Goal: Communication & Community: Answer question/provide support

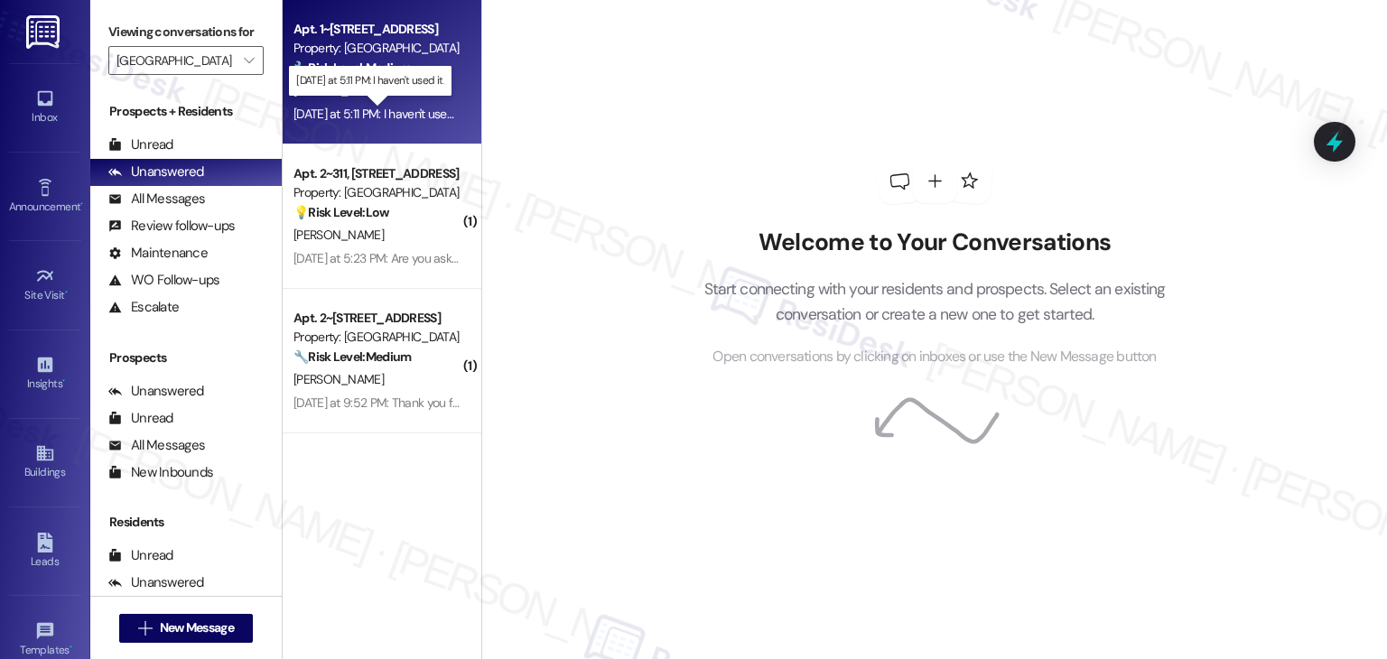
click at [395, 118] on div "Yesterday at 5:11 PM: I haven't used it. Yesterday at 5:11 PM: I haven't used i…" at bounding box center [380, 114] width 172 height 16
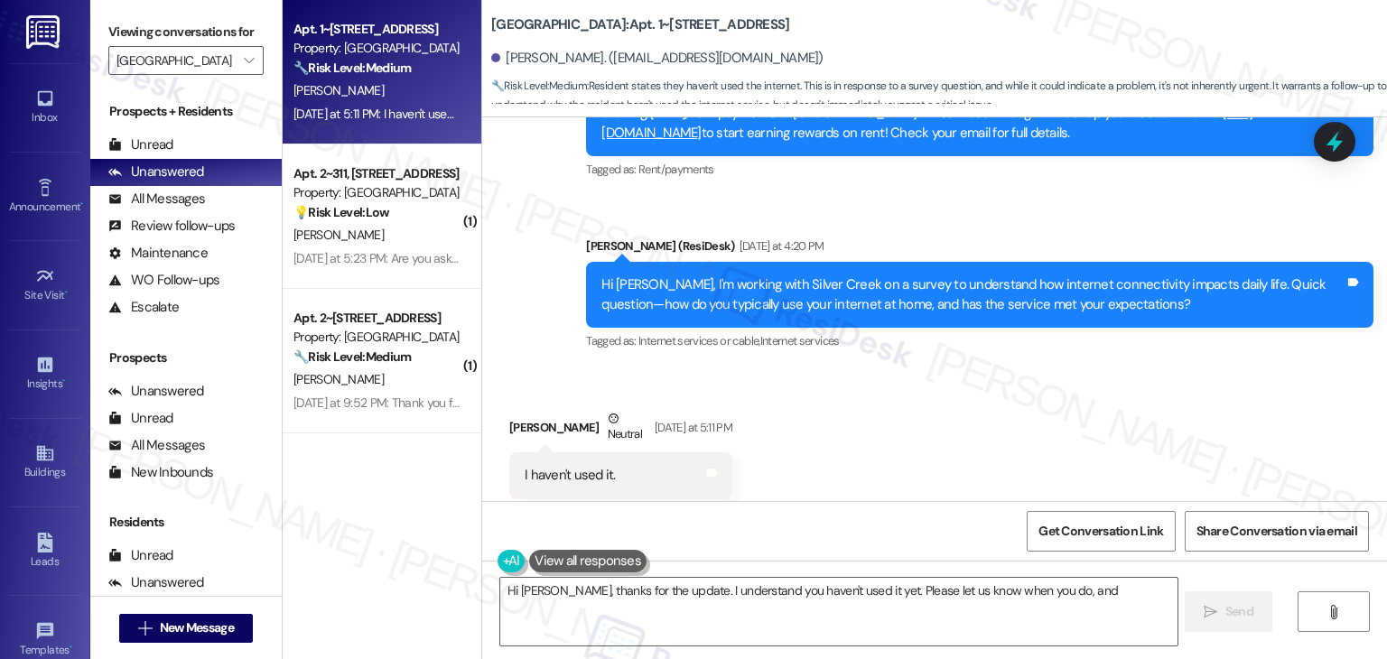
scroll to position [896, 0]
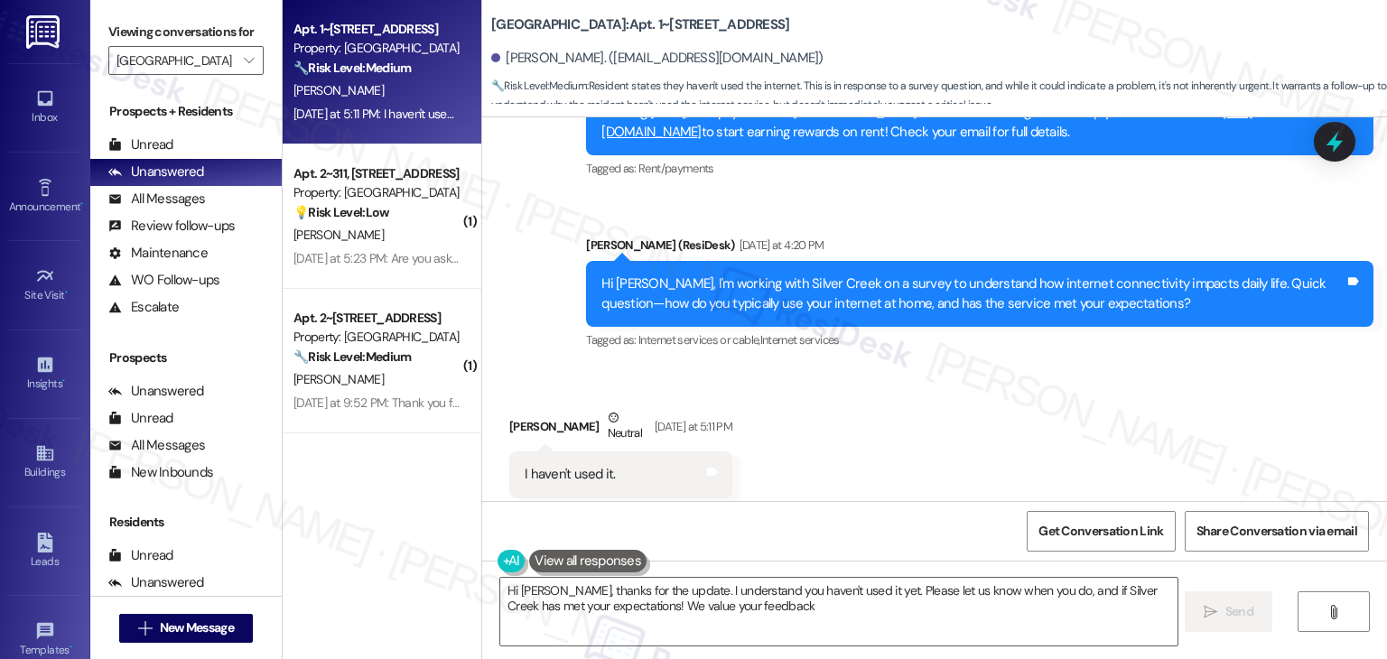
type textarea "Hi Mary, thanks for the update. I understand you haven't used it yet. Please le…"
click at [910, 373] on div "Received via SMS Mary Wells Neutral Yesterday at 5:11 PM I haven't used it. Tag…" at bounding box center [934, 454] width 905 height 172
click at [695, 611] on textarea "Hi Mary, thanks for the update. I understand you haven't used it yet. Please le…" at bounding box center [838, 612] width 677 height 68
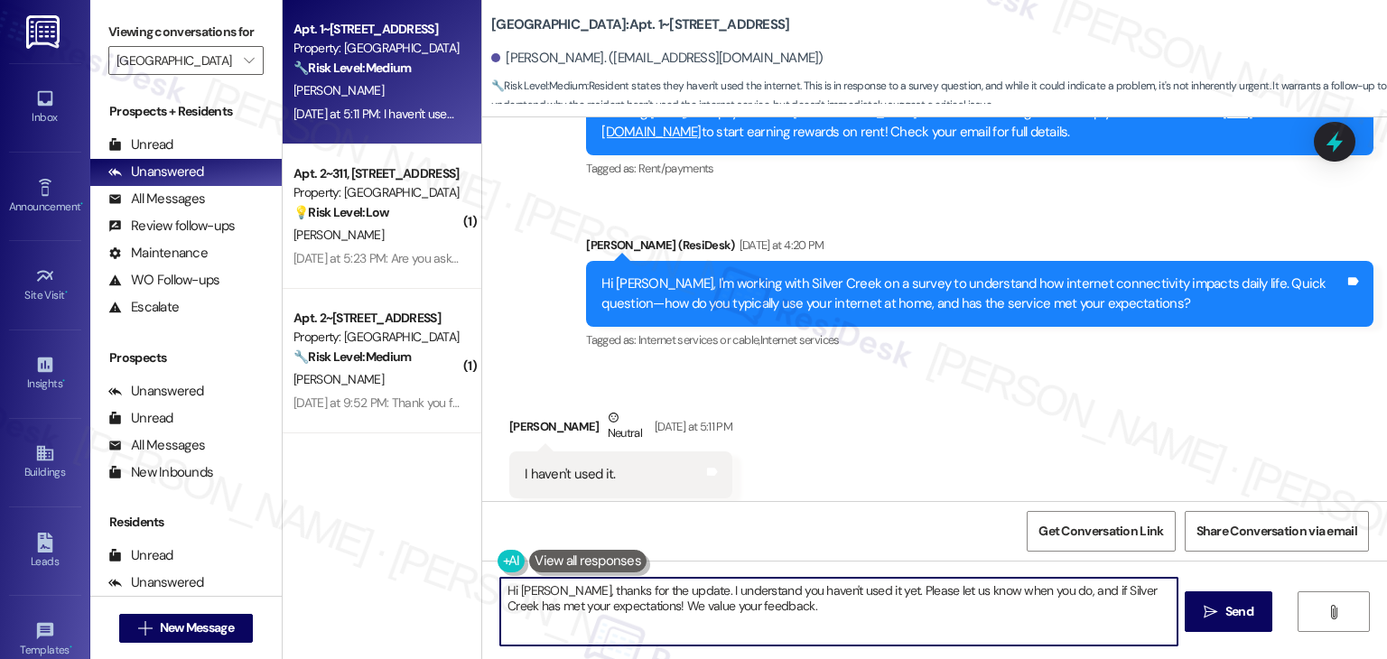
click at [695, 611] on textarea "Hi Mary, thanks for the update. I understand you haven't used it yet. Please le…" at bounding box center [838, 612] width 677 height 68
click at [737, 608] on textarea "Hi Mary, thanks for the update. I understand you haven't used it yet. Please le…" at bounding box center [838, 612] width 677 height 68
drag, startPoint x: 748, startPoint y: 608, endPoint x: 476, endPoint y: 593, distance: 272.3
click at [482, 593] on div "Hi Mary, thanks for the update. I understand you haven't used it yet. Please le…" at bounding box center [934, 628] width 905 height 135
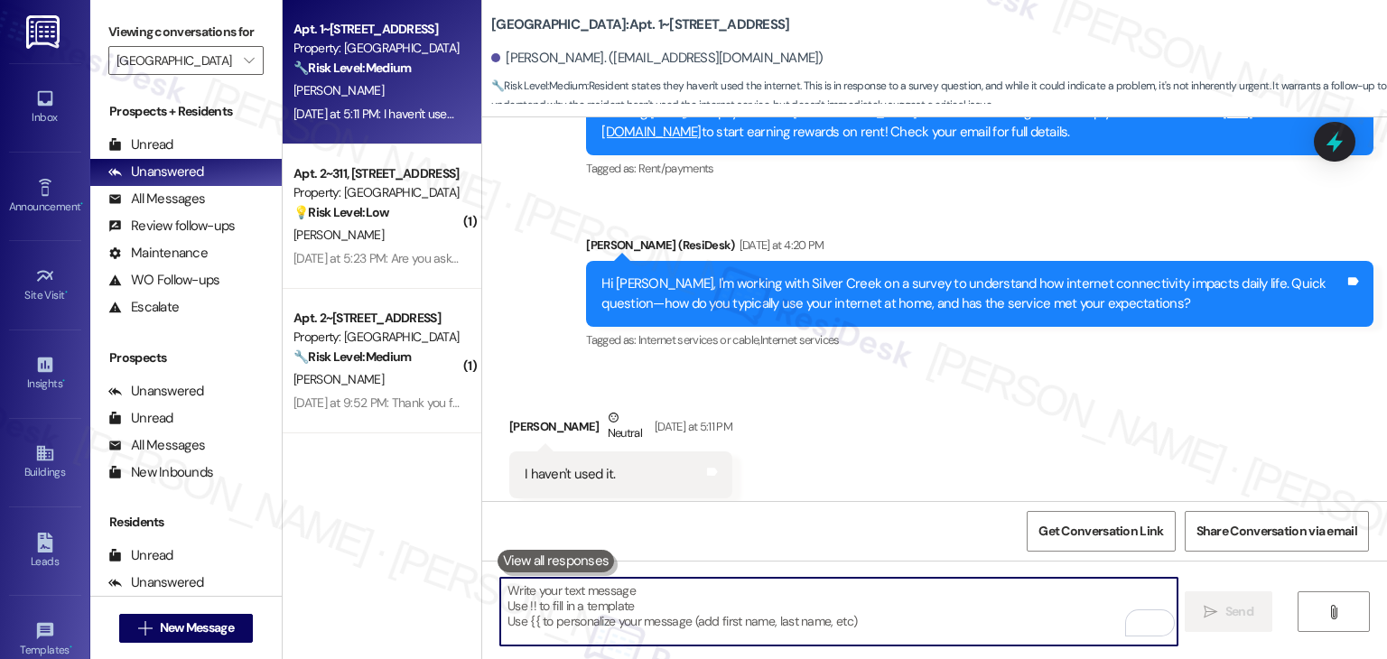
paste textarea "Hi Mary, thanks for your response! Just a couple of quick follow-ups to better …"
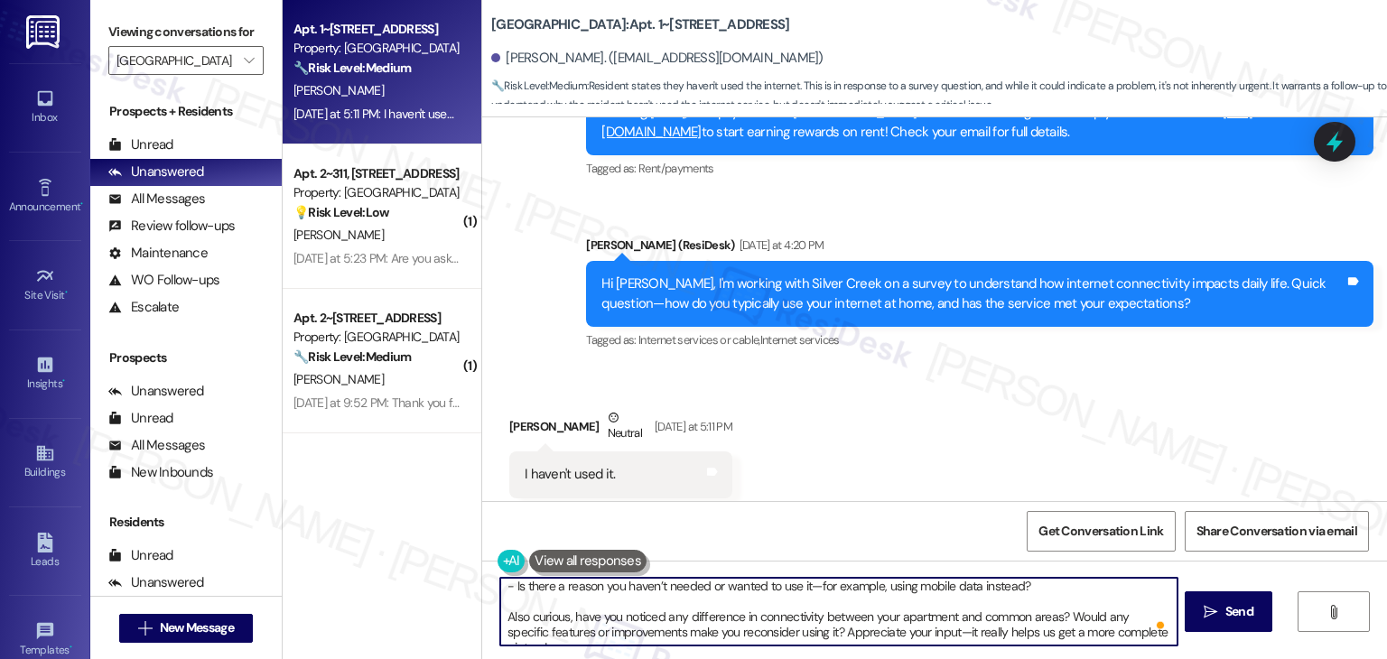
scroll to position [12, 0]
type textarea "Hi Mary, thanks for your response! Just a couple of quick follow-ups to better …"
click at [1251, 615] on span "Send" at bounding box center [1240, 611] width 28 height 19
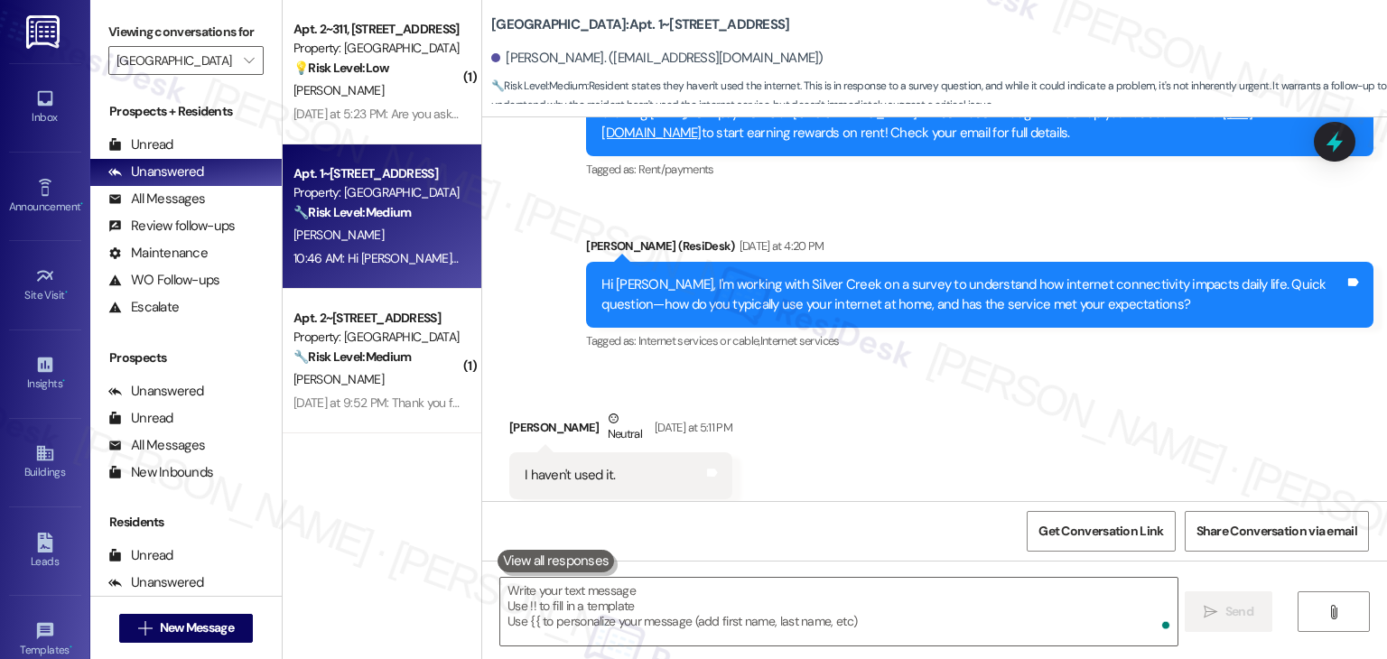
click at [584, 466] on div "I haven't used it." at bounding box center [570, 475] width 91 height 19
copy div "I haven't used it. Tags and notes"
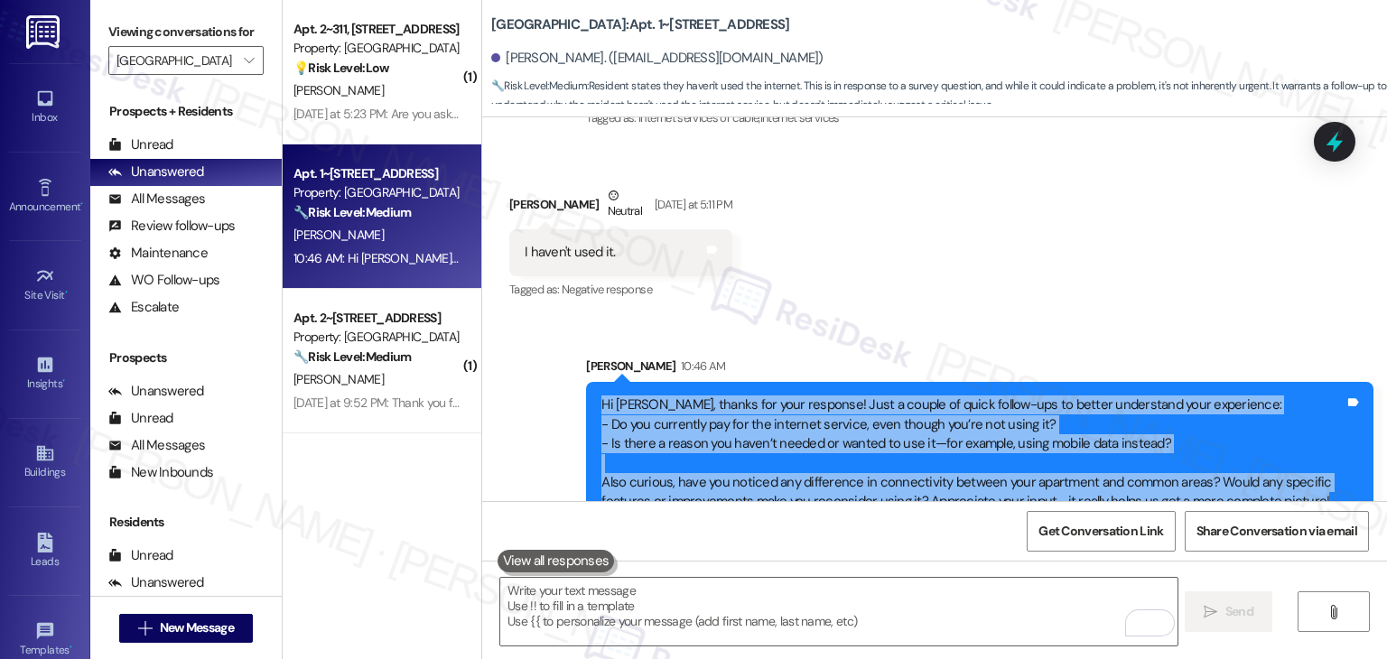
drag, startPoint x: 596, startPoint y: 366, endPoint x: 1321, endPoint y: 485, distance: 734.1
click at [1321, 485] on div "Hi Mary, thanks for your response! Just a couple of quick follow-ups to better …" at bounding box center [980, 454] width 788 height 144
copy div "Hi Mary, thanks for your response! Just a couple of quick follow-ups to better …"
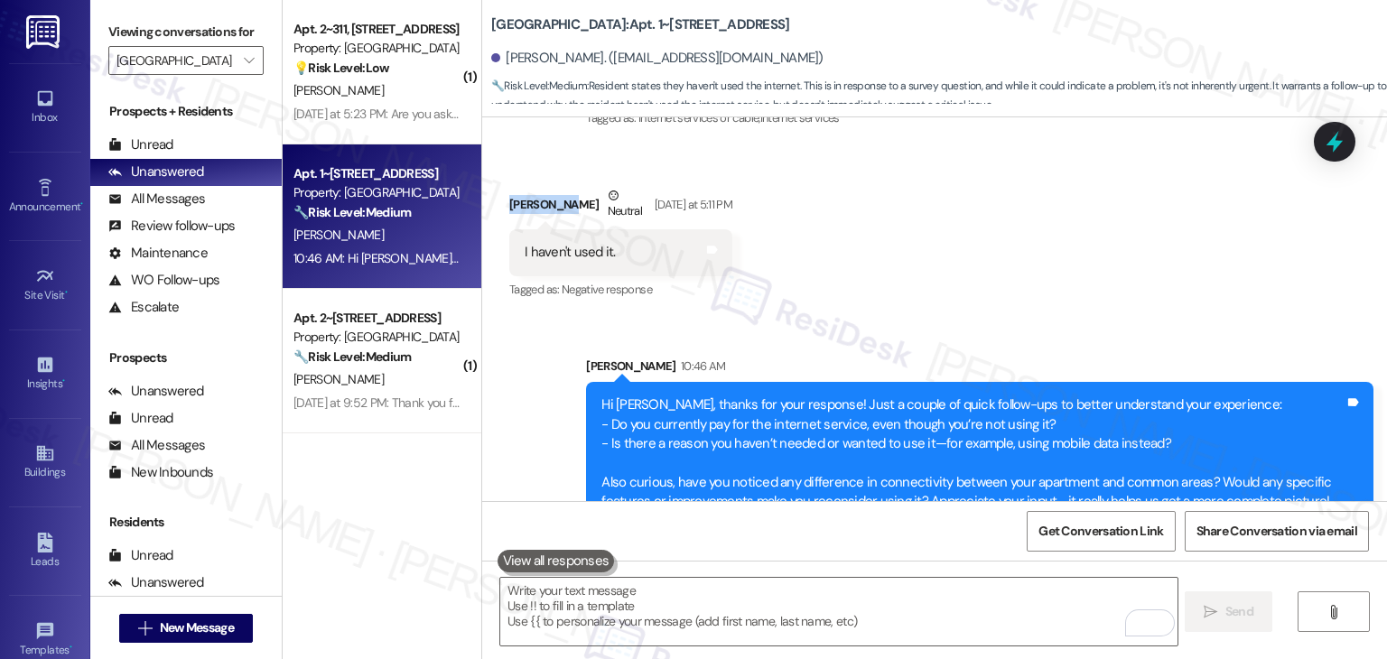
drag, startPoint x: 497, startPoint y: 163, endPoint x: 555, endPoint y: 164, distance: 58.7
click at [555, 173] on div "Received via SMS Mary Wells Neutral Yesterday at 5:11 PM I haven't used it. Tag…" at bounding box center [621, 245] width 250 height 145
copy div "Mary Wells"
click at [817, 247] on div "Received via SMS Mary Wells Neutral Yesterday at 5:11 PM I haven't used it. Tag…" at bounding box center [934, 231] width 905 height 172
click at [241, 50] on span "" at bounding box center [248, 60] width 17 height 29
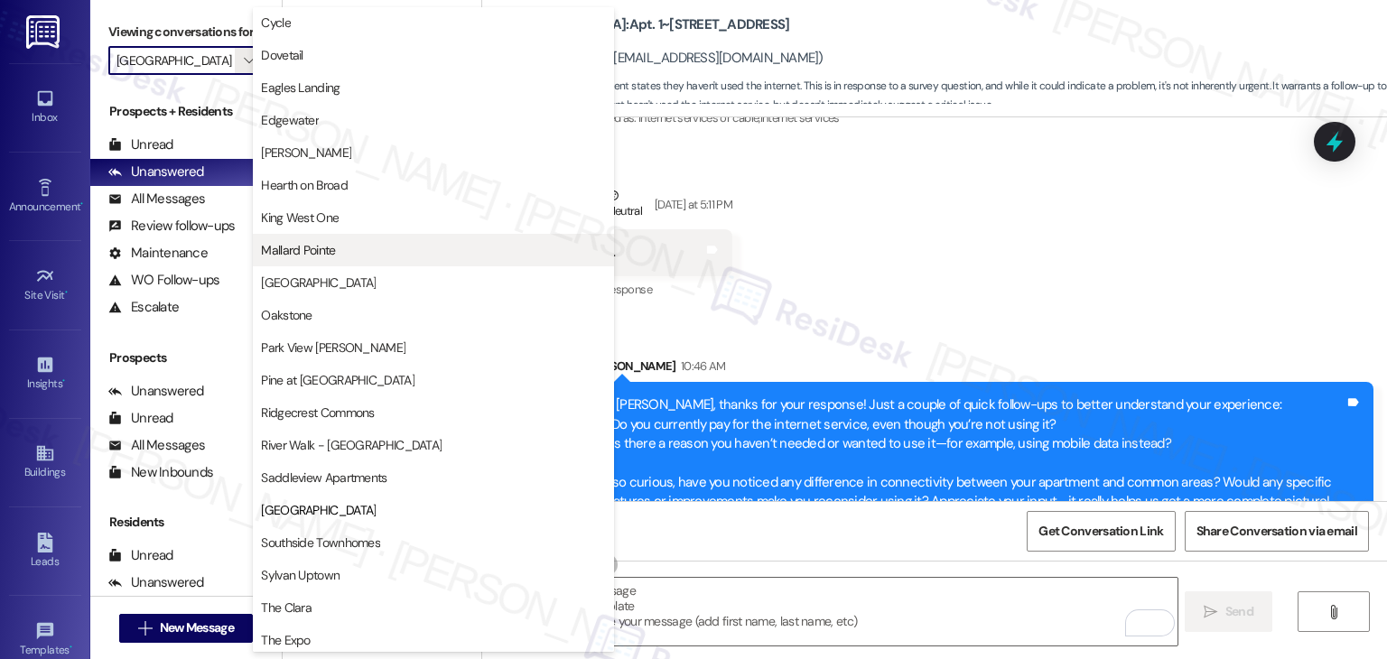
click at [337, 250] on span "Mallard Pointe" at bounding box center [433, 250] width 345 height 18
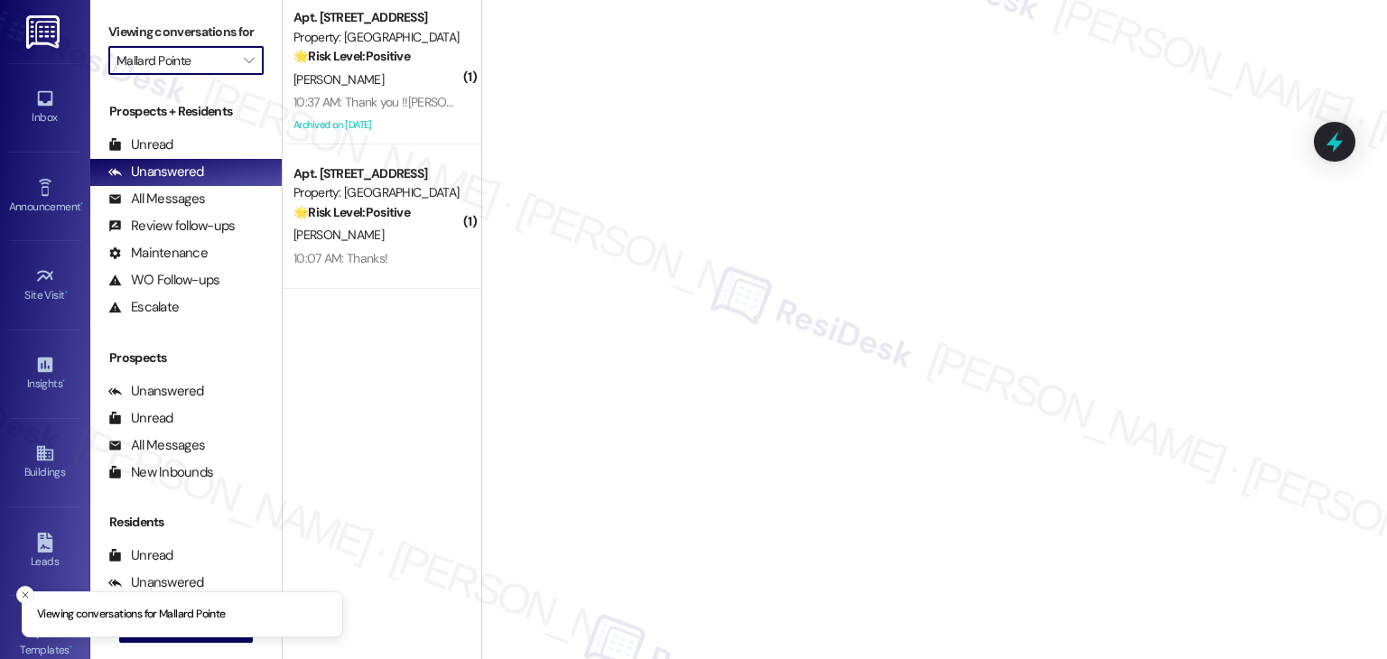
type input "Mallard Pointe"
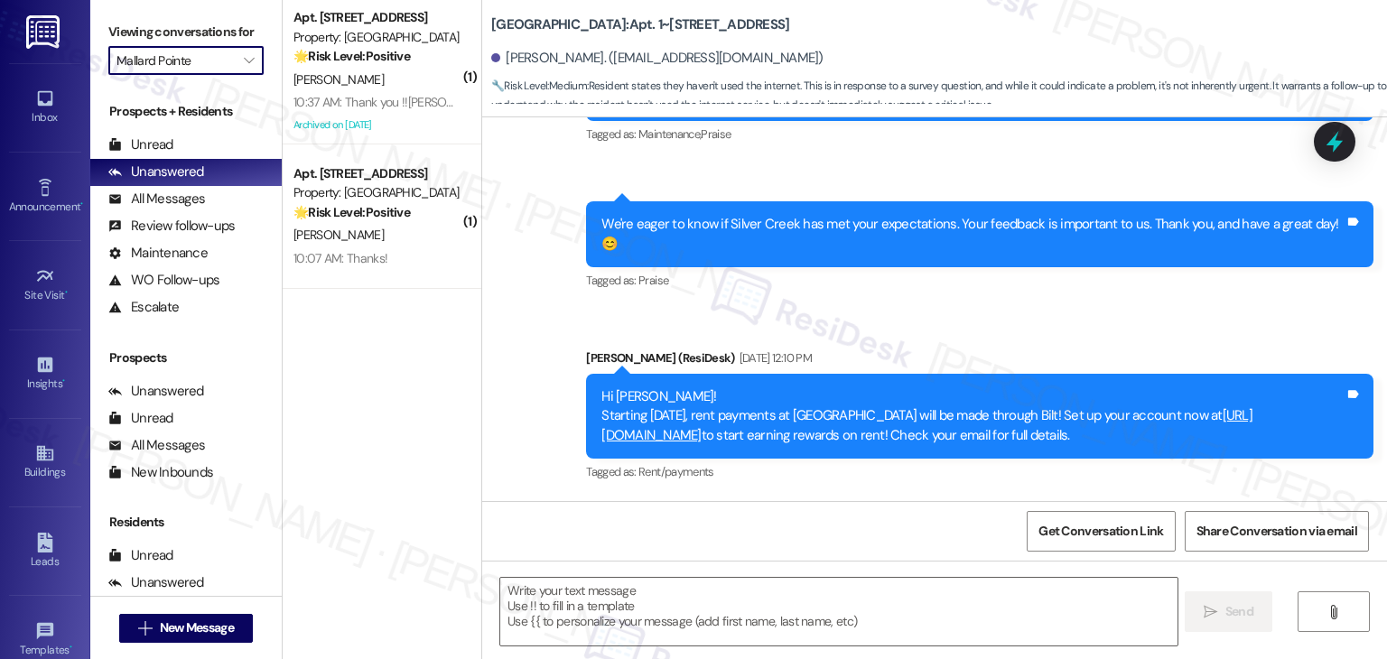
type textarea "Fetching suggested responses. Please feel free to read through the conversation…"
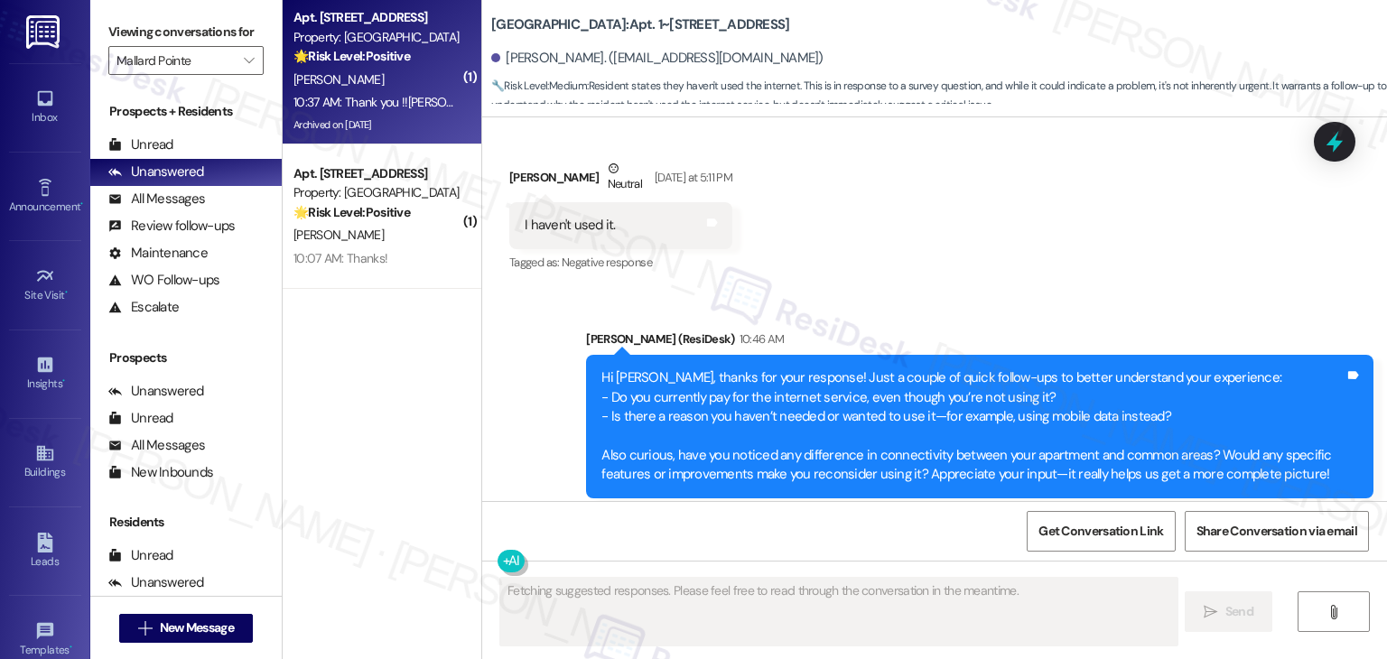
click at [407, 104] on div "10:37 AM: Thank you !!Dottie 10:37 AM: Thank you !!Dottie" at bounding box center [396, 102] width 205 height 16
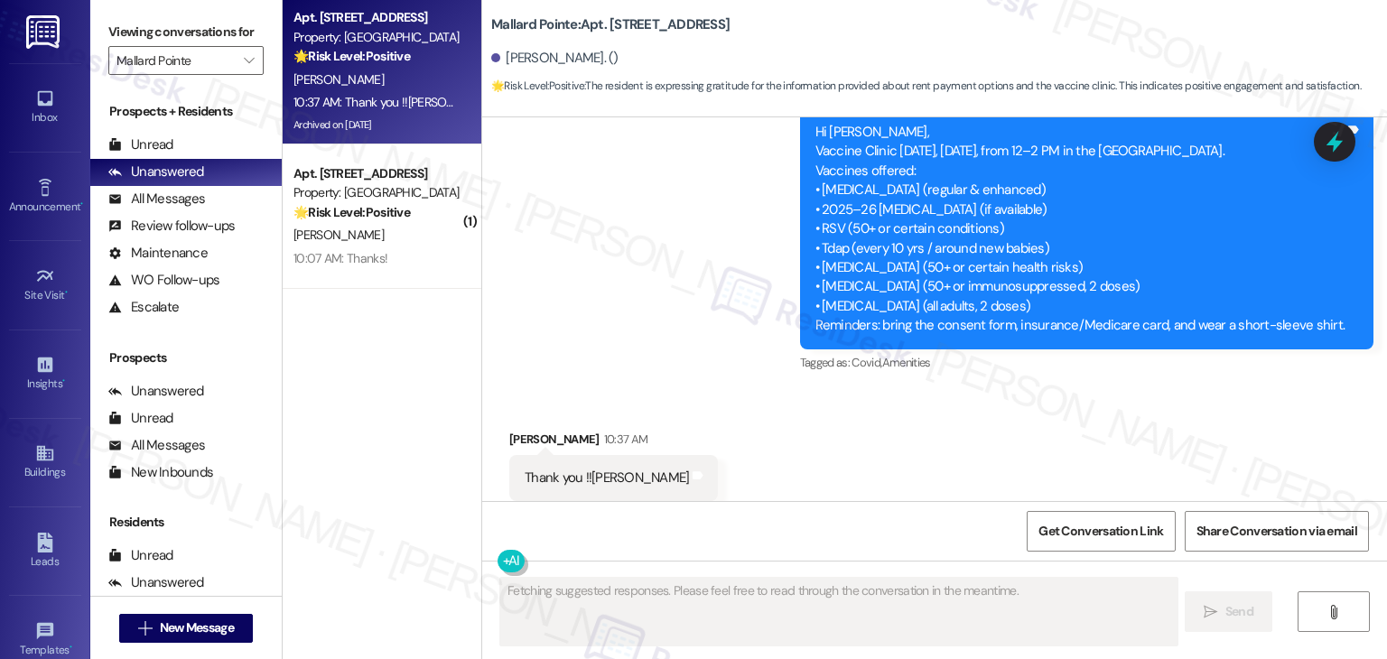
click at [891, 410] on div "Received via SMS Gordon Kennedy 10:37 AM Thank you !!Dottie Tags and notes Tagg…" at bounding box center [934, 465] width 905 height 153
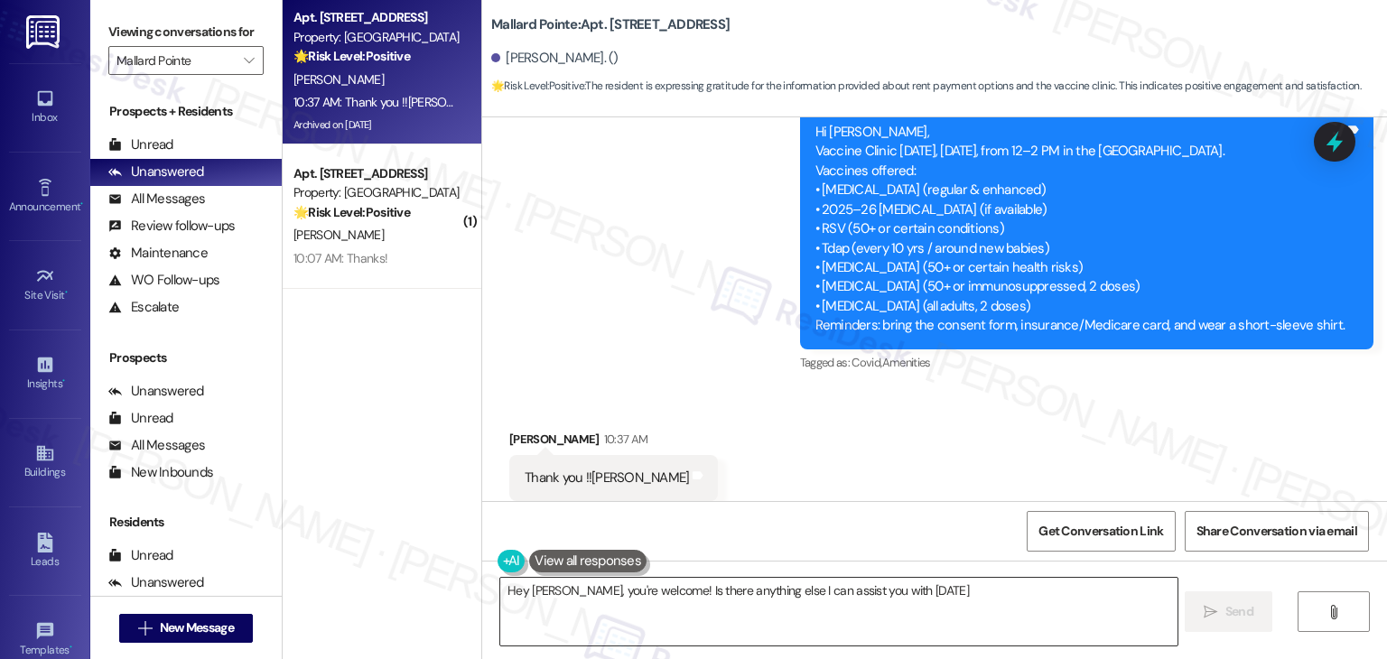
type textarea "Hey Dottie, you're welcome! Is there anything else I can assist you with today?"
click at [740, 601] on textarea "Hey Dottie, you're welcome! Is there anything else I can assist you with today?" at bounding box center [838, 612] width 677 height 68
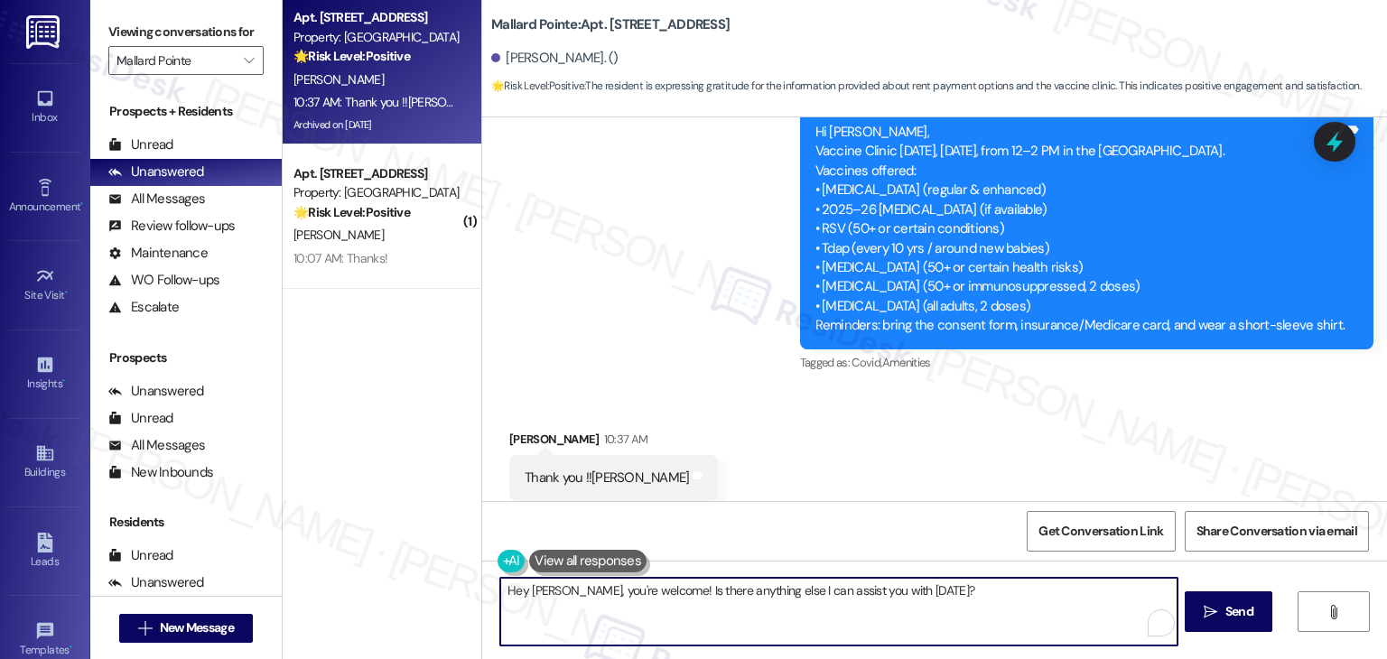
click at [740, 601] on textarea "Hey Dottie, you're welcome! Is there anything else I can assist you with today?" at bounding box center [838, 612] width 677 height 68
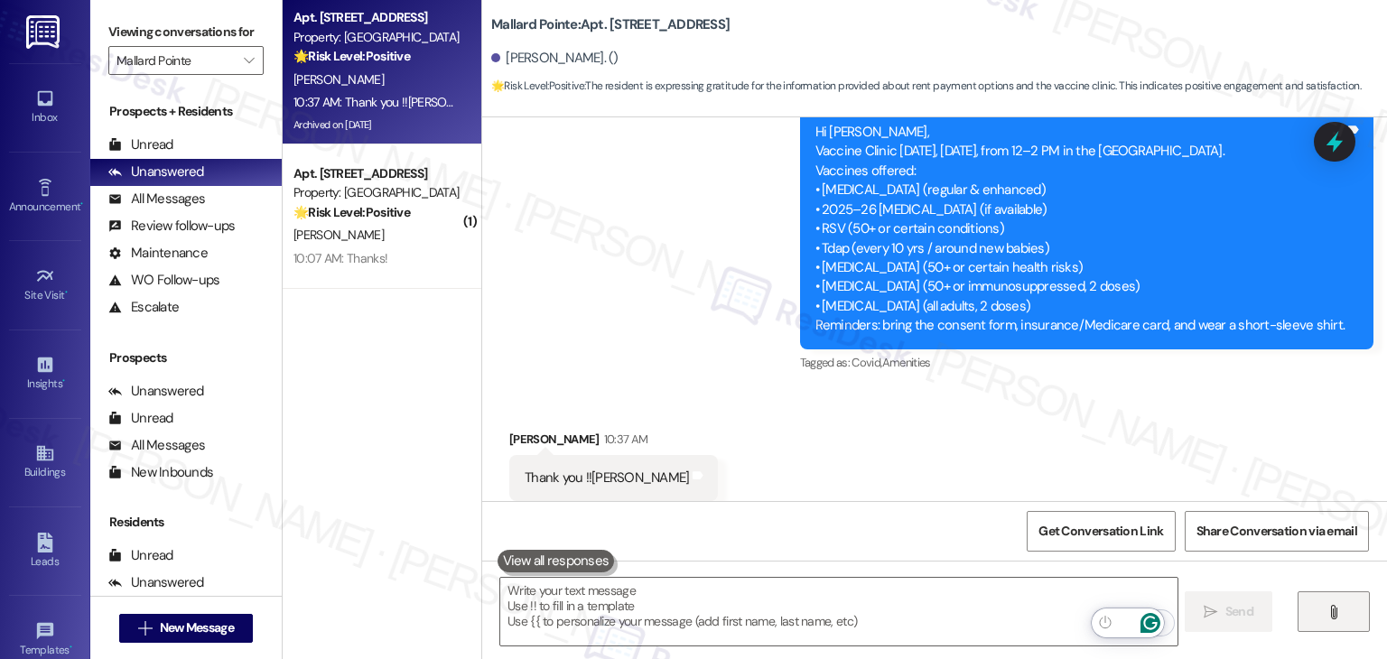
click at [1342, 615] on span "" at bounding box center [1333, 612] width 21 height 14
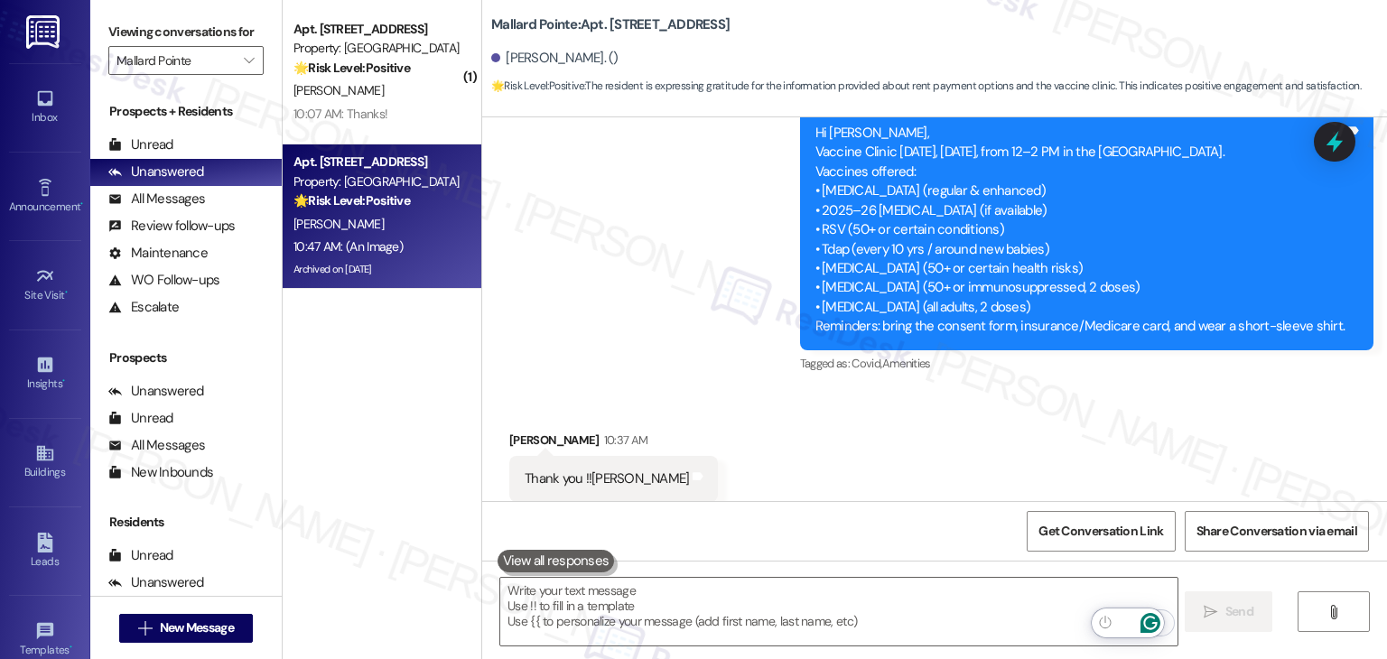
scroll to position [12855, 0]
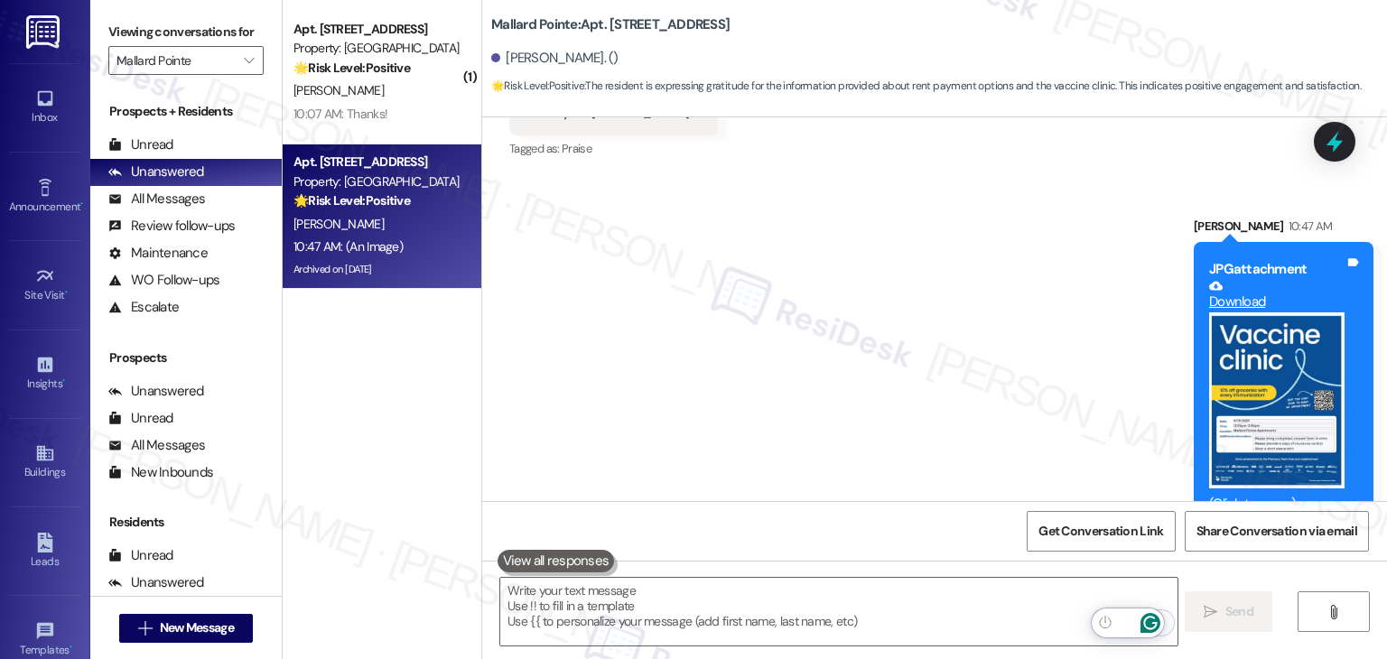
click at [1027, 401] on div "Sent via SMS Sarah 10:47 AM JPG attachment Download (Click to zoom) Tags and no…" at bounding box center [934, 358] width 905 height 365
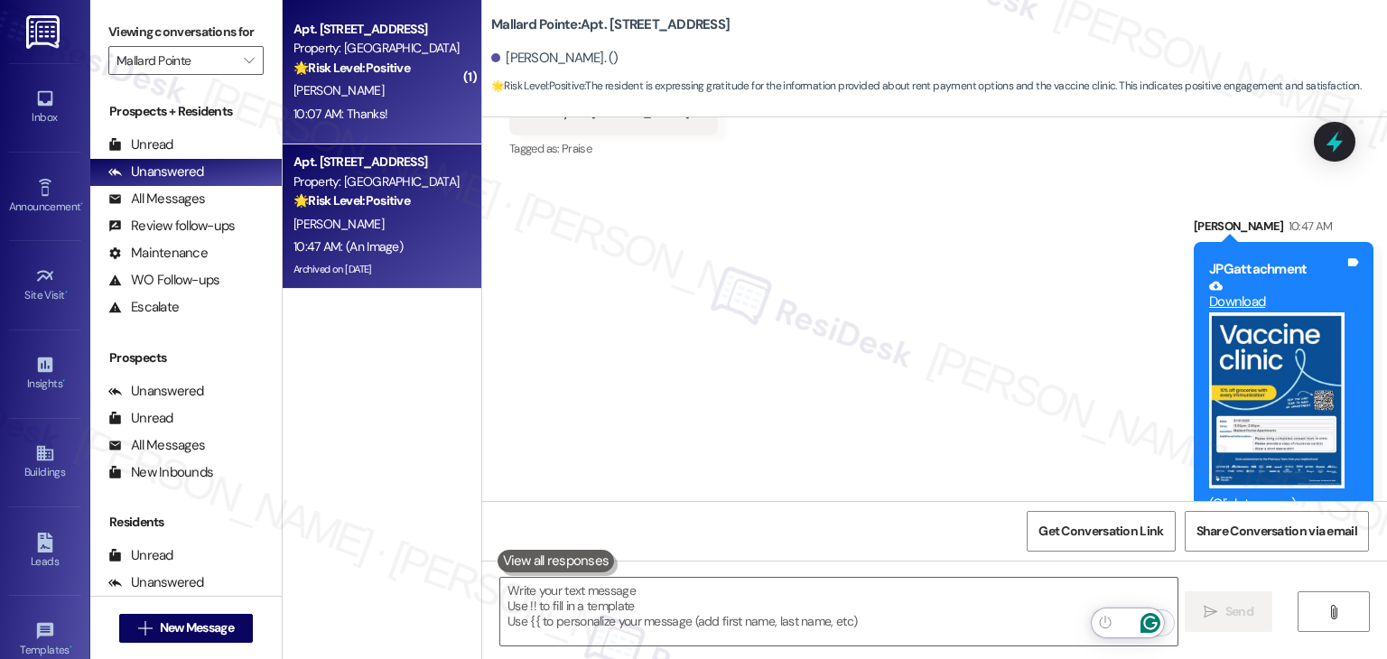
click at [378, 124] on div "10:07 AM: Thanks! 10:07 AM: Thanks!" at bounding box center [377, 114] width 171 height 23
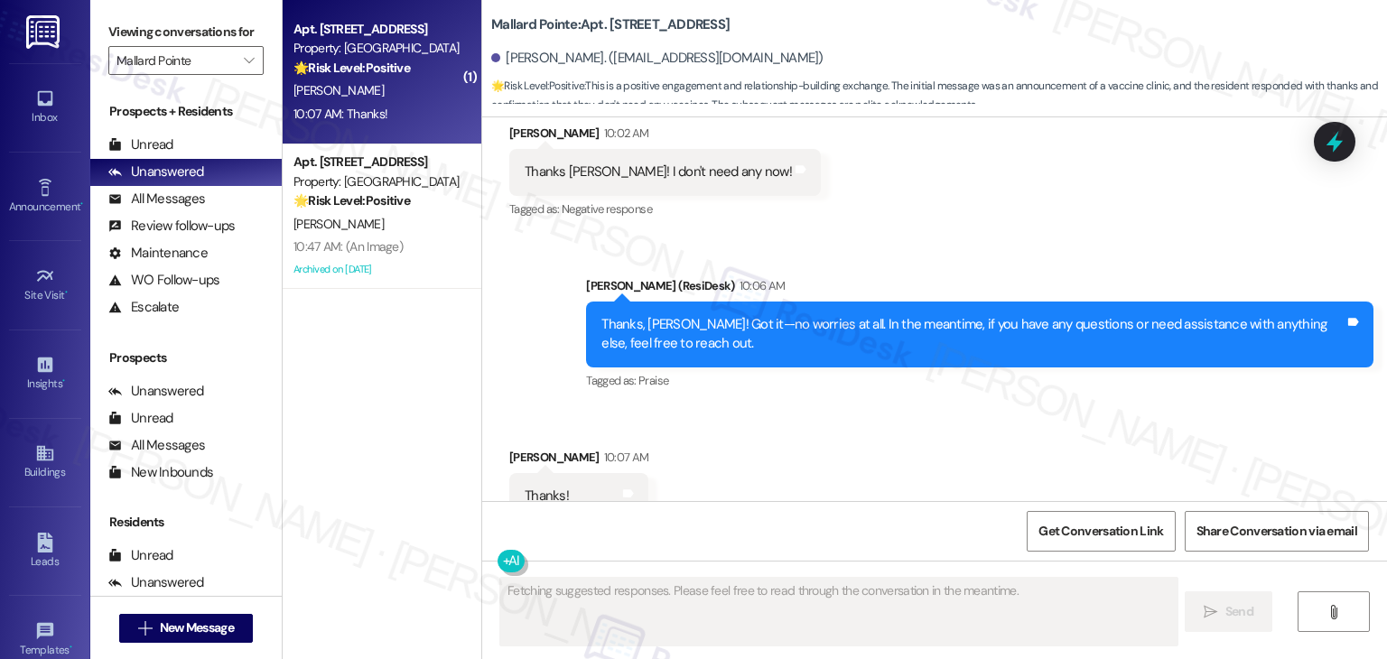
scroll to position [579, 0]
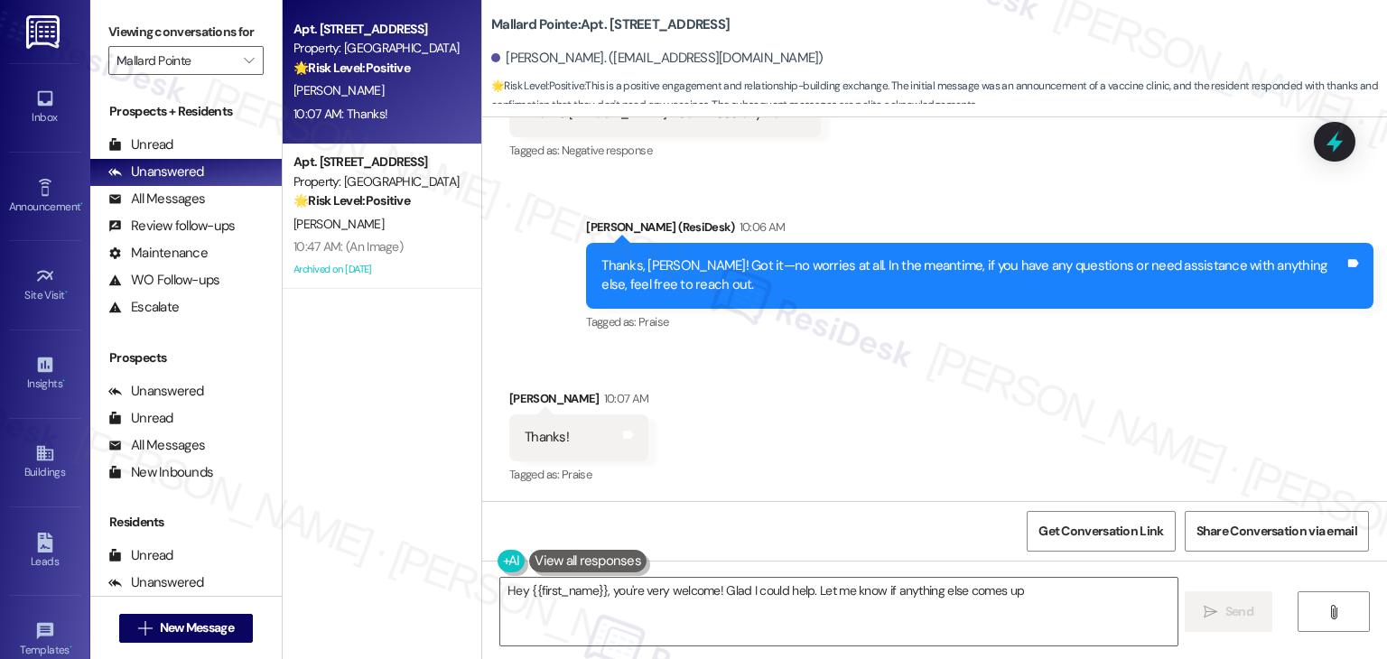
type textarea "Hey {{first_name}}, you're very welcome! Glad I could help. Let me know if anyt…"
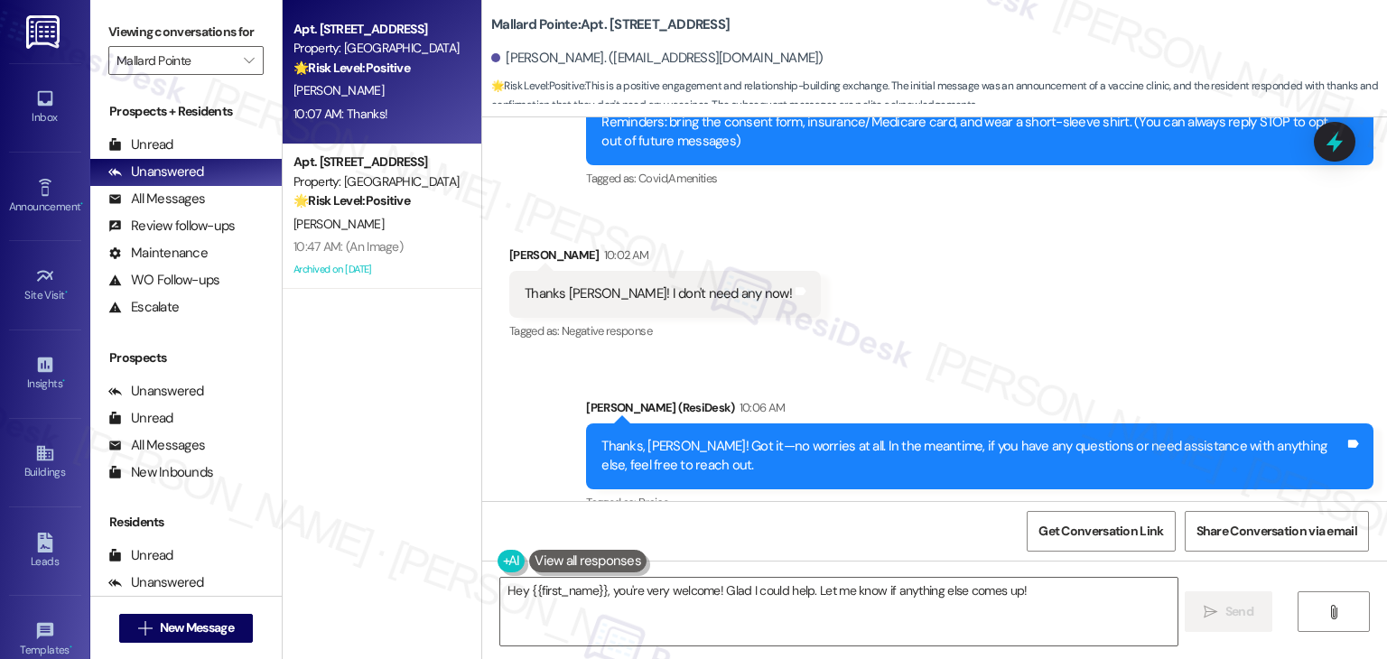
scroll to position [580, 0]
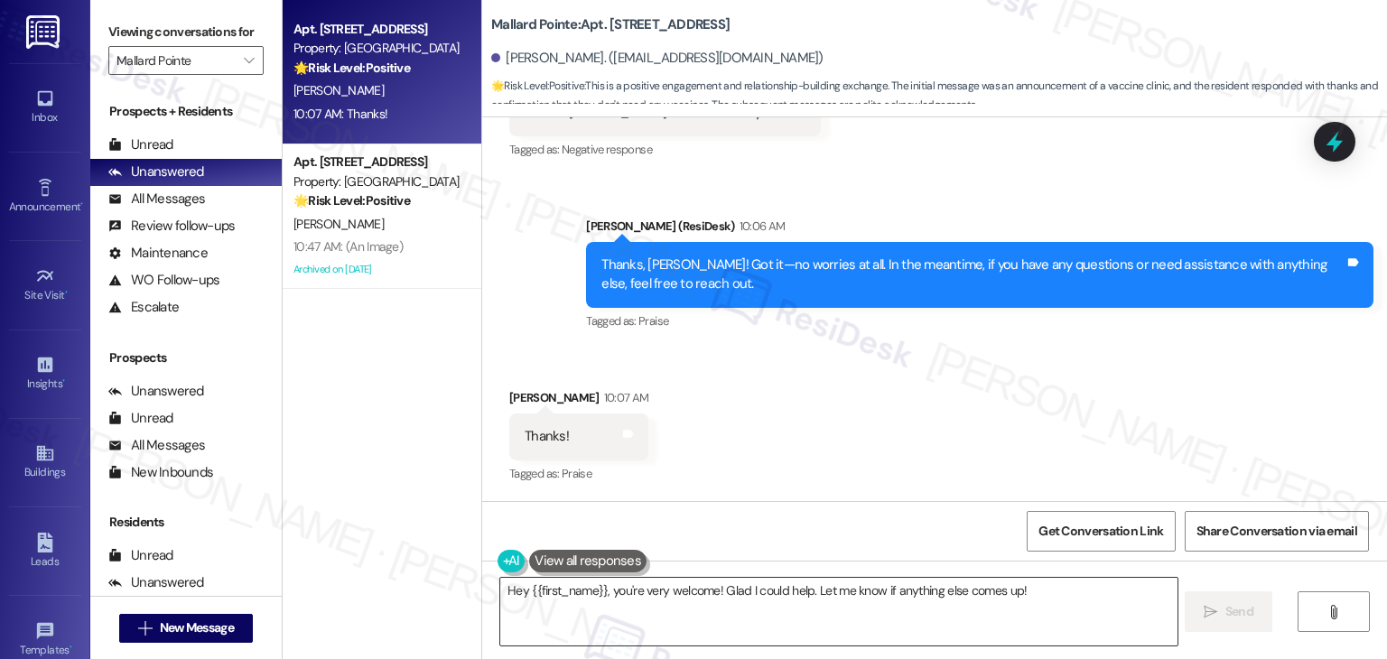
click at [941, 589] on textarea "Hey {{first_name}}, you're very welcome! Glad I could help. Let me know if anyt…" at bounding box center [838, 612] width 677 height 68
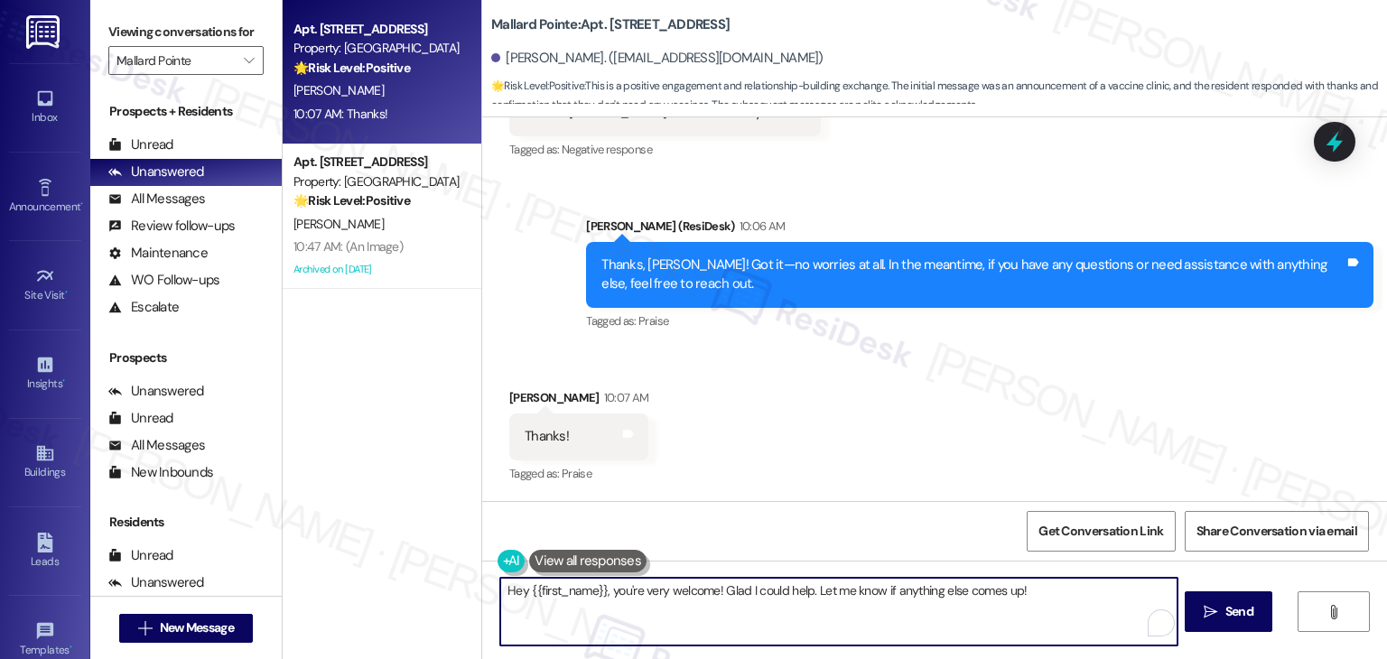
click at [941, 589] on textarea "Hey {{first_name}}, you're very welcome! Glad I could help. Let me know if anyt…" at bounding box center [838, 612] width 677 height 68
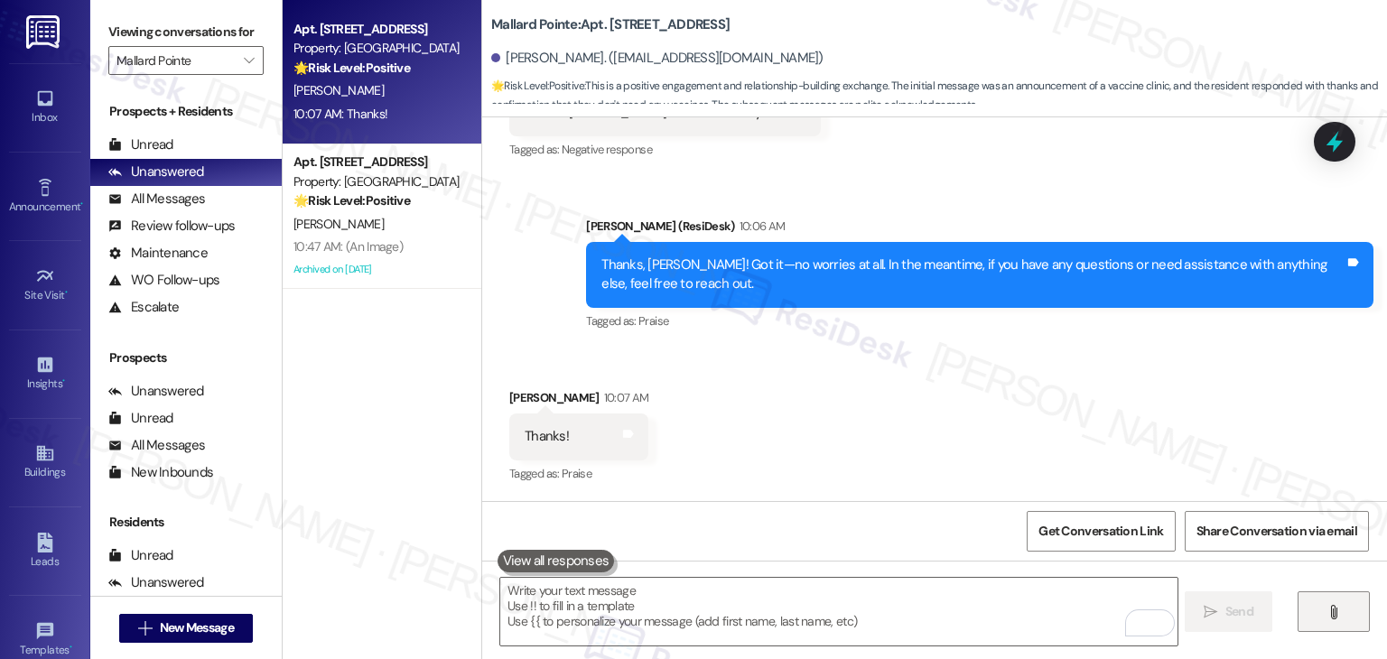
click at [1330, 611] on icon "" at bounding box center [1334, 612] width 14 height 14
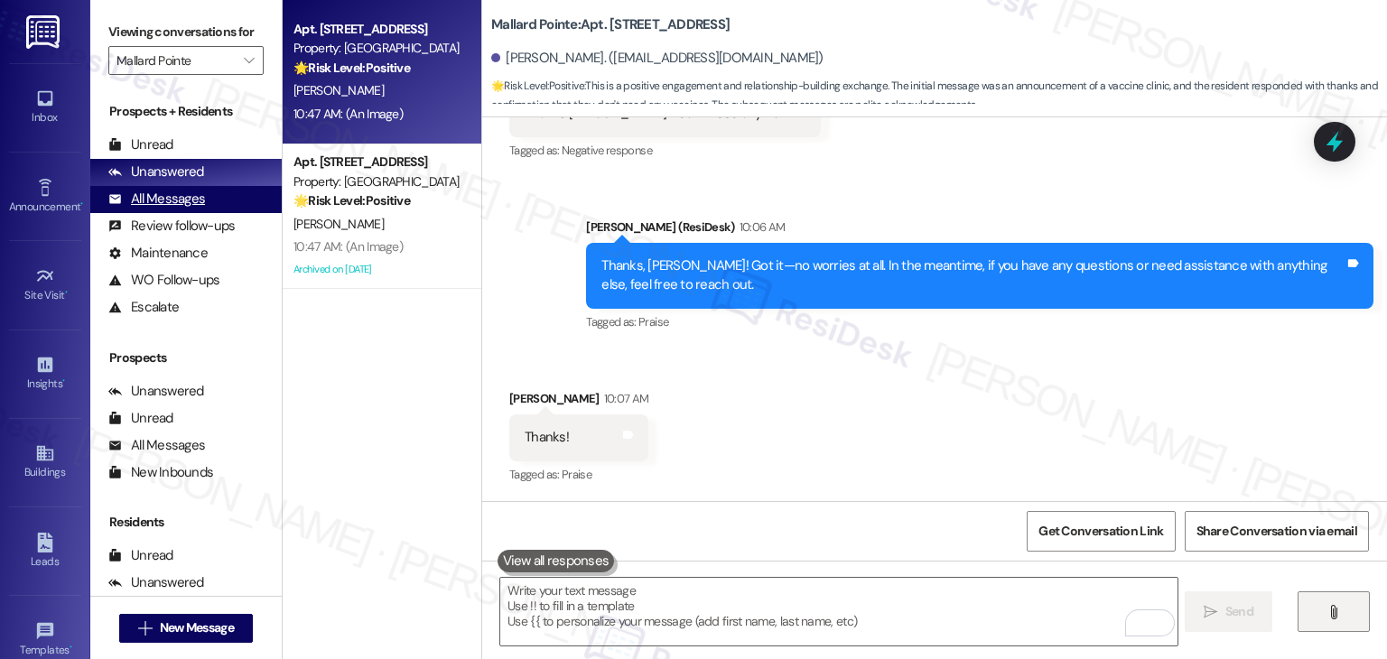
scroll to position [945, 0]
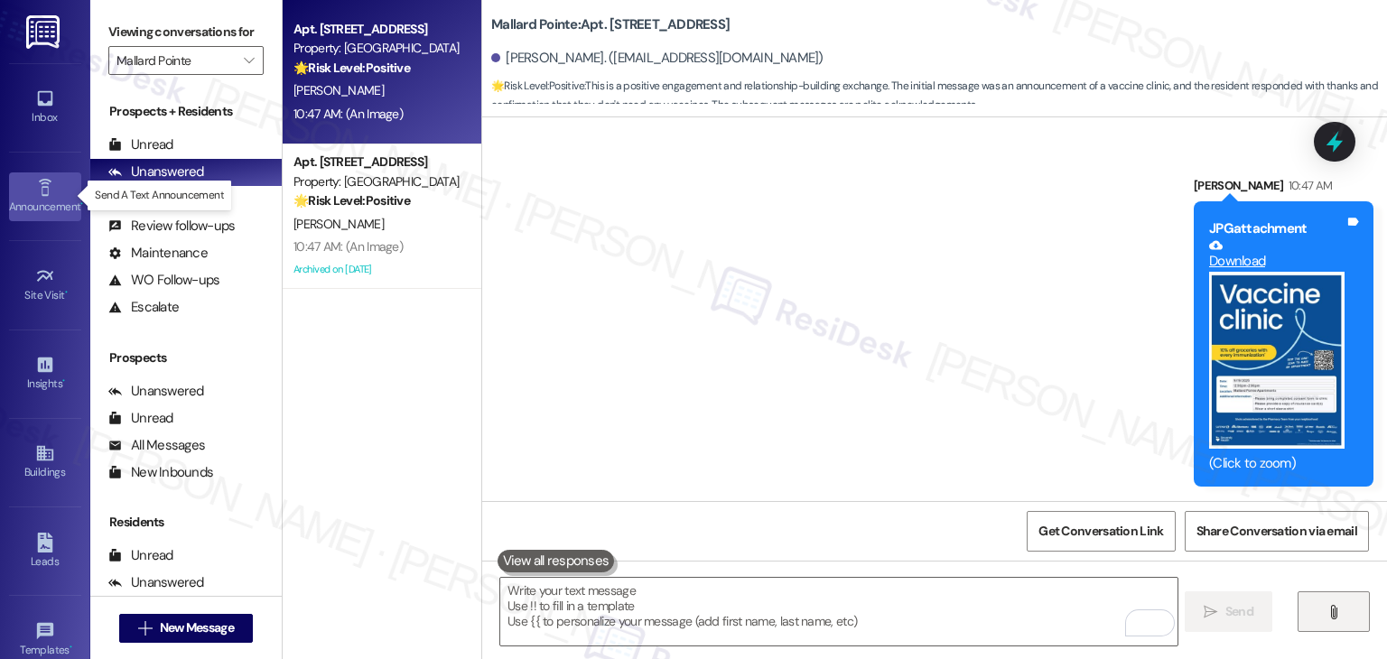
click at [25, 204] on div "Announcement •" at bounding box center [45, 207] width 90 height 18
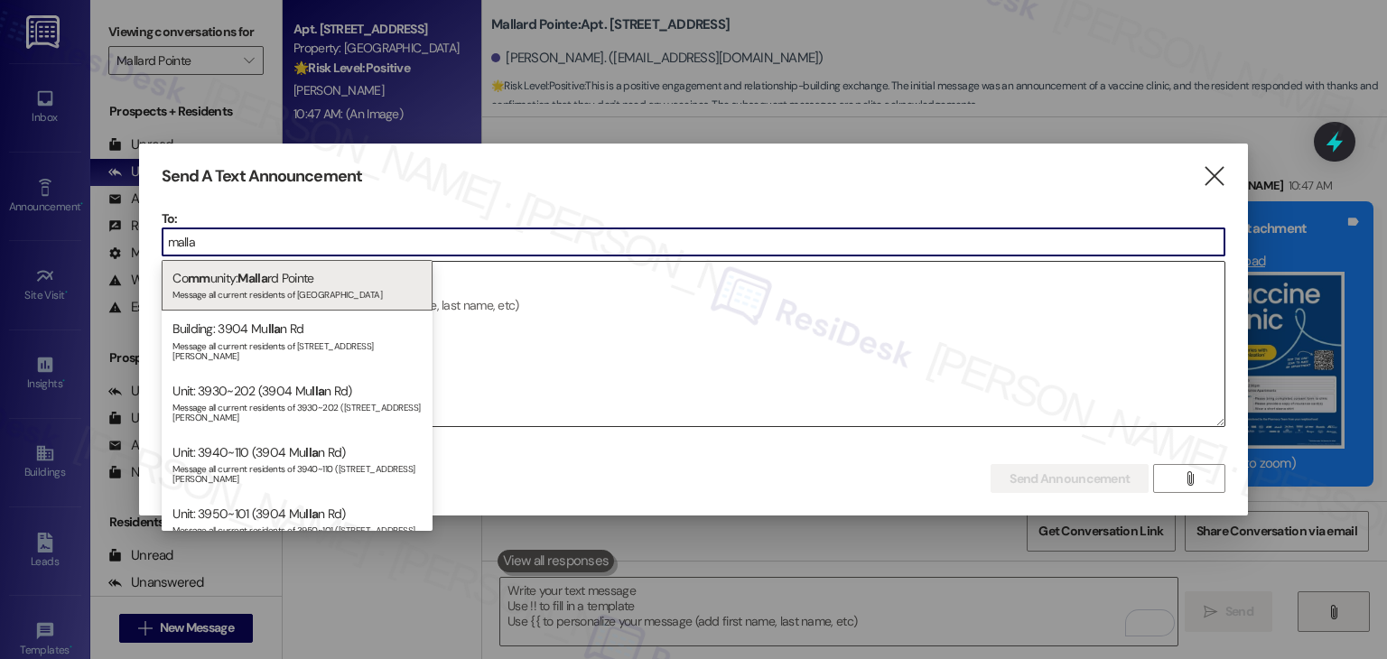
type input "malla"
click at [237, 290] on div "Message all current residents of Mallard Pointe" at bounding box center [297, 292] width 249 height 15
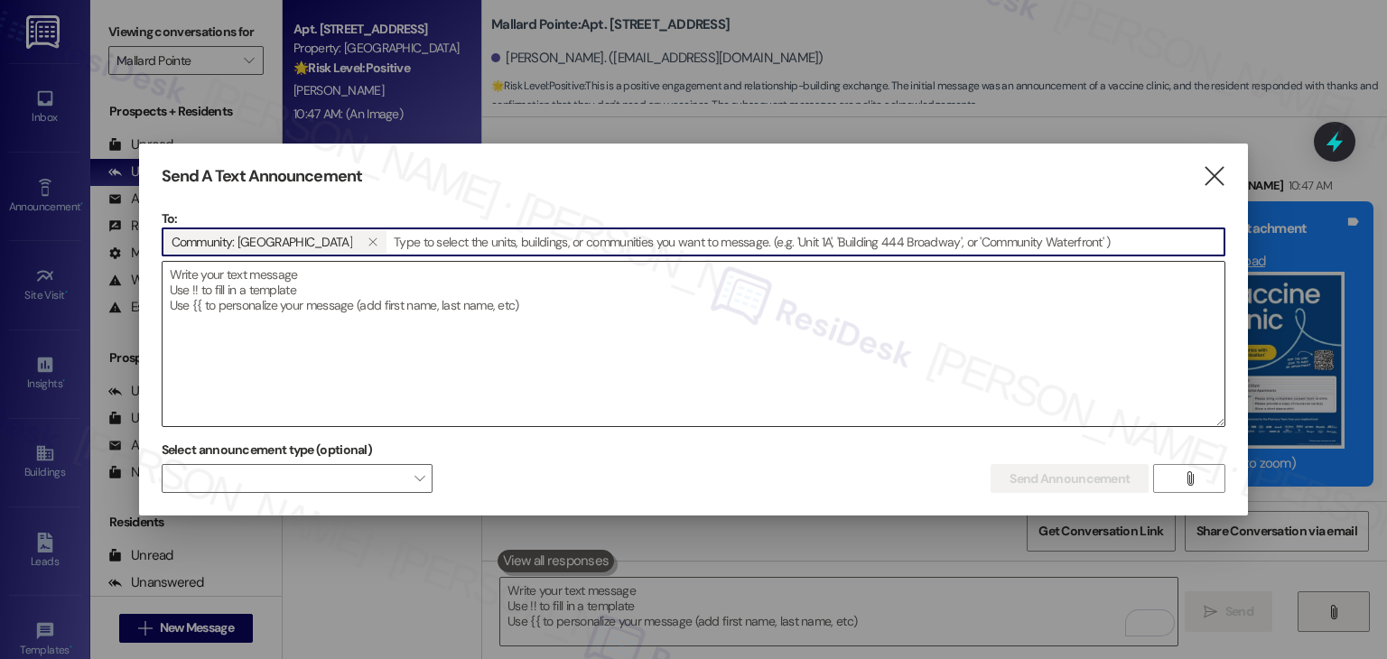
click at [227, 310] on textarea at bounding box center [694, 344] width 1063 height 164
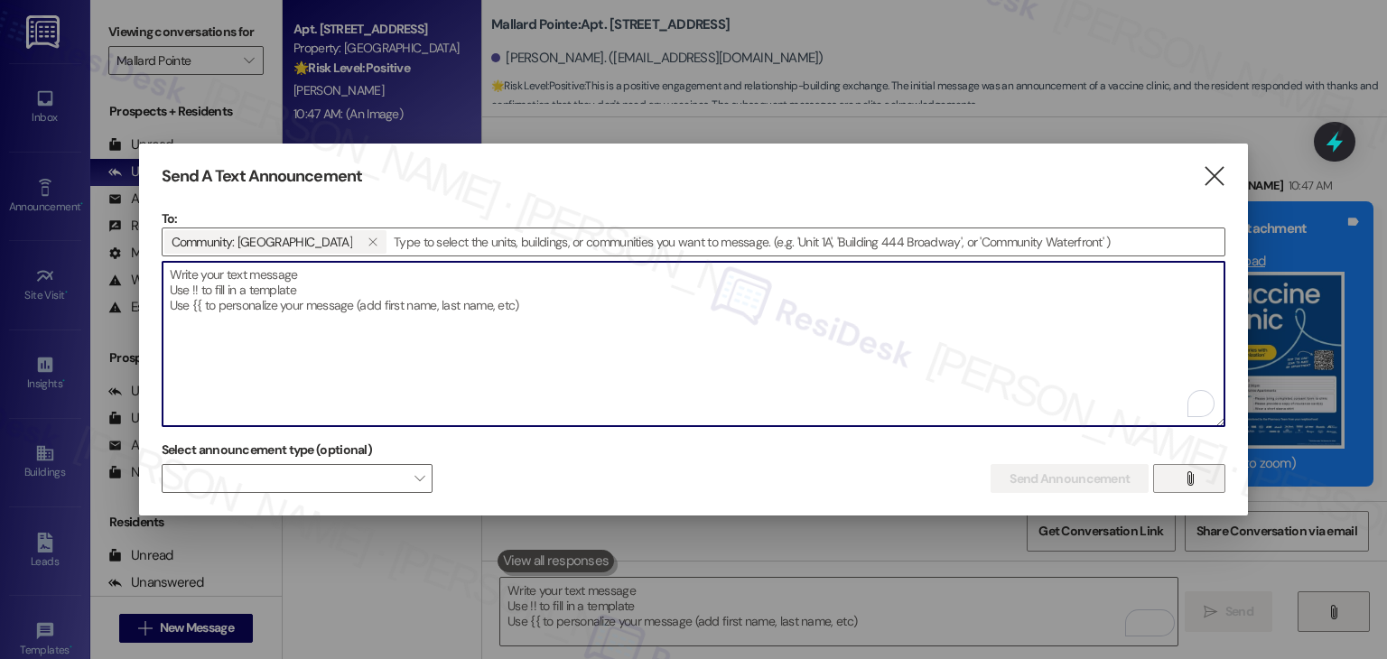
click at [1205, 476] on button "" at bounding box center [1189, 478] width 72 height 29
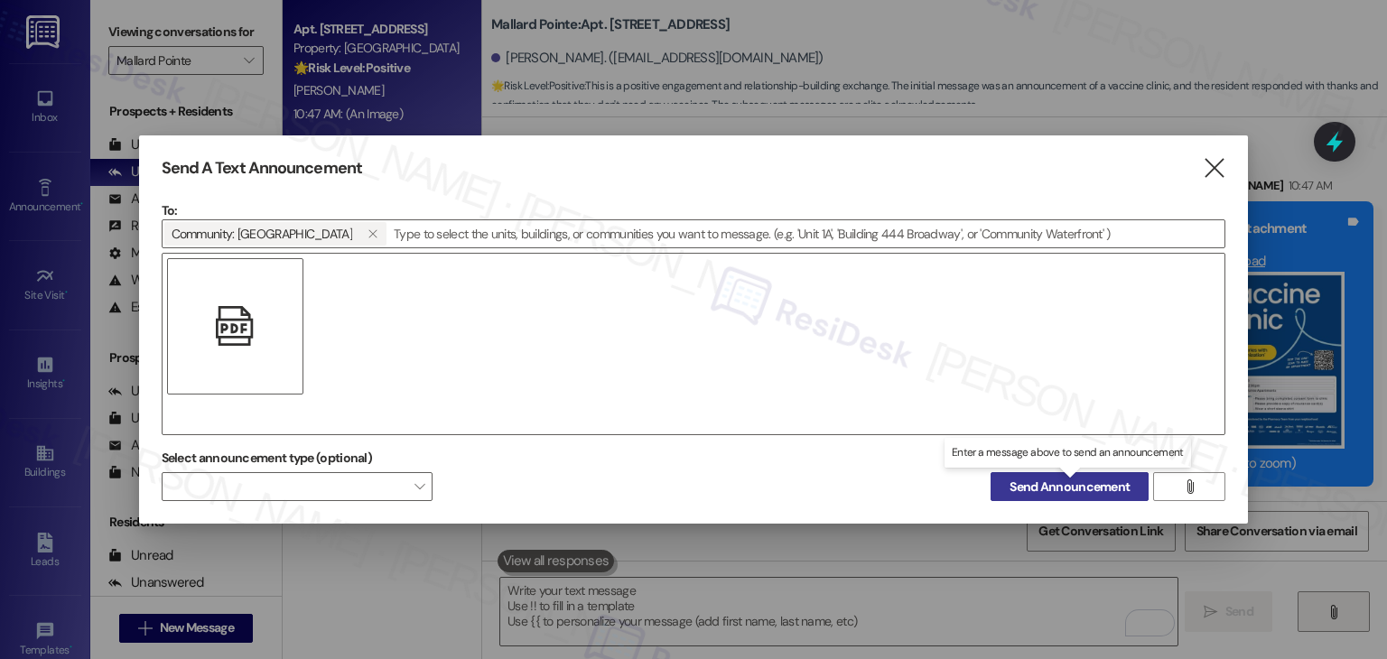
click at [1041, 489] on span "Send Announcement" at bounding box center [1070, 487] width 120 height 19
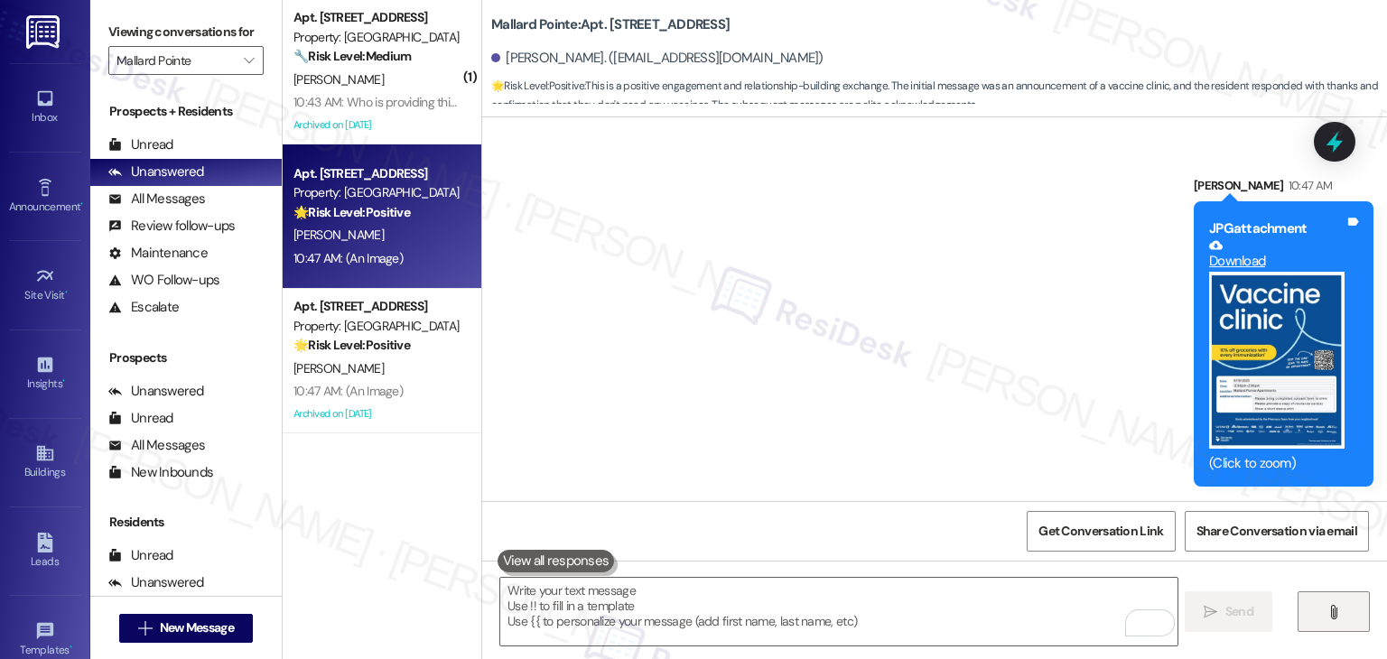
click at [382, 115] on div "Archived on 03/26/2025" at bounding box center [377, 125] width 171 height 23
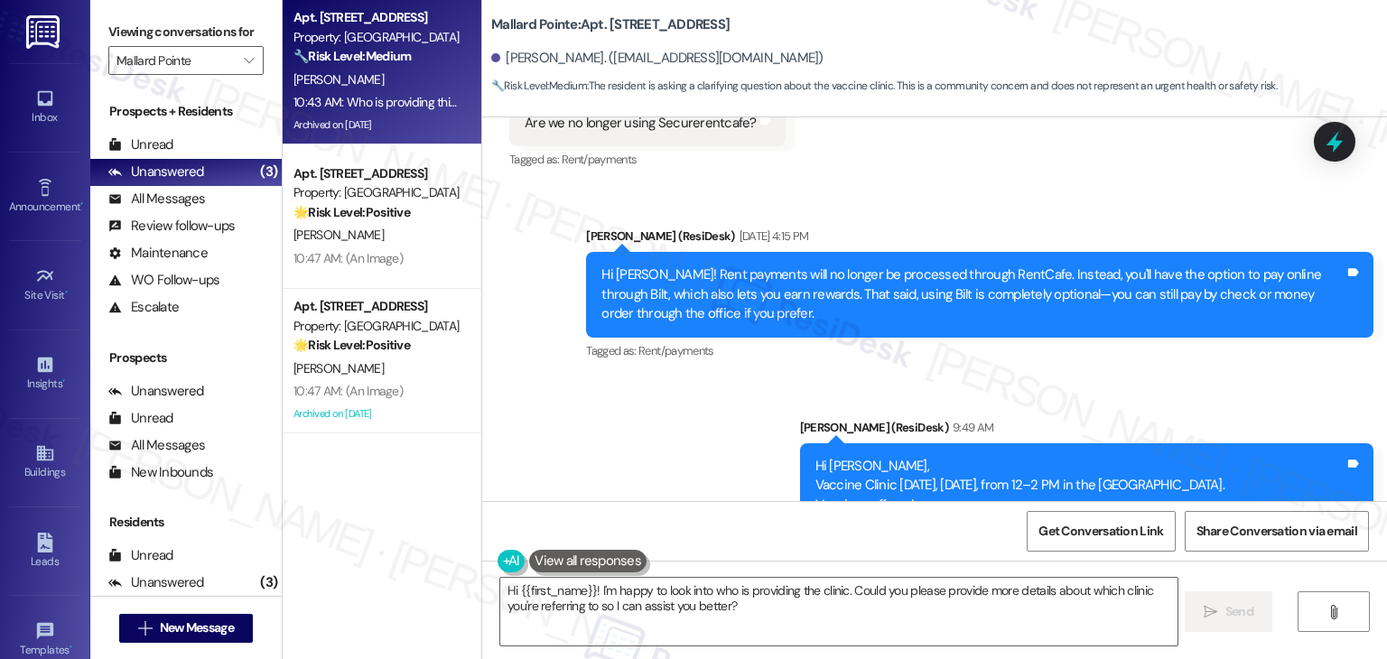
scroll to position [37161, 0]
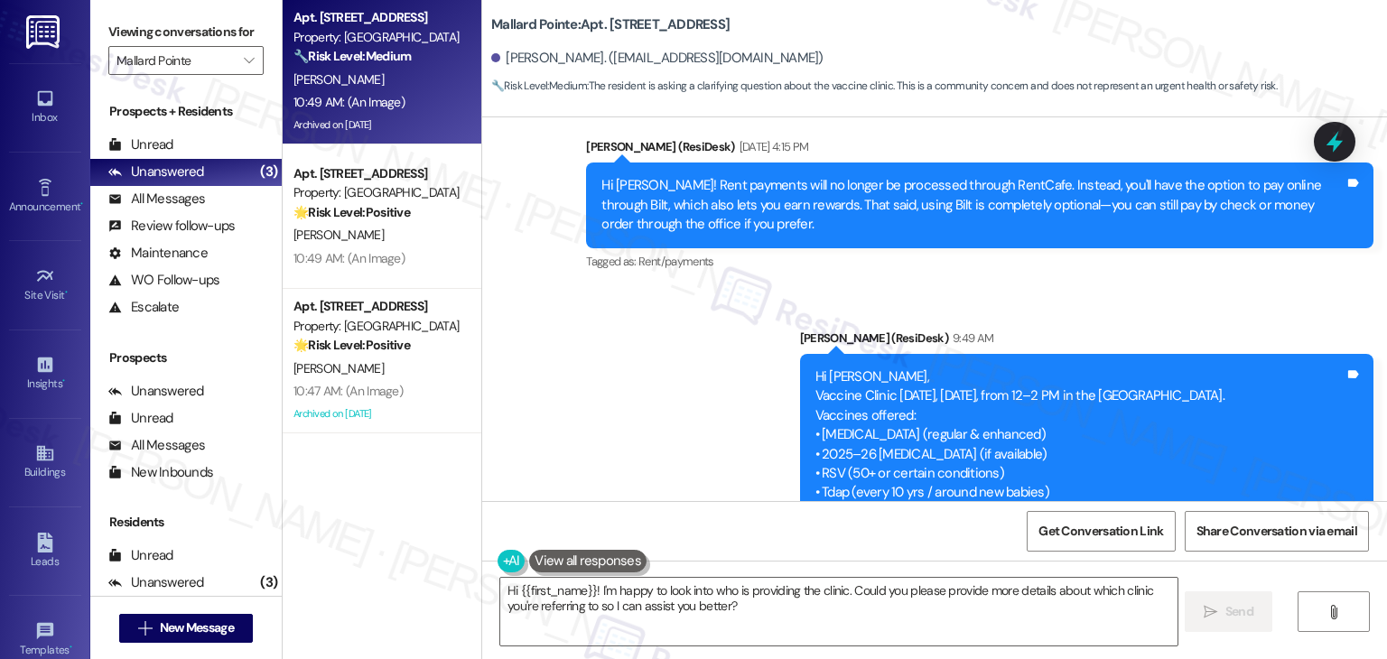
scroll to position [37070, 0]
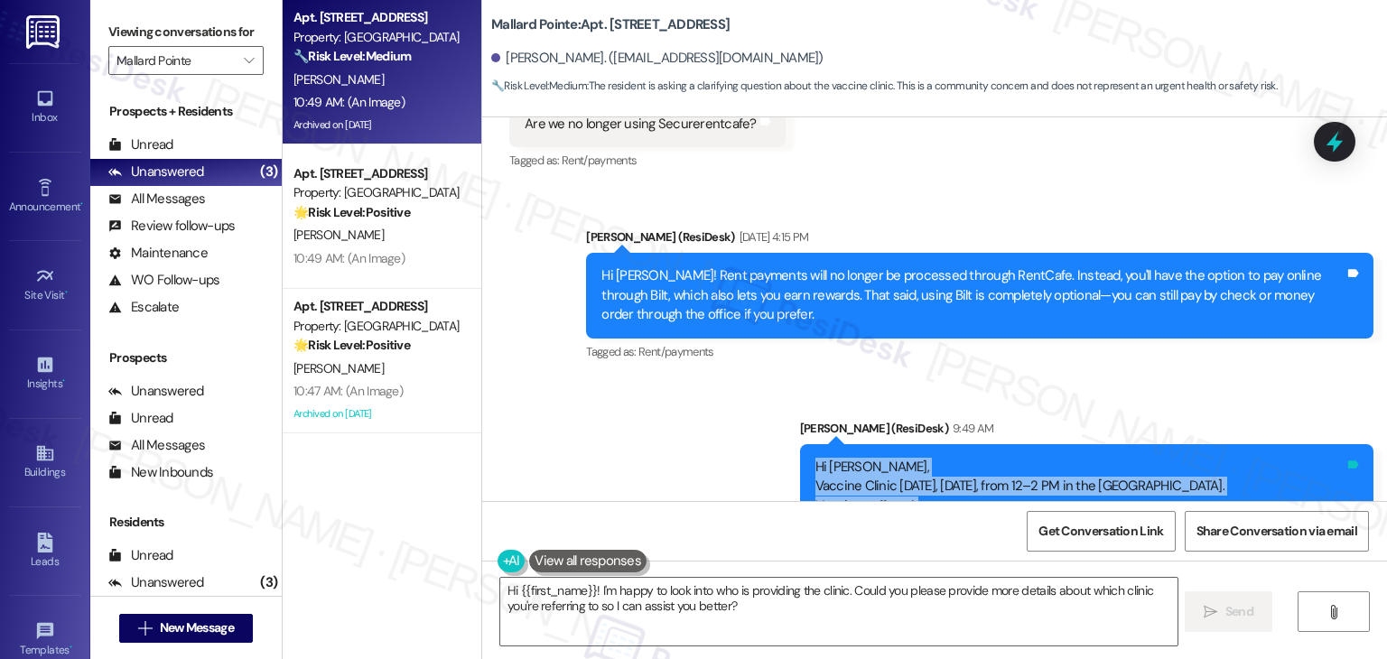
drag, startPoint x: 820, startPoint y: 204, endPoint x: 1343, endPoint y: 384, distance: 553.0
click at [1343, 444] on div "Hi Lori, Vaccine Clinic today, Friday, Sept 19, from 12–2 PM in the Community R…" at bounding box center [1087, 564] width 574 height 240
copy div "Hi Lori, Vaccine Clinic today, Friday, Sept 19, from 12–2 PM in the Community R…"
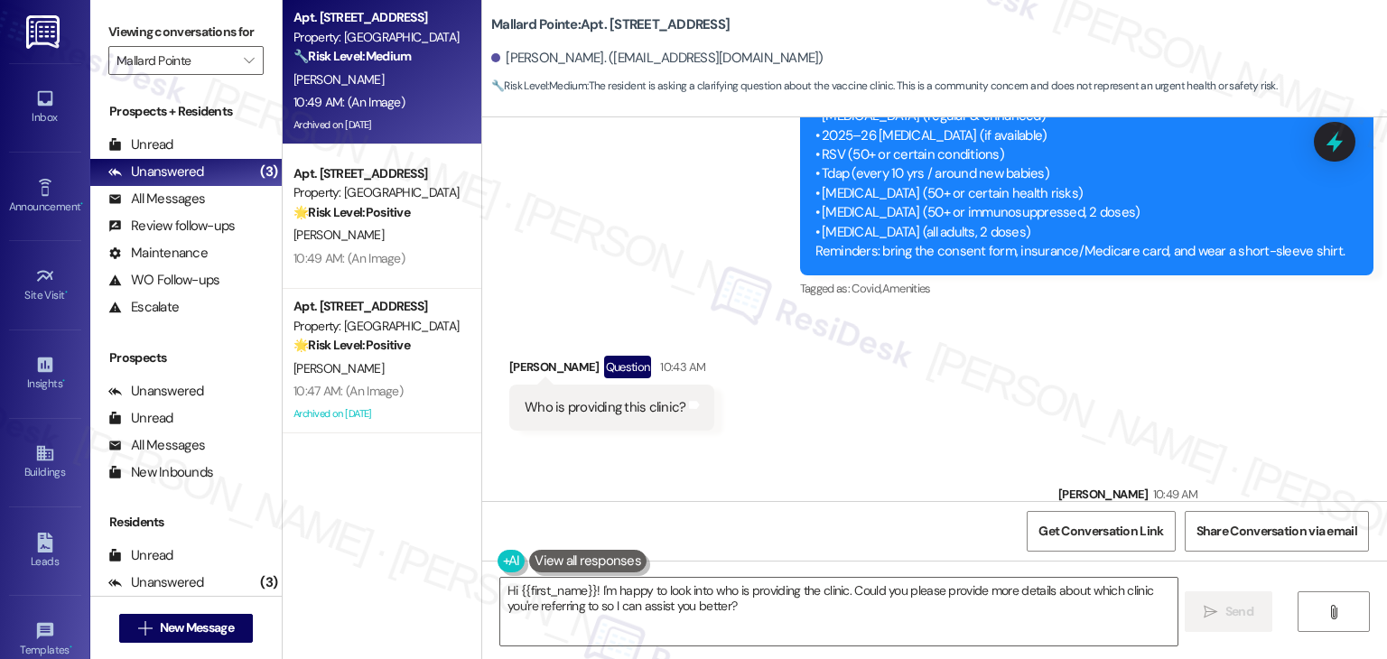
click at [565, 398] on div "Who is providing this clinic?" at bounding box center [605, 407] width 161 height 19
copy div "Who is providing this clinic? Tags and notes Announcement, sent via SMS"
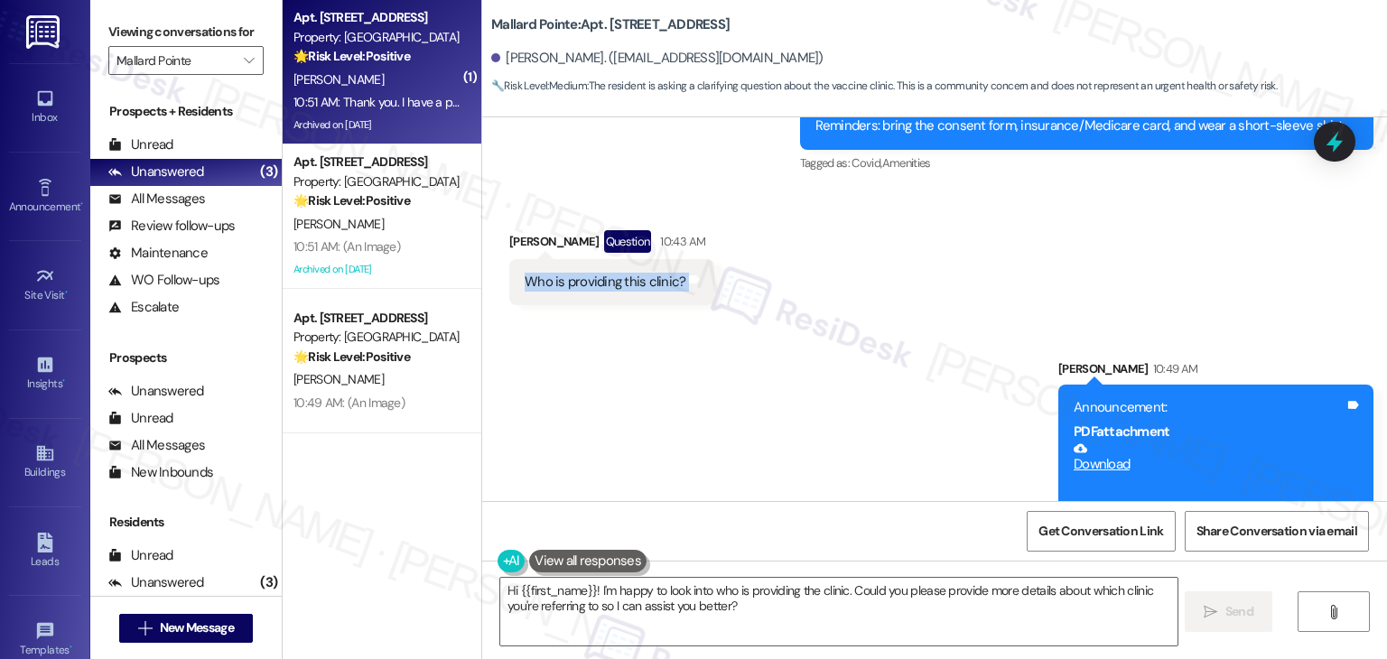
scroll to position [37606, 0]
click at [655, 602] on textarea "Hi {{first_name}}! I'm happy to look into who is providing the clinic. Could yo…" at bounding box center [838, 612] width 677 height 68
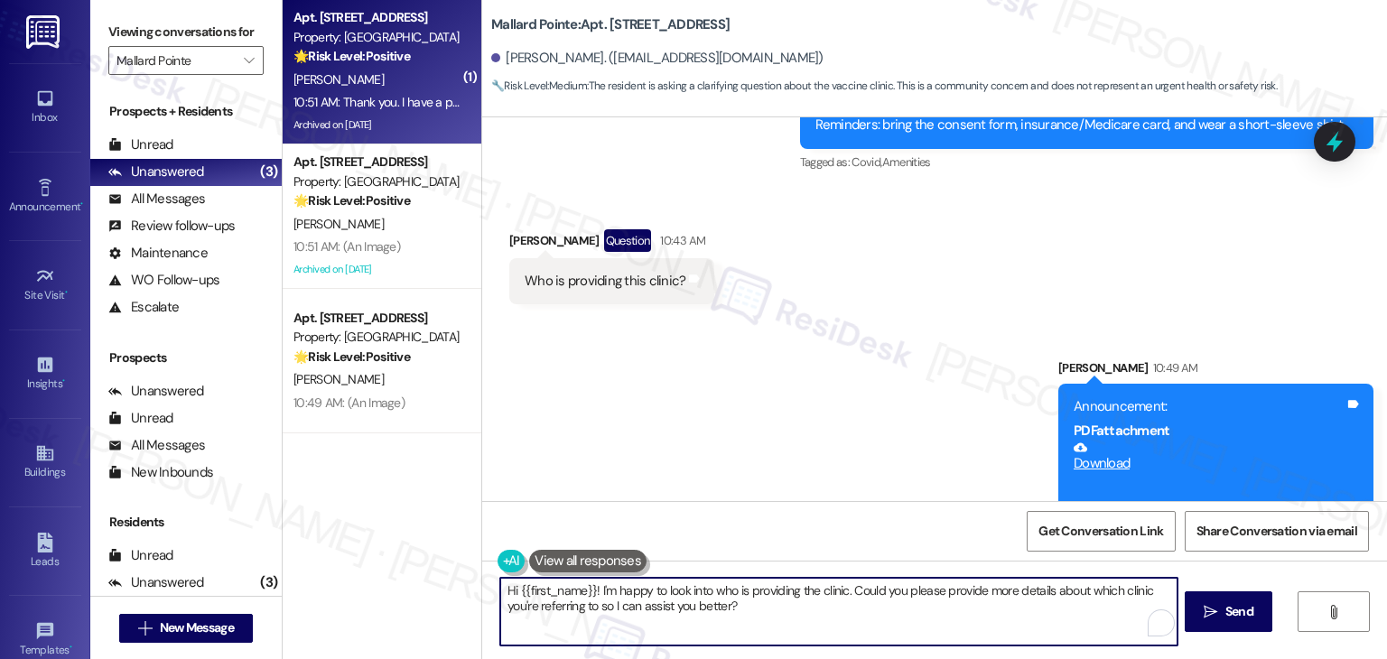
paste textarea "Lori, the flyer includes details on who will be administering the vaccines—plea…"
type textarea "Hi Lori, the flyer includes details on who will be administering the vaccines—p…"
click at [1243, 611] on span "Send" at bounding box center [1240, 611] width 28 height 19
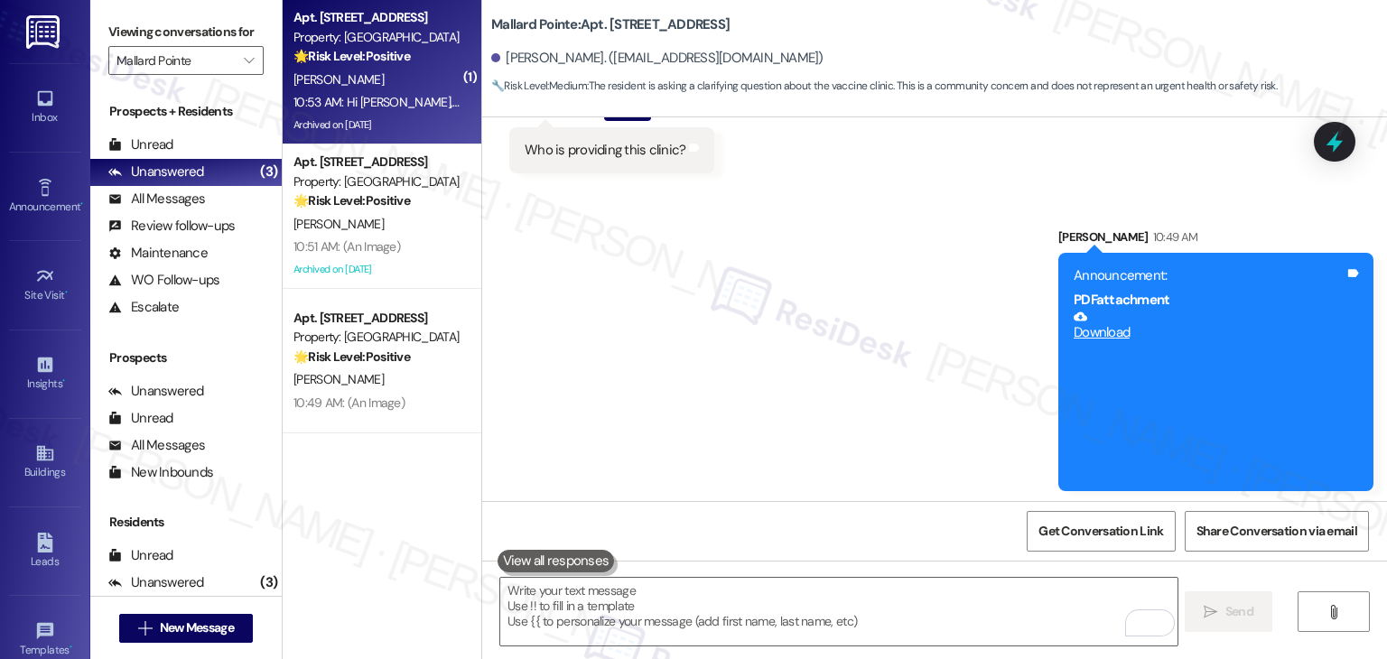
scroll to position [37751, 0]
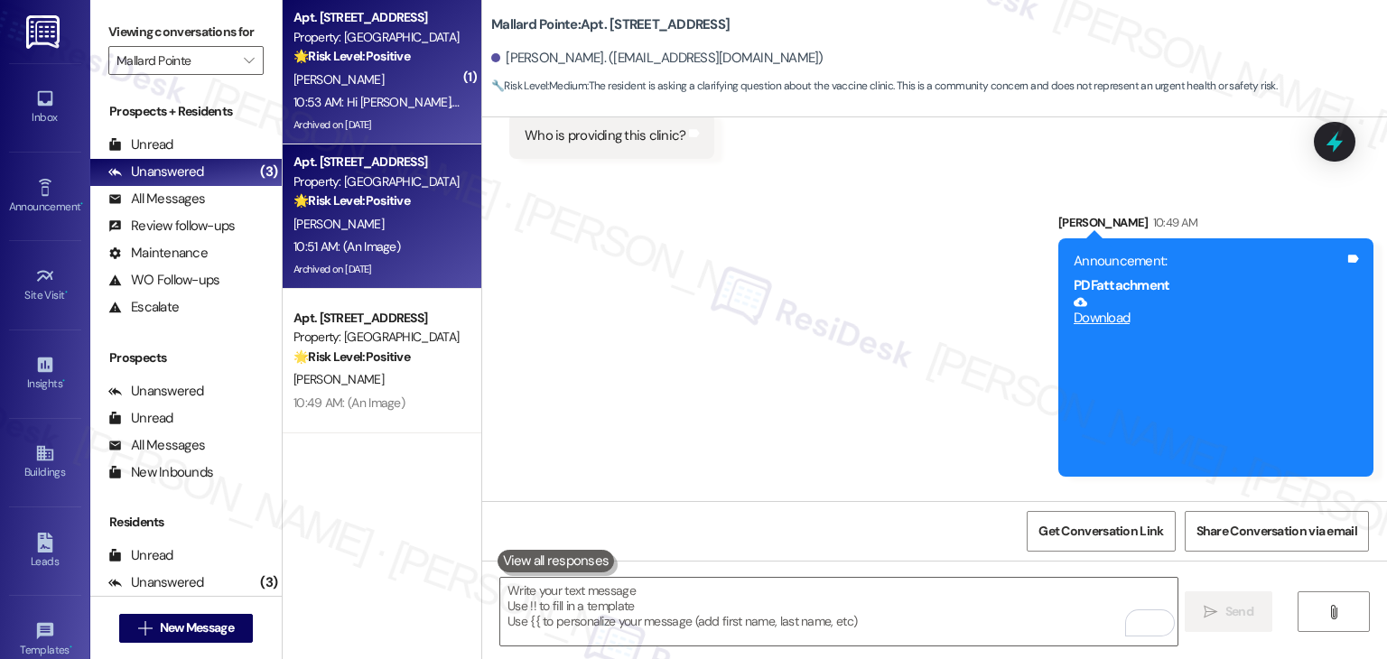
click at [360, 225] on div "G. Kennedy" at bounding box center [377, 224] width 171 height 23
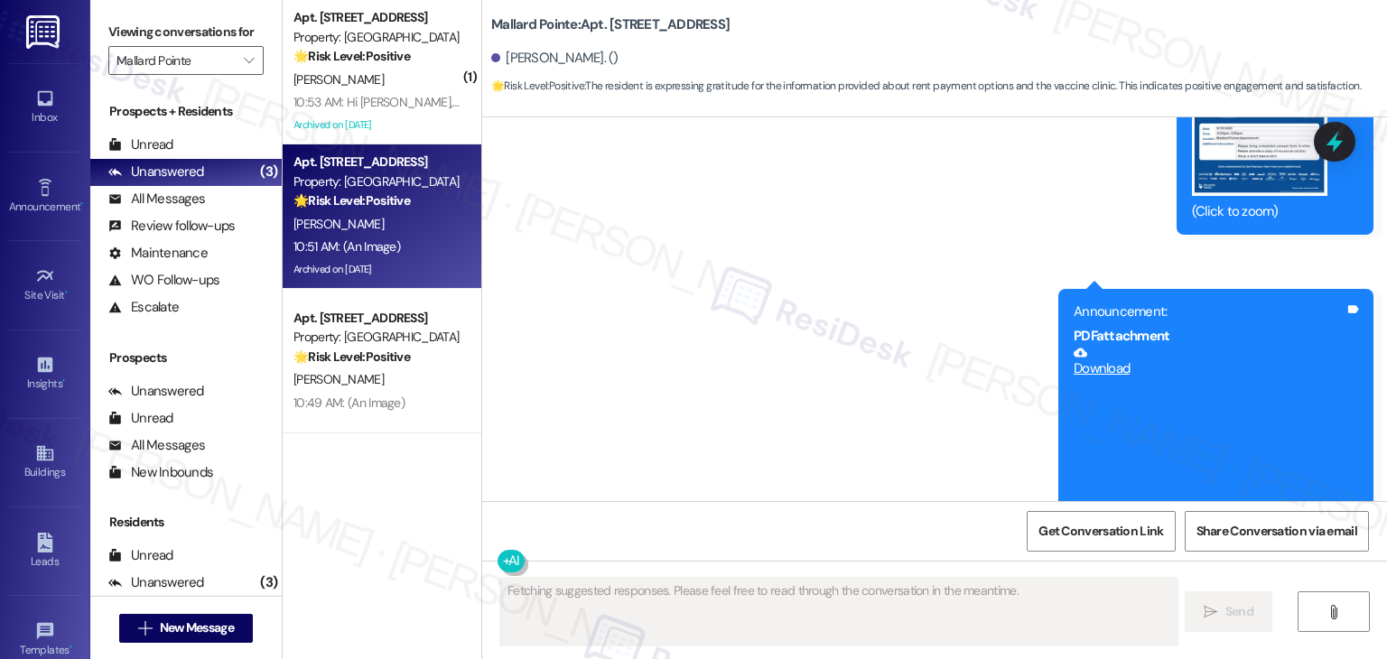
type textarea "Fetching suggested responses. Please feel free to read through the conversation…"
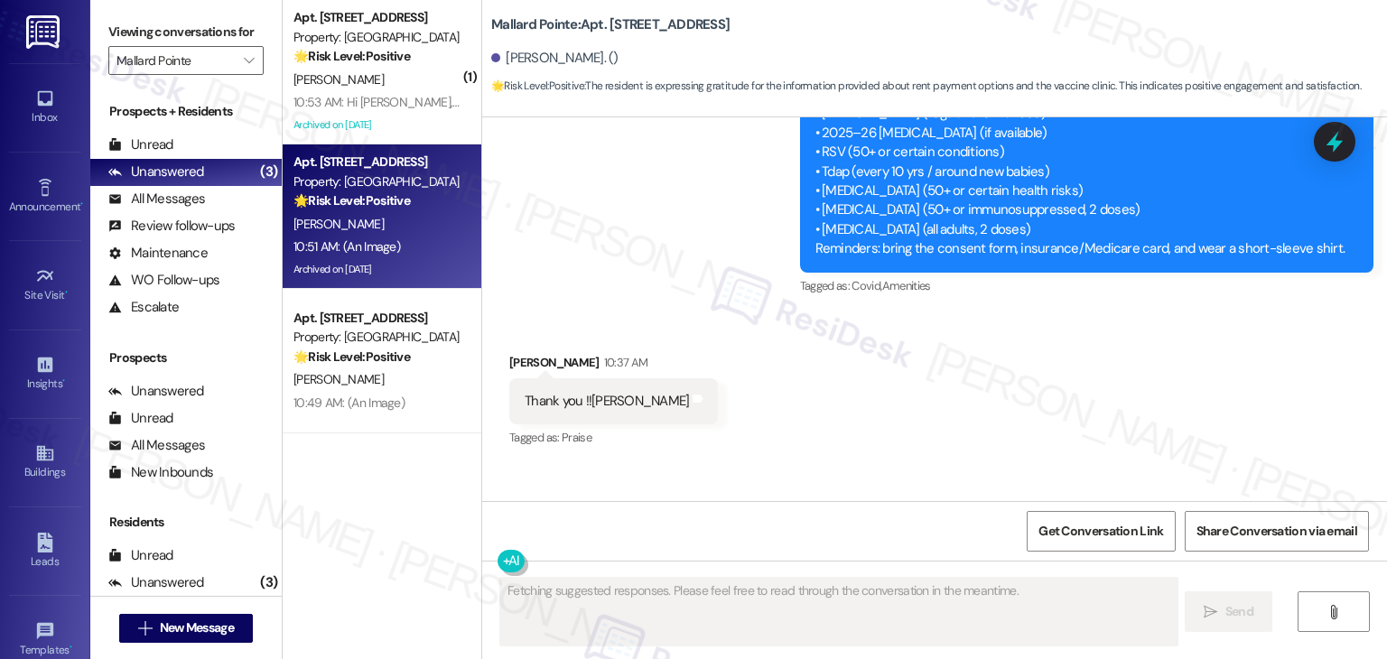
scroll to position [12488, 0]
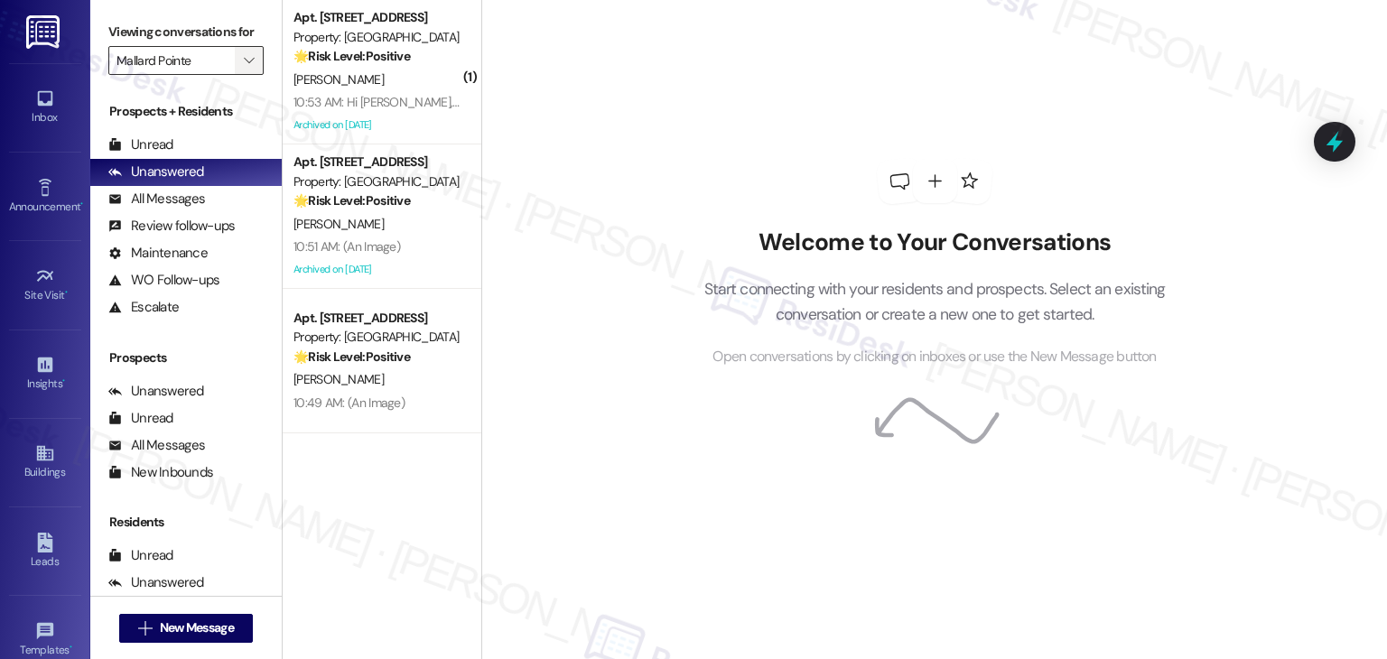
click at [244, 55] on icon "" at bounding box center [249, 60] width 10 height 14
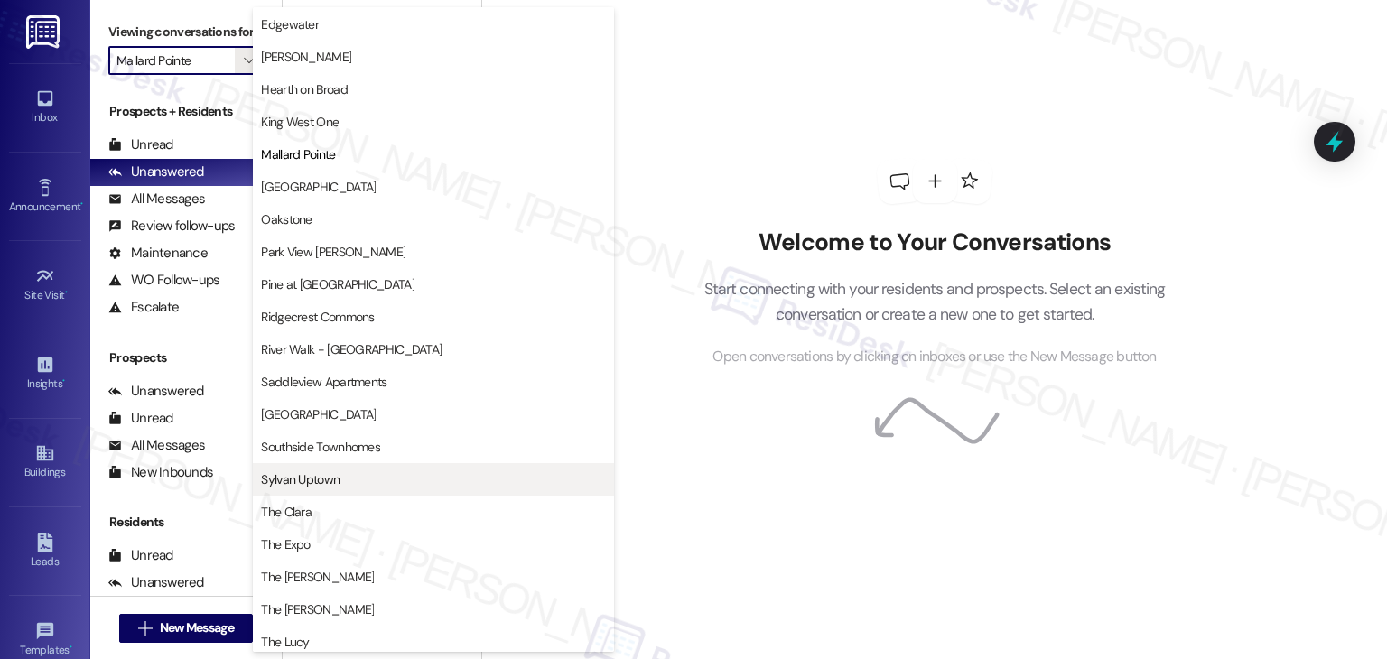
scroll to position [883, 0]
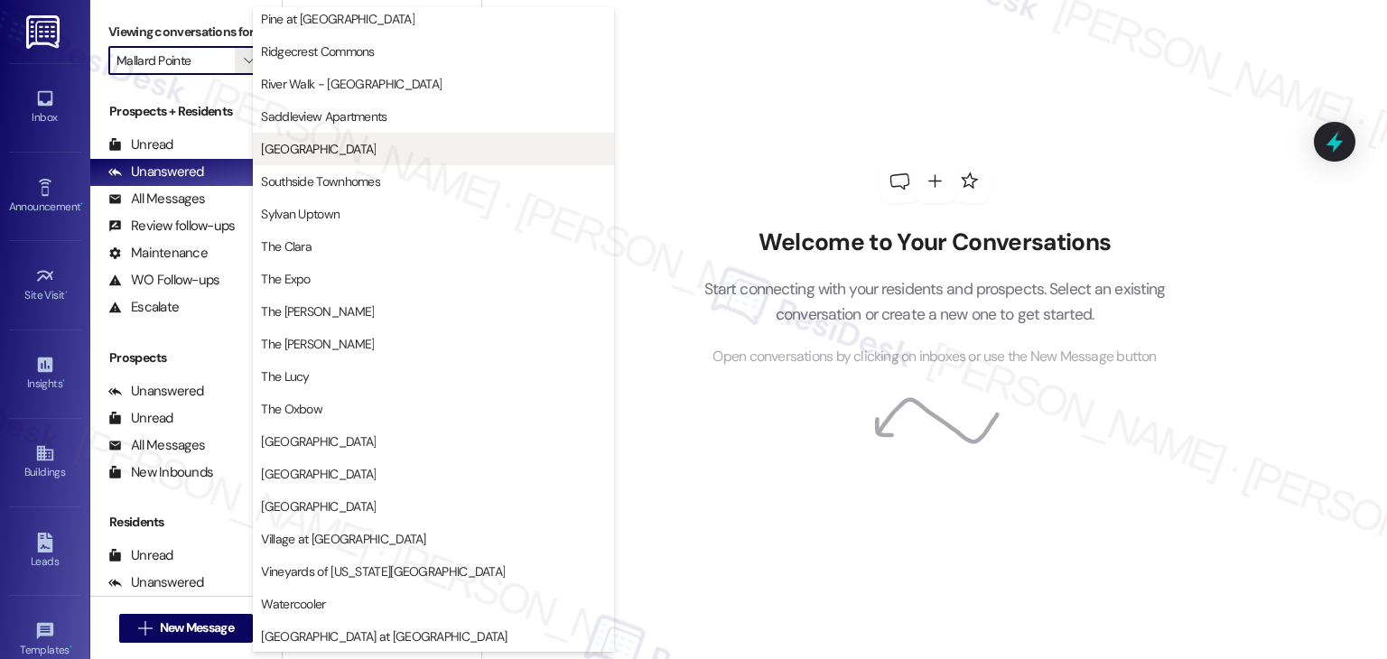
click at [329, 151] on span "Silver Creek" at bounding box center [433, 149] width 345 height 18
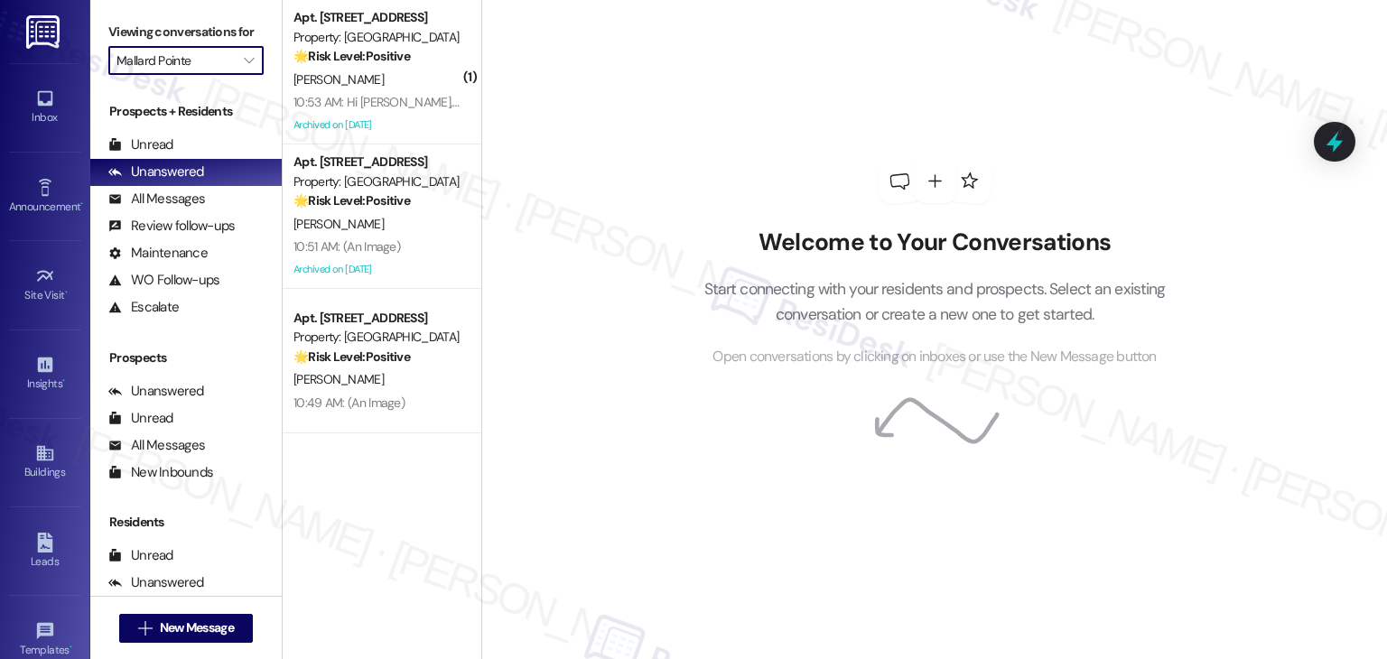
type input "Silver Creek"
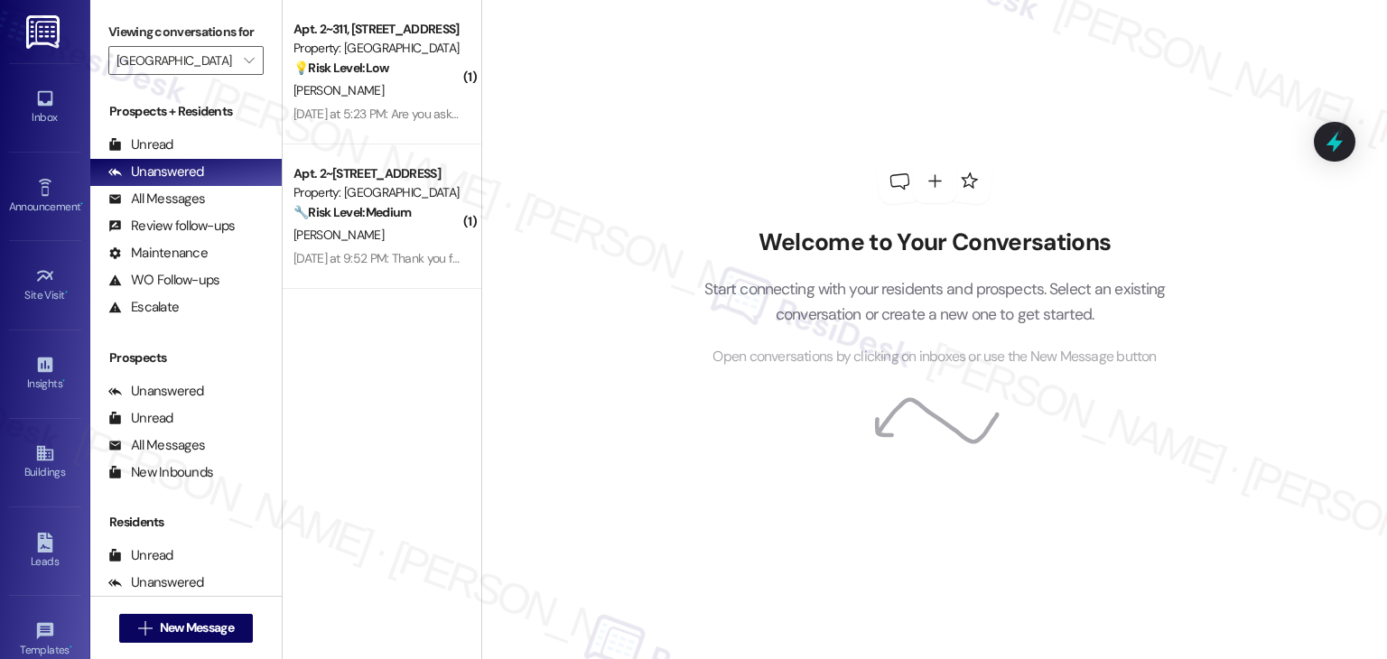
click at [380, 434] on div "( 1 ) Apt. 2~311, 3720 W Tayjan Ln Property: Silver Creek 💡 Risk Level: Low The…" at bounding box center [382, 265] width 199 height 531
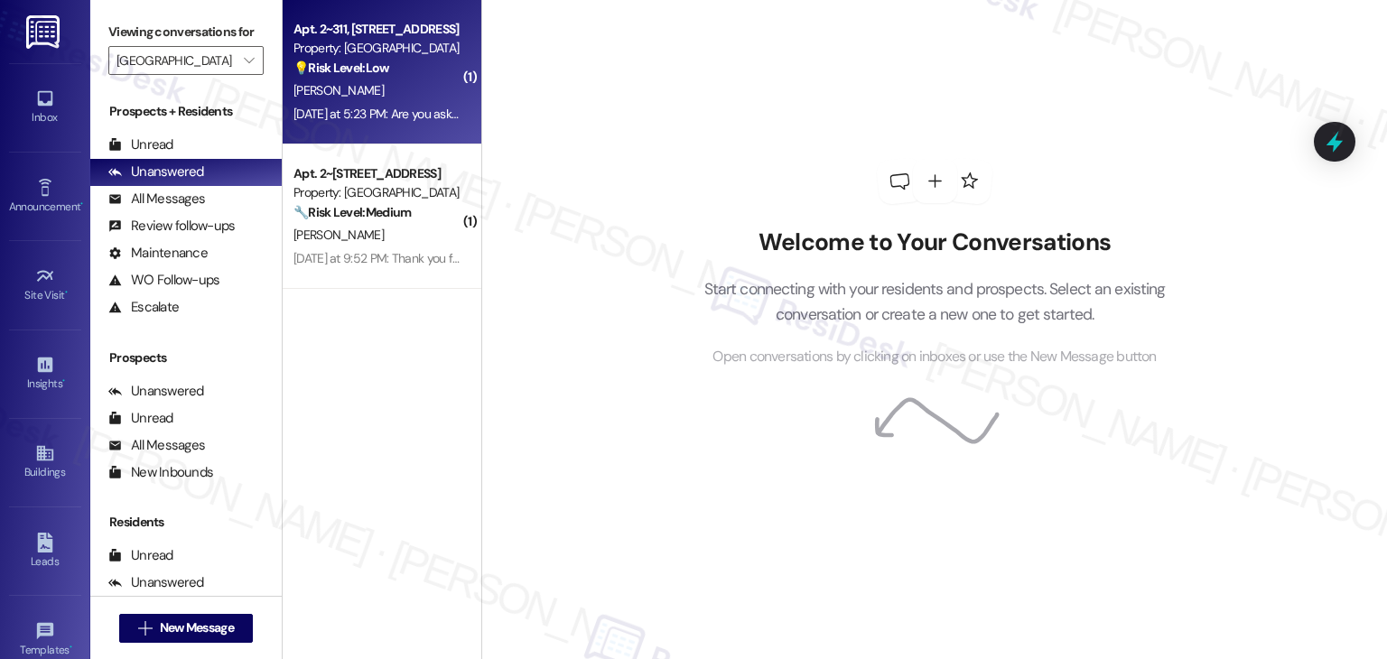
click at [446, 106] on div "Yesterday at 5:23 PM: Are you asking me who I go through for my wifi/ internet?…" at bounding box center [491, 114] width 394 height 16
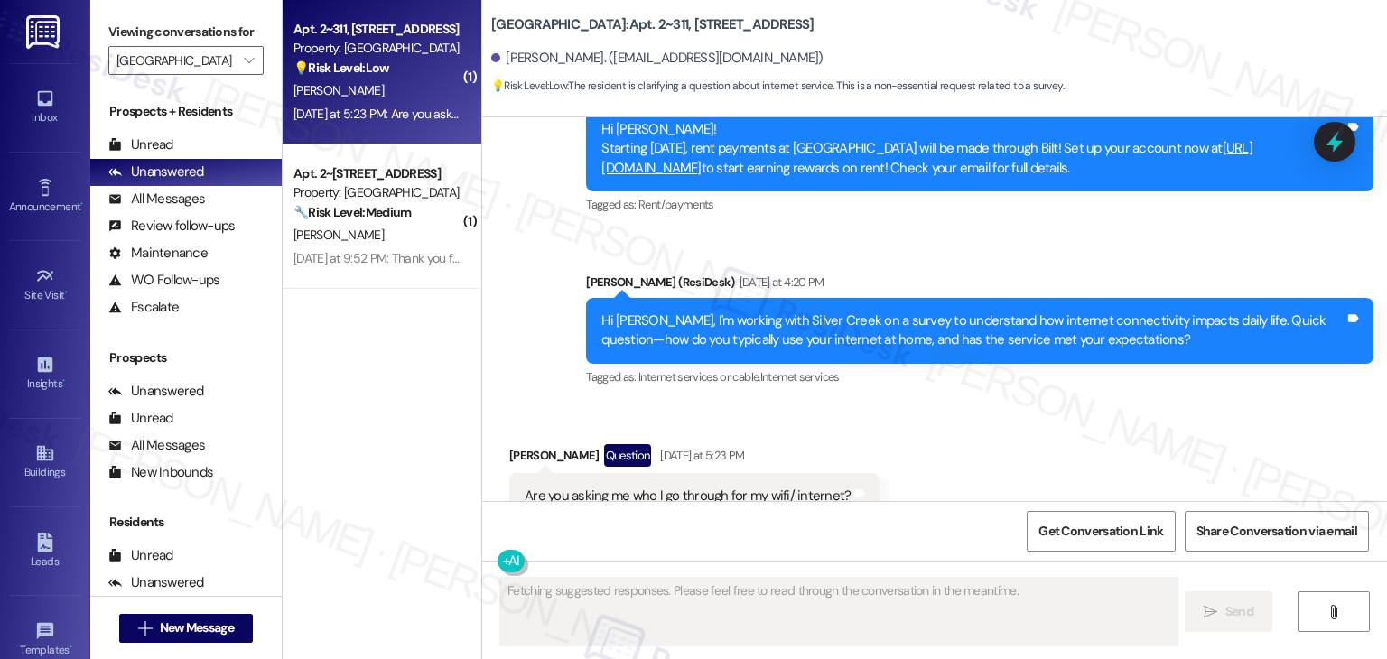
scroll to position [3271, 0]
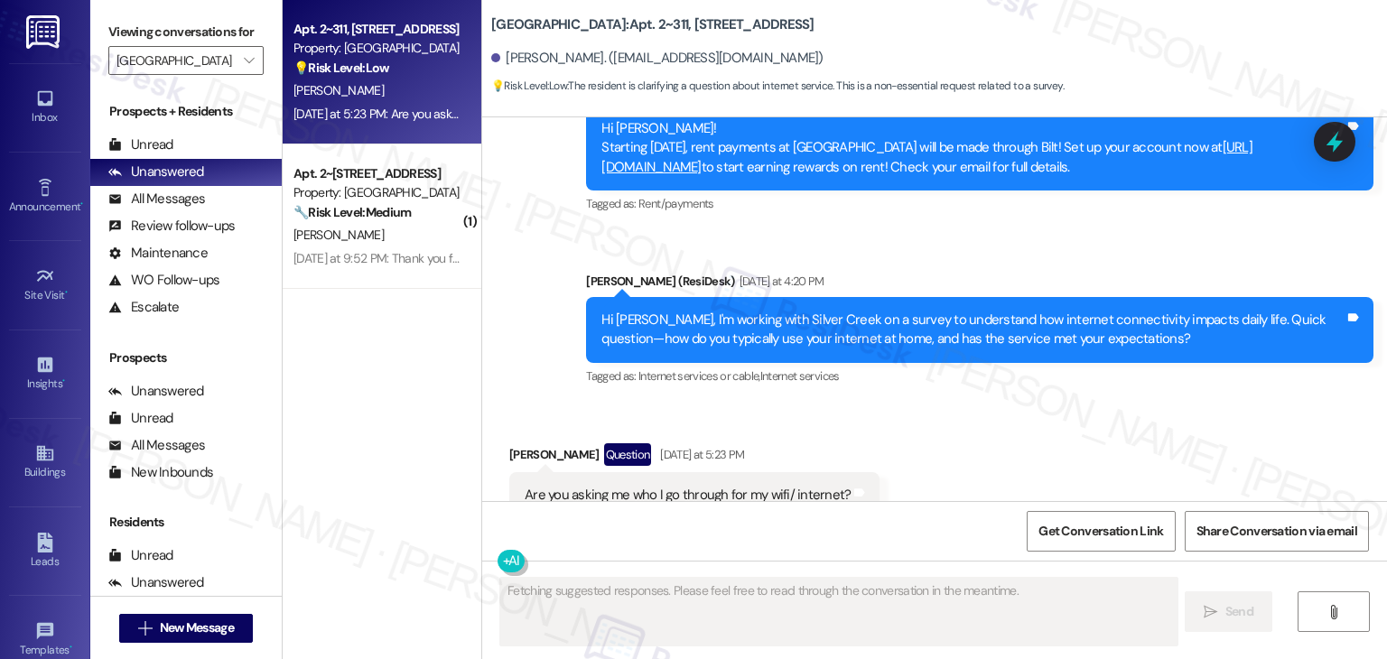
click at [952, 403] on div "Received via SMS Tina Dingman Question Yesterday at 5:23 PM Are you asking me w…" at bounding box center [934, 481] width 905 height 156
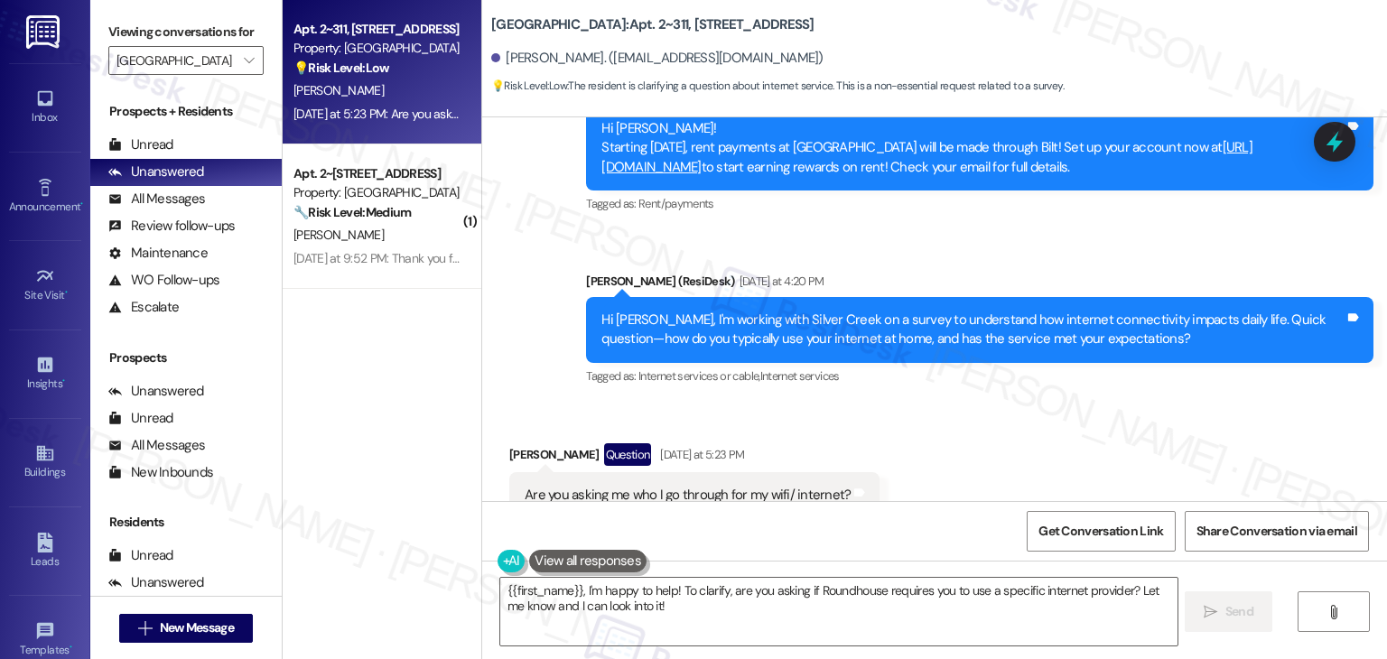
click at [863, 311] on div "Hi Tina, I'm working with Silver Creek on a survey to understand how internet c…" at bounding box center [973, 330] width 743 height 39
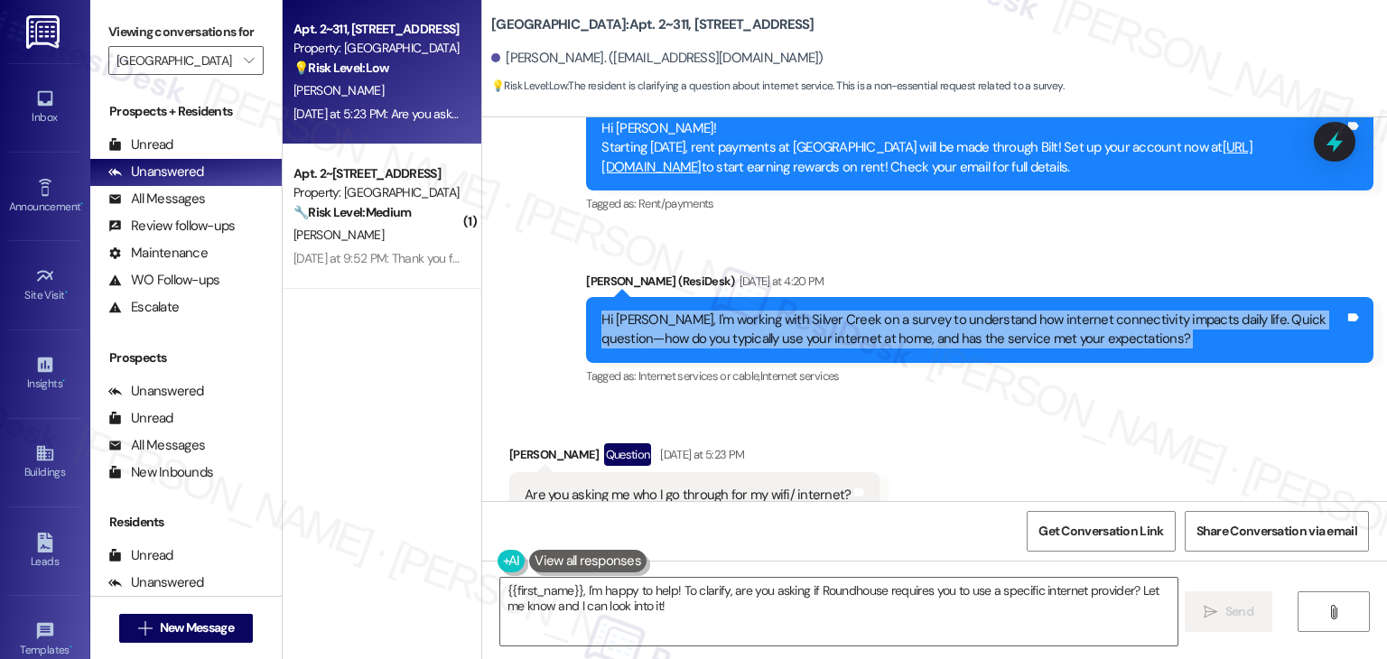
click at [863, 311] on div "Hi Tina, I'm working with Silver Creek on a survey to understand how internet c…" at bounding box center [973, 330] width 743 height 39
copy div "Hi Tina, I'm working with Silver Creek on a survey to understand how internet c…"
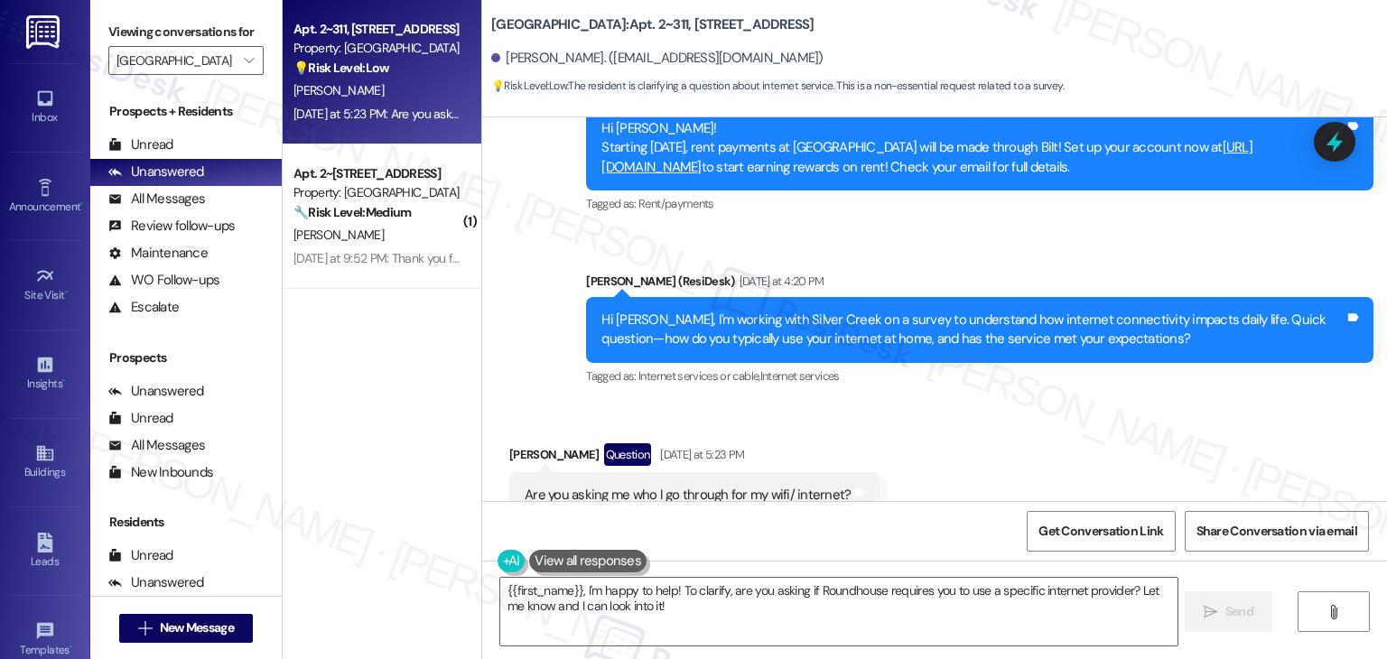
click at [710, 486] on div "Are you asking me who I go through for my wifi/ internet?" at bounding box center [688, 495] width 326 height 19
copy div "Are you asking me who I go through for my wifi/ internet? Tags and notes"
click at [615, 601] on textarea "{{first_name}}, I'm happy to help! To clarify, are you asking if Roundhouse req…" at bounding box center [838, 612] width 677 height 68
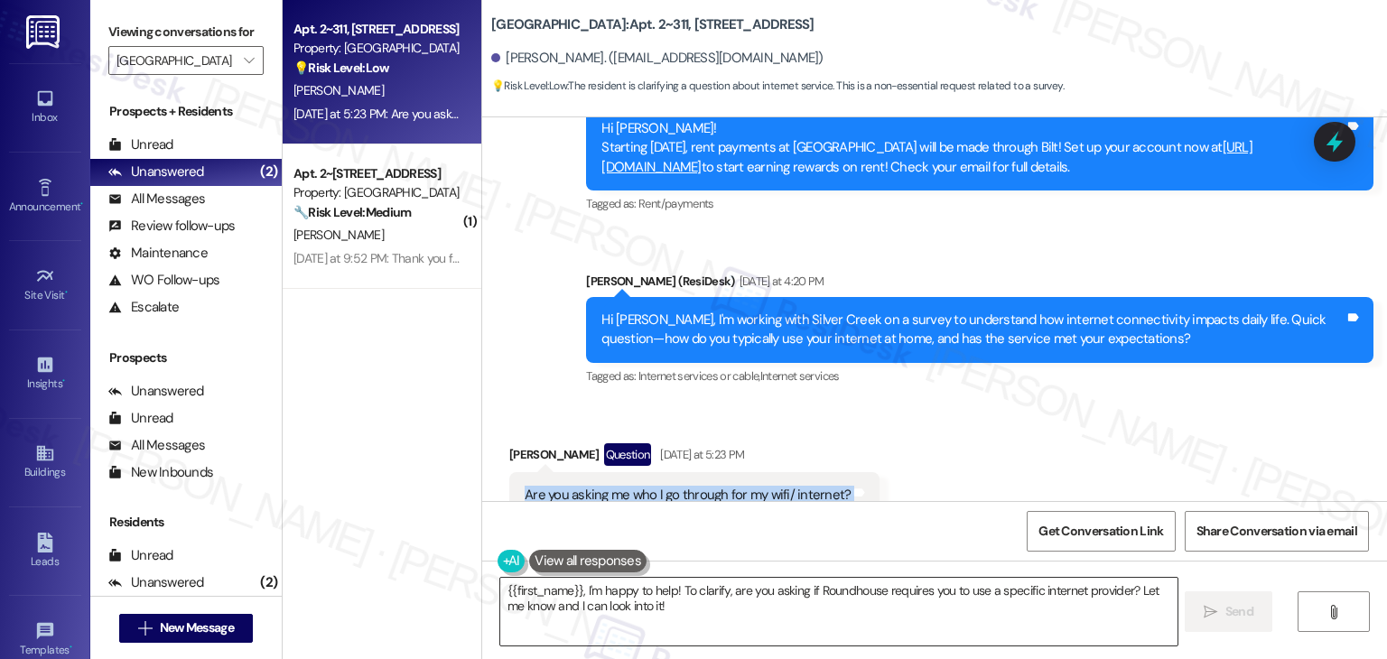
click at [615, 601] on textarea "{{first_name}}, I'm happy to help! To clarify, are you asking if Roundhouse req…" at bounding box center [838, 612] width 677 height 68
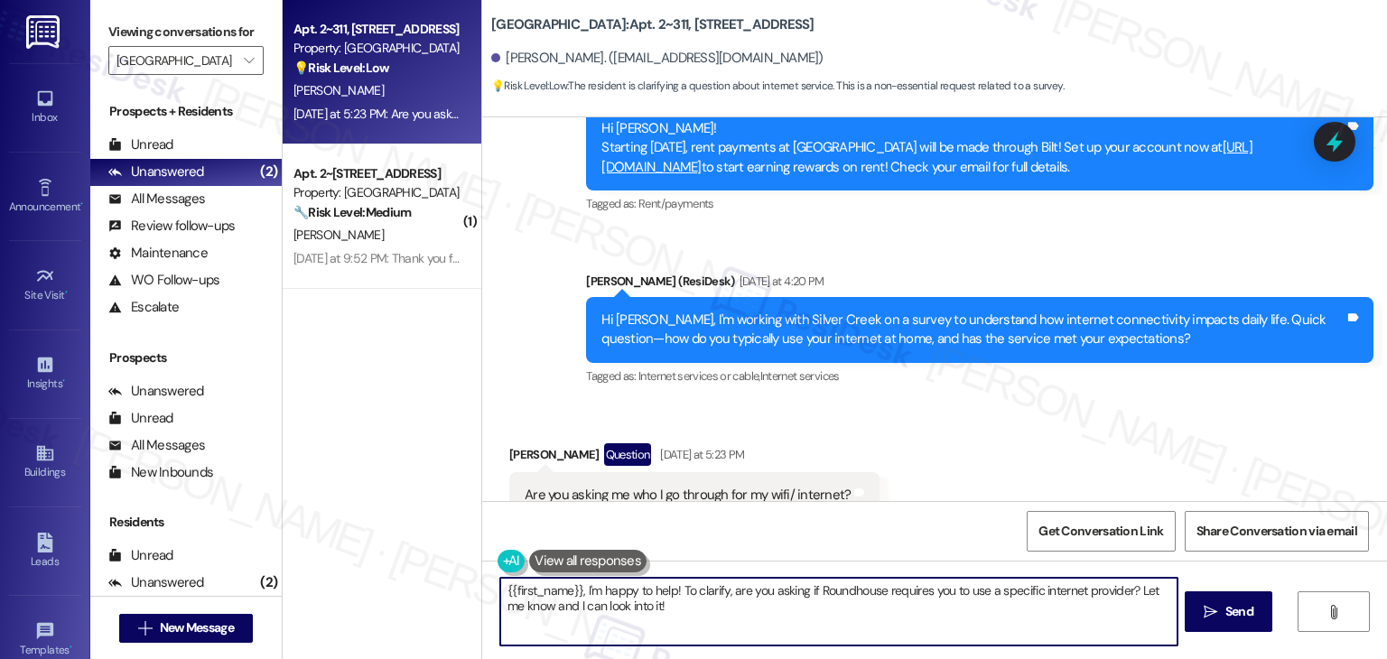
click at [615, 601] on textarea "{{first_name}}, I'm happy to help! To clarify, are you asking if Roundhouse req…" at bounding box center [838, 612] width 677 height 68
paste textarea "Hi Tina, thanks for checking! We’re just gathering resident feedback to underst…"
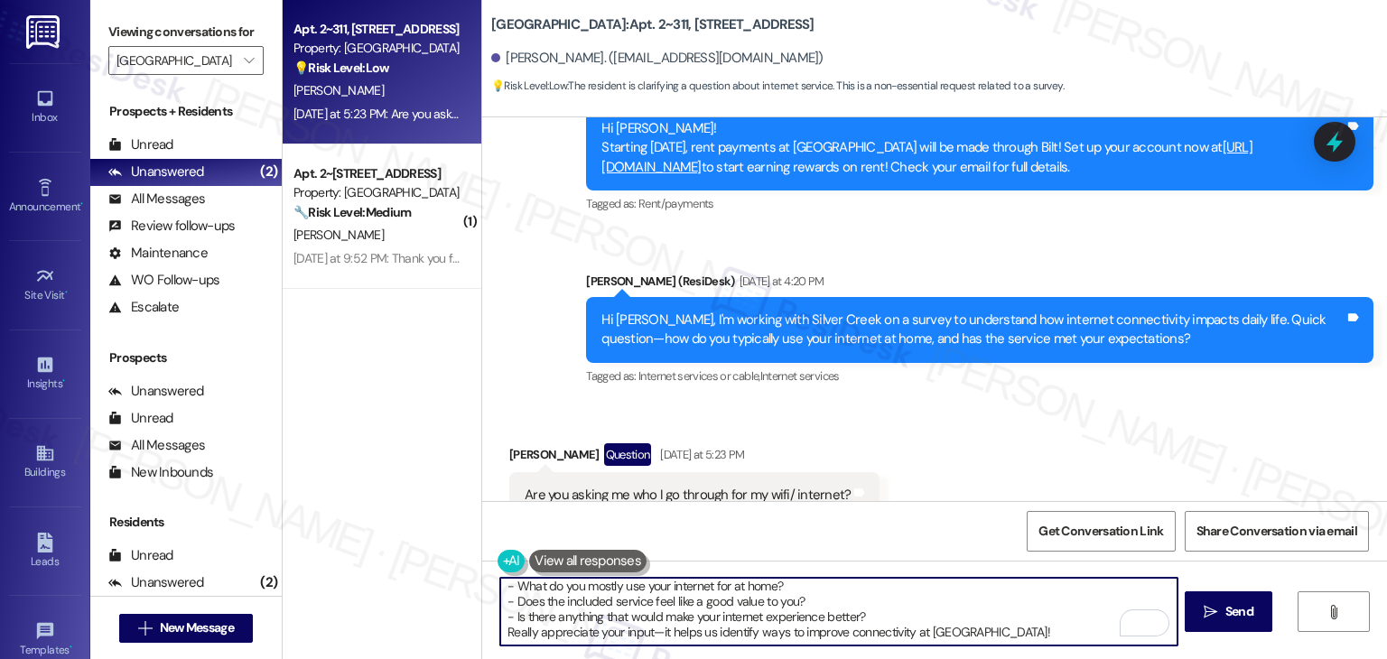
scroll to position [0, 0]
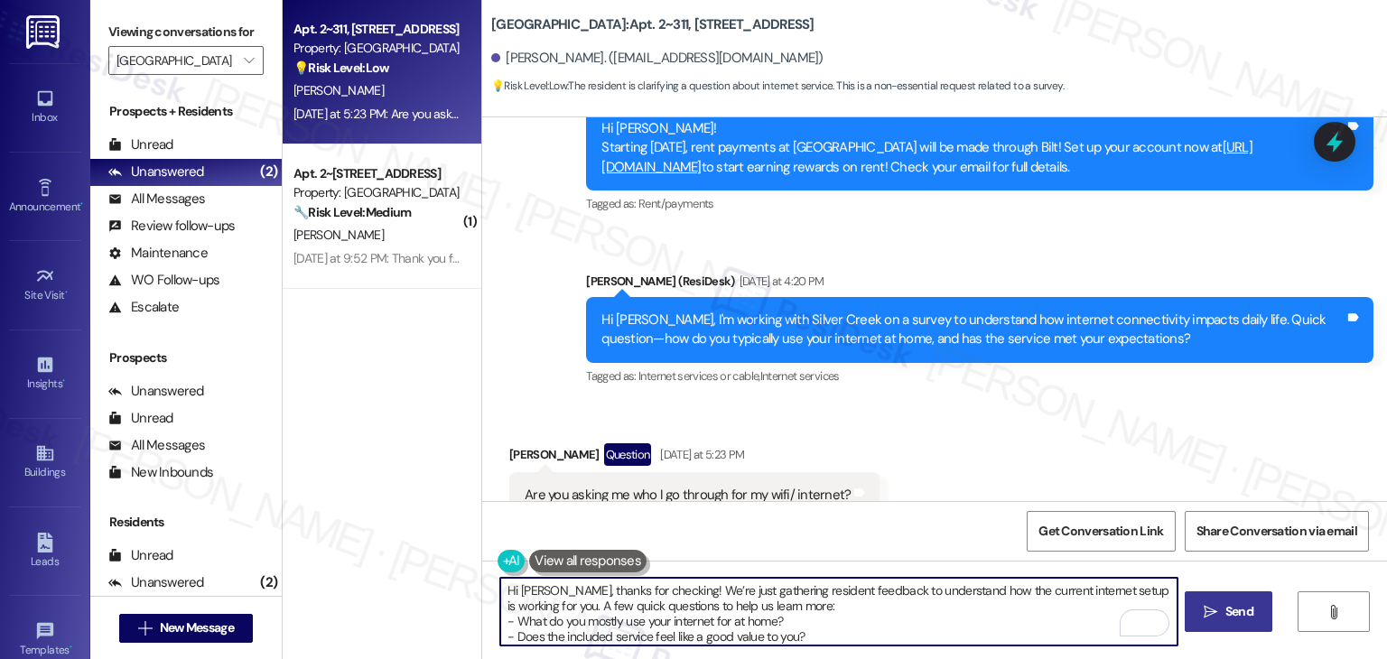
type textarea "Hi Tina, thanks for checking! We’re just gathering resident feedback to underst…"
click at [1237, 616] on span "Send" at bounding box center [1240, 611] width 28 height 19
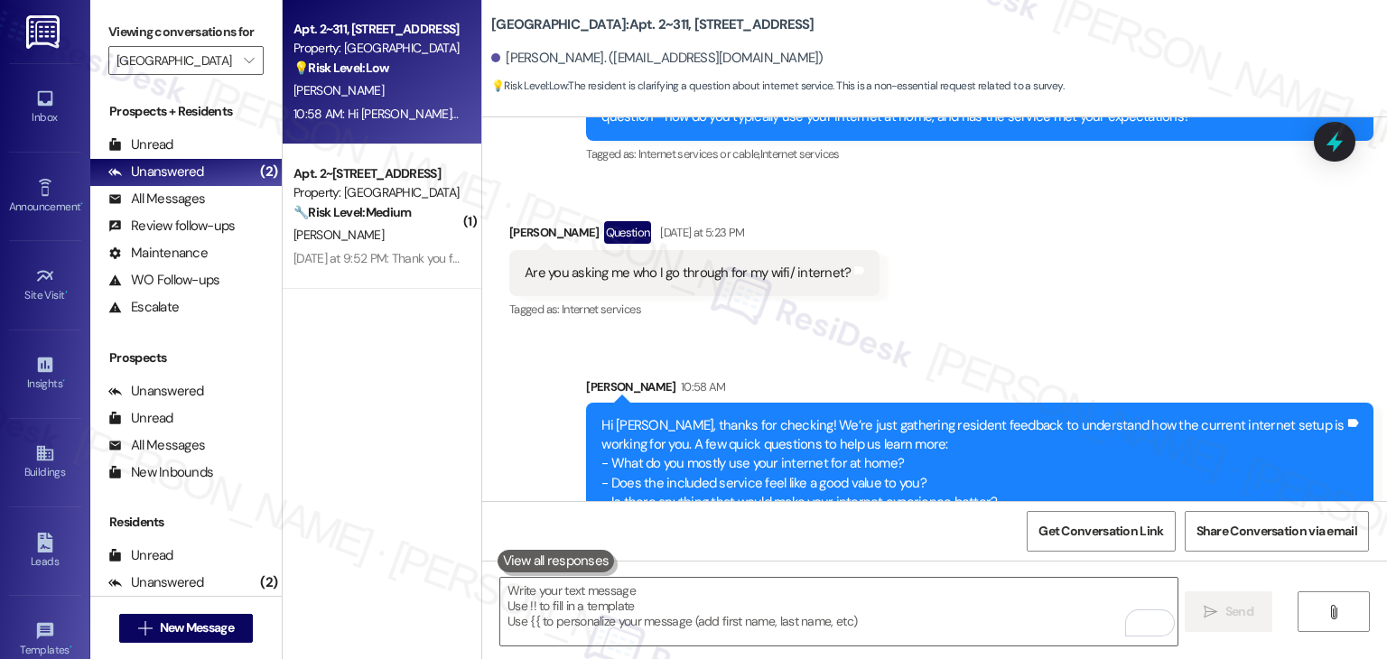
click at [684, 264] on div "Are you asking me who I go through for my wifi/ internet?" at bounding box center [688, 273] width 326 height 19
copy div "Are you asking me who I go through for my wifi/ internet? Tags and notes"
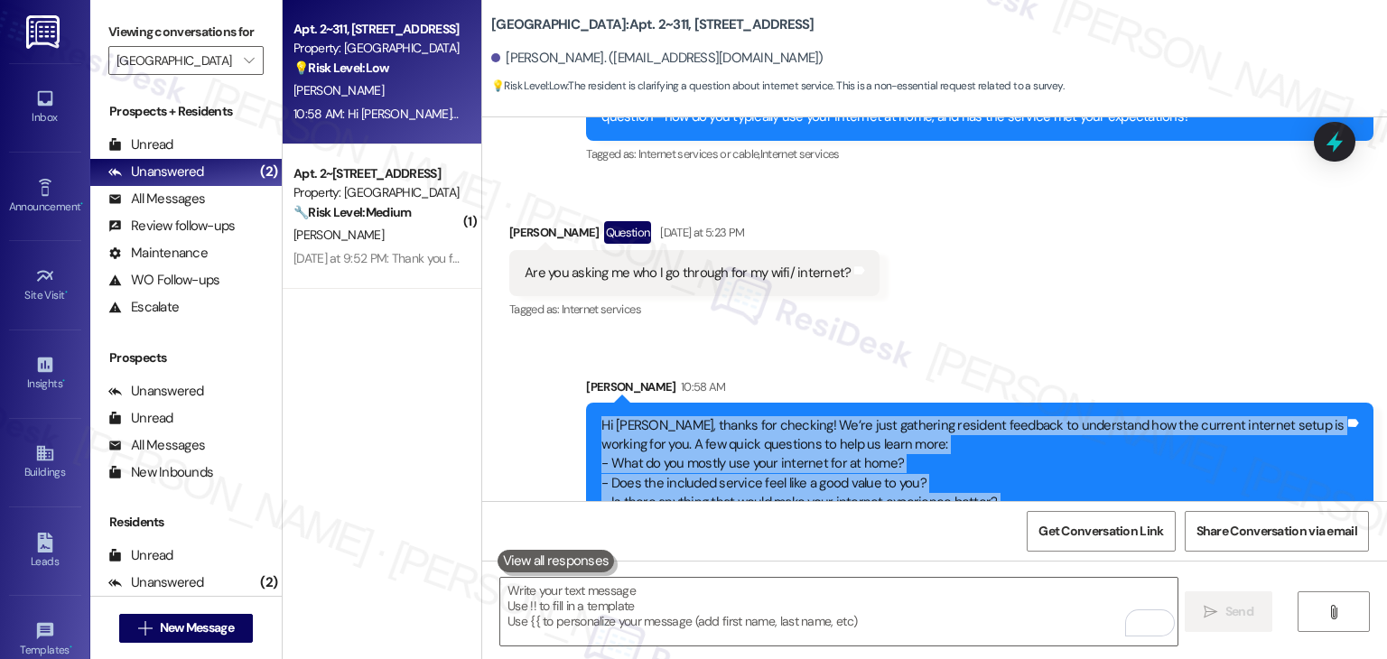
drag, startPoint x: 1142, startPoint y: 466, endPoint x: 567, endPoint y: 355, distance: 585.1
click at [573, 364] on div "Sent via SMS Sarah 10:58 AM Hi Tina, thanks for checking! We’re just gathering …" at bounding box center [980, 461] width 815 height 195
copy div "Hi Tina, thanks for checking! We’re just gathering resident feedback to underst…"
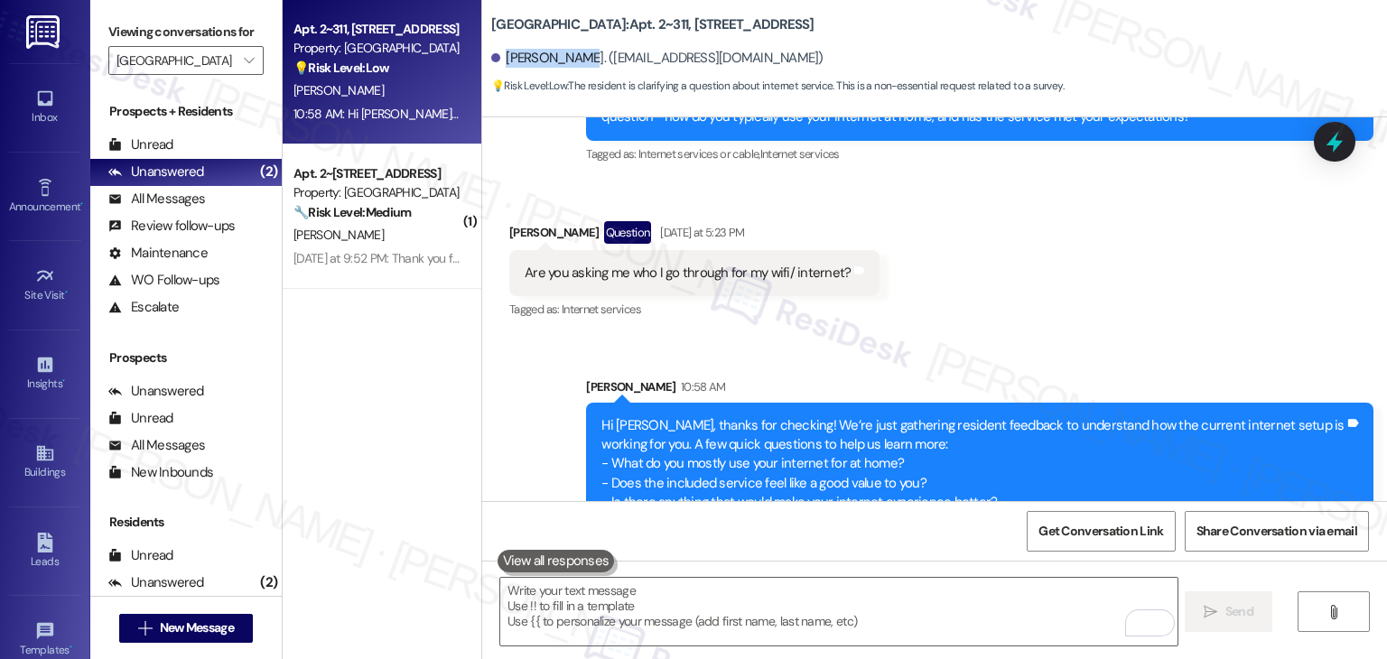
drag, startPoint x: 495, startPoint y: 51, endPoint x: 568, endPoint y: 53, distance: 73.2
click at [568, 53] on div "Tina Dingman. (sassychickteena@gmail.com)" at bounding box center [657, 58] width 332 height 19
copy div "Tina Dingman"
click at [994, 243] on div "Received via SMS Tina Dingman Question Yesterday at 5:23 PM Are you asking me w…" at bounding box center [934, 259] width 905 height 156
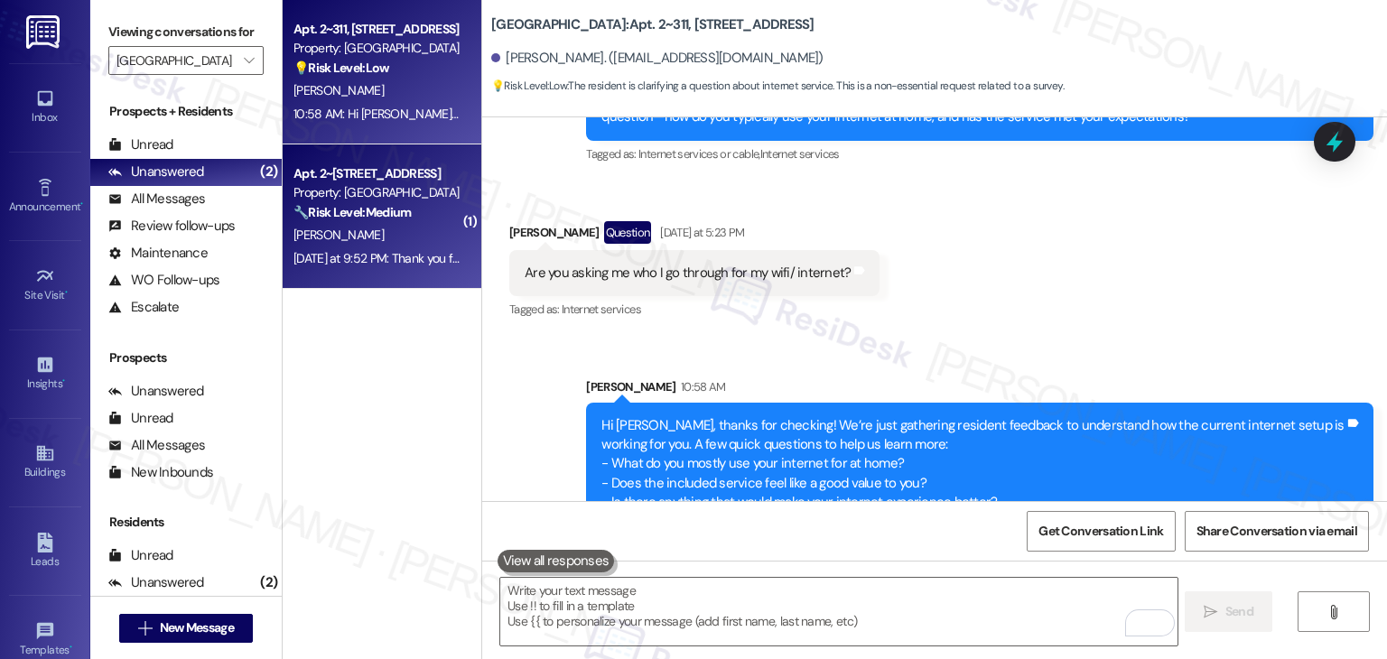
click at [401, 243] on div "K. Eastman" at bounding box center [377, 235] width 171 height 23
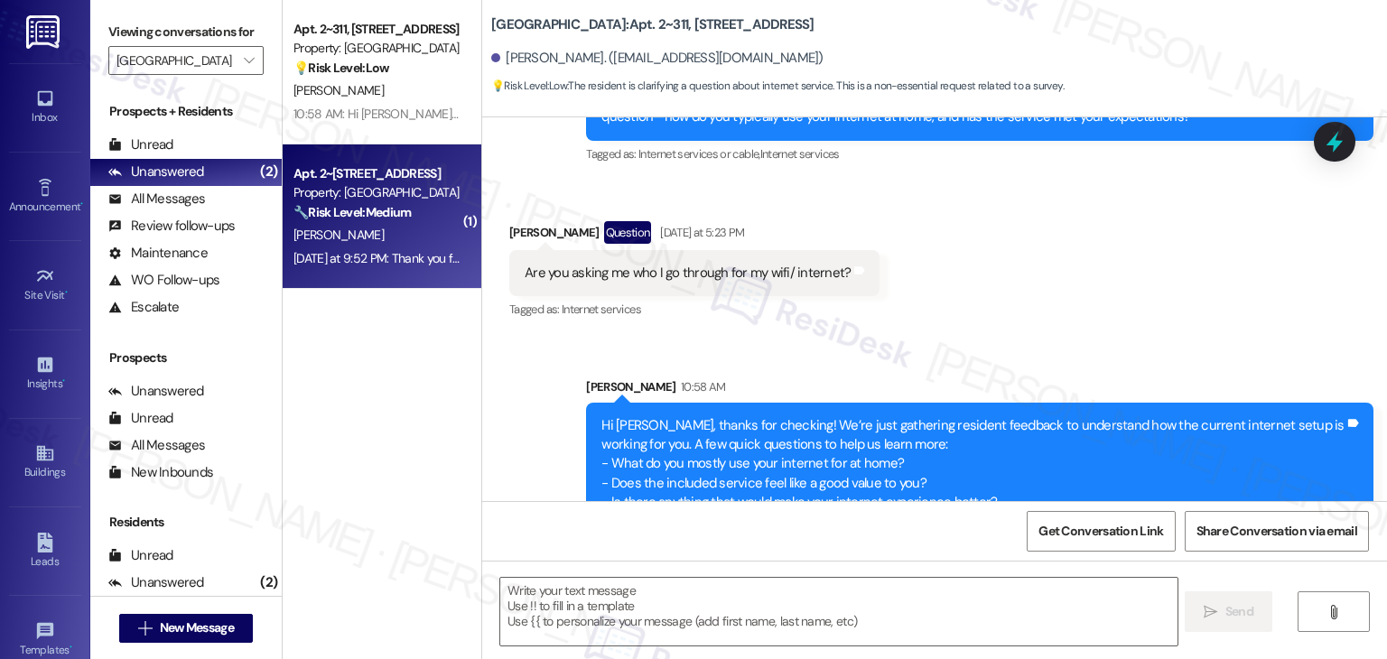
type textarea "Fetching suggested responses. Please feel free to read through the conversation…"
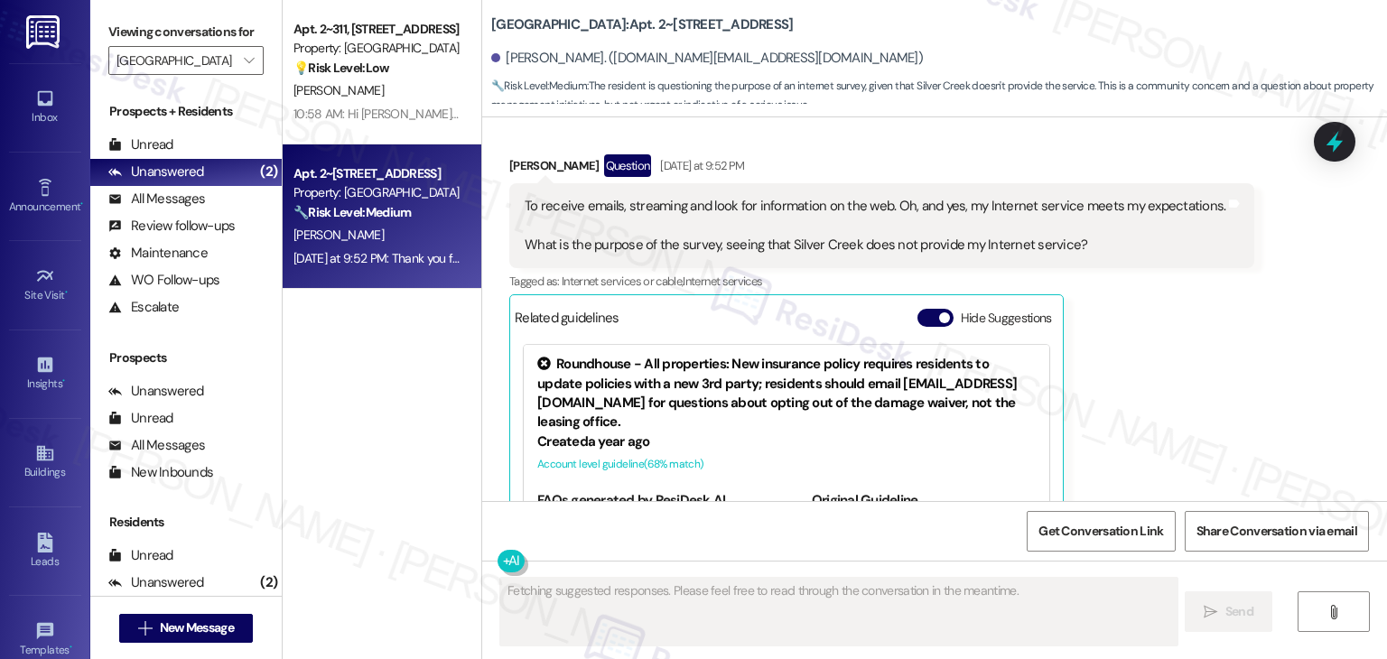
scroll to position [1408, 0]
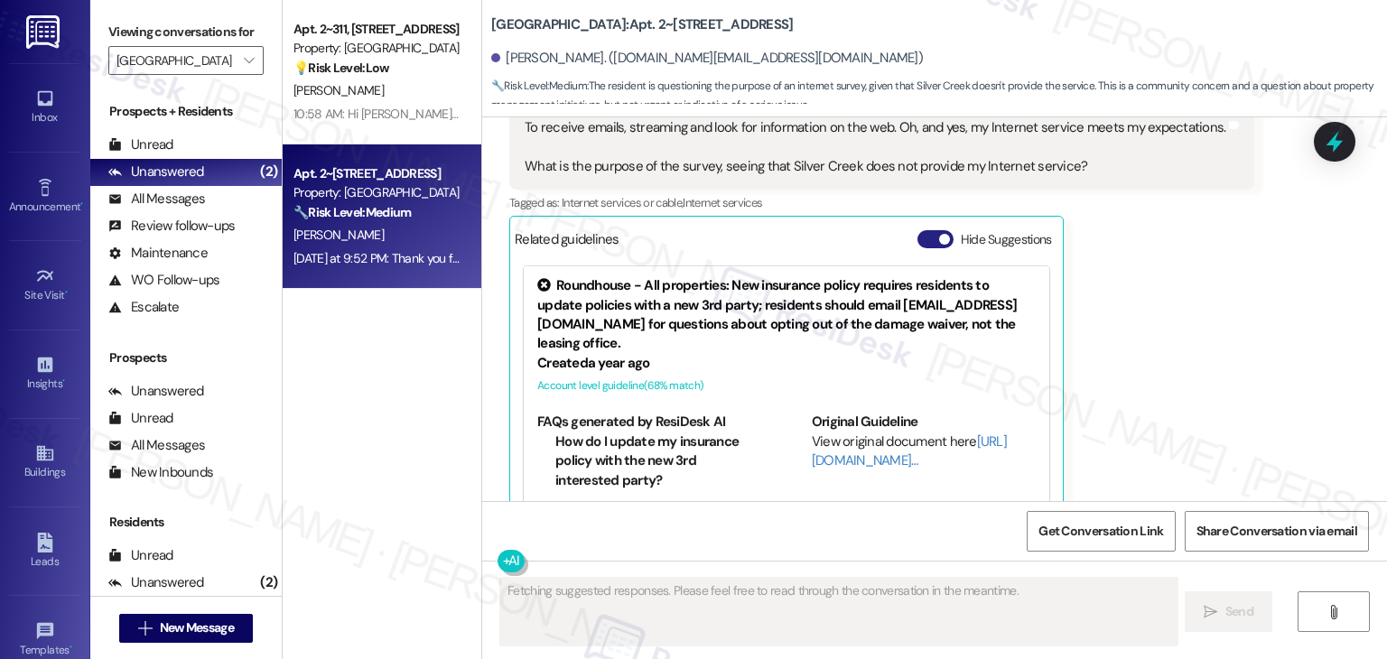
click at [923, 230] on button "Hide Suggestions" at bounding box center [936, 239] width 36 height 18
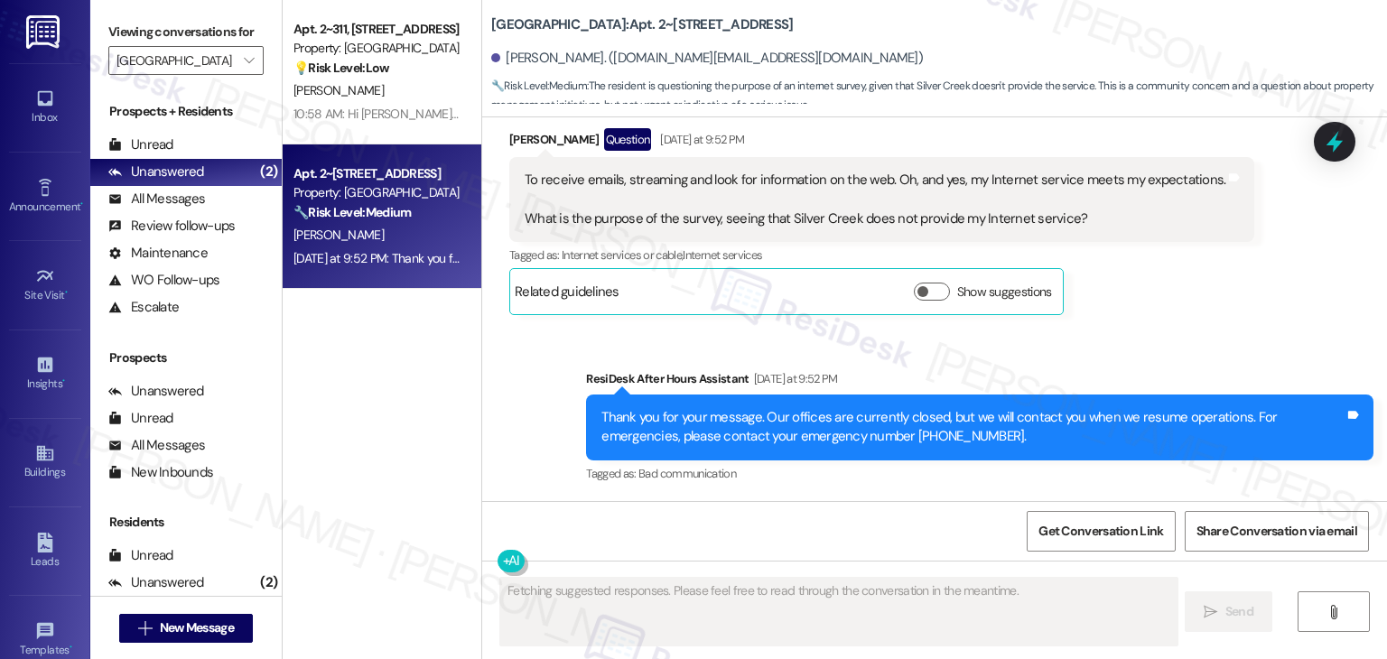
scroll to position [1317, 0]
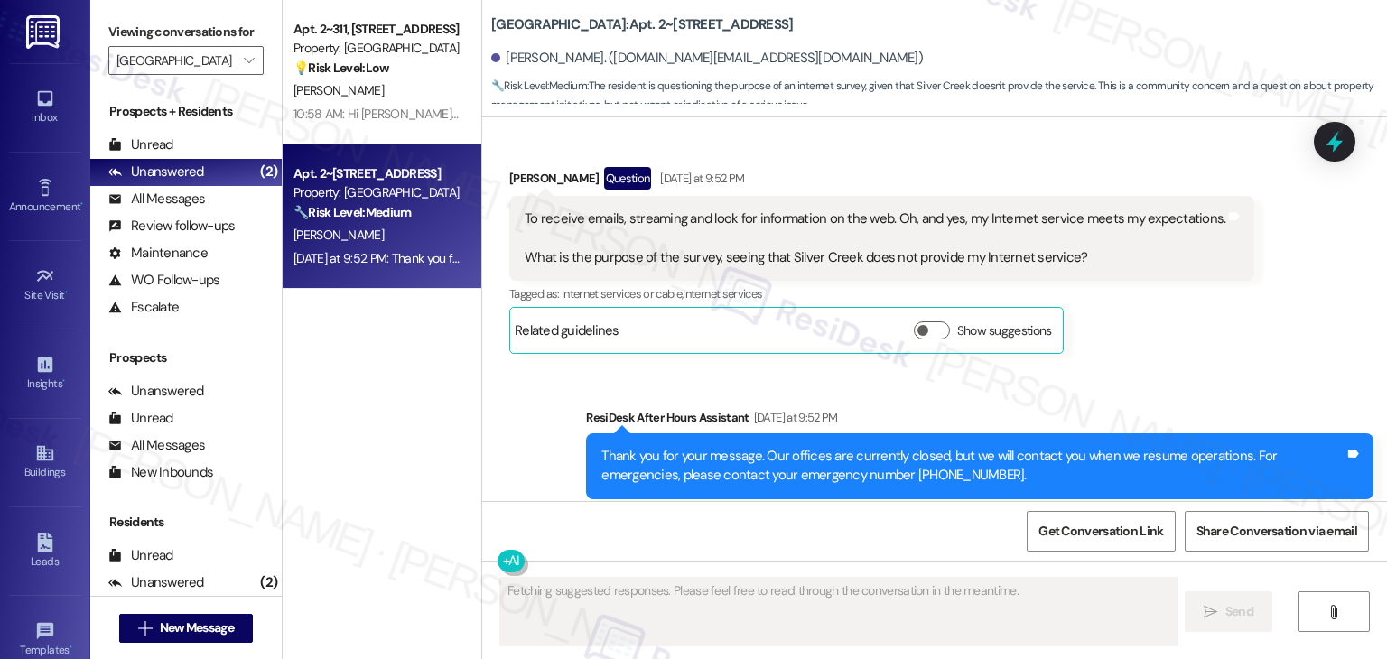
click at [1178, 314] on div "Kathleen Eastman Question Yesterday at 9:52 PM To receive emails, streaming and…" at bounding box center [881, 260] width 745 height 187
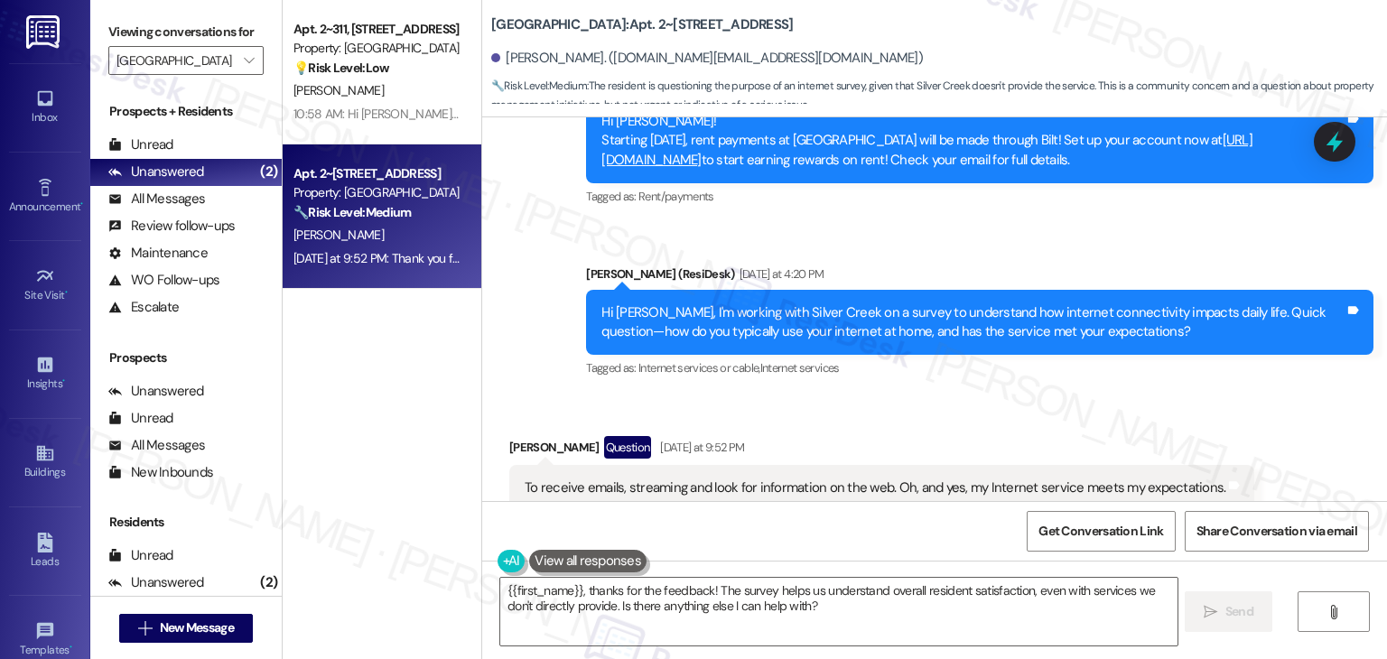
scroll to position [1046, 0]
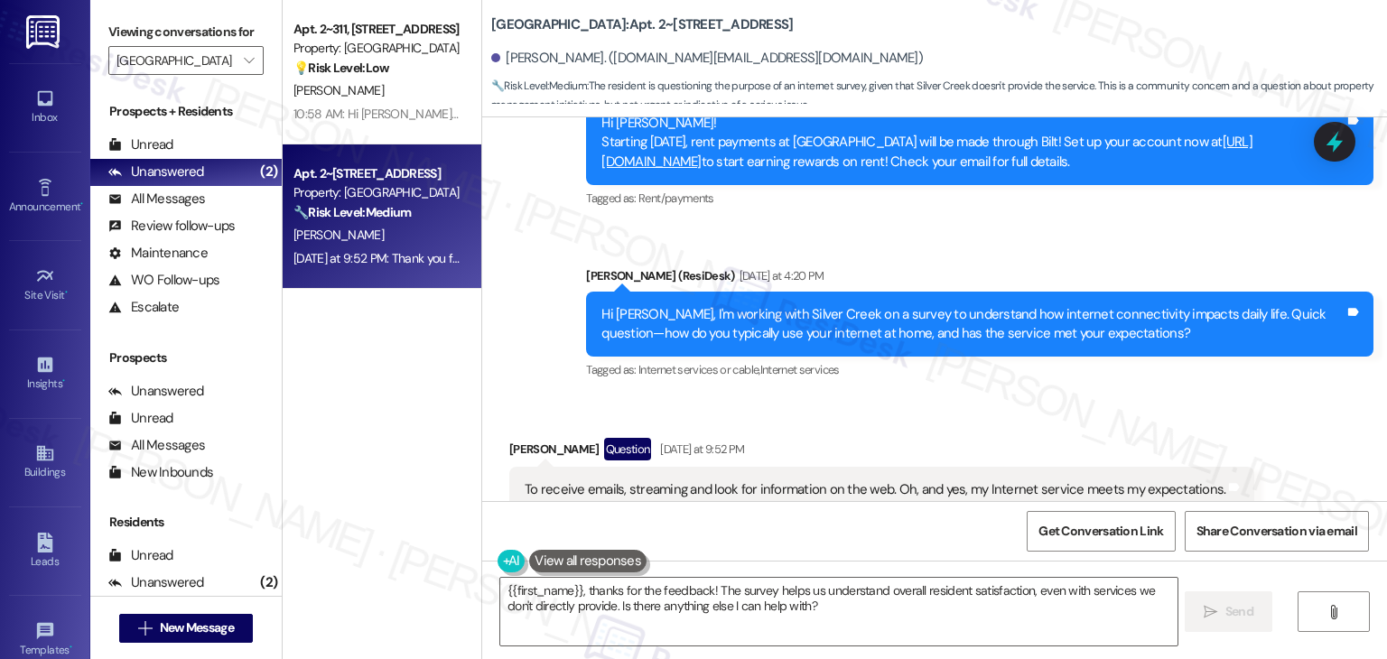
click at [1034, 305] on div "Hi Kathleen, I'm working with Silver Creek on a survey to understand how intern…" at bounding box center [973, 324] width 743 height 39
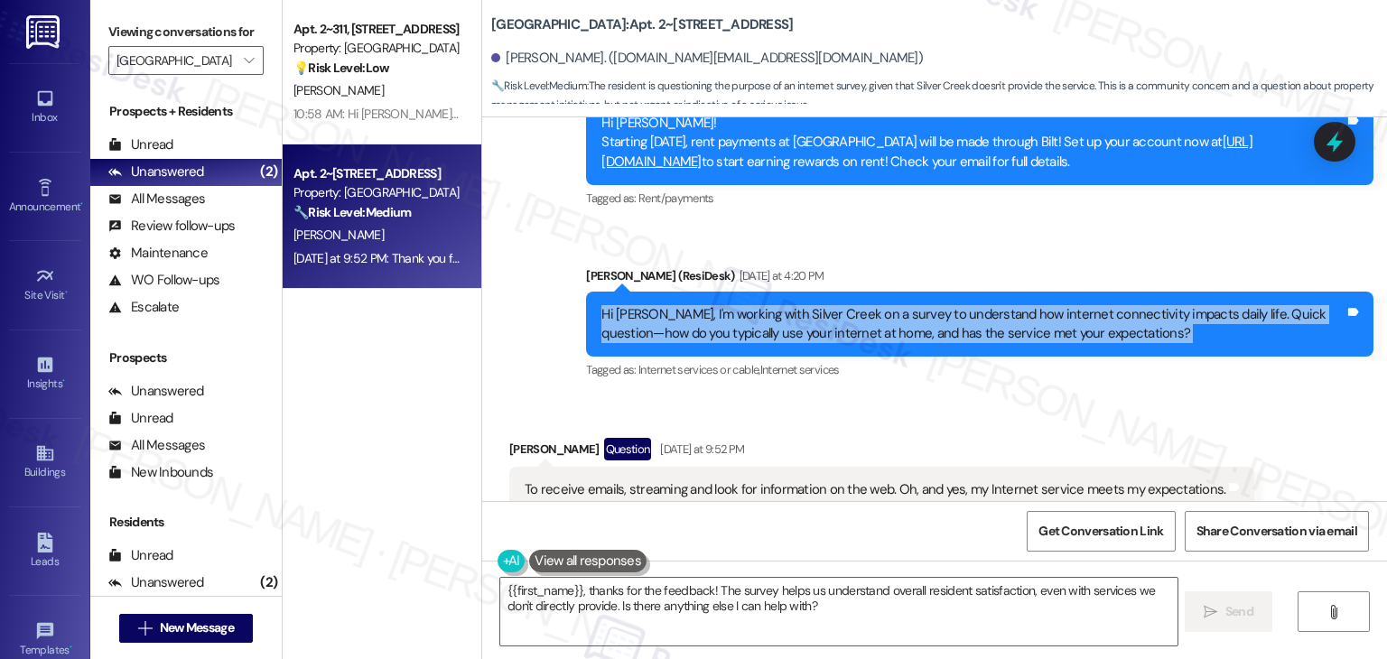
click at [1034, 305] on div "Hi Kathleen, I'm working with Silver Creek on a survey to understand how intern…" at bounding box center [973, 324] width 743 height 39
copy div "Hi Kathleen, I'm working with Silver Creek on a survey to understand how intern…"
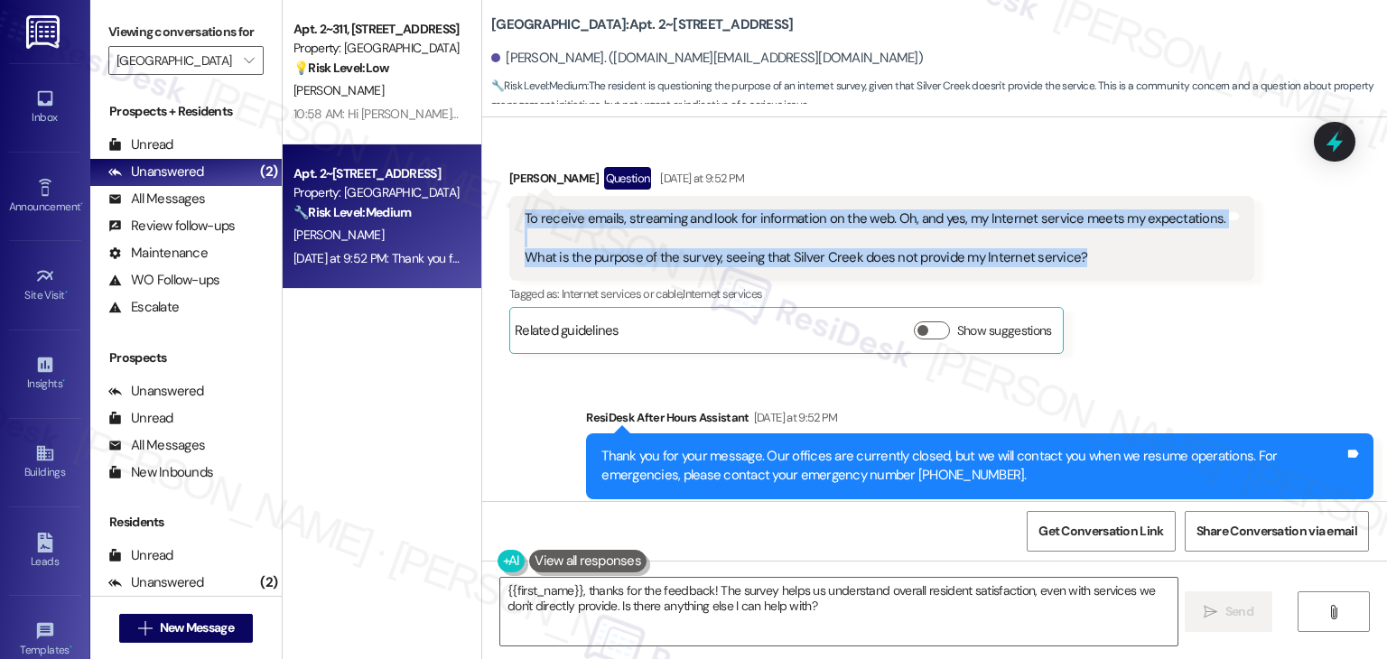
drag, startPoint x: 1060, startPoint y: 219, endPoint x: 504, endPoint y: 184, distance: 557.4
click at [509, 196] on div "To receive emails, streaming and look for information on the web. Oh, and yes, …" at bounding box center [881, 238] width 745 height 85
copy div "To receive emails, streaming and look for information on the web. Oh, and yes, …"
click at [665, 593] on textarea "{{first_name}}, thanks for the feedback! The survey helps us understand overall…" at bounding box center [838, 612] width 677 height 68
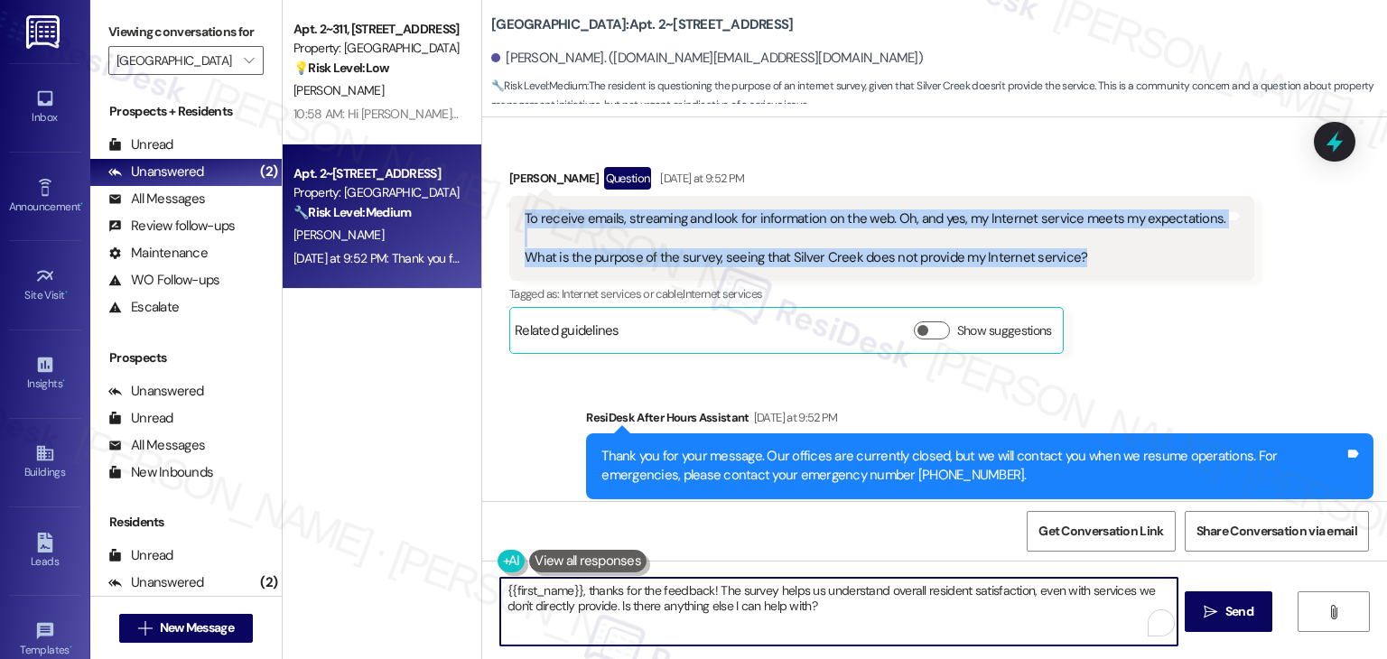
click at [665, 593] on textarea "{{first_name}}, thanks for the feedback! The survey helps us understand overall…" at bounding box center [838, 612] width 677 height 68
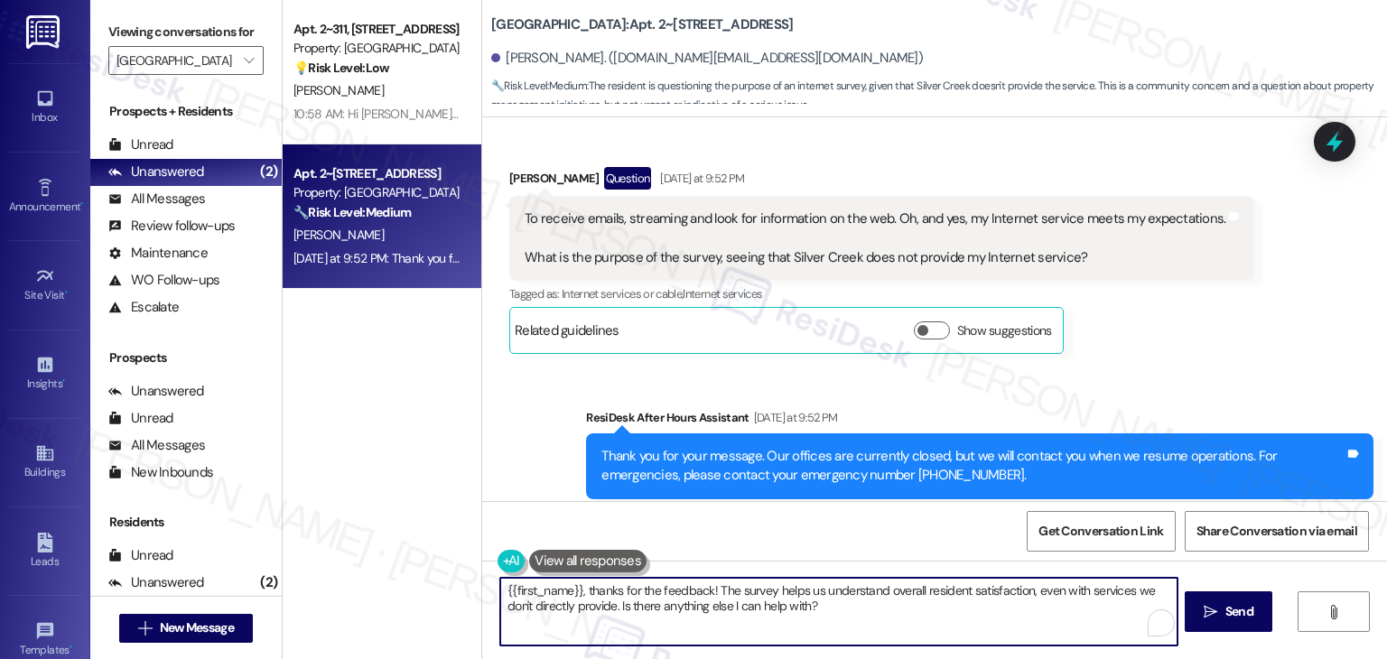
click at [665, 593] on textarea "{{first_name}}, thanks for the feedback! The survey helps us understand overall…" at bounding box center [838, 612] width 677 height 68
paste textarea "Hi Kathleen, thanks so much for your response. Glad to hear your internet is wo…"
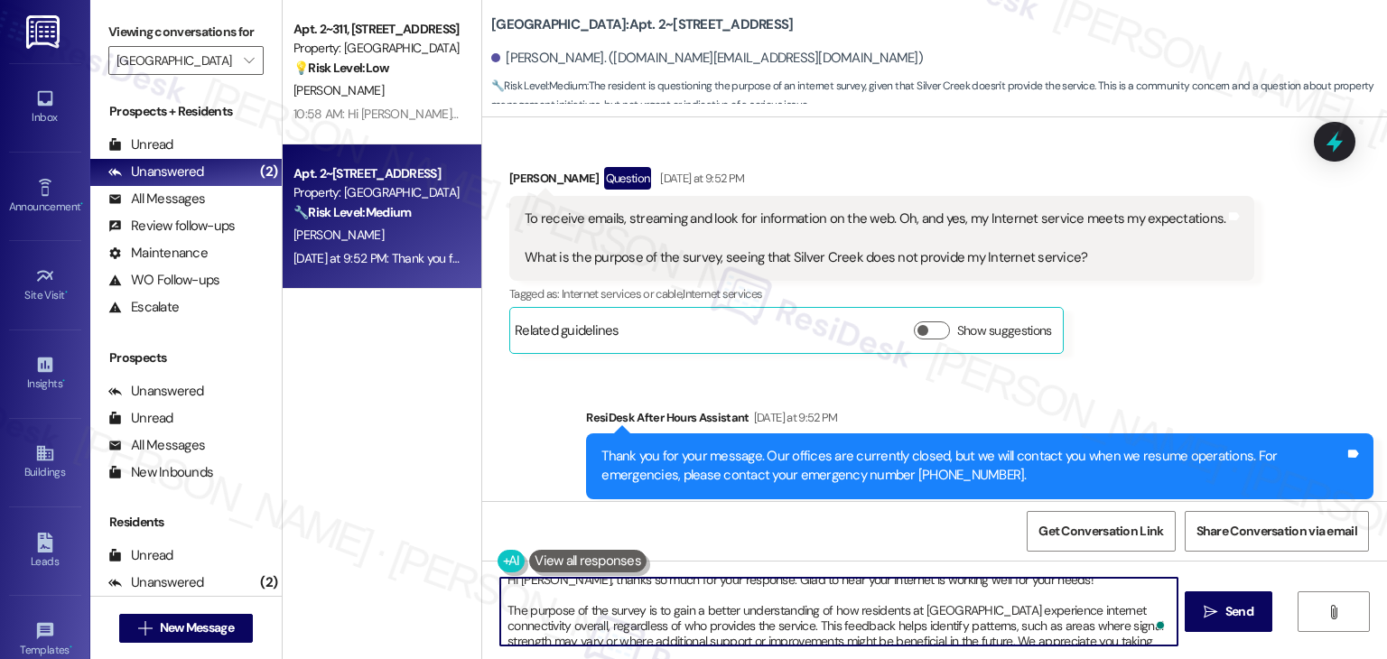
scroll to position [0, 0]
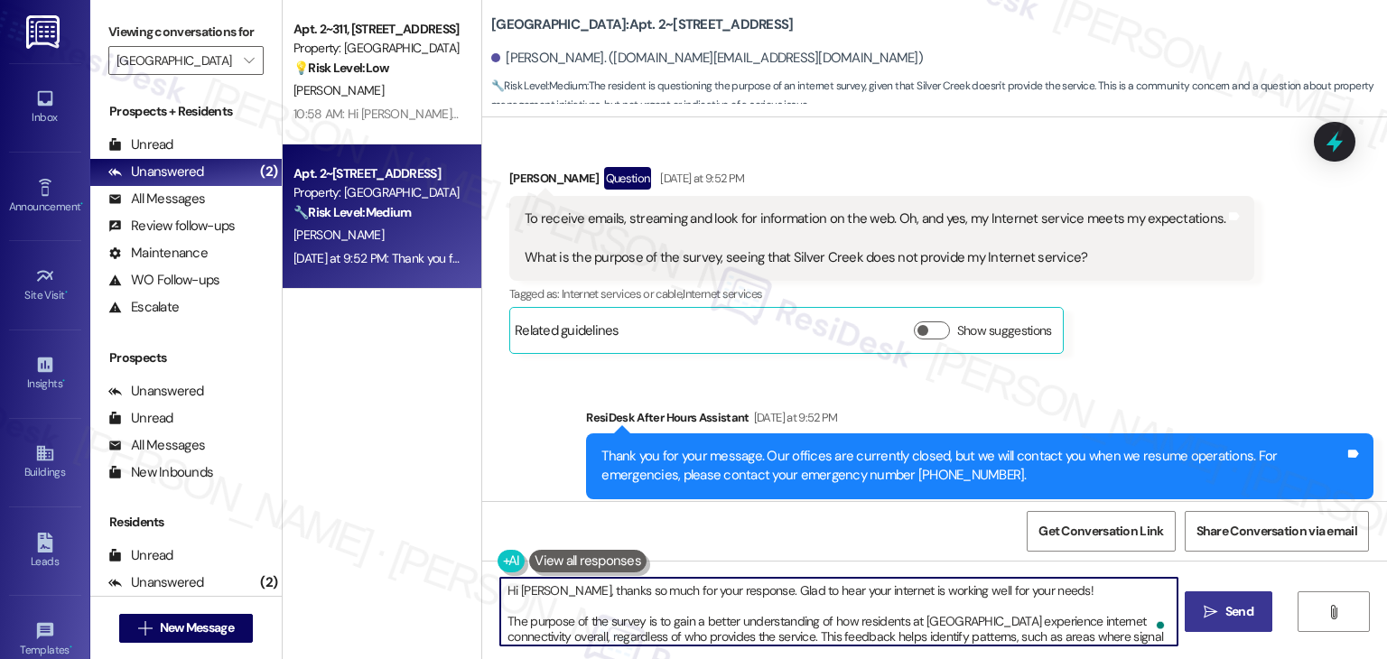
type textarea "Hi Kathleen, thanks so much for your response. Glad to hear your internet is wo…"
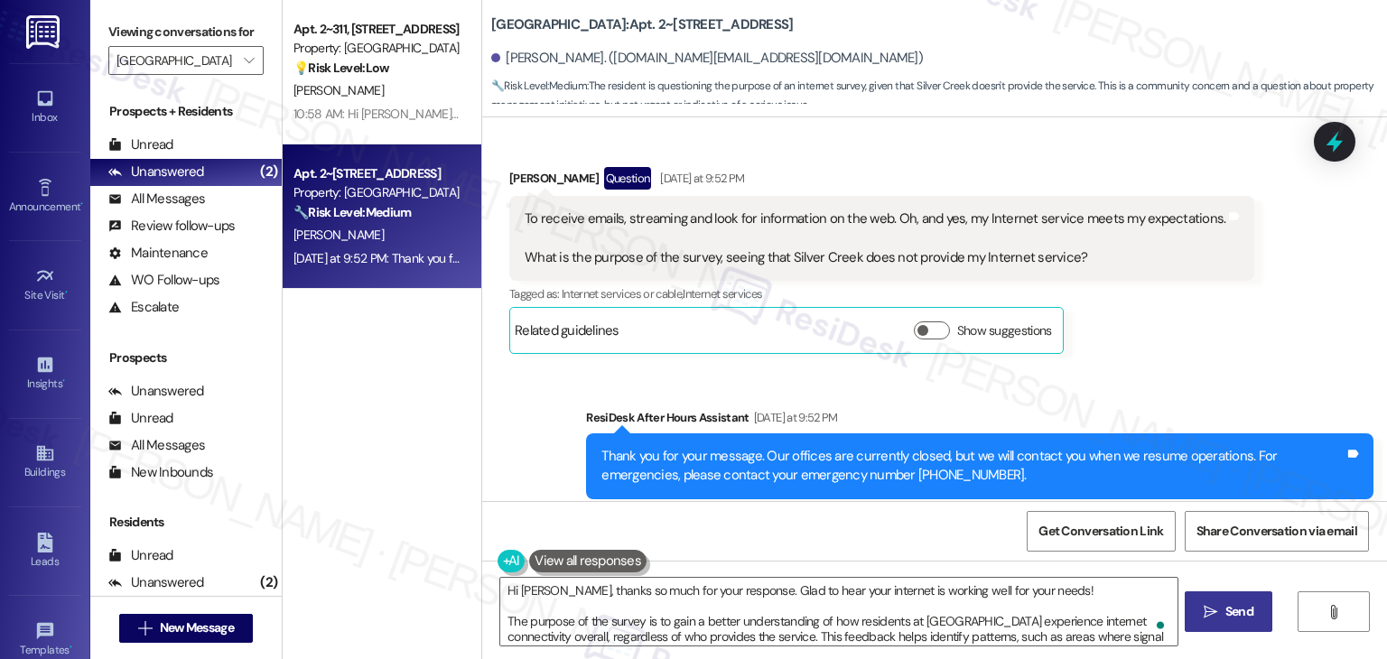
click at [1239, 611] on span "Send" at bounding box center [1240, 611] width 28 height 19
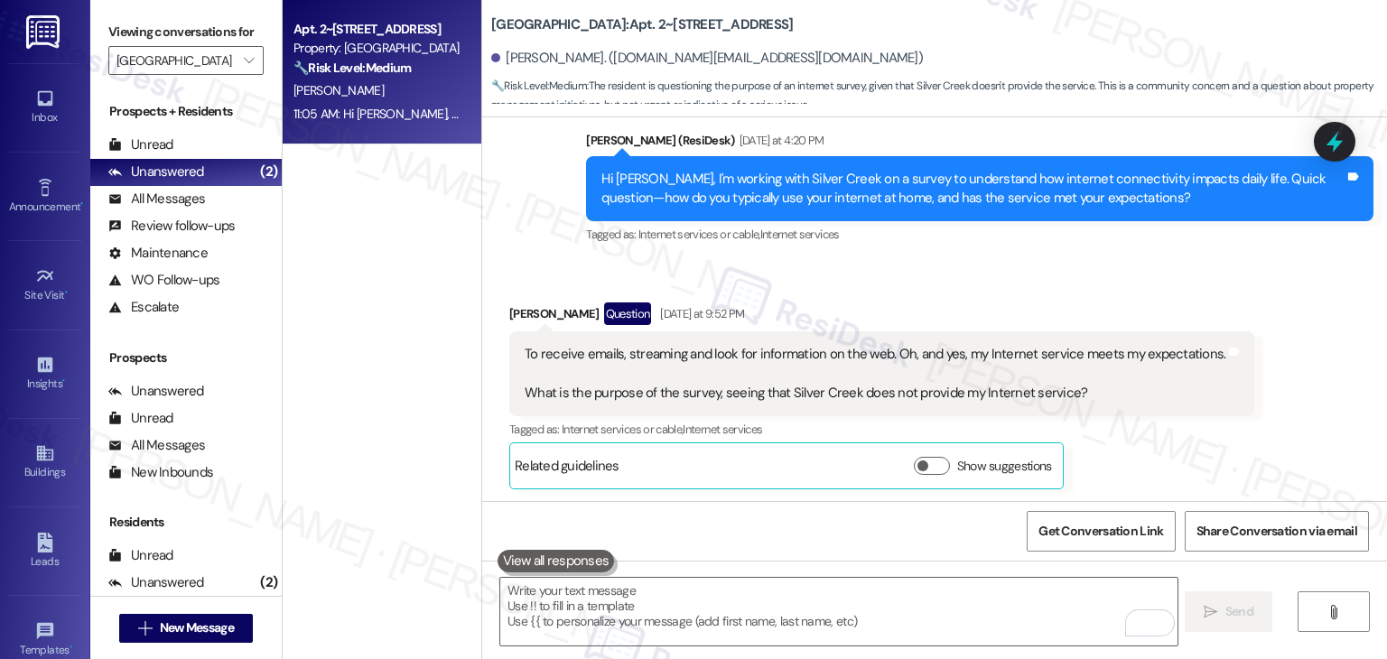
scroll to position [1235, 0]
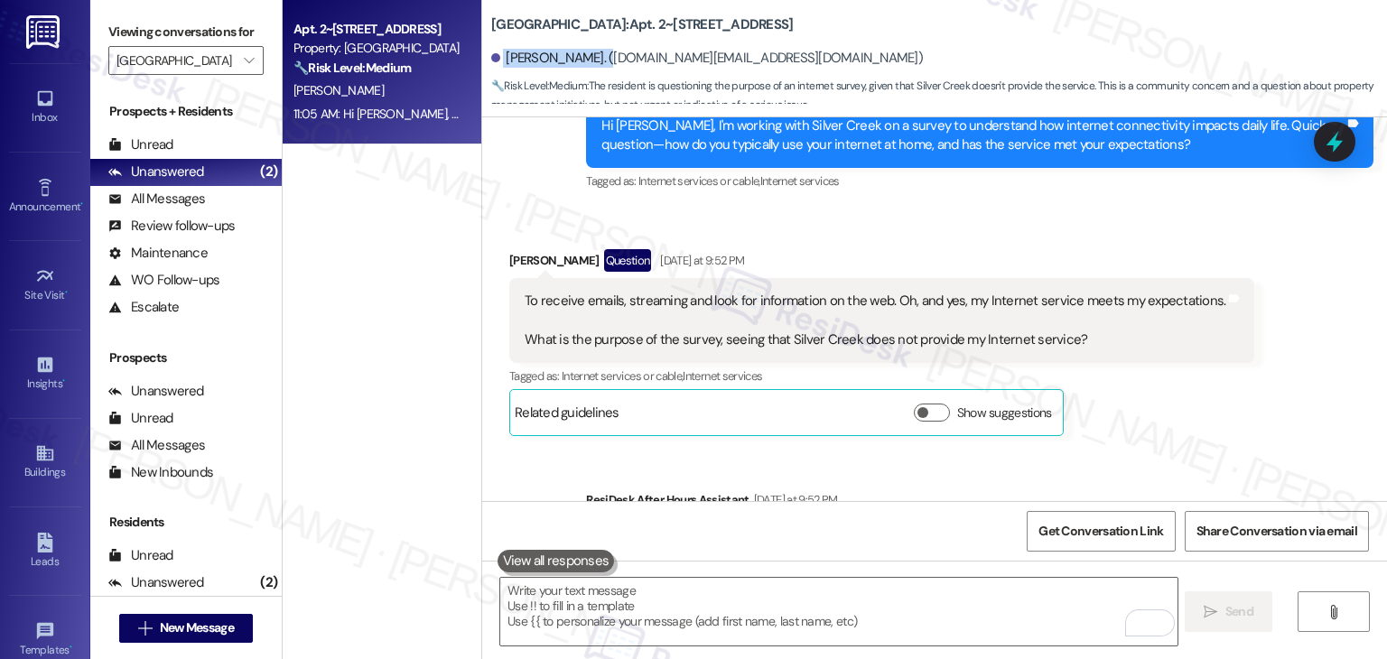
drag, startPoint x: 492, startPoint y: 56, endPoint x: 593, endPoint y: 60, distance: 101.2
click at [593, 60] on div "Kathleen Eastman. (kathy22s.ke@gmail.com)" at bounding box center [707, 58] width 432 height 19
copy div "Kathleen Eastman"
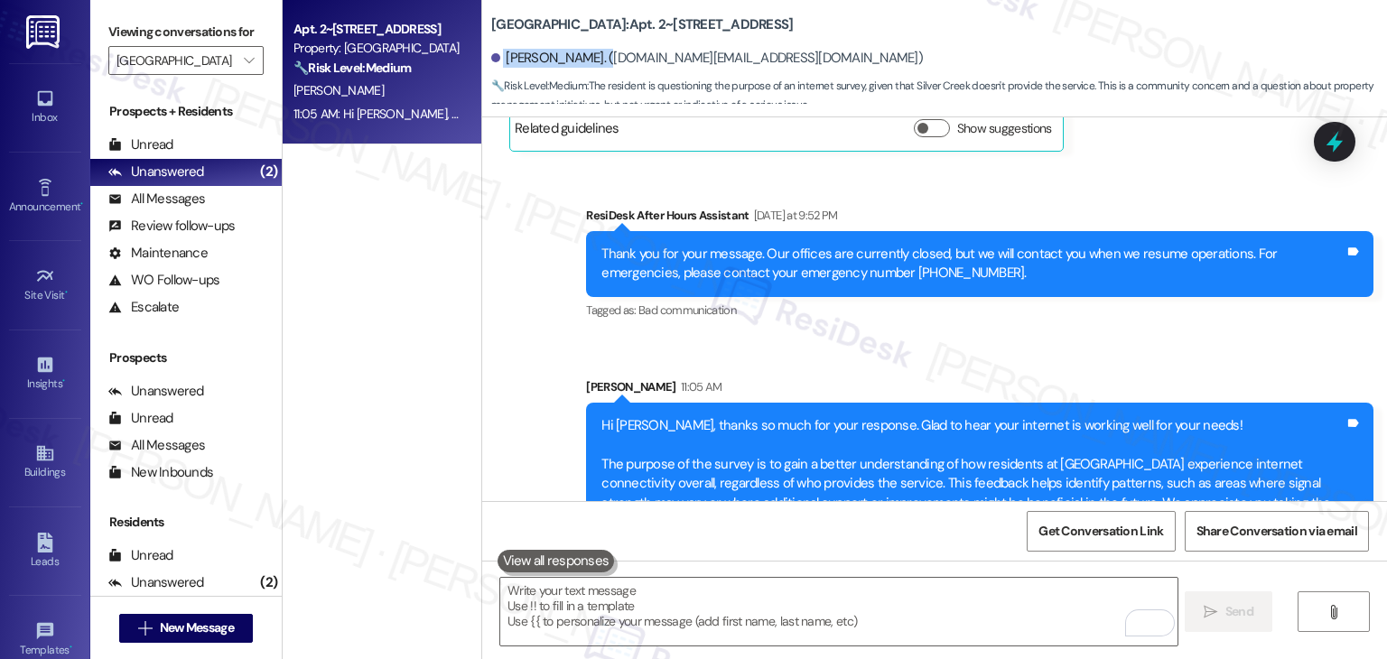
scroll to position [1520, 0]
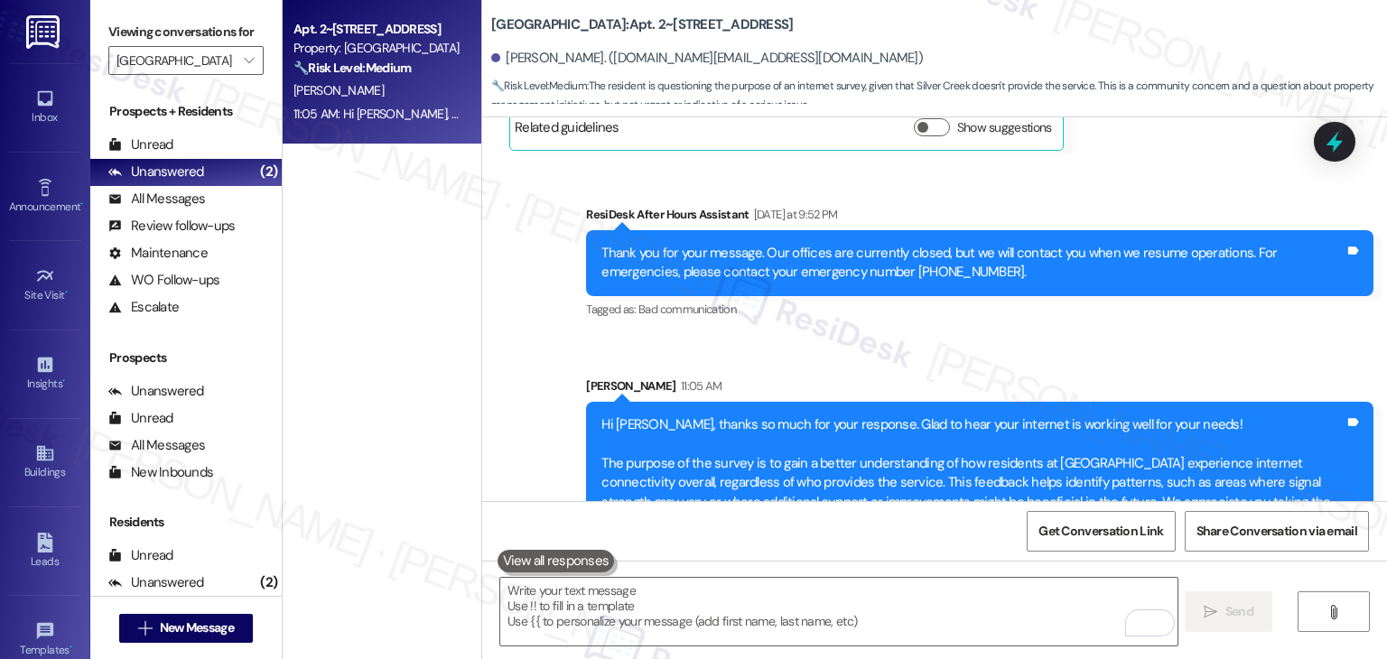
click at [392, 381] on div "Apt. 2~107, 3720 W Tayjan Ln Property: Silver Creek 🔧 Risk Level: Medium The re…" at bounding box center [382, 265] width 199 height 531
click at [244, 62] on span "" at bounding box center [248, 60] width 17 height 29
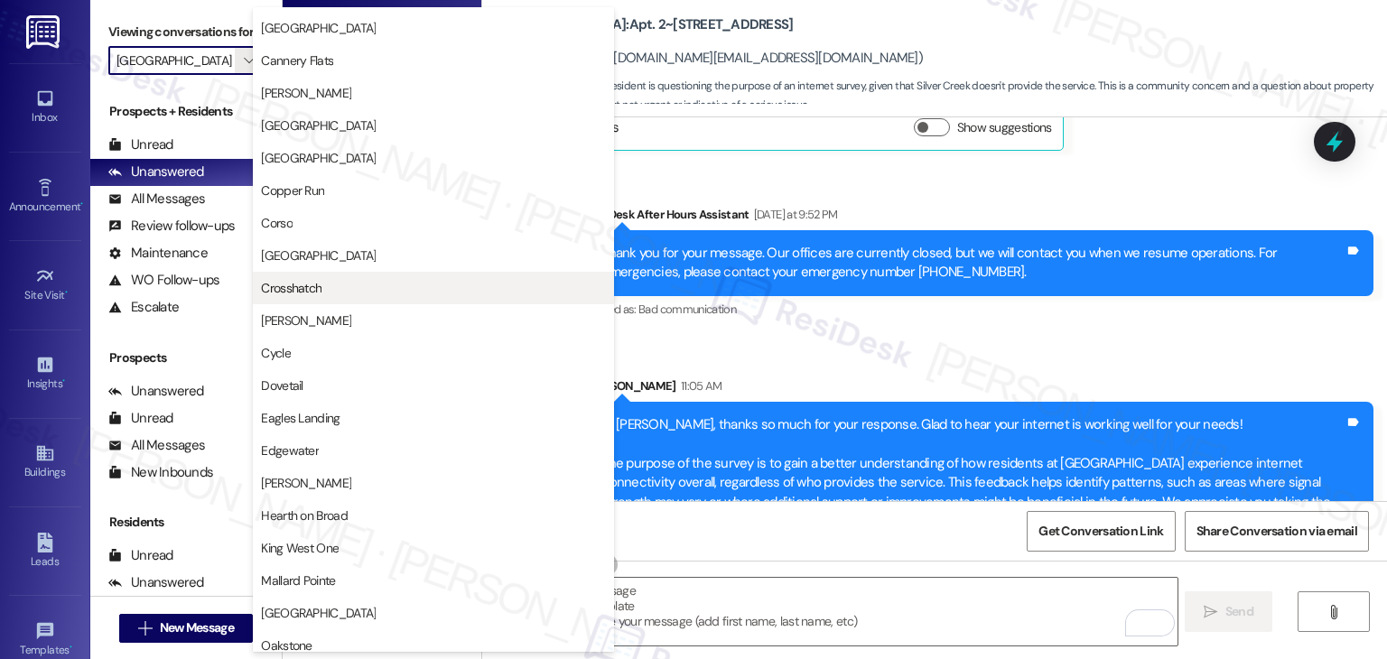
scroll to position [161, 0]
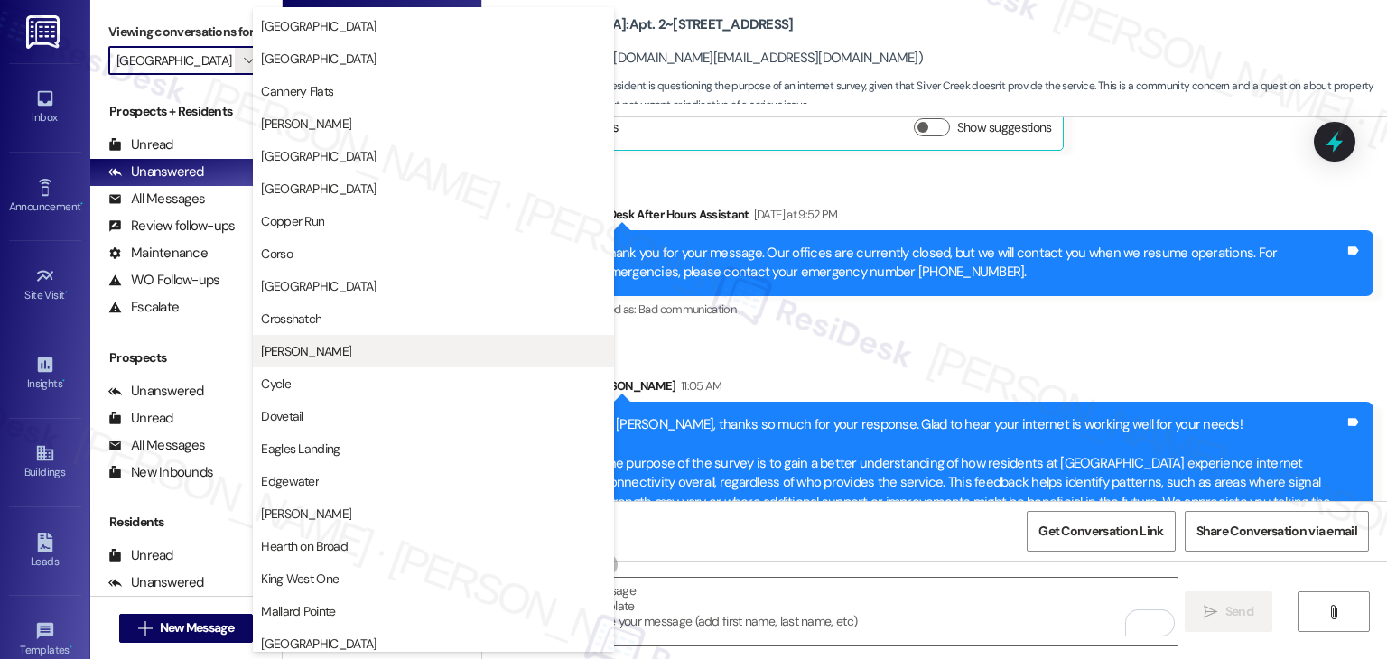
click at [332, 355] on span "CW Moore" at bounding box center [433, 351] width 345 height 18
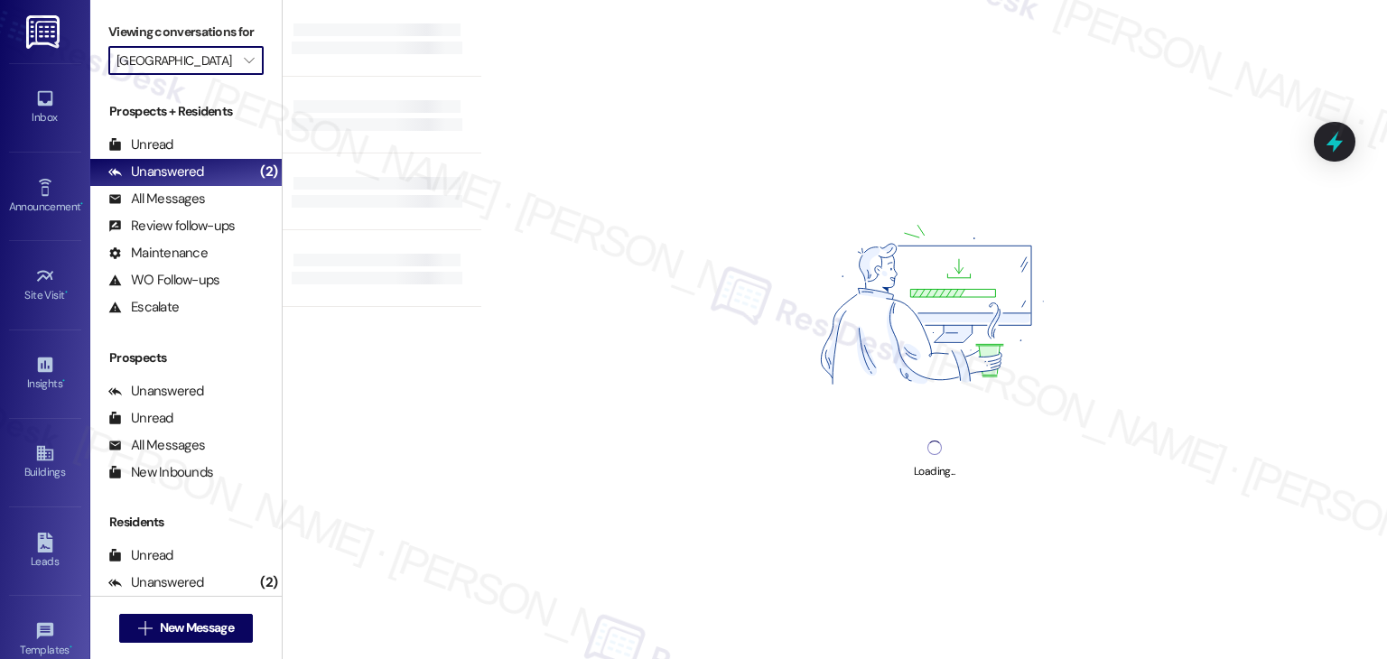
type input "CW Moore"
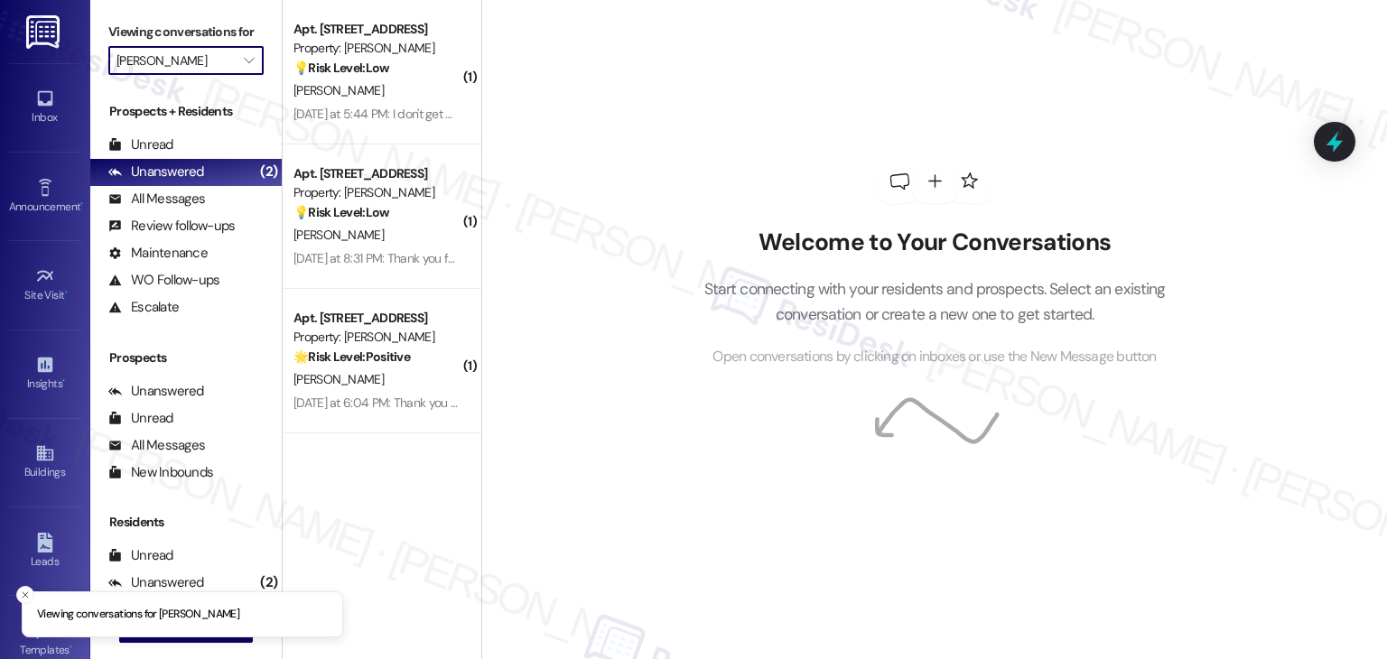
click at [371, 484] on div "( 1 ) Apt. 409, 450 W Grove St Property: CW Moore 💡 Risk Level: Low The residen…" at bounding box center [382, 265] width 199 height 531
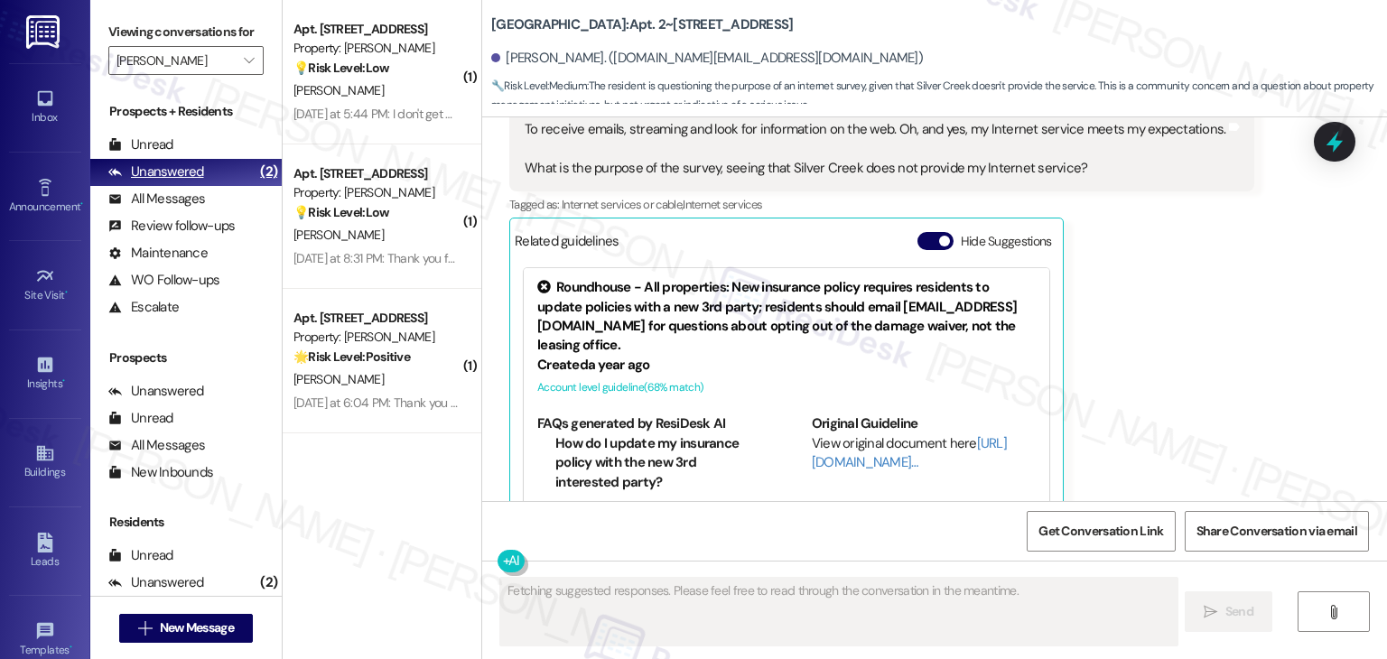
scroll to position [1408, 0]
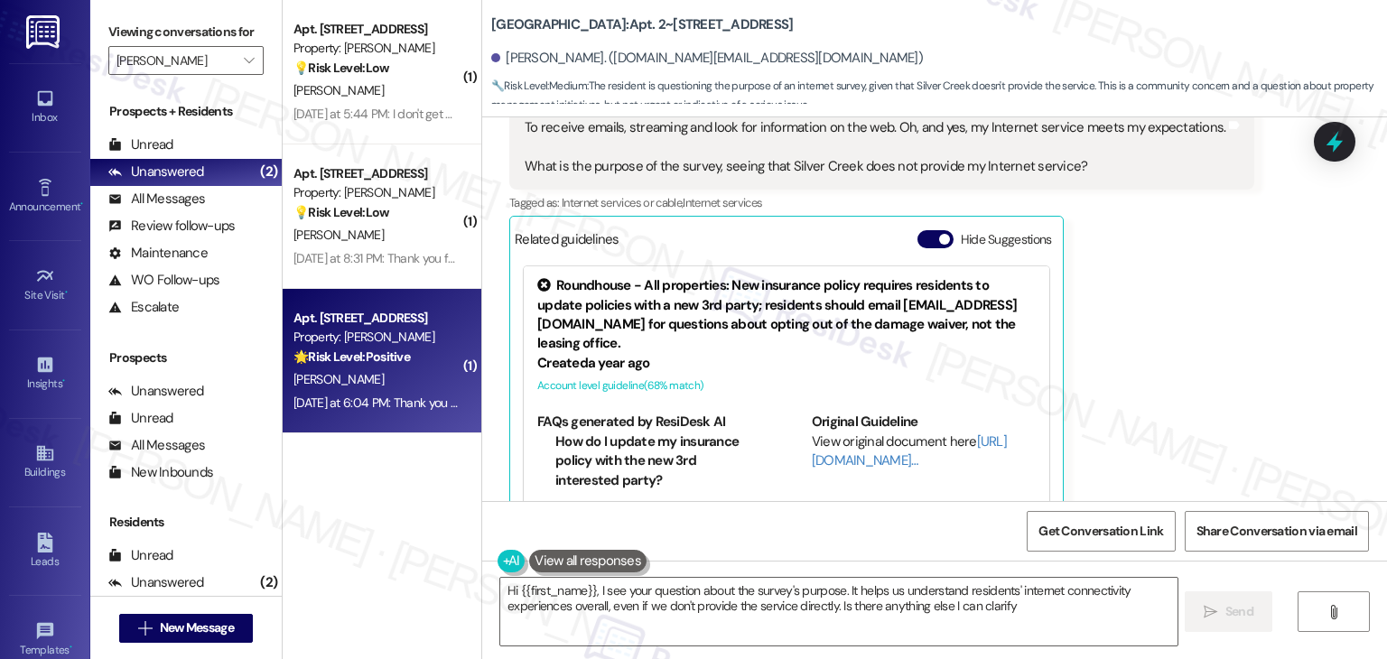
type textarea "Hi {{first_name}}, I see your question about the survey's purpose. It helps us …"
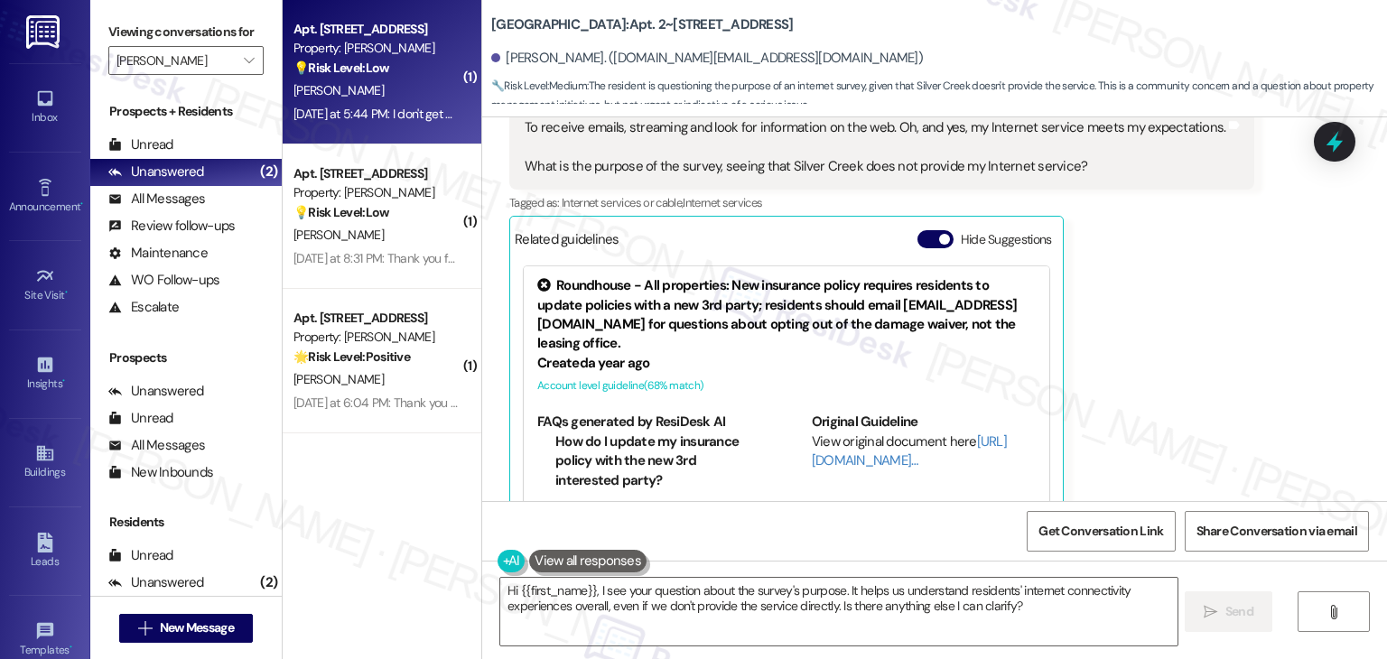
click at [409, 127] on div "Apt. 409, 450 W Grove St Property: CW Moore 💡 Risk Level: Low The resident is c…" at bounding box center [382, 72] width 199 height 145
type textarea "Fetching suggested responses. Please feel free to read through the conversation…"
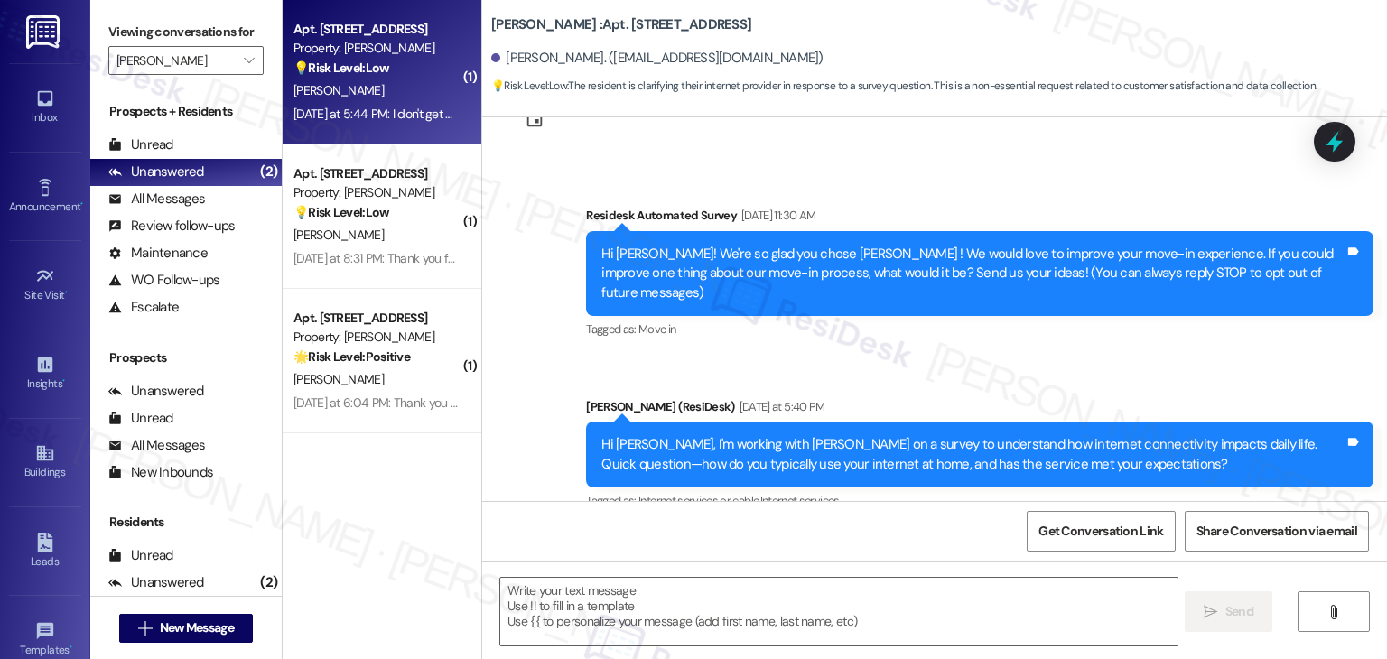
scroll to position [271, 0]
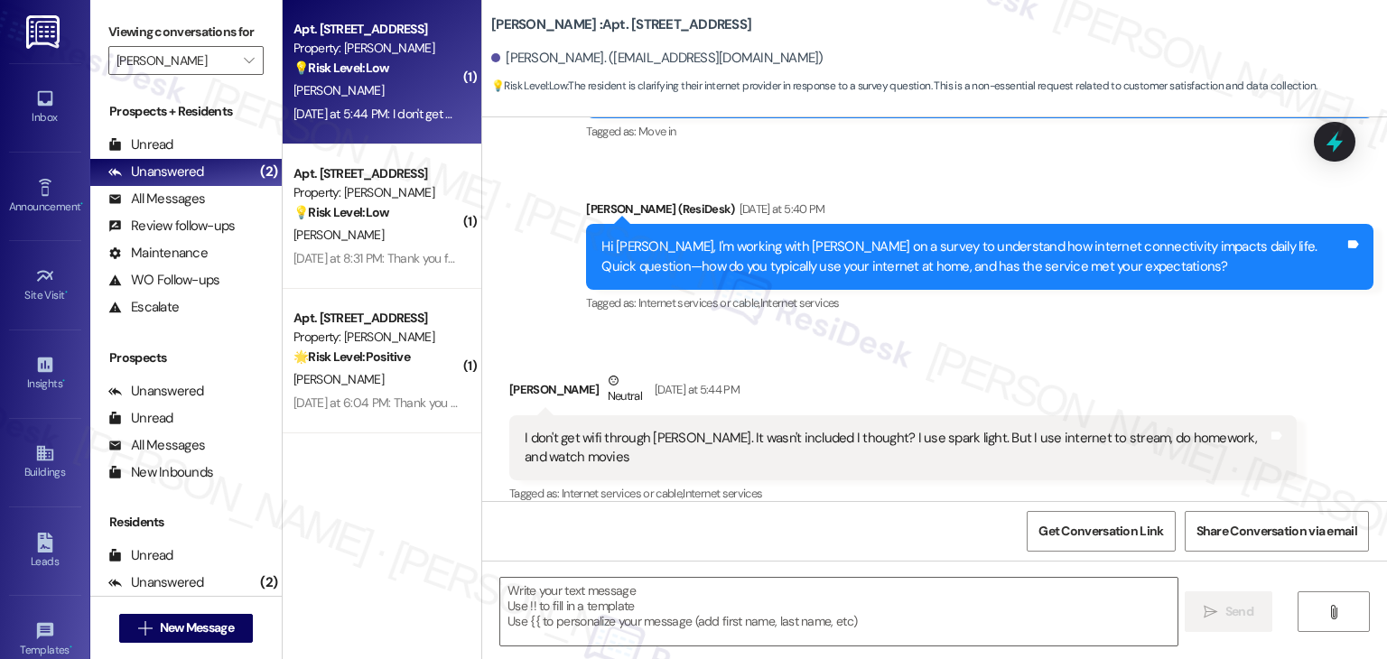
type textarea "Fetching suggested responses. Please feel free to read through the conversation…"
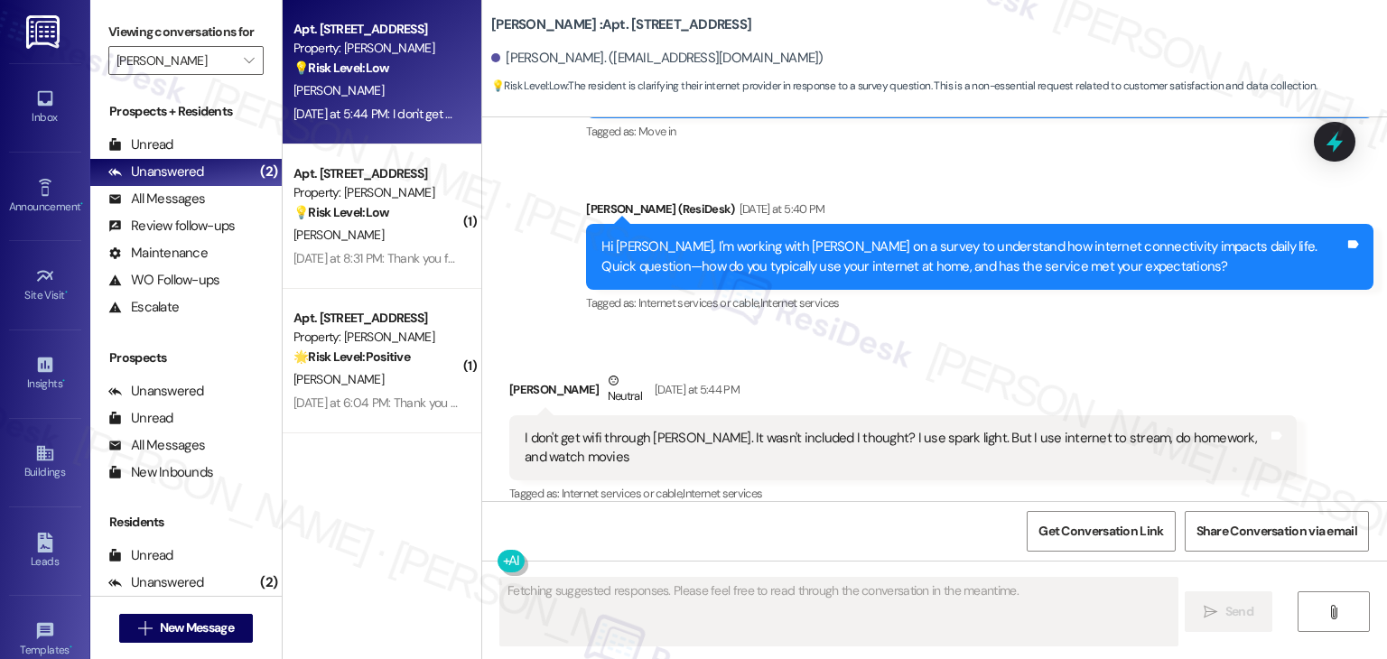
click at [925, 331] on div "Received via SMS Samuel Lickley Neutral Yesterday at 5:44 PM I don't get wifi t…" at bounding box center [934, 426] width 905 height 191
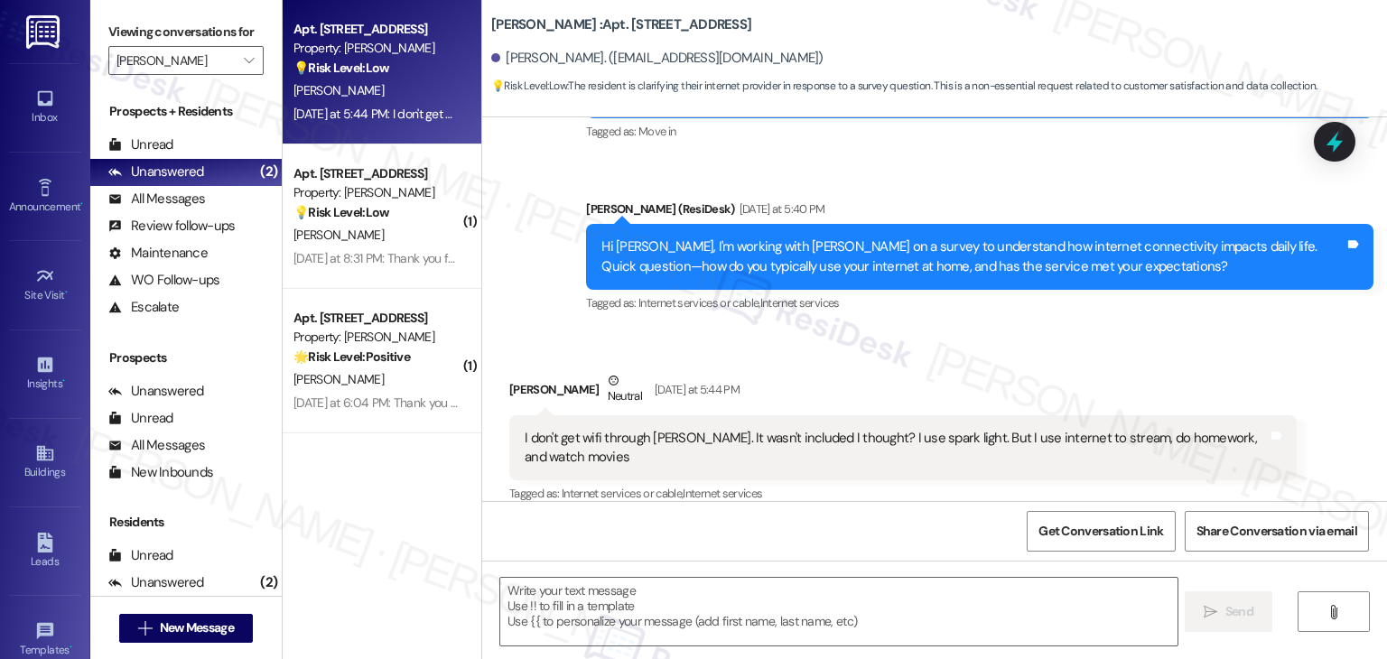
click at [925, 331] on div "Received via SMS Samuel Lickley Neutral Yesterday at 5:44 PM I don't get wifi t…" at bounding box center [934, 426] width 905 height 191
click at [986, 238] on div "Hi Samuel, I'm working with CW Moore on a survey to understand how internet con…" at bounding box center [973, 257] width 743 height 39
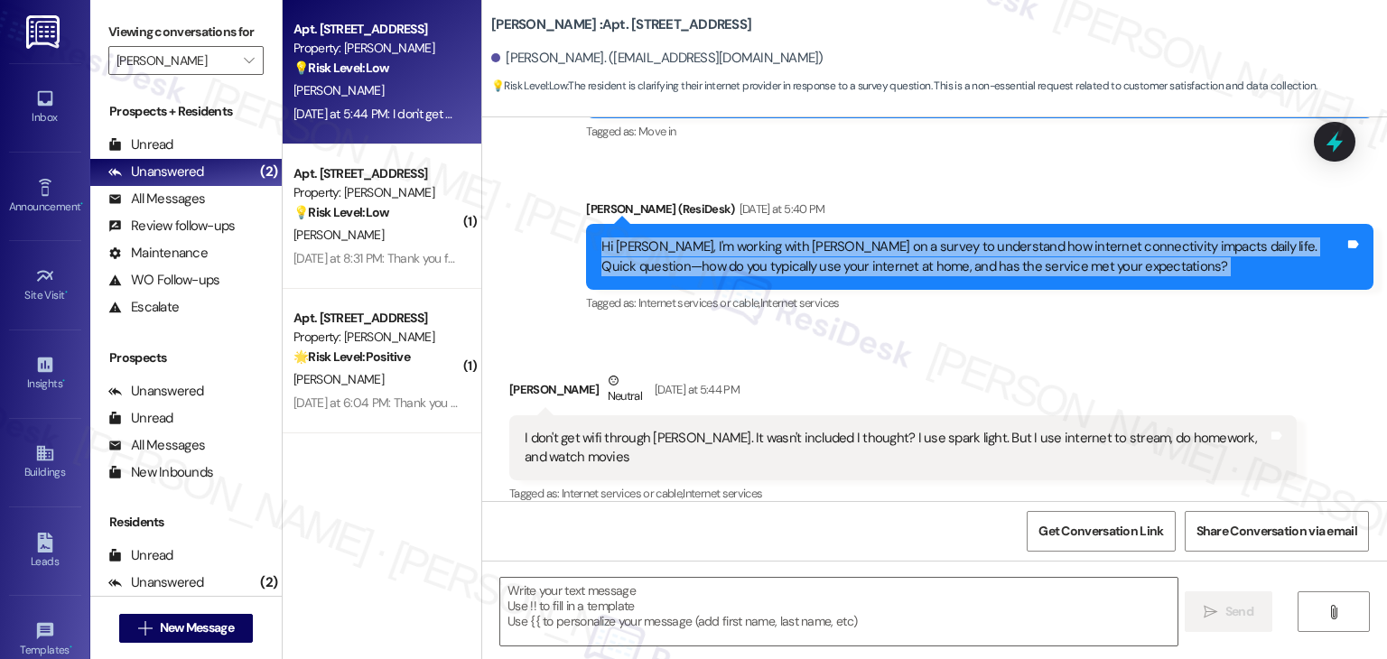
click at [986, 238] on div "Hi Samuel, I'm working with CW Moore on a survey to understand how internet con…" at bounding box center [973, 257] width 743 height 39
copy div "Hi Samuel, I'm working with CW Moore on a survey to understand how internet con…"
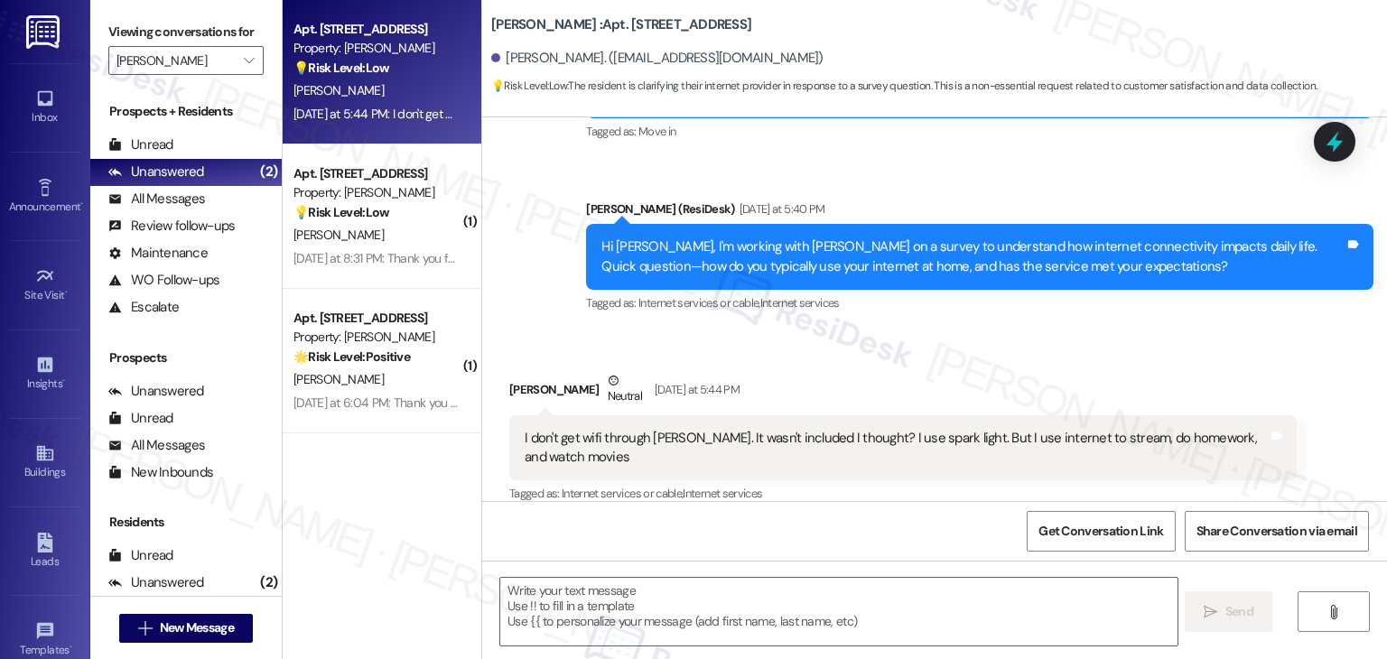
click at [608, 429] on div "I don't get wifi through cw Moore. It wasn't included I thought? I use spark li…" at bounding box center [896, 448] width 743 height 39
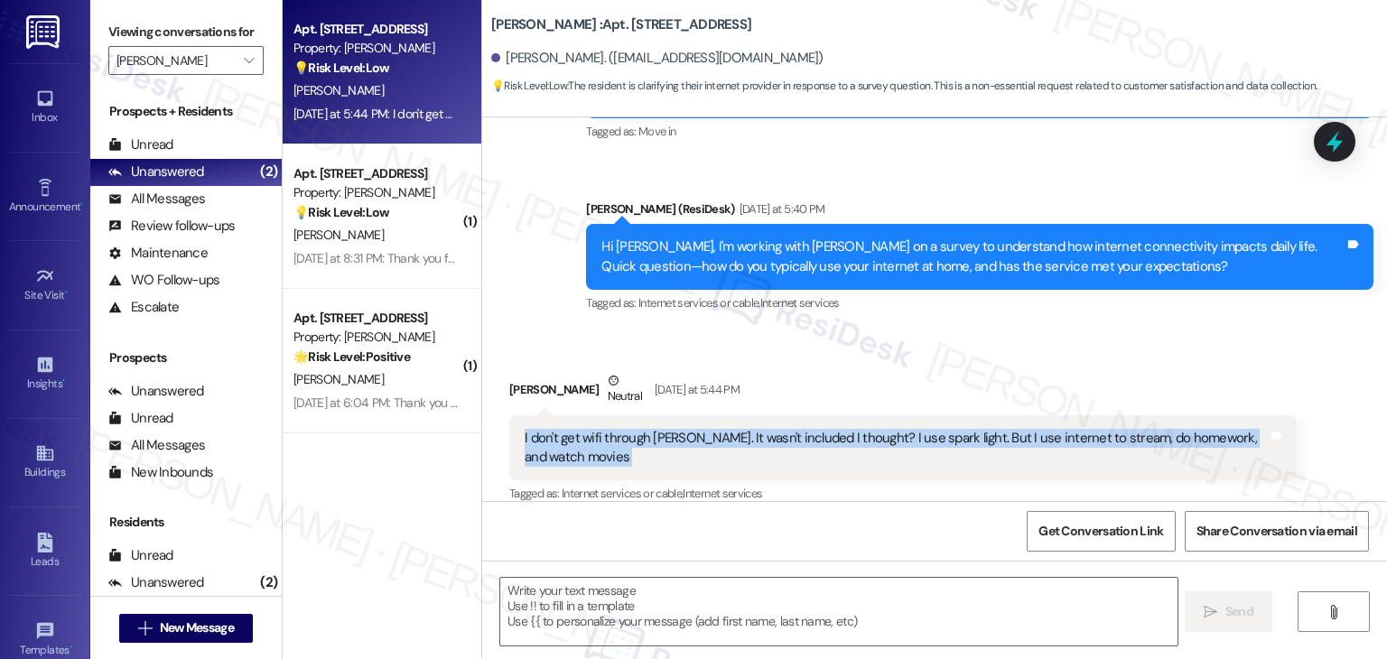
click at [608, 429] on div "I don't get wifi through cw Moore. It wasn't included I thought? I use spark li…" at bounding box center [896, 448] width 743 height 39
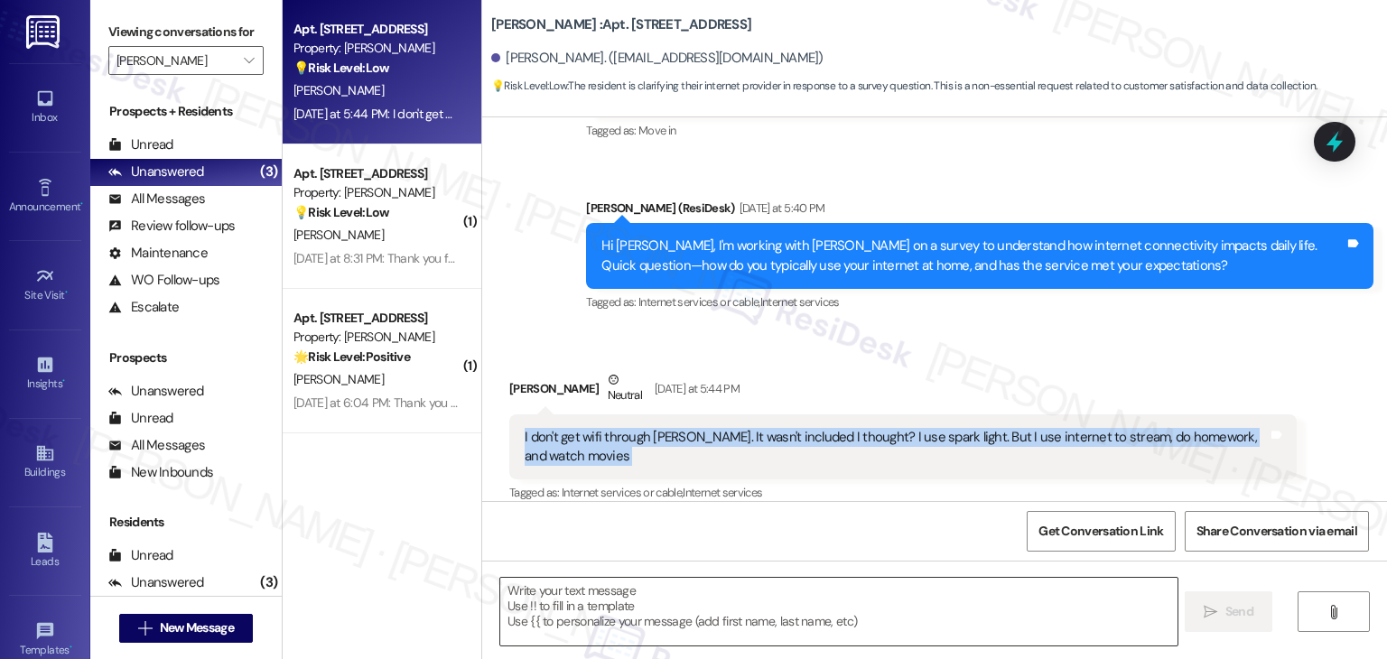
click at [789, 602] on textarea at bounding box center [838, 612] width 677 height 68
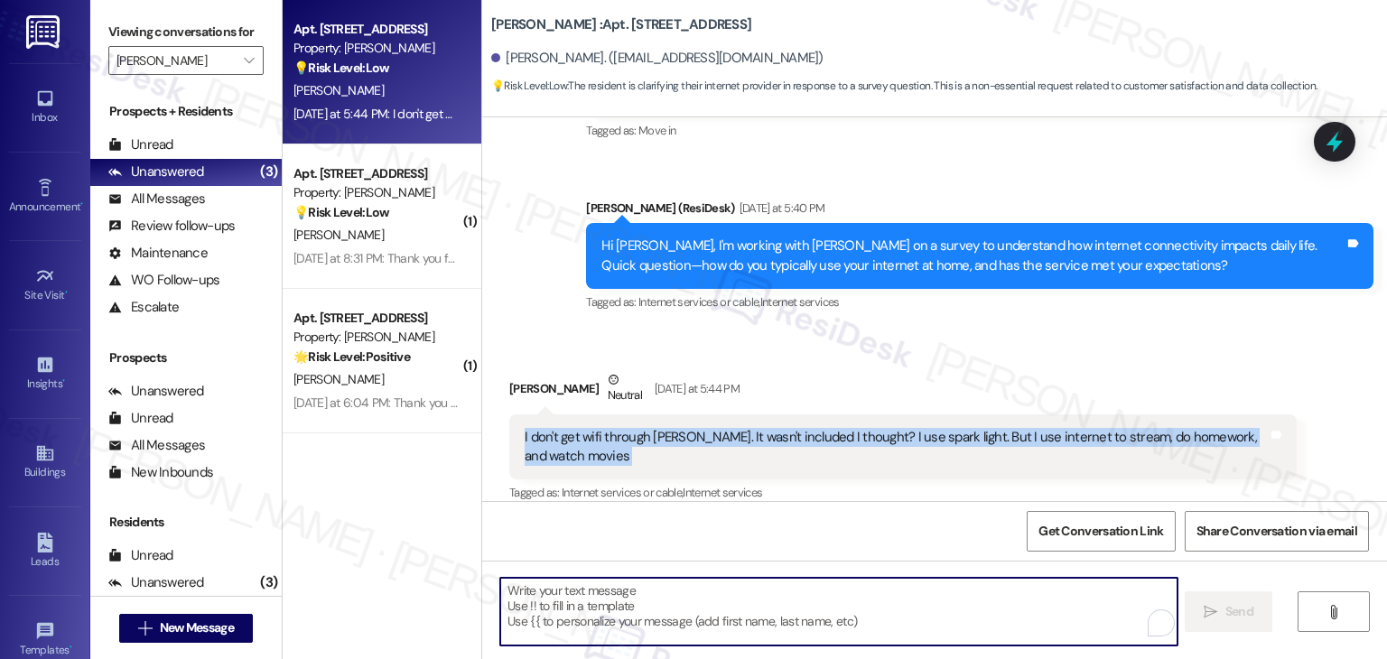
paste textarea "Hi Samuel, thanks for the info! We’re just collecting resident feedback to bett…"
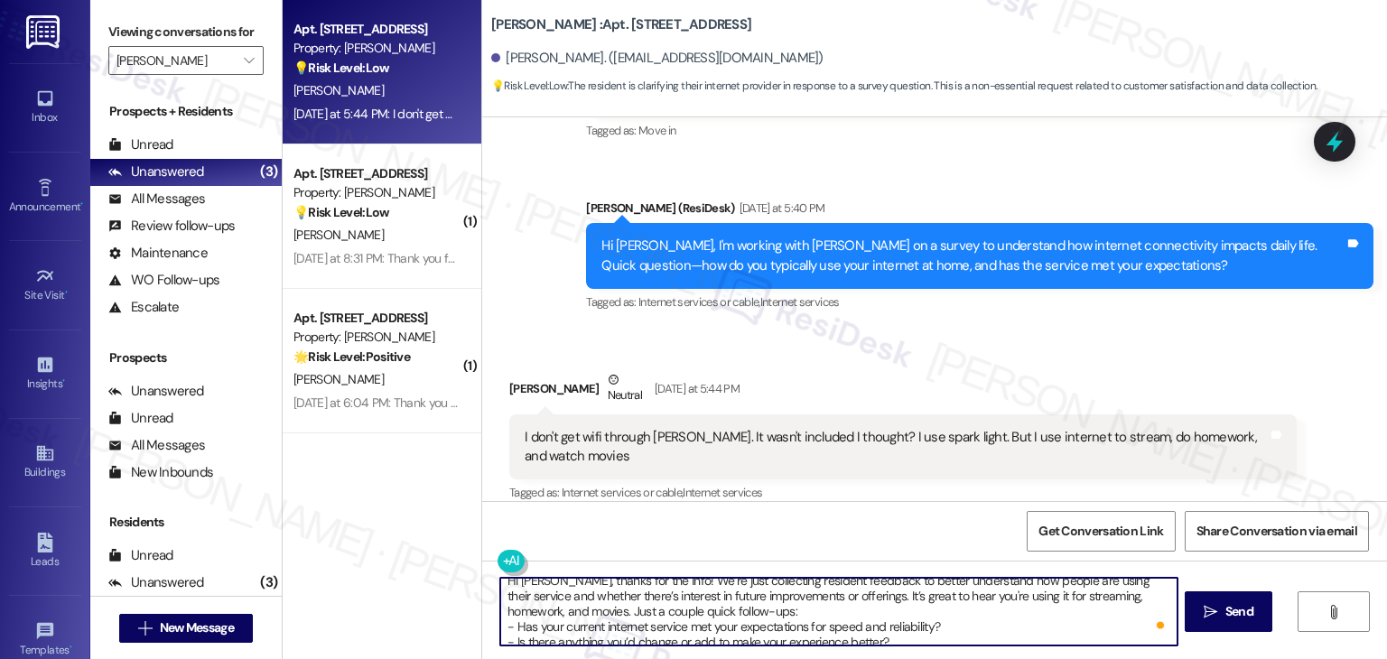
scroll to position [10, 0]
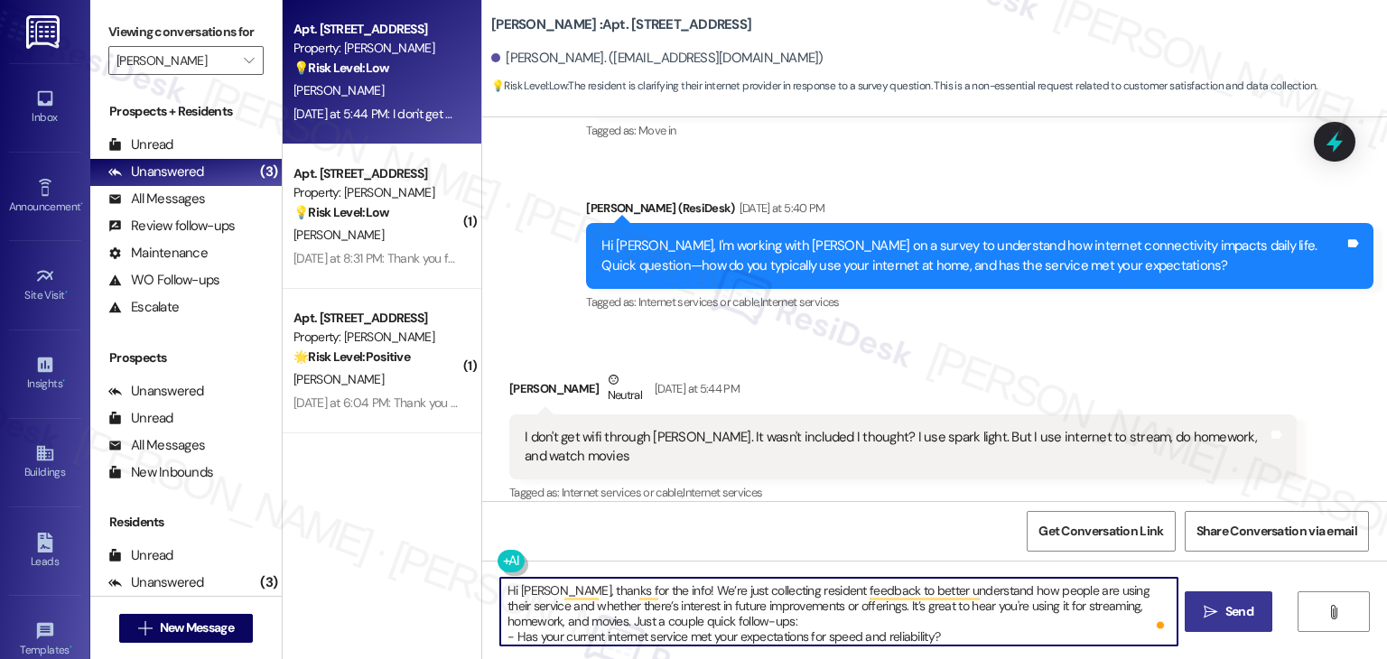
type textarea "Hi Samuel, thanks for the info! We’re just collecting resident feedback to bett…"
click at [1222, 615] on span "Send" at bounding box center [1239, 611] width 35 height 19
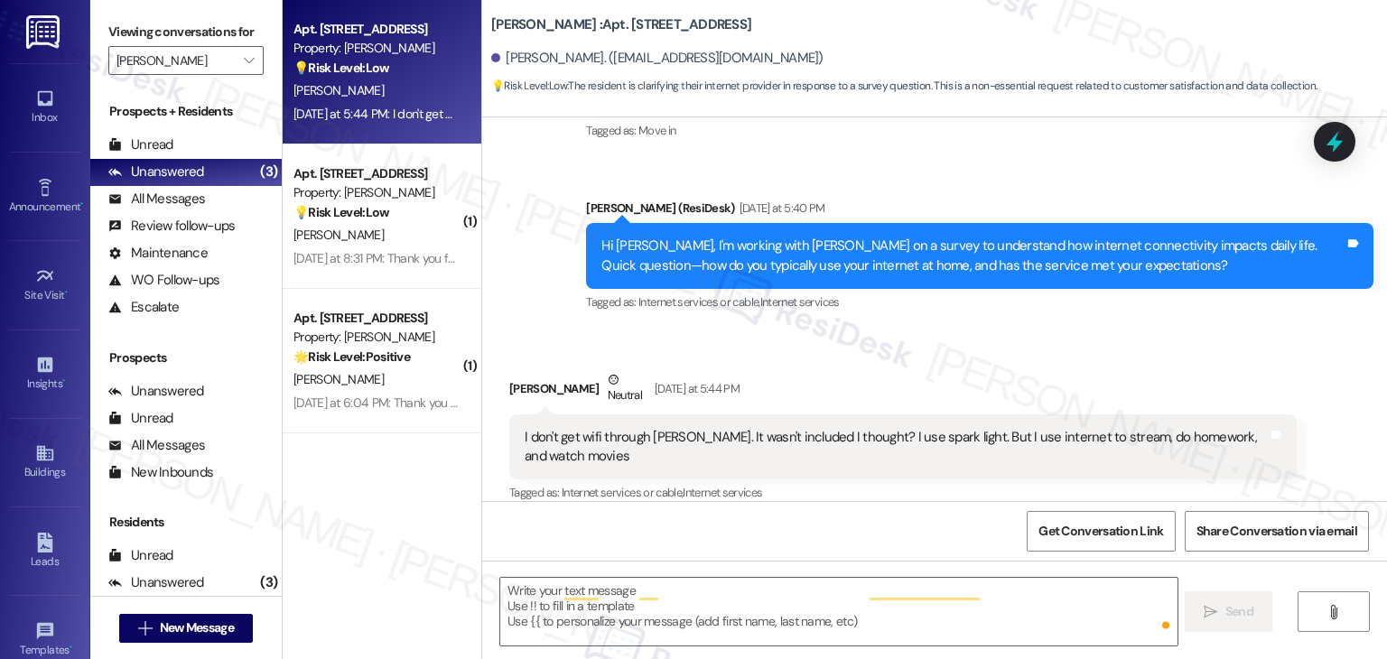
scroll to position [271, 0]
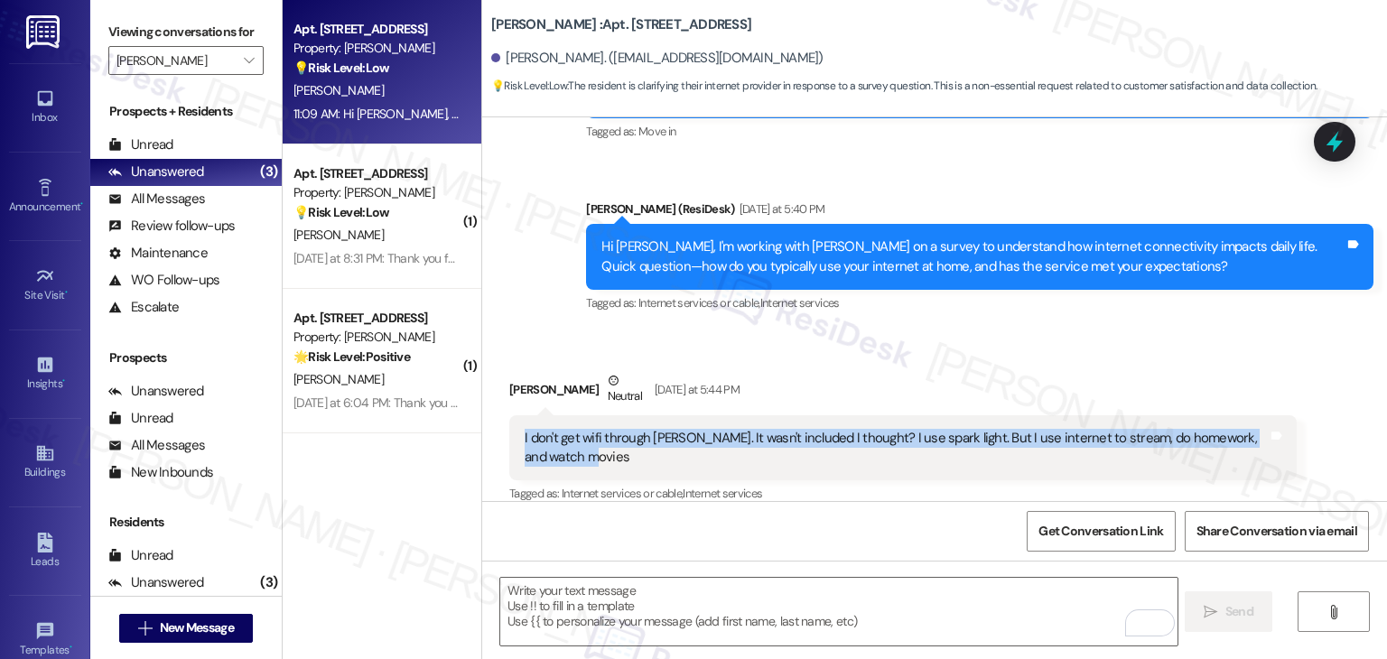
drag, startPoint x: 554, startPoint y: 443, endPoint x: 477, endPoint y: 409, distance: 84.1
click at [482, 409] on div "Received via SMS Samuel Lickley Neutral Yesterday at 5:44 PM I don't get wifi t…" at bounding box center [934, 426] width 905 height 191
click at [526, 371] on div "Samuel Lickley Neutral Yesterday at 5:44 PM" at bounding box center [903, 393] width 788 height 44
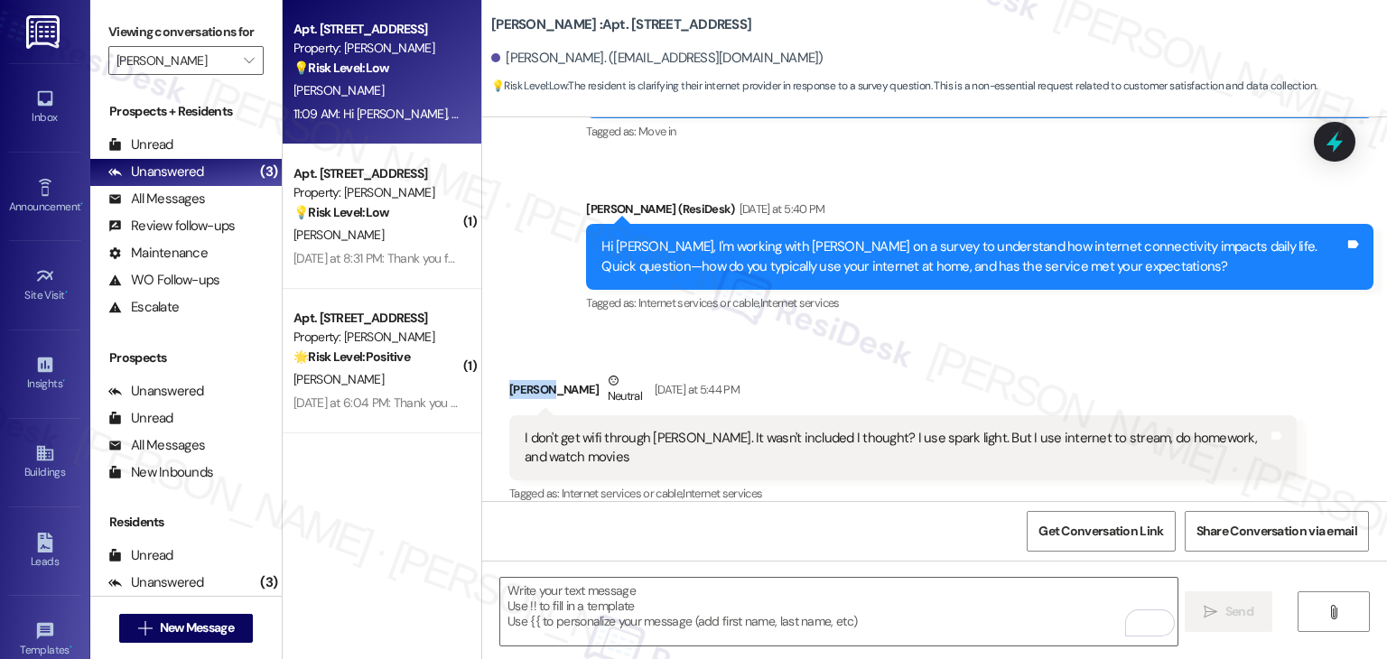
click at [526, 371] on div "Samuel Lickley Neutral Yesterday at 5:44 PM" at bounding box center [903, 393] width 788 height 44
drag, startPoint x: 578, startPoint y: 368, endPoint x: 499, endPoint y: 368, distance: 79.5
click at [509, 371] on div "Samuel Lickley Neutral Yesterday at 5:44 PM" at bounding box center [903, 393] width 788 height 44
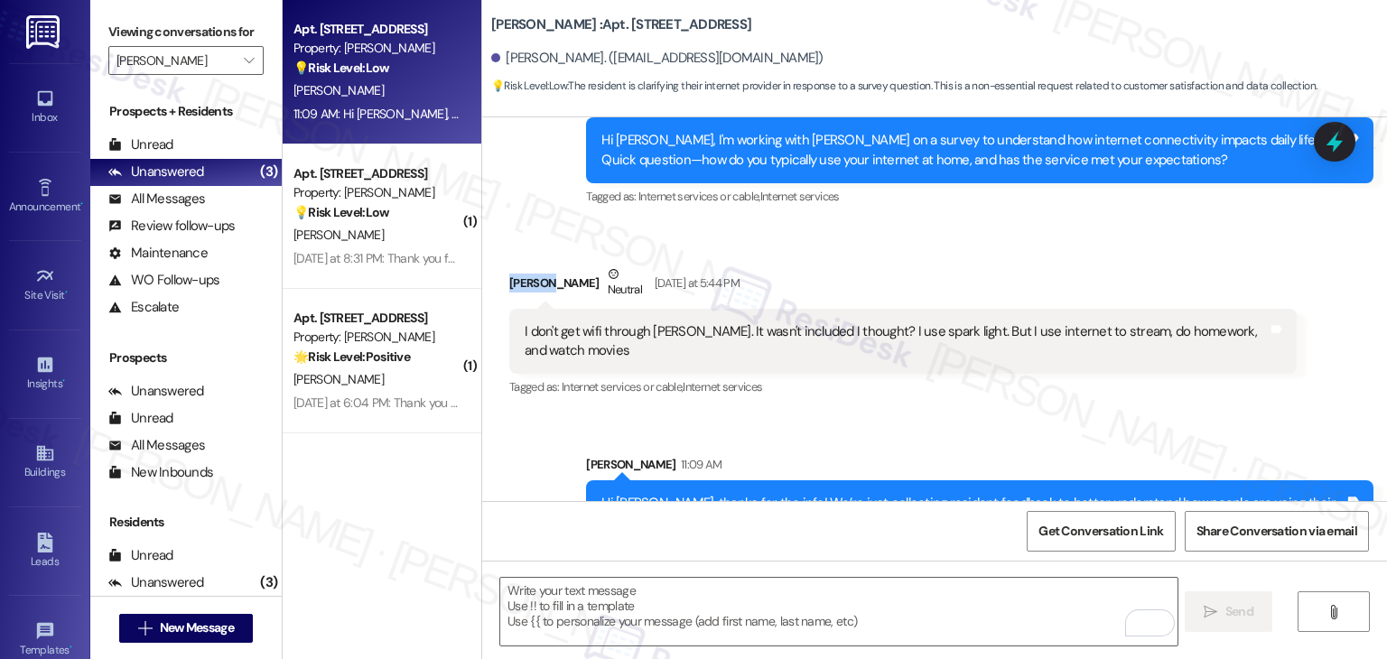
scroll to position [495, 0]
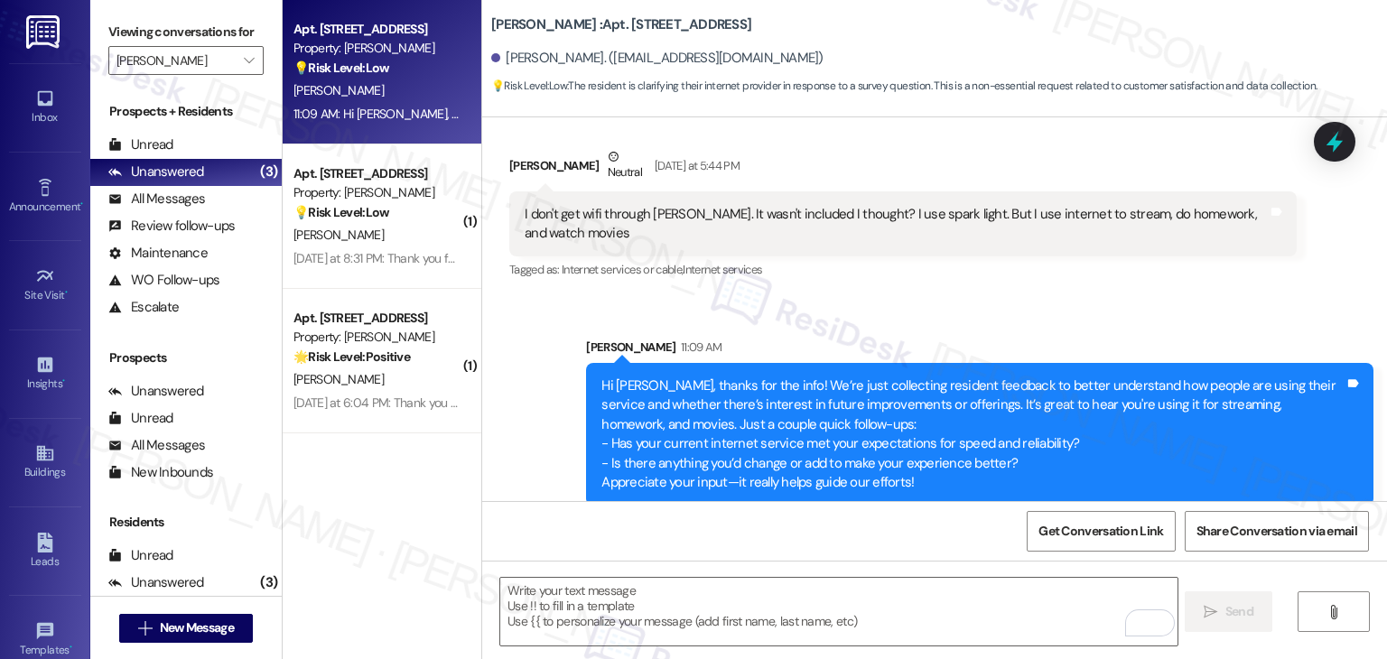
click at [445, 539] on div "Apt. 409, 450 W Grove St Property: CW Moore 💡 Risk Level: Low The resident is c…" at bounding box center [382, 329] width 199 height 659
click at [390, 455] on div "Apt. 409, 450 W Grove St Property: CW Moore 💡 Risk Level: Low The resident is c…" at bounding box center [382, 265] width 199 height 531
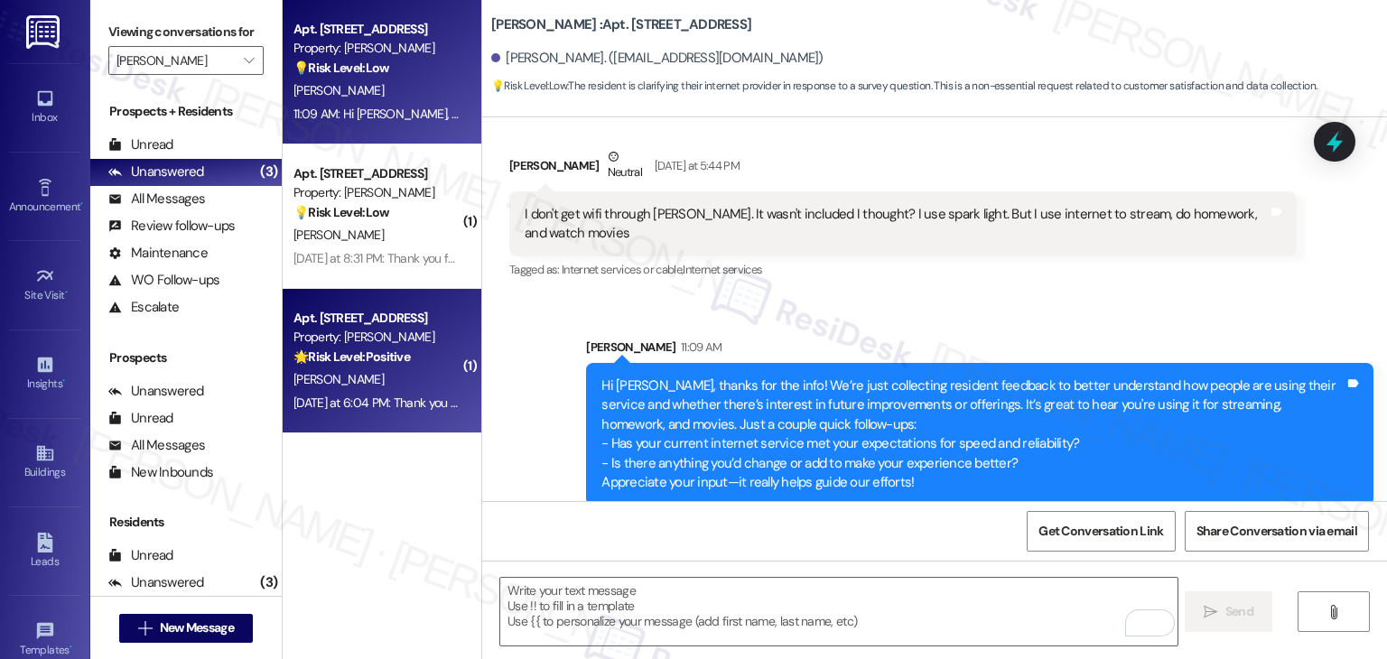
click at [401, 406] on div "Yesterday at 6:04 PM: Thank you for your message. Our offices are currently clo…" at bounding box center [849, 403] width 1110 height 16
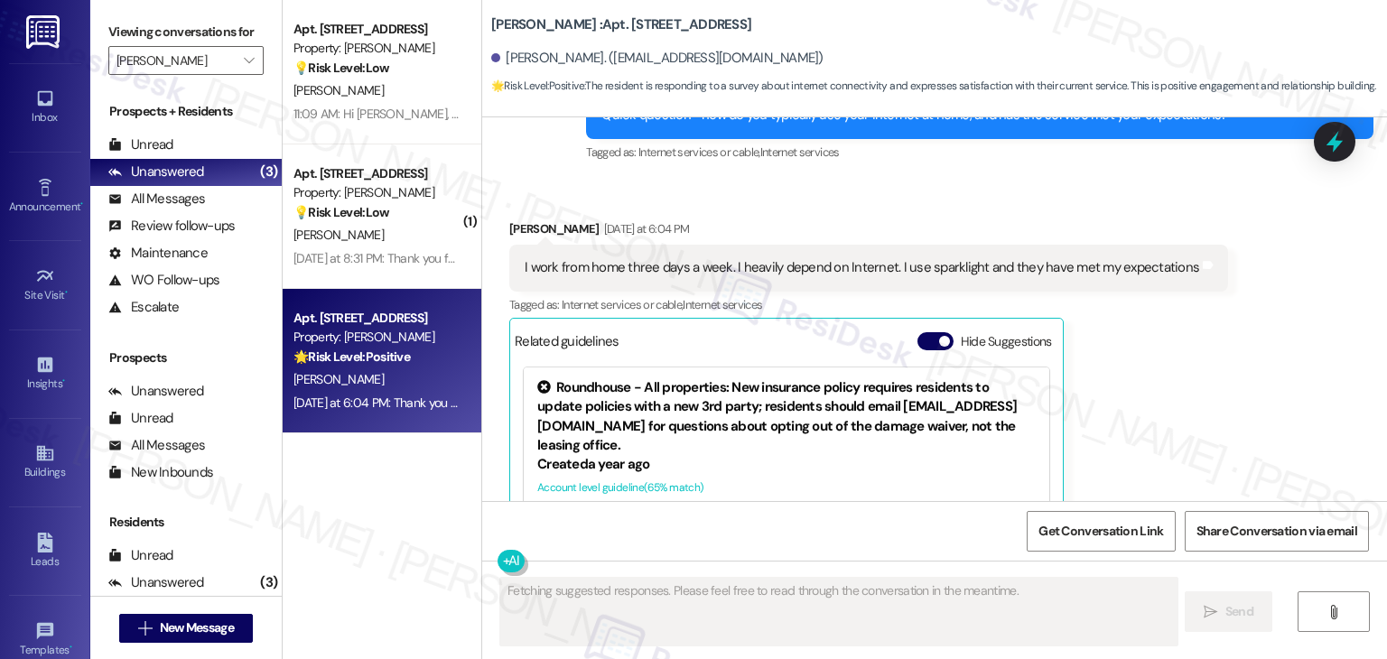
scroll to position [867, 0]
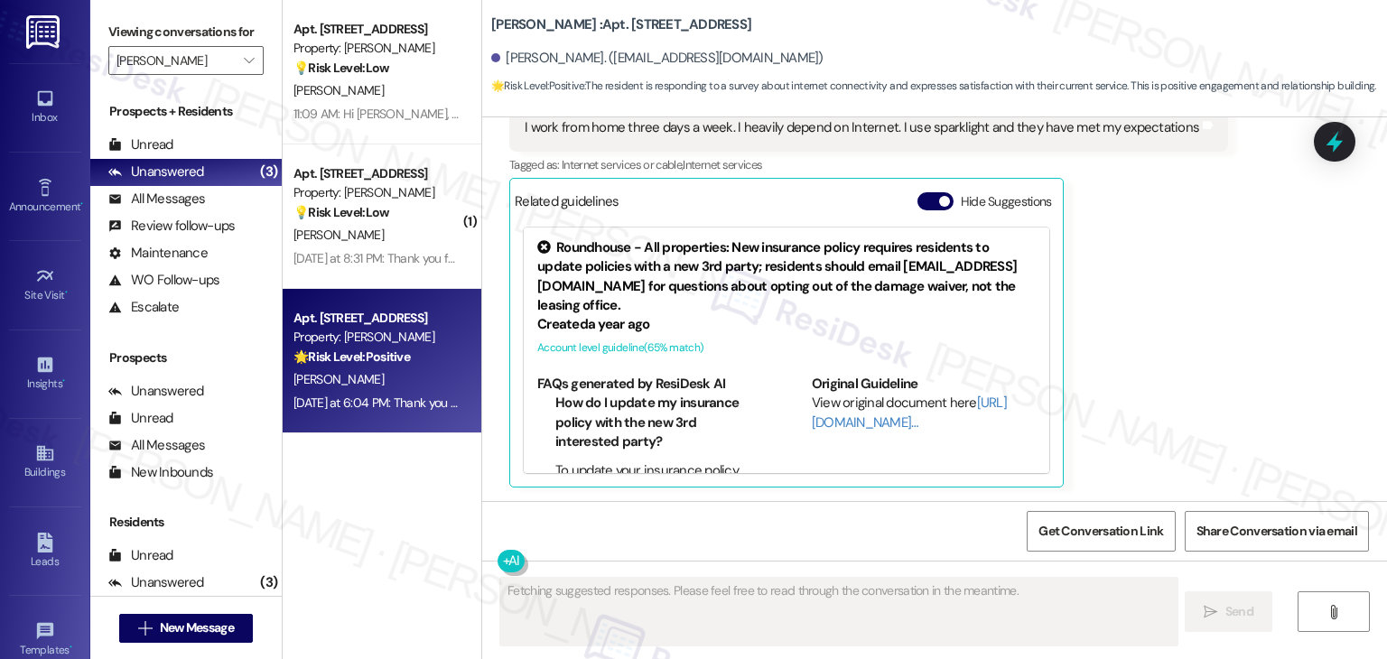
click at [921, 210] on div "Hide Suggestions" at bounding box center [989, 201] width 142 height 19
click at [921, 206] on button "Hide Suggestions" at bounding box center [936, 201] width 36 height 18
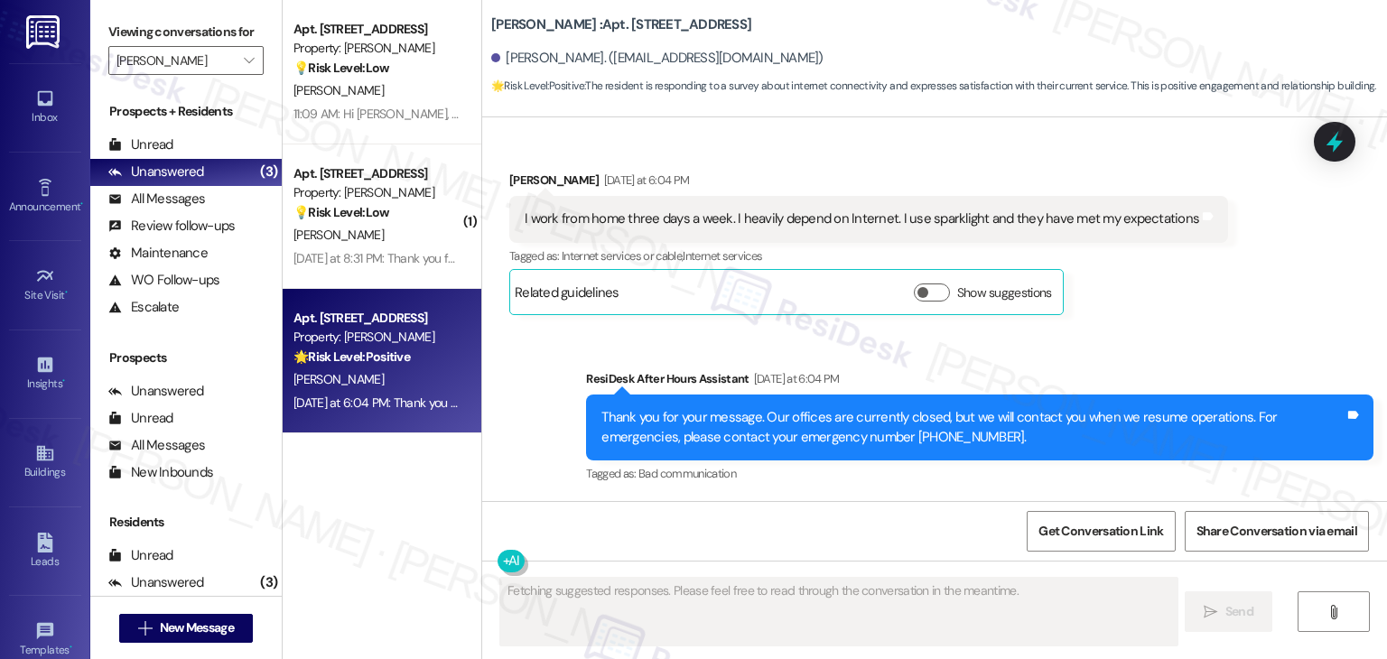
click at [1116, 357] on div "Sent via SMS ResiDesk After Hours Assistant Yesterday at 6:04 PM Thank you for …" at bounding box center [980, 428] width 815 height 145
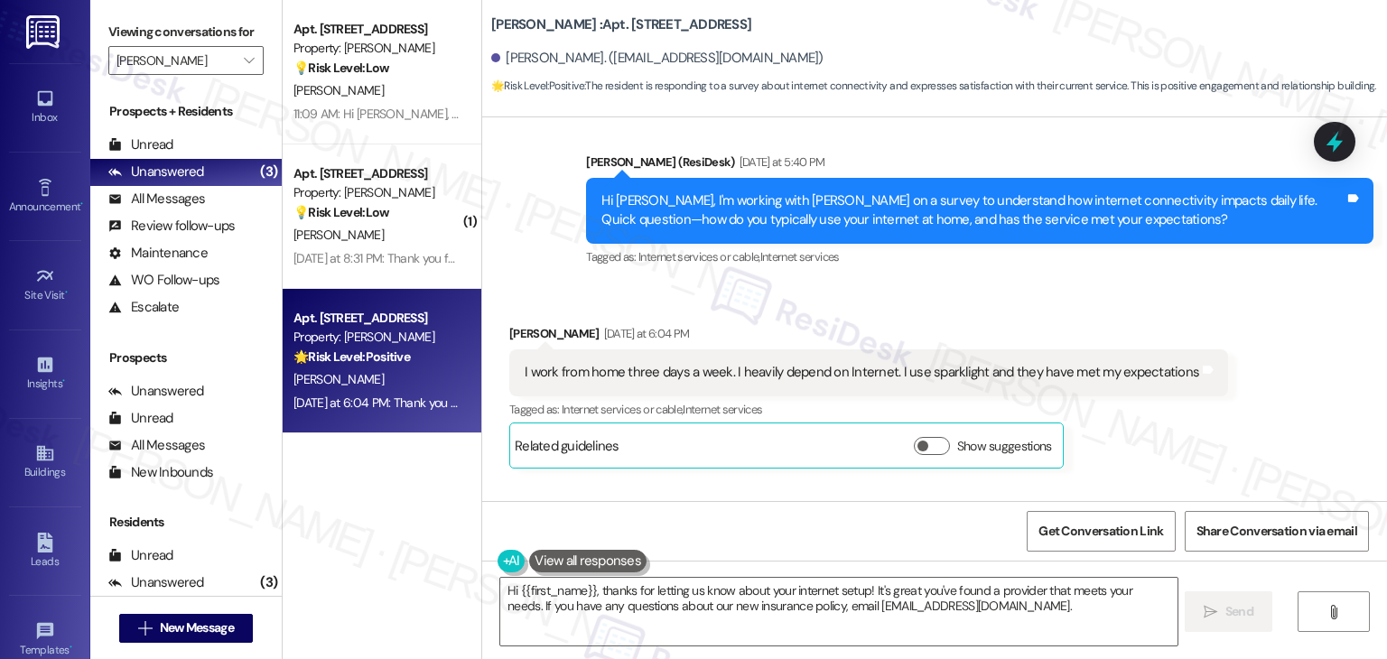
scroll to position [595, 0]
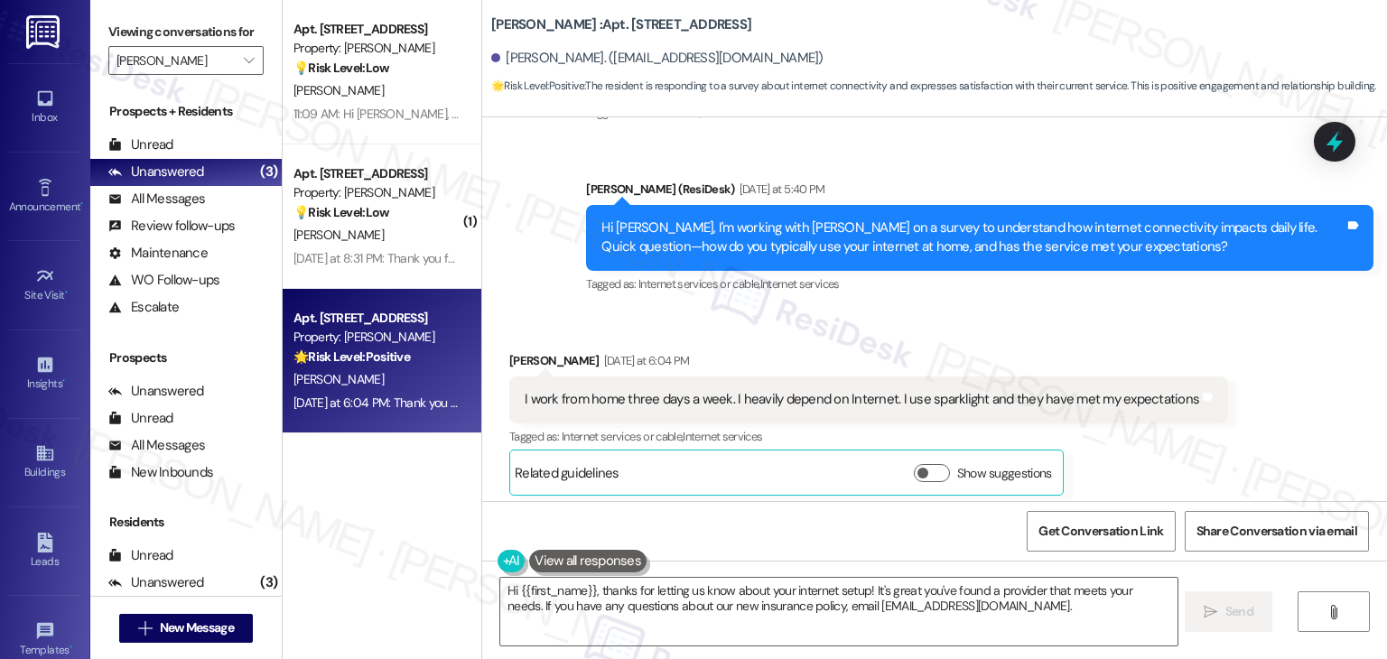
click at [871, 242] on div "Hi Namrata, I'm working with CW Moore on a survey to understand how internet co…" at bounding box center [973, 238] width 743 height 39
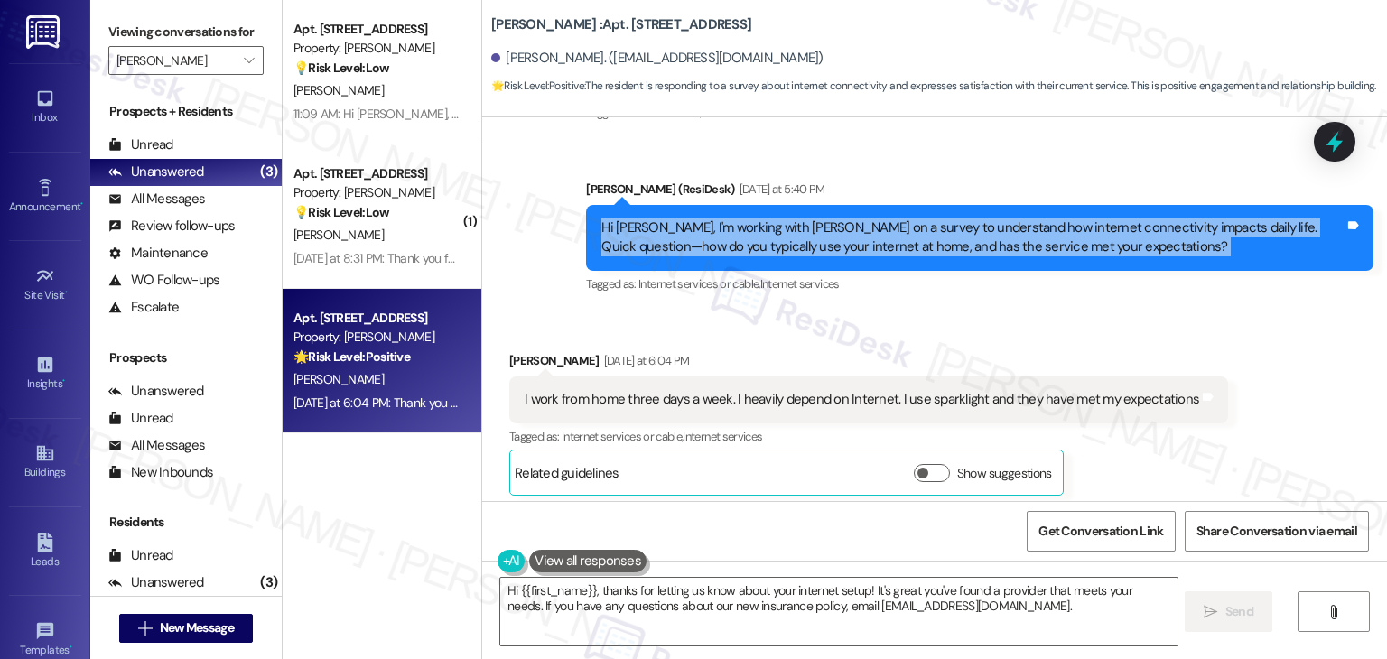
click at [871, 242] on div "Hi Namrata, I'm working with CW Moore on a survey to understand how internet co…" at bounding box center [973, 238] width 743 height 39
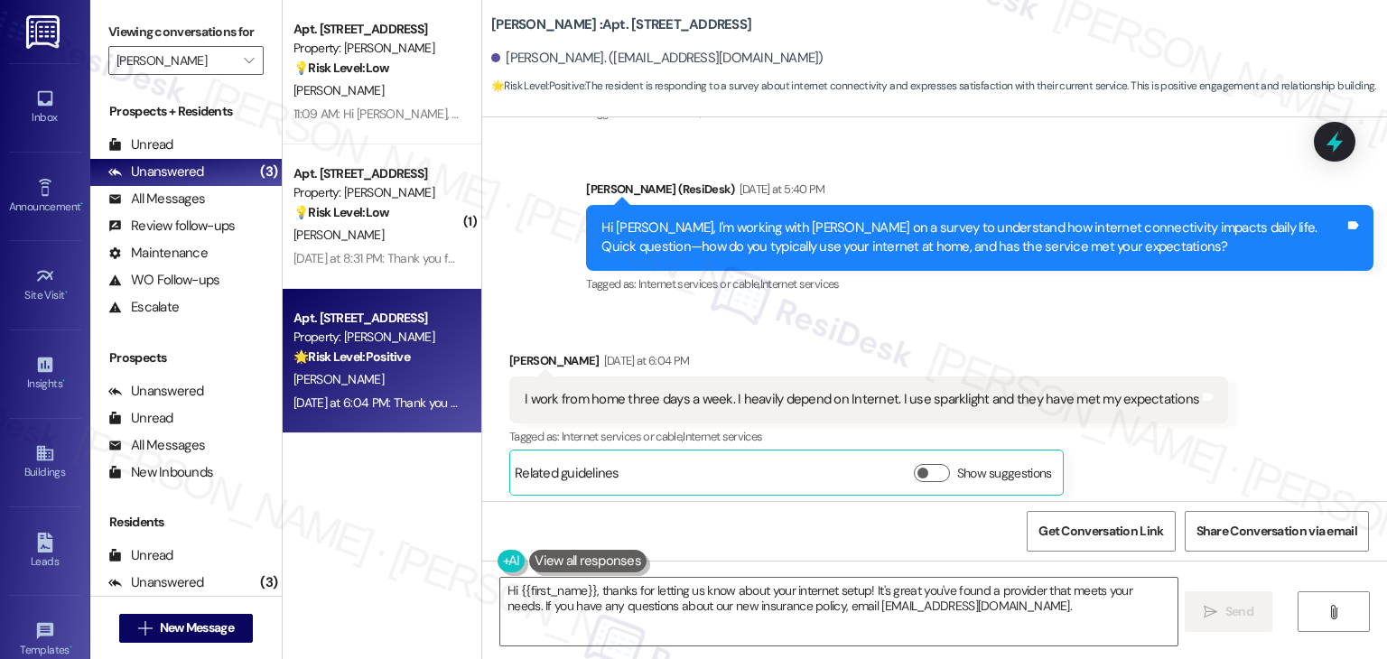
click at [726, 406] on div "I work from home three days a week. I heavily depend on Internet. I use sparkli…" at bounding box center [862, 399] width 675 height 19
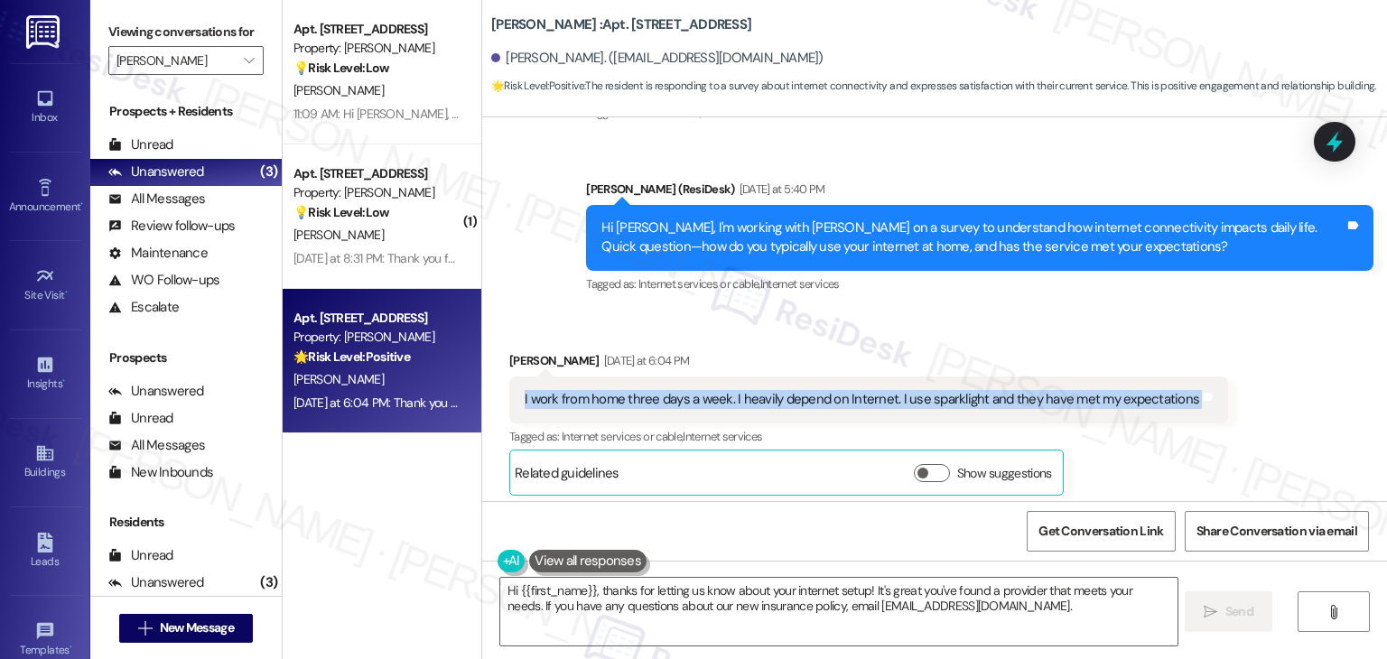
click at [726, 406] on div "I work from home three days a week. I heavily depend on Internet. I use sparkli…" at bounding box center [862, 399] width 675 height 19
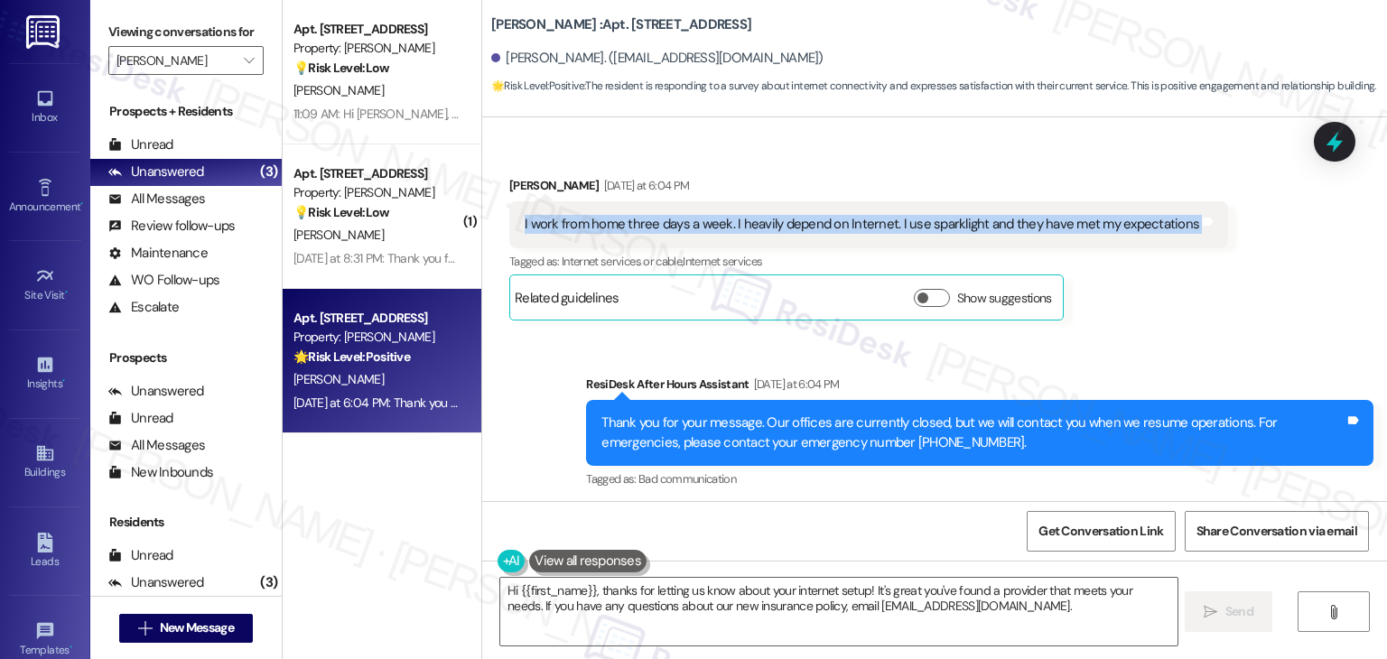
scroll to position [776, 0]
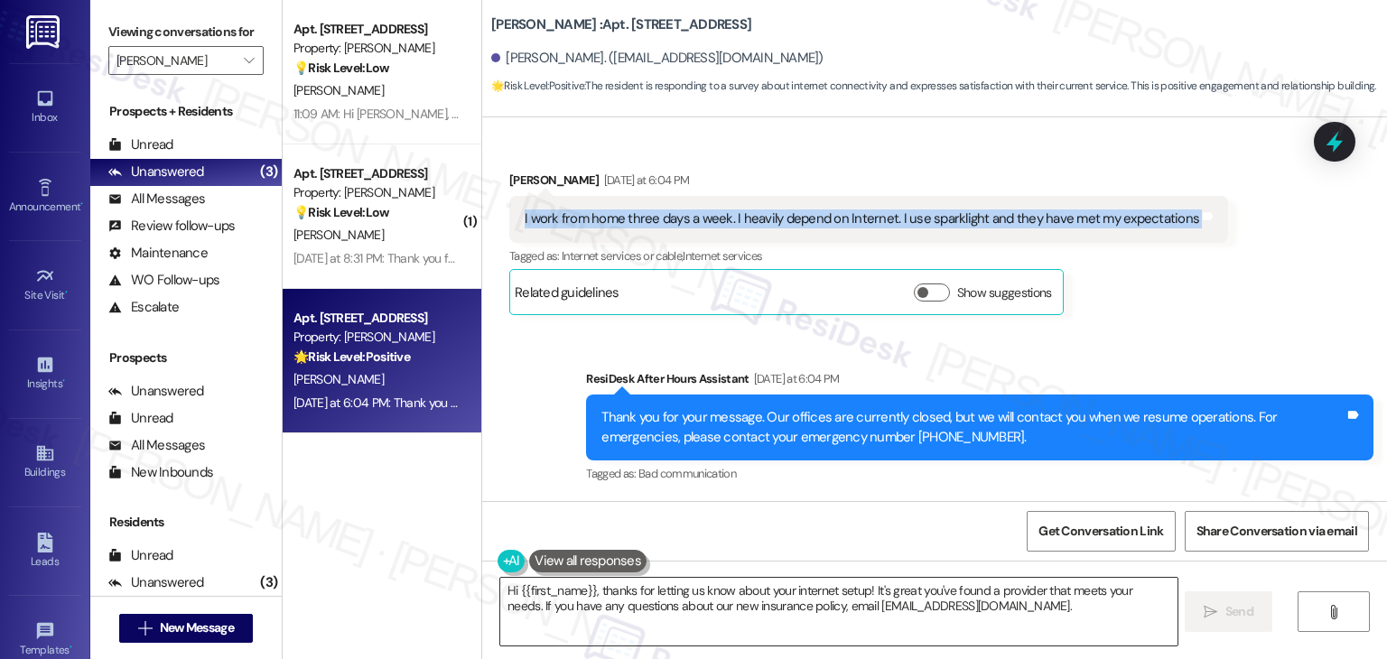
click at [776, 602] on textarea "Hi {{first_name}}, thanks for letting us know about your internet setup! It's g…" at bounding box center [838, 612] width 677 height 68
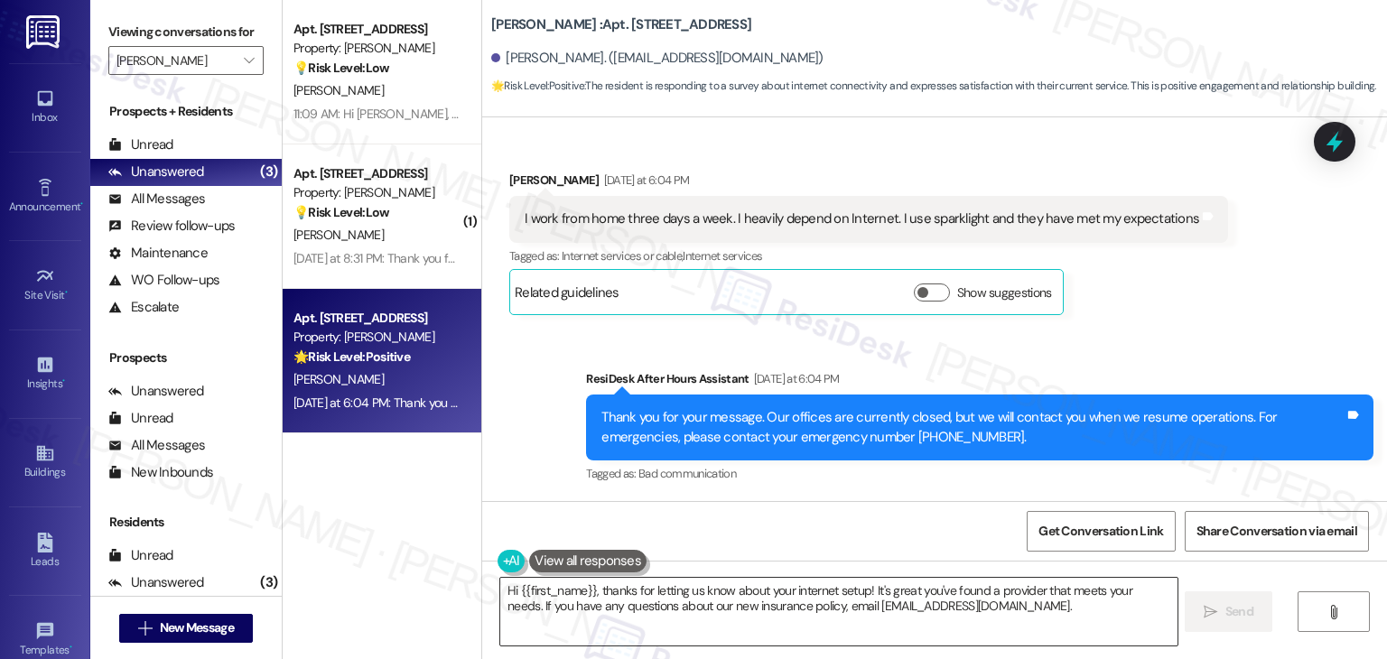
click at [776, 602] on textarea "Hi {{first_name}}, thanks for letting us know about your internet setup! It's g…" at bounding box center [838, 612] width 677 height 68
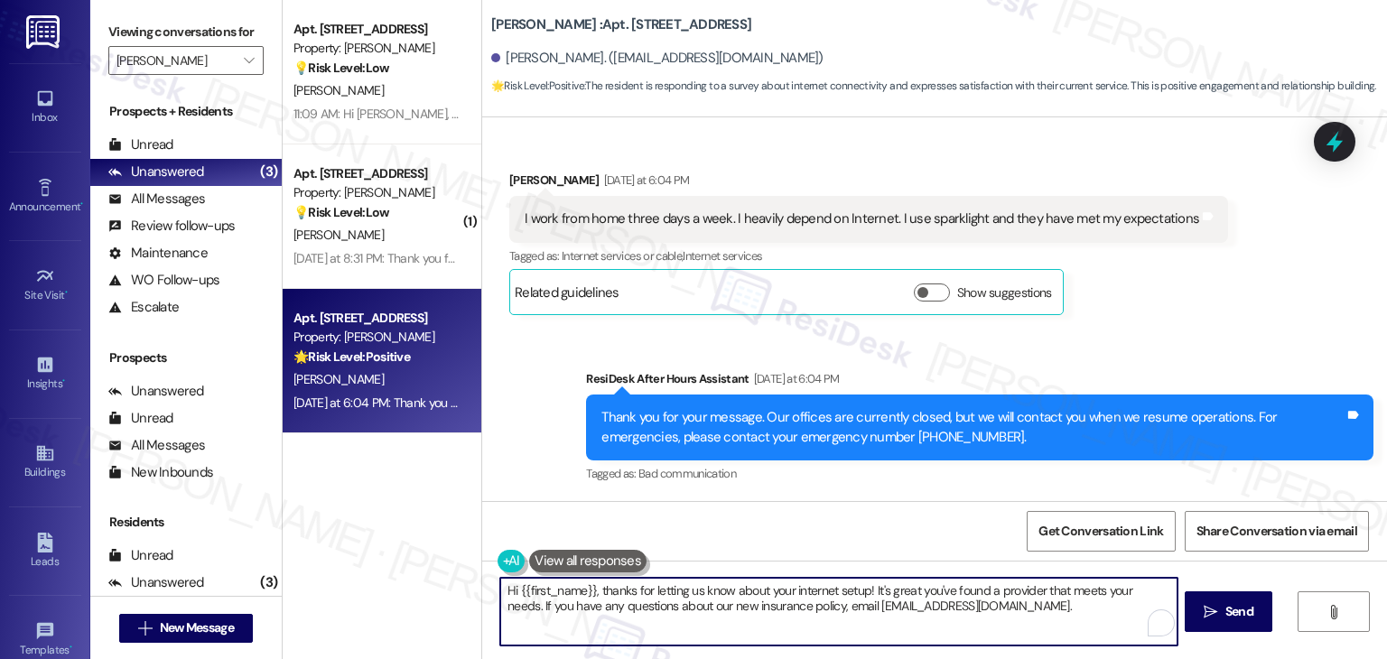
paste textarea "Namrata, thanks for sharing! That’s great to hear Sparklight has been meeting y…"
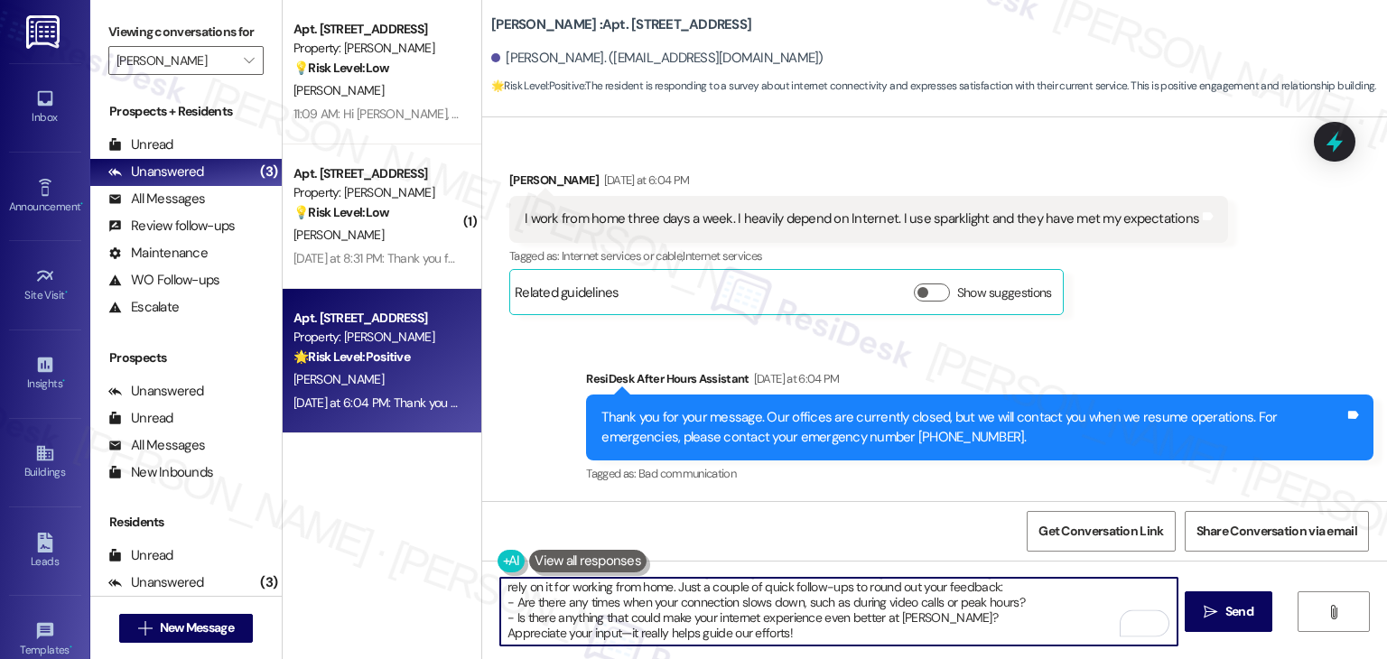
scroll to position [0, 0]
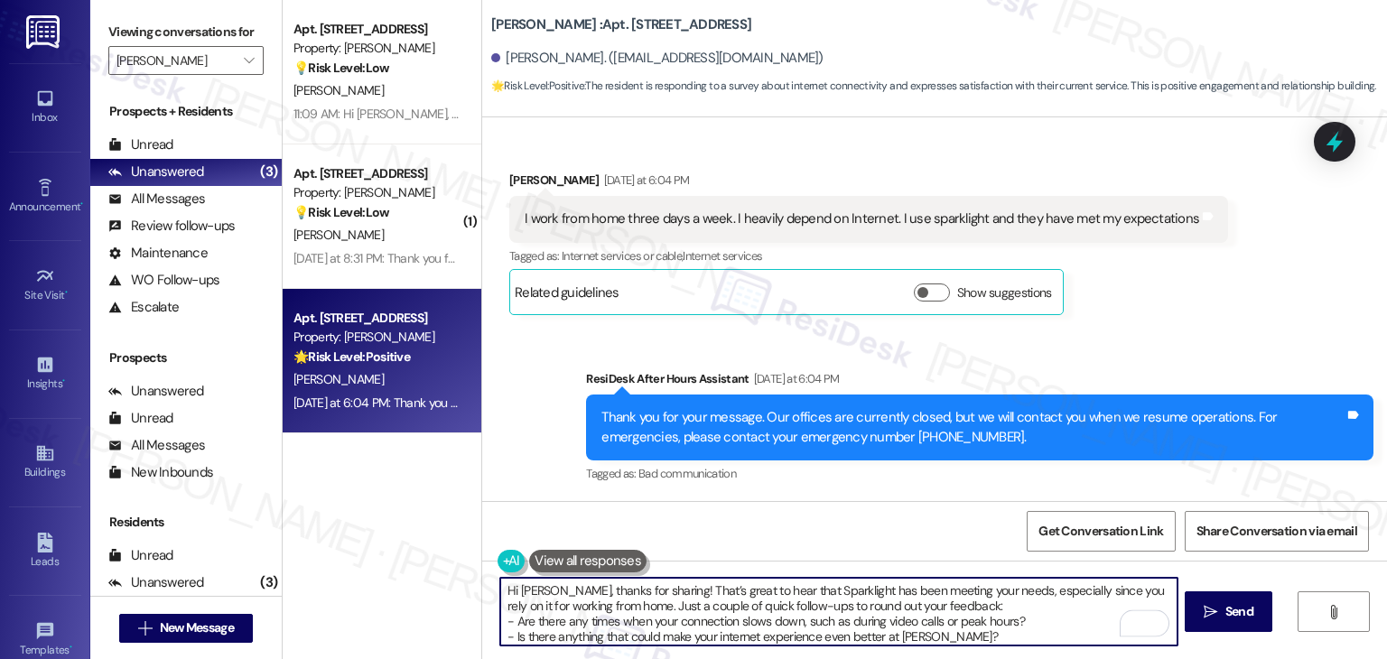
type textarea "Hi Namrata, thanks for sharing! That’s great to hear that Sparklight has been m…"
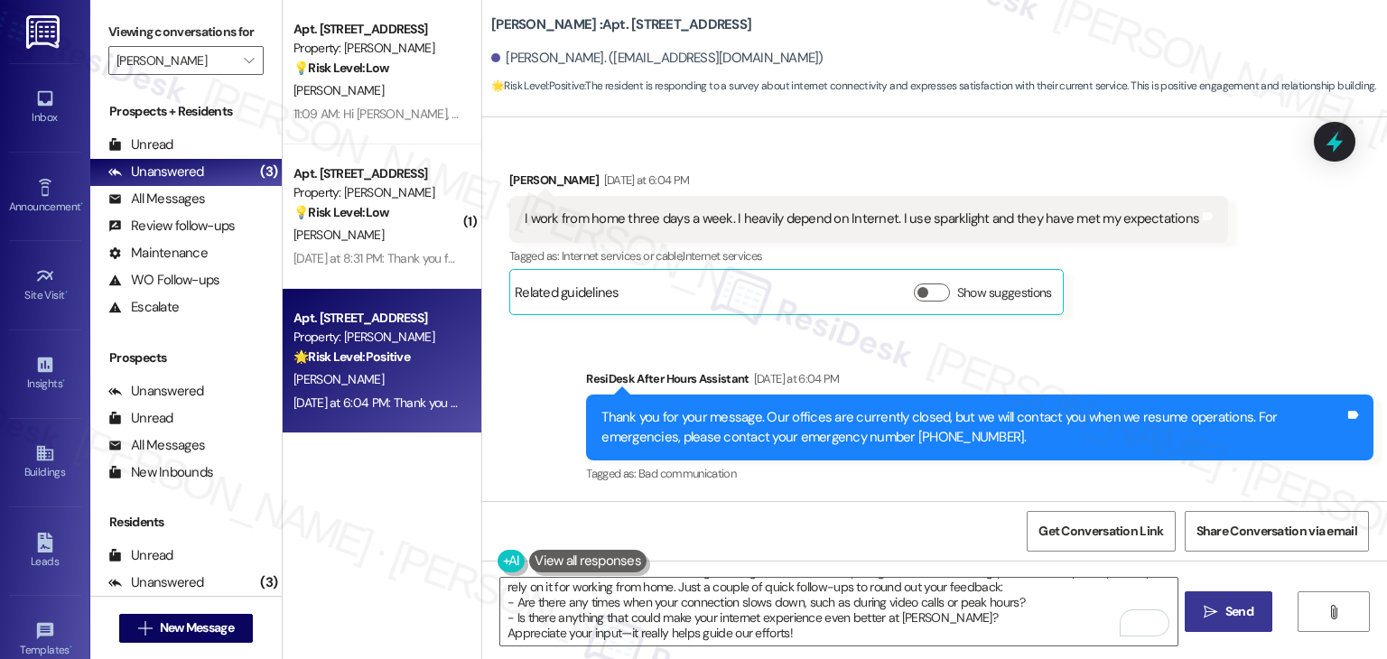
click at [1216, 605] on icon "" at bounding box center [1211, 612] width 14 height 14
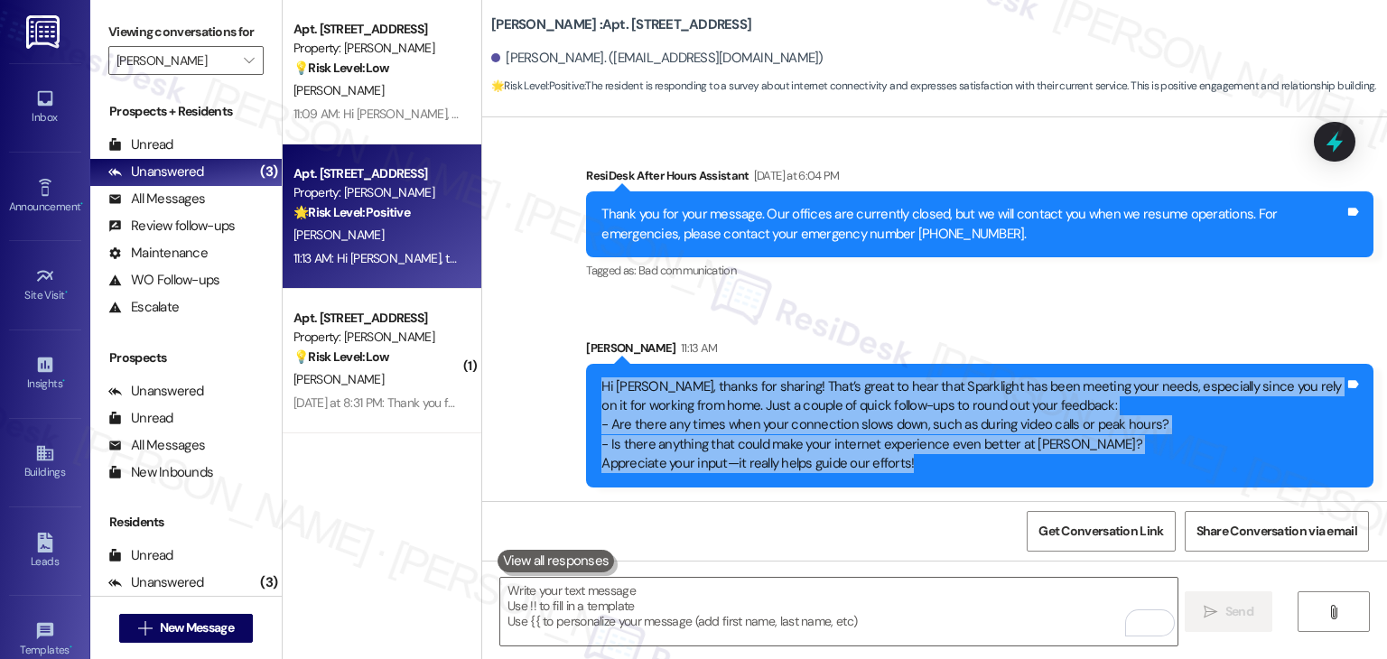
drag, startPoint x: 909, startPoint y: 466, endPoint x: 566, endPoint y: 382, distance: 352.5
click at [573, 382] on div "Sent via SMS Sarah 11:13 AM Hi Namrata, thanks for sharing! That’s great to hea…" at bounding box center [980, 413] width 815 height 176
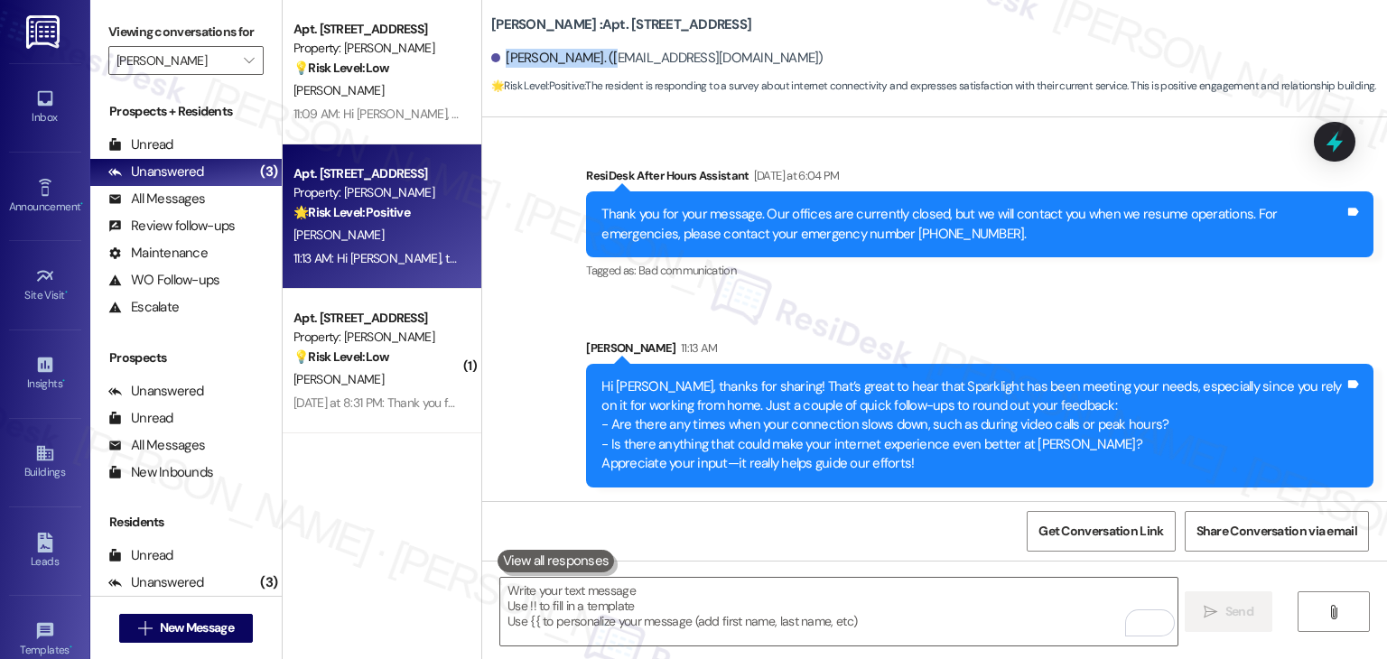
drag, startPoint x: 497, startPoint y: 61, endPoint x: 604, endPoint y: 64, distance: 107.5
click at [604, 64] on div "Namrata Mukherjee. (namratamukherjee91@gmail.com)" at bounding box center [657, 58] width 332 height 19
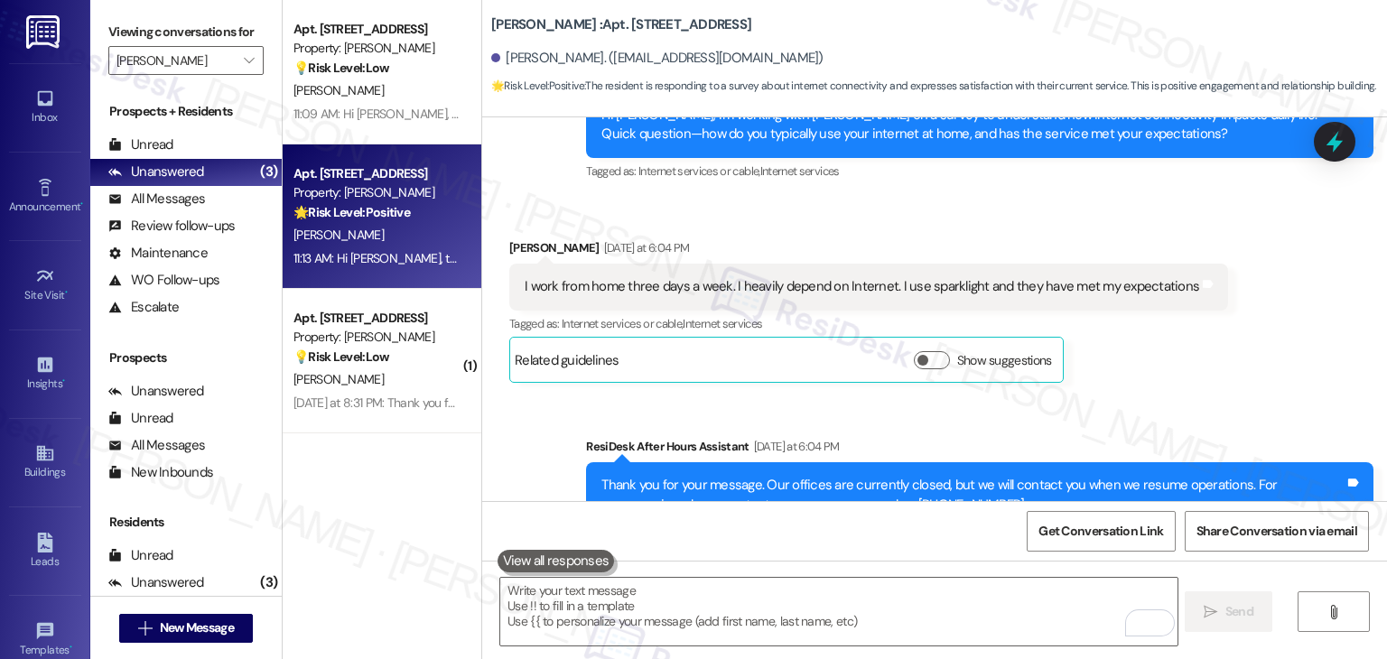
click at [624, 287] on div "I work from home three days a week. I heavily depend on Internet. I use sparkli…" at bounding box center [862, 286] width 675 height 19
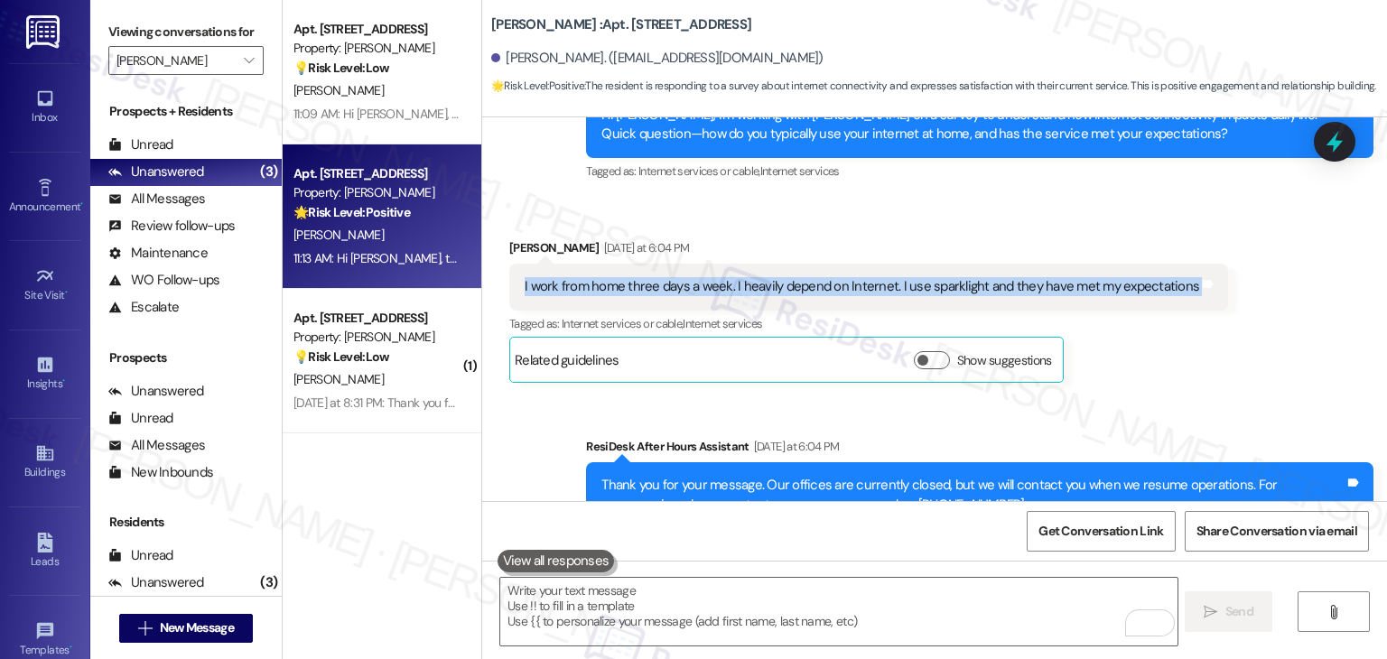
click at [624, 287] on div "I work from home three days a week. I heavily depend on Internet. I use sparkli…" at bounding box center [862, 286] width 675 height 19
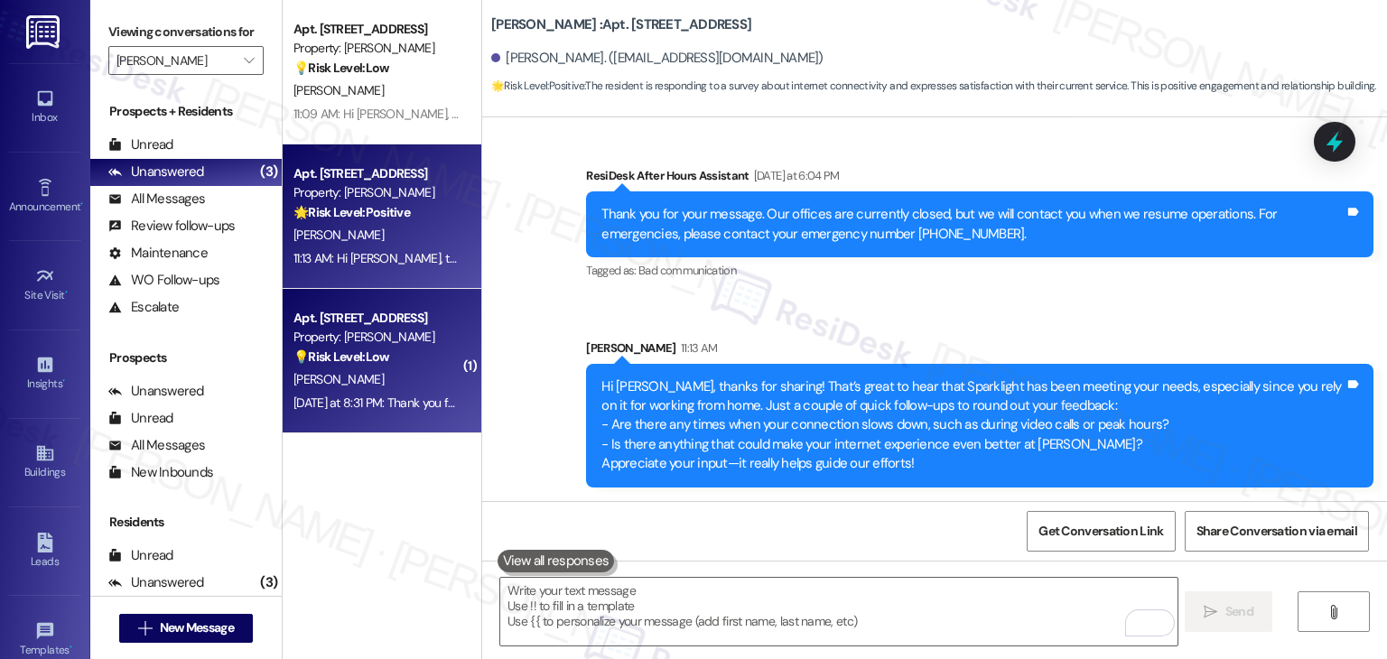
click at [390, 399] on div "Yesterday at 8:31 PM: Thank you for your message. Our offices are currently clo…" at bounding box center [846, 403] width 1104 height 16
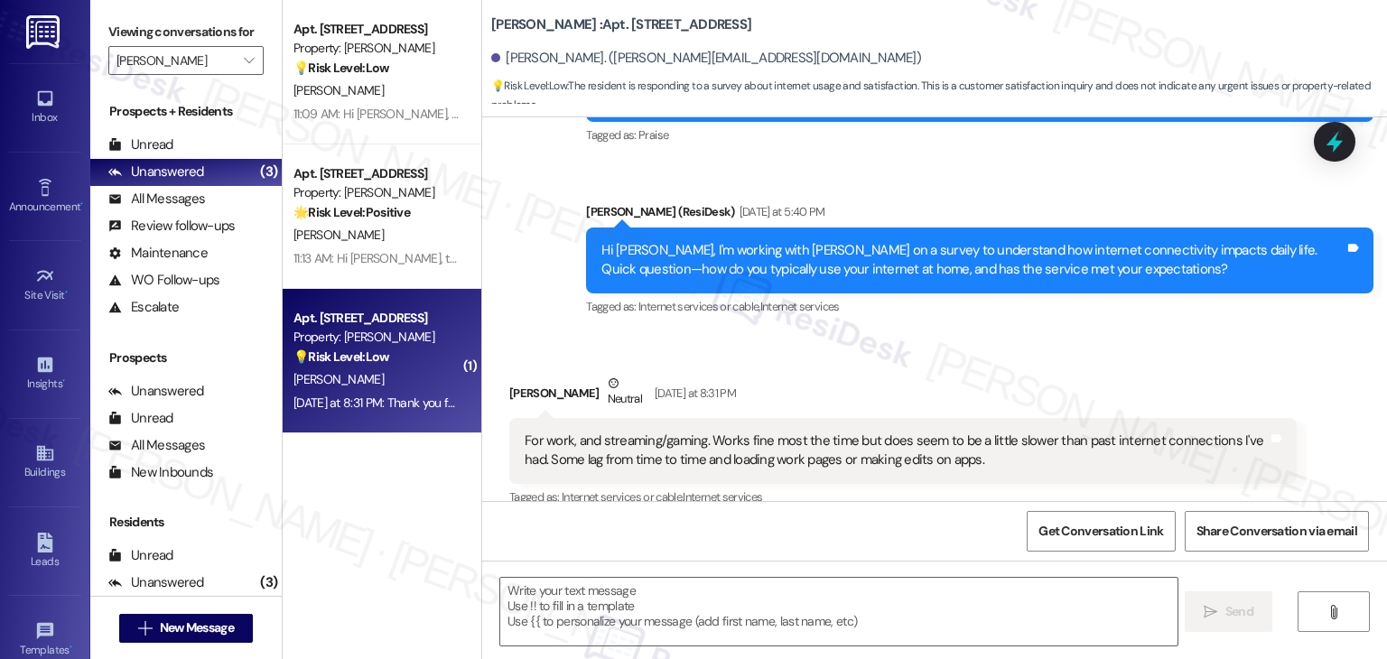
type textarea "Fetching suggested responses. Please feel free to read through the conversation…"
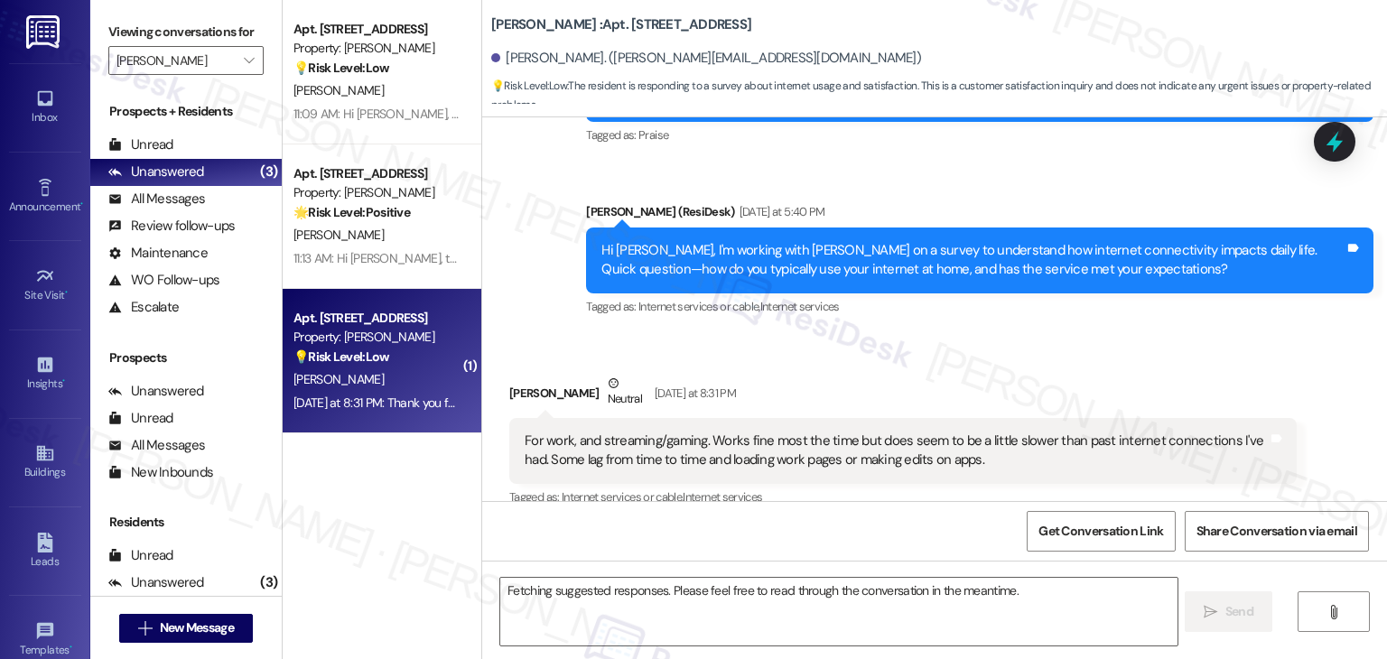
scroll to position [914, 0]
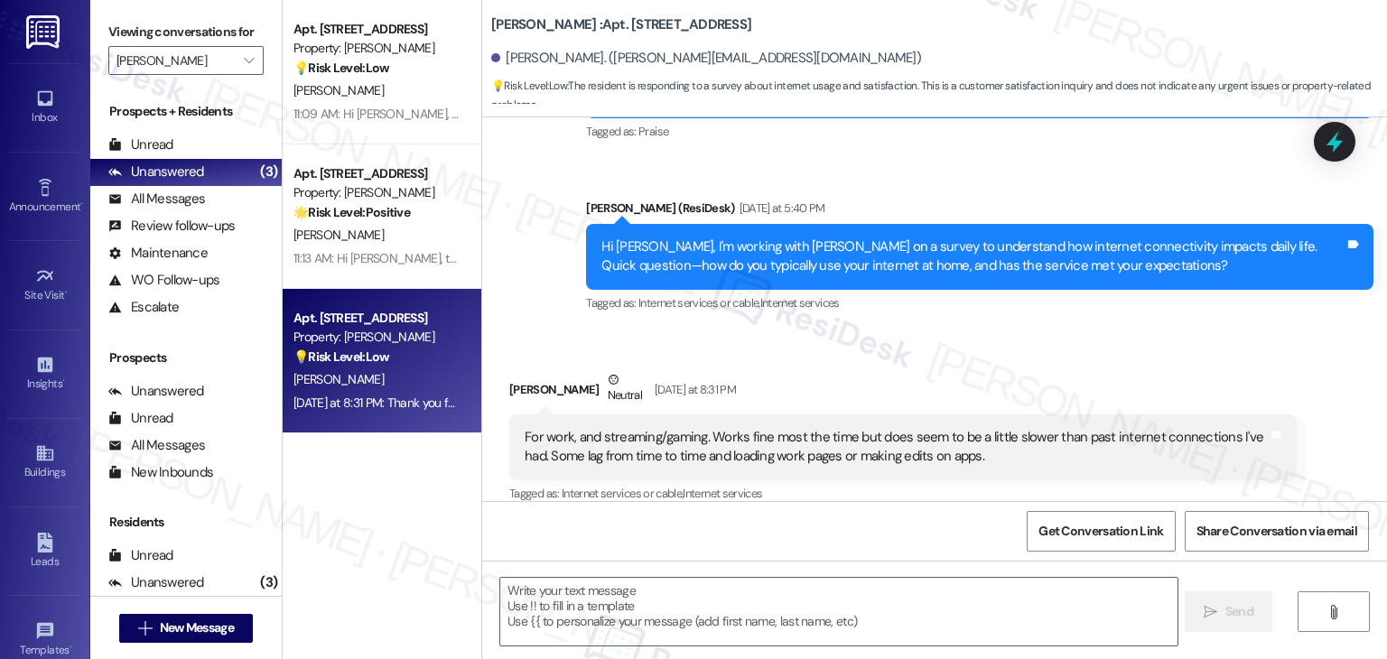
click at [984, 238] on div "Hi Anthony, I'm working with CW Moore on a survey to understand how internet co…" at bounding box center [973, 257] width 743 height 39
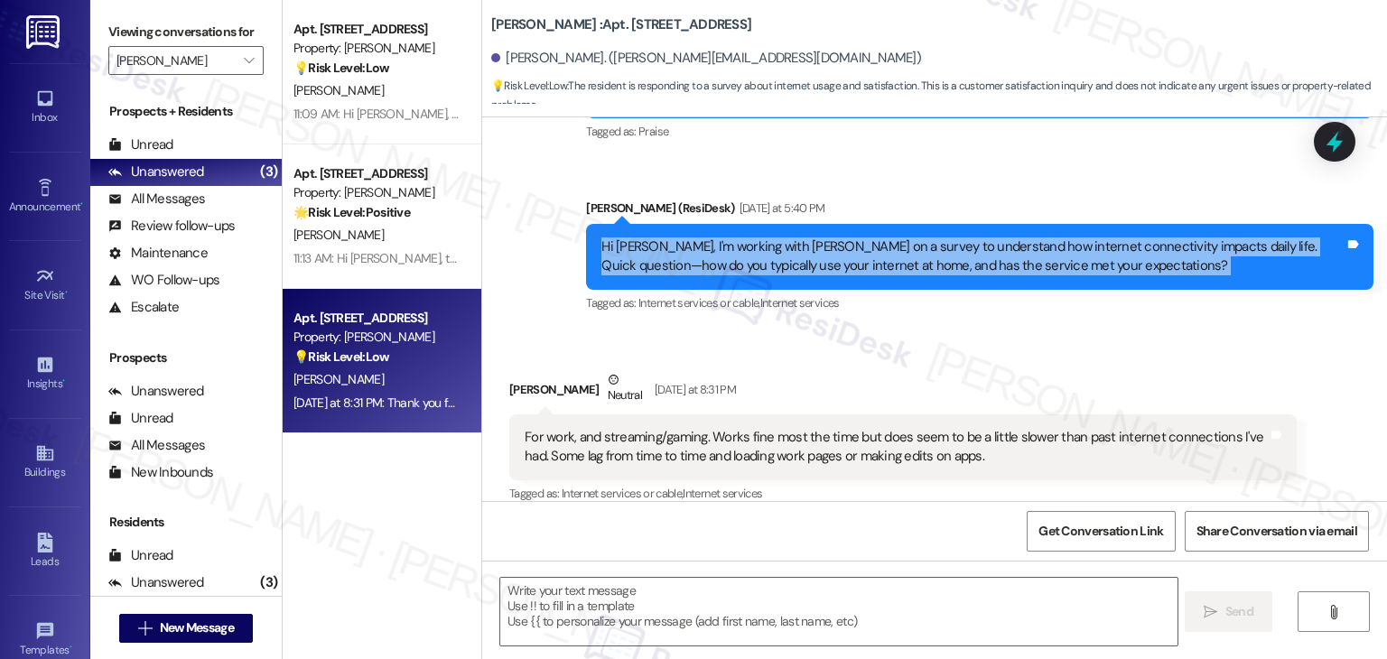
click at [984, 238] on div "Hi Anthony, I'm working with CW Moore on a survey to understand how internet co…" at bounding box center [973, 257] width 743 height 39
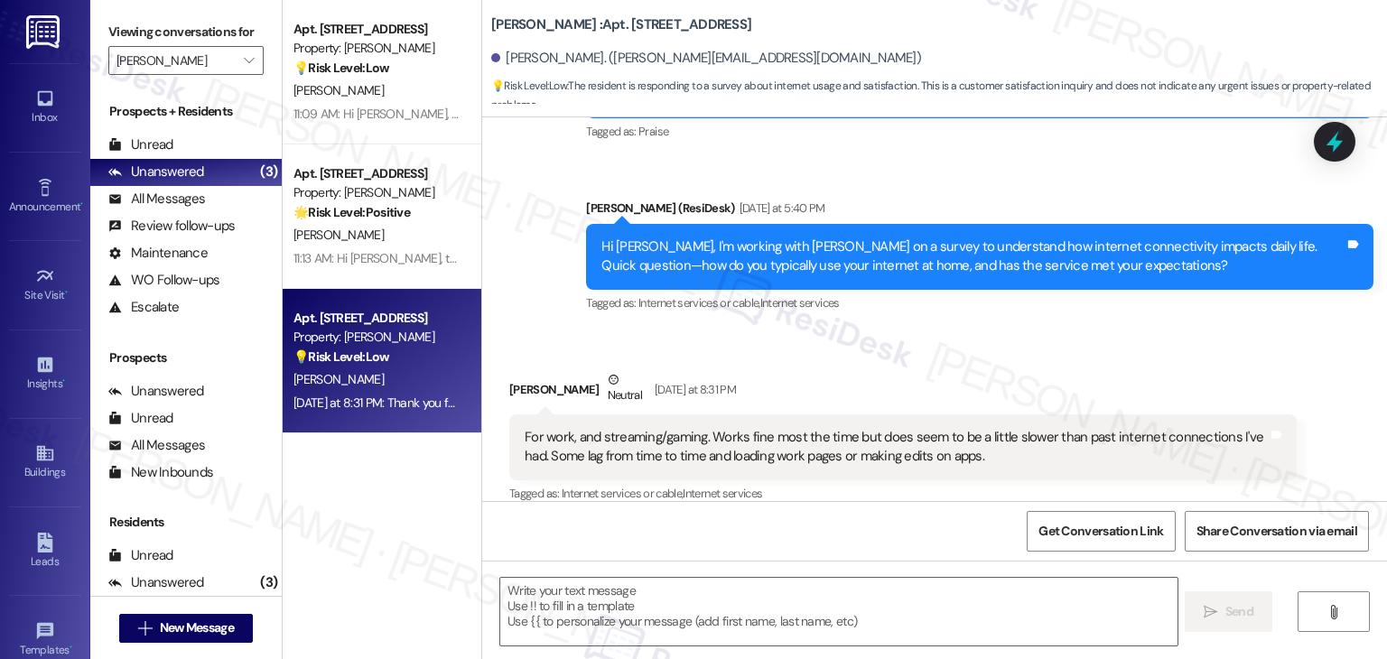
click at [761, 434] on div "For work, and streaming/gaming. Works fine most the time but does seem to be a …" at bounding box center [896, 447] width 743 height 39
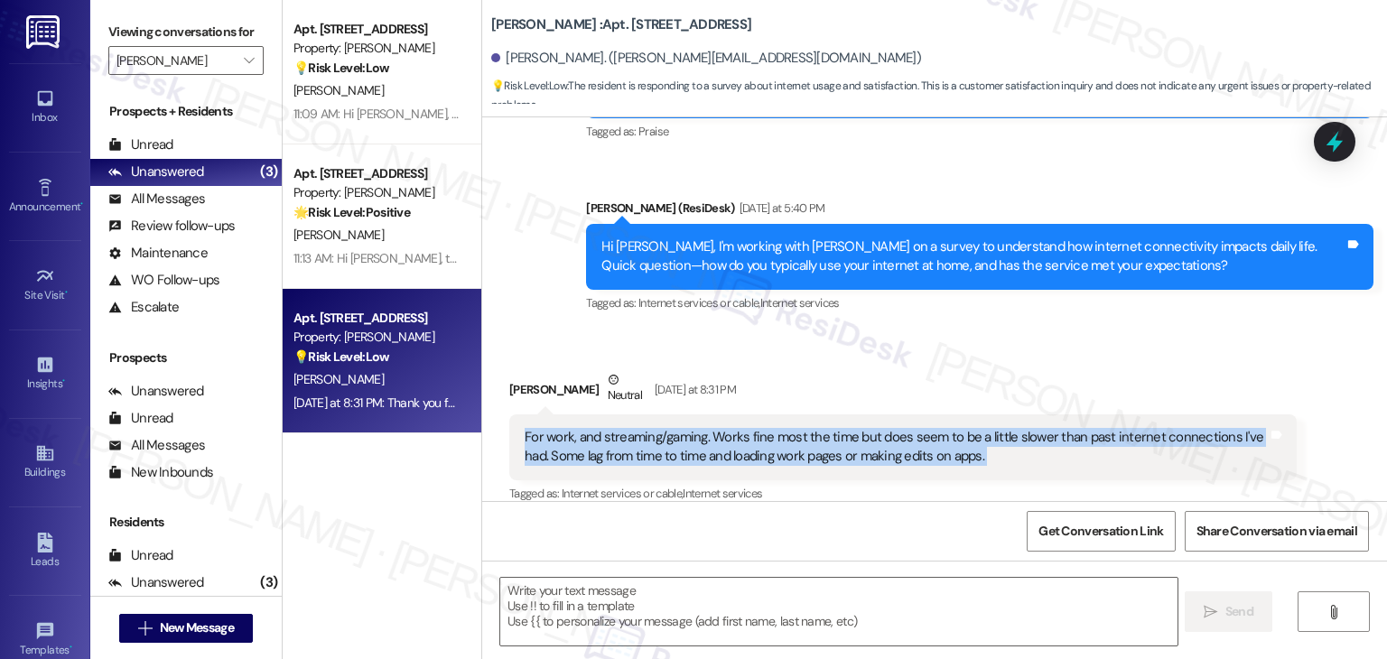
click at [761, 434] on div "For work, and streaming/gaming. Works fine most the time but does seem to be a …" at bounding box center [896, 447] width 743 height 39
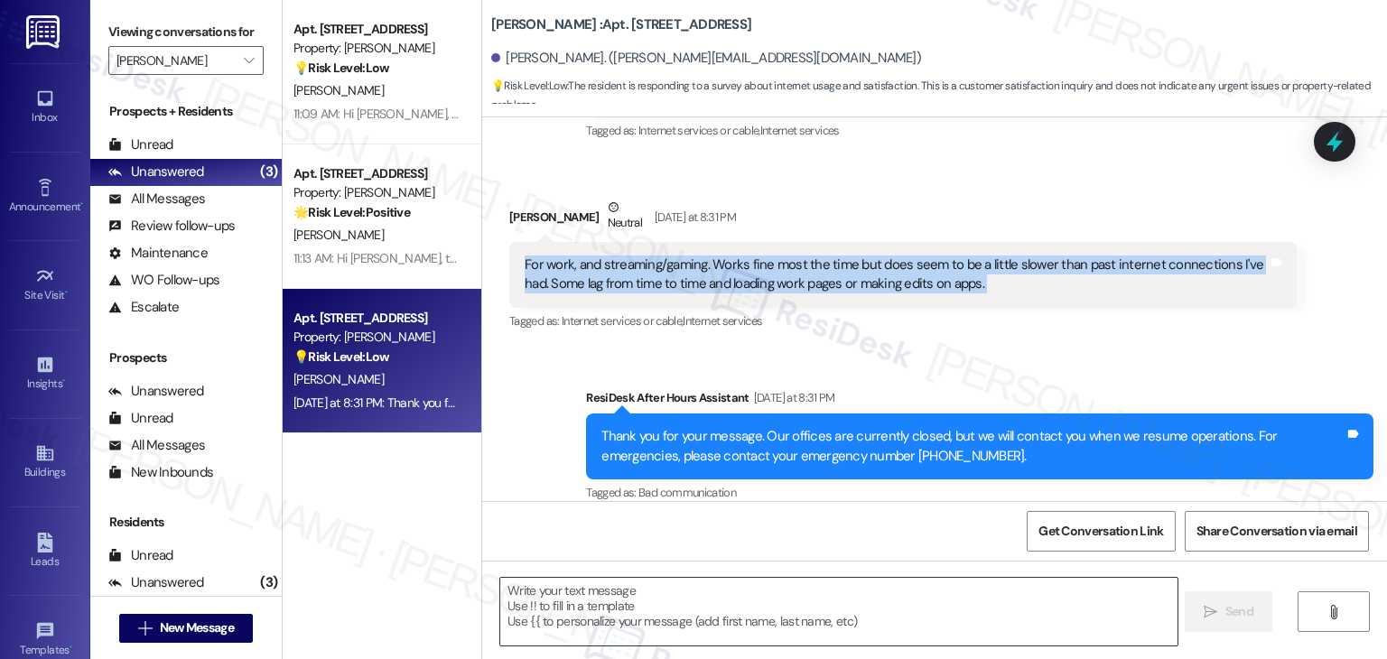
click at [733, 588] on textarea at bounding box center [838, 612] width 677 height 68
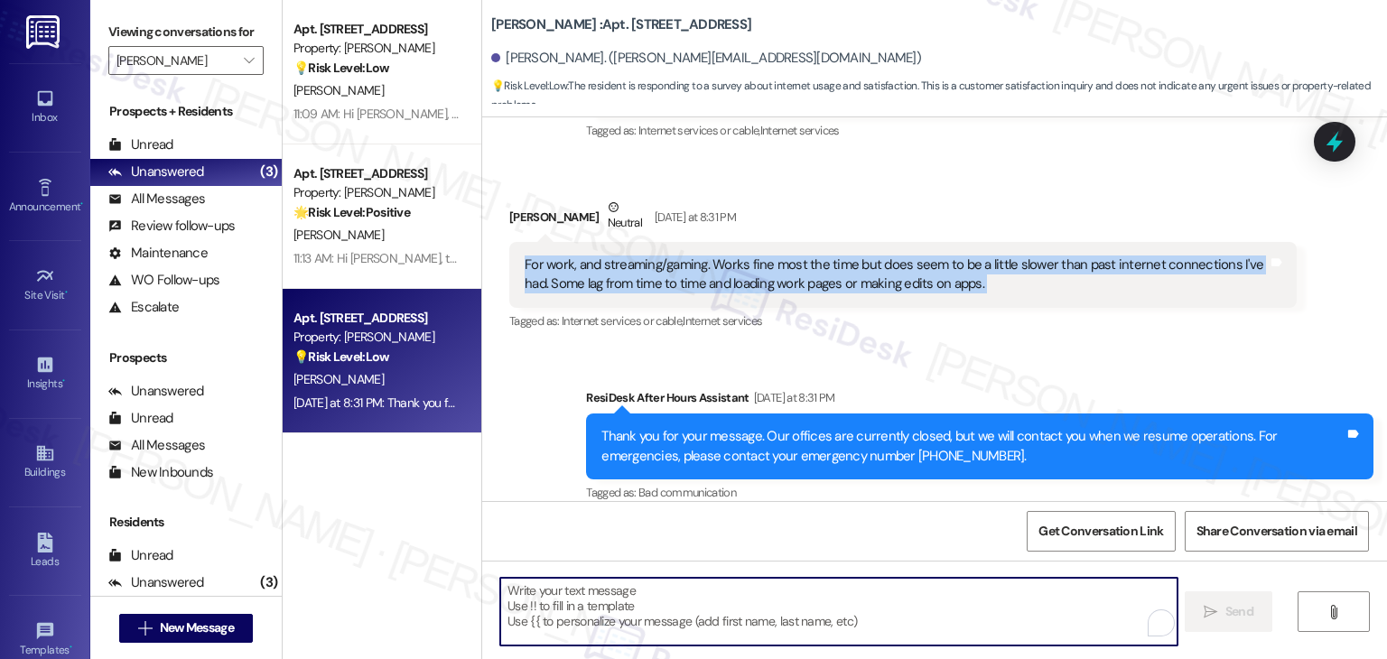
paste textarea "Hi Anthony, thanks for sharing—that’s really helpful feedback. It sounds like y…"
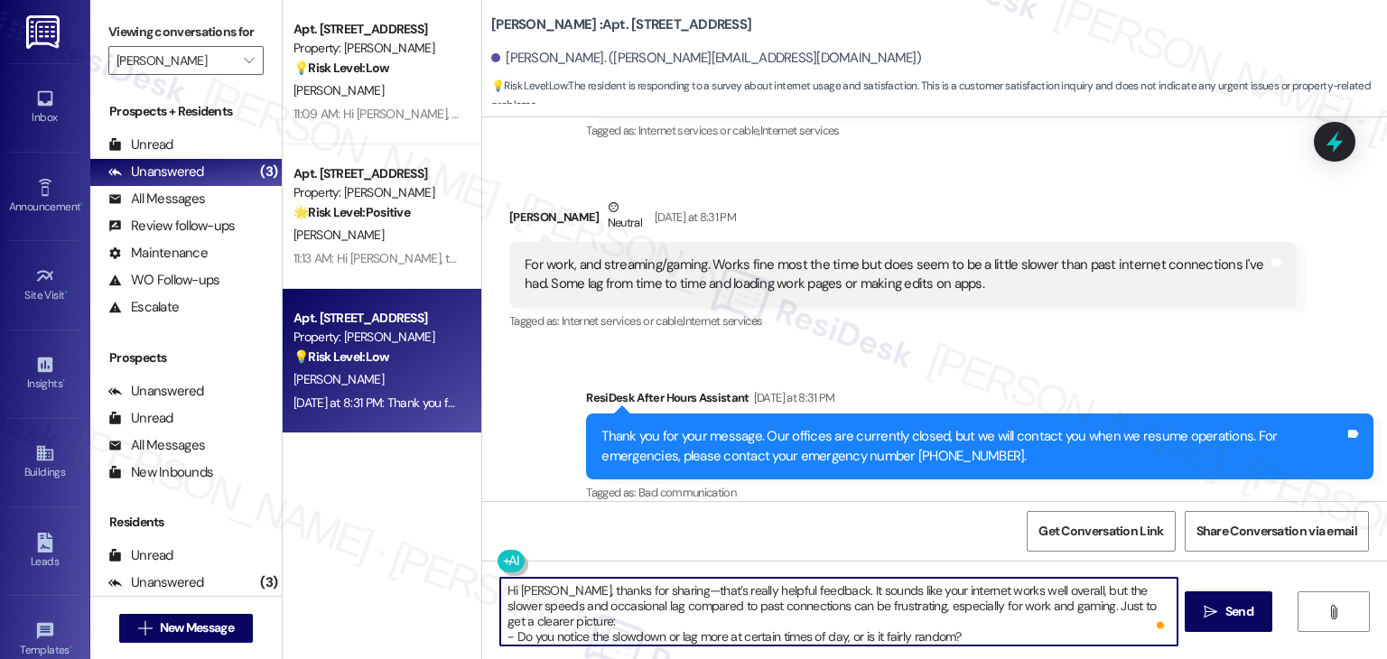
scroll to position [51, 0]
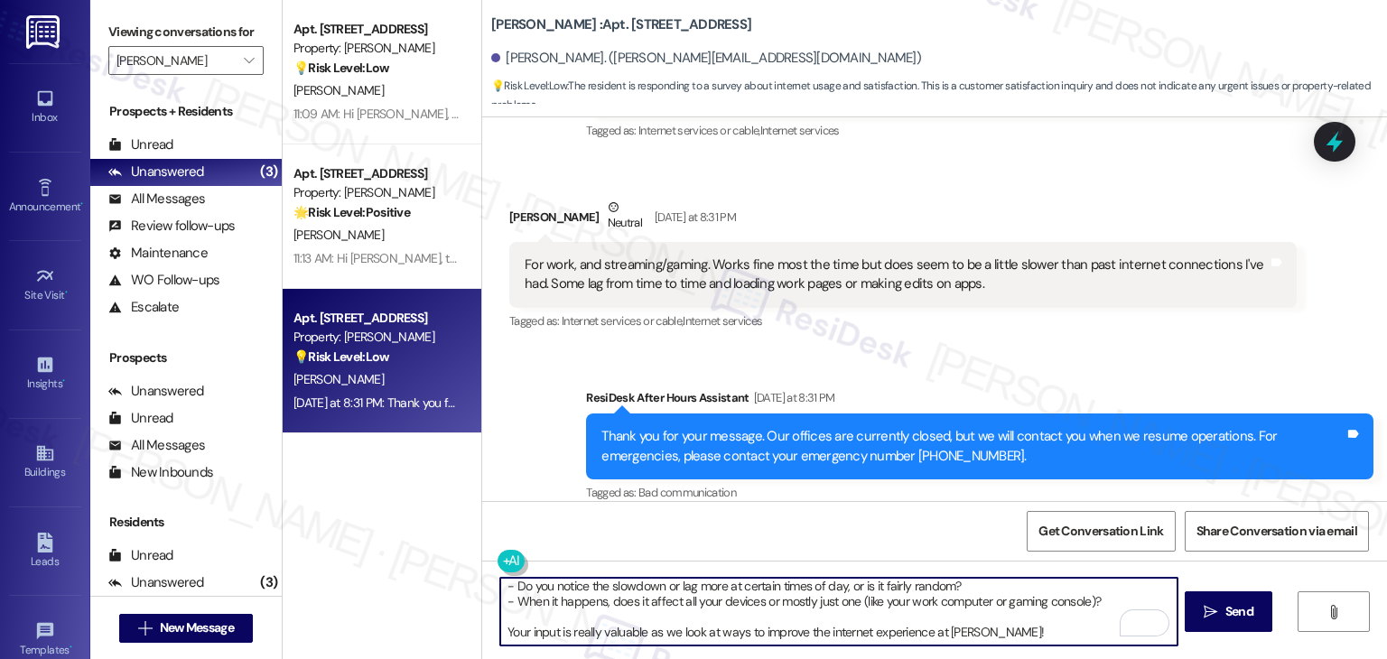
type textarea "Hi Anthony, thanks for sharing—that’s really helpful feedback. It sounds like y…"
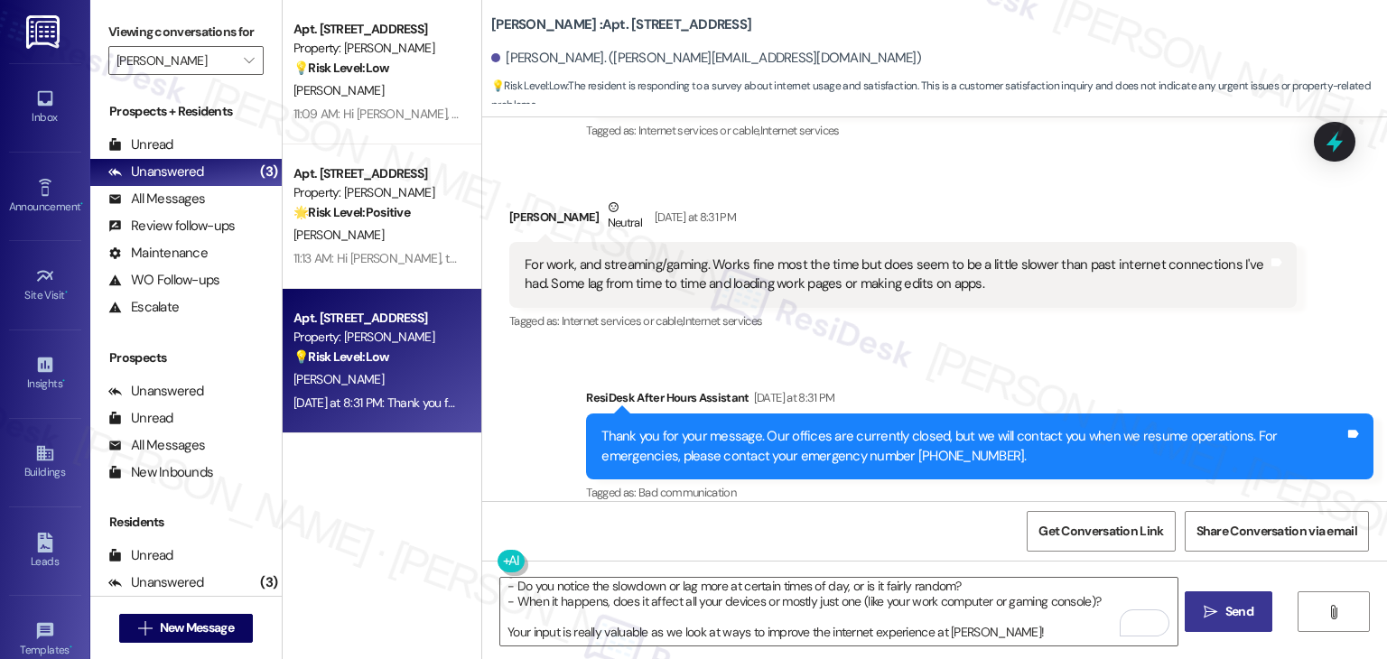
click at [1218, 611] on span " Send" at bounding box center [1228, 611] width 57 height 19
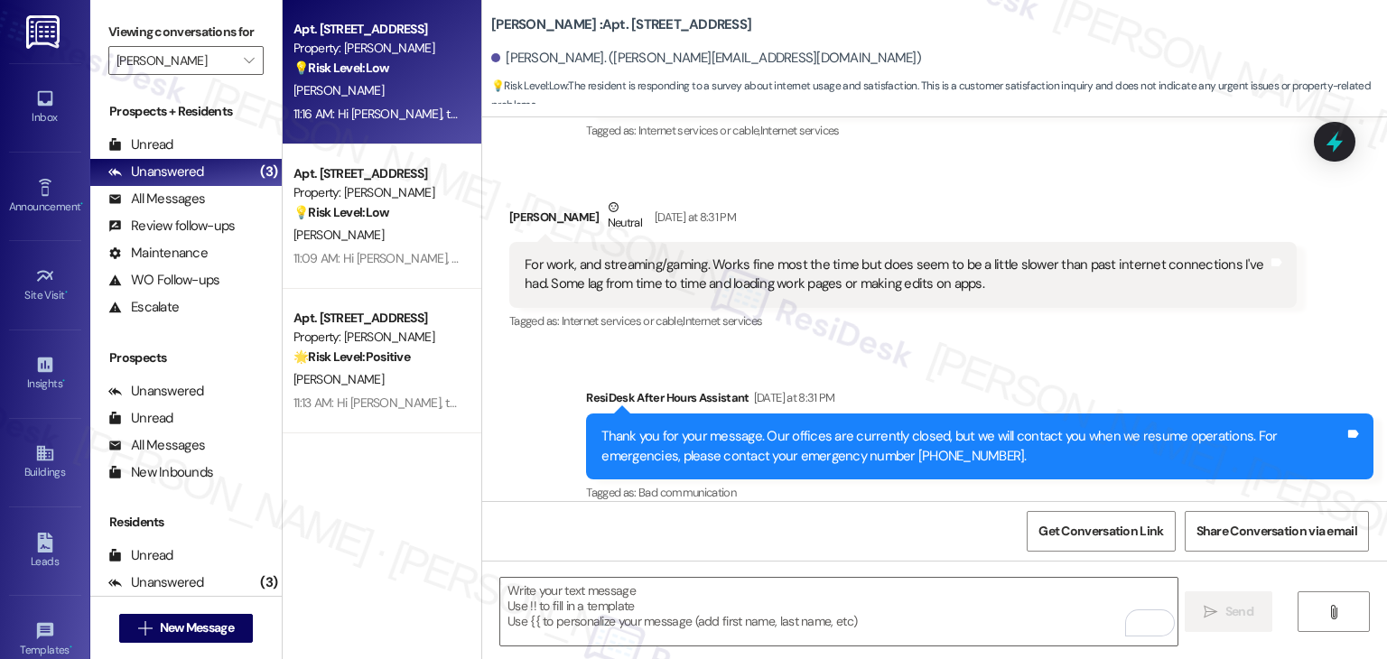
scroll to position [931, 0]
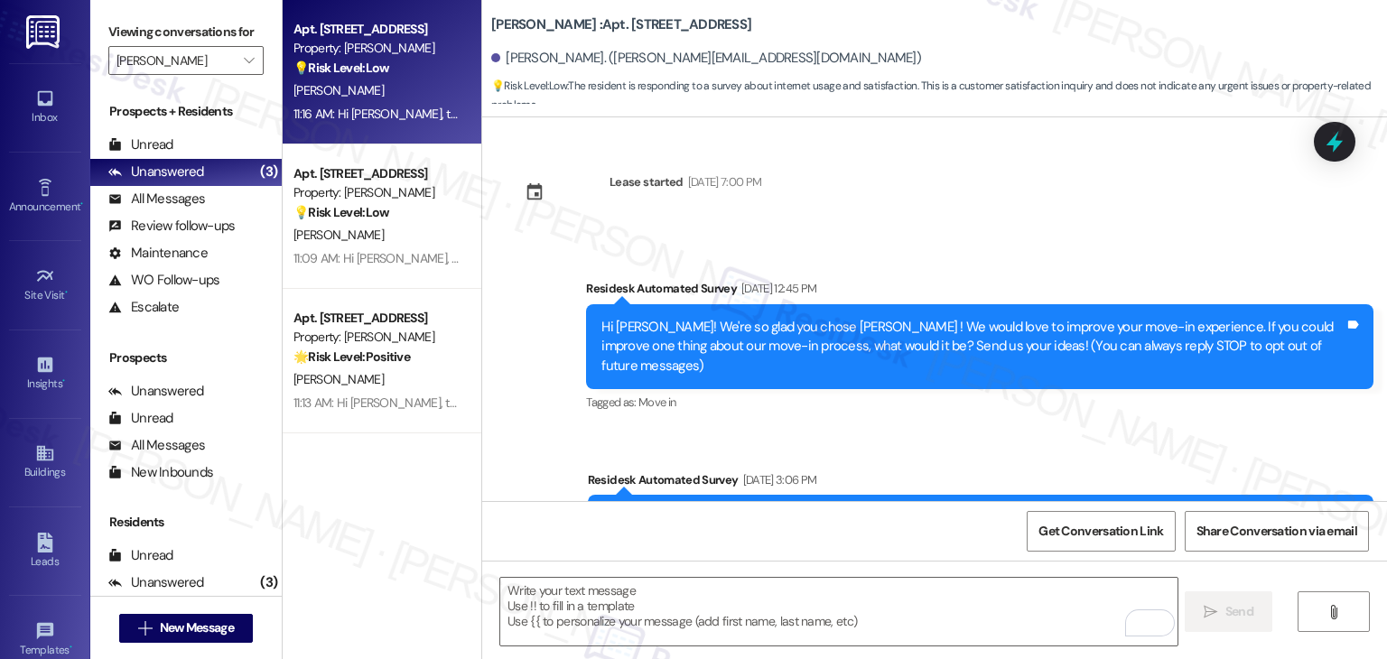
scroll to position [914, 0]
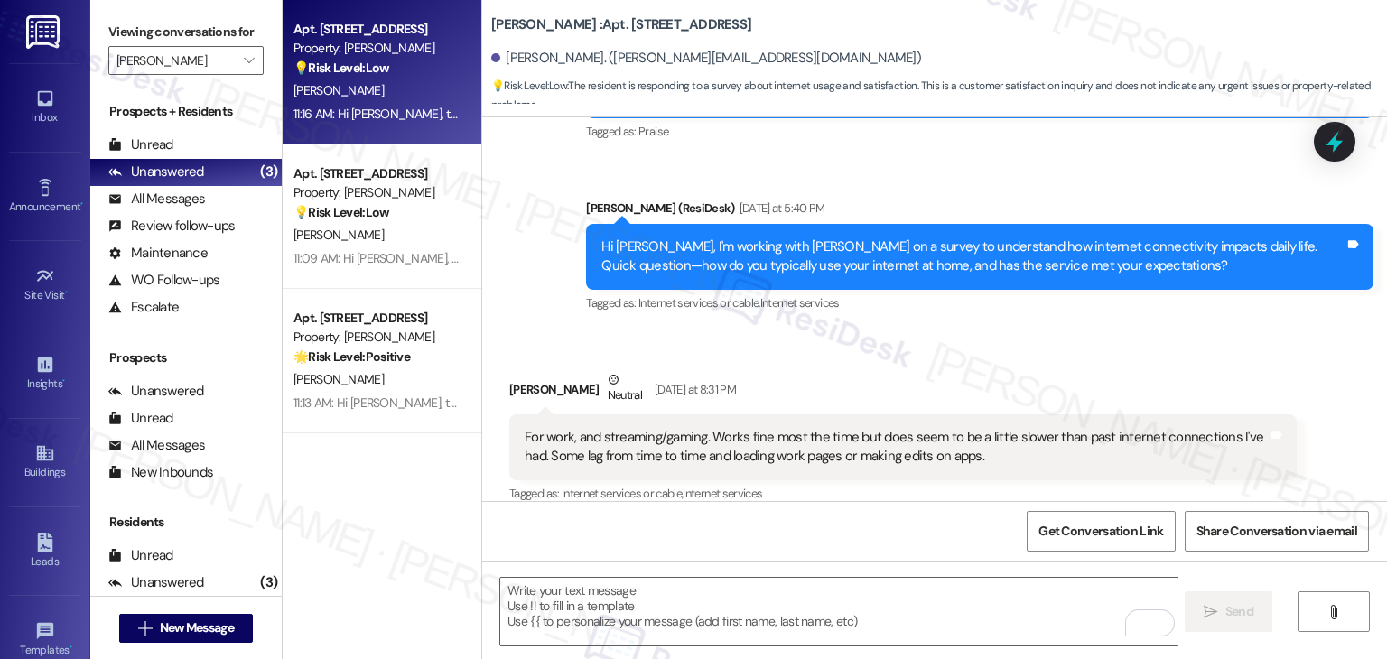
click at [593, 431] on div "For work, and streaming/gaming. Works fine most the time but does seem to be a …" at bounding box center [896, 447] width 743 height 39
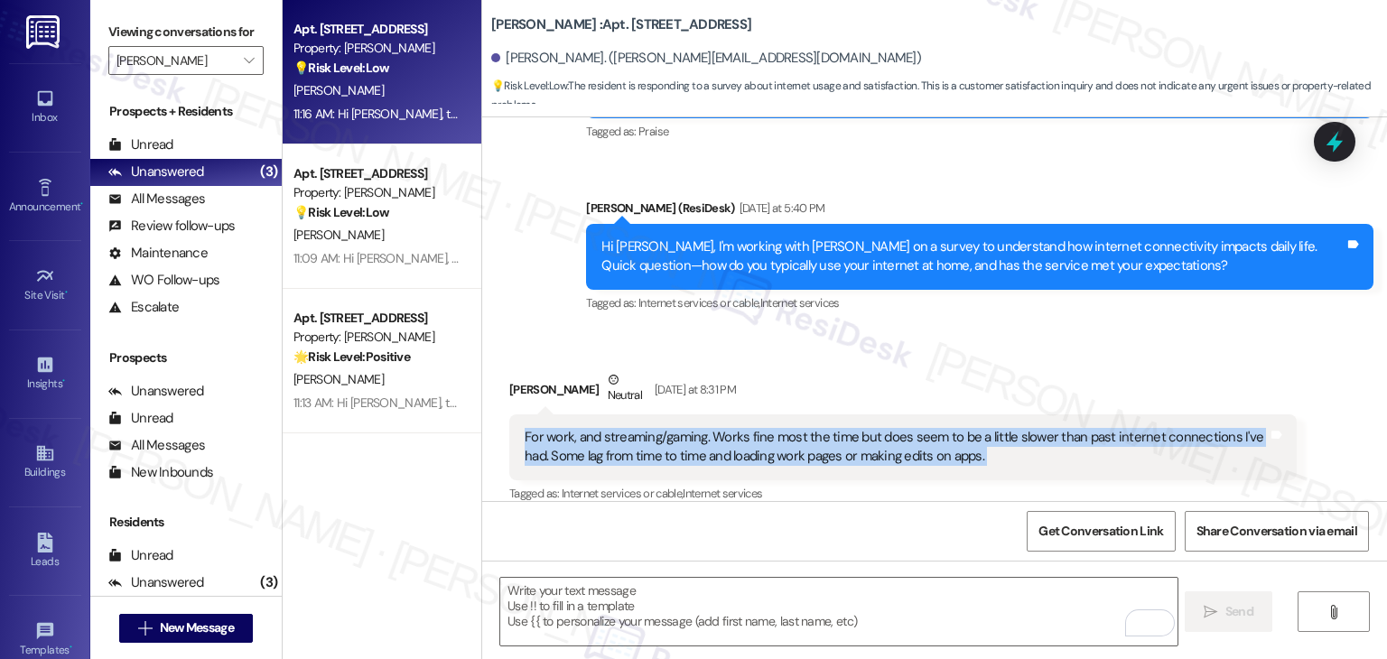
copy div "For work, and streaming/gaming. Works fine most the time but does seem to be a …"
drag, startPoint x: 587, startPoint y: 370, endPoint x: 494, endPoint y: 368, distance: 93.1
click at [496, 368] on div "Received via SMS [PERSON_NAME] Neutral [DATE] at 8:31 PM For work, and streamin…" at bounding box center [903, 438] width 815 height 163
copy div "[PERSON_NAME]"
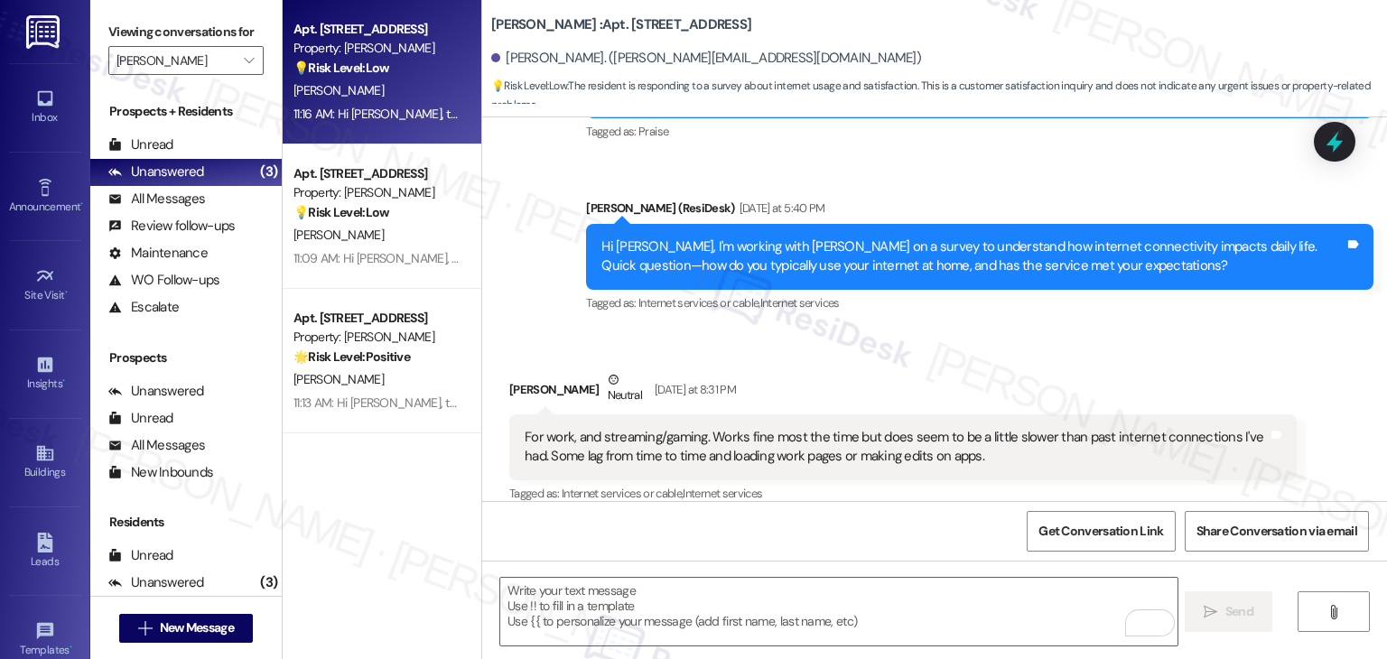
click at [969, 357] on div "Received via SMS [PERSON_NAME] Neutral [DATE] at 8:31 PM For work, and streamin…" at bounding box center [903, 438] width 815 height 163
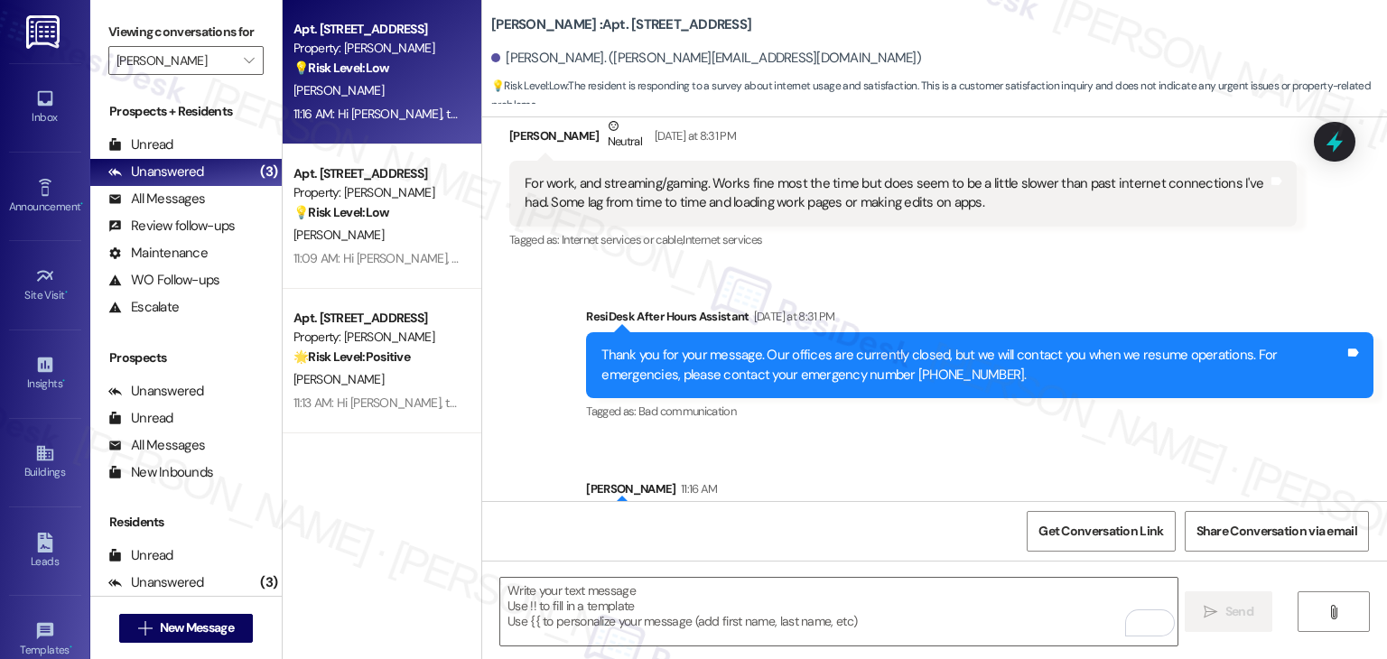
scroll to position [1309, 0]
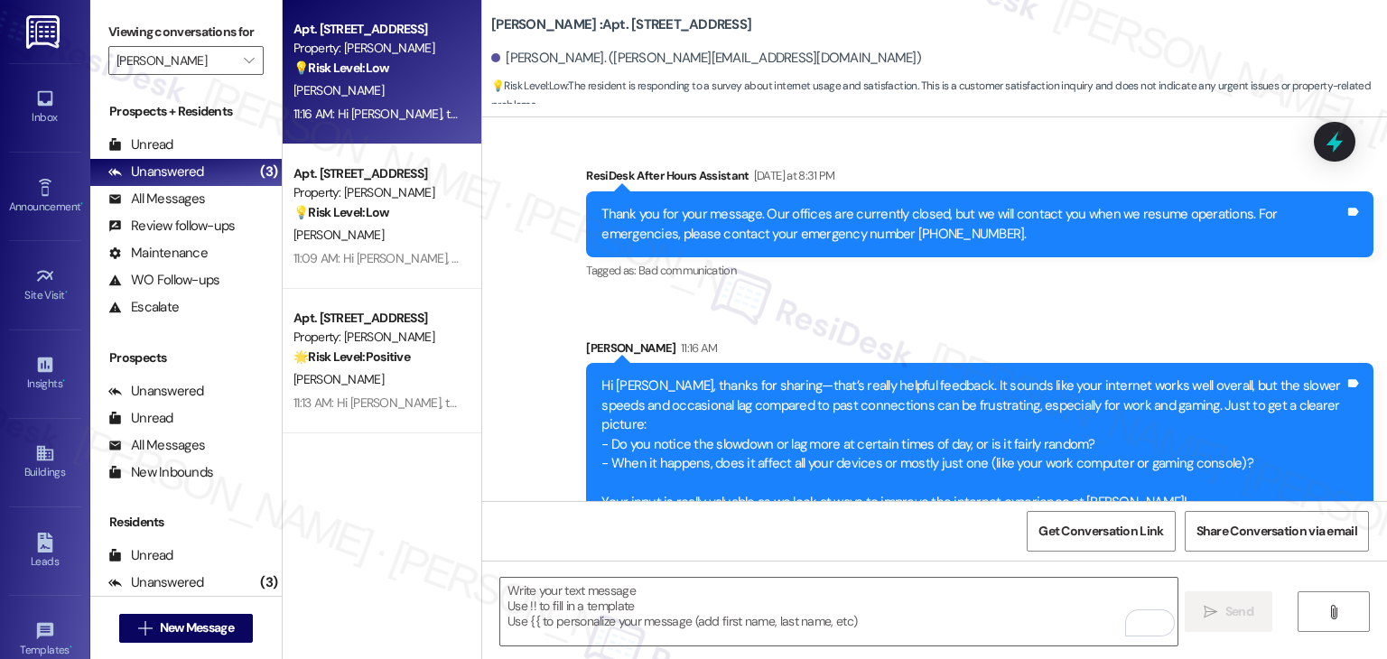
click at [490, 382] on div "Sent via SMS ResiDesk After Hours Assistant [DATE] at 8:31 PM Thank you for you…" at bounding box center [934, 333] width 905 height 414
click at [37, 98] on icon at bounding box center [44, 98] width 15 height 15
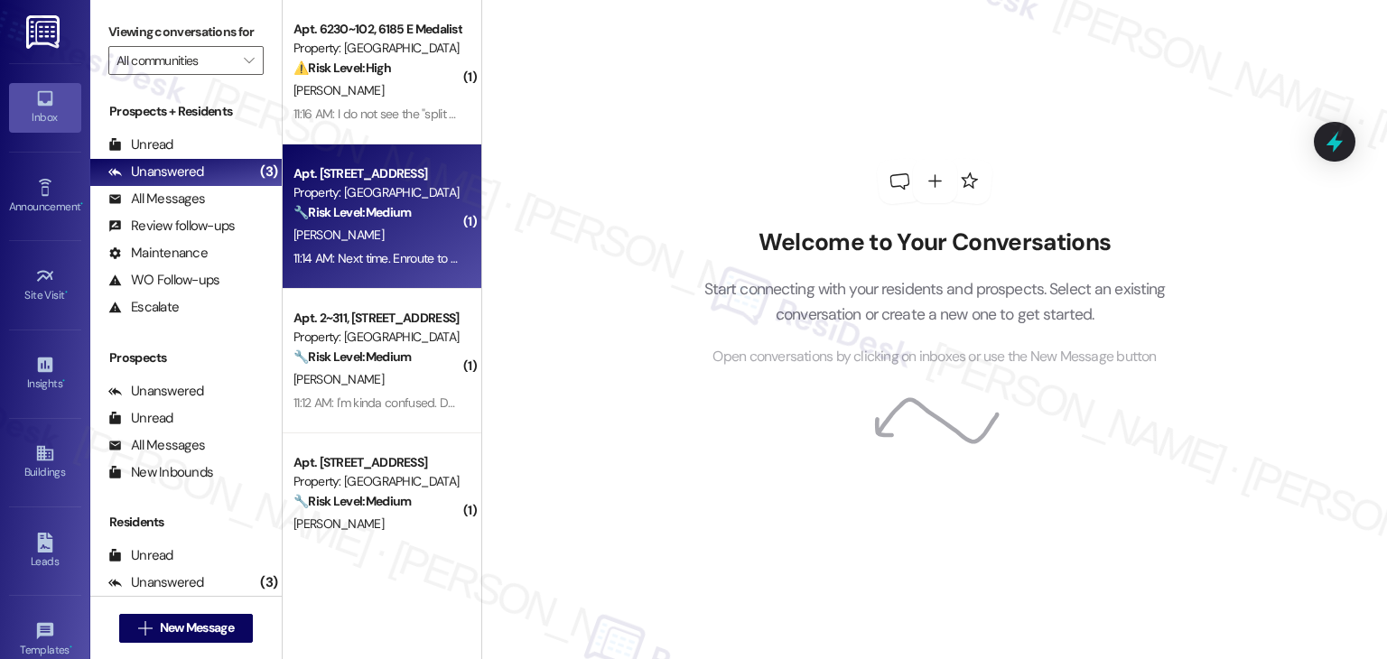
click at [415, 145] on div "Apt. [STREET_ADDRESS] Property: Mallard Pointe 🔧 Risk Level: Medium The residen…" at bounding box center [382, 217] width 199 height 145
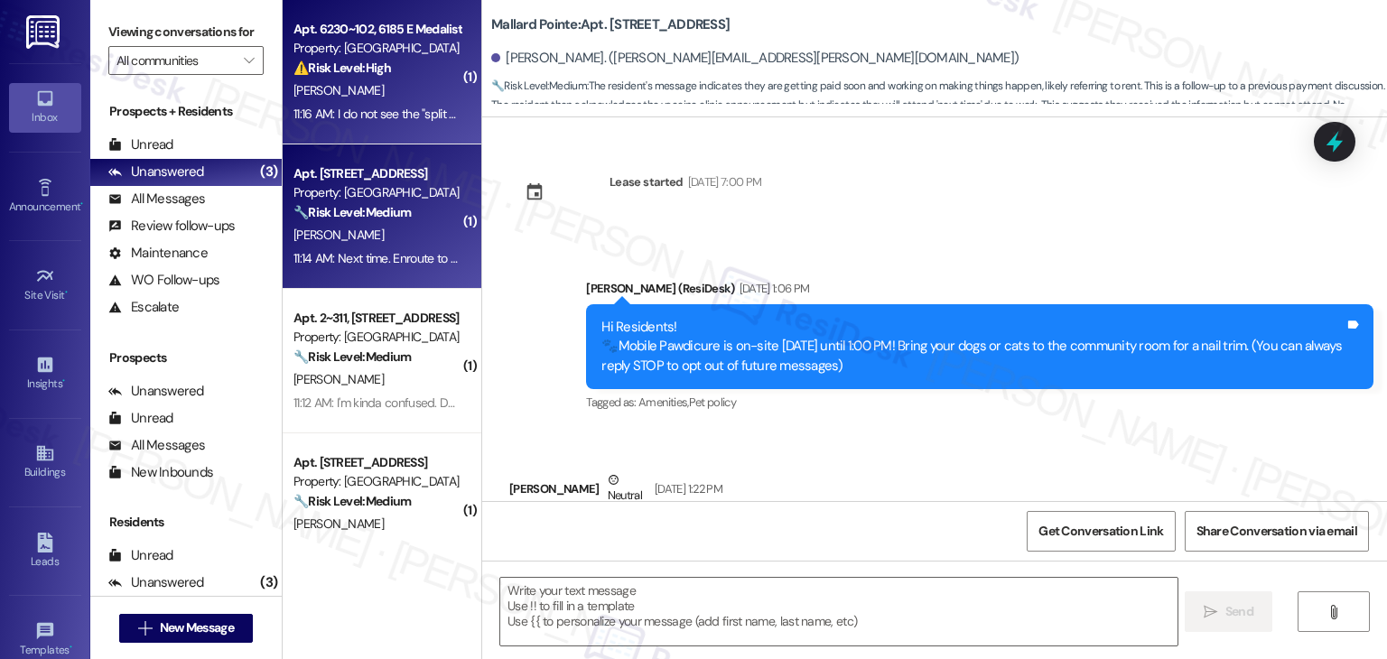
click at [414, 124] on div "11:16 AM: I do not see the "split your payment" option on your Bilt application…" at bounding box center [377, 114] width 171 height 23
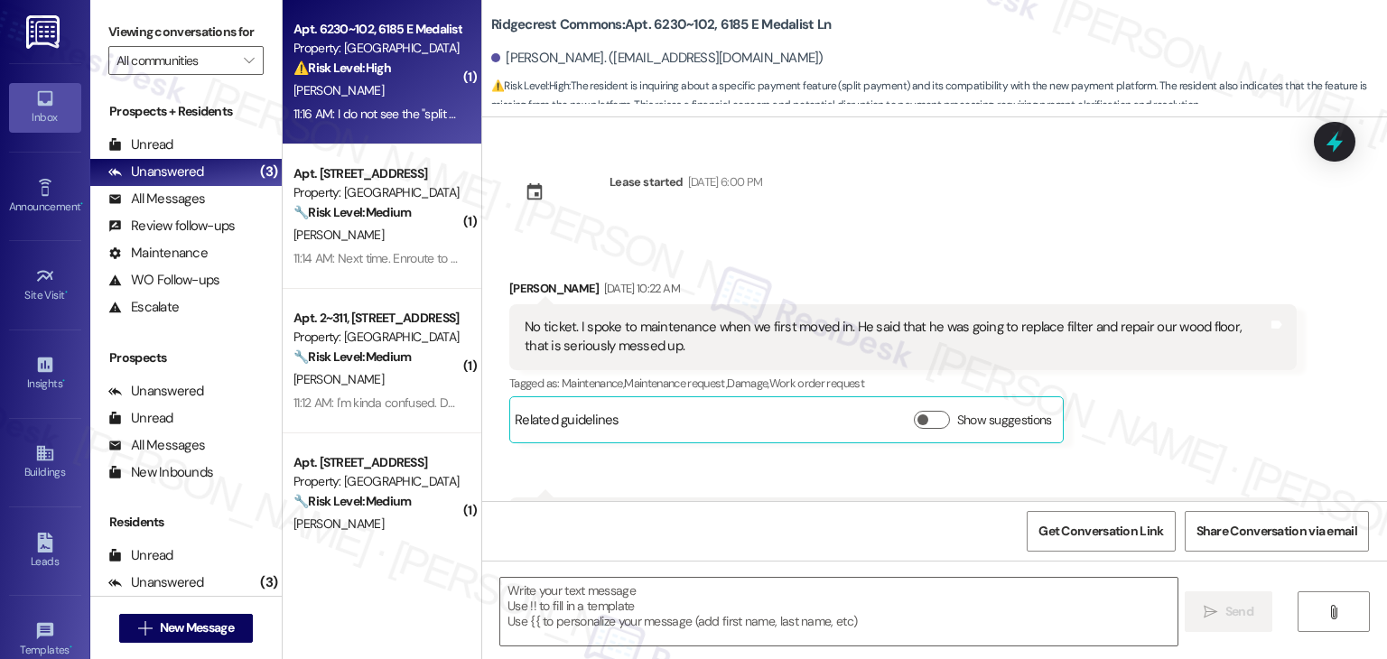
scroll to position [5160, 0]
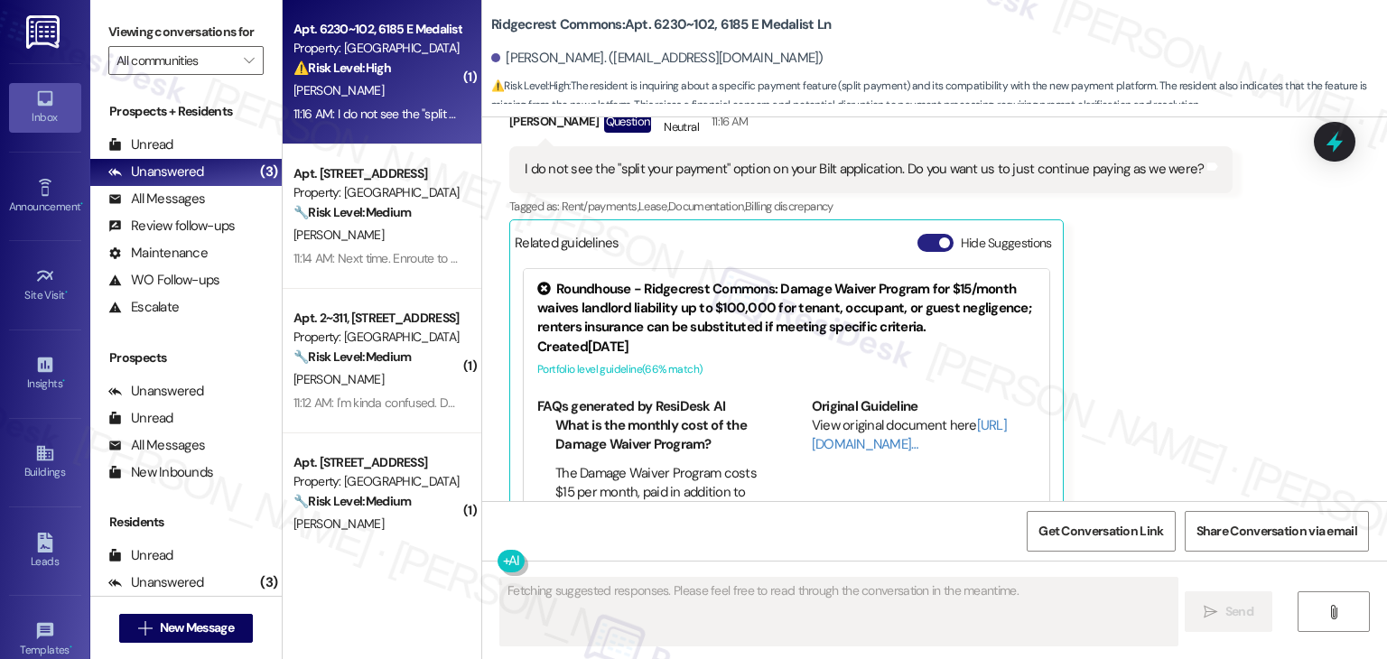
click at [918, 234] on button "Hide Suggestions" at bounding box center [936, 243] width 36 height 18
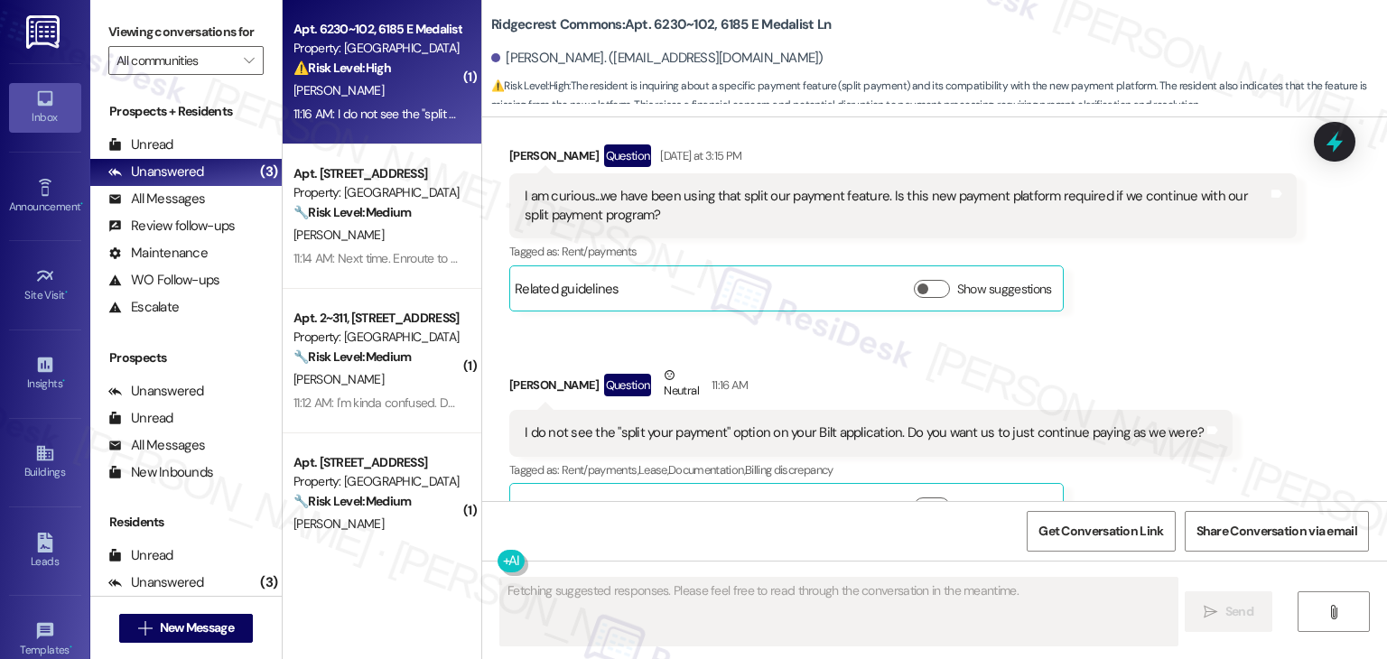
click at [1142, 269] on div "Received via SMS [PERSON_NAME] Question [DATE] at 3:15 PM I am curious...we hav…" at bounding box center [903, 228] width 815 height 195
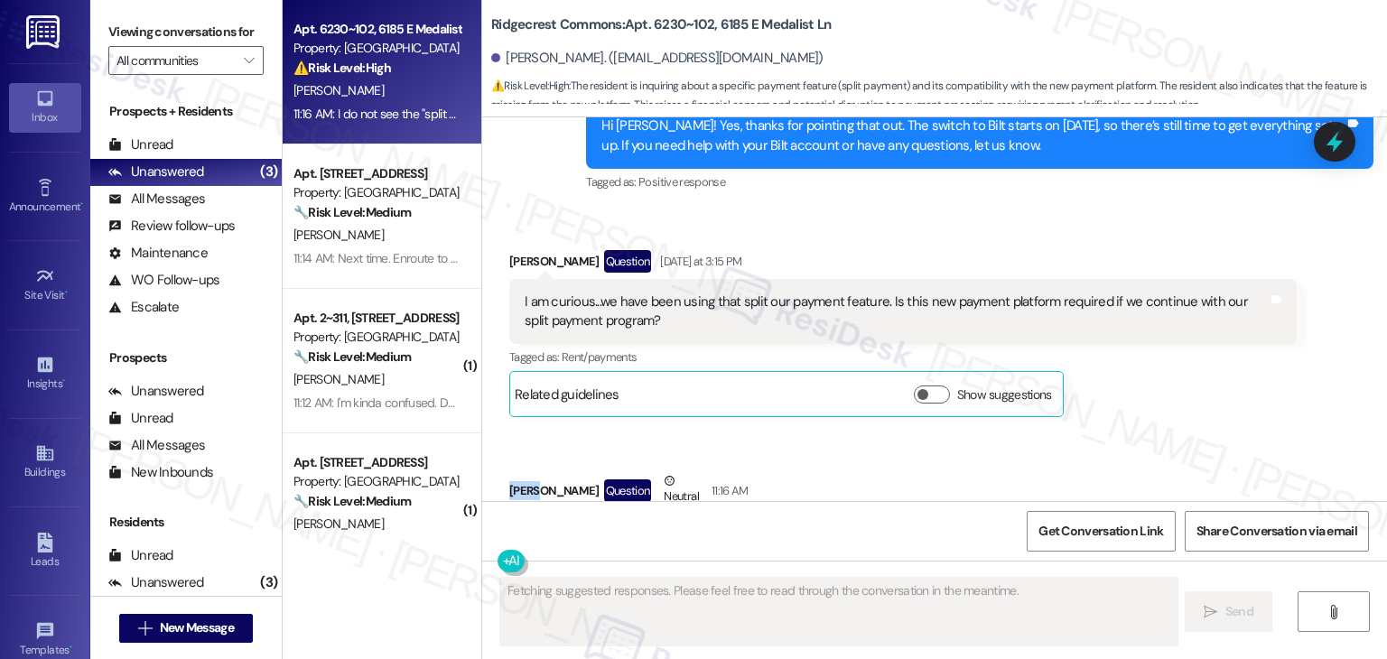
scroll to position [4716, 0]
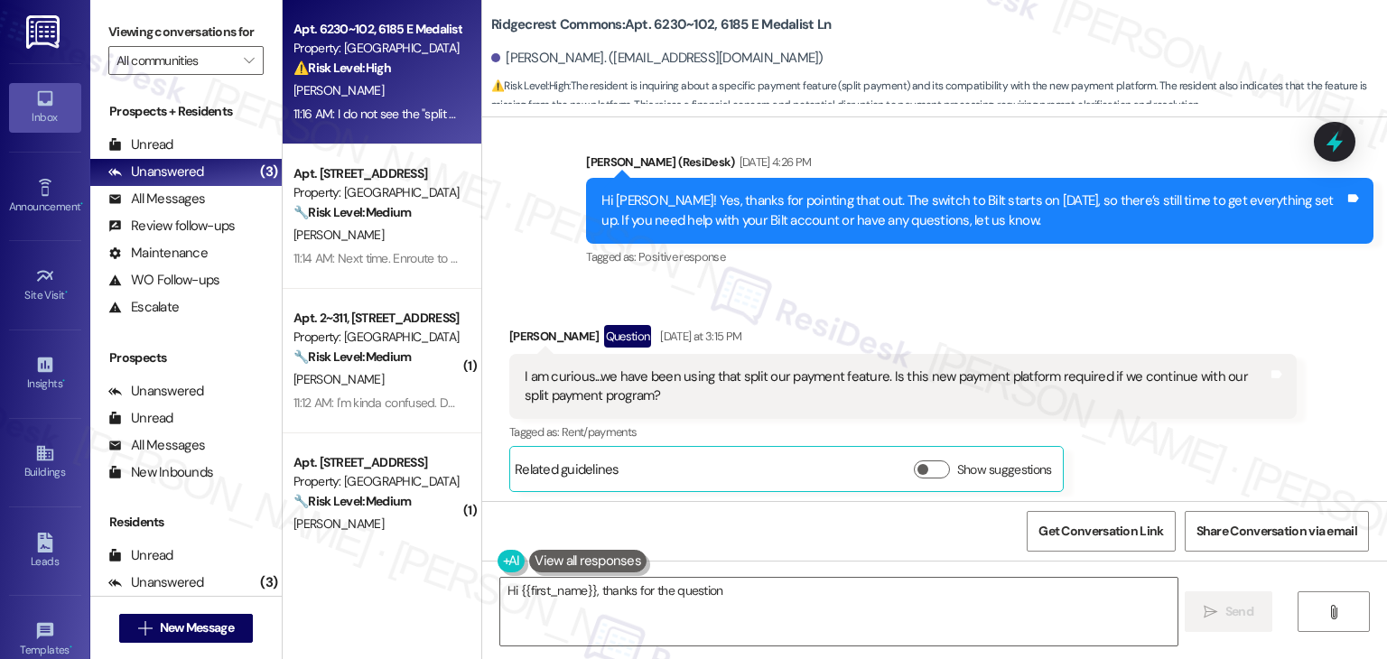
click at [934, 312] on div "Received via SMS [PERSON_NAME] Question [DATE] at 3:15 PM I am curious...we hav…" at bounding box center [903, 409] width 815 height 195
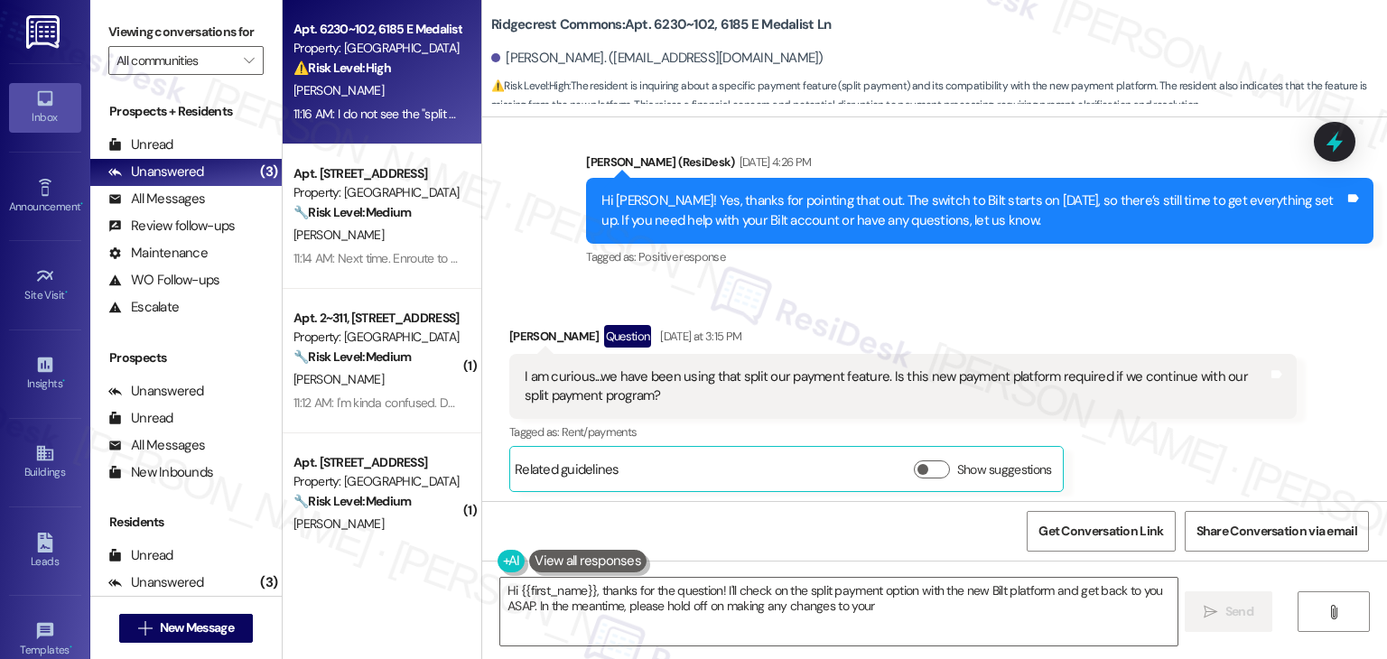
click at [936, 312] on div "Received via SMS [PERSON_NAME] Question [DATE] at 3:15 PM I am curious...we hav…" at bounding box center [903, 409] width 815 height 195
click at [957, 285] on div "Received via SMS [PERSON_NAME] Question [DATE] at 3:15 PM I am curious...we hav…" at bounding box center [934, 505] width 905 height 440
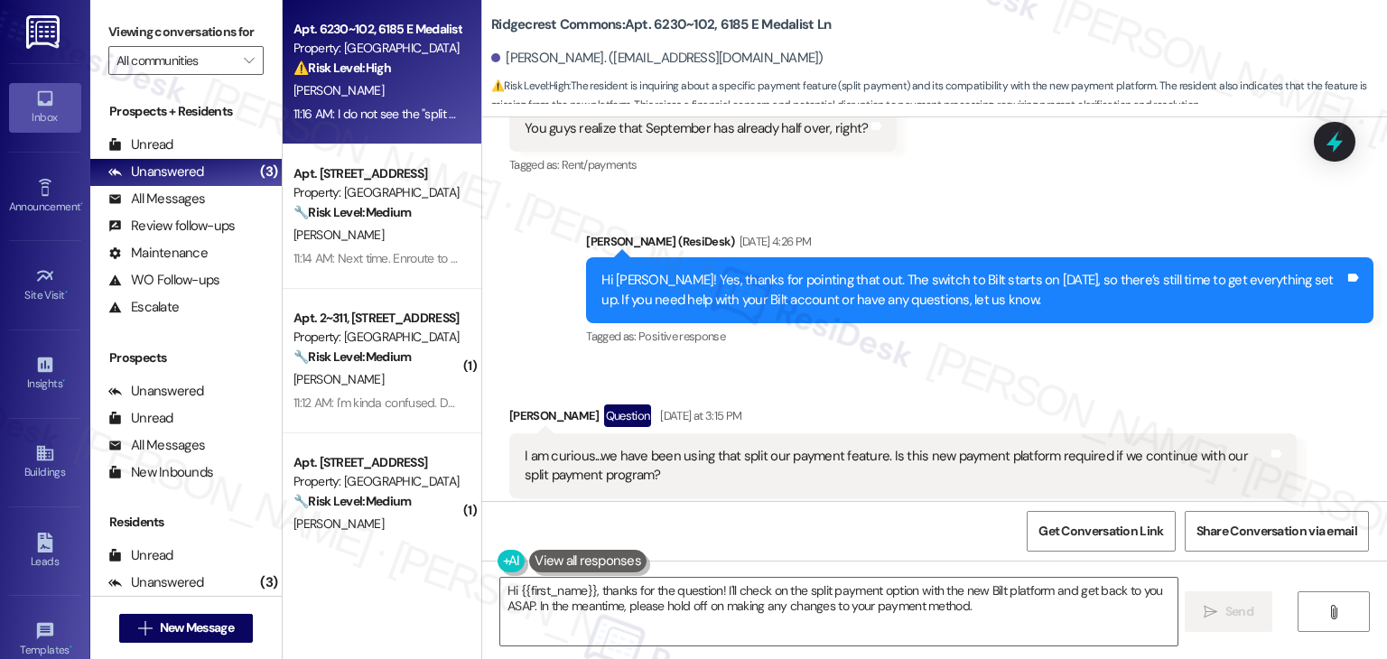
scroll to position [4625, 0]
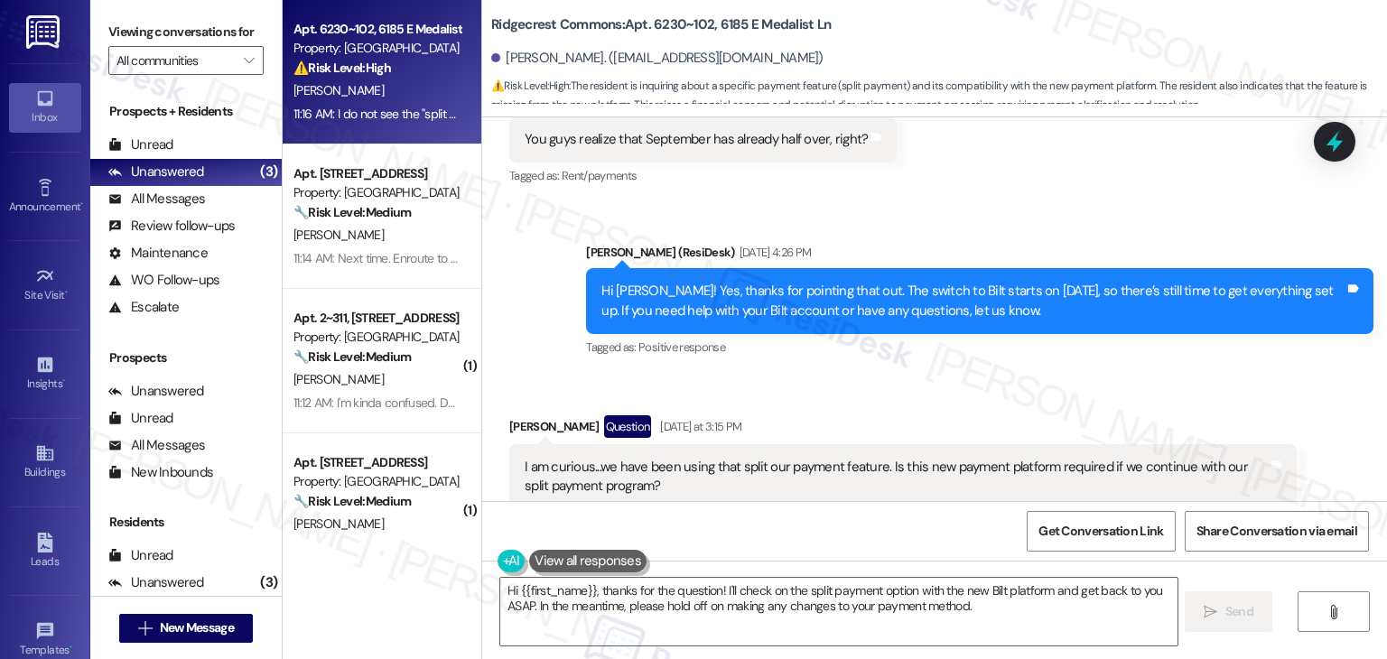
click at [758, 282] on div "Hi [PERSON_NAME]! Yes, thanks for pointing that out. The switch to Bilt starts …" at bounding box center [973, 301] width 743 height 39
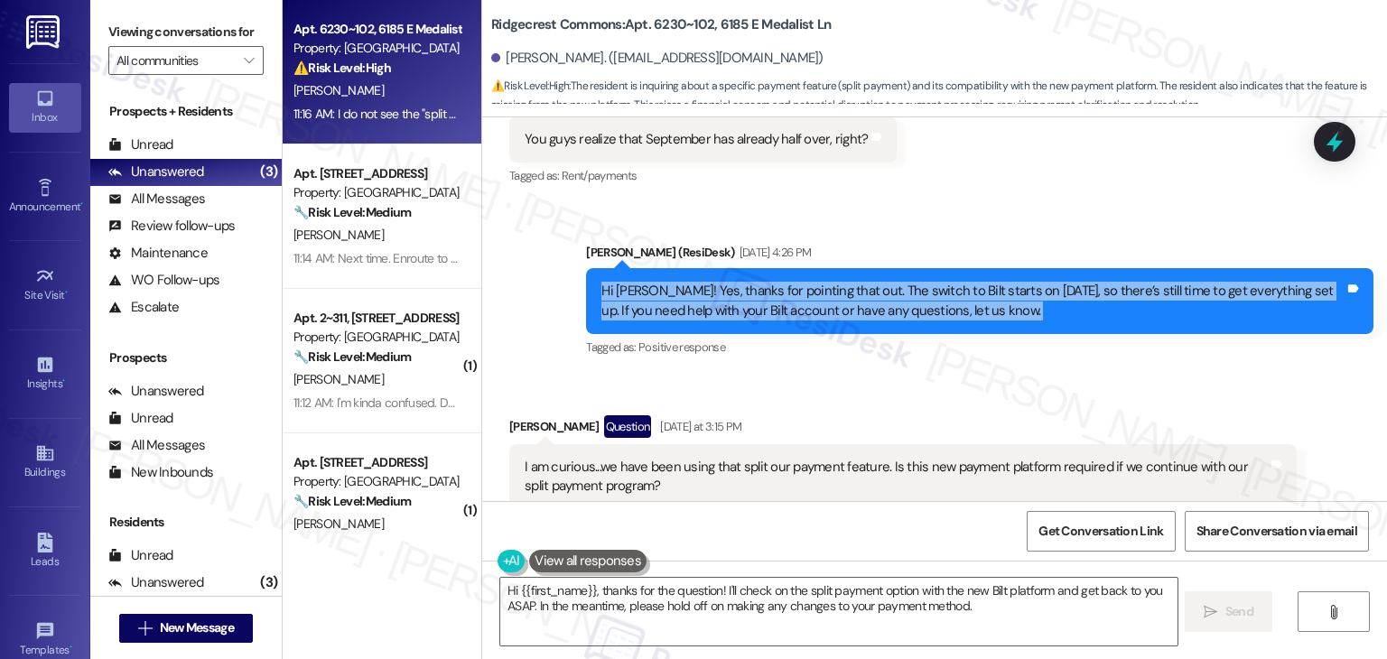
click at [758, 282] on div "Hi [PERSON_NAME]! Yes, thanks for pointing that out. The switch to Bilt starts …" at bounding box center [973, 301] width 743 height 39
copy div "Hi [PERSON_NAME]! Yes, thanks for pointing that out. The switch to Bilt starts …"
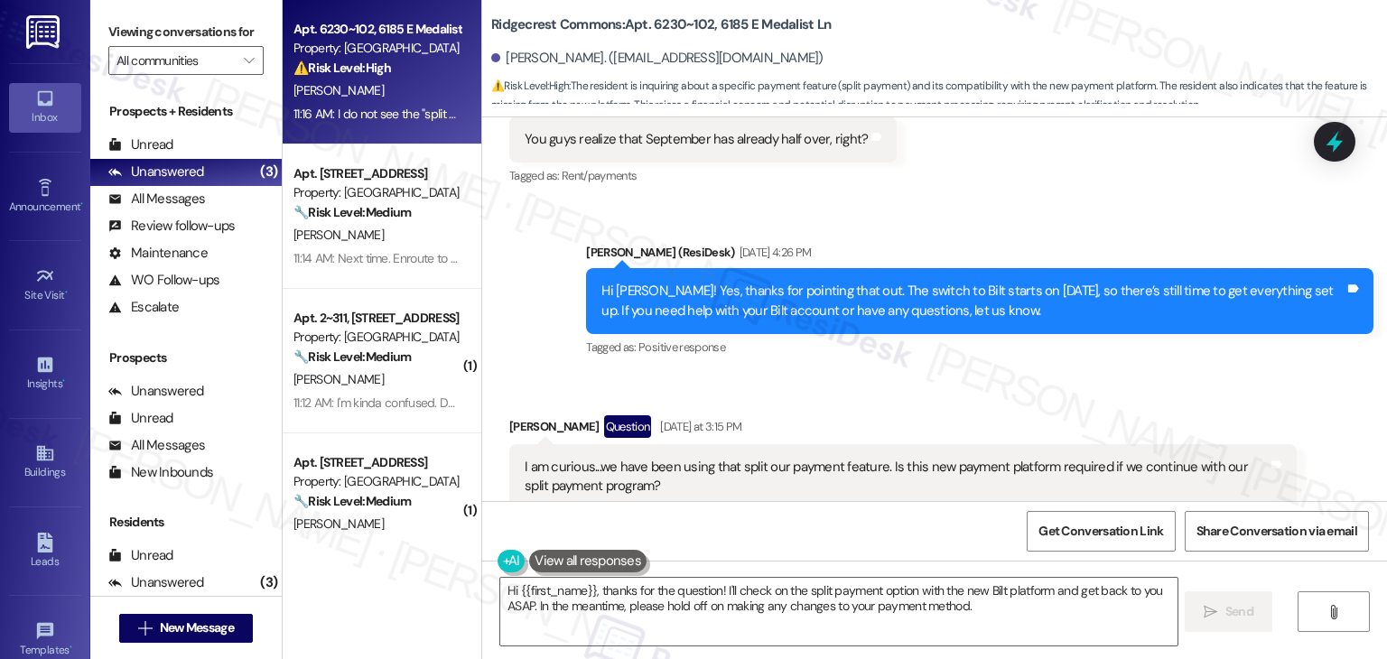
click at [599, 458] on div "I am curious...we have been using that split our payment feature. Is this new p…" at bounding box center [896, 477] width 743 height 39
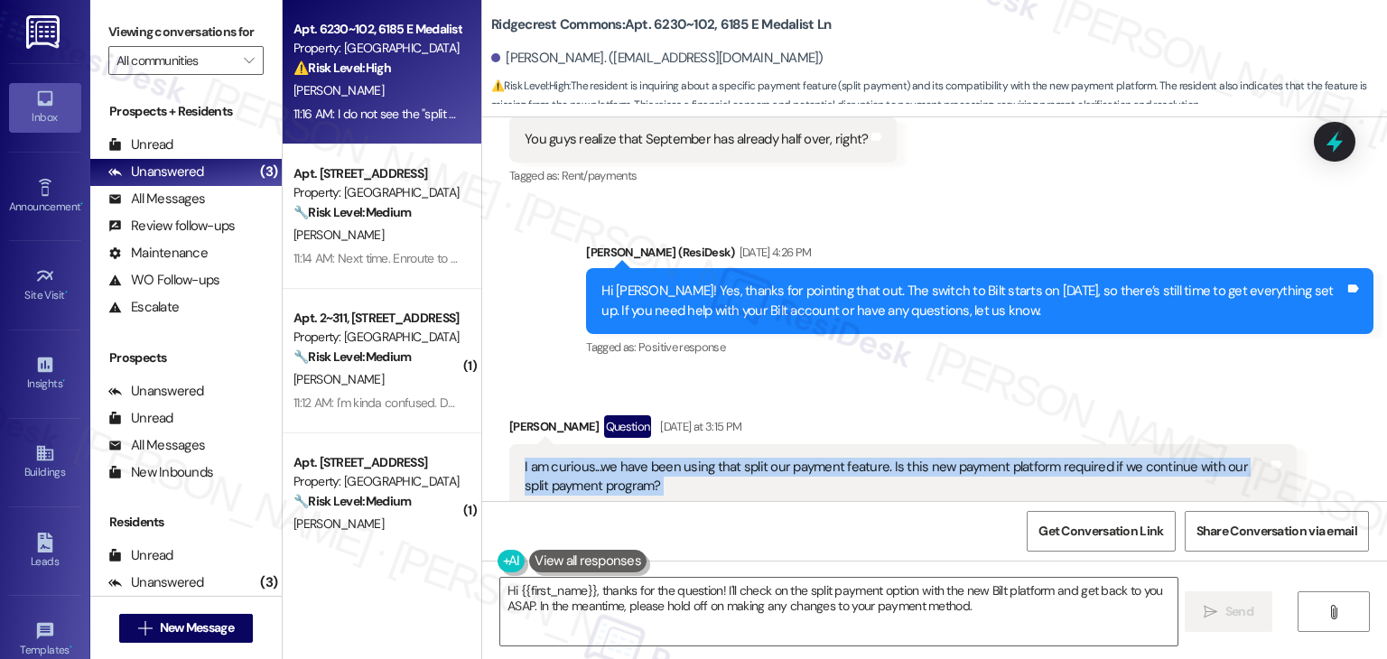
click at [599, 458] on div "I am curious...we have been using that split our payment feature. Is this new p…" at bounding box center [896, 477] width 743 height 39
copy div "I am curious...we have been using that split our payment feature. Is this new p…"
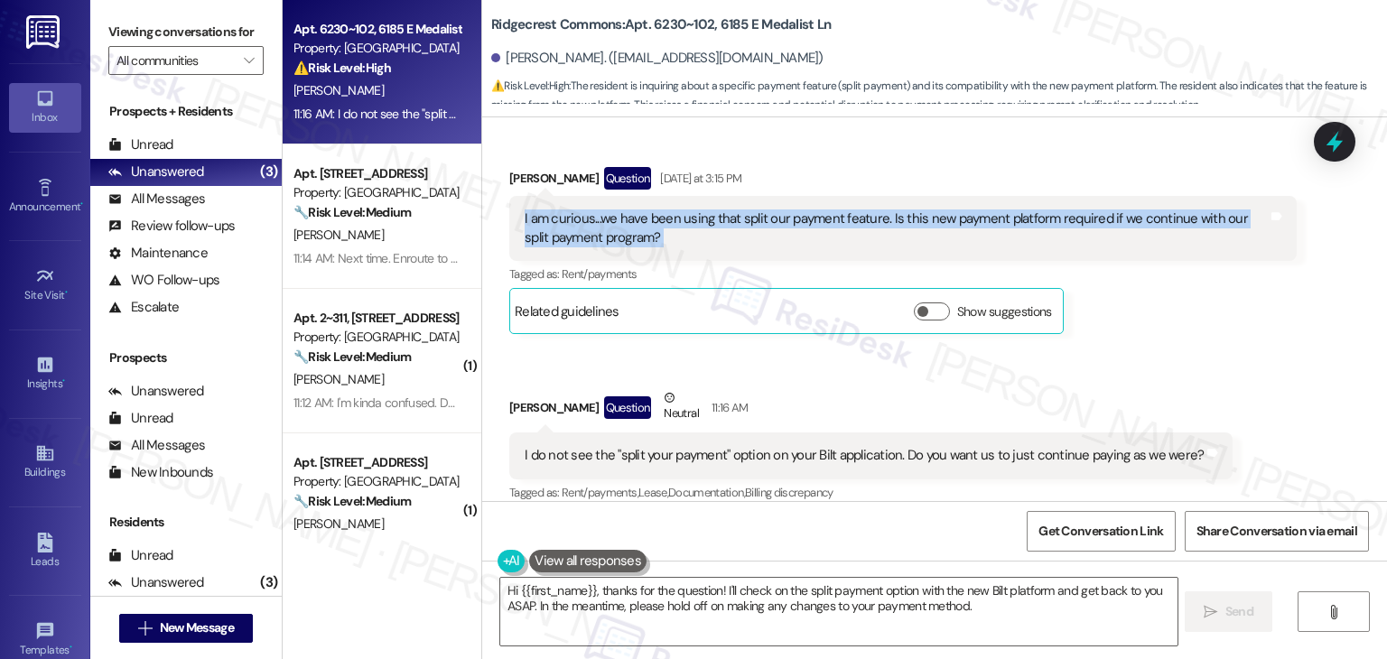
scroll to position [4896, 0]
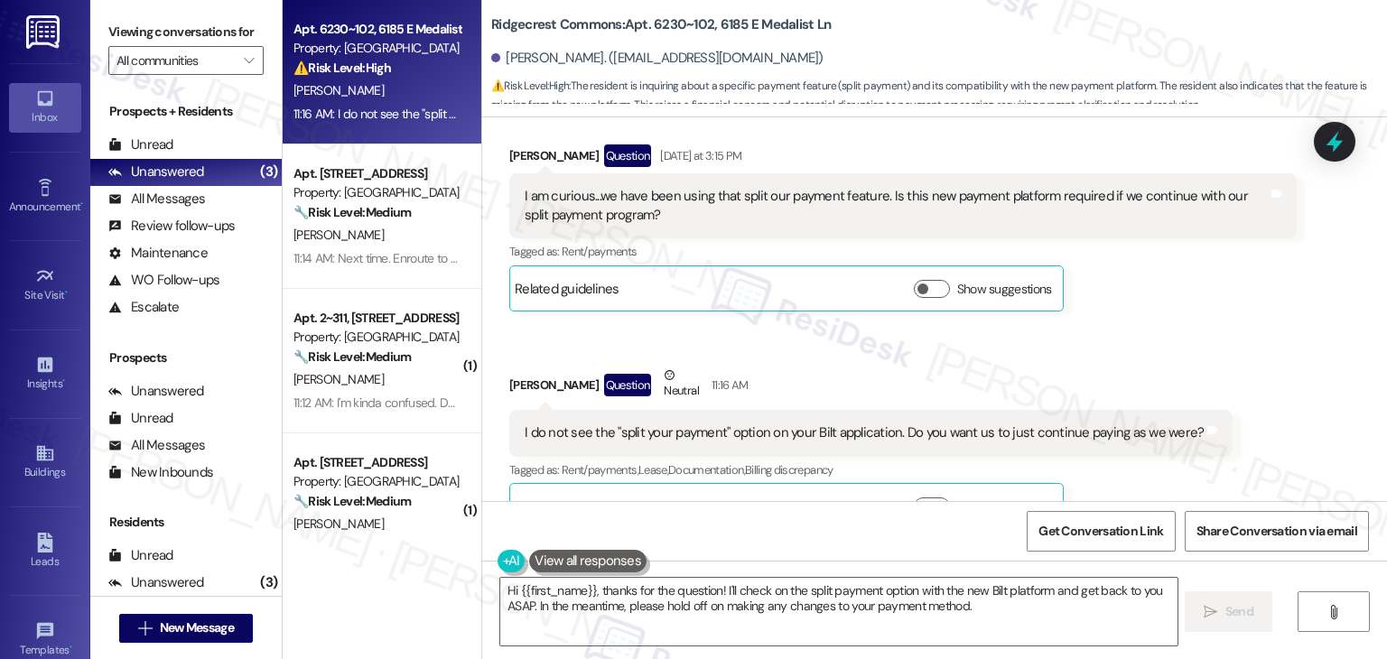
click at [744, 424] on div "I do not see the "split your payment" option on your Bilt application. Do you w…" at bounding box center [864, 433] width 679 height 19
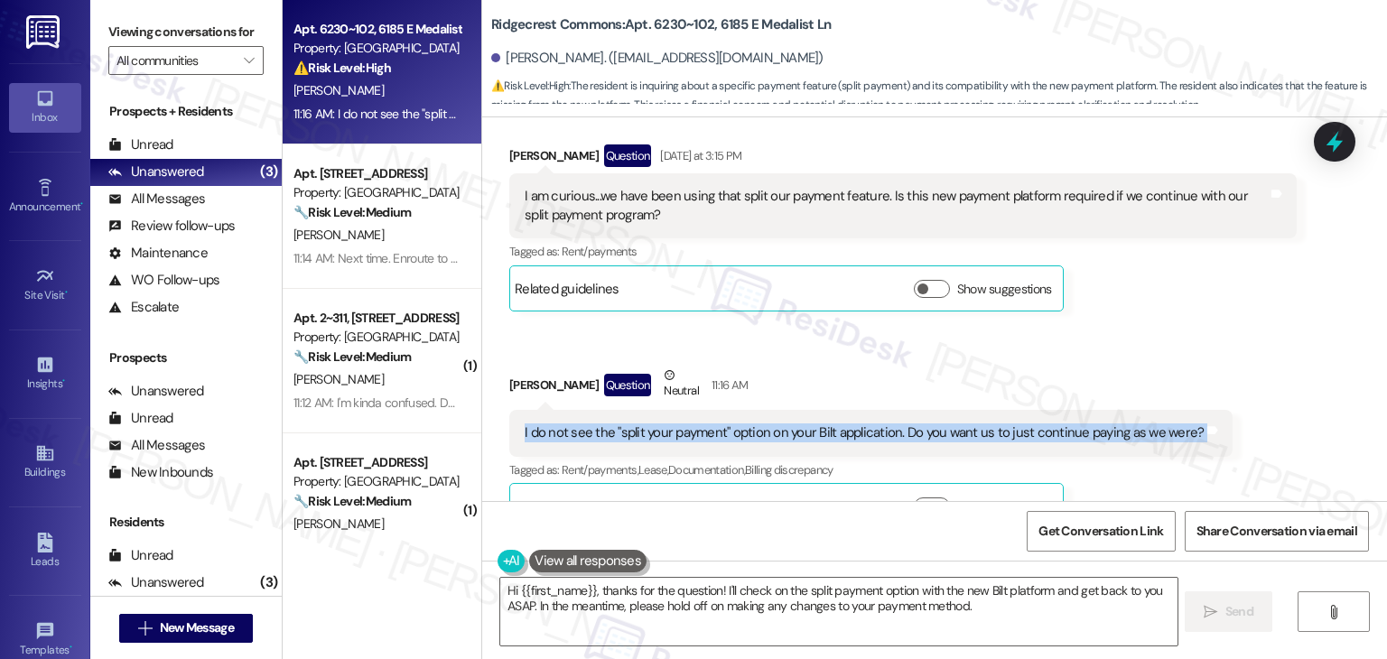
click at [744, 424] on div "I do not see the "split your payment" option on your Bilt application. Do you w…" at bounding box center [864, 433] width 679 height 19
copy div "I do not see the "split your payment" option on your Bilt application. Do you w…"
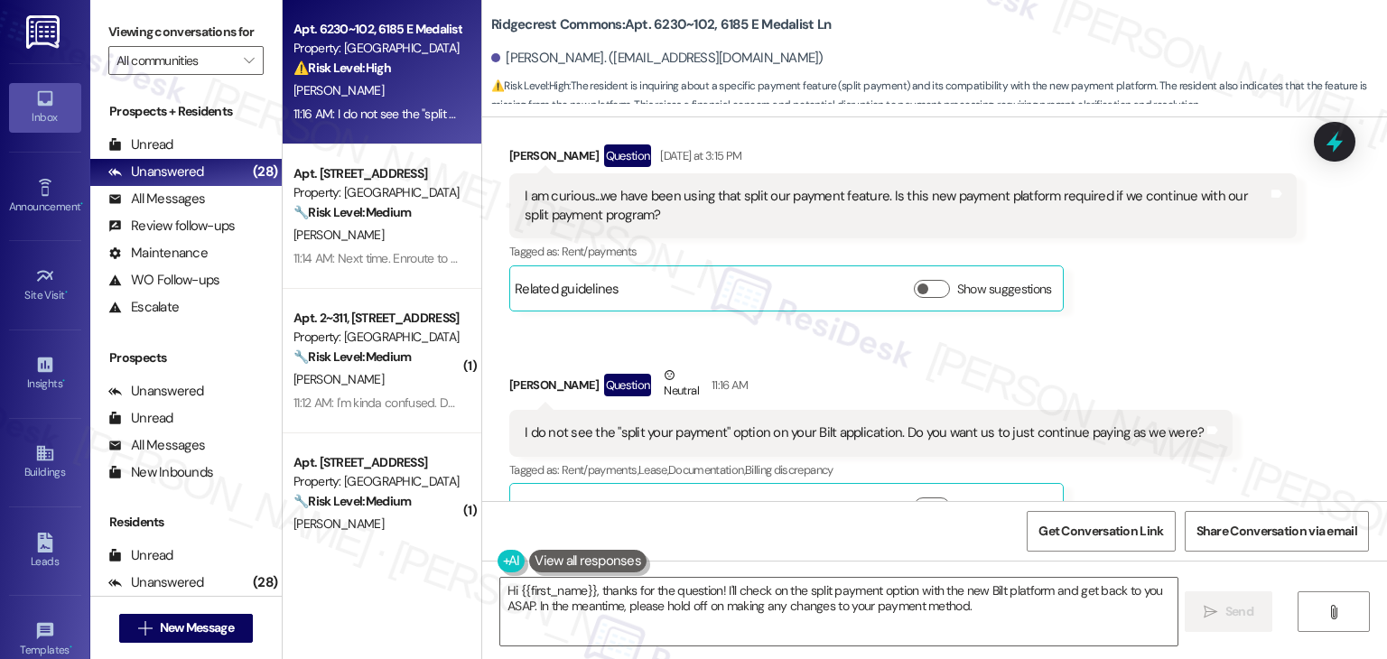
click at [1206, 366] on div "[PERSON_NAME] Question Neutral 11:16 AM" at bounding box center [870, 388] width 723 height 44
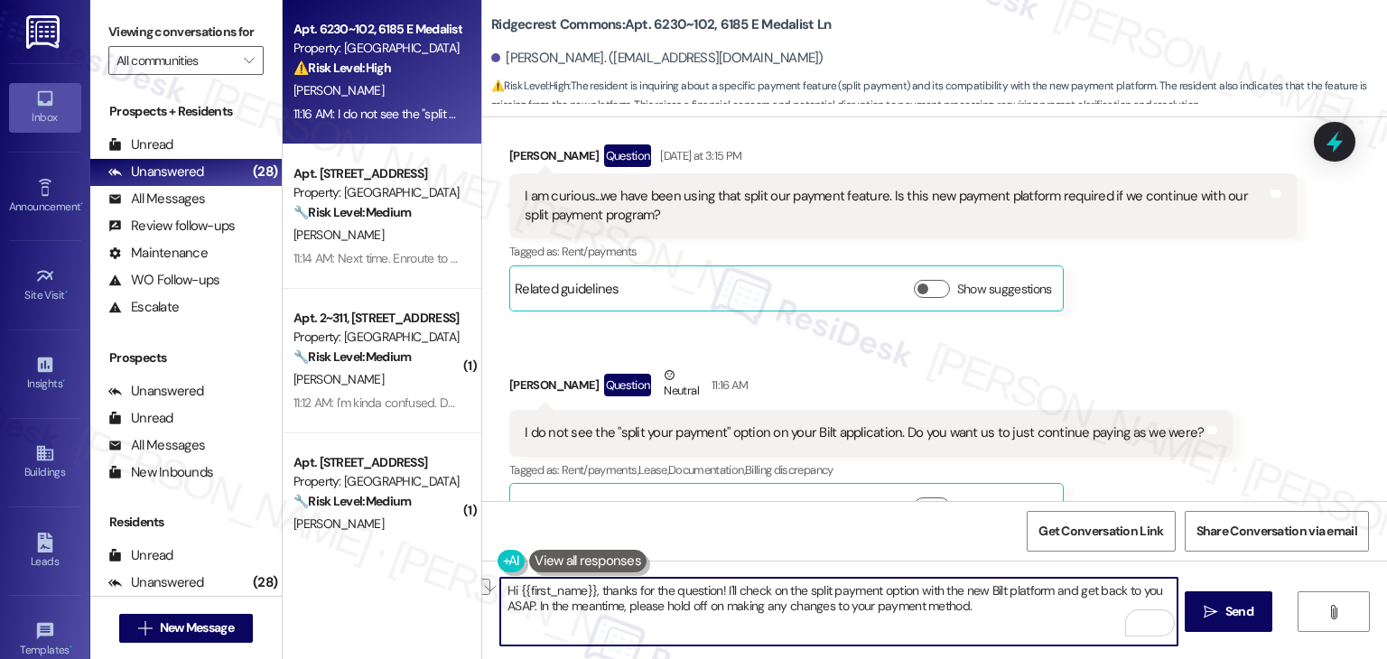
drag, startPoint x: 934, startPoint y: 580, endPoint x: 1152, endPoint y: 590, distance: 217.9
click at [1152, 590] on textarea "Hi {{first_name}}, thanks for the question! I'll check on the split payment opt…" at bounding box center [838, 612] width 677 height 68
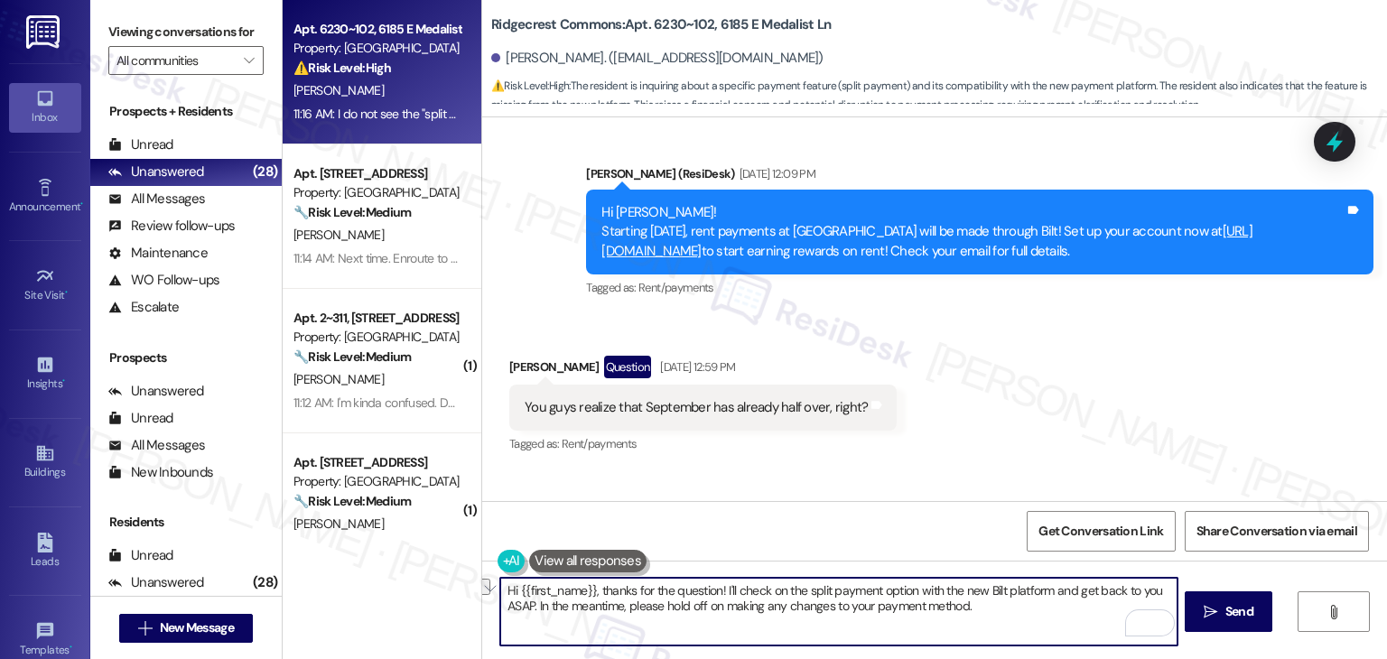
scroll to position [4264, 0]
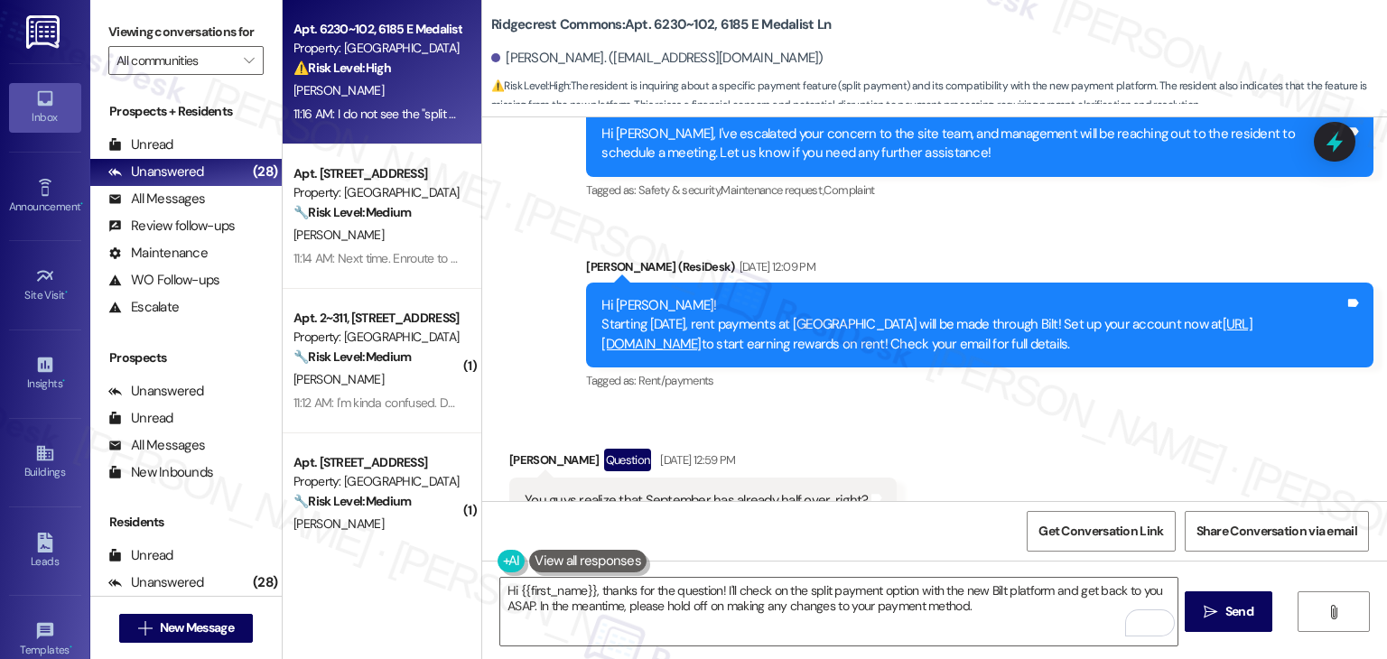
drag, startPoint x: 583, startPoint y: 300, endPoint x: 791, endPoint y: 305, distance: 208.7
click at [791, 305] on div "Hi [PERSON_NAME]! Starting [DATE], rent payments at [GEOGRAPHIC_DATA] will be m…" at bounding box center [980, 325] width 788 height 85
copy link "[URL][DOMAIN_NAME]"
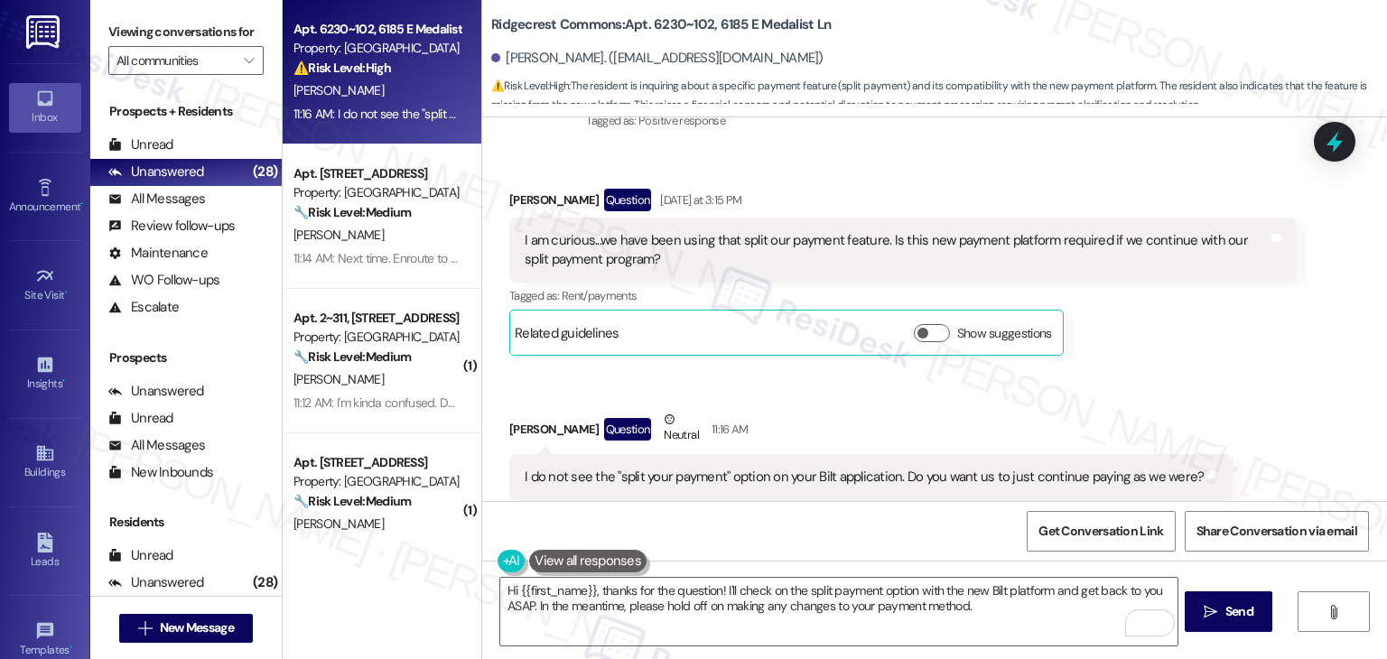
scroll to position [4896, 0]
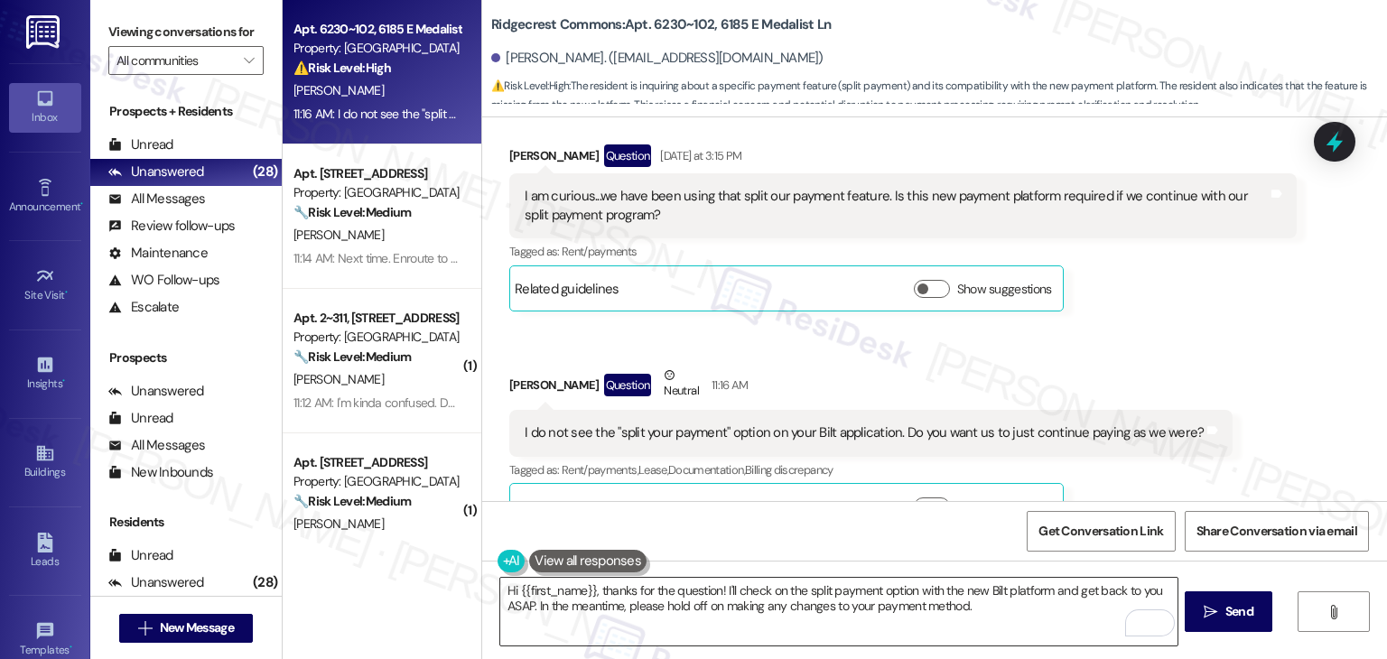
click at [864, 603] on textarea "Hi {{first_name}}, thanks for the question! I'll check on the split payment opt…" at bounding box center [838, 612] width 677 height 68
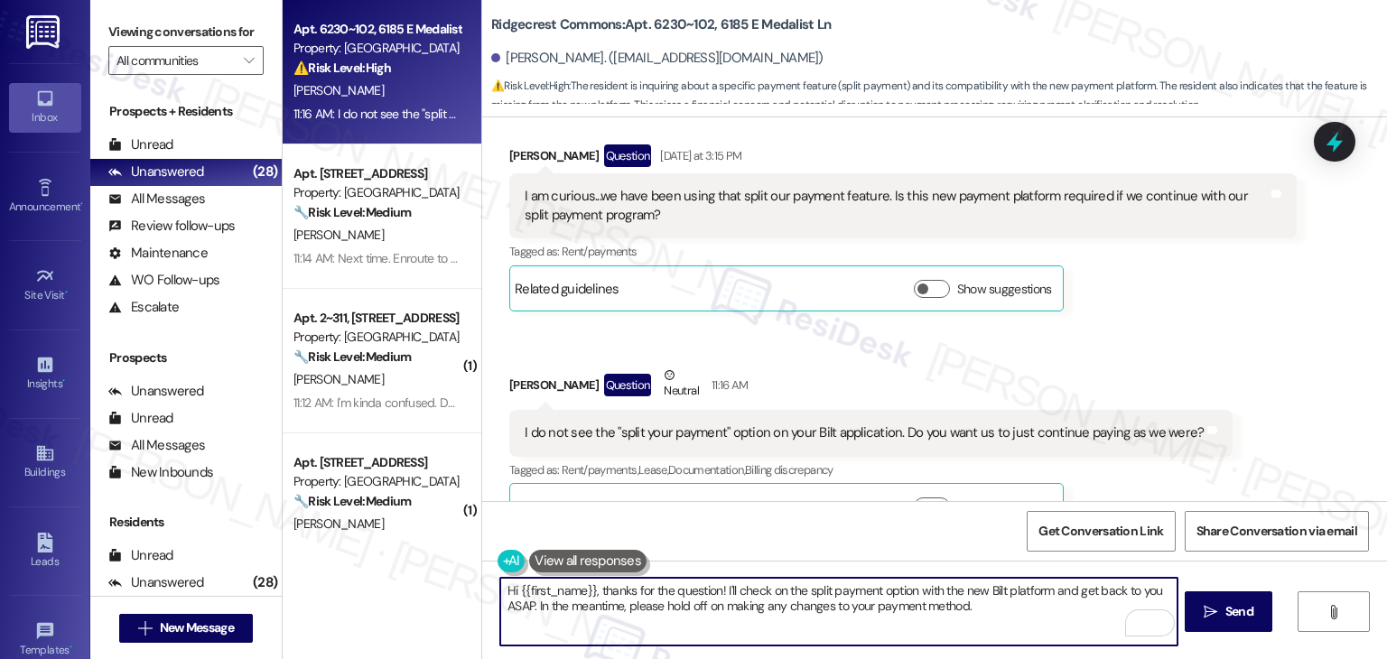
click at [864, 603] on textarea "Hi {{first_name}}, thanks for the question! I'll check on the split payment opt…" at bounding box center [838, 612] width 677 height 68
paste textarea "[PERSON_NAME], great question—thank you for bringing this up! I’ll confirm whet…"
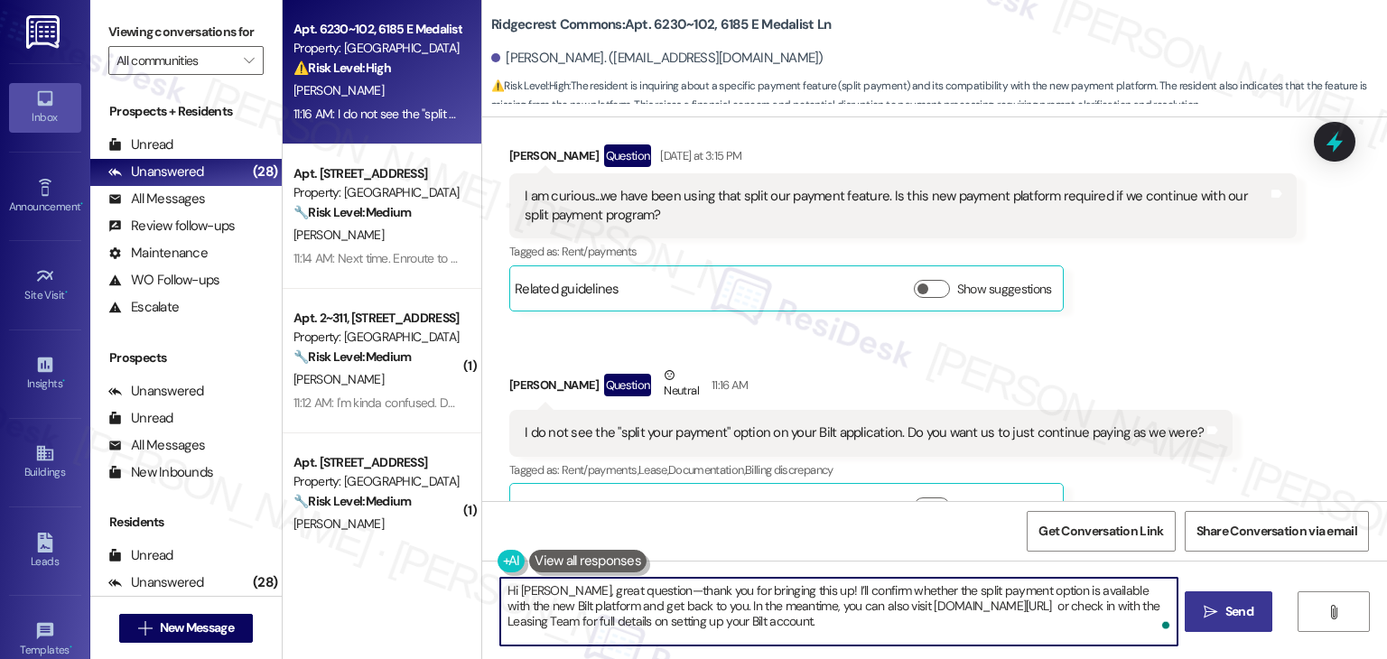
type textarea "Hi [PERSON_NAME], great question—thank you for bringing this up! I’ll confirm w…"
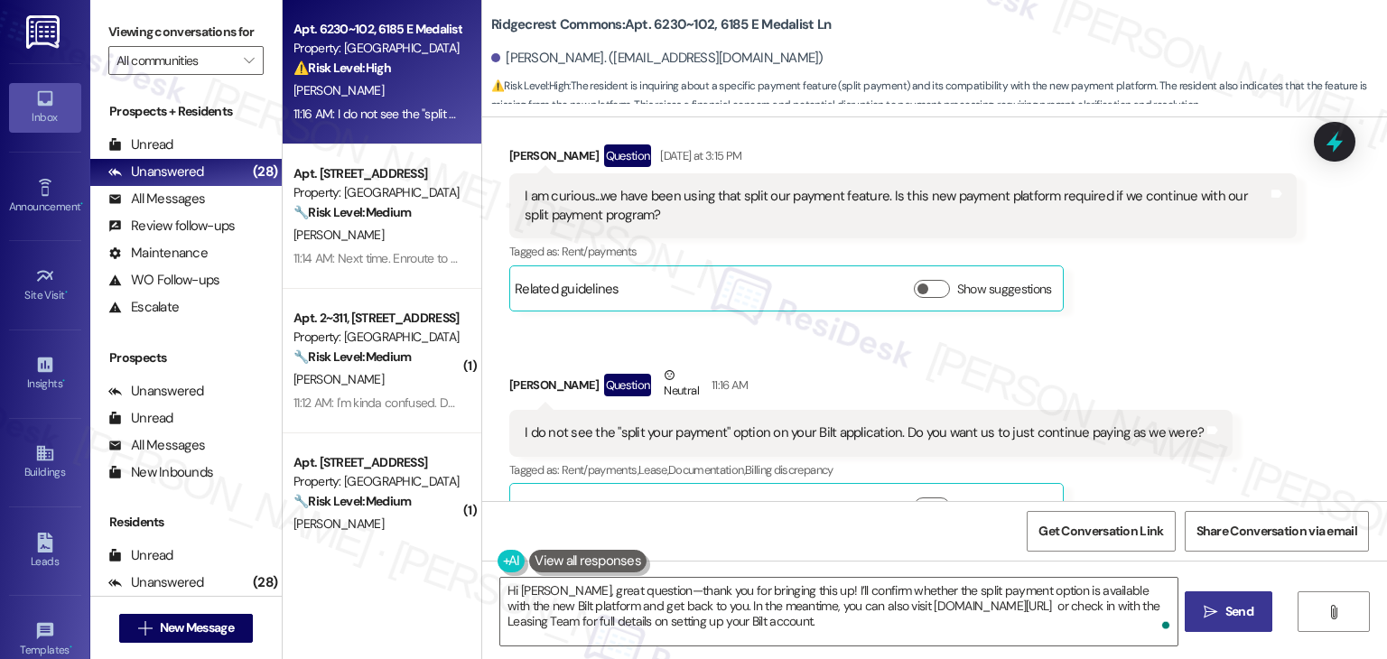
click at [1237, 610] on span "Send" at bounding box center [1240, 611] width 28 height 19
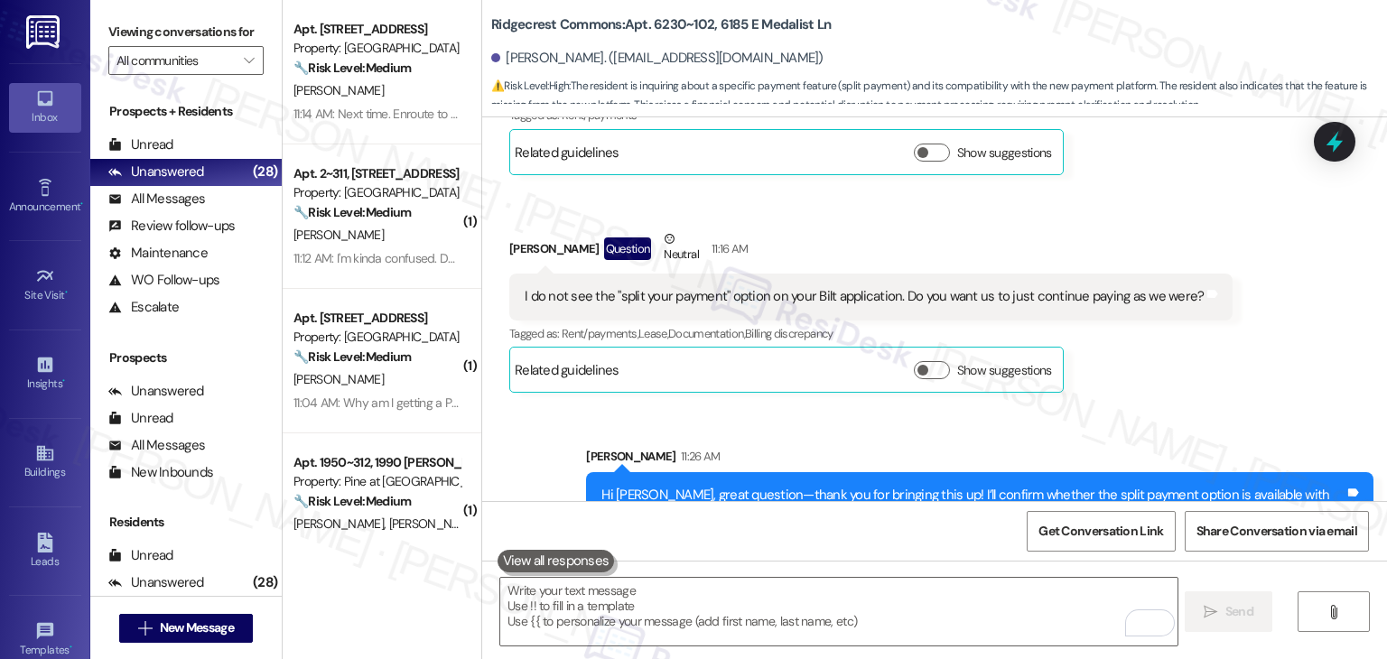
scroll to position [5062, 0]
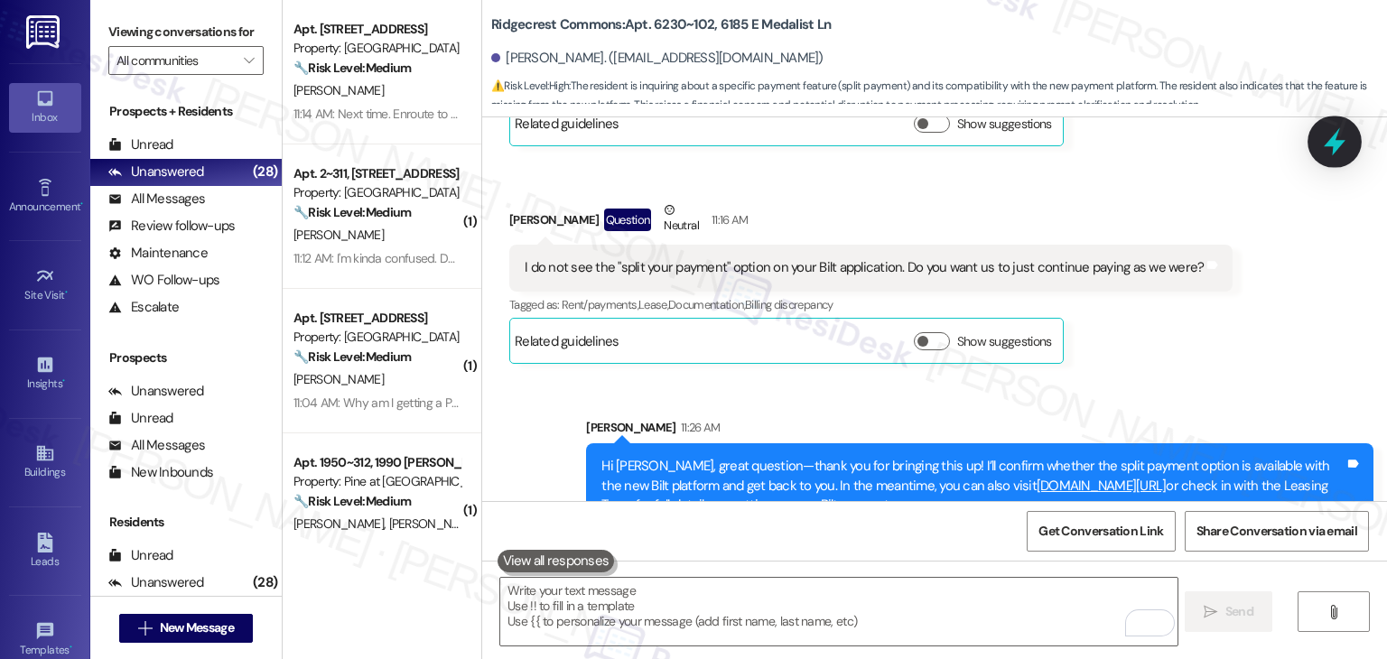
click at [1340, 148] on icon at bounding box center [1335, 141] width 31 height 31
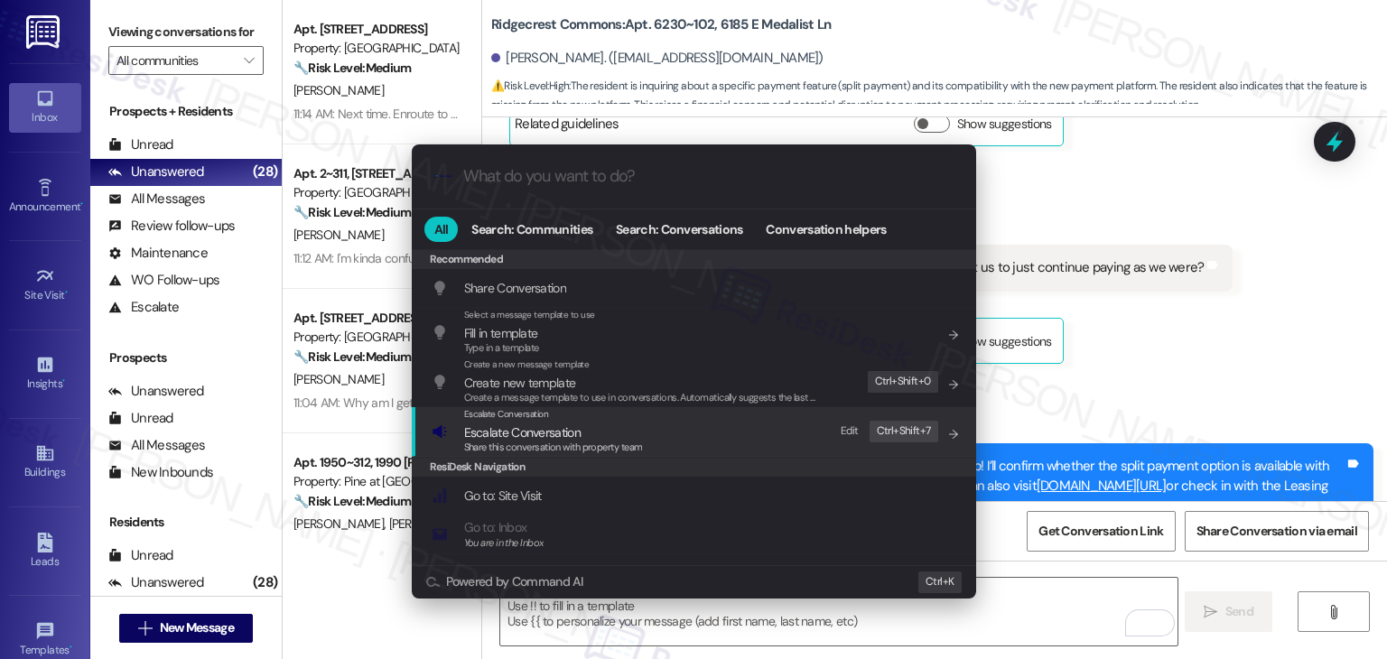
click at [566, 443] on span "Share this conversation with property team" at bounding box center [553, 447] width 179 height 13
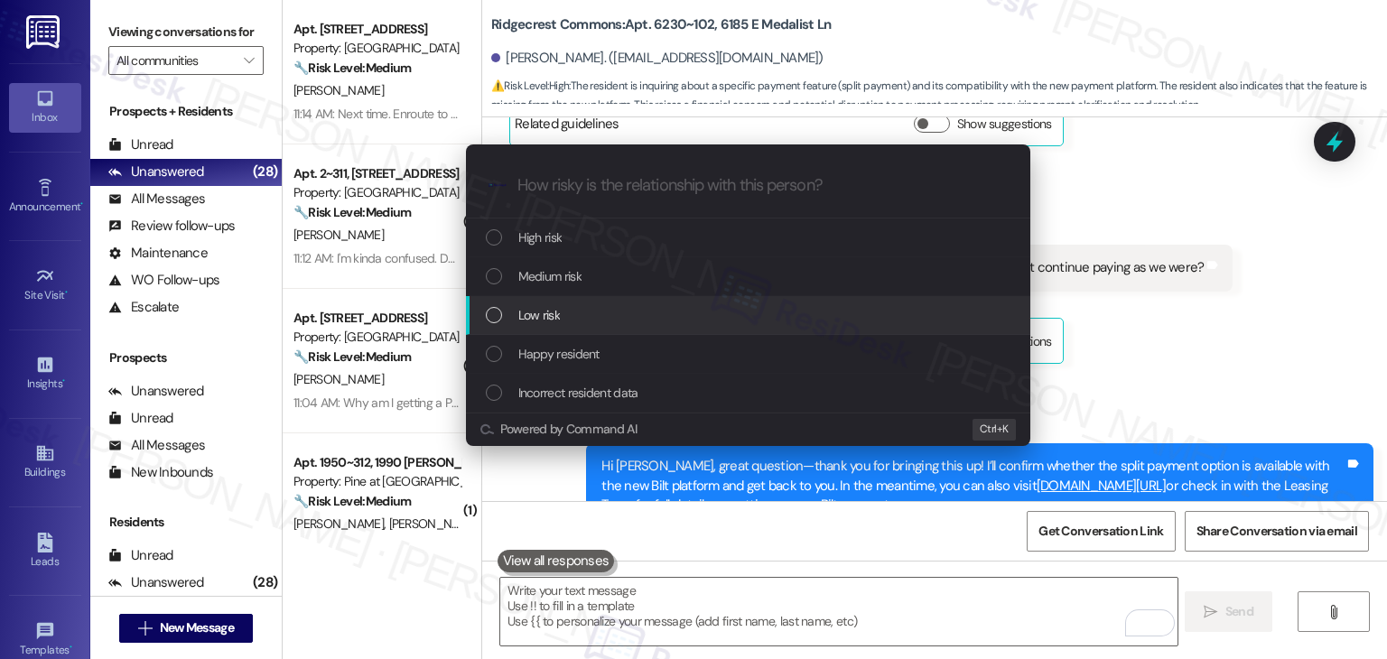
click at [498, 314] on div "List of options" at bounding box center [494, 315] width 16 height 16
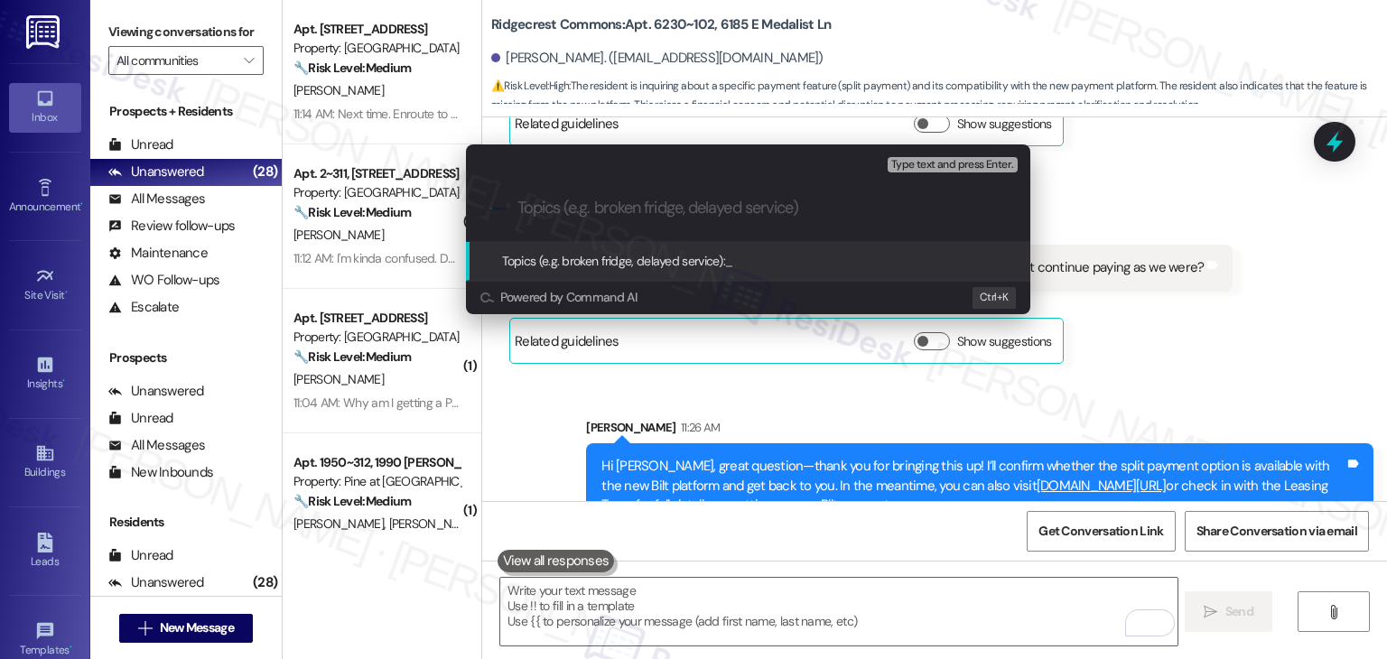
paste input "Bilt Transition – Split Payment Feature Inquiry"
type input "Bilt Transition – Split Payment Feature Inquiry"
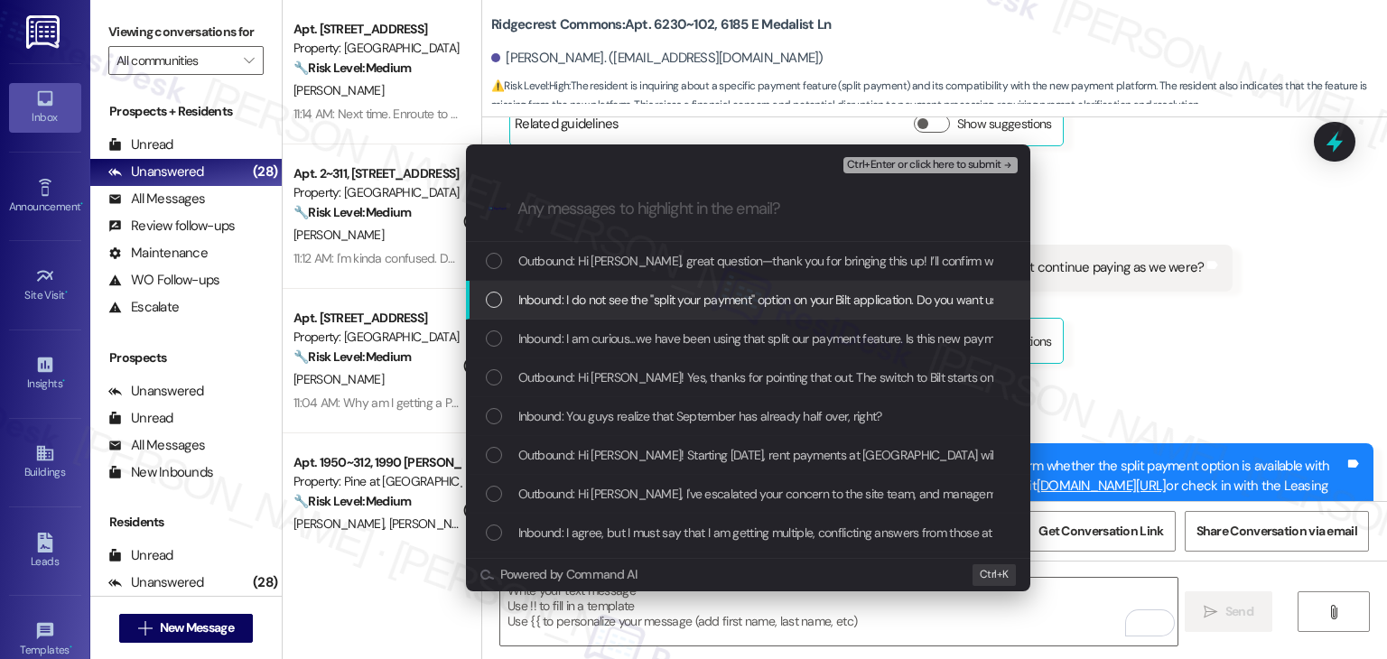
click at [490, 301] on div "List of options" at bounding box center [494, 300] width 16 height 16
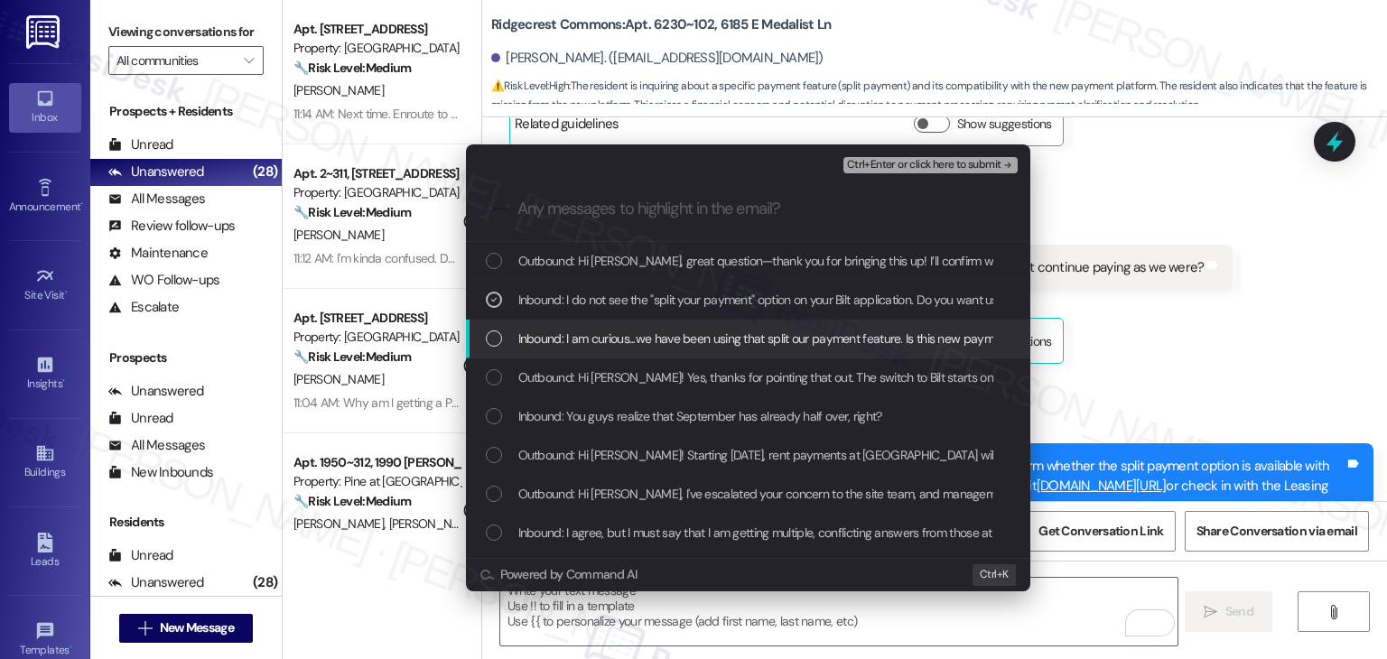
click at [488, 331] on div "List of options" at bounding box center [494, 339] width 16 height 16
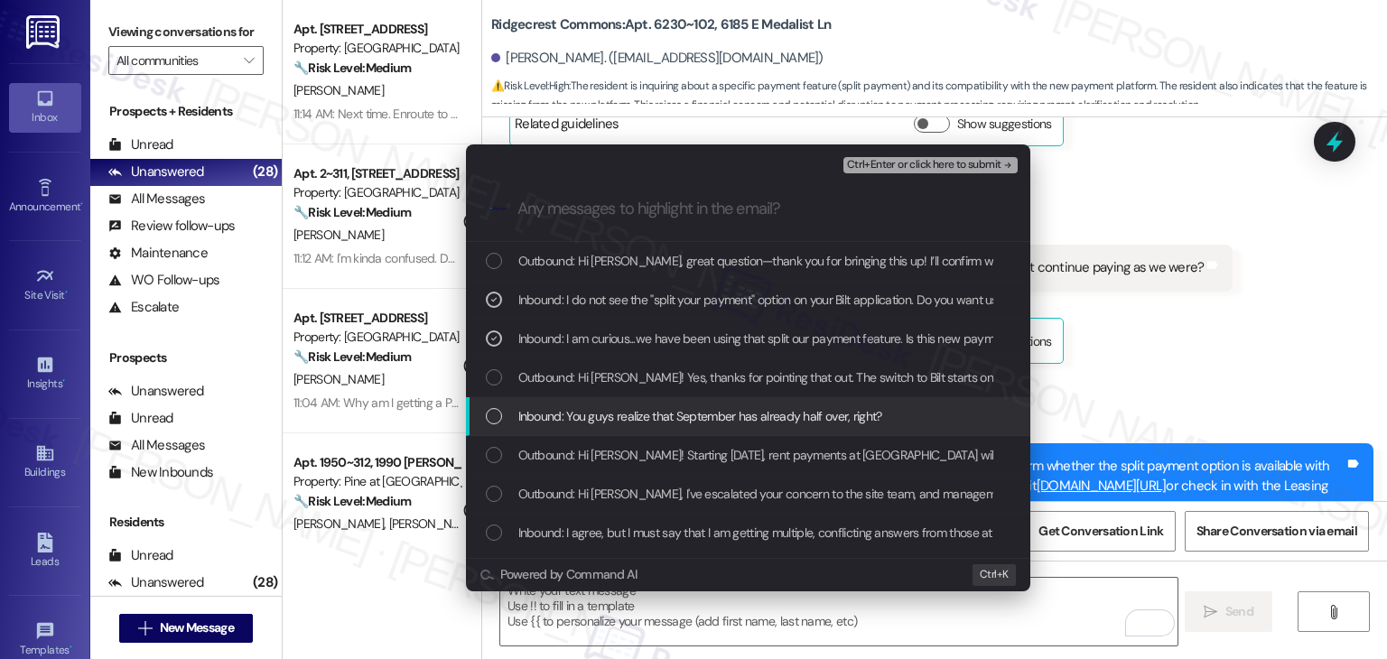
click at [488, 408] on div "List of options" at bounding box center [494, 416] width 16 height 16
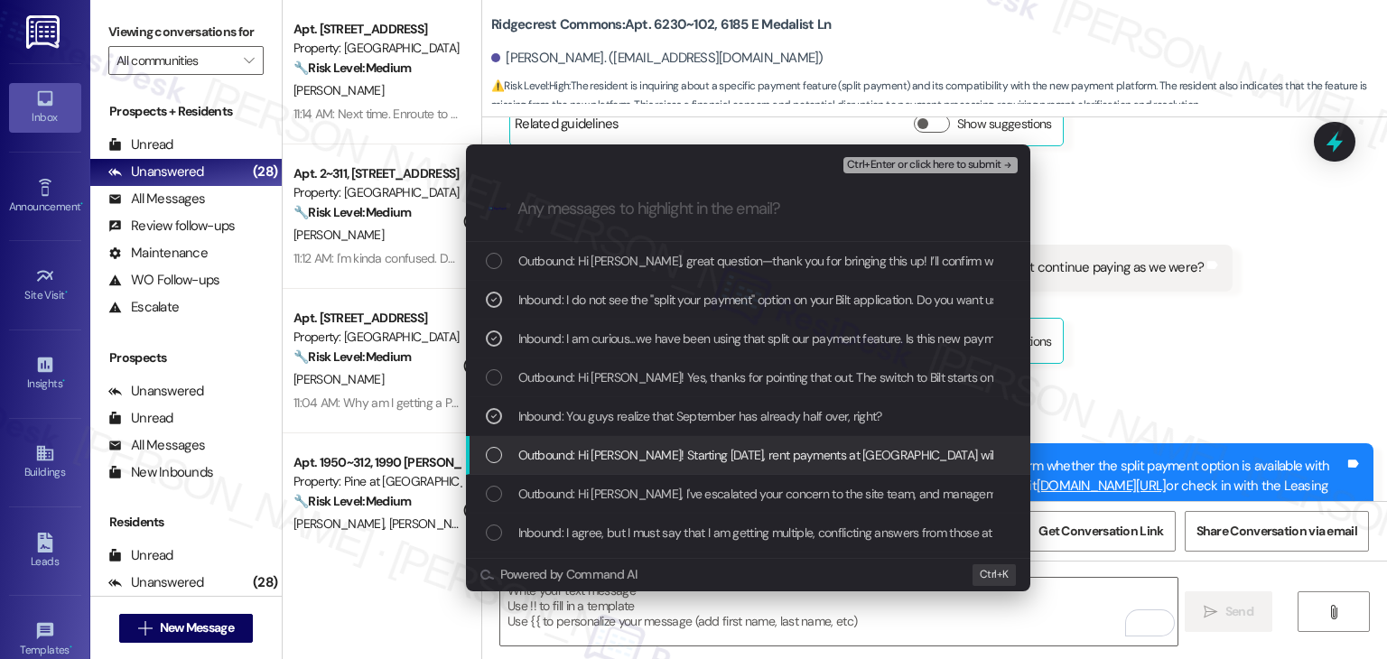
click at [497, 456] on div "List of options" at bounding box center [494, 455] width 16 height 16
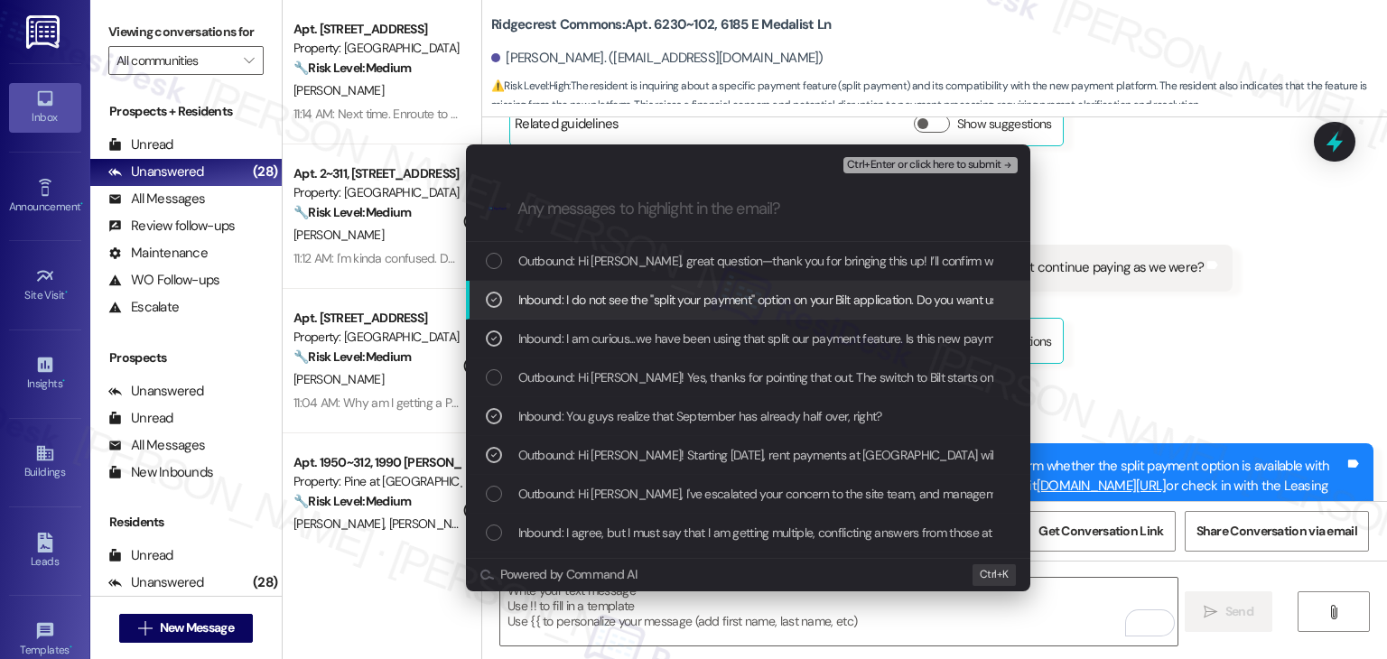
click at [894, 165] on span "Ctrl+Enter or click here to submit" at bounding box center [924, 165] width 154 height 13
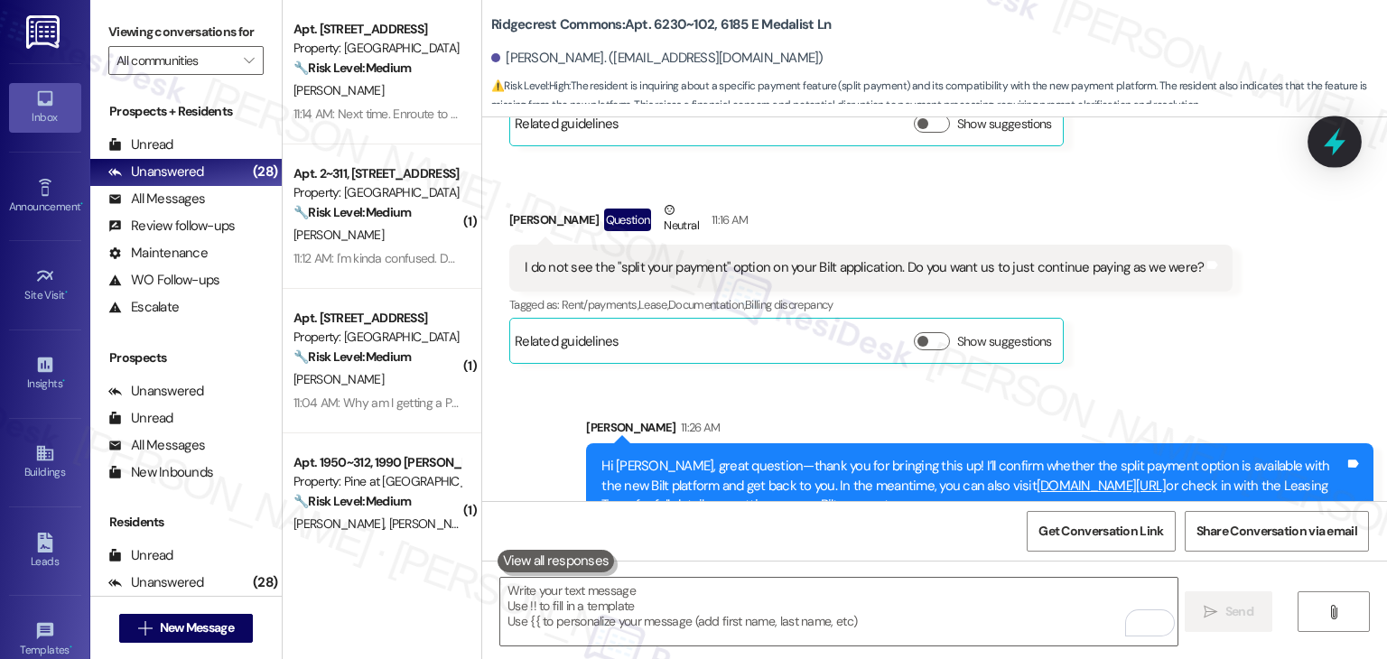
click at [1337, 138] on icon at bounding box center [1335, 141] width 31 height 31
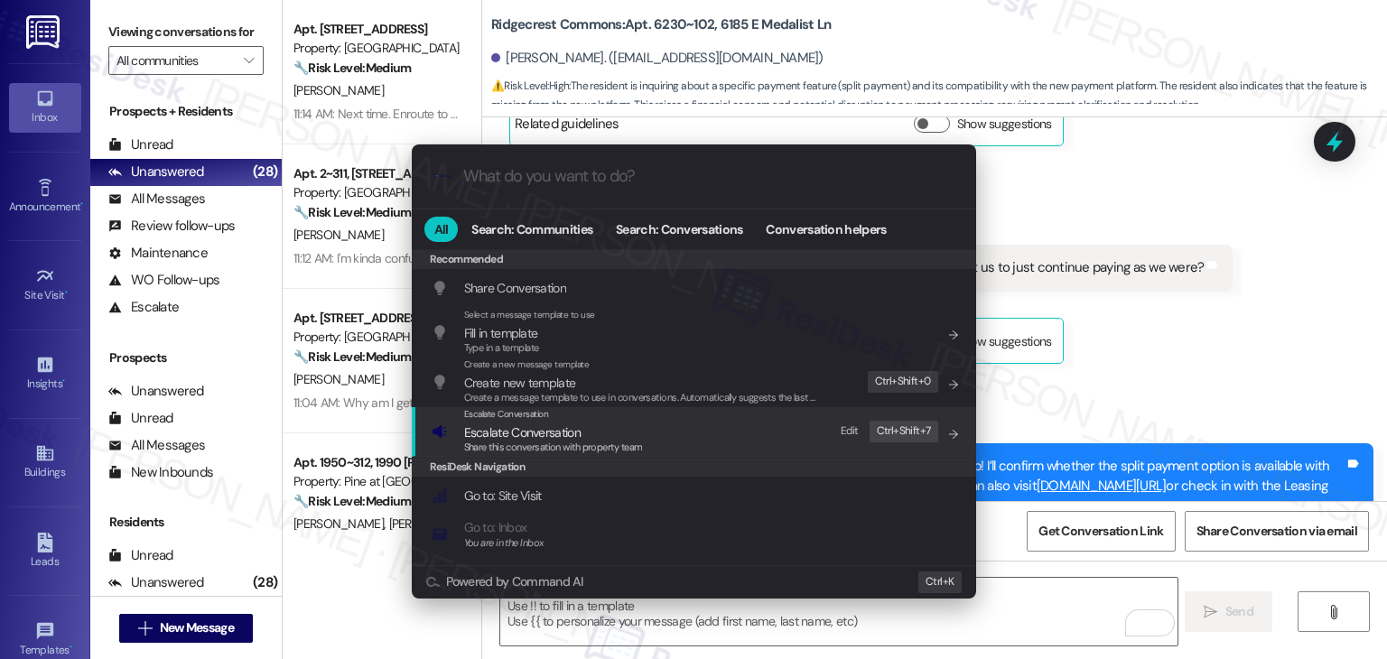
click at [574, 443] on span "Share this conversation with property team" at bounding box center [553, 447] width 179 height 13
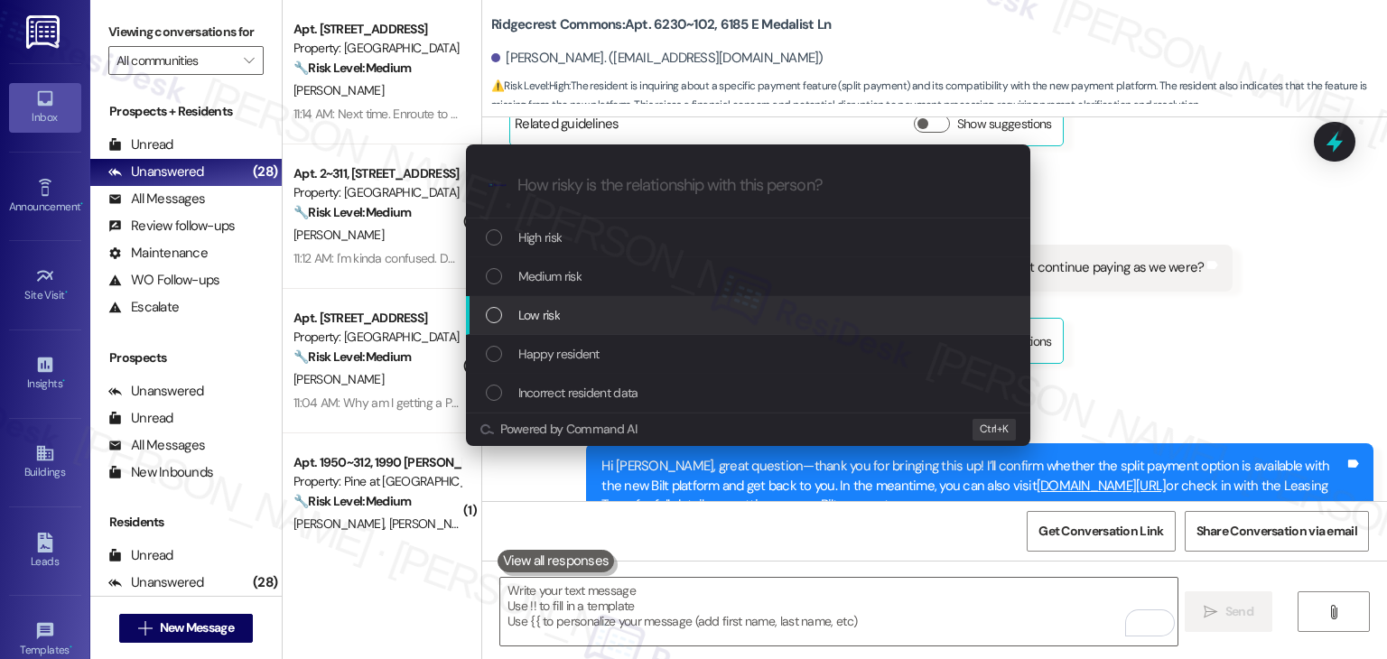
click at [496, 316] on div "List of options" at bounding box center [494, 315] width 16 height 16
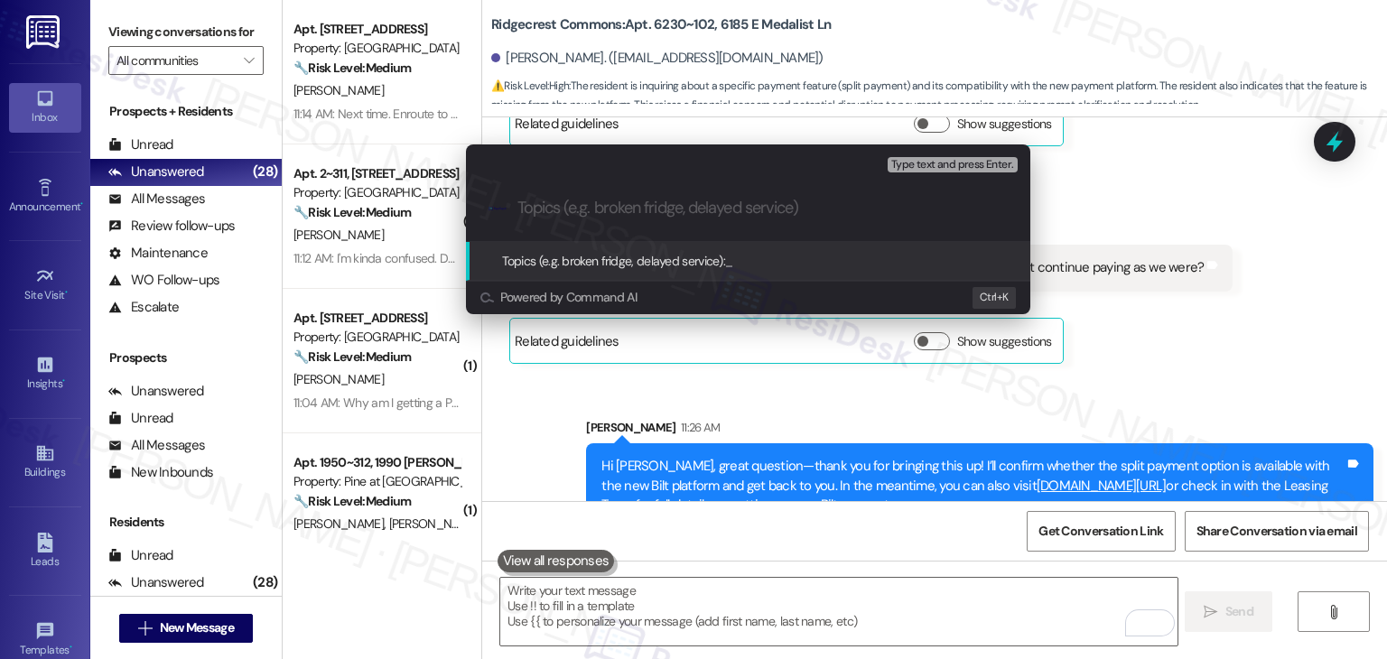
paste input "Bilt Transition – Split Payment Feature Inquiry"
type input "Bilt Transition – Split Payment Feature Inquiry"
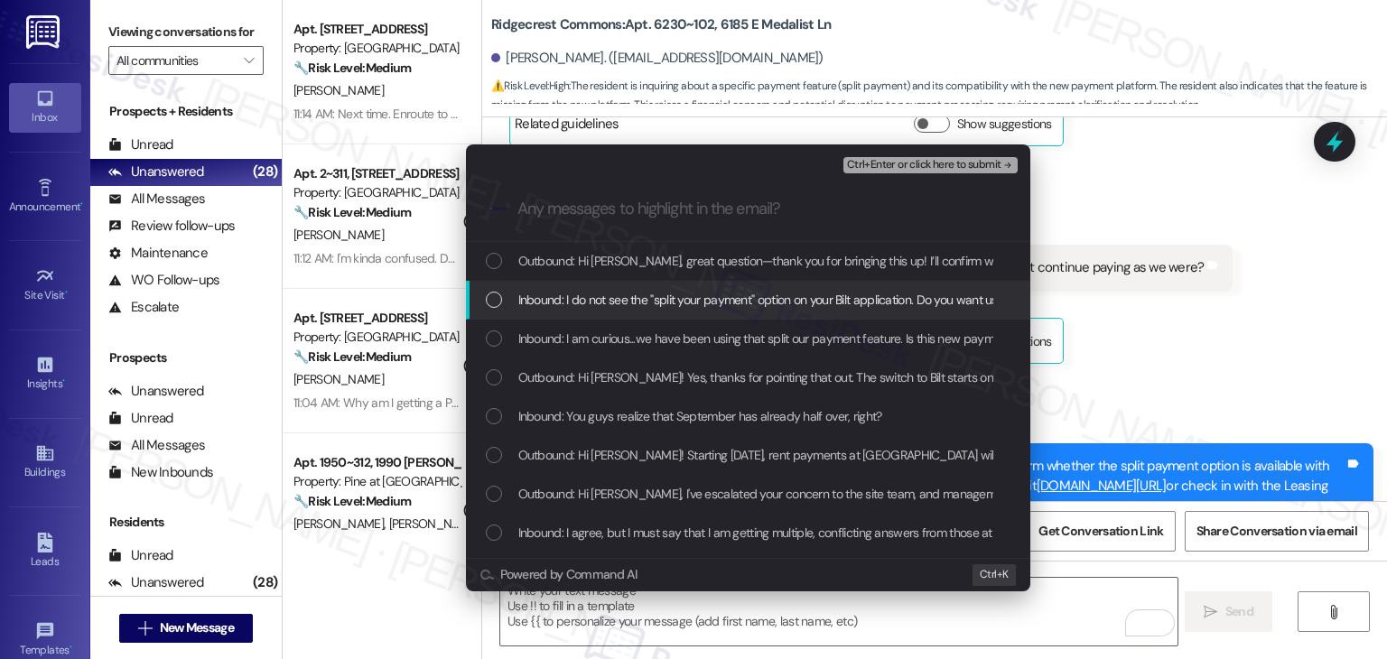
click at [499, 303] on div "List of options" at bounding box center [494, 300] width 16 height 16
click at [499, 340] on div "List of options" at bounding box center [494, 339] width 16 height 16
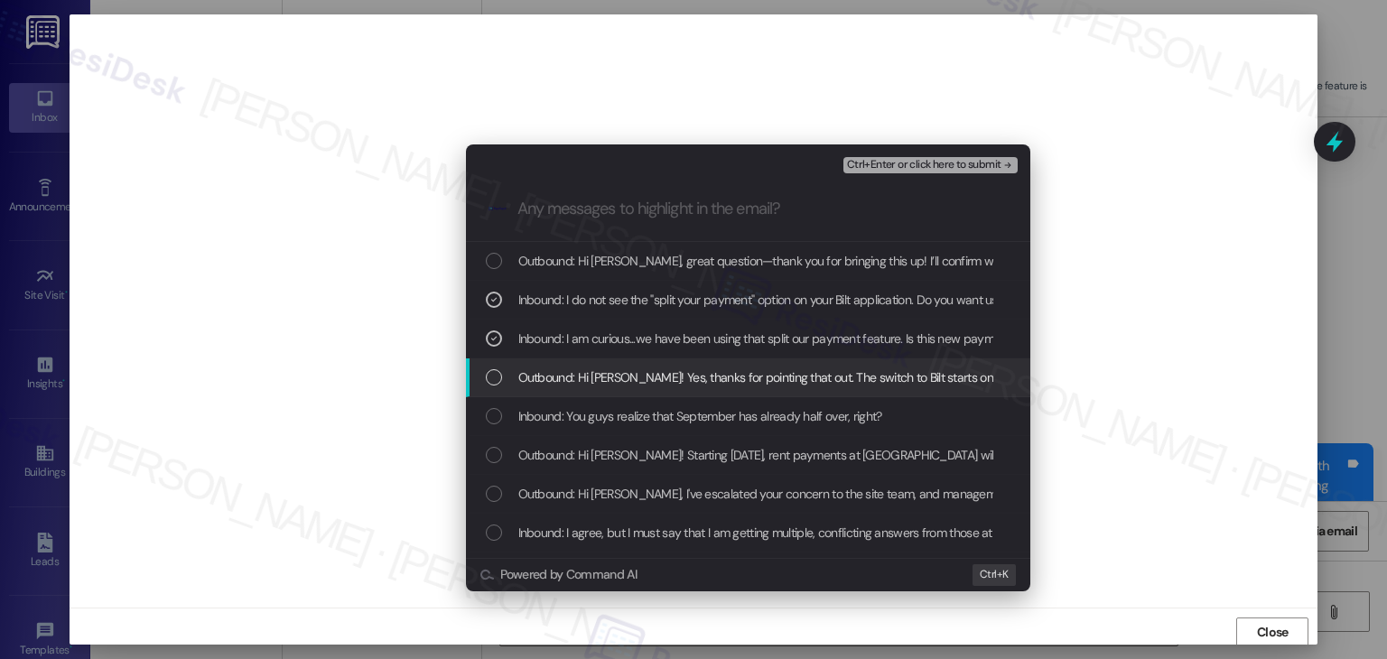
scroll to position [1, 0]
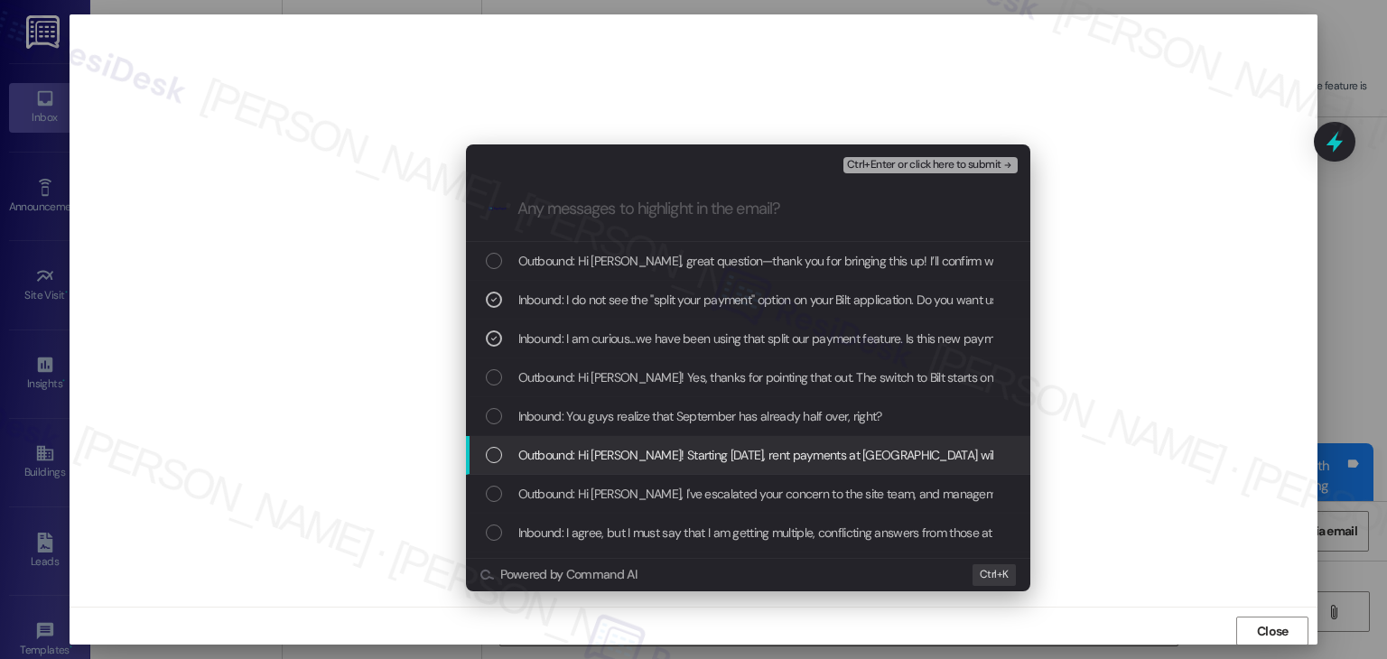
click at [1134, 387] on div "Escalate Conversation Low risk Bilt Transition – Split Payment Feature Inquiry …" at bounding box center [693, 329] width 1387 height 659
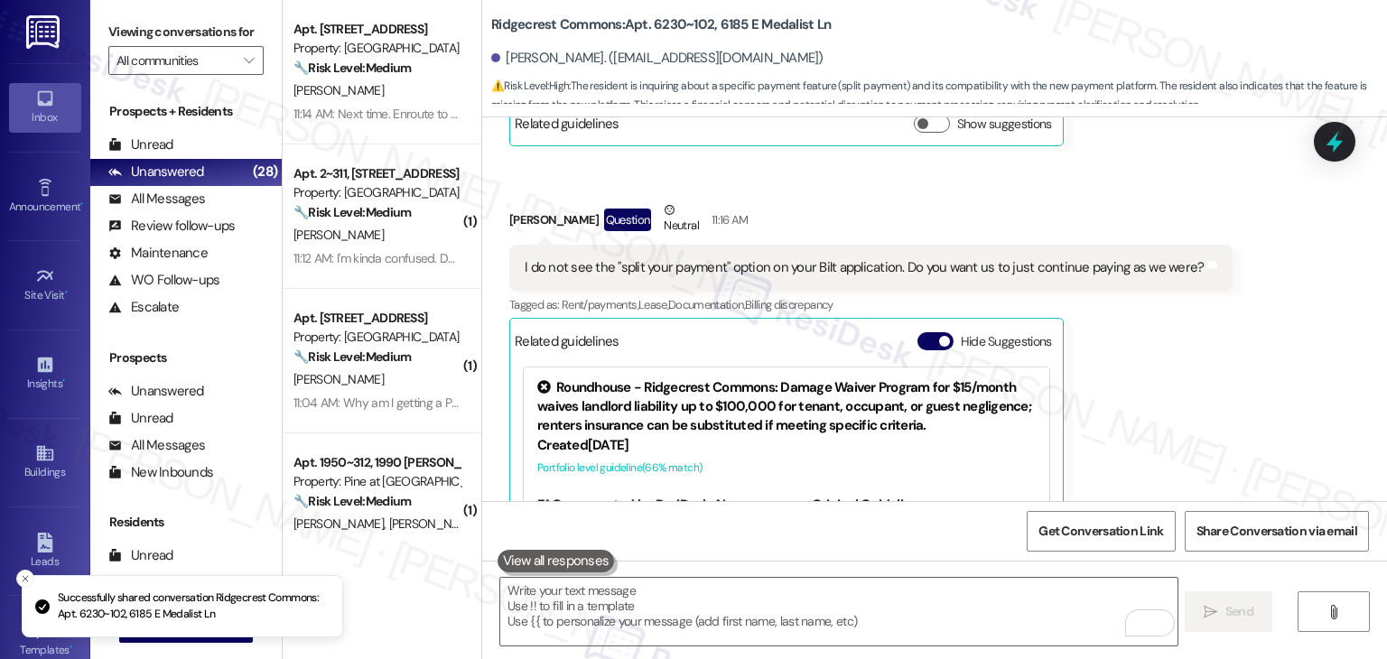
scroll to position [0, 0]
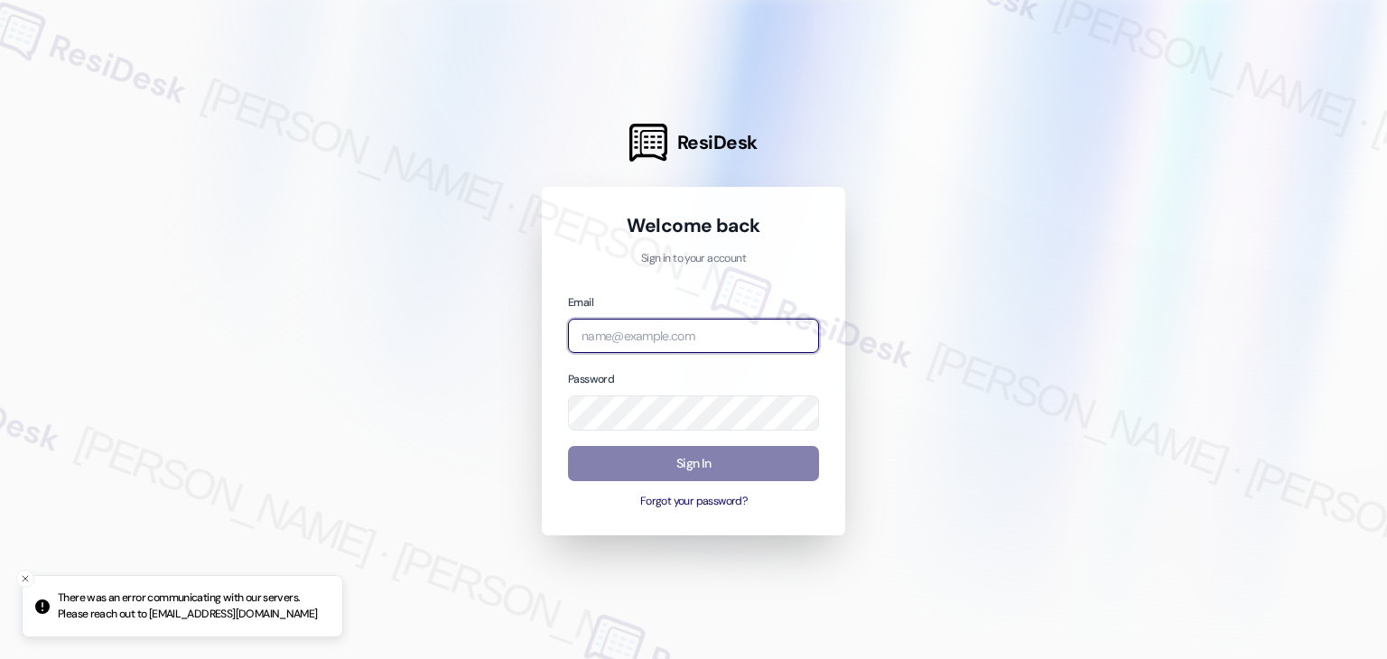
click at [715, 330] on input "email" at bounding box center [693, 336] width 251 height 35
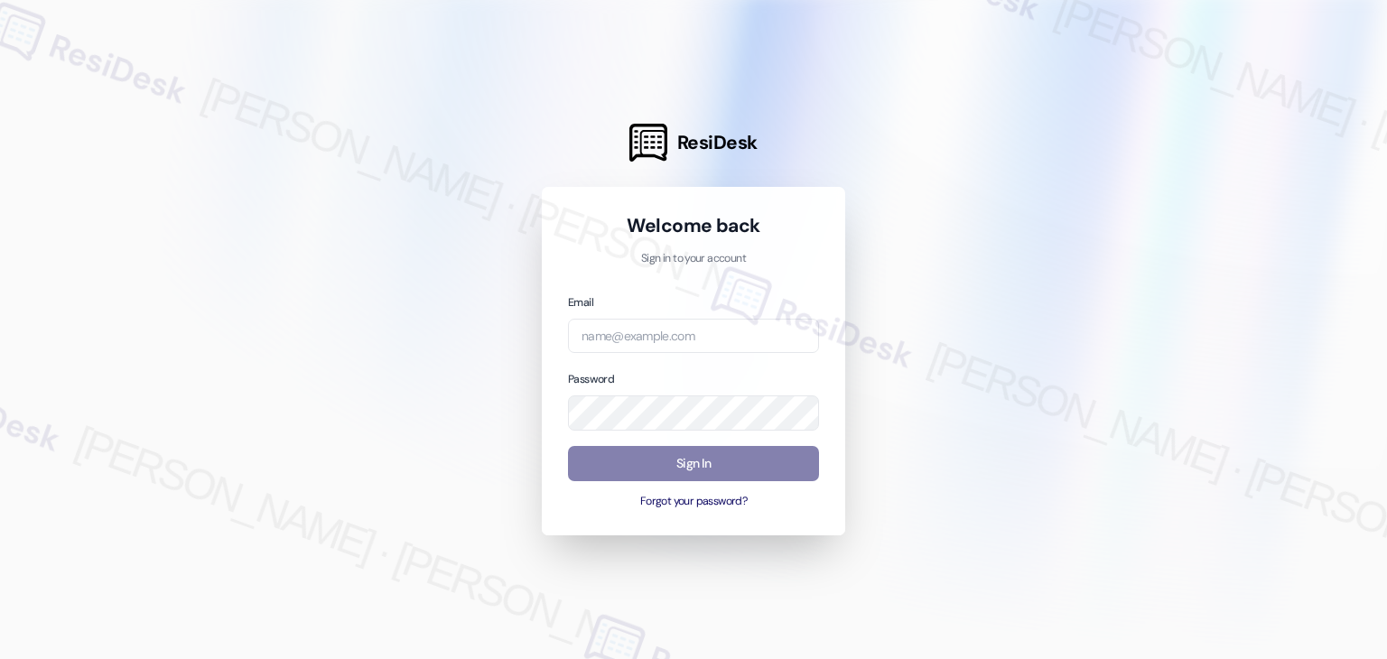
click at [831, 526] on div "Welcome back Sign in to your account Email Password Sign In Forgot your passwor…" at bounding box center [693, 361] width 303 height 349
click at [665, 337] on input "email" at bounding box center [693, 336] width 251 height 35
paste input "automated-surveys-roundhouse-resen.four@roundhouse.com"
type input "automated-surveys-roundhouse-resen.four@roundhouse.com"
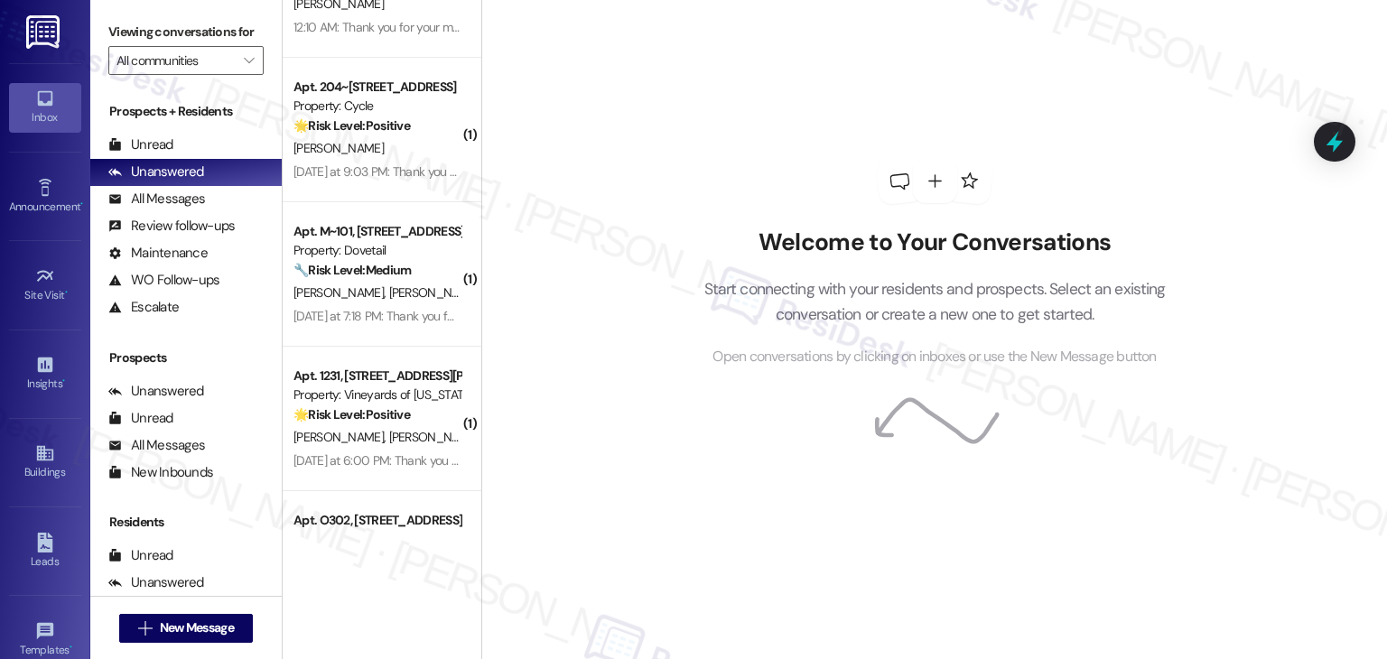
scroll to position [3515, 0]
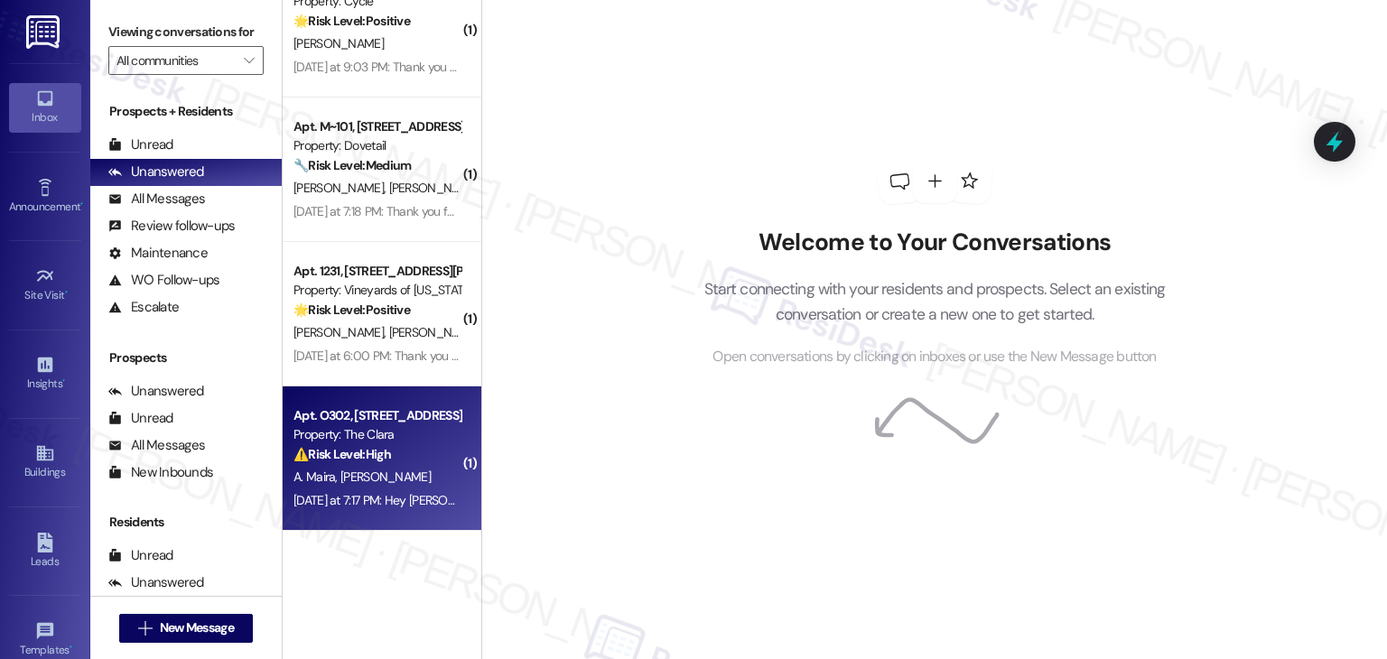
click at [409, 507] on div "Yesterday at 7:17 PM: Hey Aimee and Cooper, we appreciate your text! We'll be b…" at bounding box center [755, 500] width 922 height 16
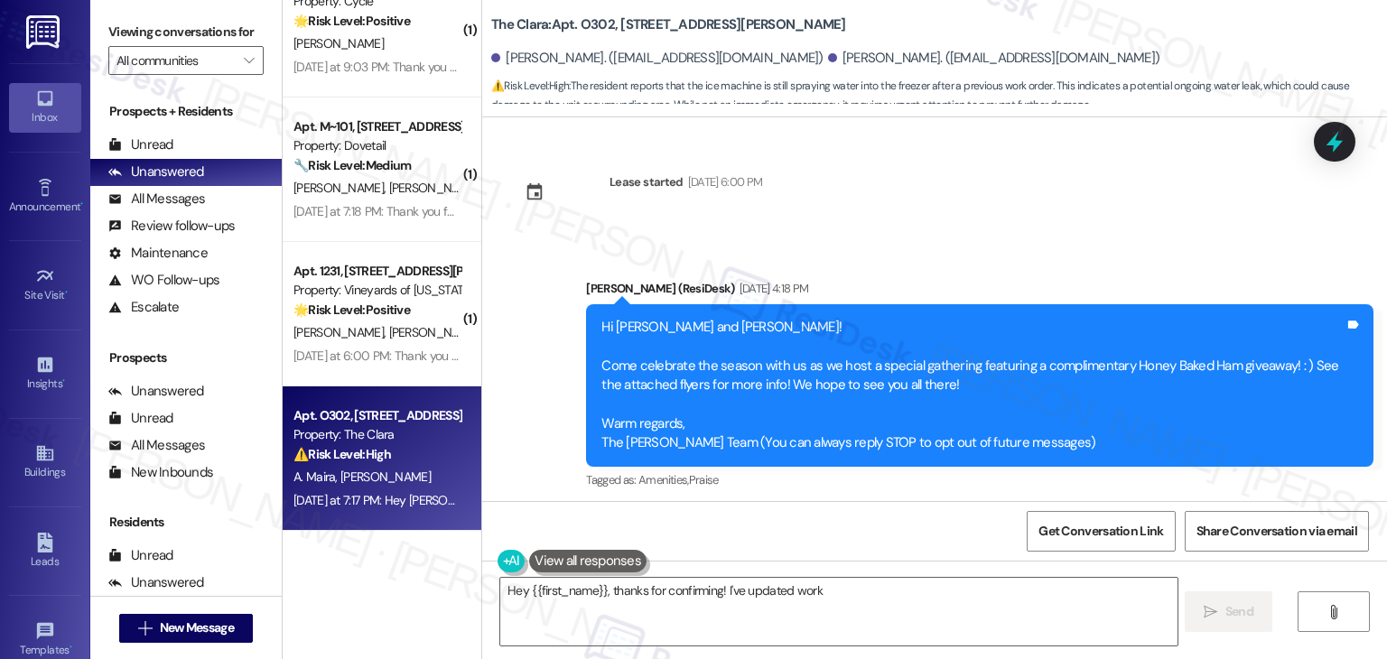
scroll to position [26955, 0]
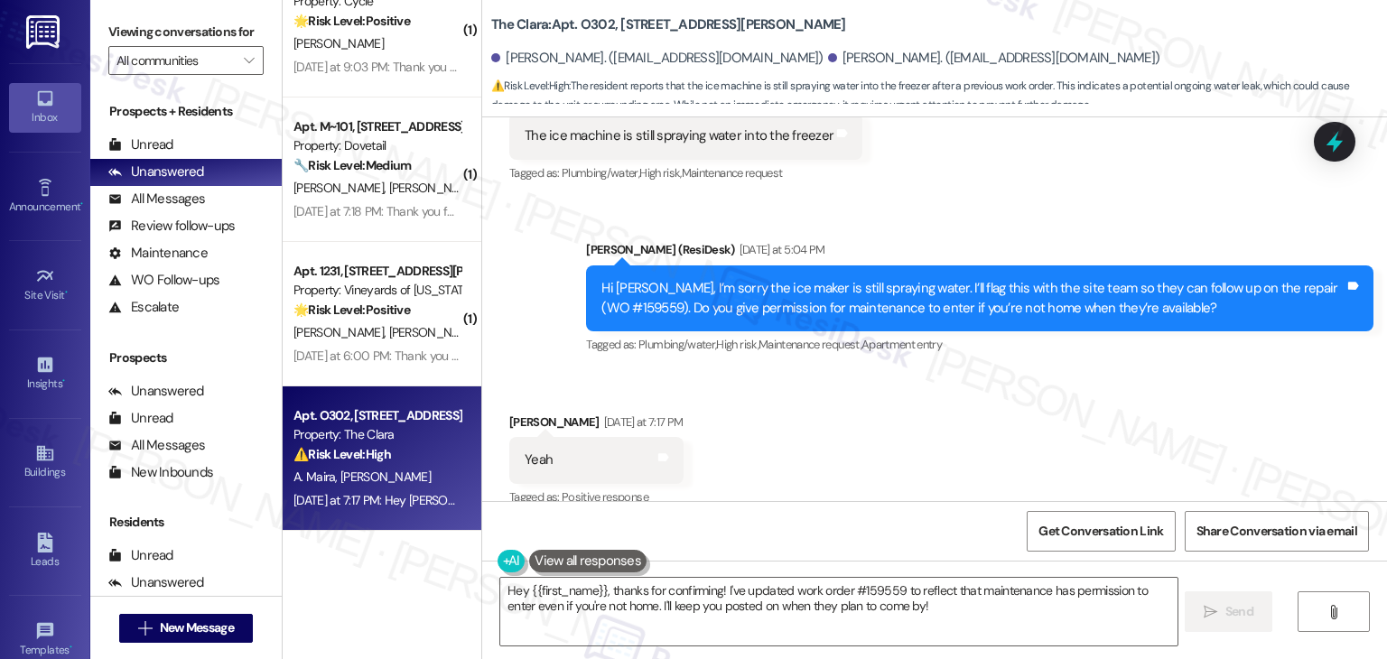
click at [997, 372] on div "Received via SMS Aimee Maira Yesterday at 7:17 PM Yeah Tags and notes Tagged as…" at bounding box center [934, 448] width 905 height 153
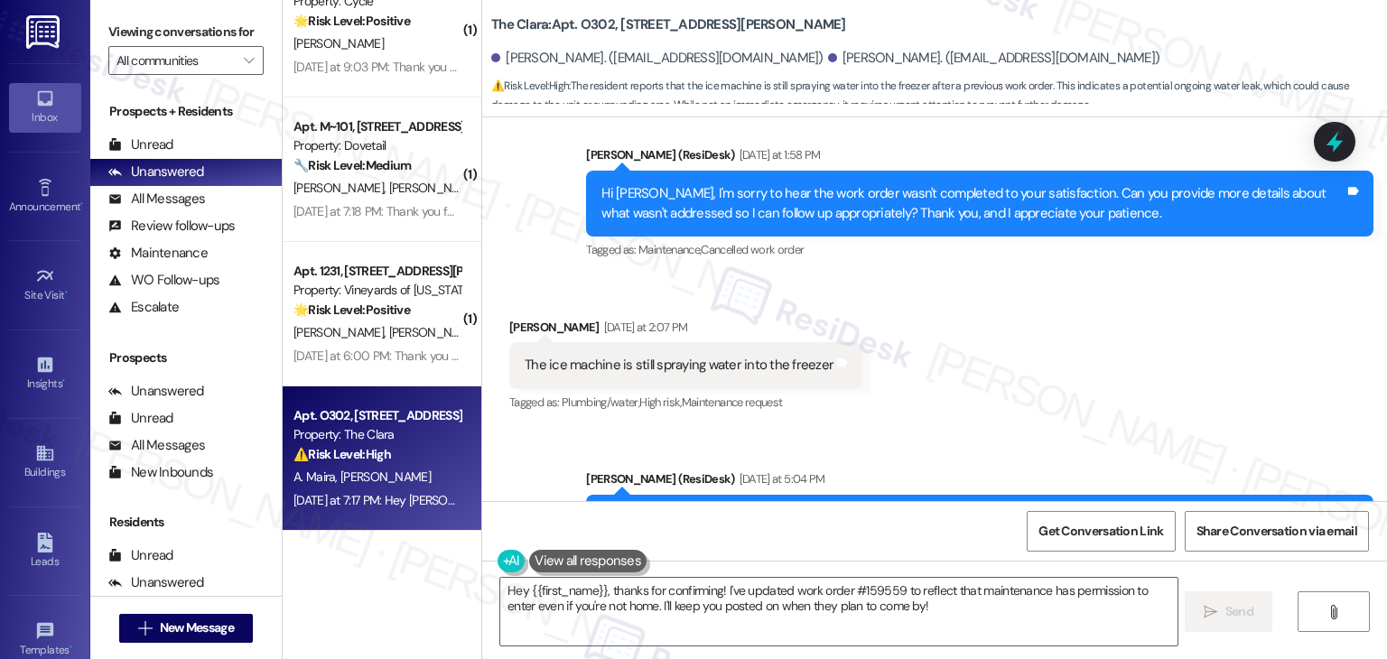
scroll to position [26684, 0]
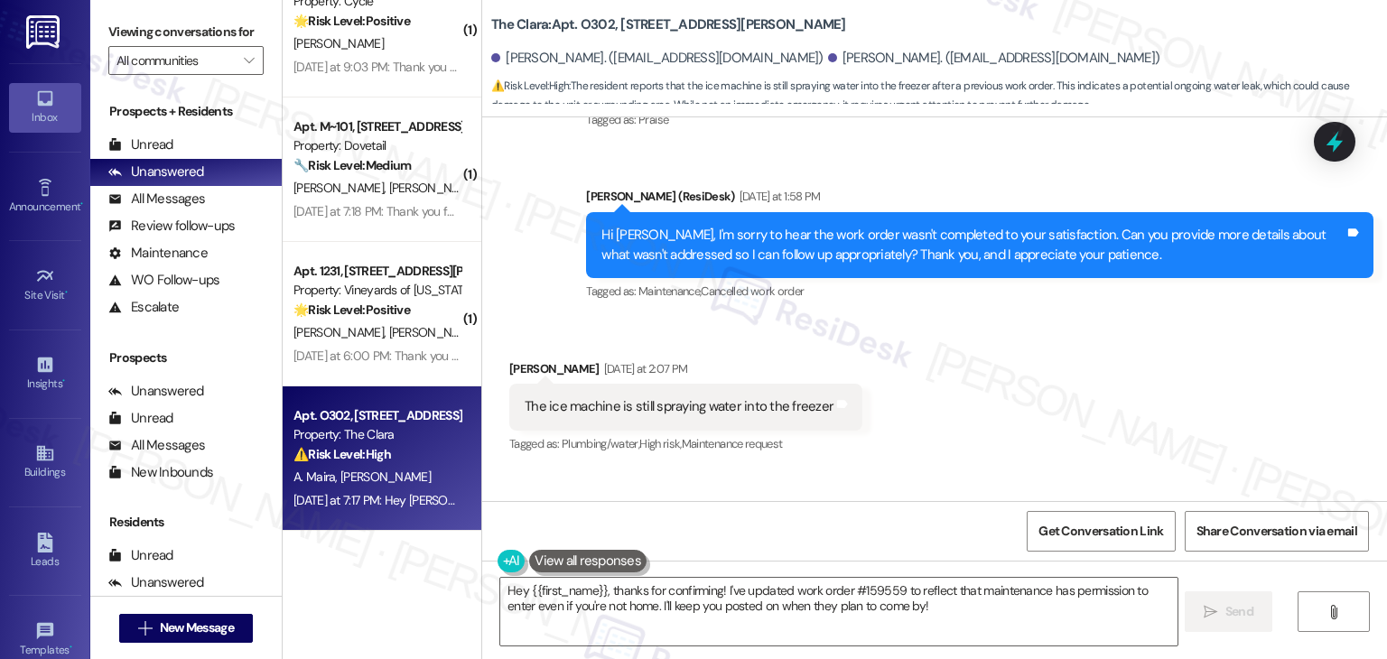
click at [1059, 550] on div "Hi Aimee, I’m sorry the ice maker is still spraying water. I’ll flag this with …" at bounding box center [973, 569] width 743 height 39
copy div "Hi Aimee, I’m sorry the ice maker is still spraying water. I’ll flag this with …"
click at [658, 397] on div "The ice machine is still spraying water into the freezer" at bounding box center [679, 406] width 309 height 19
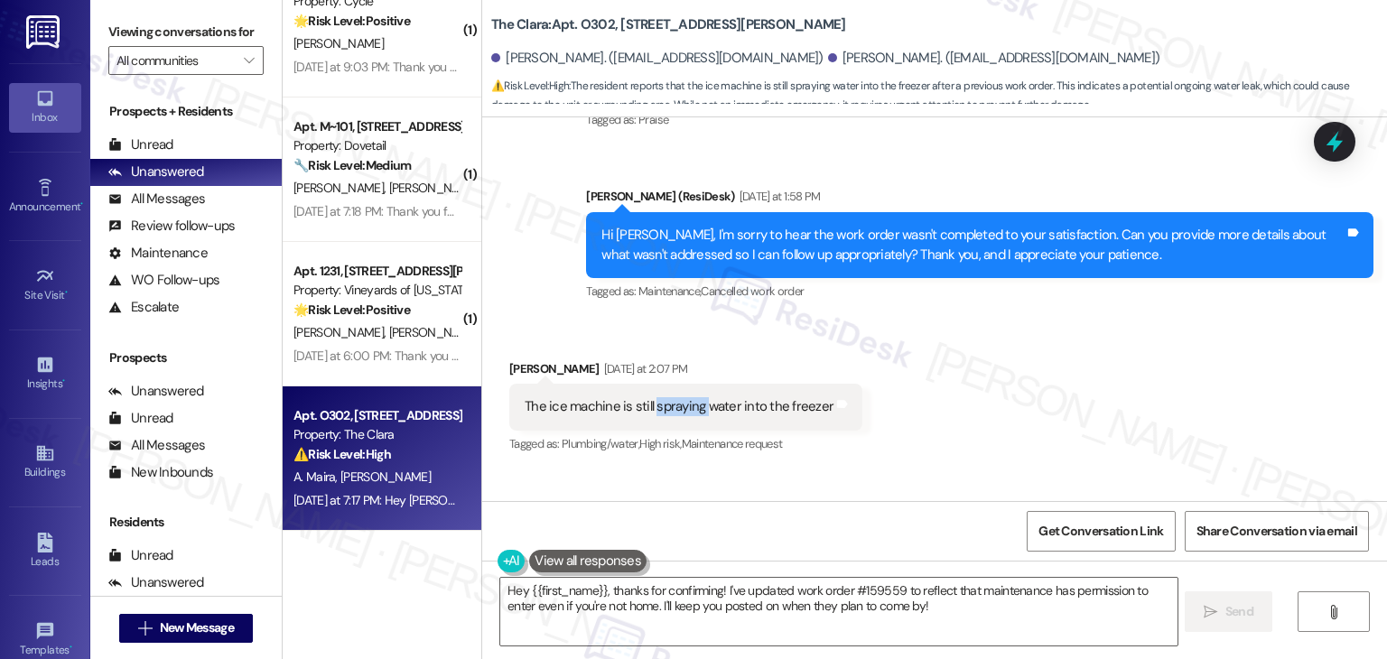
click at [658, 397] on div "The ice machine is still spraying water into the freezer" at bounding box center [679, 406] width 309 height 19
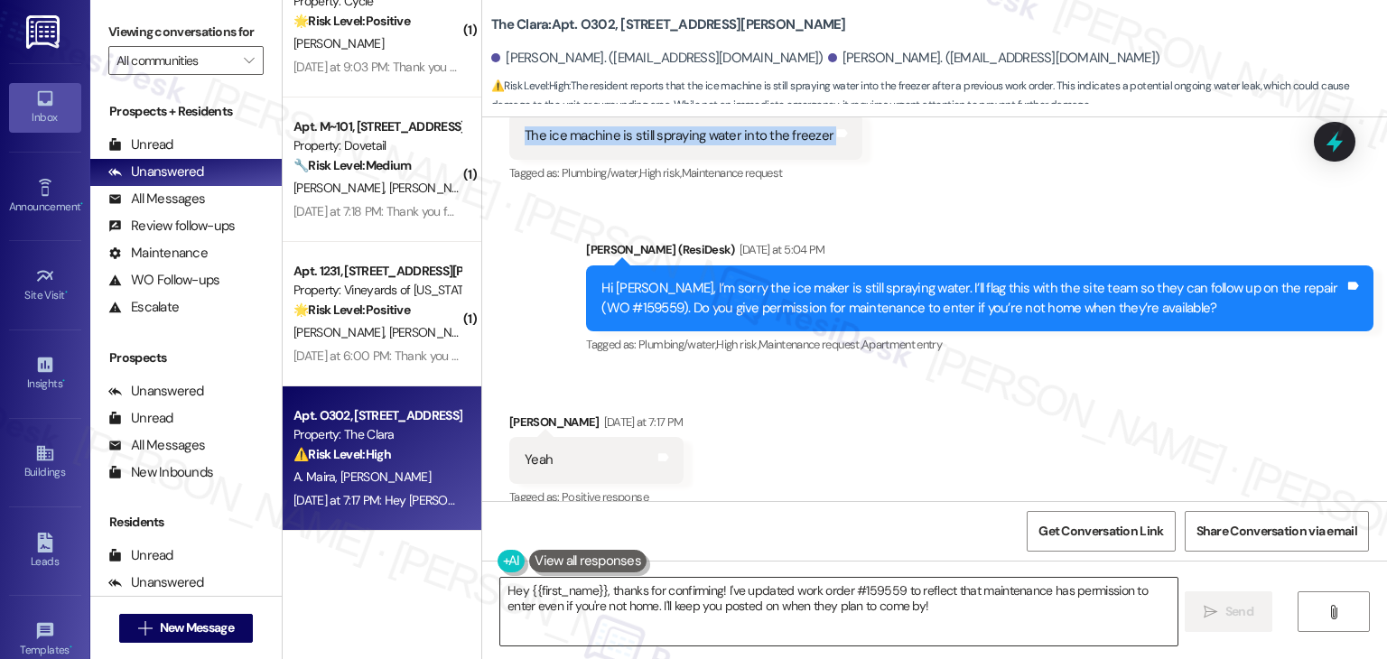
click at [877, 591] on textarea "Hey {{first_name}}, thanks for confirming! I've updated work order #159559 to r…" at bounding box center [838, 612] width 677 height 68
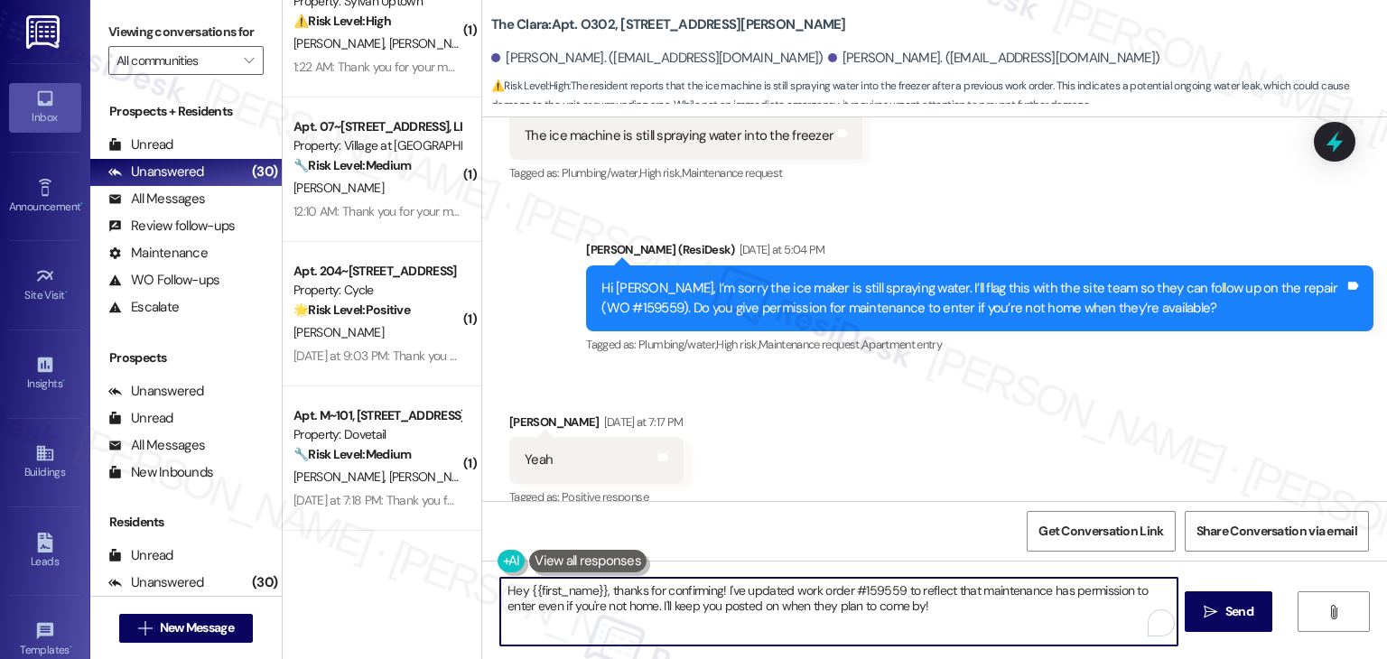
click at [777, 604] on textarea "Hey {{first_name}}, thanks for confirming! I've updated work order #159559 to r…" at bounding box center [838, 612] width 677 height 68
paste textarea "i Aimee, thank you for confirming—we’ll let the maintenance team know they have…"
type textarea "Hi Aimee, thank you for confirming—we’ll let the maintenance team know they hav…"
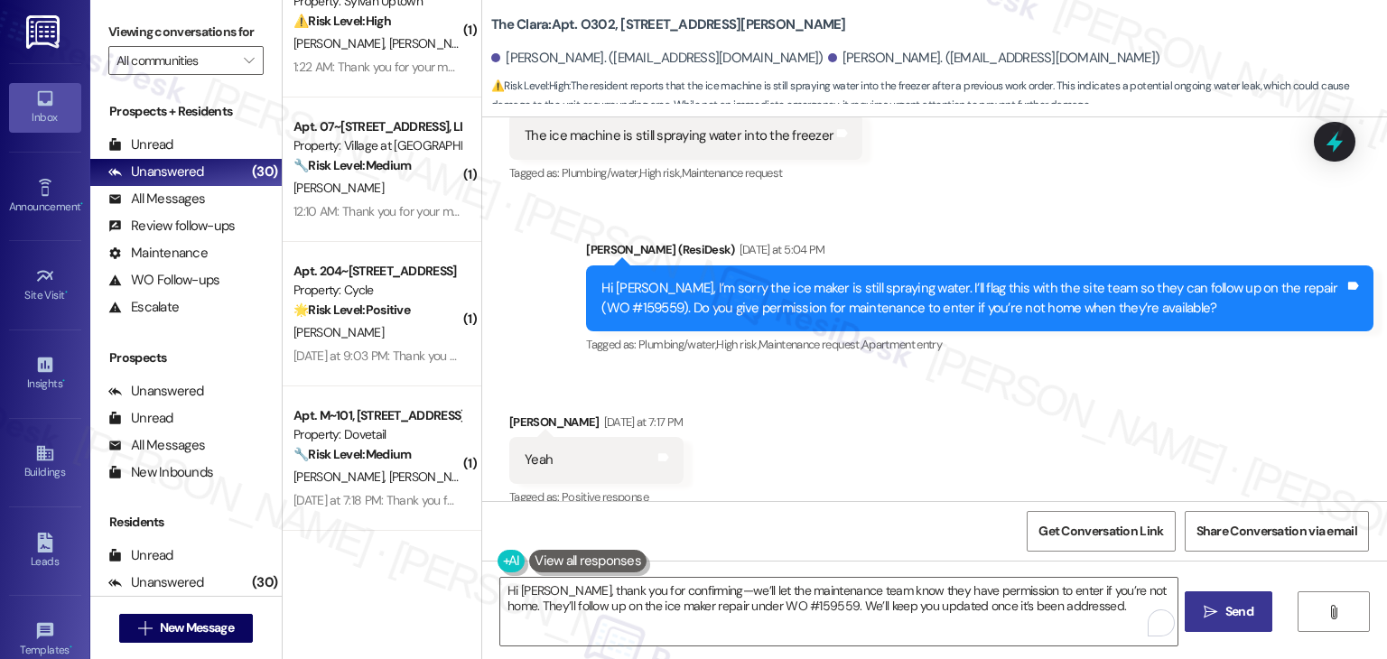
click at [1216, 619] on icon "" at bounding box center [1211, 612] width 14 height 14
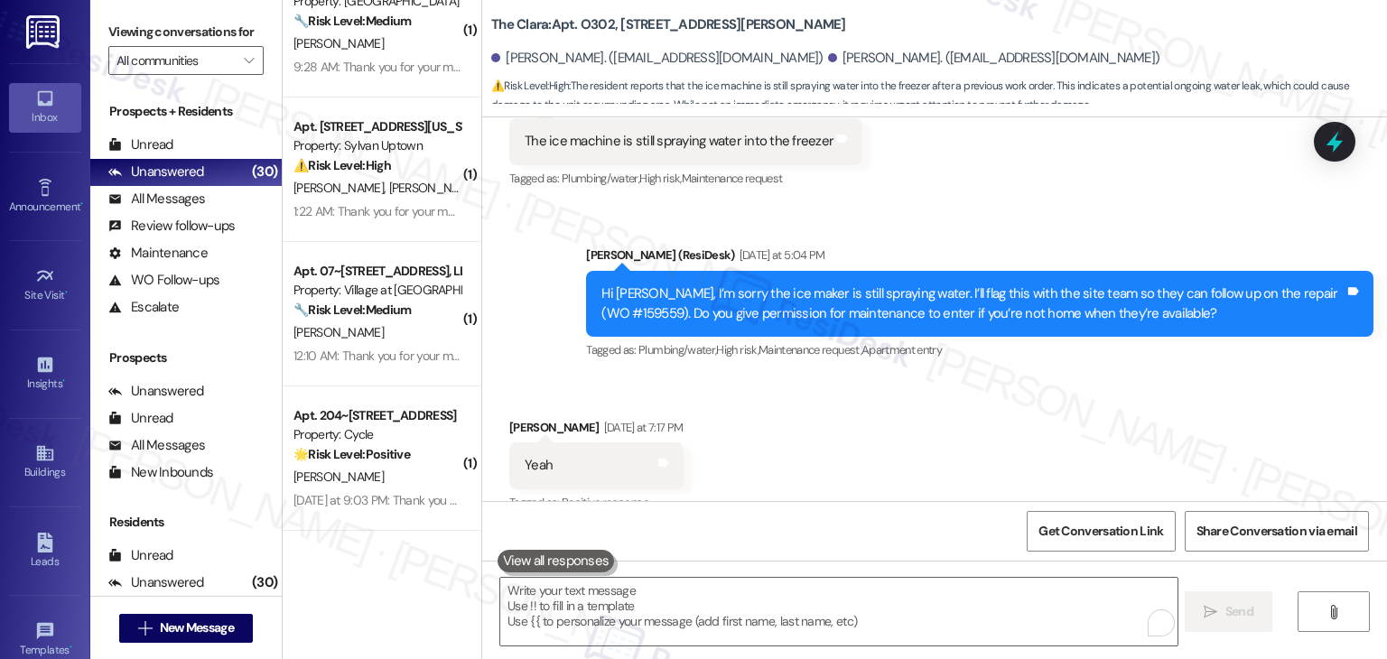
scroll to position [27099, 0]
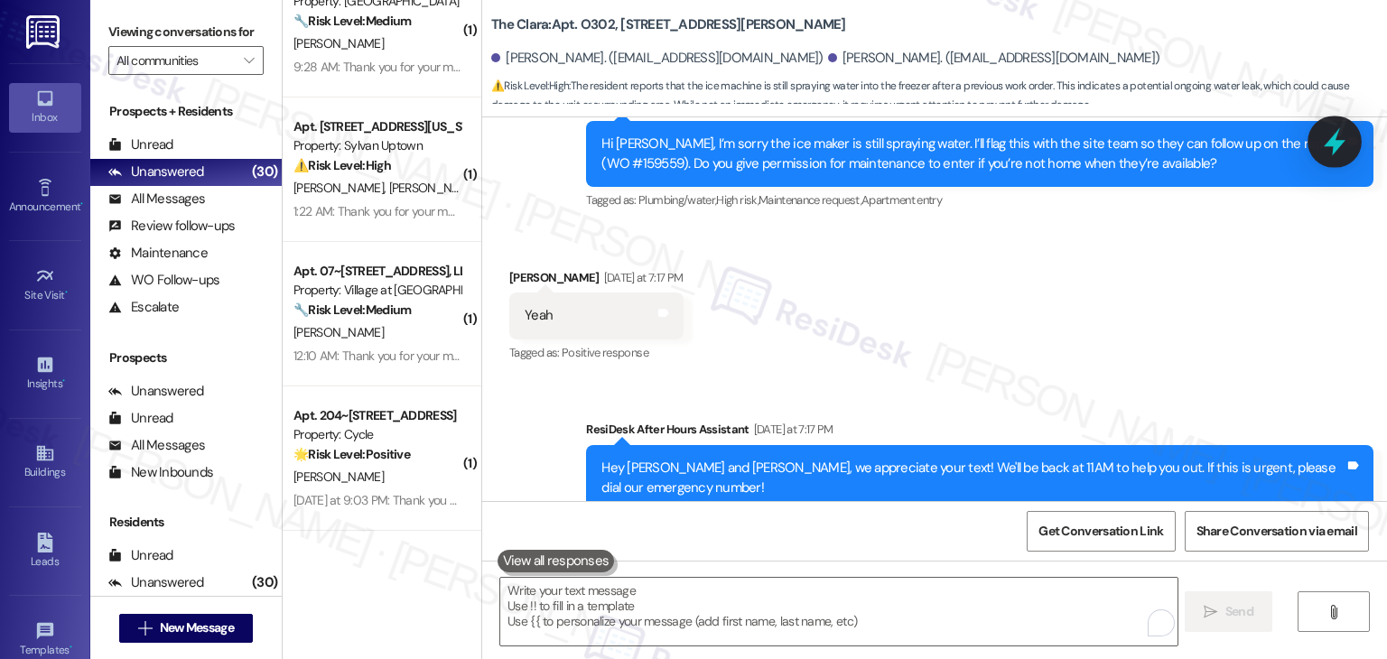
click at [1339, 139] on icon at bounding box center [1335, 141] width 31 height 31
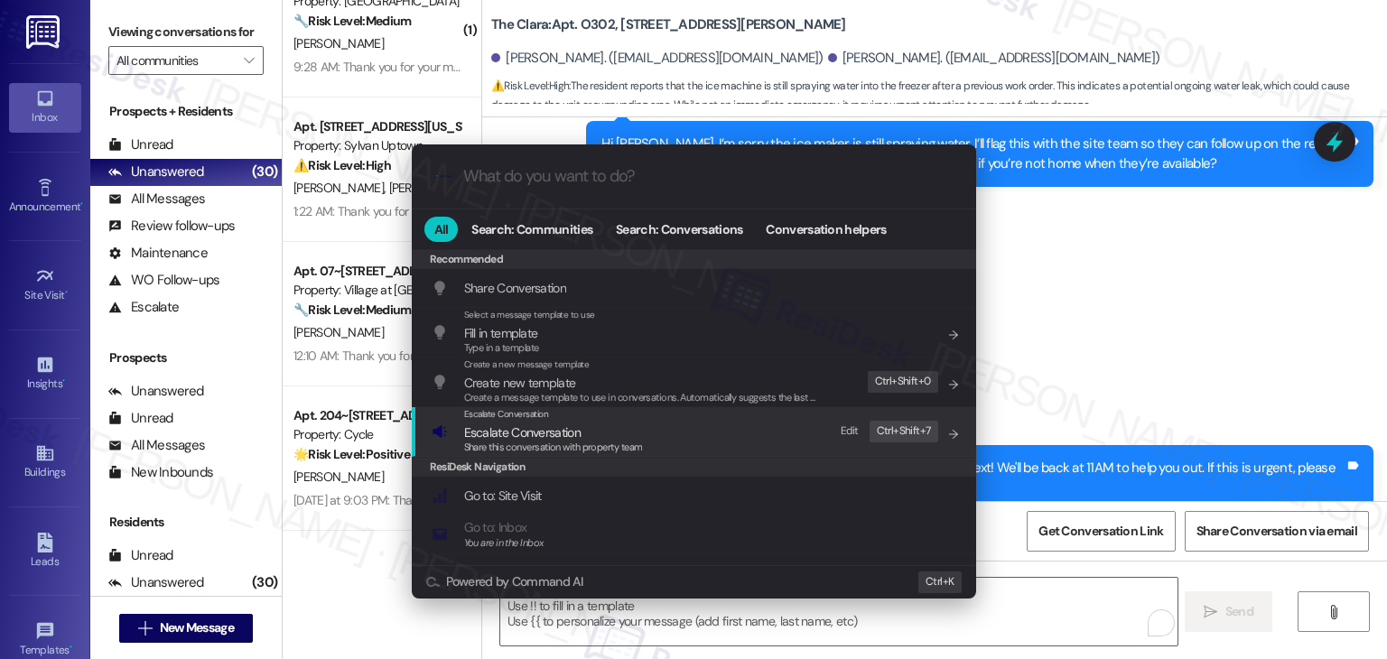
click at [577, 442] on span "Share this conversation with property team" at bounding box center [553, 447] width 179 height 13
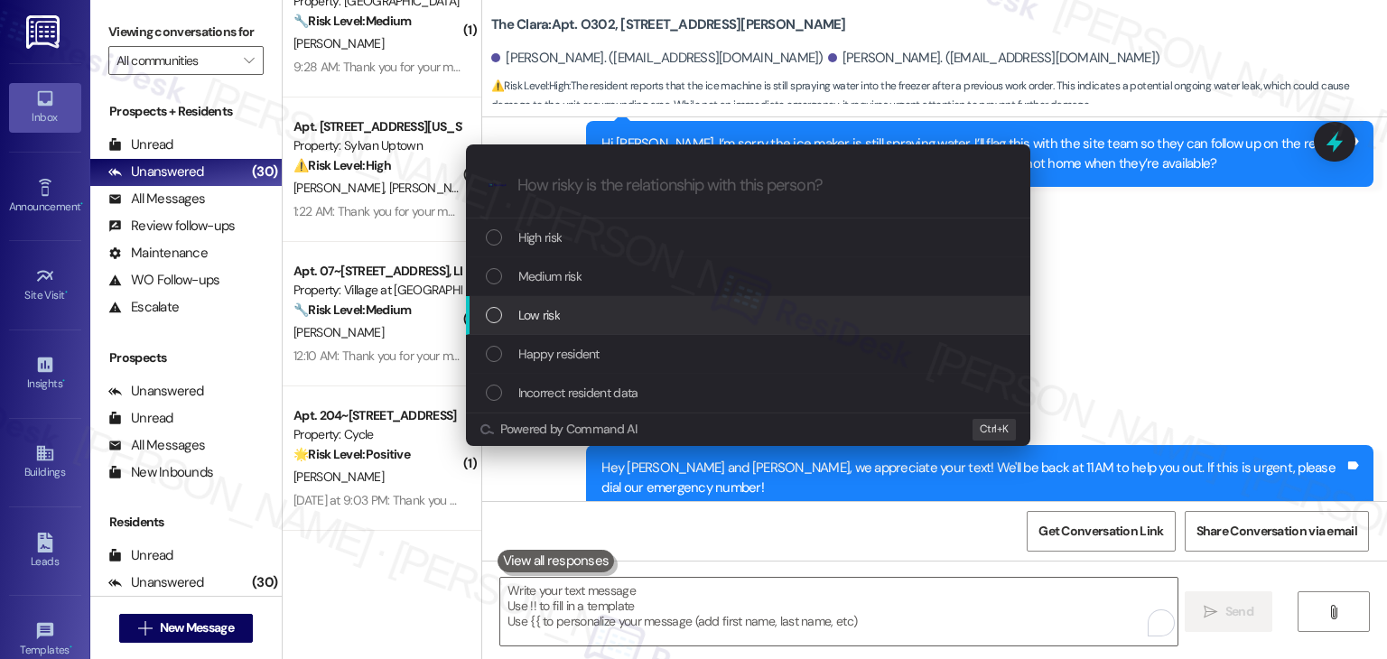
click at [490, 321] on div "List of options" at bounding box center [494, 315] width 16 height 16
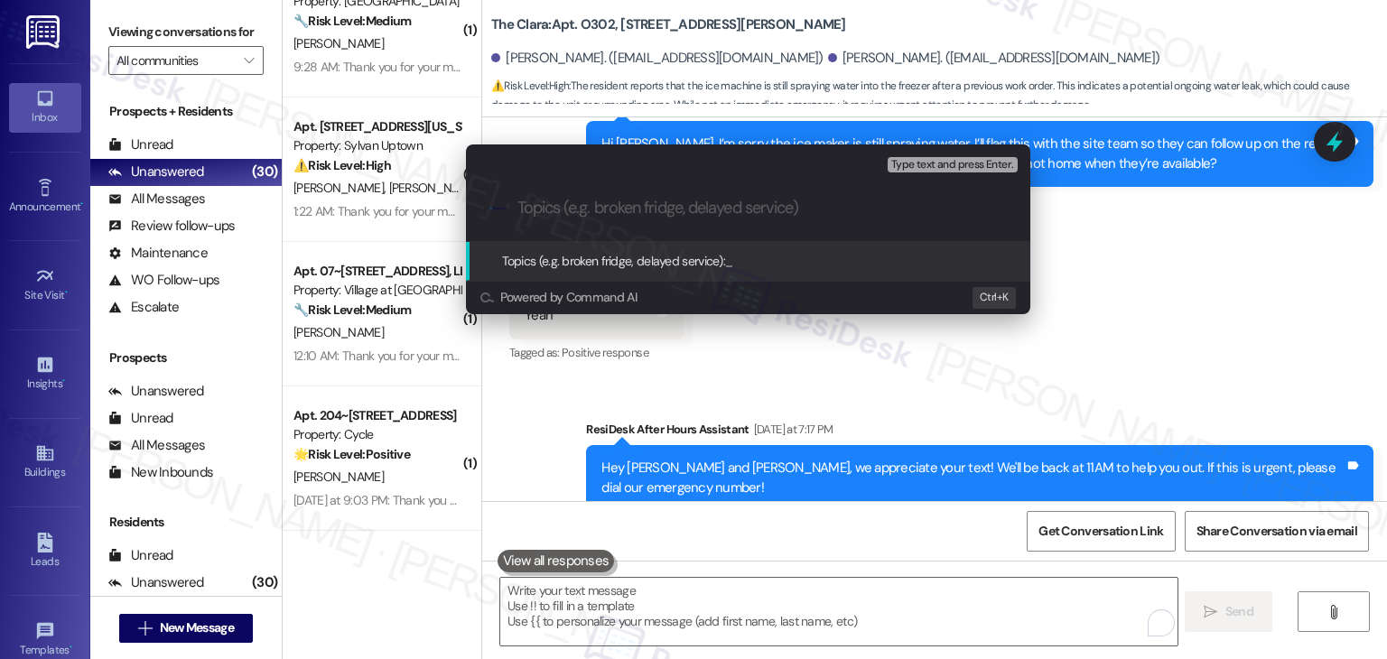
paste input "WO #159559 – Ice Maker Repair Follow-Up"
type input "WO #159559 – Ice Maker Repair Follow-Up"
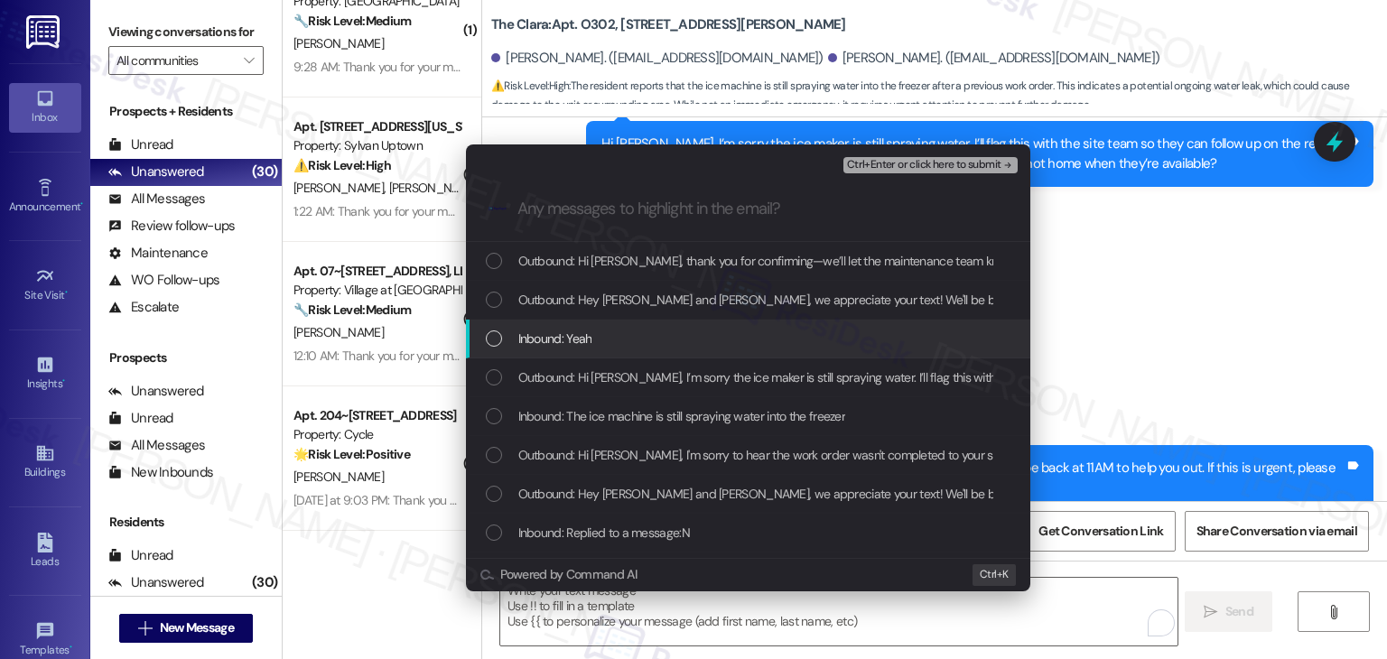
click at [496, 344] on div "List of options" at bounding box center [494, 339] width 16 height 16
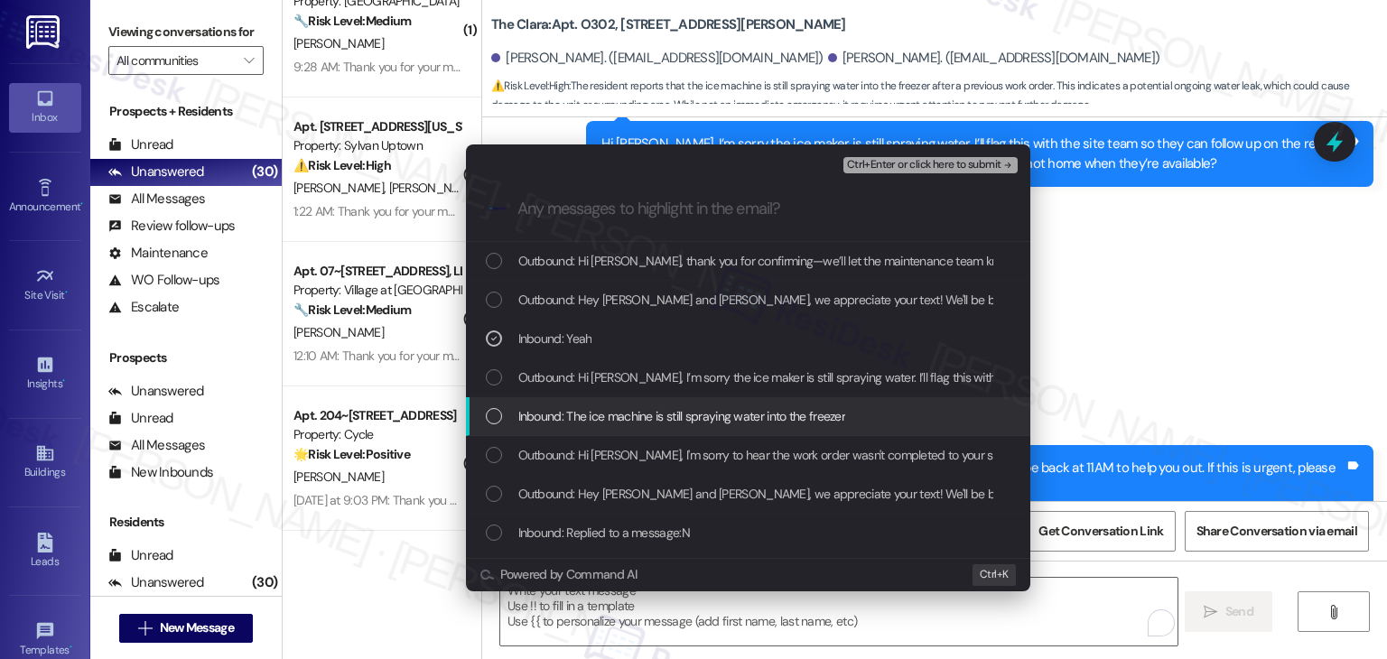
click at [498, 415] on div "List of options" at bounding box center [494, 416] width 16 height 16
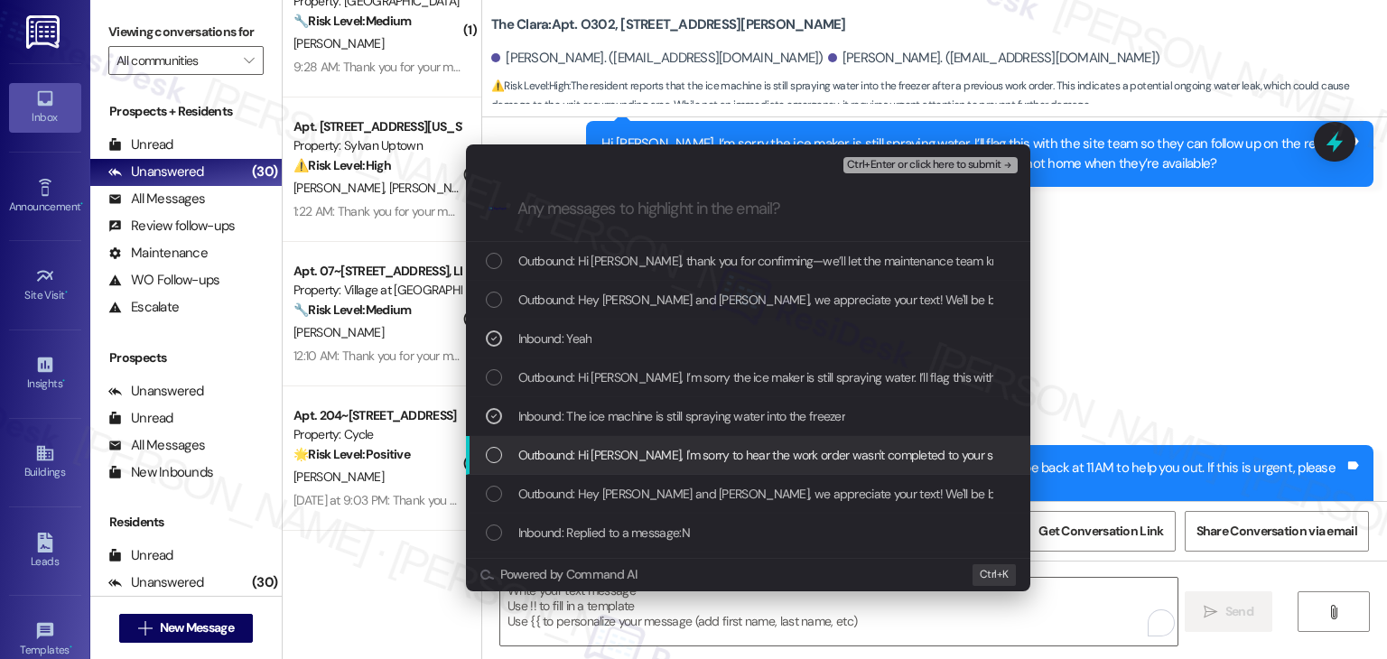
click at [495, 454] on div "List of options" at bounding box center [494, 455] width 16 height 16
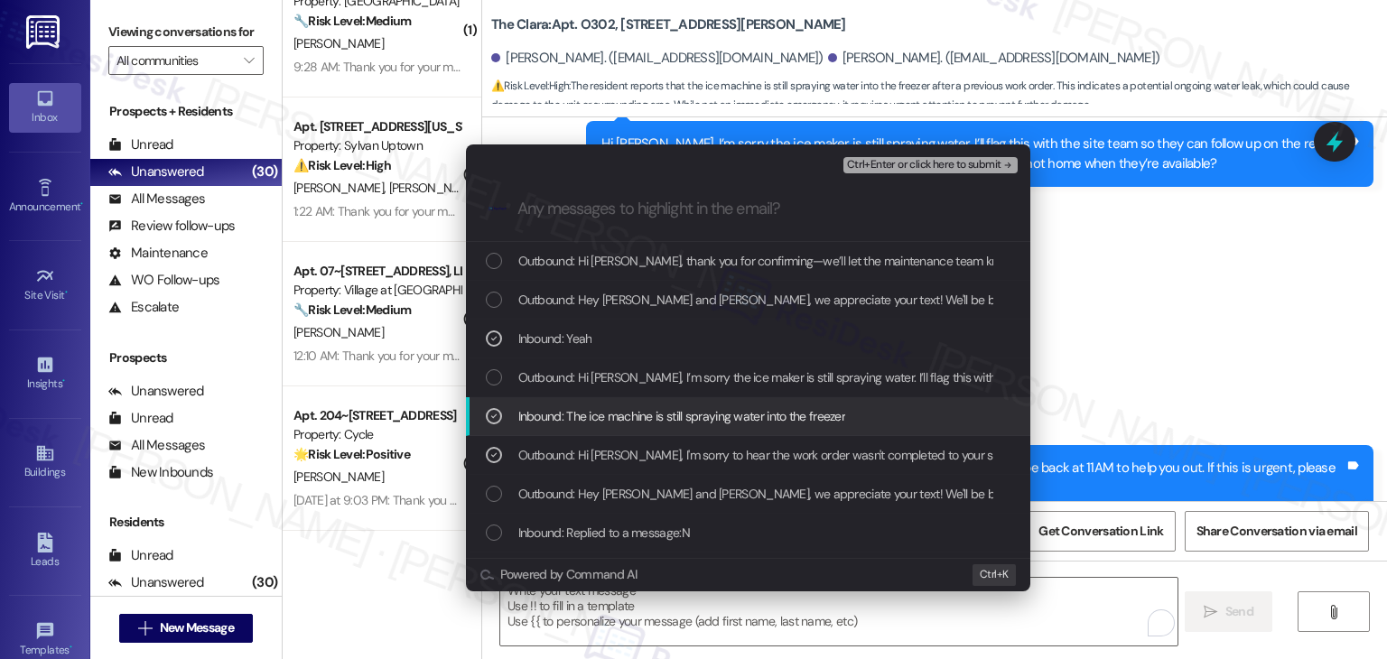
scroll to position [90, 0]
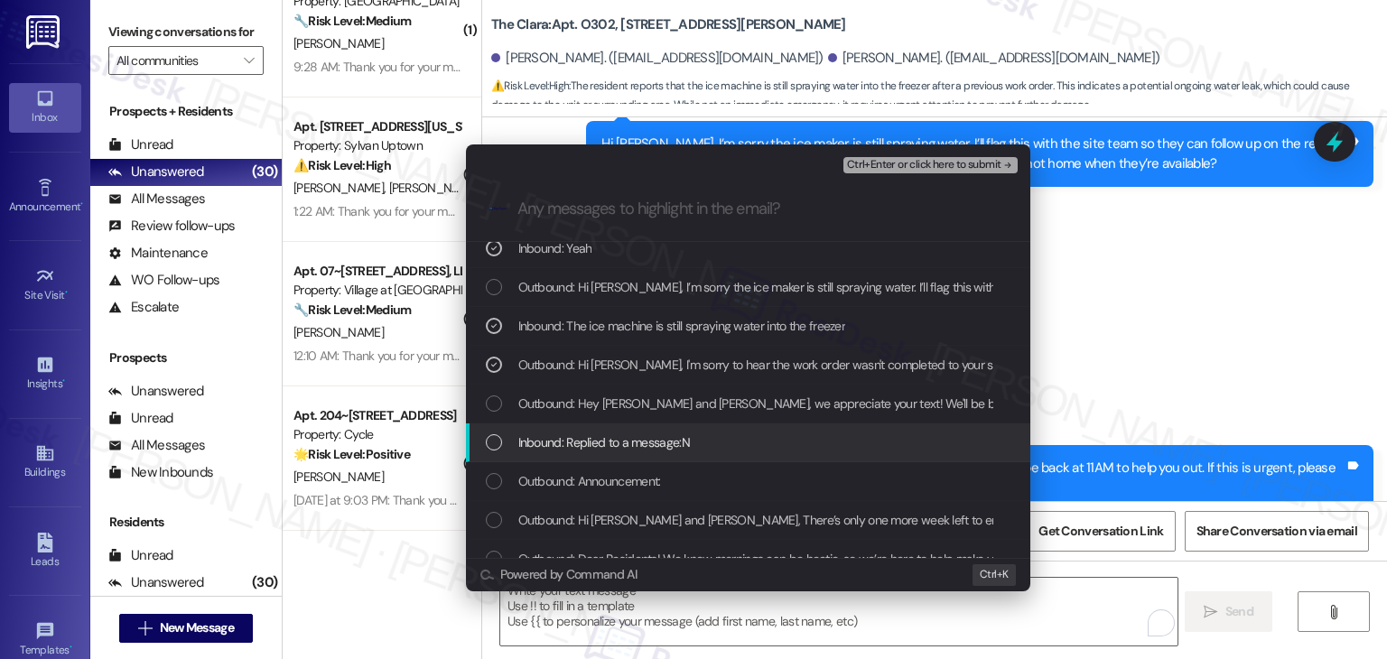
click at [495, 445] on div "List of options" at bounding box center [494, 442] width 16 height 16
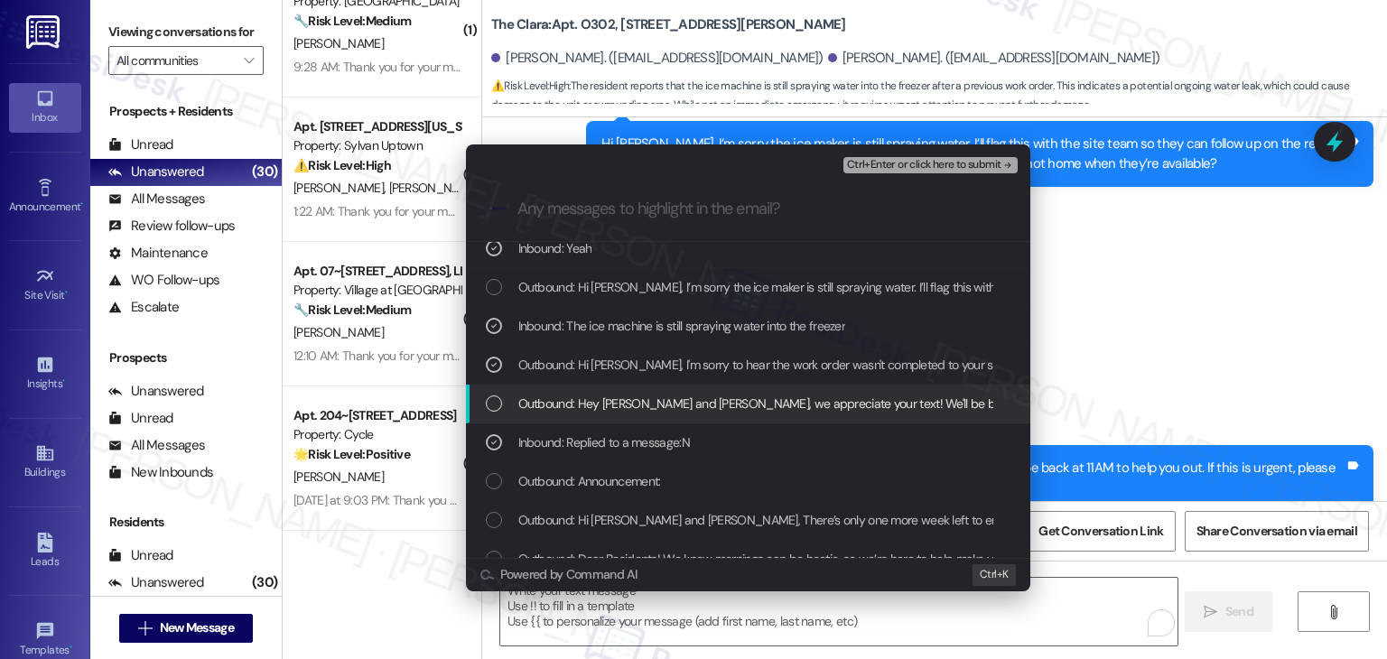
scroll to position [181, 0]
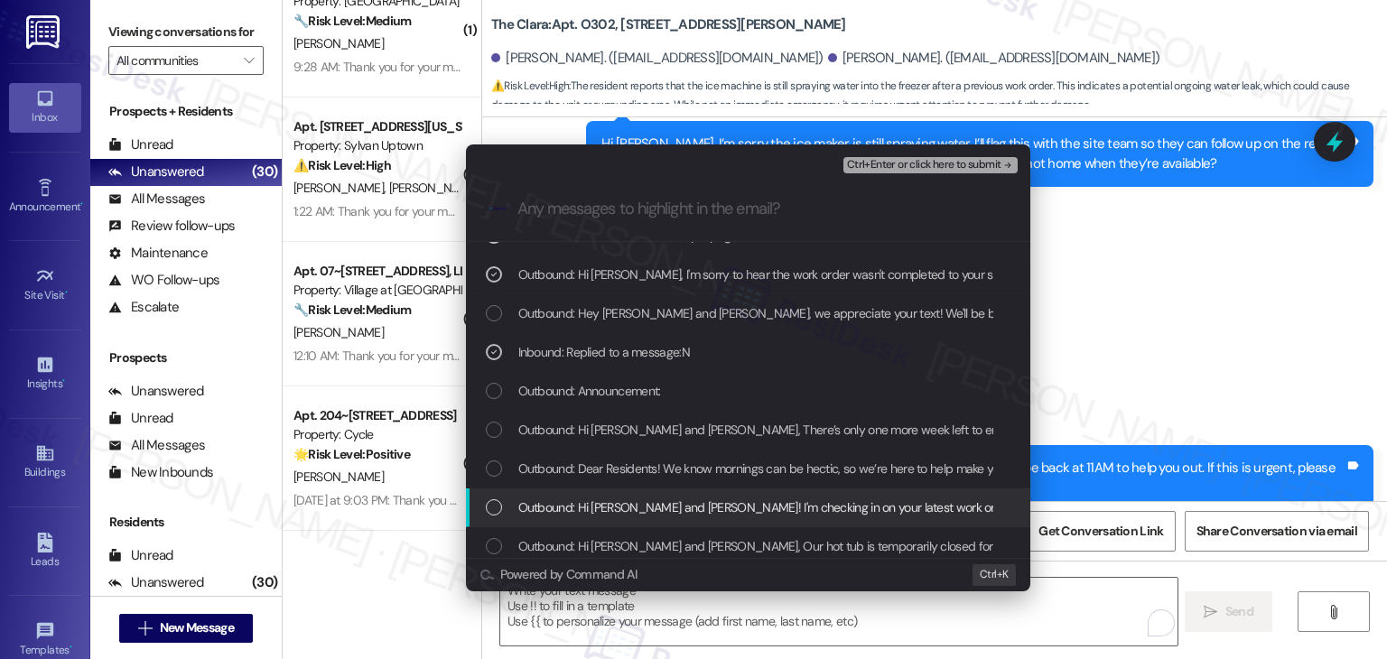
click at [498, 500] on div "List of options" at bounding box center [494, 507] width 16 height 16
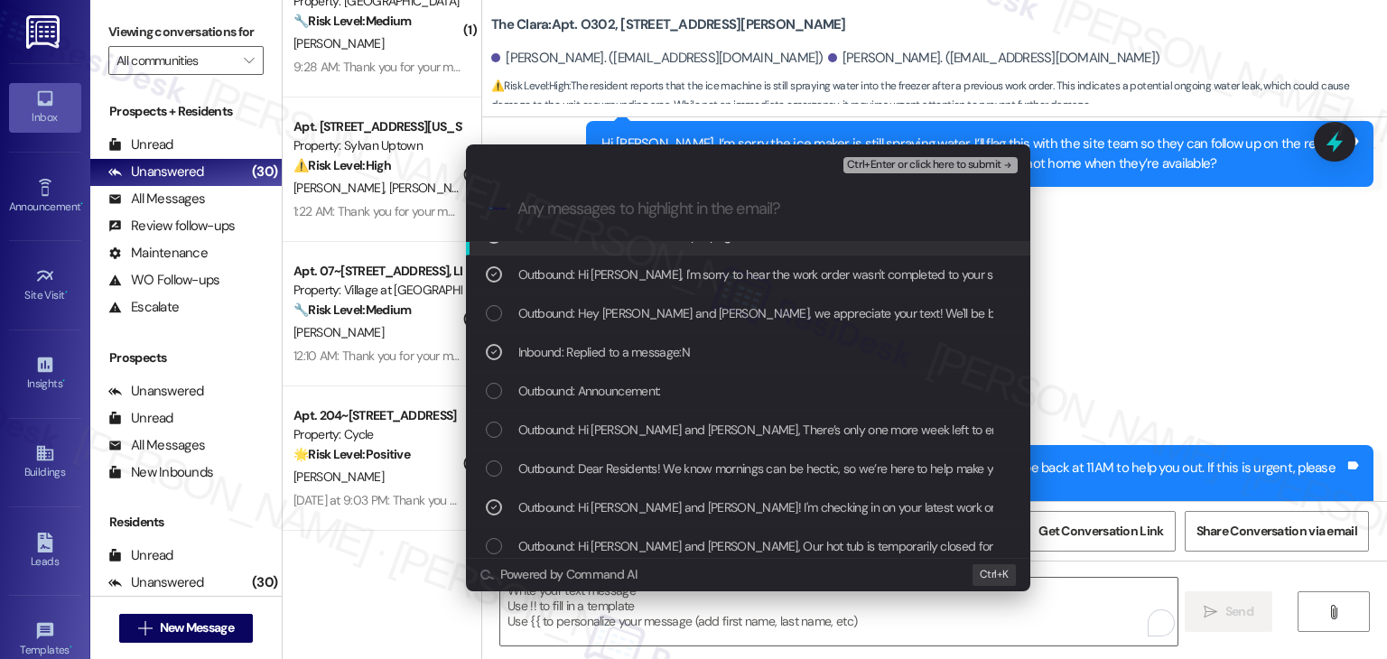
click at [922, 160] on span "Ctrl+Enter or click here to submit" at bounding box center [924, 165] width 154 height 13
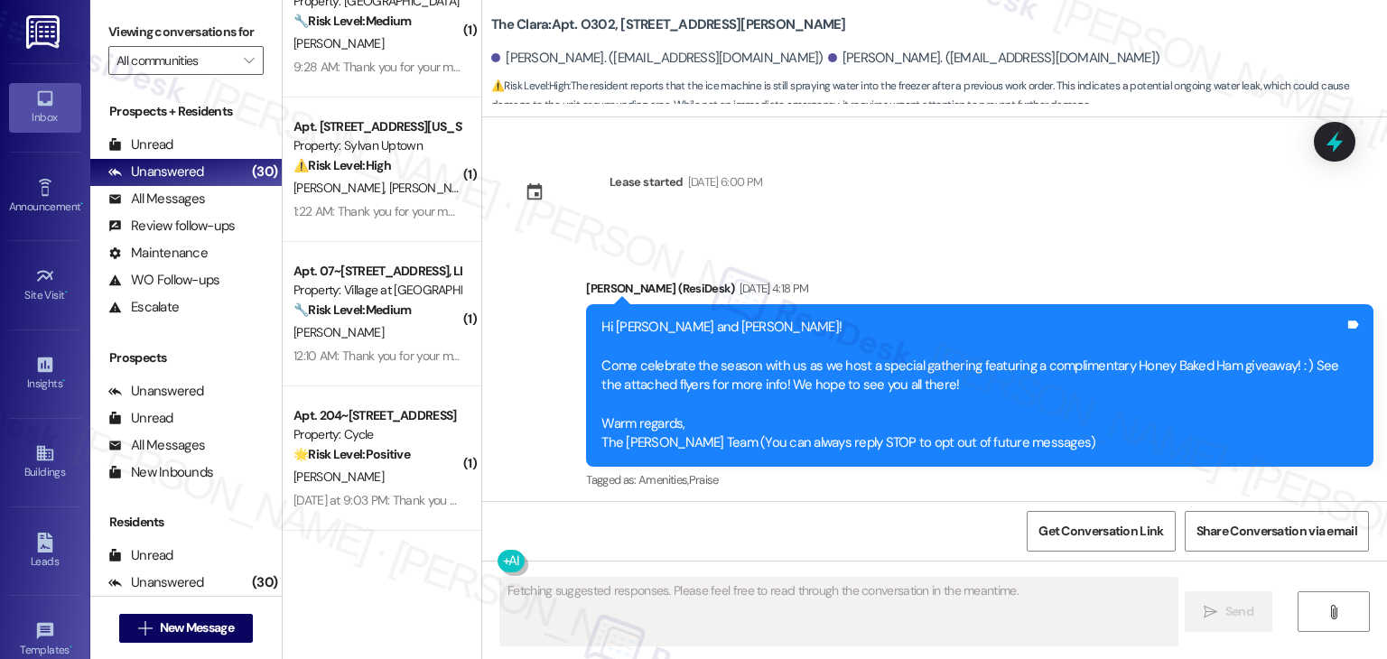
scroll to position [26782, 0]
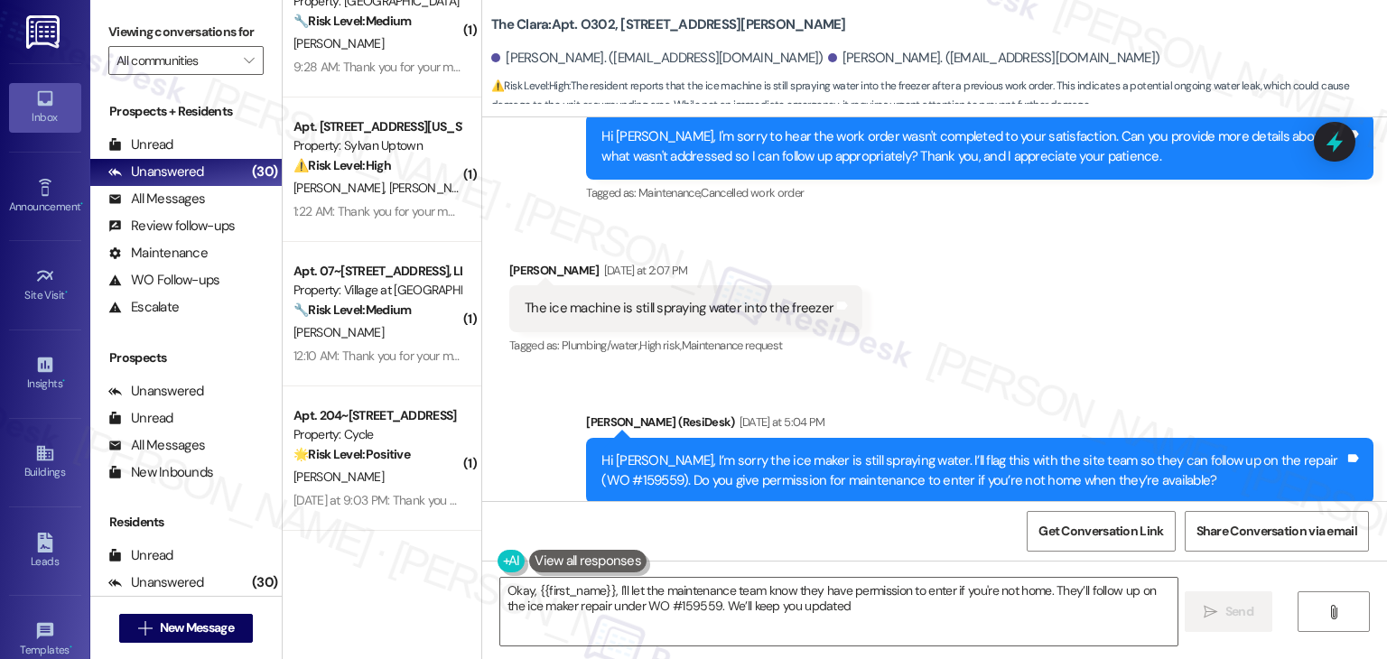
type textarea "Okay, {{first_name}}, I'll let the maintenance team know they have permission t…"
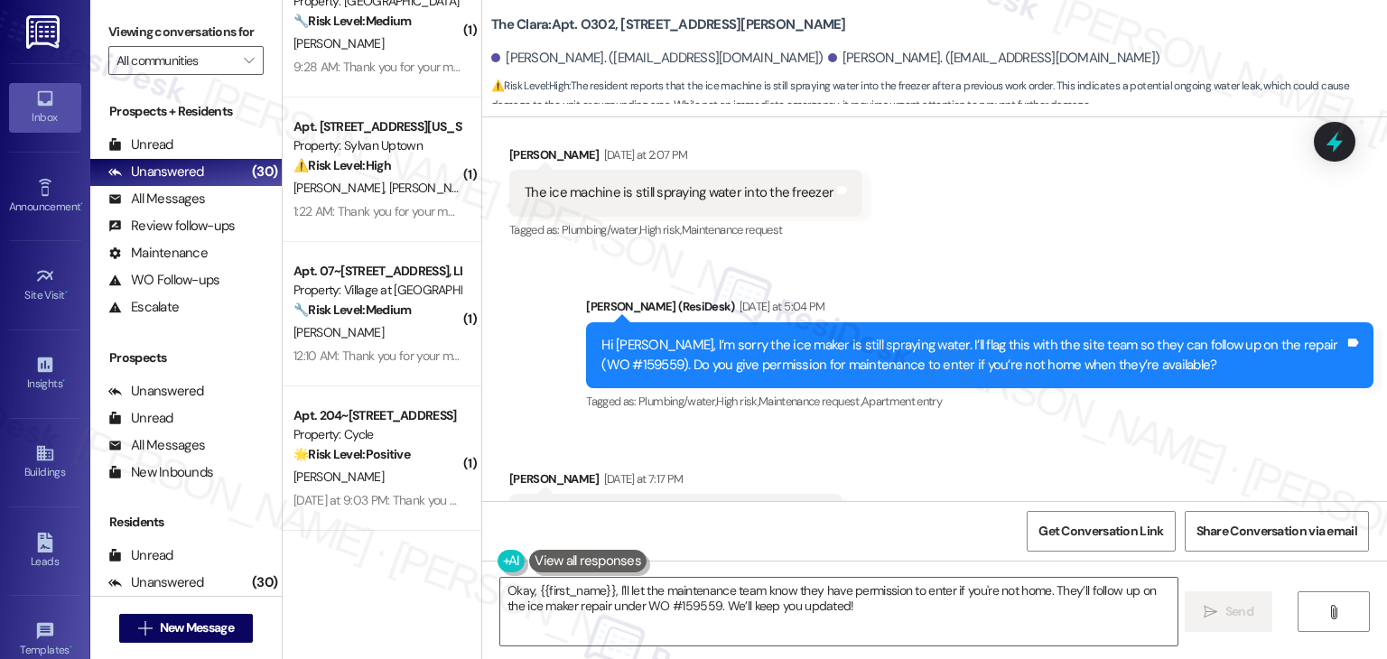
scroll to position [27126, 0]
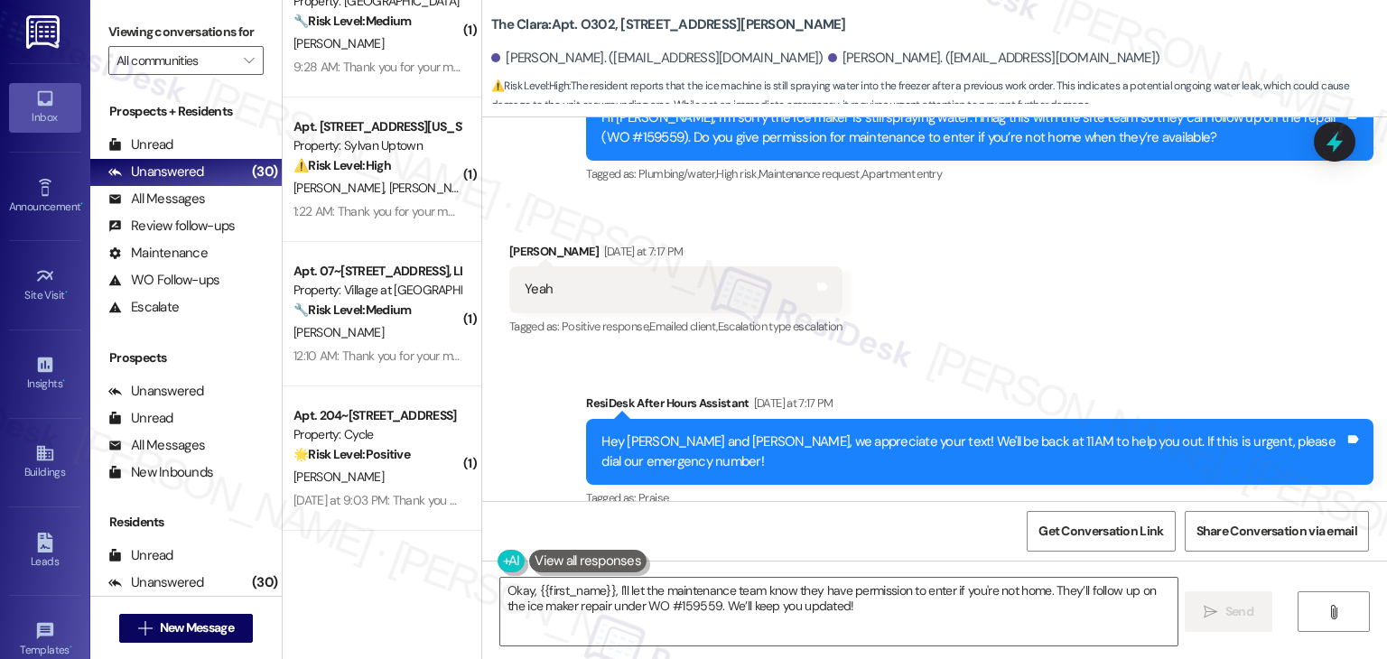
click at [1016, 353] on div "Sent via SMS ResiDesk After Hours Assistant Yesterday at 7:17 PM Hey Aimee and …" at bounding box center [934, 524] width 905 height 343
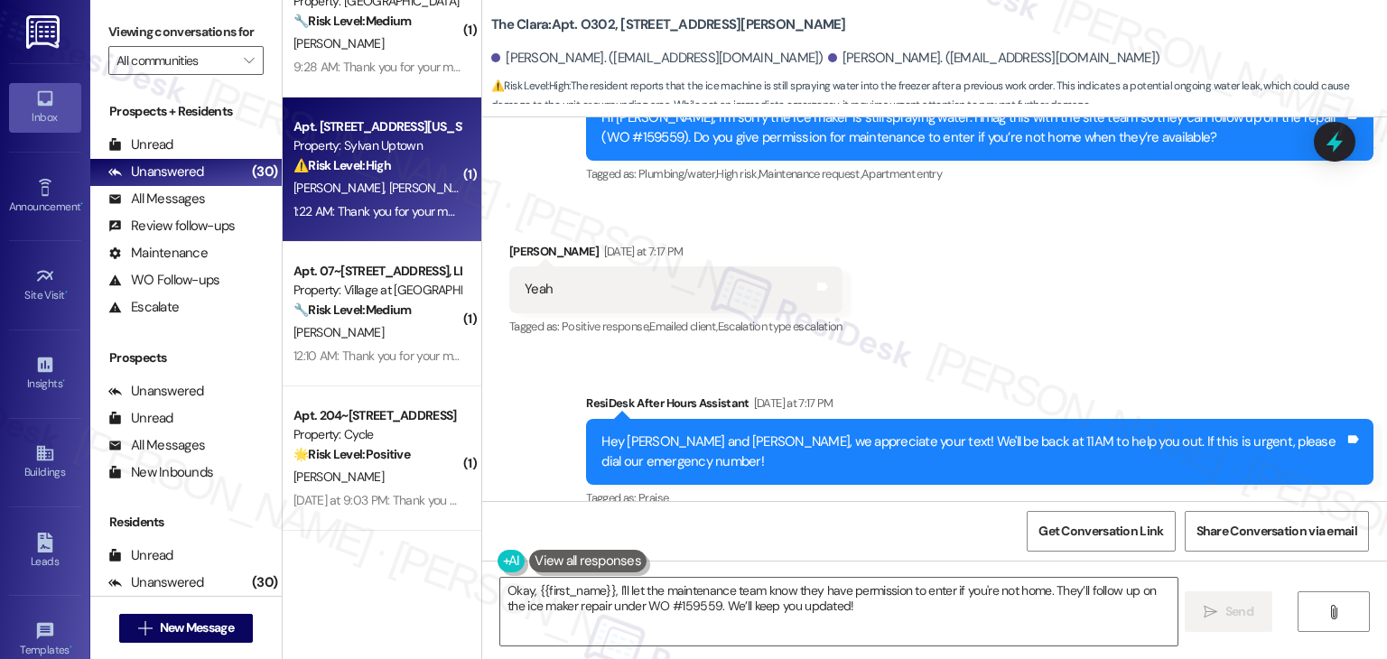
click at [361, 208] on div "1:22 AM: Thank you for your message. Our offices are currently closed, but we w…" at bounding box center [770, 211] width 952 height 16
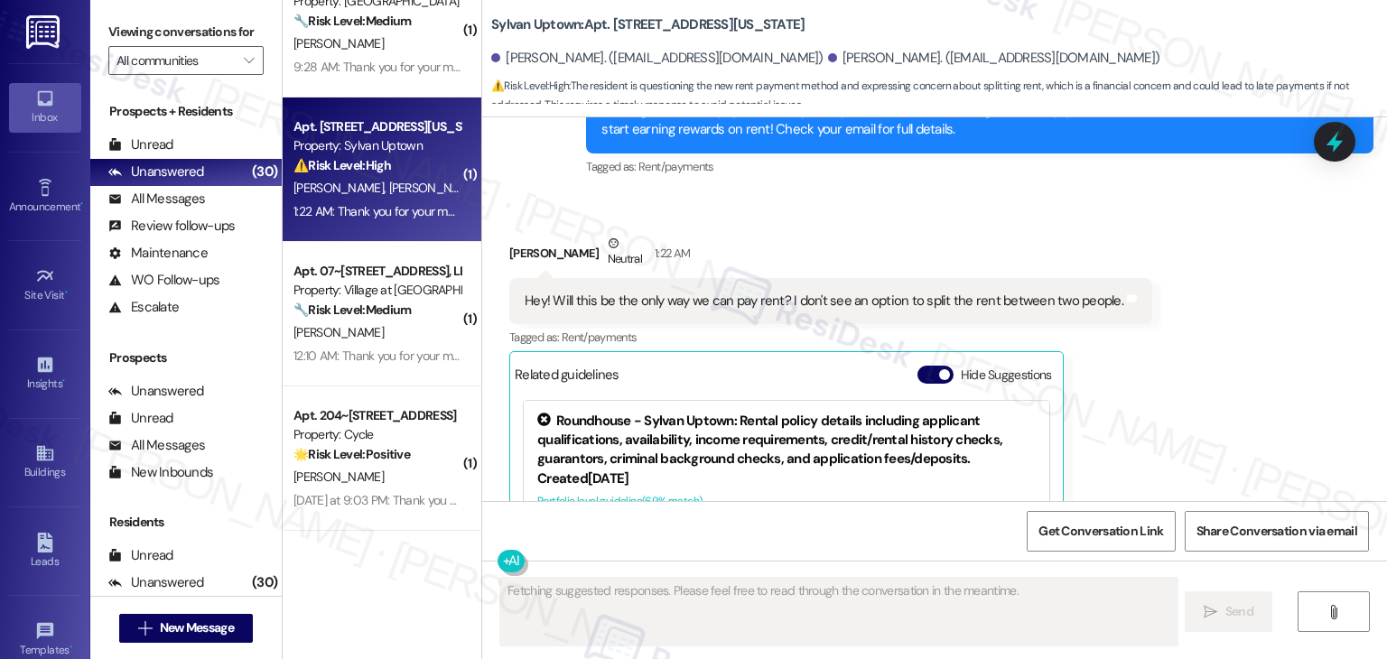
scroll to position [2392, 0]
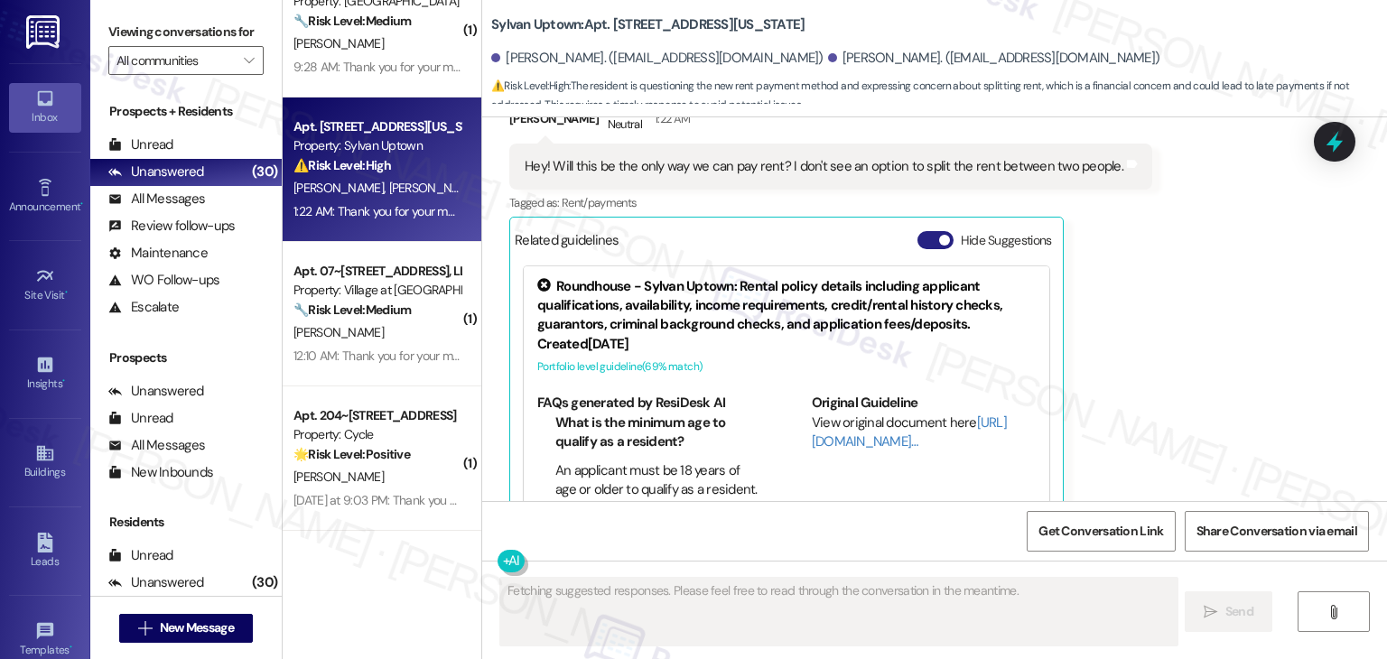
click at [918, 231] on button "Hide Suggestions" at bounding box center [936, 240] width 36 height 18
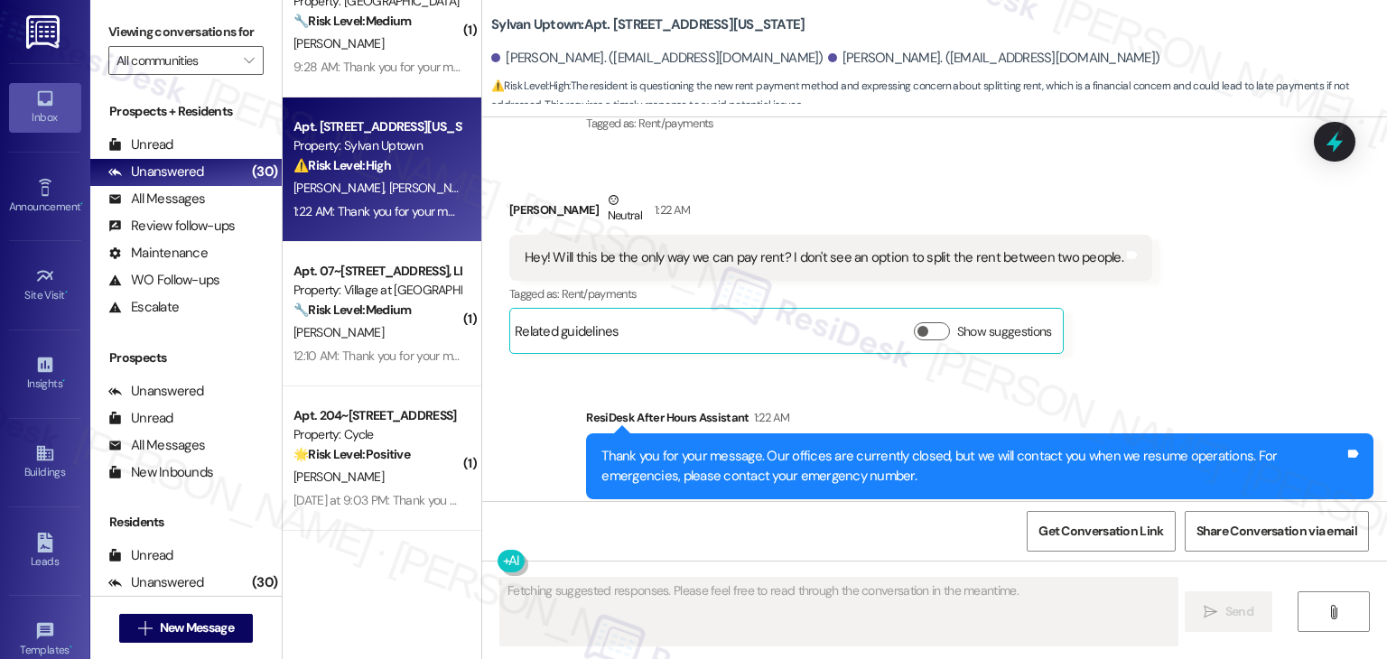
click at [1238, 304] on div "Received via SMS William Debause Neutral 1:22 AM Hey! Will this be the only way…" at bounding box center [934, 259] width 905 height 218
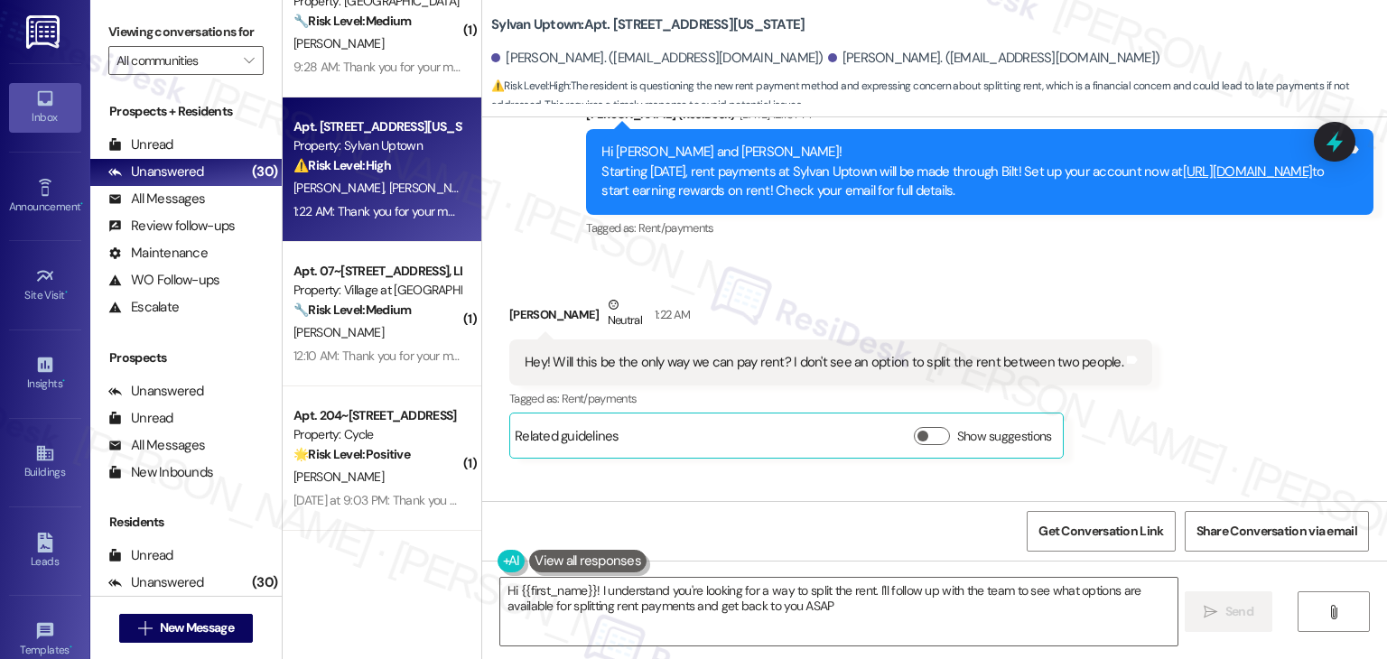
type textarea "Hi {{first_name}}! I understand you're looking for a way to split the rent. I'l…"
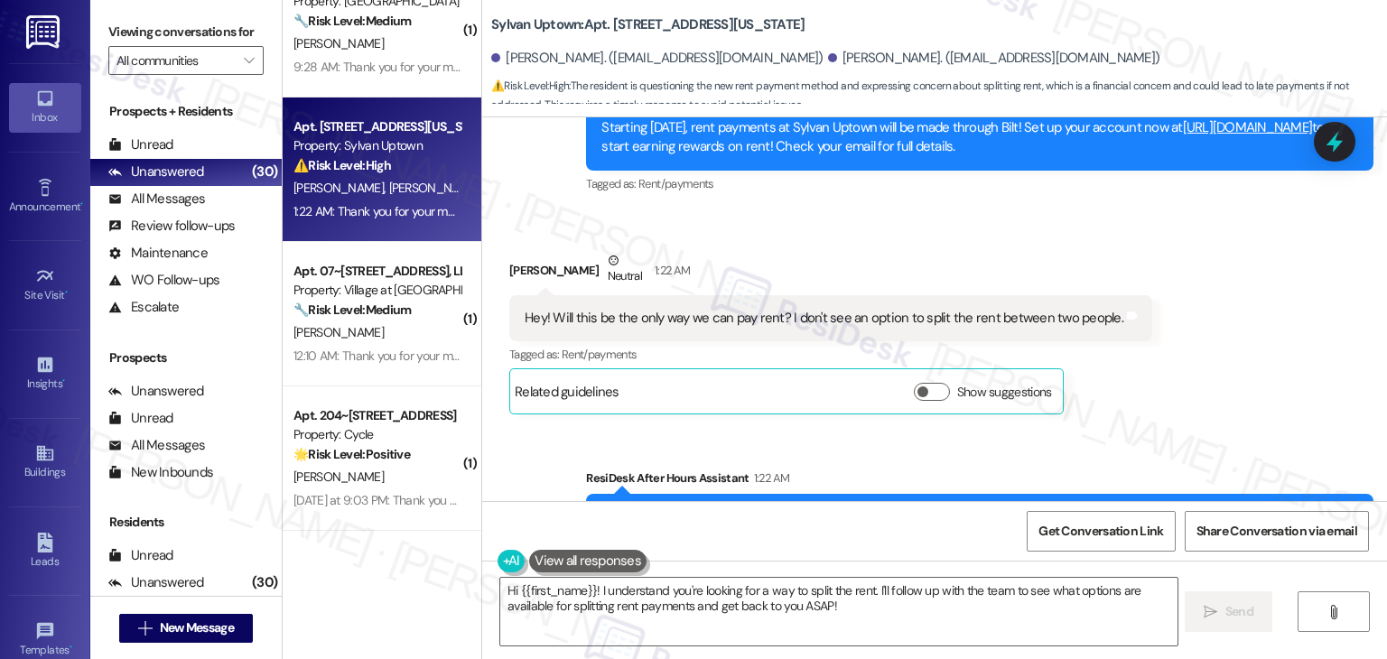
scroll to position [2210, 0]
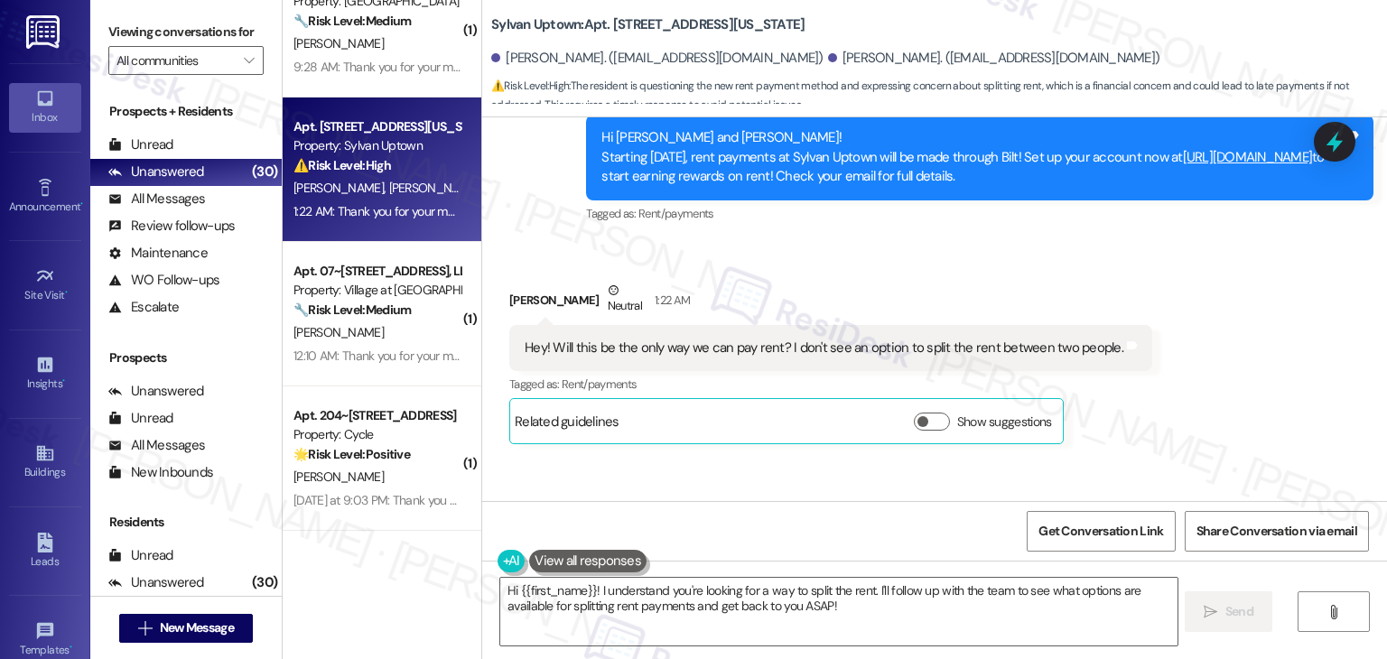
click at [1239, 311] on div "Received via SMS William Debause Neutral 1:22 AM Hey! Will this be the only way…" at bounding box center [934, 349] width 905 height 218
click at [1233, 288] on div "Received via SMS William Debause Neutral 1:22 AM Hey! Will this be the only way…" at bounding box center [934, 349] width 905 height 218
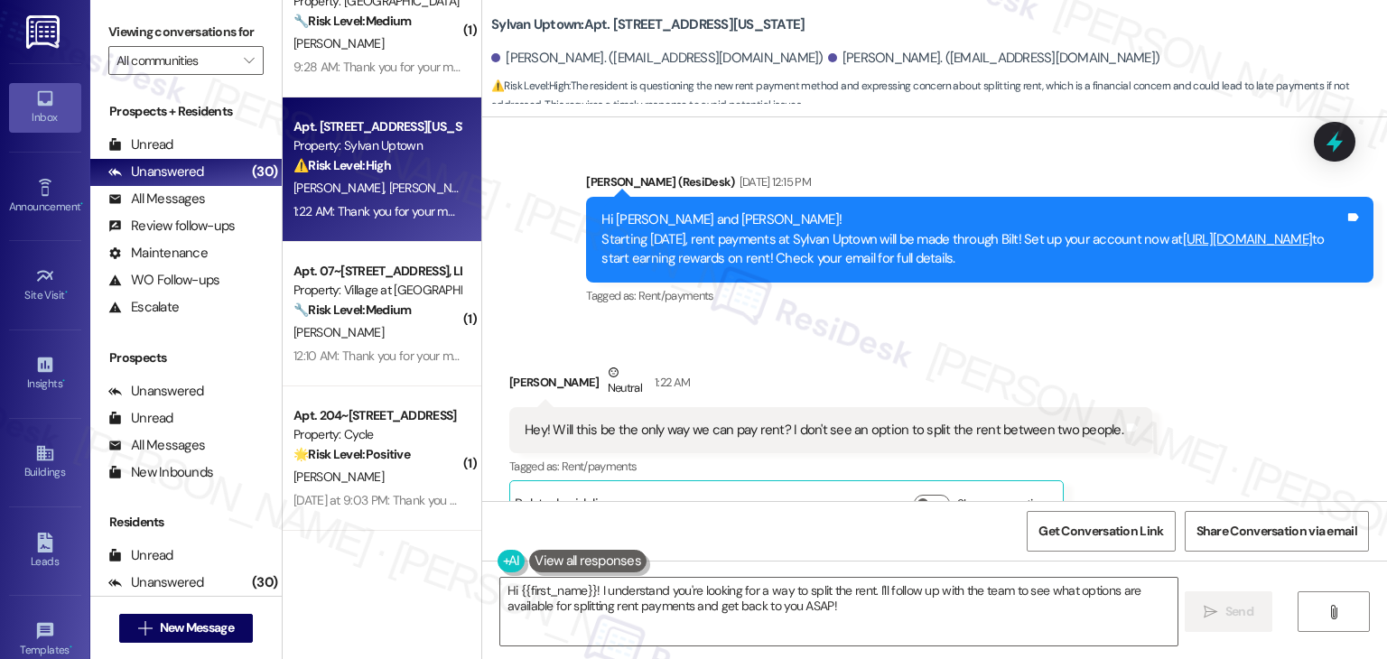
scroll to position [2121, 0]
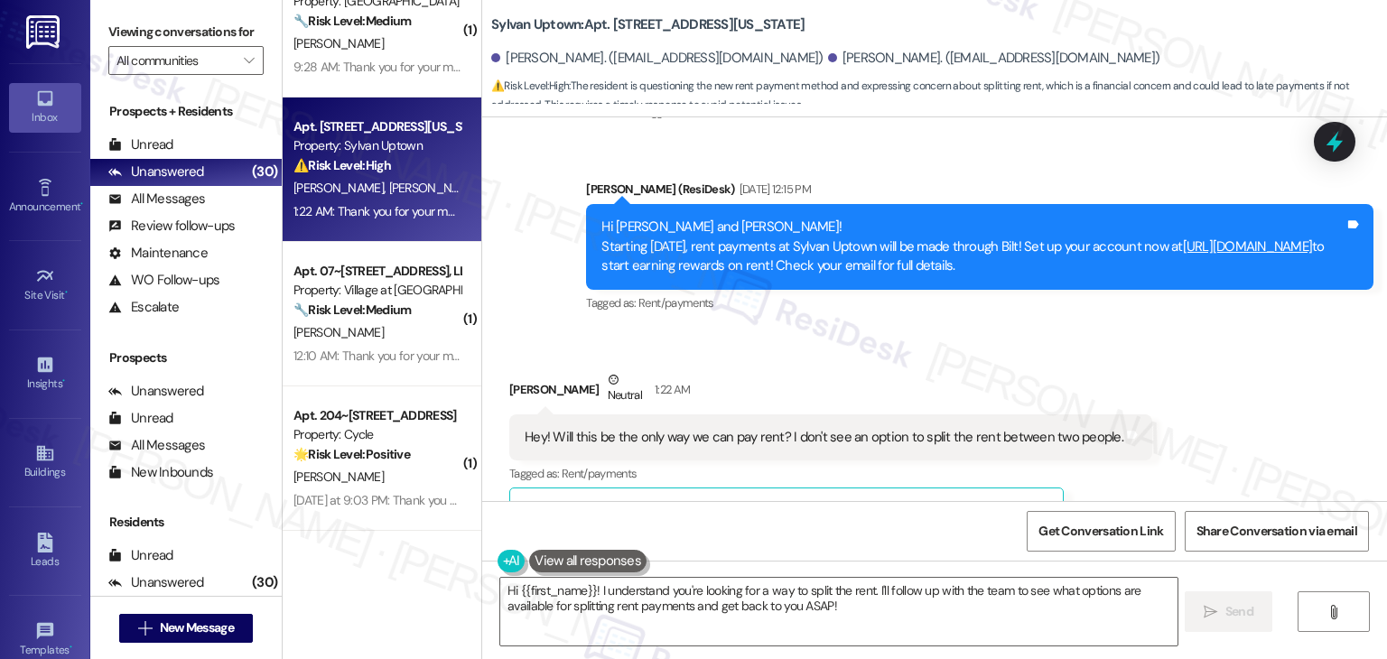
click at [1229, 330] on div "Received via SMS William Debause Neutral 1:22 AM Hey! Will this be the only way…" at bounding box center [934, 439] width 905 height 218
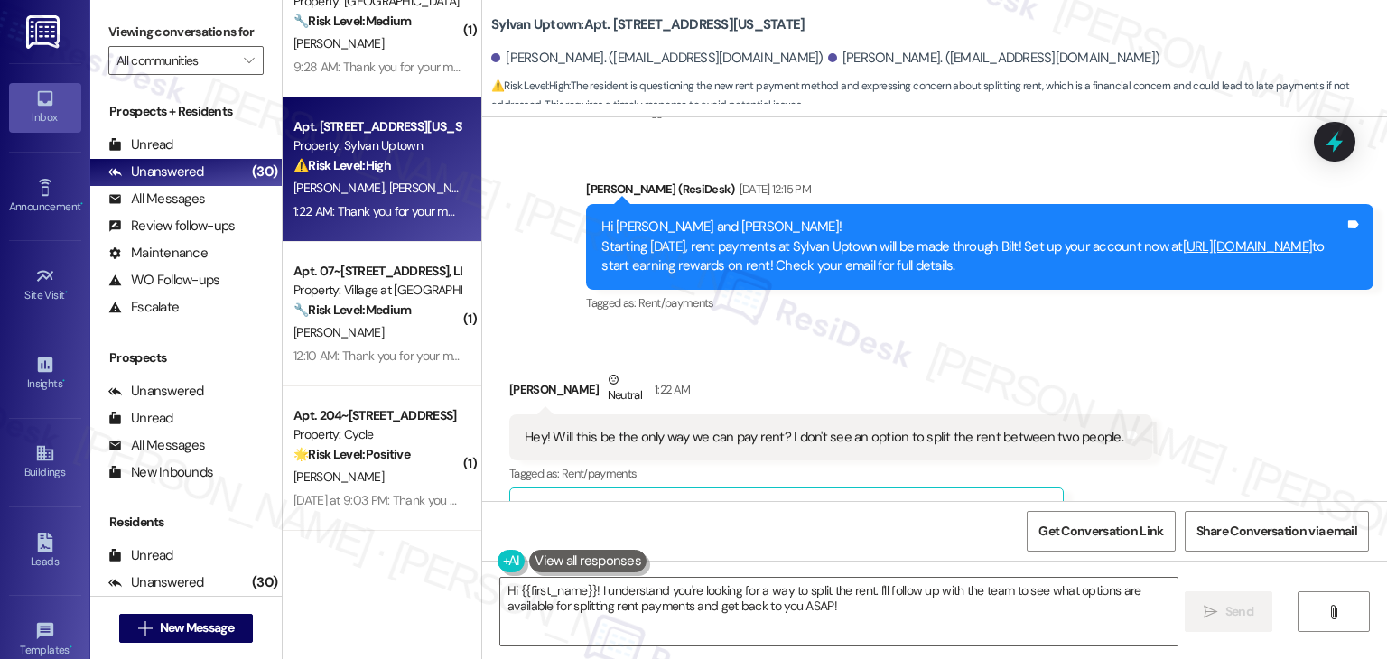
click at [1229, 330] on div "Received via SMS William Debause Neutral 1:22 AM Hey! Will this be the only way…" at bounding box center [934, 439] width 905 height 218
click at [1236, 371] on div "Received via SMS William Debause Neutral 1:22 AM Hey! Will this be the only way…" at bounding box center [934, 439] width 905 height 218
drag, startPoint x: 1174, startPoint y: 226, endPoint x: 553, endPoint y: 189, distance: 622.5
click at [553, 189] on div "Sent via SMS Dottie (ResiDesk) Aug 12, 2025 at 2:16 PM Hi William and Johanna! …" at bounding box center [934, 74] width 905 height 509
copy div "Hi William and Johanna! Starting September 25th, rent payments at Sylvan Uptown…"
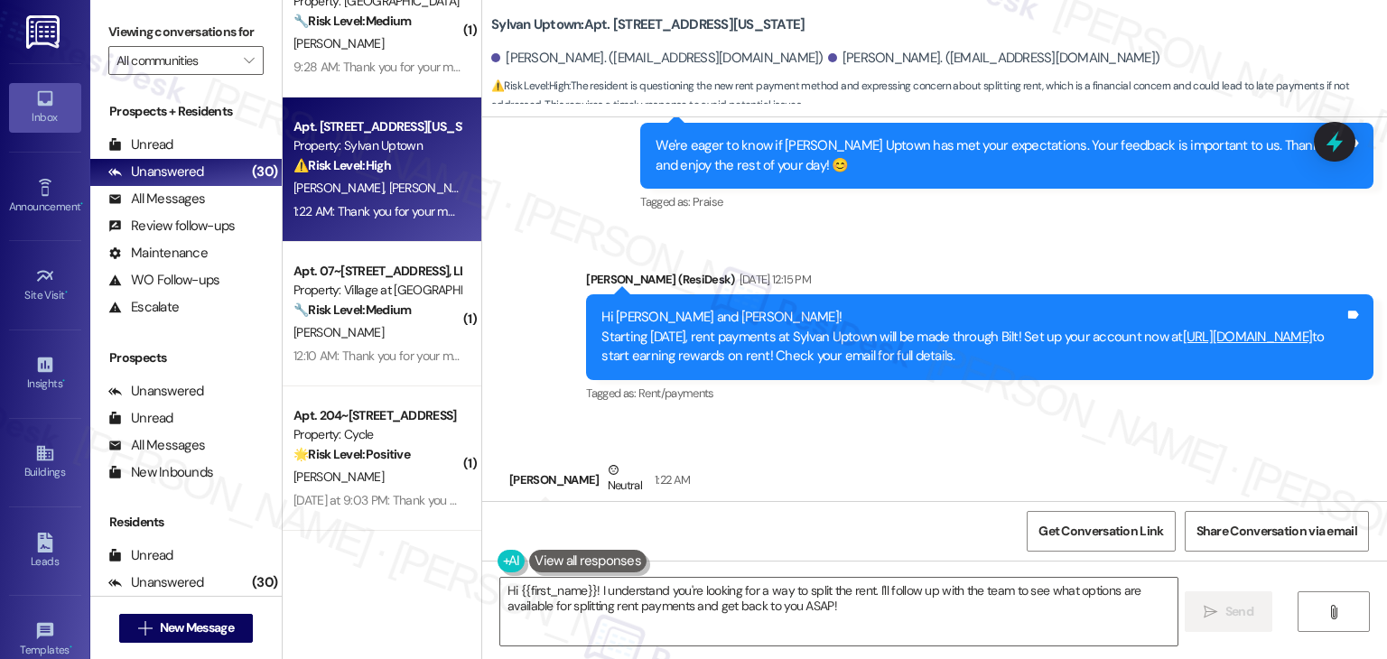
scroll to position [2030, 0]
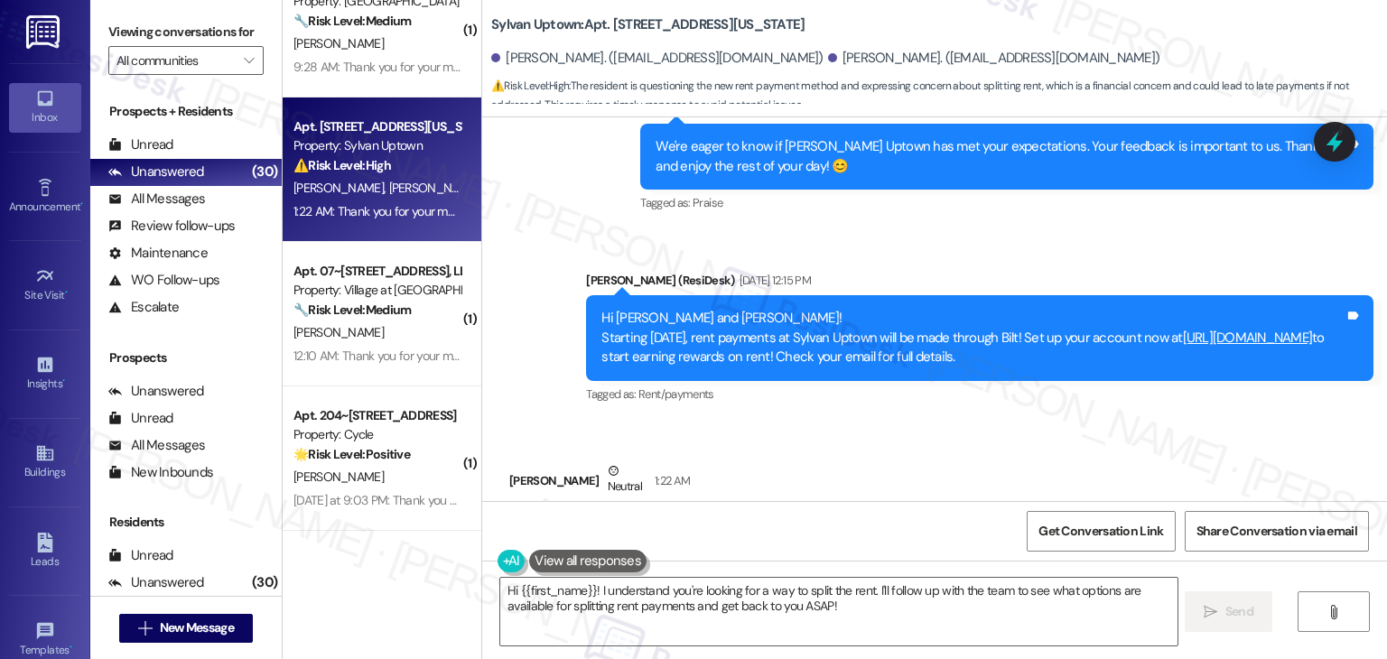
copy div "Hi William and Johanna! Starting September 25th, rent payments at Sylvan Uptown…"
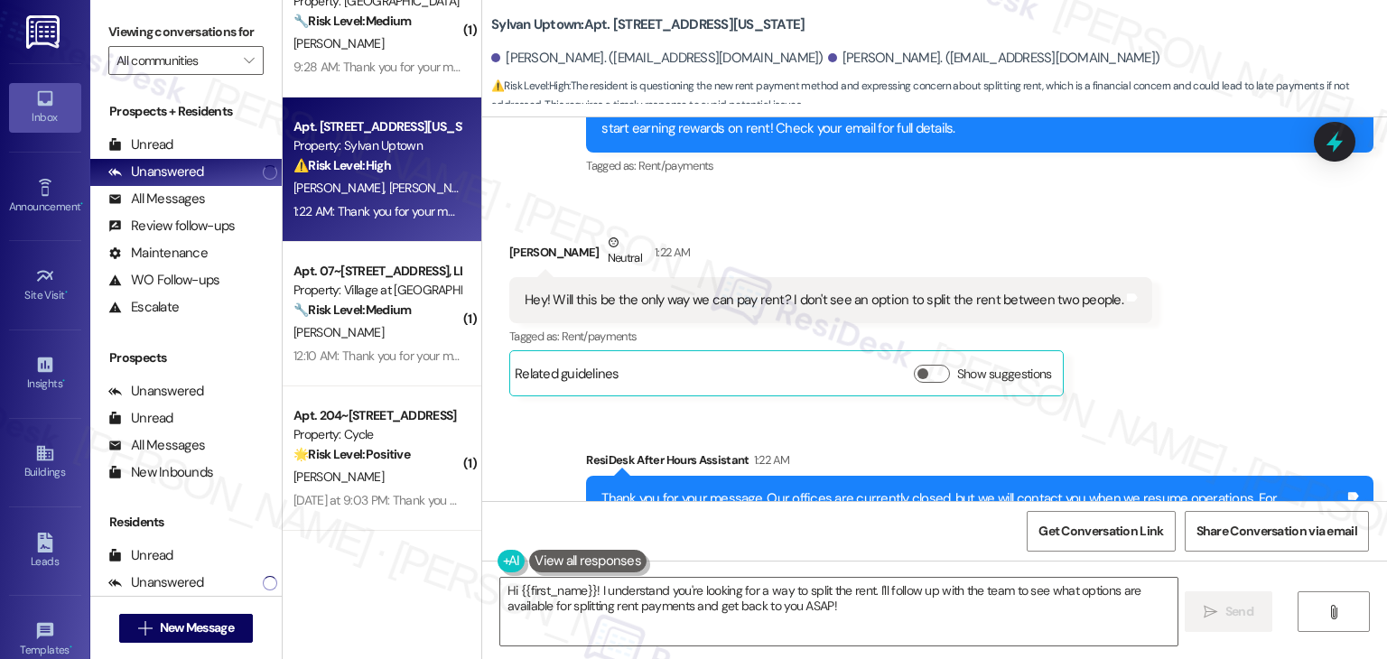
scroll to position [2301, 0]
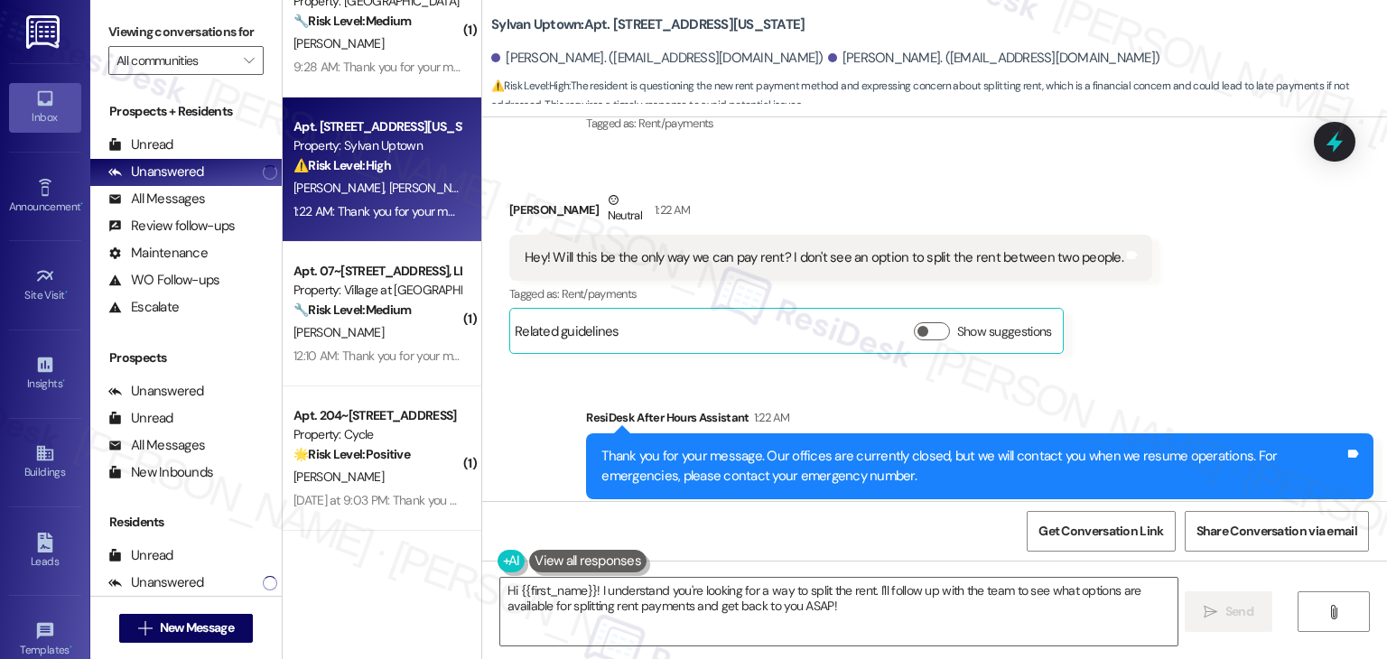
click at [852, 248] on div "Hey! Will this be the only way we can pay rent? I don't see an option to split …" at bounding box center [824, 257] width 599 height 19
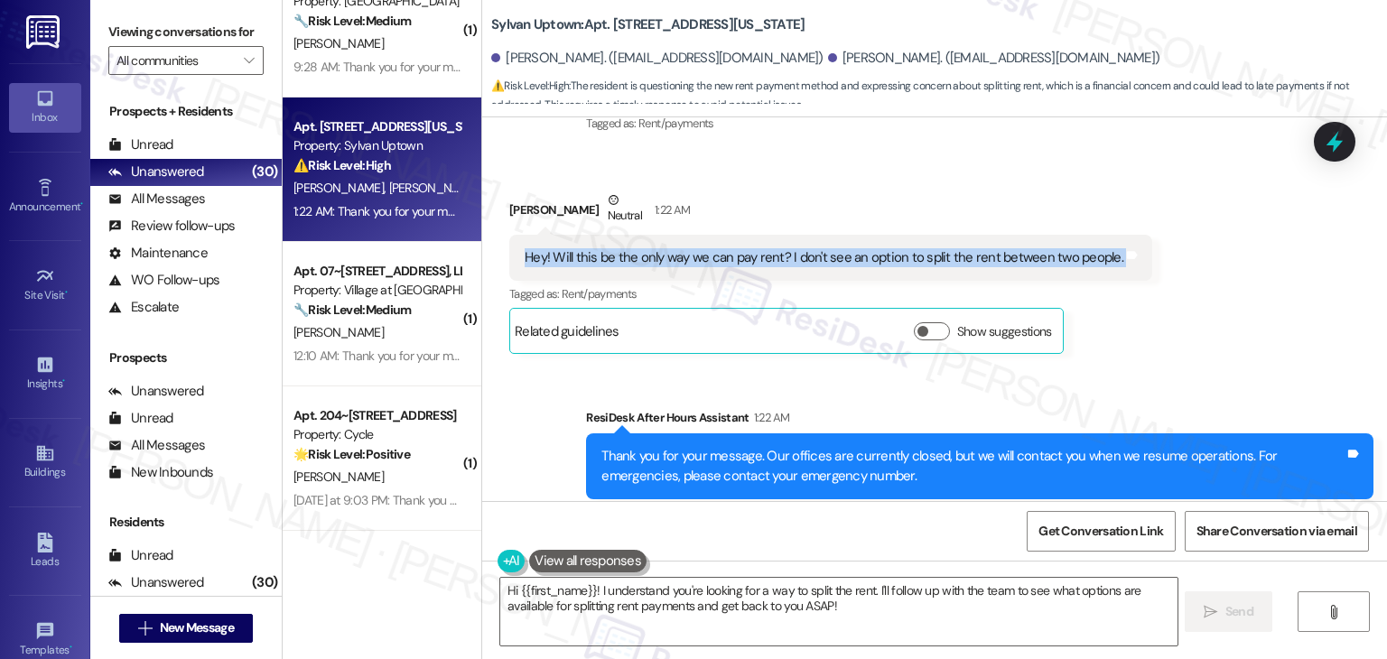
click at [852, 248] on div "Hey! Will this be the only way we can pay rent? I don't see an option to split …" at bounding box center [824, 257] width 599 height 19
copy div "Hey! Will this be the only way we can pay rent? I don't see an option to split …"
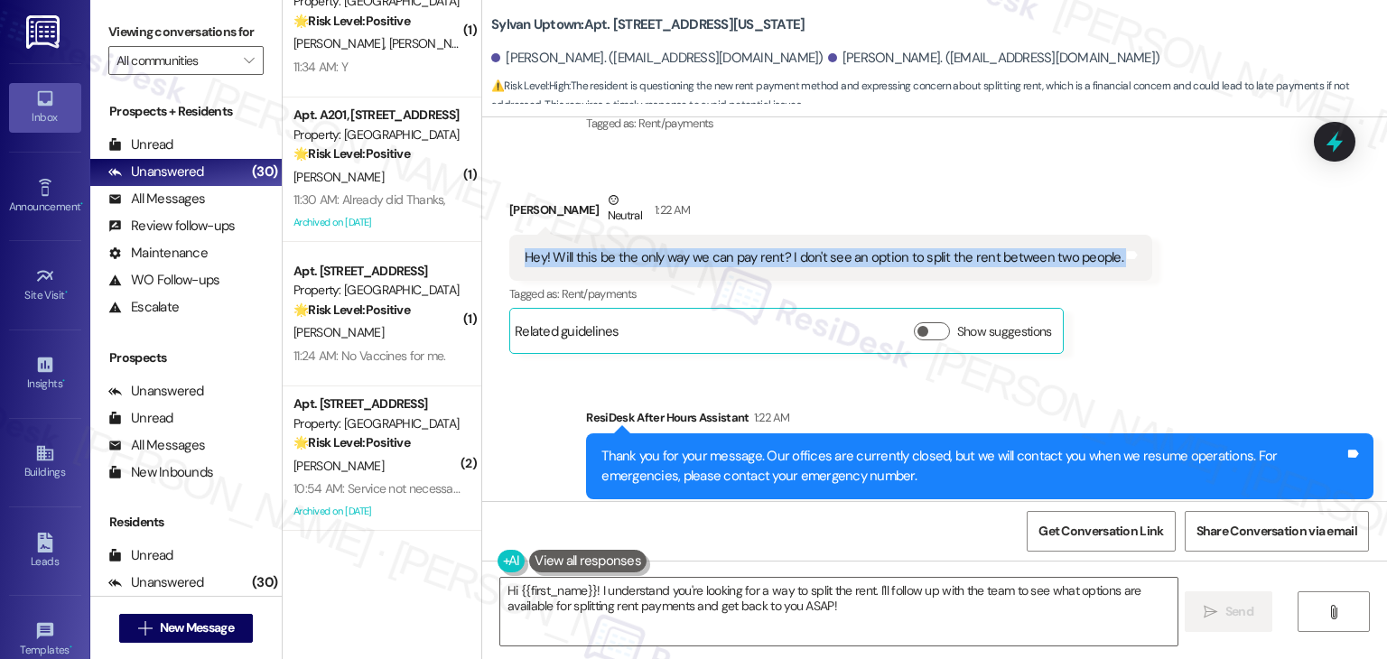
click at [903, 537] on div "Get Conversation Link Share Conversation via email" at bounding box center [934, 531] width 905 height 60
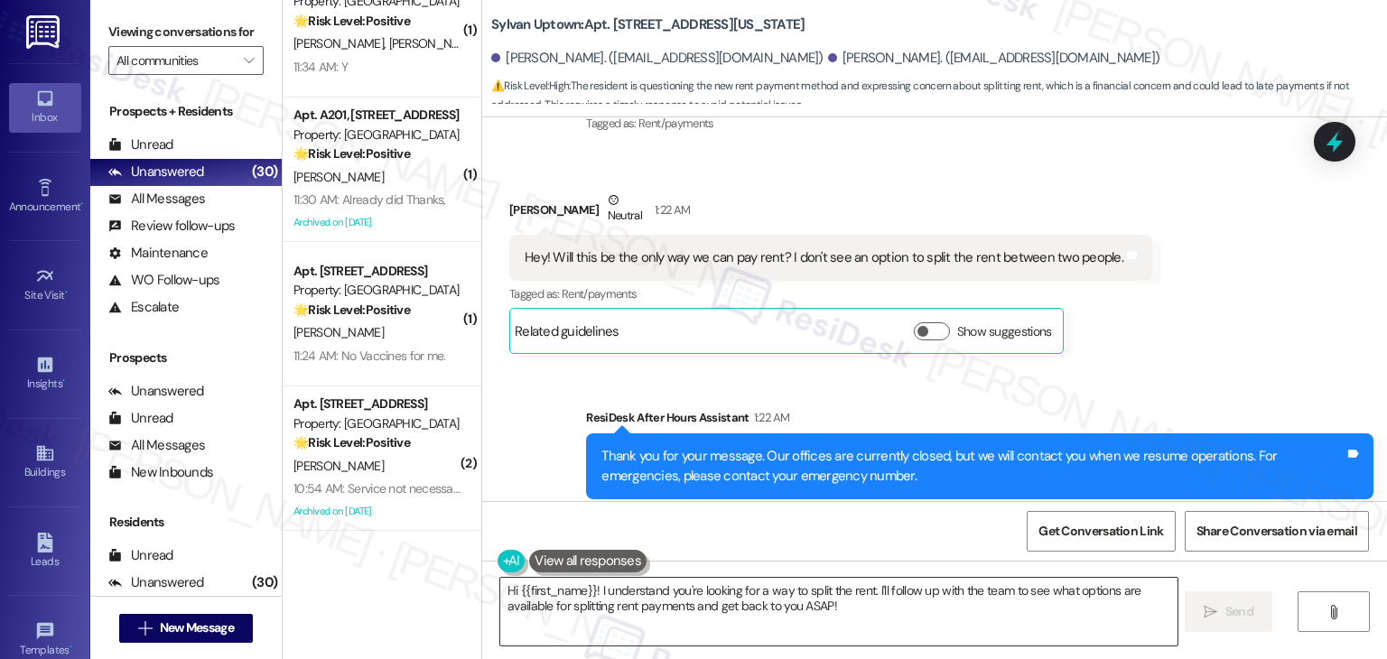
click at [591, 587] on textarea "Hi {{first_name}}! I understand you're looking for a way to split the rent. I'l…" at bounding box center [838, 612] width 677 height 68
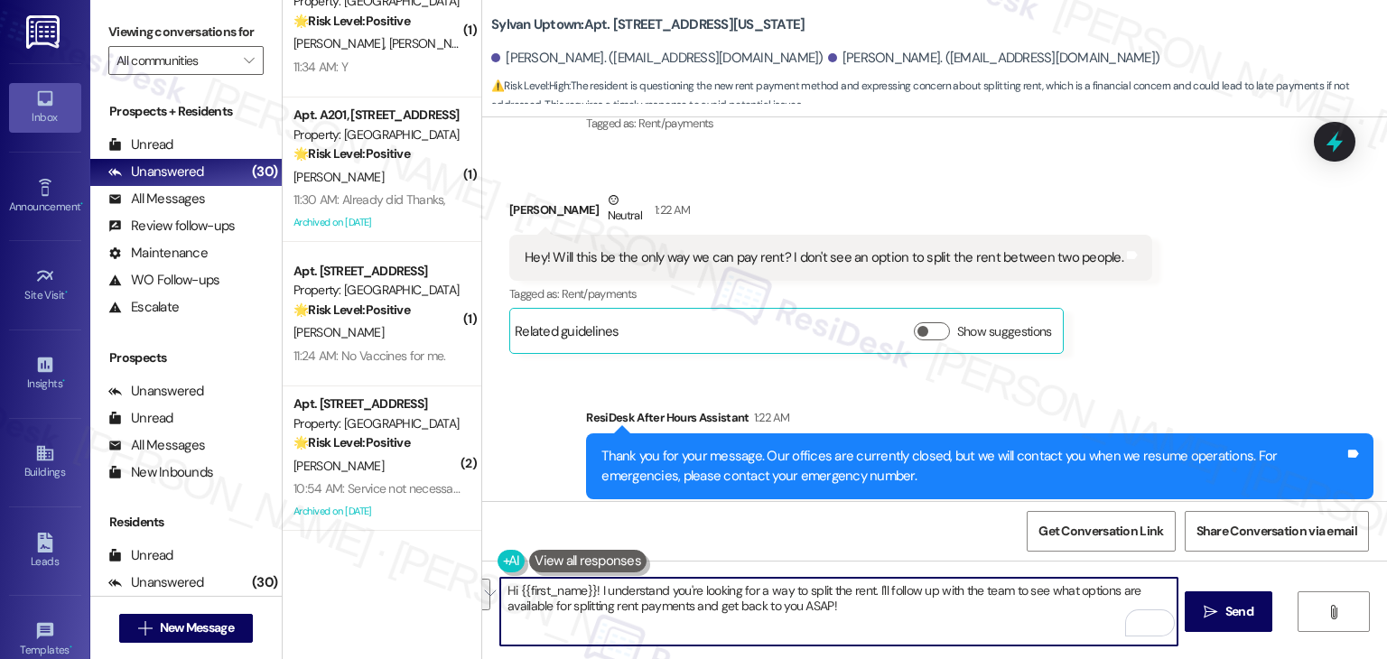
click at [938, 531] on div "Get Conversation Link Share Conversation via email" at bounding box center [934, 531] width 905 height 60
click at [759, 604] on textarea "Hi {{first_name}}! I understand you're looking for a way to split the rent. I'l…" at bounding box center [838, 612] width 677 height 68
click at [759, 605] on textarea "Hi {{first_name}}! I understand you're looking for a way to split the rent. I'l…" at bounding box center [838, 612] width 677 height 68
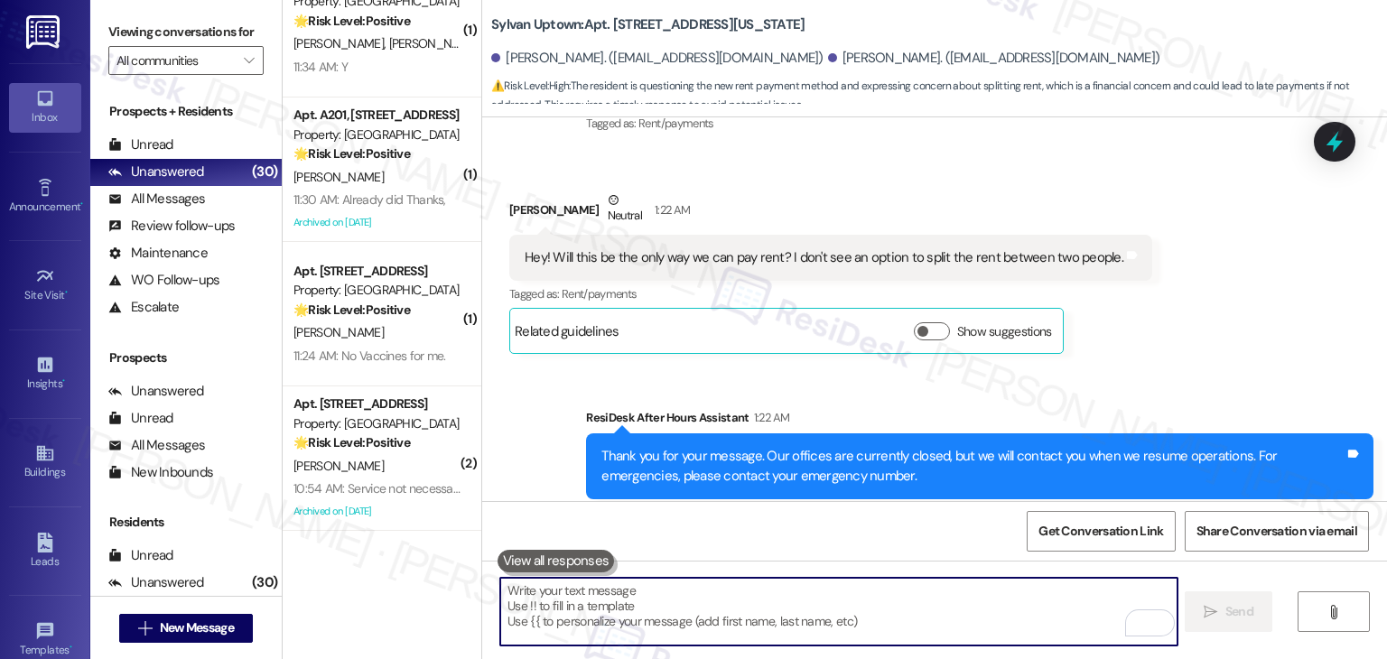
paste textarea "Hi William, I understand you're looking for a way to split the rent. I’ll follo…"
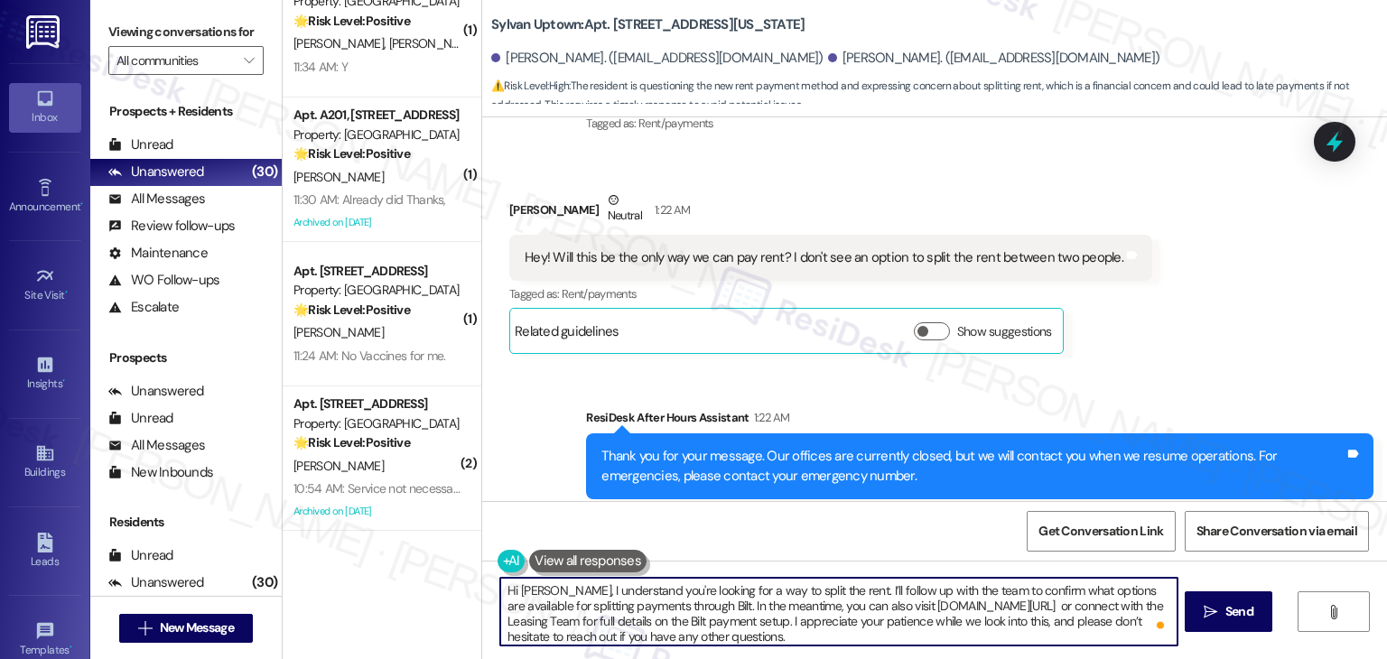
type textarea "Hi William, I understand you're looking for a way to split the rent. I’ll follo…"
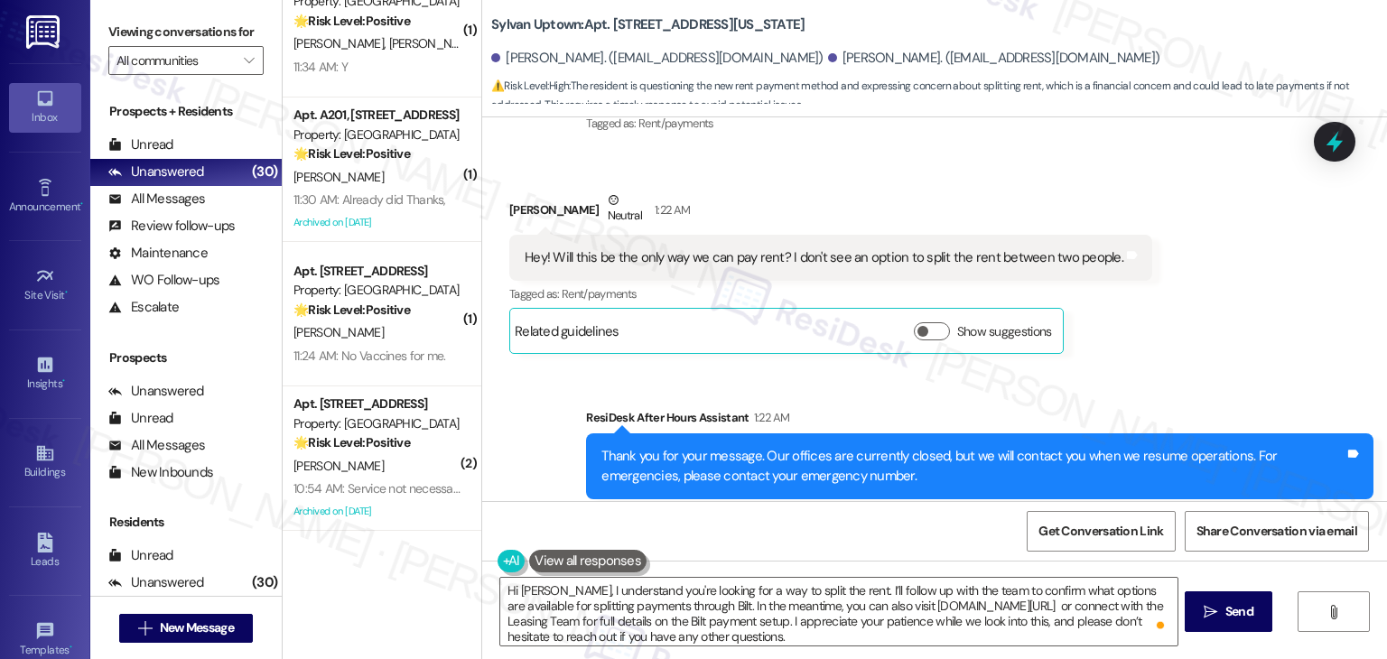
click at [869, 528] on div "Get Conversation Link Share Conversation via email" at bounding box center [934, 531] width 905 height 60
click at [798, 630] on textarea "Hi William, I understand you're looking for a way to split the rent. I’ll follo…" at bounding box center [838, 612] width 677 height 68
click at [856, 528] on div "Get Conversation Link Share Conversation via email" at bounding box center [934, 531] width 905 height 60
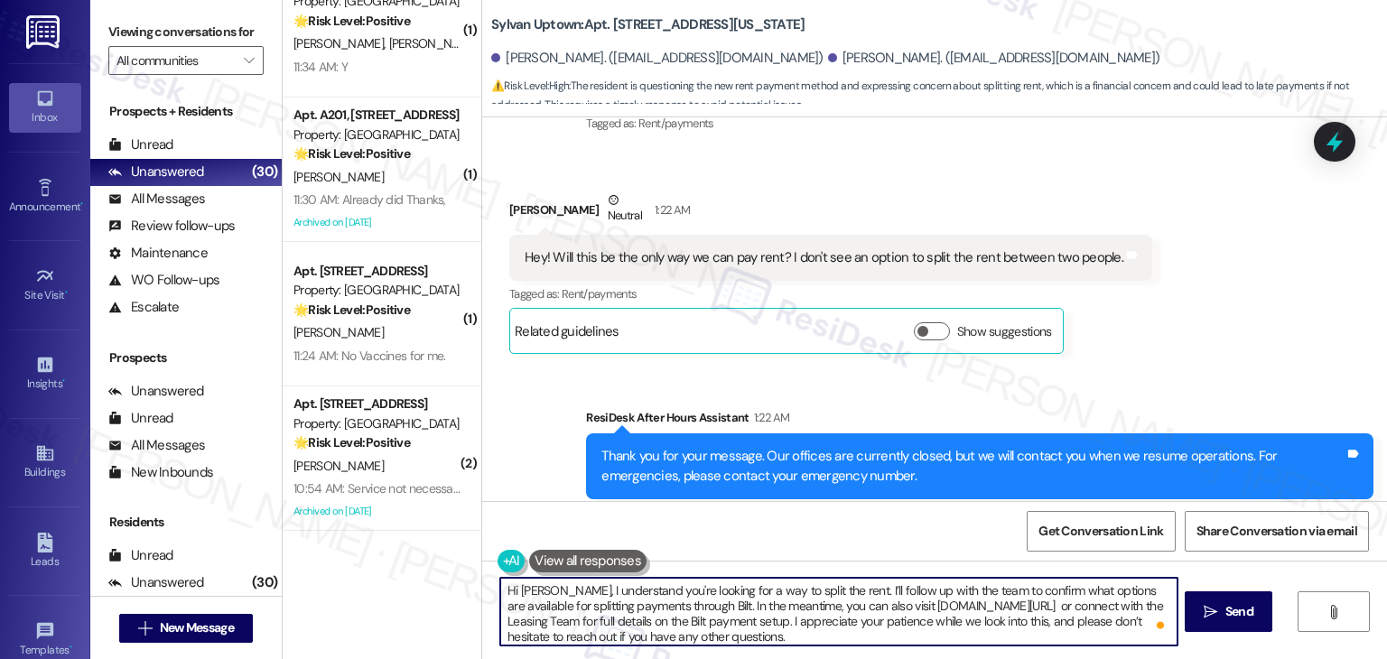
click at [802, 639] on textarea "Hi William, I understand you're looking for a way to split the rent. I’ll follo…" at bounding box center [838, 612] width 677 height 68
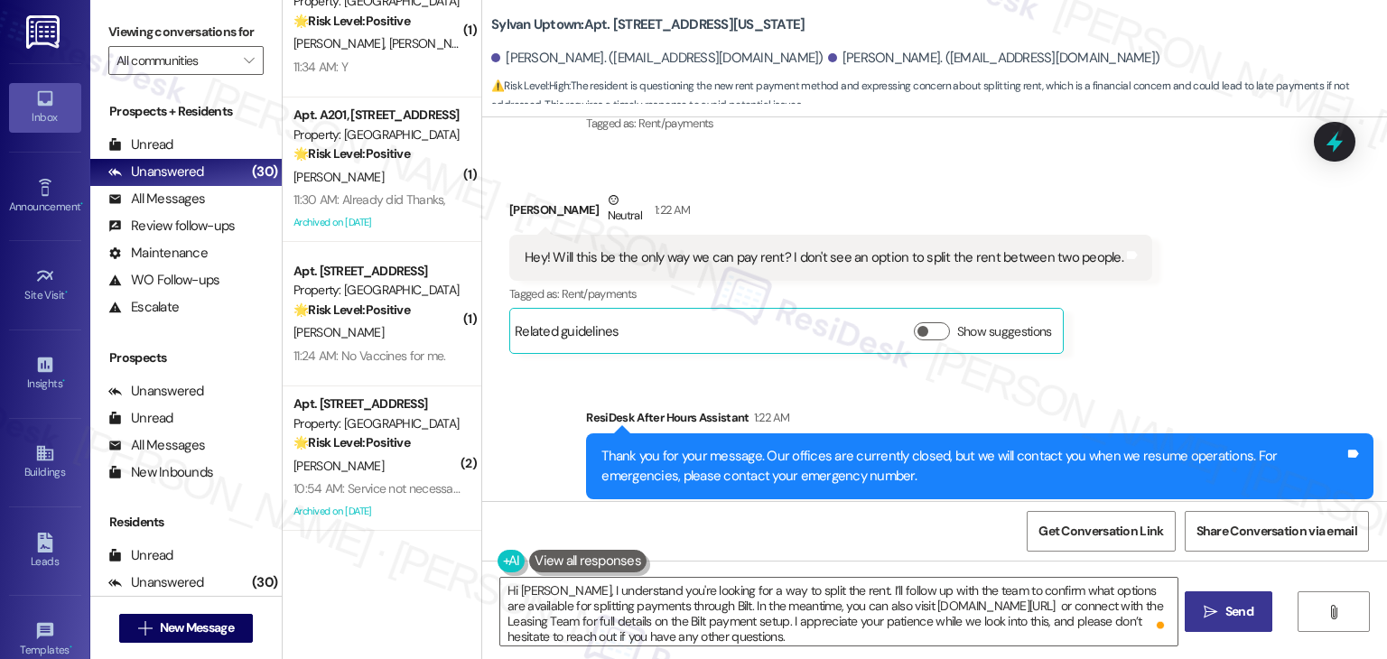
click at [1244, 620] on span "Send" at bounding box center [1240, 611] width 28 height 19
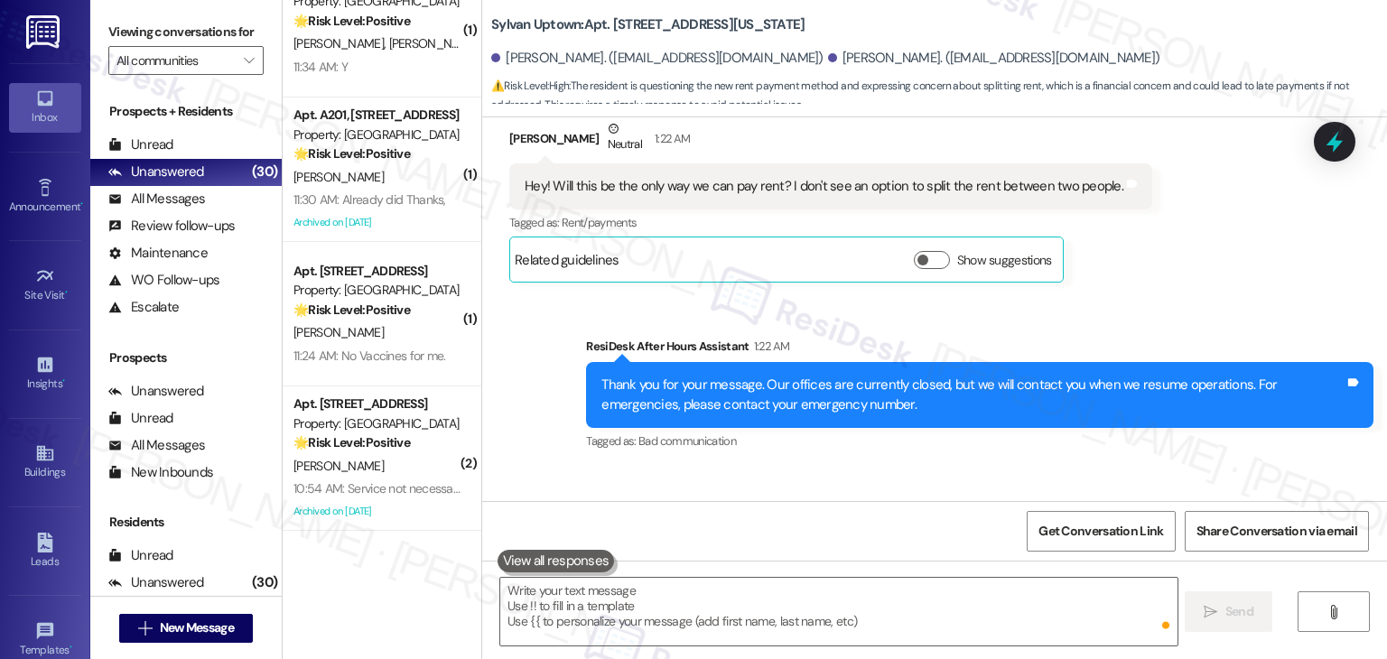
scroll to position [2485, 0]
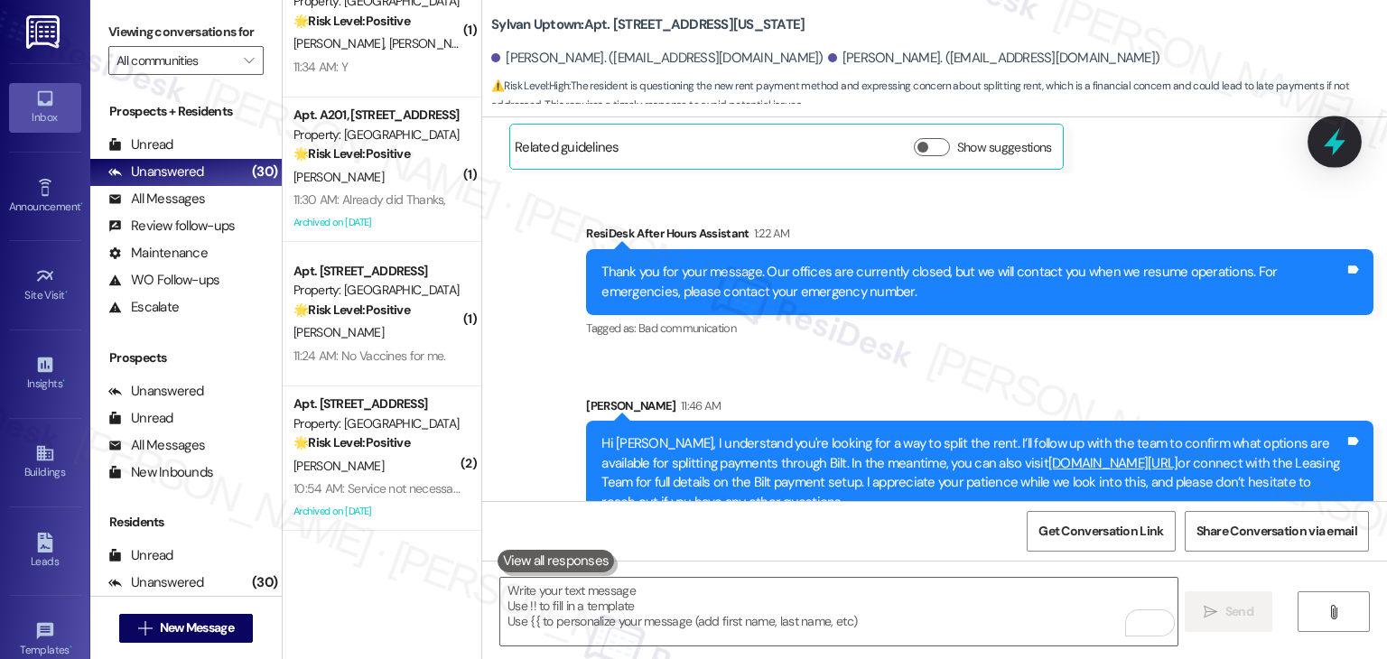
click at [1339, 145] on icon at bounding box center [1335, 142] width 22 height 28
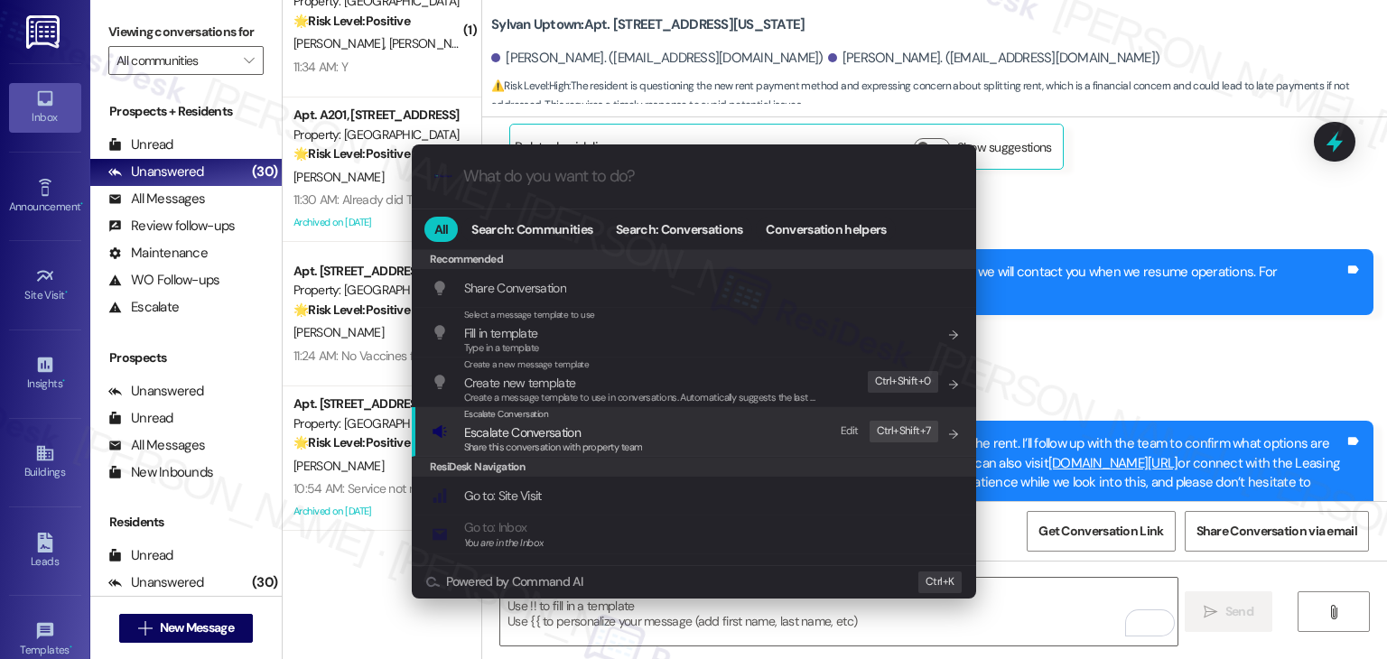
click at [524, 442] on span "Share this conversation with property team" at bounding box center [553, 447] width 179 height 13
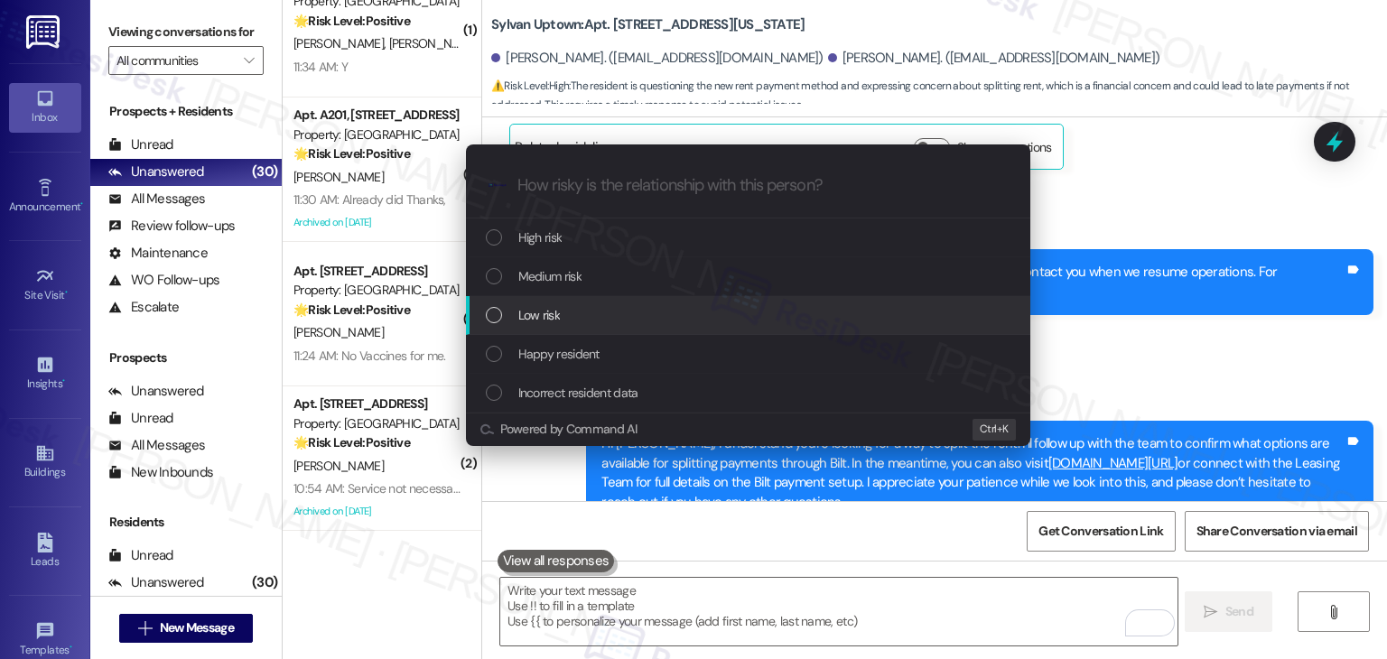
click at [490, 318] on div "List of options" at bounding box center [494, 315] width 16 height 16
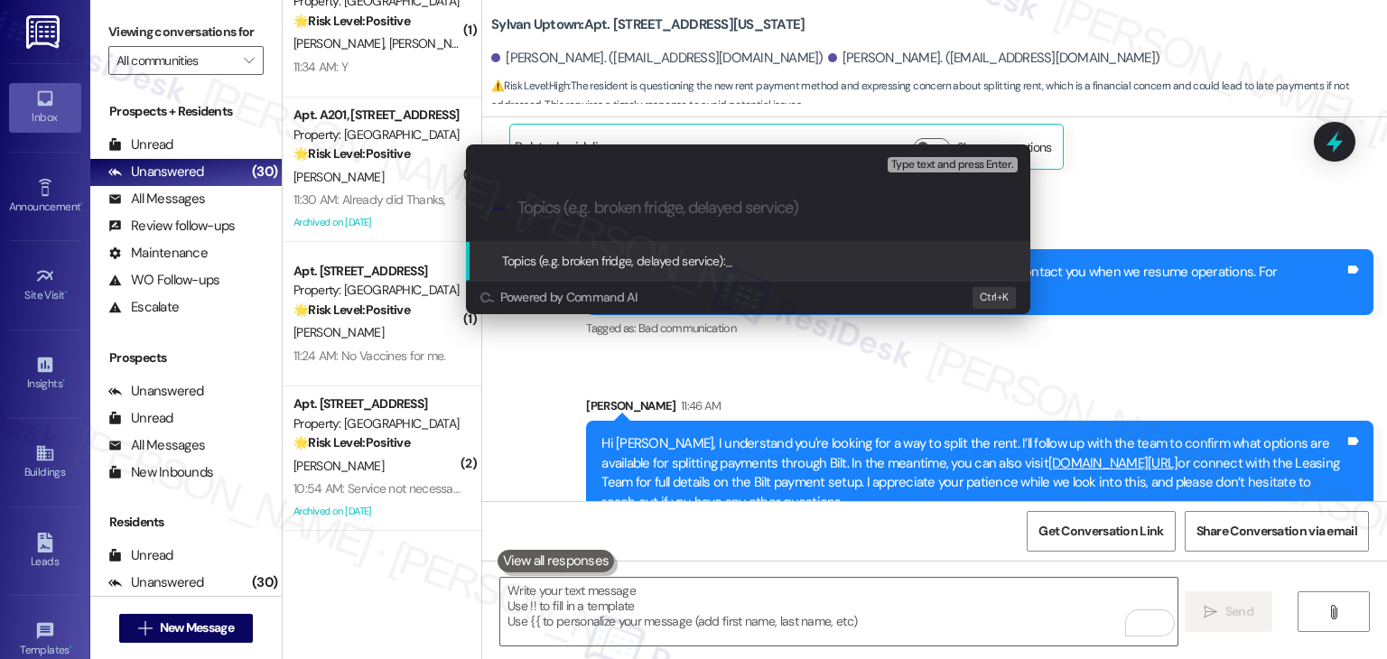
paste input "Question About Split Rent Payments on Bilt"
type input "Question About Split Rent Payments on Bilt"
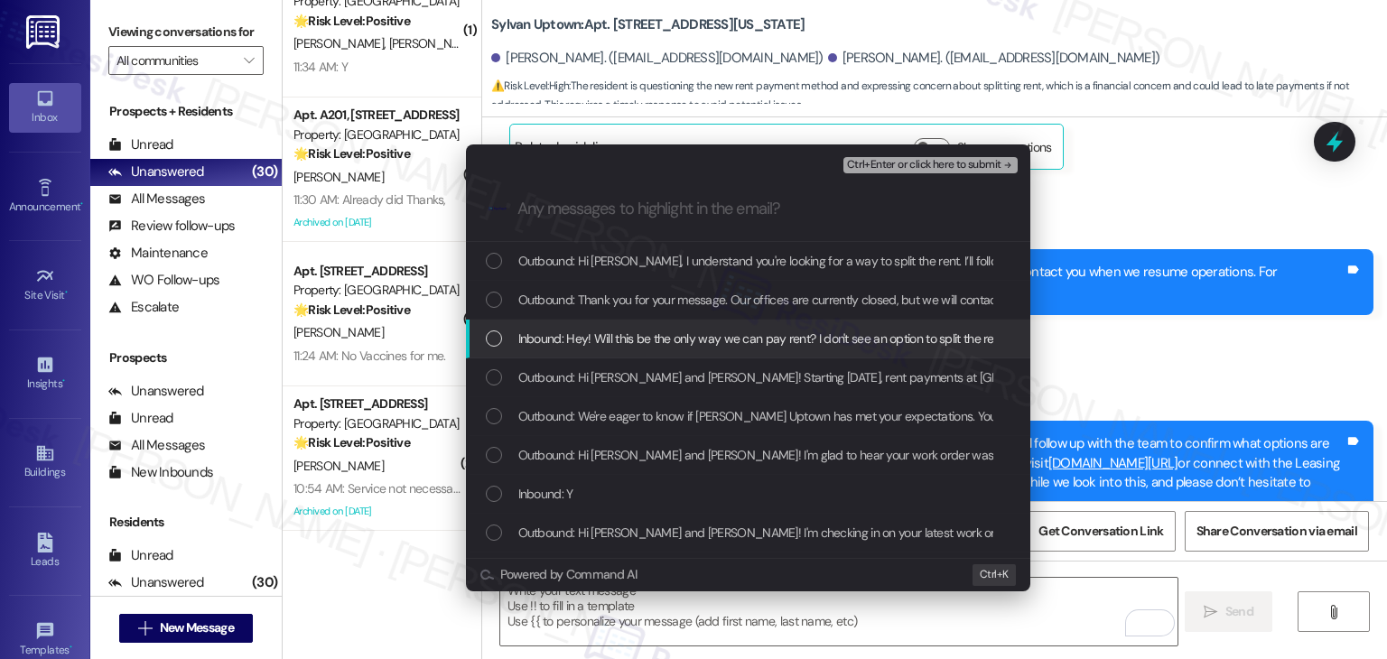
click at [499, 343] on div "List of options" at bounding box center [494, 339] width 16 height 16
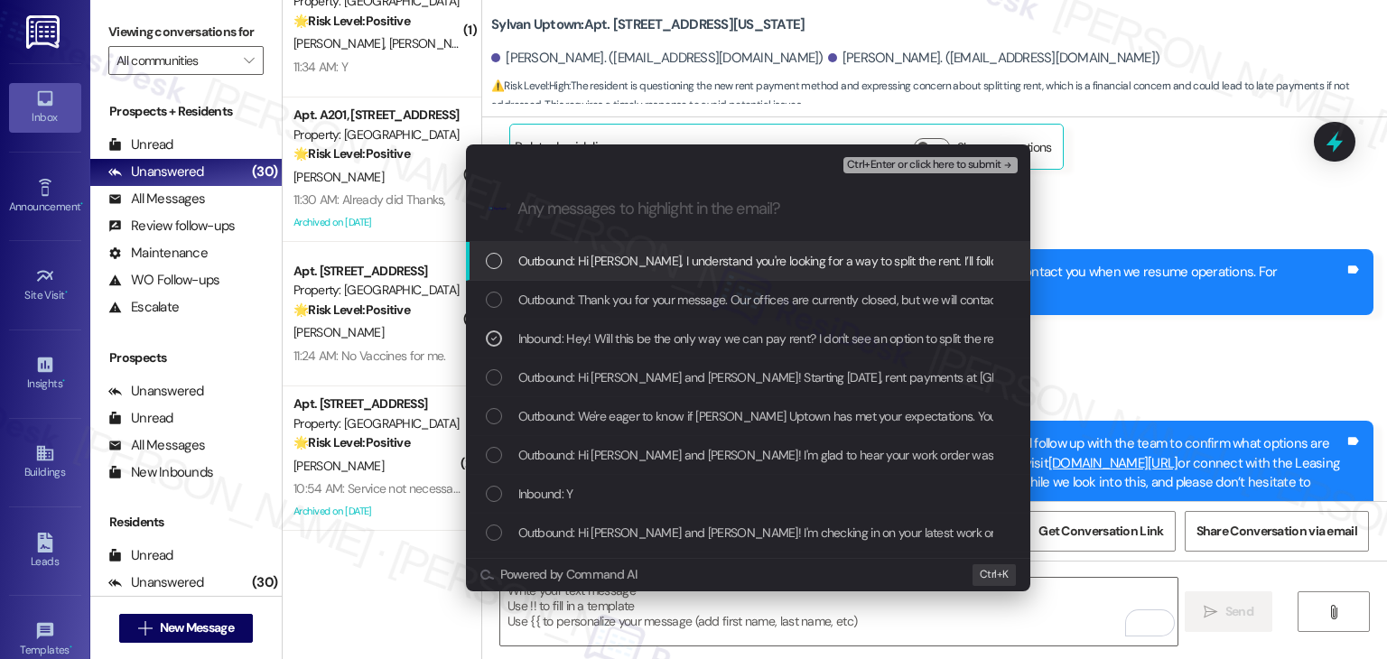
click at [934, 168] on span "Ctrl+Enter or click here to submit" at bounding box center [924, 165] width 154 height 13
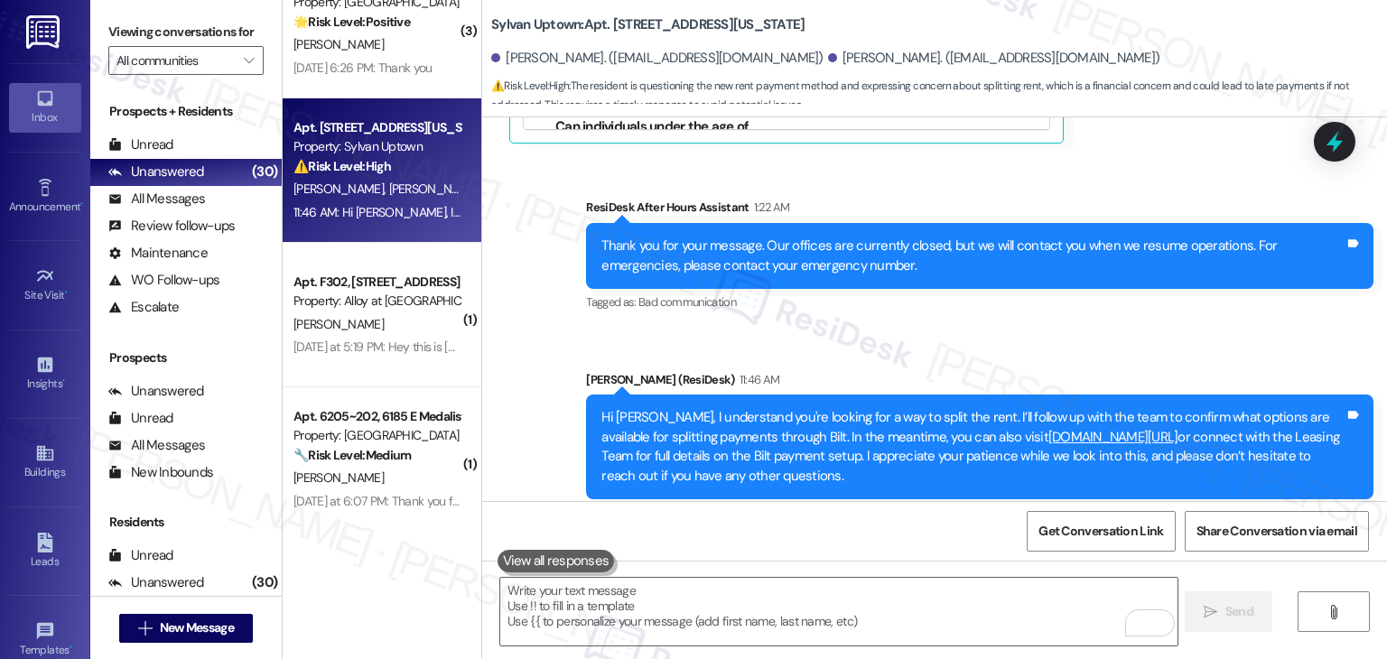
scroll to position [4328, 0]
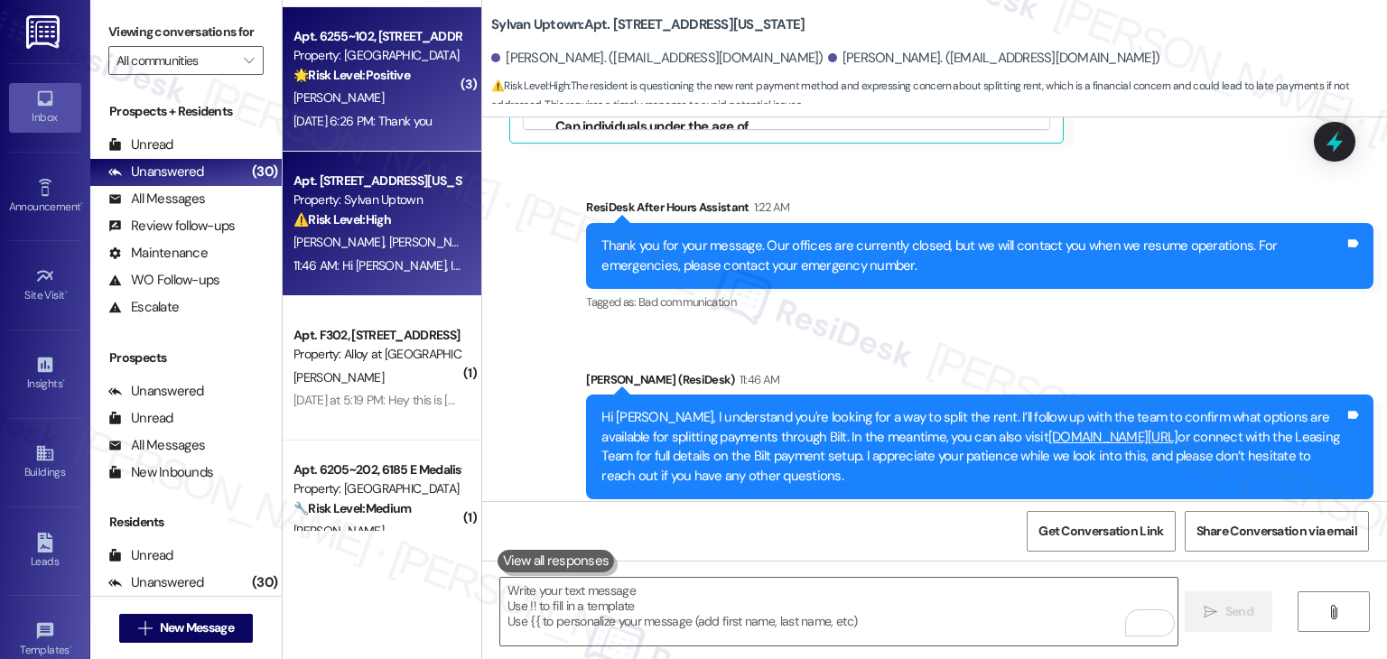
click at [356, 136] on div "Apt. 6255~102, 6185 E Medalist Ln Property: Ridgecrest Commons 🌟 Risk Level: Po…" at bounding box center [382, 79] width 199 height 145
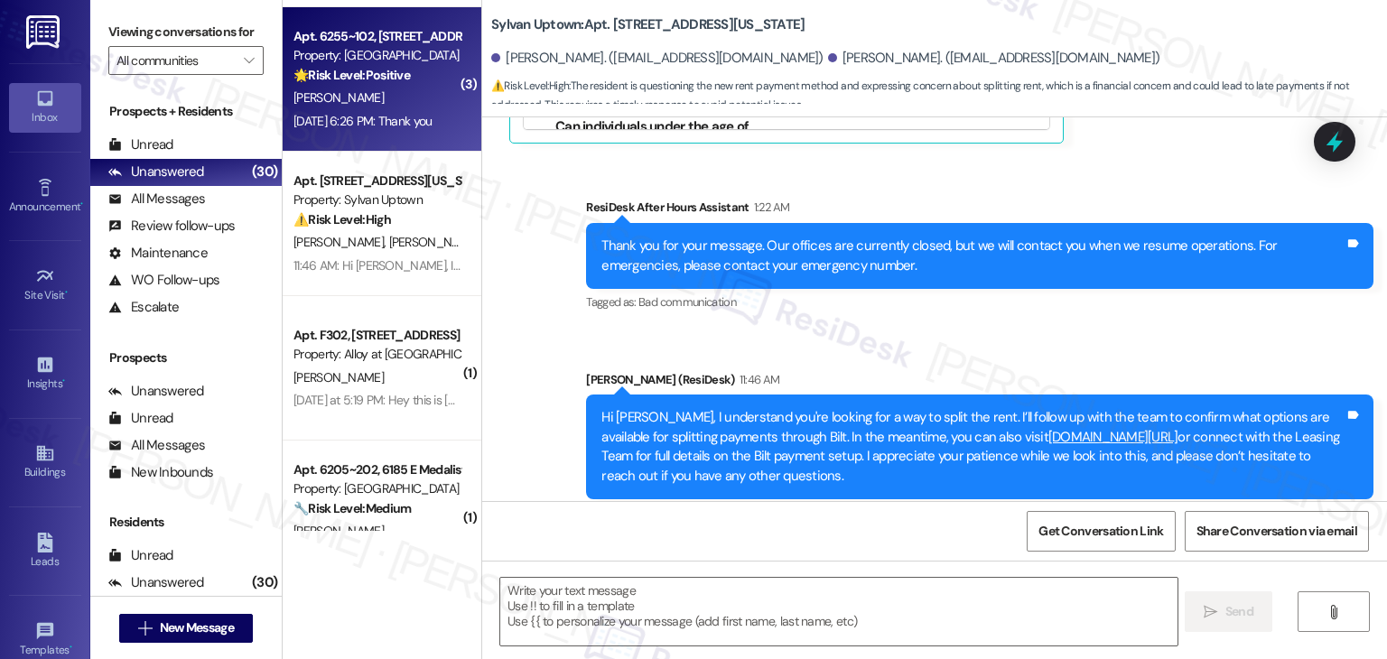
type textarea "Fetching suggested responses. Please feel free to read through the conversation…"
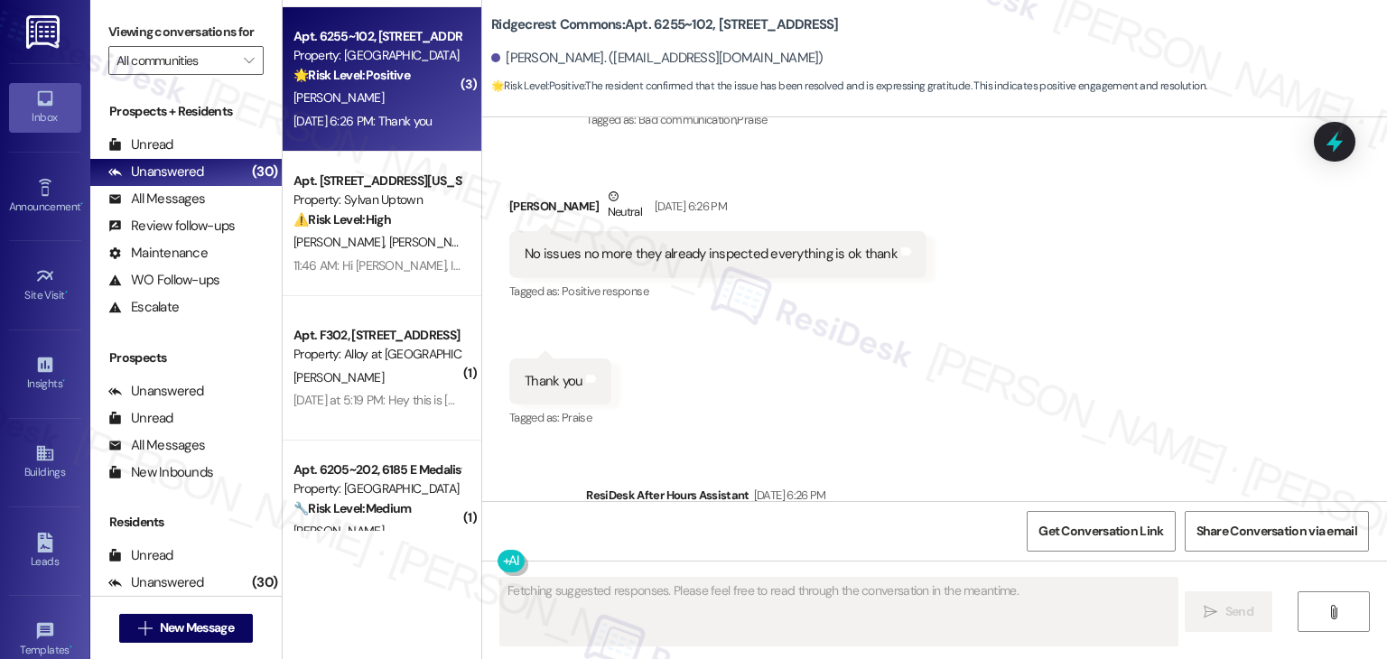
scroll to position [4379, 0]
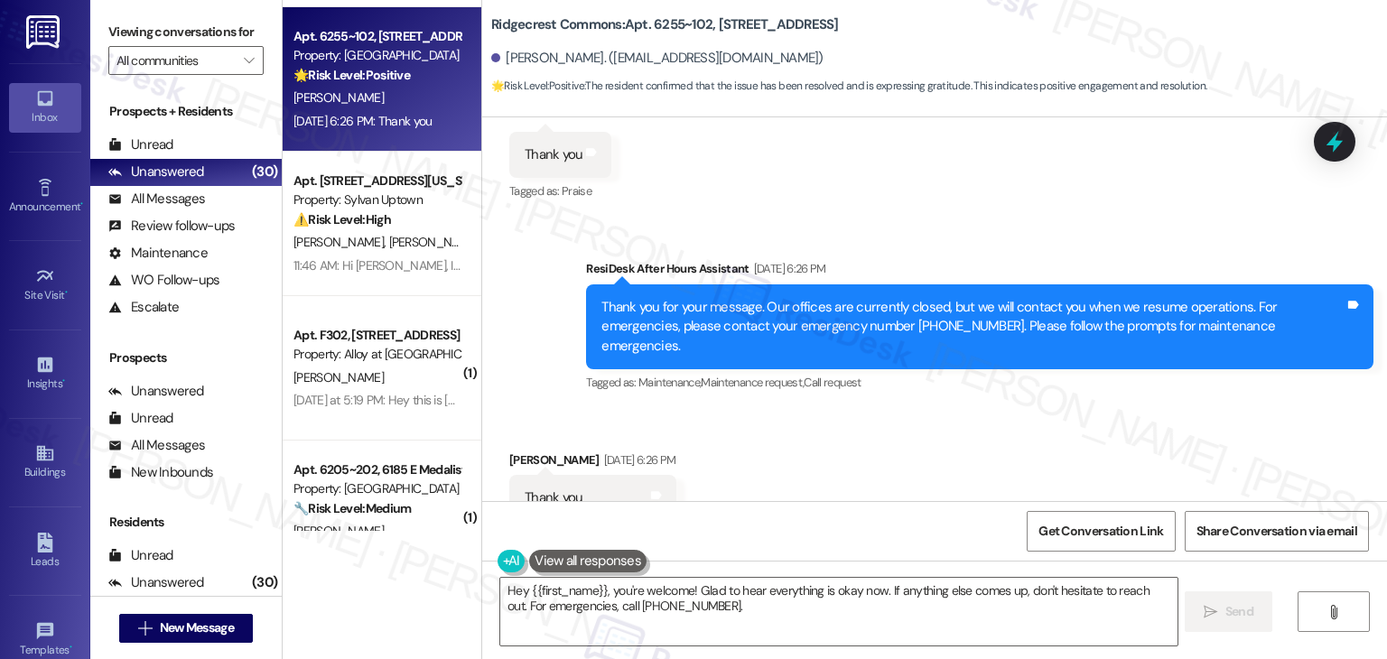
click at [1051, 425] on div "Received via SMS Santiago Bello Sep 10, 2025 at 6:26 PM Thank you Tags and note…" at bounding box center [934, 486] width 905 height 153
click at [1006, 410] on div "Received via SMS Santiago Bello Sep 10, 2025 at 6:26 PM Thank you Tags and note…" at bounding box center [934, 486] width 905 height 153
click at [658, 599] on textarea "Hey {{first_name}}, you're welcome! Glad to hear everything is okay now. If any…" at bounding box center [838, 612] width 677 height 68
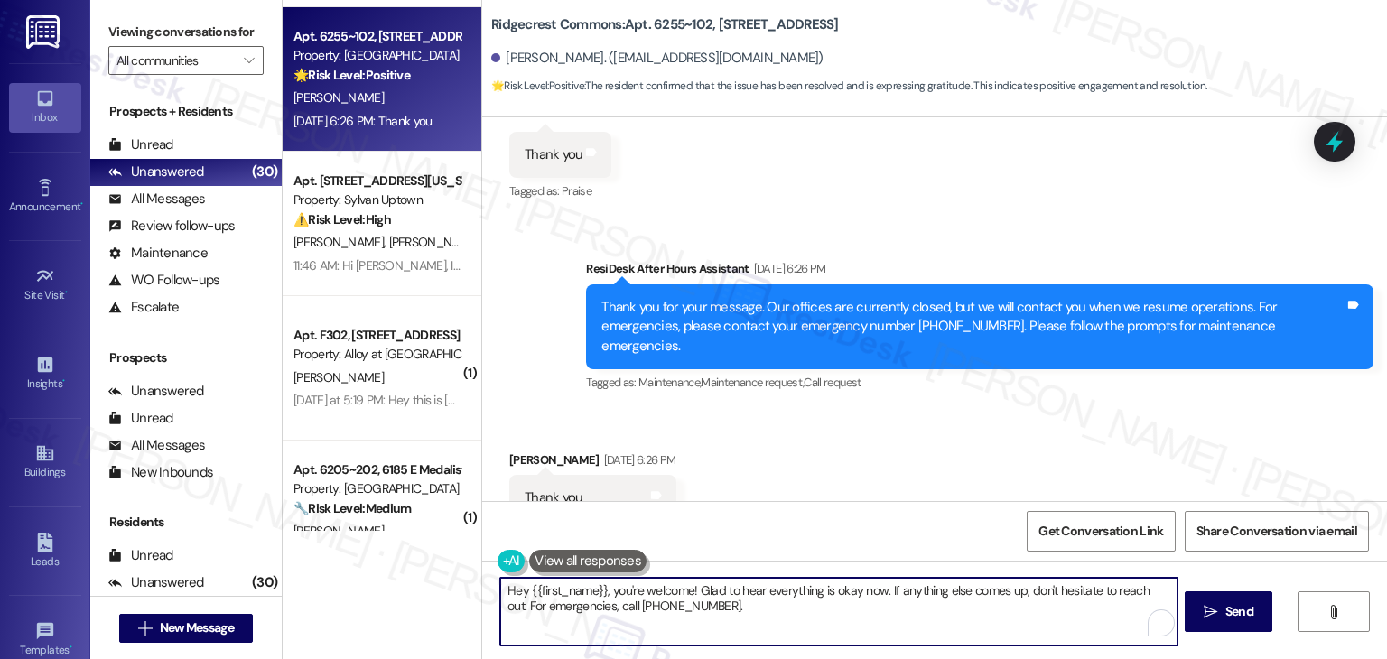
paste textarea "i {{first_name}}, hope you're having a wonderful day! Just wanted to follow up …"
type textarea "Hi {{first_name}}, hope you're having a wonderful day! Just wanted to follow up…"
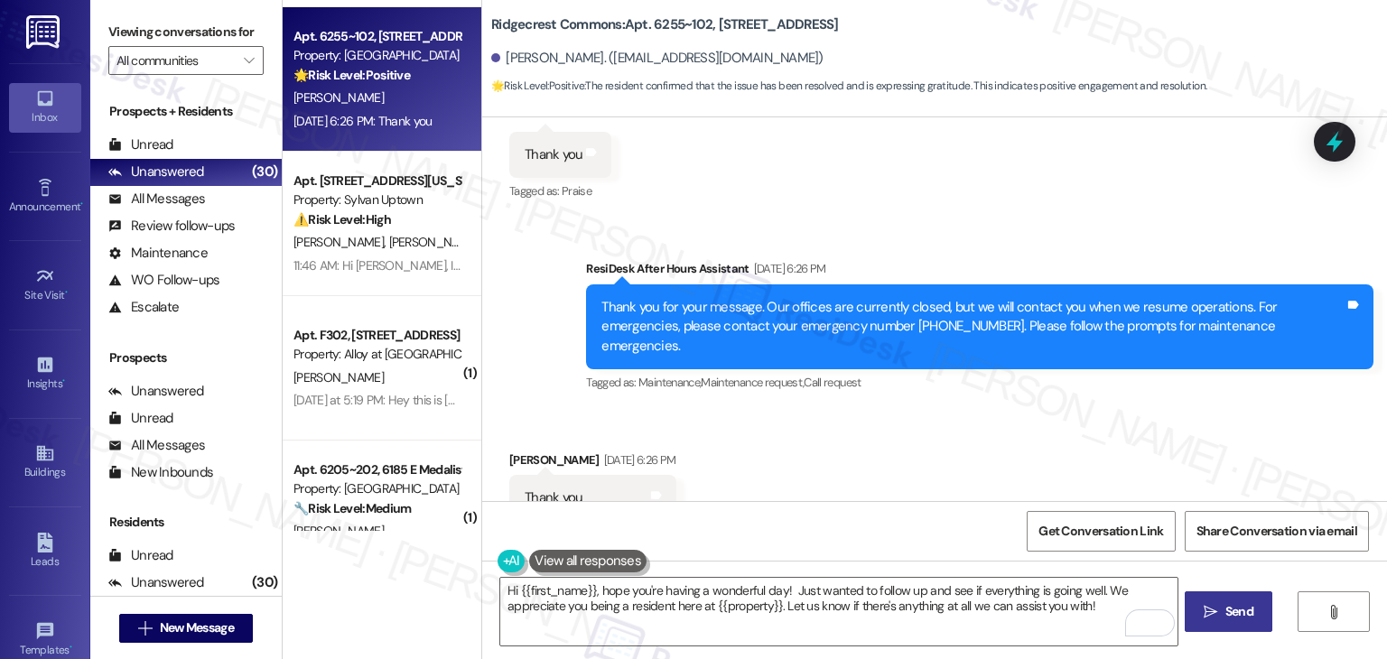
click at [1241, 609] on span "Send" at bounding box center [1240, 611] width 28 height 19
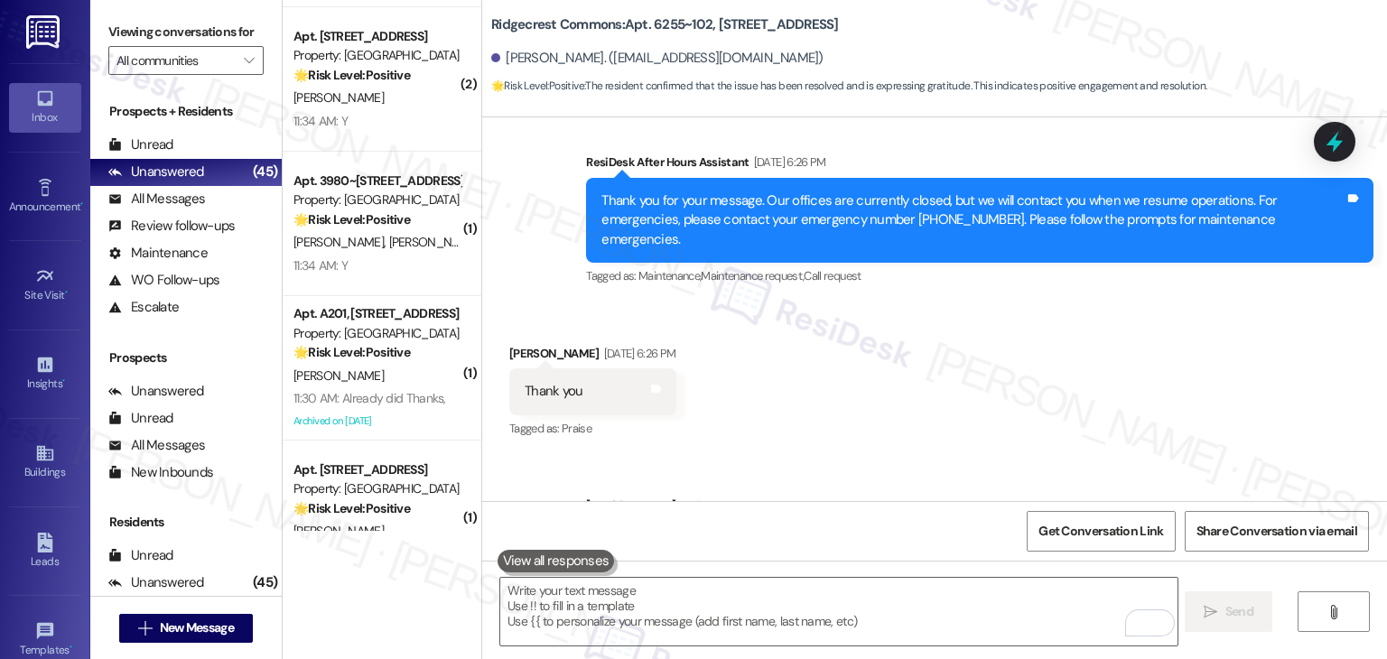
scroll to position [4524, 0]
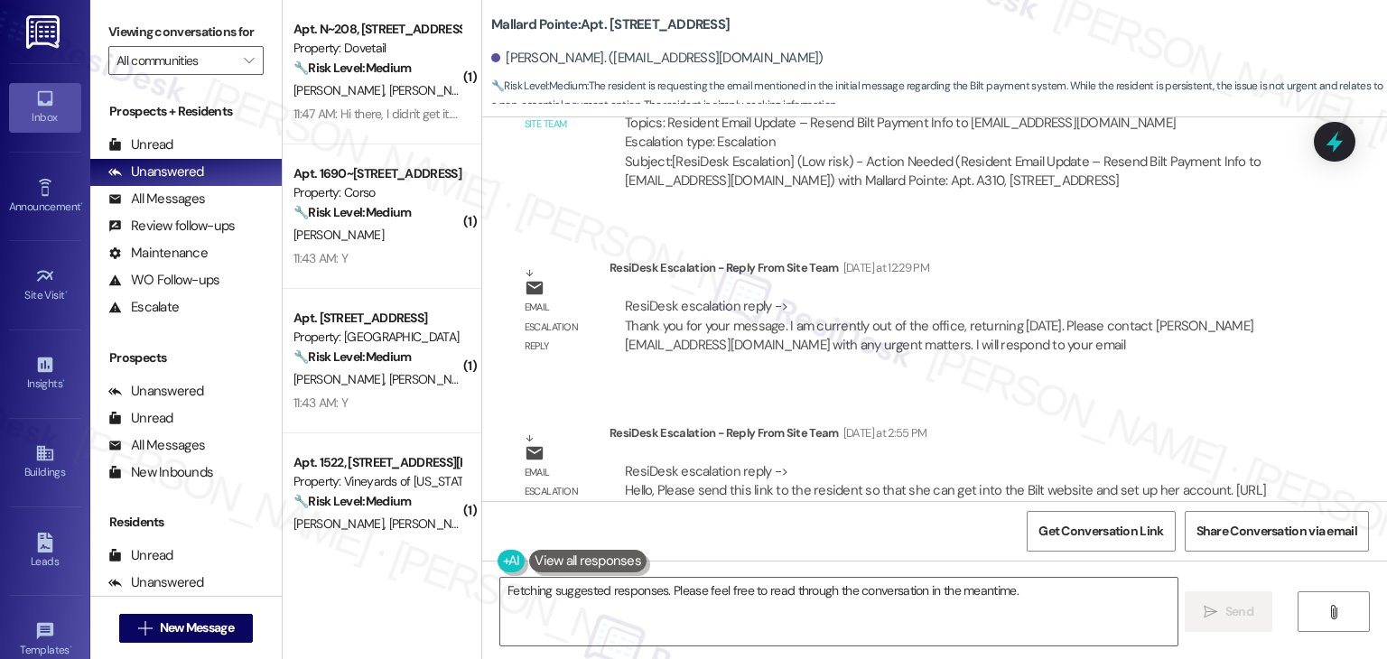
scroll to position [8357, 0]
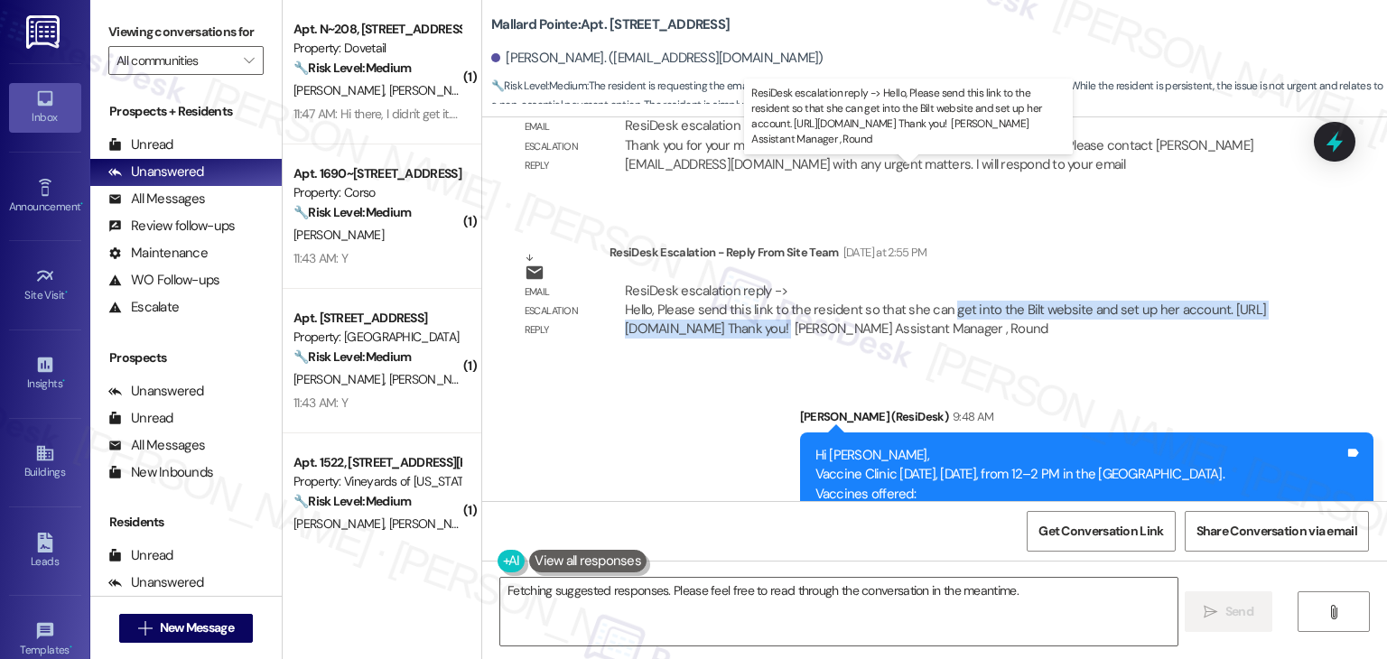
drag, startPoint x: 939, startPoint y: 189, endPoint x: 817, endPoint y: 210, distance: 123.7
click at [817, 282] on div "ResiDesk escalation reply -> Hello, Please send this link to the resident so th…" at bounding box center [945, 310] width 641 height 57
copy div "get into the Bilt website and set up her account. [URL][DOMAIN_NAME]"
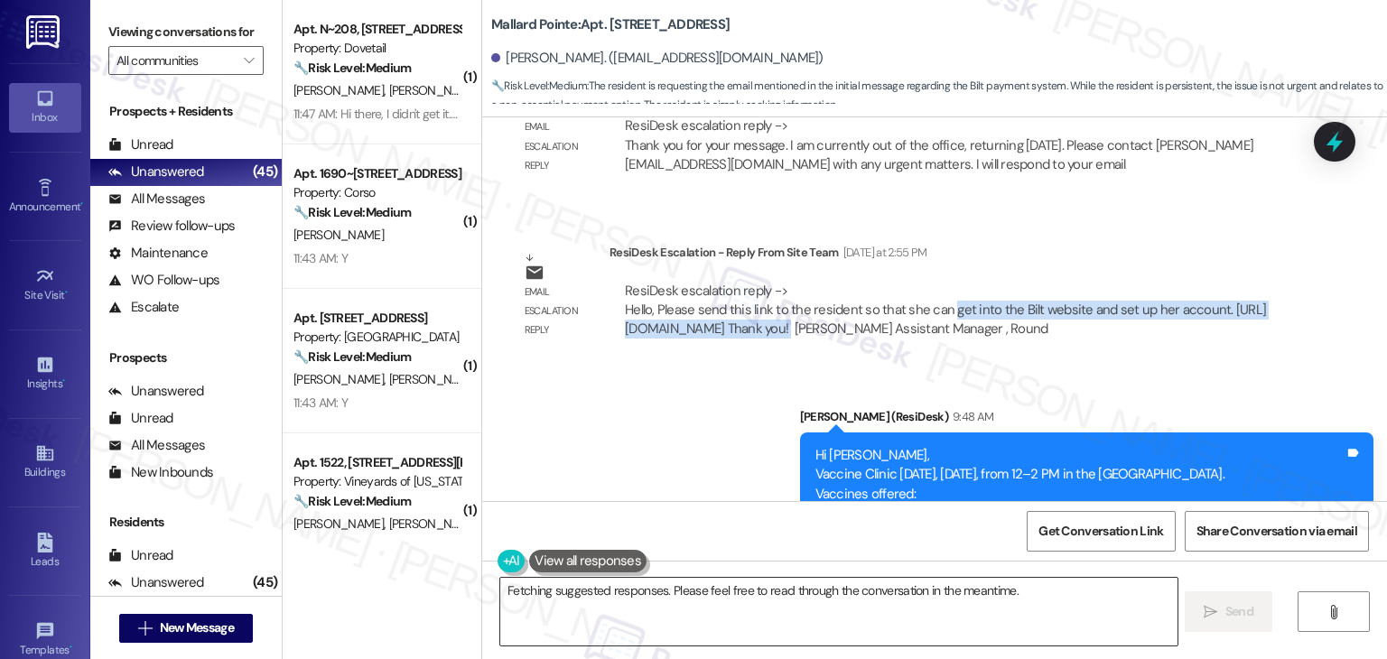
click at [715, 604] on textarea "Hi {{first_name}}! I'll make sure the team resends the Bilt details to [EMAIL_A…" at bounding box center [838, 612] width 677 height 68
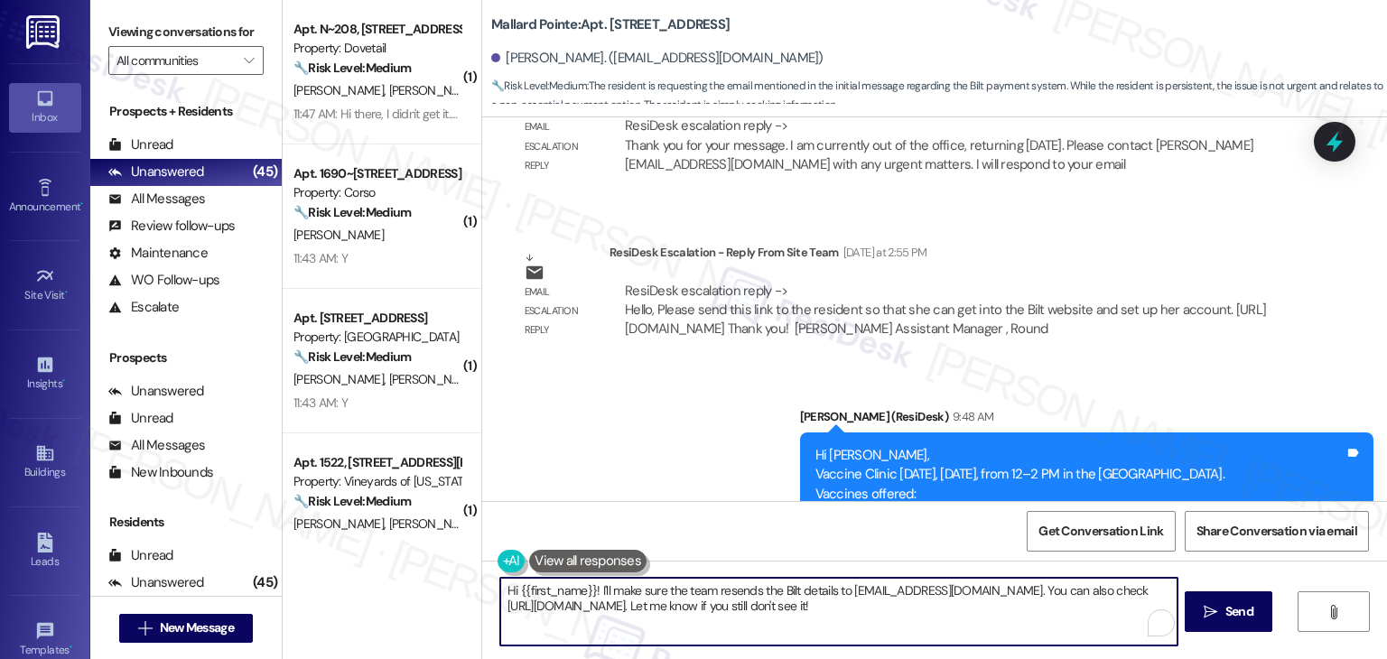
paste textarea "[PERSON_NAME], I’ve shared your concern with the site team regarding the Bilt p…"
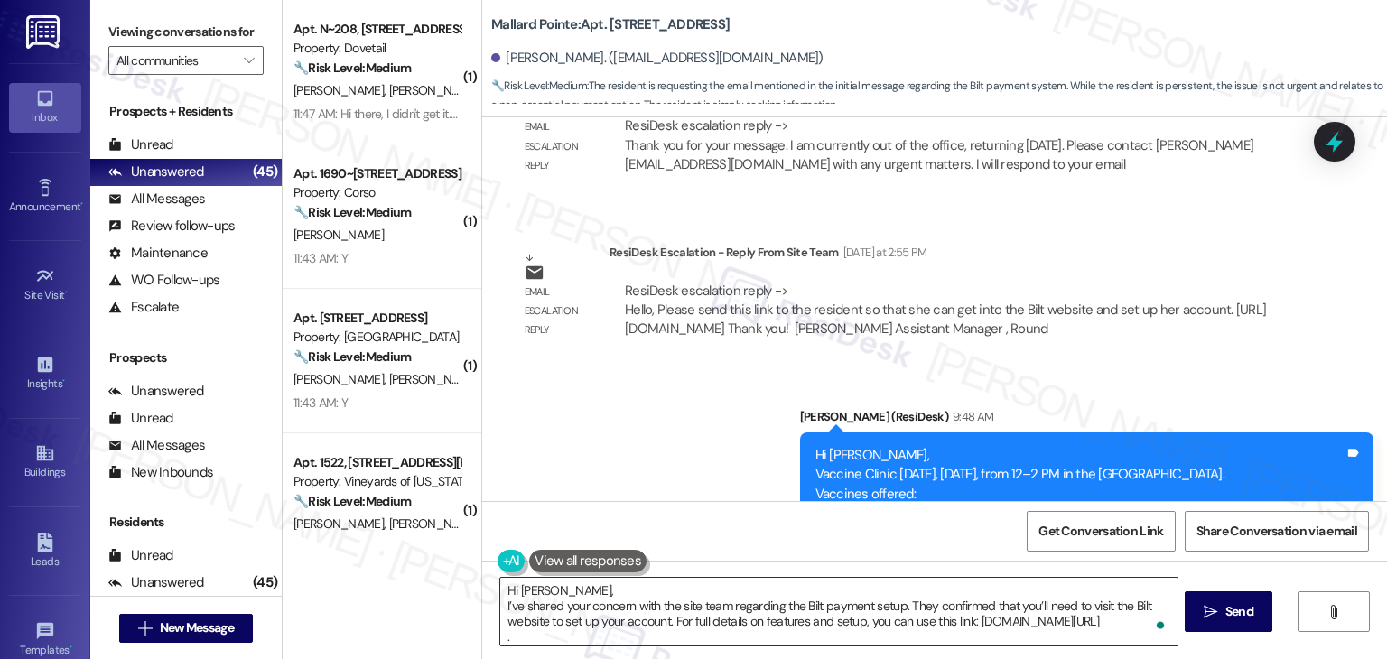
click at [646, 590] on textarea "Hi [PERSON_NAME], I’ve shared your concern with the site team regarding the Bil…" at bounding box center [838, 612] width 677 height 68
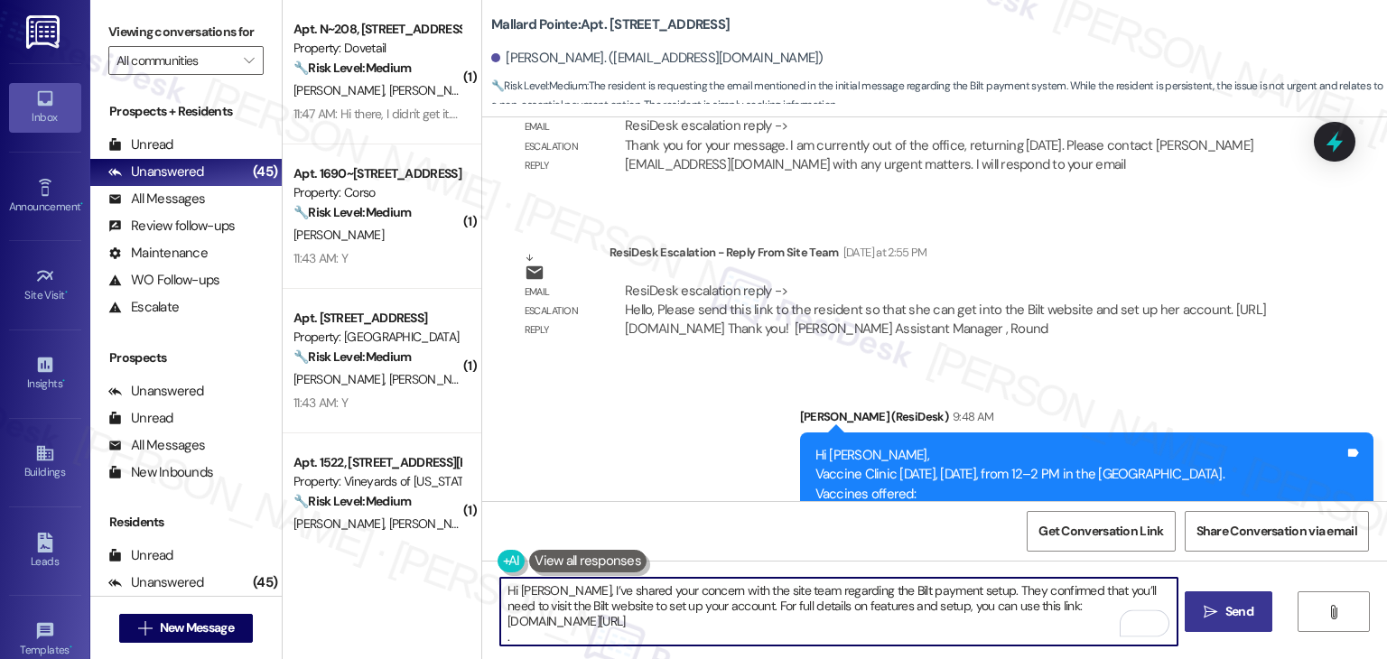
type textarea "Hi [PERSON_NAME], I’ve shared your concern with the site team regarding the Bil…"
click at [1233, 614] on span "Send" at bounding box center [1240, 611] width 28 height 19
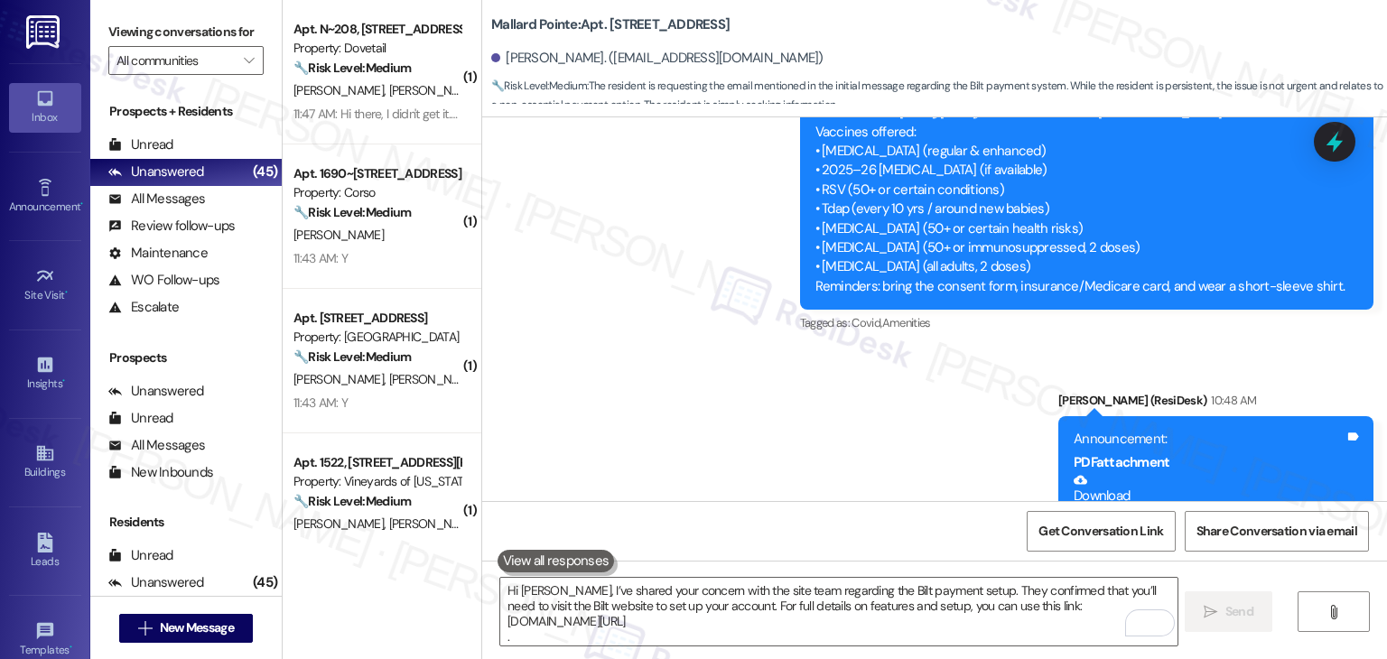
scroll to position [8935, 0]
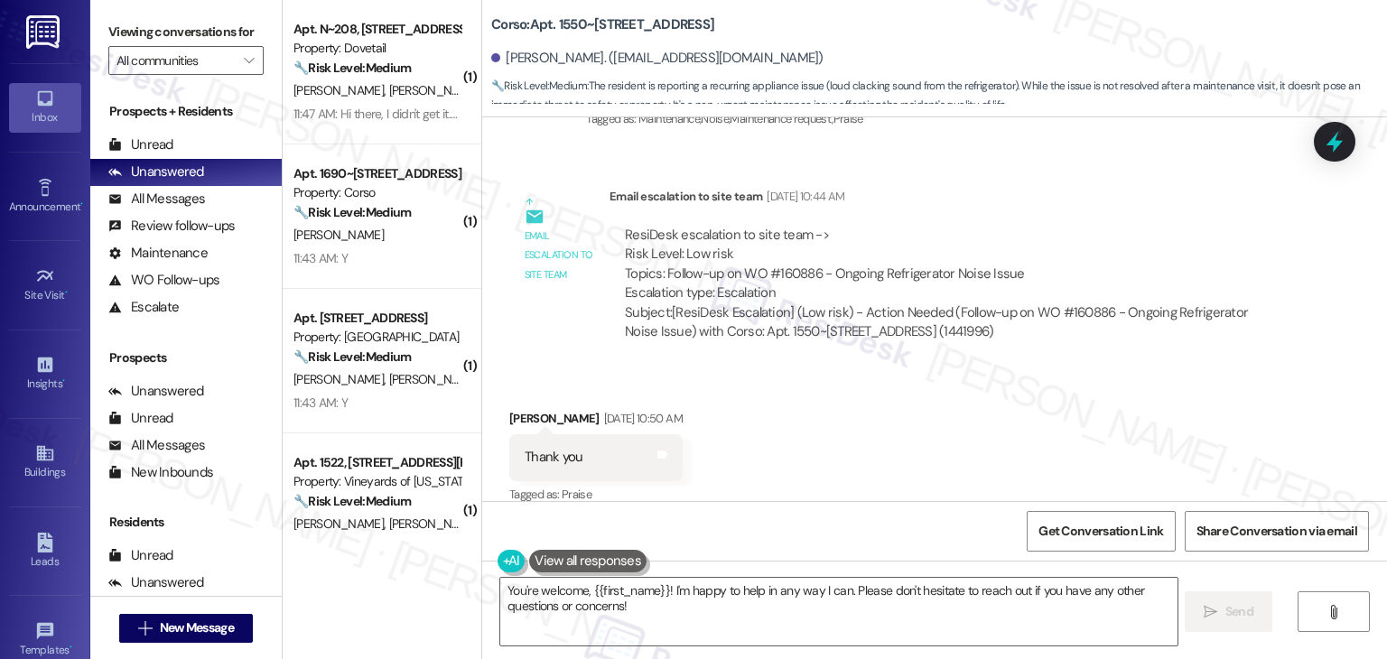
scroll to position [1355, 0]
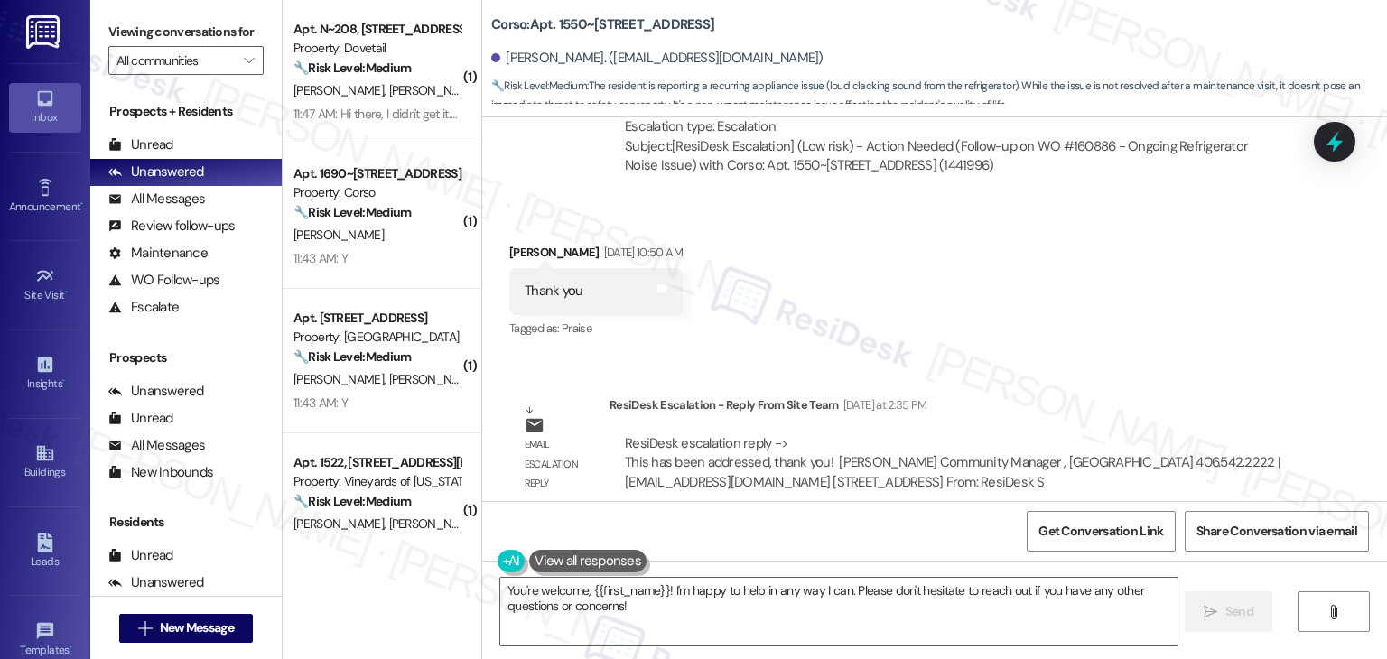
click at [1106, 348] on div "Lease started [DATE] 7:00 PM Survey, sent via SMS Residesk Automated Survey [DA…" at bounding box center [934, 309] width 905 height 384
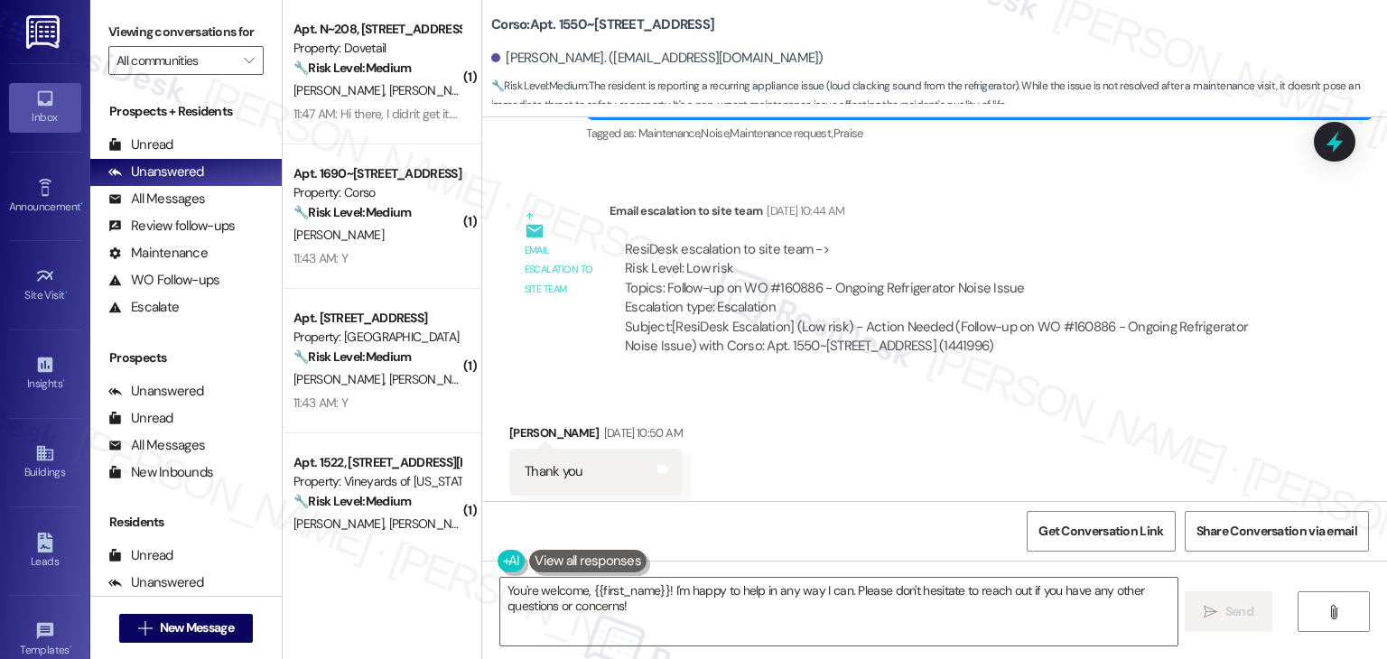
click at [1094, 405] on div "Received via SMS Lidia Loarca Sep 17, 2025 at 10:50 AM Thank you Tags and notes…" at bounding box center [934, 459] width 905 height 153
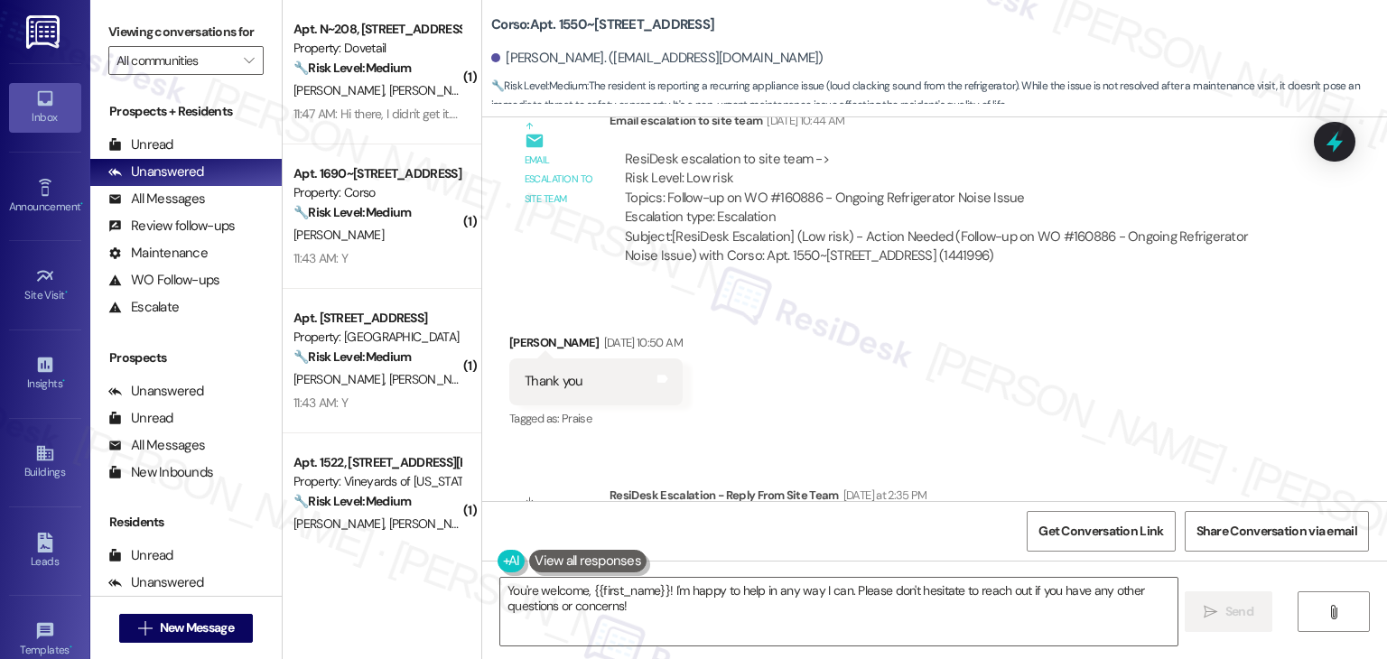
scroll to position [1355, 0]
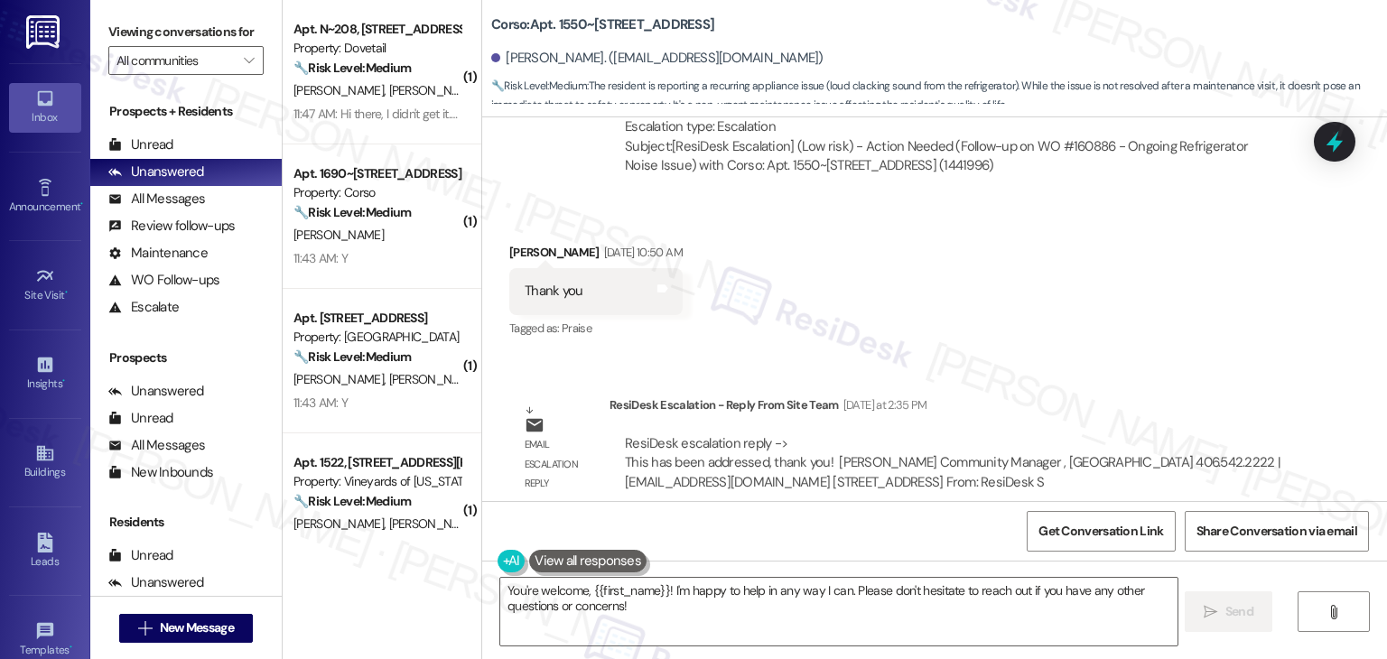
click at [1100, 318] on div "Received via SMS Lidia Loarca Sep 17, 2025 at 10:50 AM Thank you Tags and notes…" at bounding box center [934, 278] width 905 height 153
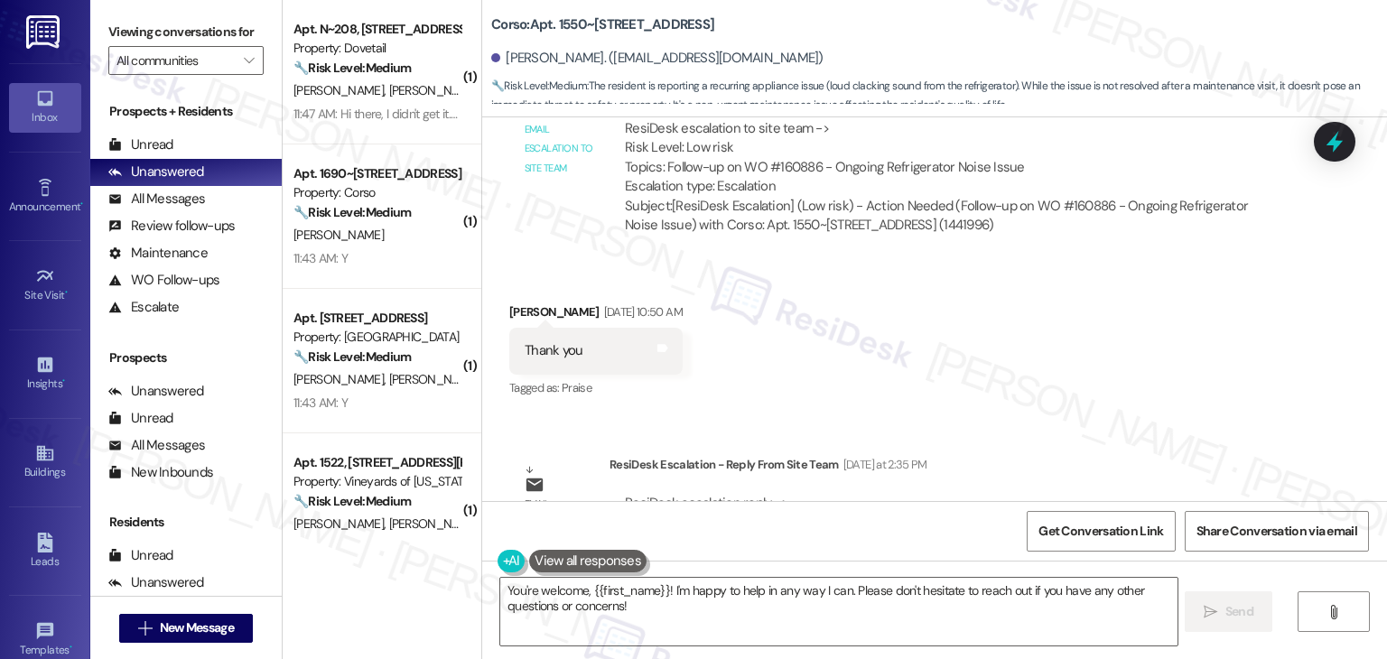
scroll to position [1265, 0]
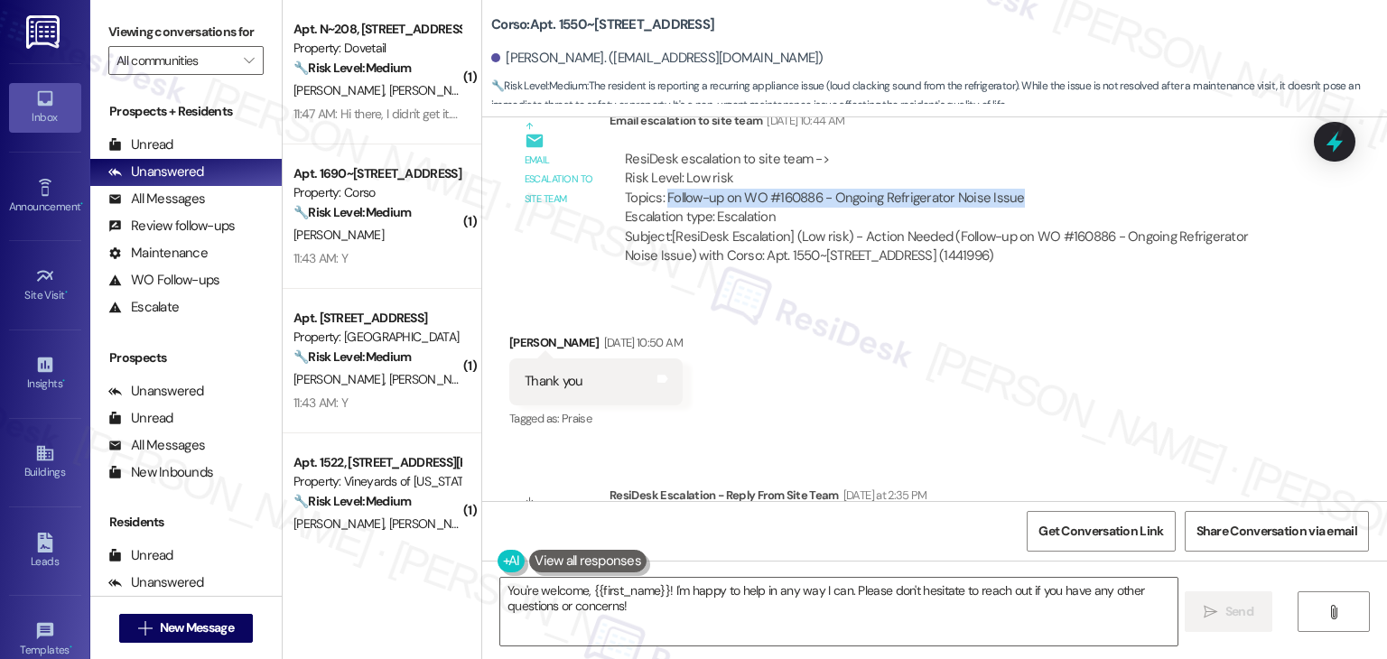
drag, startPoint x: 658, startPoint y: 176, endPoint x: 1044, endPoint y: 170, distance: 386.6
click at [1044, 170] on div "ResiDesk escalation to site team -> Risk Level: Low risk Topics: Follow-up on W…" at bounding box center [953, 189] width 657 height 78
copy div "Follow-up on WO #160886 - Ongoing Refrigerator Noise Issue"
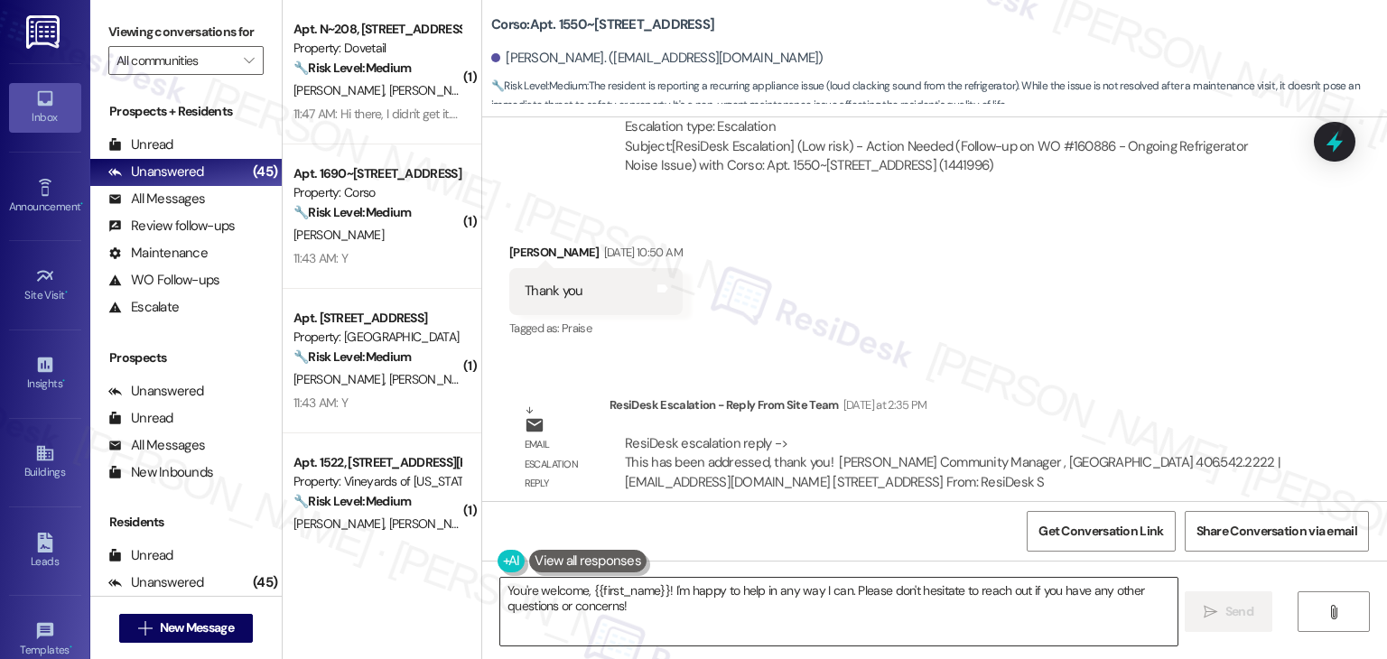
click at [710, 607] on textarea "You're welcome, {{first_name}}! I'm happy to help in any way I can. Please don'…" at bounding box center [838, 612] width 677 height 68
click at [709, 606] on textarea "You're welcome, {{first_name}}! I'm happy to help in any way I can. Please don'…" at bounding box center [838, 612] width 677 height 68
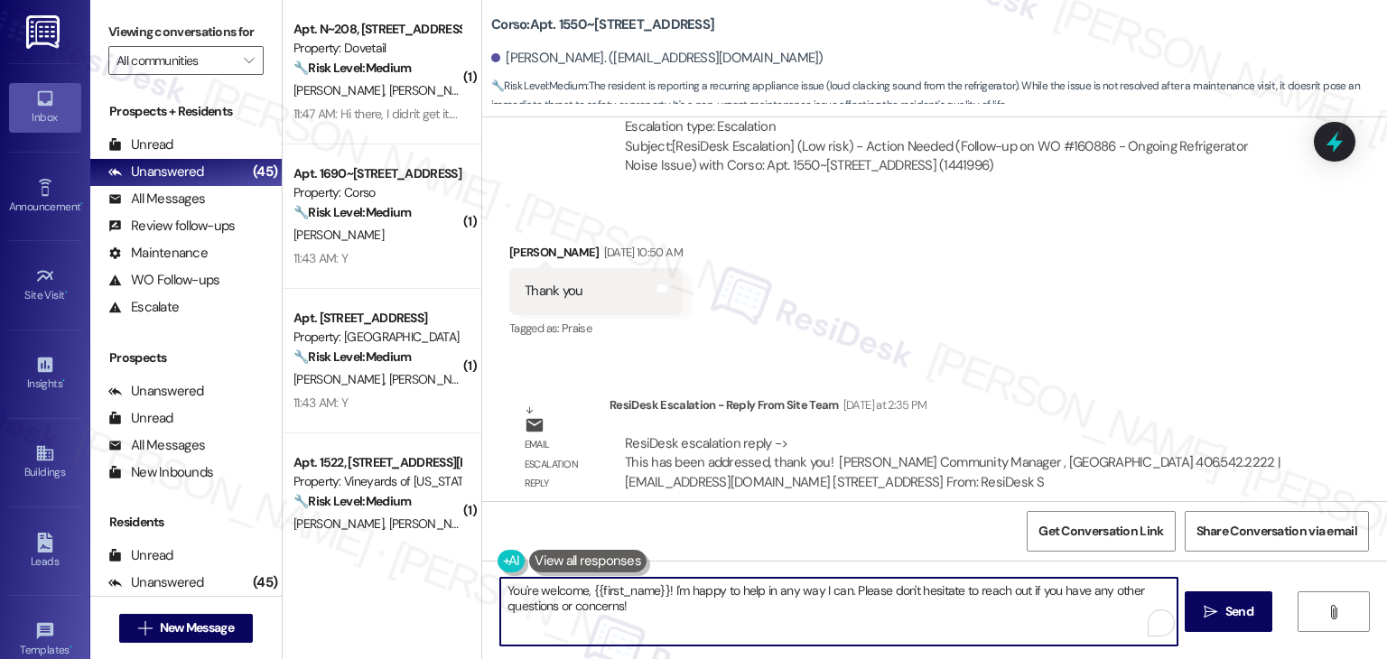
paste textarea "Hi Lidia, I followed up on WO #160886 regarding the ongoing refrigerator noise …"
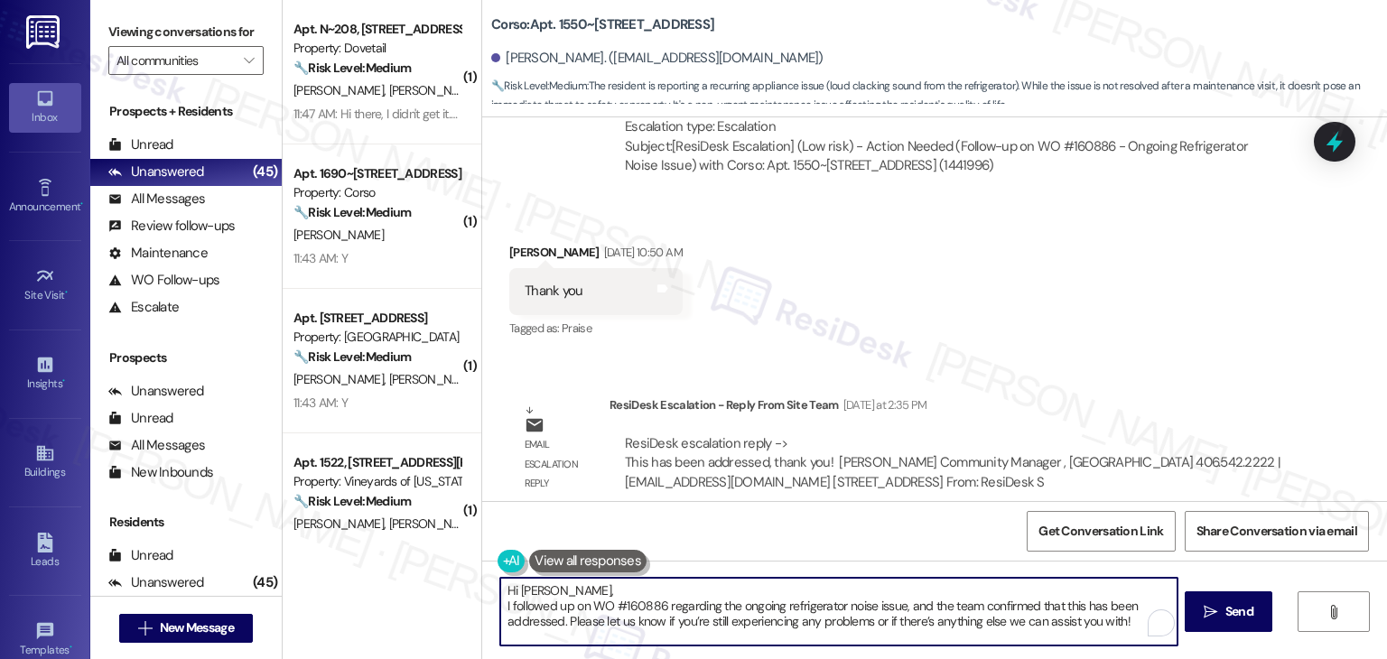
click at [673, 586] on textarea "Hi Lidia, I followed up on WO #160886 regarding the ongoing refrigerator noise …" at bounding box center [838, 612] width 677 height 68
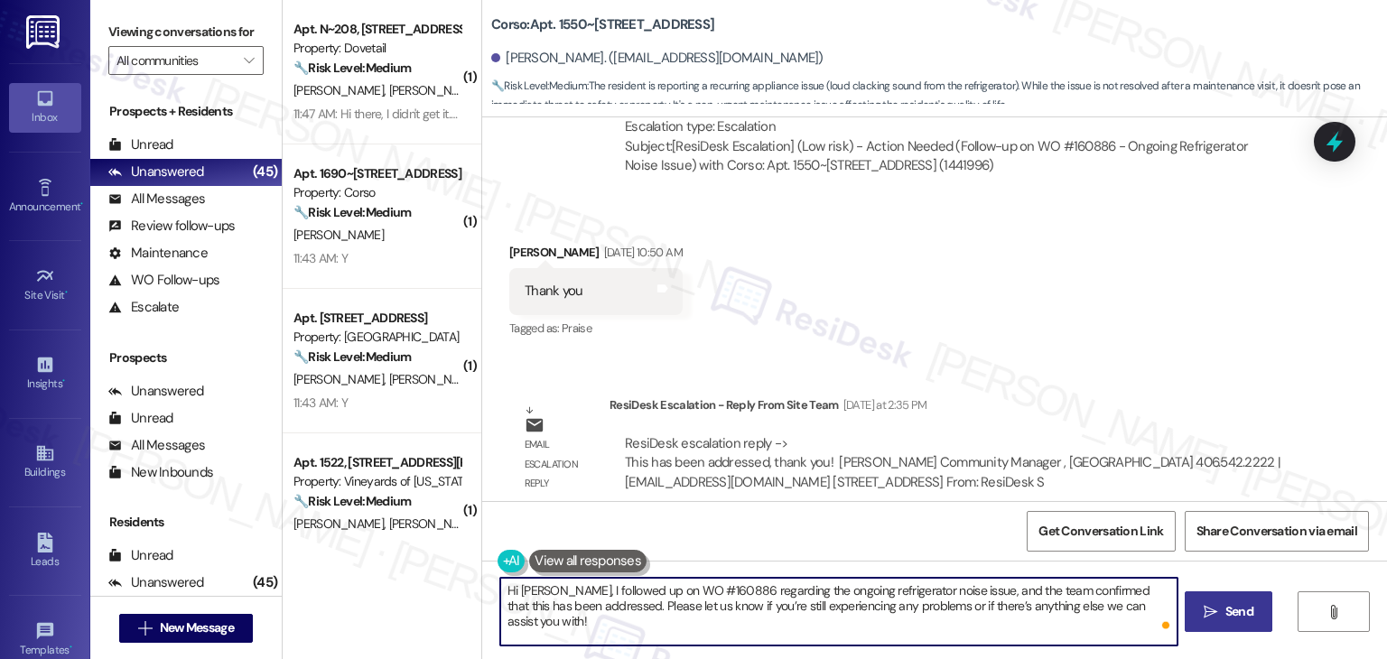
type textarea "Hi Lidia, I followed up on WO #160886 regarding the ongoing refrigerator noise …"
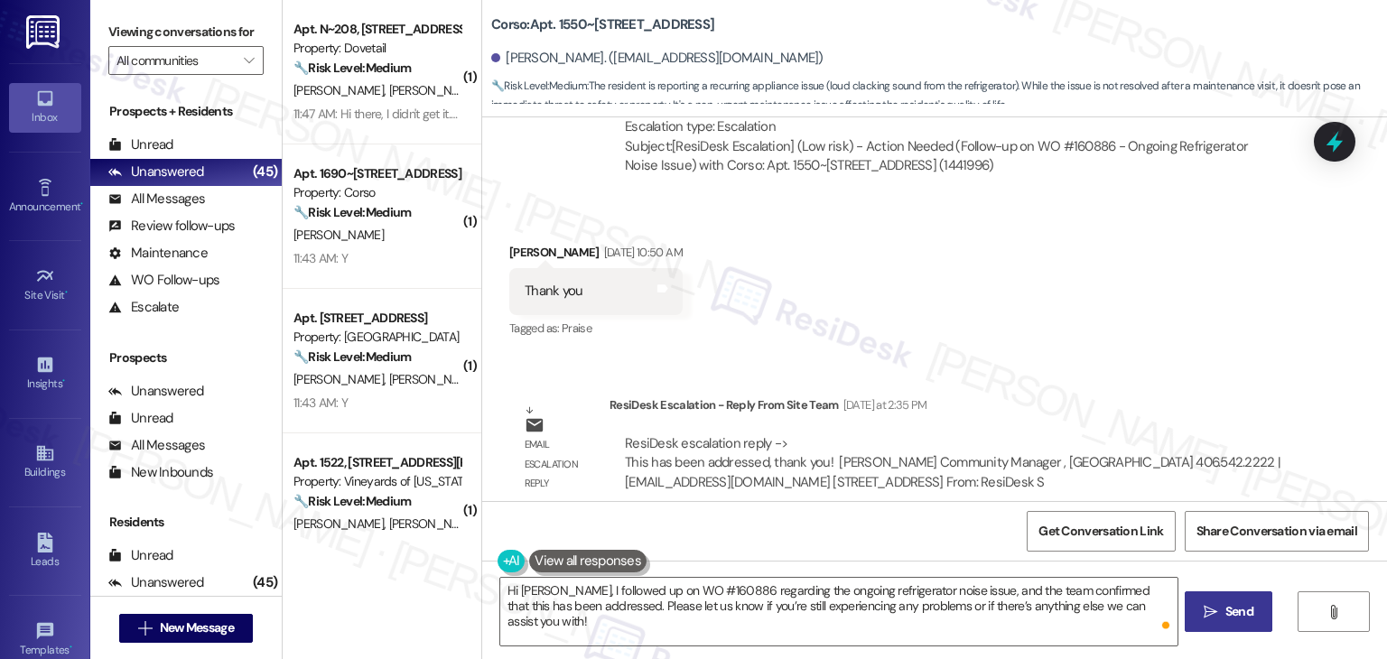
click at [1239, 620] on span "Send" at bounding box center [1240, 611] width 28 height 19
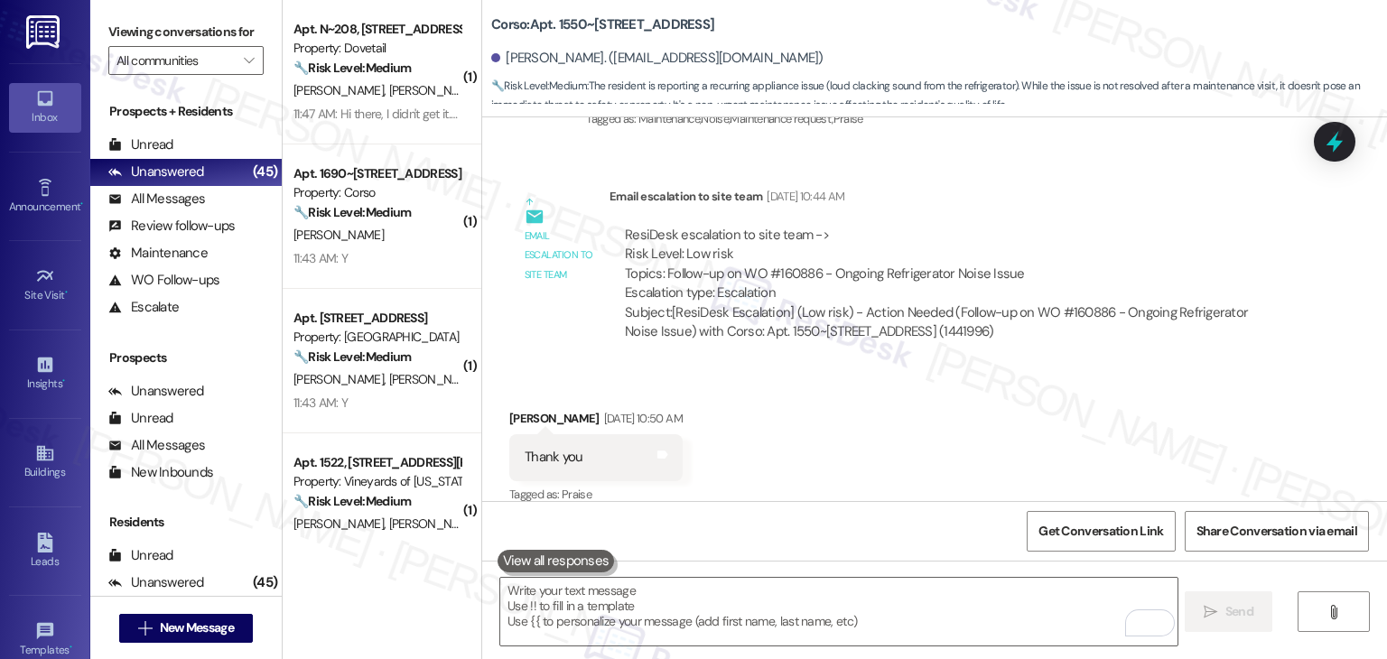
scroll to position [1499, 0]
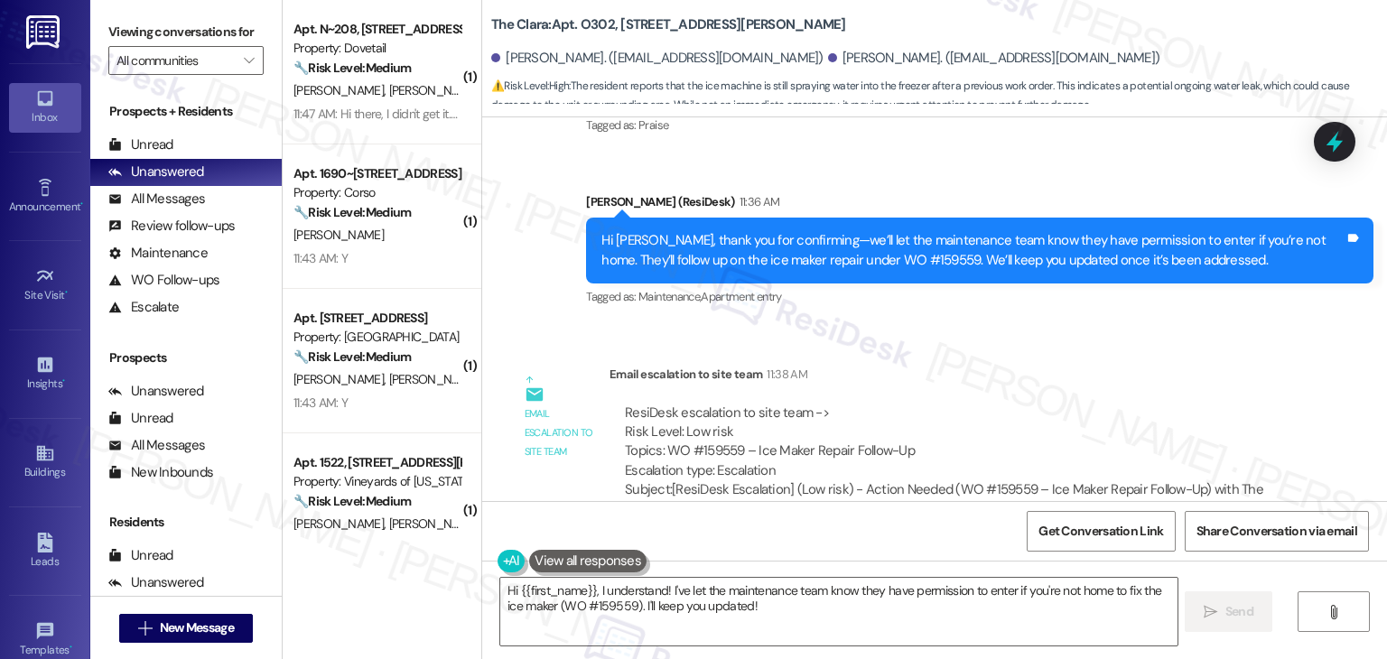
scroll to position [27678, 0]
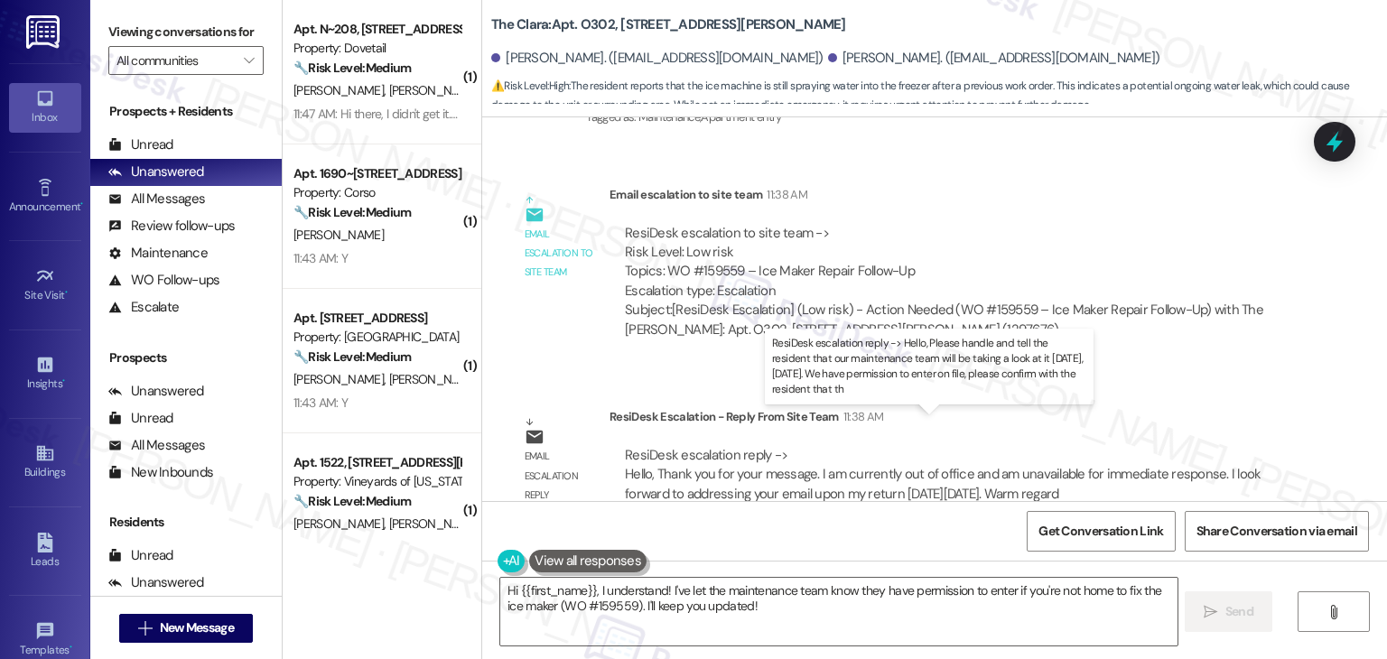
drag, startPoint x: 889, startPoint y: 444, endPoint x: 640, endPoint y: 467, distance: 249.4
click at [640, 611] on div "ResiDesk escalation reply -> Hello, Please handle and tell the resident that ou…" at bounding box center [940, 639] width 630 height 57
copy div "maintenance team will be taking a look at it [DATE], [DATE]"
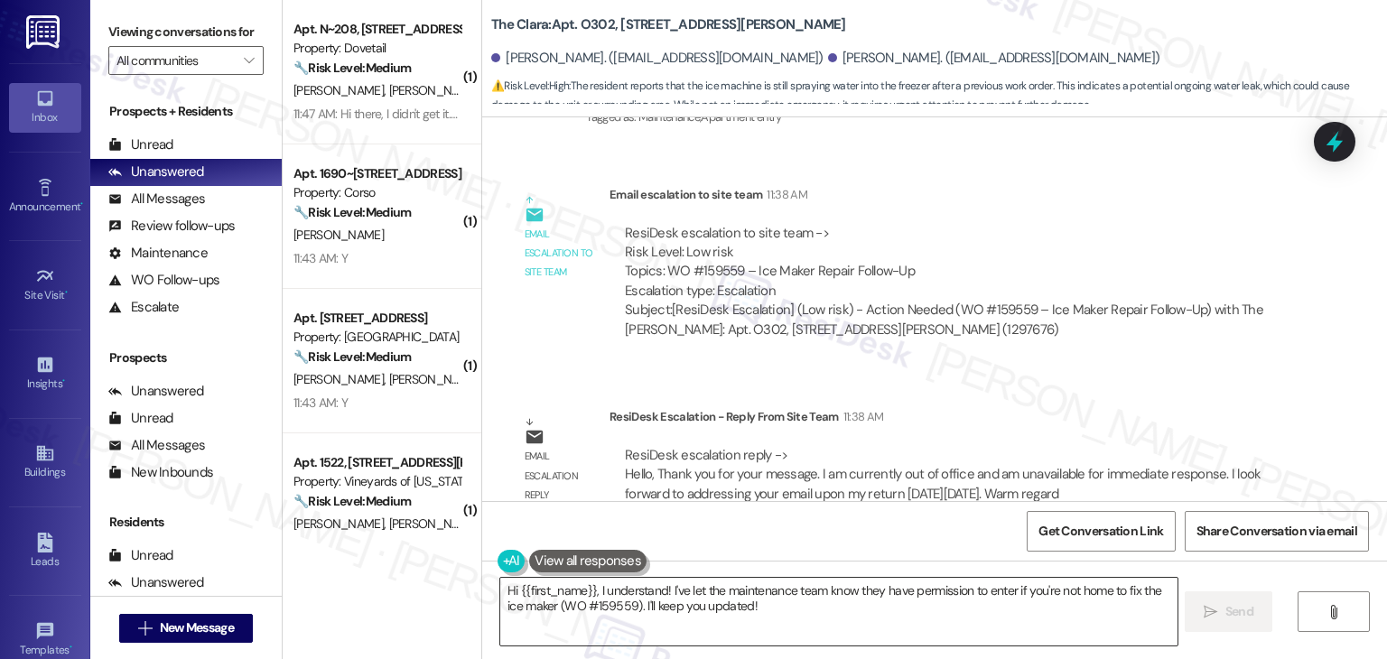
click at [836, 586] on textarea "Hi {{first_name}}, I understand! I've let the maintenance team know they have p…" at bounding box center [838, 612] width 677 height 68
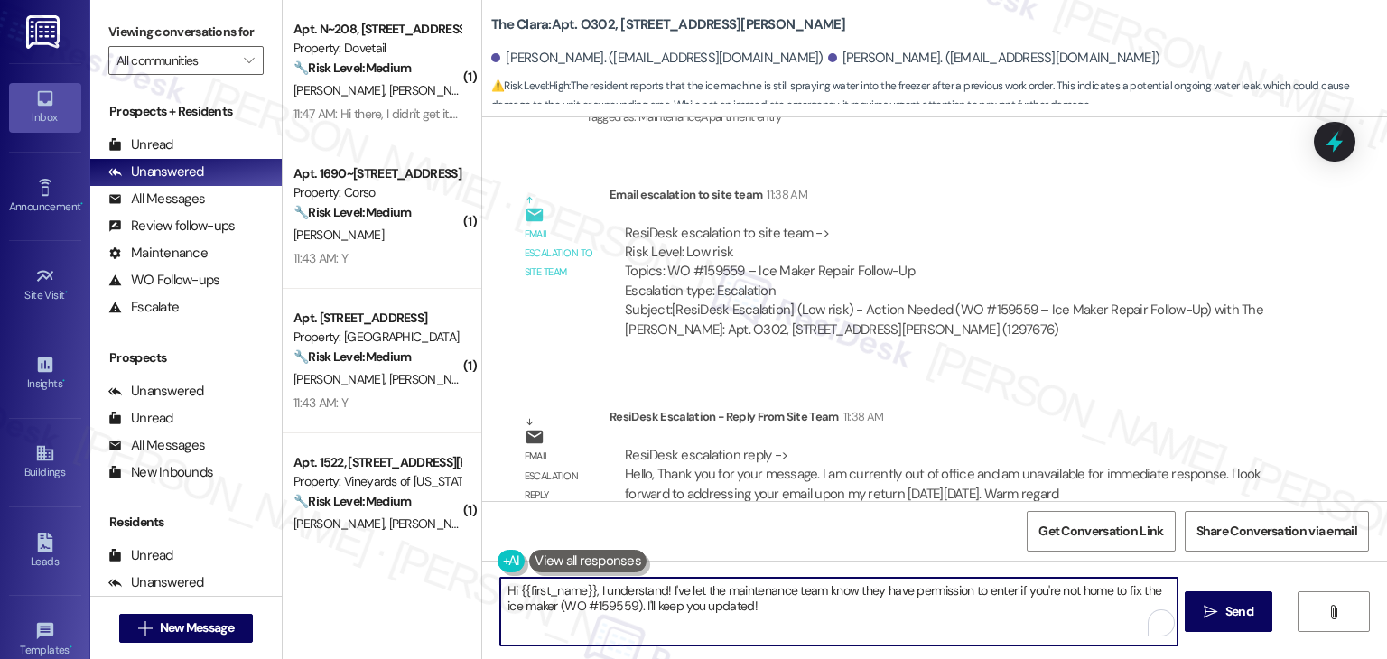
paste textarea "[PERSON_NAME], I followed up with the site team, and they let me know that main…"
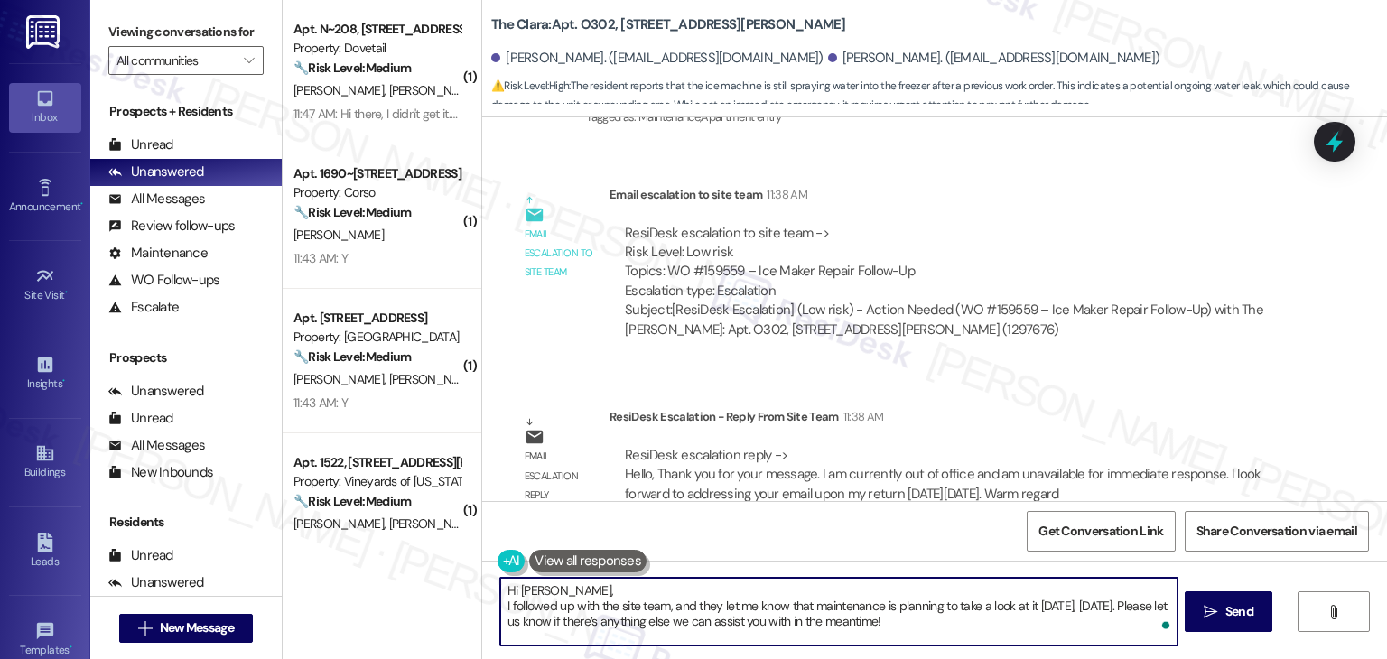
click at [649, 590] on textarea "Hi [PERSON_NAME], I followed up with the site team, and they let me know that m…" at bounding box center [838, 612] width 677 height 68
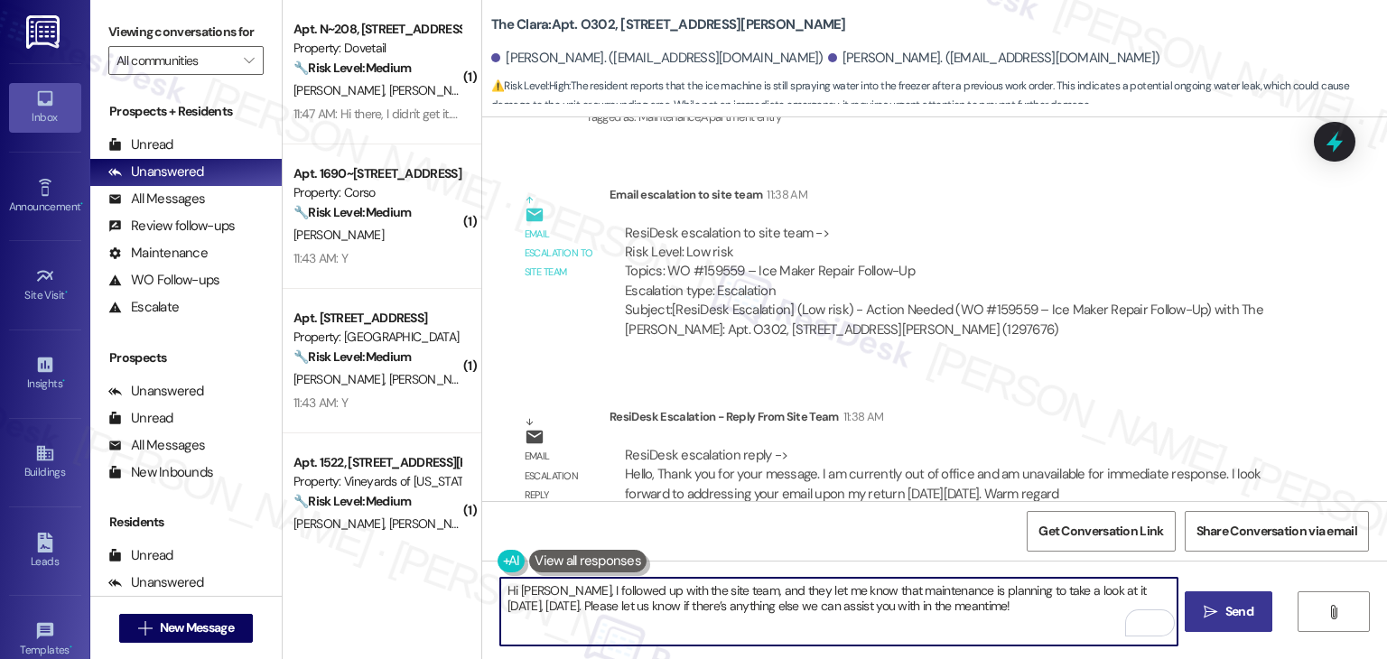
type textarea "Hi [PERSON_NAME], I followed up with the site team, and they let me know that m…"
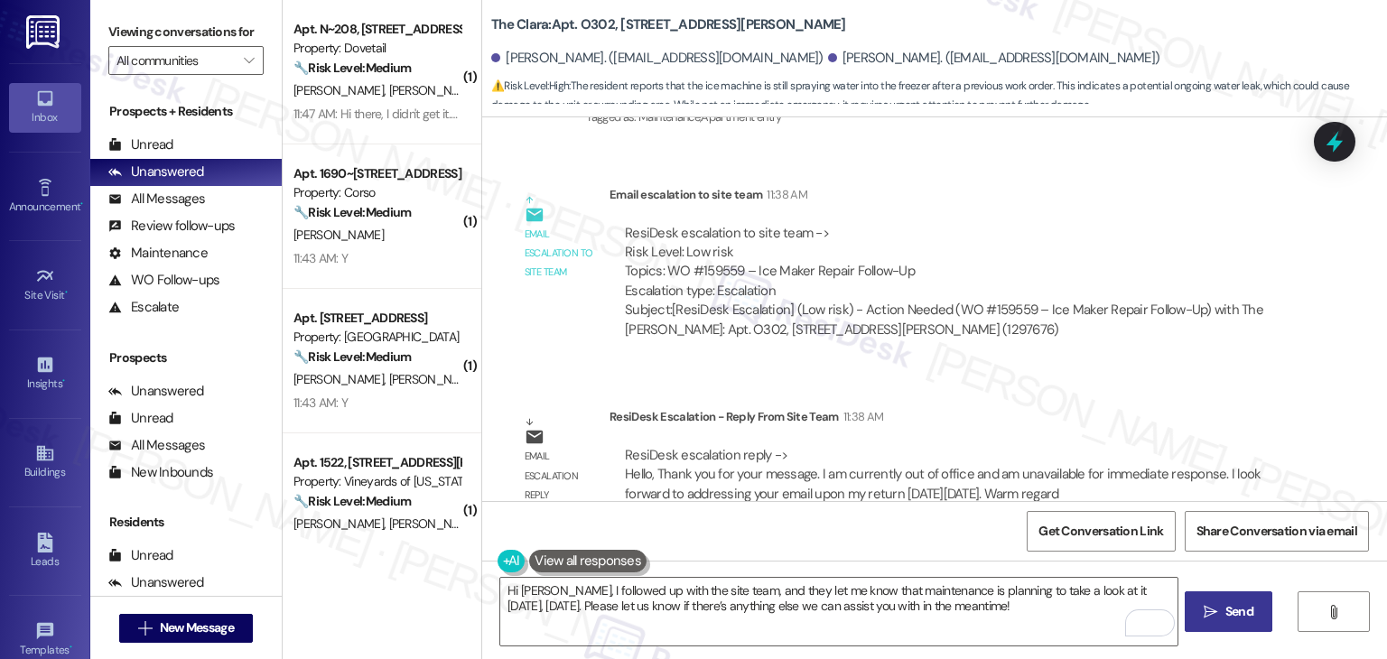
click at [1236, 611] on span "Send" at bounding box center [1240, 611] width 28 height 19
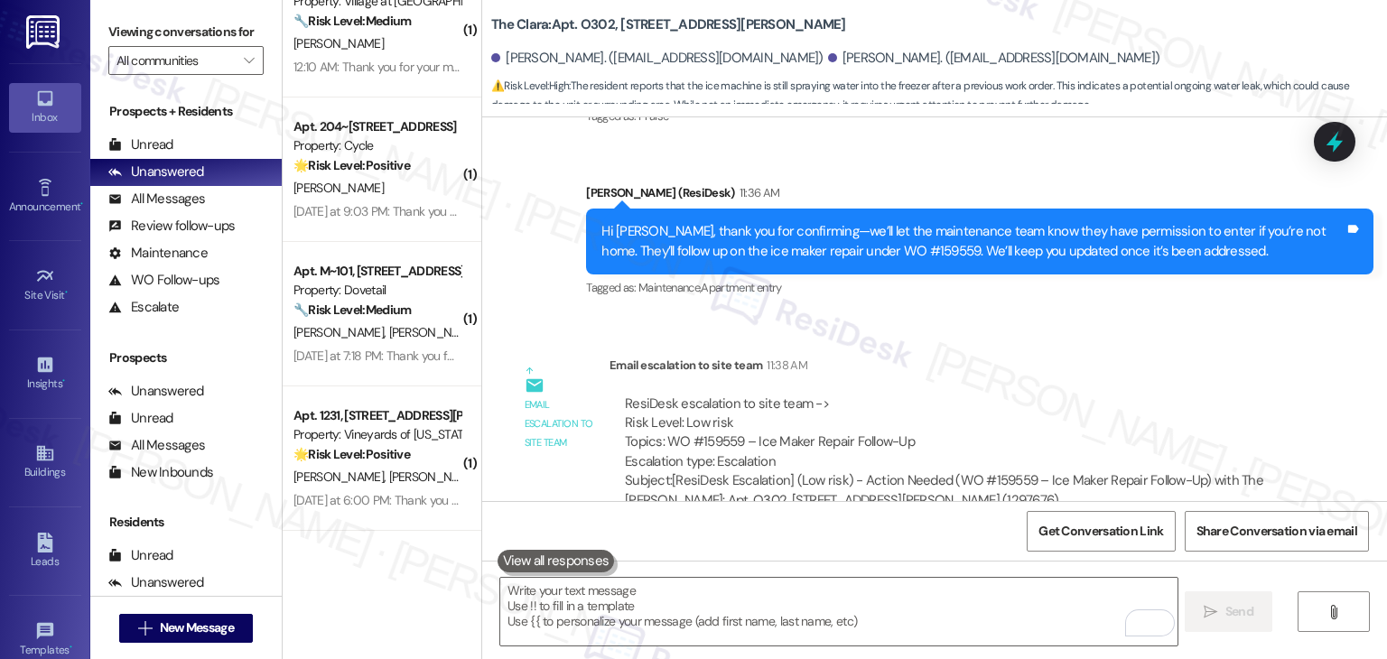
scroll to position [27823, 0]
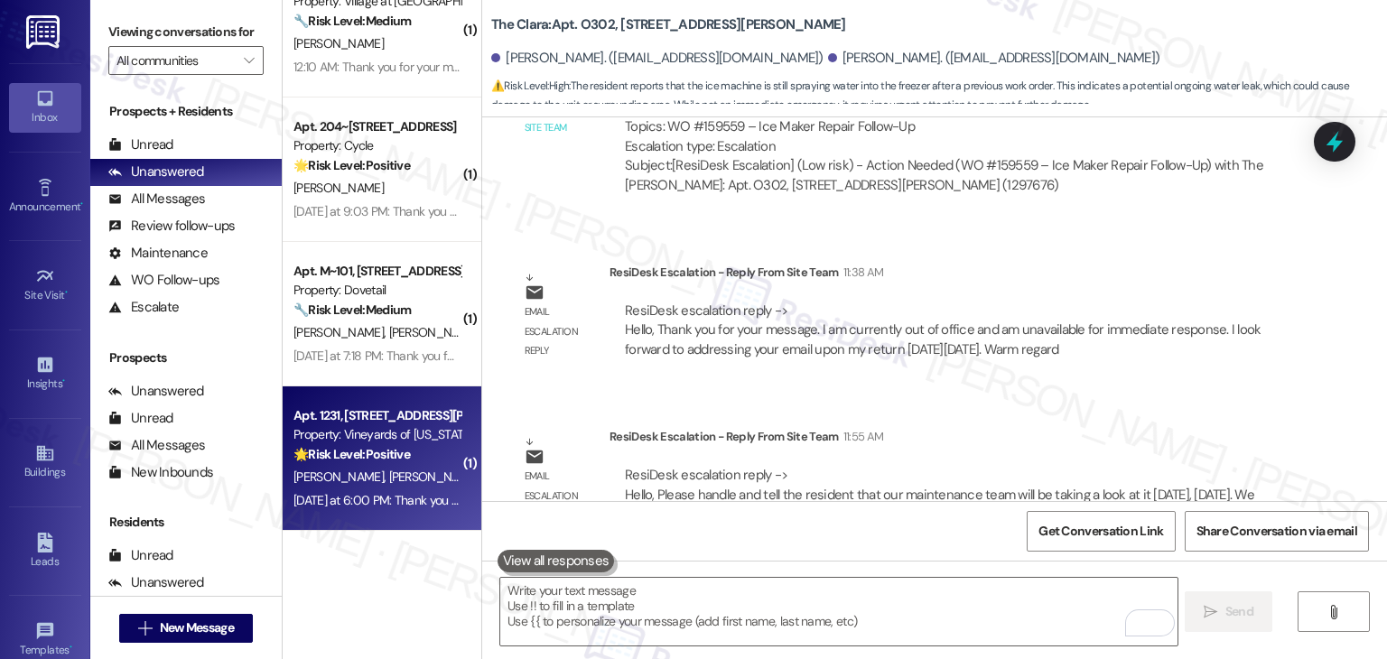
click at [393, 518] on div "Apt. 1231, 4350 [PERSON_NAME][GEOGRAPHIC_DATA] Property: Vineyards of [US_STATE…" at bounding box center [382, 459] width 199 height 145
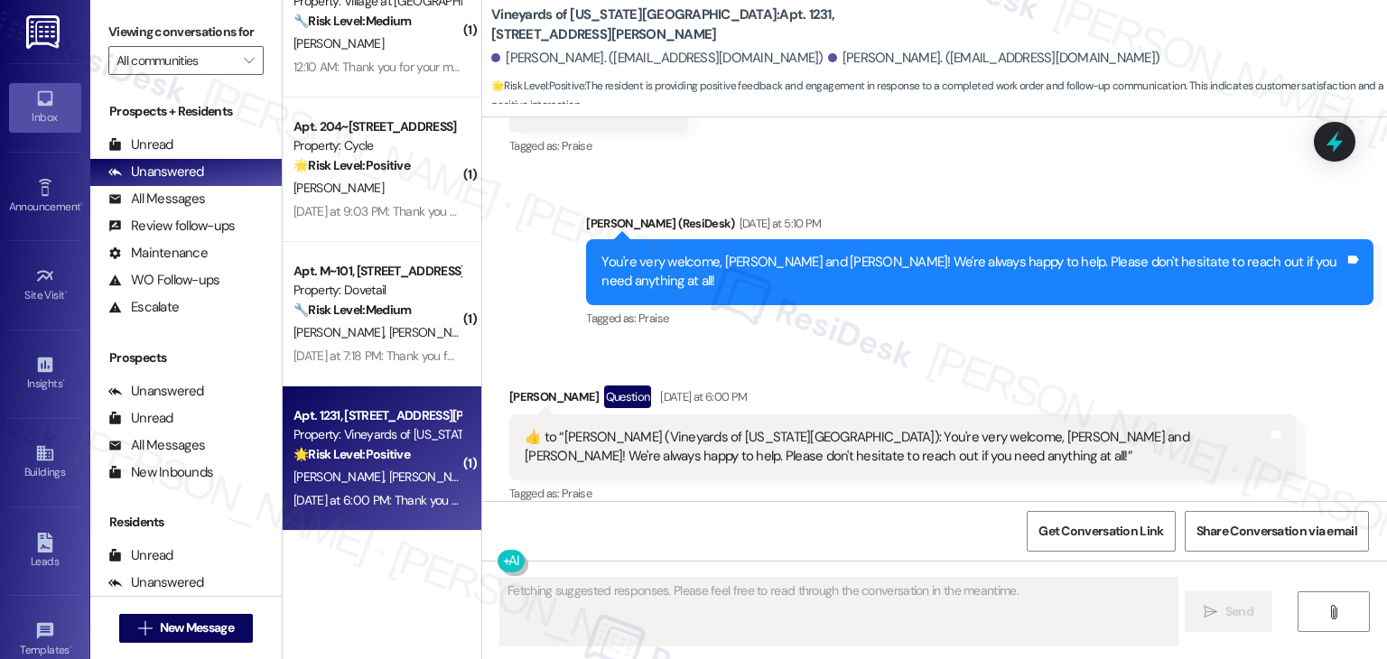
scroll to position [1234, 0]
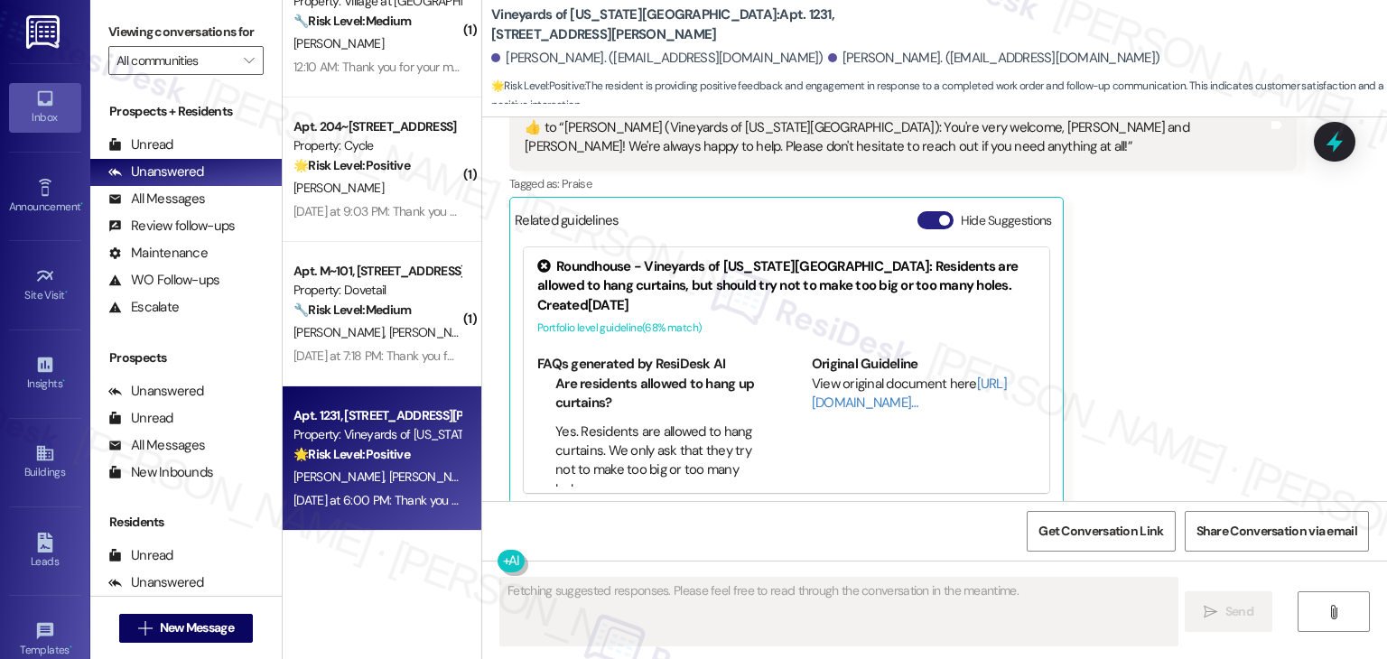
click at [918, 211] on button "Hide Suggestions" at bounding box center [936, 220] width 36 height 18
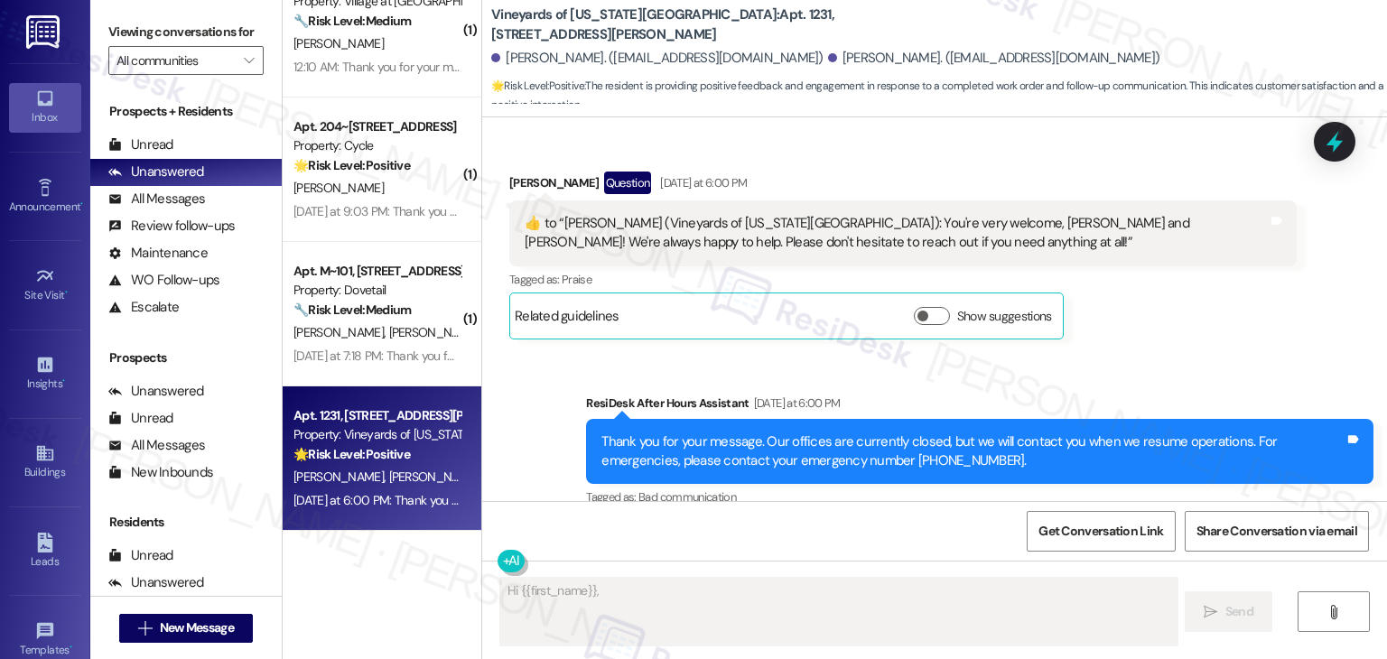
scroll to position [1143, 0]
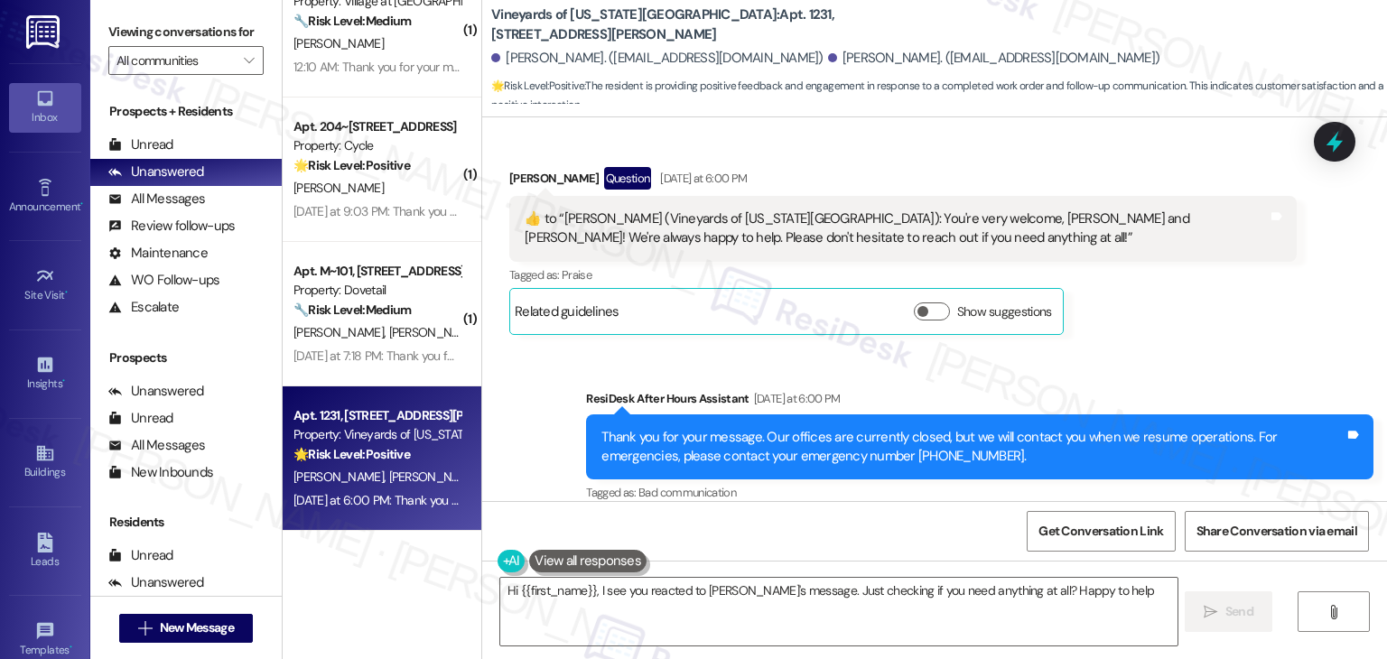
type textarea "Hi {{first_name}}, I see you reacted to [PERSON_NAME]'s message. Just checking …"
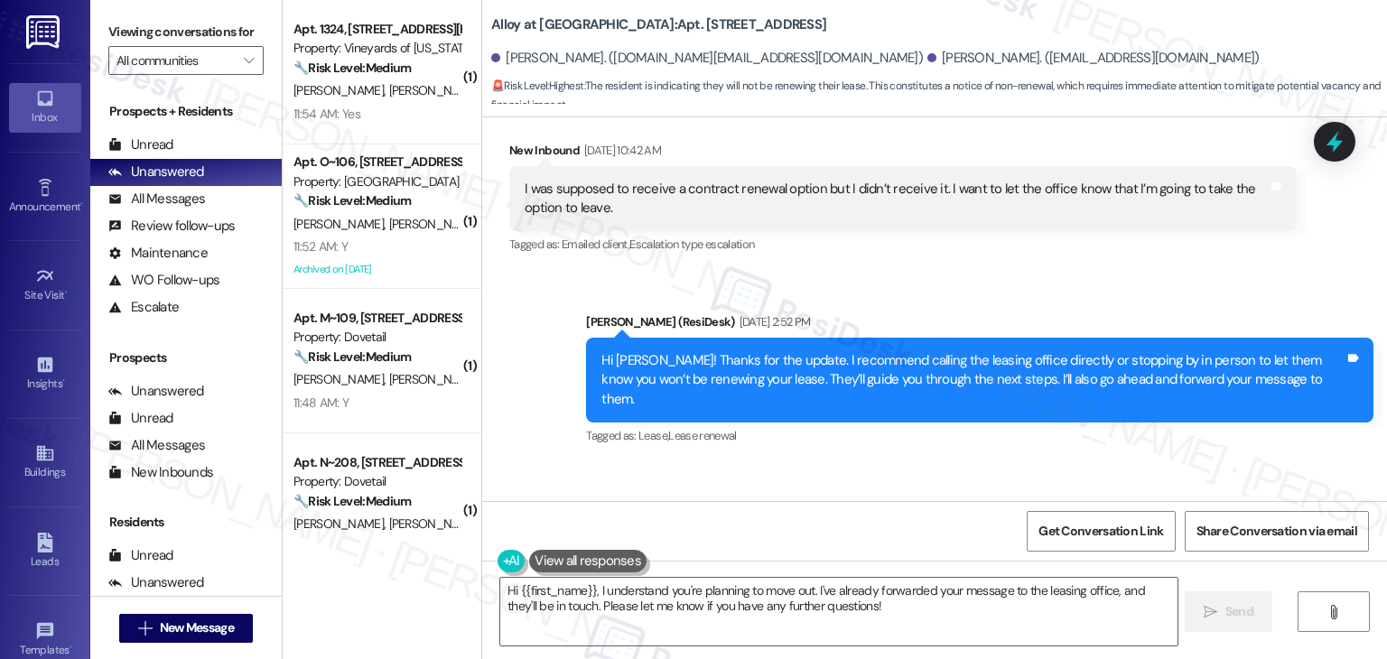
scroll to position [7294, 0]
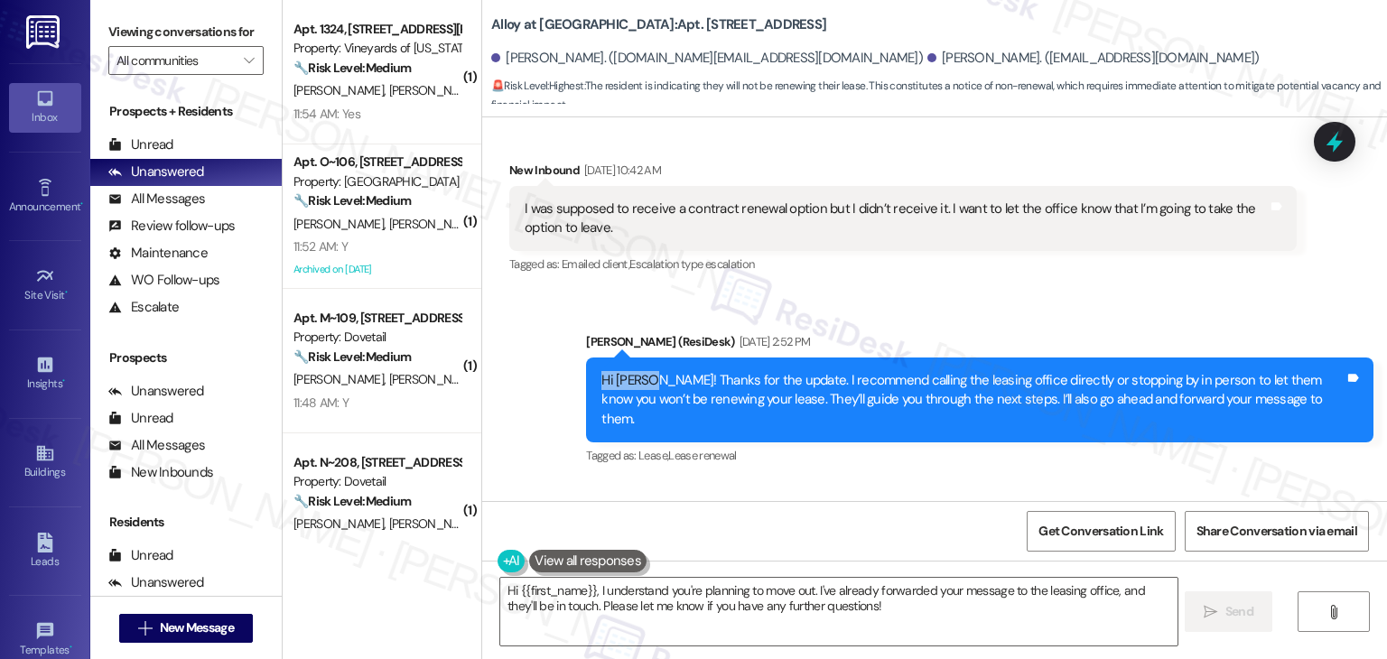
drag, startPoint x: 638, startPoint y: 285, endPoint x: 571, endPoint y: 288, distance: 66.9
click at [573, 319] on div "Sent via SMS Sarah (ResiDesk) Sep 17, 2025 at 2:52 PM Hi Jhon! Thanks for the u…" at bounding box center [980, 401] width 815 height 164
copy div "Hi Jhon!"
click at [950, 384] on div "Lease started Oct 01, 2024 at 7:00 PM Announcement, sent via SMS Sarah (ResiDes…" at bounding box center [934, 309] width 905 height 384
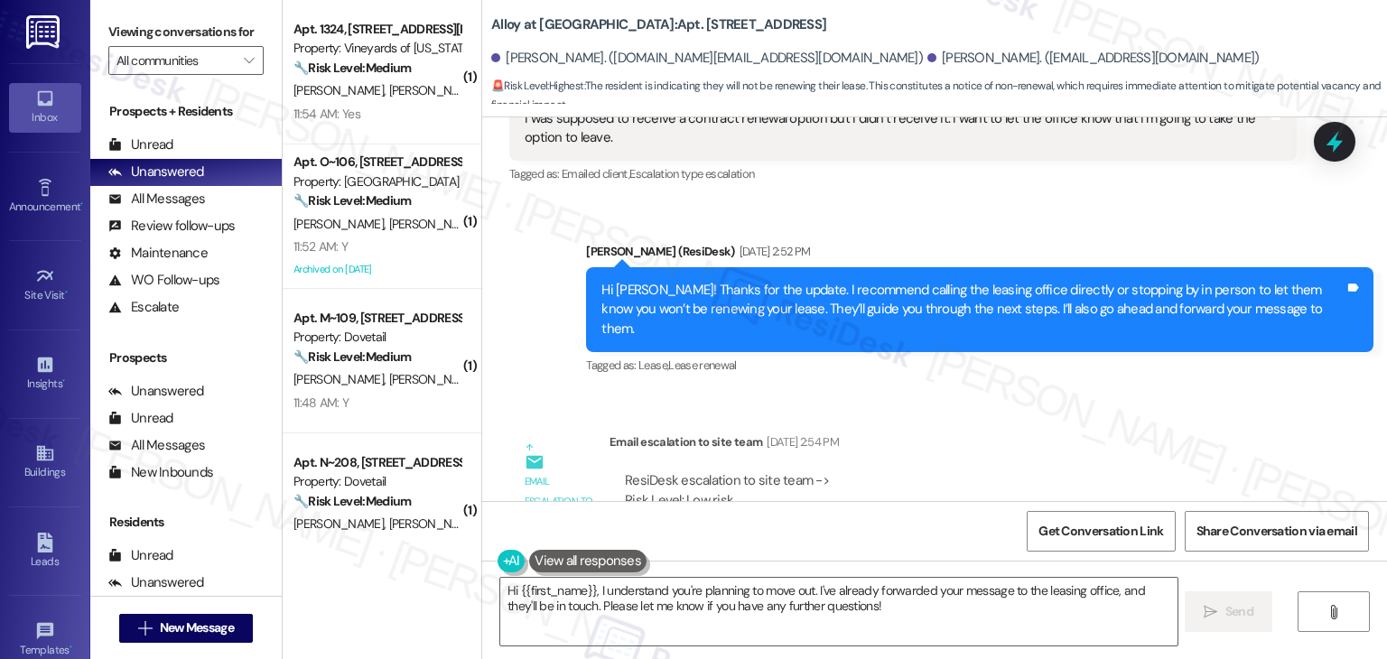
drag, startPoint x: 772, startPoint y: 402, endPoint x: 658, endPoint y: 407, distance: 114.8
click at [658, 471] on div "ResiDesk escalation to site team -> Risk Level: Low risk Topics: Non-Renewal No…" at bounding box center [953, 510] width 657 height 78
copy div "Non-Renewal Notice"
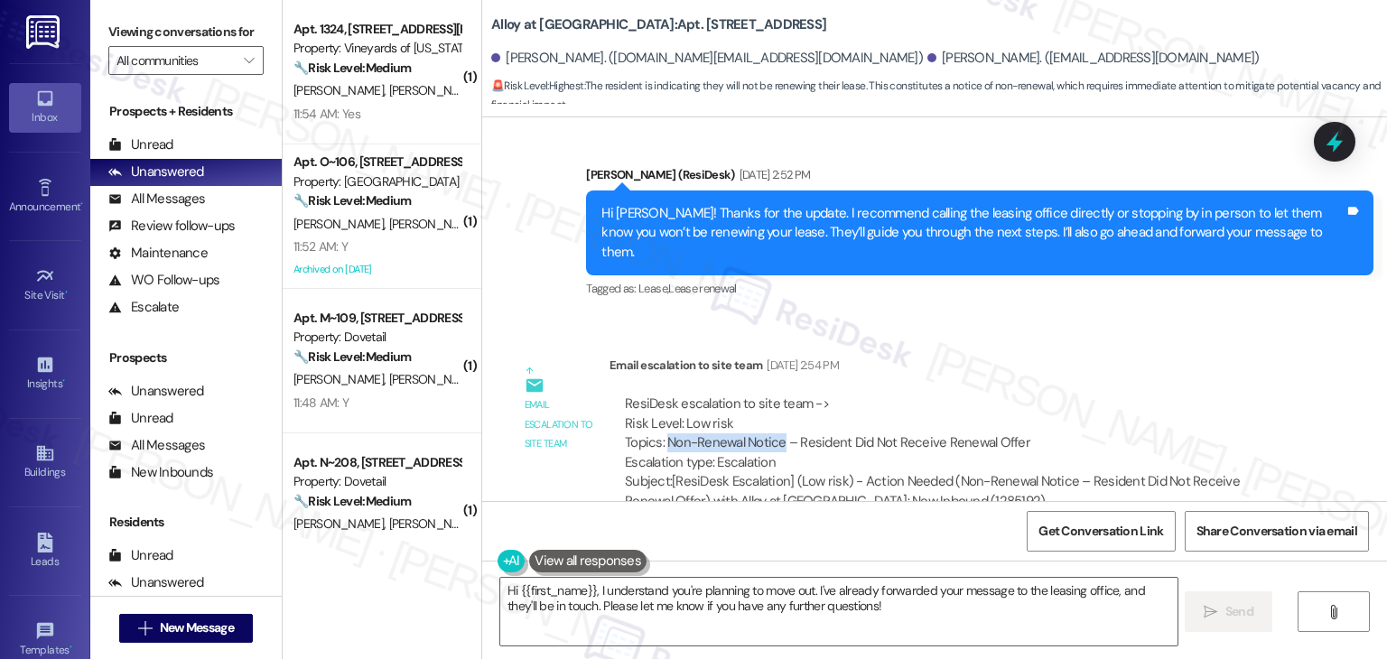
scroll to position [7564, 0]
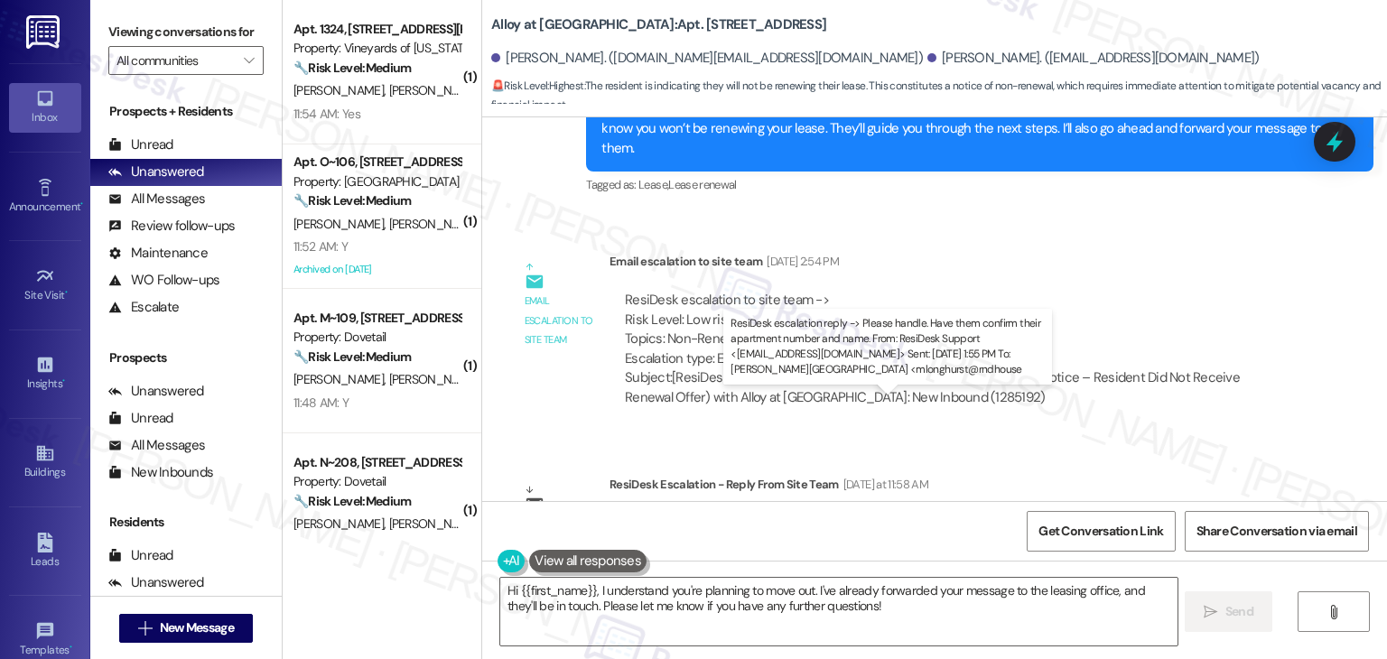
drag, startPoint x: 759, startPoint y: 426, endPoint x: 1001, endPoint y: 423, distance: 242.1
click at [1001, 514] on div "ResiDesk escalation reply -> Please handle. Have them confirm their apartment n…" at bounding box center [952, 542] width 654 height 57
copy div "confirm their apartment number and name"
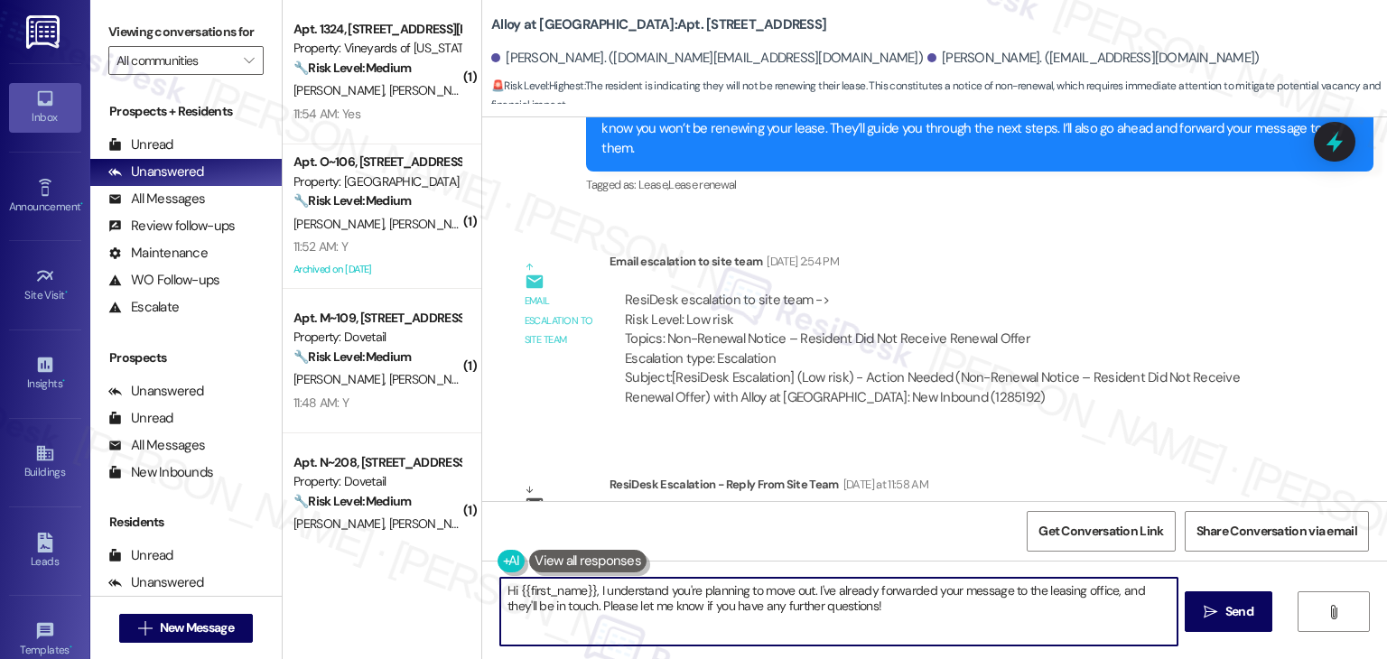
click at [683, 597] on textarea "Hi {{first_name}}, I understand you're planning to move out. I've already forwa…" at bounding box center [838, 612] width 677 height 68
paste textarea "Jhon, I’ve shared your concern with the site team regarding your Non-Renewal No…"
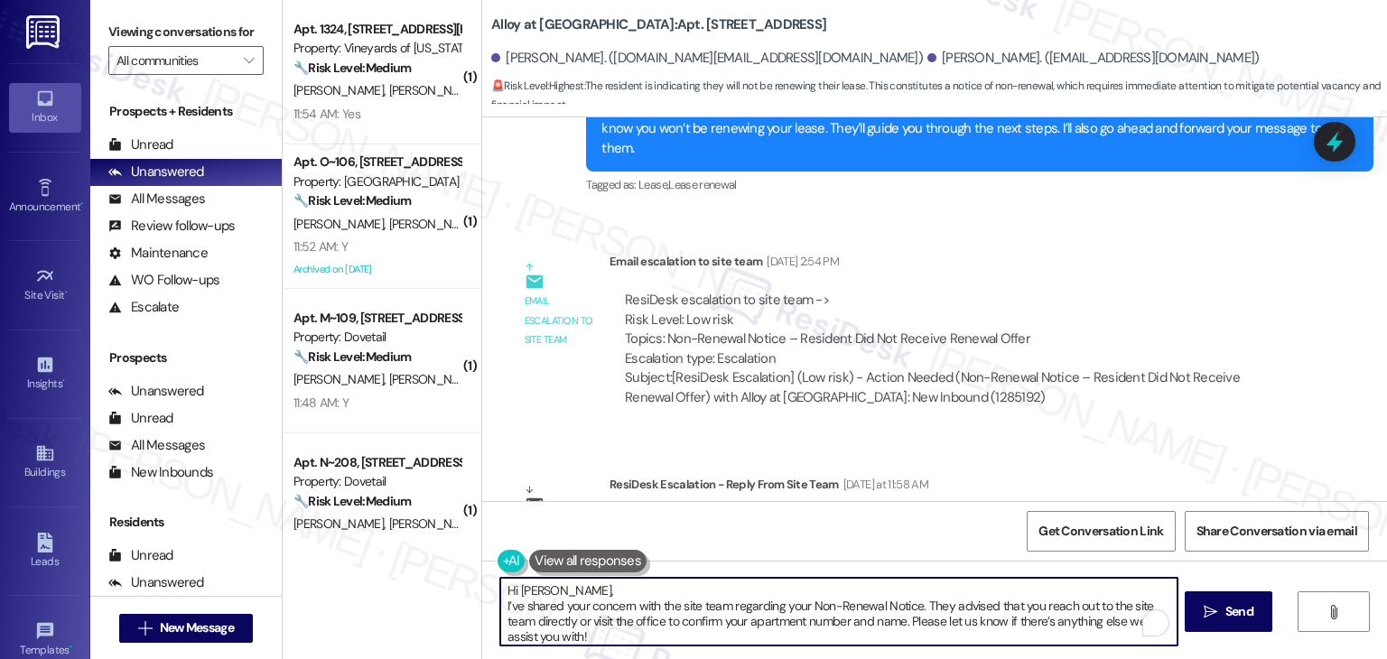
type textarea "Hi Jhon, I’ve shared your concern with the site team regarding your Non-Renewal…"
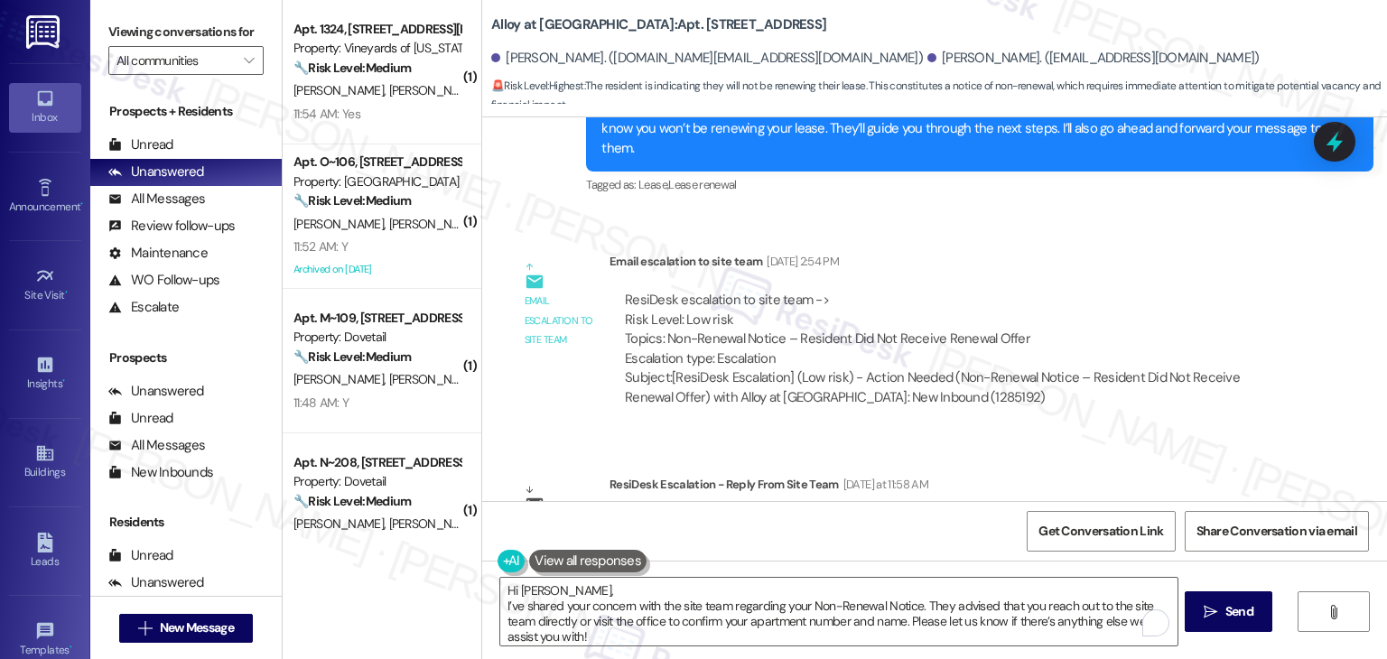
click at [630, 580] on div "Hi Jhon, I’ve shared your concern with the site team regarding your Non-Renewal…" at bounding box center [829, 612] width 678 height 70
click at [529, 550] on button at bounding box center [587, 561] width 117 height 23
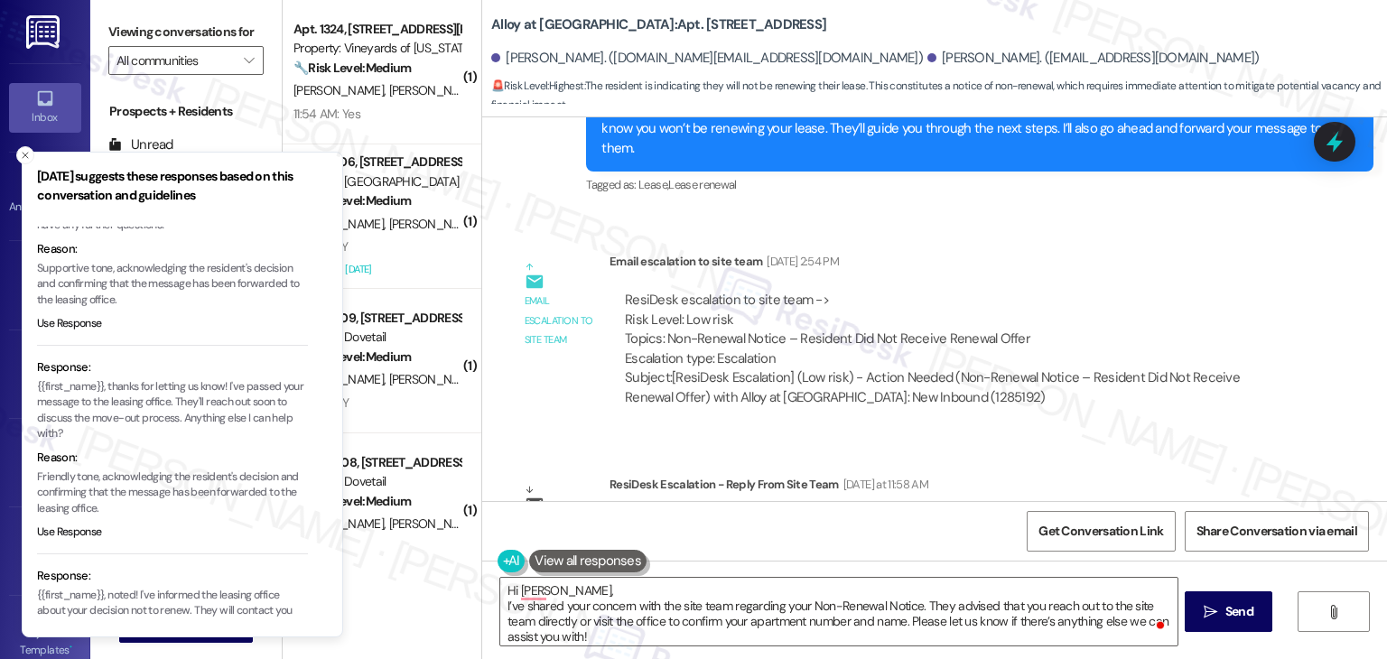
scroll to position [223, 0]
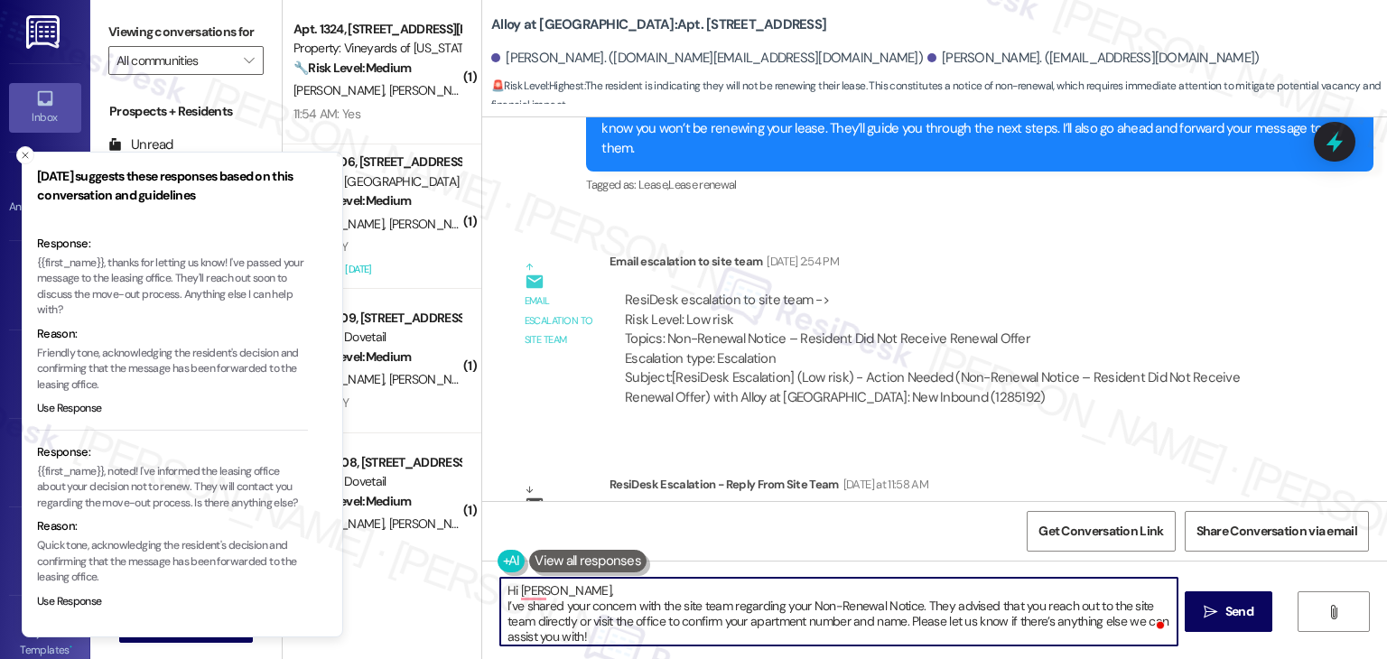
click at [566, 579] on textarea "Hi Jhon, I’ve shared your concern with the site team regarding your Non-Renewal…" at bounding box center [838, 612] width 677 height 68
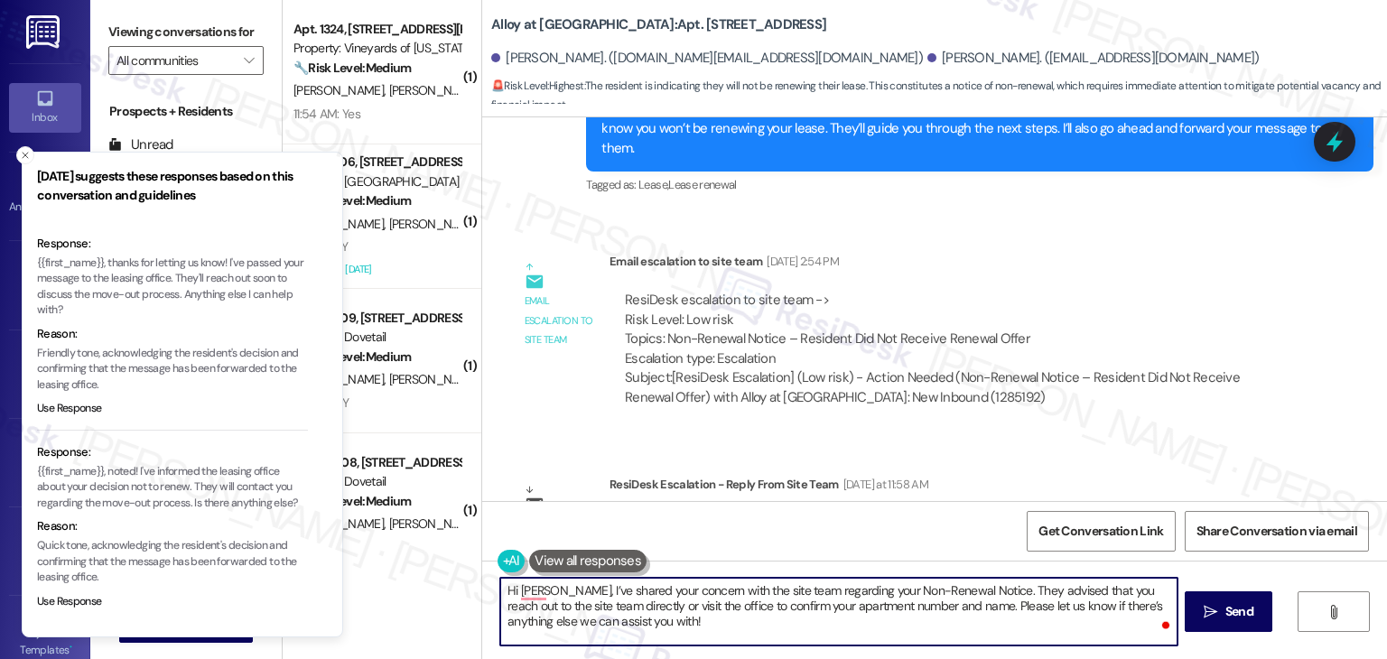
click at [705, 614] on textarea "Hi Jhon, I’ve shared your concern with the site team regarding your Non-Renewal…" at bounding box center [838, 612] width 677 height 68
click at [898, 601] on textarea "Hi Jhon, I’ve shared your concern with the site team regarding your Non-Renewal…" at bounding box center [838, 612] width 677 height 68
type textarea "Hi Jhon, I’ve shared your concern with the site team regarding your Non-Renewal…"
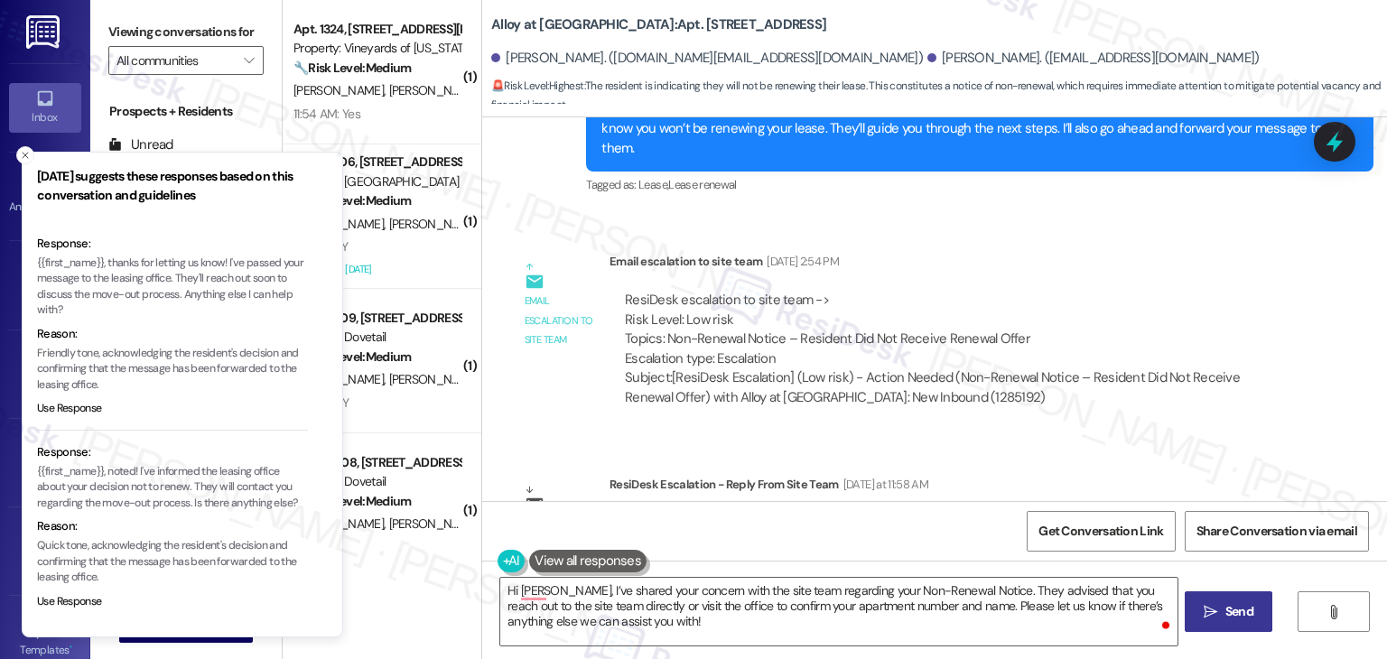
click at [1239, 606] on span "Send" at bounding box center [1240, 611] width 28 height 19
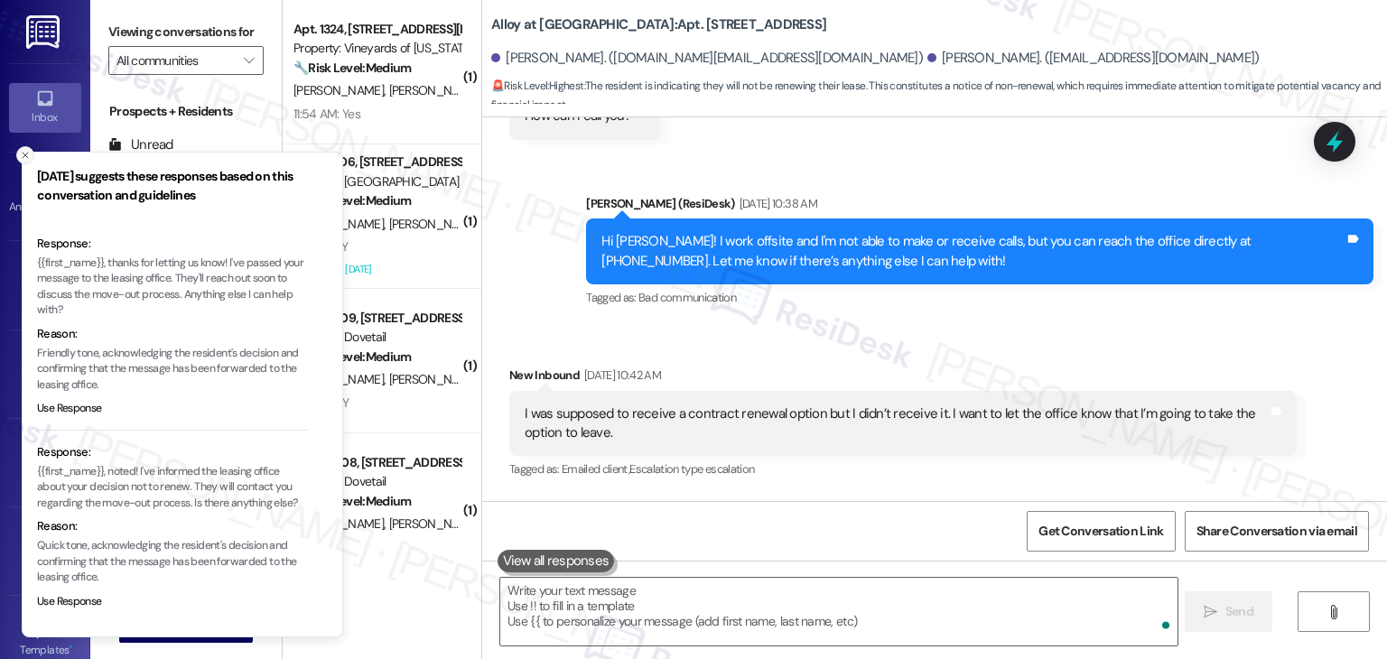
scroll to position [6985, 0]
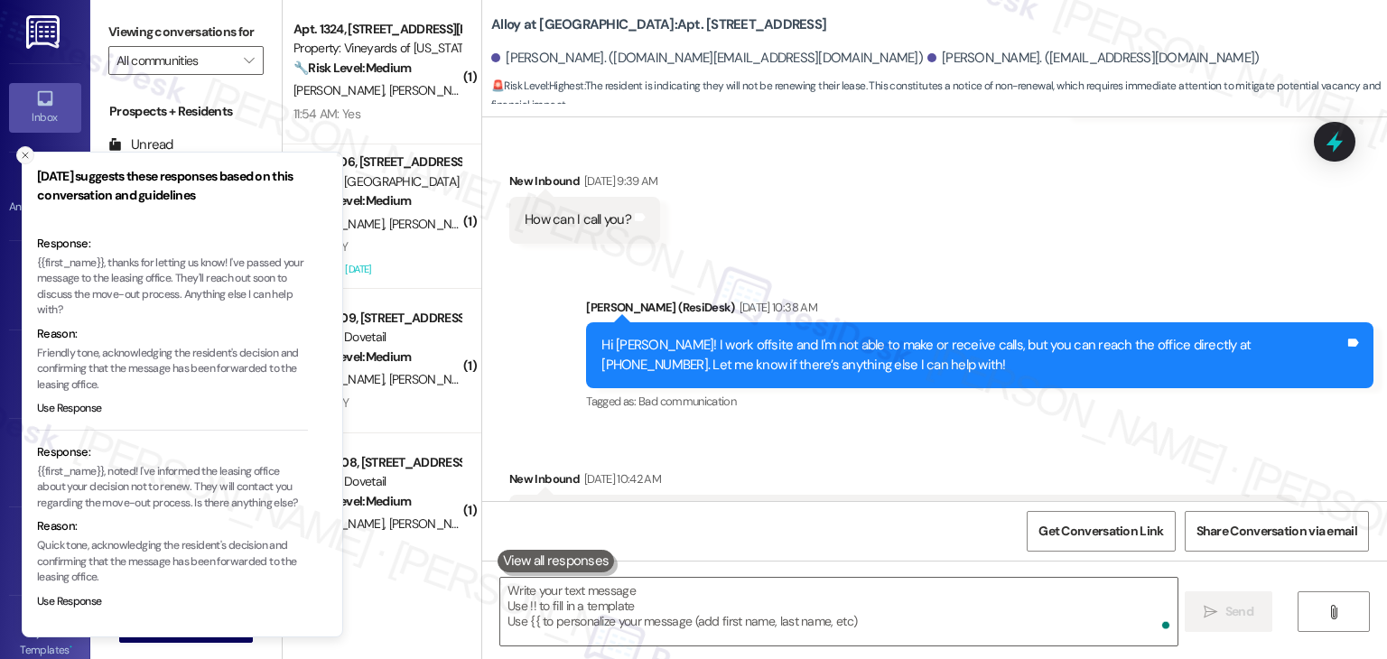
click at [18, 152] on button "Close toast" at bounding box center [25, 155] width 18 height 18
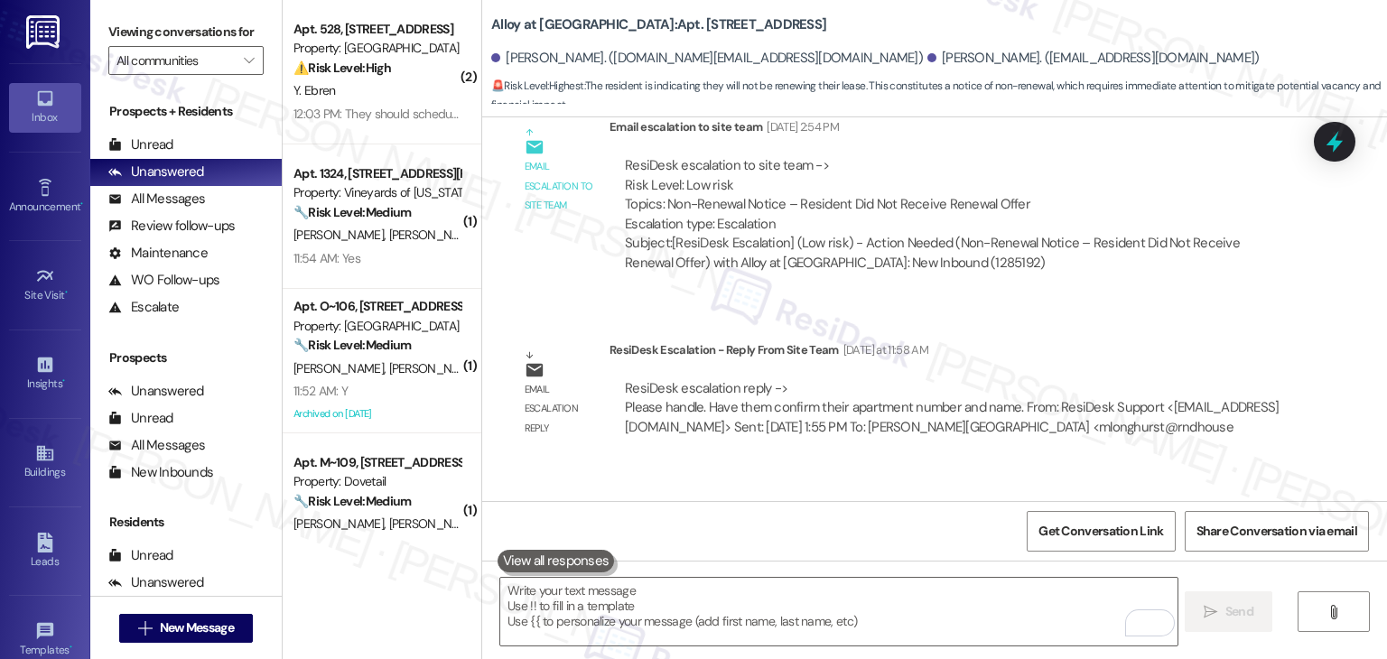
scroll to position [7728, 0]
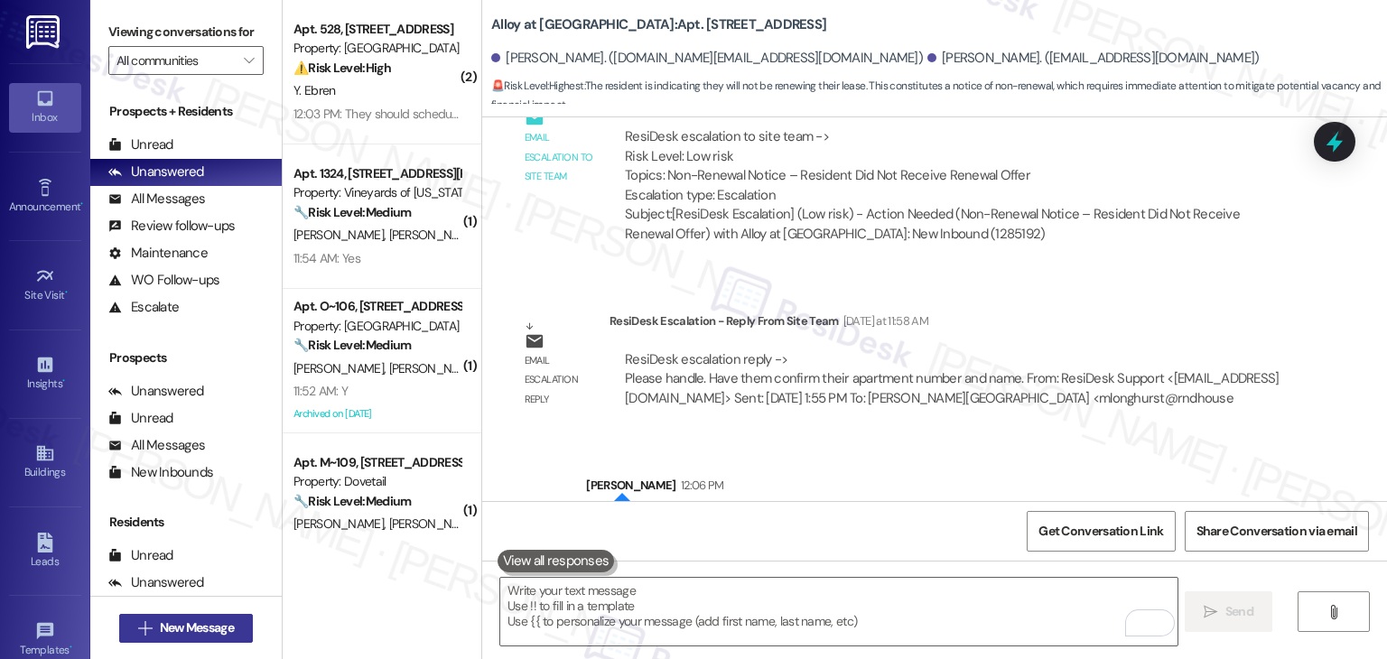
click at [193, 628] on span "New Message" at bounding box center [197, 628] width 74 height 19
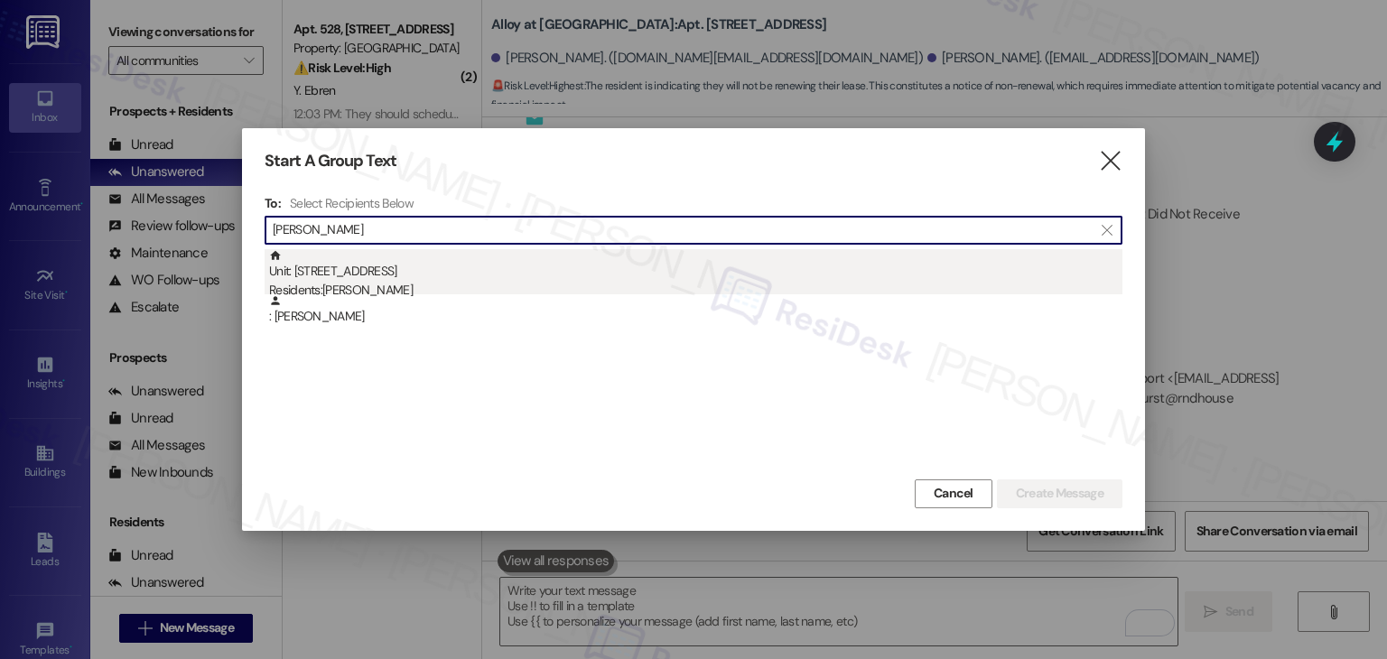
type input "Margaret Armstrong"
click at [434, 284] on div "Residents: Margaret Lloyd Armstrong" at bounding box center [696, 290] width 854 height 19
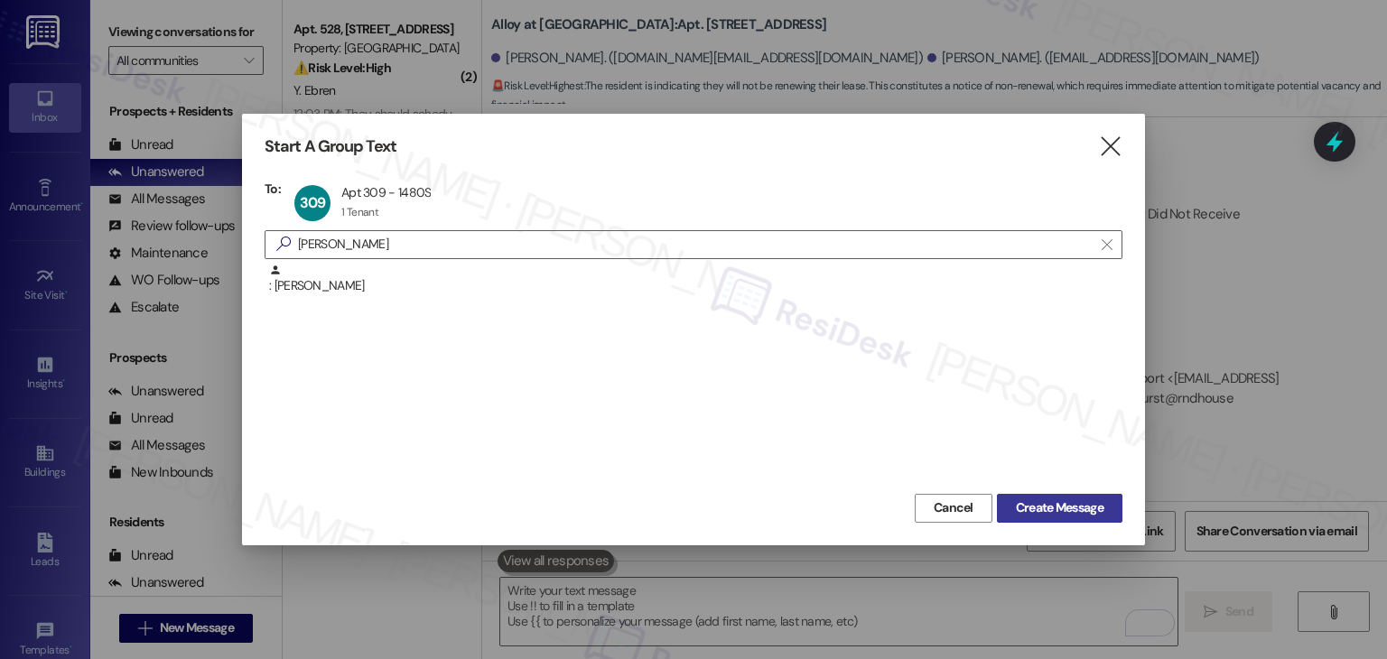
click at [1047, 501] on span "Create Message" at bounding box center [1060, 508] width 88 height 19
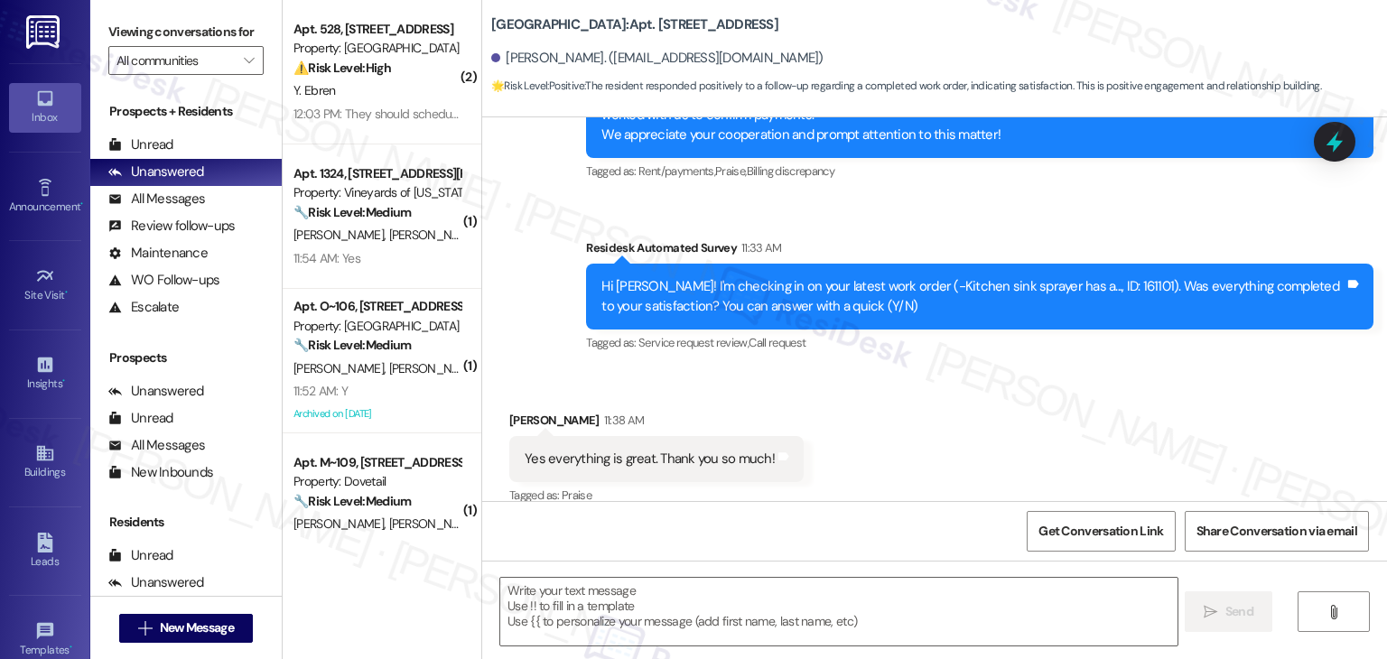
type textarea "Fetching suggested responses. Please feel free to read through the conversation…"
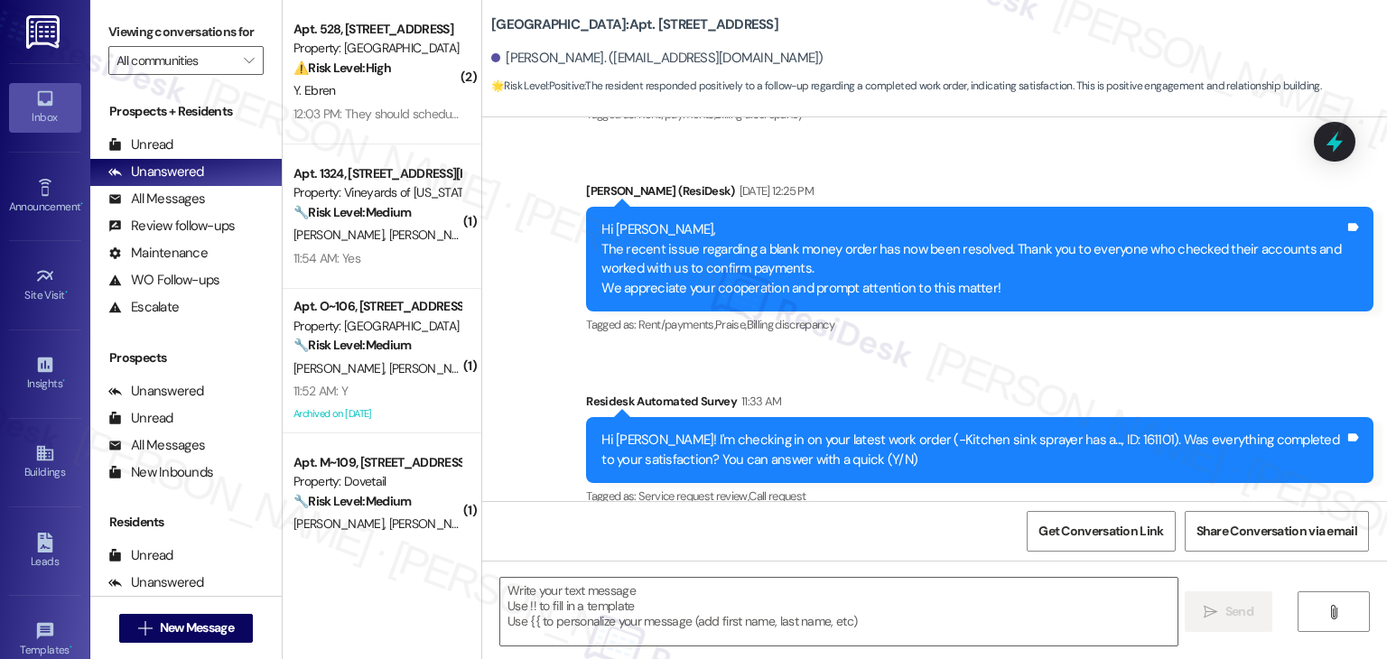
scroll to position [694, 0]
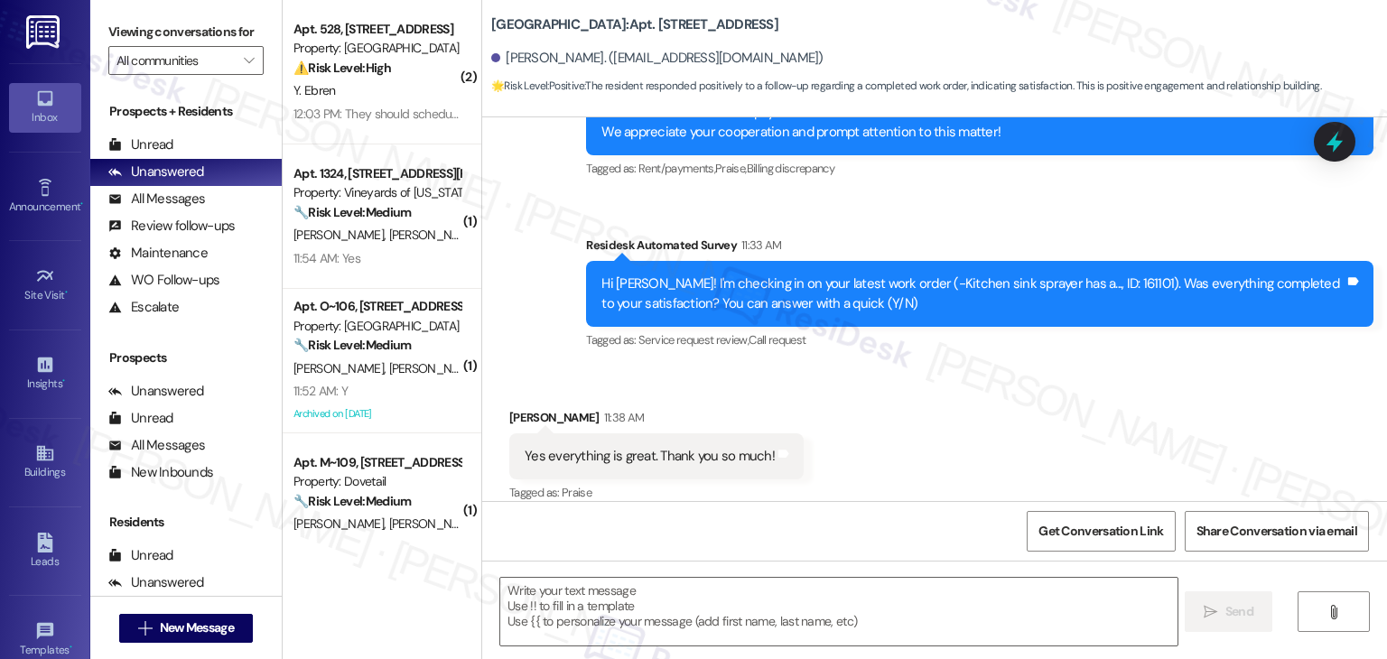
click at [883, 418] on div "Received via SMS Margaret Lloyd Armstrong 11:38 AM Yes everything is great. Tha…" at bounding box center [934, 444] width 905 height 153
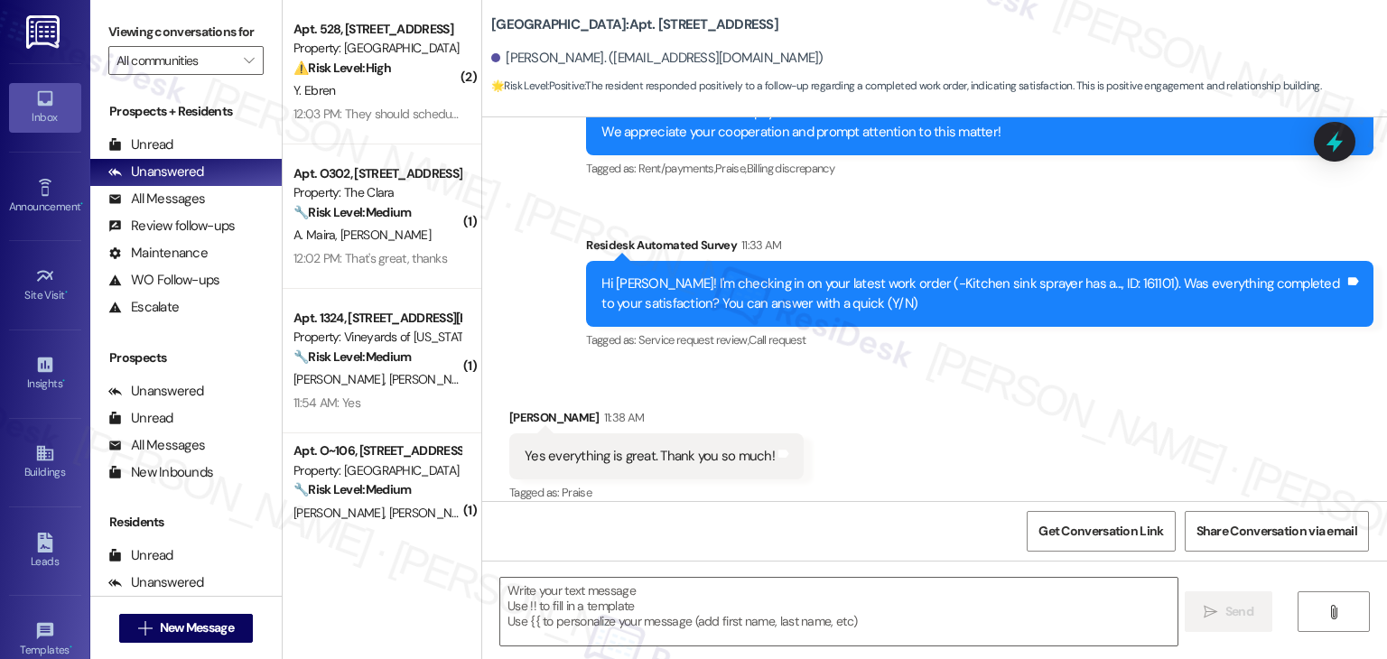
click at [777, 283] on div "Hi Margaret Lloyd! I'm checking in on your latest work order (-Kitchen sink spr…" at bounding box center [973, 294] width 743 height 39
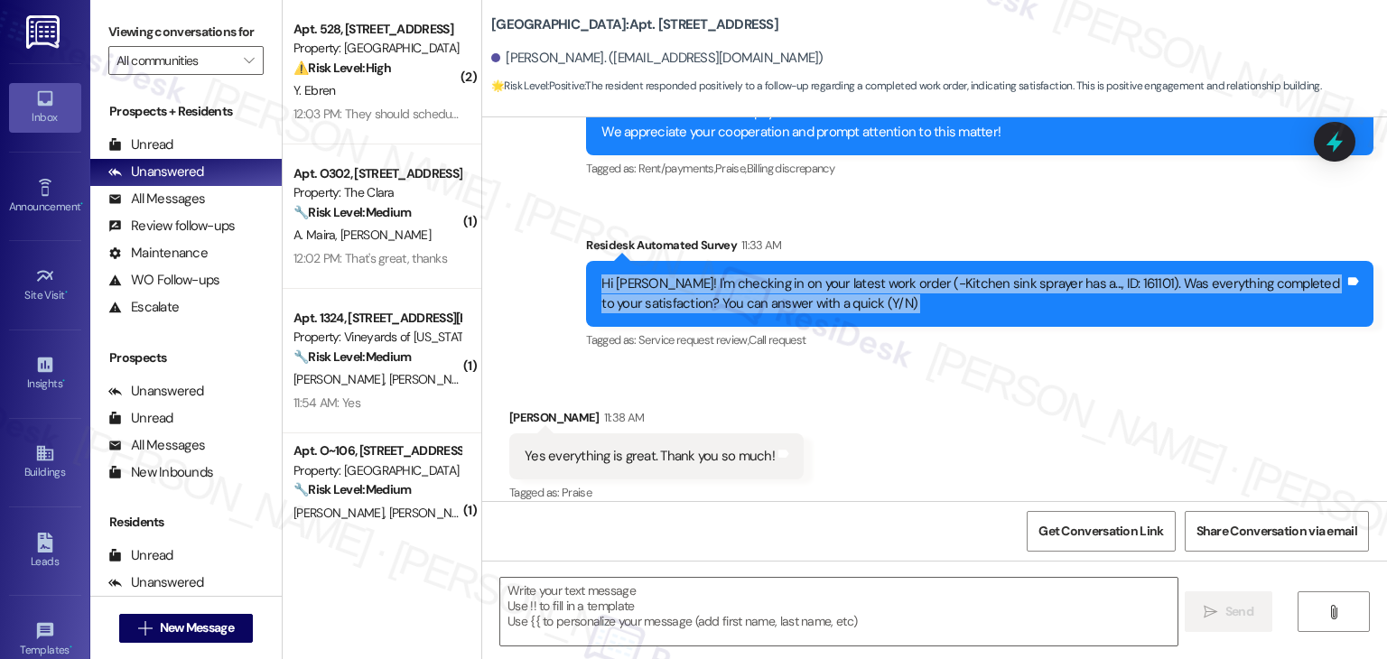
click at [777, 283] on div "Hi Margaret Lloyd! I'm checking in on your latest work order (-Kitchen sink spr…" at bounding box center [973, 294] width 743 height 39
copy div "Hi Margaret Lloyd! I'm checking in on your latest work order (-Kitchen sink spr…"
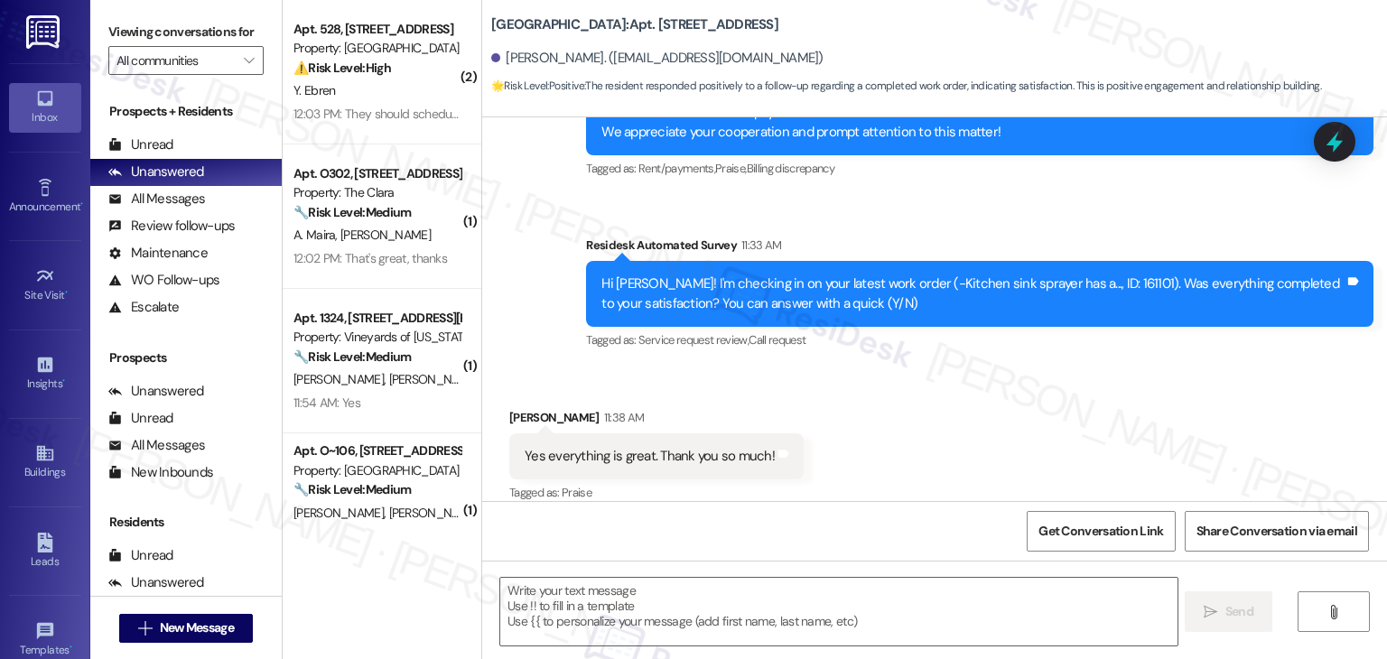
click at [632, 434] on div "Yes everything is great. Thank you so much! Tags and notes" at bounding box center [656, 457] width 294 height 46
click at [631, 447] on div "Yes everything is great. Thank you so much!" at bounding box center [650, 456] width 250 height 19
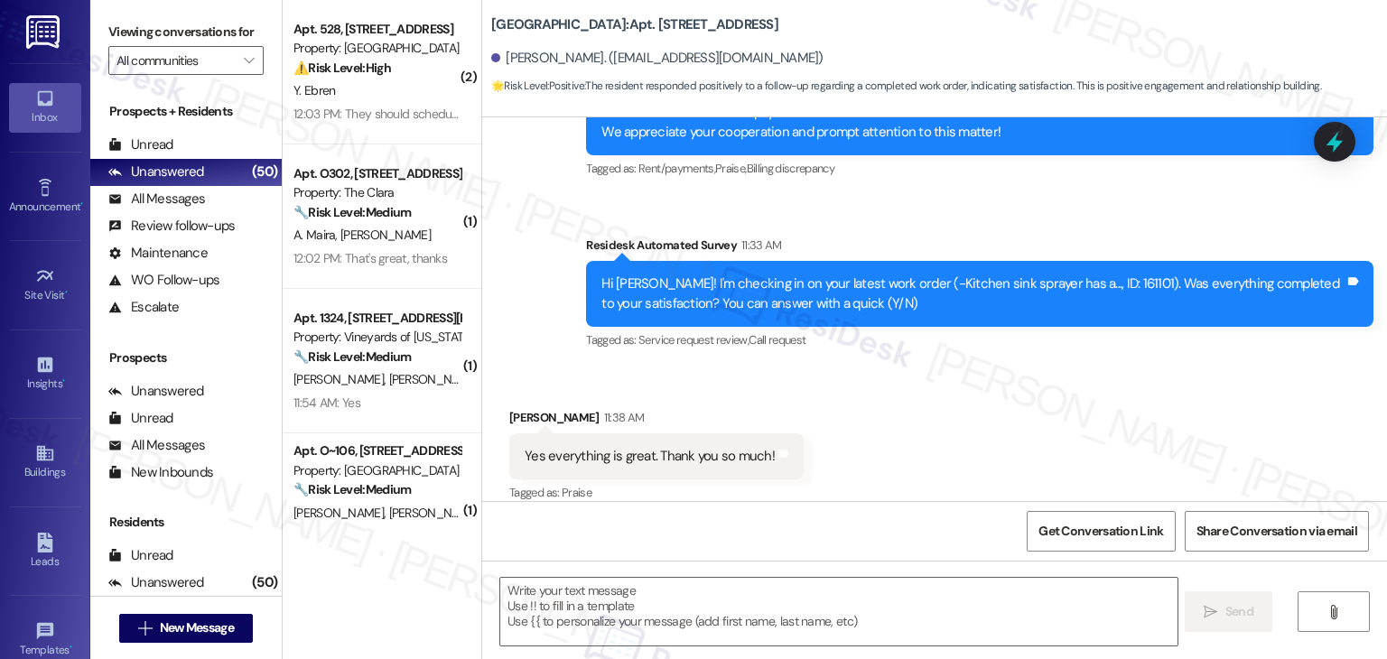
click at [907, 370] on div "Received via SMS Margaret Lloyd Armstrong 11:38 AM Yes everything is great. Tha…" at bounding box center [934, 444] width 905 height 153
click at [632, 610] on textarea at bounding box center [838, 612] width 677 height 68
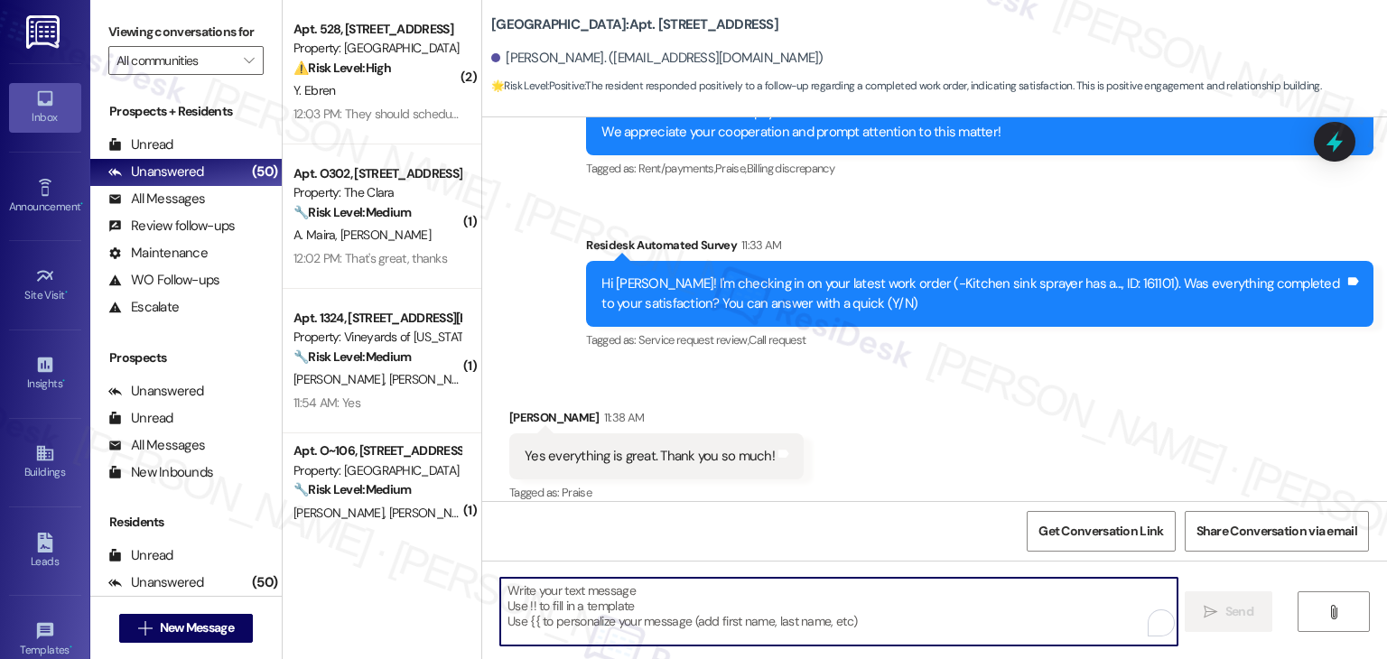
paste textarea "That’s wonderful to hear—thank you for confirming! We’re glad everything was co…"
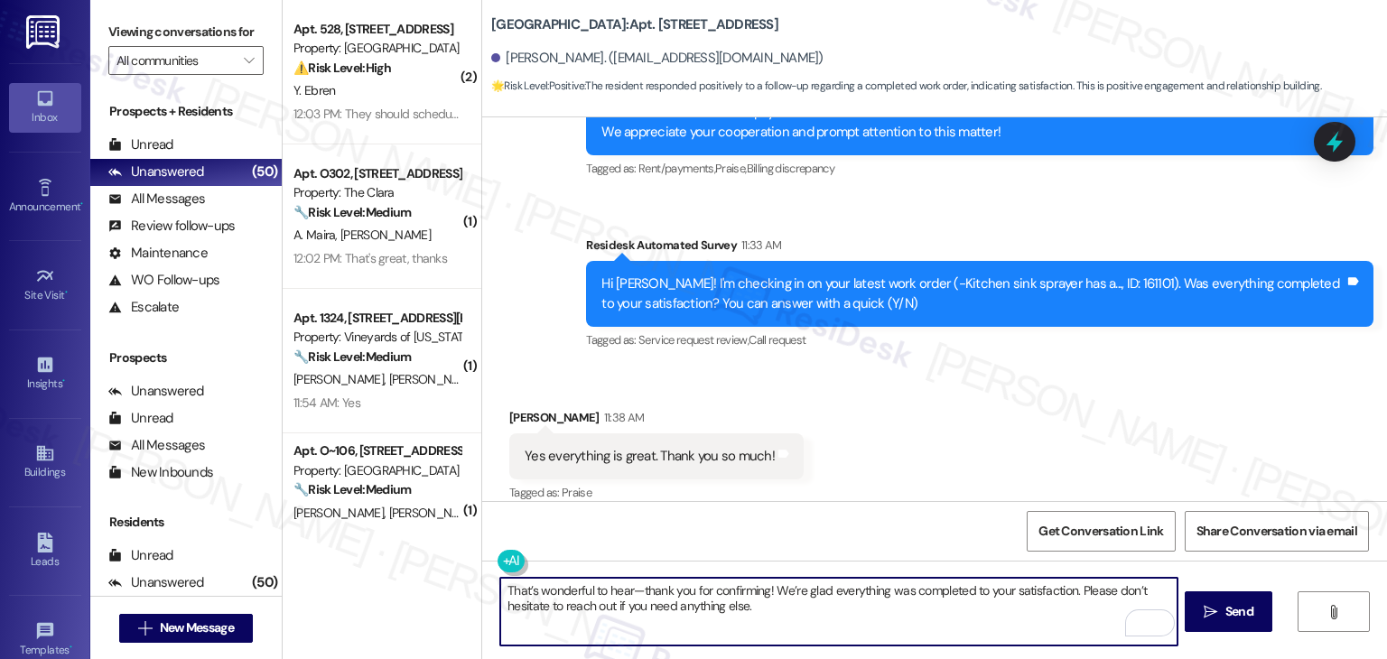
click at [500, 597] on textarea "That’s wonderful to hear—thank you for confirming! We’re glad everything was co…" at bounding box center [838, 612] width 677 height 68
paste textarea "Hi Margaret,"
click at [839, 610] on textarea "Hi Margaret, that’s wonderful to hear—thank you for confirming! We’re glad ever…" at bounding box center [838, 612] width 677 height 68
paste textarea "We're happy to help."
type textarea "Hi Margaret, that’s wonderful to hear—thank you for confirming! We’re glad ever…"
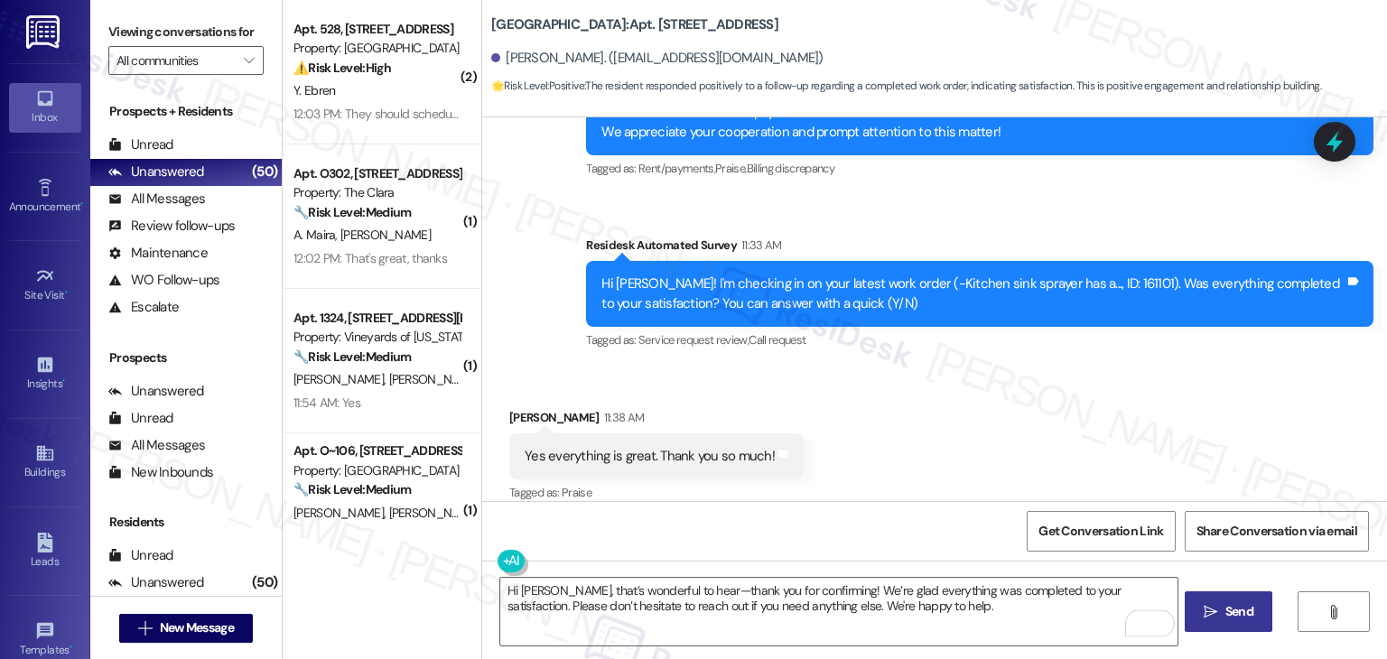
click at [1228, 608] on span "Send" at bounding box center [1240, 611] width 28 height 19
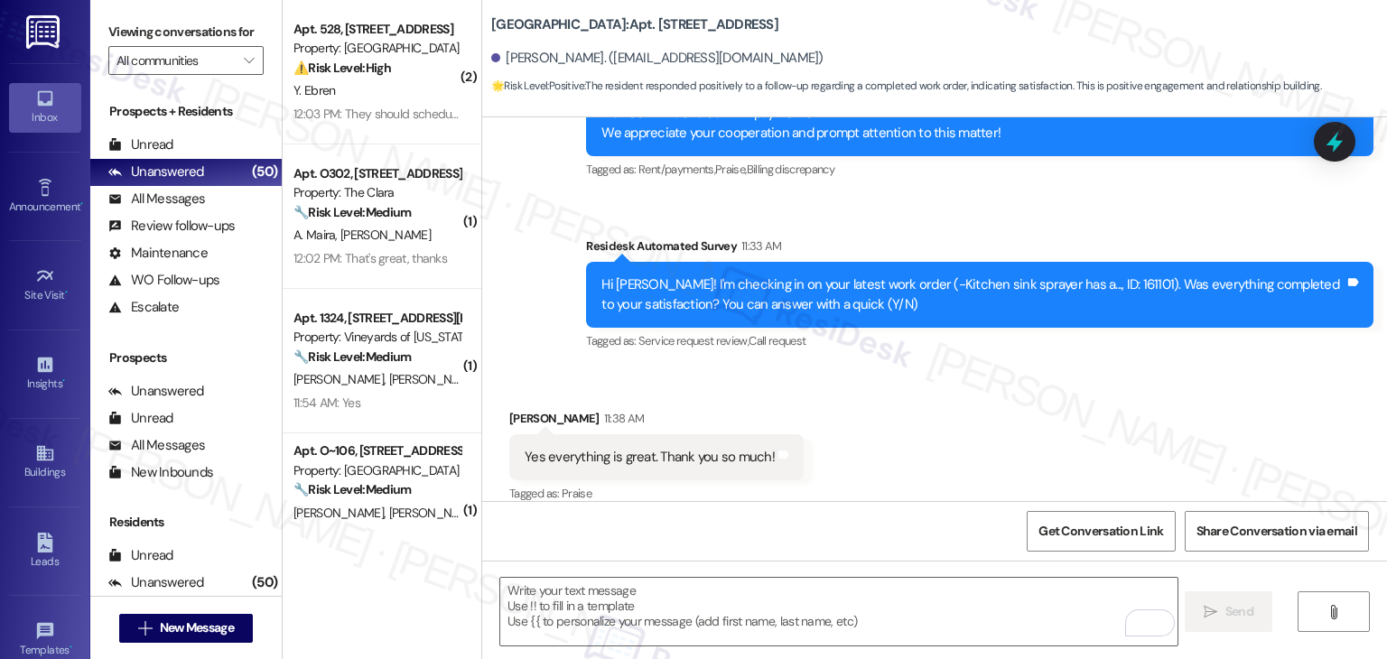
scroll to position [838, 0]
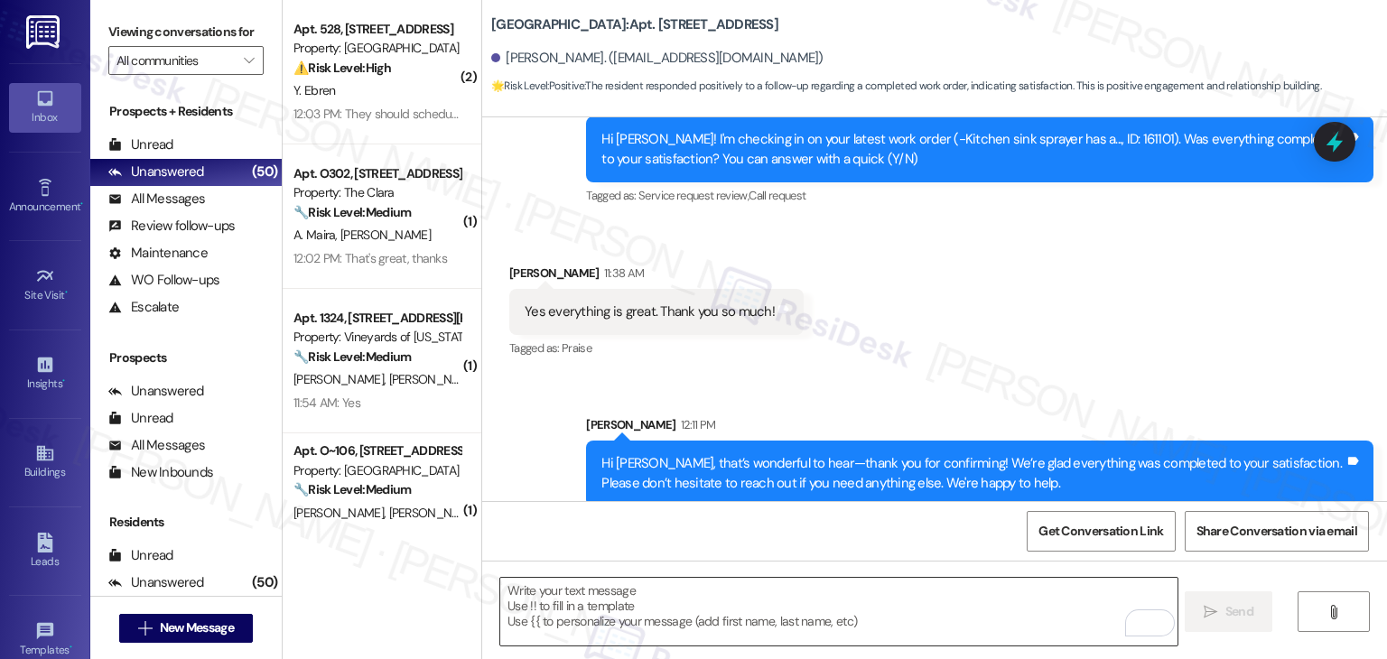
click at [733, 619] on textarea "To enrich screen reader interactions, please activate Accessibility in Grammarl…" at bounding box center [838, 612] width 677 height 68
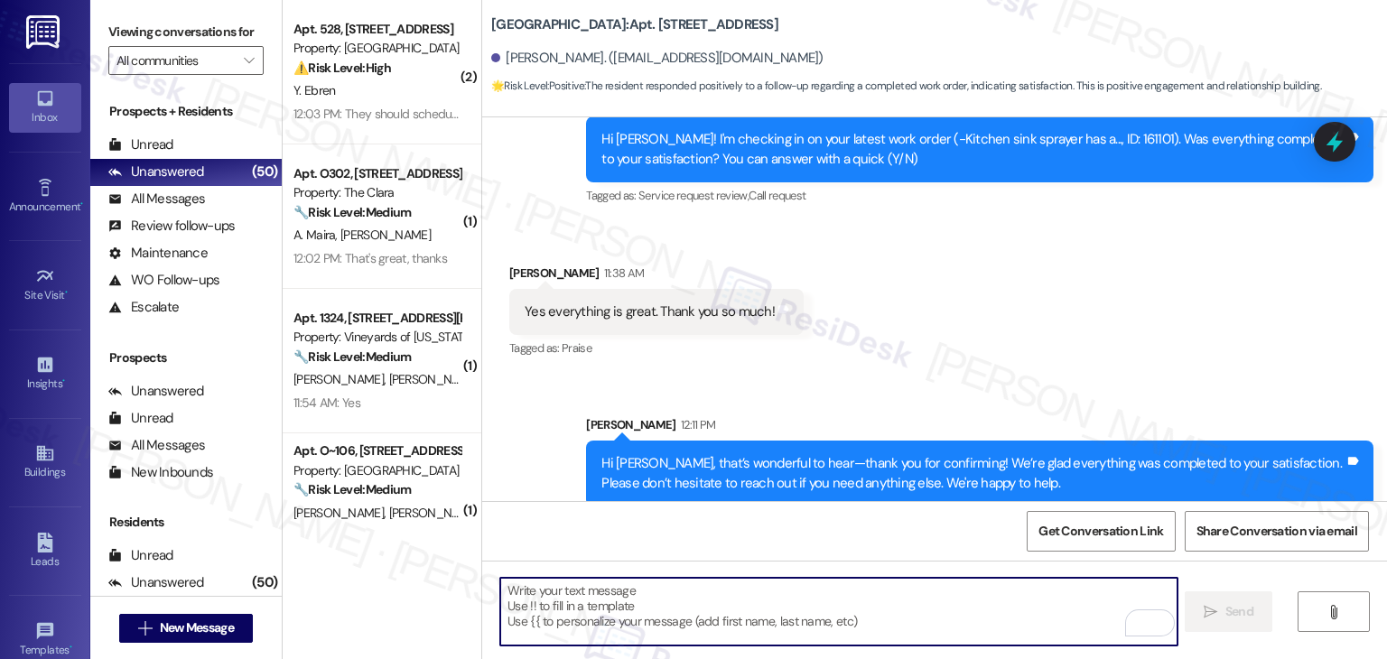
paste textarea "We're eager to know if {{property}} has met your expectations. Your feedback is…"
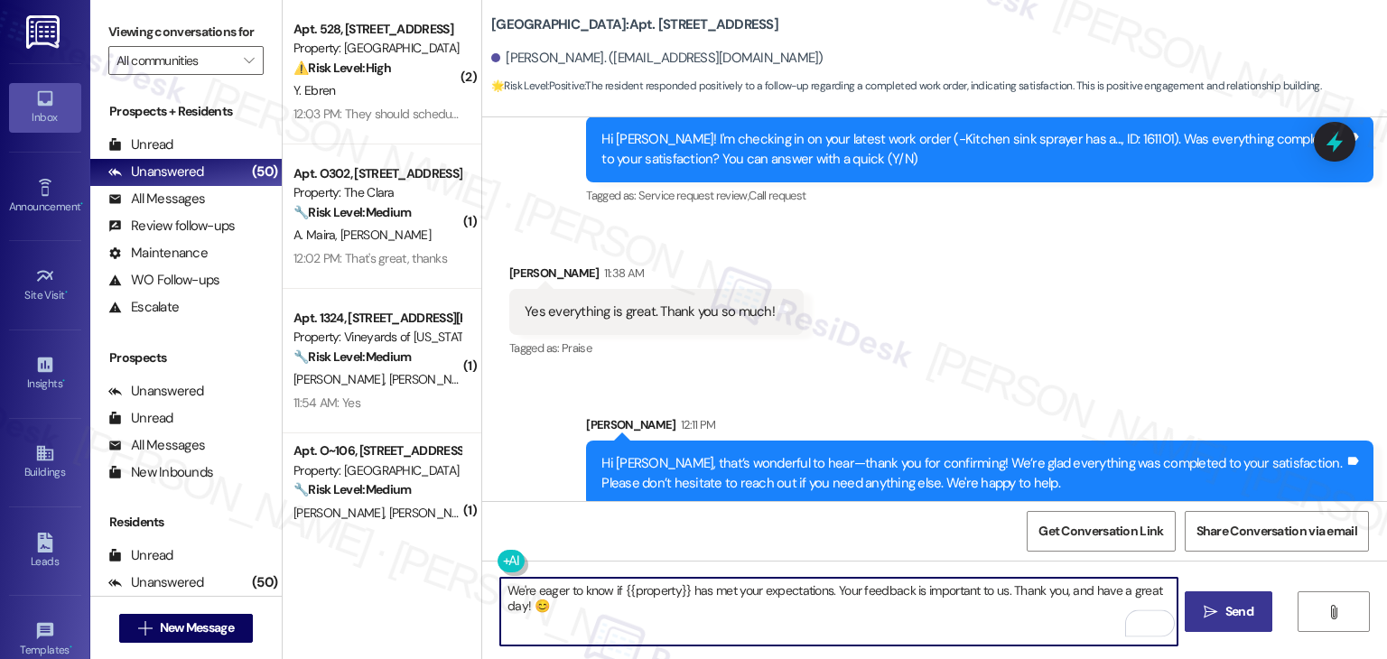
type textarea "We're eager to know if {{property}} has met your expectations. Your feedback is…"
click at [1231, 618] on span "Send" at bounding box center [1240, 611] width 28 height 19
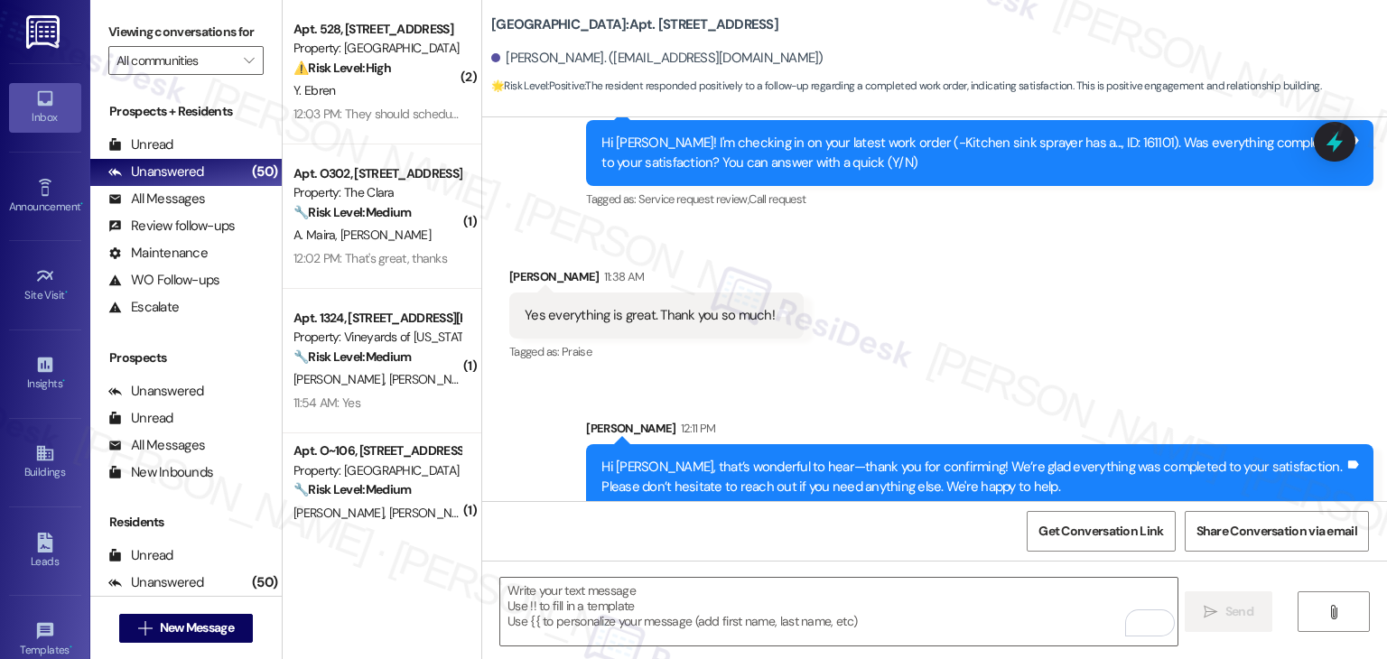
scroll to position [984, 0]
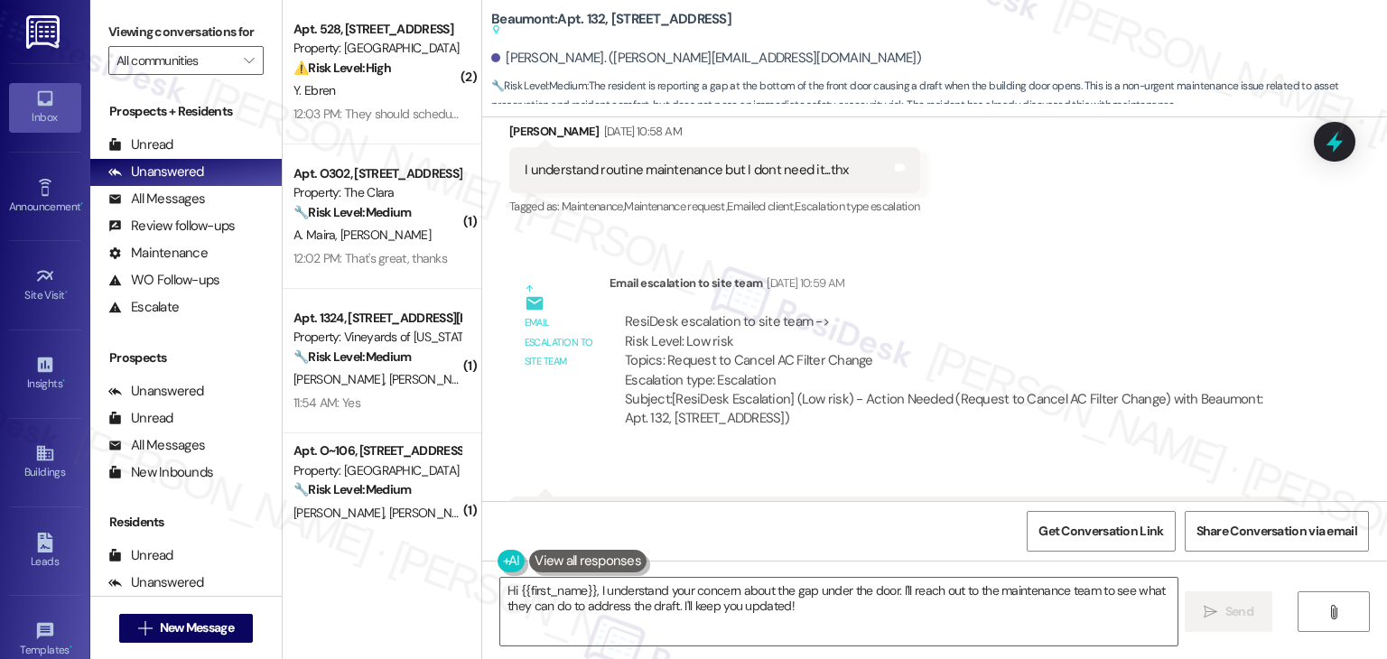
scroll to position [4664, 0]
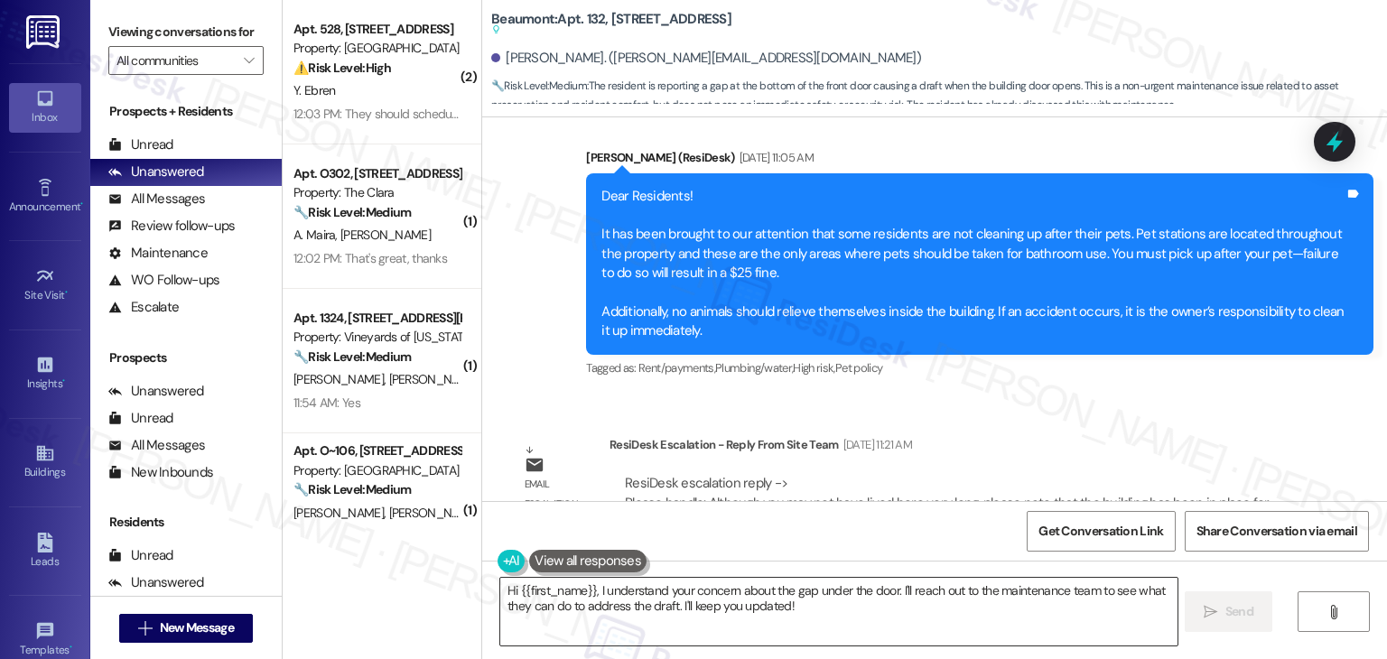
click at [692, 605] on textarea "Hi {{first_name}}, I understand your concern about the gap under the door. I'll…" at bounding box center [838, 612] width 677 height 68
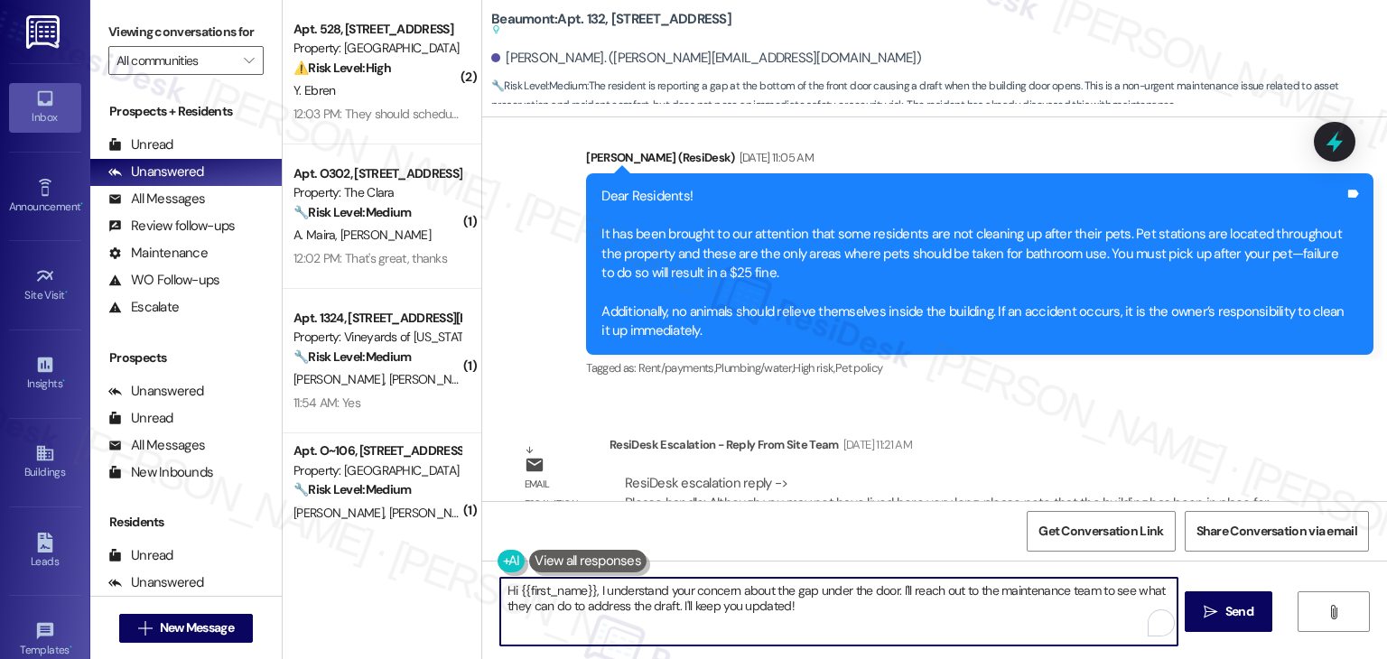
paste textarea "Bruce, I followed up with the site team and wanted to share an update. While yo…"
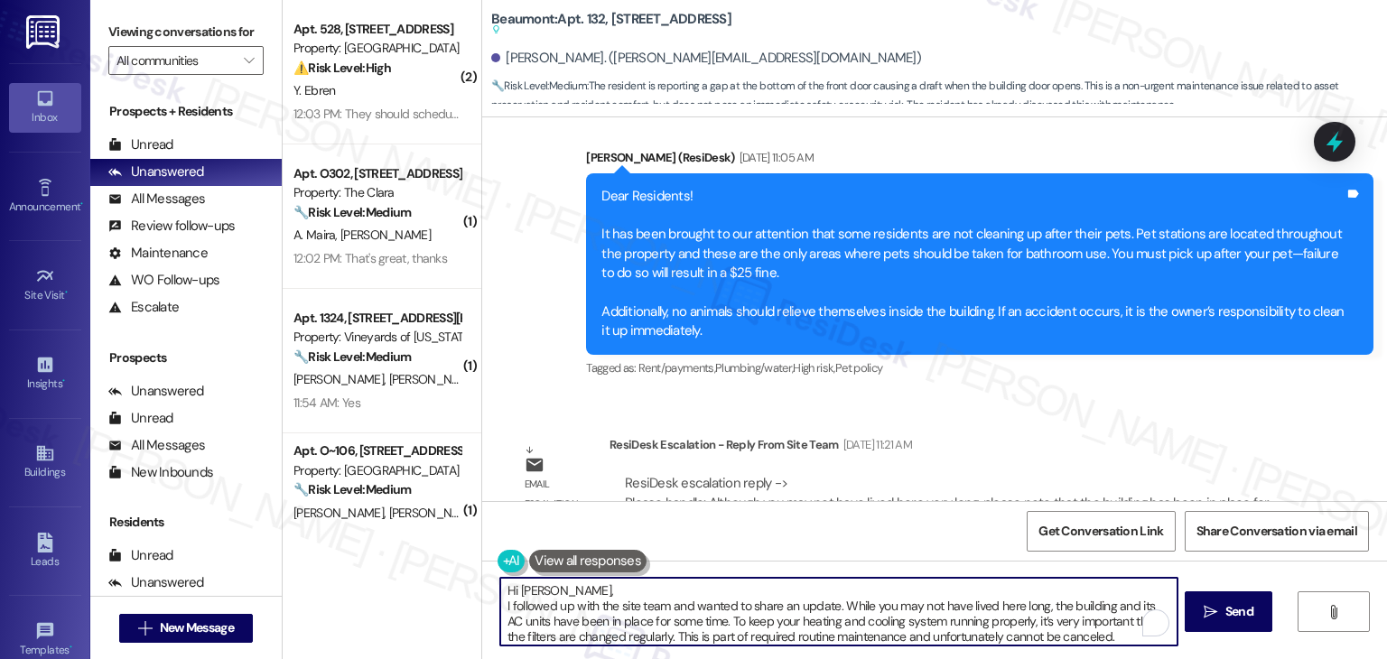
click at [668, 590] on textarea "Hi Bruce, I followed up with the site team and wanted to share an update. While…" at bounding box center [838, 612] width 677 height 68
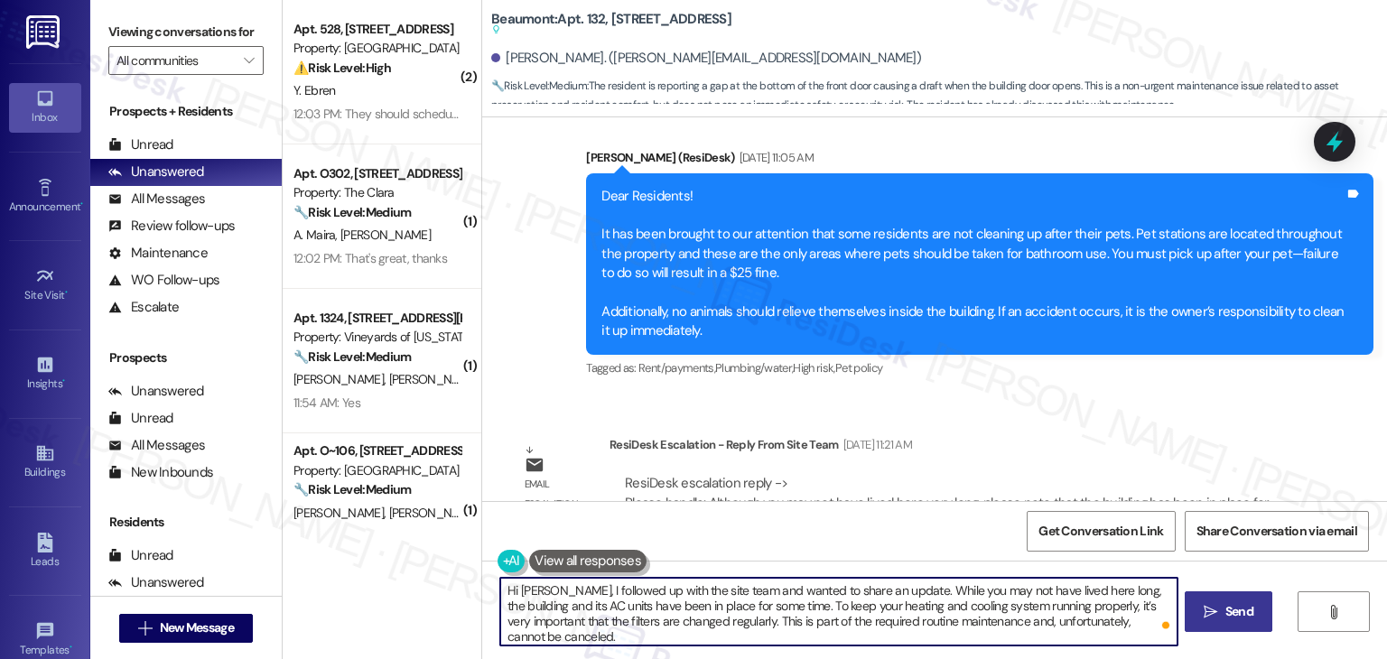
type textarea "Hi Bruce, I followed up with the site team and wanted to share an update. While…"
click at [1207, 611] on icon "" at bounding box center [1211, 612] width 14 height 14
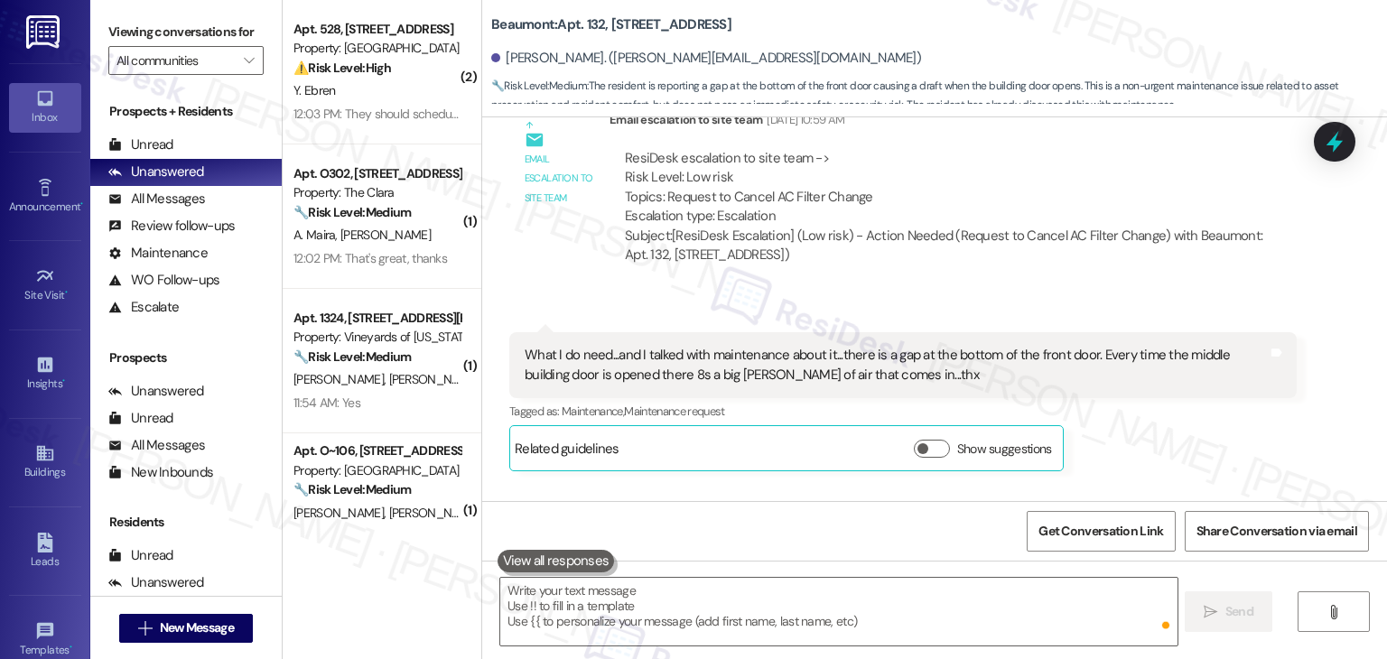
scroll to position [4166, 0]
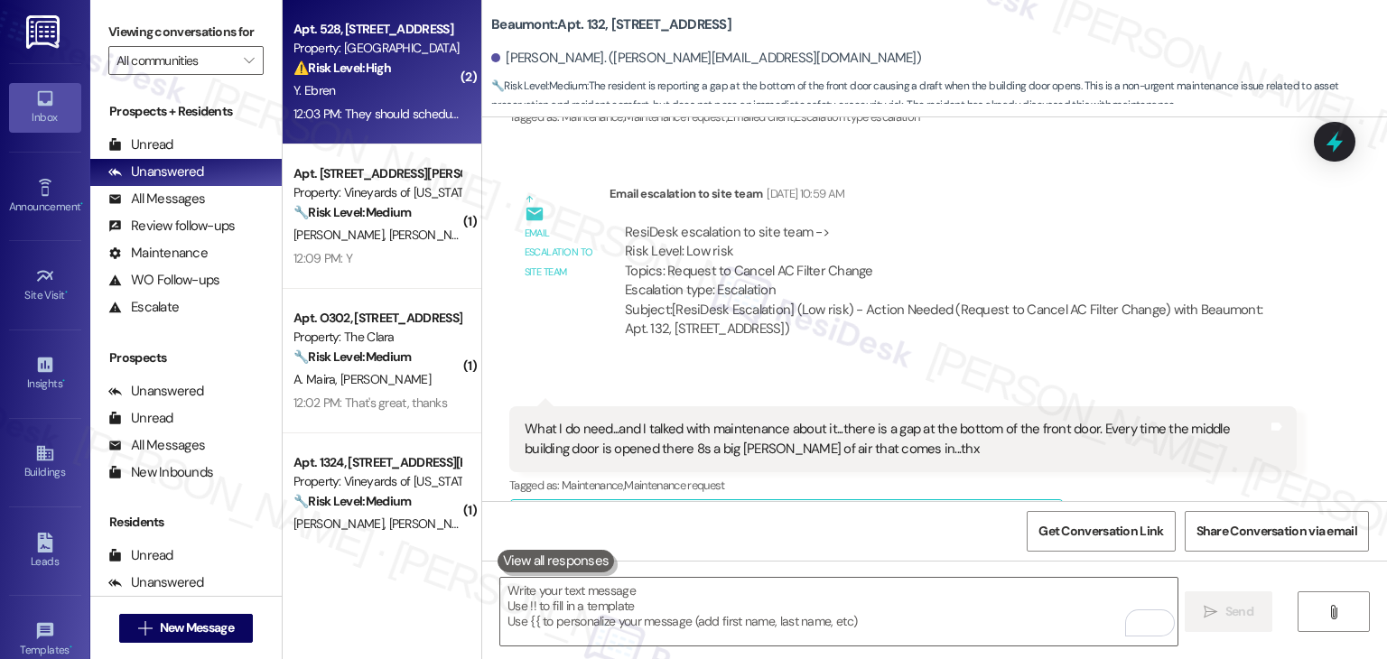
click at [359, 117] on div "12:03 PM: They should schedule people for a specific time to do maintenance wor…" at bounding box center [727, 114] width 866 height 16
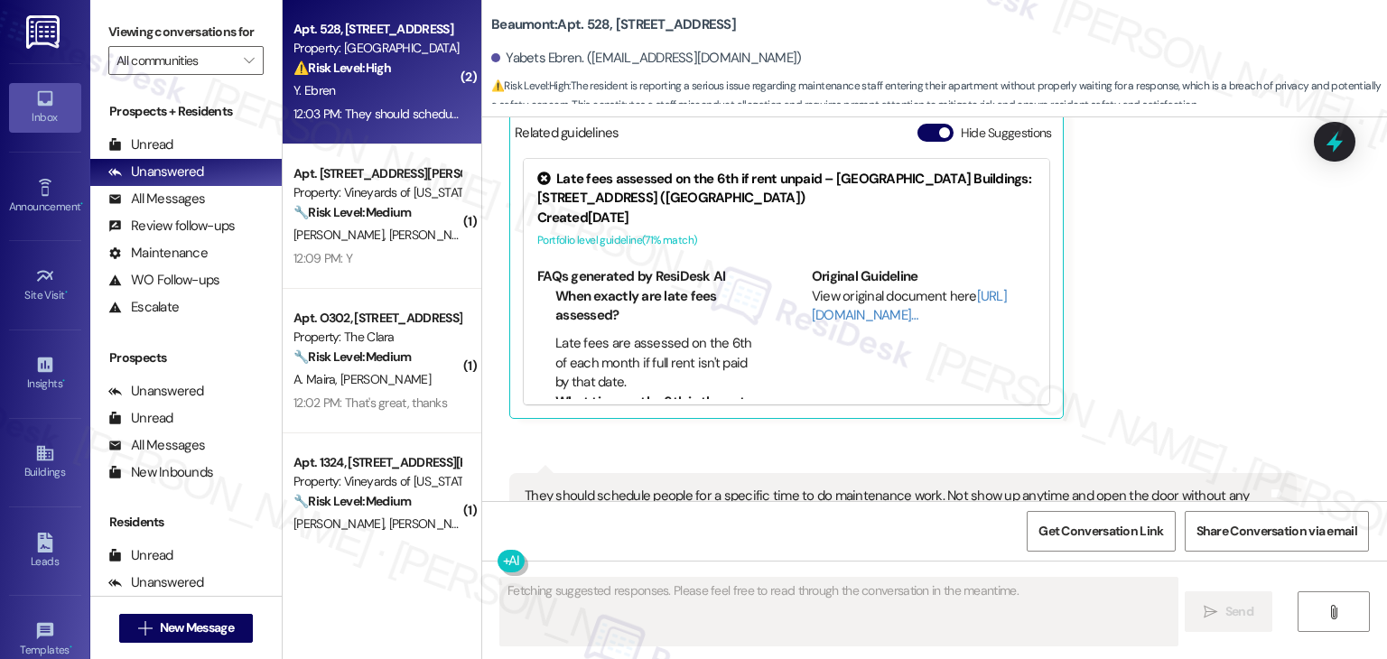
scroll to position [3672, 0]
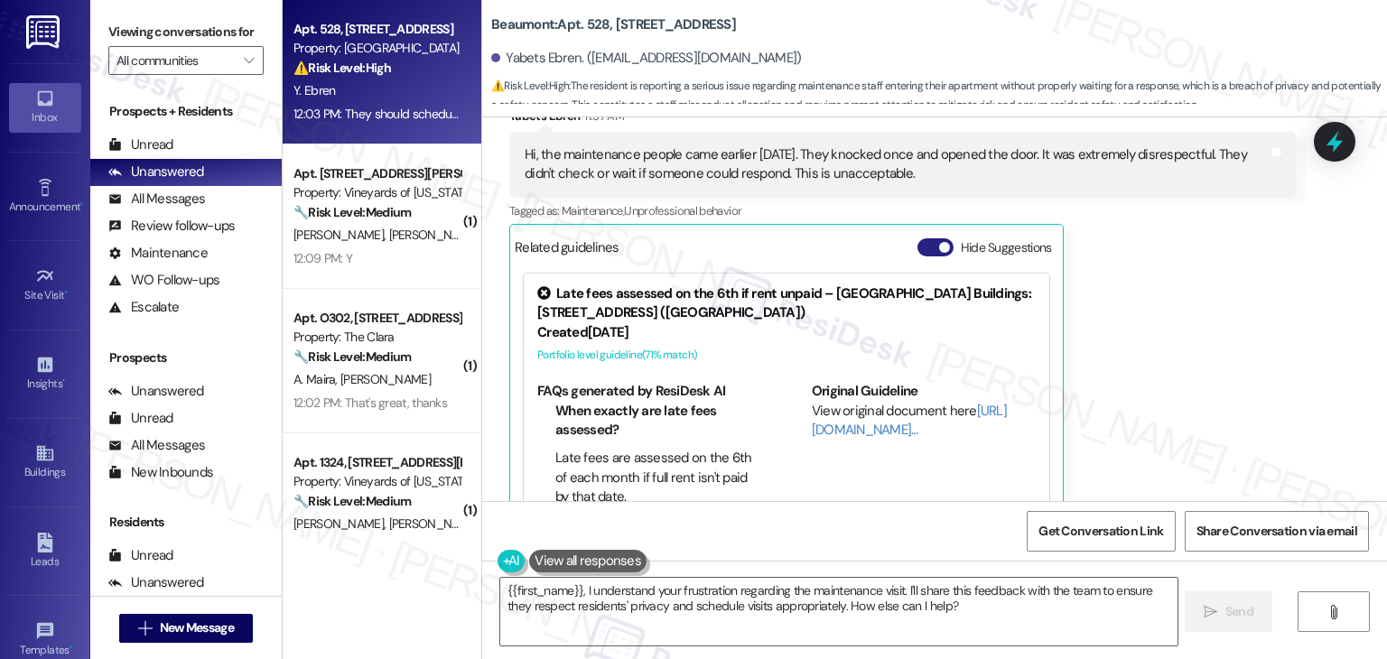
click at [921, 238] on button "Hide Suggestions" at bounding box center [936, 247] width 36 height 18
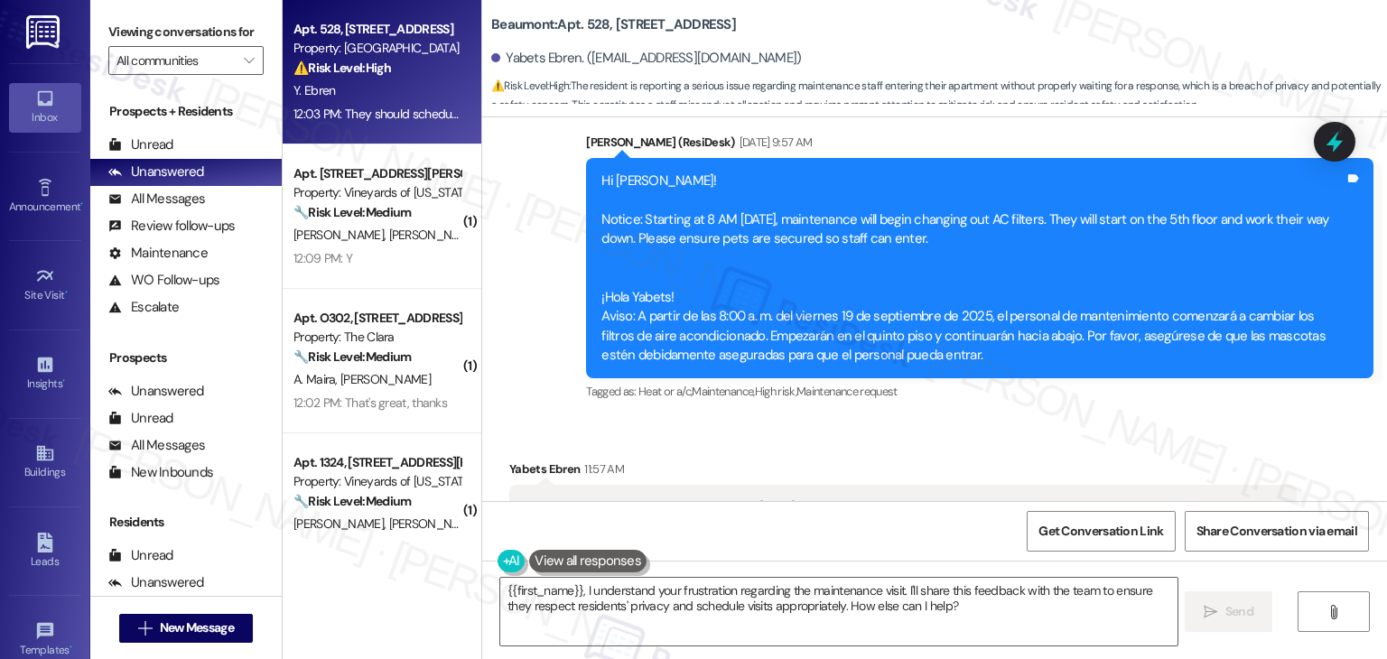
scroll to position [3047, 0]
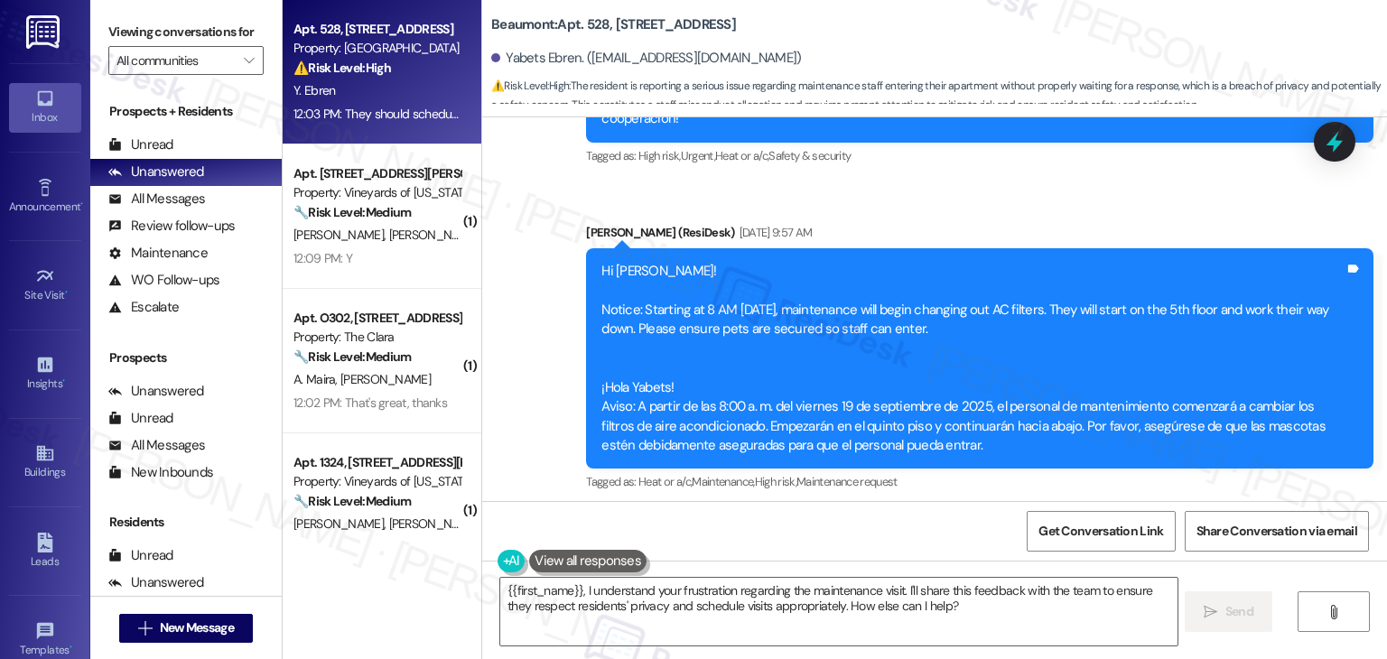
drag, startPoint x: 981, startPoint y: 268, endPoint x: 554, endPoint y: 215, distance: 430.5
copy div "Hi Yabets! Notice: Starting at 8 AM on Friday, 9/19/2025, maintenance will begi…"
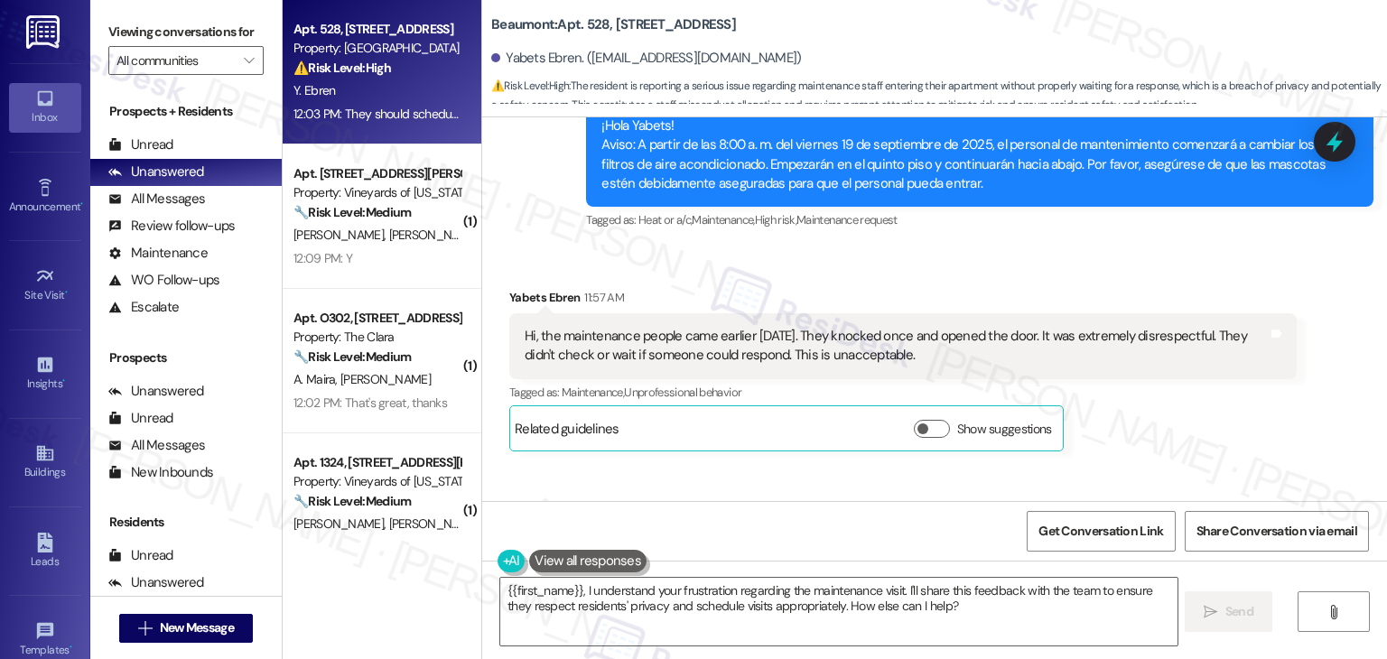
scroll to position [3318, 0]
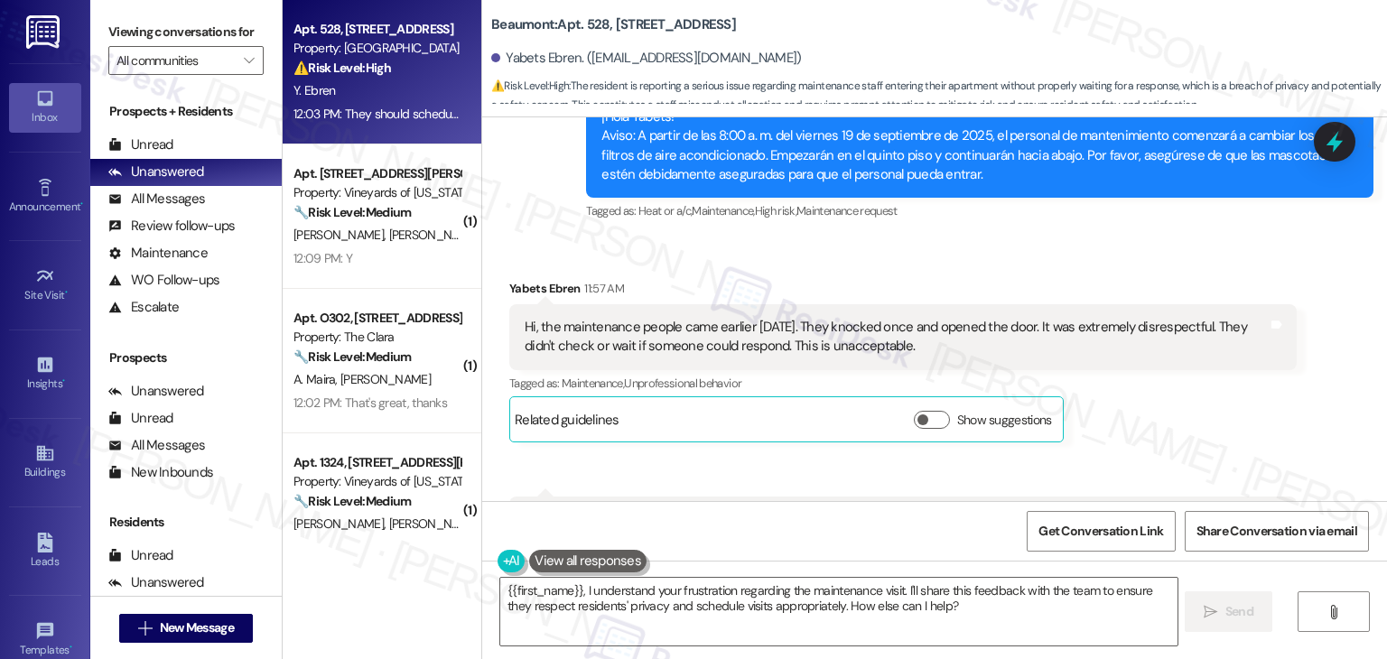
click at [769, 318] on div "Hi, the maintenance people came earlier today. They knocked once and opened the…" at bounding box center [896, 337] width 743 height 39
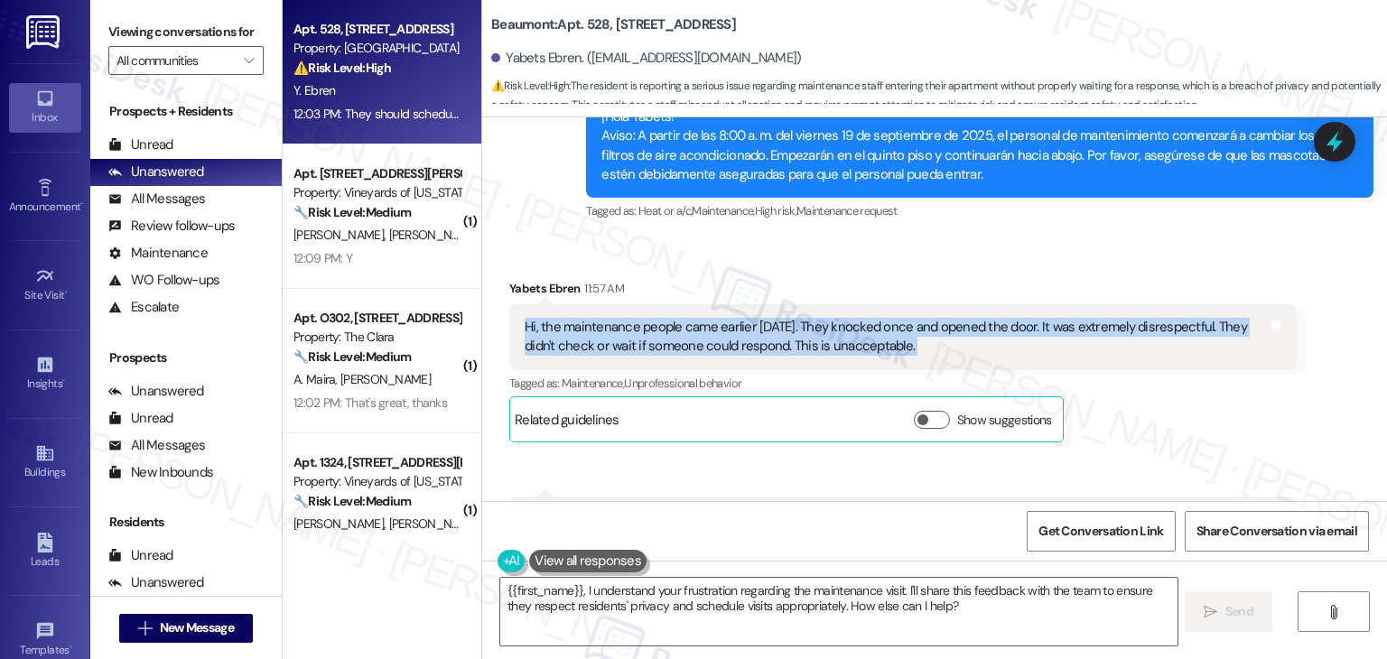
click at [769, 318] on div "Hi, the maintenance people came earlier today. They knocked once and opened the…" at bounding box center [896, 337] width 743 height 39
copy div "Hi, the maintenance people came earlier today. They knocked once and opened the…"
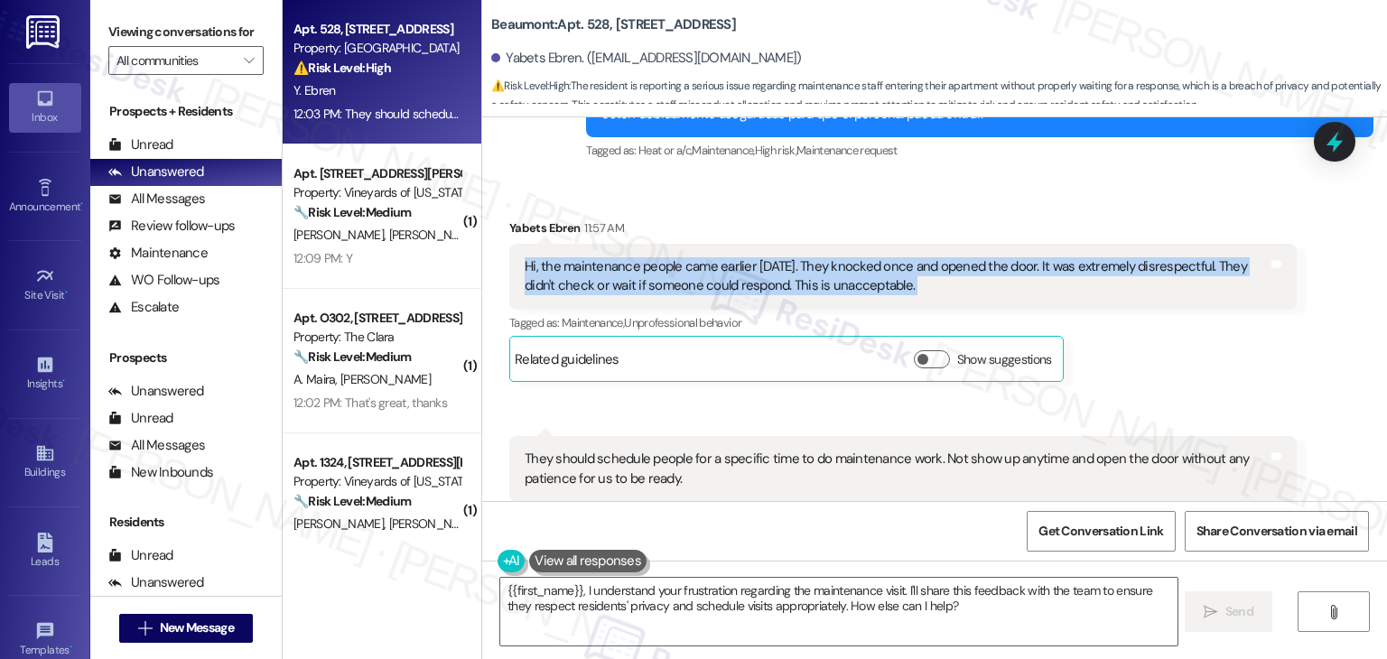
scroll to position [3409, 0]
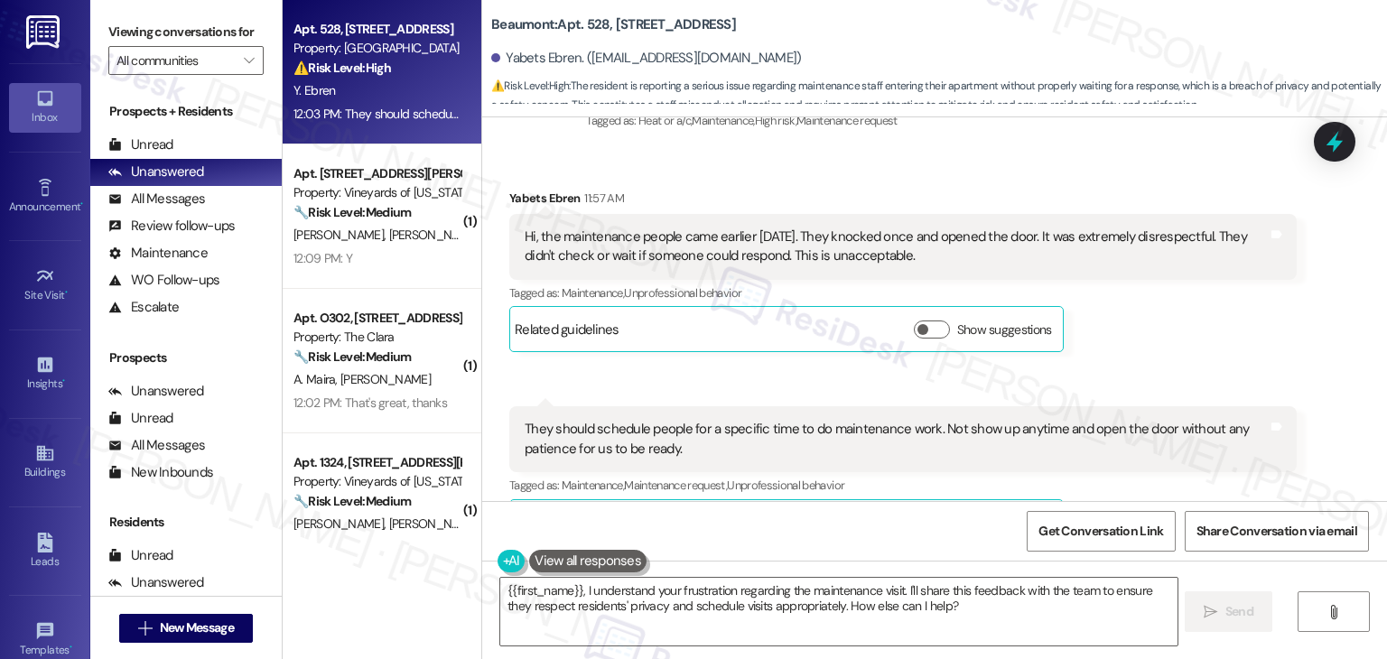
click at [618, 420] on div "They should schedule people for a specific time to do maintenance work. Not sho…" at bounding box center [896, 439] width 743 height 39
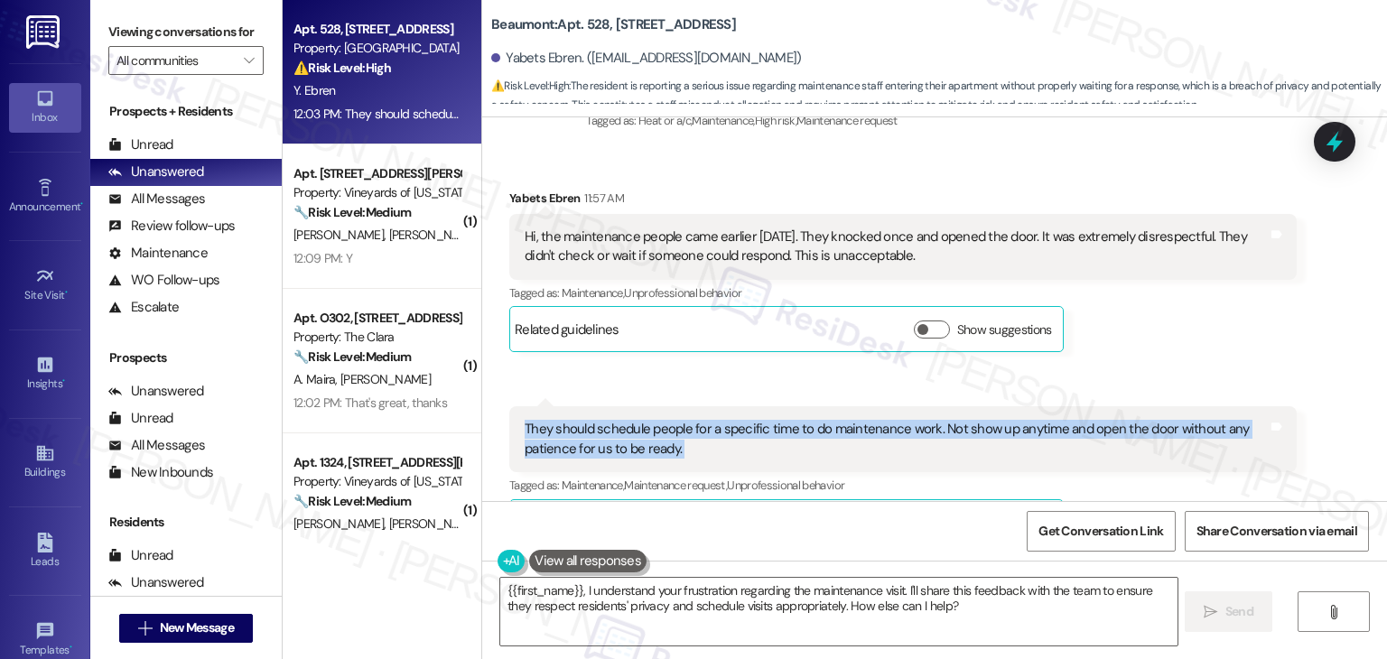
click at [618, 420] on div "They should schedule people for a specific time to do maintenance work. Not sho…" at bounding box center [896, 439] width 743 height 39
copy div "They should schedule people for a specific time to do maintenance work. Not sho…"
click at [817, 603] on textarea "{{first_name}}, I understand your frustration regarding the maintenance visit. …" at bounding box center [838, 612] width 677 height 68
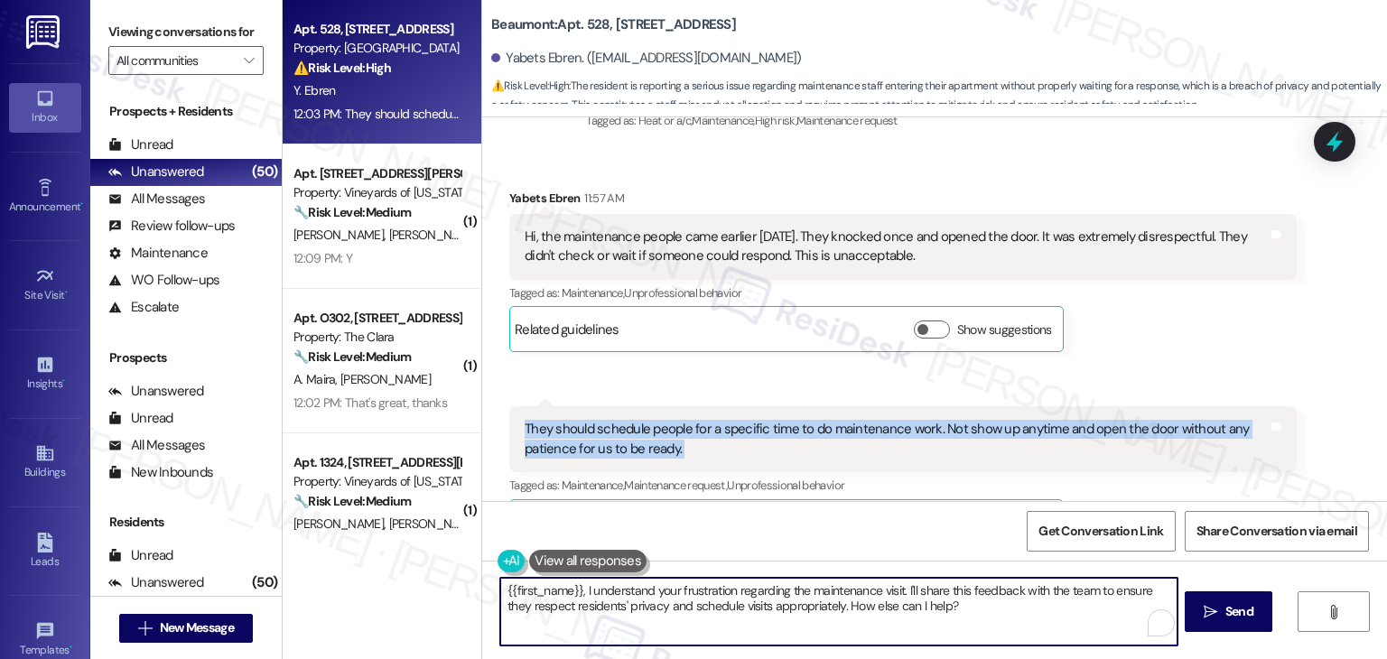
click at [817, 603] on textarea "{{first_name}}, I understand your frustration regarding the maintenance visit. …" at bounding box center [838, 612] width 677 height 68
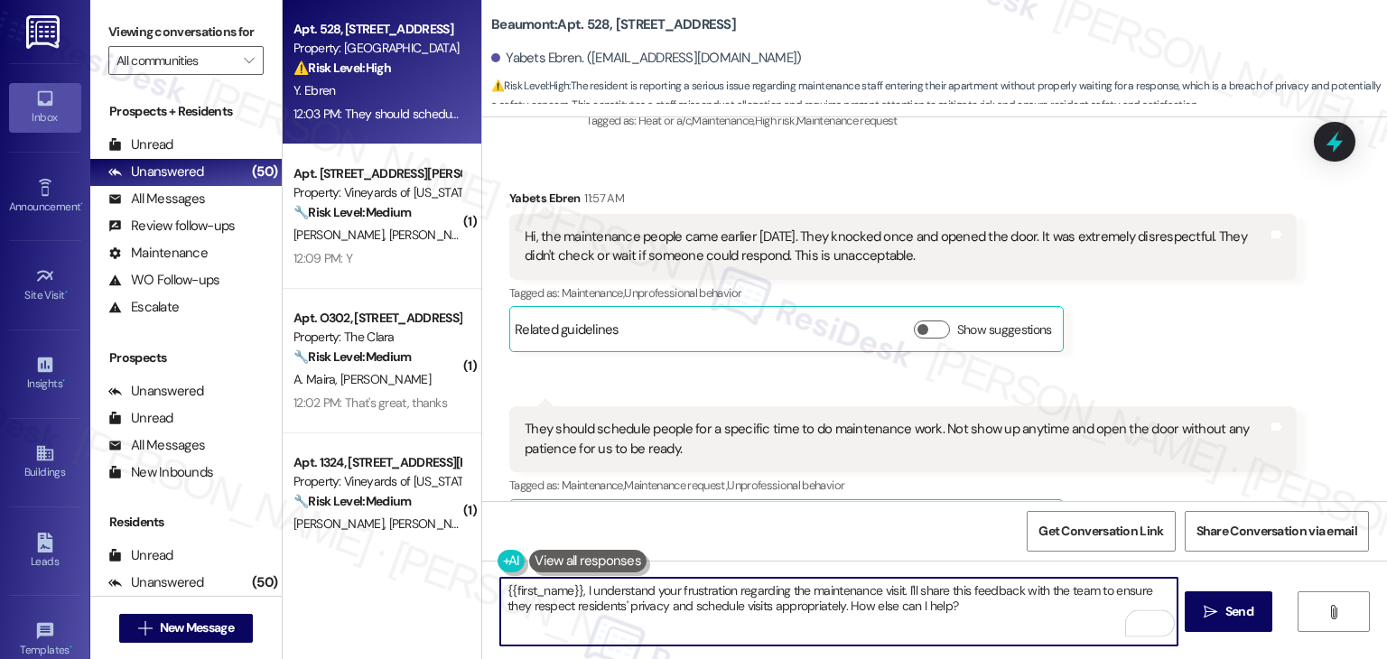
paste textarea "Hi Yabets, thank you for sharing this experience. I’m sorry to hear about how t…"
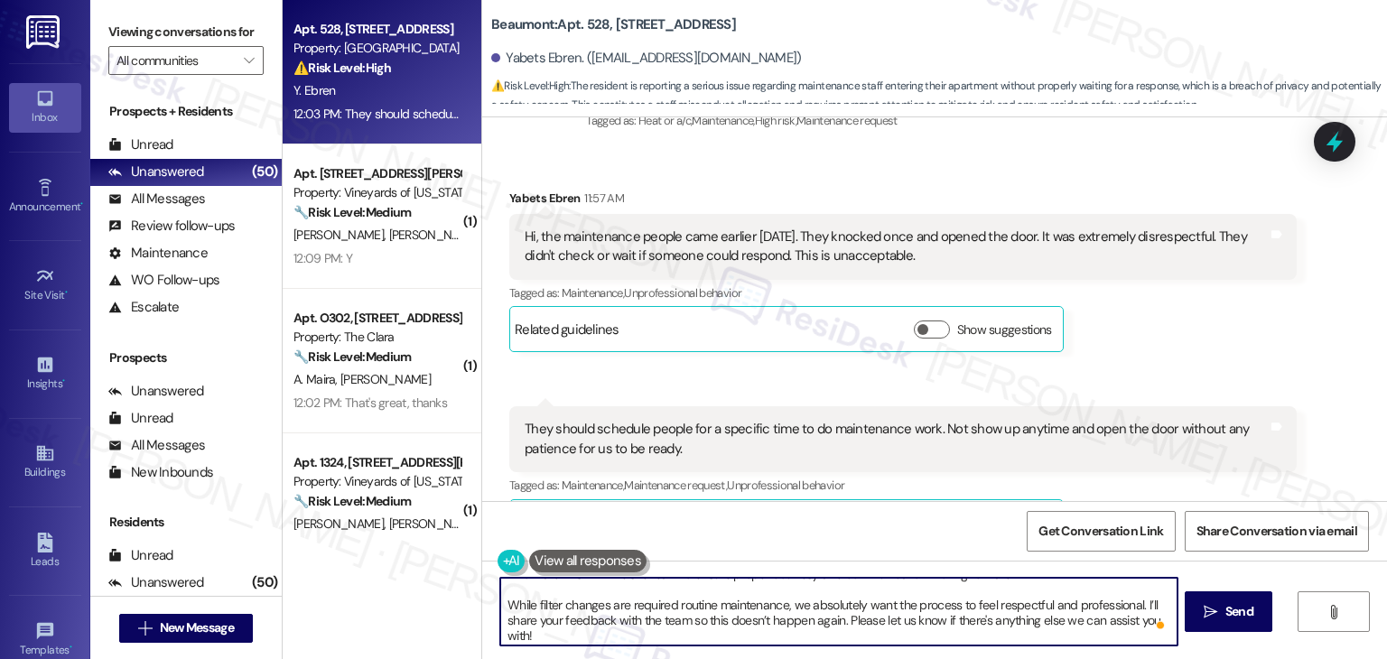
scroll to position [0, 0]
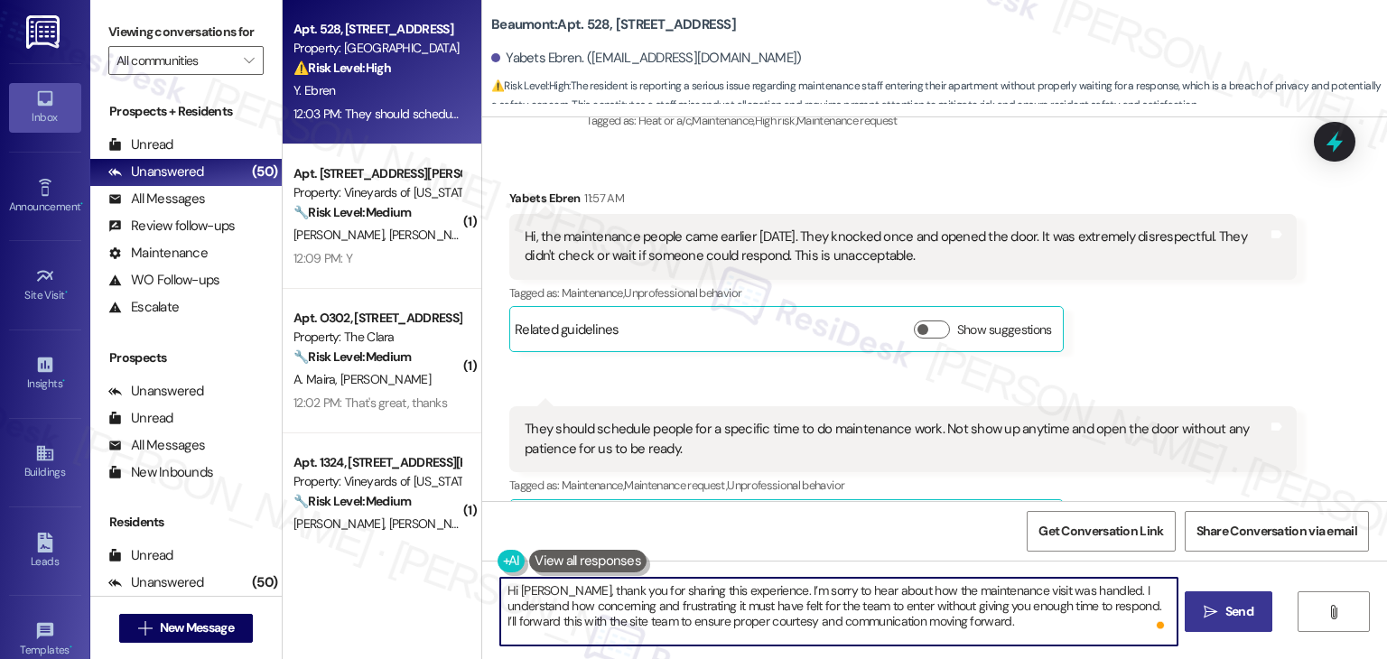
type textarea "Hi Yabets, thank you for sharing this experience. I’m sorry to hear about how t…"
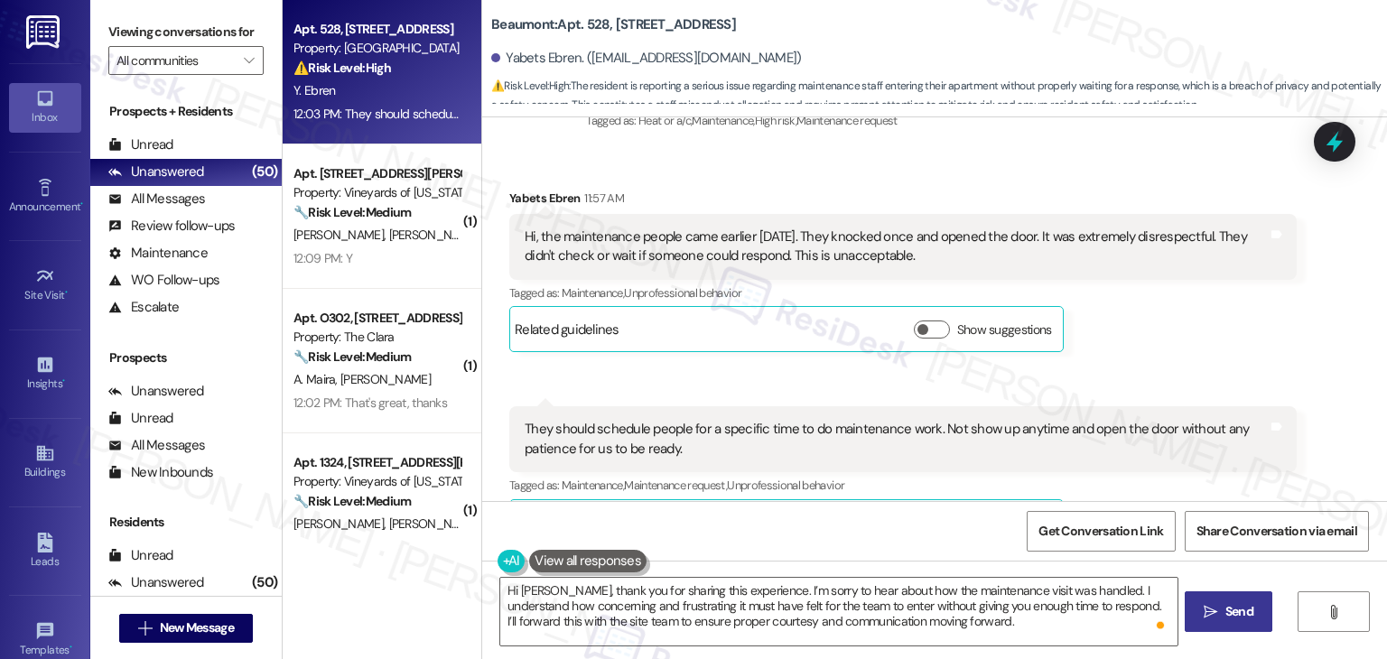
click at [1228, 619] on span "Send" at bounding box center [1240, 611] width 28 height 19
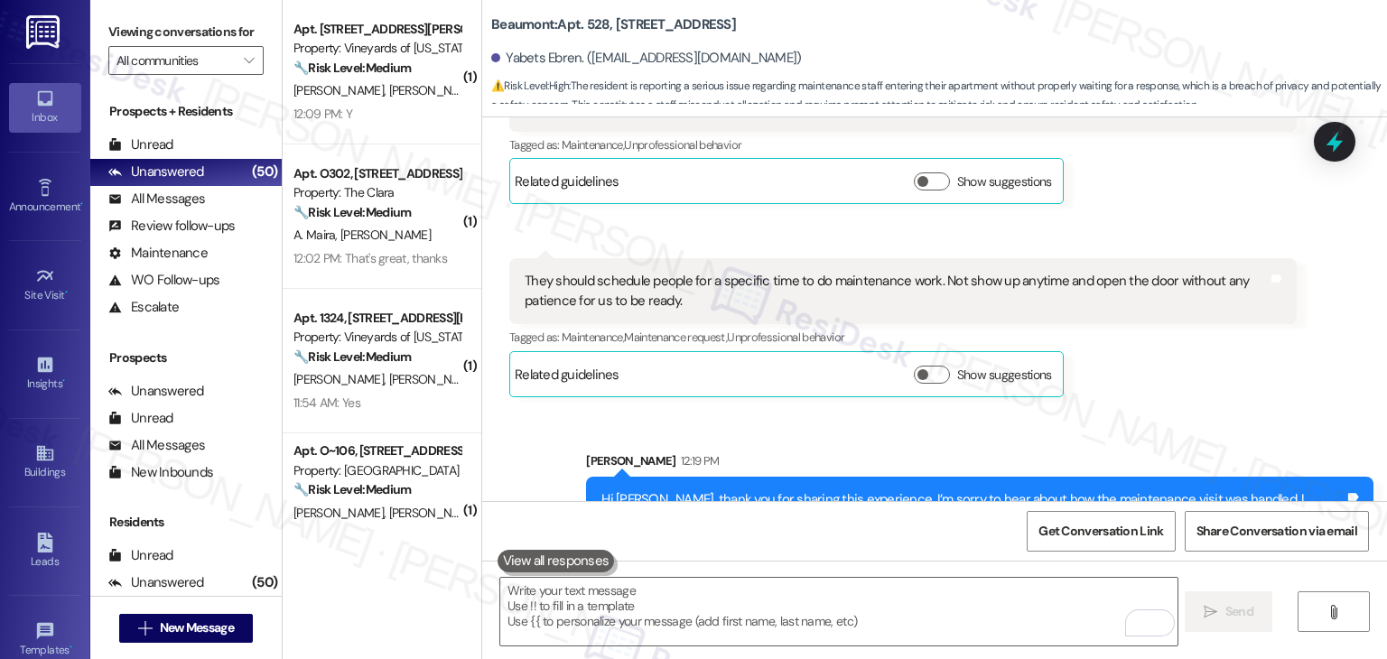
scroll to position [3631, 0]
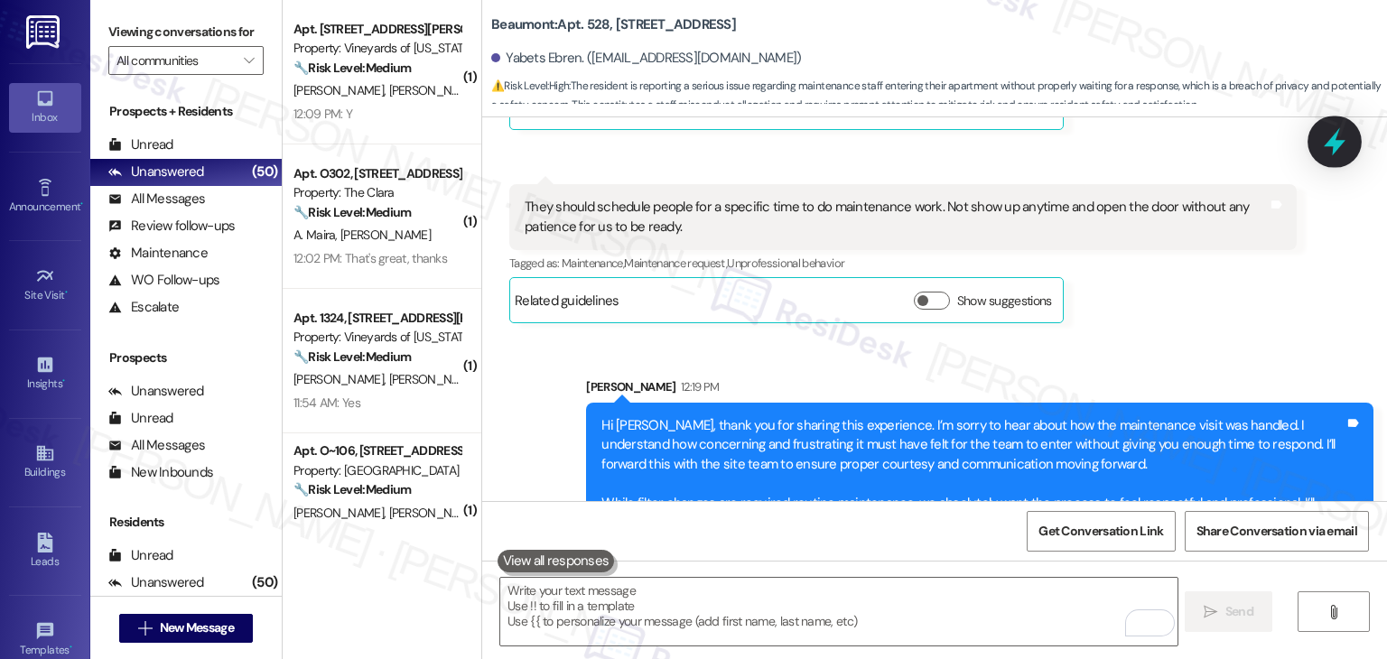
click at [1328, 159] on div at bounding box center [1335, 141] width 54 height 51
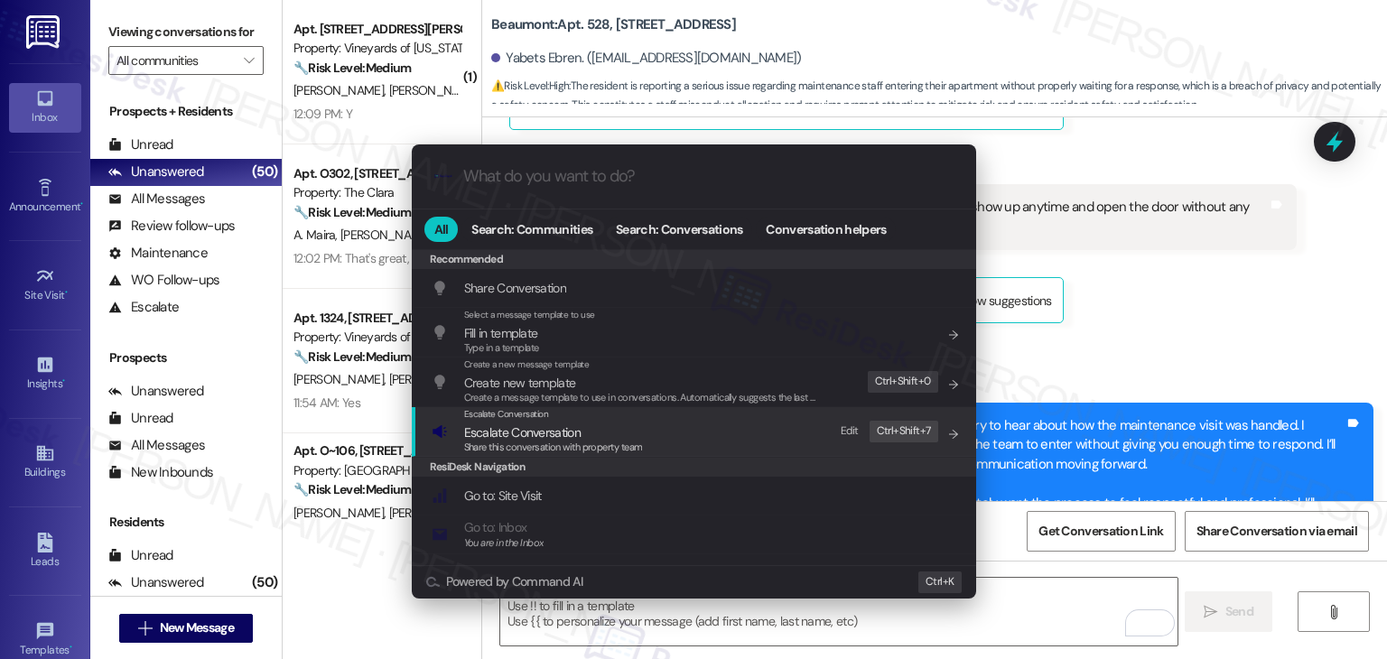
click at [542, 434] on span "Escalate Conversation" at bounding box center [522, 433] width 117 height 16
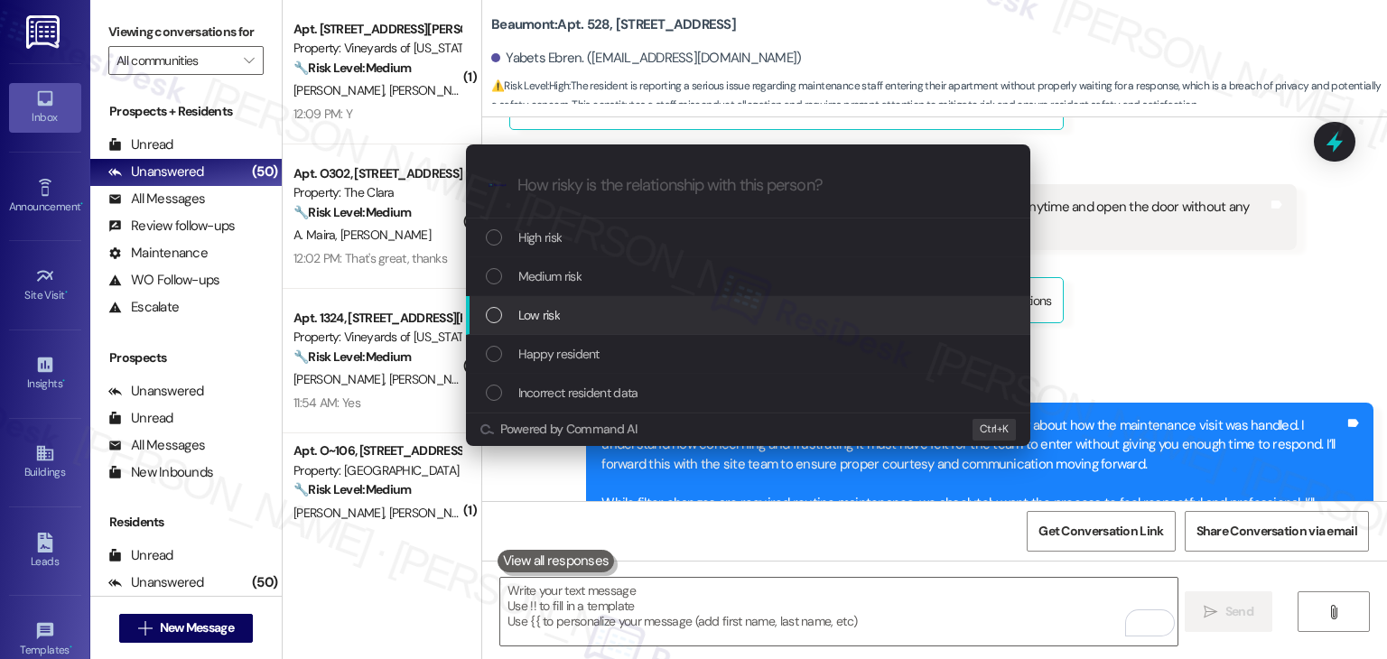
click at [498, 313] on div "List of options" at bounding box center [494, 315] width 16 height 16
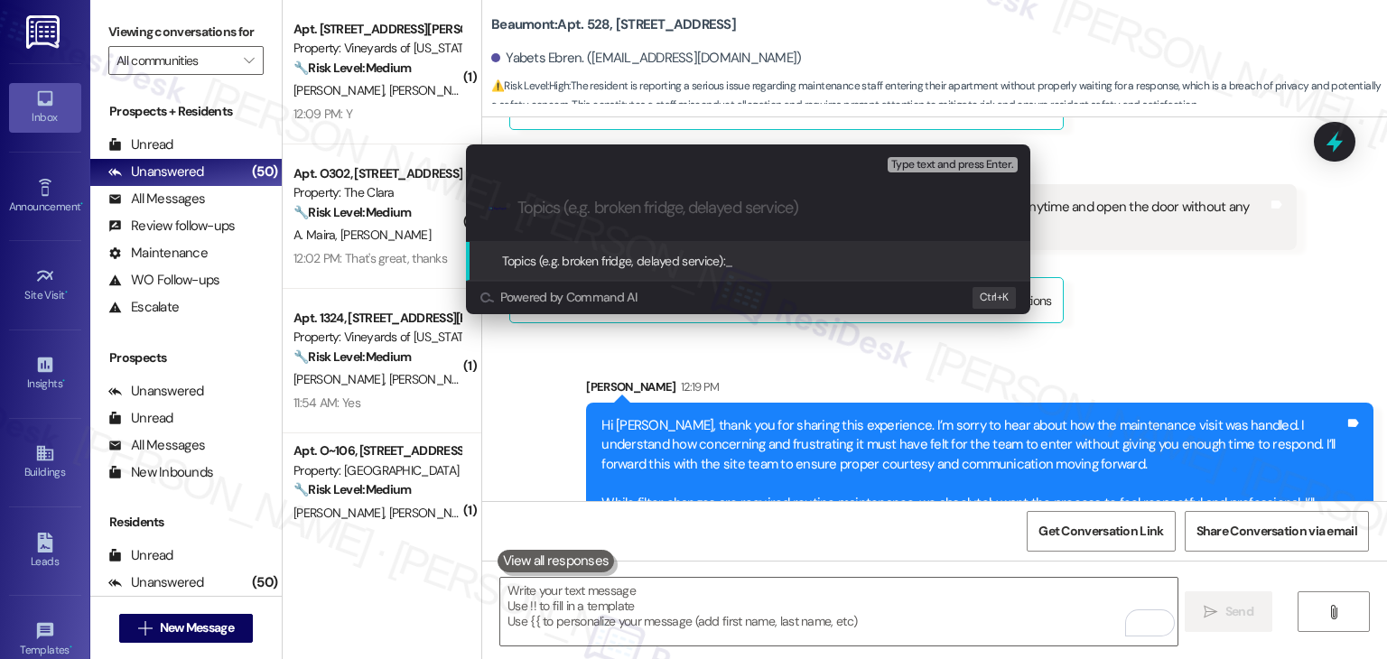
paste input "Resident Concern: Maintenance Entry Courtesy"
type input "Resident Concern: Maintenance Entry Courtesy"
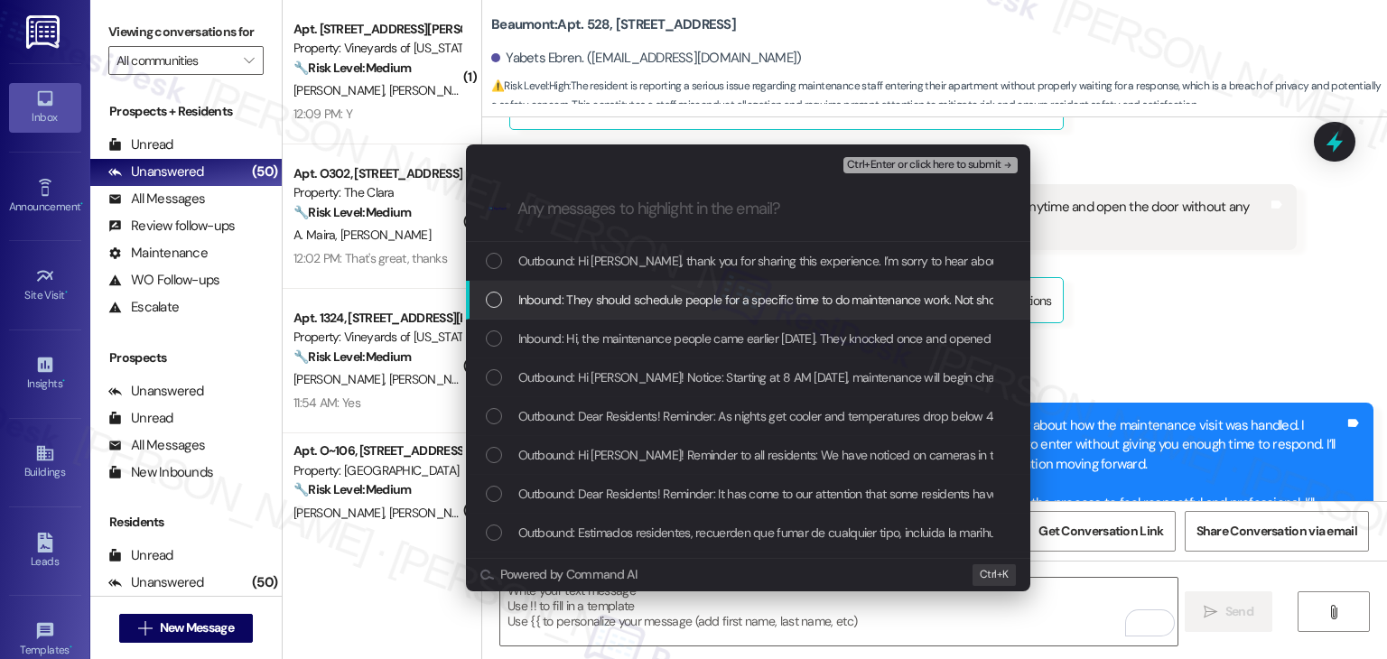
click at [484, 302] on div "Inbound: They should schedule people for a specific time to do maintenance work…" at bounding box center [748, 300] width 565 height 39
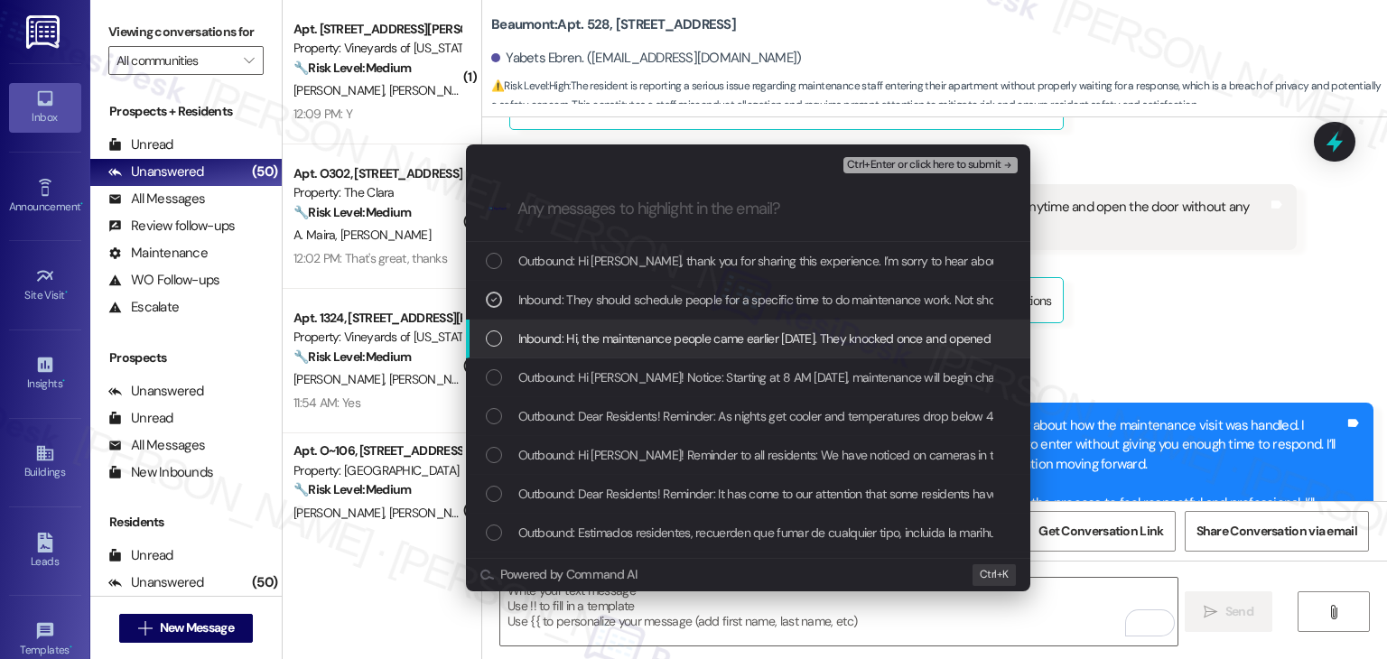
click at [491, 339] on div "List of options" at bounding box center [494, 339] width 16 height 16
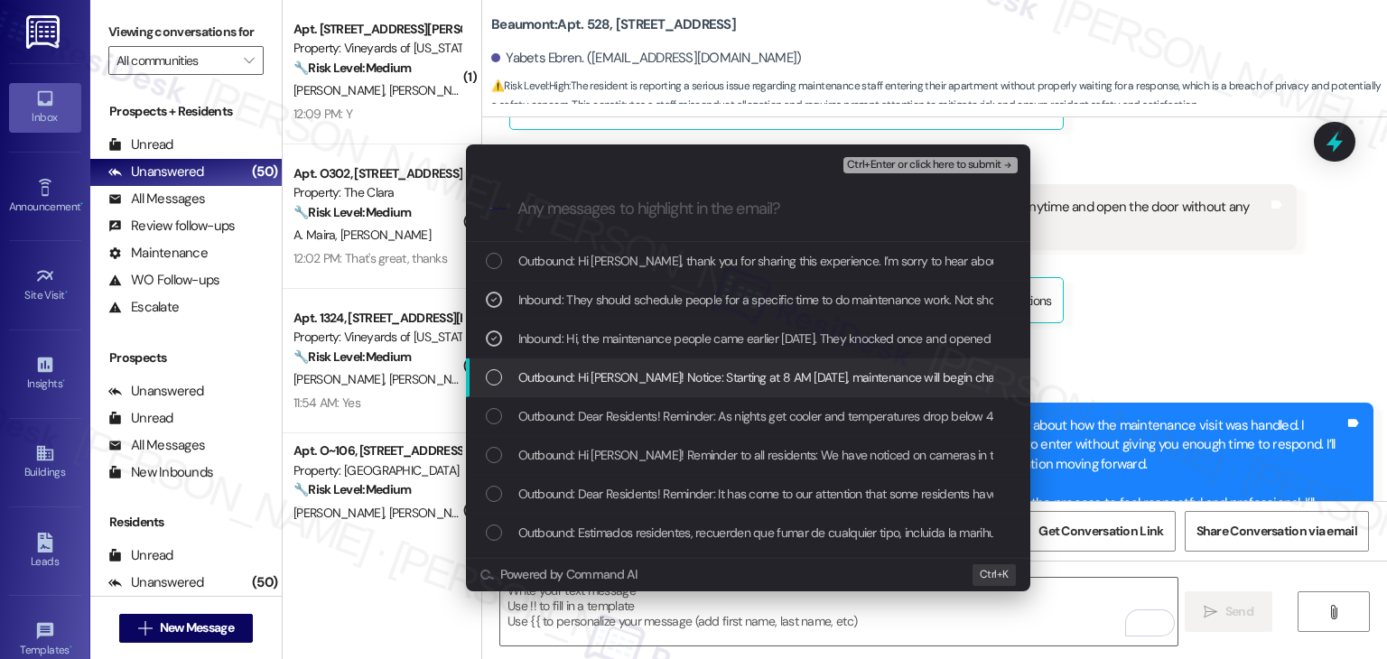
click at [490, 369] on div "List of options" at bounding box center [494, 377] width 16 height 16
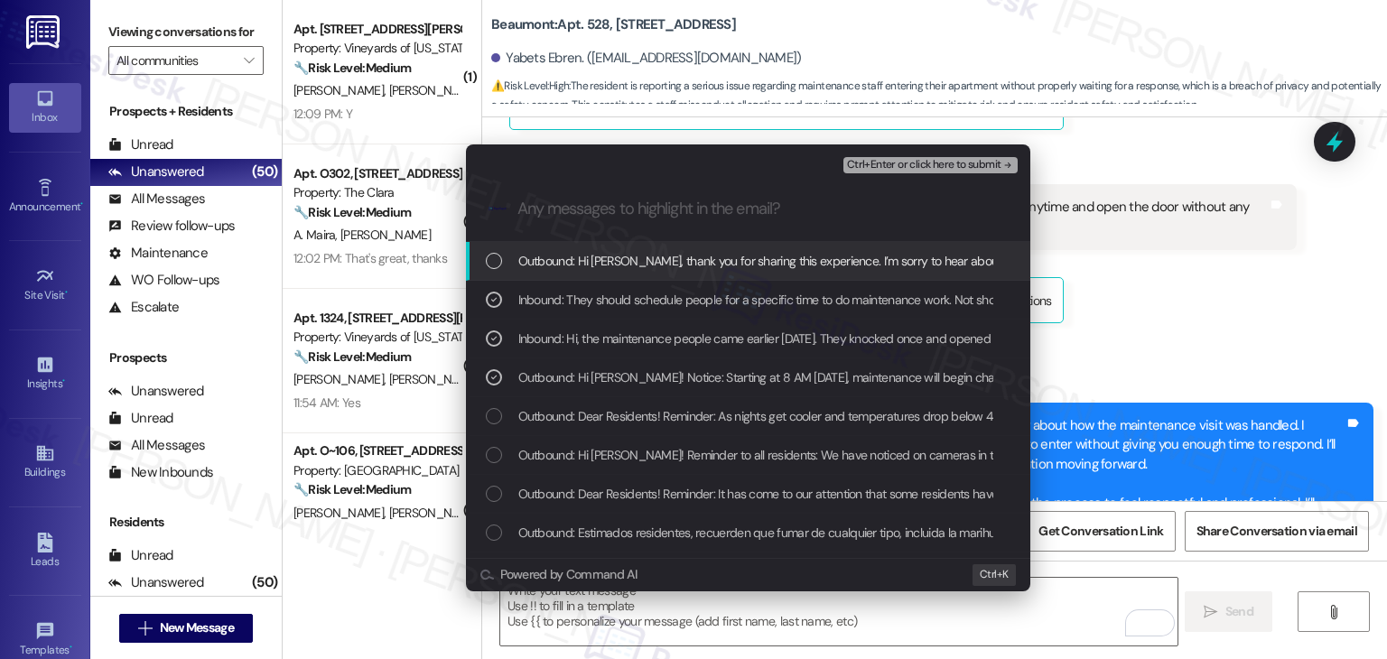
click at [916, 163] on span "Ctrl+Enter or click here to submit" at bounding box center [924, 165] width 154 height 13
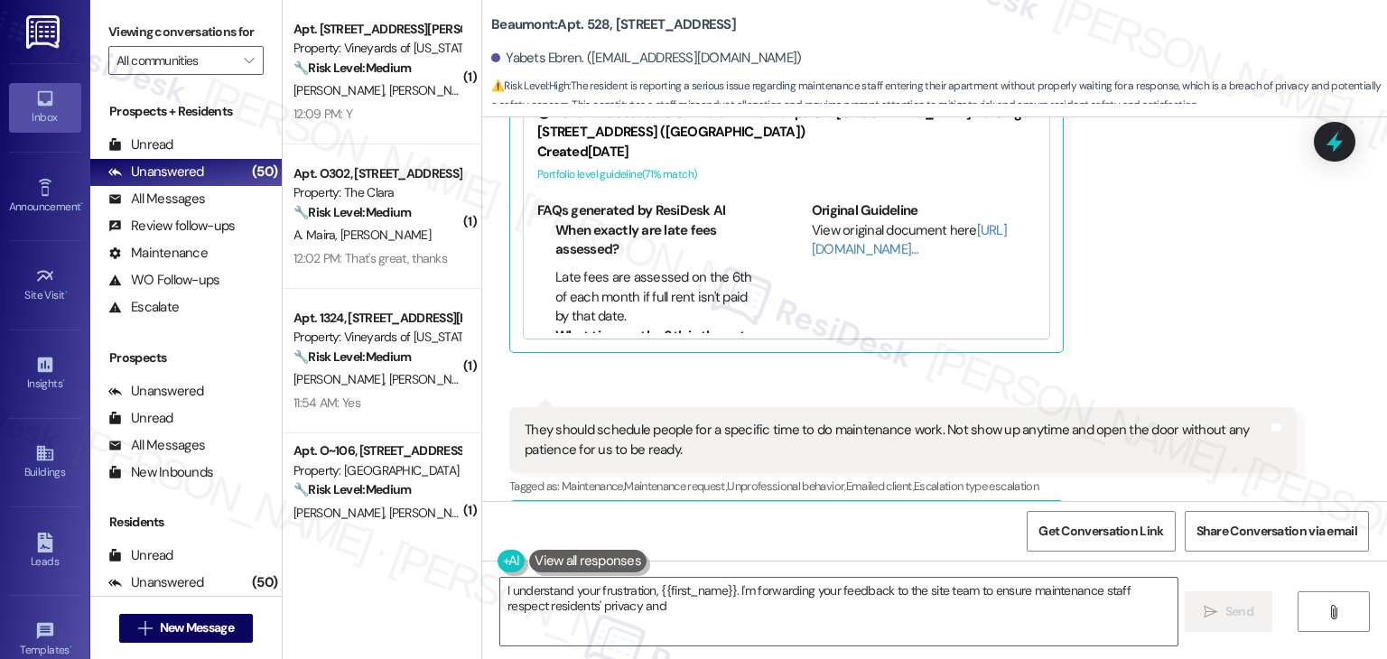
scroll to position [3921, 0]
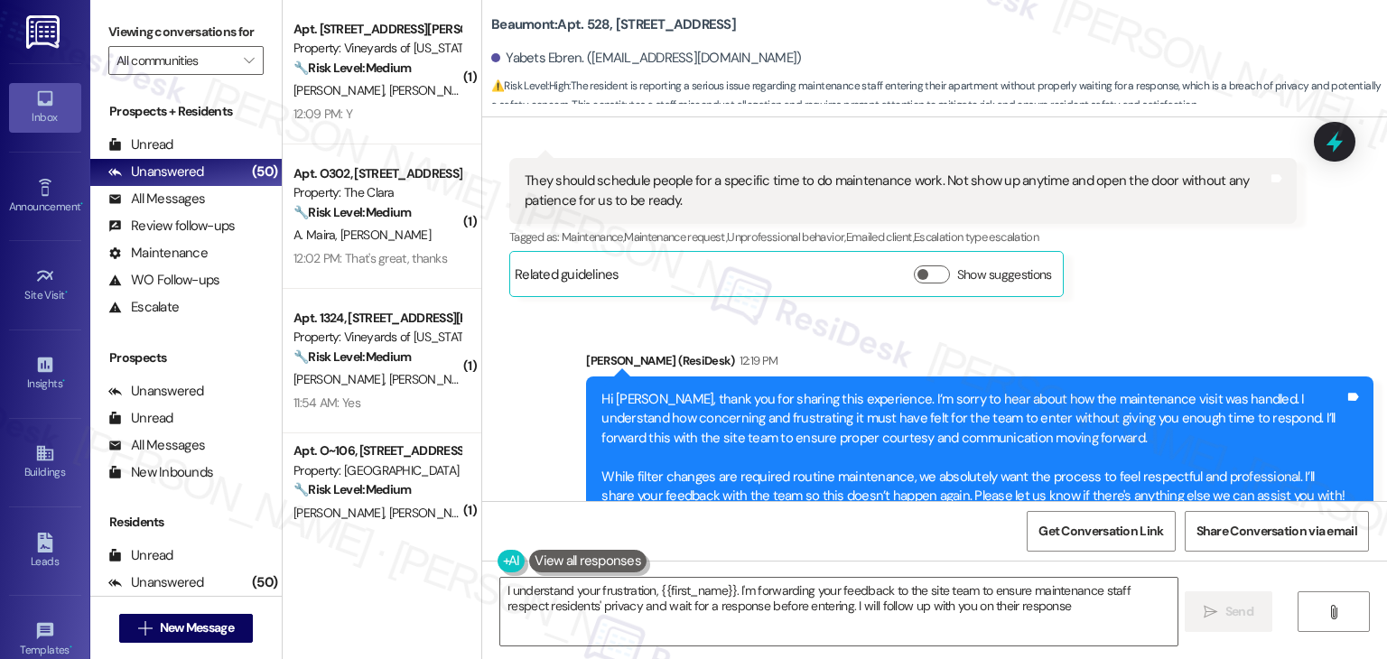
type textarea "I understand your frustration, {{first_name}}. I'm forwarding your feedback to …"
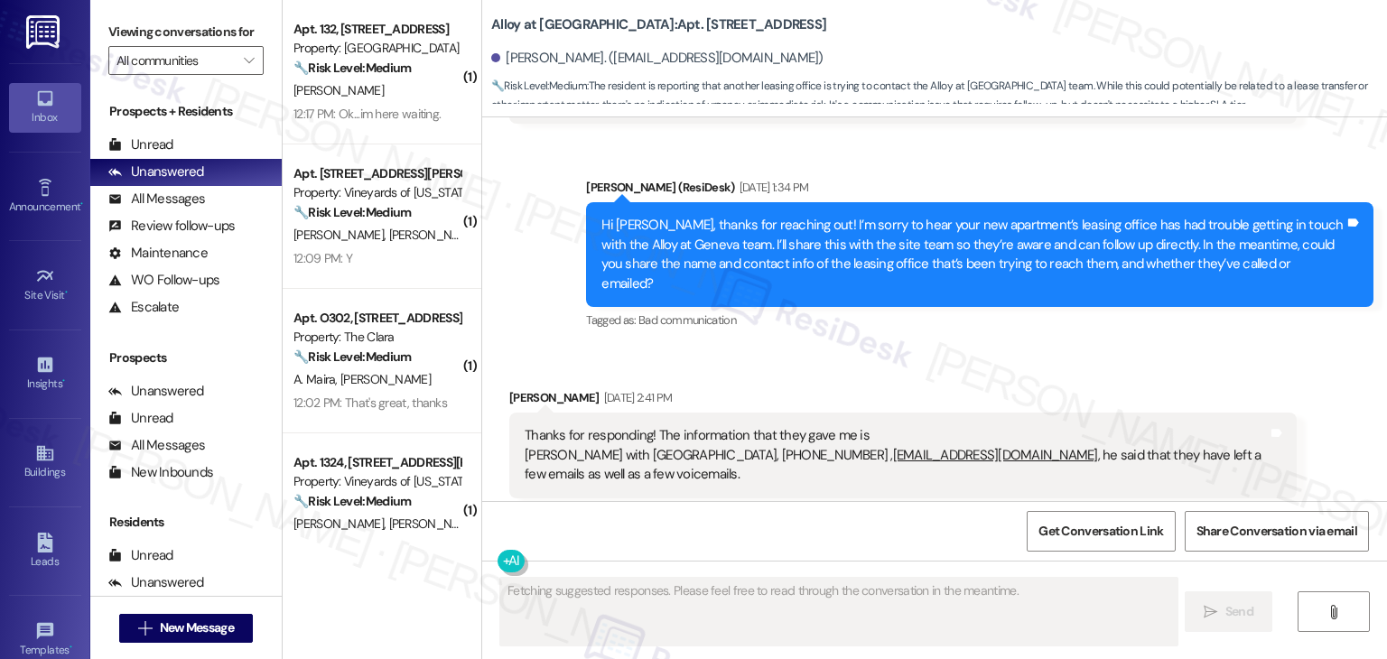
scroll to position [613, 0]
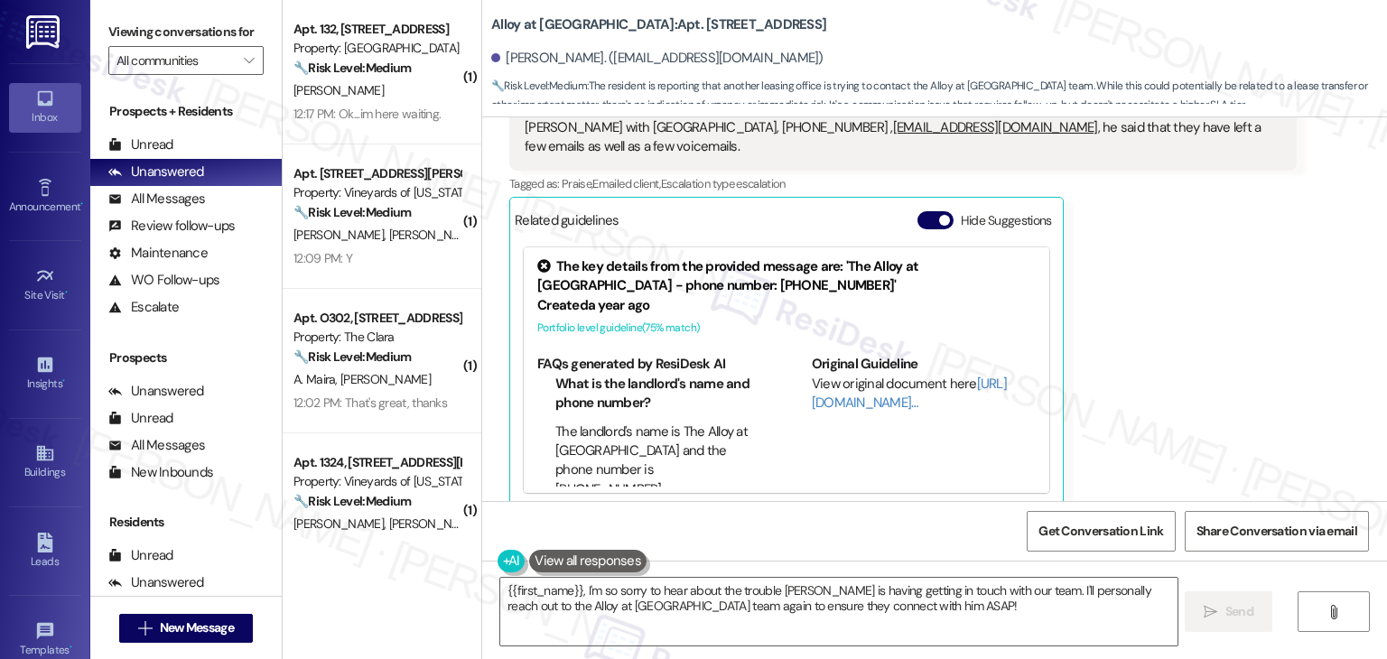
drag, startPoint x: 921, startPoint y: 206, endPoint x: 1160, endPoint y: 355, distance: 281.2
click at [919, 211] on button "Hide Suggestions" at bounding box center [936, 220] width 36 height 18
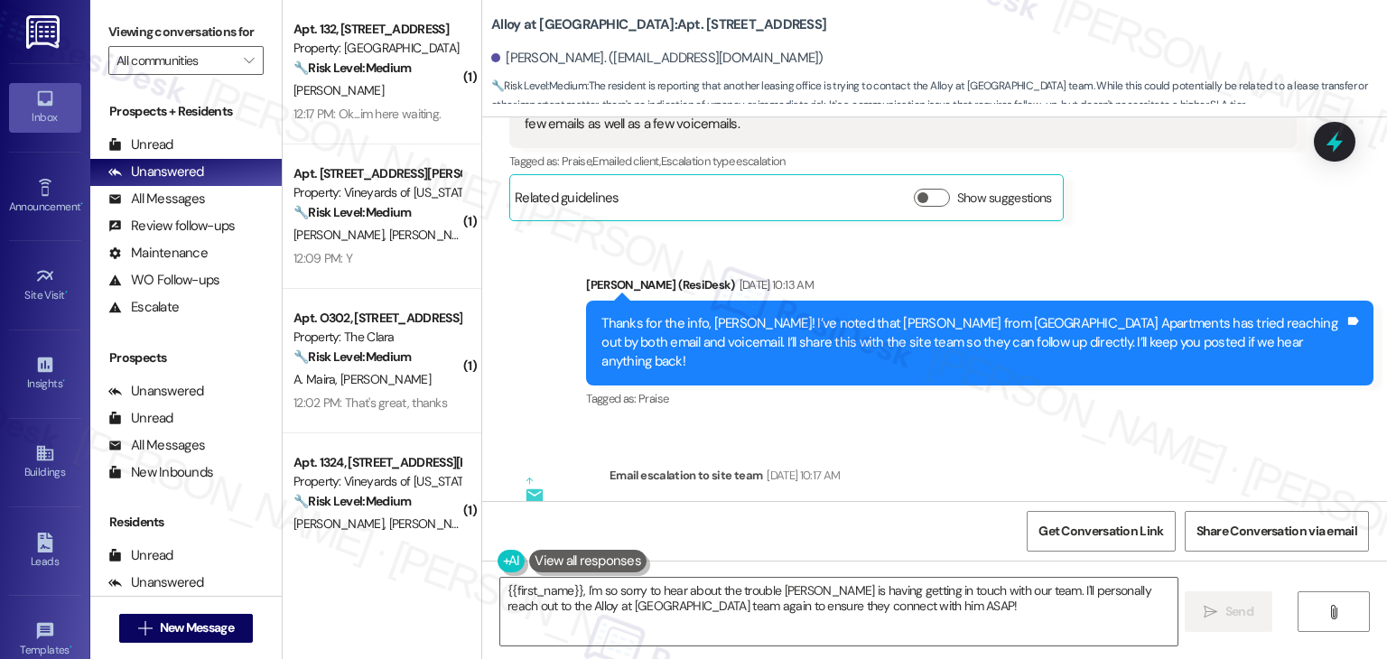
scroll to position [744, 0]
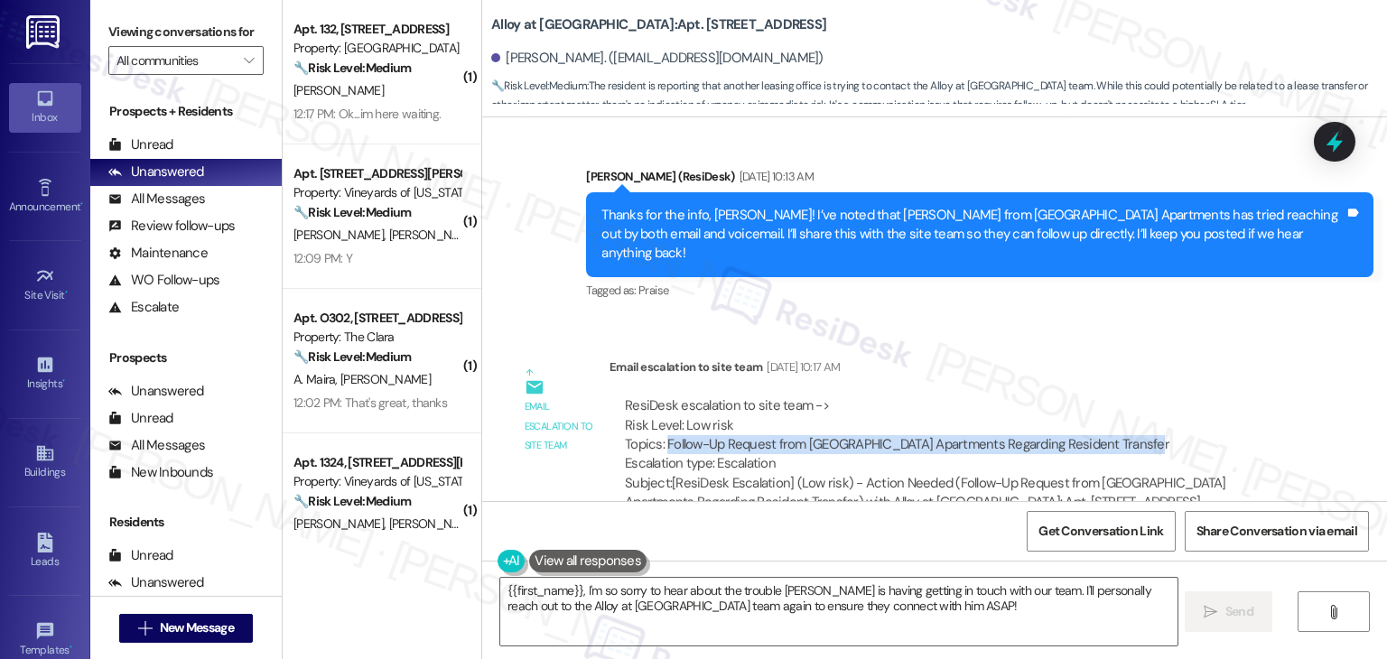
drag, startPoint x: 658, startPoint y: 406, endPoint x: 1139, endPoint y: 402, distance: 481.4
click at [1139, 402] on div "ResiDesk escalation to site team -> Risk Level: Low risk Topics: Follow-Up Requ…" at bounding box center [953, 436] width 657 height 78
copy div "Follow-Up Request from [GEOGRAPHIC_DATA] Apartments Regarding Resident Transfer"
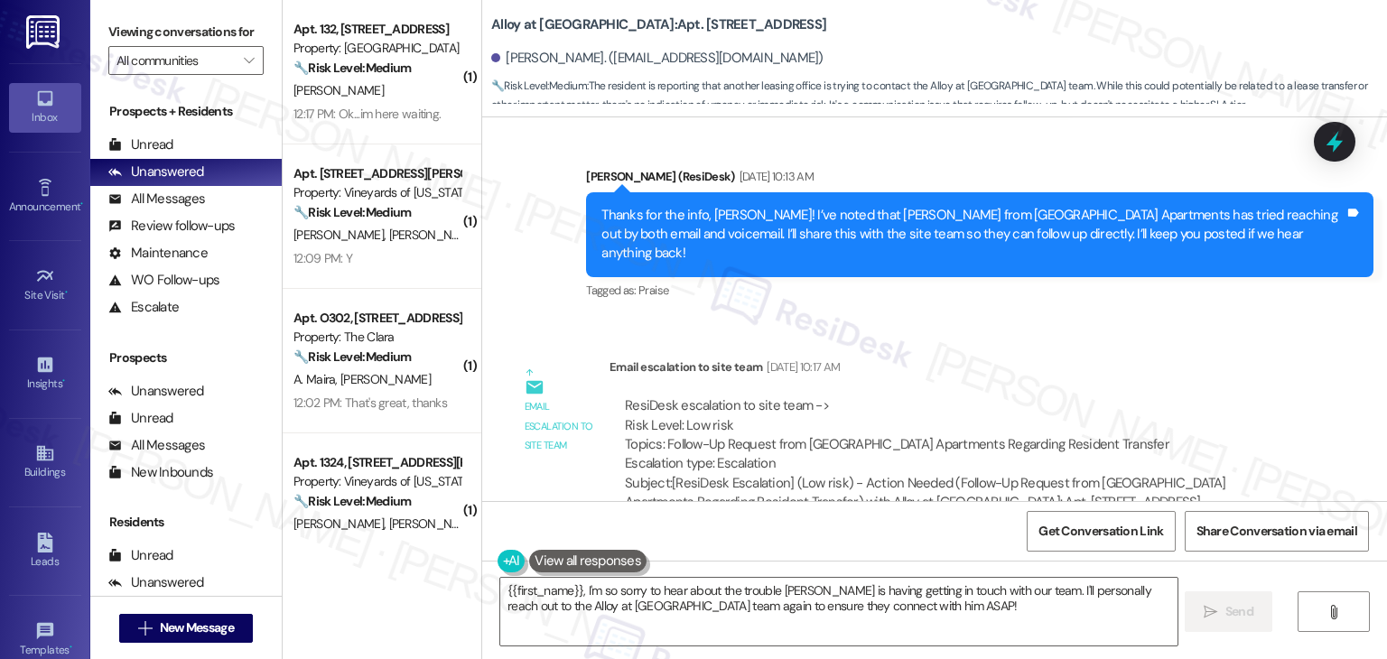
click at [1241, 397] on div "ResiDesk escalation to site team -> Risk Level: Low risk Topics: Follow-Up Requ…" at bounding box center [953, 436] width 657 height 78
click at [1190, 383] on div "ResiDesk escalation to site team -> Risk Level: Low risk Topics: Follow-Up Requ…" at bounding box center [953, 455] width 687 height 144
click at [1144, 358] on div "Email escalation to site team [DATE] 10:17 AM" at bounding box center [953, 370] width 687 height 25
click at [905, 604] on textarea "{{first_name}}, I'm so sorry to hear about the trouble [PERSON_NAME] is having …" at bounding box center [838, 612] width 677 height 68
click at [906, 528] on div "Get Conversation Link Share Conversation via email" at bounding box center [934, 531] width 905 height 60
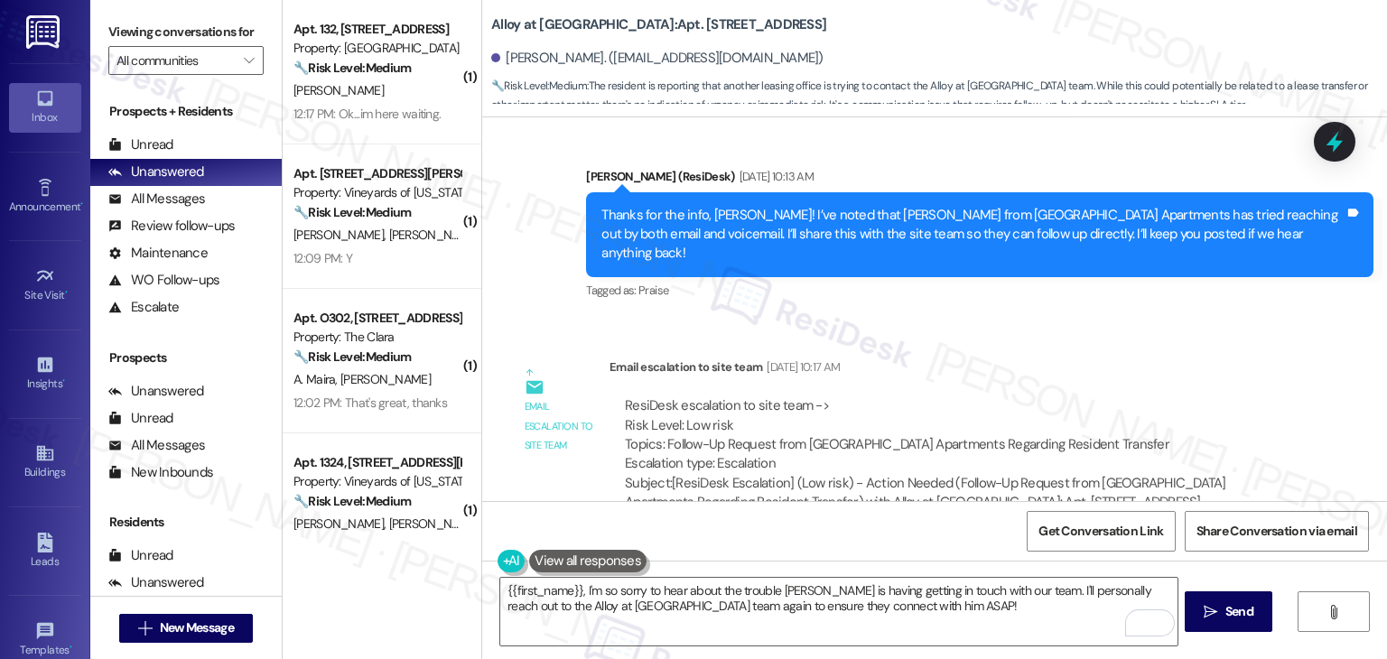
click at [900, 530] on div "Get Conversation Link Share Conversation via email" at bounding box center [934, 531] width 905 height 60
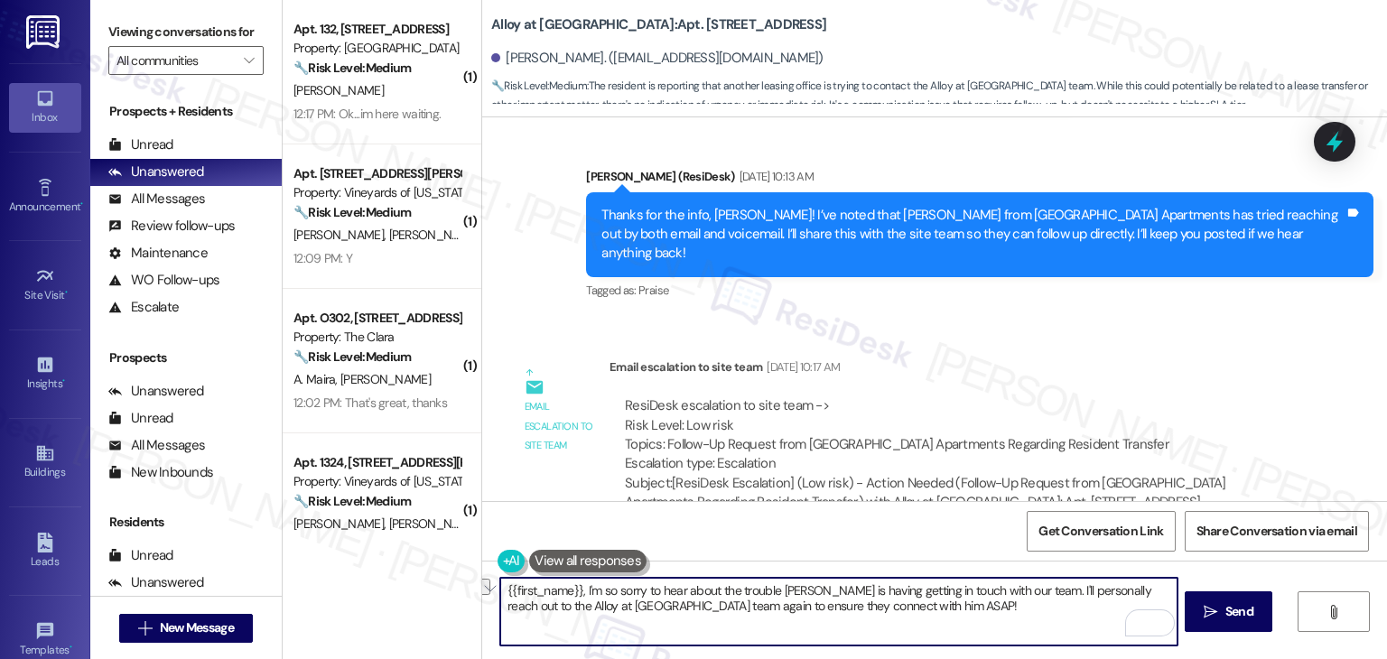
drag, startPoint x: 907, startPoint y: 597, endPoint x: 578, endPoint y: 590, distance: 328.9
click at [578, 590] on textarea "{{first_name}}, I'm so sorry to hear about the trouble [PERSON_NAME] is having …" at bounding box center [838, 612] width 677 height 68
paste textarea "followed up with the site team regarding your transfer request from [GEOGRAPHIC…"
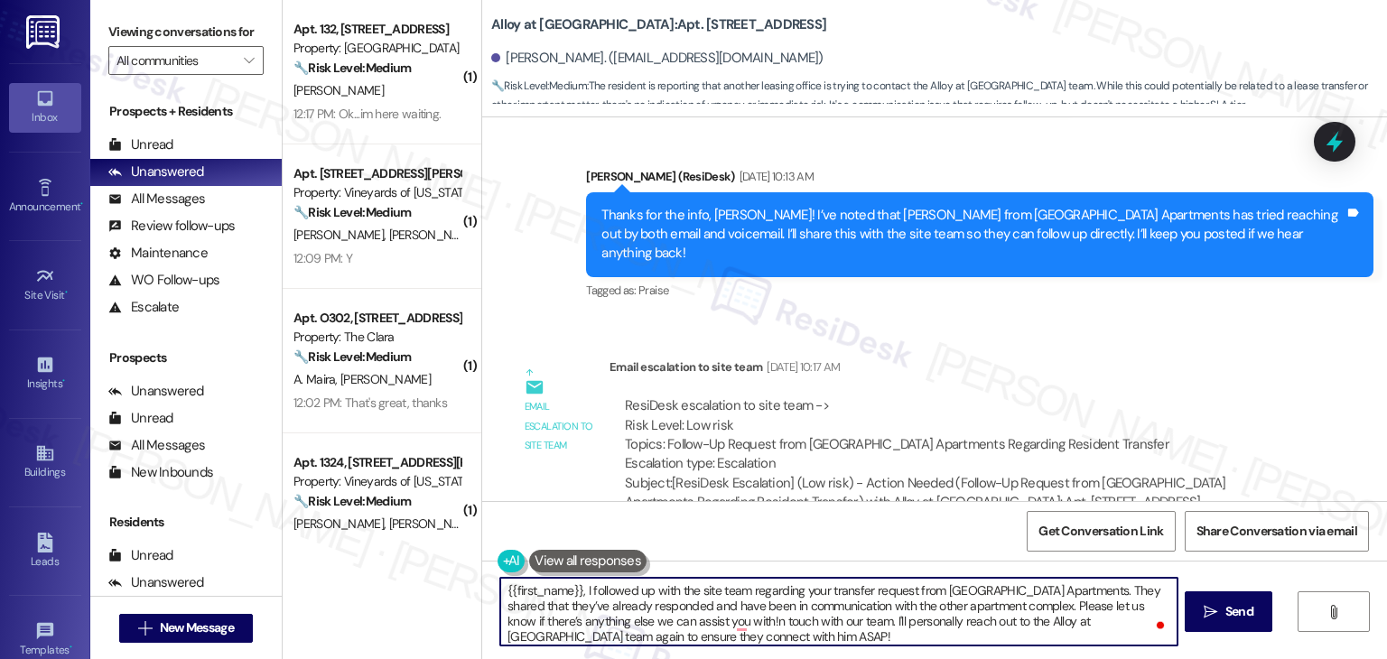
click at [500, 591] on textarea "{{first_name}}, I followed up with the site team regarding your transfer reques…" at bounding box center [838, 612] width 677 height 68
drag, startPoint x: 733, startPoint y: 637, endPoint x: 590, endPoint y: 586, distance: 151.4
click at [590, 586] on textarea "Hi {{first_name}}, I followed up with the site team regarding your transfer req…" at bounding box center [838, 612] width 677 height 68
paste textarea "To enrich screen reader interactions, please activate Accessibility in Grammarl…"
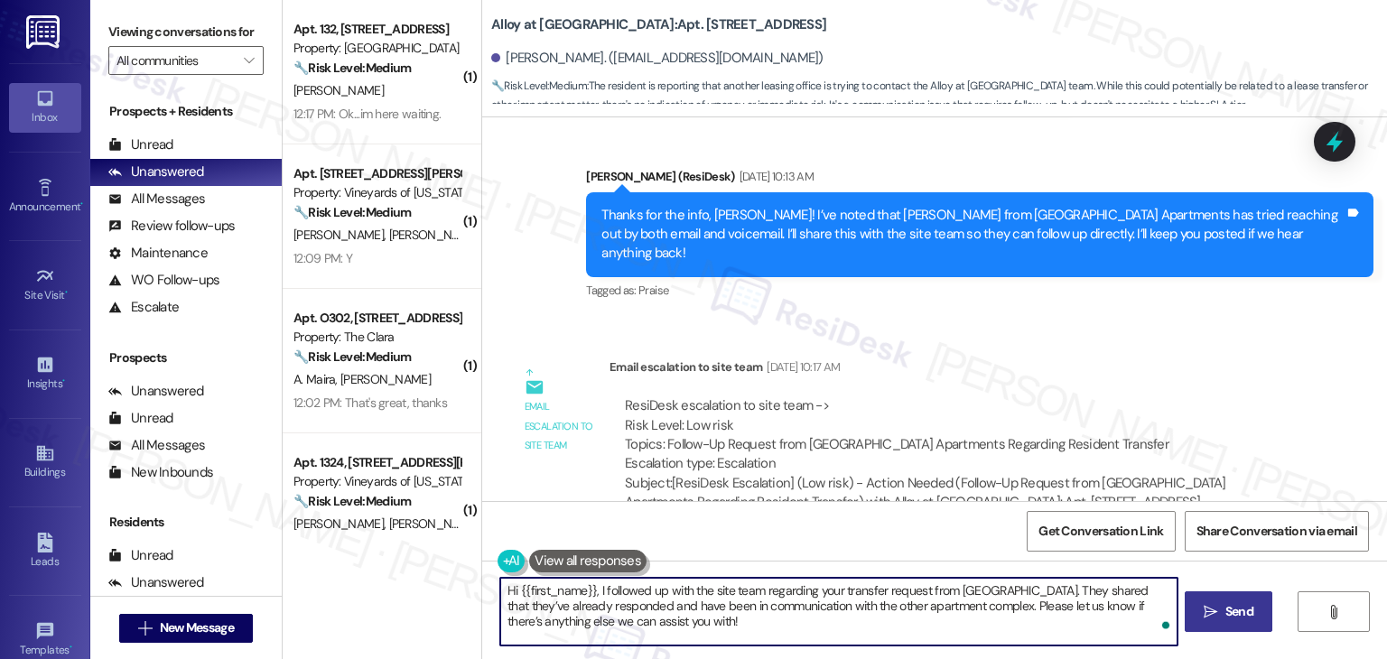
type textarea "Hi {{first_name}}, I followed up with the site team regarding your transfer req…"
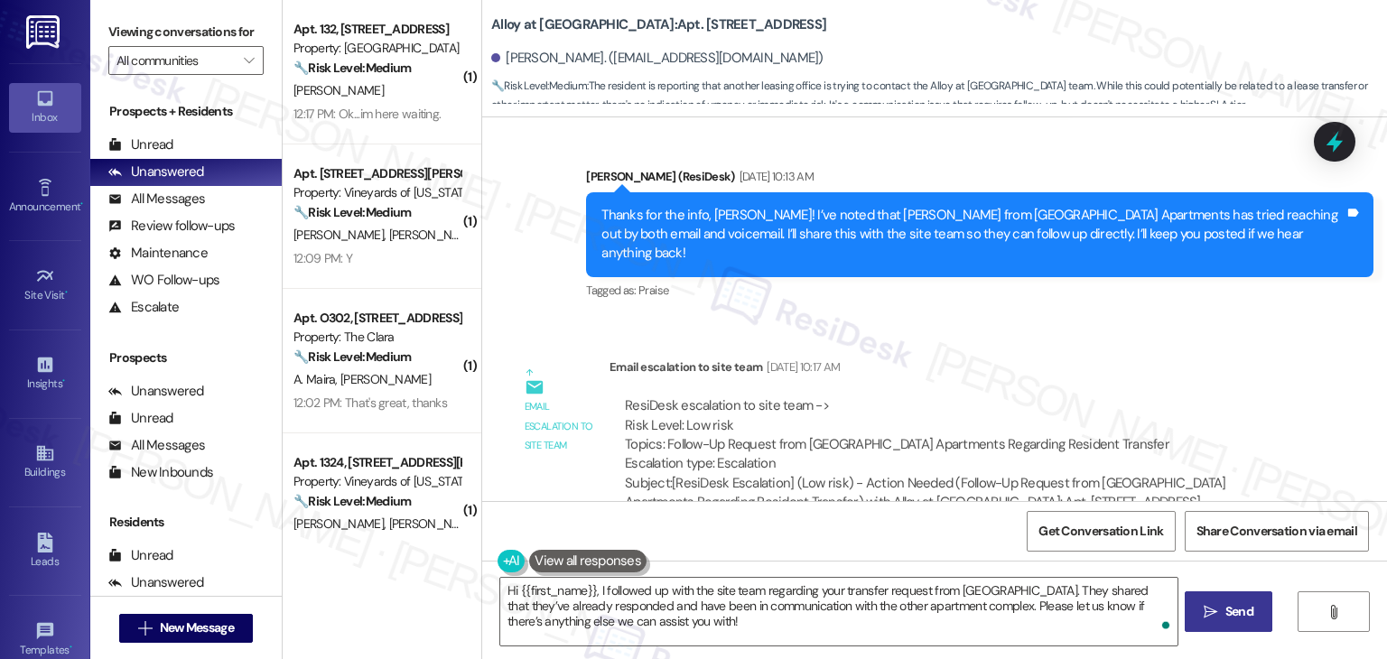
click at [1243, 620] on span "Send" at bounding box center [1240, 611] width 28 height 19
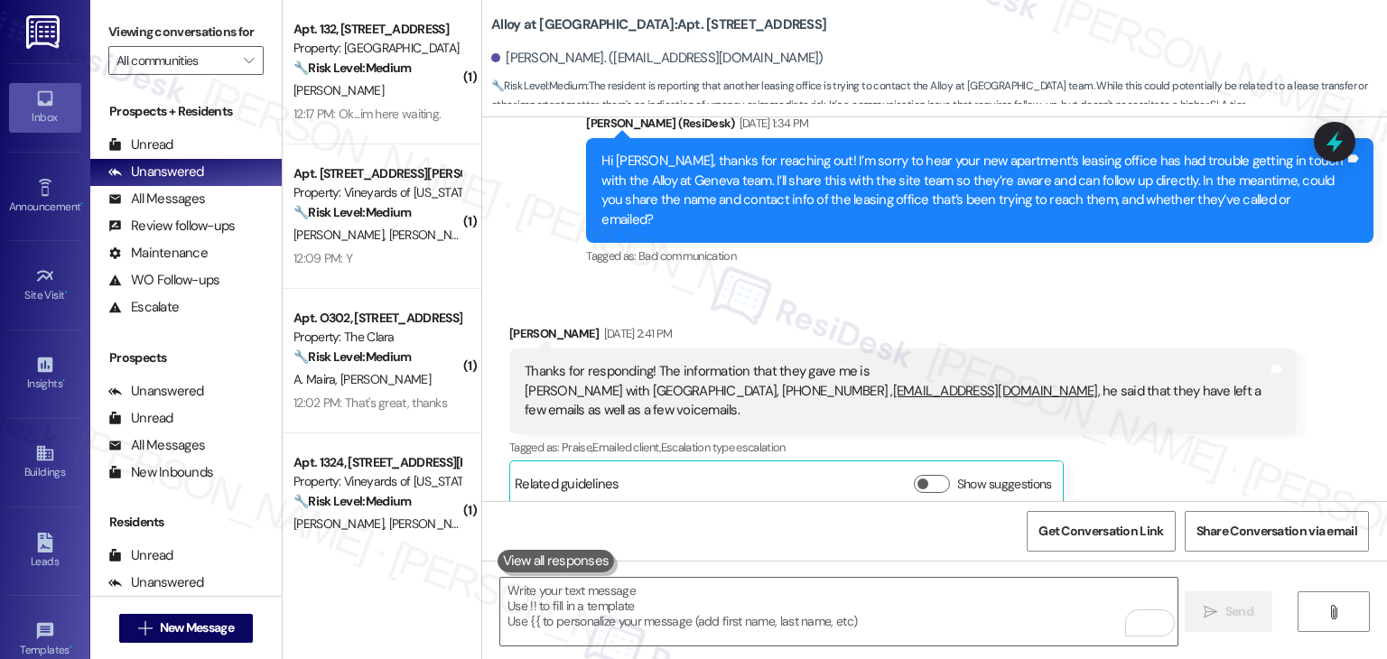
scroll to position [910, 0]
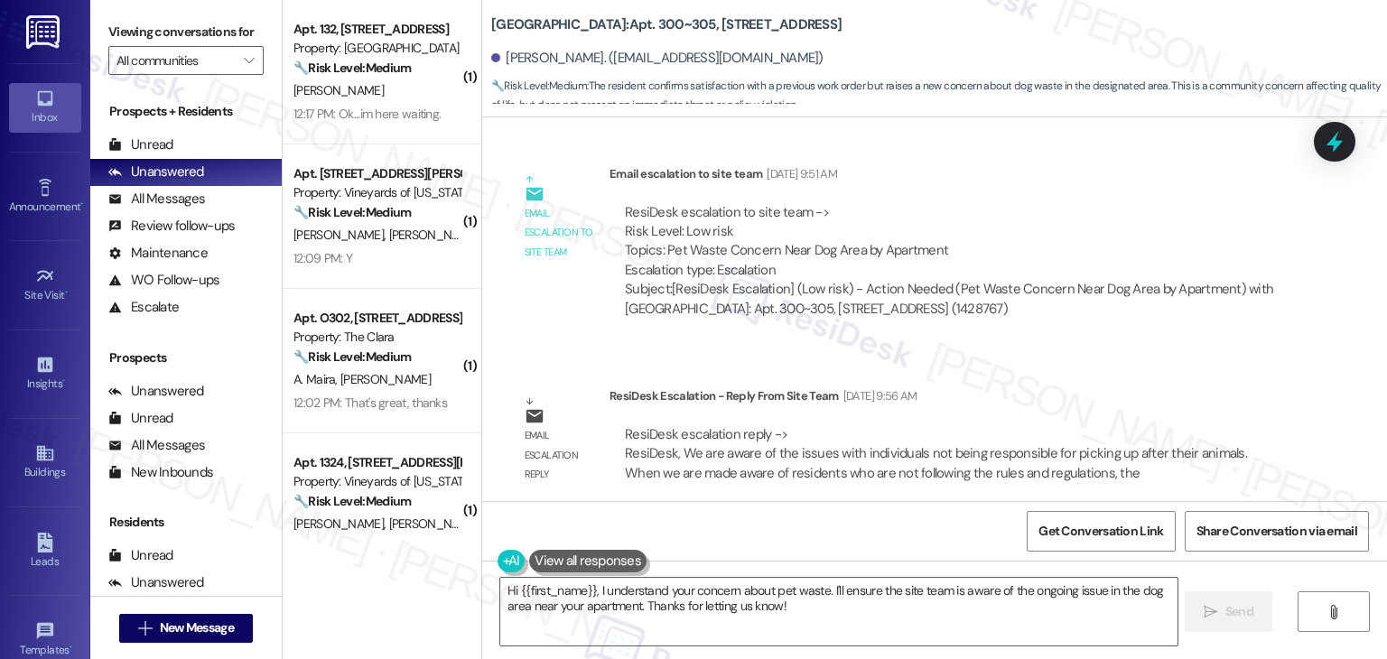
scroll to position [2667, 0]
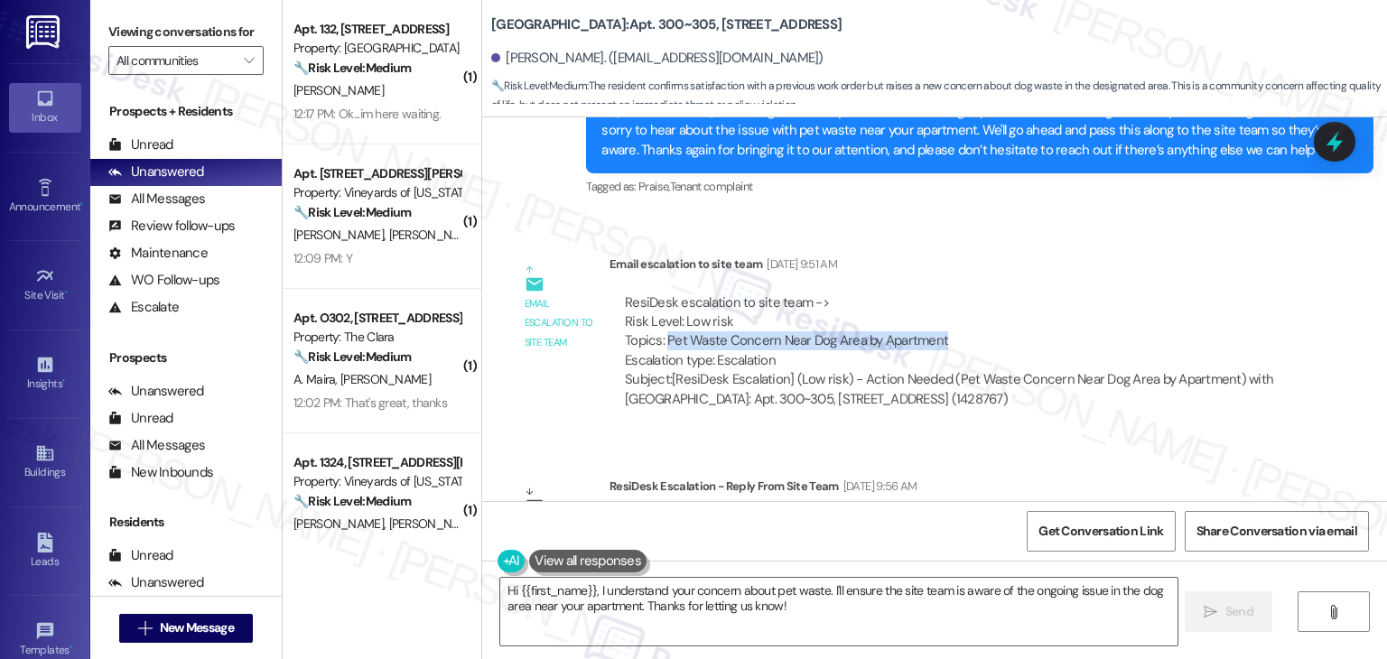
drag, startPoint x: 954, startPoint y: 322, endPoint x: 654, endPoint y: 319, distance: 299.9
click at [654, 319] on div "ResiDesk escalation to site team -> Risk Level: Low risk Topics: Pet Waste Conc…" at bounding box center [953, 333] width 657 height 78
copy div "Pet Waste Concern Near Dog Area by Apartment"
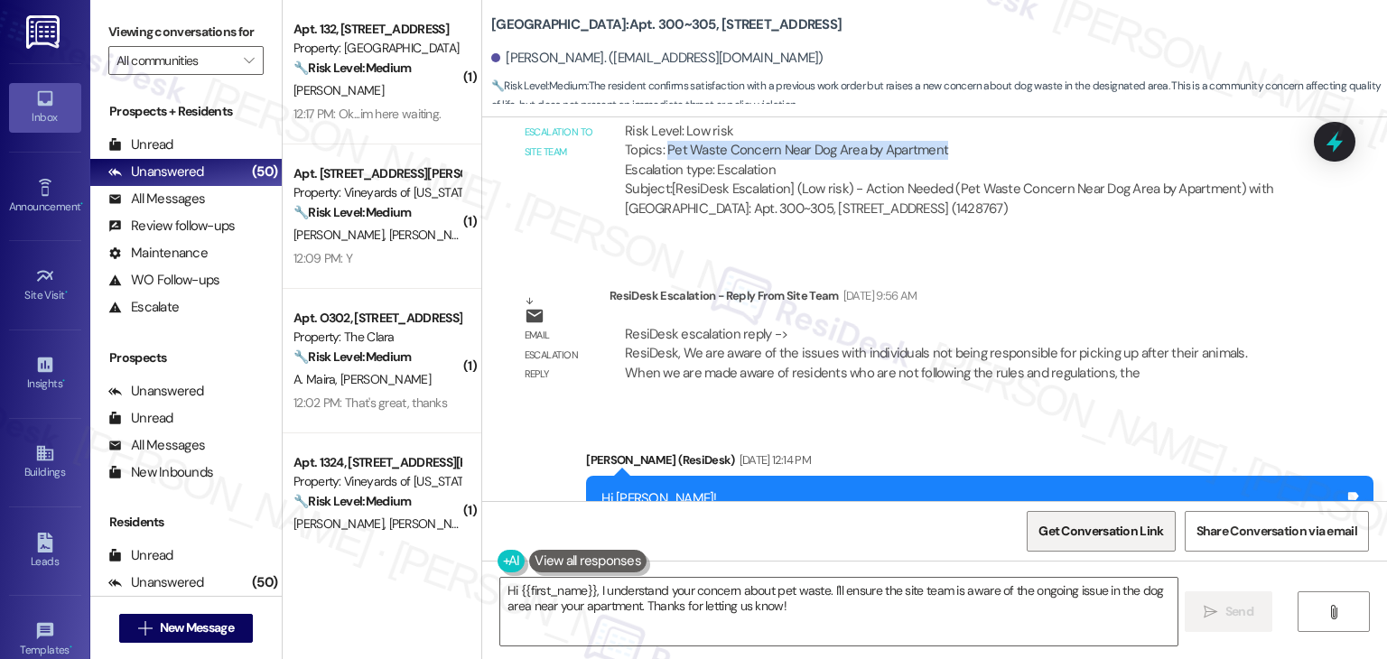
scroll to position [2938, 0]
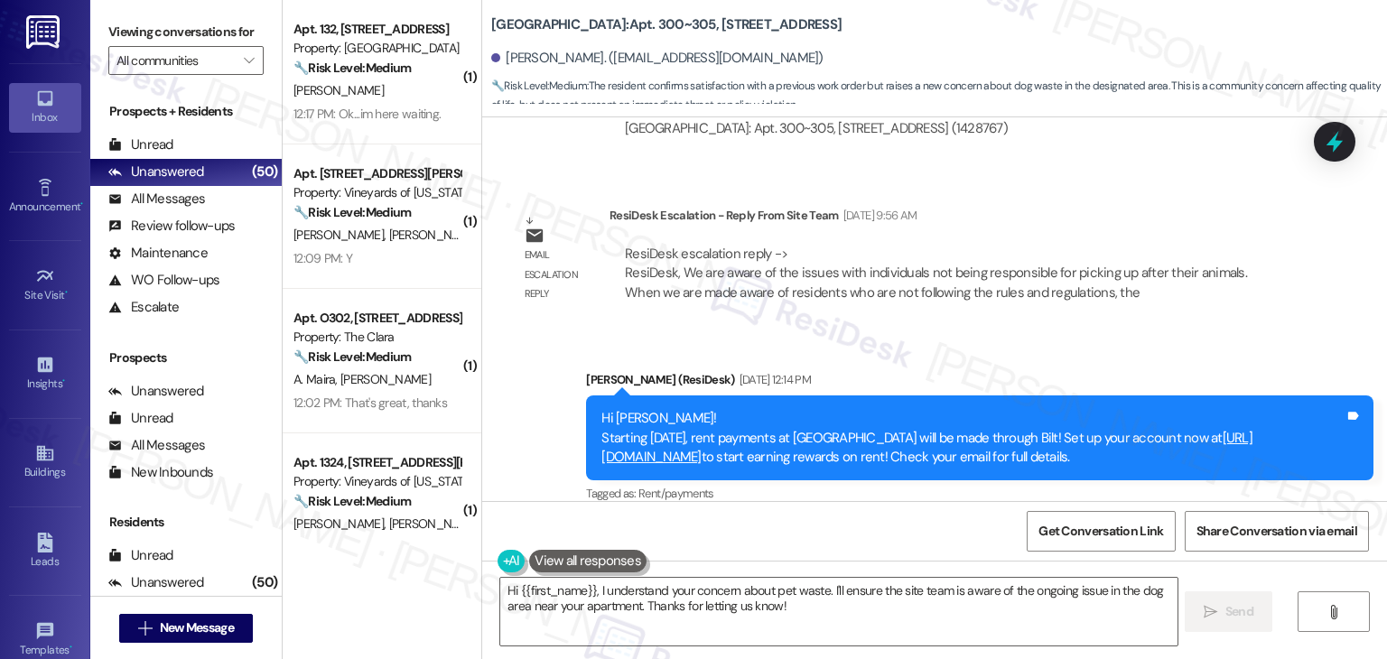
click at [881, 519] on div "Get Conversation Link Share Conversation via email" at bounding box center [934, 531] width 905 height 60
click at [705, 610] on textarea "Hi {{first_name}}, I understand your concern about pet waste. I'll ensure the s…" at bounding box center [838, 612] width 677 height 68
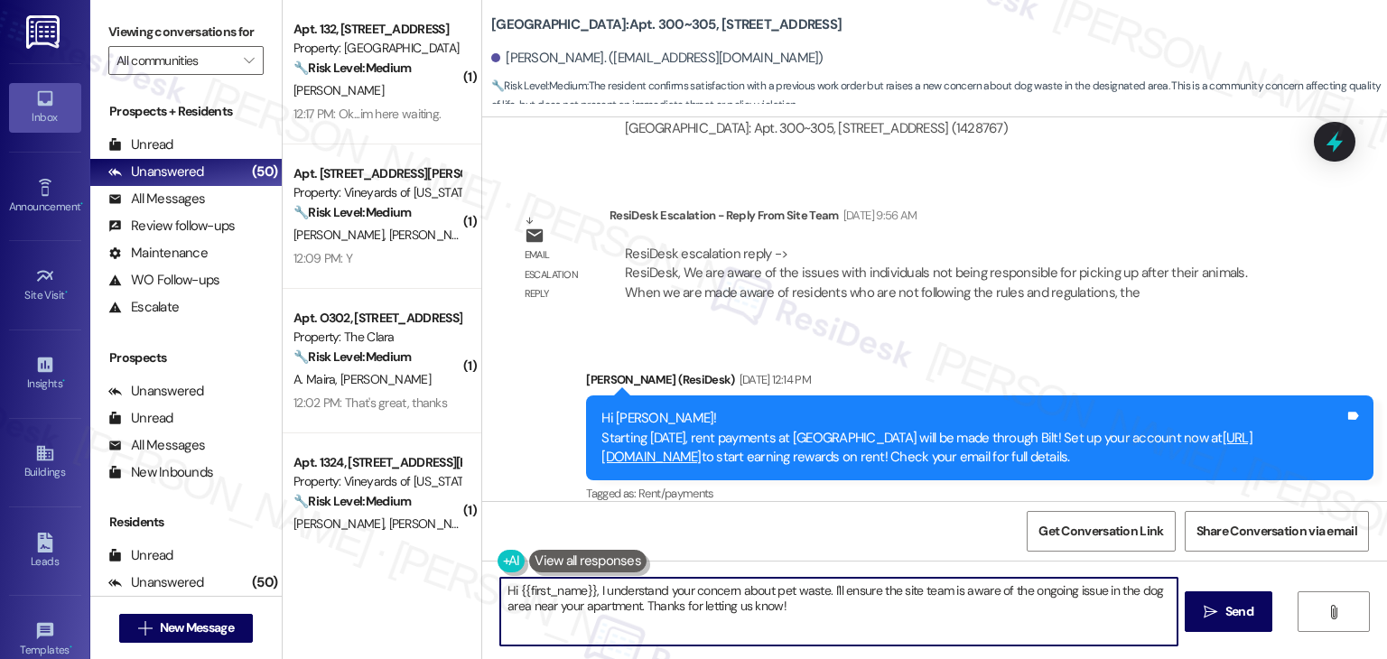
click at [705, 610] on textarea "Hi {{first_name}}, I understand your concern about pet waste. I'll ensure the s…" at bounding box center [838, 612] width 677 height 68
paste textarea "Amber, I’ve shared your concern with the site team regarding pet waste near the…"
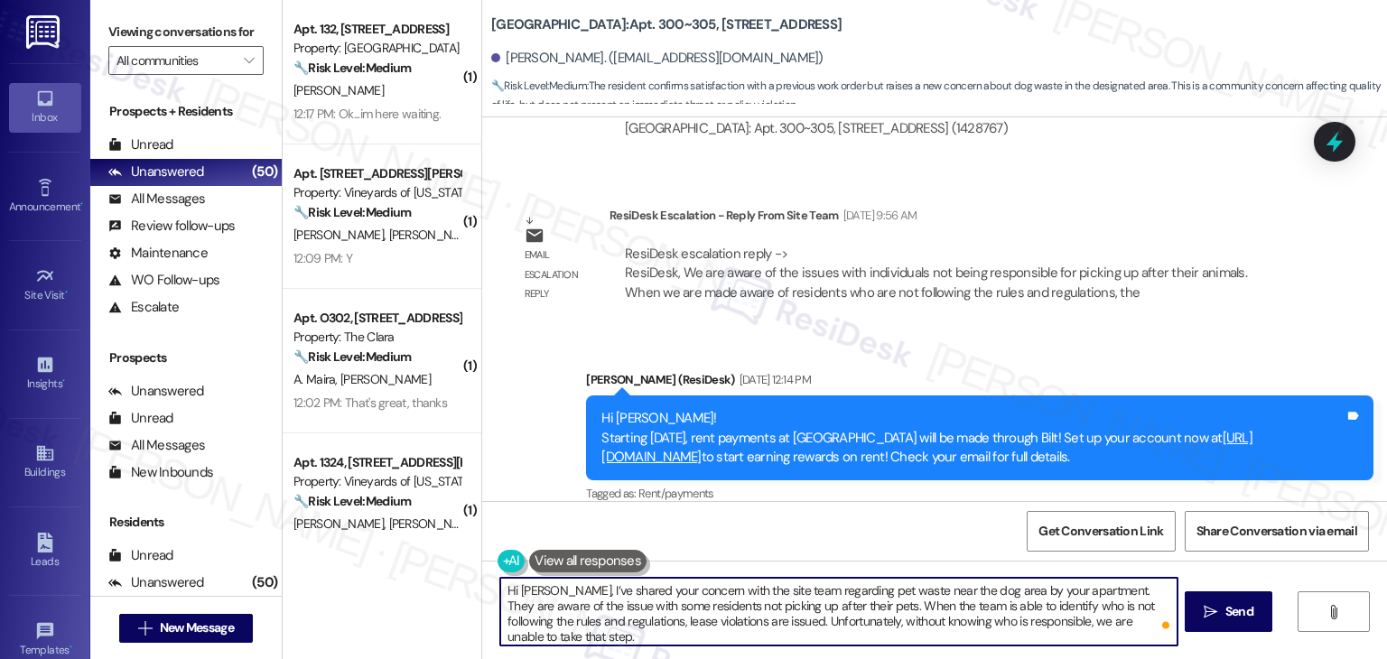
paste textarea "If you know which pet owner is responsible and have proof, please report it to …"
type textarea "Hi Amber, I’ve shared your concern with the site team regarding pet waste near …"
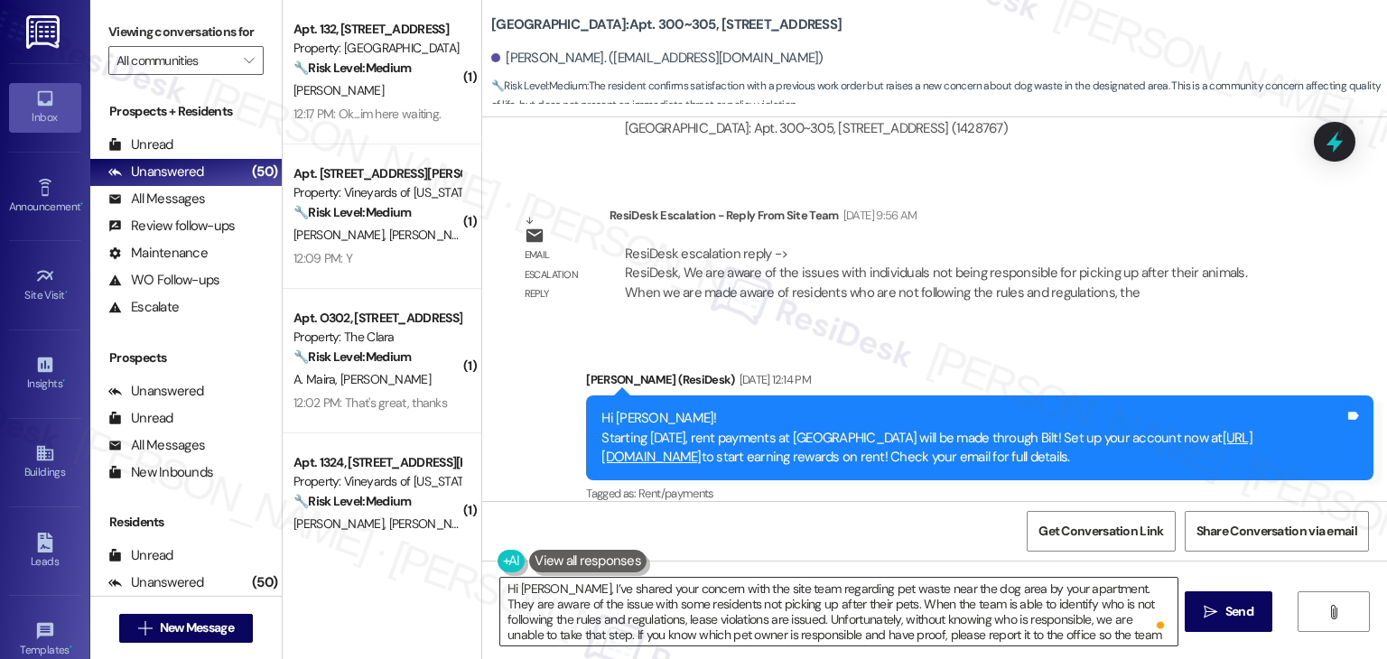
scroll to position [0, 0]
click at [1246, 612] on span "Send" at bounding box center [1240, 611] width 28 height 19
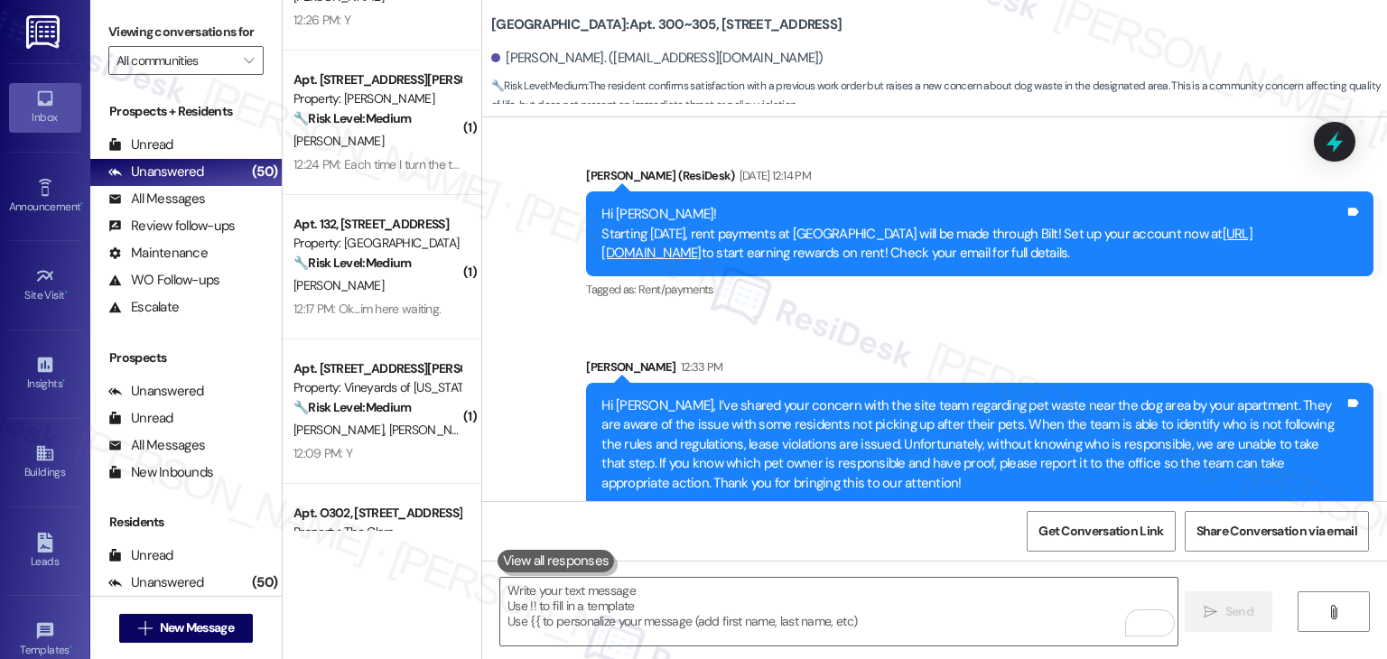
scroll to position [90, 0]
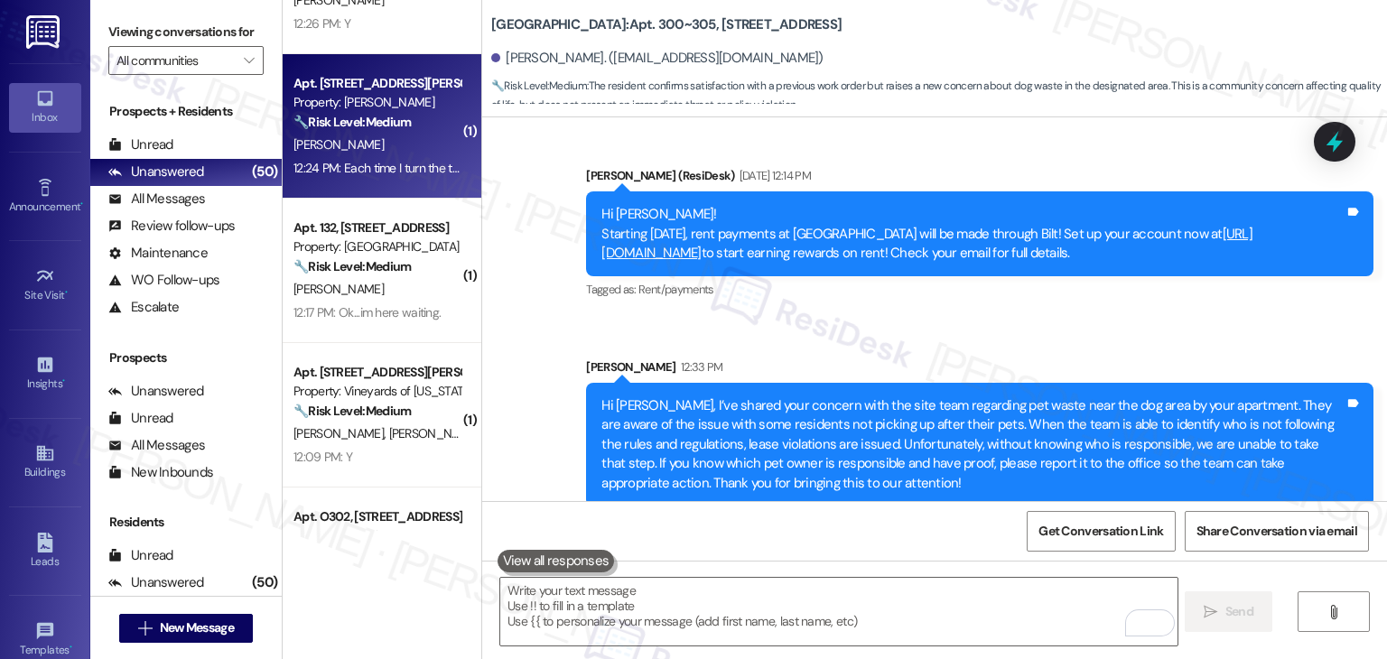
click at [360, 167] on div "12:24 PM: Each time I turn the tv on it has to be reconnected to the internet. …" at bounding box center [803, 168] width 1018 height 16
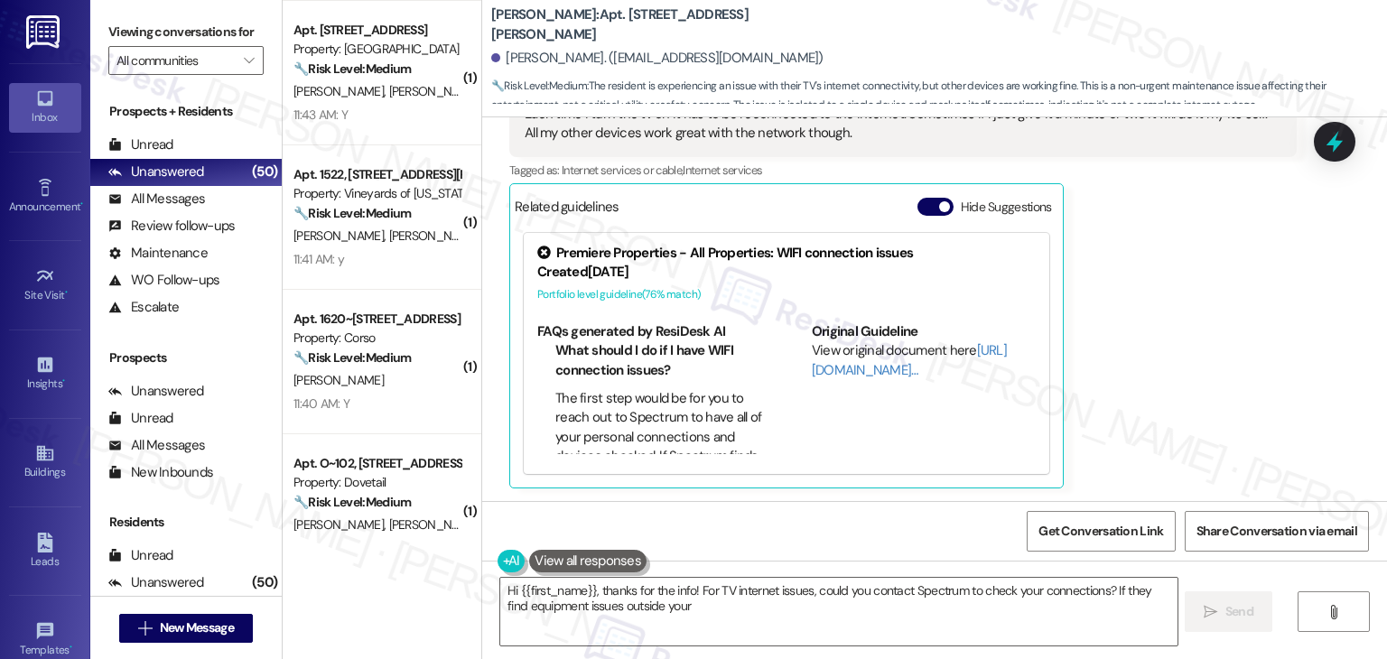
scroll to position [1445, 0]
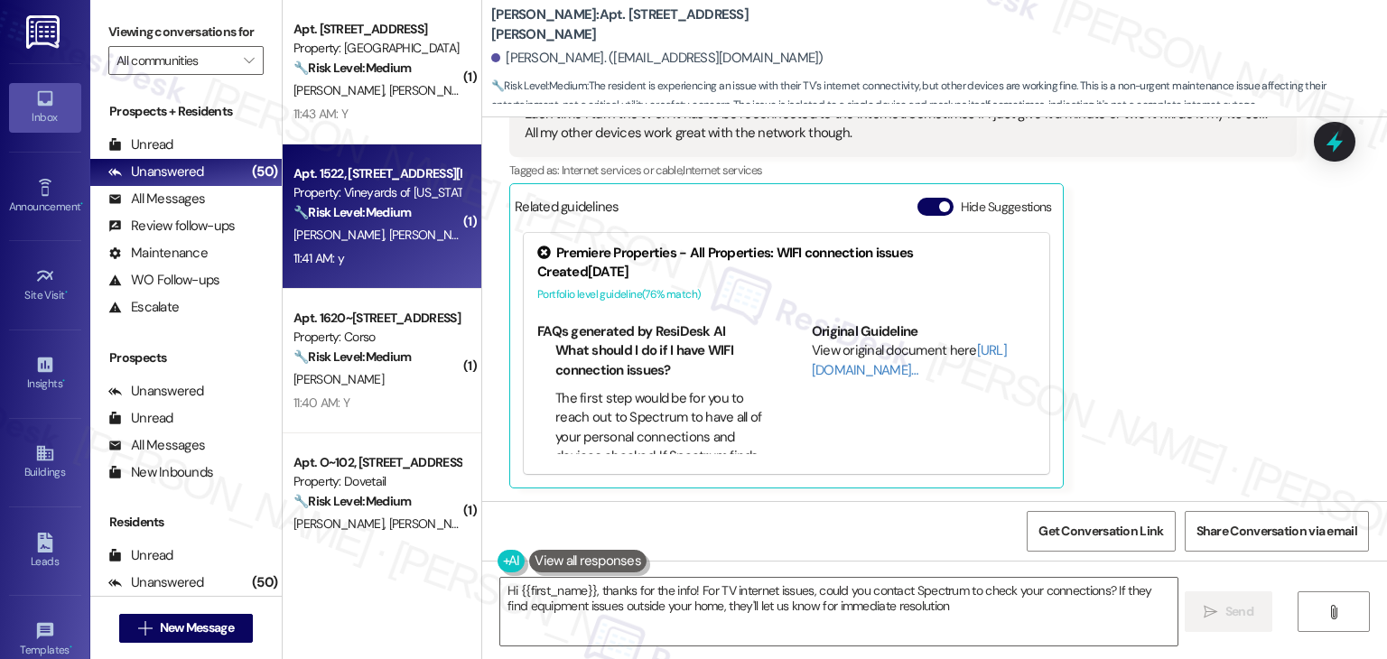
type textarea "Hi {{first_name}}, thanks for the info! For TV internet issues, could you conta…"
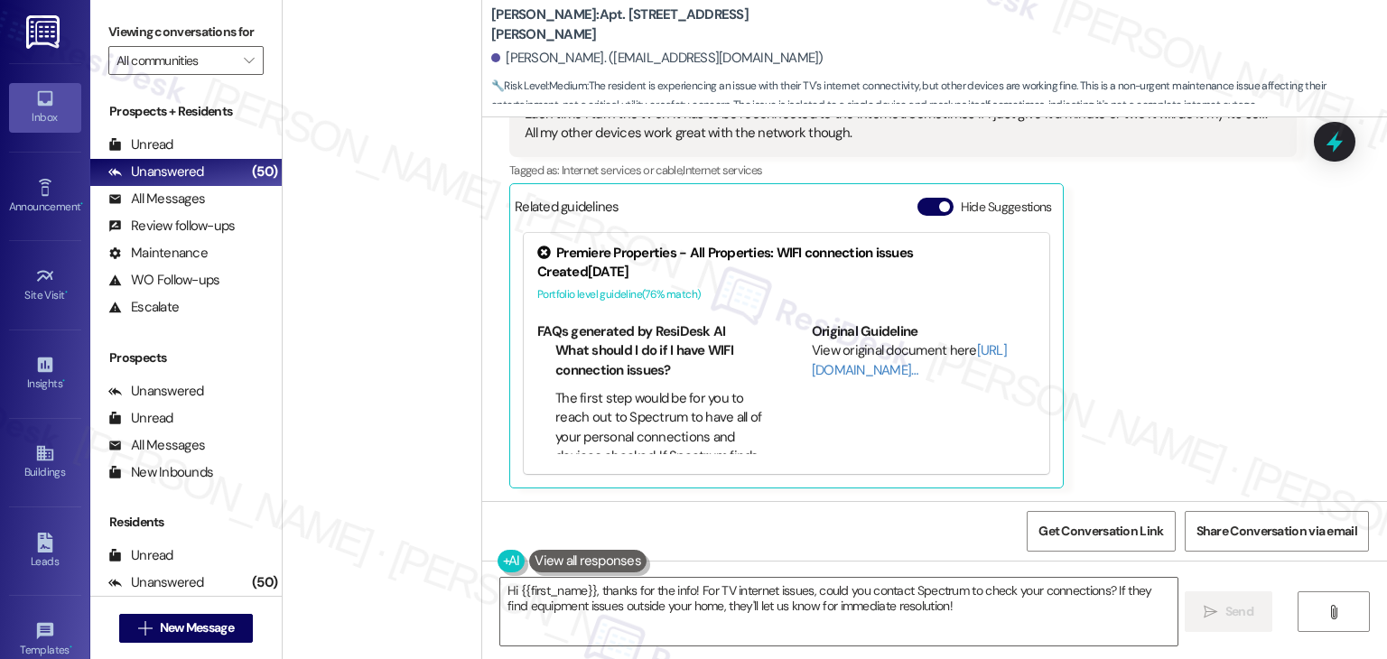
scroll to position [6695, 0]
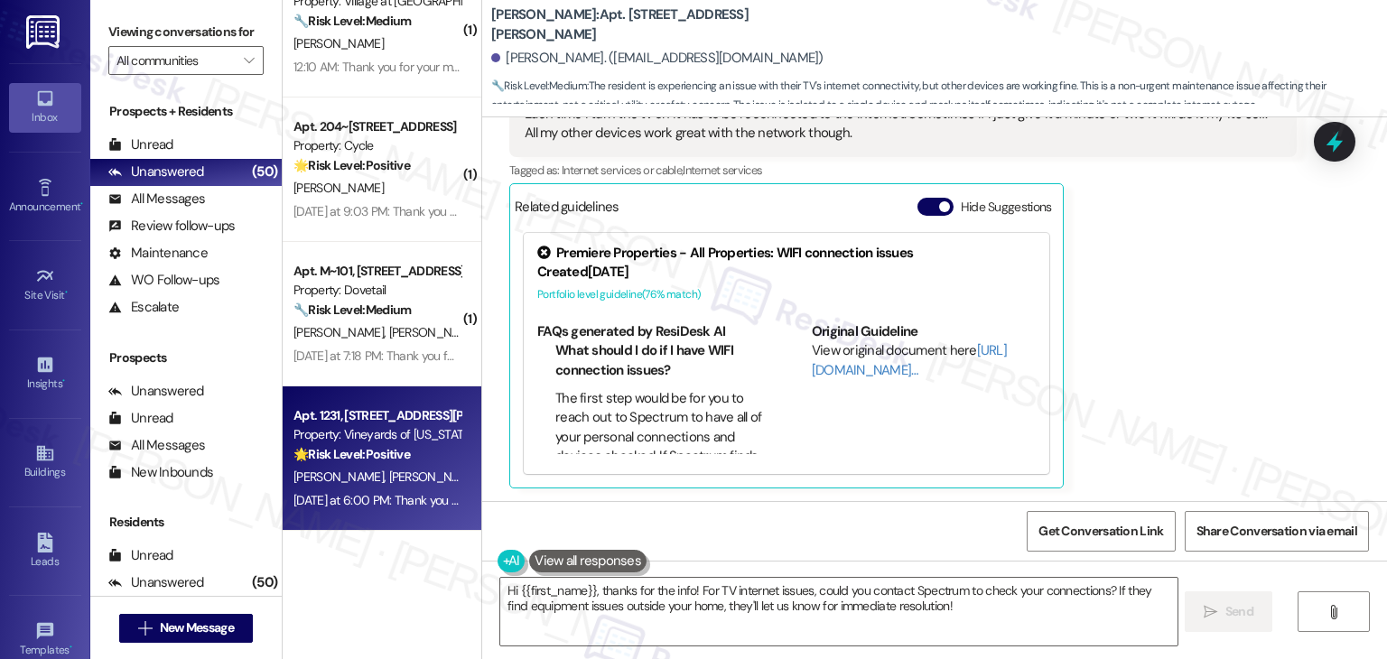
click at [387, 520] on div "Apt. 1231, 4350 Mira Linda Point Property: Vineyards of Colorado Springs 🌟 Risk…" at bounding box center [382, 459] width 199 height 145
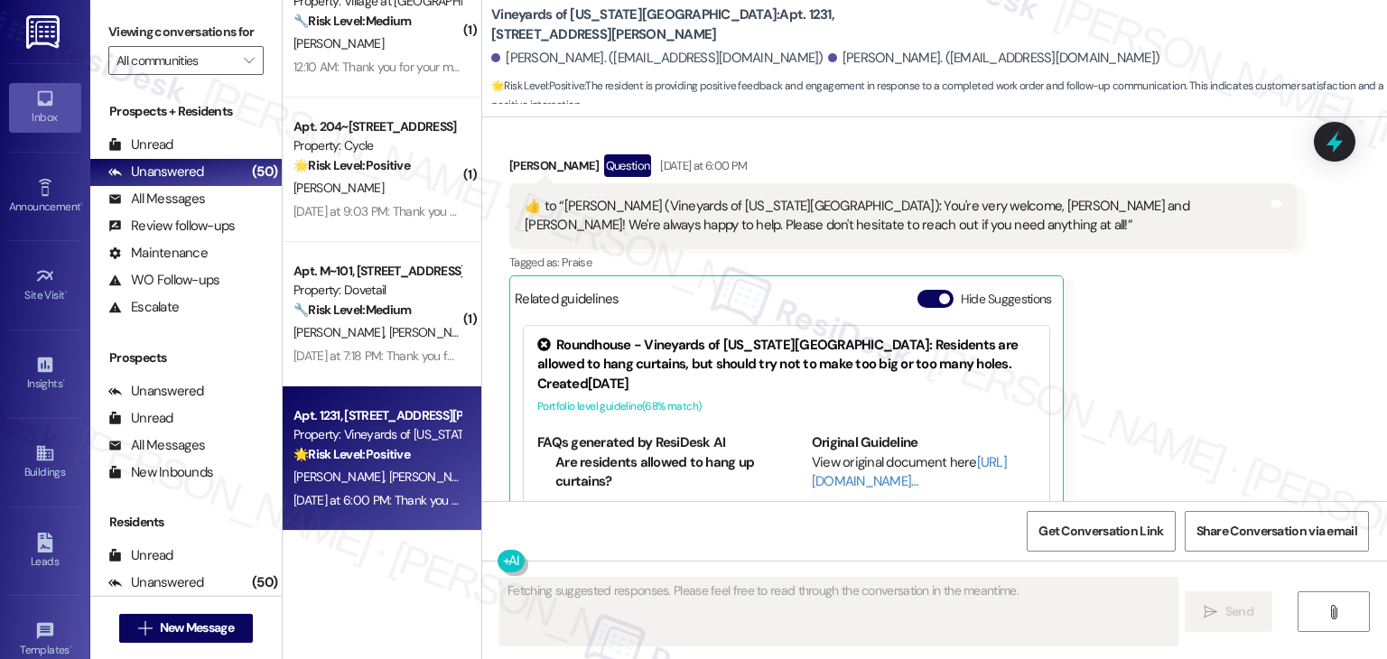
scroll to position [1234, 0]
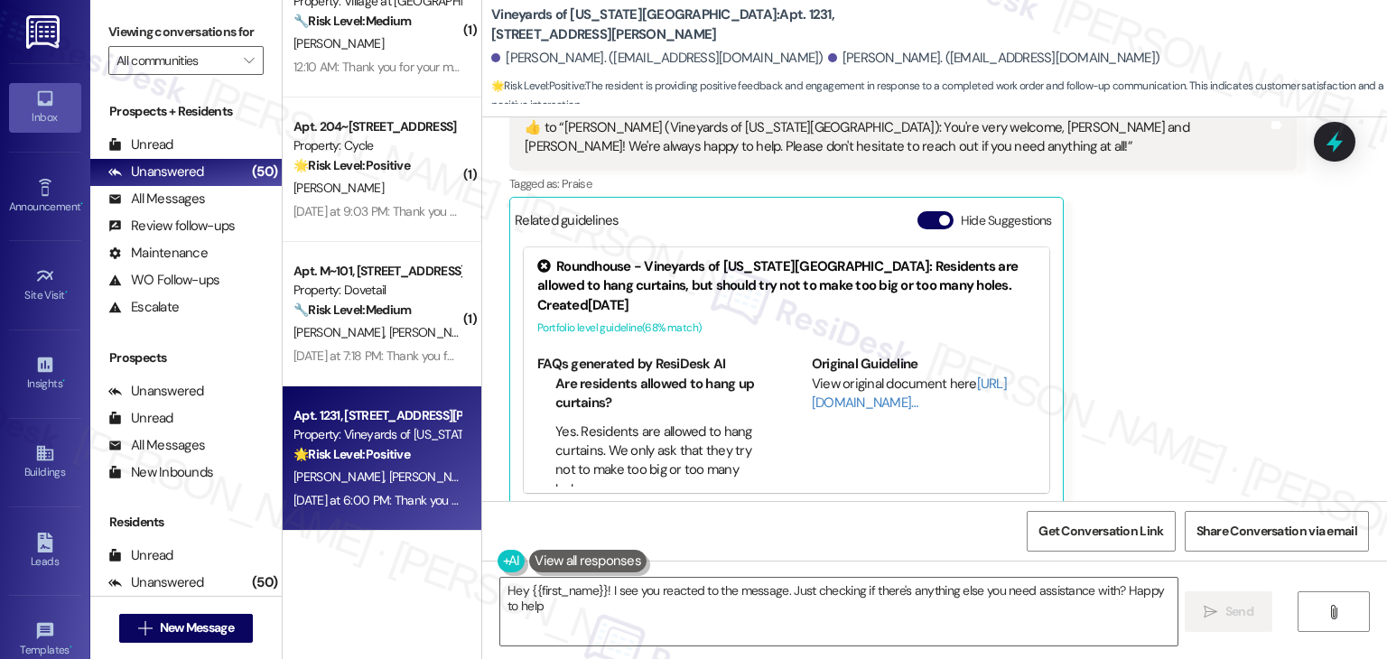
type textarea "Hey {{first_name}}! I see you reacted to the message. Just checking if there's …"
click at [918, 211] on button "Hide Suggestions" at bounding box center [936, 220] width 36 height 18
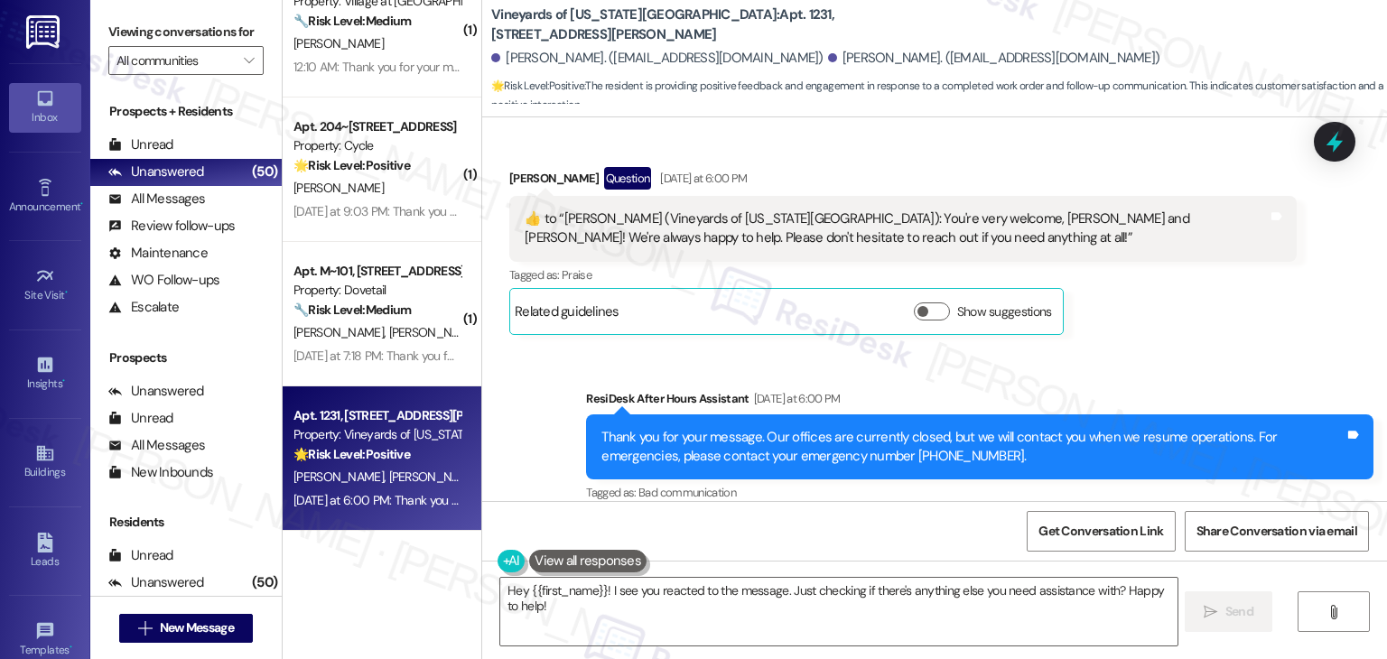
click at [1181, 349] on div "Sent via SMS ResiDesk After Hours Assistant Yesterday at 6:00 PM Thank you for …" at bounding box center [934, 435] width 905 height 172
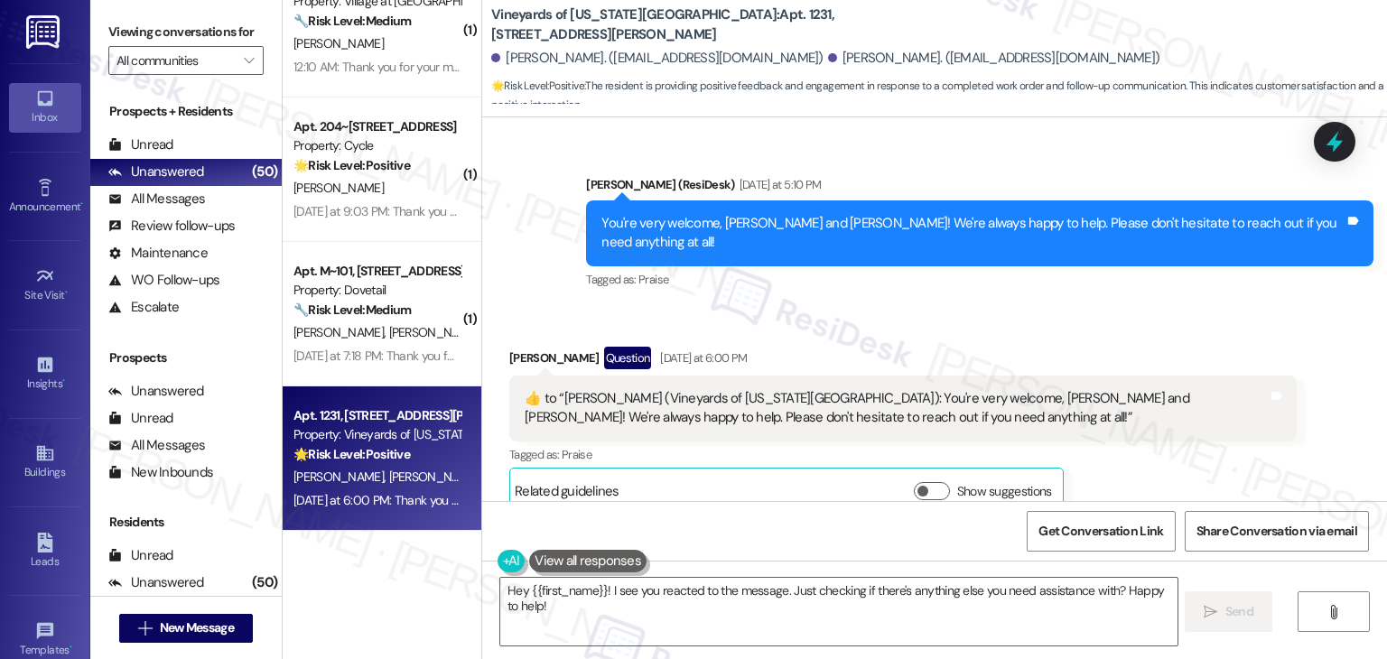
scroll to position [872, 0]
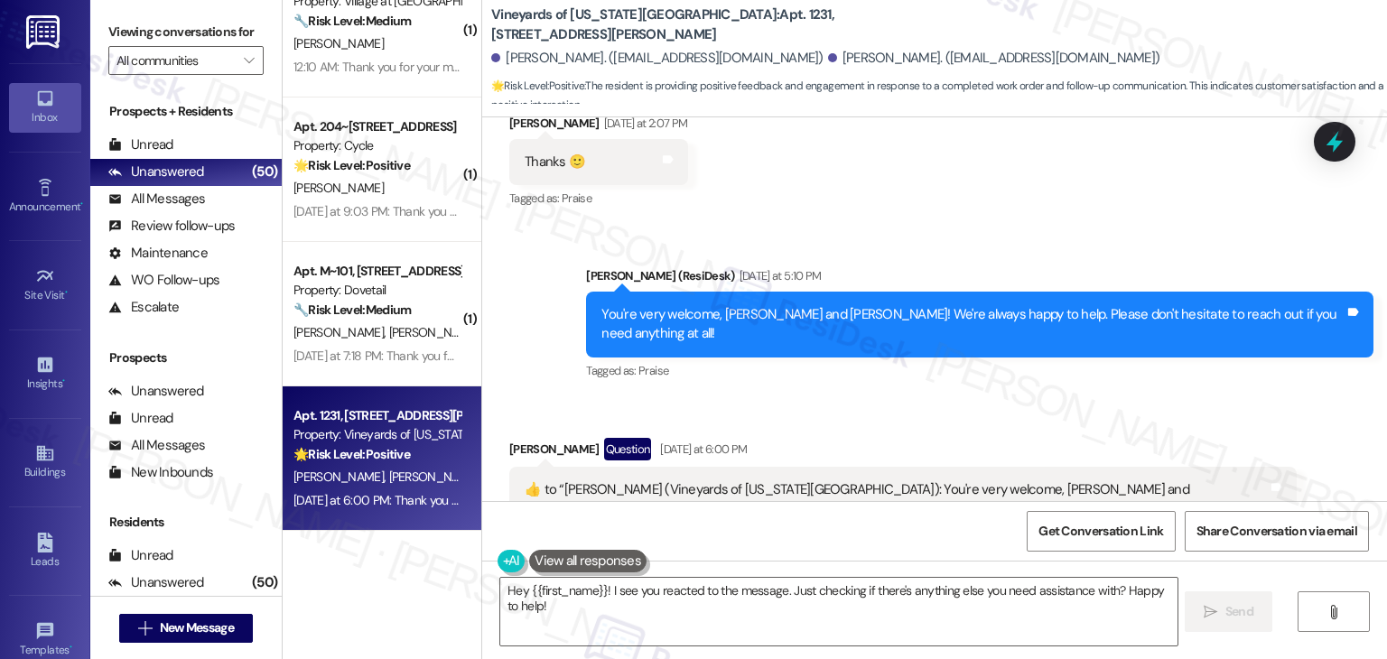
click at [855, 358] on div "Tagged as: Praise Click to highlight conversations about Praise" at bounding box center [980, 371] width 788 height 26
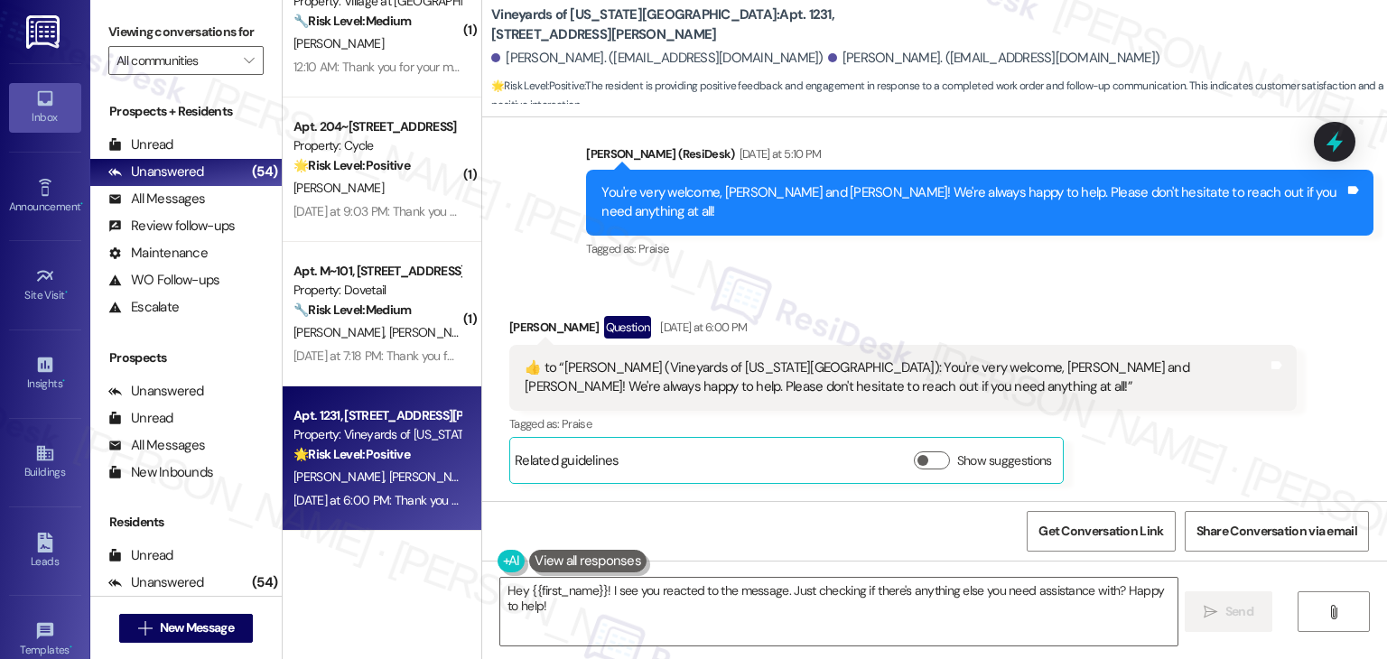
scroll to position [962, 0]
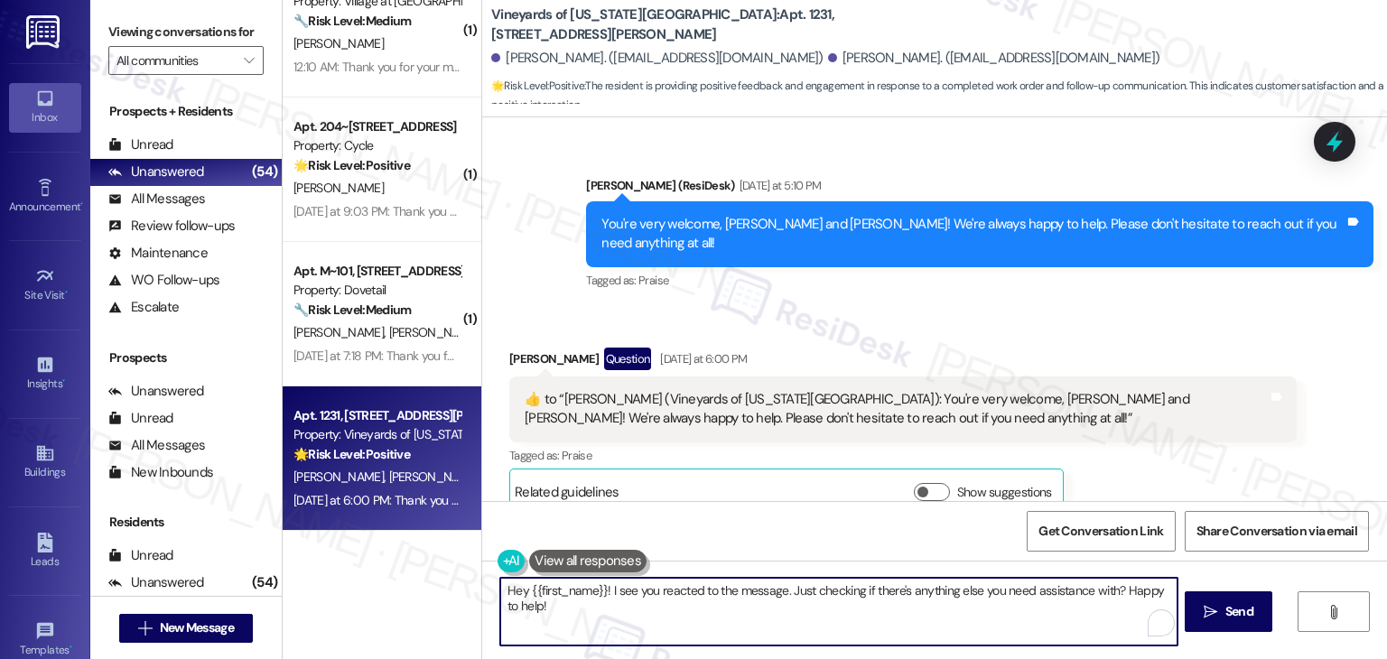
drag, startPoint x: 565, startPoint y: 611, endPoint x: 455, endPoint y: 593, distance: 110.8
click at [455, 593] on div "( 1 ) Apt. 6205~202, 6185 E Medalist Ln Property: Ridgecrest Commons 🔧 Risk Lev…" at bounding box center [835, 329] width 1105 height 659
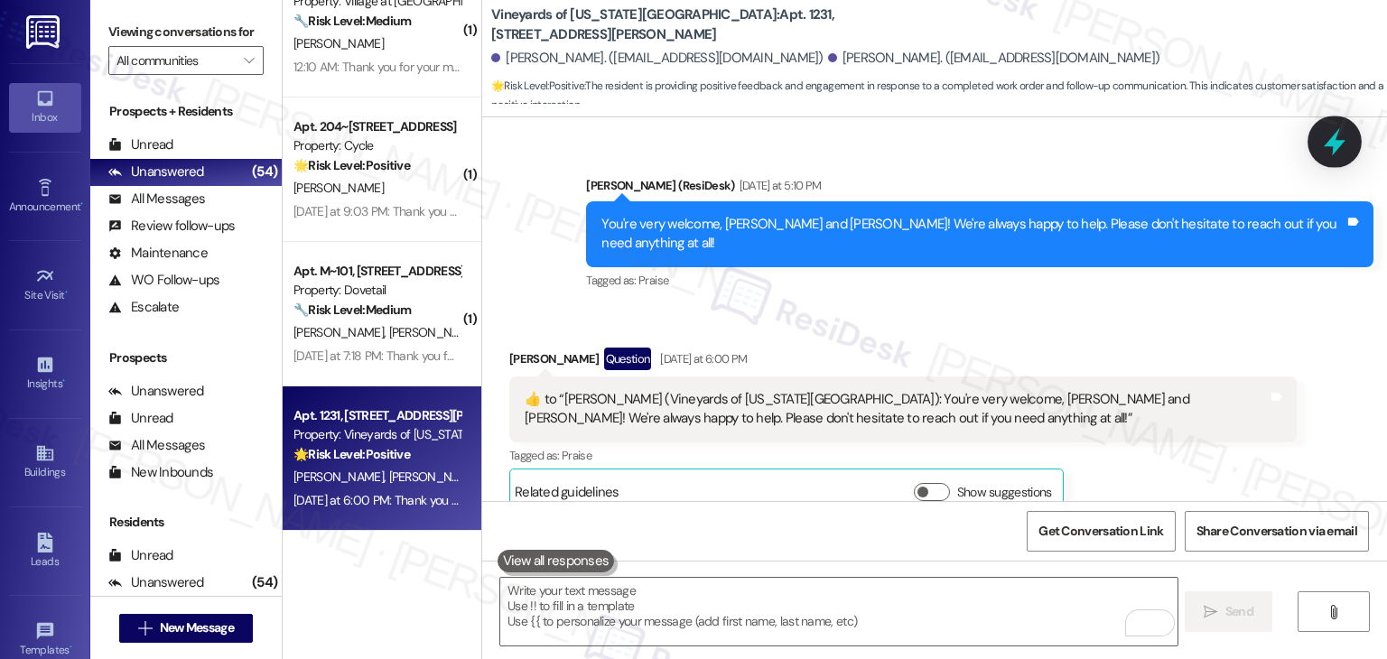
click at [1342, 137] on icon at bounding box center [1335, 141] width 31 height 31
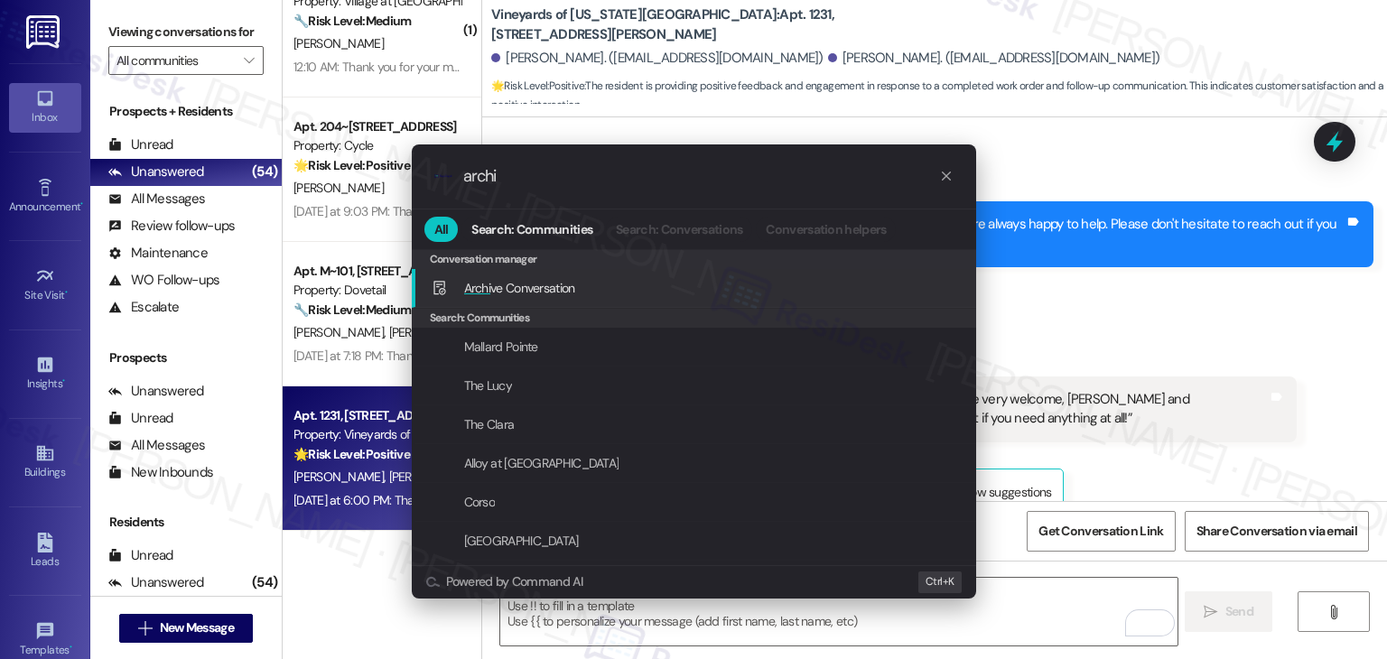
type input "archi"
click at [553, 290] on span "Archi ve Conversation" at bounding box center [519, 288] width 111 height 16
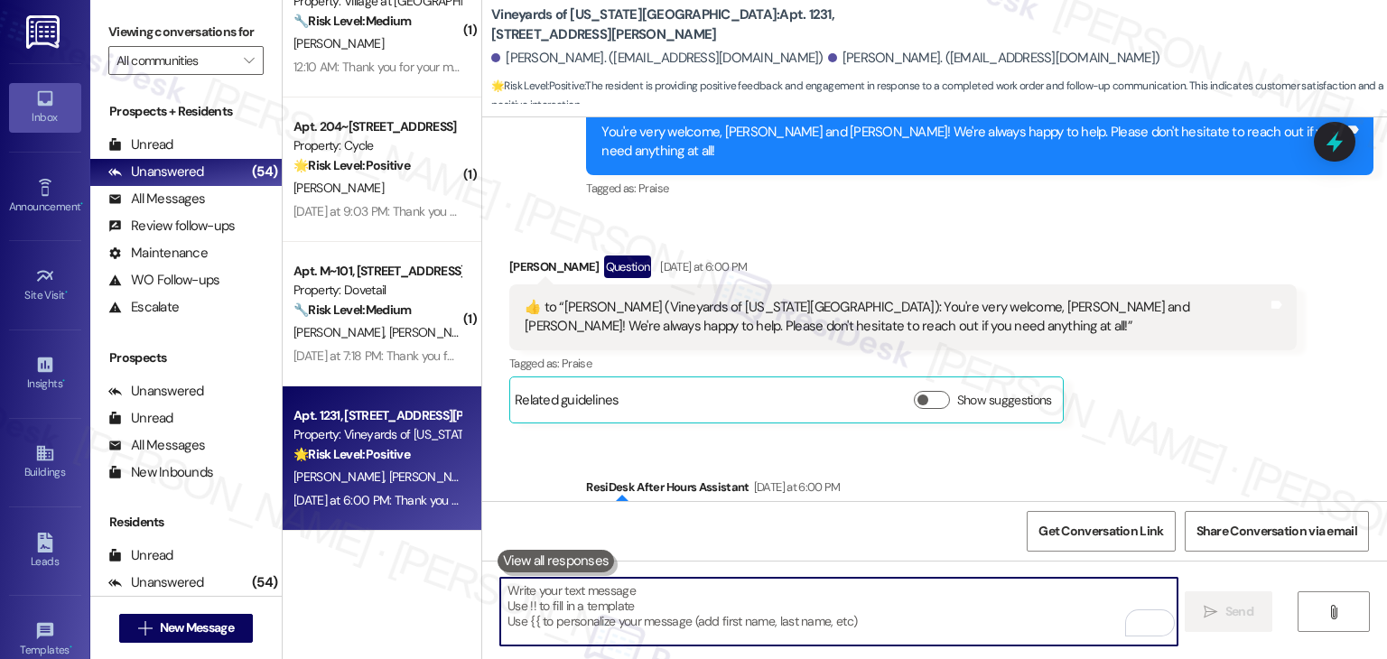
scroll to position [1143, 0]
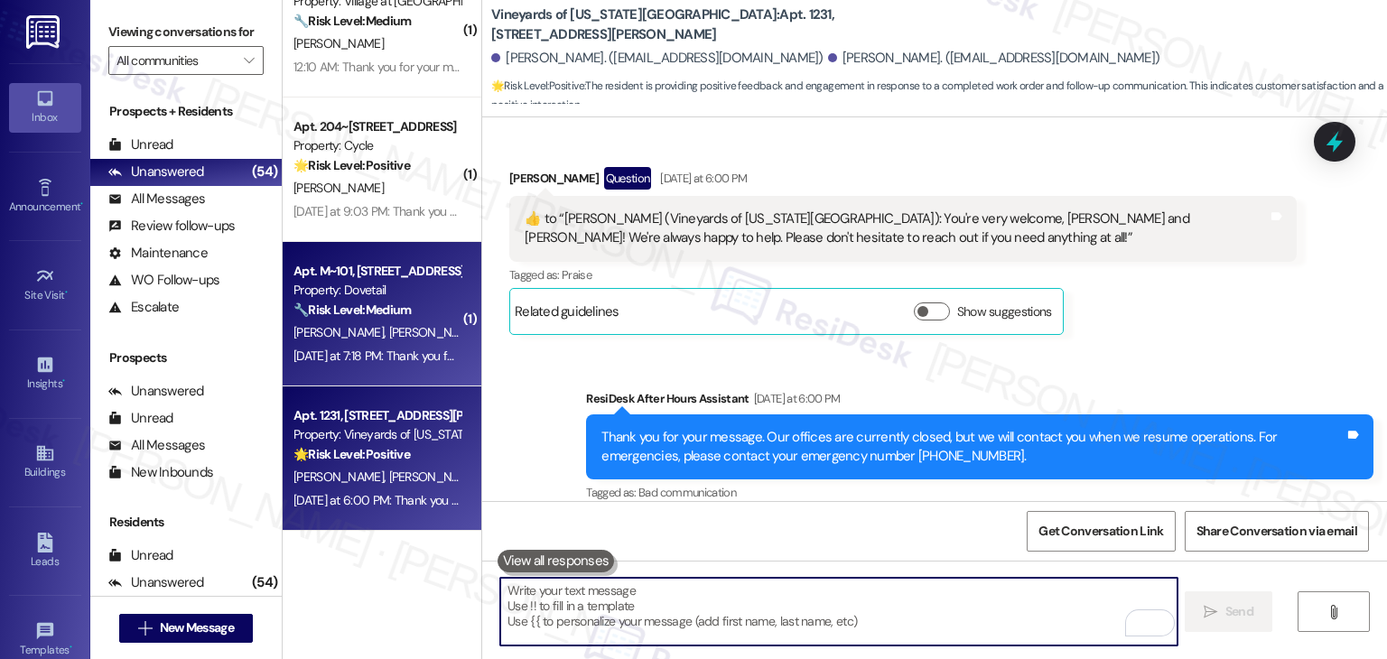
click at [425, 346] on div "Yesterday at 7:18 PM: Thank you for your message. Our offices are currently clo…" at bounding box center [377, 356] width 171 height 23
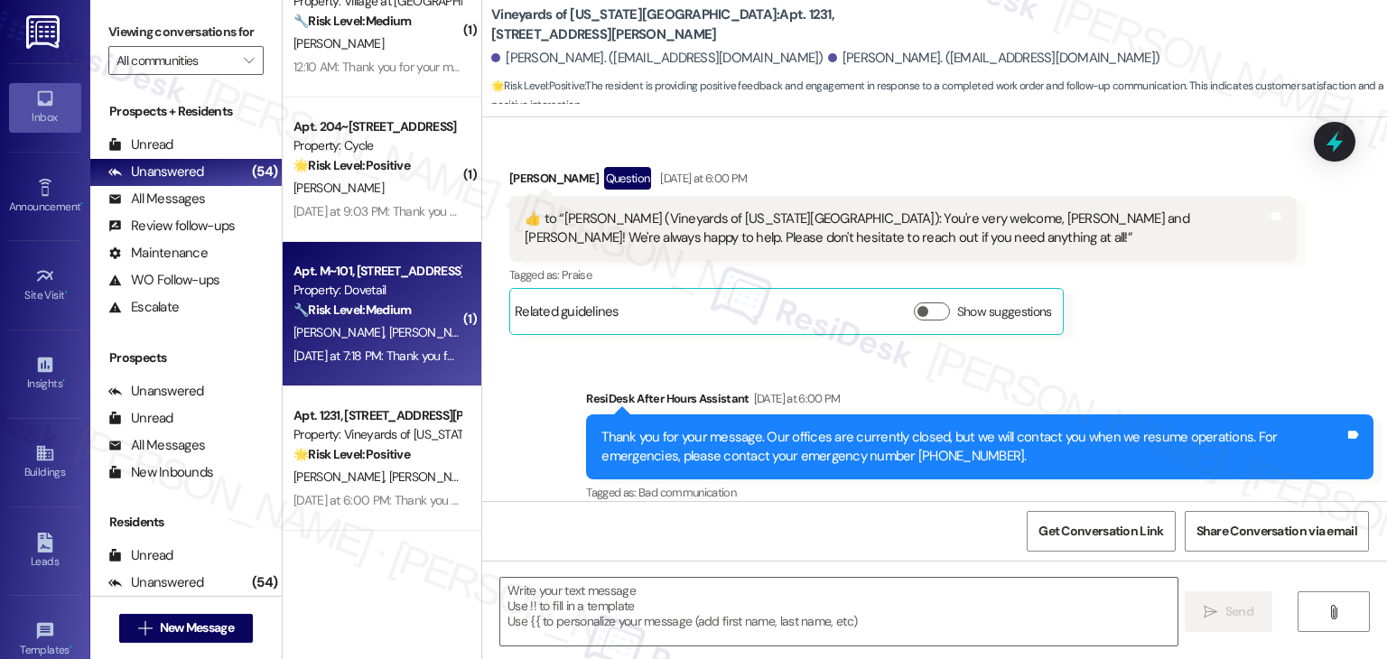
type textarea "Fetching suggested responses. Please feel free to read through the conversation…"
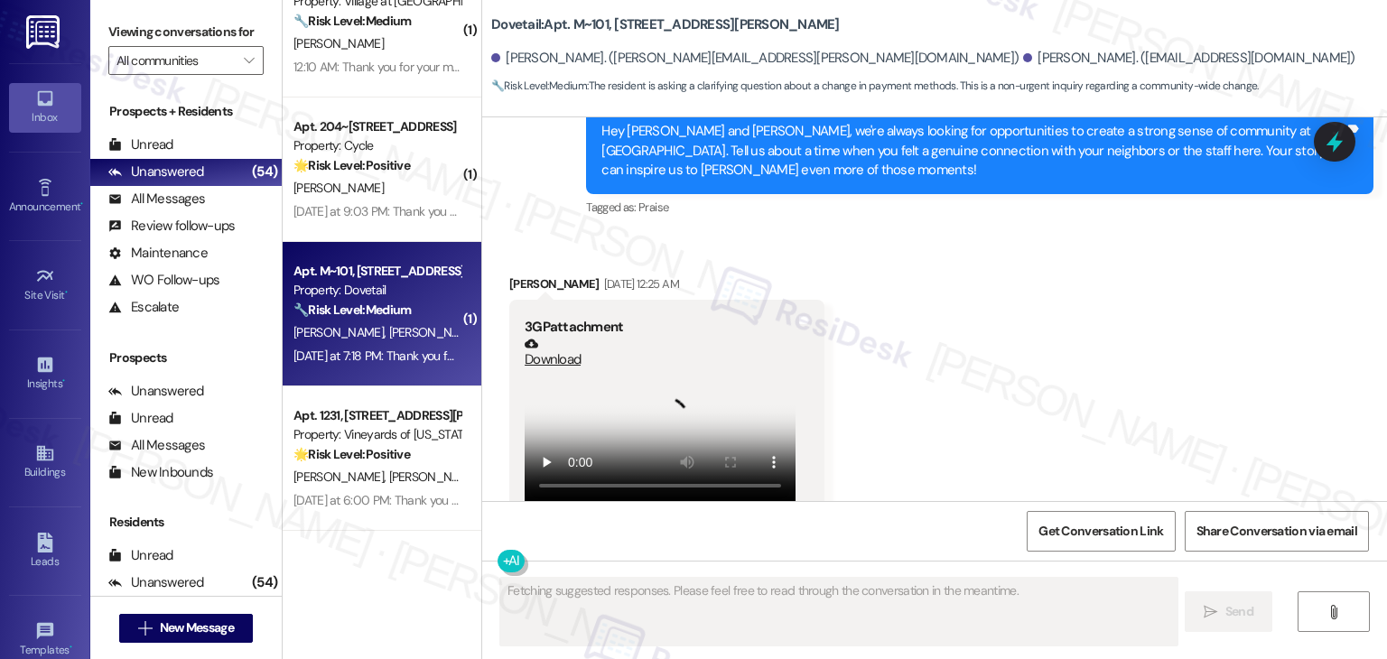
scroll to position [7829, 0]
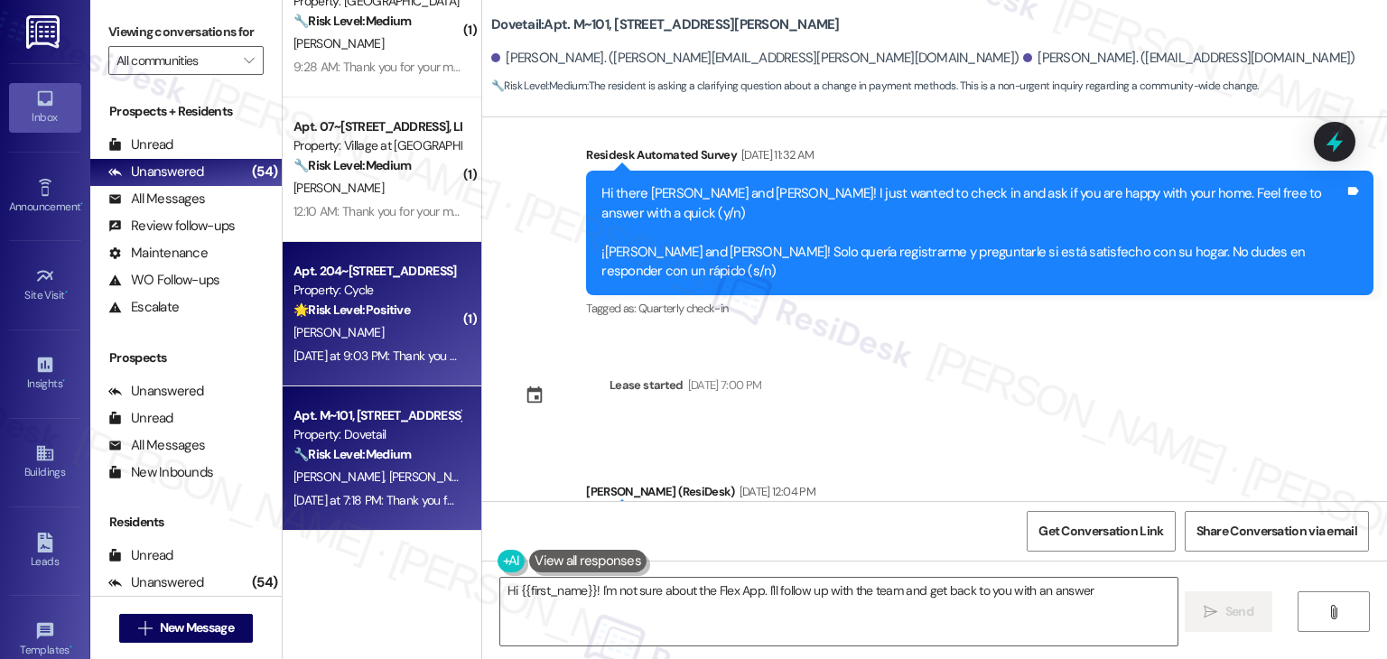
type textarea "Hi {{first_name}}! I'm not sure about the Flex App. I'll follow up with the tea…"
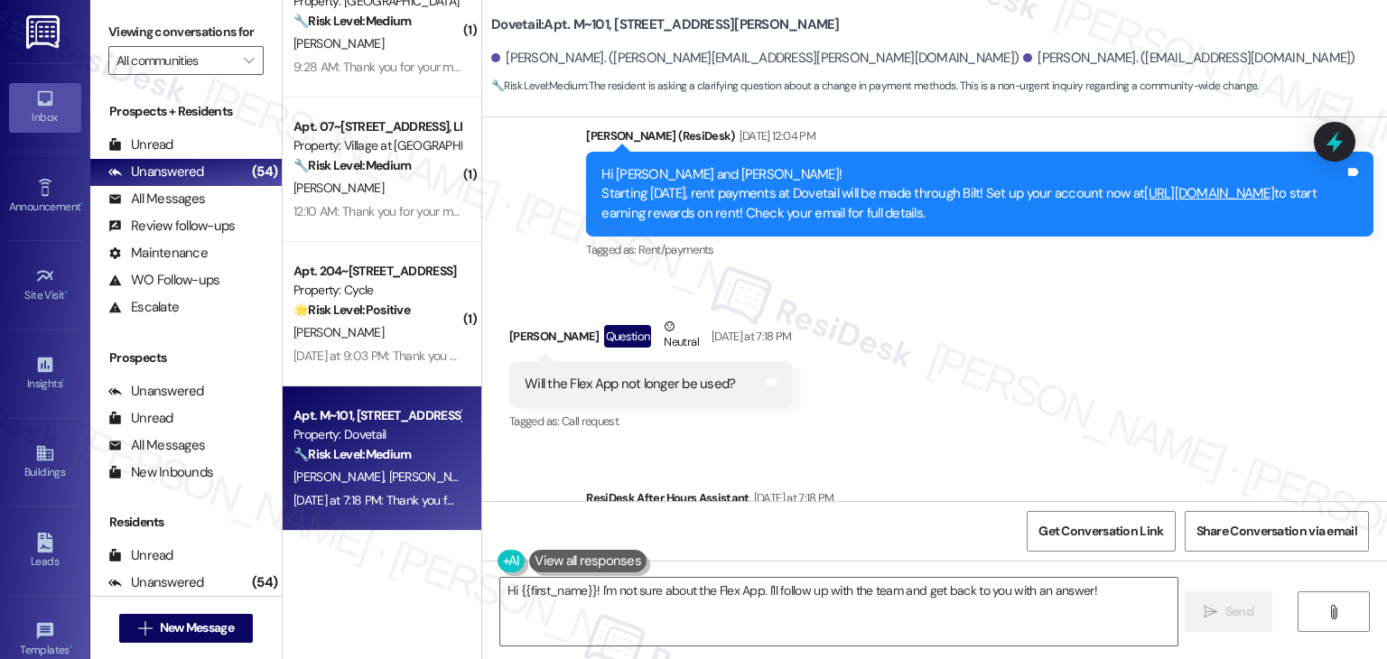
scroll to position [8187, 0]
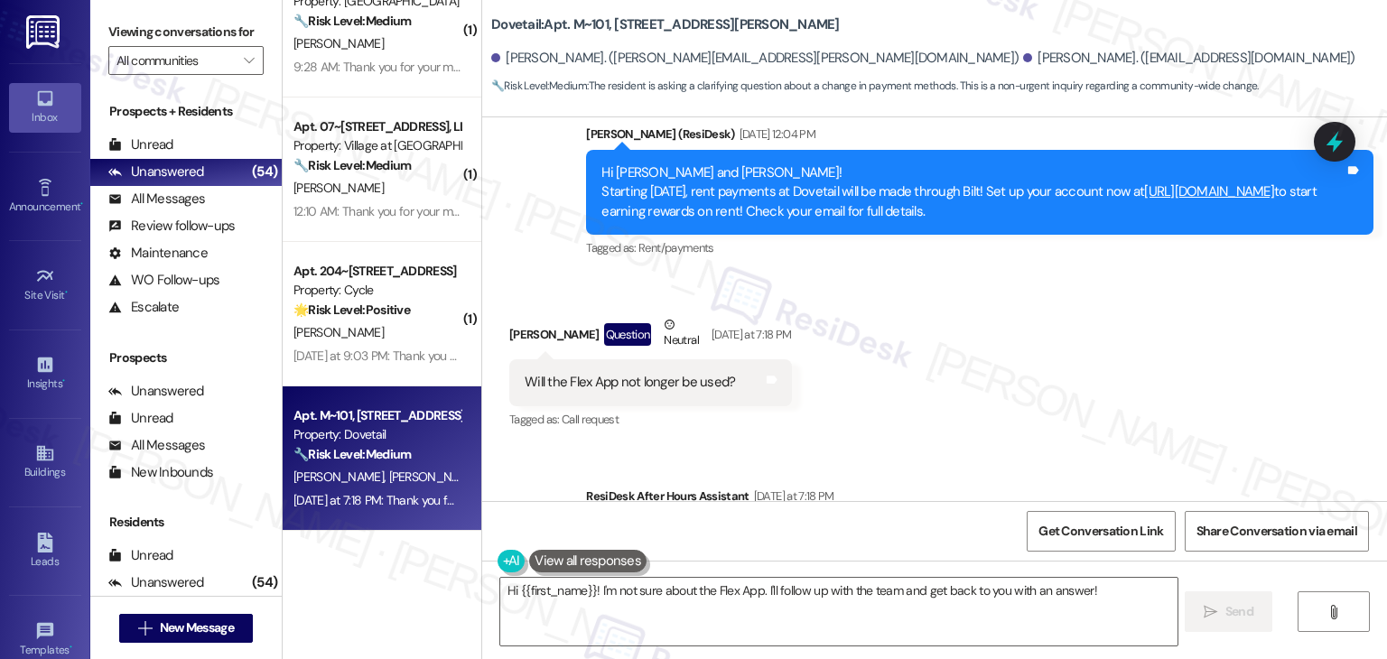
click at [1019, 323] on div "Received via SMS Giuliano Guimaraes Question Neutral Yesterday at 7:18 PM Will …" at bounding box center [934, 361] width 905 height 172
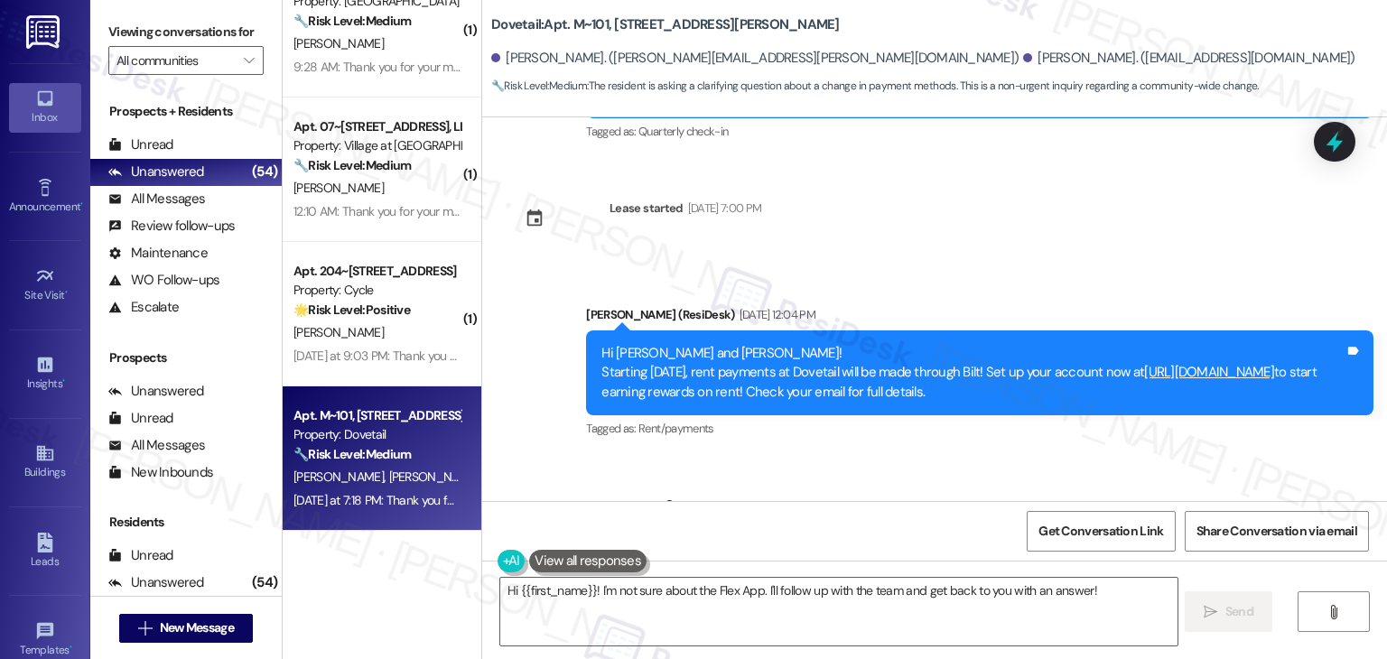
drag, startPoint x: 1184, startPoint y: 268, endPoint x: 560, endPoint y: 238, distance: 624.8
click at [560, 265] on div "Announcement, sent via SMS Dottie (ResiDesk) Sep 17, 2025 at 12:04 PM Hi Giulia…" at bounding box center [934, 360] width 905 height 191
copy div "Hi Giuliano and Marcia! Starting September 25th, rent payments at Dovetail will…"
click at [645, 554] on div "Will the Flex App not longer be used?" at bounding box center [630, 563] width 210 height 19
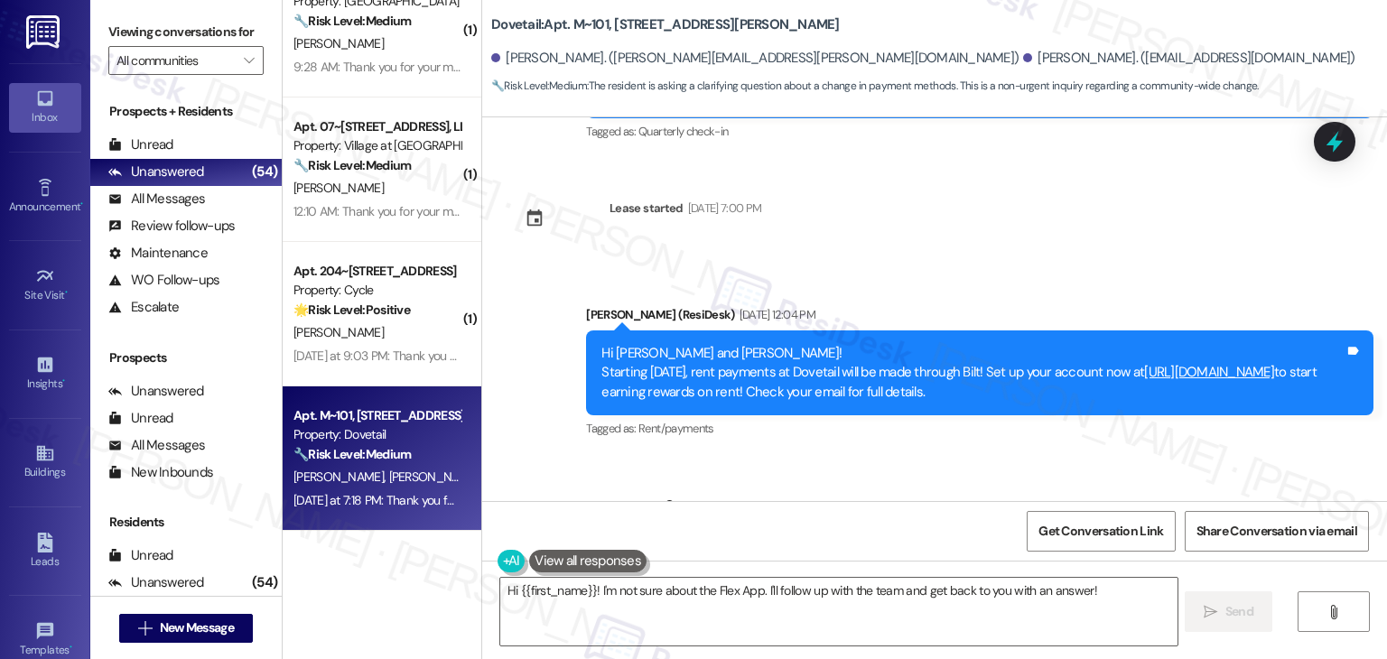
click at [645, 554] on div "Will the Flex App not longer be used?" at bounding box center [630, 563] width 210 height 19
copy div "Will the Flex App not longer be used? Tags and notes"
click at [518, 496] on div "Giuliano Guimaraes Question Neutral Yesterday at 7:18 PM" at bounding box center [650, 518] width 283 height 44
copy div "Giuliano"
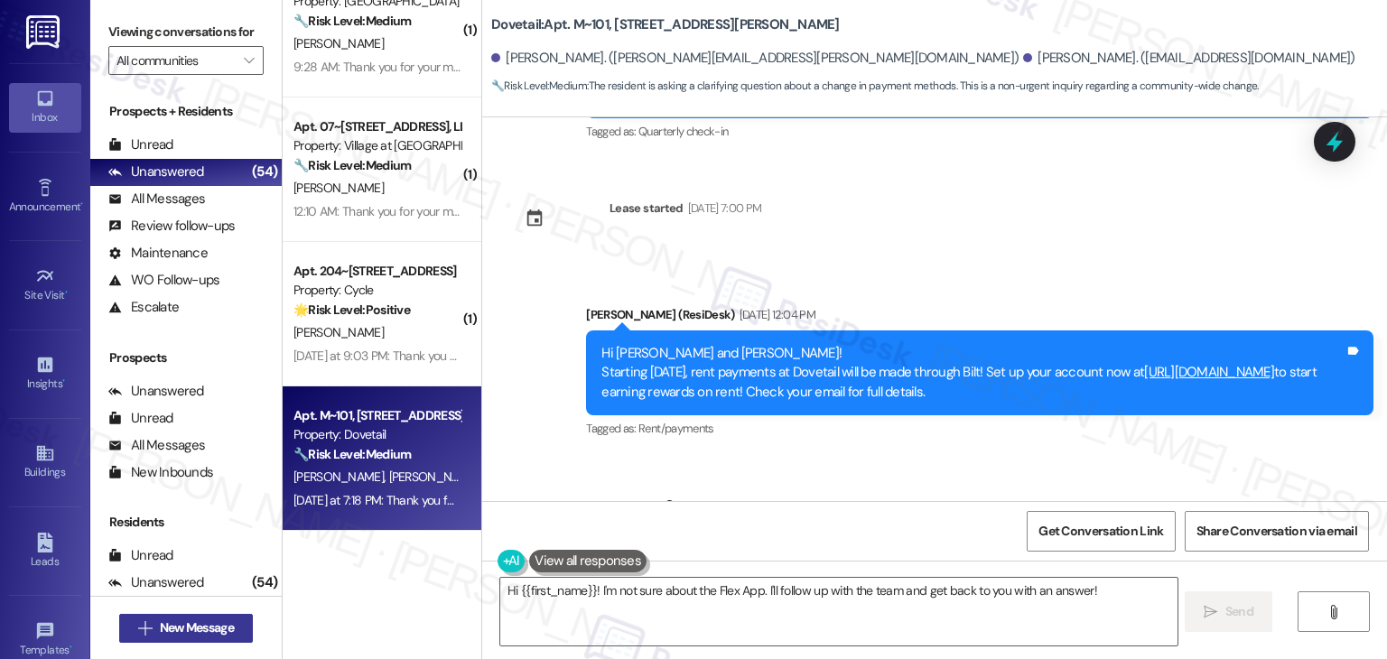
click at [166, 630] on span "New Message" at bounding box center [197, 628] width 74 height 19
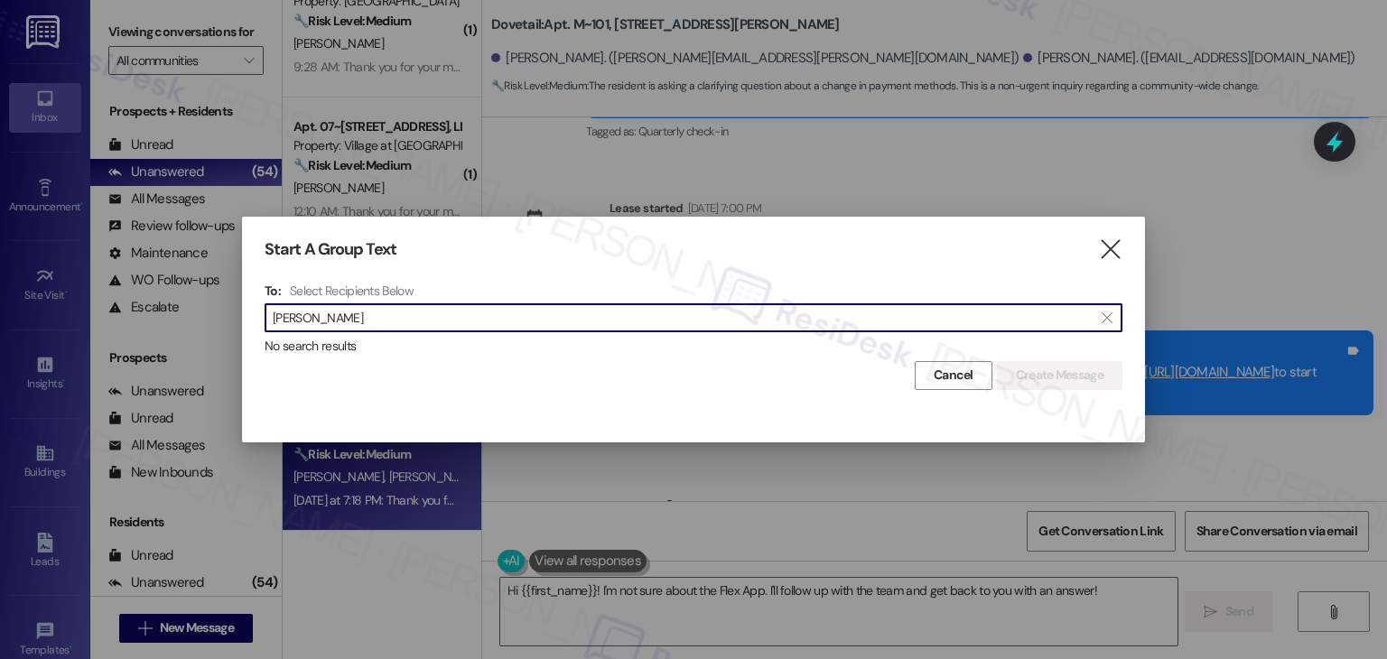
drag, startPoint x: 330, startPoint y: 312, endPoint x: 254, endPoint y: 301, distance: 76.6
click at [254, 301] on div "Start A Group Text  To: Select Recipients Below  Stephanie Pence  No search …" at bounding box center [693, 315] width 903 height 196
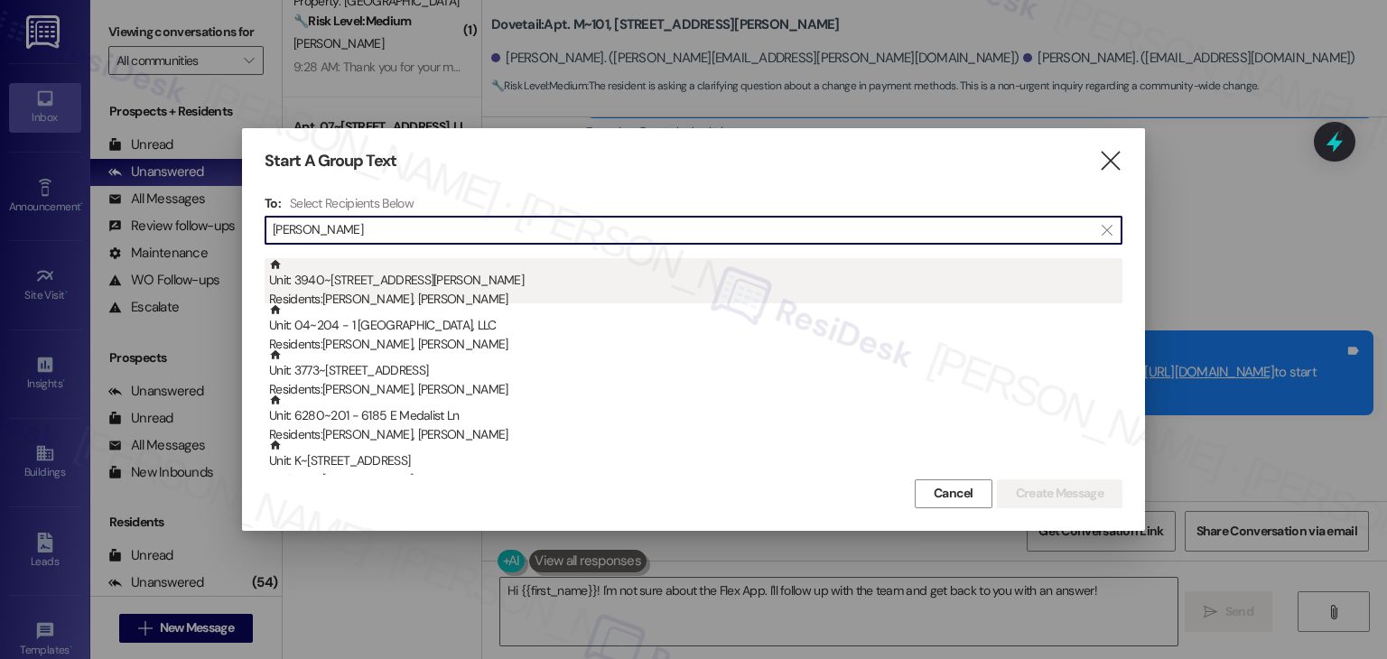
scroll to position [361, 0]
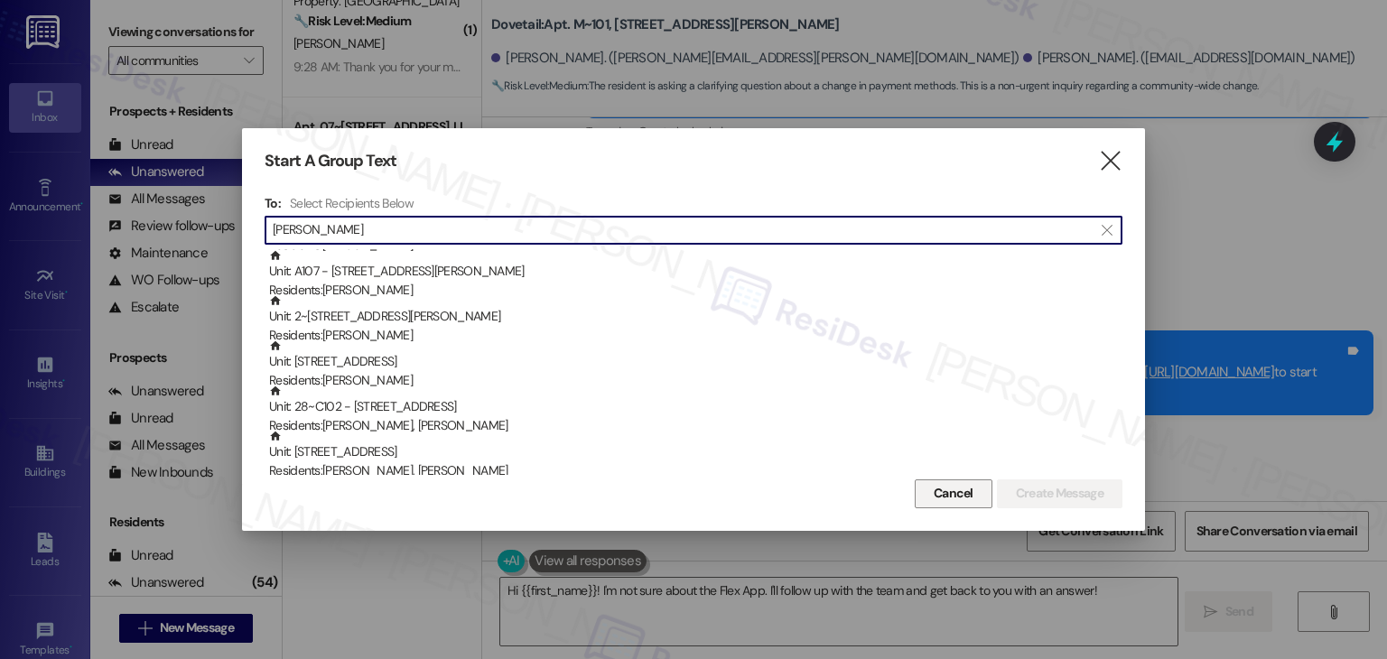
type input "Pence"
click at [973, 489] on span "Cancel" at bounding box center [953, 493] width 47 height 19
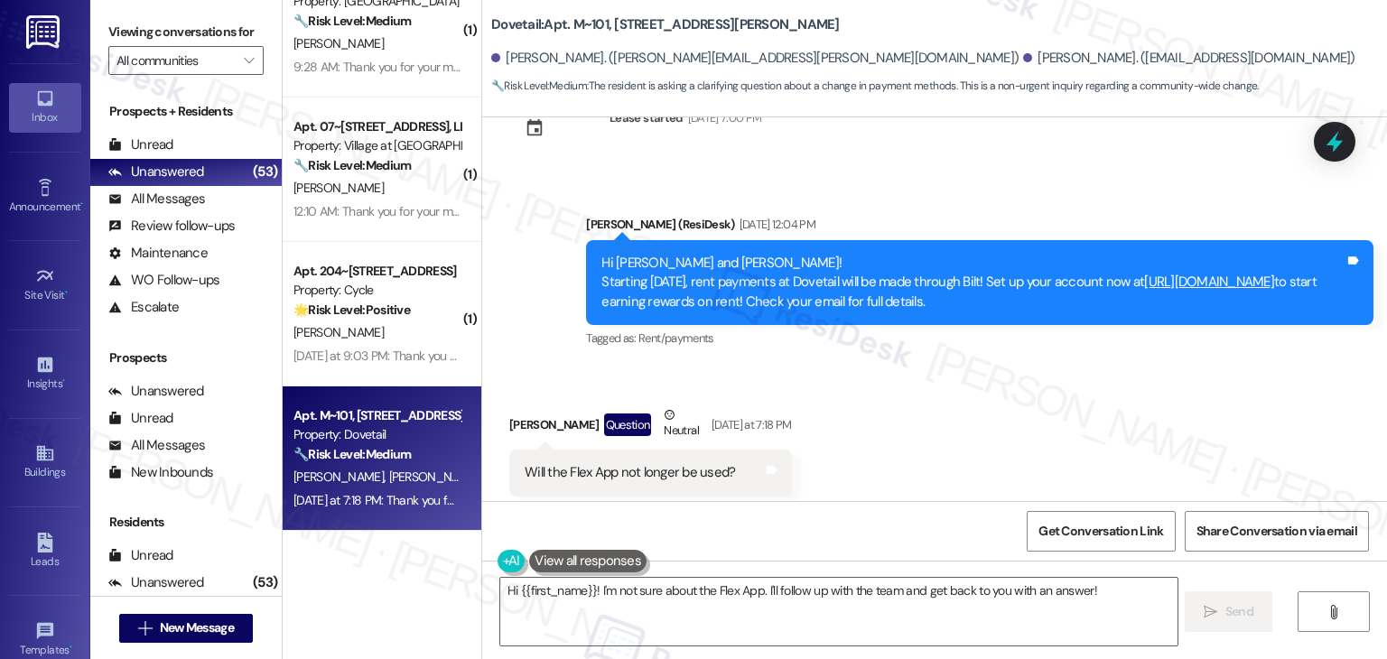
scroll to position [8187, 0]
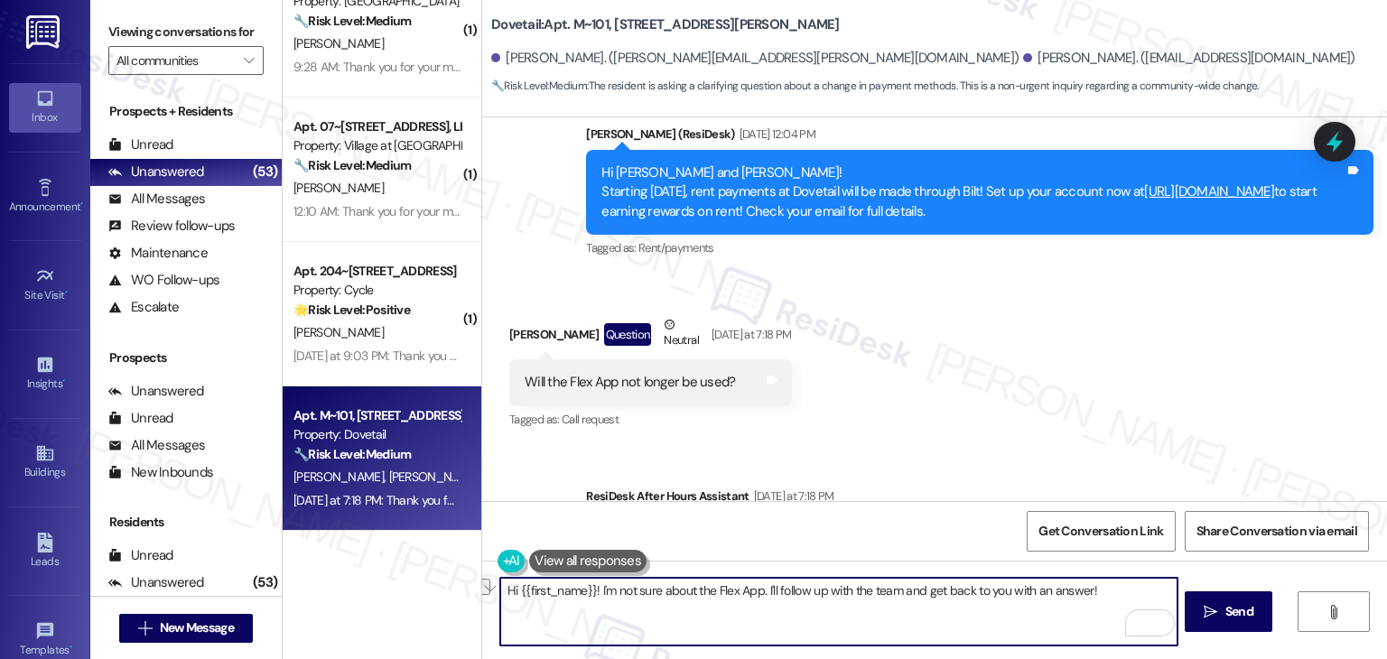
drag, startPoint x: 592, startPoint y: 590, endPoint x: 1093, endPoint y: 588, distance: 501.3
click at [1093, 588] on textarea "Hi {{first_name}}! I'm not sure about the Flex App. I'll follow up with the tea…" at bounding box center [838, 612] width 677 height 68
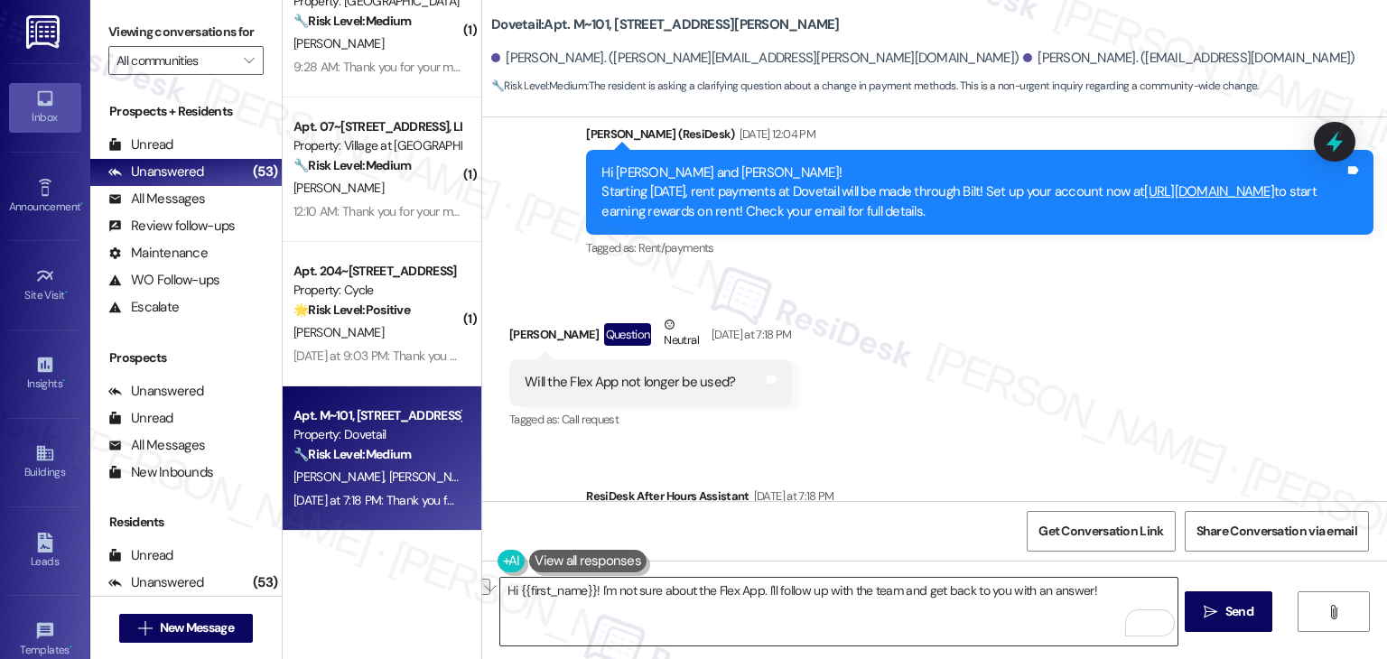
click at [666, 592] on textarea "Hi {{first_name}}! I'm not sure about the Flex App. I'll follow up with the tea…" at bounding box center [838, 612] width 677 height 68
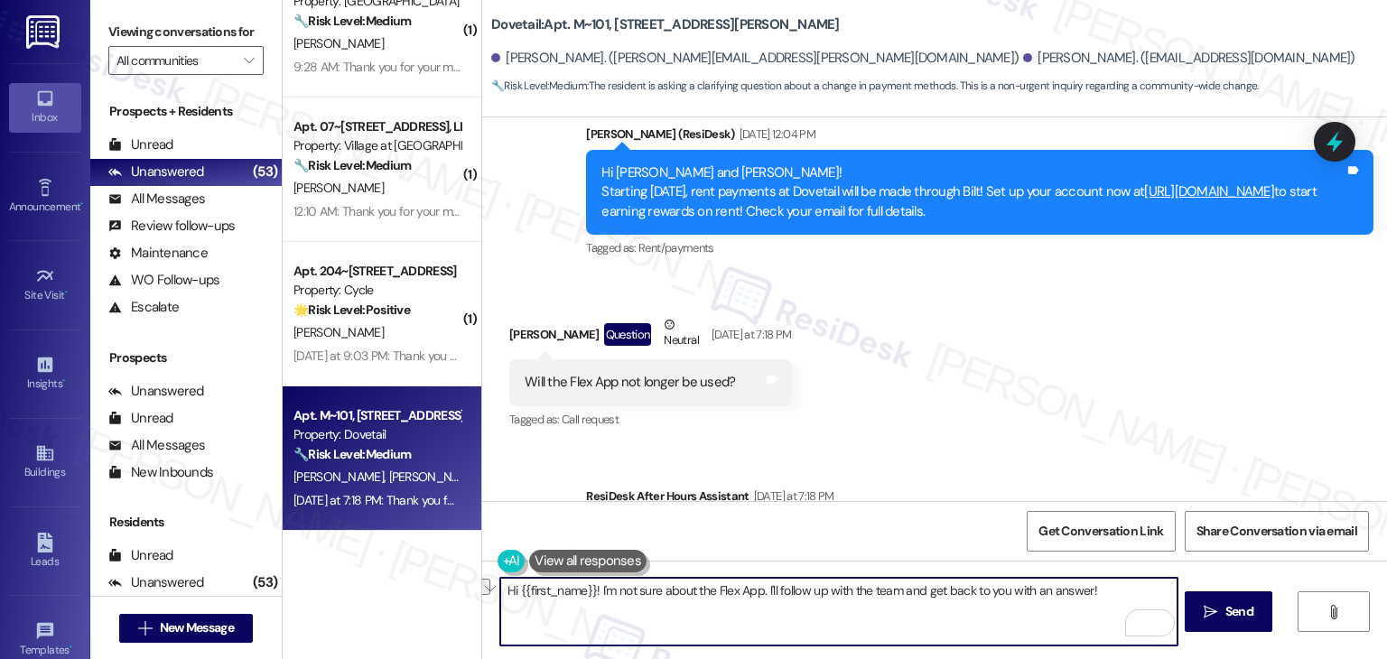
click at [666, 592] on textarea "Hi {{first_name}}! I'm not sure about the Flex App. I'll follow up with the tea…" at bounding box center [838, 612] width 677 height 68
paste textarea "Giuliano, thank you for your question about the Flex App. I’ll confirm with the…"
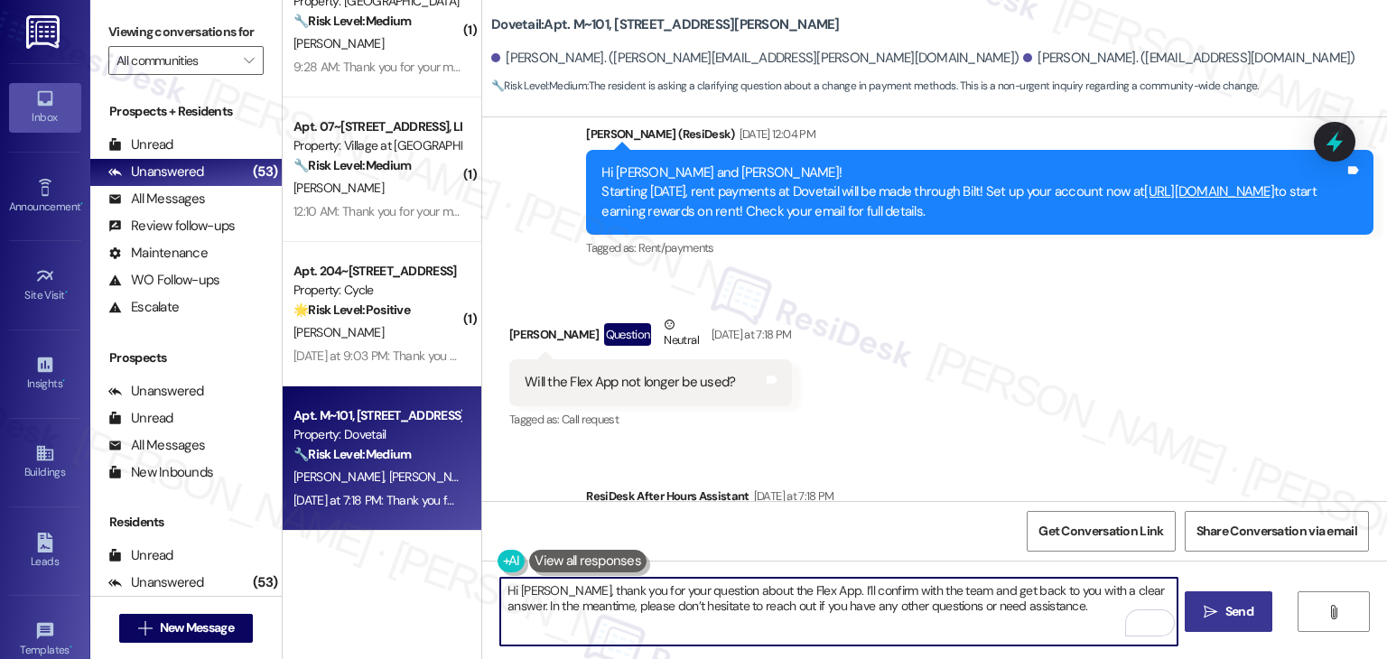
type textarea "Hi Giuliano, thank you for your question about the Flex App. I’ll confirm with …"
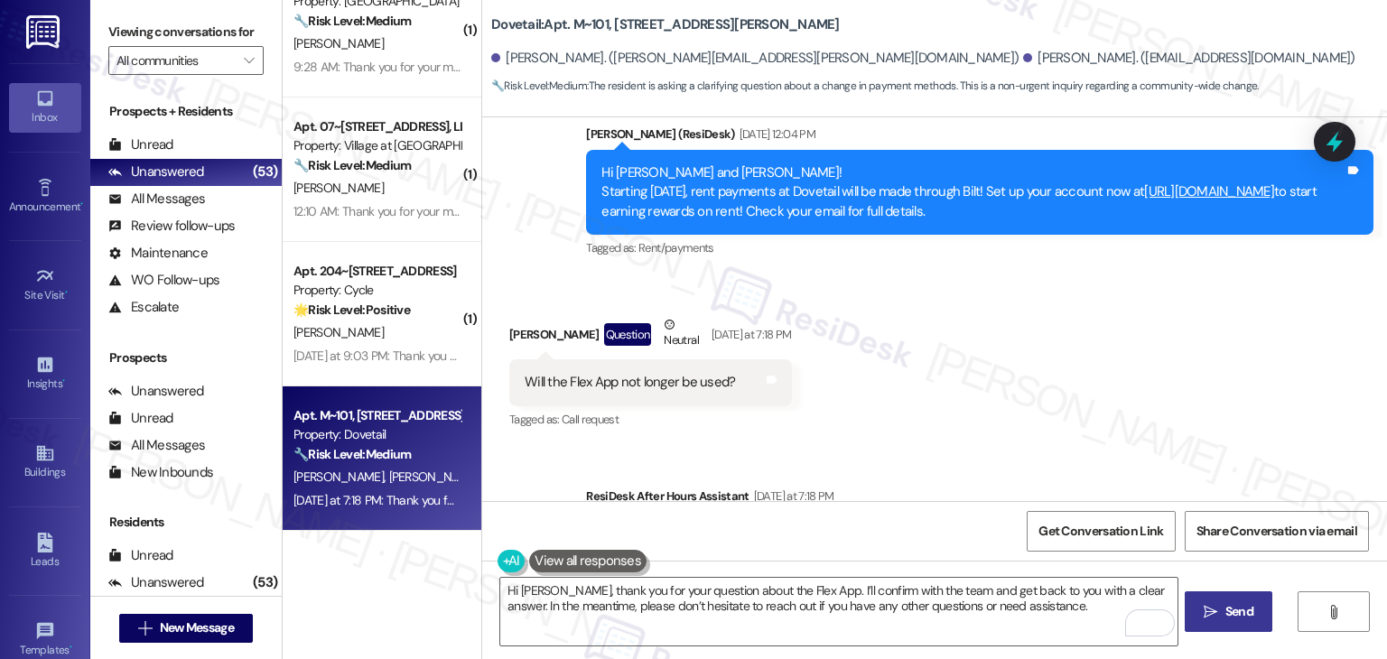
click at [1231, 613] on span "Send" at bounding box center [1240, 611] width 28 height 19
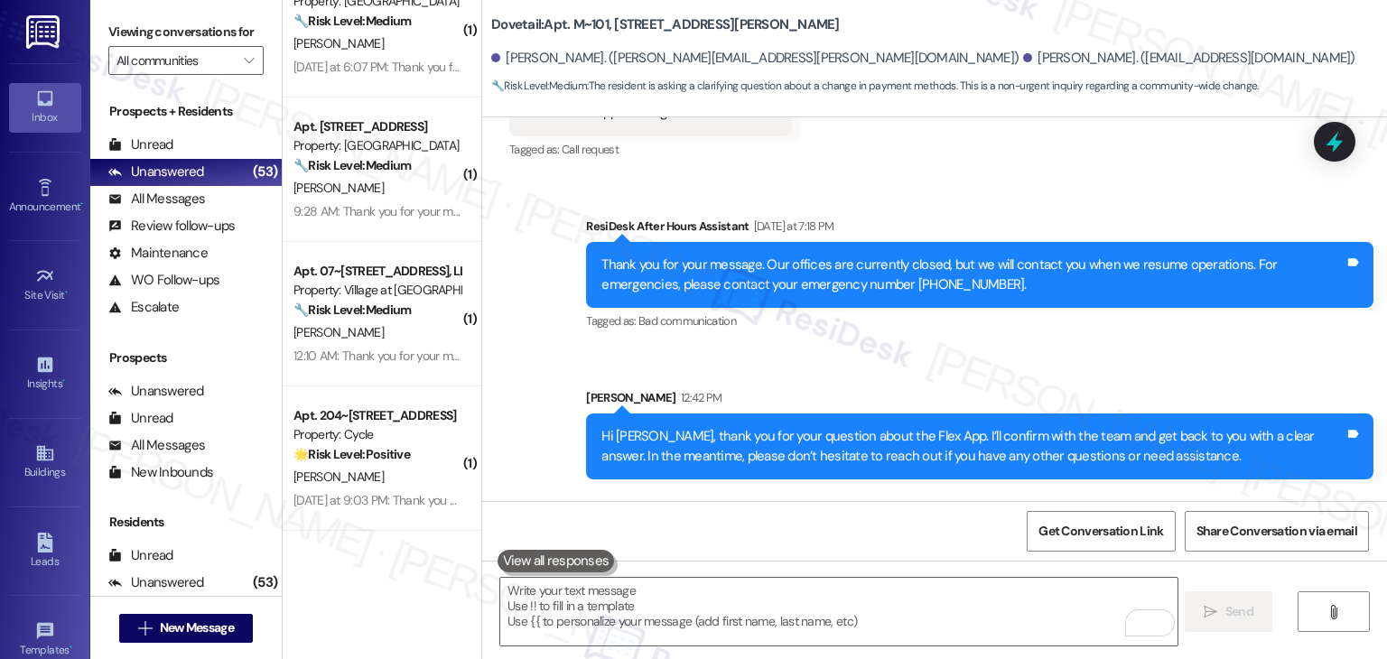
scroll to position [8458, 0]
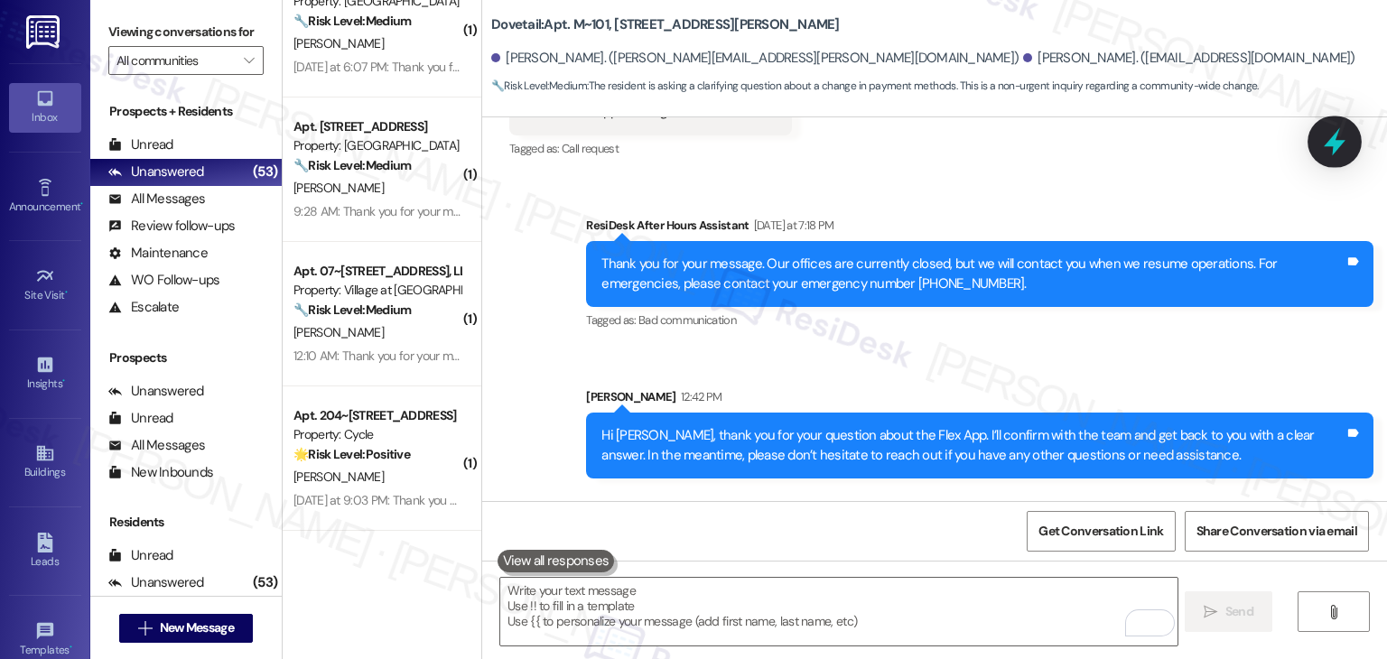
click at [1339, 140] on icon at bounding box center [1335, 141] width 31 height 31
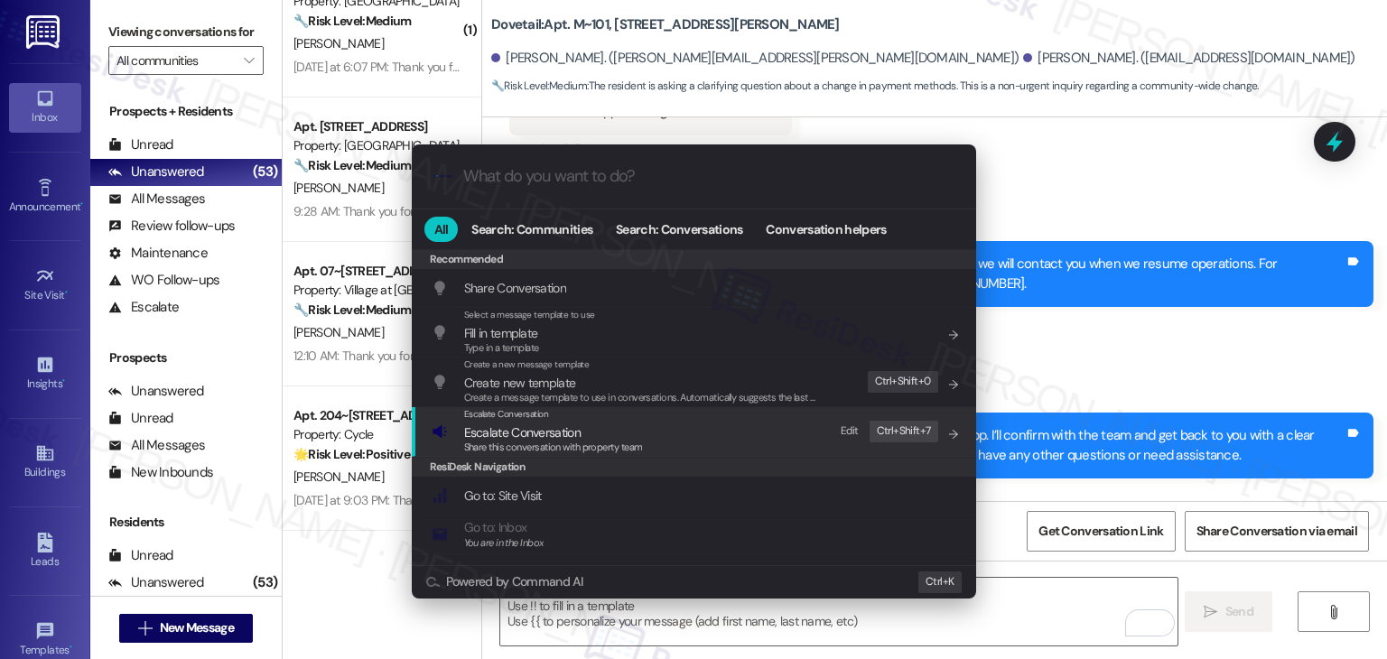
click at [585, 434] on span "Escalate Conversation" at bounding box center [553, 433] width 179 height 20
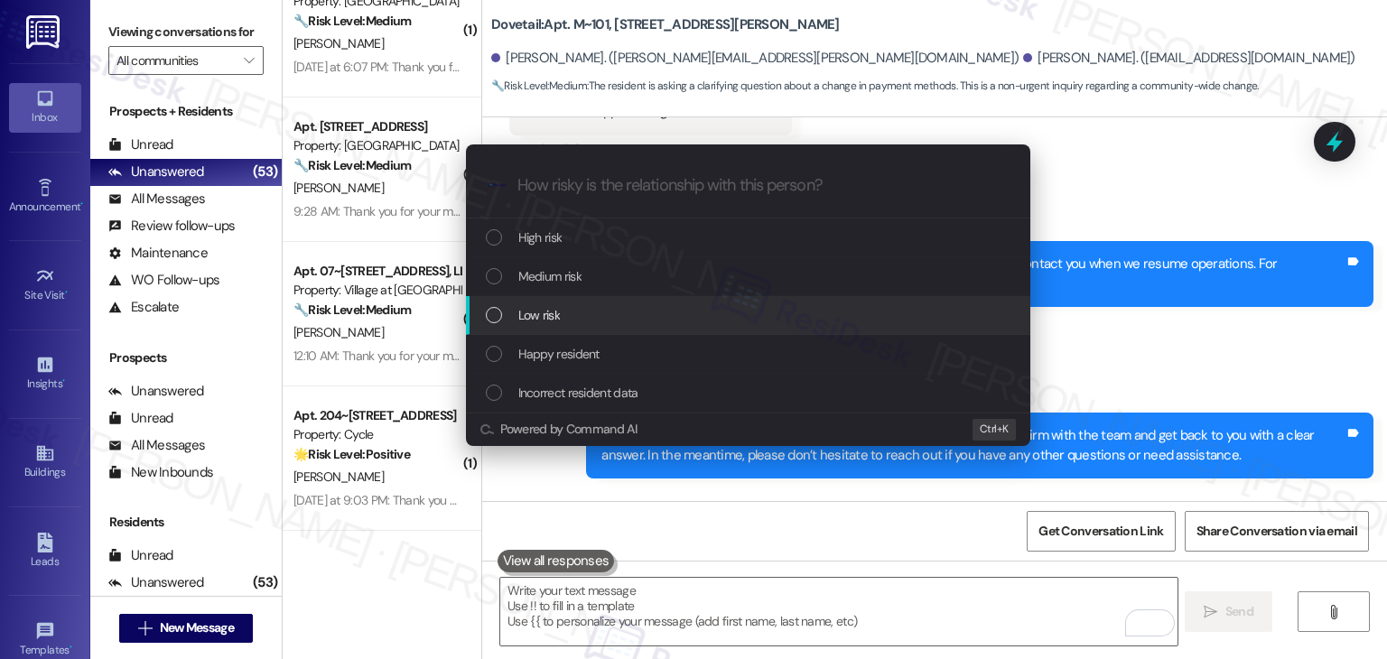
click at [491, 315] on div "List of options" at bounding box center [494, 315] width 16 height 16
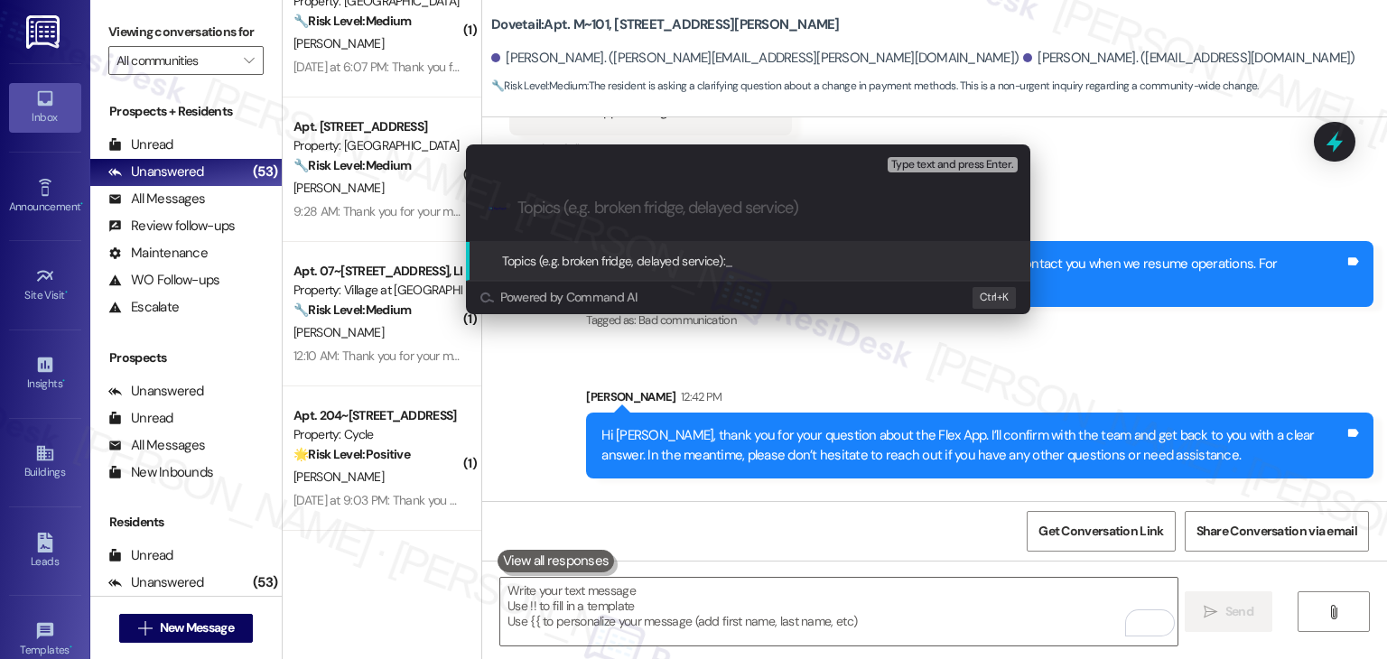
paste input "Resident Concern: Will Flex Still Be Available?"
type input "Resident Concern: Will Flex Still Be Available?"
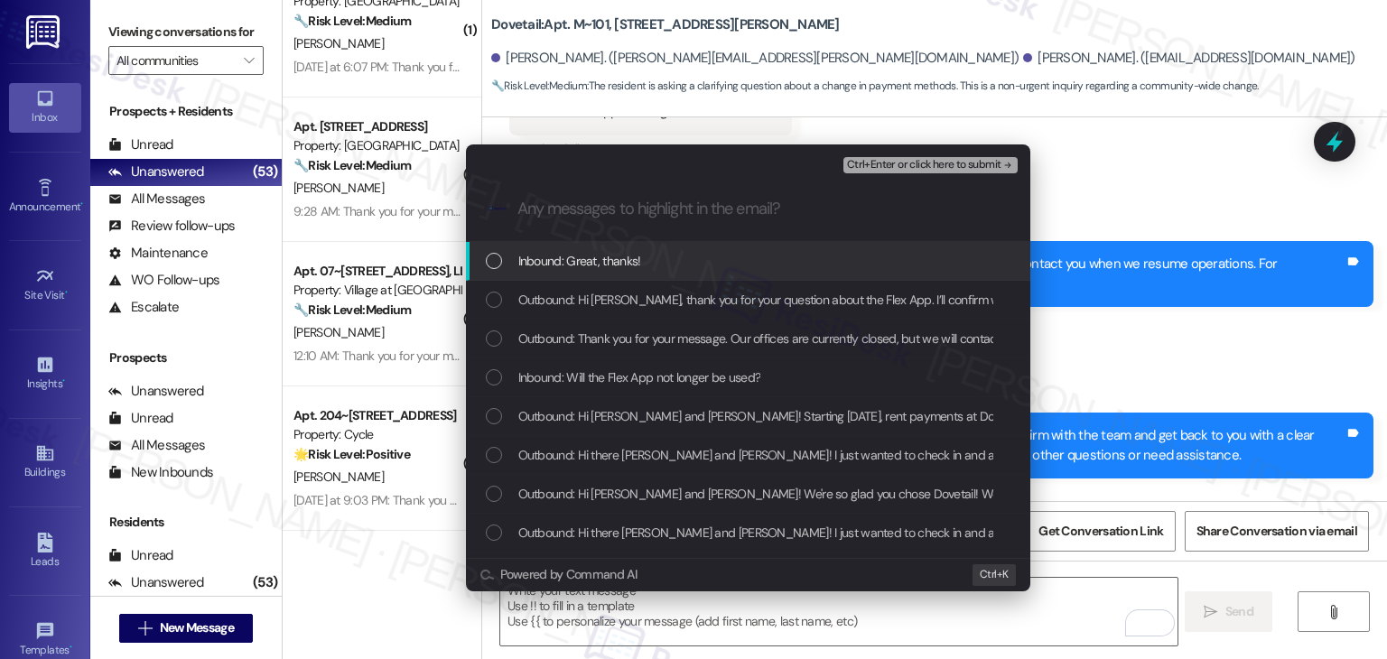
click at [492, 258] on div "List of options" at bounding box center [494, 261] width 16 height 16
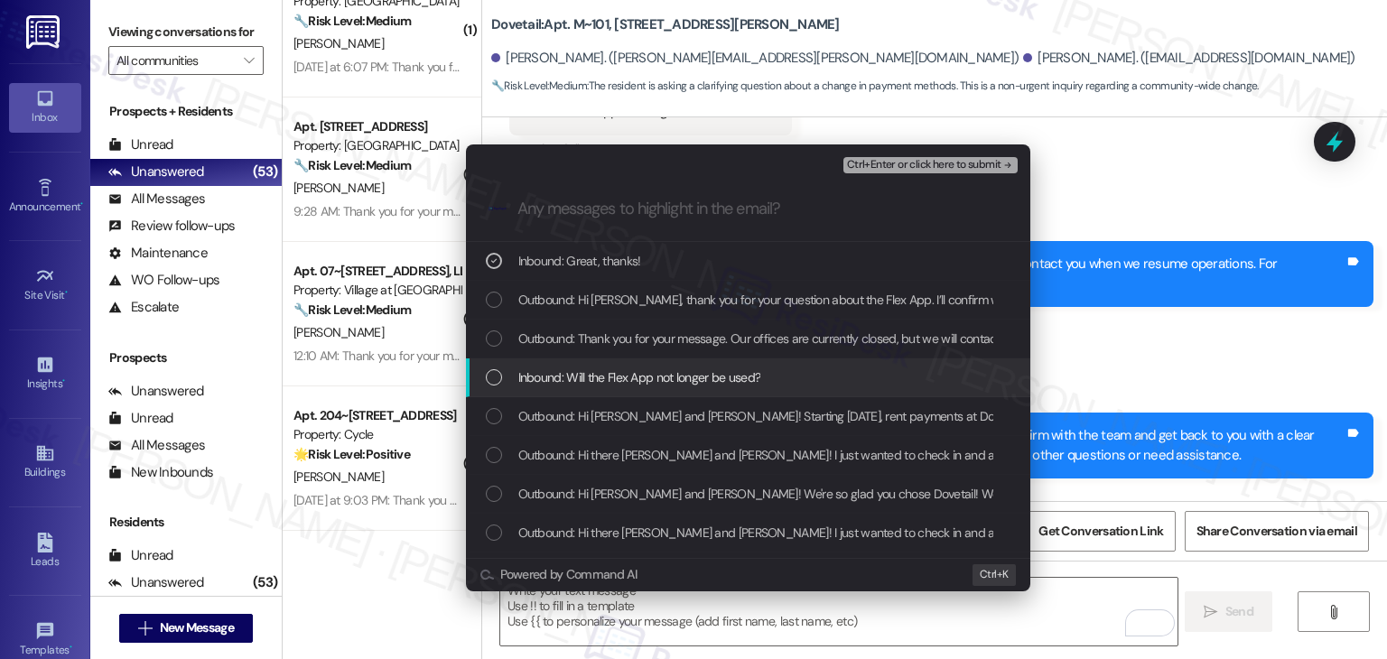
click at [489, 375] on div "List of options" at bounding box center [494, 377] width 16 height 16
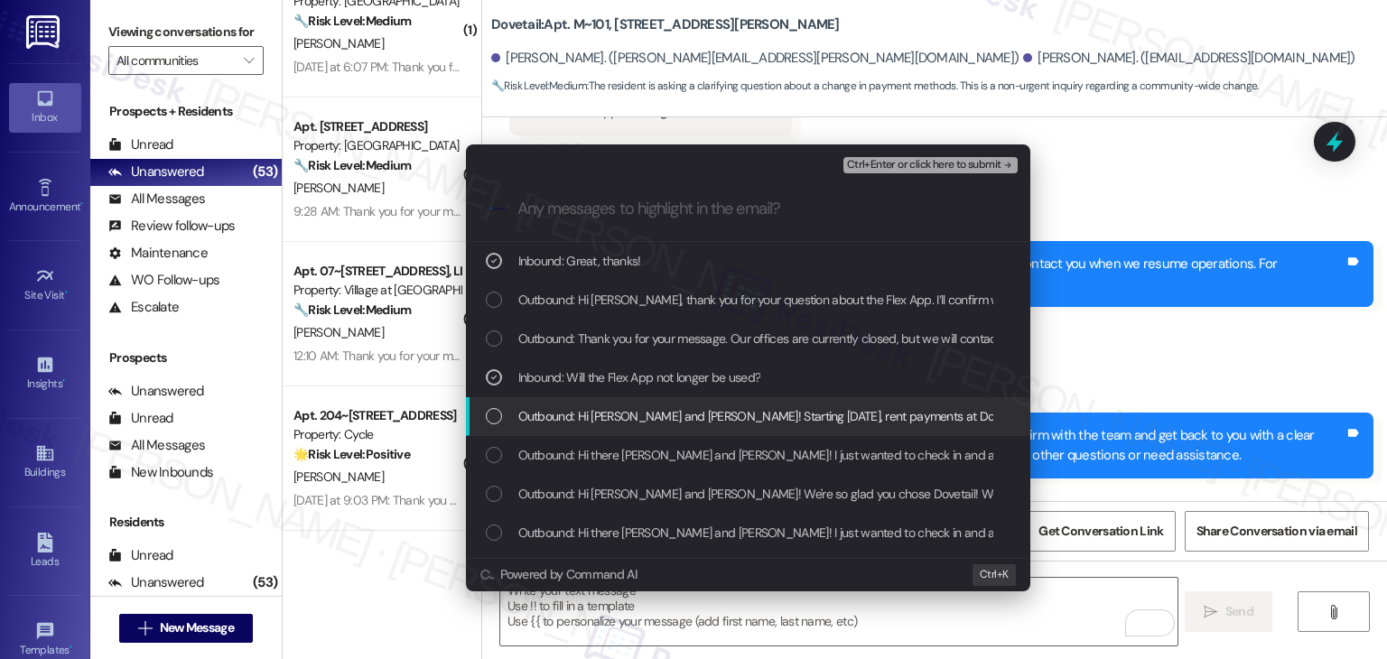
click at [495, 418] on div "List of options" at bounding box center [494, 416] width 16 height 16
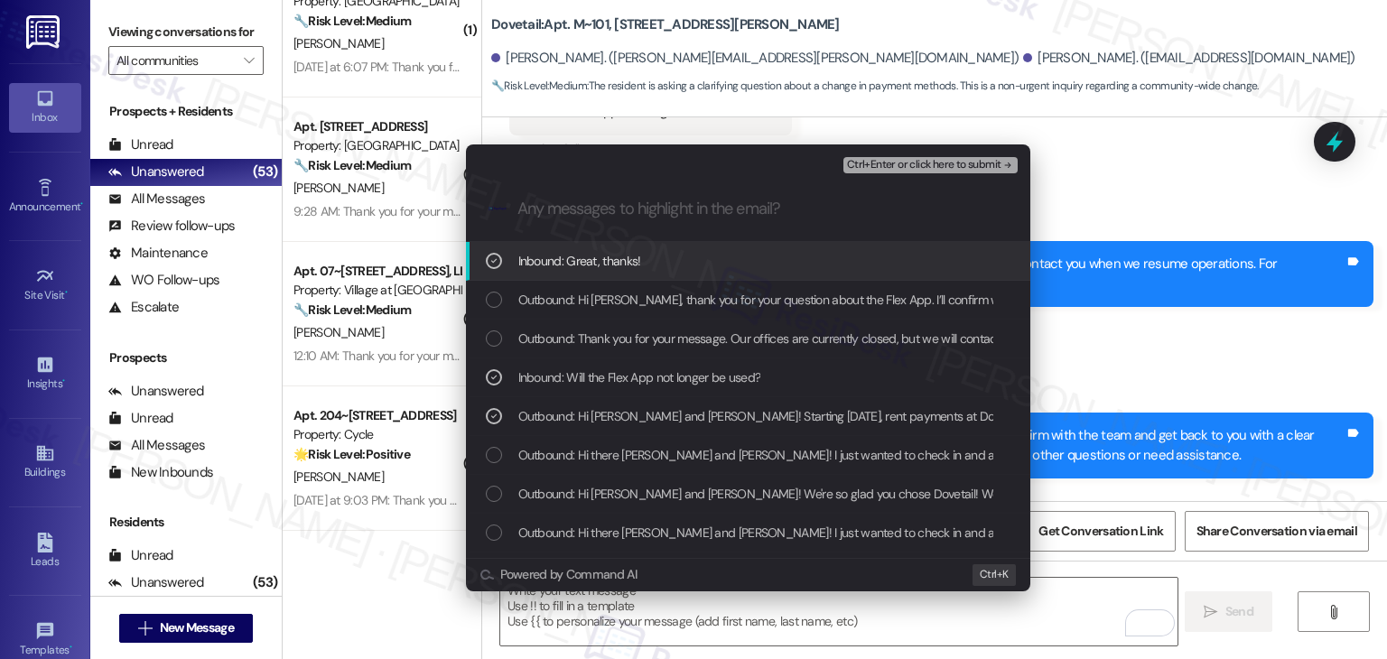
click at [960, 155] on div "Ctrl+Enter or click here to submit" at bounding box center [933, 165] width 178 height 23
click at [923, 167] on span "Ctrl+Enter or click here to submit" at bounding box center [924, 165] width 154 height 13
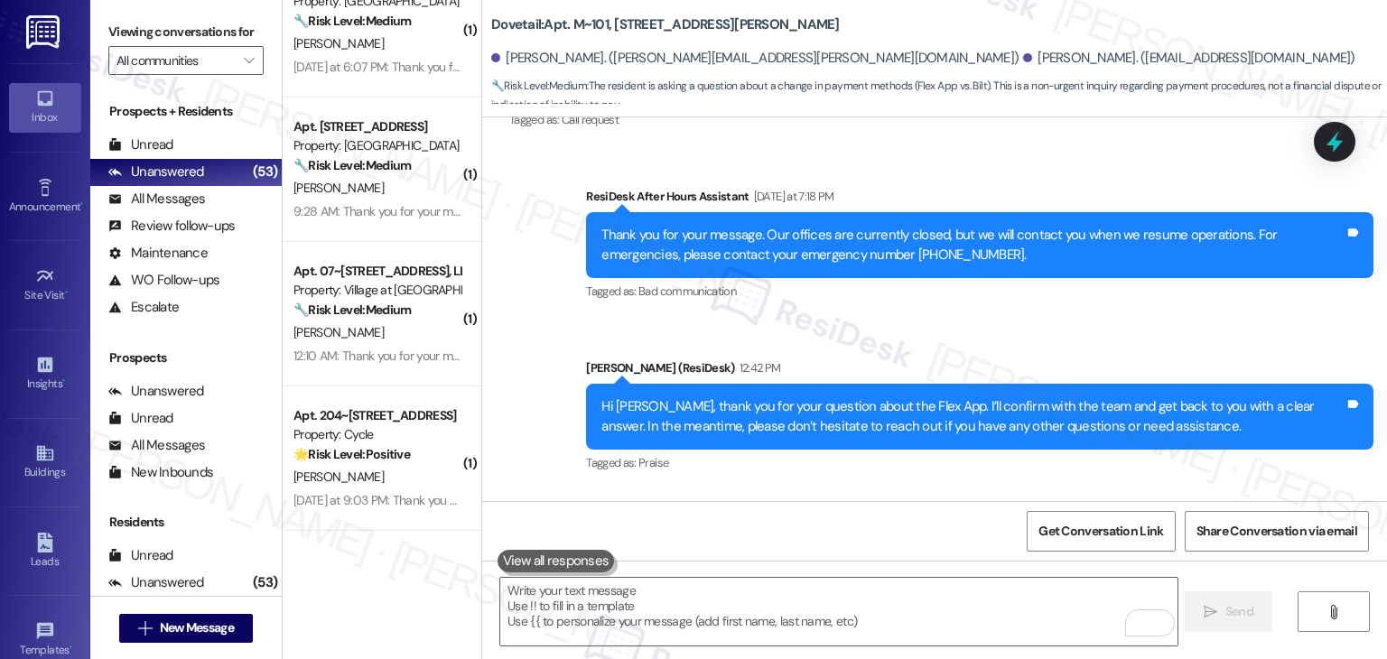
scroll to position [8510, 0]
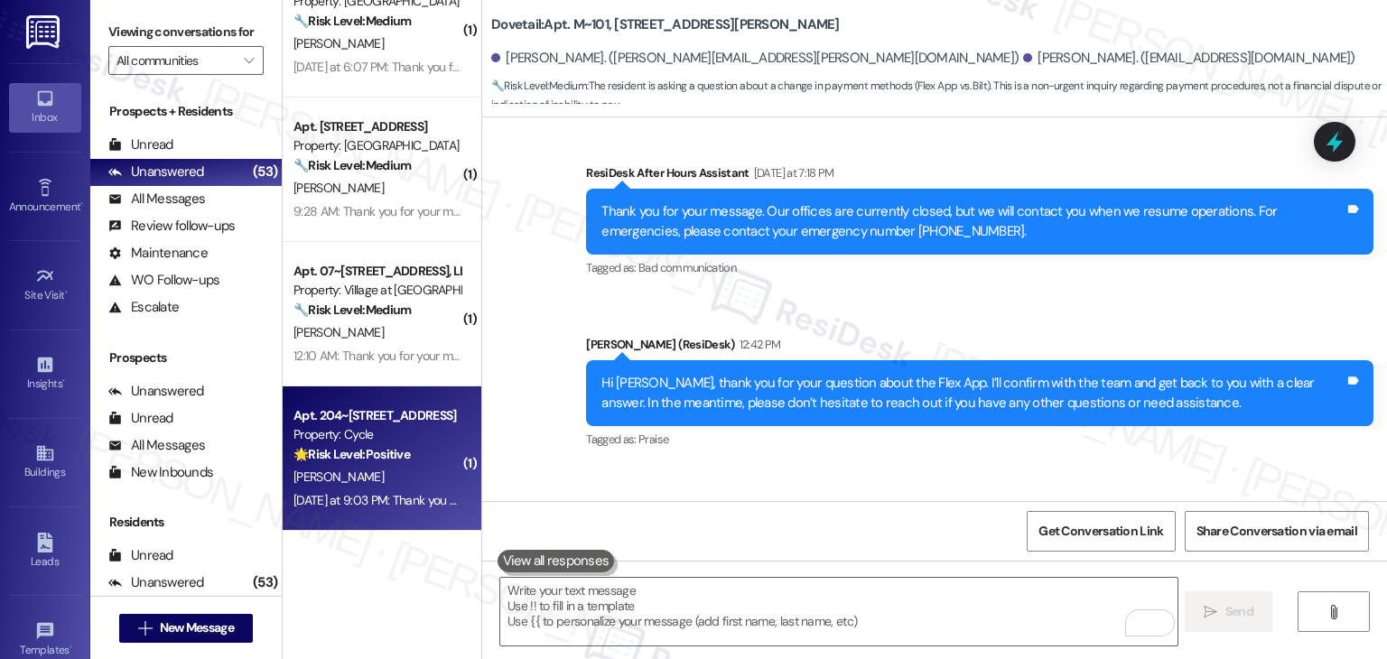
click at [358, 508] on div "Yesterday at 9:03 PM: Thank you for your message. Our offices are currently clo…" at bounding box center [848, 500] width 1109 height 16
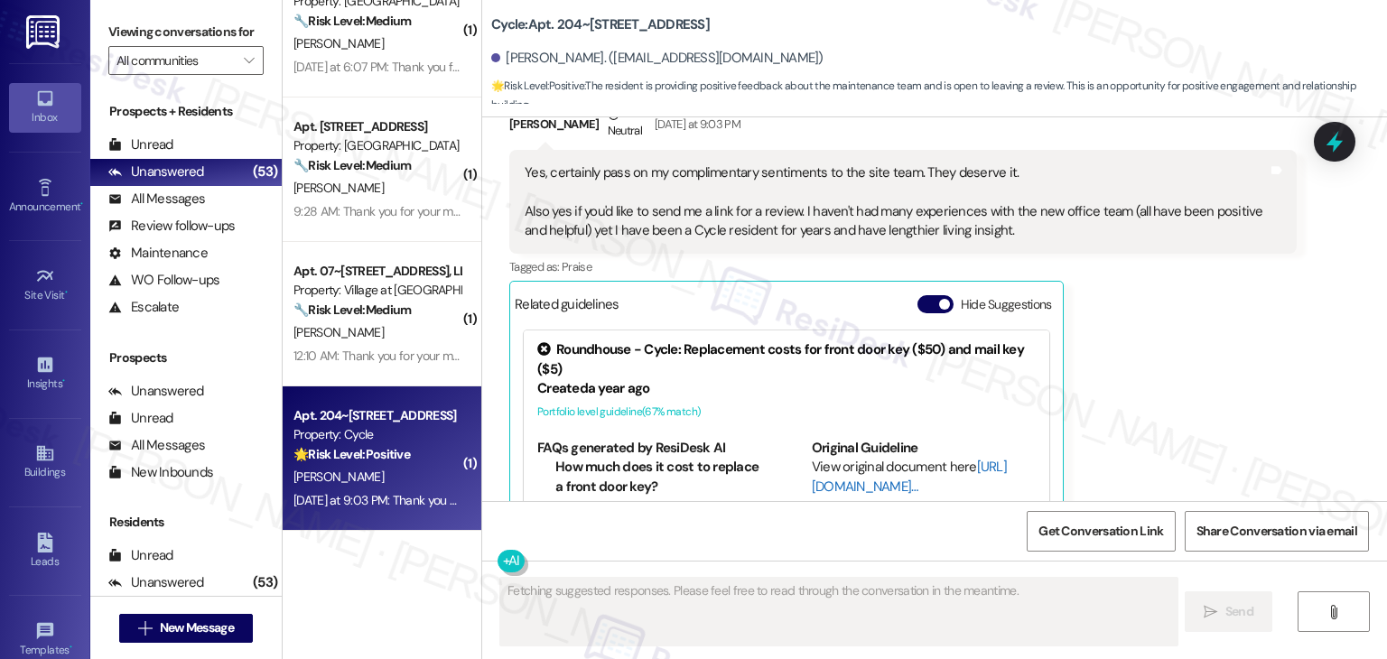
scroll to position [4585, 0]
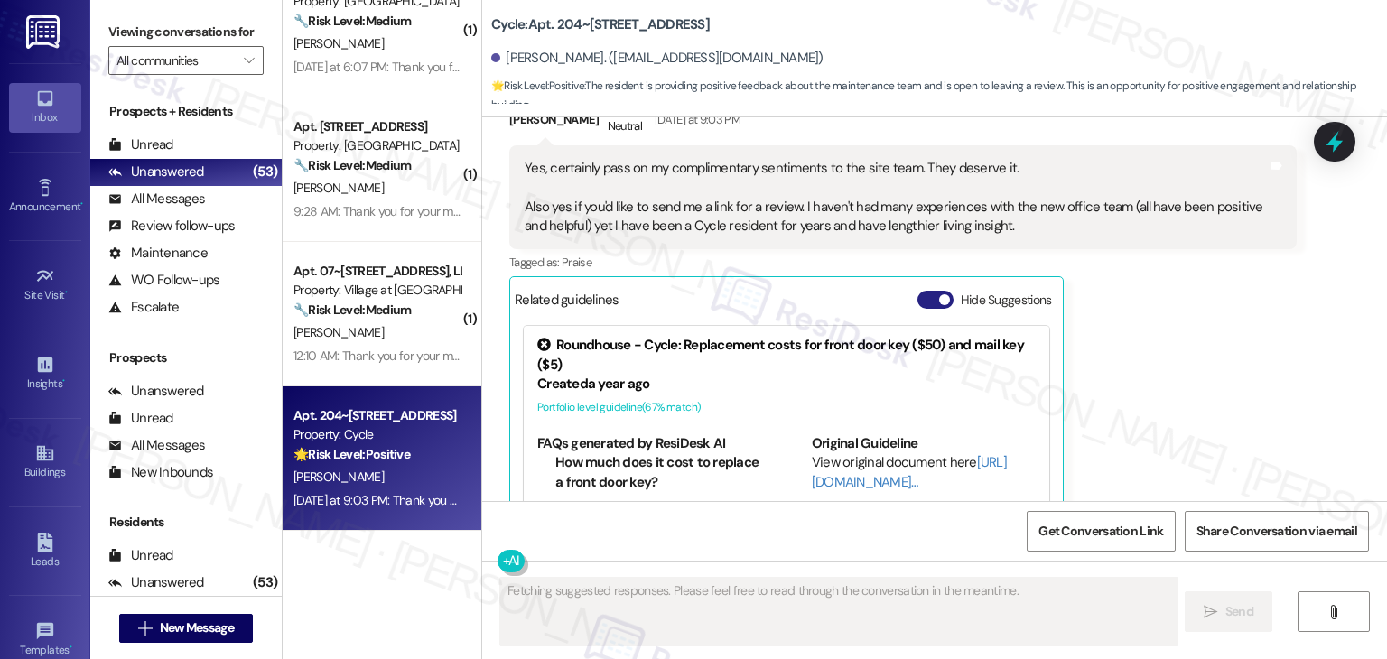
click at [918, 291] on button "Hide Suggestions" at bounding box center [936, 300] width 36 height 18
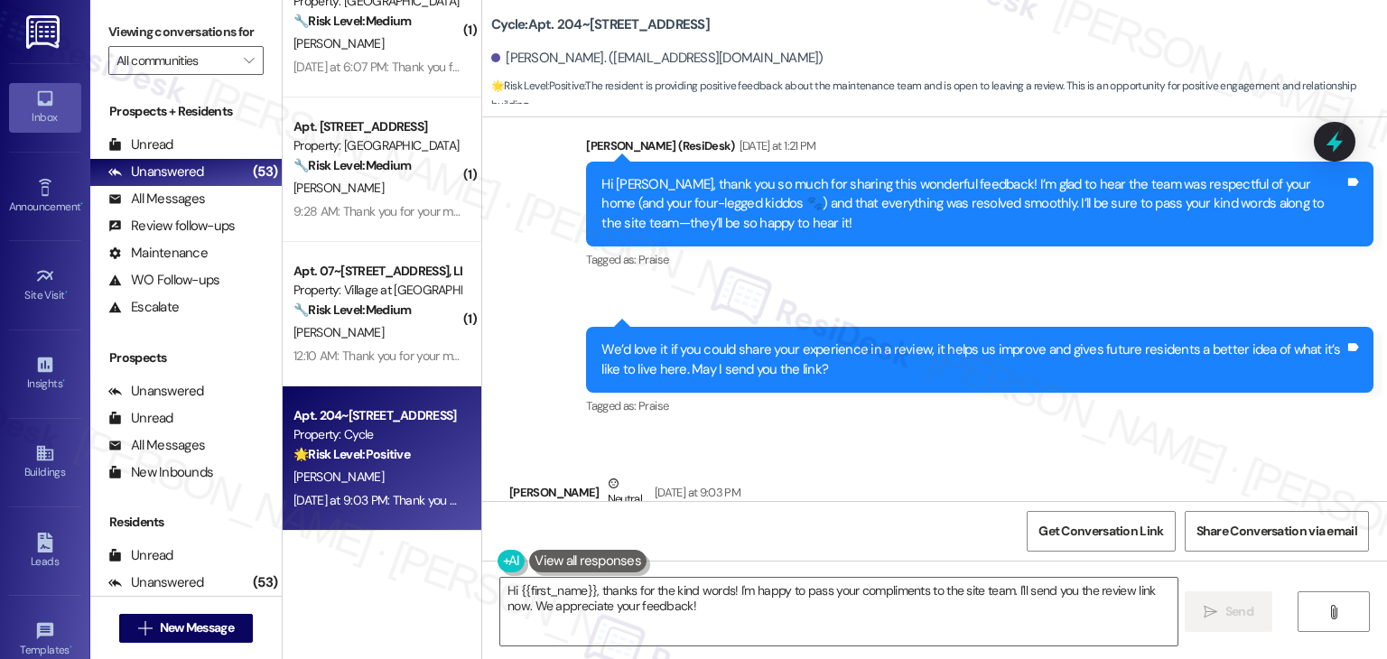
scroll to position [4223, 0]
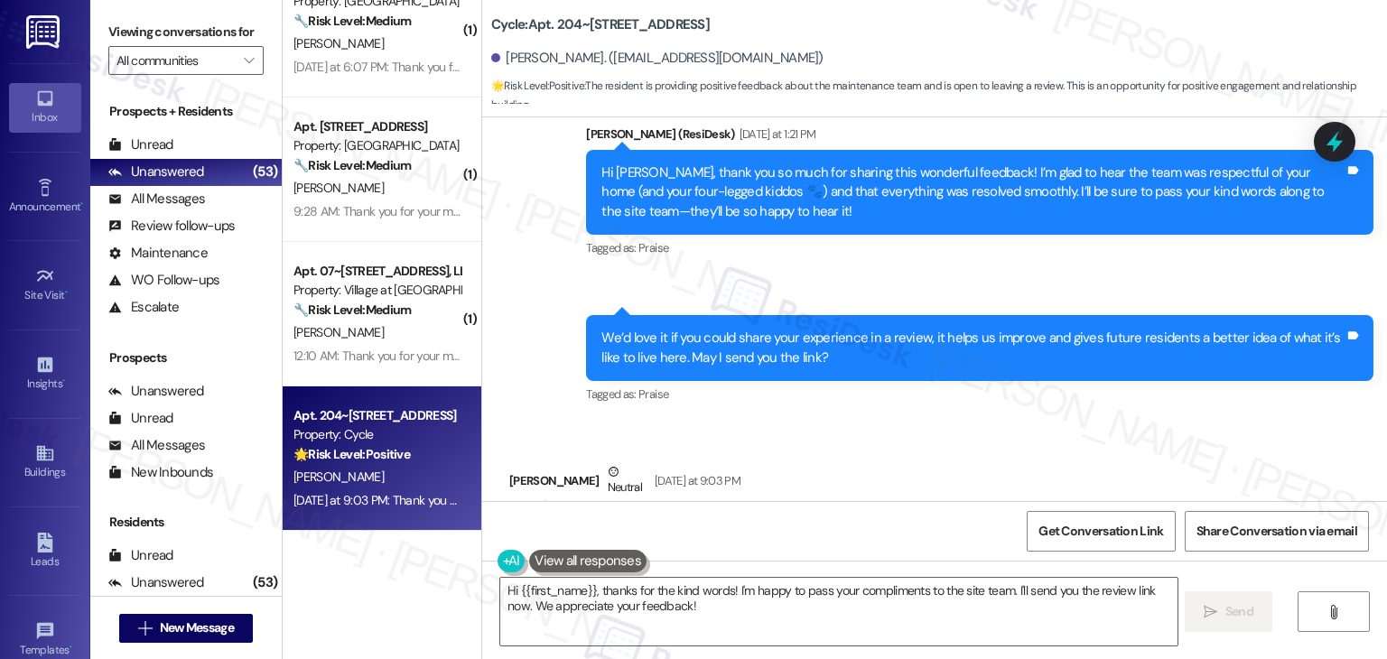
click at [936, 422] on div "Received via SMS Diana Brailoiu Neutral Yesterday at 9:03 PM Yes, certainly pas…" at bounding box center [934, 559] width 905 height 275
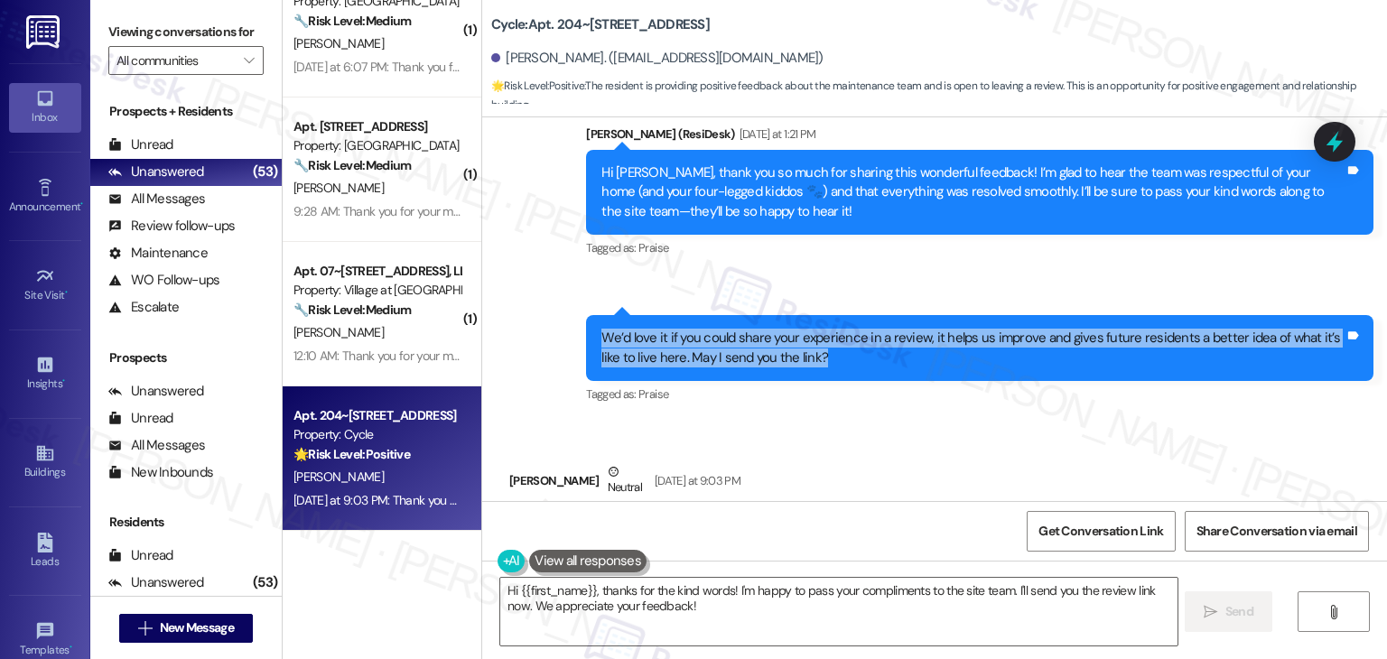
drag, startPoint x: 814, startPoint y: 265, endPoint x: 531, endPoint y: 214, distance: 287.2
click at [531, 214] on div "Sent via SMS Dottie (ResiDesk) Yesterday at 1:21 PM Hi Diana, thank you so much…" at bounding box center [934, 253] width 905 height 338
copy div "We’d love it if you could share your experience in a review, it helps us improv…"
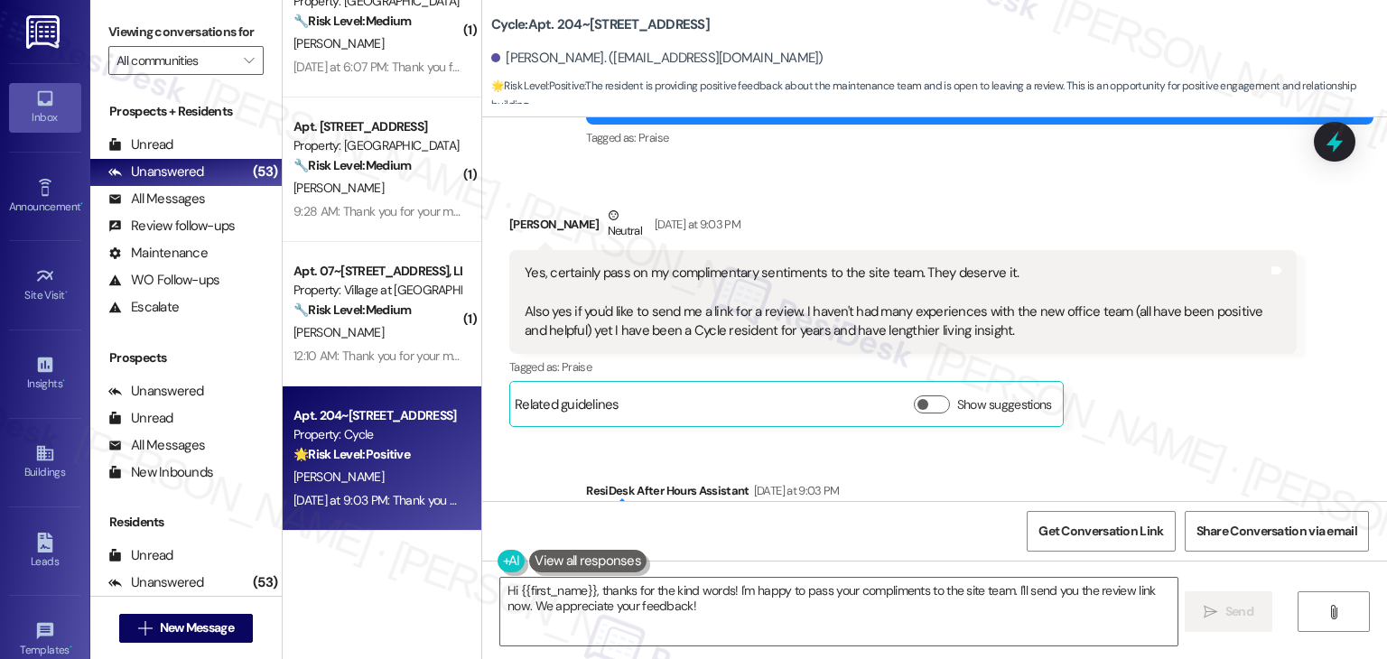
scroll to position [4494, 0]
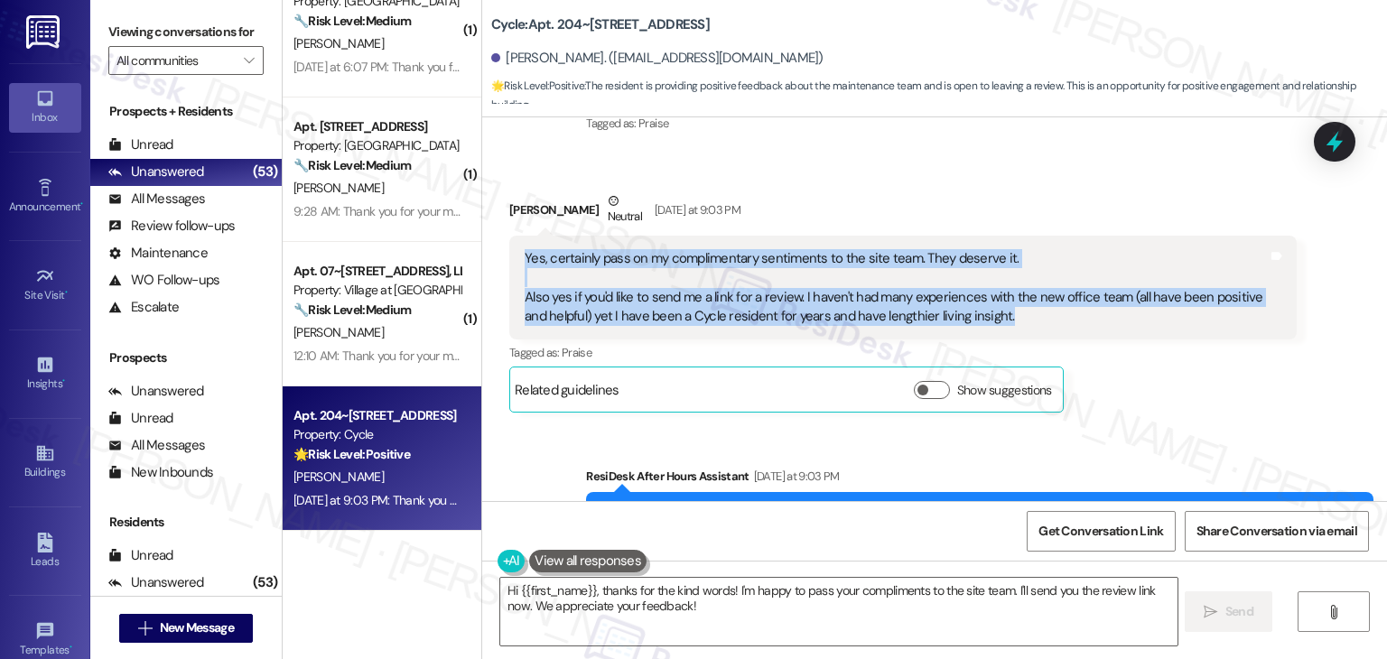
drag, startPoint x: 1004, startPoint y: 215, endPoint x: 513, endPoint y: 156, distance: 494.8
click at [523, 249] on div "Yes, certainly pass on my complimentary sentiments to the site team. They deser…" at bounding box center [896, 288] width 747 height 78
copy div "Yes, certainly pass on my complimentary sentiments to the site team. They deser…"
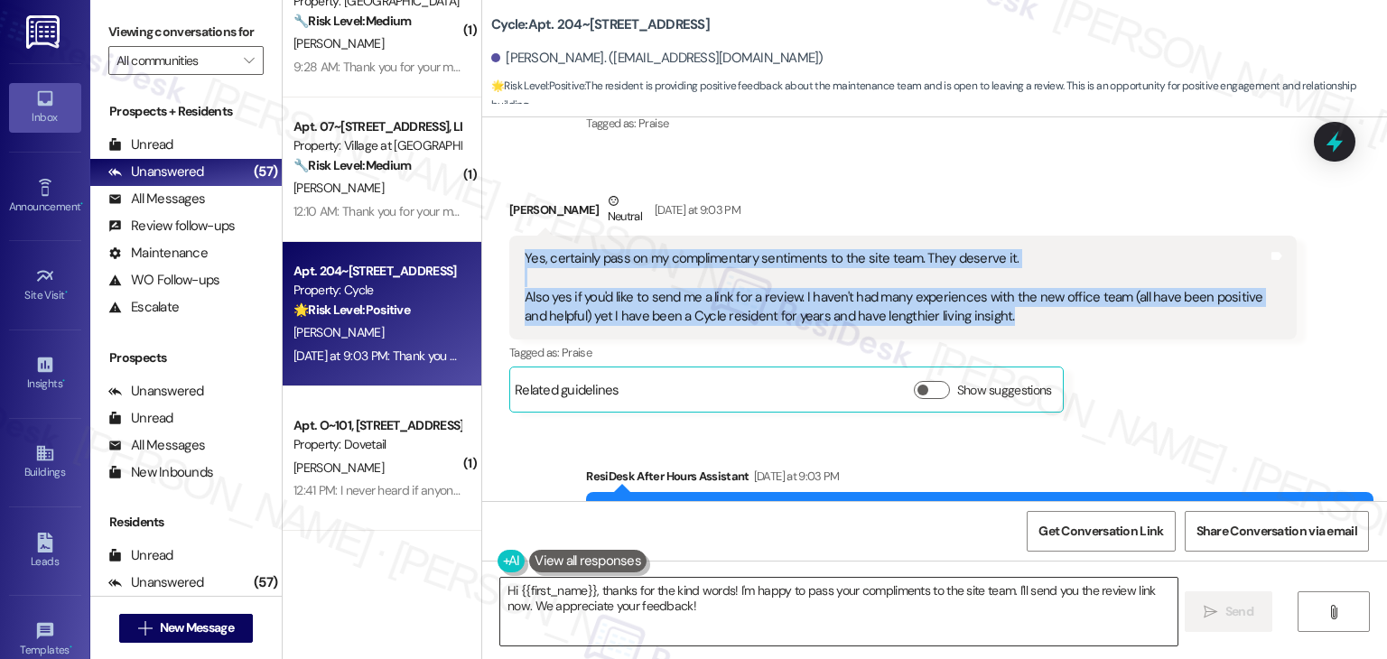
click at [741, 591] on textarea "Hi {{first_name}}, thanks for the kind words! I'm happy to pass your compliment…" at bounding box center [838, 612] width 677 height 68
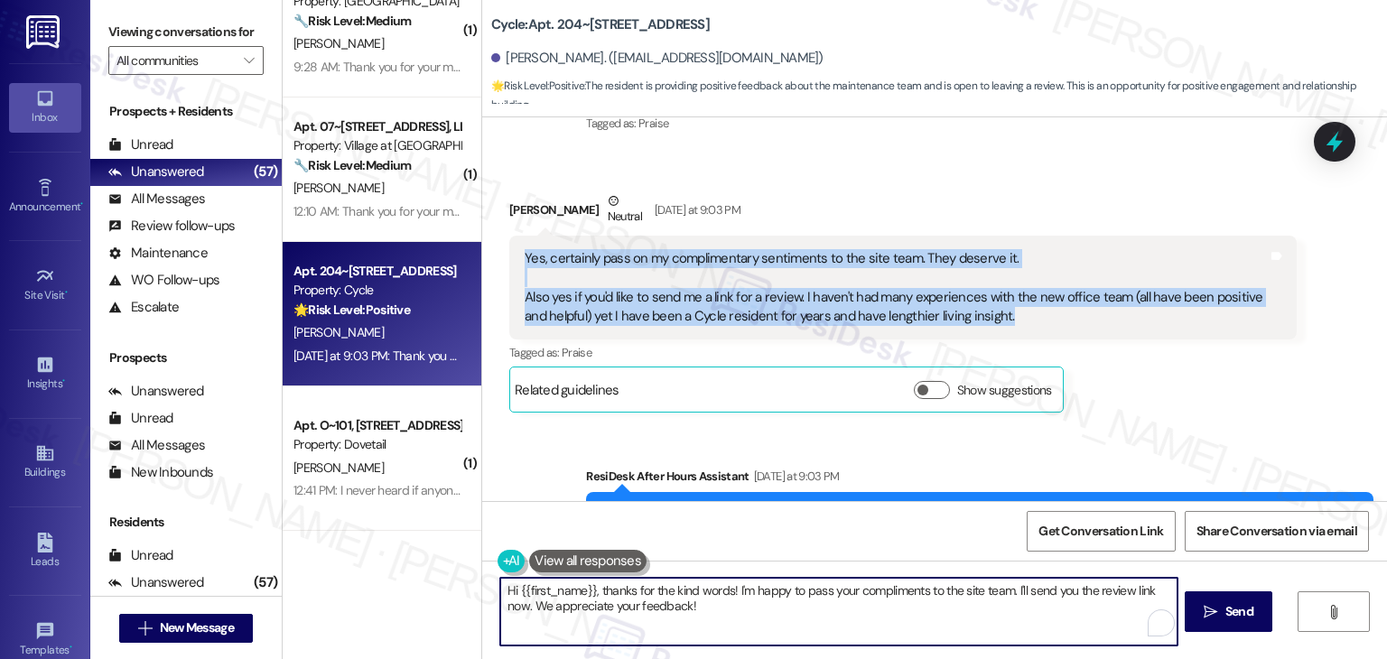
click at [741, 591] on textarea "Hi {{first_name}}, thanks for the kind words! I'm happy to pass your compliment…" at bounding box center [838, 612] width 677 height 68
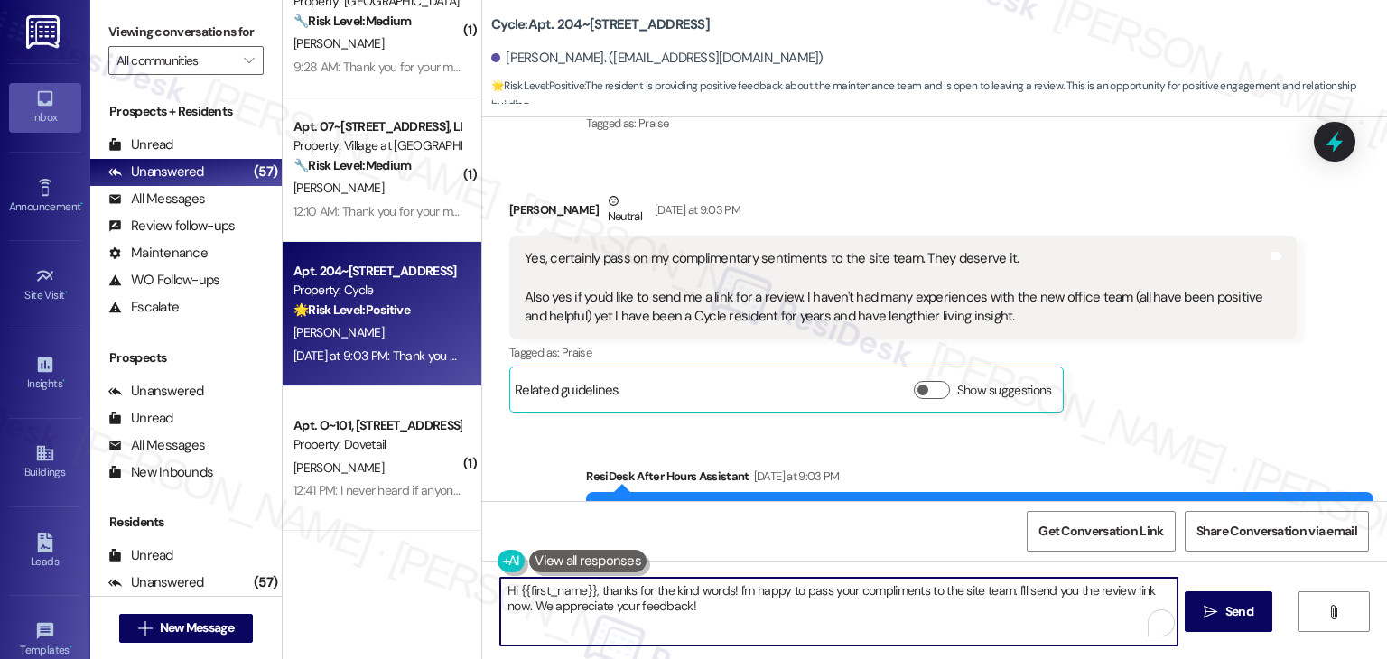
paste textarea "Diana, thank you so much for your kind words. We’ll be sure to share your compl…"
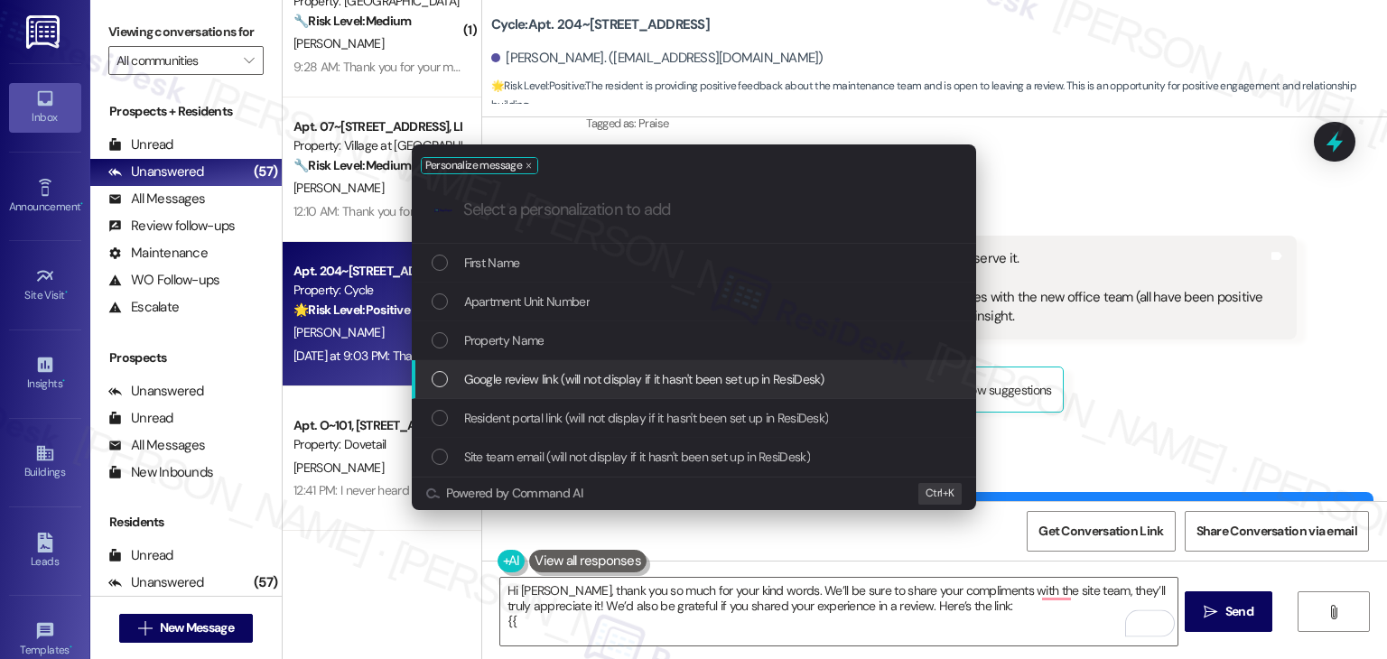
click at [435, 378] on div "List of options" at bounding box center [440, 379] width 16 height 16
type textarea "Hi Diana, thank you so much for your kind words. We’ll be sure to share your co…"
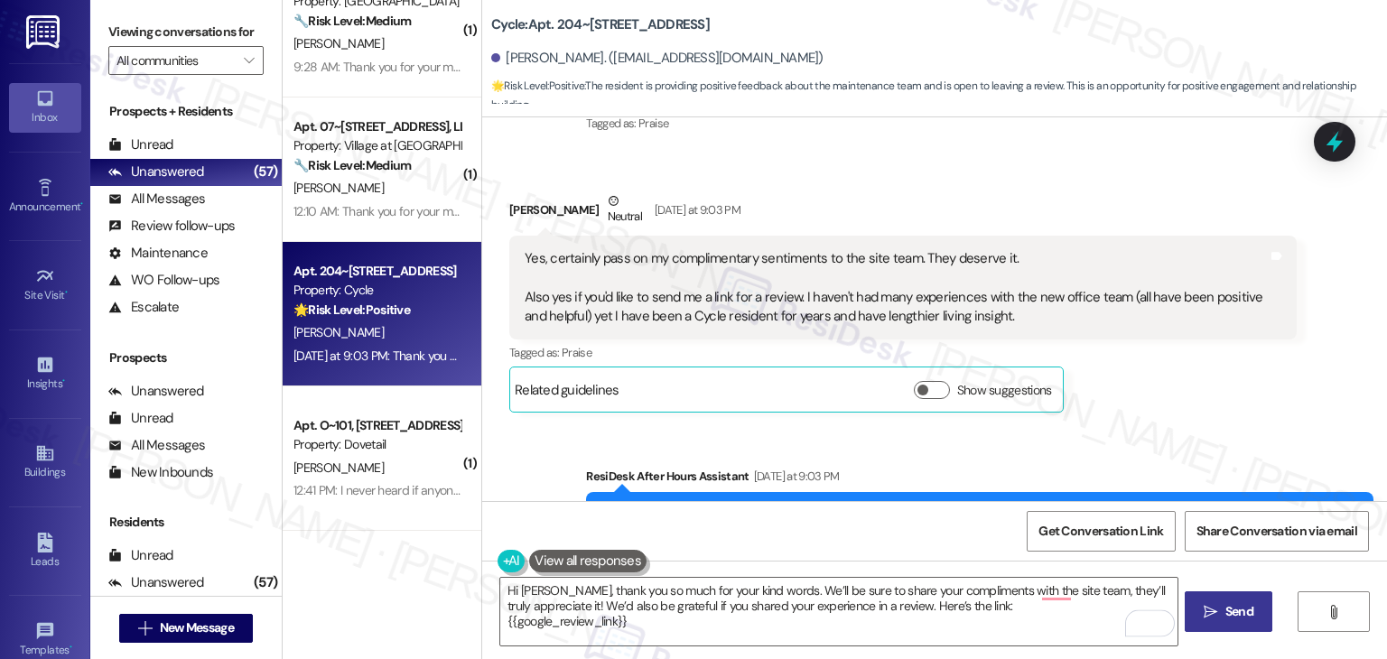
click at [1218, 615] on span " Send" at bounding box center [1228, 611] width 57 height 19
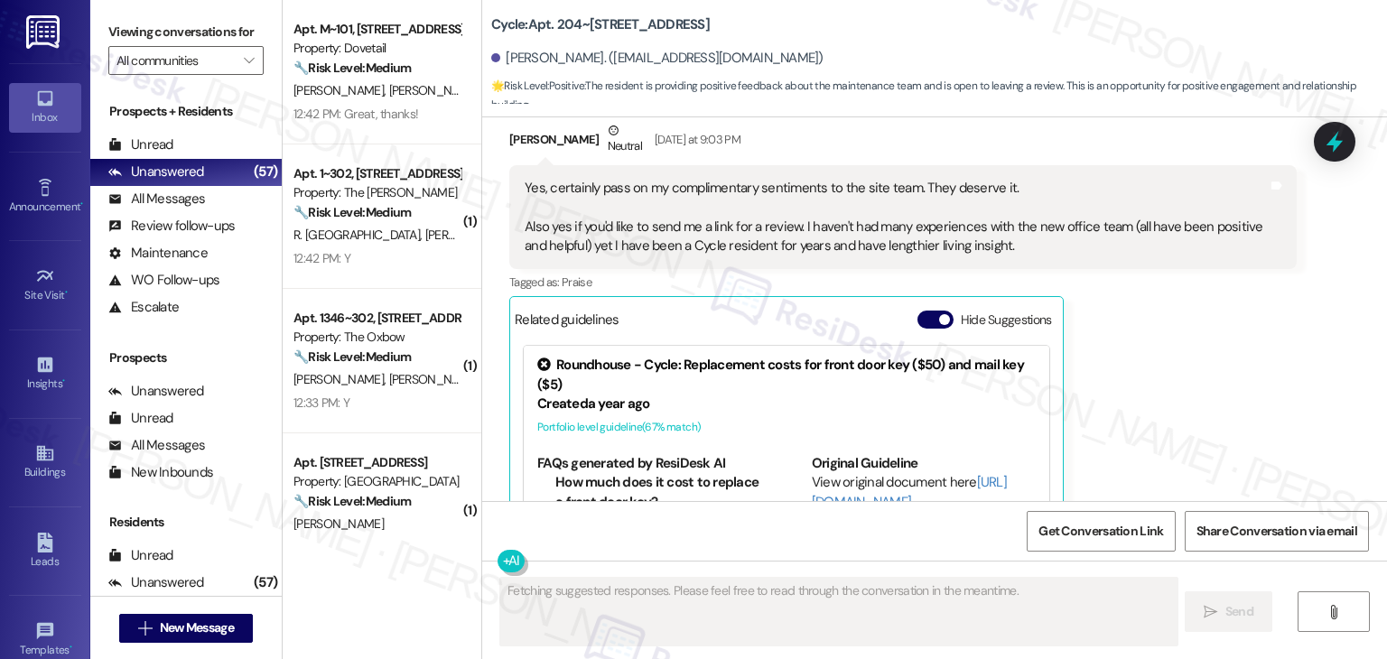
scroll to position [4585, 0]
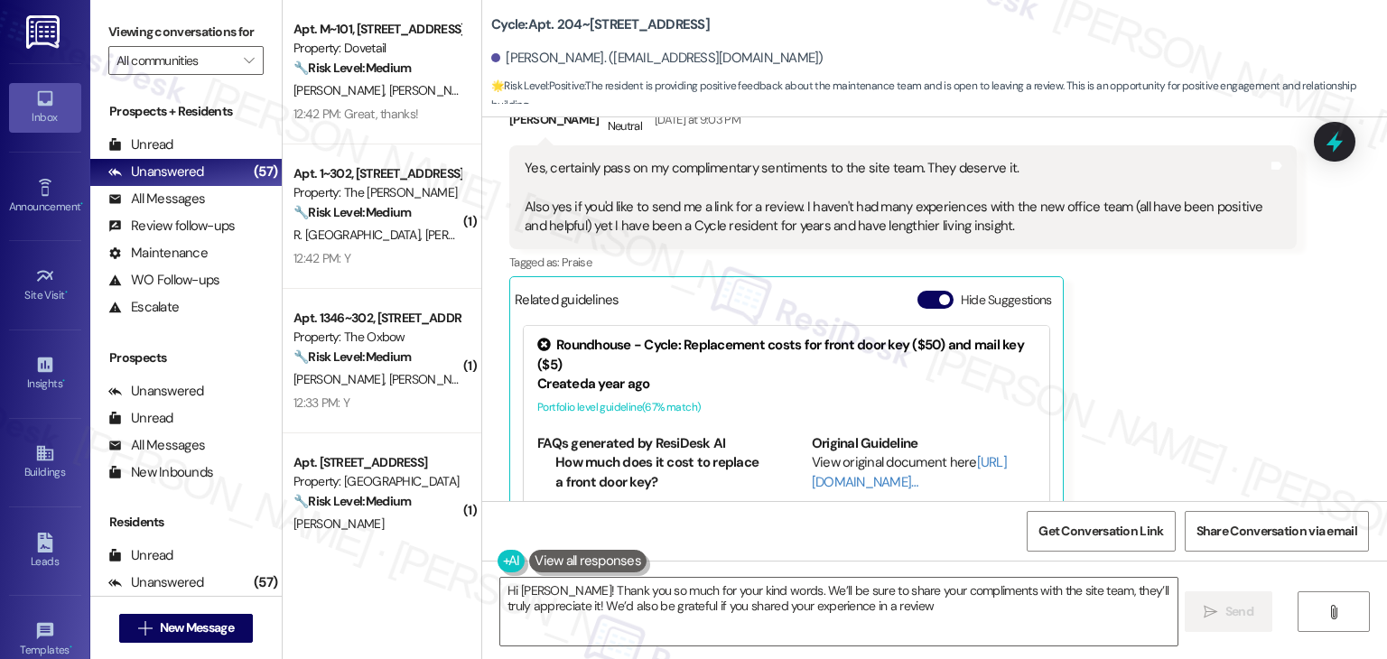
type textarea "Hi Diana! Thank you so much for your kind words. We’ll be sure to share your co…"
click at [922, 291] on button "Hide Suggestions" at bounding box center [936, 300] width 36 height 18
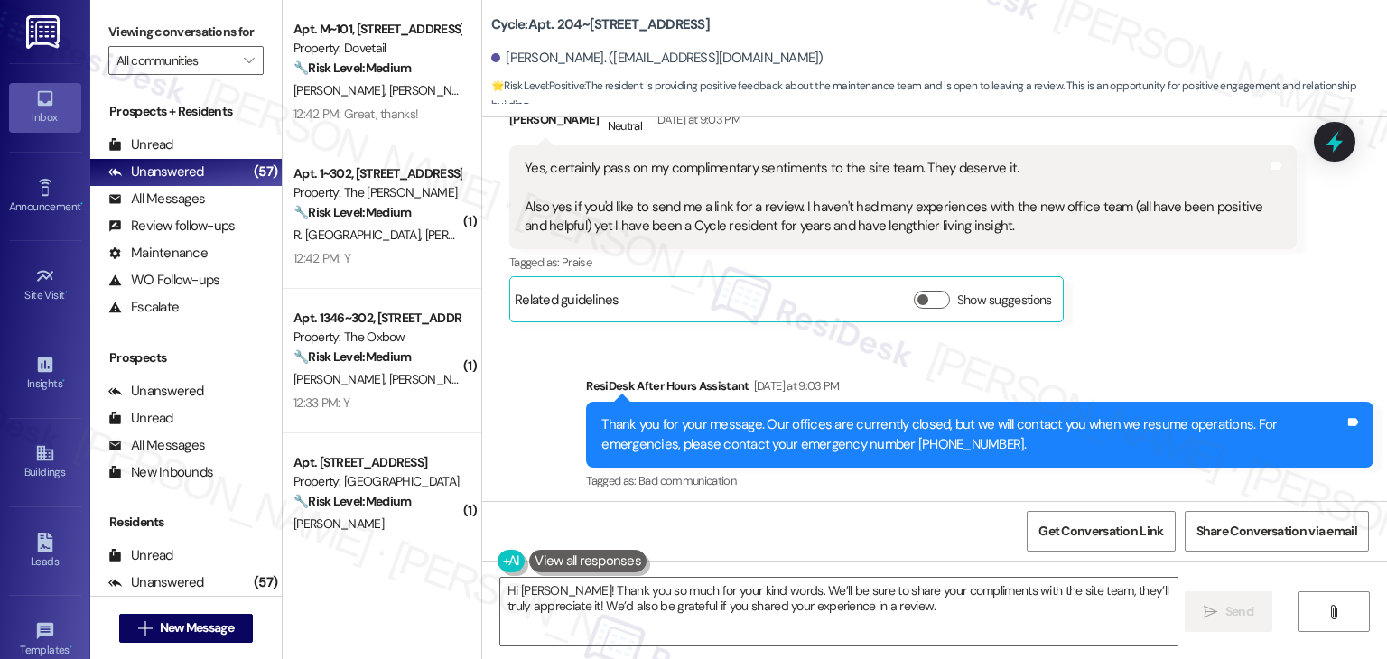
click at [1177, 363] on div "Sent via SMS ResiDesk After Hours Assistant Yesterday at 9:03 PM Thank you for …" at bounding box center [980, 435] width 815 height 145
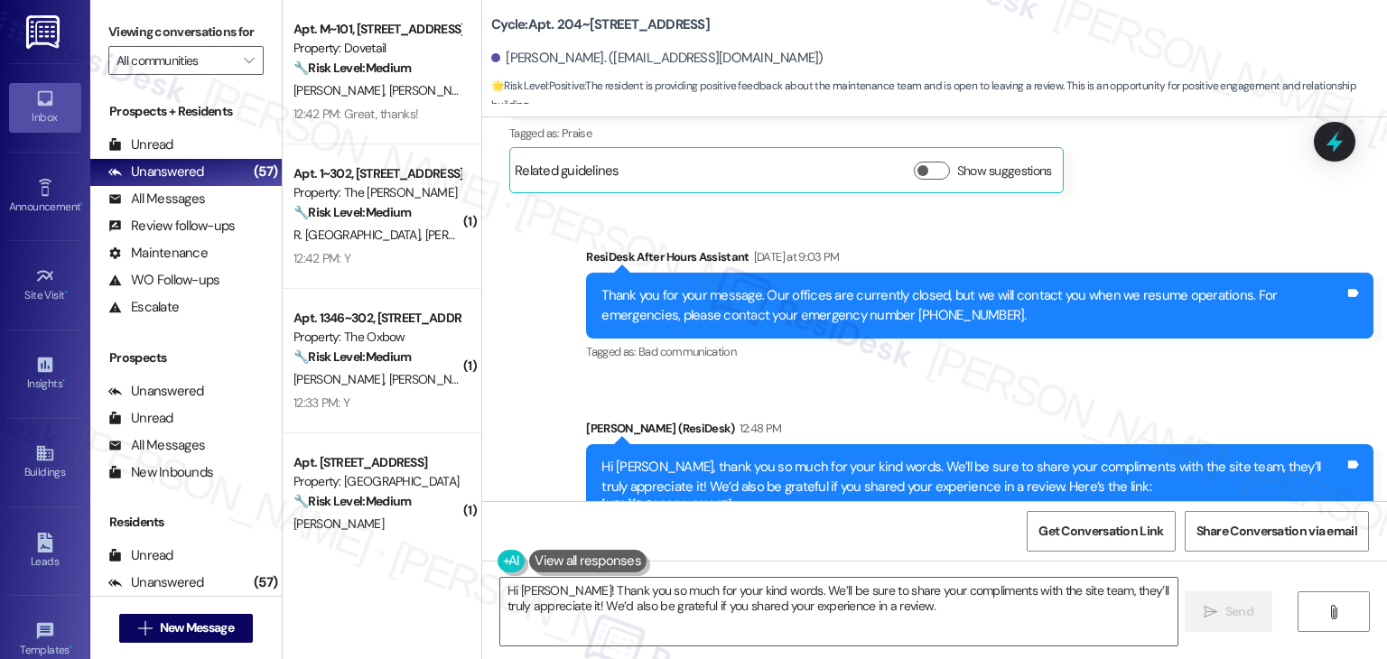
scroll to position [4724, 0]
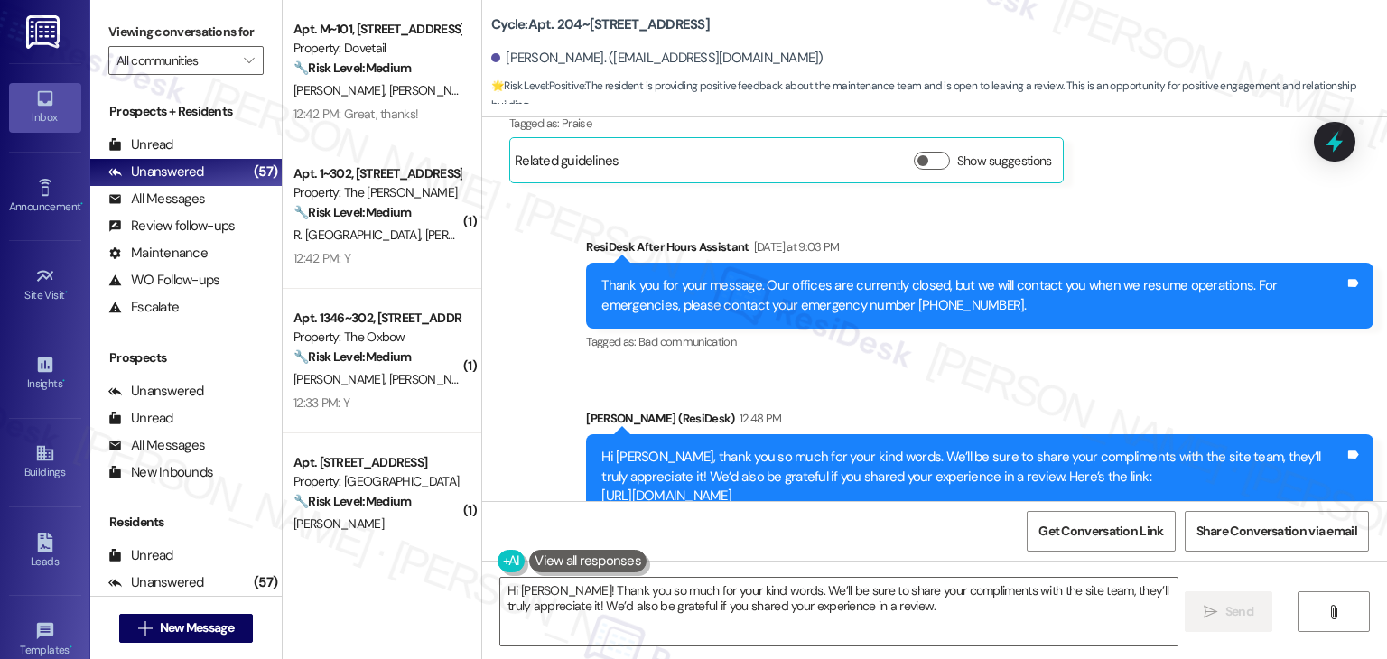
click at [541, 418] on div "Sent via SMS ResiDesk After Hours Assistant Yesterday at 9:03 PM Thank you for …" at bounding box center [934, 398] width 905 height 402
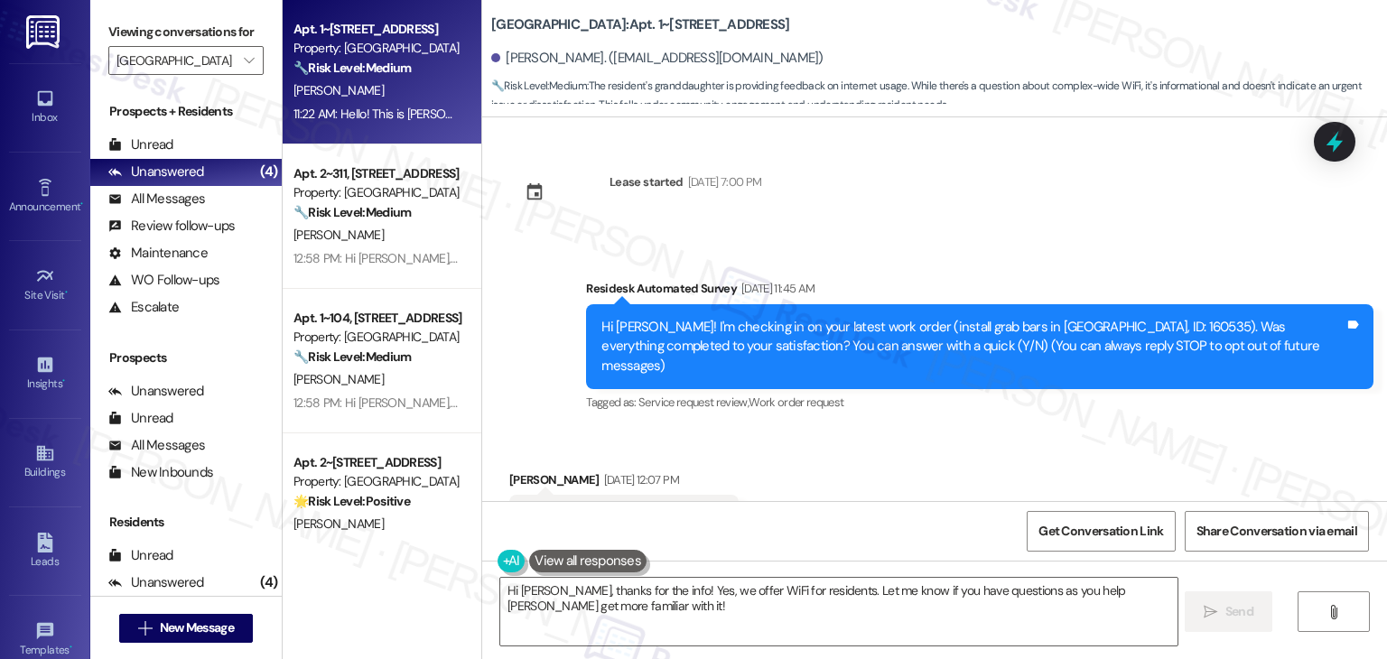
scroll to position [1510, 0]
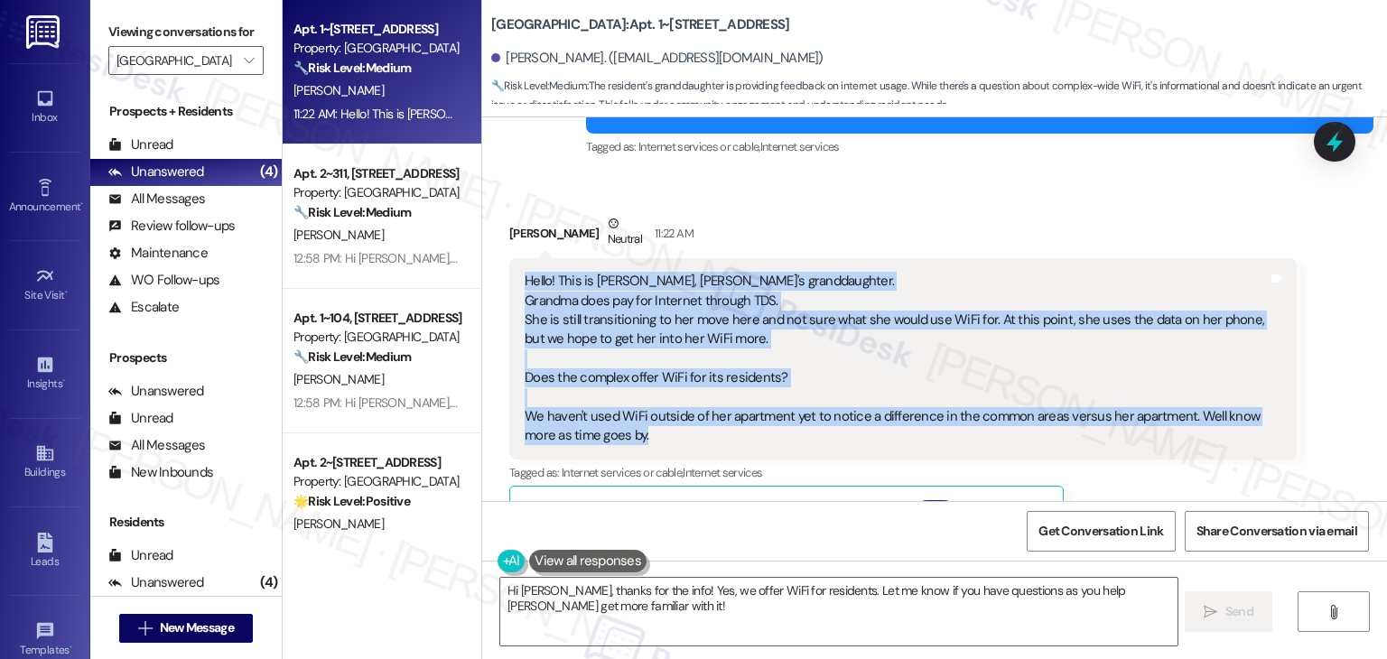
click at [939, 504] on span "button" at bounding box center [944, 509] width 11 height 11
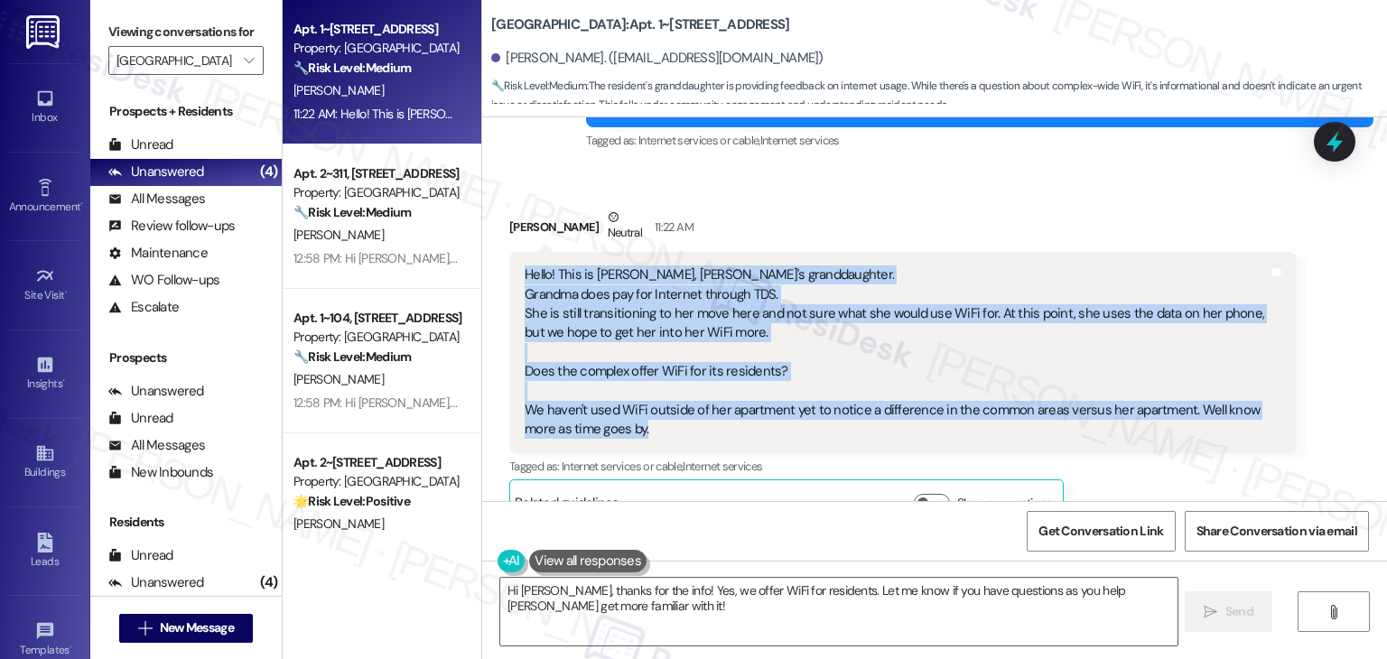
scroll to position [1517, 0]
click at [932, 493] on button "Show suggestions" at bounding box center [932, 502] width 36 height 18
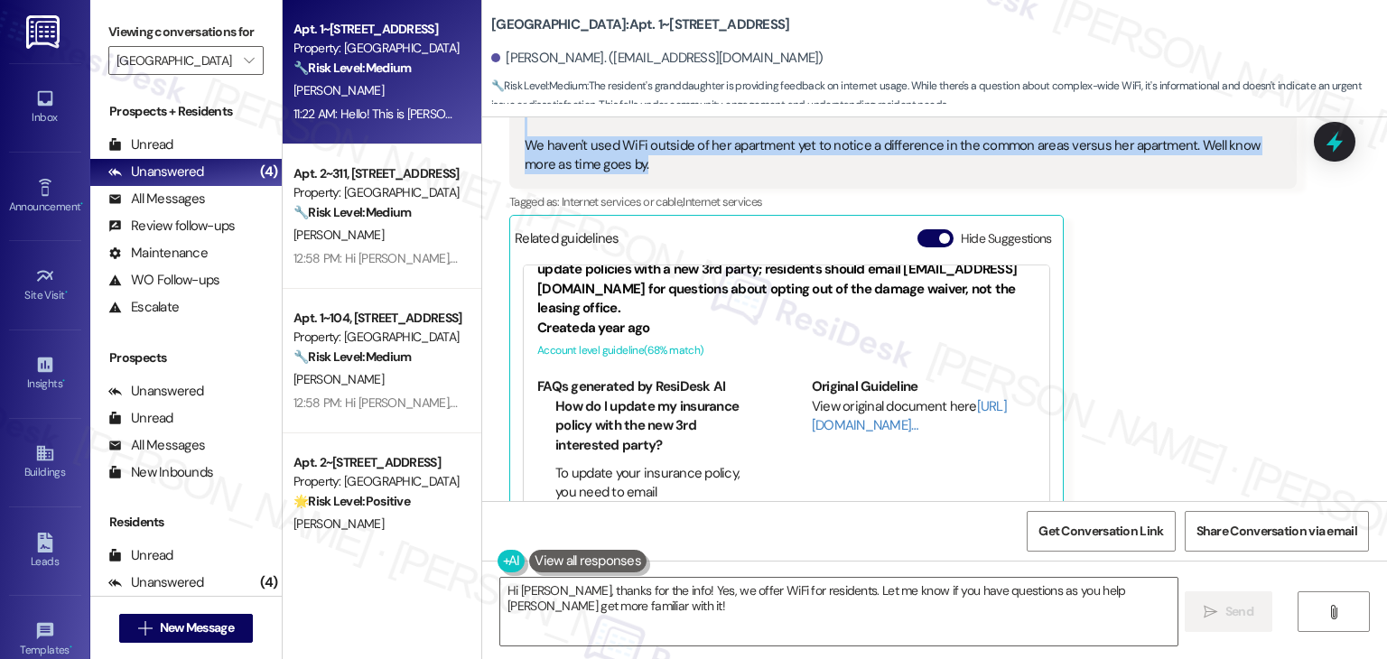
scroll to position [53, 0]
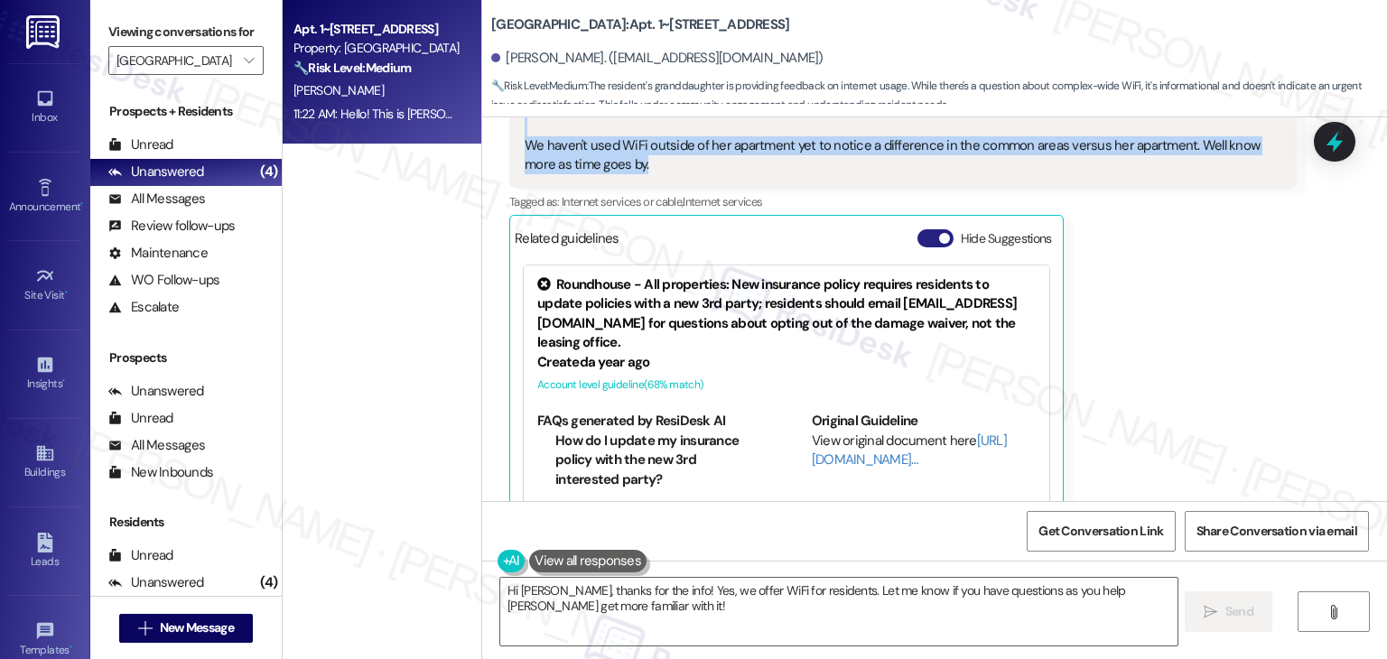
click at [921, 229] on button "Hide Suggestions" at bounding box center [936, 238] width 36 height 18
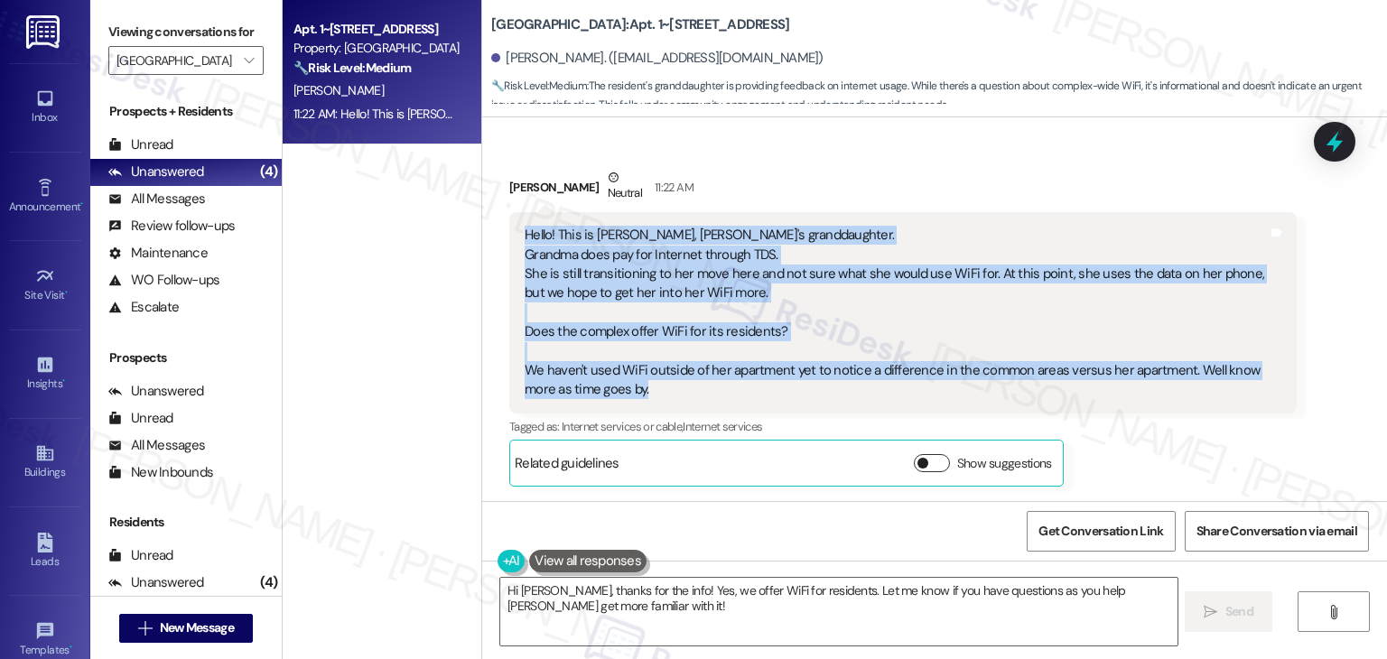
scroll to position [1517, 0]
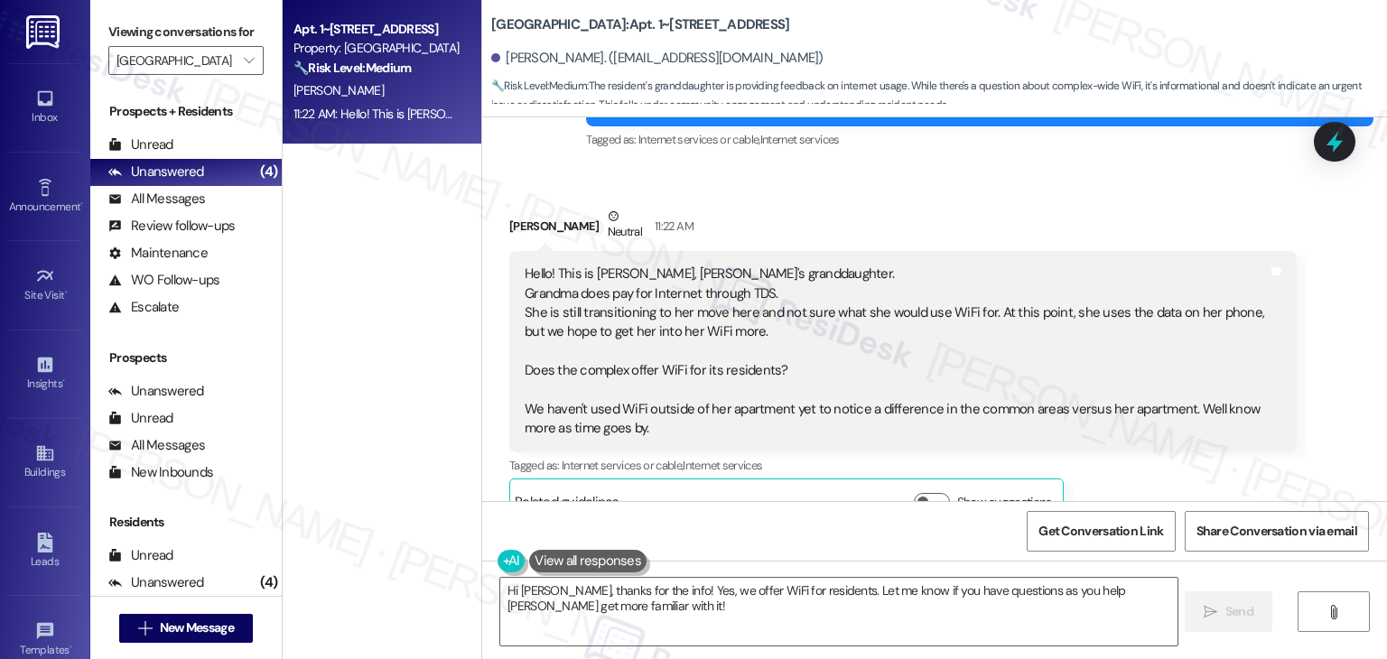
click at [932, 166] on div "Received via SMS [PERSON_NAME] Neutral 11:22 AM Hello! This is [PERSON_NAME], […" at bounding box center [934, 352] width 905 height 373
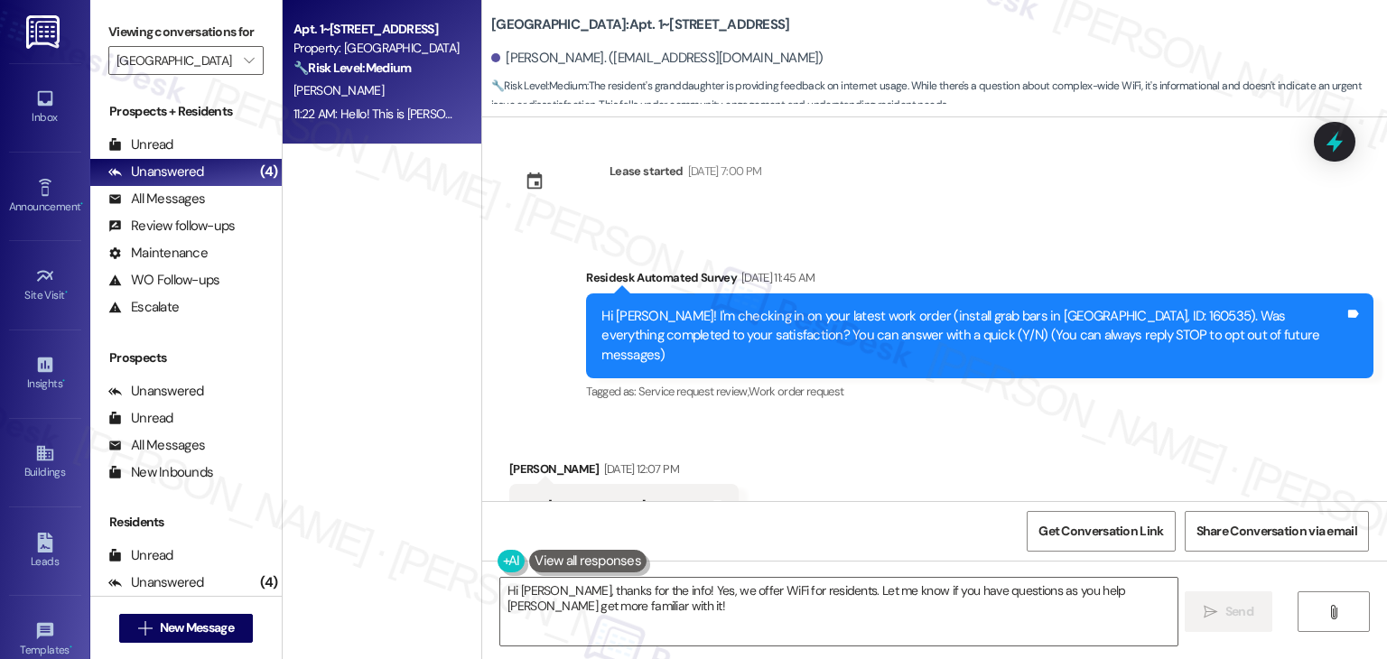
scroll to position [0, 0]
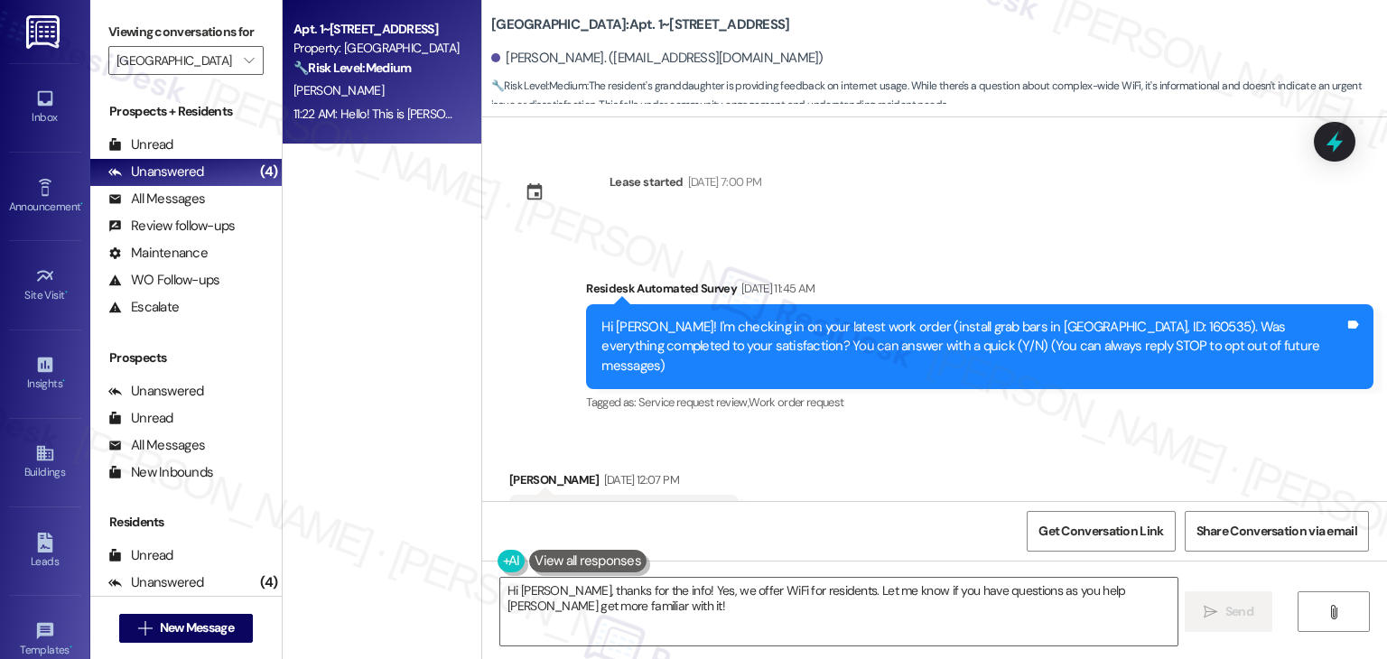
click at [1022, 210] on div "Lease started [DATE] 7:00 PM Survey, sent via SMS Residesk Automated Survey [DA…" at bounding box center [934, 309] width 905 height 384
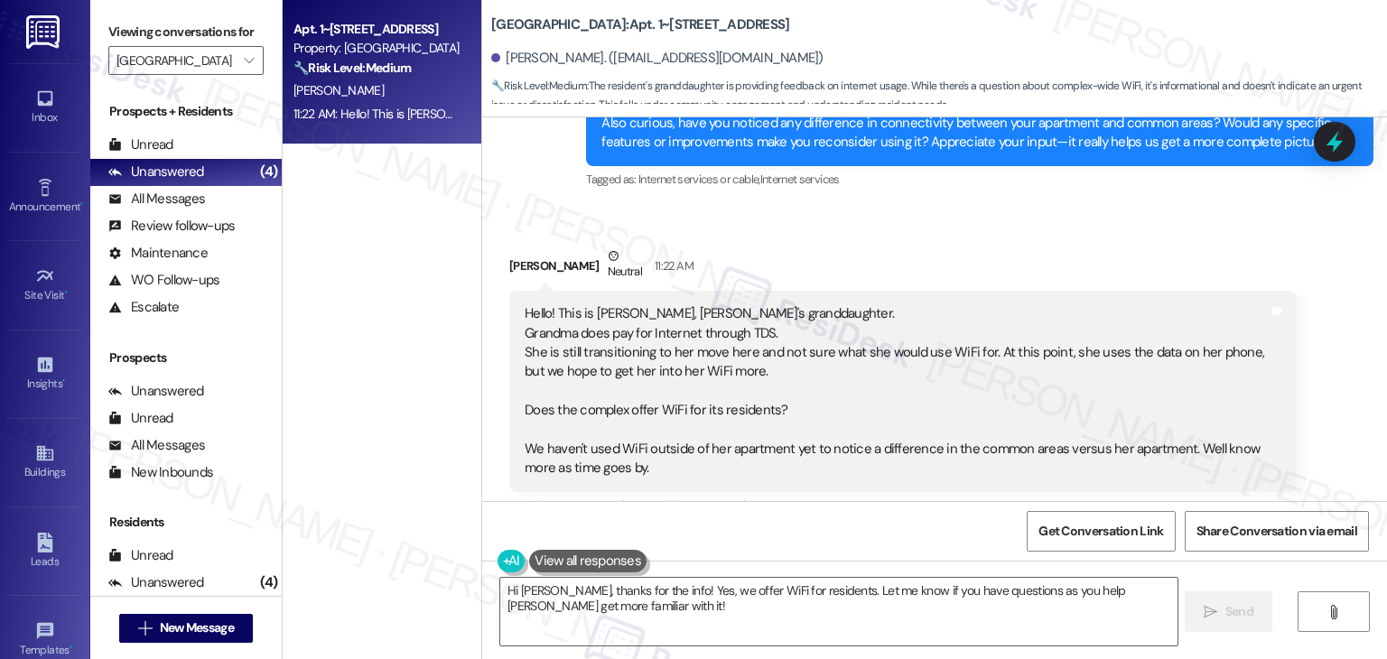
scroll to position [1517, 0]
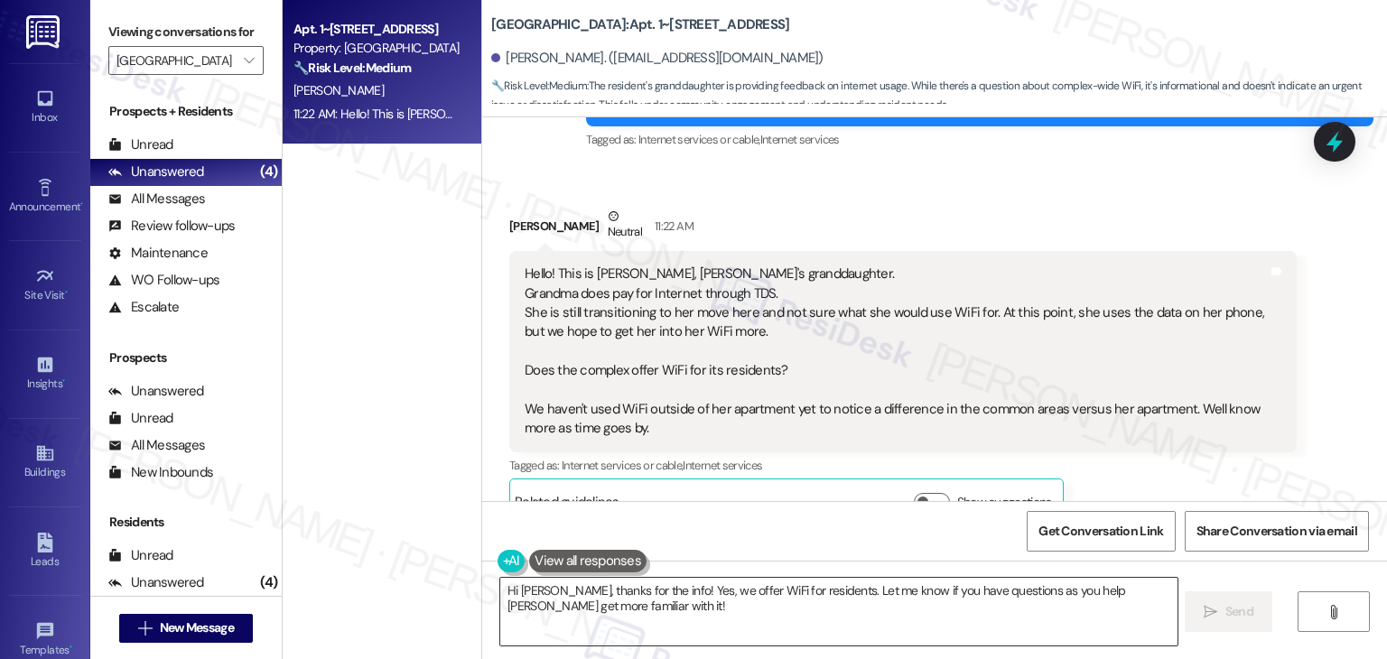
click at [731, 597] on textarea "Hi [PERSON_NAME], thanks for the info! Yes, we offer WiFi for residents. Let me…" at bounding box center [838, 612] width 677 height 68
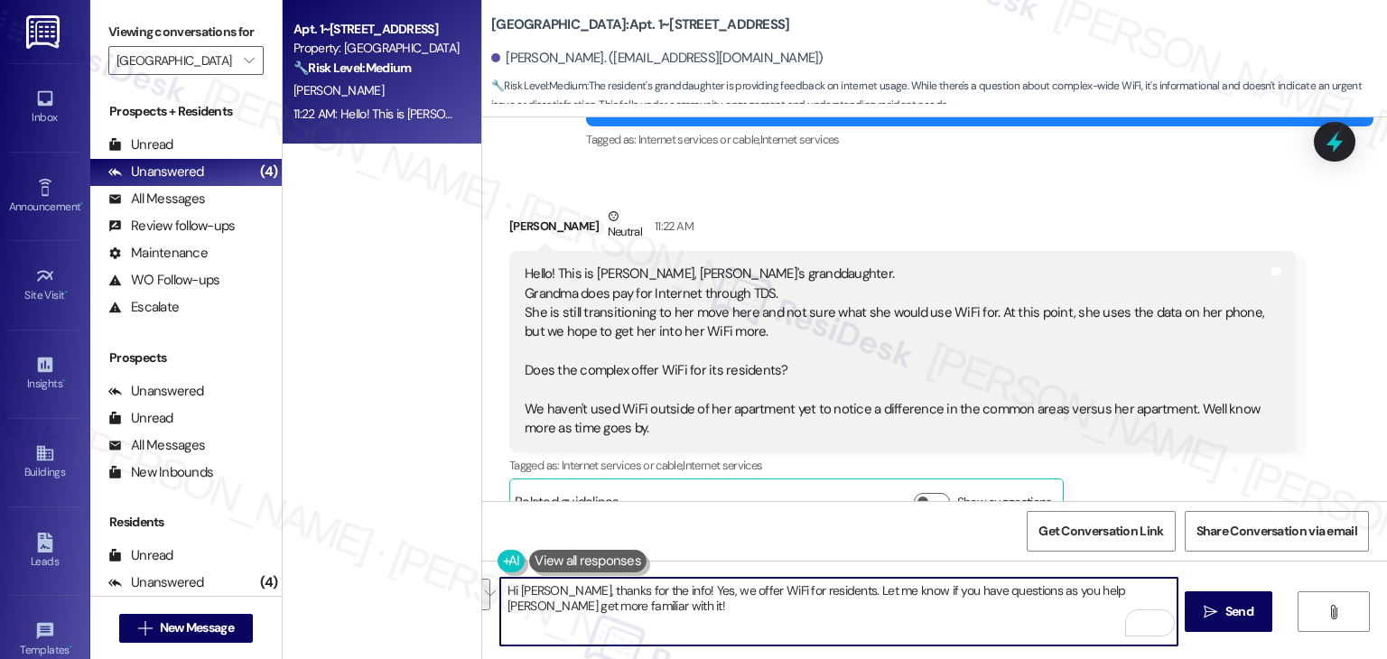
paste textarea "you for clarifying on [PERSON_NAME]’s behalf. We really appreciate it. It makes…"
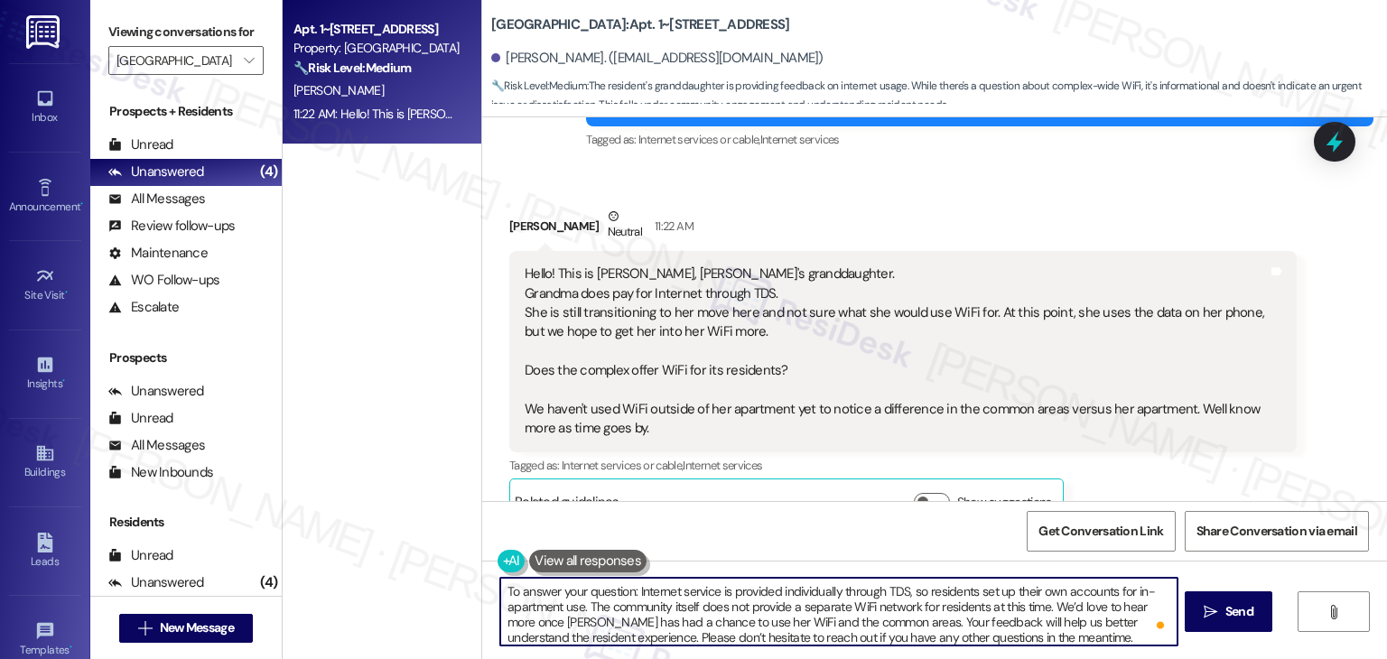
scroll to position [0, 0]
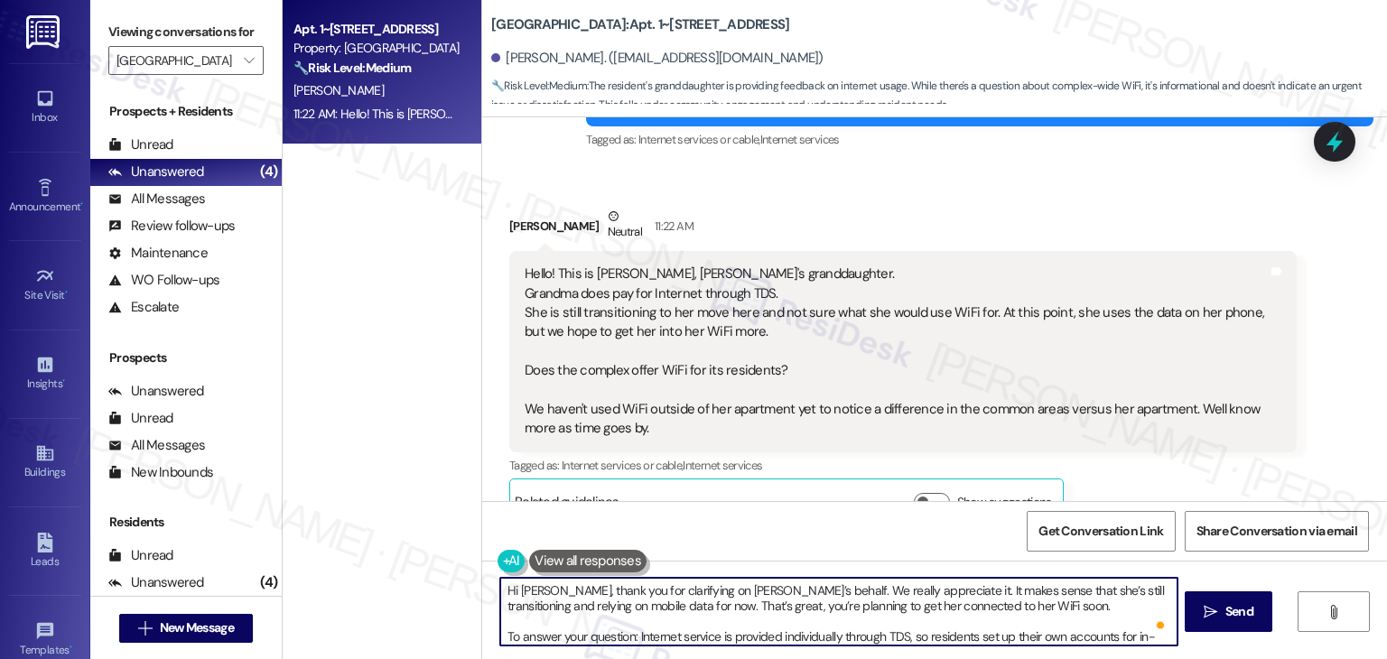
type textarea "Hi [PERSON_NAME], thank you for clarifying on [PERSON_NAME]’s behalf. We really…"
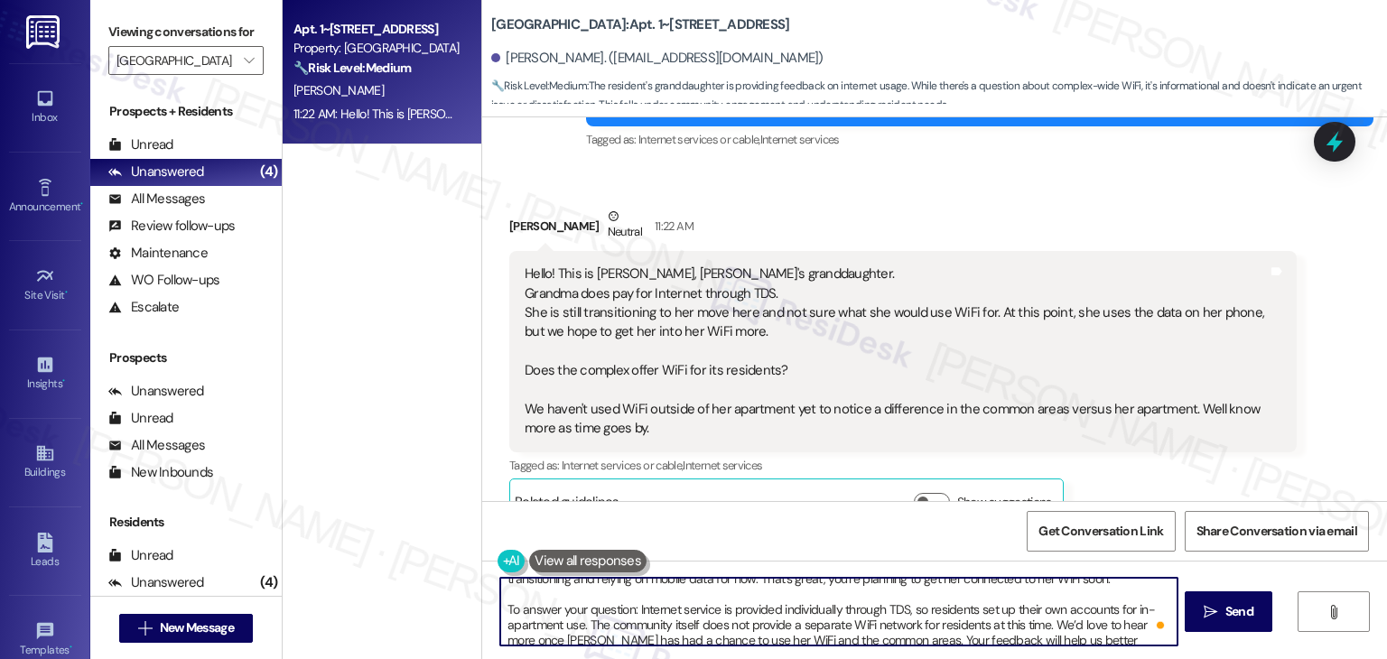
scroll to position [51, 0]
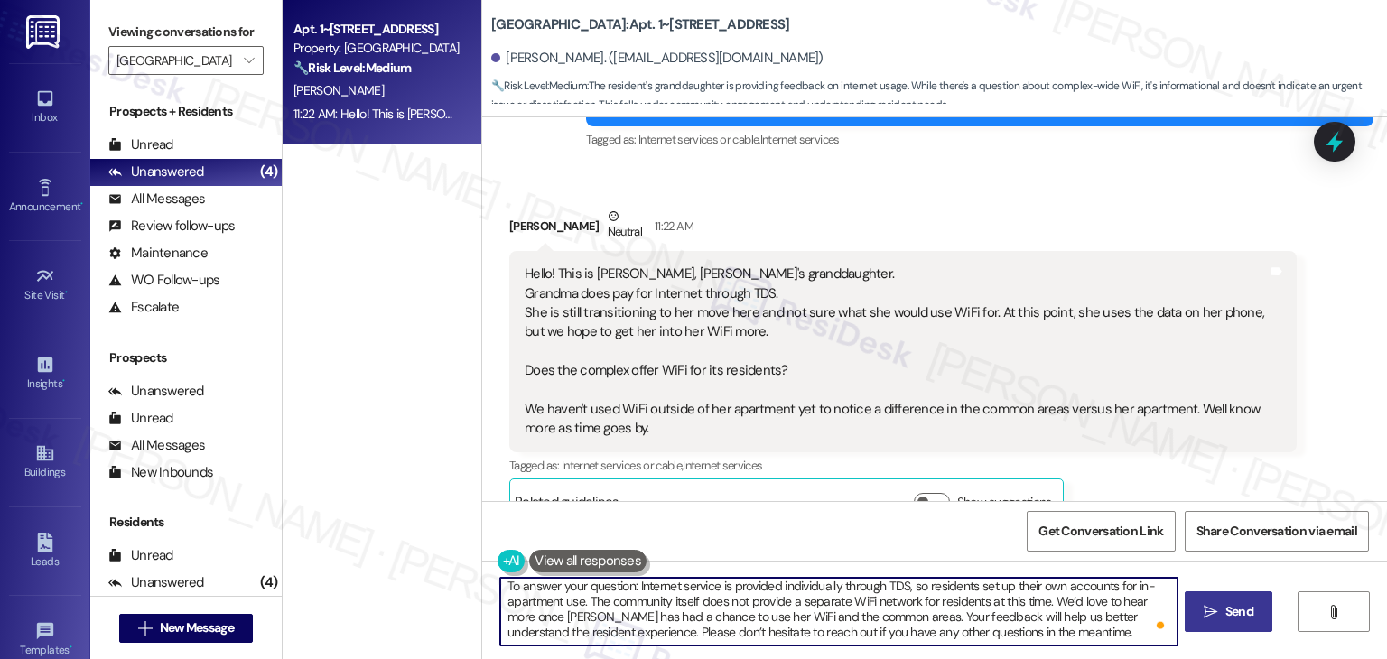
click at [1253, 611] on span "Send" at bounding box center [1239, 611] width 35 height 19
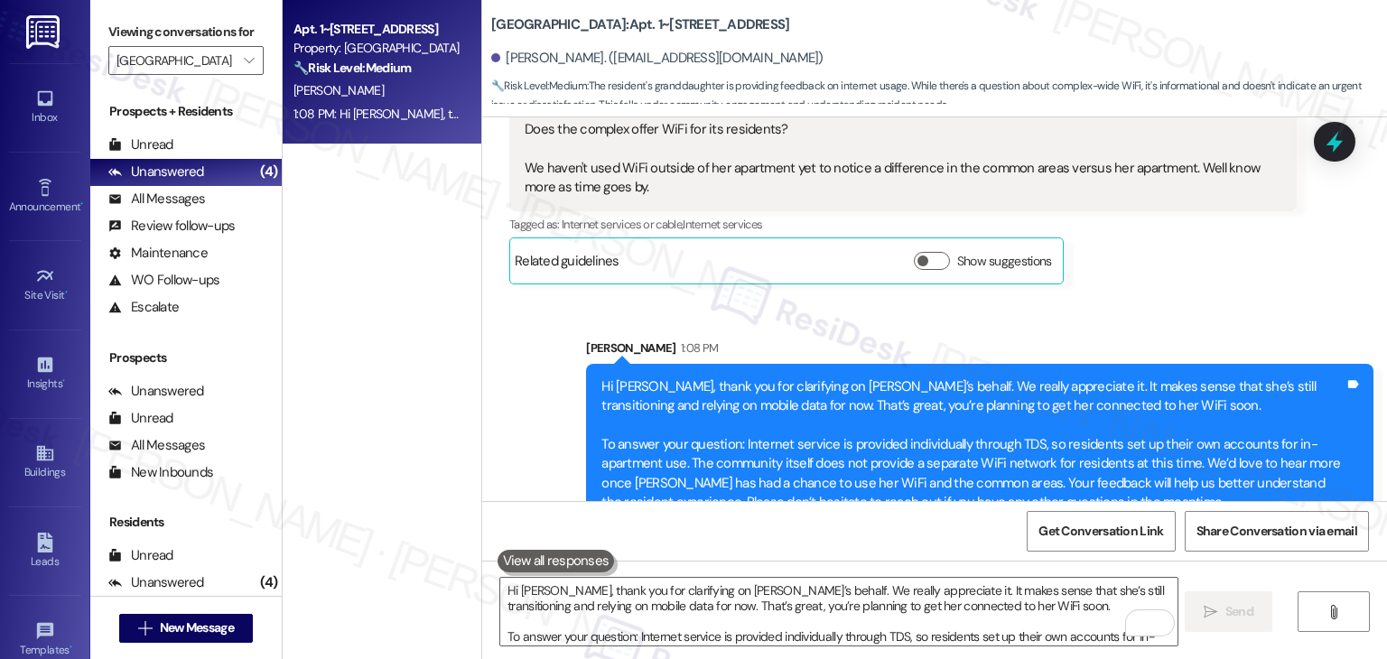
scroll to position [1759, 0]
click at [387, 322] on div "Apt. 1~201, [STREET_ADDRESS] Property: Silver Creek 🔧 Risk Level: Medium The re…" at bounding box center [382, 265] width 199 height 531
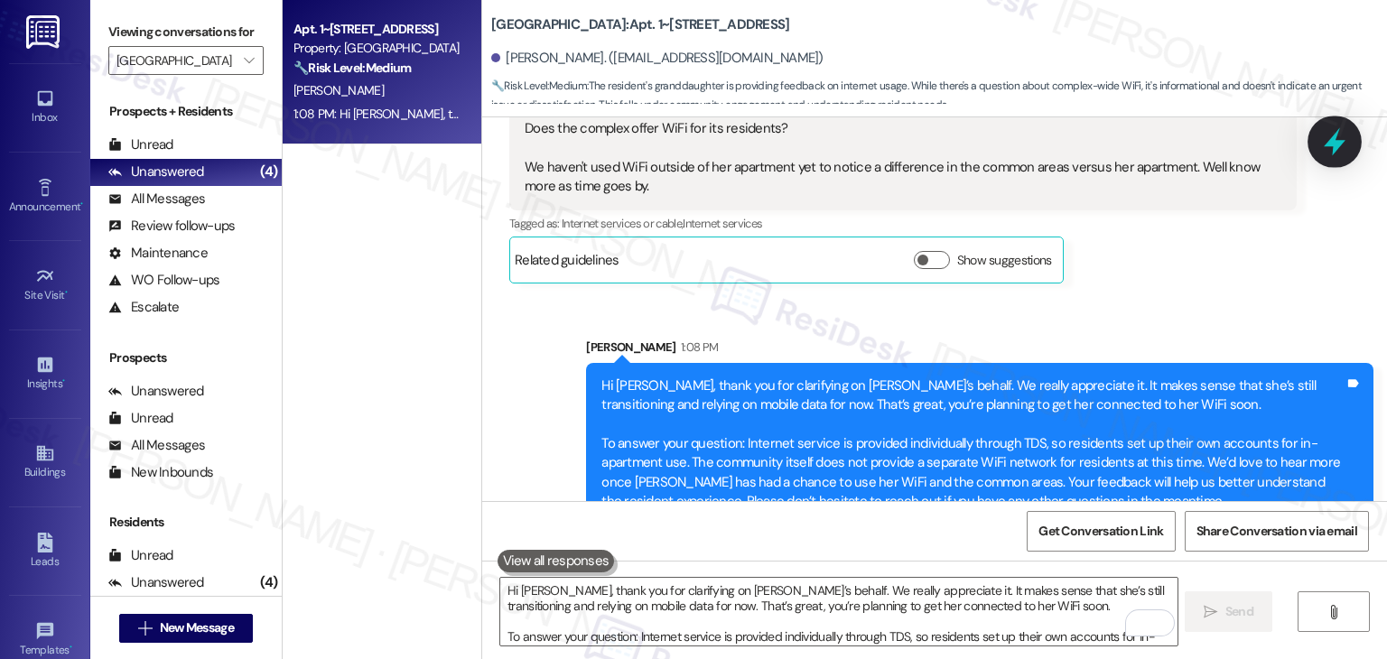
click at [1326, 143] on icon at bounding box center [1335, 141] width 31 height 31
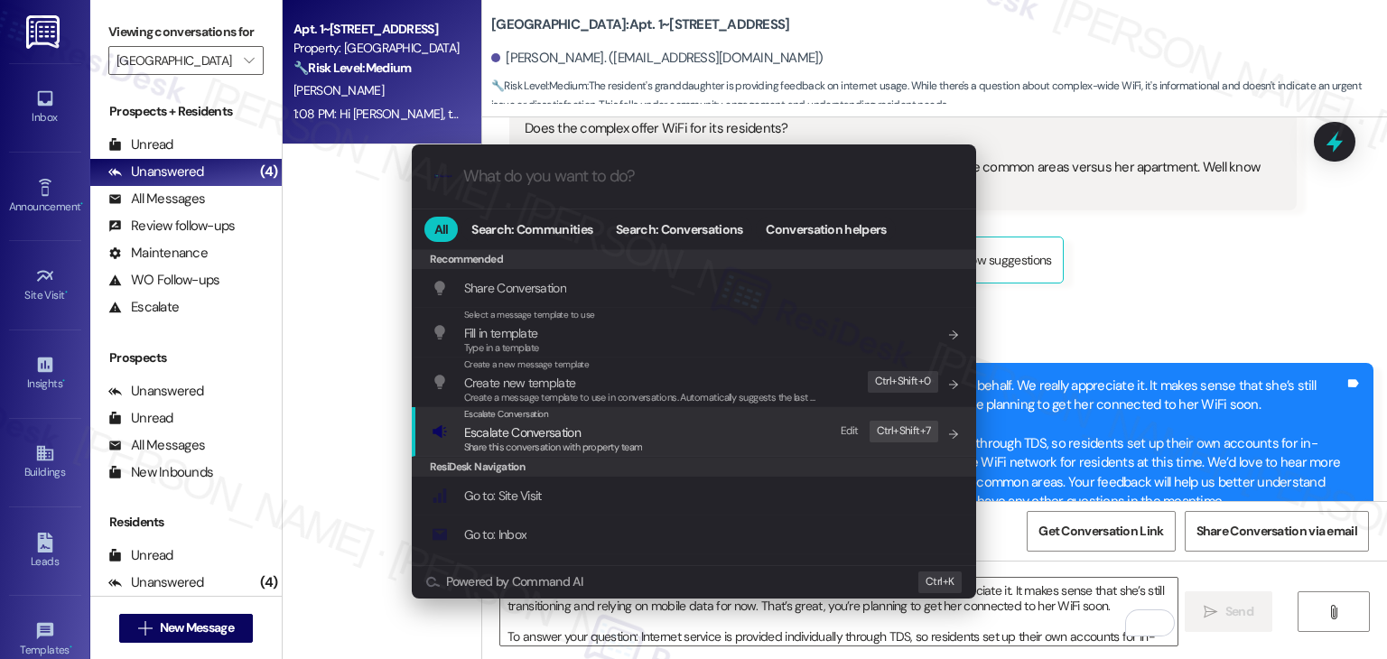
click at [546, 447] on span "Share this conversation with property team" at bounding box center [553, 447] width 179 height 13
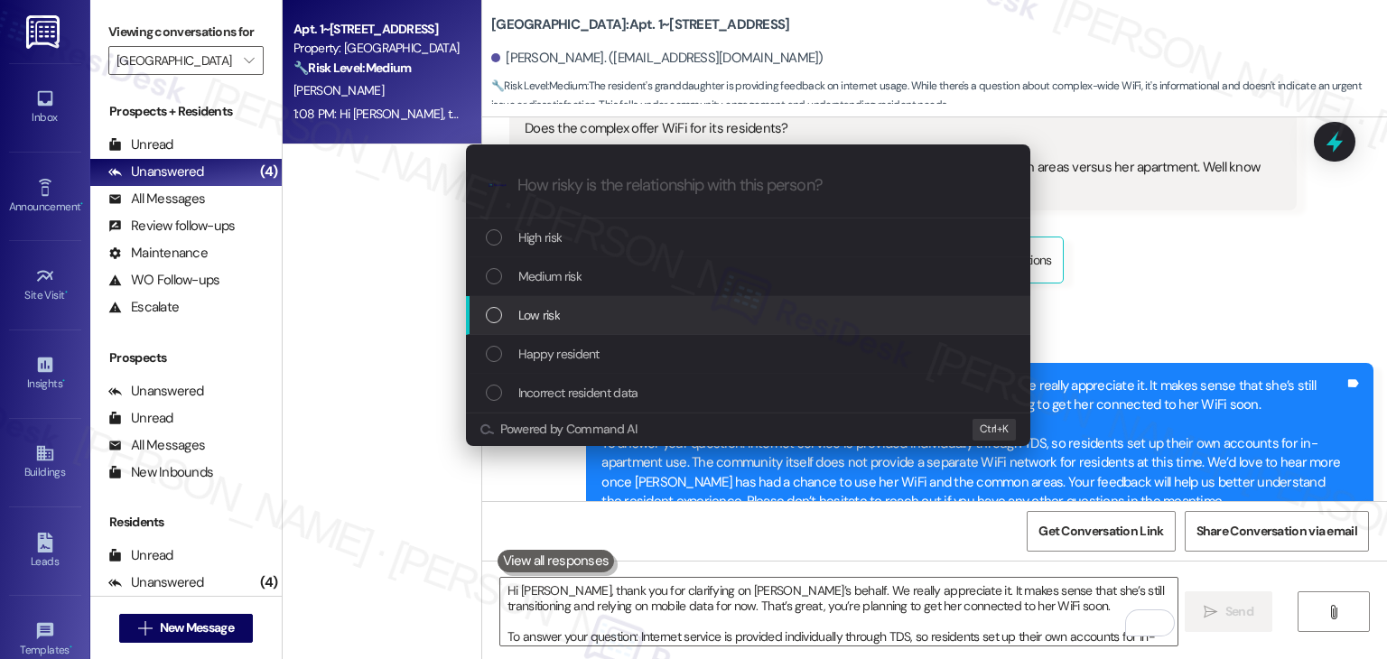
click at [491, 313] on div "List of options" at bounding box center [494, 315] width 16 height 16
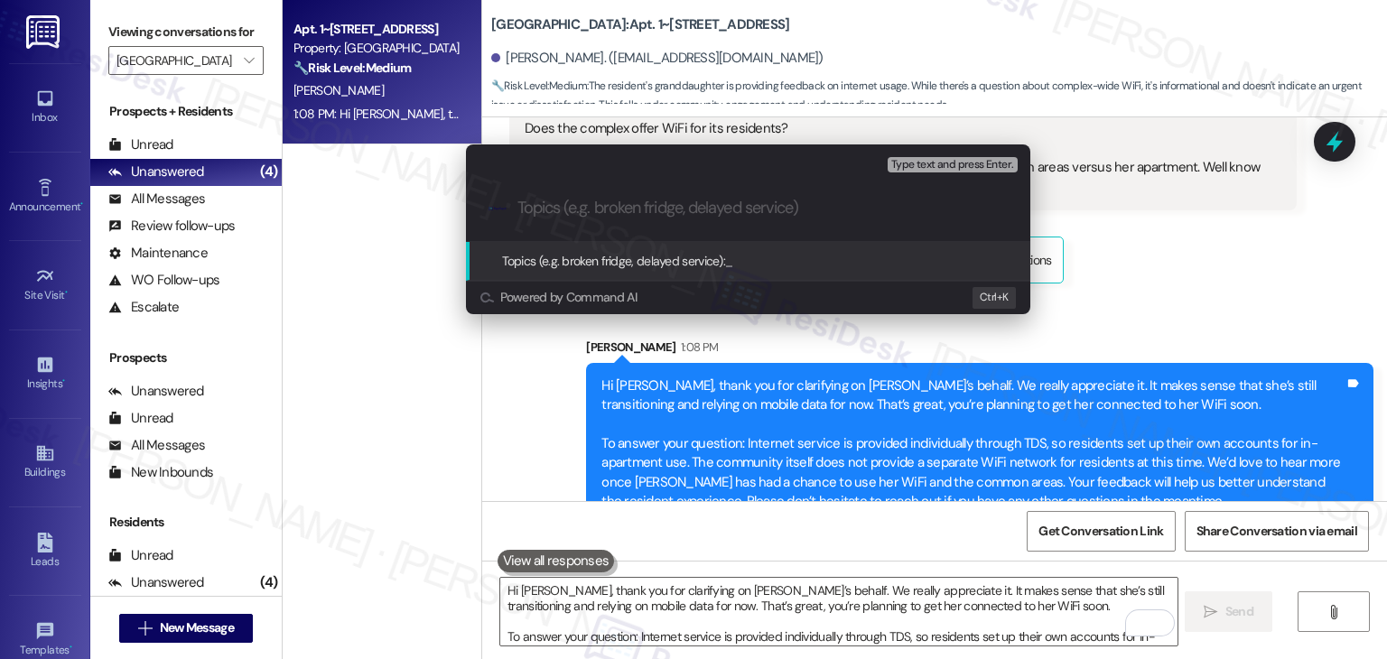
paste input "Resident Inquiry - Does the Property Offer WiFi?"
type input "Resident Inquiry - Does the Property Offer WiFi?"
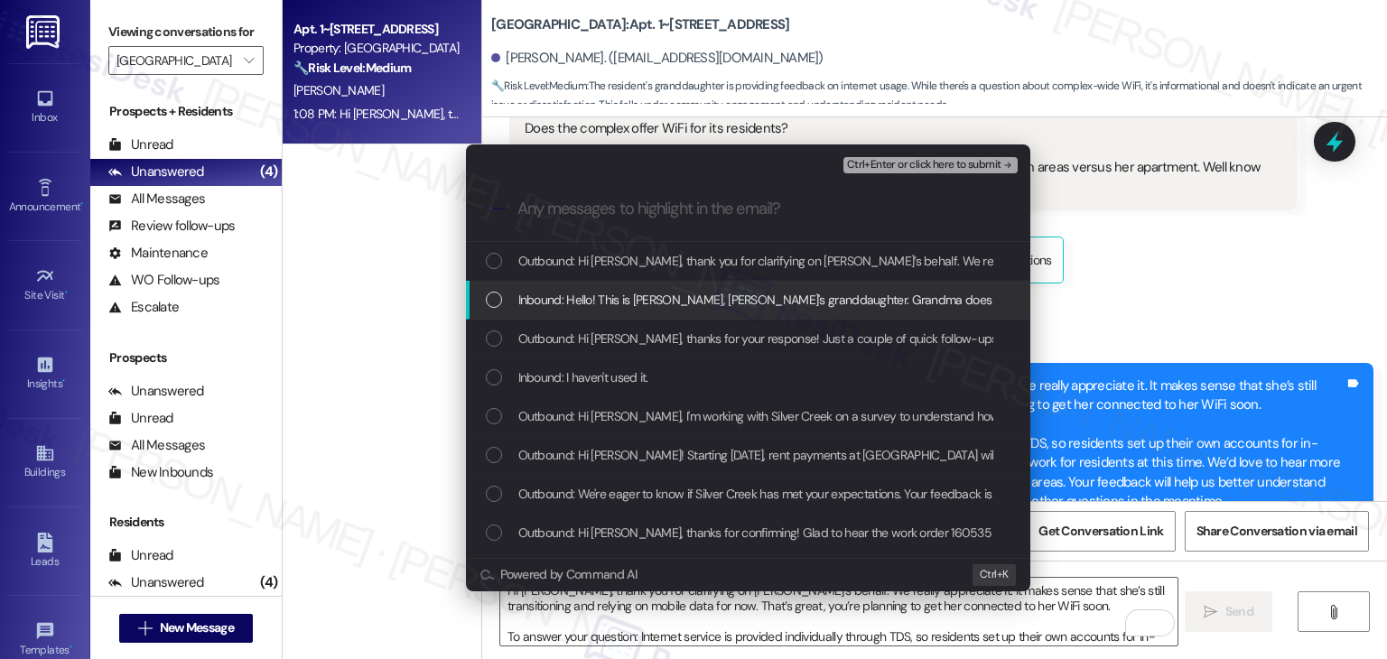
click at [495, 302] on div "List of options" at bounding box center [494, 300] width 16 height 16
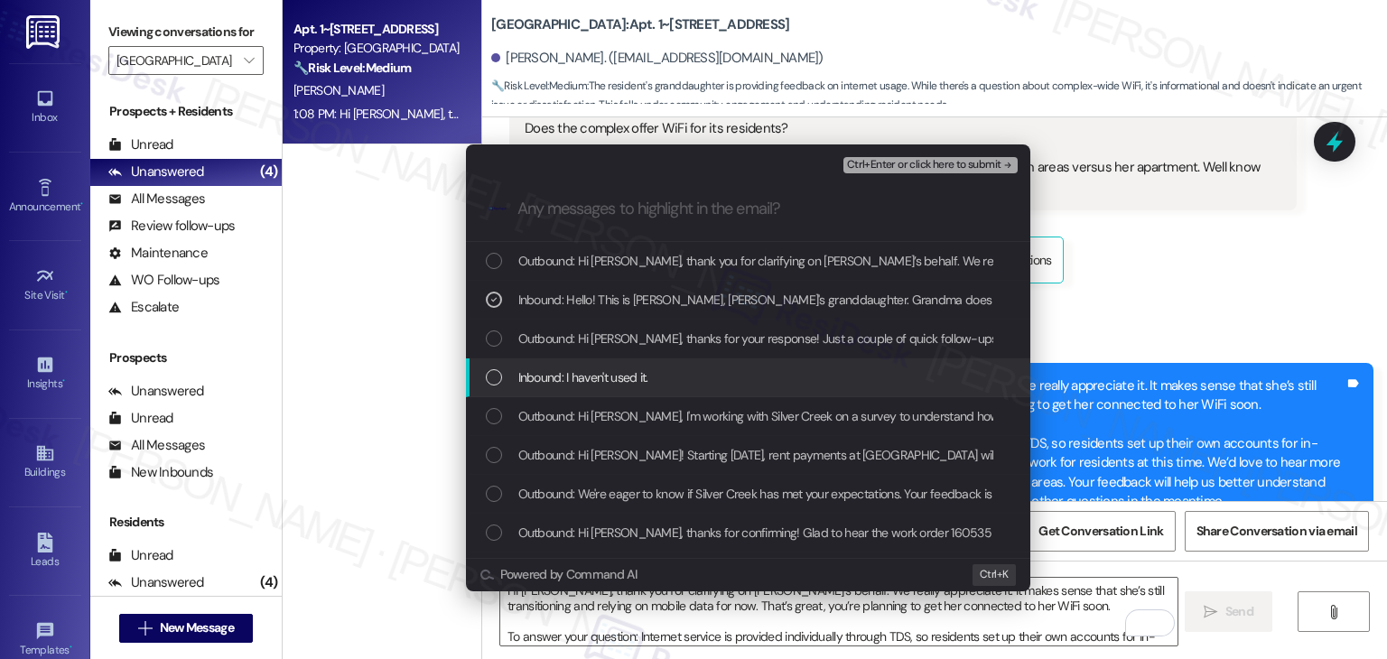
click at [488, 376] on div "List of options" at bounding box center [494, 377] width 16 height 16
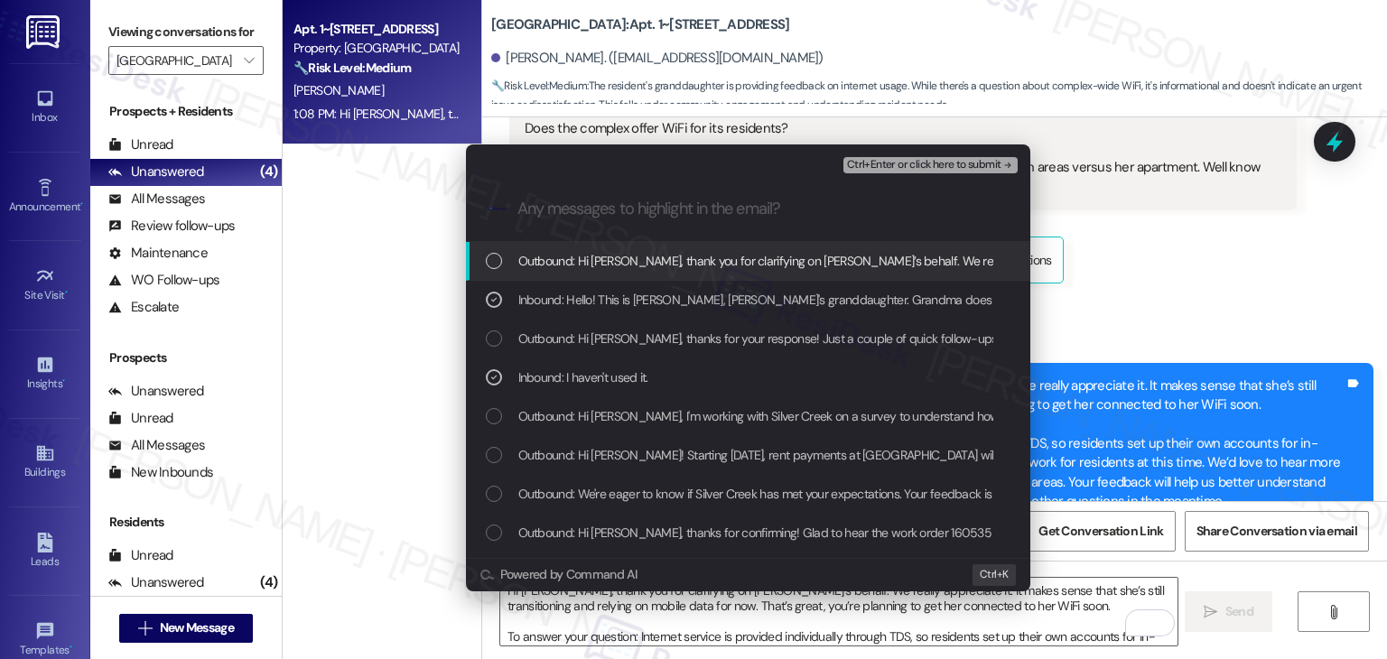
click at [964, 163] on span "Ctrl+Enter or click here to submit" at bounding box center [924, 165] width 154 height 13
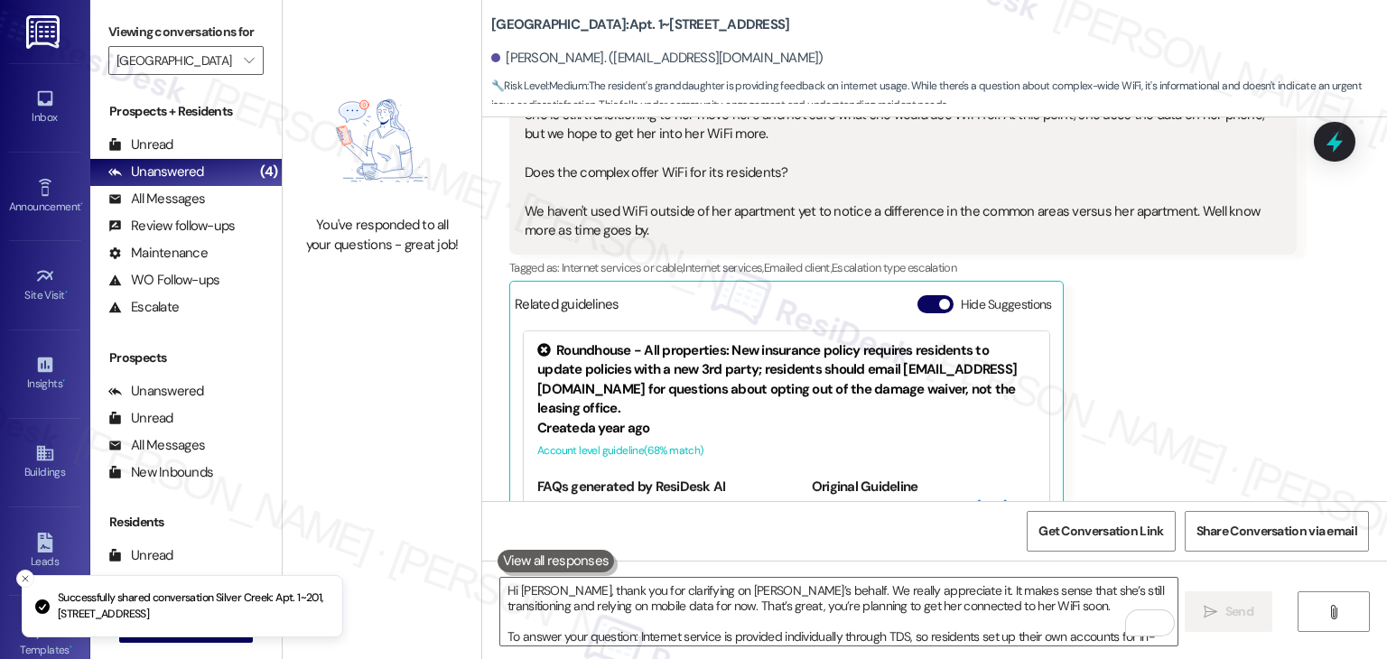
scroll to position [1688, 0]
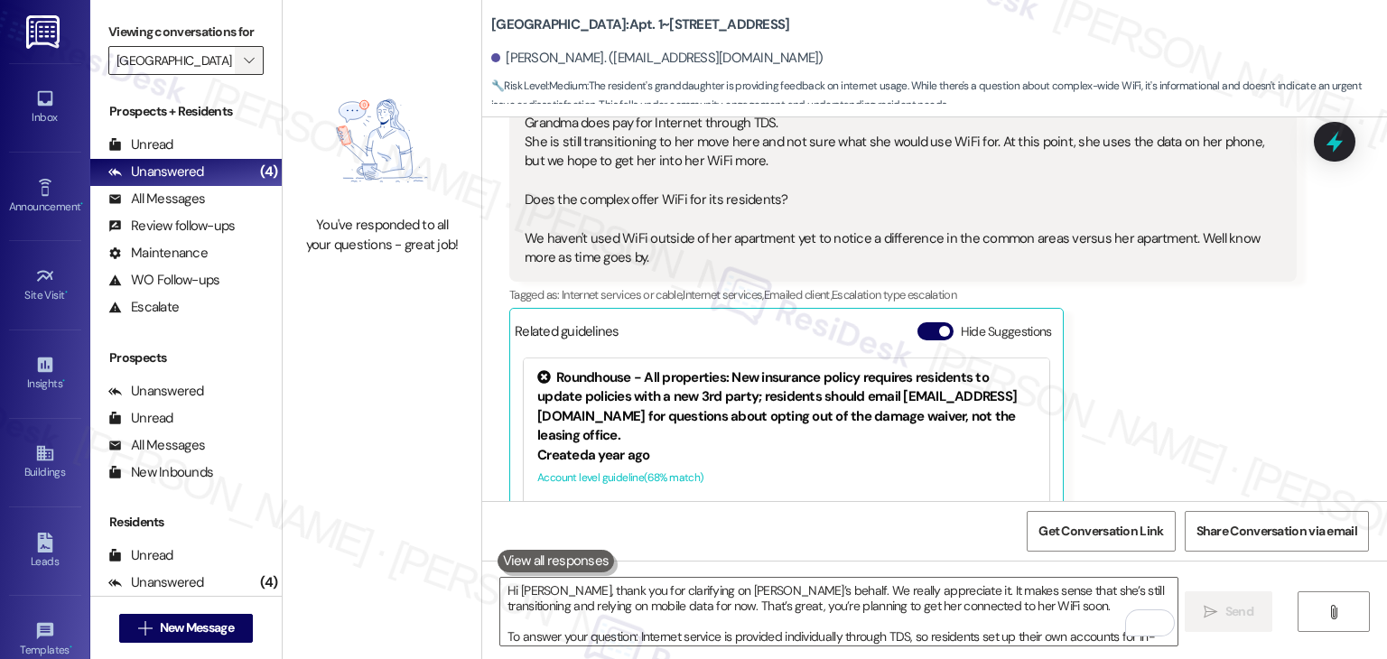
click at [249, 52] on button "" at bounding box center [249, 60] width 29 height 29
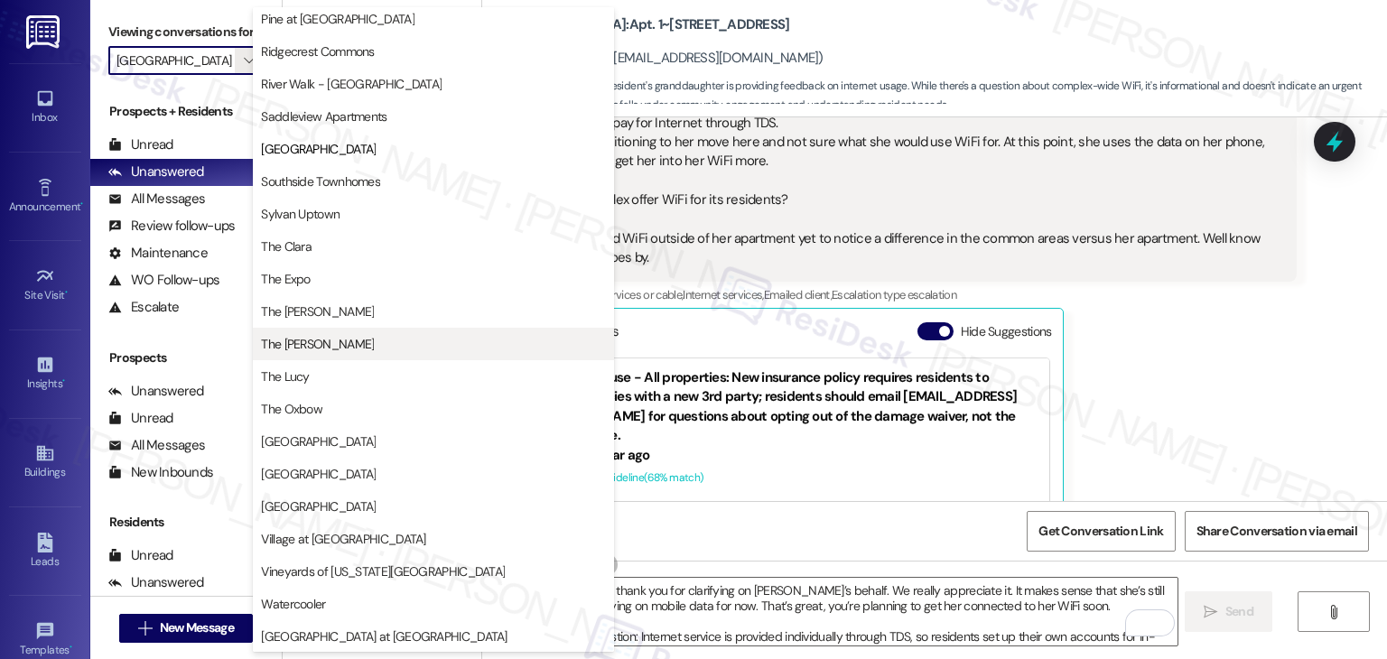
scroll to position [161, 0]
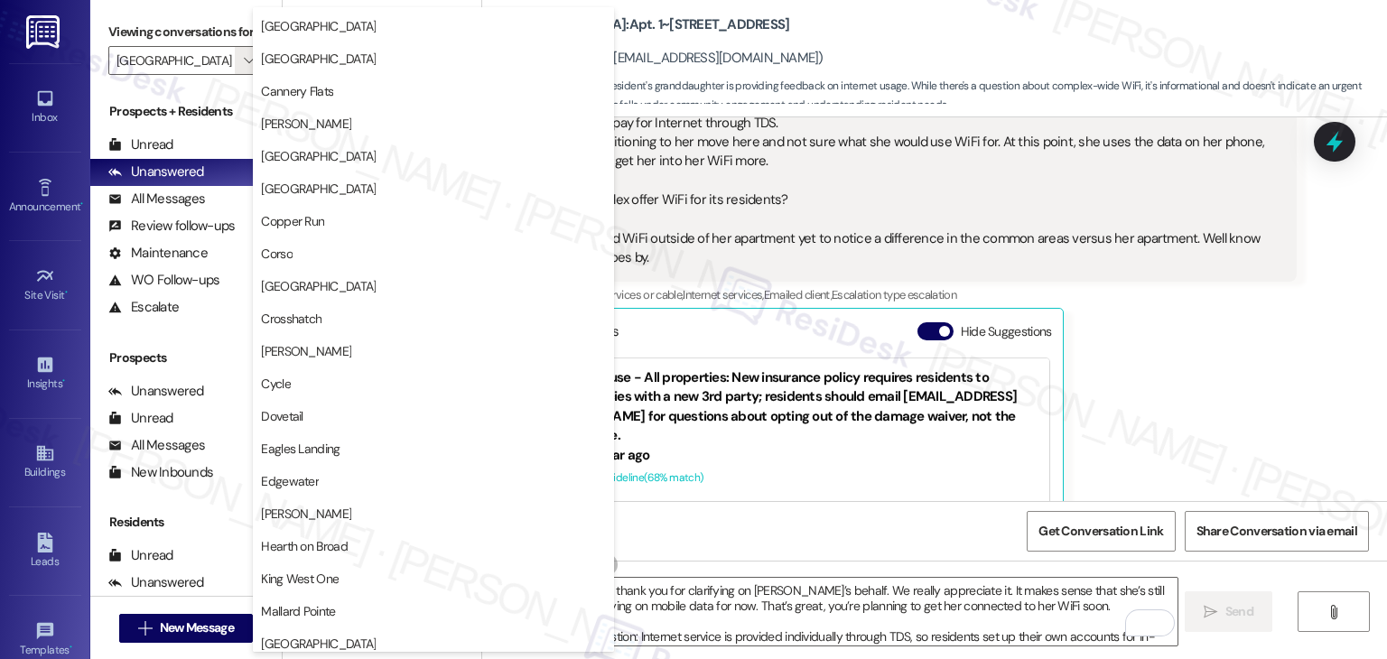
click at [1181, 369] on div "[PERSON_NAME] Neutral 11:22 AM Hello! This is [PERSON_NAME], [PERSON_NAME]'s gr…" at bounding box center [903, 327] width 788 height 583
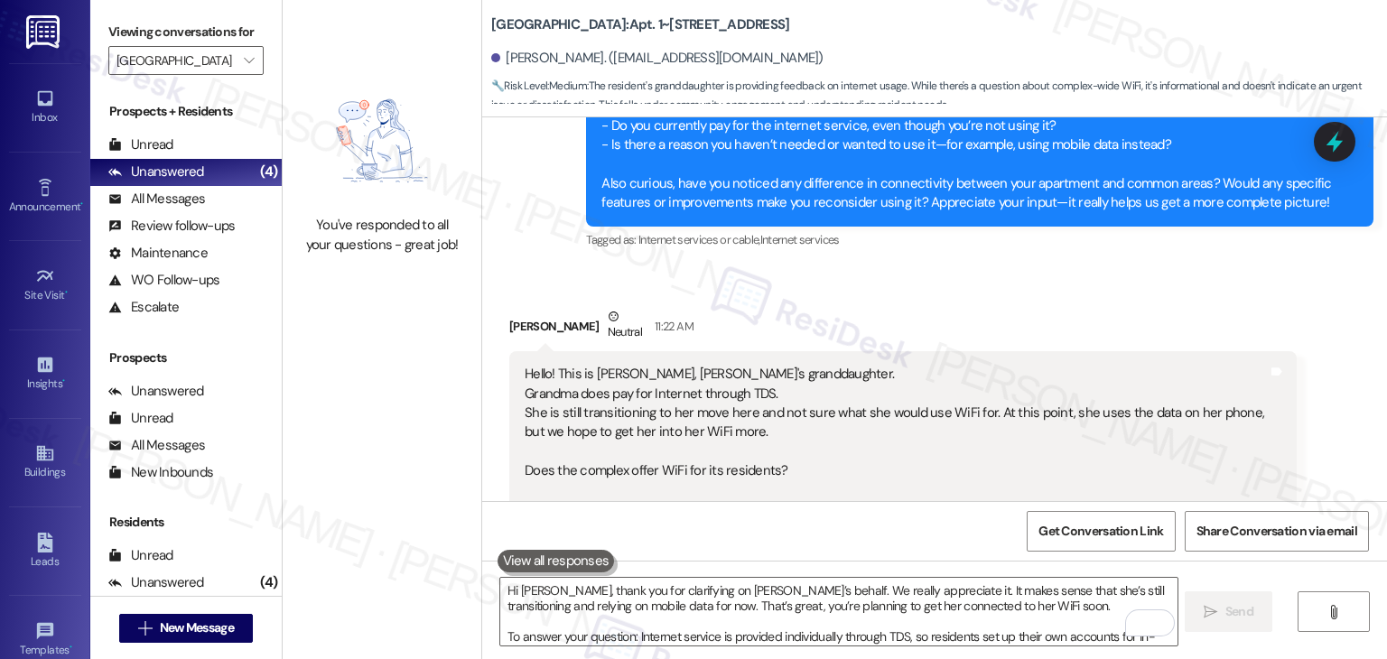
scroll to position [1598, 0]
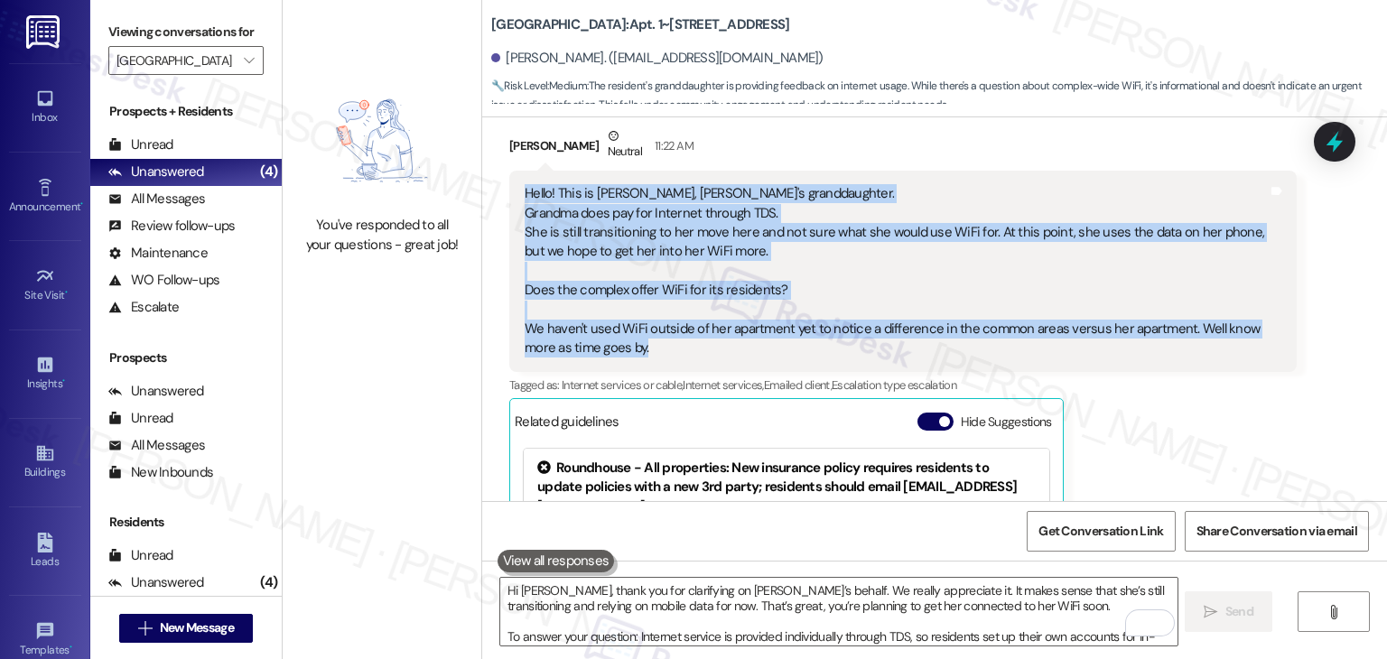
drag, startPoint x: 662, startPoint y: 316, endPoint x: 484, endPoint y: 141, distance: 249.7
click at [484, 141] on div "Received via SMS [PERSON_NAME] Neutral 11:22 AM Hello! This is [PERSON_NAME], […" at bounding box center [934, 404] width 905 height 637
copy div "Hello! This is [PERSON_NAME], [PERSON_NAME]'s granddaughter. Grandma does pay f…"
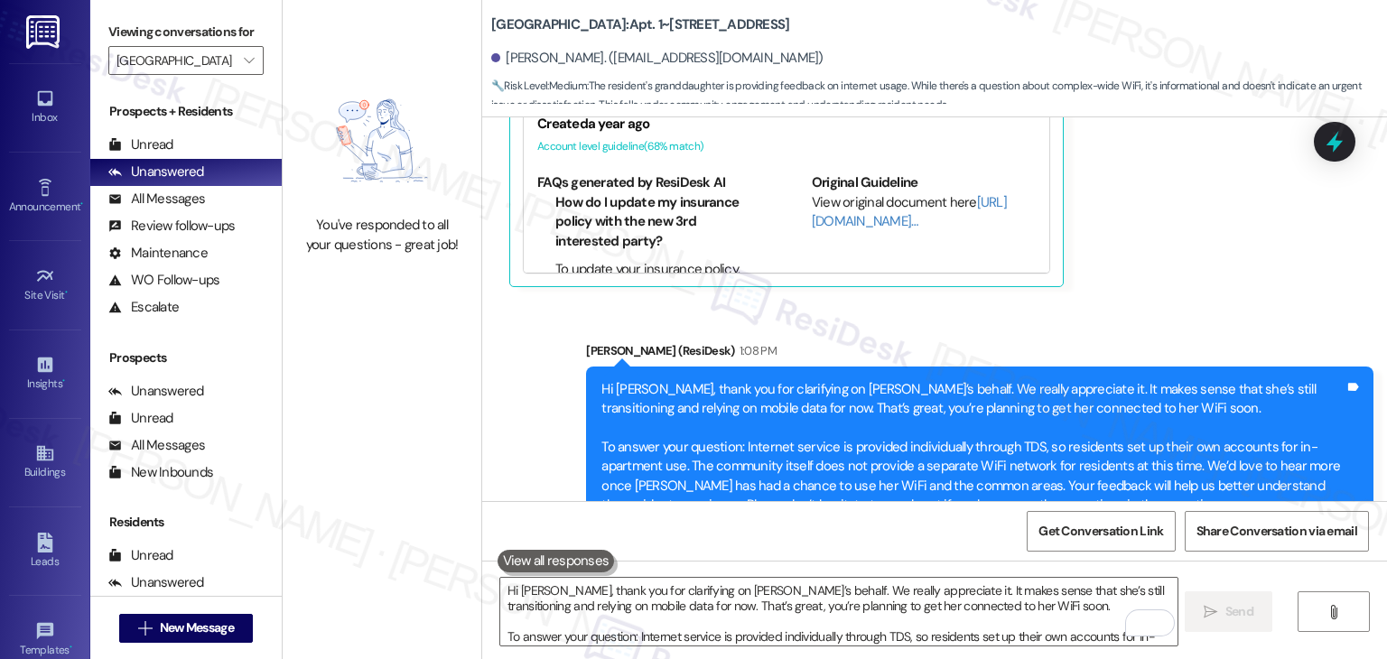
scroll to position [2049, 0]
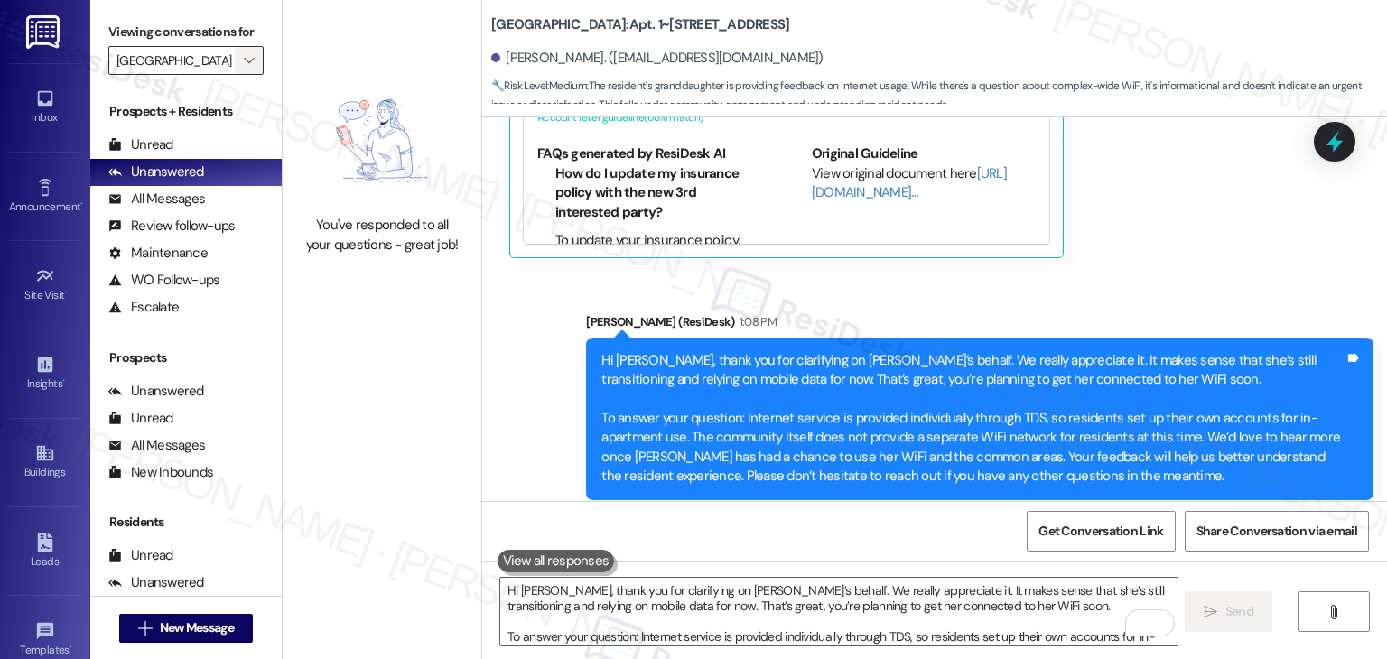
click at [240, 48] on span "" at bounding box center [248, 60] width 17 height 29
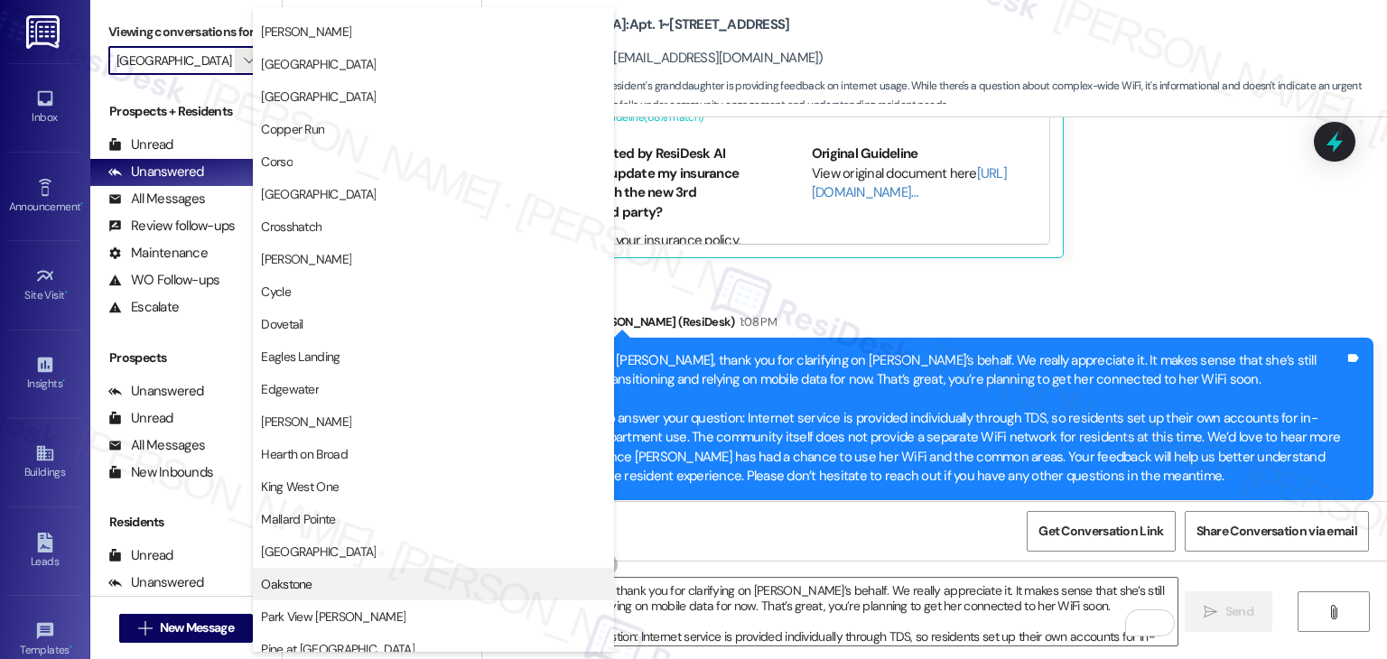
scroll to position [251, 0]
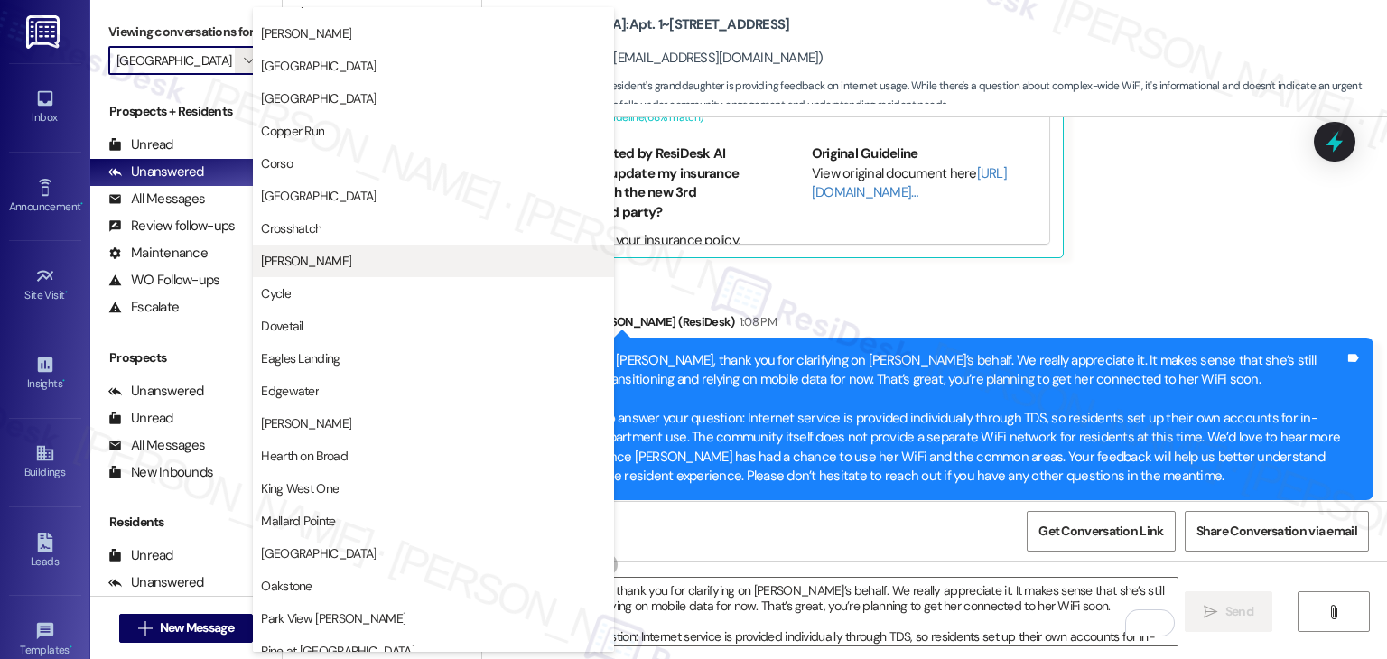
click at [323, 264] on span "[PERSON_NAME]" at bounding box center [433, 261] width 345 height 18
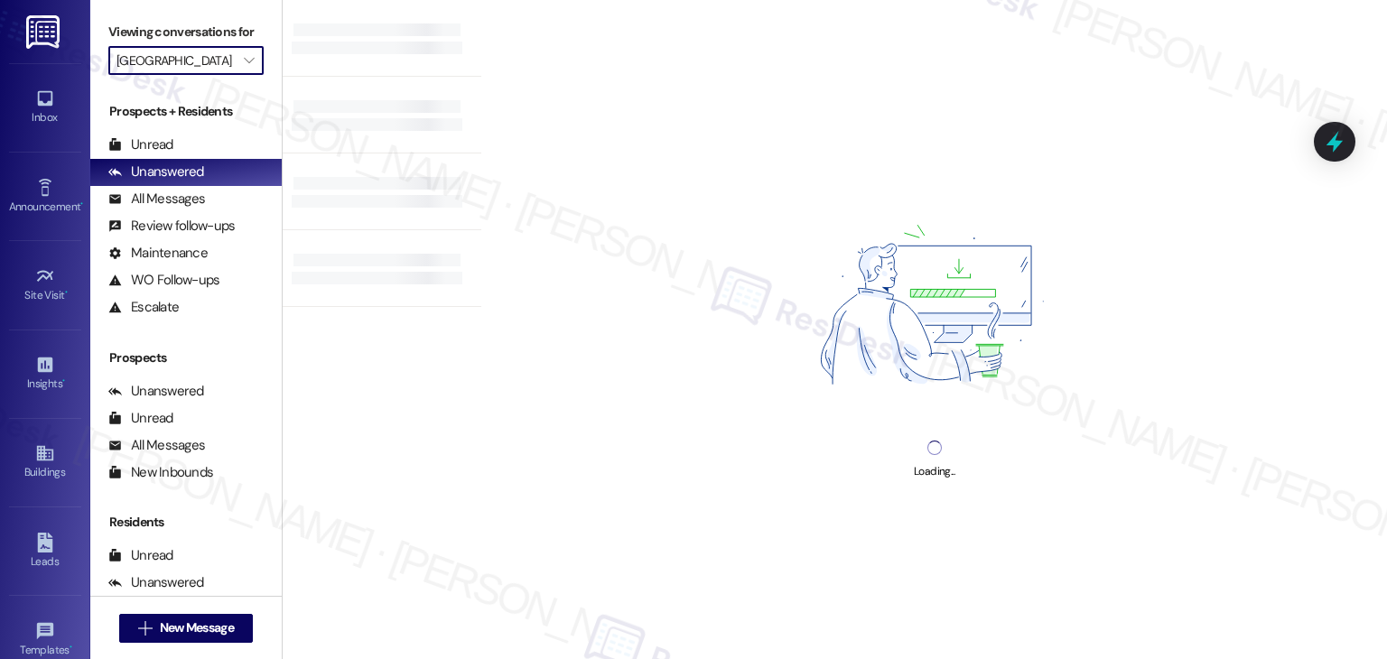
type input "[PERSON_NAME]"
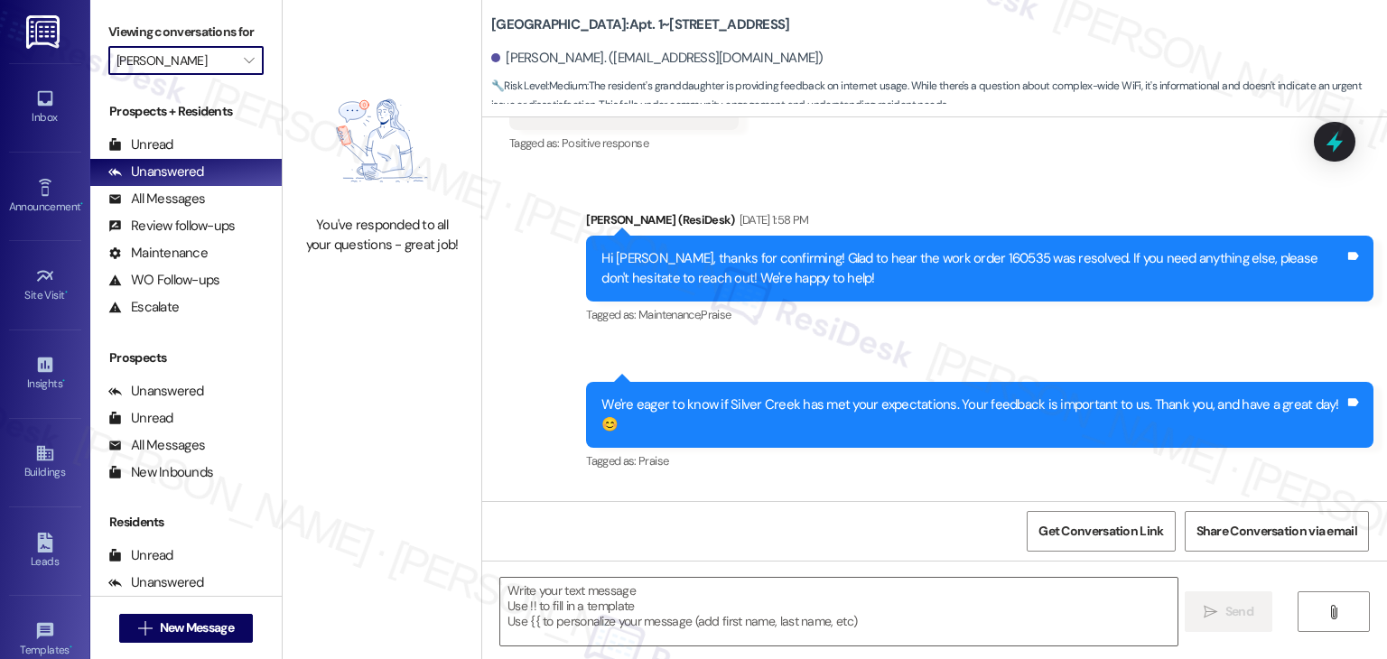
type textarea "Fetching suggested responses. Please feel free to read through the conversation…"
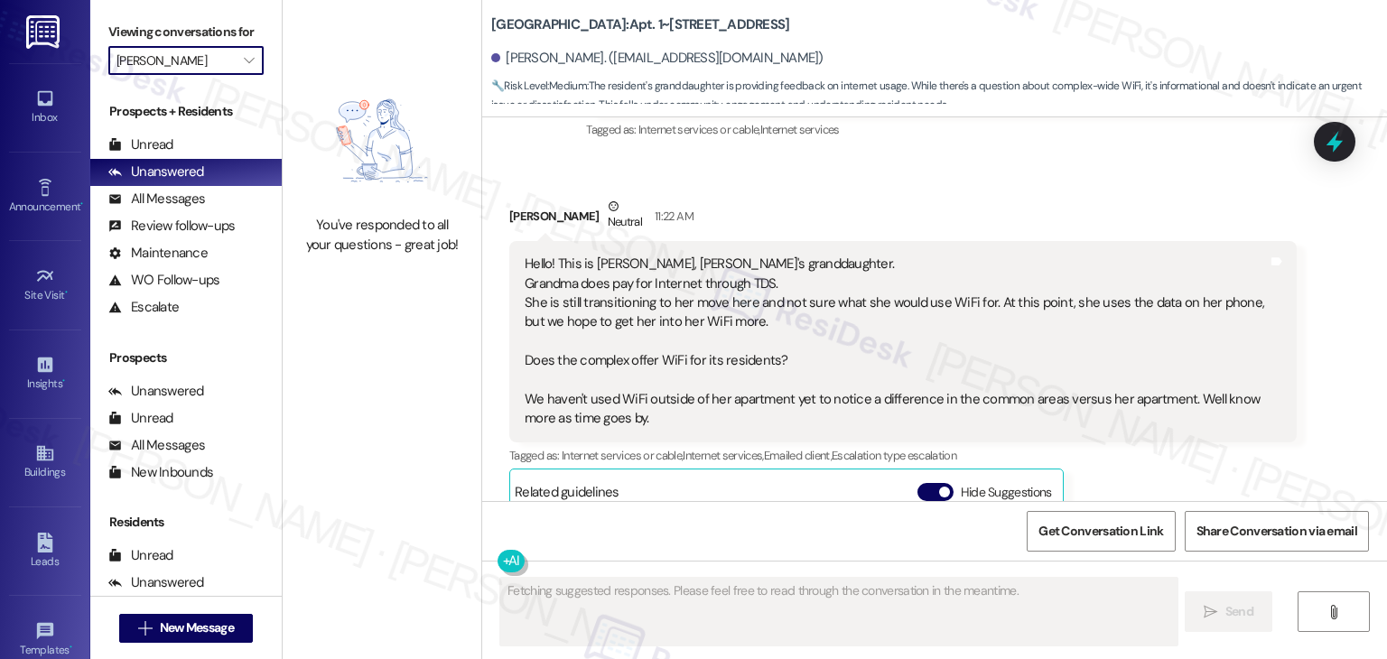
scroll to position [1780, 0]
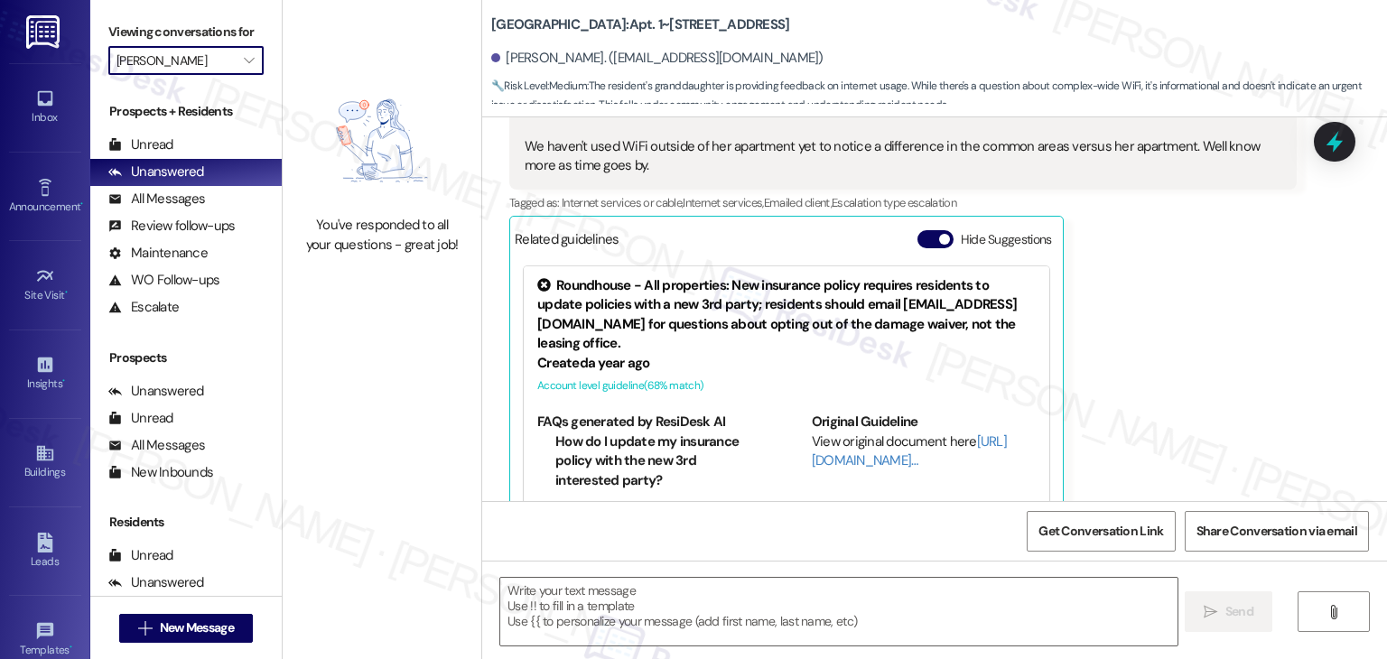
drag, startPoint x: 909, startPoint y: 196, endPoint x: 885, endPoint y: 212, distance: 28.6
click at [918, 230] on button "Hide Suggestions" at bounding box center [936, 239] width 36 height 18
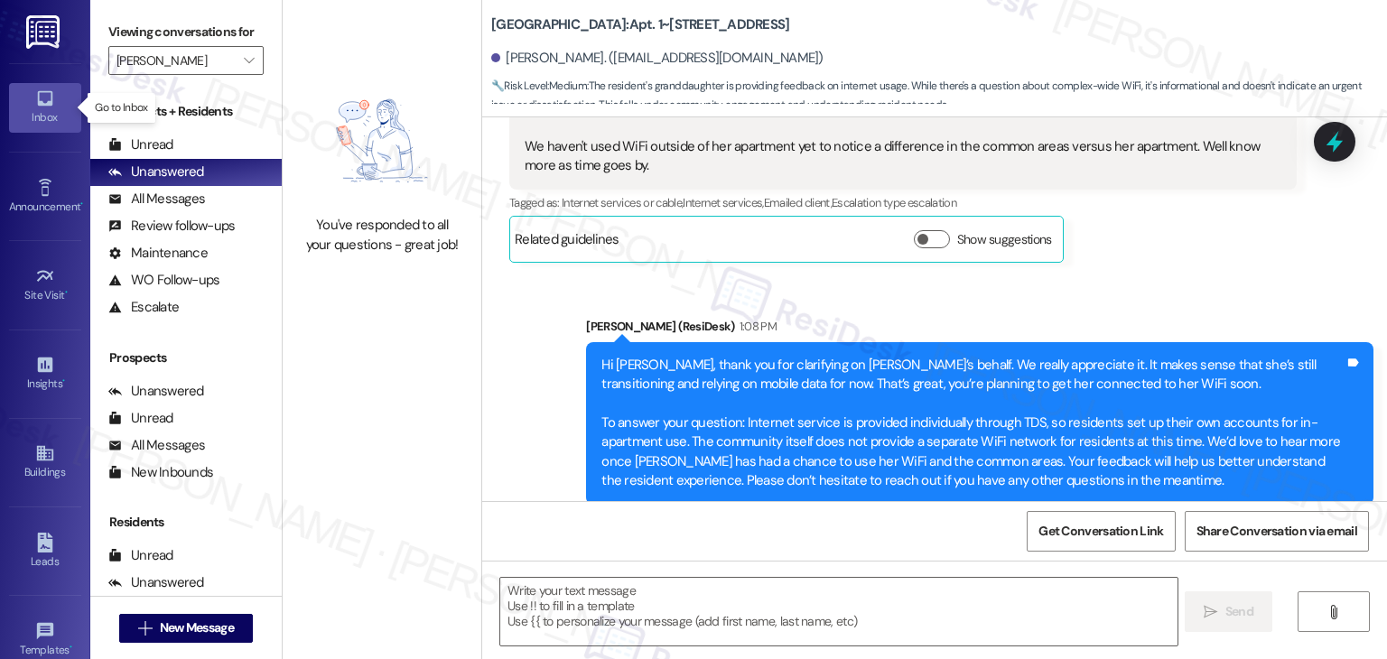
click at [34, 111] on div "Inbox" at bounding box center [45, 117] width 90 height 18
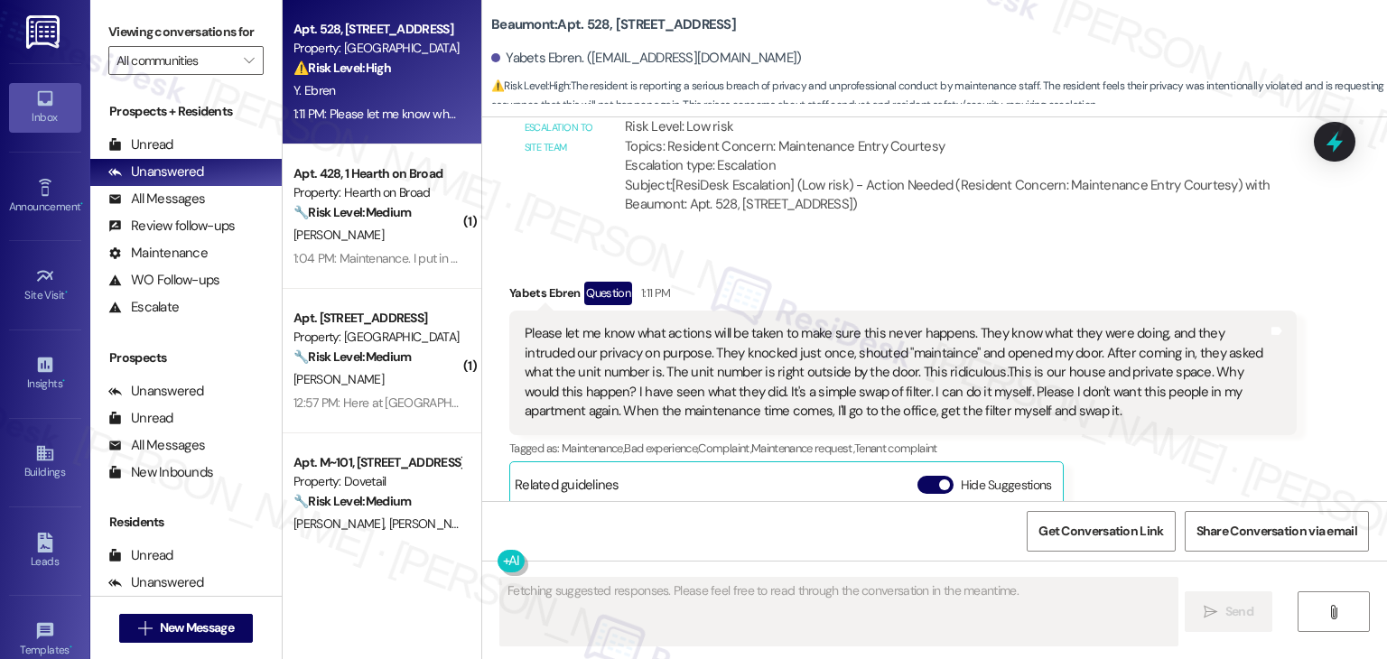
scroll to position [4151, 0]
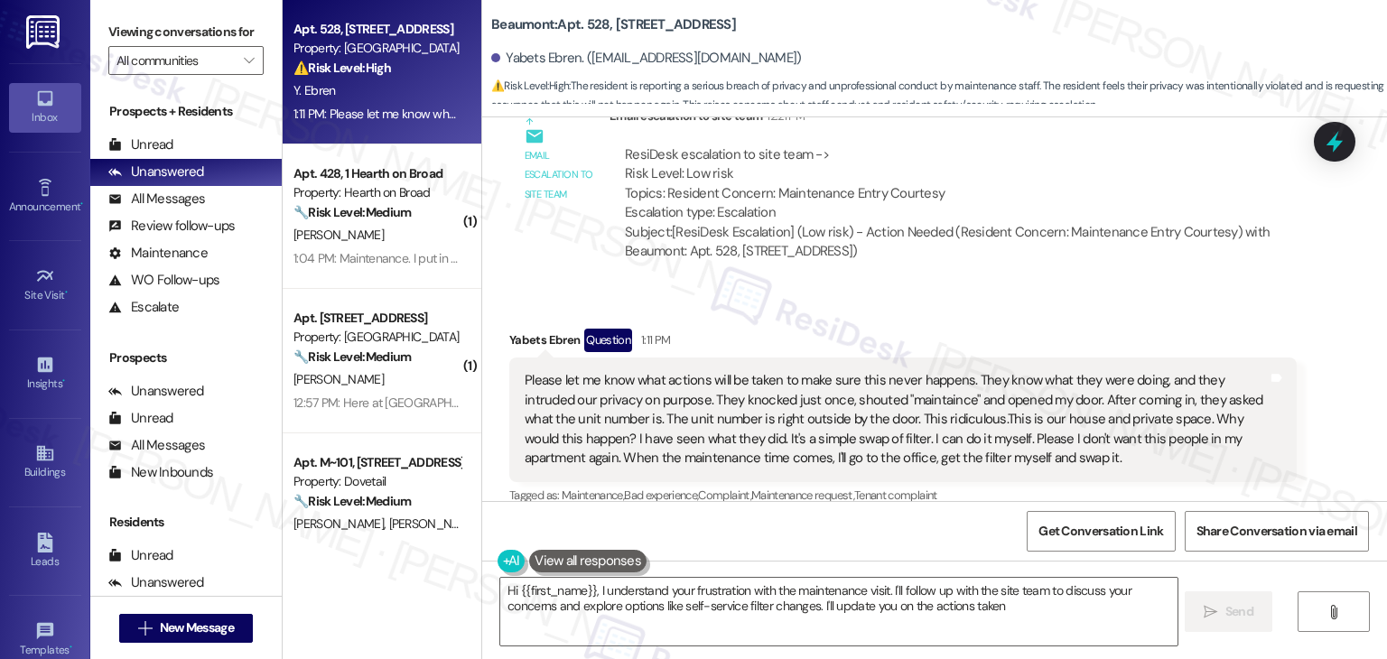
type textarea "Hi {{first_name}}, I understand your frustration with the maintenance visit. I'…"
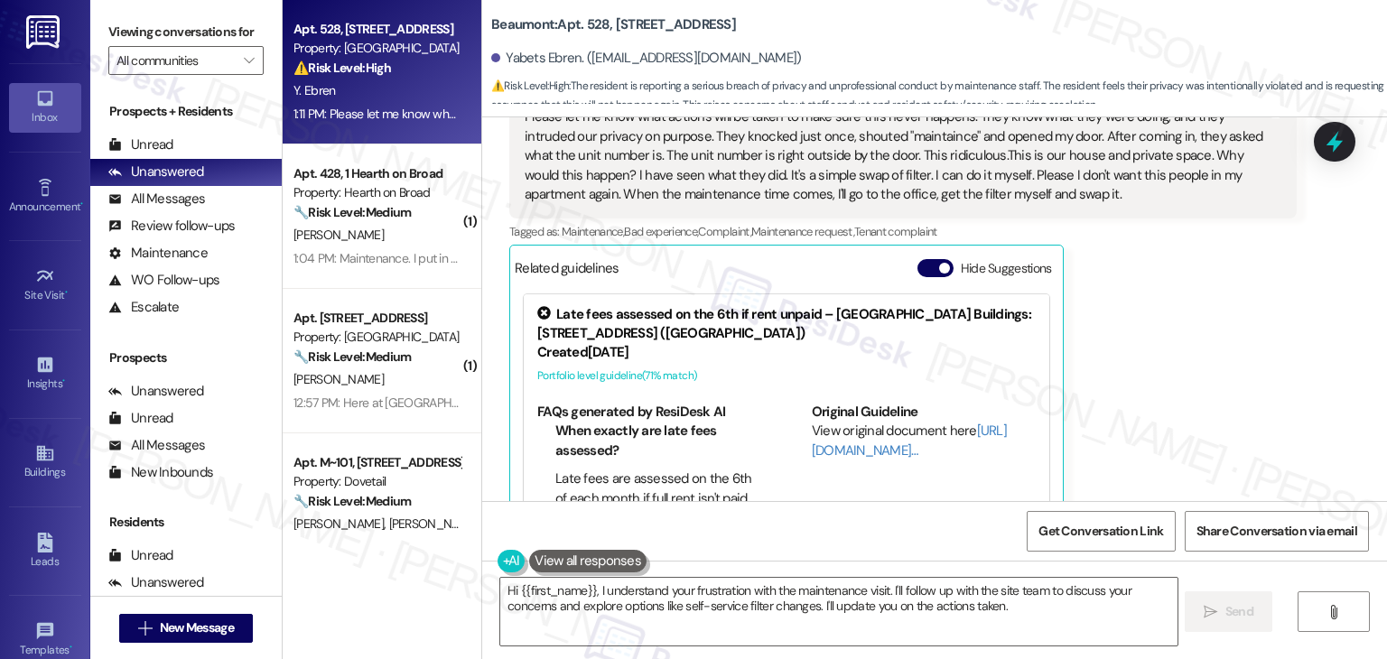
scroll to position [4423, 0]
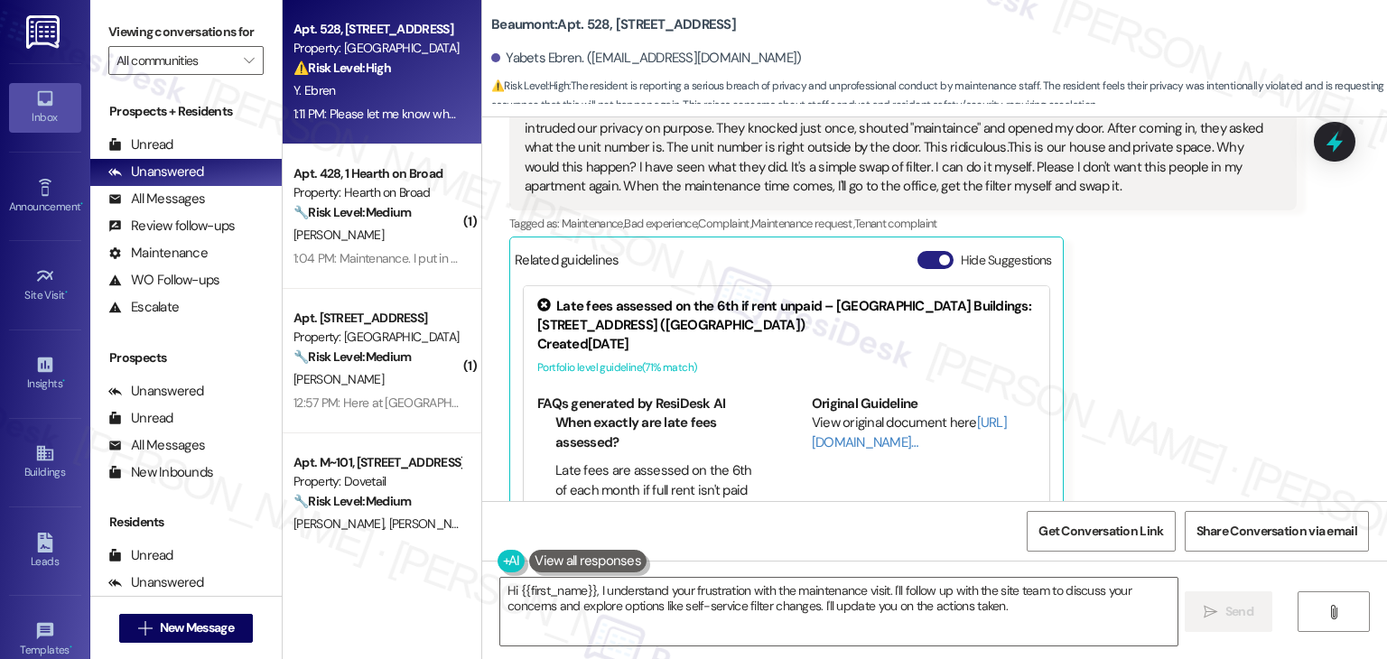
click at [918, 251] on button "Hide Suggestions" at bounding box center [936, 260] width 36 height 18
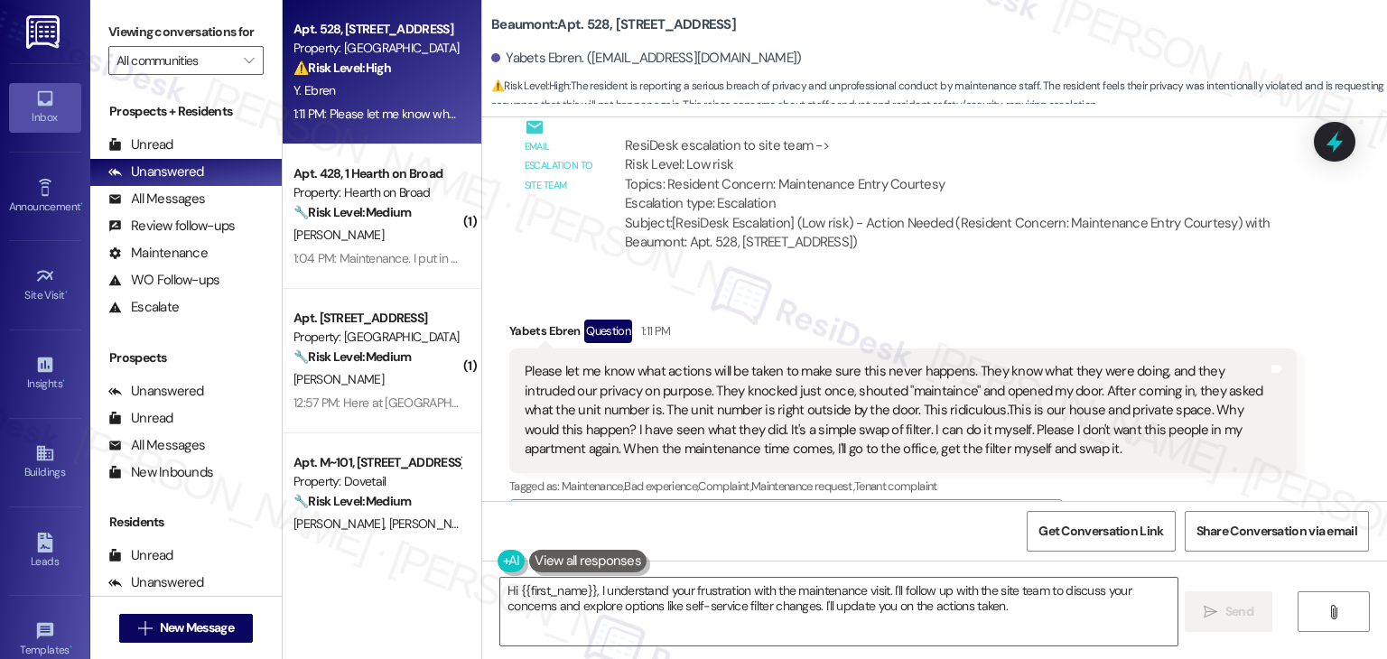
click at [1149, 473] on div "Tagged as: Maintenance , Click to highlight conversations about Maintenance Bad…" at bounding box center [903, 486] width 788 height 26
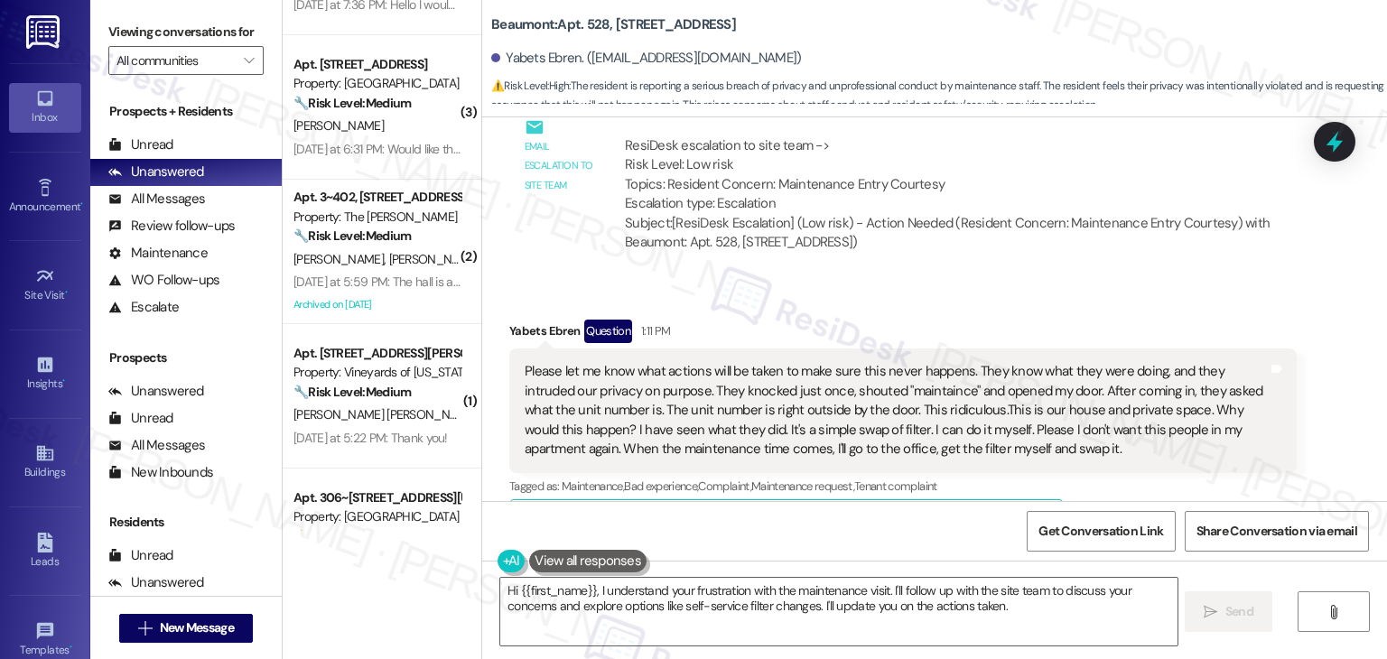
scroll to position [4155, 0]
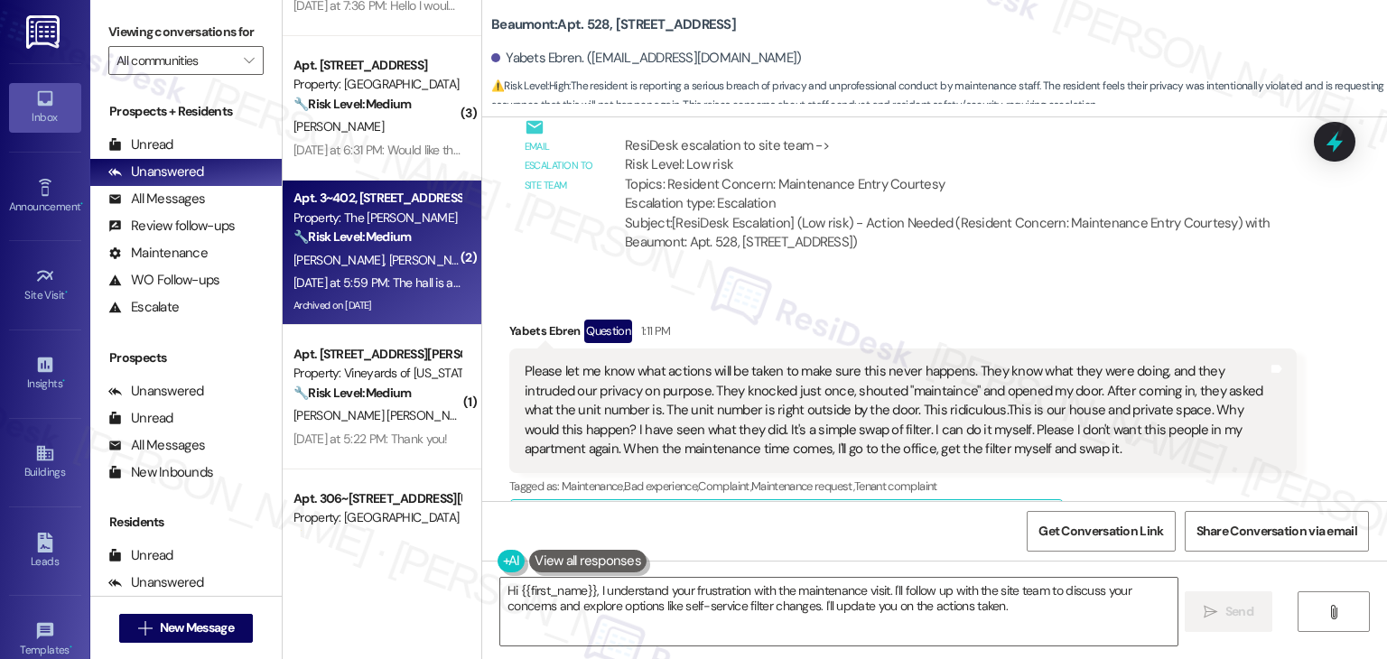
click at [395, 286] on div "[DATE] at 5:59 PM: The hall is at 80 [DATE] [DATE] at 5:59 PM: The hall is at 8…" at bounding box center [403, 283] width 219 height 16
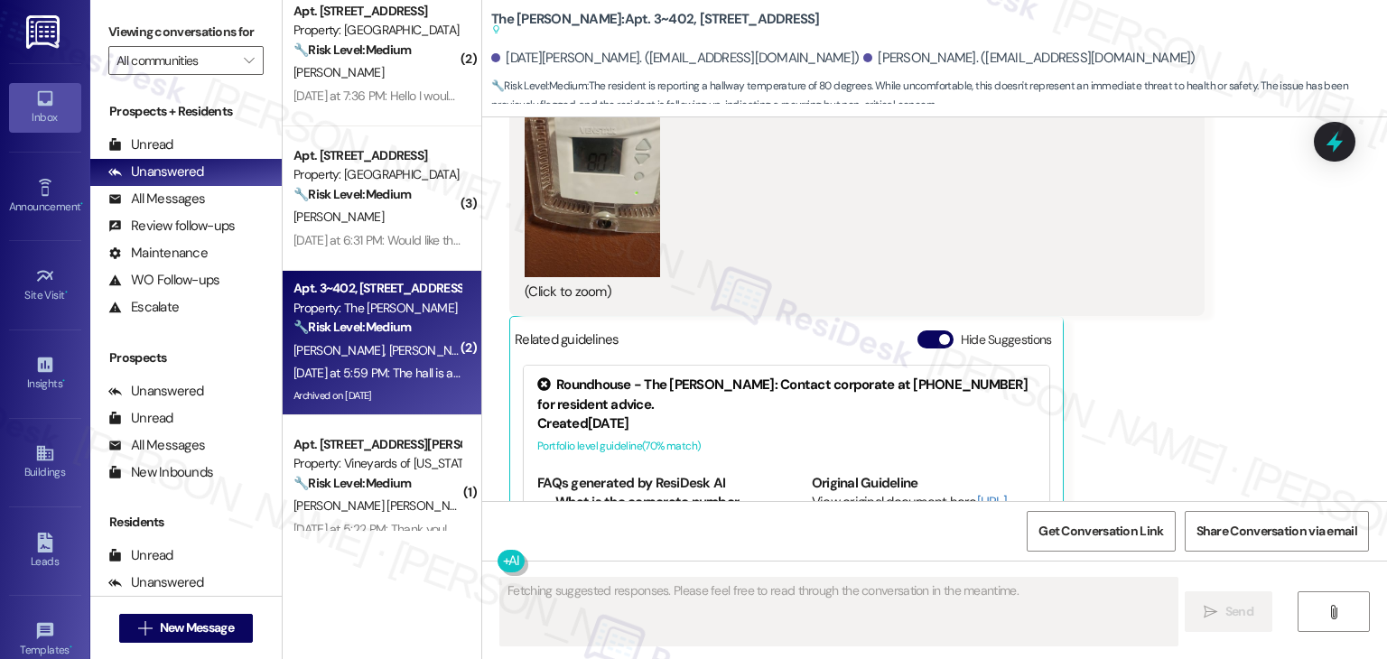
scroll to position [23145, 0]
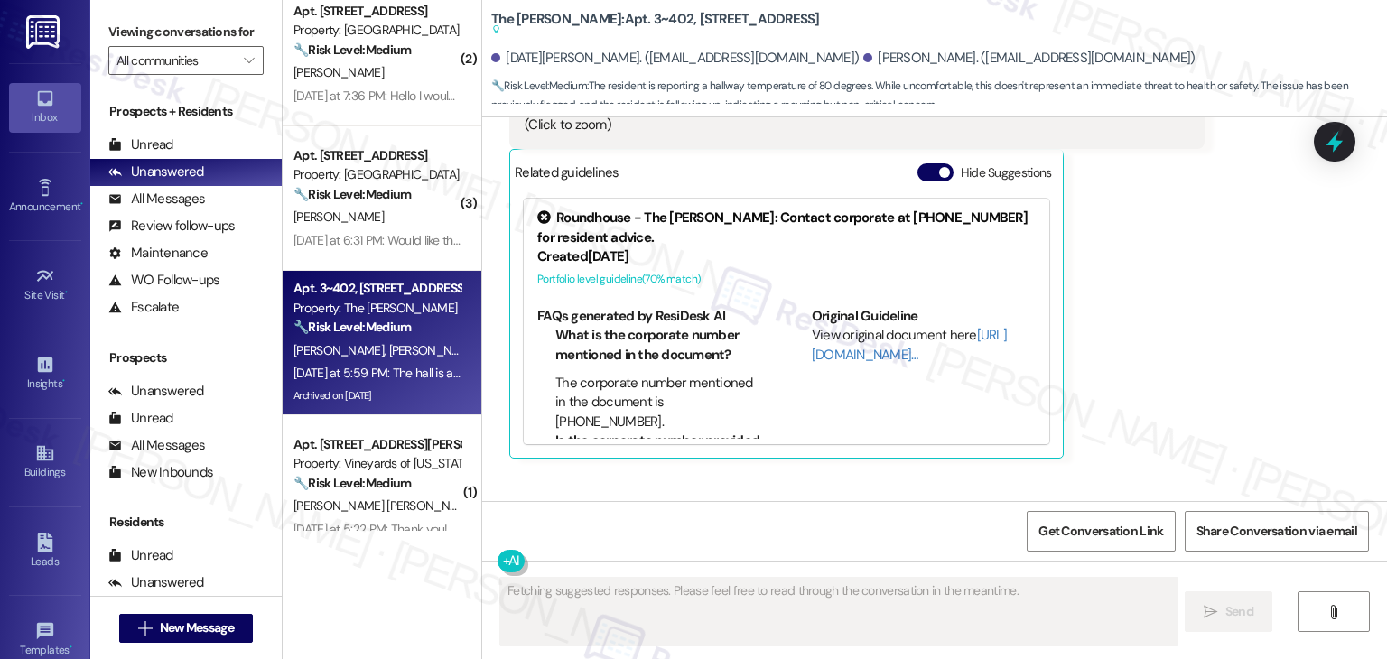
click at [1170, 355] on div "Received via SMS [DATE][PERSON_NAME] [DATE] at 5:59 PM JPG attachment ResiDesk …" at bounding box center [934, 159] width 905 height 974
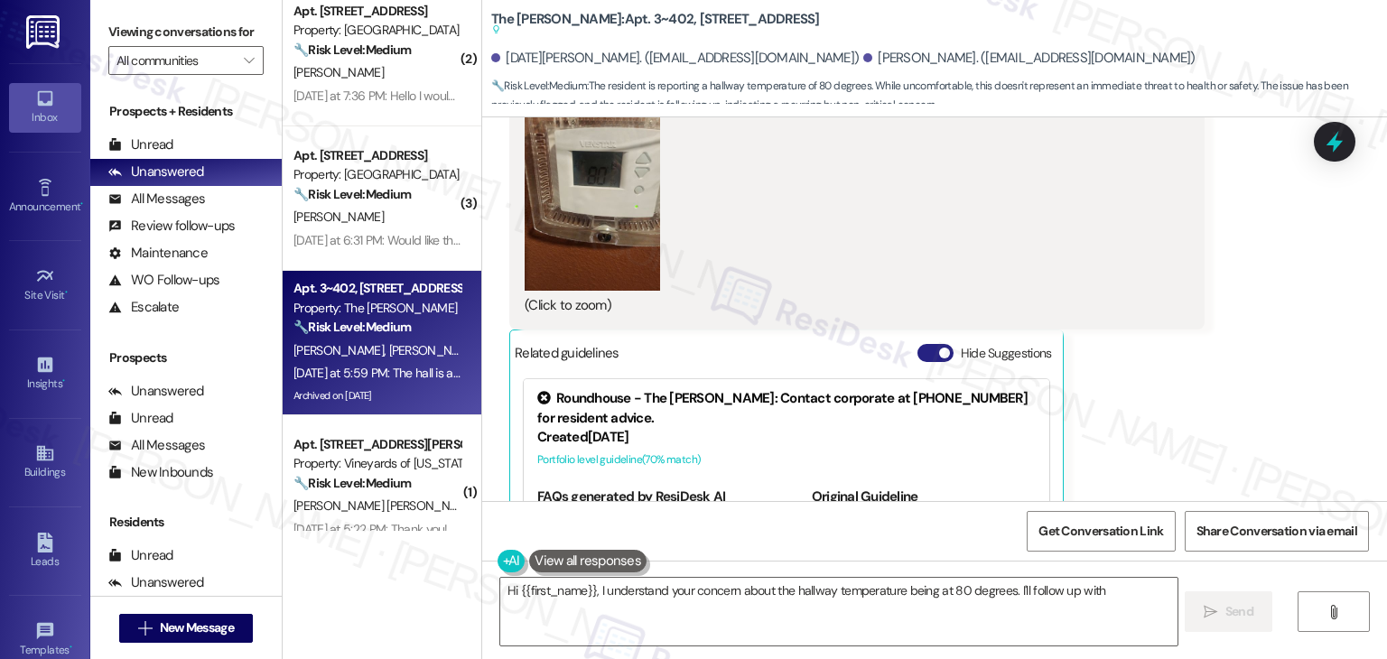
click at [918, 344] on button "Hide Suggestions" at bounding box center [936, 353] width 36 height 18
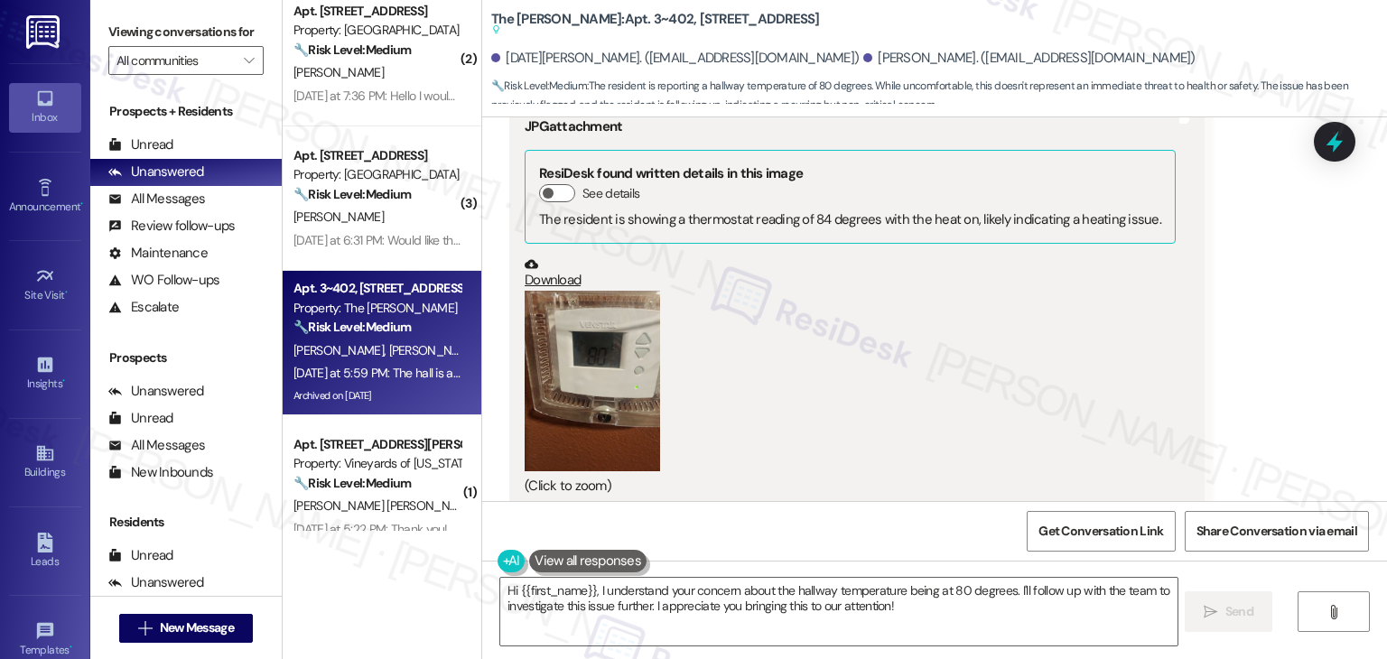
scroll to position [22701, 0]
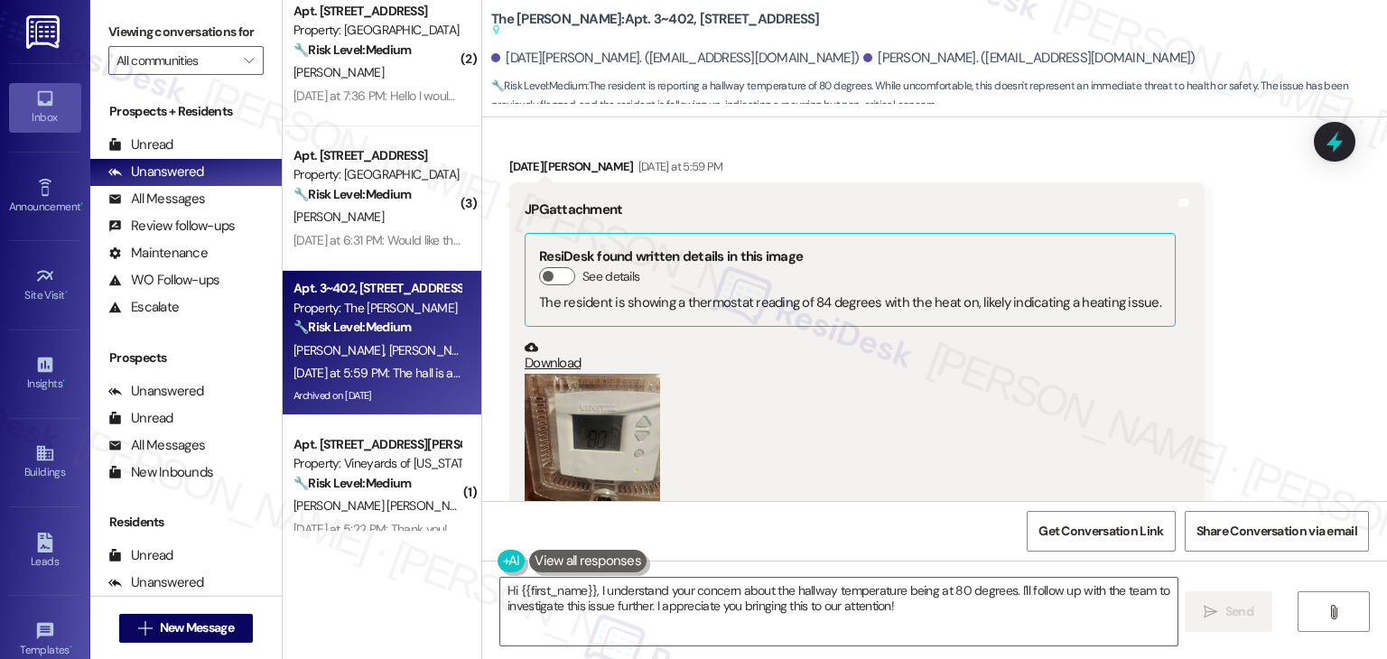
click at [546, 374] on button "Zoom image" at bounding box center [592, 464] width 135 height 181
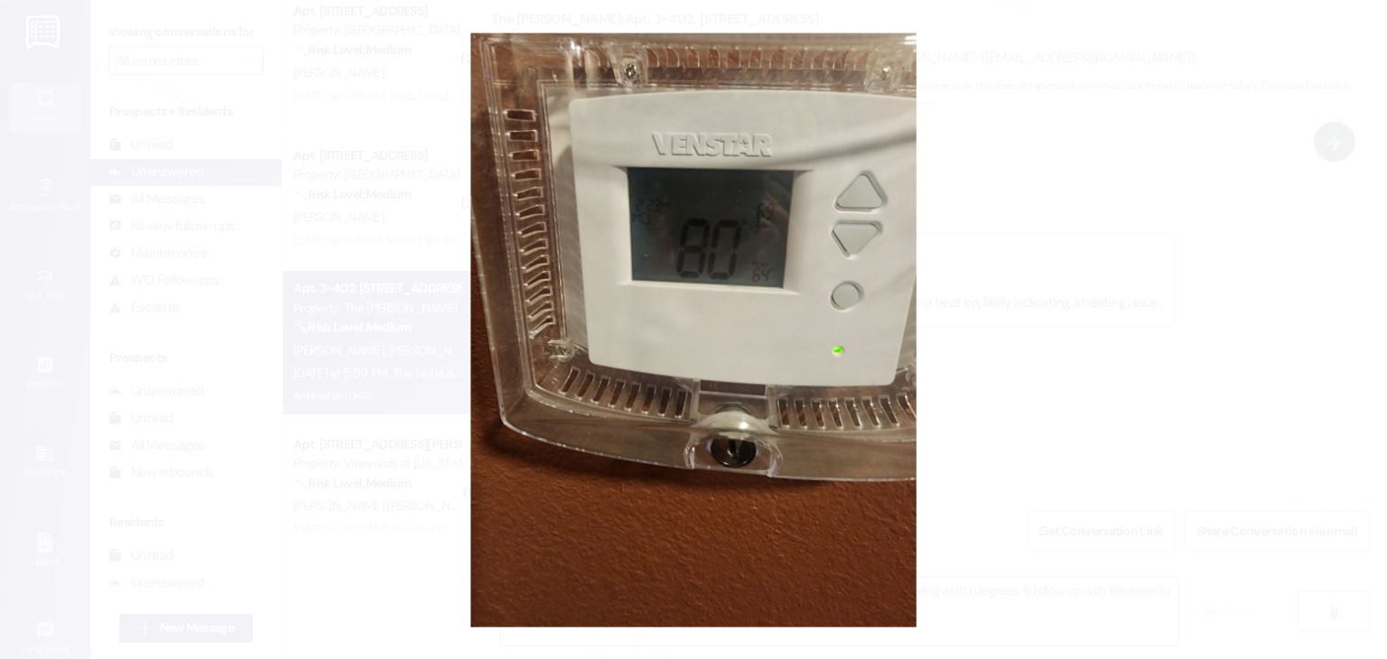
click at [686, 312] on button "Unzoom image" at bounding box center [693, 329] width 1387 height 659
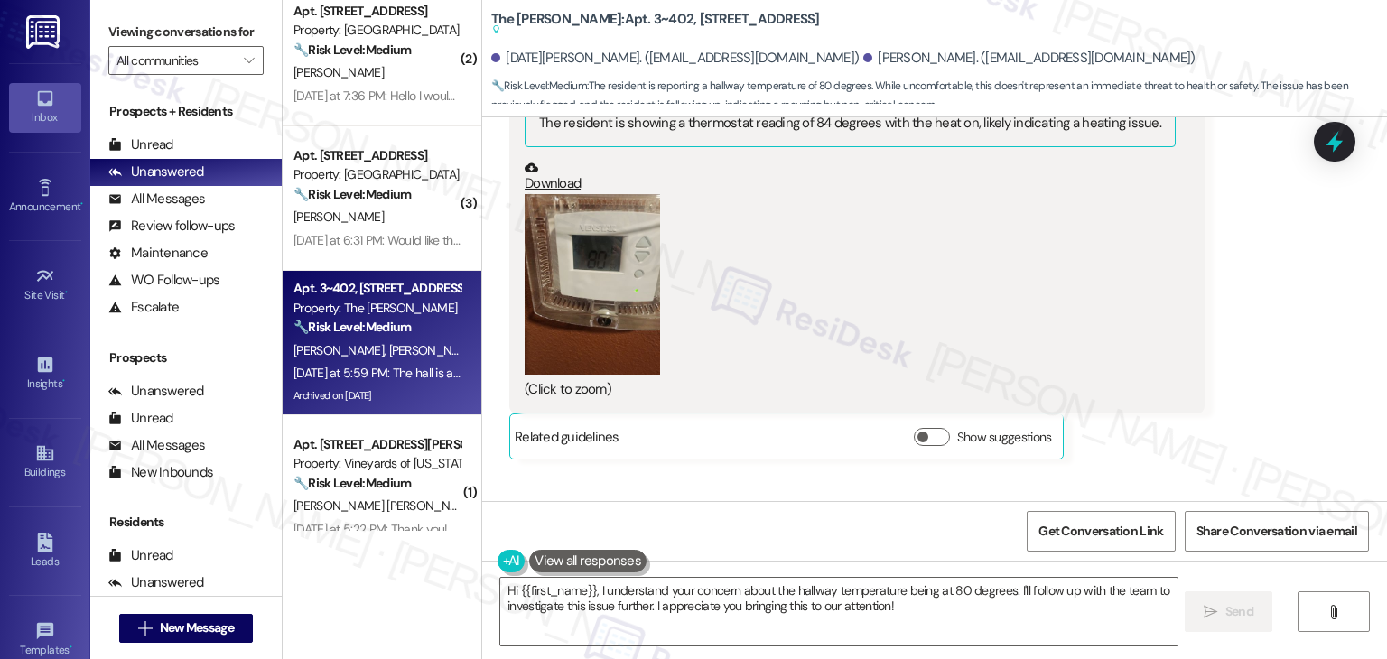
scroll to position [22881, 0]
click at [896, 447] on div "Received via SMS Karma Mattison Yesterday at 5:59 PM JPG attachment ResiDesk fo…" at bounding box center [934, 291] width 905 height 710
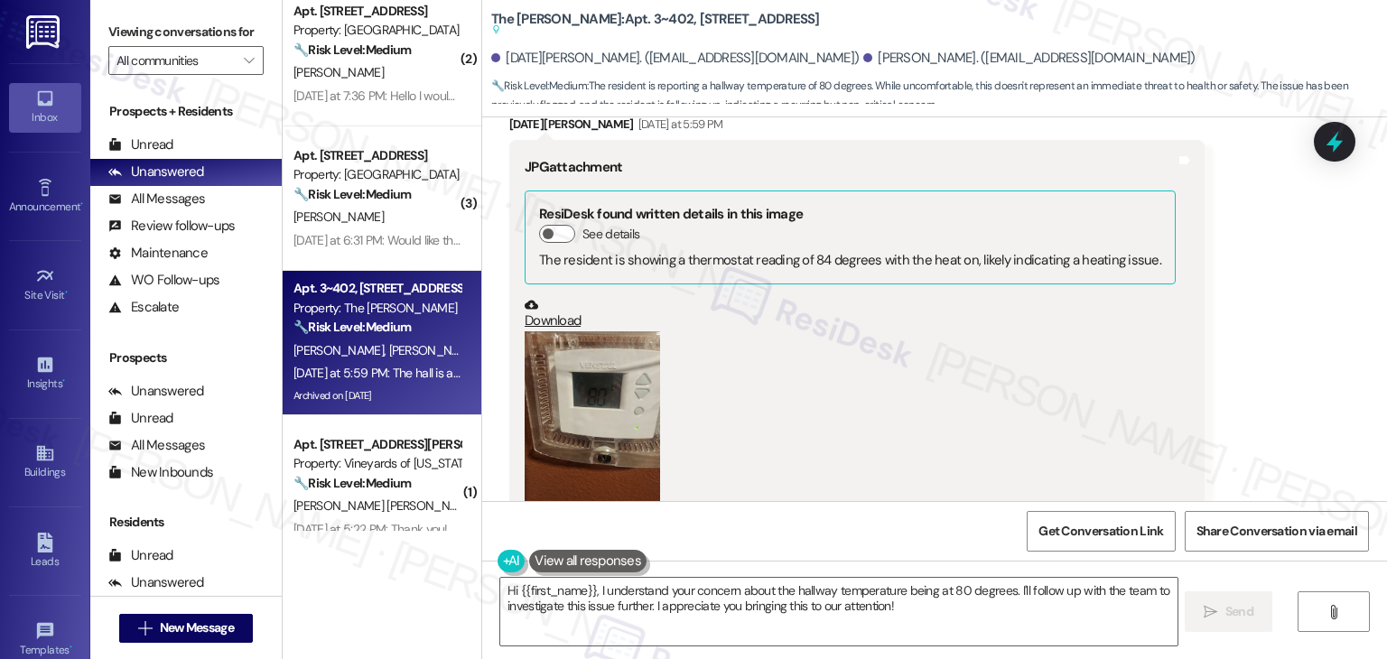
scroll to position [22520, 0]
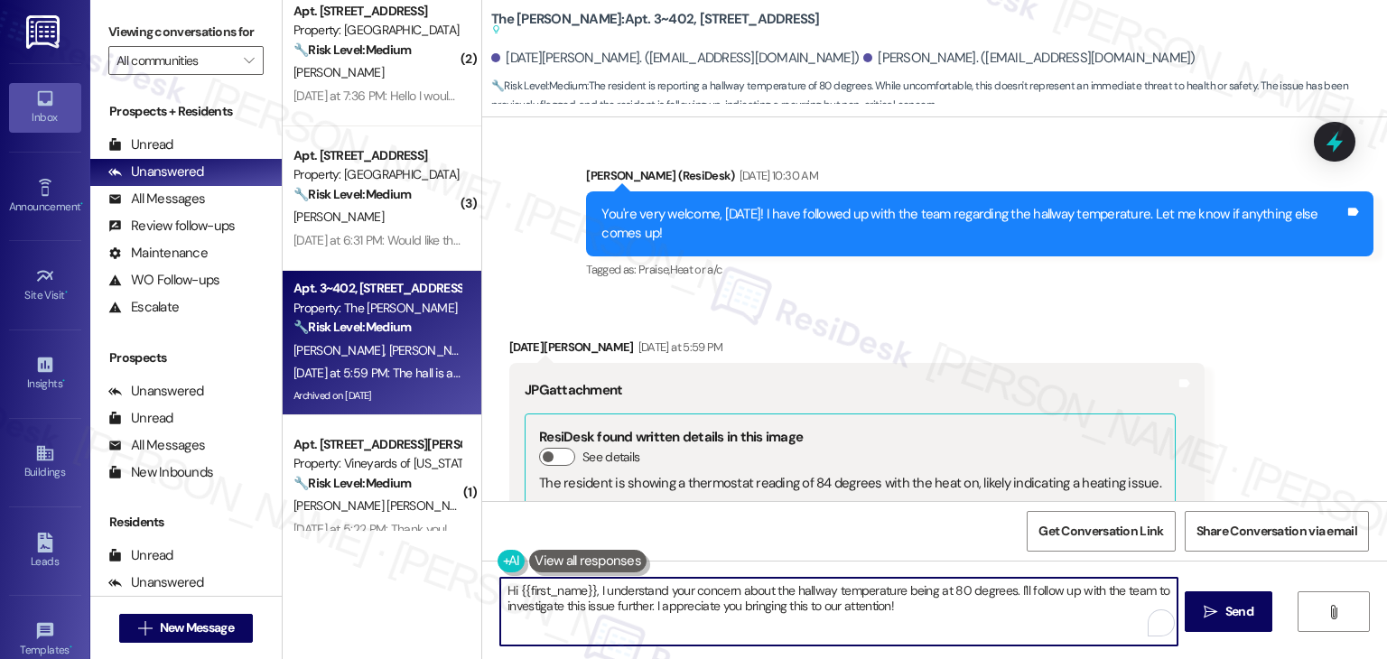
drag, startPoint x: 587, startPoint y: 590, endPoint x: 509, endPoint y: 596, distance: 77.9
click at [509, 596] on textarea "Hi {{first_name}}, I understand your concern about the hallway temperature bein…" at bounding box center [838, 612] width 677 height 68
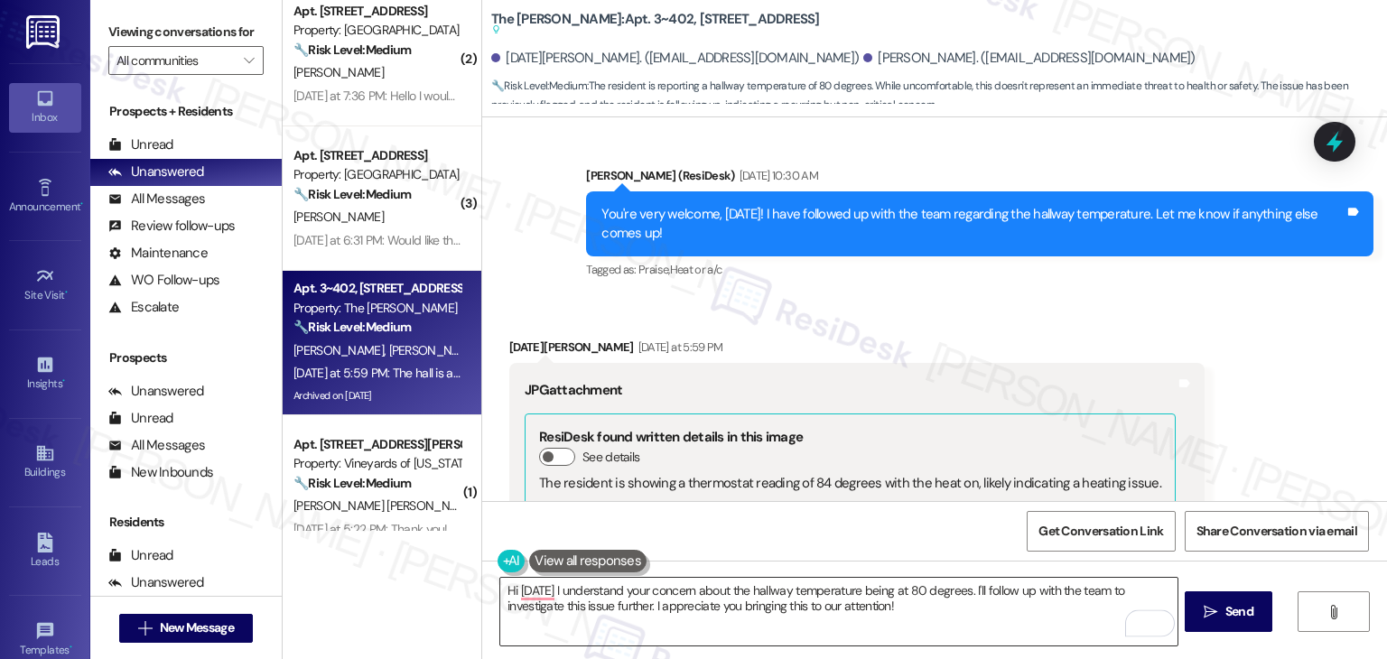
drag, startPoint x: 1230, startPoint y: 617, endPoint x: 791, endPoint y: 618, distance: 439.0
click at [813, 618] on div "Hi Karma I understand your concern about the hallway temperature being at 80 de…" at bounding box center [934, 628] width 905 height 135
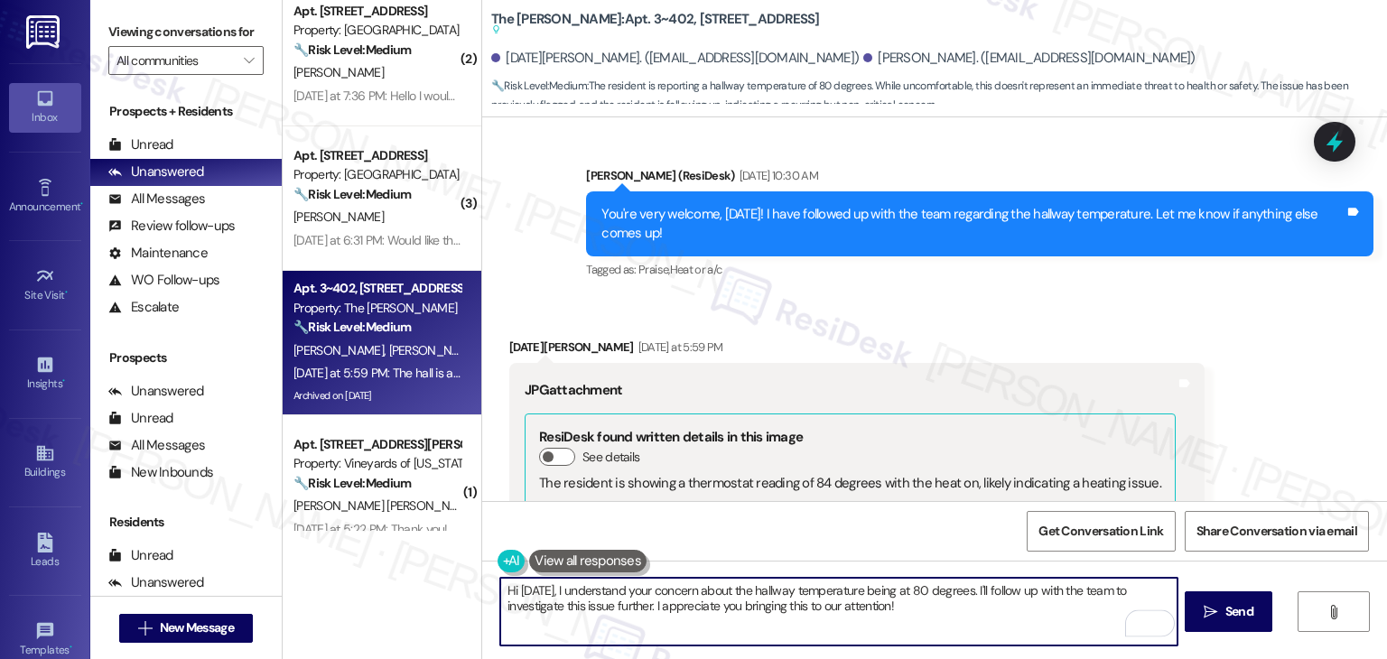
type textarea "Hi Karma, I understand your concern about the hallway temperature being at 80 d…"
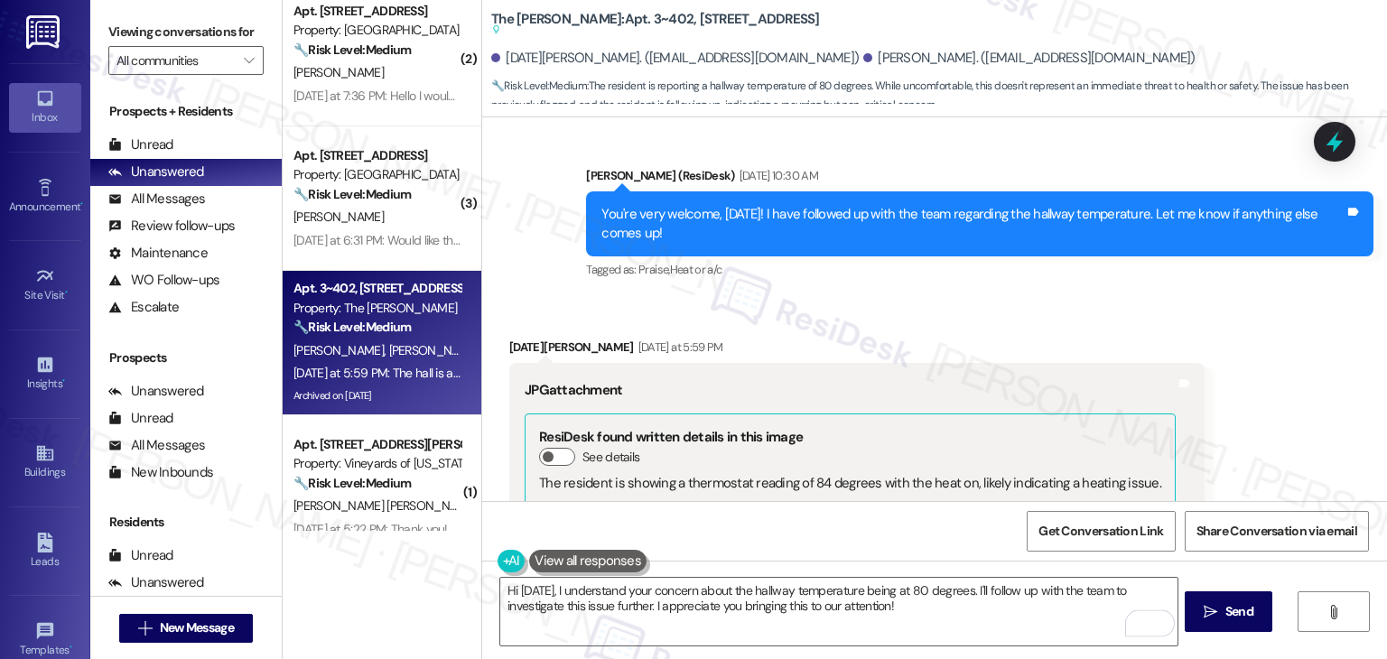
click at [1243, 424] on div "Received via SMS Karma Mattison Yesterday at 5:59 PM JPG attachment ResiDesk fo…" at bounding box center [934, 652] width 905 height 710
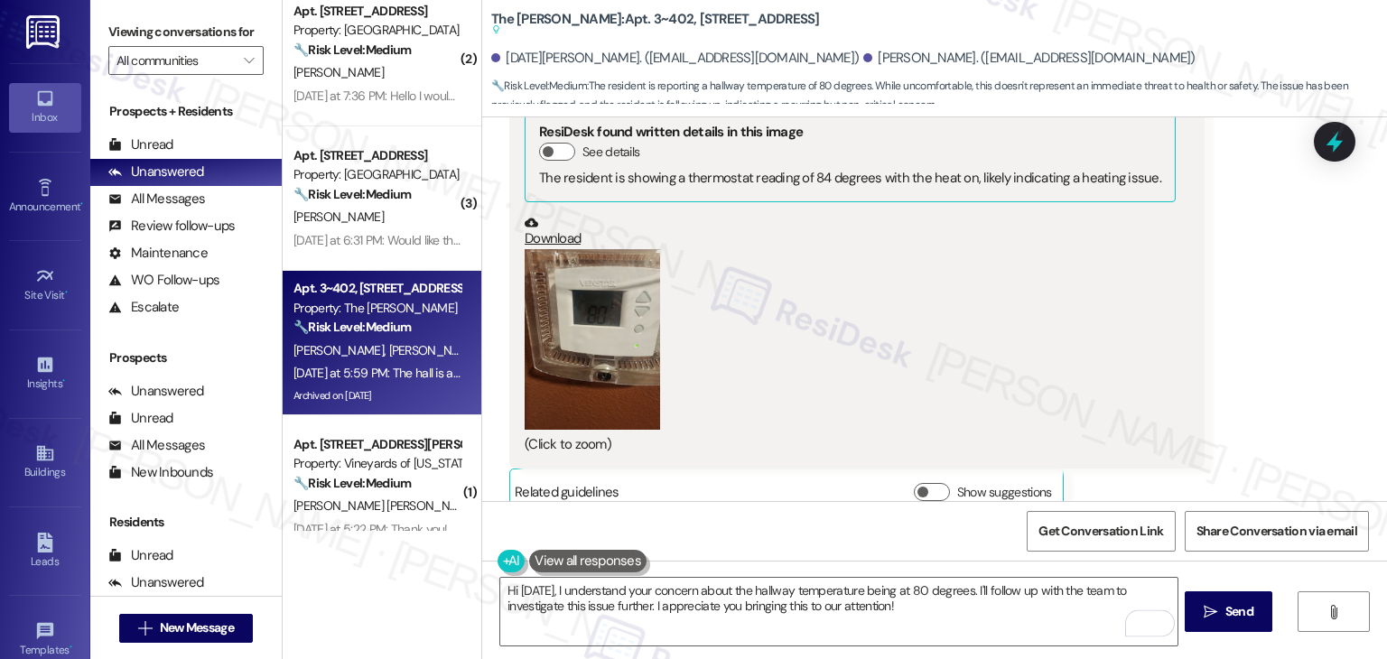
scroll to position [22881, 0]
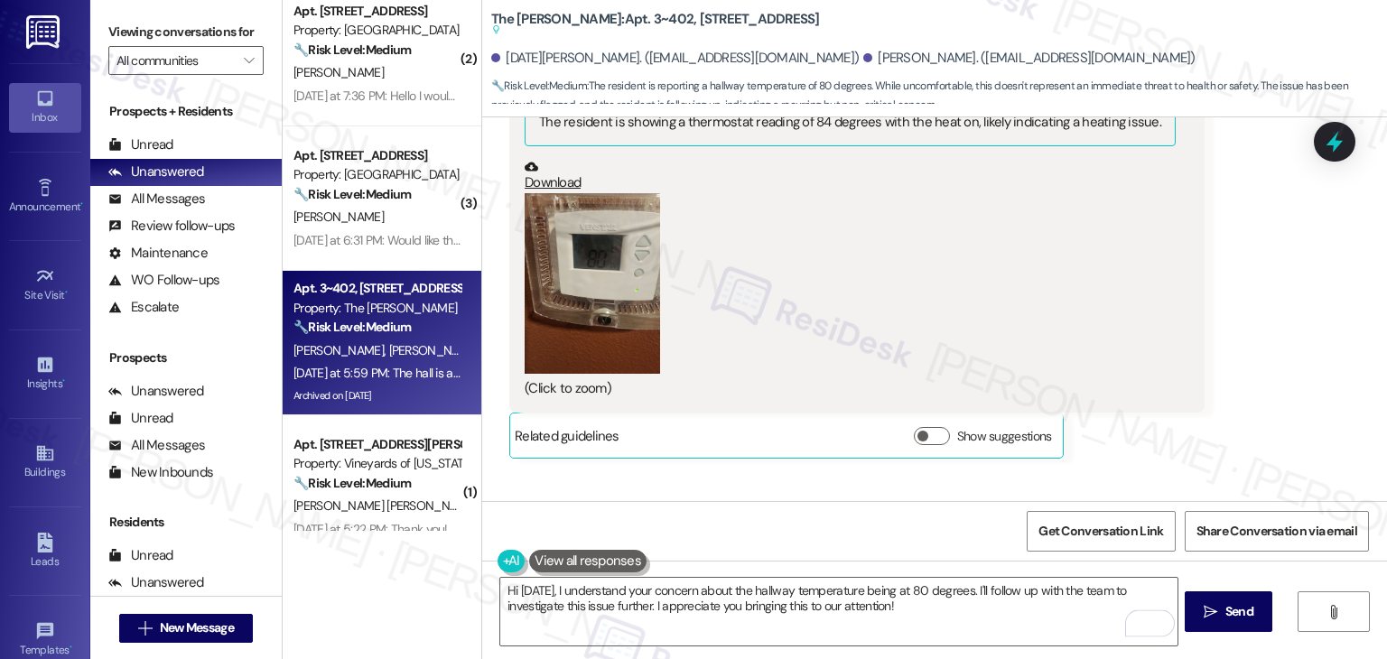
click at [1134, 367] on div "Received via SMS Karma Mattison Yesterday at 5:59 PM JPG attachment ResiDesk fo…" at bounding box center [934, 291] width 905 height 710
click at [1226, 605] on span "Send" at bounding box center [1240, 611] width 28 height 19
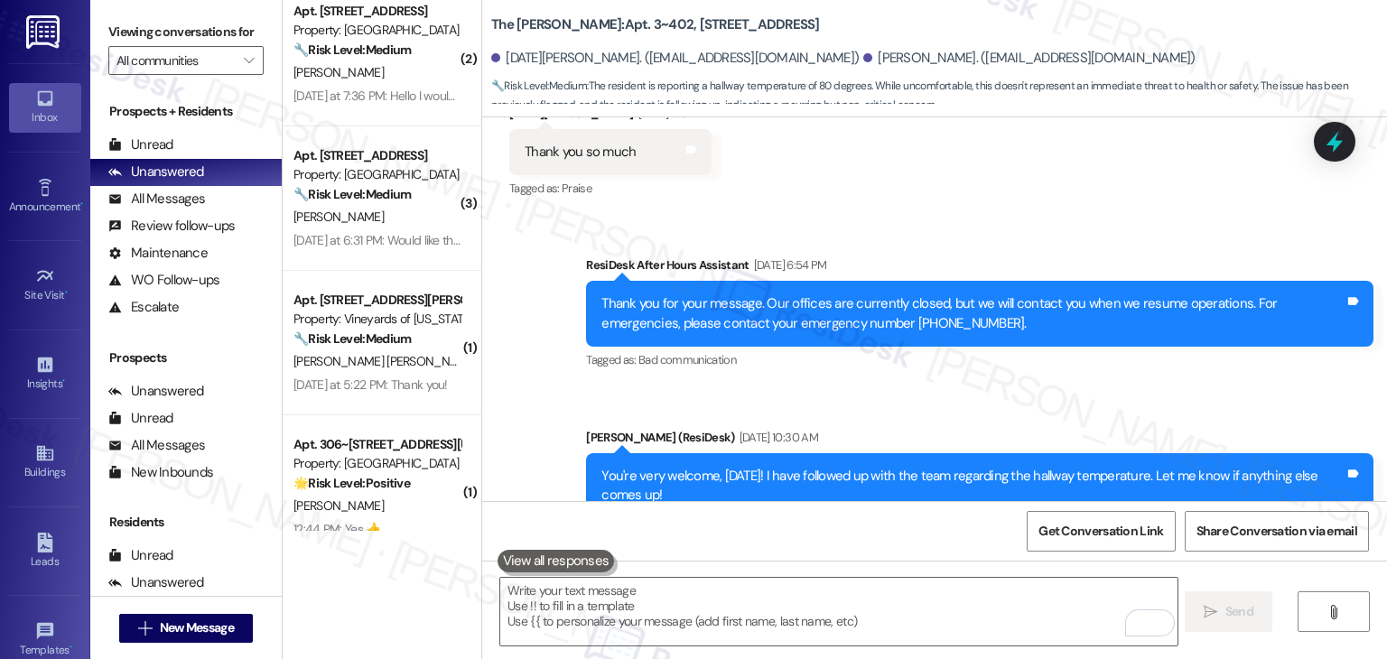
scroll to position [21897, 0]
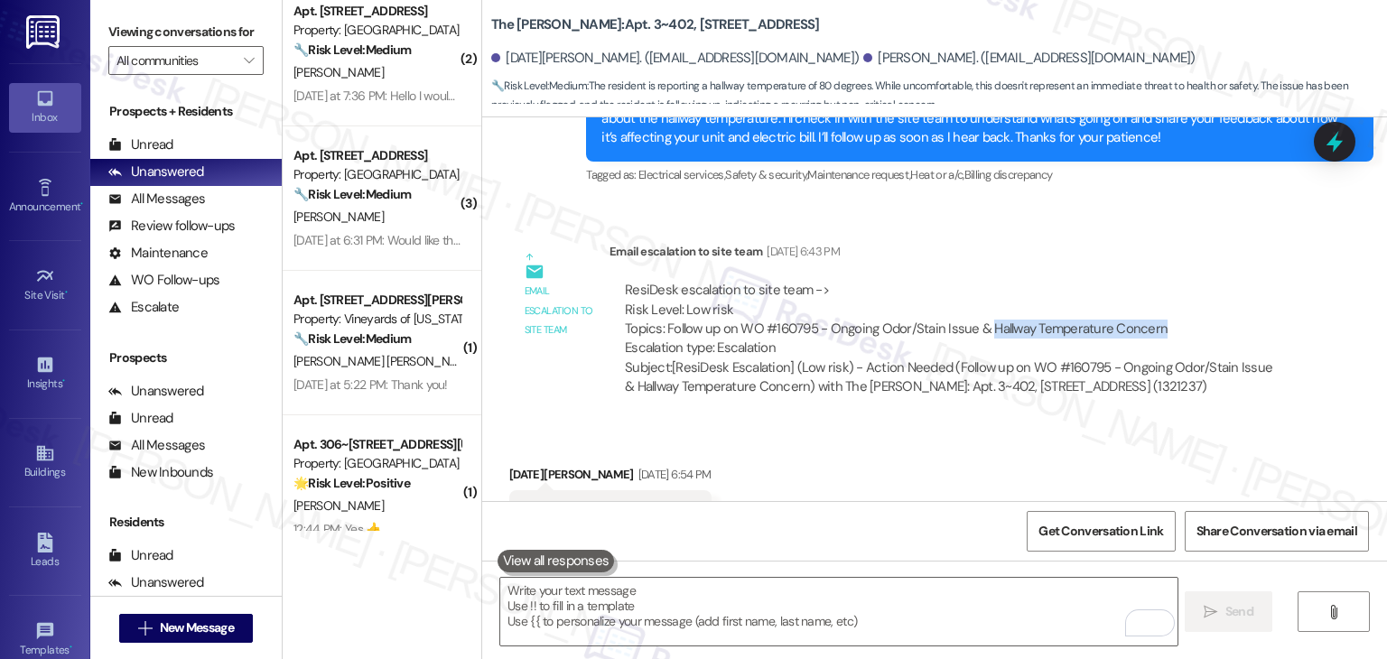
drag, startPoint x: 1157, startPoint y: 179, endPoint x: 980, endPoint y: 182, distance: 177.1
click at [980, 281] on div "ResiDesk escalation to site team -> Risk Level: Low risk Topics: Follow up on W…" at bounding box center [953, 320] width 657 height 78
copy div "Hallway Temperature Concern"
click at [1349, 154] on div at bounding box center [1335, 141] width 54 height 51
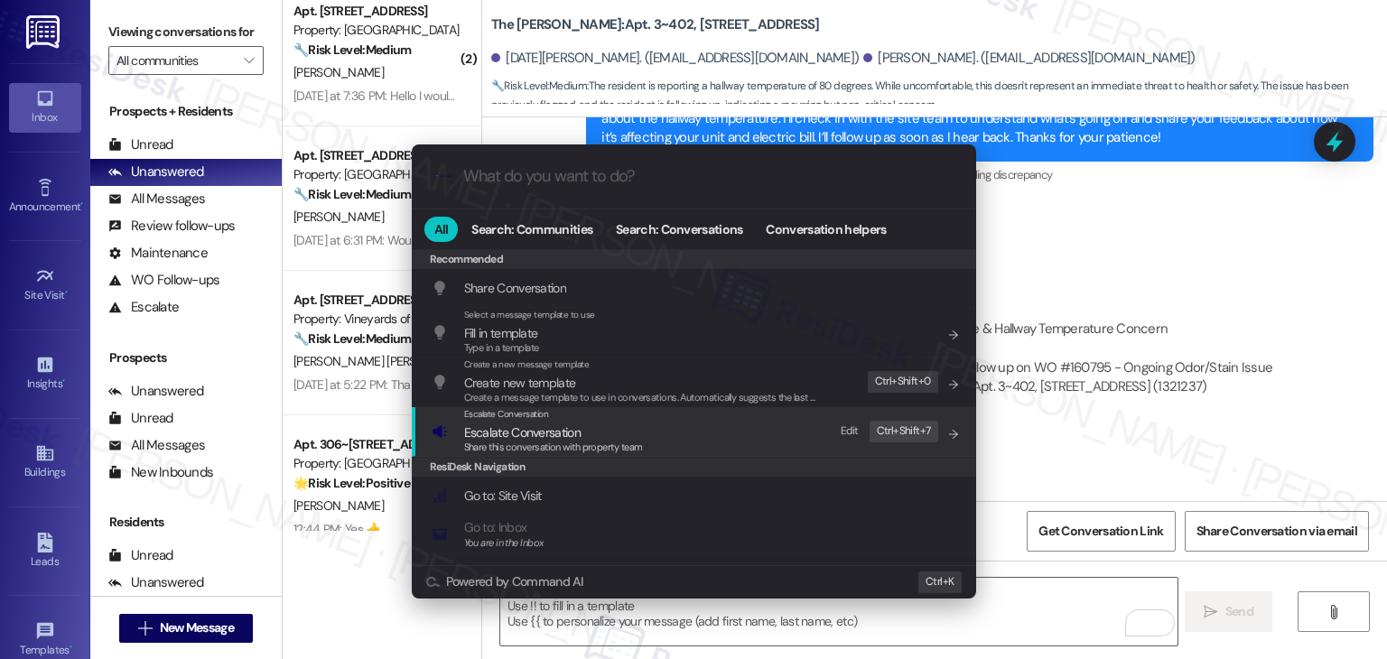
click at [555, 438] on span "Escalate Conversation" at bounding box center [522, 433] width 117 height 16
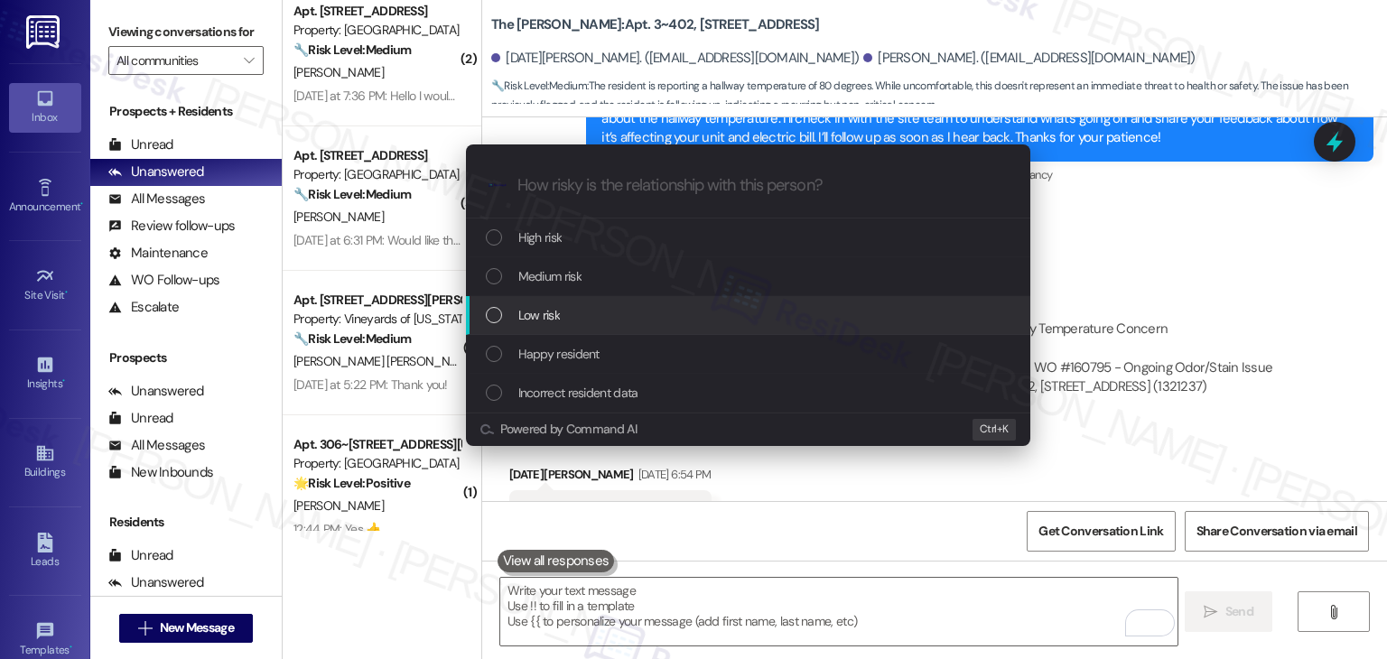
click at [490, 315] on div "List of options" at bounding box center [494, 315] width 16 height 16
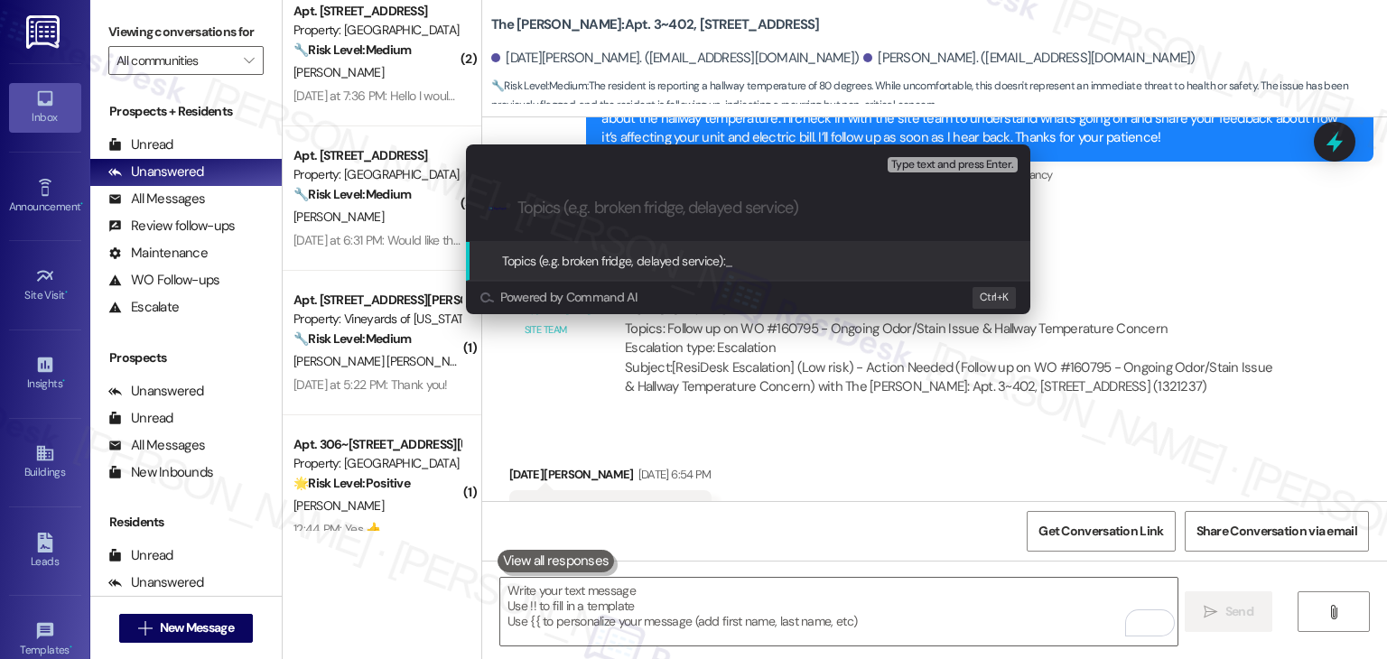
paste input "Hallway Temperature Concern"
type input "Hallway Temperature Concern"
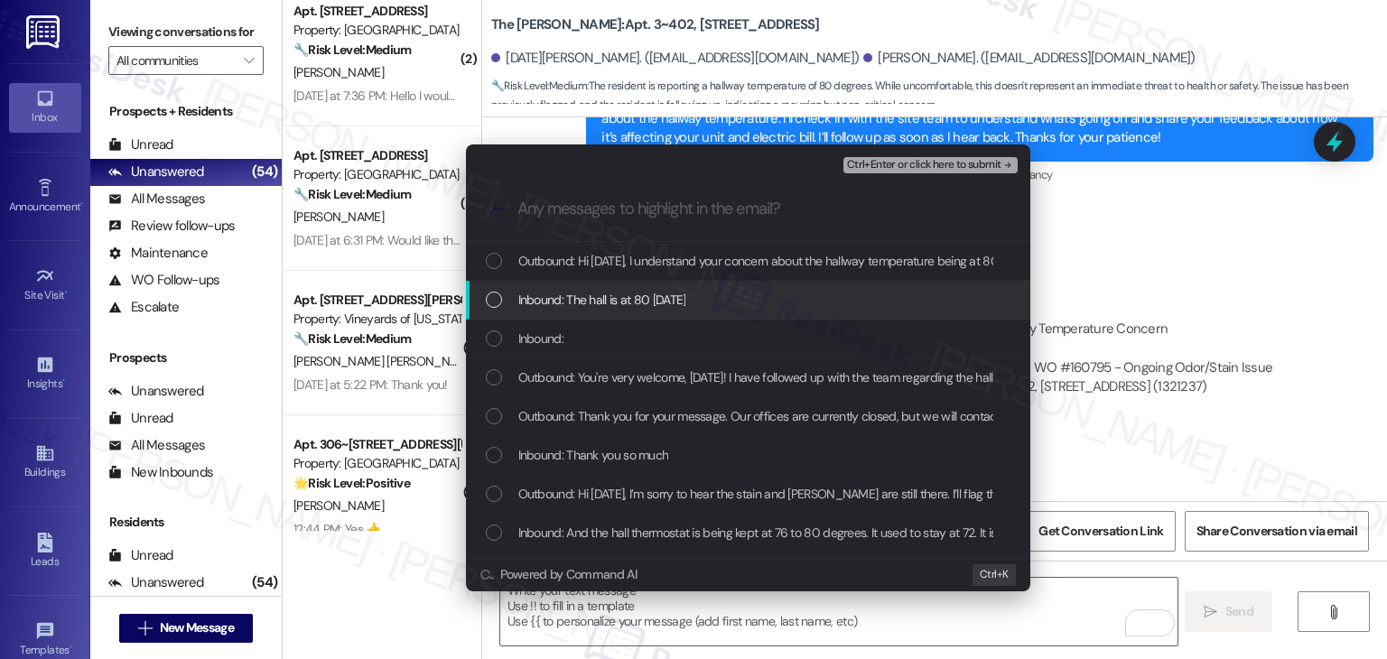
click at [491, 306] on div "List of options" at bounding box center [494, 300] width 16 height 16
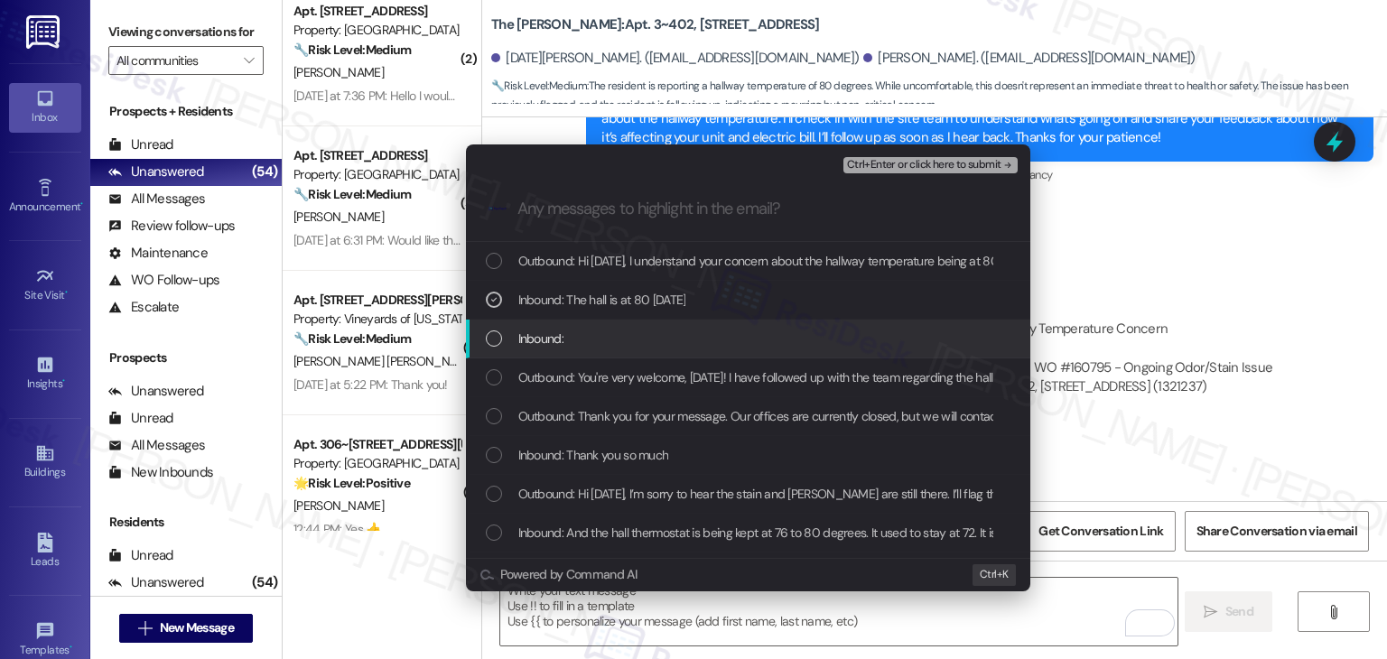
click at [494, 341] on div "List of options" at bounding box center [494, 339] width 16 height 16
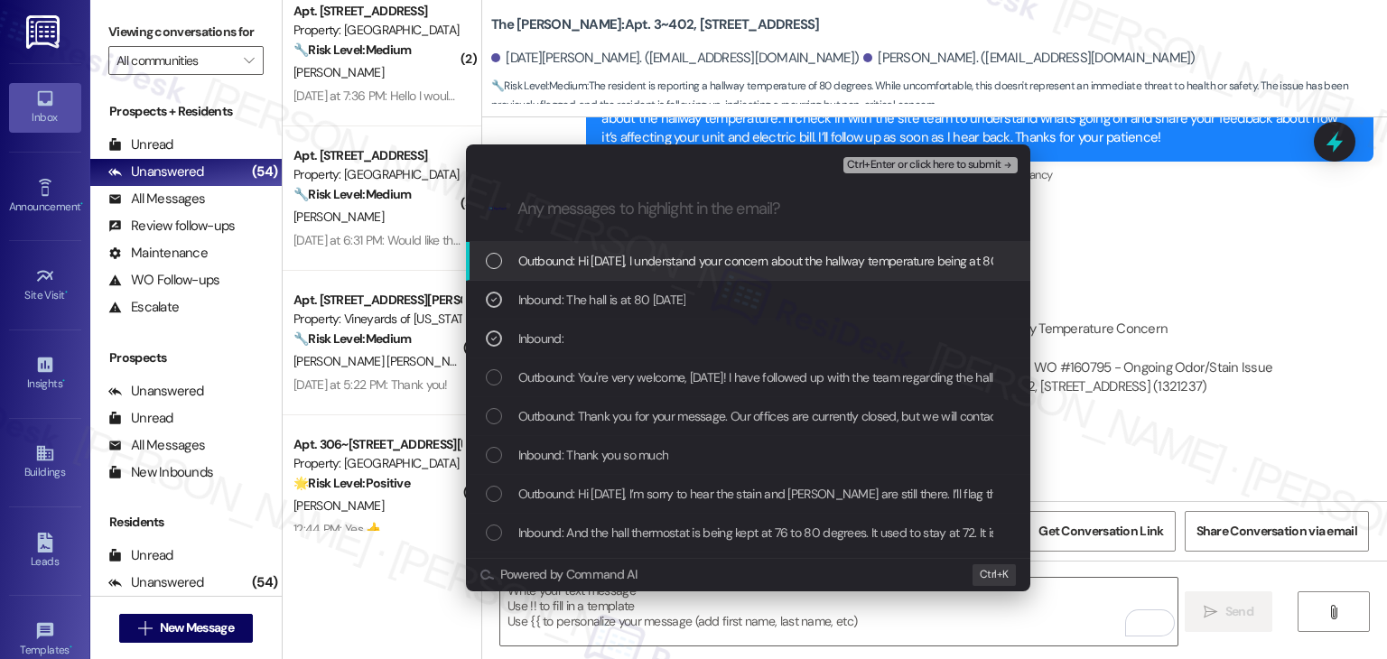
click at [934, 165] on span "Ctrl+Enter or click here to submit" at bounding box center [924, 165] width 154 height 13
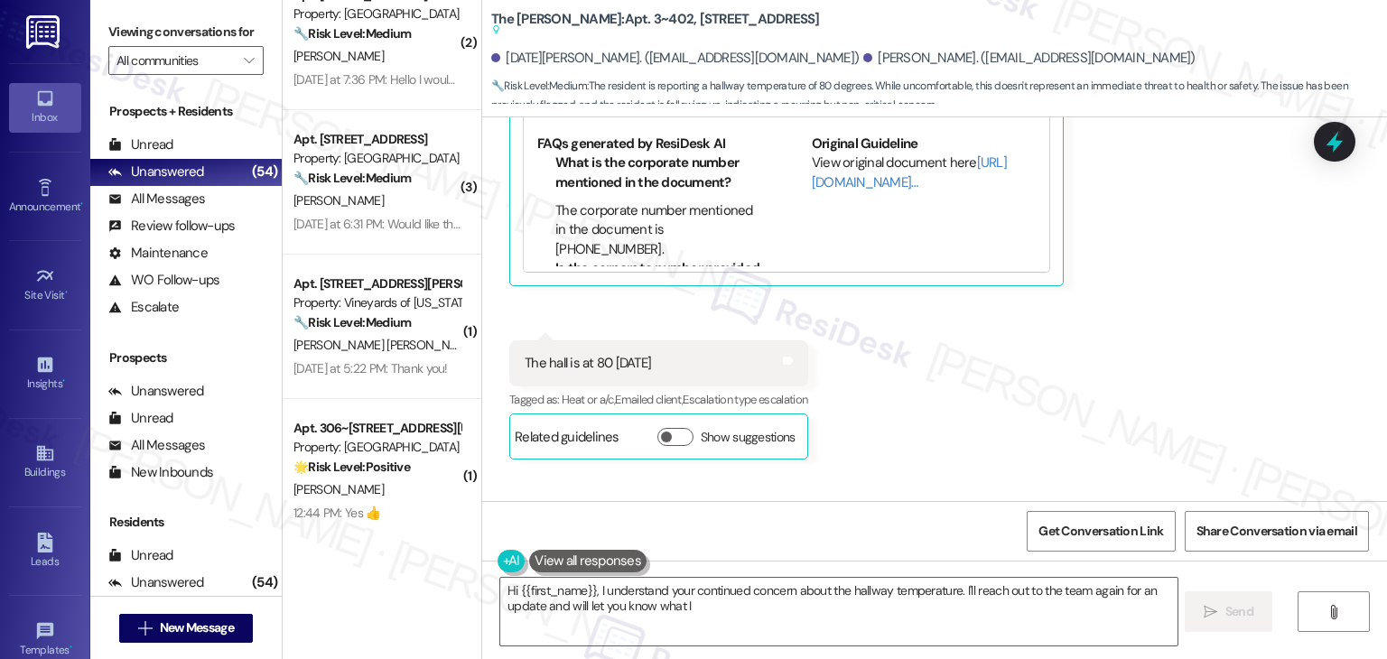
scroll to position [4065, 0]
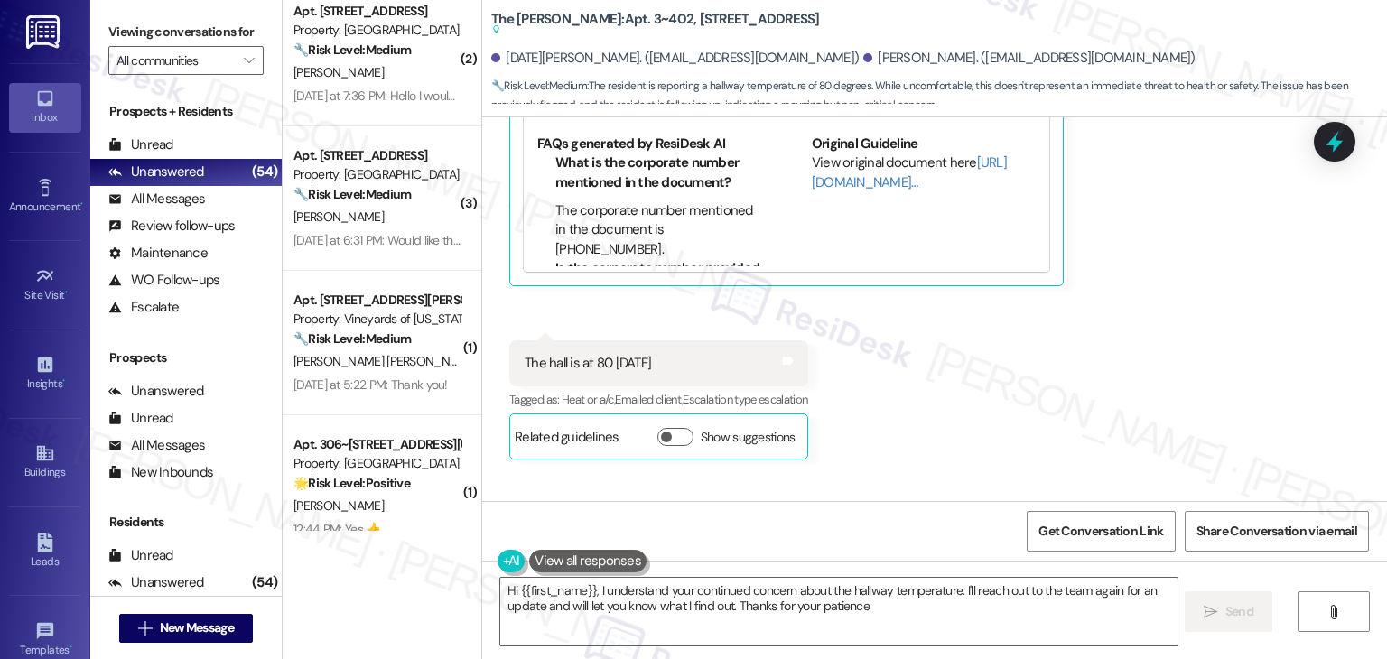
type textarea "Hi {{first_name}}, I understand your continued concern about the hallway temper…"
click at [482, 355] on span "J. Leon" at bounding box center [527, 361] width 90 height 16
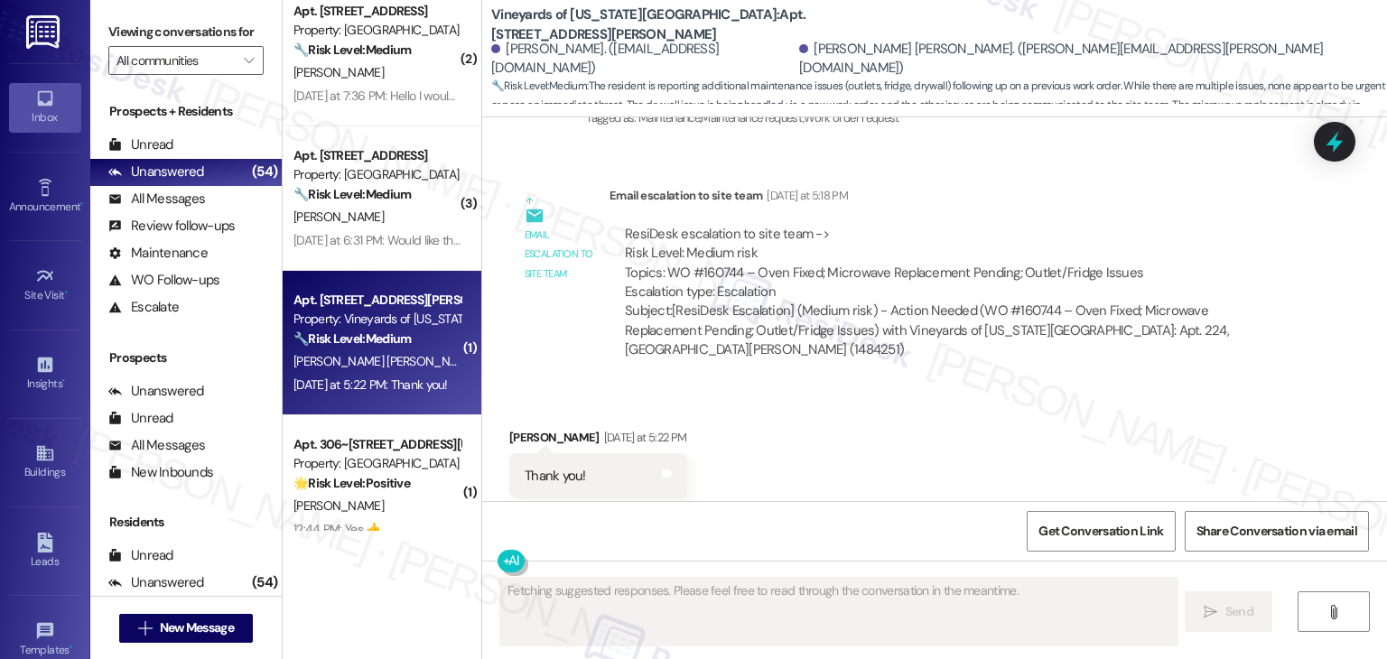
scroll to position [879, 0]
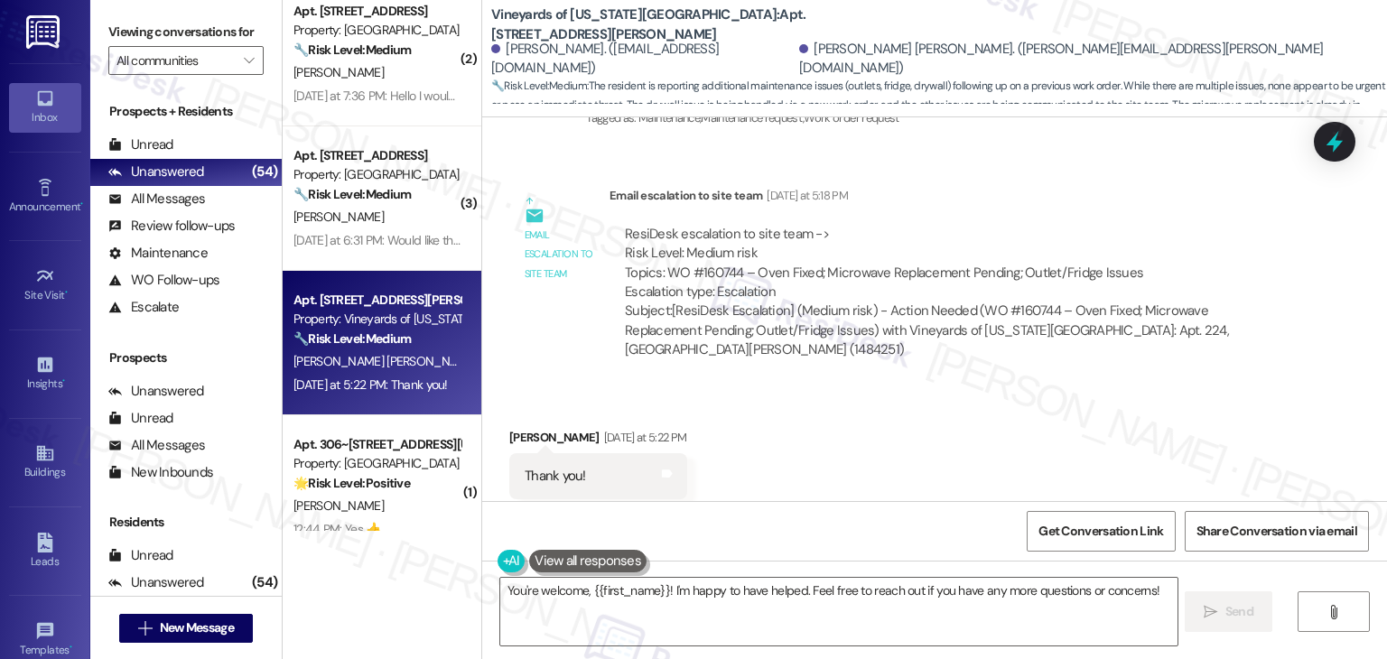
click at [745, 390] on div "Received via SMS Juan Leon Yesterday at 5:22 PM Thank you! Tags and notes Tagge…" at bounding box center [934, 463] width 905 height 153
click at [744, 390] on div "Received via SMS Juan Leon Yesterday at 5:22 PM Thank you! Tags and notes Tagge…" at bounding box center [934, 463] width 905 height 153
click at [751, 387] on div "Received via SMS Juan Leon Yesterday at 5:22 PM Thank you! Tags and notes Tagge…" at bounding box center [934, 463] width 905 height 153
click at [618, 608] on textarea "You're welcome, {{first_name}}! I'm happy to have helped. Feel free to reach ou…" at bounding box center [838, 612] width 677 height 68
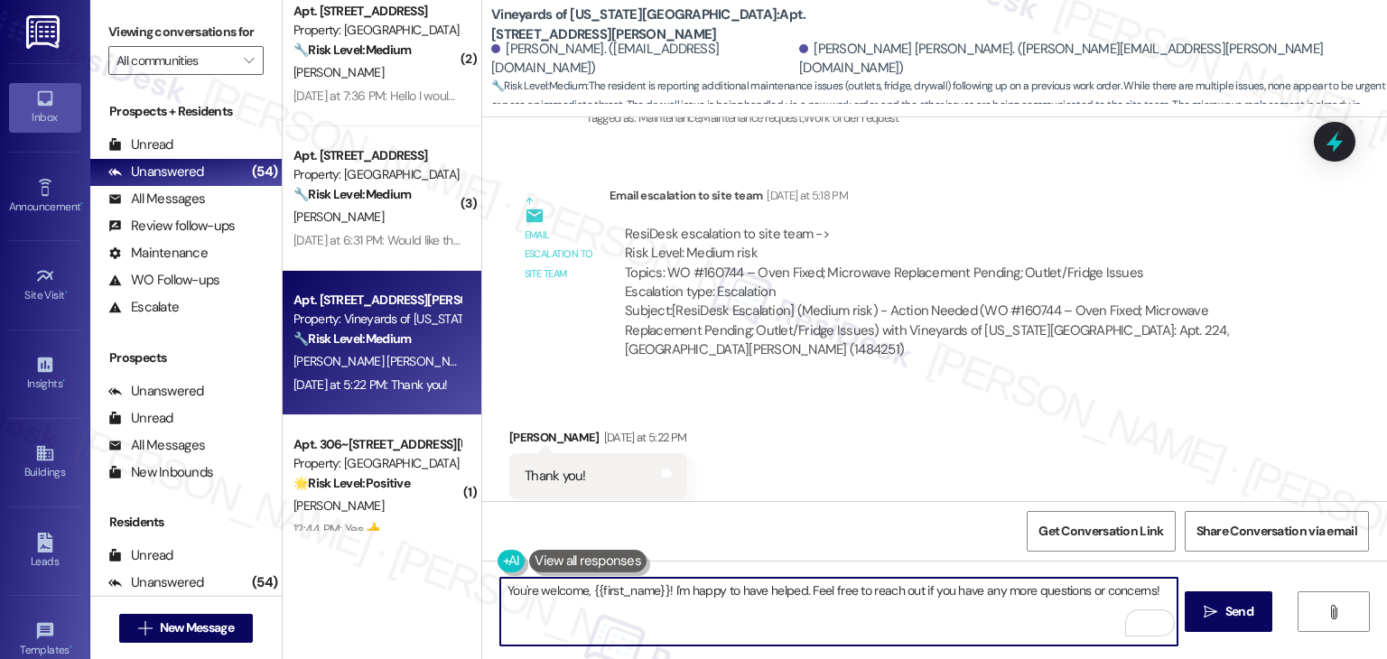
drag, startPoint x: 660, startPoint y: 593, endPoint x: 585, endPoint y: 587, distance: 75.2
click at [585, 587] on textarea "You're welcome, {{first_name}}! I'm happy to have helped. Feel free to reach ou…" at bounding box center [838, 612] width 677 height 68
type textarea "You're welcome, Juan! I'm happy to have helped. Feel free to reach out if you h…"
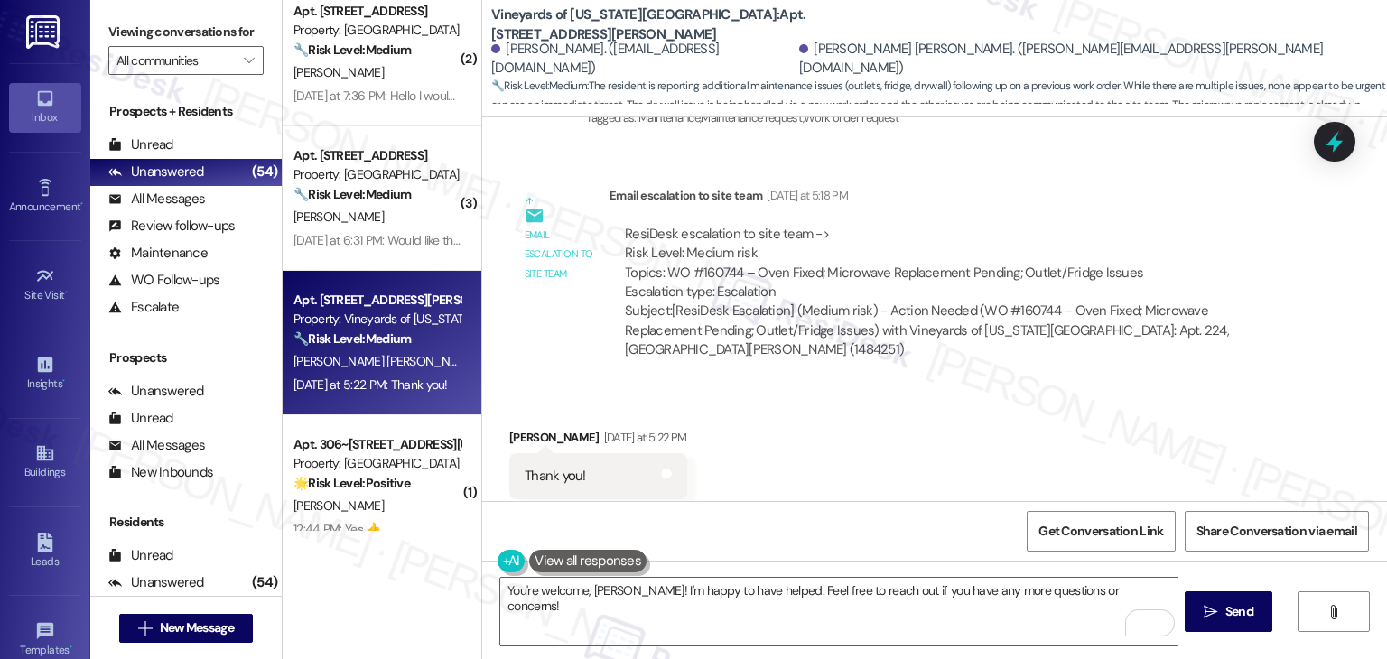
click at [771, 387] on div "Received via SMS Juan Leon Yesterday at 5:22 PM Thank you! Tags and notes Tagge…" at bounding box center [934, 463] width 905 height 153
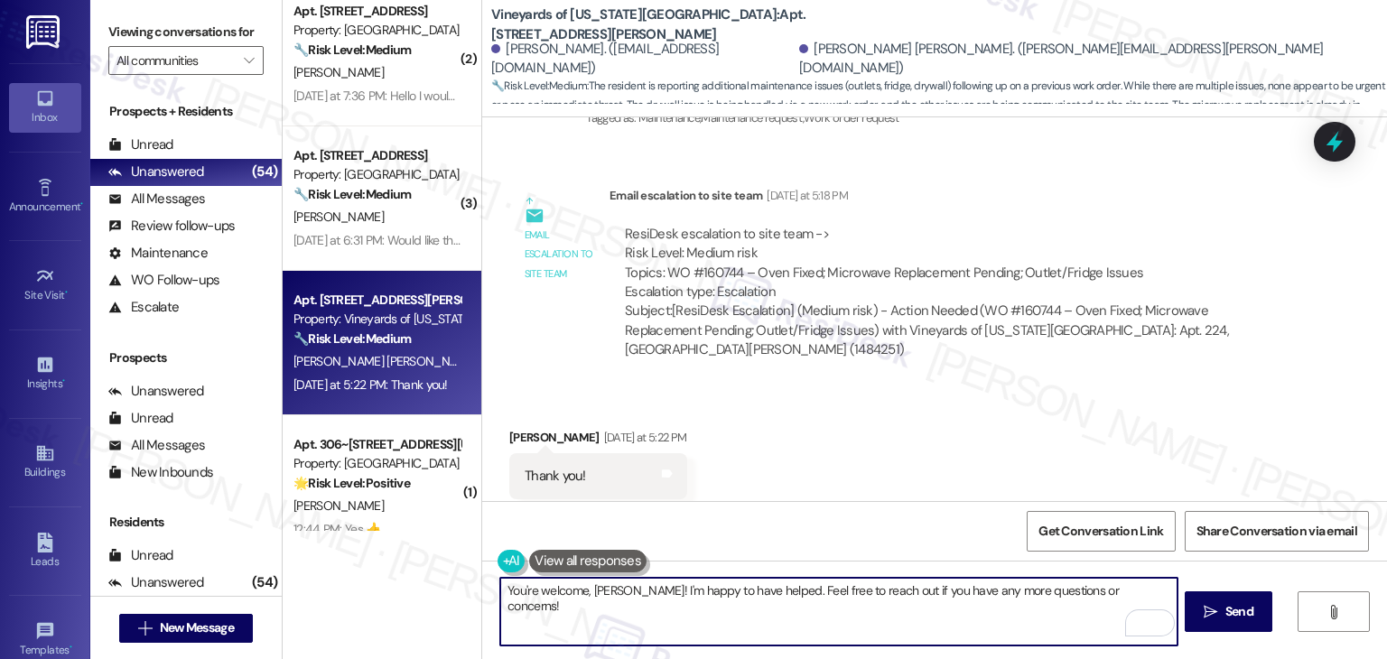
click at [737, 586] on textarea "You're welcome, Juan! I'm happy to have helped. Feel free to reach out if you h…" at bounding box center [838, 612] width 677 height 68
click at [805, 436] on div "Received via SMS Juan Leon Yesterday at 5:22 PM Thank you! Tags and notes Tagge…" at bounding box center [934, 463] width 905 height 153
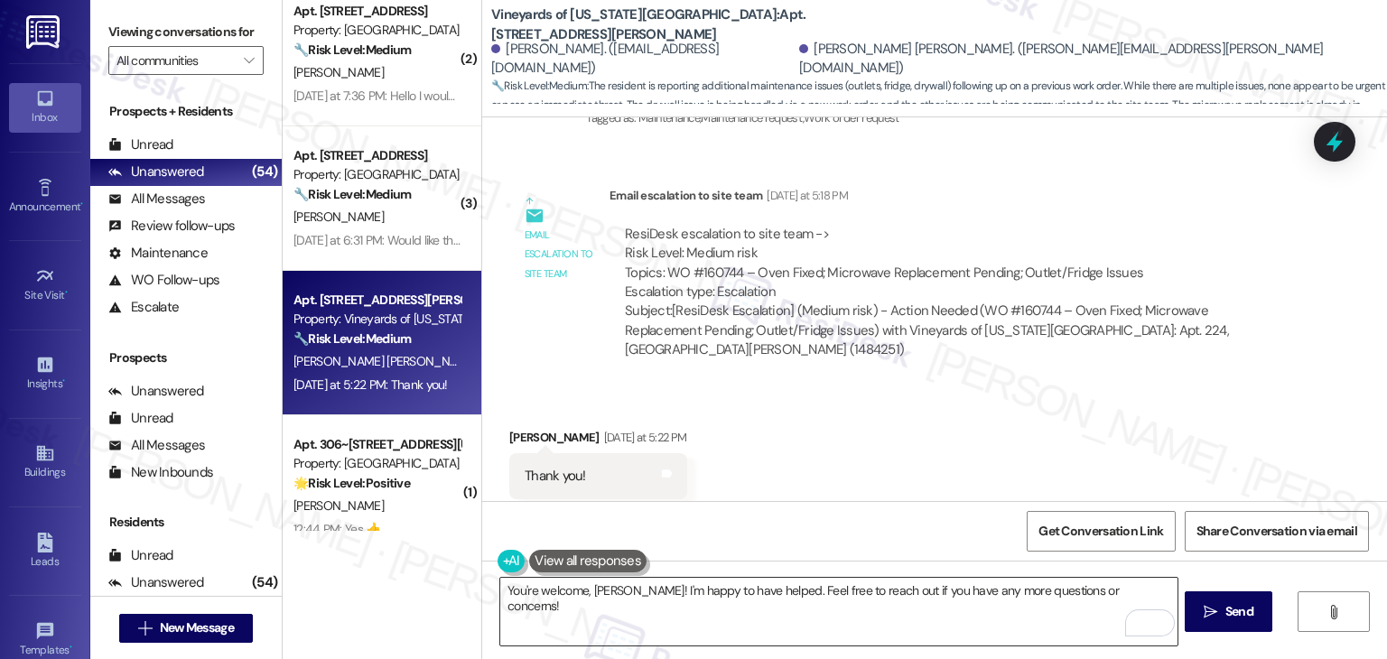
click at [817, 591] on textarea "You're welcome, Juan! I'm happy to have helped. Feel free to reach out if you h…" at bounding box center [838, 612] width 677 height 68
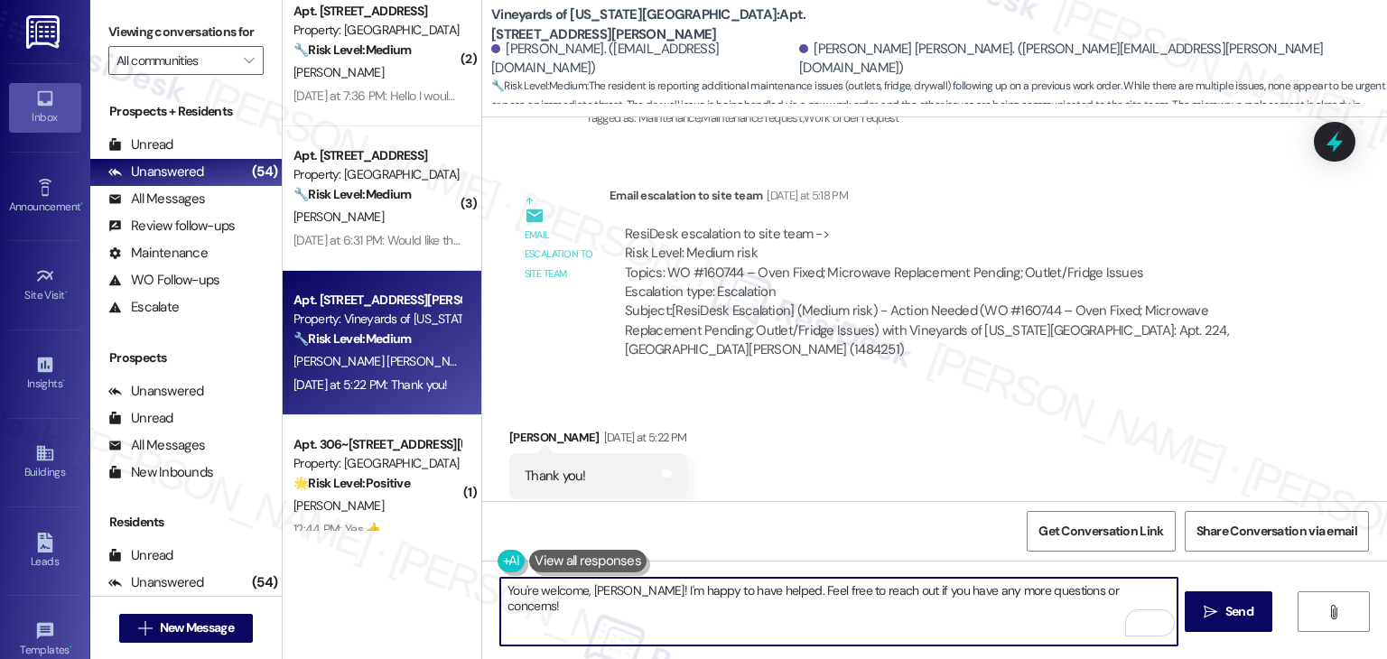
click at [1120, 595] on textarea "You're welcome, Juan! I'm happy to have helped. Feel free to reach out if you h…" at bounding box center [838, 612] width 677 height 68
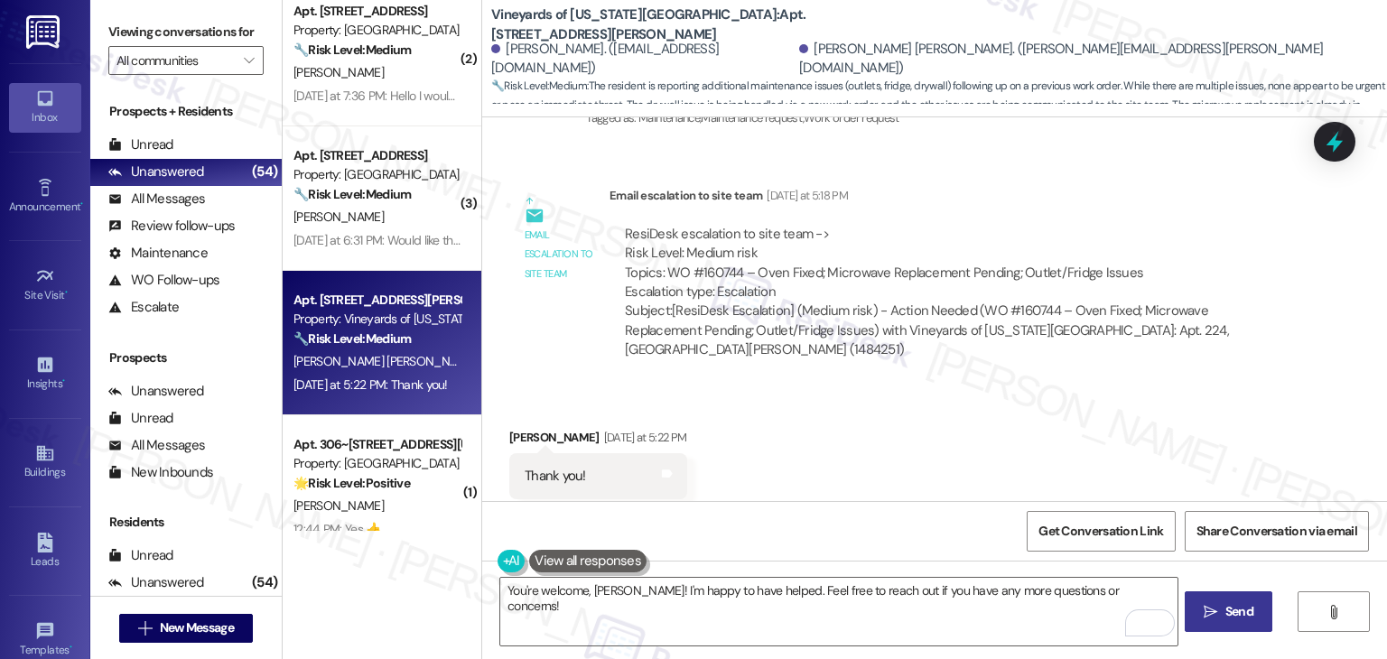
click at [1246, 614] on span "Send" at bounding box center [1240, 611] width 28 height 19
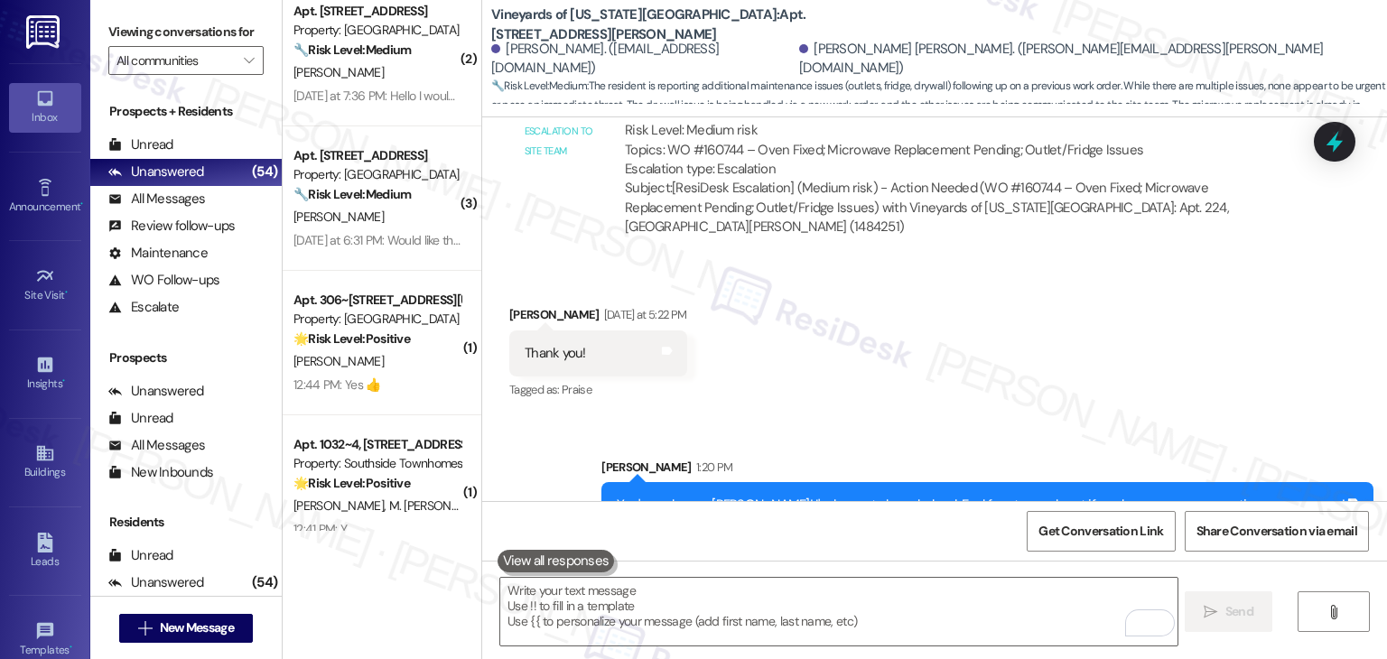
scroll to position [1004, 0]
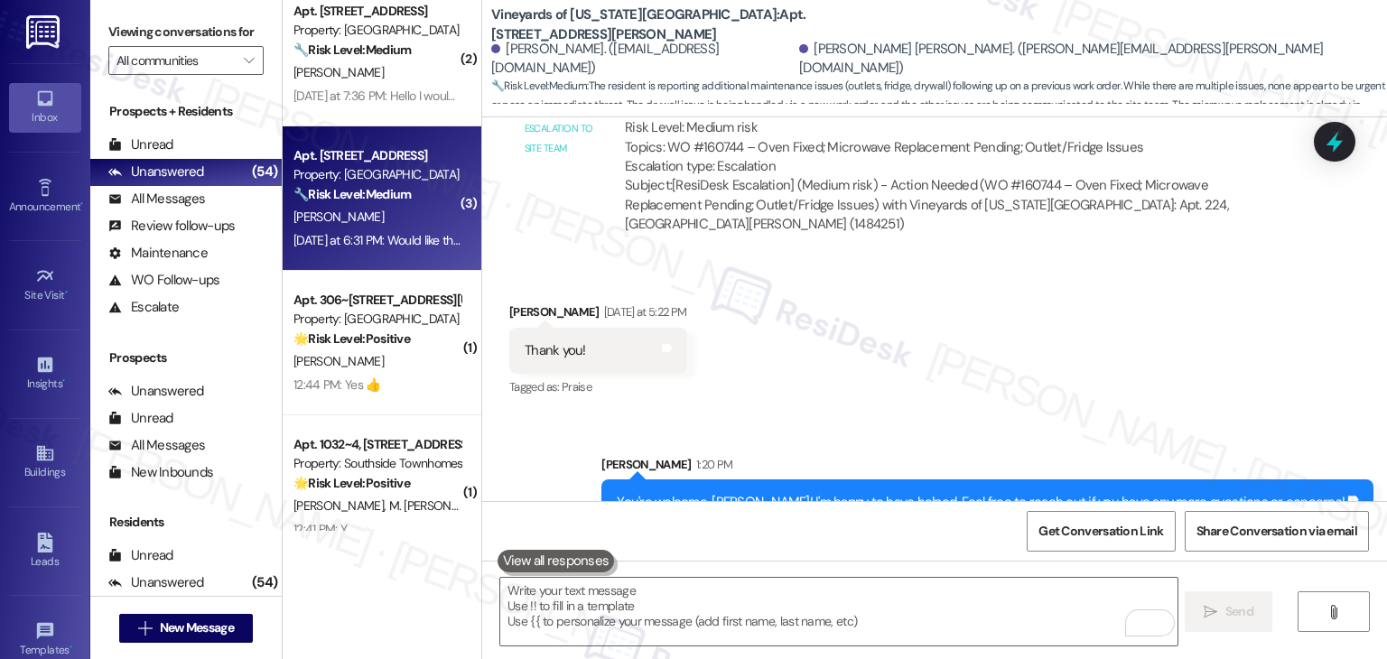
click at [403, 244] on div "Yesterday at 6:31 PM: Would like this resolved before cold weather hits Yesterd…" at bounding box center [467, 240] width 346 height 16
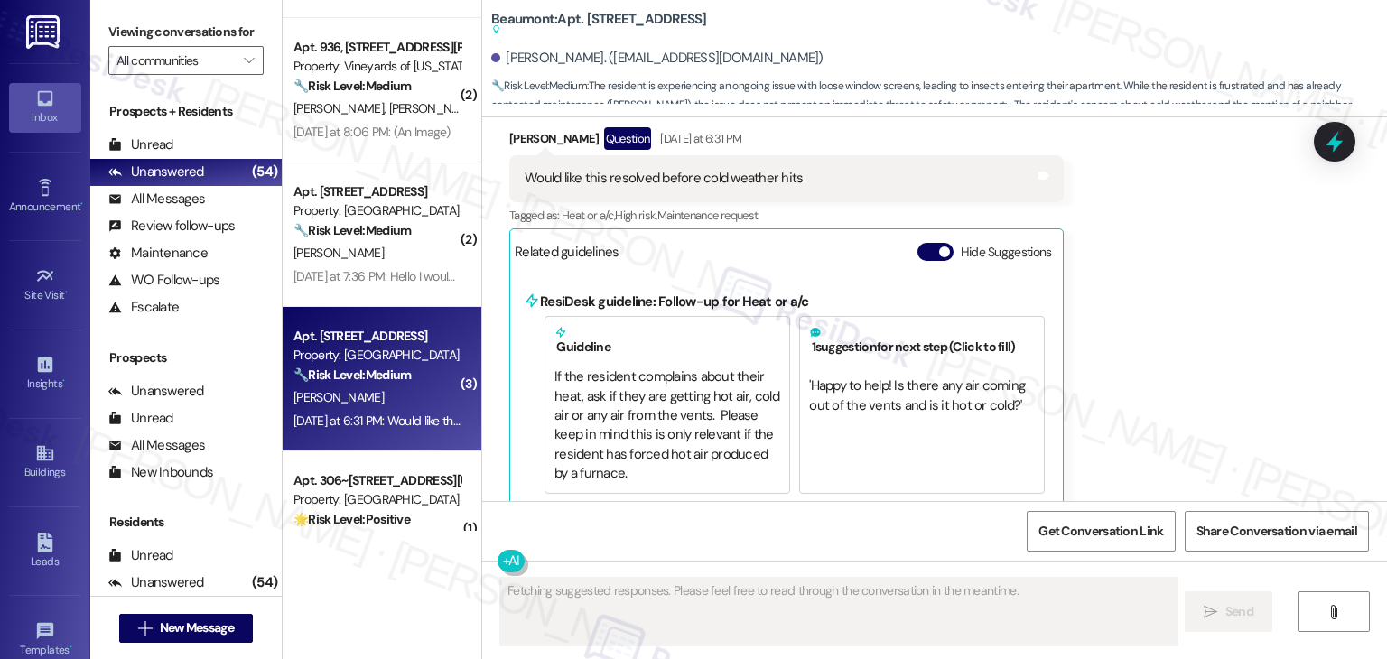
scroll to position [2017, 0]
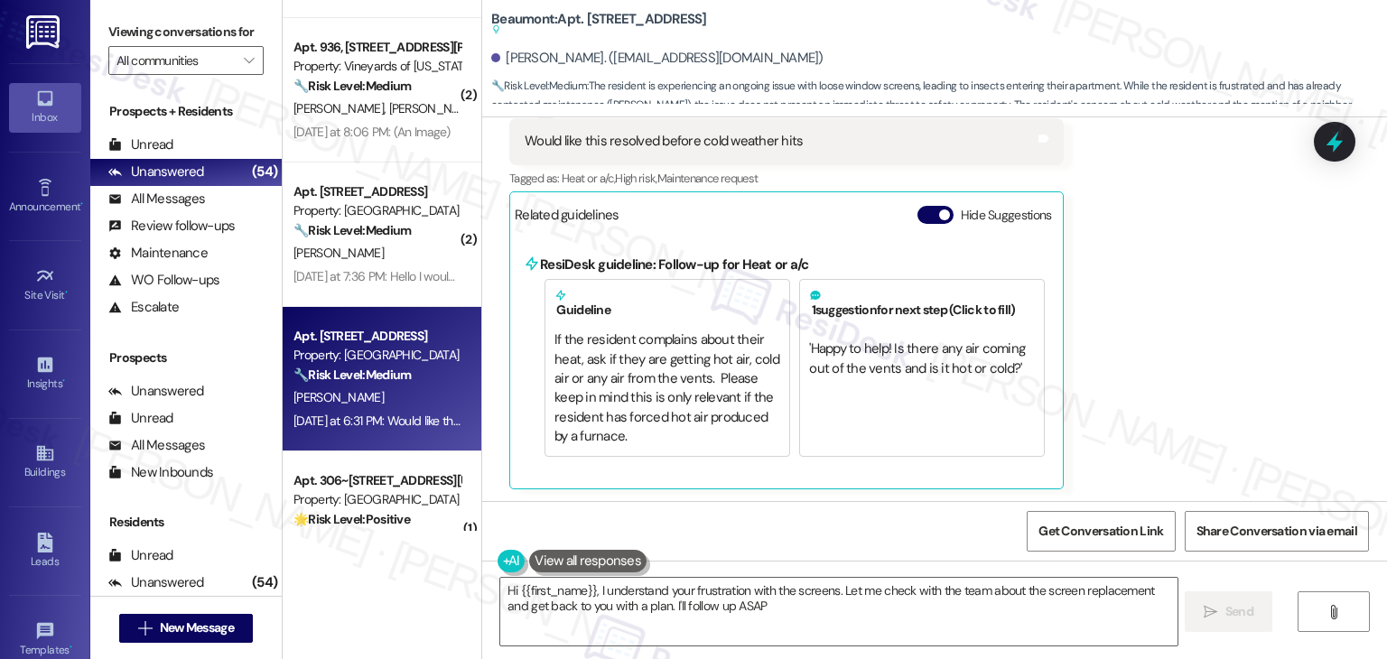
type textarea "Hi {{first_name}}, I understand your frustration with the screens. Let me check…"
click at [919, 219] on button "Hide Suggestions" at bounding box center [936, 215] width 36 height 18
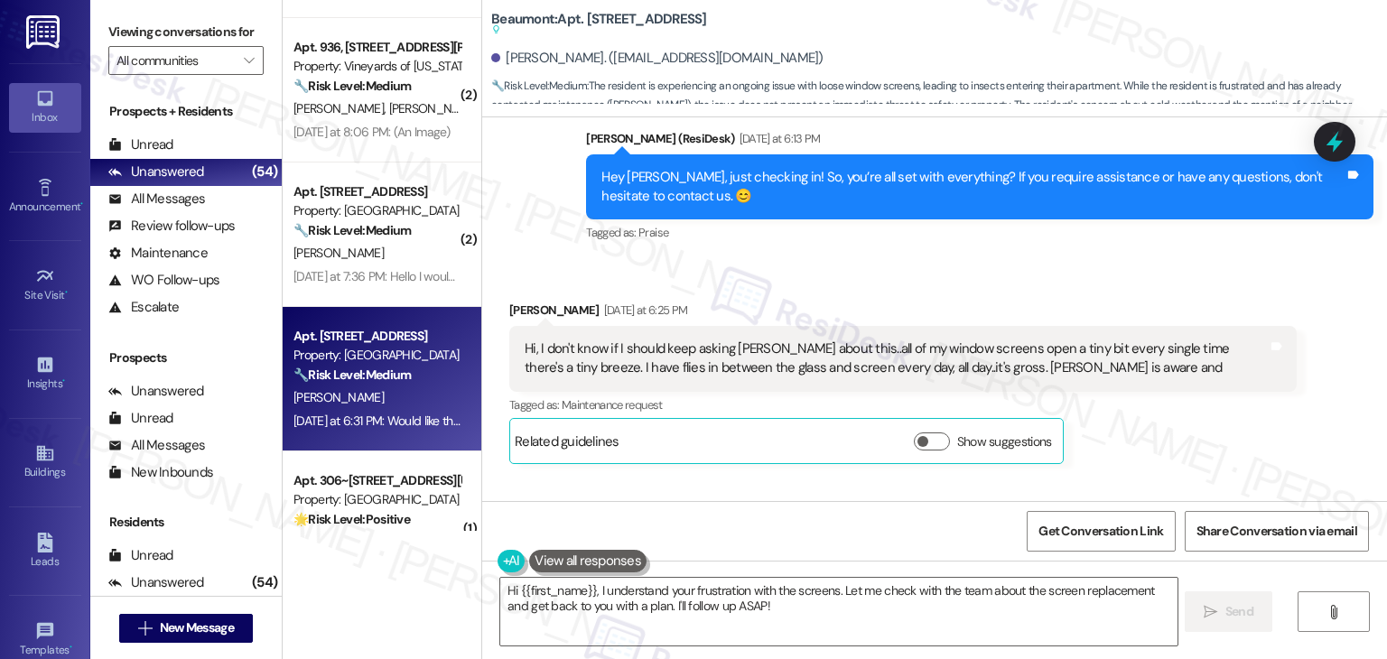
scroll to position [1315, 0]
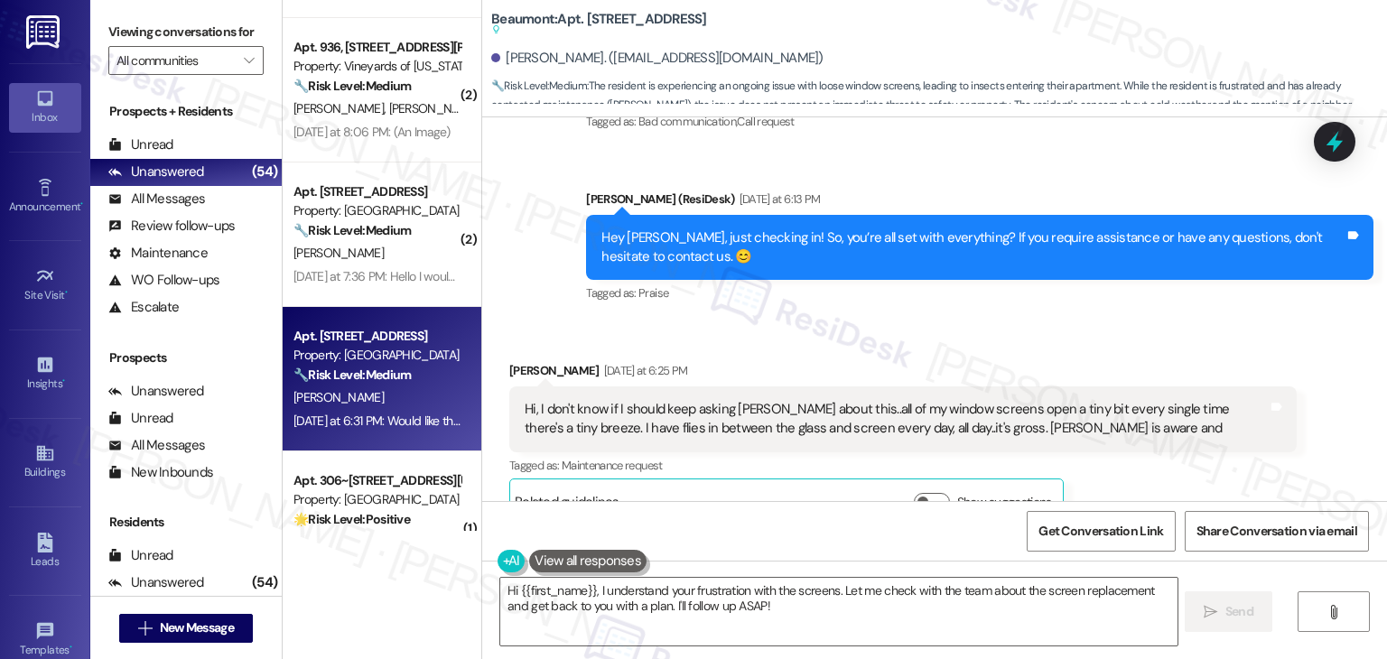
click at [861, 331] on div "Received via SMS Donna Goodwin Yesterday at 6:25 PM Hi, I don't know if I shoul…" at bounding box center [934, 637] width 905 height 633
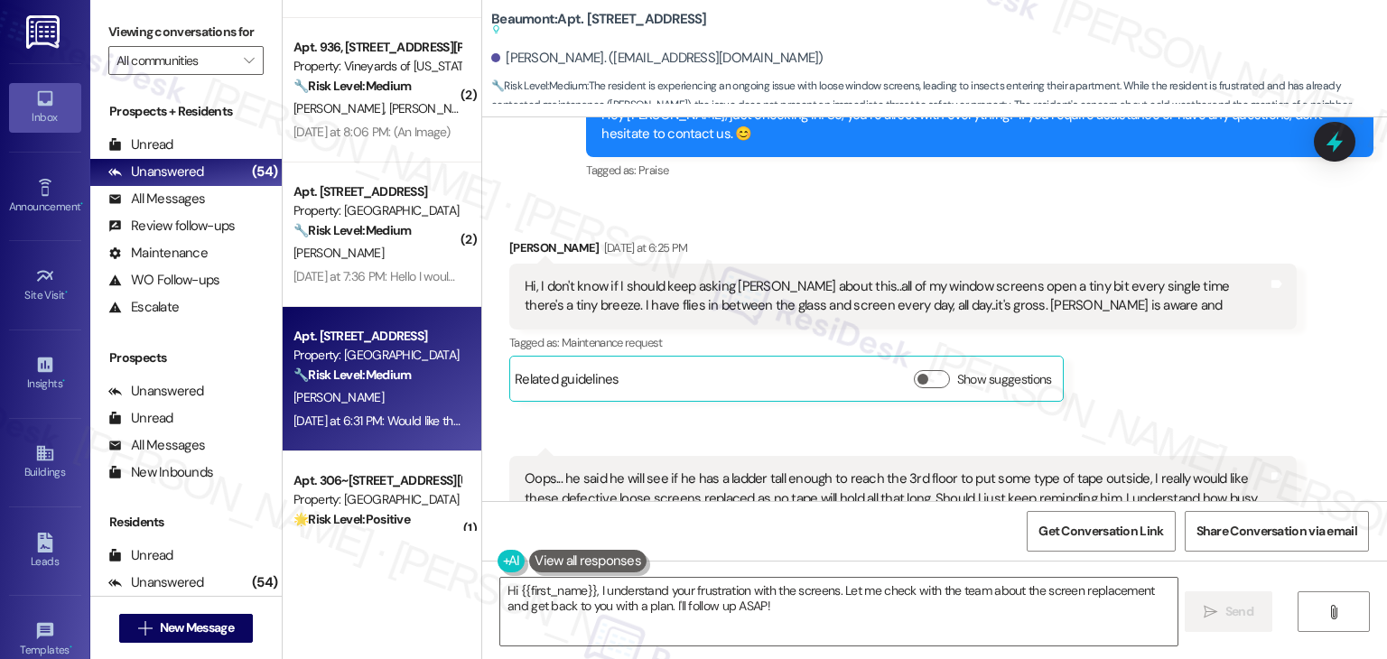
scroll to position [1496, 0]
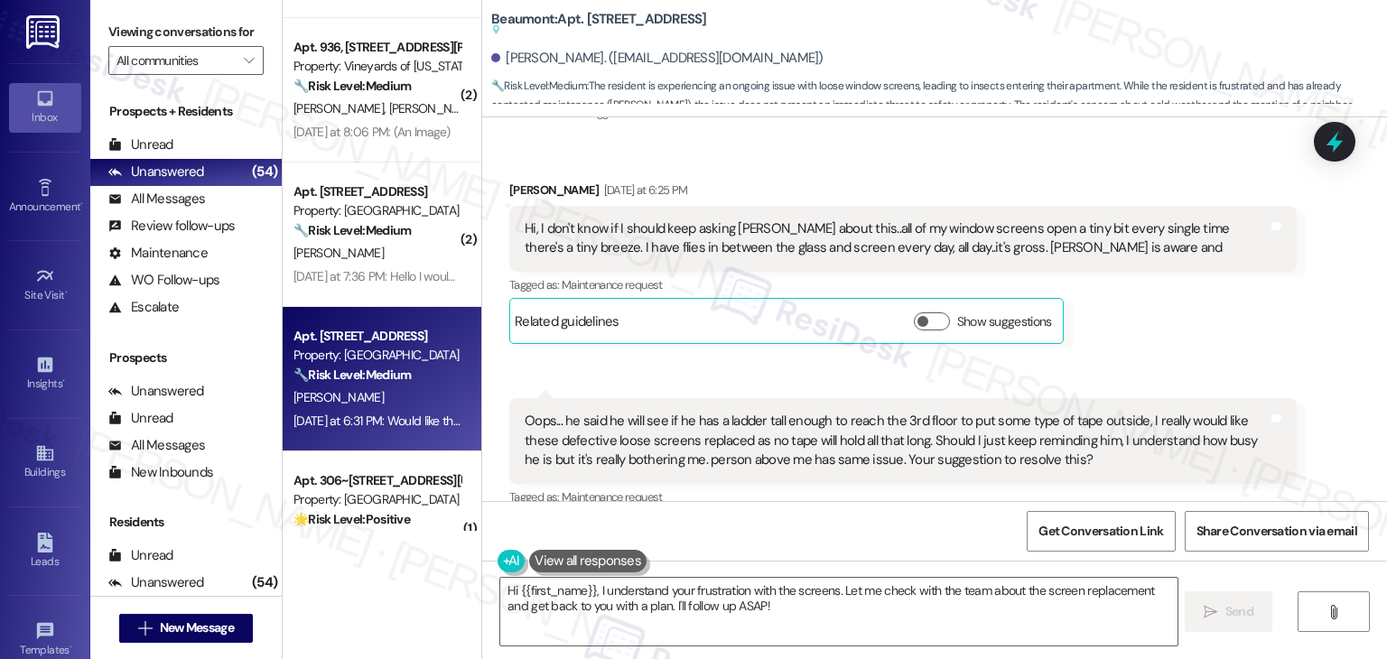
click at [774, 254] on div "Hi, I don't know if I should keep asking Anthony about this..all of my window s…" at bounding box center [896, 238] width 743 height 39
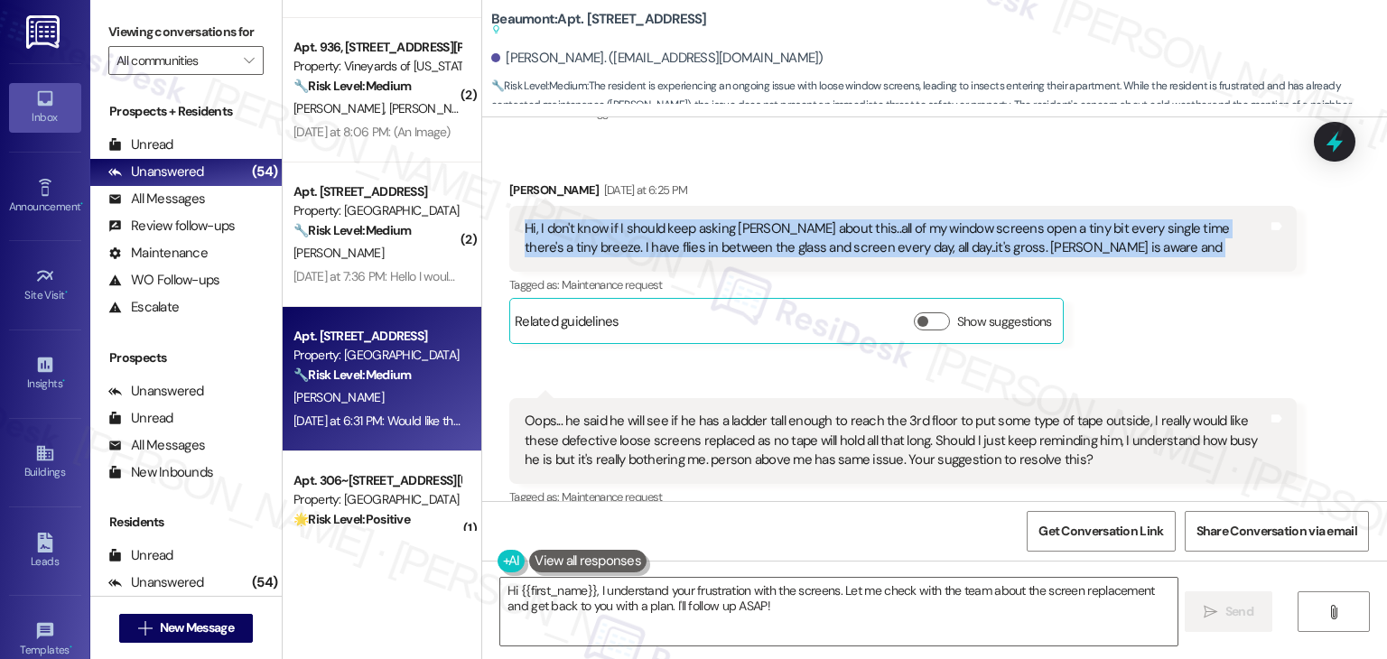
click at [774, 254] on div "Hi, I don't know if I should keep asking Anthony about this..all of my window s…" at bounding box center [896, 238] width 743 height 39
copy div "Hi, I don't know if I should keep asking Anthony about this..all of my window s…"
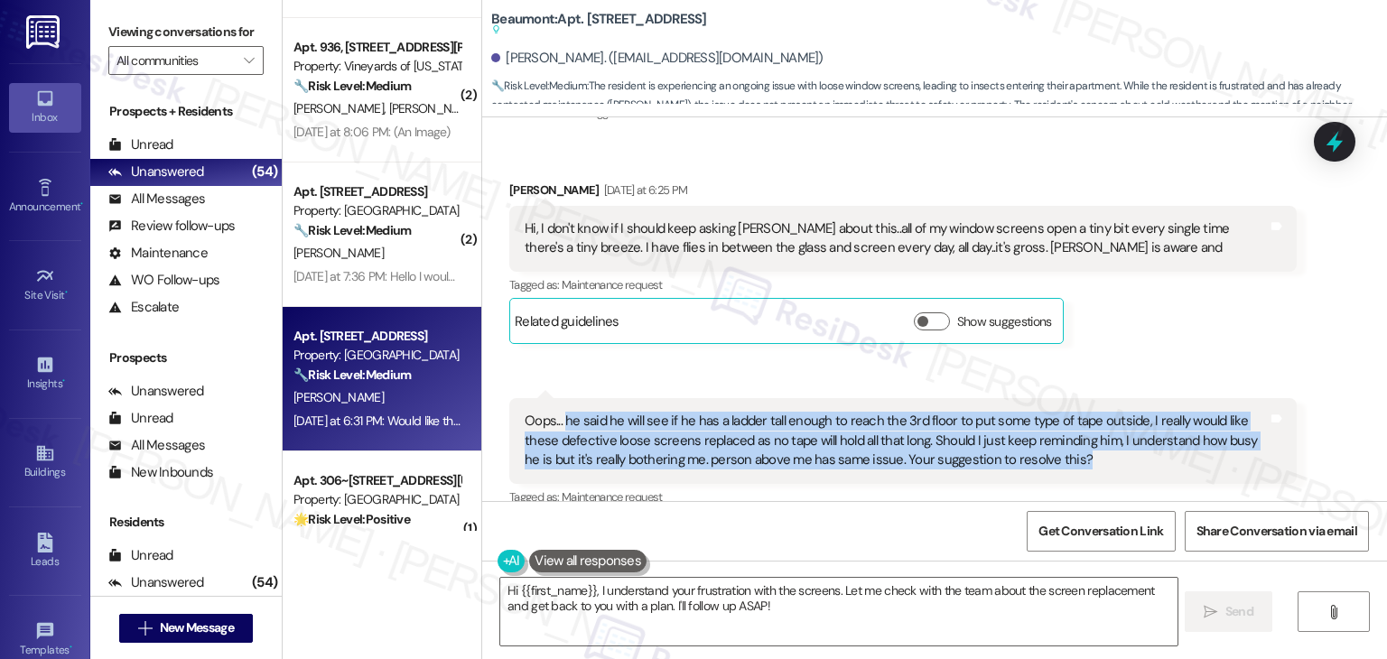
drag, startPoint x: 1049, startPoint y: 456, endPoint x: 555, endPoint y: 425, distance: 495.0
click at [555, 425] on div "Oops... he said he will see if he has a ladder tall enough to reach the 3rd flo…" at bounding box center [896, 441] width 743 height 58
copy div "he said he will see if he has a ladder tall enough to reach the 3rd floor to pu…"
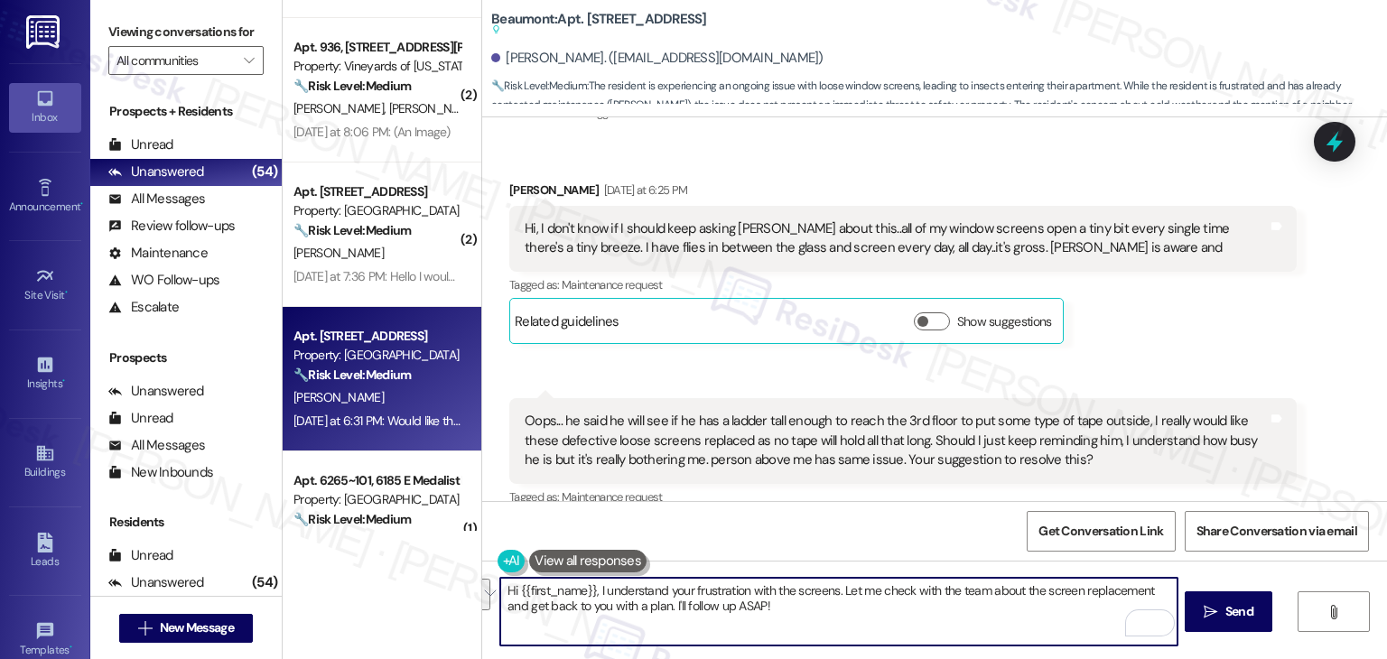
drag, startPoint x: 936, startPoint y: 593, endPoint x: 636, endPoint y: 603, distance: 300.1
click at [636, 603] on textarea "Hi {{first_name}}, I understand your frustration with the screens. Let me check…" at bounding box center [838, 612] width 677 height 68
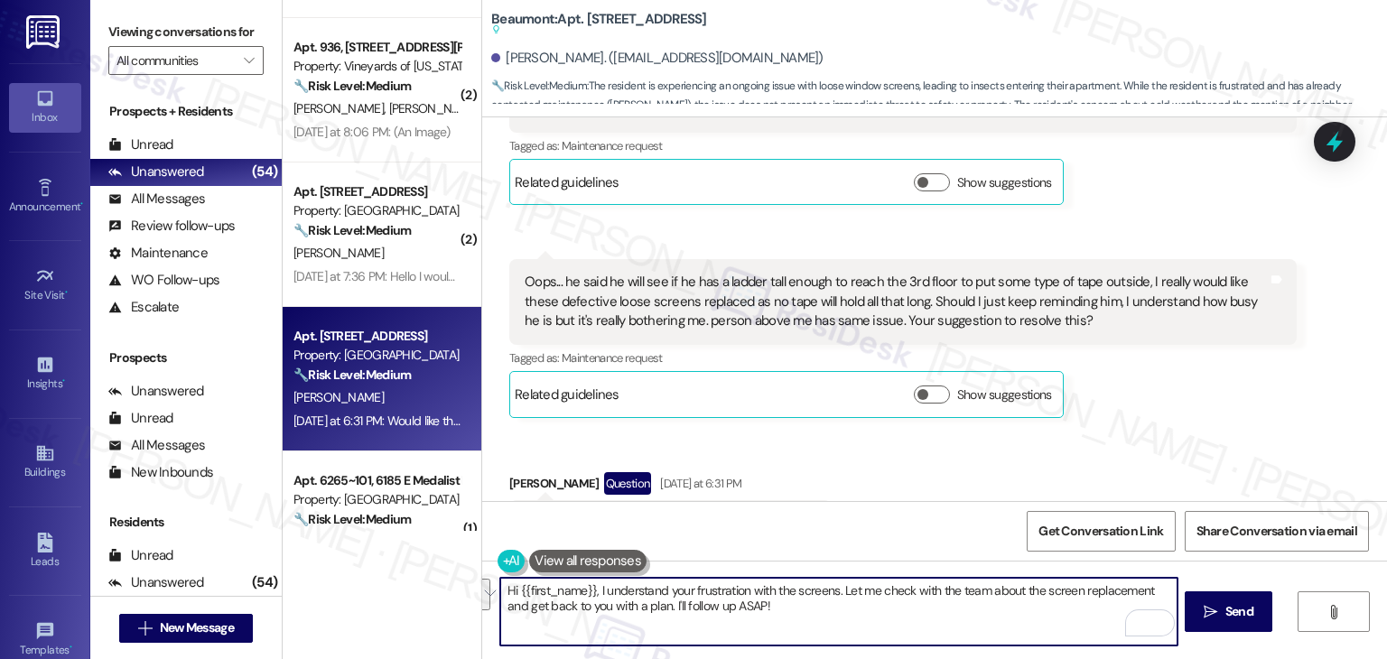
scroll to position [1767, 0]
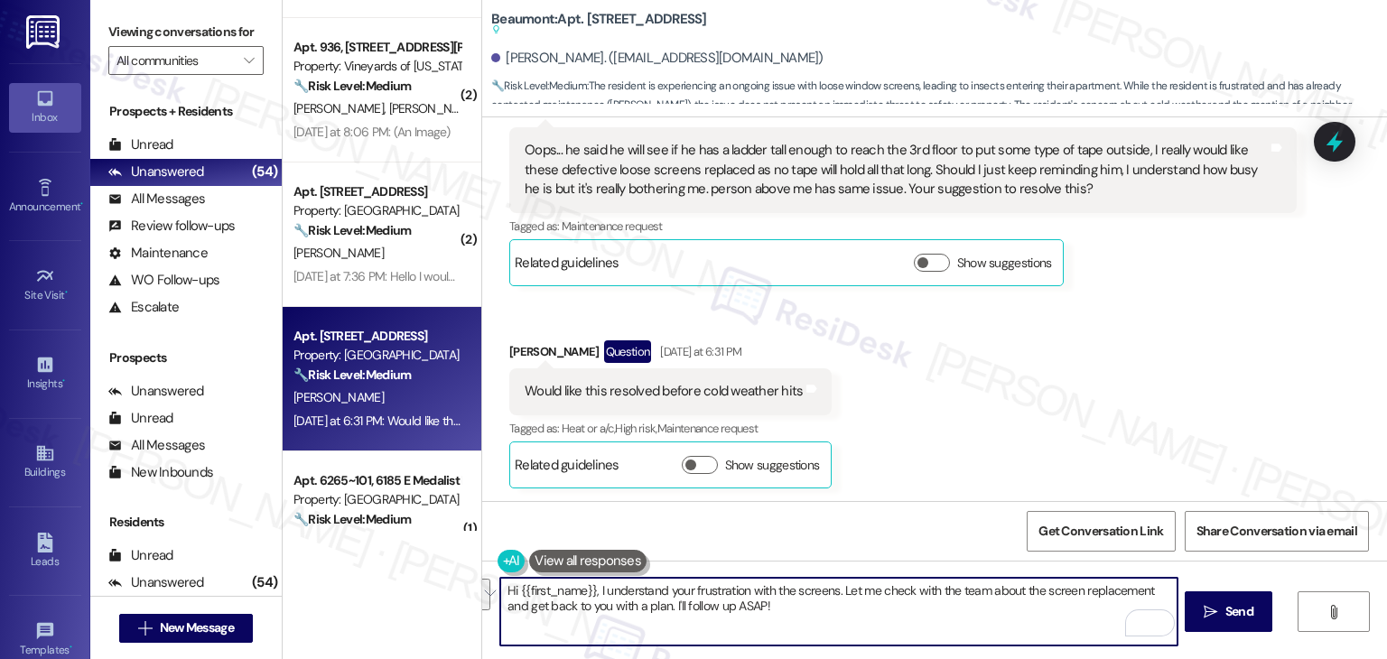
click at [1208, 423] on div "Received via SMS Donna Goodwin Yesterday at 6:25 PM Hi, I don't know if I shoul…" at bounding box center [934, 185] width 905 height 633
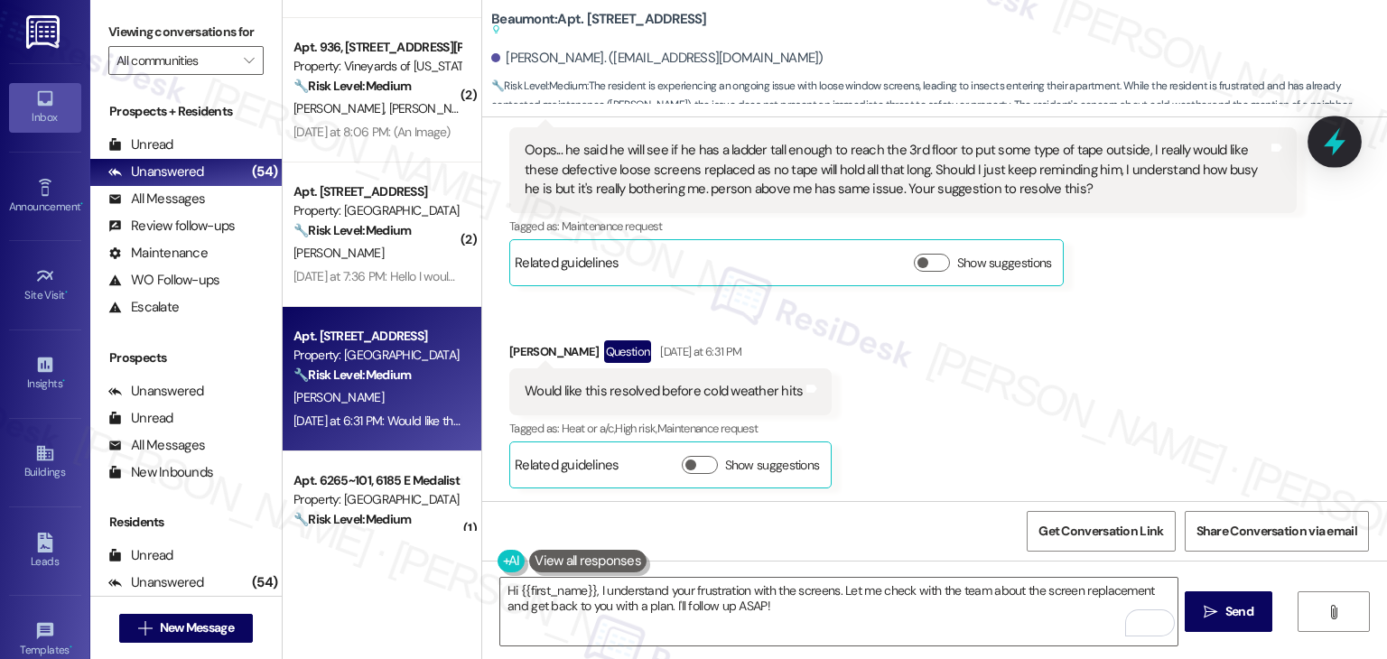
click at [1327, 135] on icon at bounding box center [1335, 141] width 31 height 31
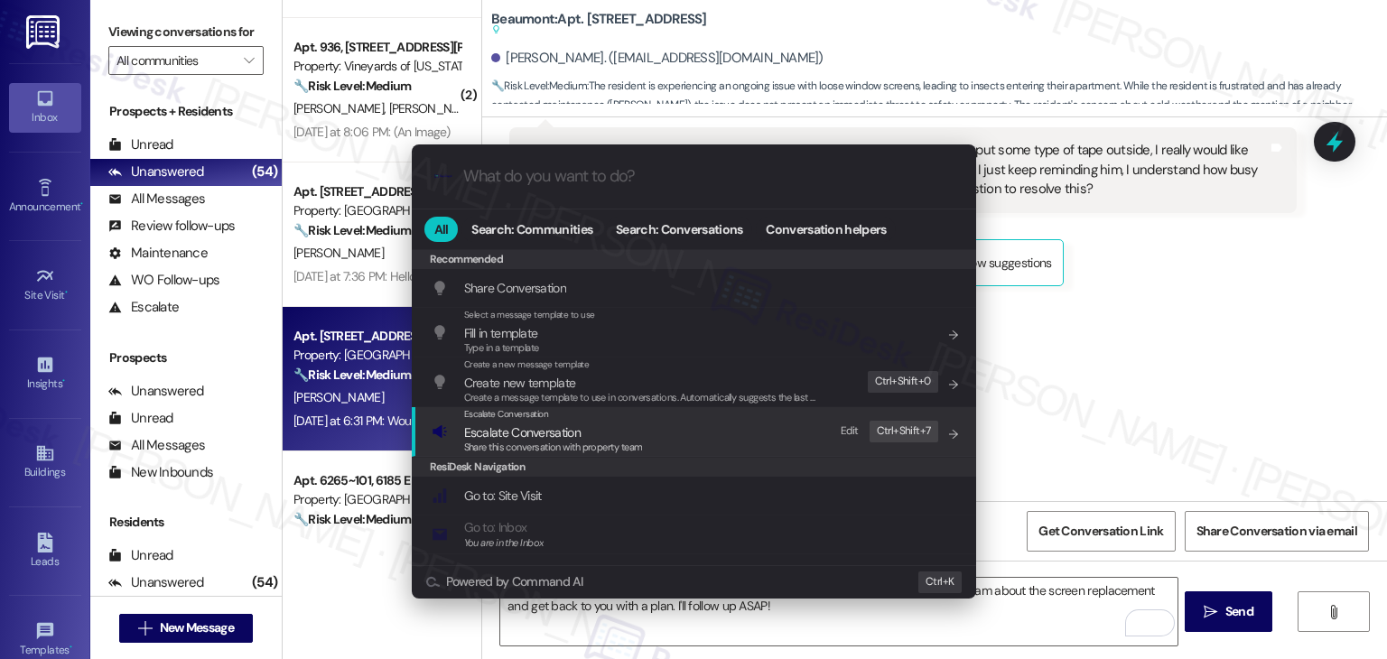
click at [546, 442] on span "Share this conversation with property team" at bounding box center [553, 447] width 179 height 13
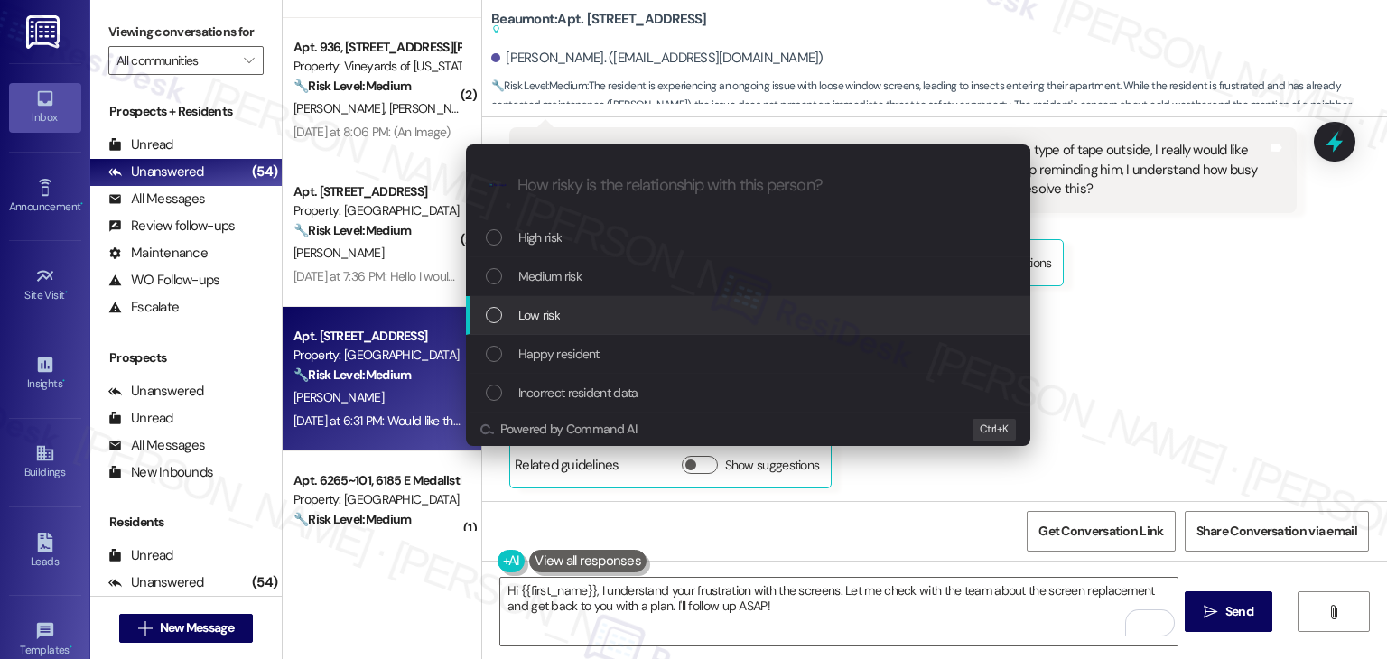
click at [493, 314] on div "List of options" at bounding box center [494, 315] width 16 height 16
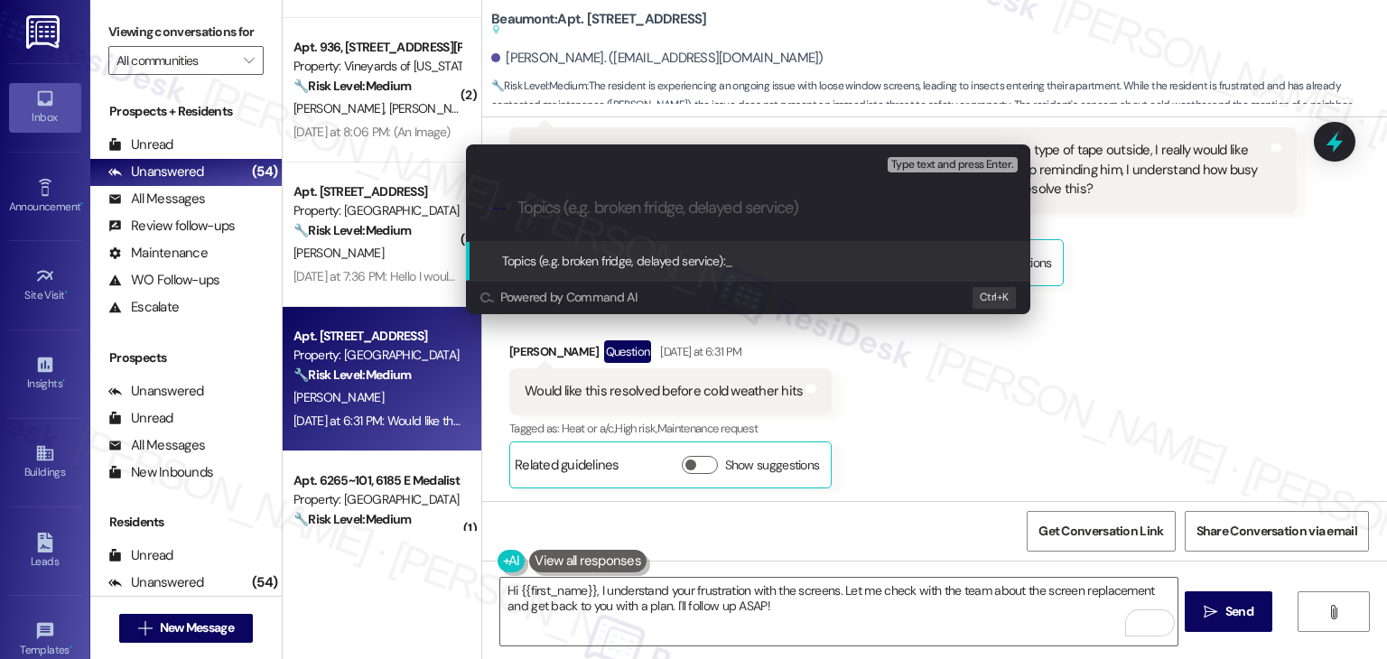
paste input "Hi Donna, thank you for sharing more about the issue. I understand how frustrat…"
type input "Hi Donna, thank you for sharing more about the issue. I understand how frustrat…"
click at [1159, 272] on div "Escalate Conversation Low risk Topics (e.g. broken fridge, delayed service) Any…" at bounding box center [693, 329] width 1387 height 659
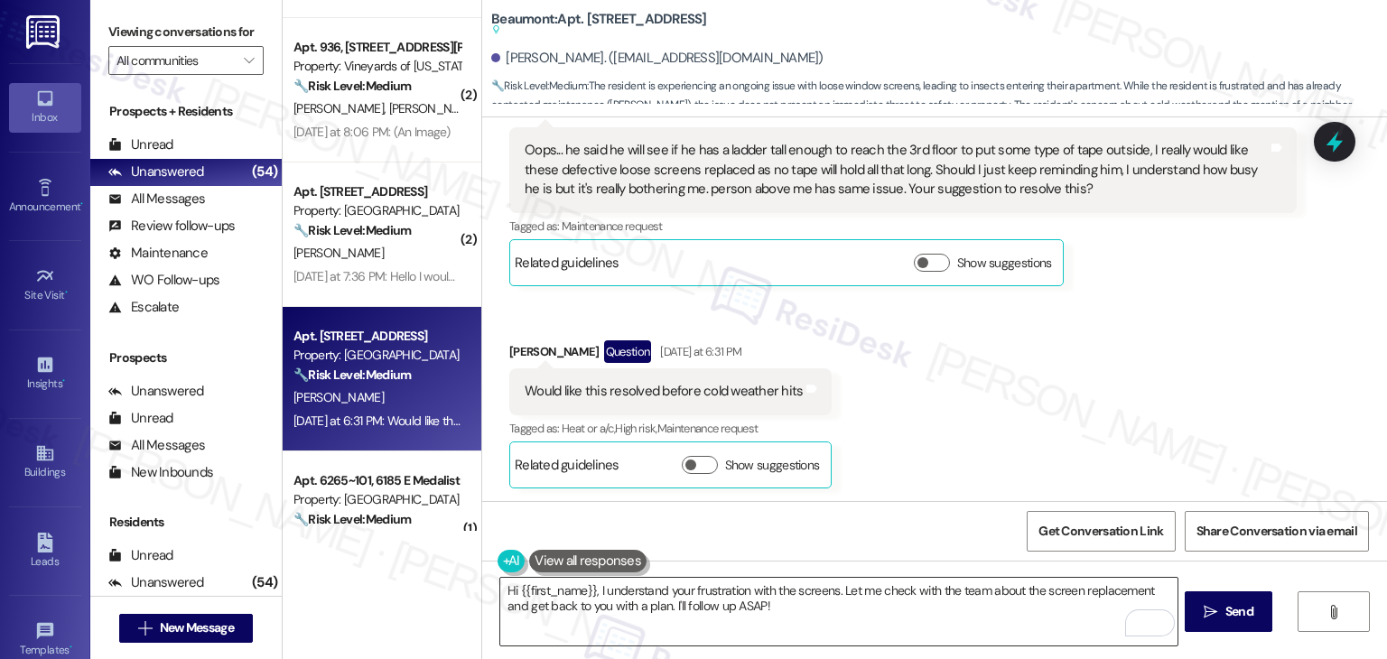
click at [708, 587] on textarea "Hi {{first_name}}, I understand your frustration with the screens. Let me check…" at bounding box center [838, 612] width 677 height 68
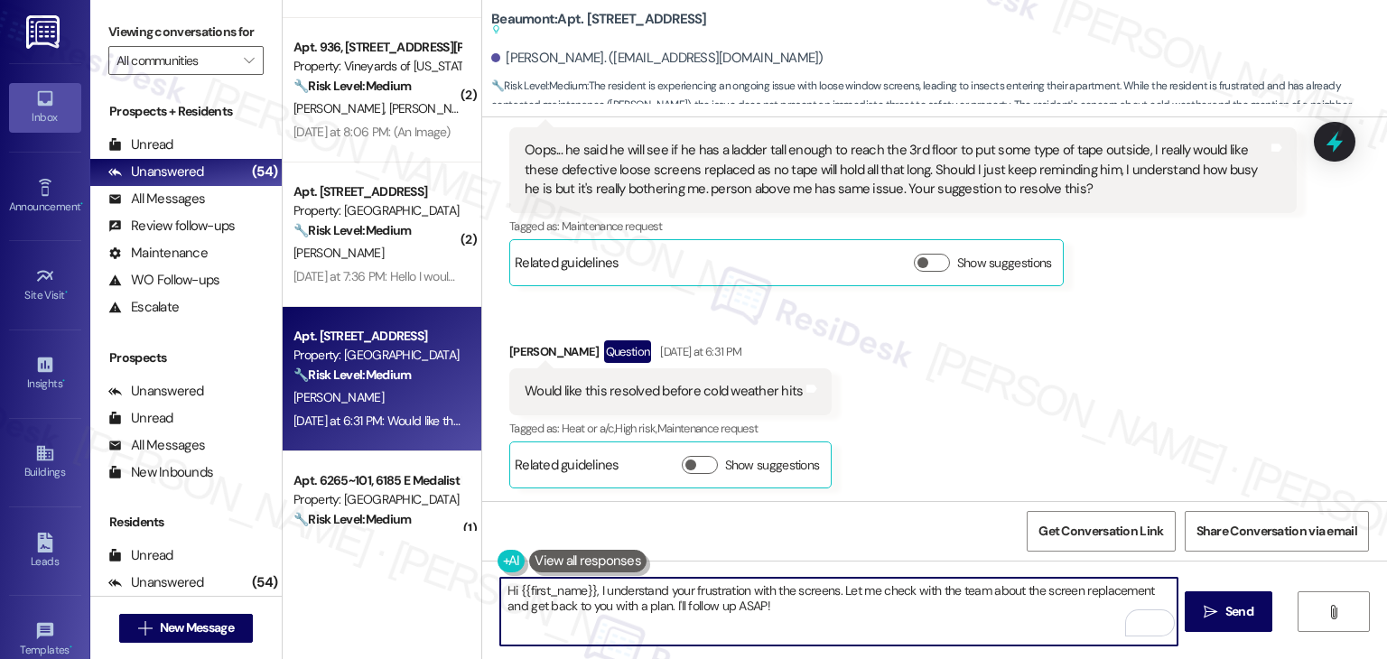
click at [708, 587] on textarea "Hi {{first_name}}, I understand your frustration with the screens. Let me check…" at bounding box center [838, 612] width 677 height 68
paste textarea "Donna, thank you for sharing more about the issue. I understand how frustrating…"
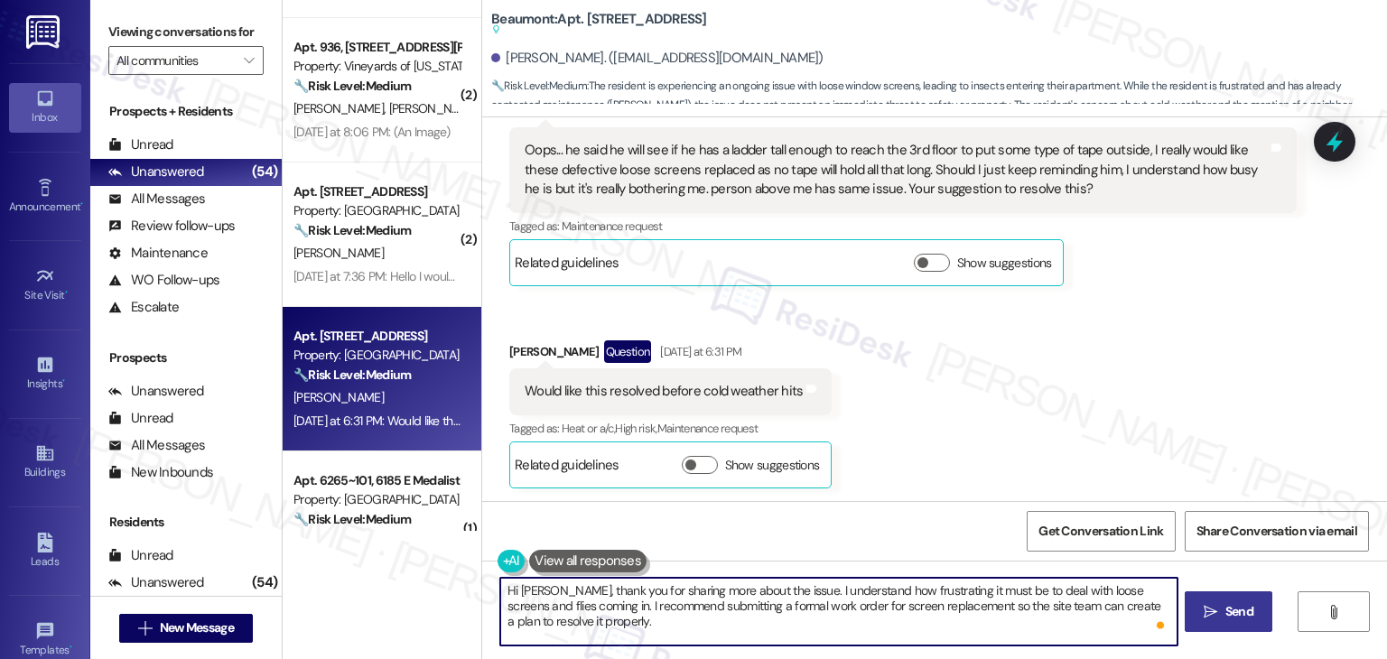
type textarea "Hi Donna, thank you for sharing more about the issue. I understand how frustrat…"
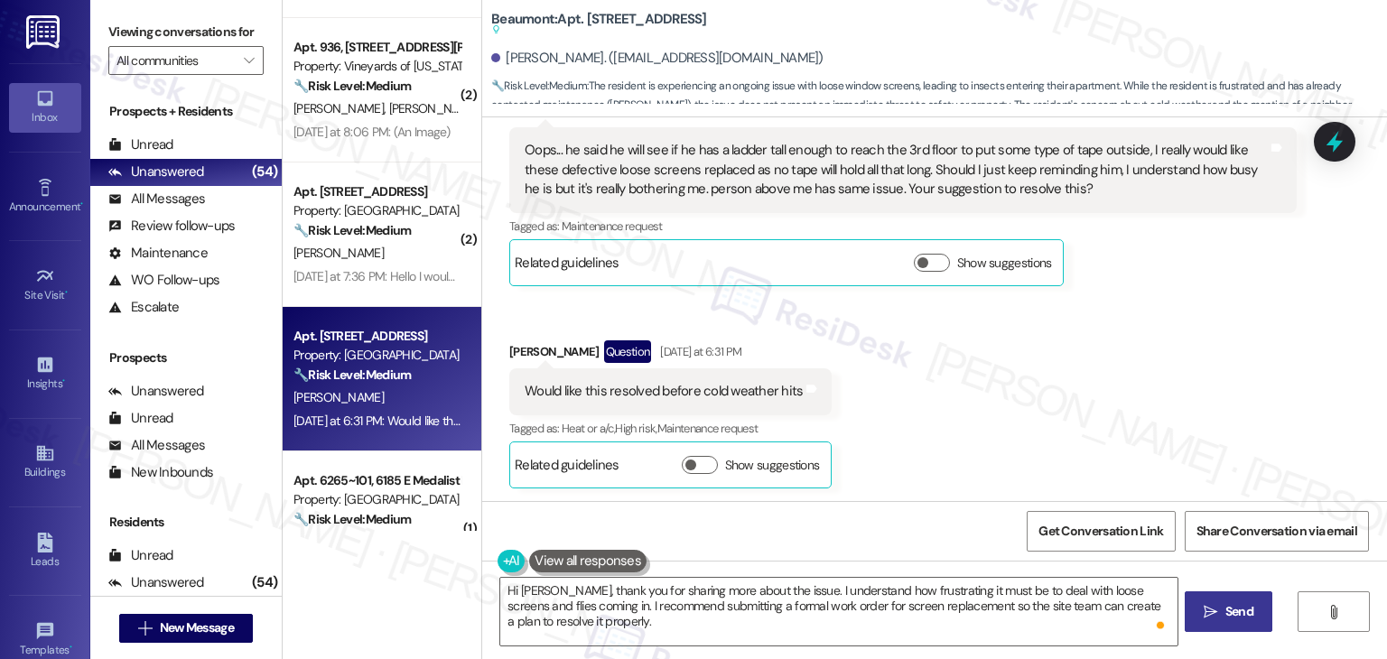
click at [1237, 608] on span "Send" at bounding box center [1240, 611] width 28 height 19
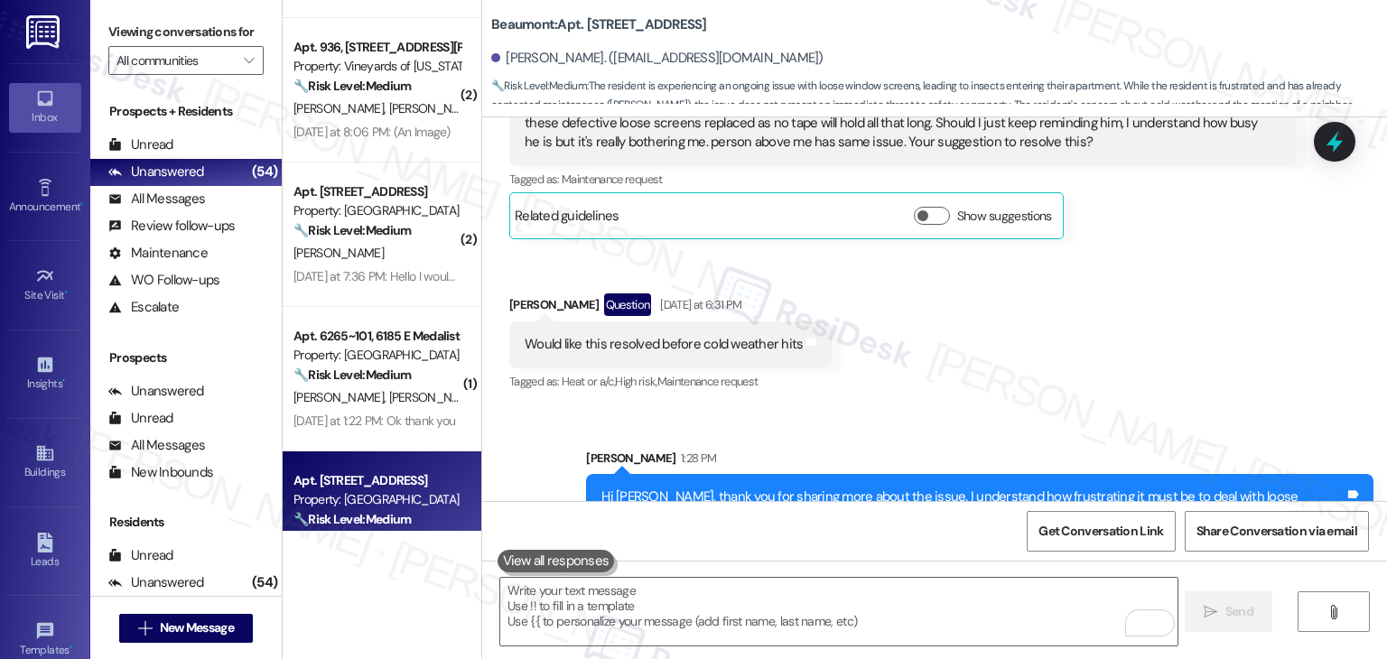
scroll to position [1983, 0]
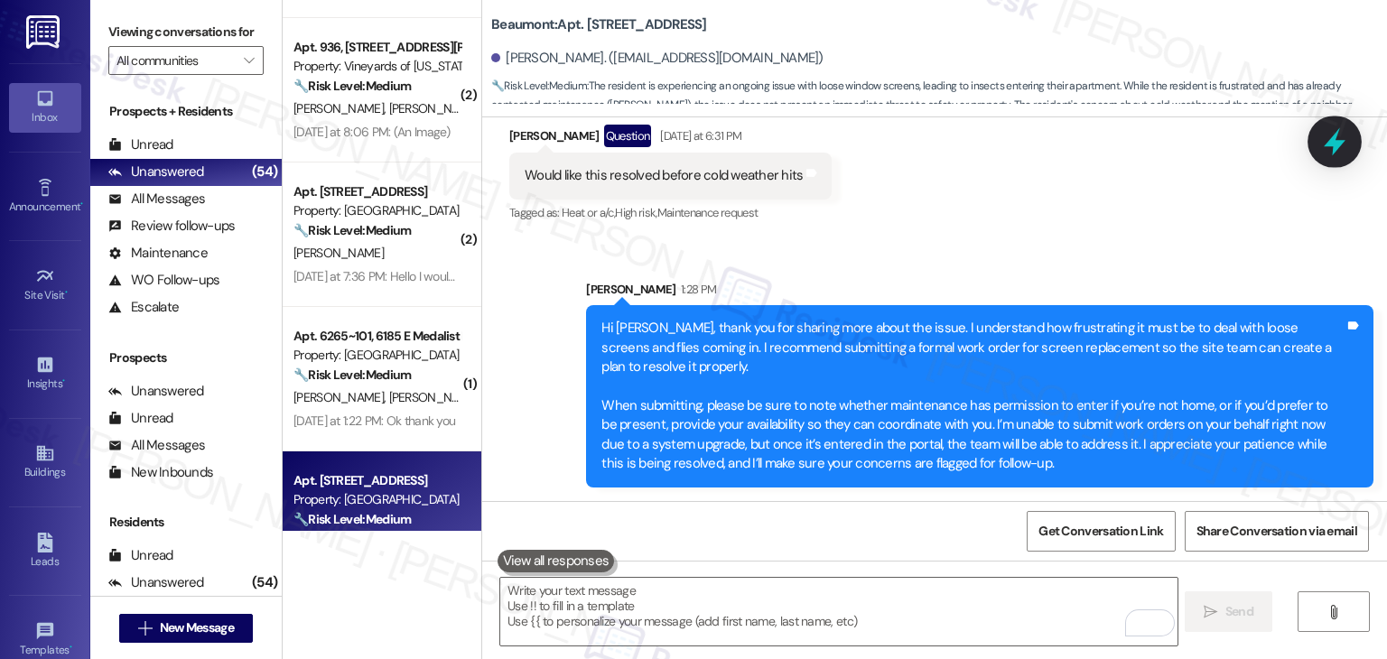
click at [1326, 152] on icon at bounding box center [1335, 141] width 31 height 31
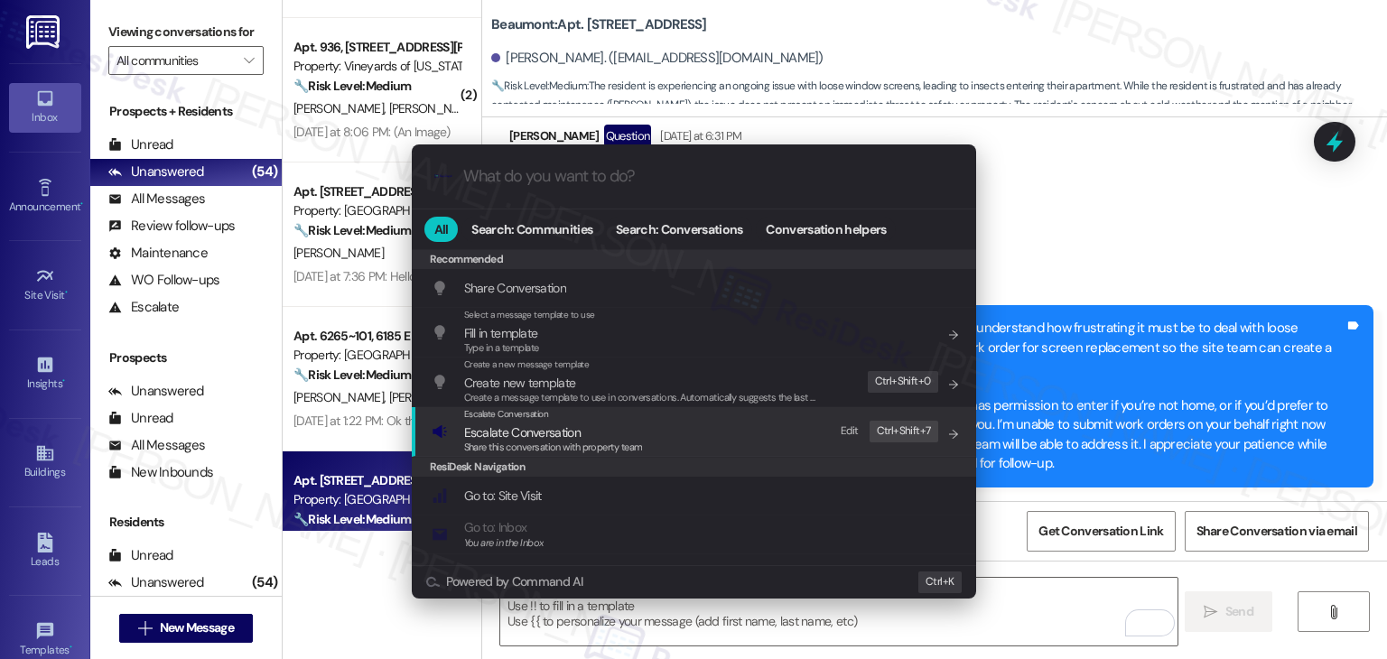
click at [529, 438] on span "Escalate Conversation" at bounding box center [522, 433] width 117 height 16
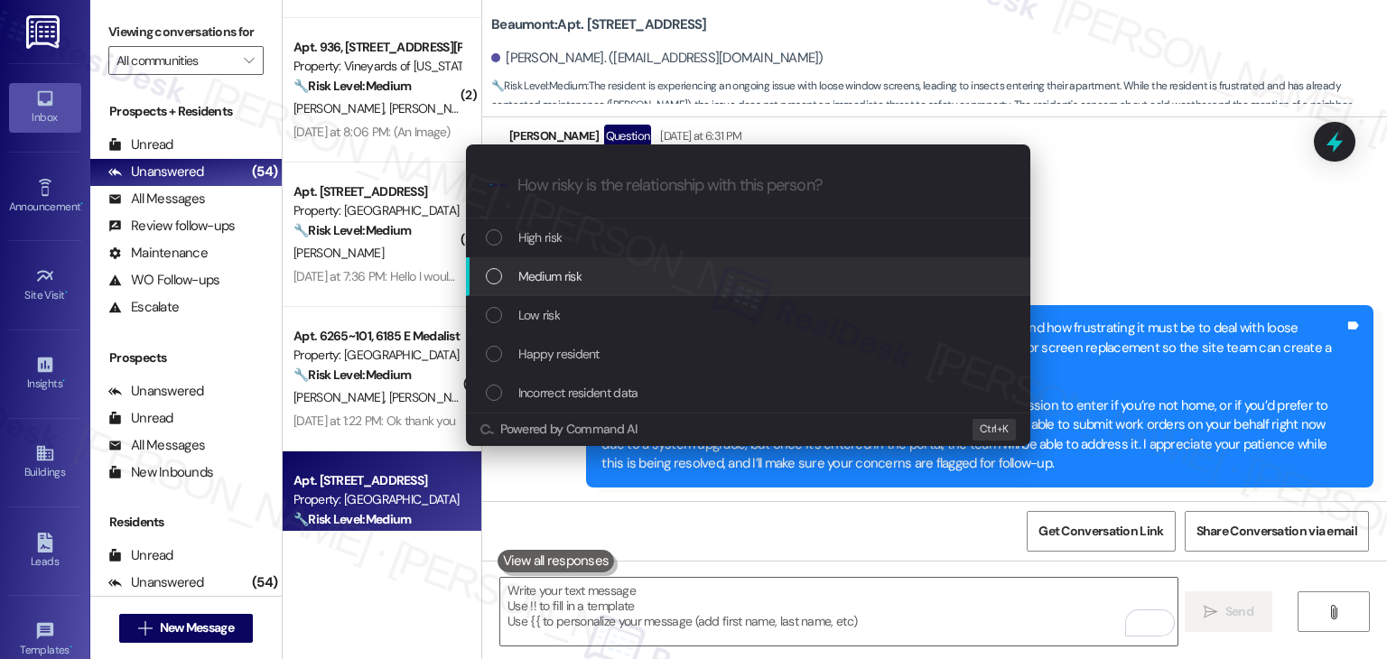
click at [495, 270] on div "List of options" at bounding box center [494, 276] width 16 height 16
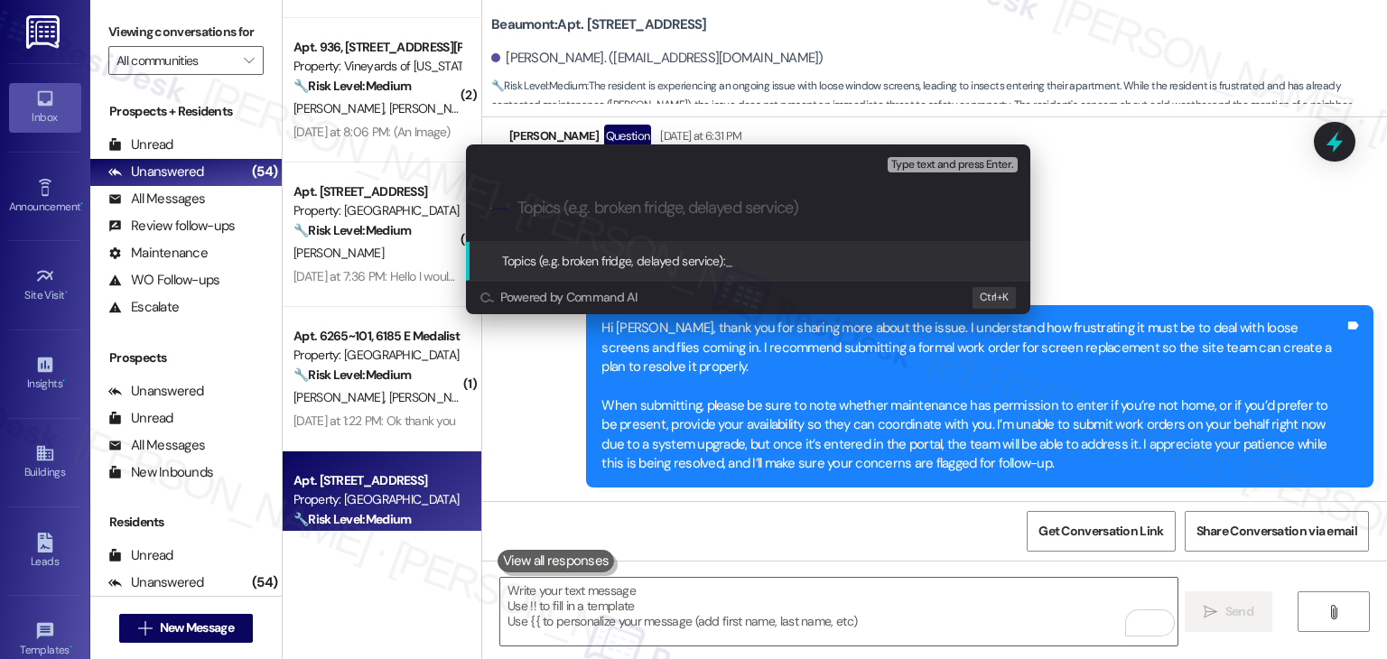
paste input "Work Order Request: Screen Replacement Needed (3rd Floor)"
type input "Work Order Request: Screen Replacement Needed (3rd Floor)"
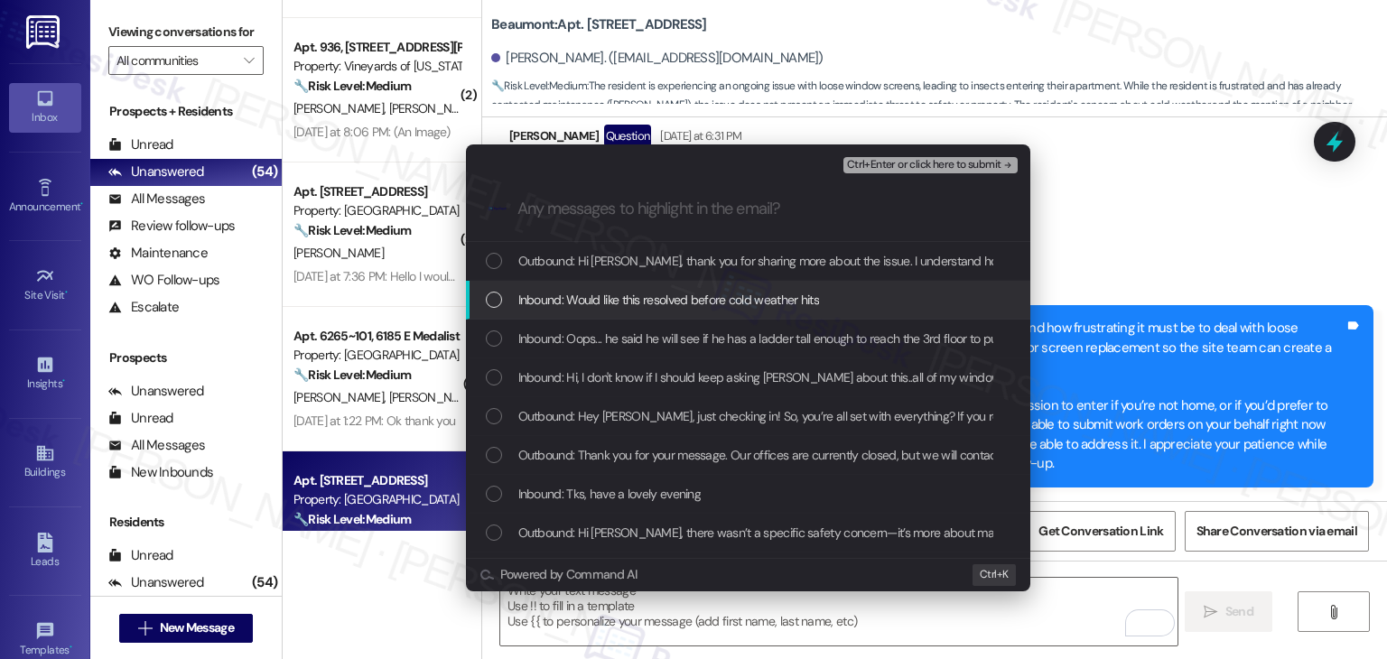
click at [495, 301] on div "List of options" at bounding box center [494, 300] width 16 height 16
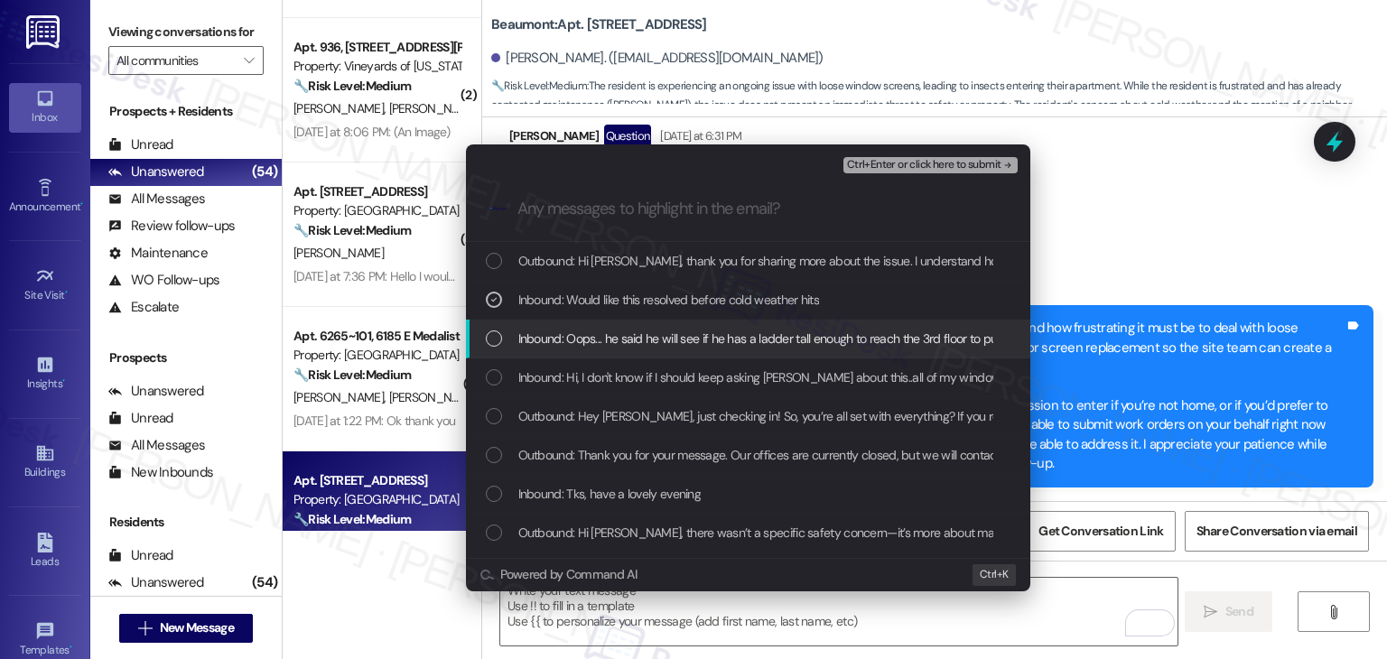
click at [498, 335] on div "List of options" at bounding box center [494, 339] width 16 height 16
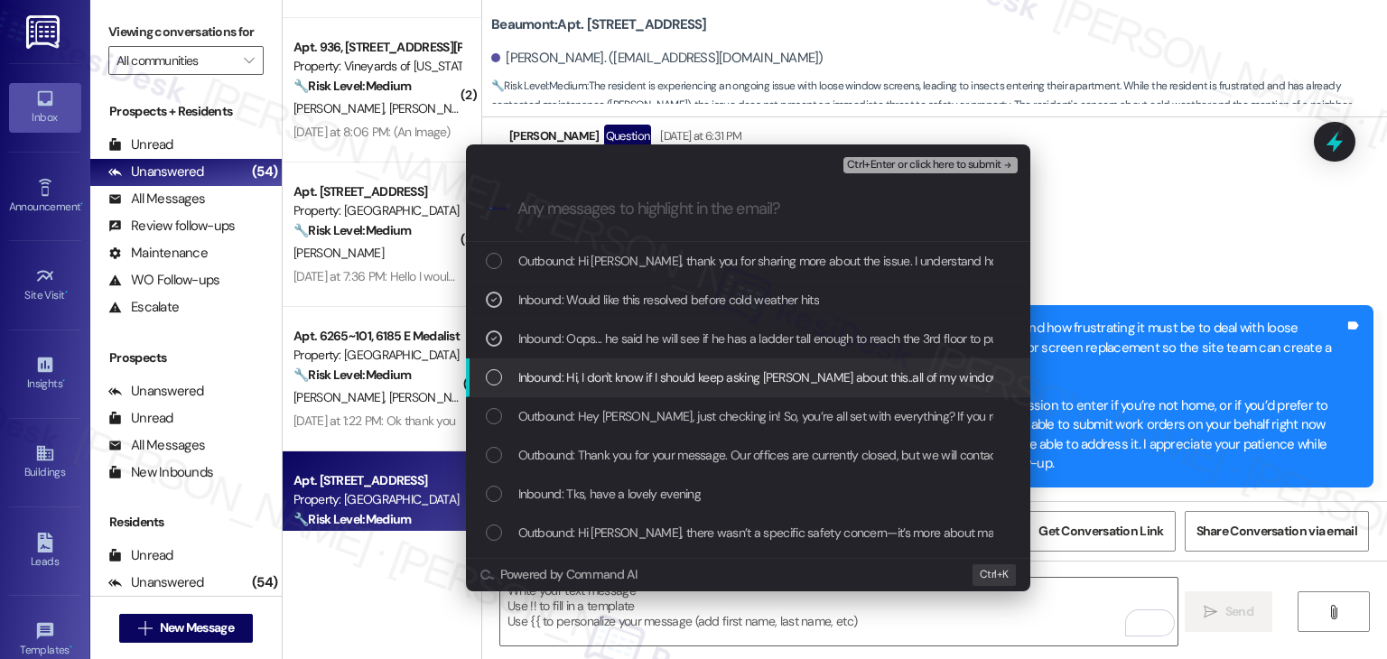
click at [496, 373] on div "List of options" at bounding box center [494, 377] width 16 height 16
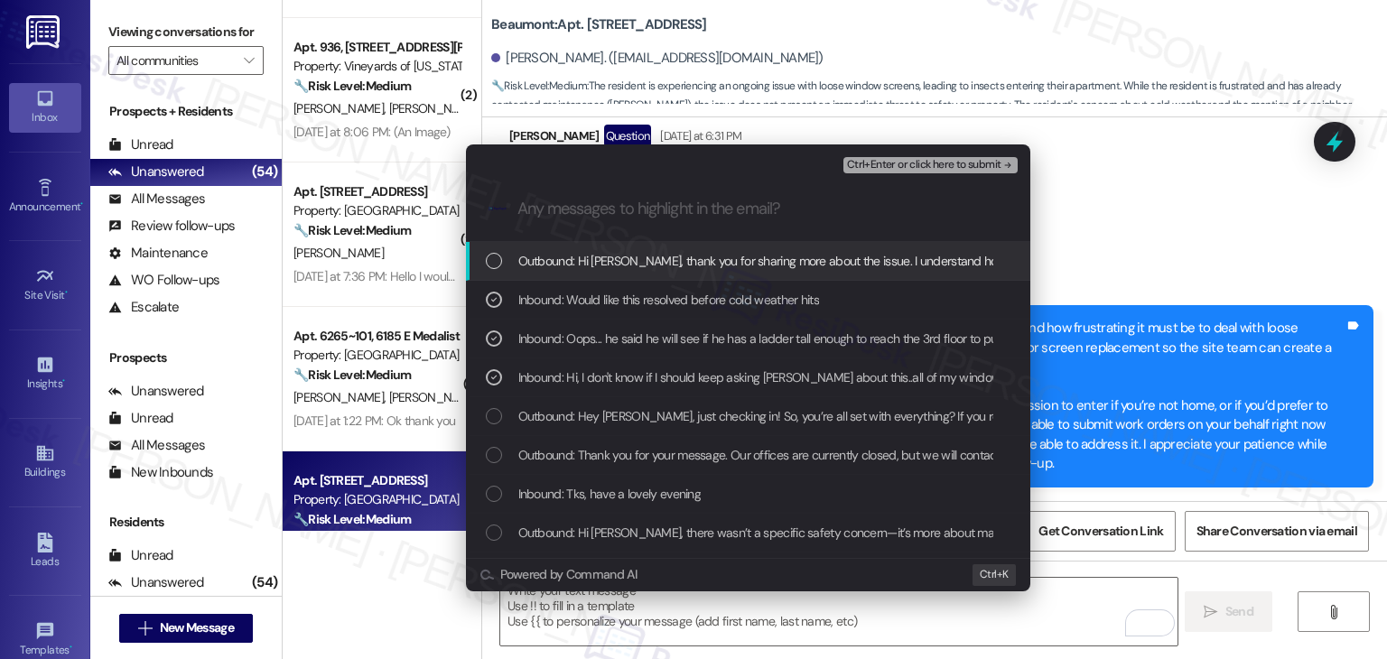
click at [936, 171] on span "Ctrl+Enter or click here to submit" at bounding box center [924, 165] width 154 height 13
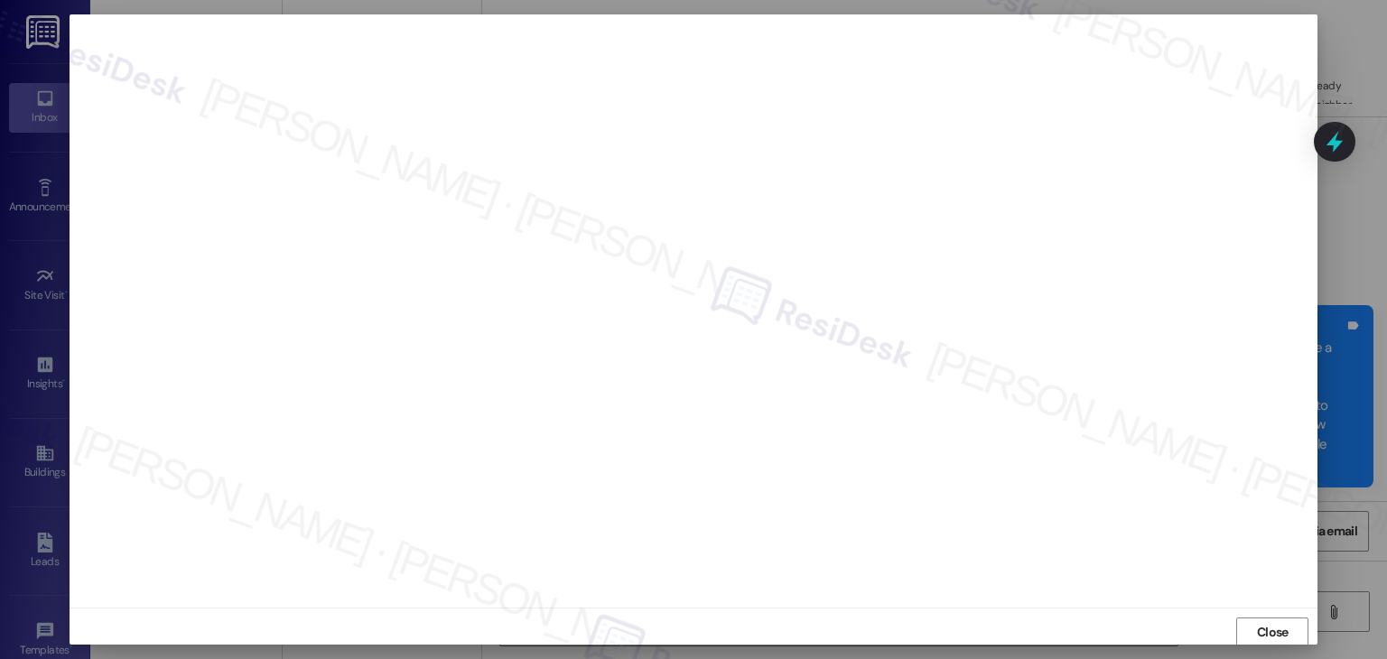
scroll to position [1, 0]
click at [1268, 626] on span "Close" at bounding box center [1273, 631] width 32 height 19
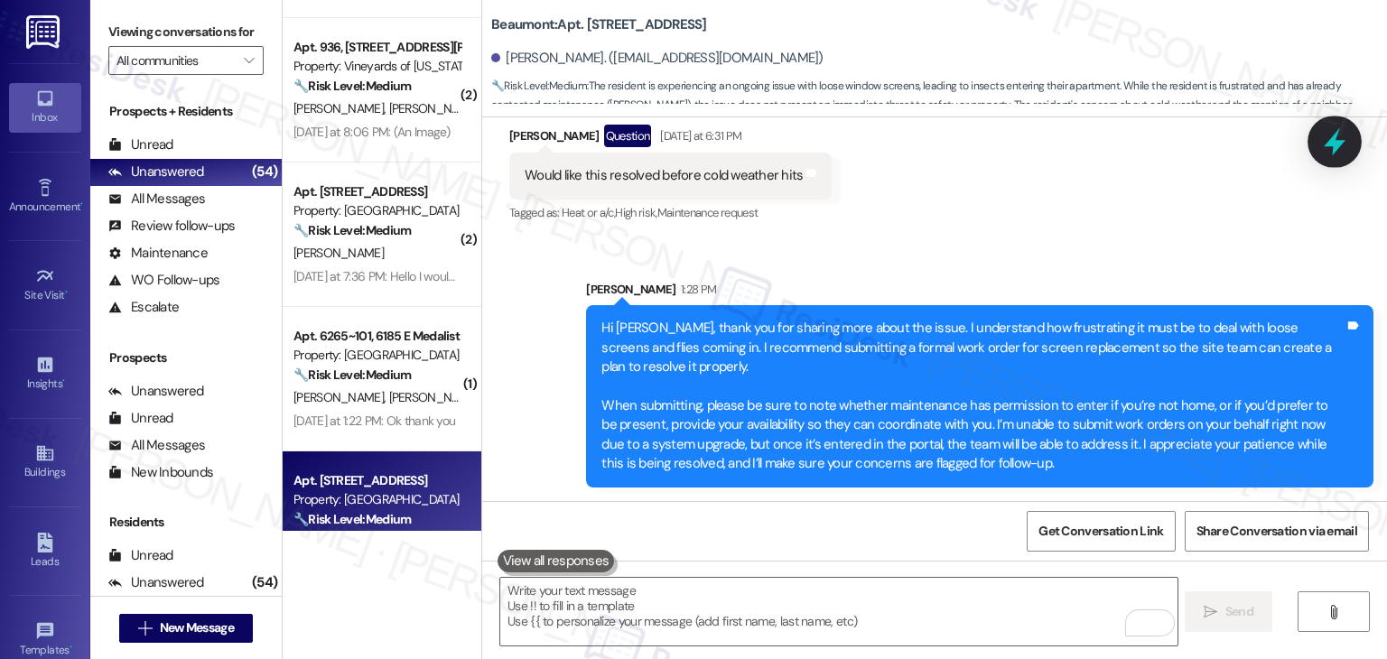
click at [1333, 150] on icon at bounding box center [1335, 141] width 31 height 31
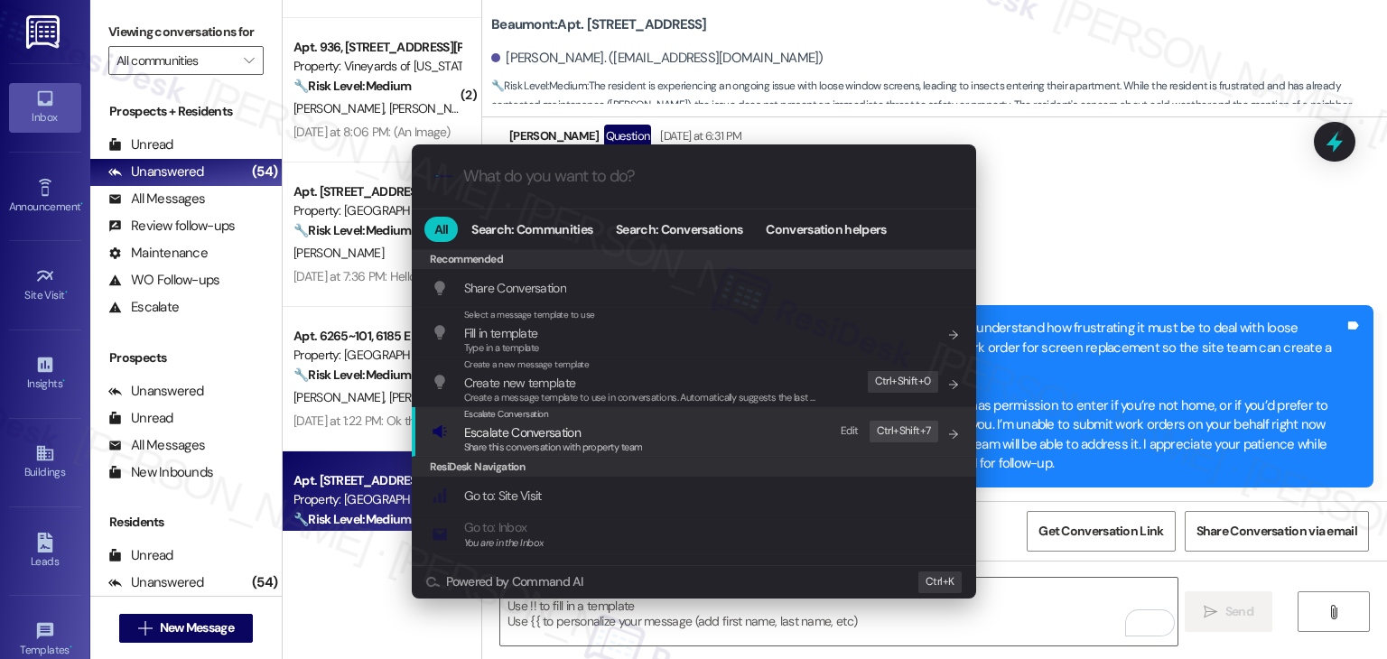
click at [552, 452] on span "Share this conversation with property team" at bounding box center [553, 447] width 179 height 13
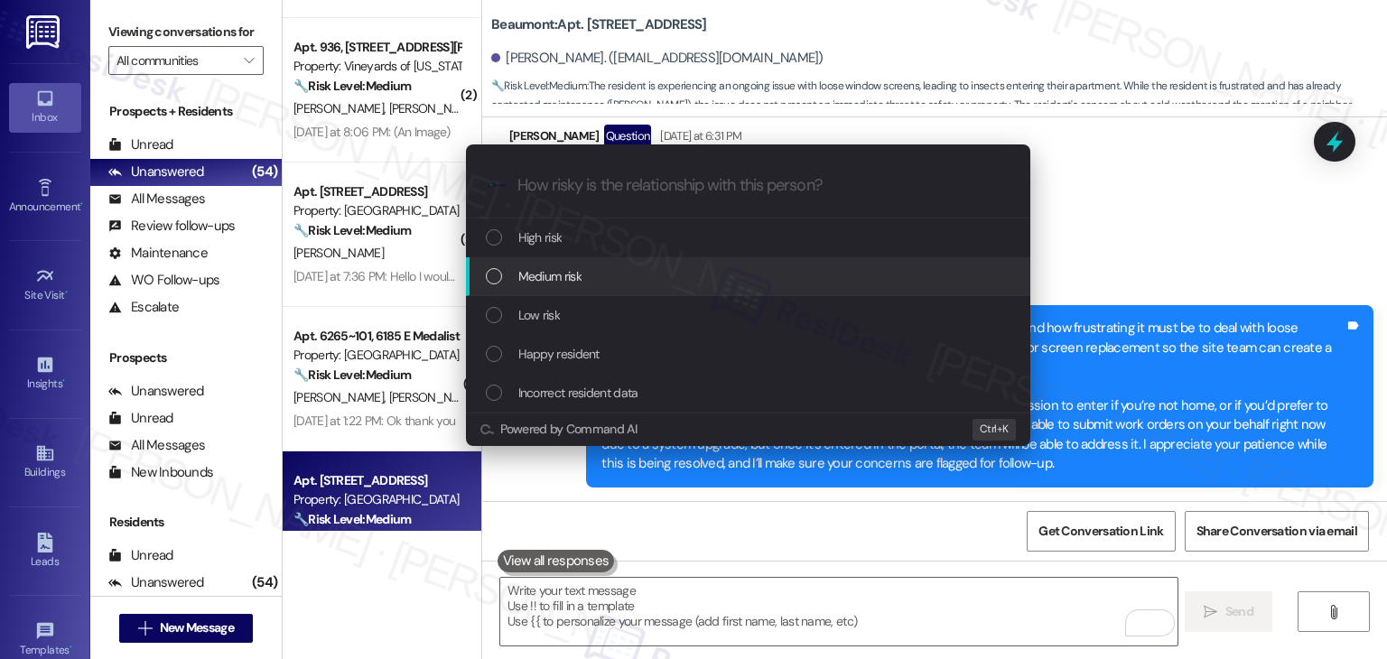
click at [491, 283] on div "List of options" at bounding box center [494, 276] width 16 height 16
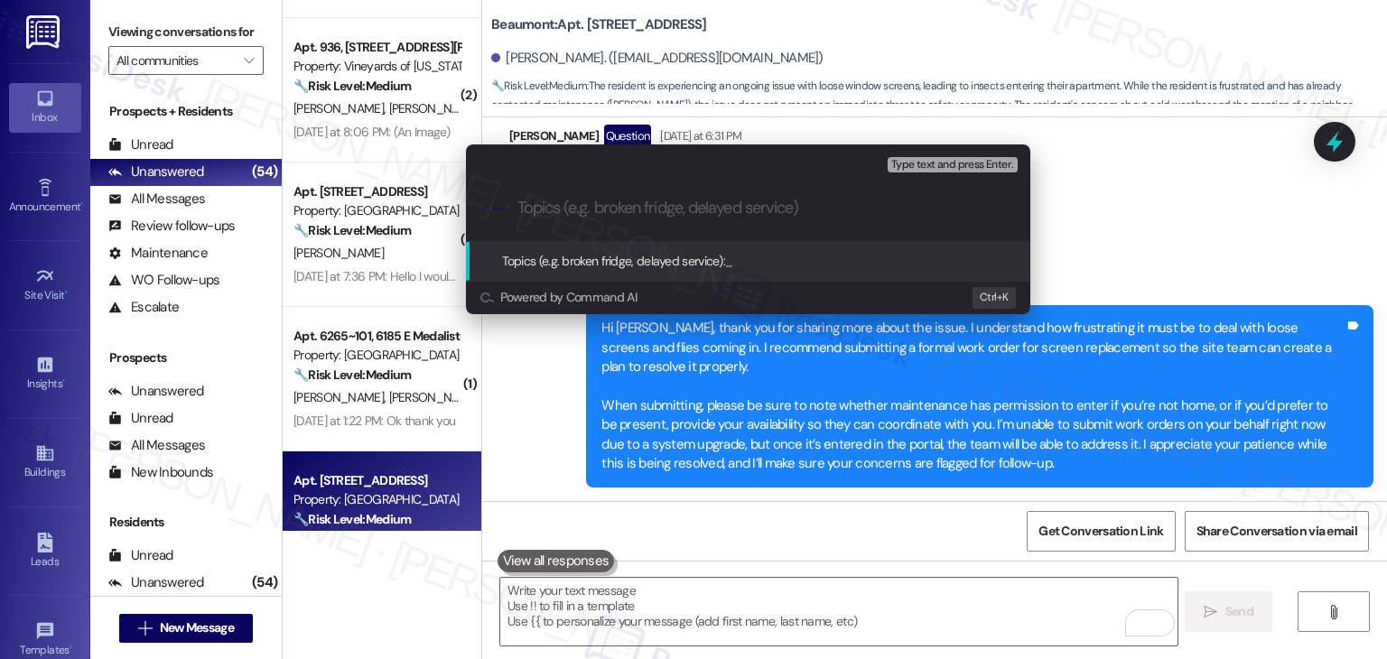
paste input "Work Order Request: Screen Replacement Needed (3rd Floor)"
type input "Work Order Request: Screen Replacement Needed (3rd Floor)"
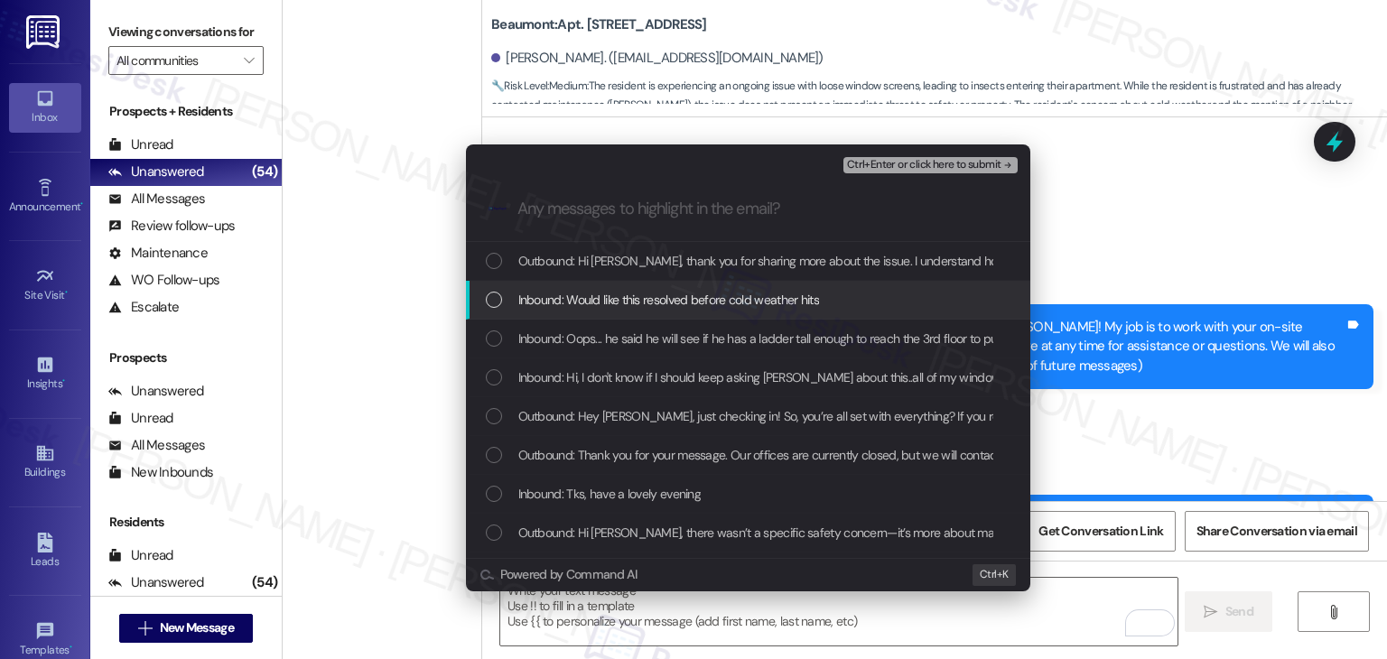
click at [501, 294] on div "List of options" at bounding box center [494, 300] width 16 height 16
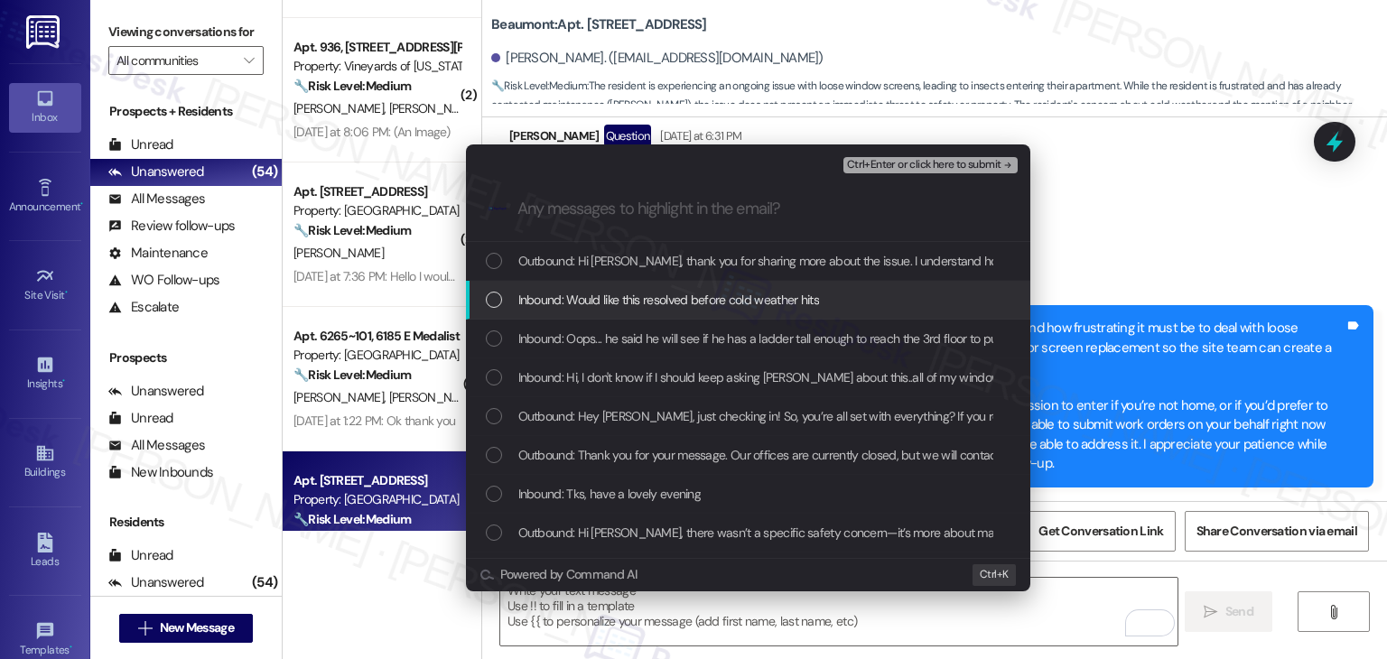
click at [498, 339] on div "List of options" at bounding box center [494, 339] width 16 height 16
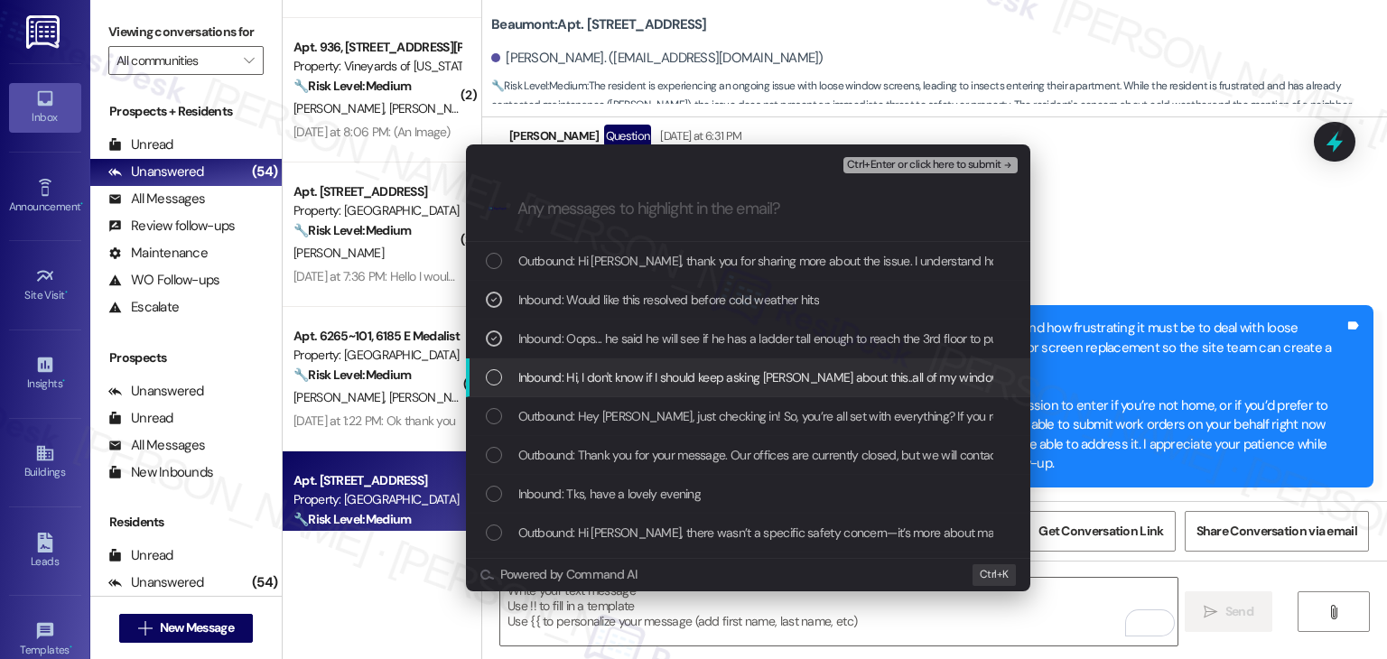
click at [495, 384] on div "List of options" at bounding box center [494, 377] width 16 height 16
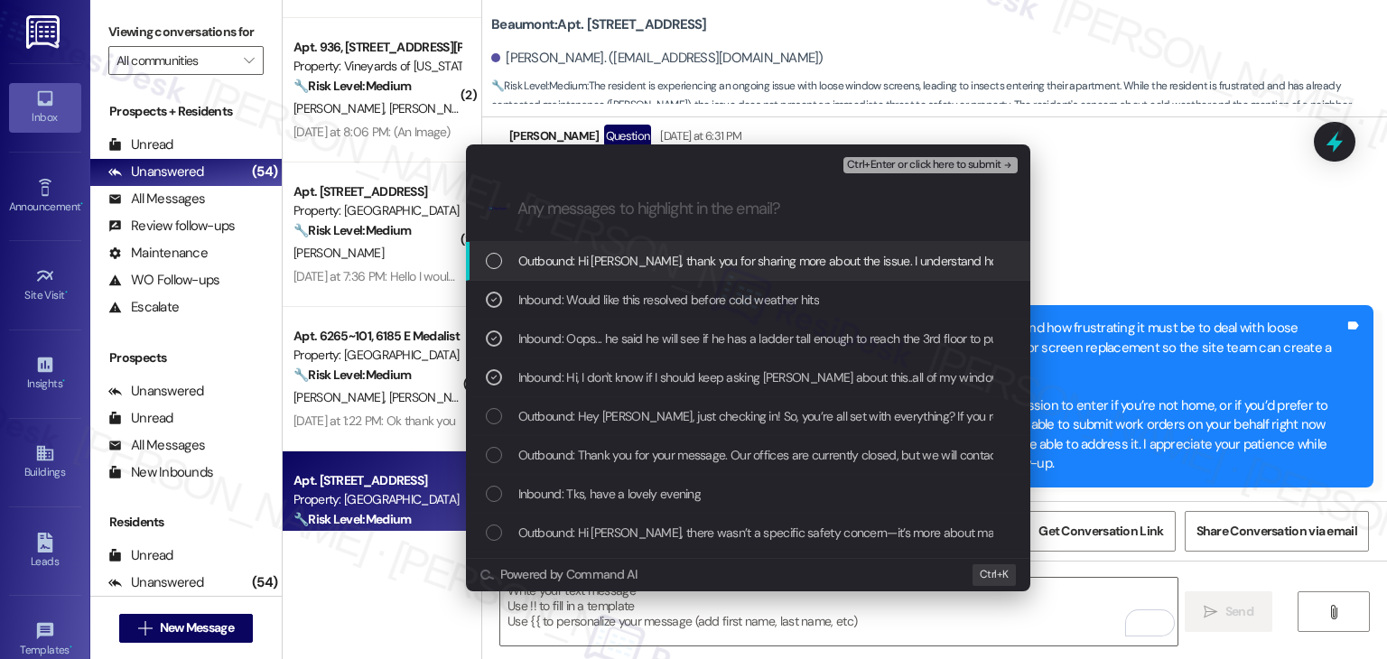
click at [901, 160] on span "Ctrl+Enter or click here to submit" at bounding box center [924, 165] width 154 height 13
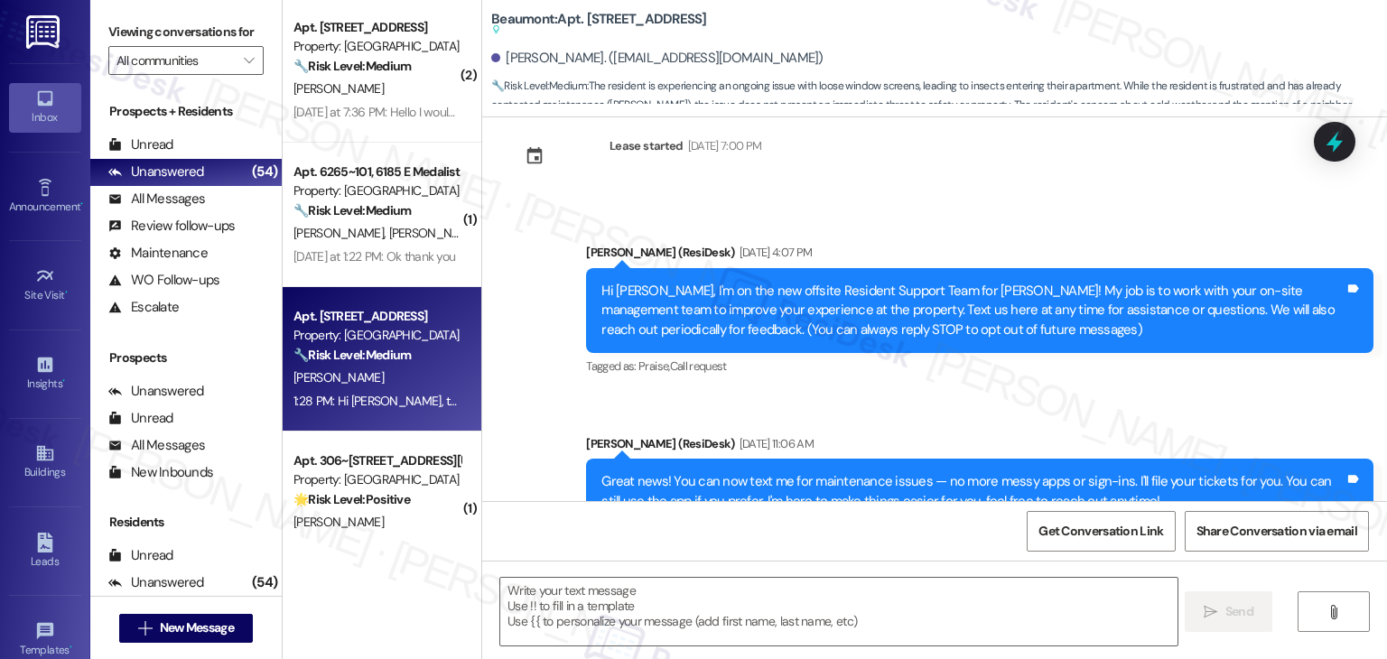
scroll to position [4065, 0]
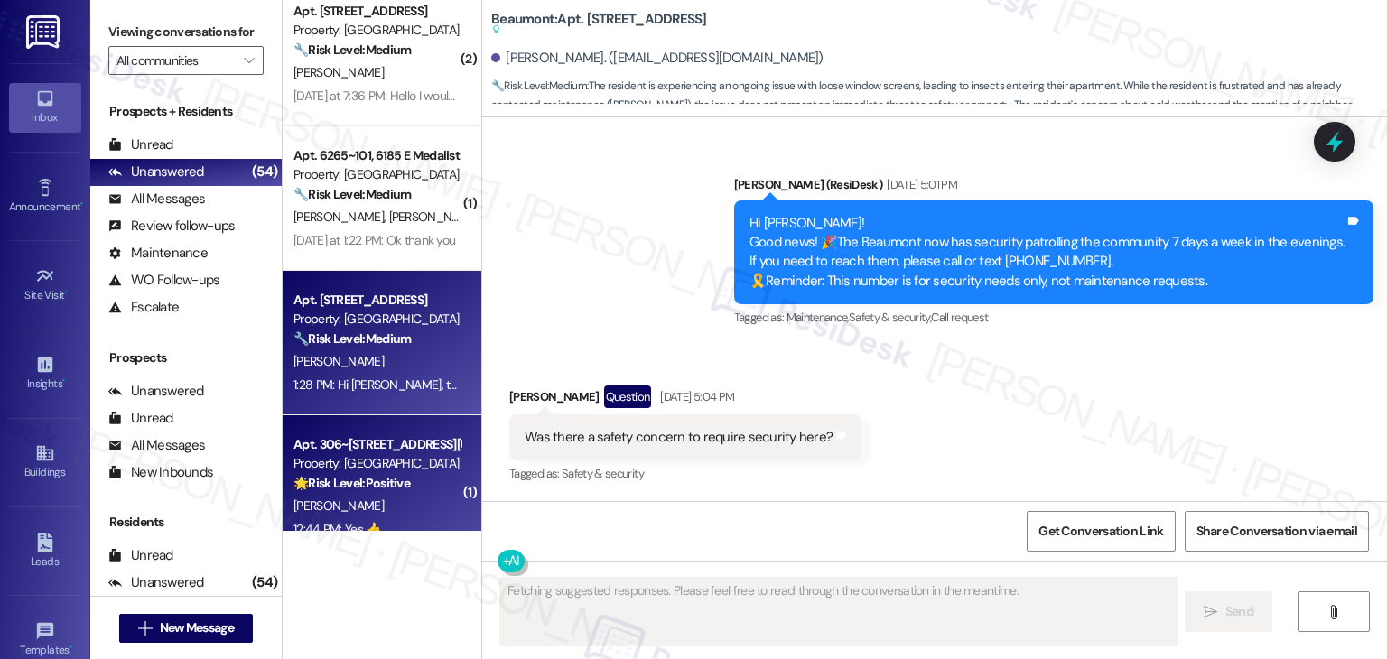
type textarea "Fetching suggested responses. Please feel free to read through the conversation…"
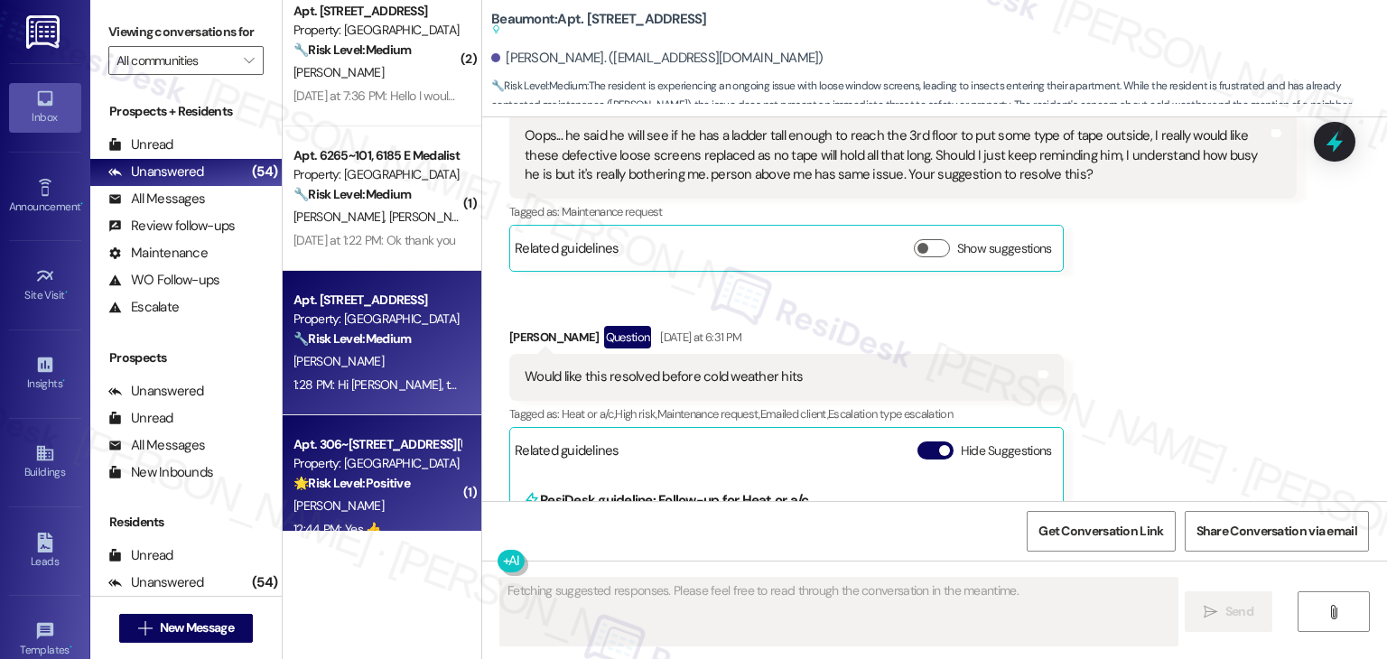
scroll to position [2017, 0]
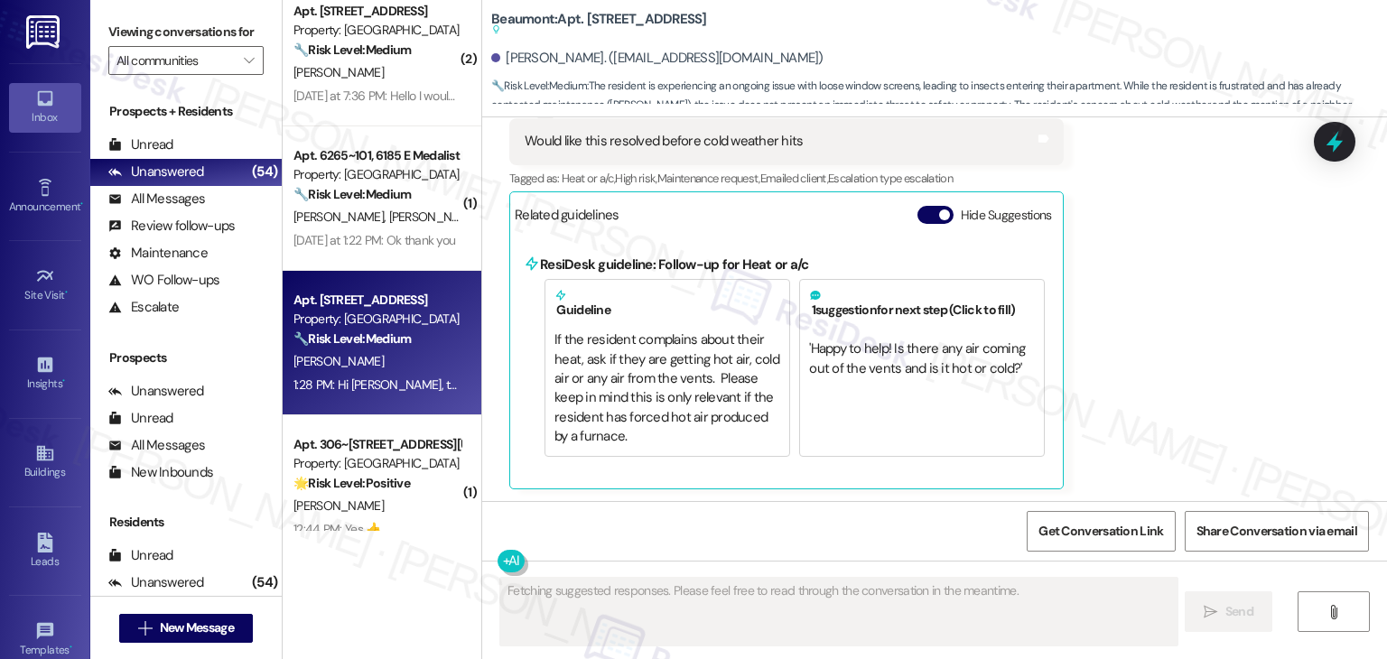
click at [389, 221] on span "[PERSON_NAME]" at bounding box center [437, 217] width 96 height 16
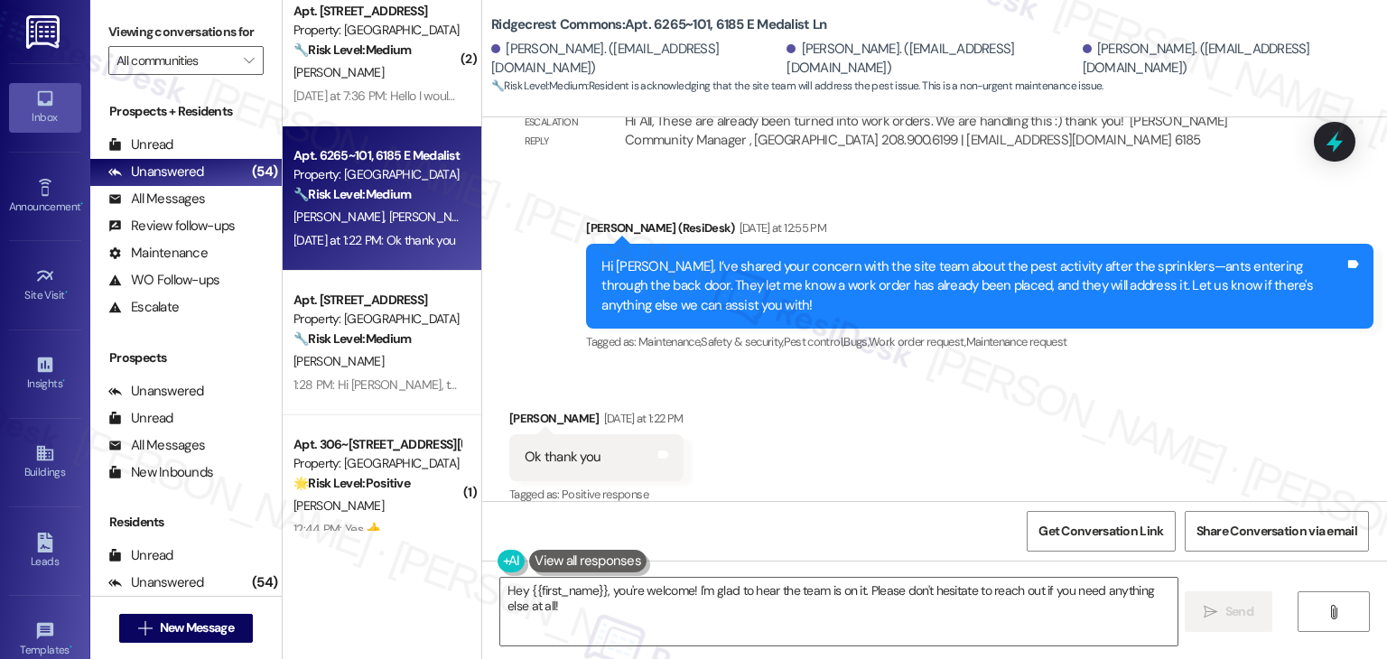
scroll to position [2707, 0]
click at [932, 396] on div "Received via SMS [PERSON_NAME] [DATE] at 1:22 PM Ok thank you Tags and notes Ta…" at bounding box center [934, 444] width 905 height 153
click at [882, 424] on div "Received via SMS [PERSON_NAME] [DATE] at 1:22 PM Ok thank you Tags and notes Ta…" at bounding box center [934, 444] width 905 height 153
click at [824, 431] on div "Received via SMS [PERSON_NAME] [DATE] at 1:22 PM Ok thank you Tags and notes Ta…" at bounding box center [934, 444] width 905 height 153
click at [821, 425] on div "Received via SMS [PERSON_NAME] [DATE] at 1:22 PM Ok thank you Tags and notes Ta…" at bounding box center [934, 444] width 905 height 153
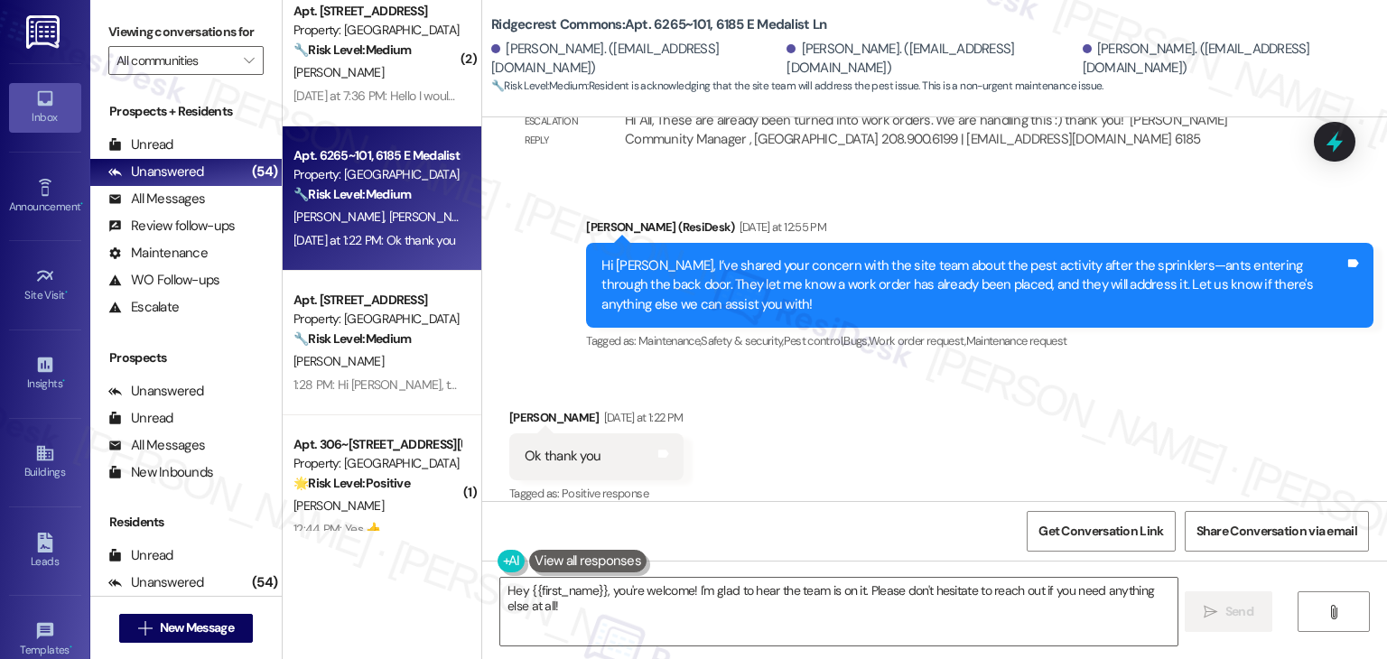
click at [821, 425] on div "Received via SMS [PERSON_NAME] [DATE] at 1:22 PM Ok thank you Tags and notes Ta…" at bounding box center [934, 444] width 905 height 153
click at [821, 423] on div "Received via SMS Amber Sorrell Yesterday at 1:22 PM Ok thank you Tags and notes…" at bounding box center [934, 444] width 905 height 153
click at [819, 415] on div "Received via SMS Amber Sorrell Yesterday at 1:22 PM Ok thank you Tags and notes…" at bounding box center [934, 444] width 905 height 153
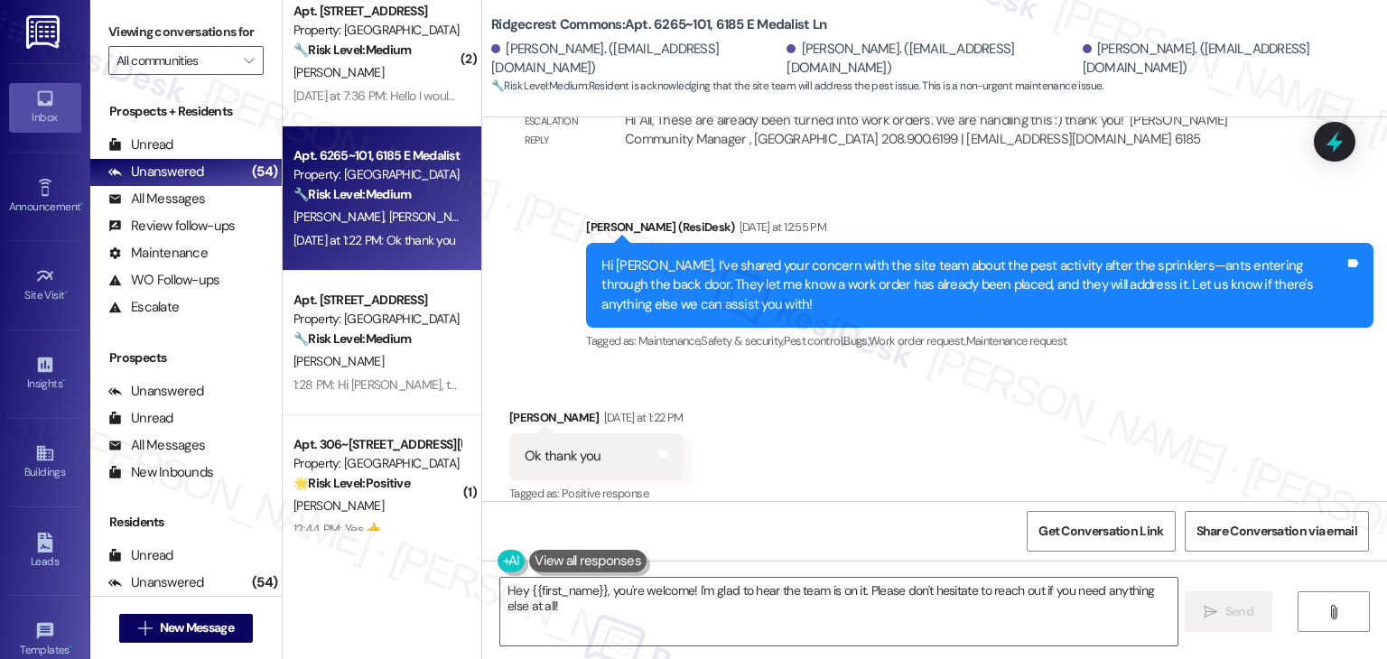
click at [819, 415] on div "Received via SMS Amber Sorrell Yesterday at 1:22 PM Ok thank you Tags and notes…" at bounding box center [934, 444] width 905 height 153
click at [818, 413] on div "Received via SMS Amber Sorrell Yesterday at 1:22 PM Ok thank you Tags and notes…" at bounding box center [934, 444] width 905 height 153
click at [894, 475] on div "Received via SMS Amber Sorrell Yesterday at 1:22 PM Ok thank you Tags and notes…" at bounding box center [934, 444] width 905 height 153
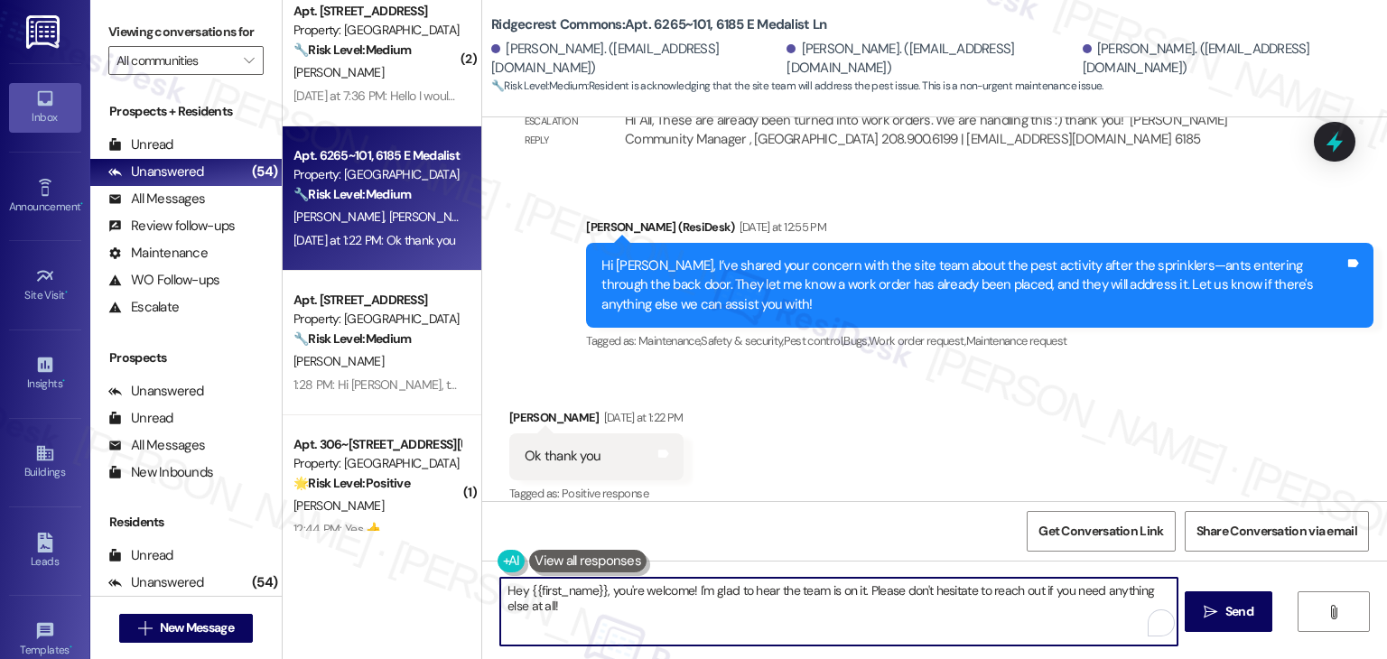
drag, startPoint x: 607, startPoint y: 592, endPoint x: 495, endPoint y: 587, distance: 112.1
click at [500, 587] on textarea "Hey {{first_name}}, you're welcome! I'm glad to hear the team is on it. Please …" at bounding box center [838, 612] width 677 height 68
drag, startPoint x: 753, startPoint y: 592, endPoint x: 635, endPoint y: 591, distance: 118.3
click at [635, 591] on textarea "You're welcome! I'm glad to hear the team is on it. Please don't hesitate to re…" at bounding box center [838, 612] width 677 height 68
click at [968, 589] on textarea "You're welcome! Please don't hesitate to reach out if you need anything else at…" at bounding box center [838, 612] width 677 height 68
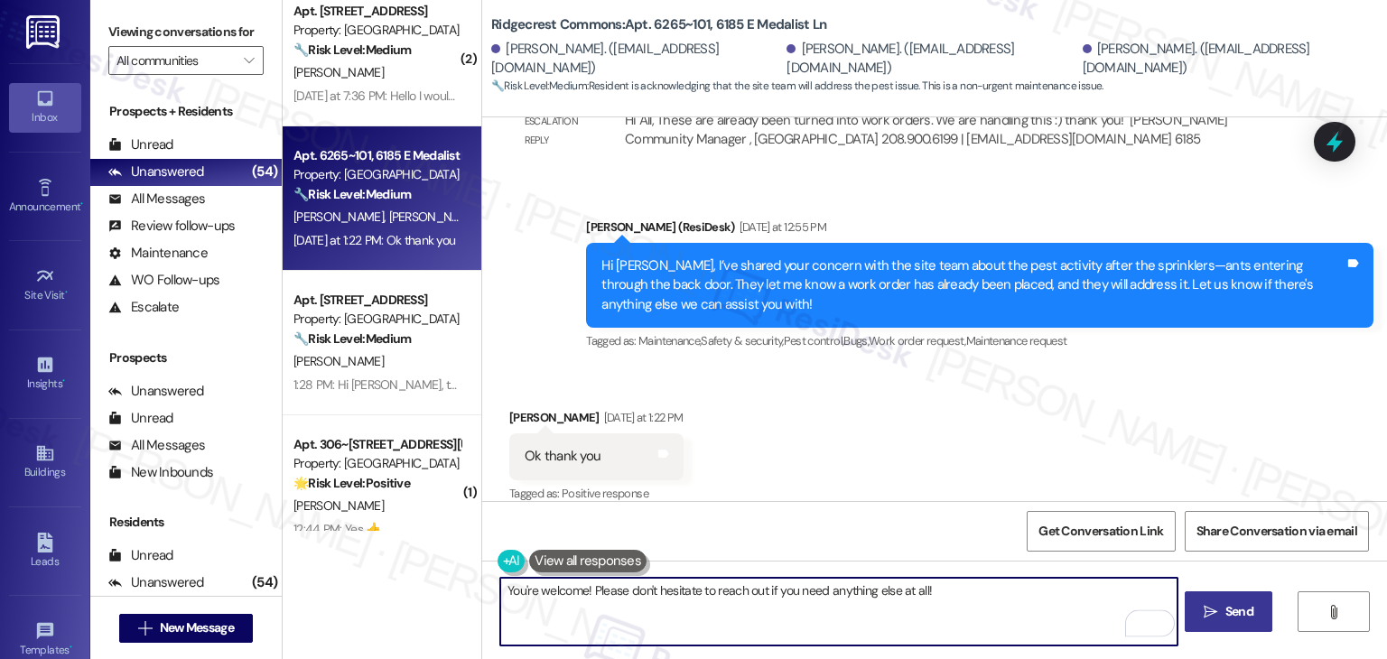
type textarea "You're welcome! Please don't hesitate to reach out if you need anything else at…"
click at [1239, 602] on span "Send" at bounding box center [1240, 611] width 28 height 19
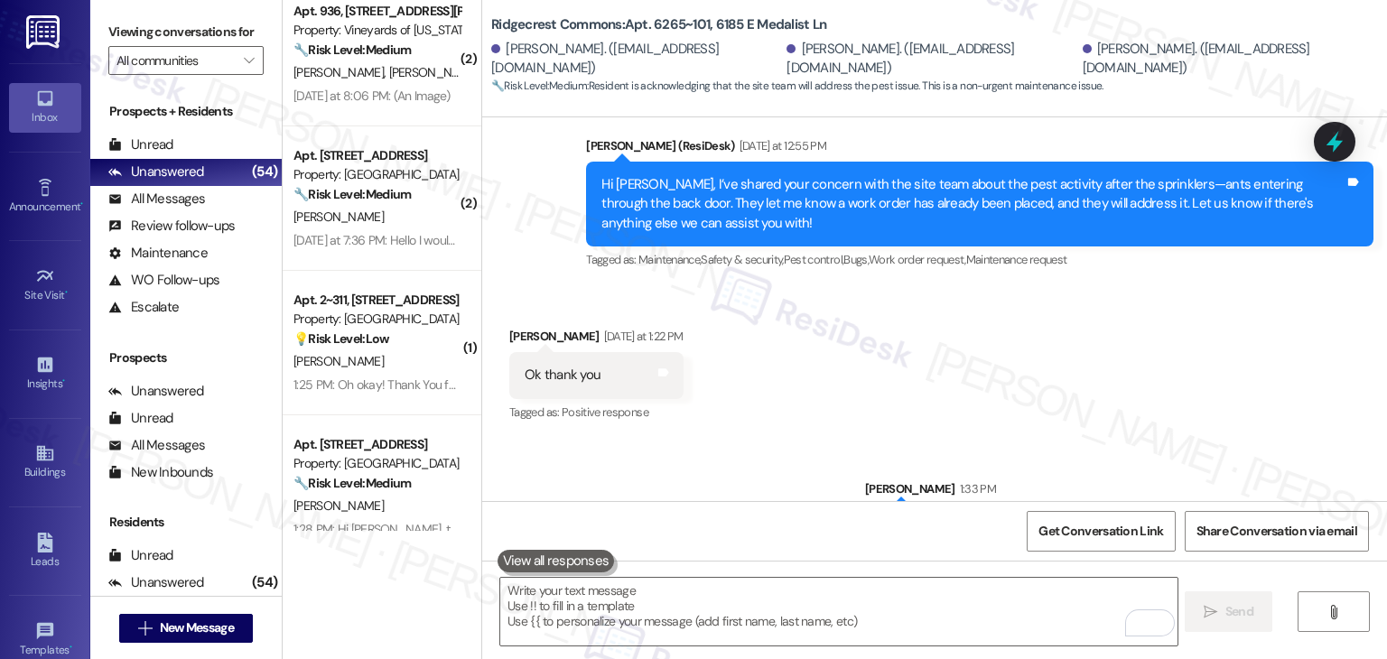
scroll to position [2833, 0]
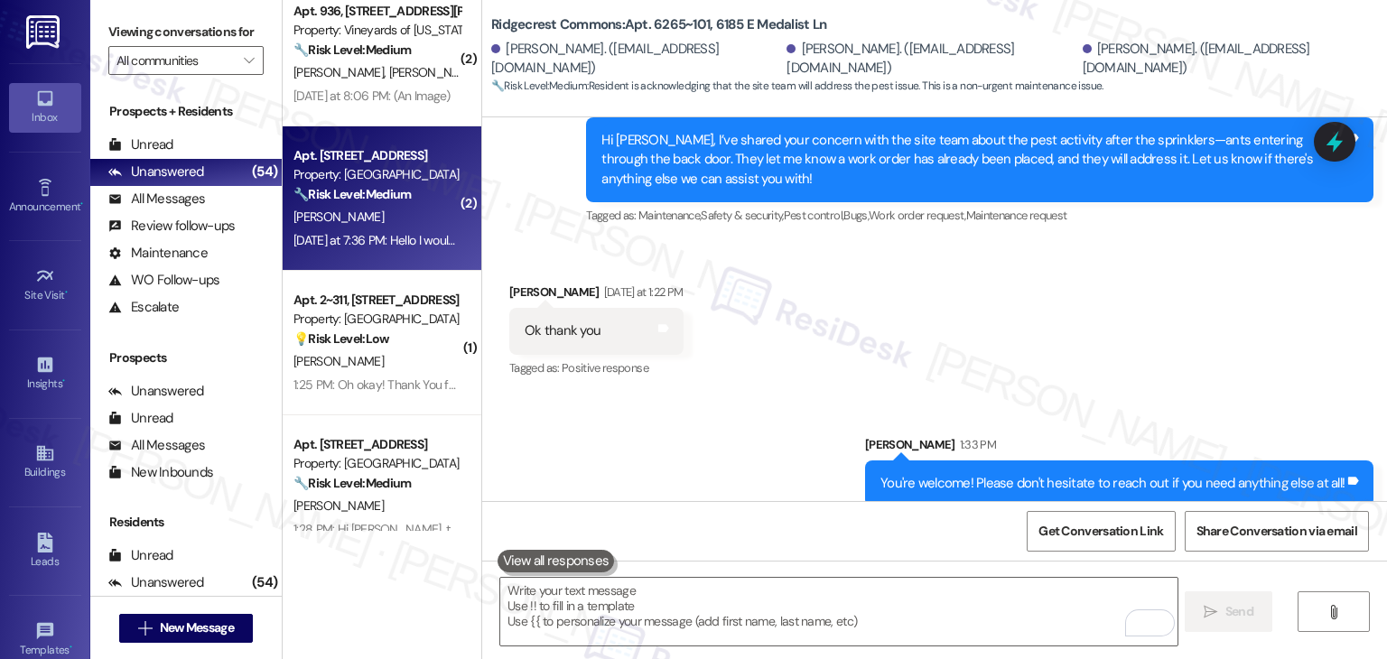
click at [402, 194] on strong "🔧 Risk Level: Medium" at bounding box center [352, 194] width 117 height 16
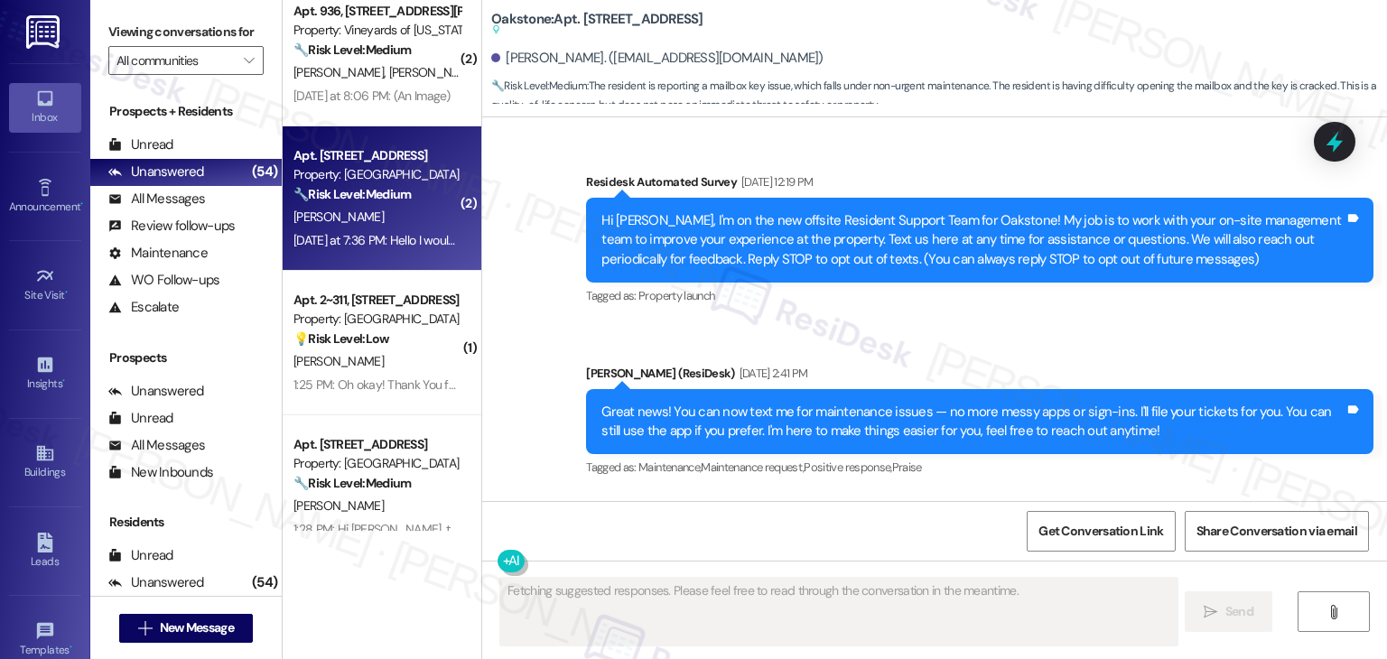
scroll to position [15014, 0]
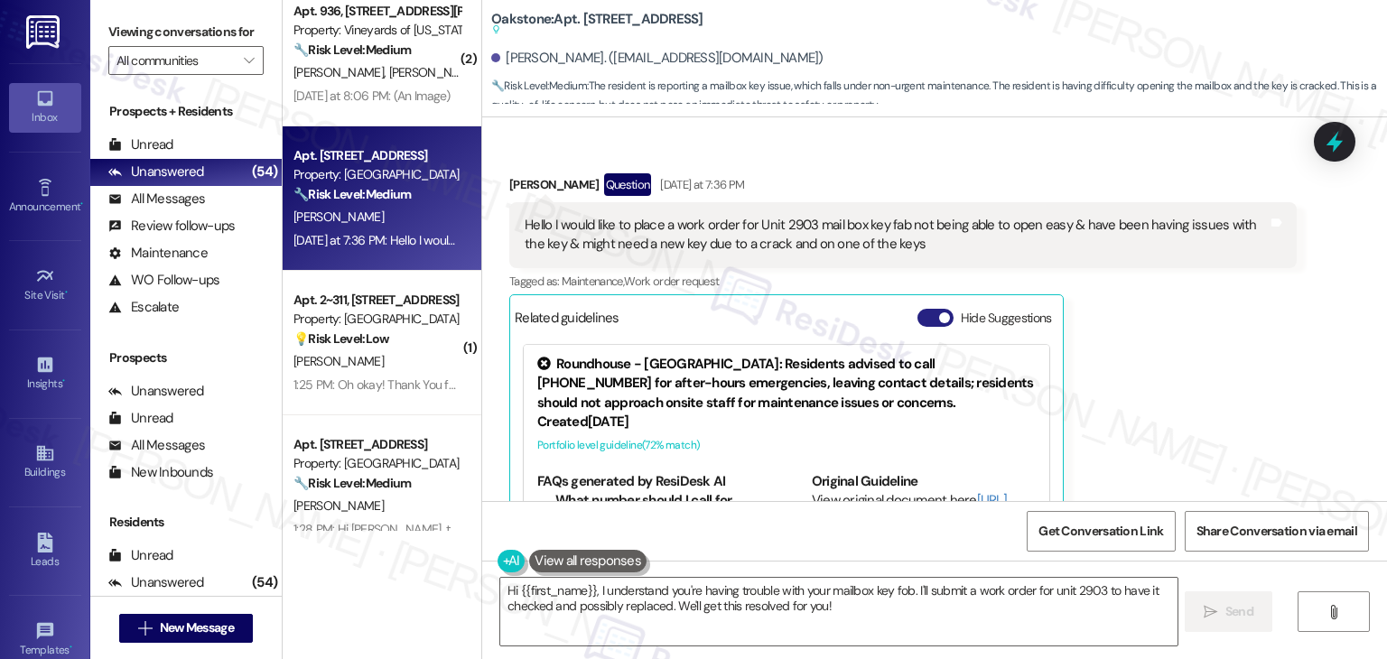
click at [925, 309] on button "Hide Suggestions" at bounding box center [936, 318] width 36 height 18
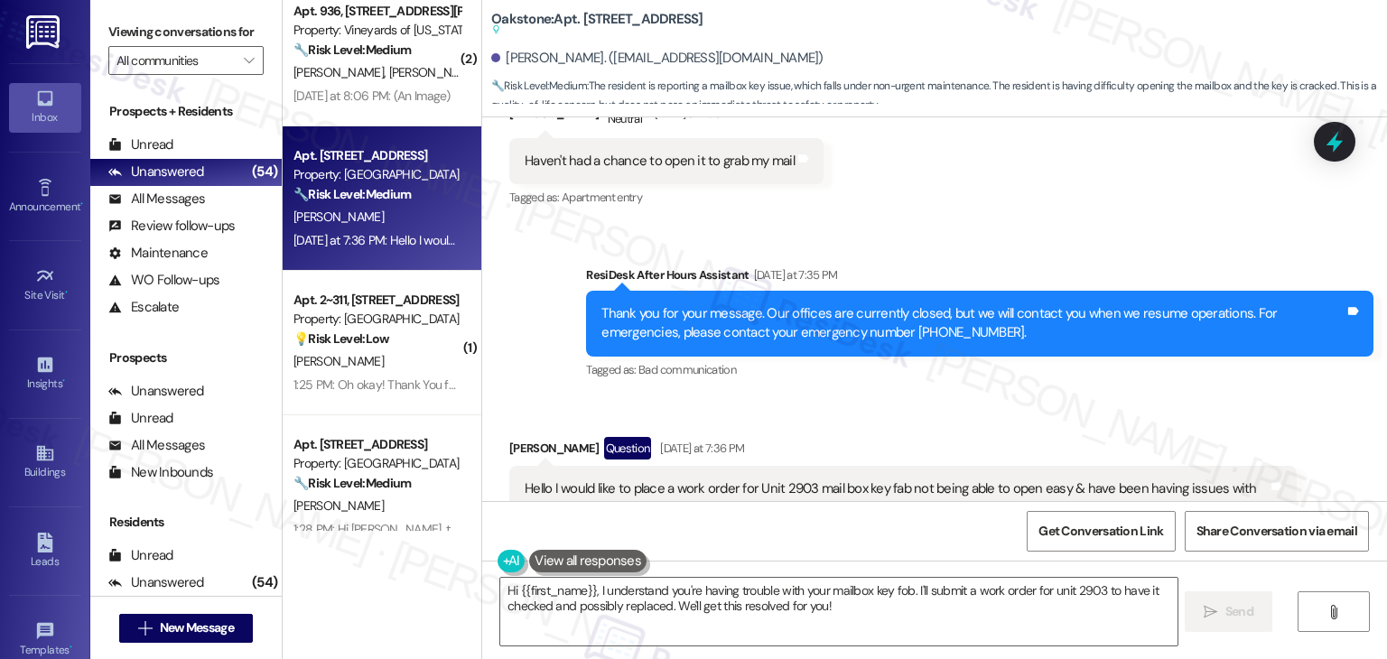
click at [1148, 397] on div "Received via SMS Anthony Cabrera Question Yesterday at 7:36 PM Hello I would li…" at bounding box center [934, 508] width 905 height 222
click at [1091, 397] on div "Received via SMS Anthony Cabrera Question Yesterday at 7:36 PM Hello I would li…" at bounding box center [934, 508] width 905 height 222
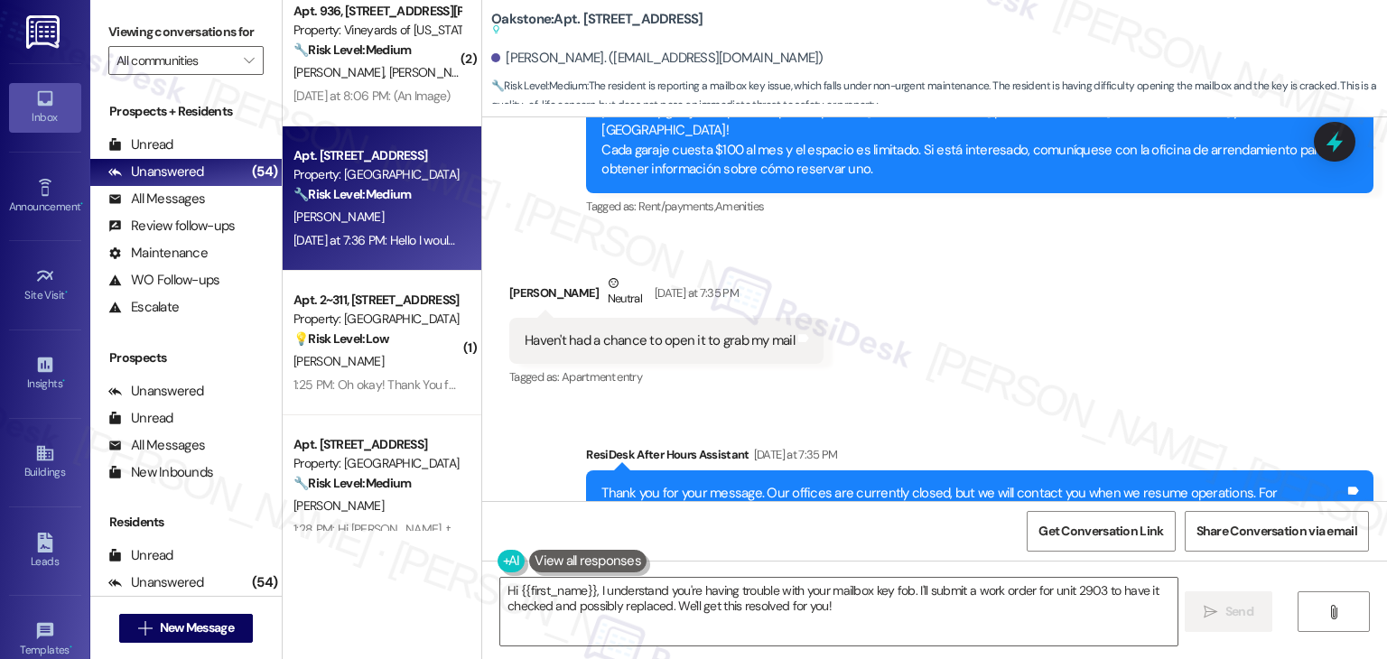
scroll to position [14570, 0]
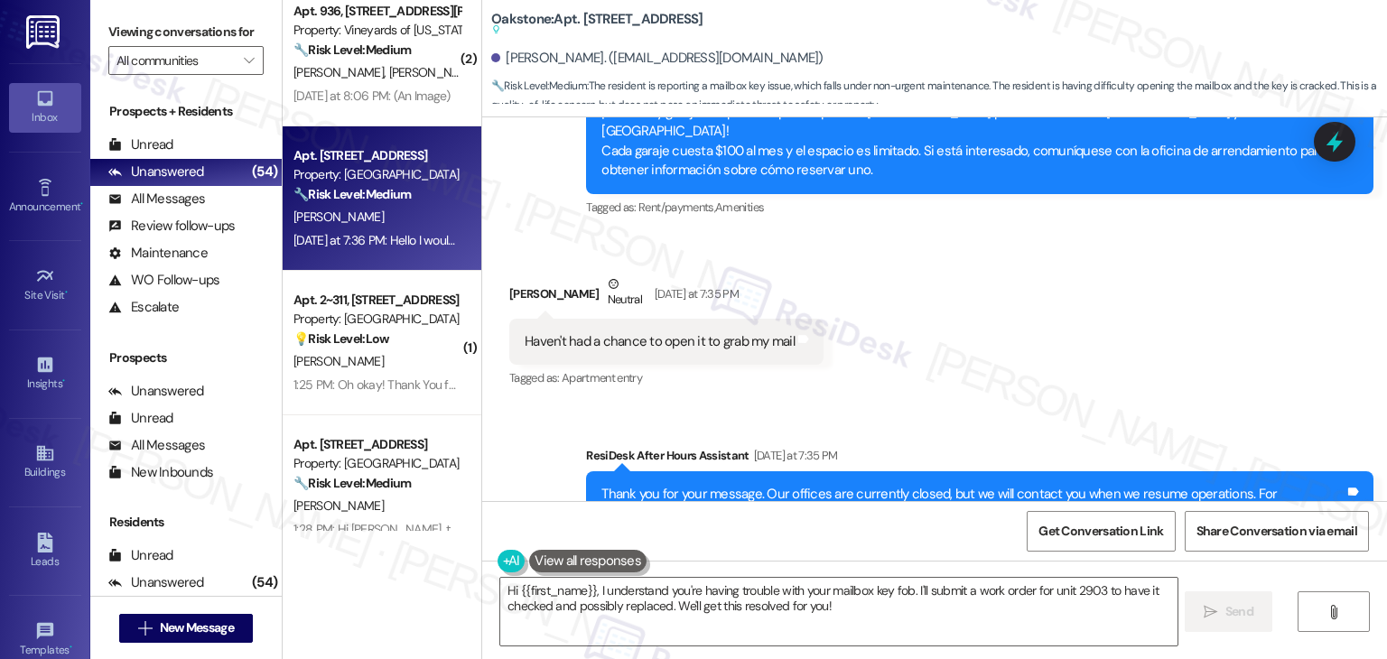
click at [1090, 406] on div "Sent via SMS ResiDesk After Hours Assistant Yesterday at 7:35 PM Thank you for …" at bounding box center [934, 492] width 905 height 172
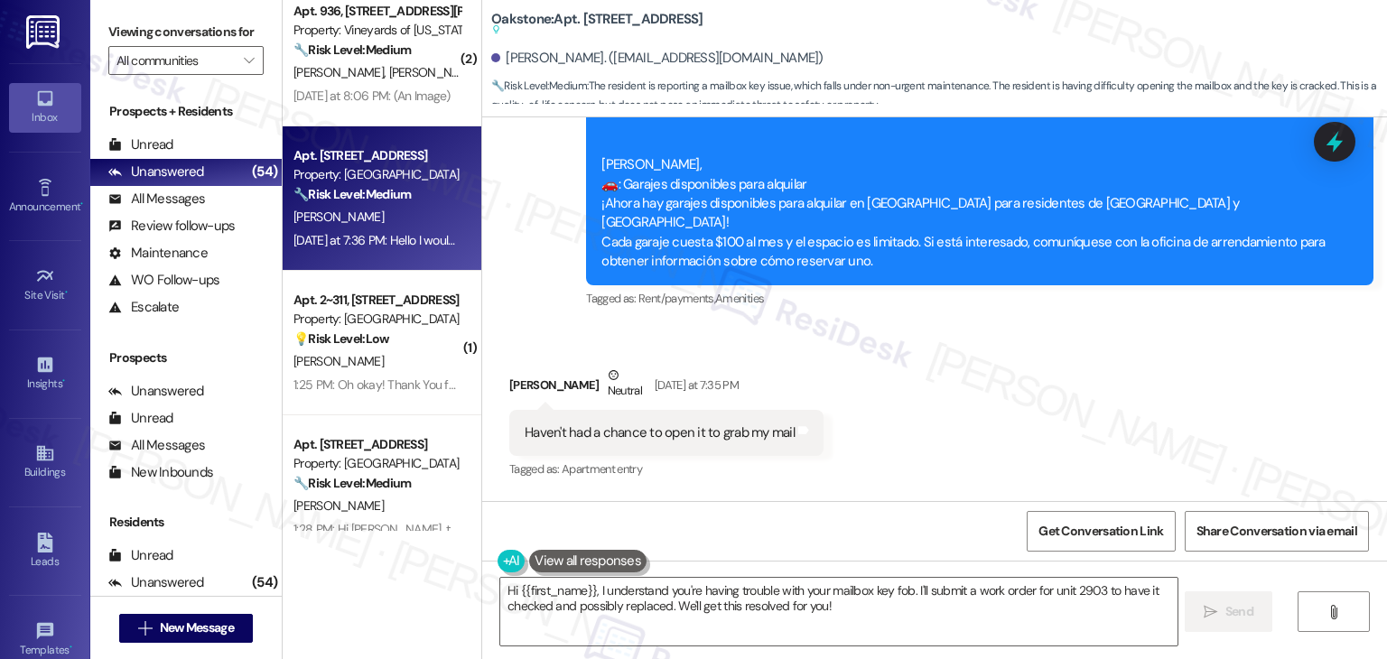
scroll to position [14480, 0]
click at [1088, 324] on div "Received via SMS Anthony Cabrera Neutral Yesterday at 7:35 PM Haven't had a cha…" at bounding box center [934, 410] width 905 height 172
click at [1044, 324] on div "Received via SMS Anthony Cabrera Neutral Yesterday at 7:35 PM Haven't had a cha…" at bounding box center [934, 410] width 905 height 172
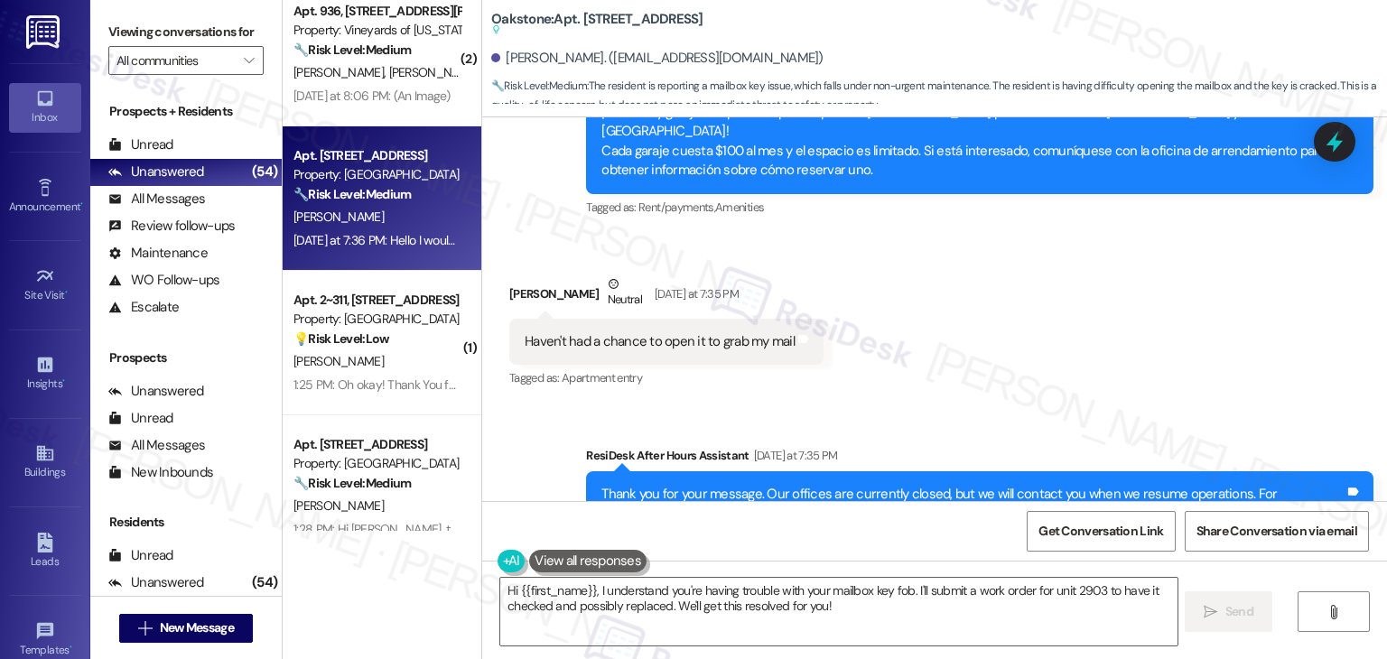
scroll to position [14751, 0]
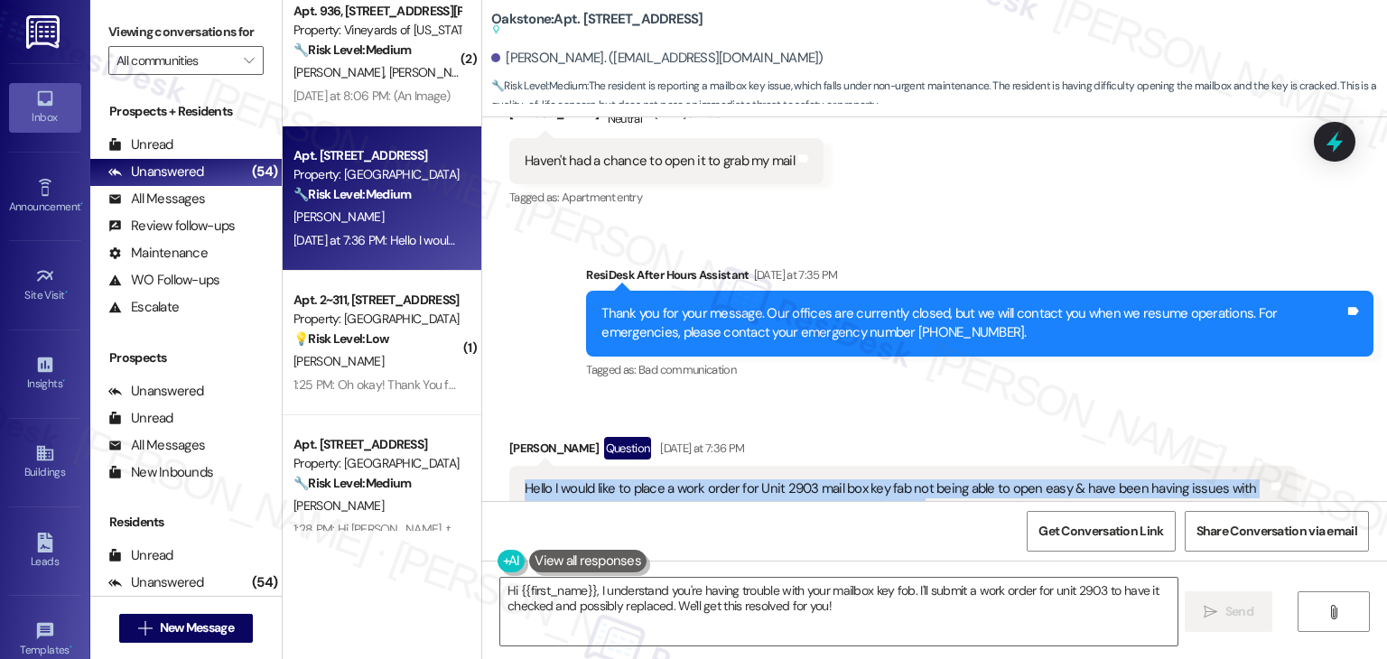
drag, startPoint x: 898, startPoint y: 385, endPoint x: 498, endPoint y: 376, distance: 400.2
click at [509, 466] on div "Hello I would like to place a work order for Unit 2903 mail box key fab not bei…" at bounding box center [903, 499] width 788 height 66
copy div "Hello I would like to place a work order for Unit 2903 mail box key fab not bei…"
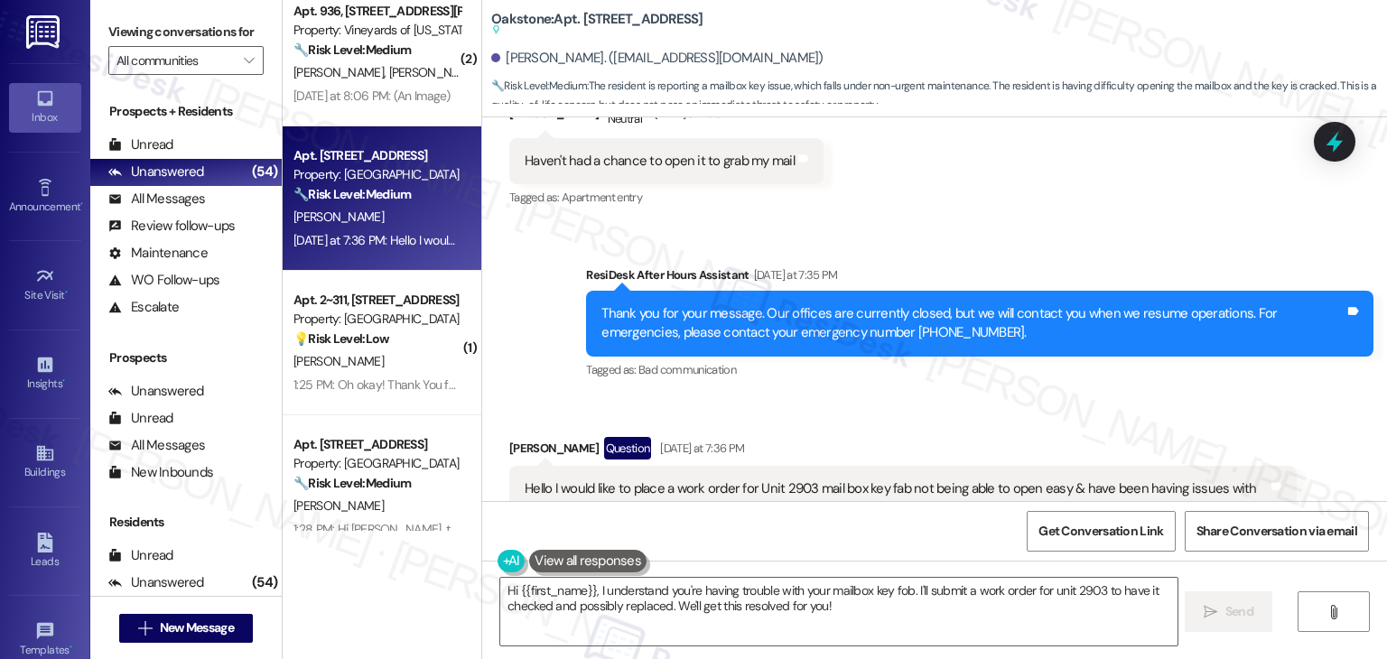
click at [1148, 441] on div "Anthony Cabrera Question Yesterday at 7:36 PM Hello I would like to place a wor…" at bounding box center [903, 521] width 788 height 168
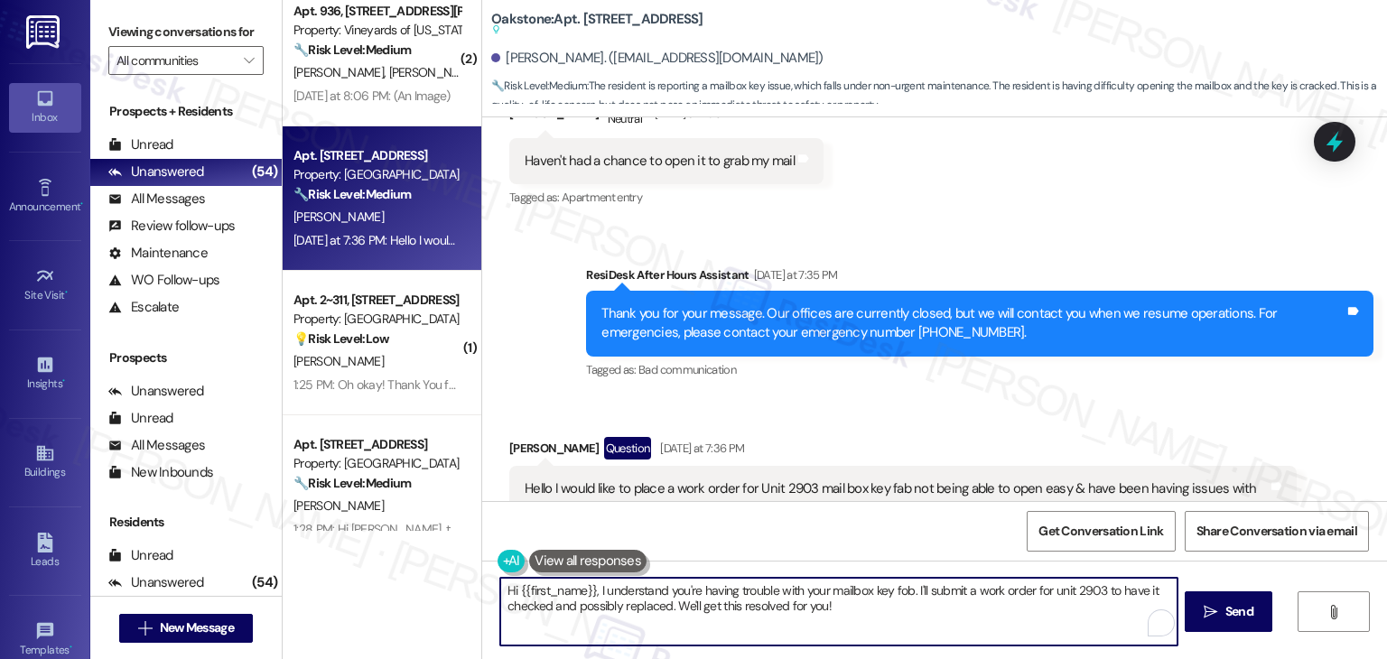
drag, startPoint x: 907, startPoint y: 590, endPoint x: 592, endPoint y: 585, distance: 315.3
click at [592, 585] on textarea "Hi {{first_name}}, I understand you're having trouble with your mailbox key fob…" at bounding box center [838, 612] width 677 height 68
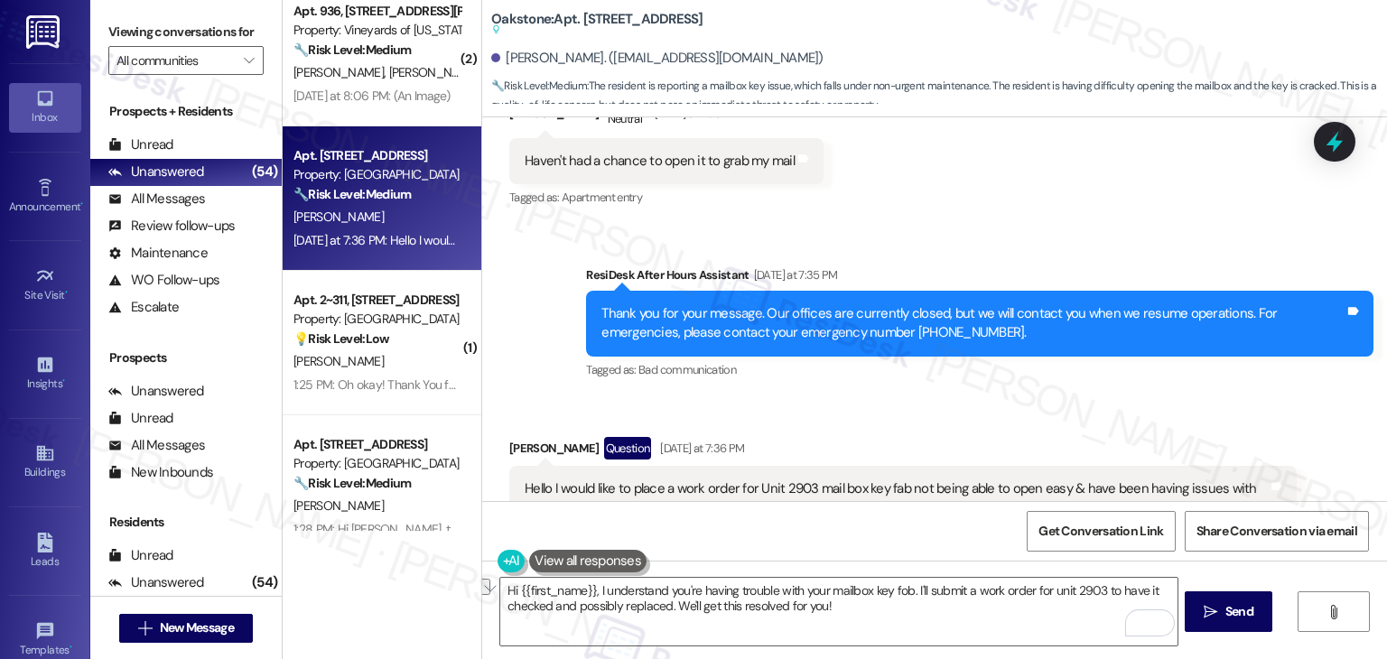
click at [813, 541] on div "Get Conversation Link Share Conversation via email" at bounding box center [934, 531] width 905 height 60
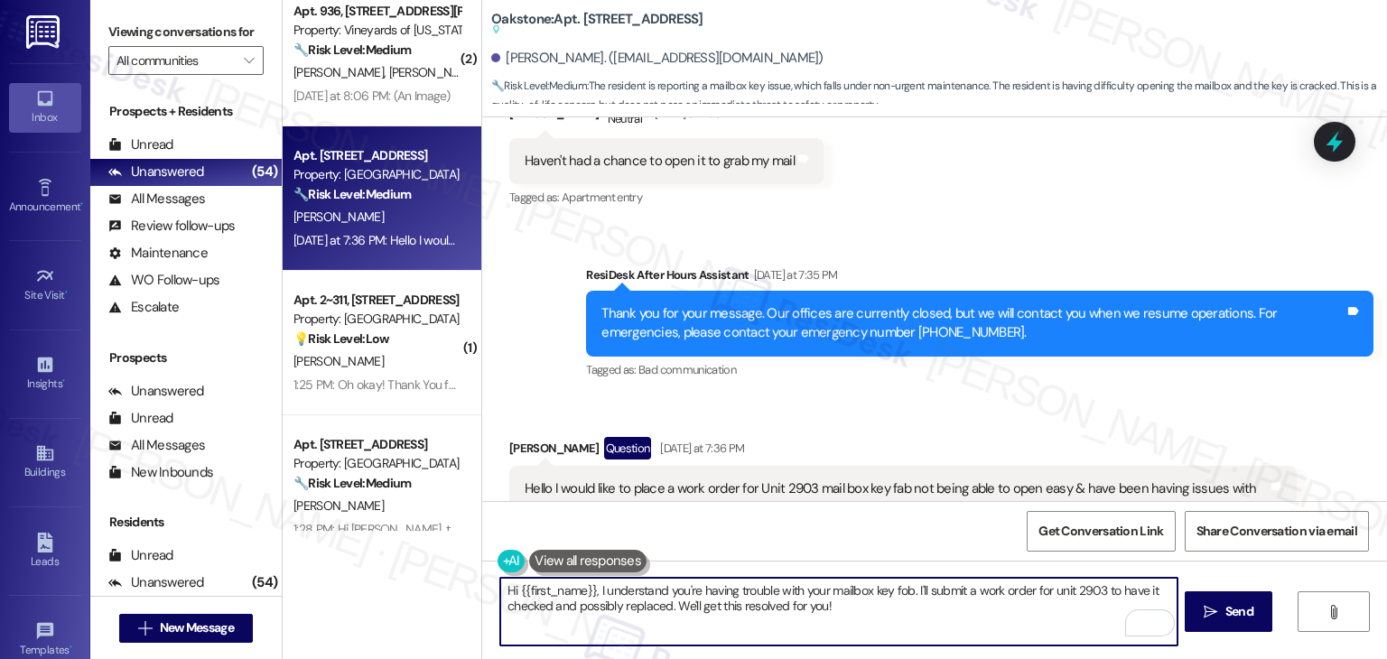
click at [789, 599] on textarea "Hi {{first_name}}, I understand you're having trouble with your mailbox key fob…" at bounding box center [838, 612] width 677 height 68
paste textarea "Anthony, thank you for letting us know about the issue with your mailbox key fo…"
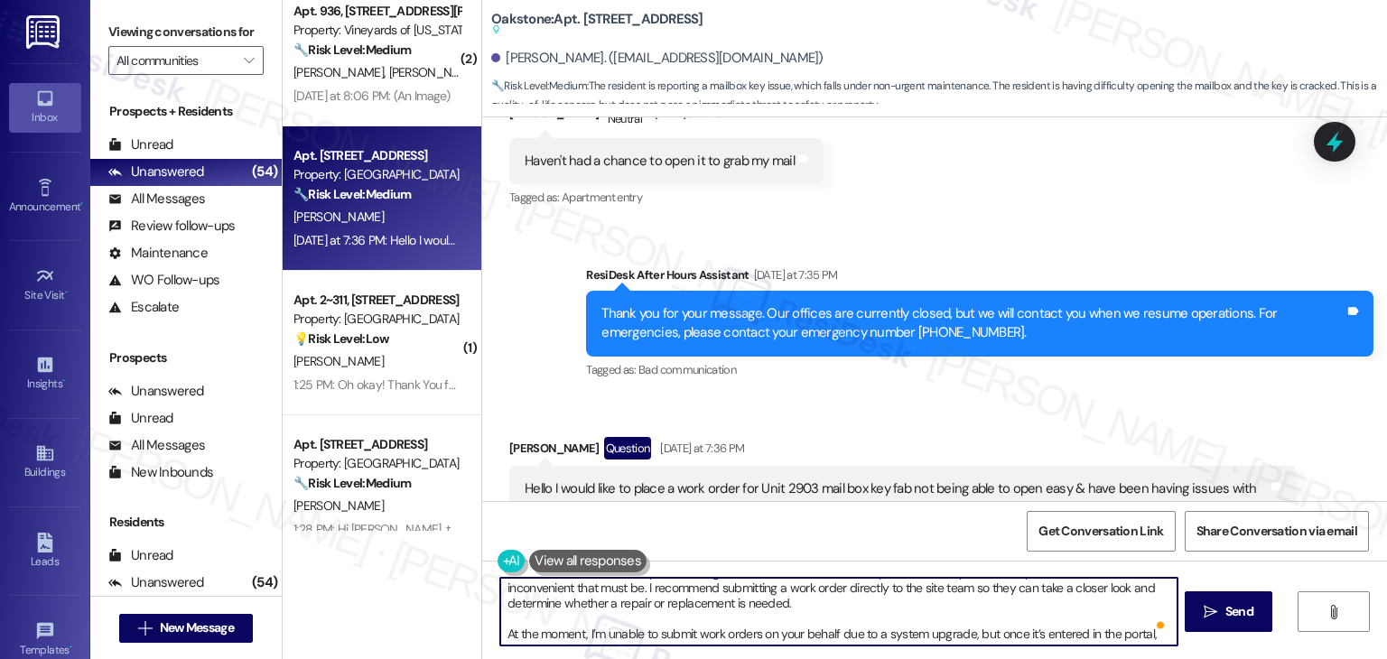
scroll to position [35, 0]
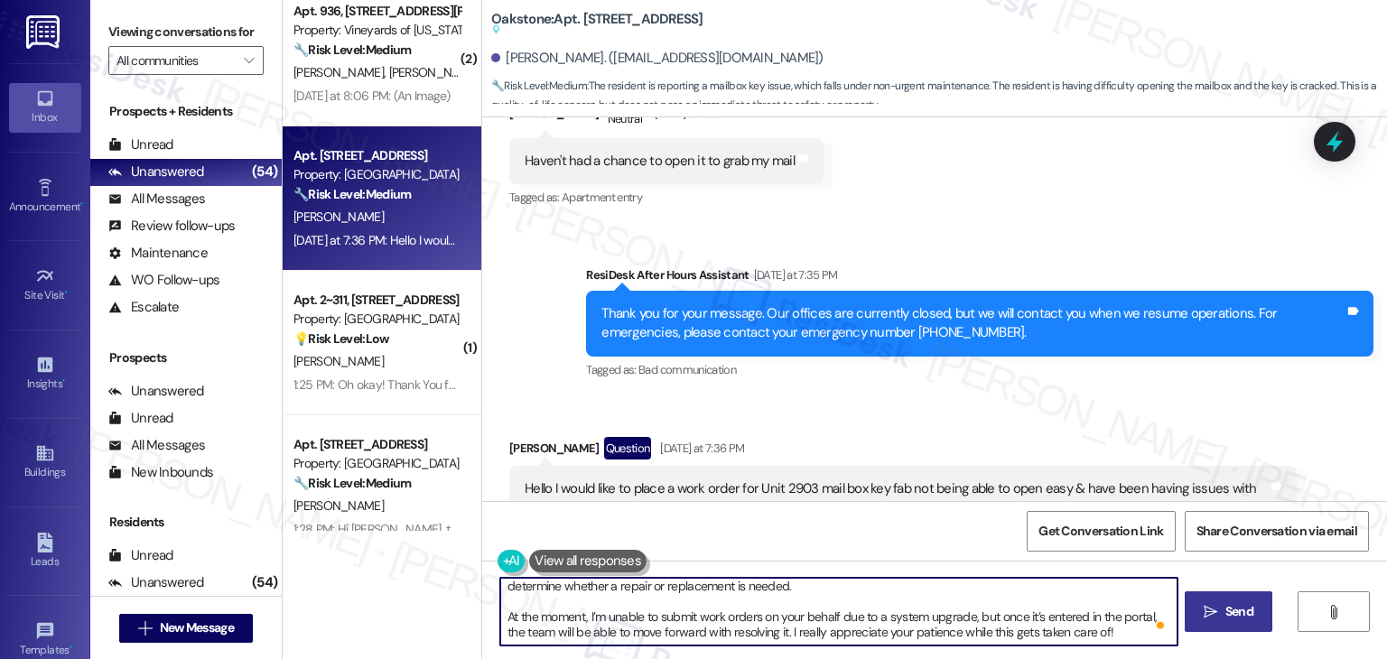
type textarea "Hi Anthony, thank you for letting us know about the issue with your mailbox key…"
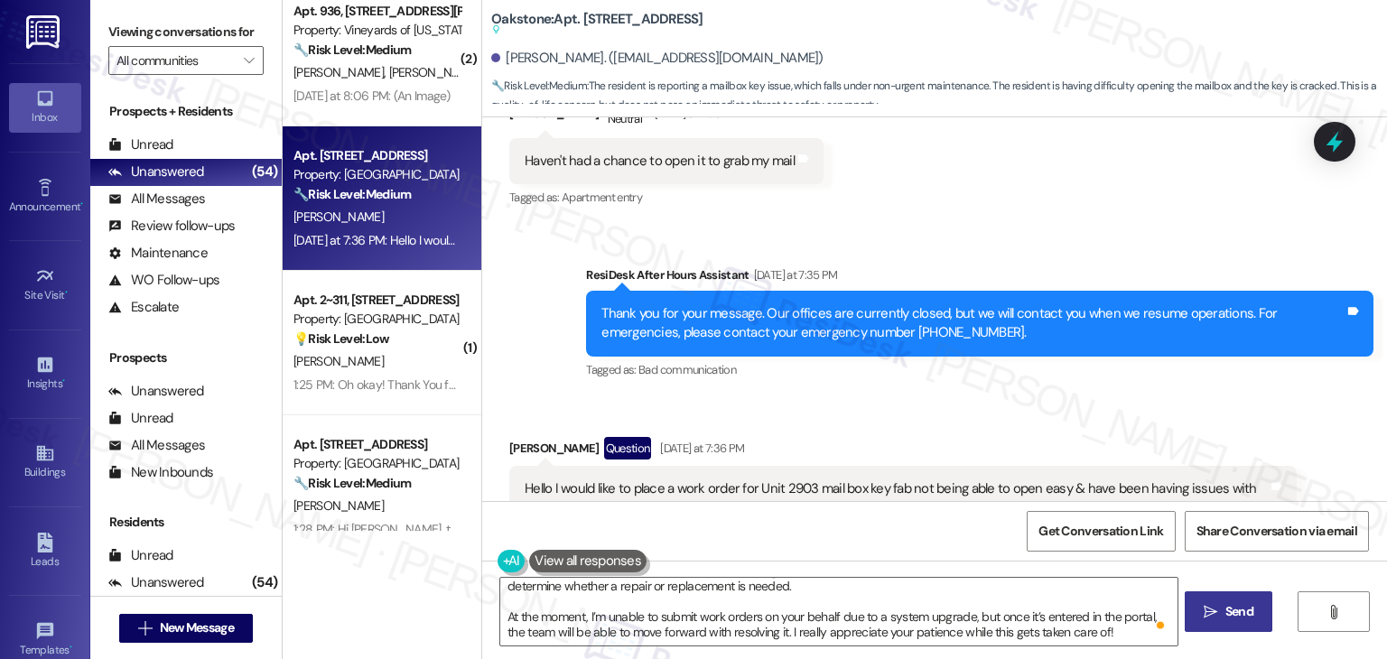
click at [1236, 612] on span "Send" at bounding box center [1240, 611] width 28 height 19
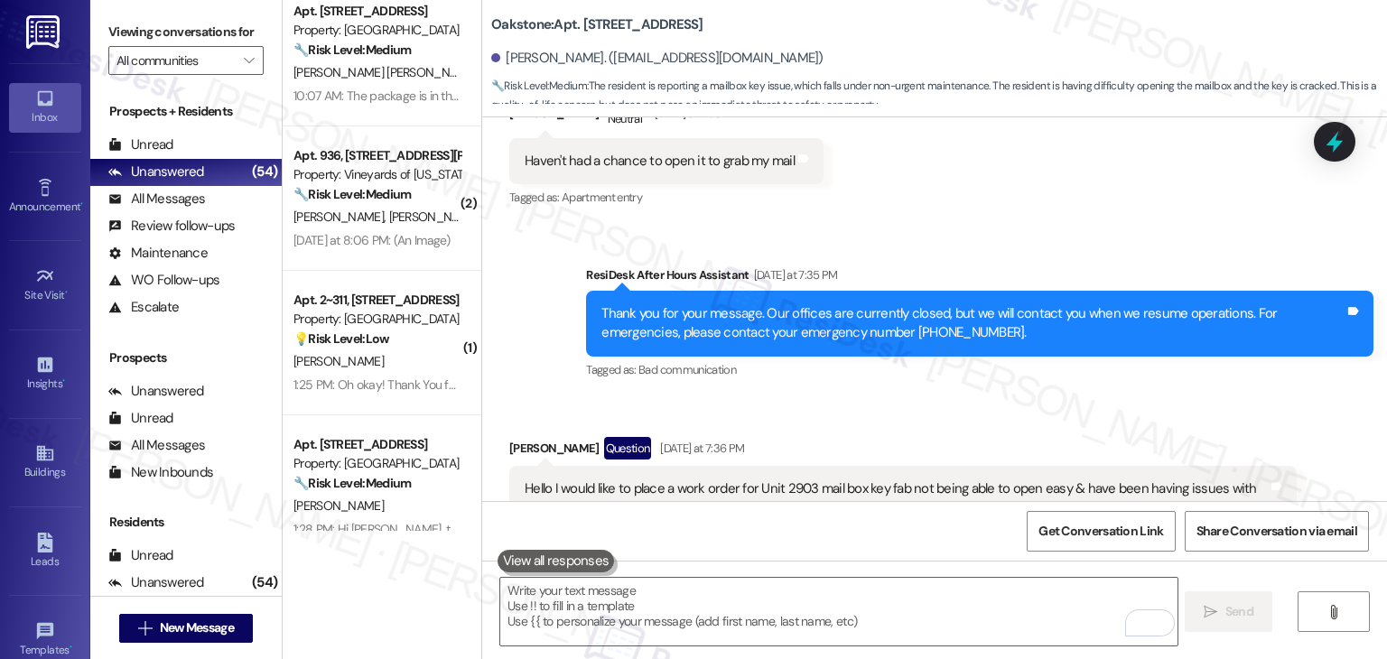
scroll to position [14750, 0]
click at [988, 397] on div "Received via SMS Anthony Cabrera Question Yesterday at 7:36 PM Hello I would li…" at bounding box center [934, 508] width 905 height 222
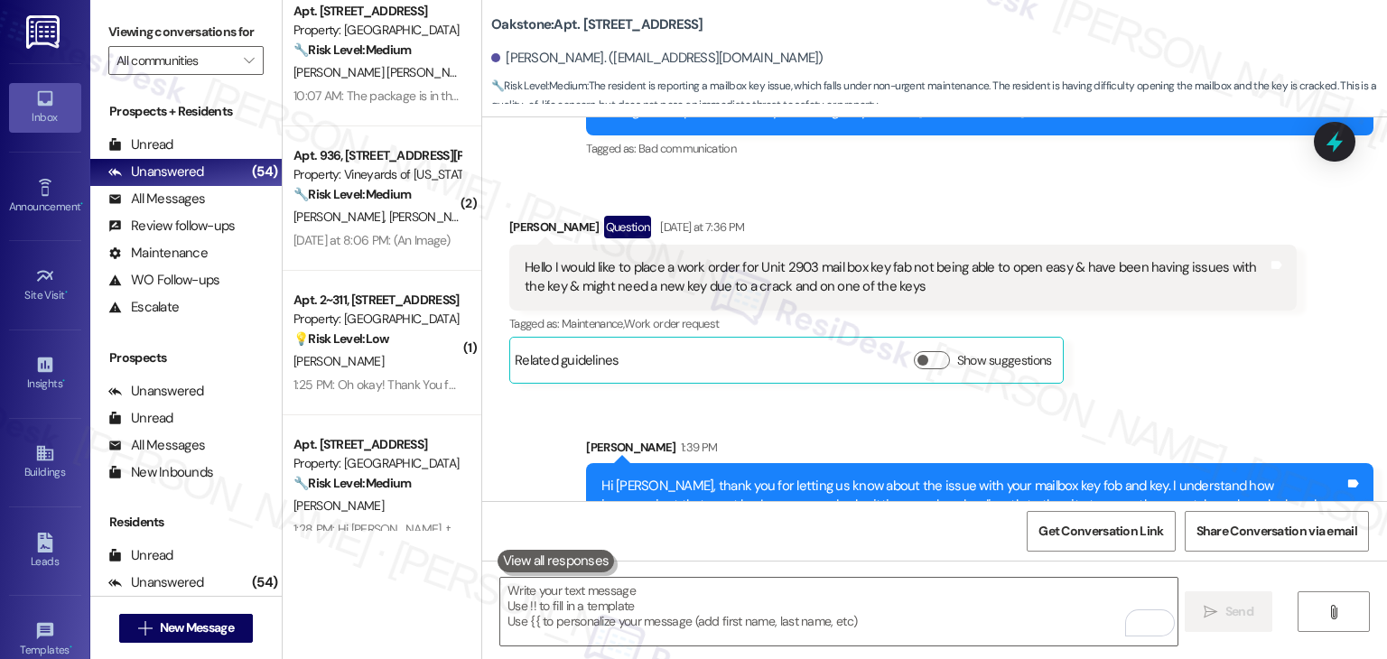
scroll to position [14973, 0]
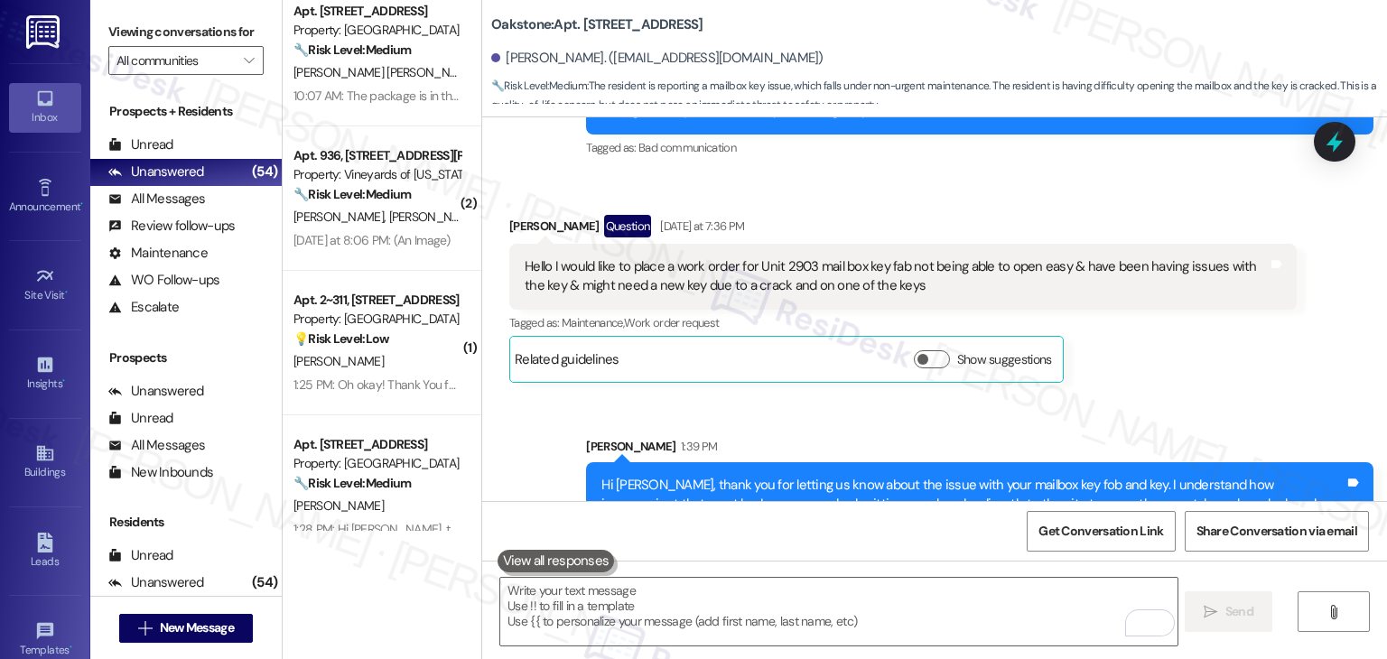
click at [521, 397] on div "Sent via SMS Sarah 1:39 PM Hi Anthony, thank you for letting us know about the …" at bounding box center [934, 508] width 905 height 222
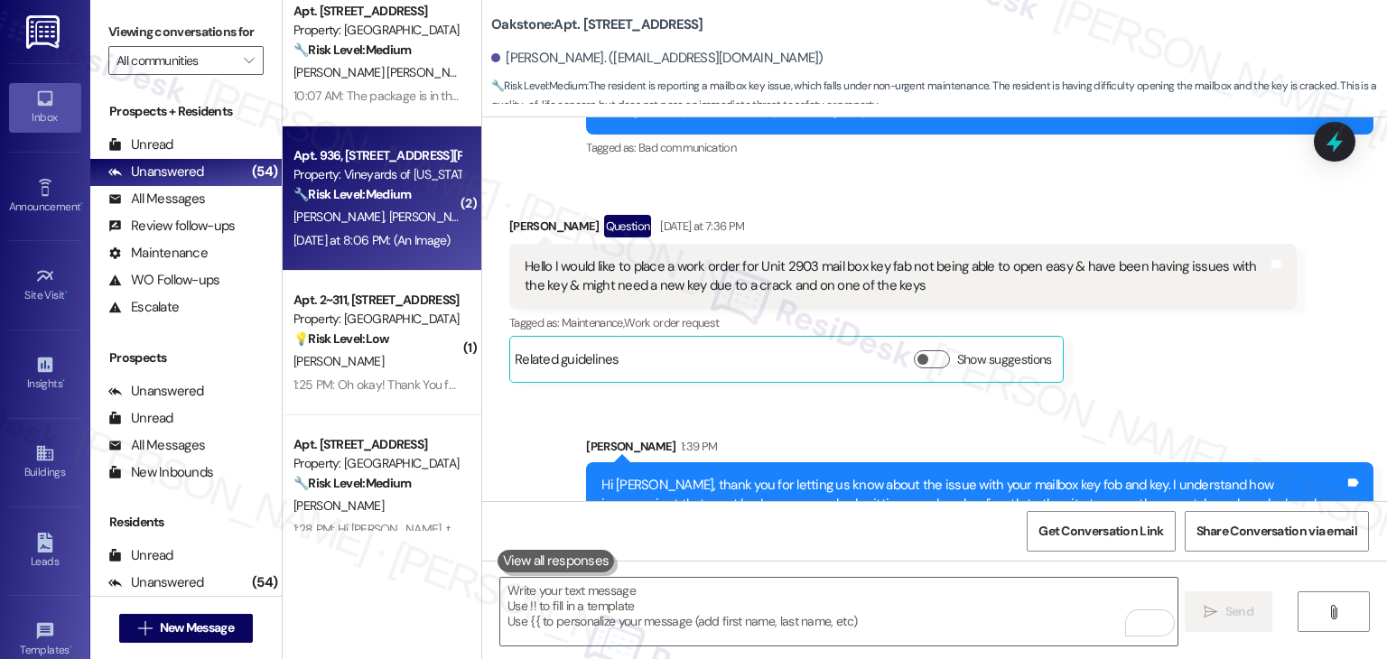
click at [359, 247] on div "Yesterday at 8:06 PM: (An Image) Yesterday at 8:06 PM: (An Image)" at bounding box center [372, 240] width 157 height 16
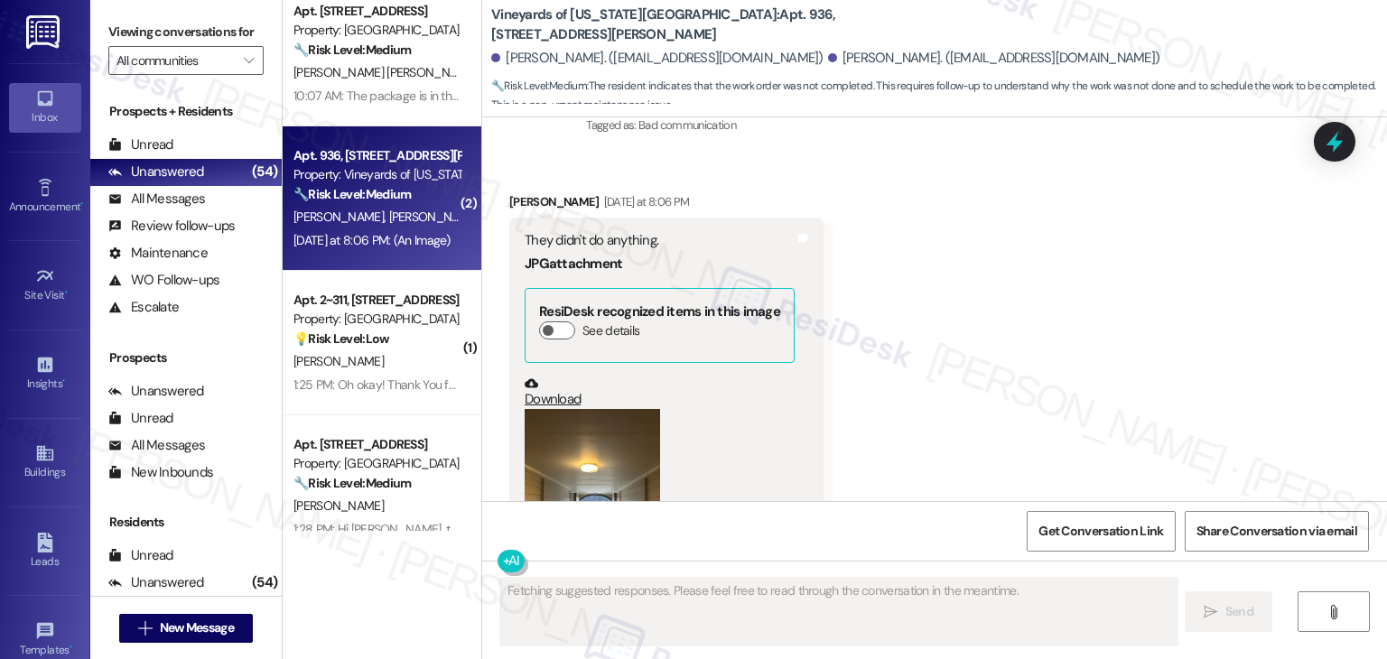
scroll to position [3182, 0]
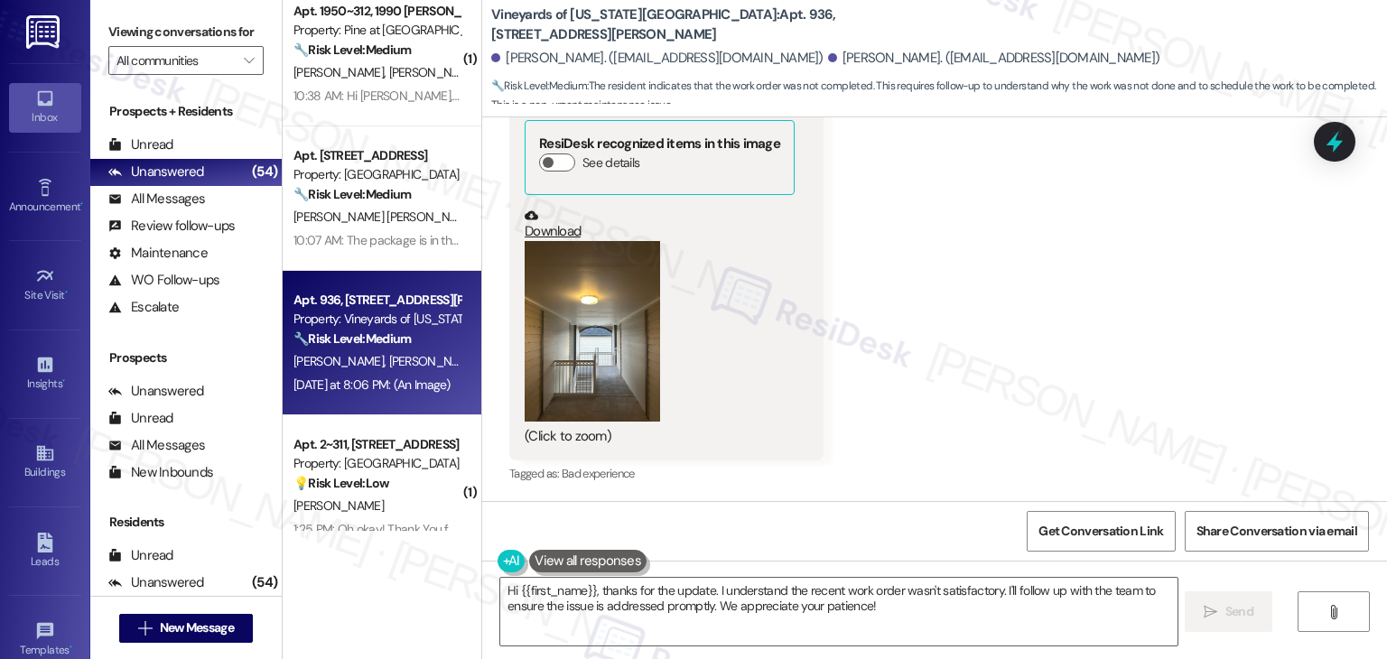
click at [625, 387] on button "Zoom image" at bounding box center [592, 331] width 135 height 181
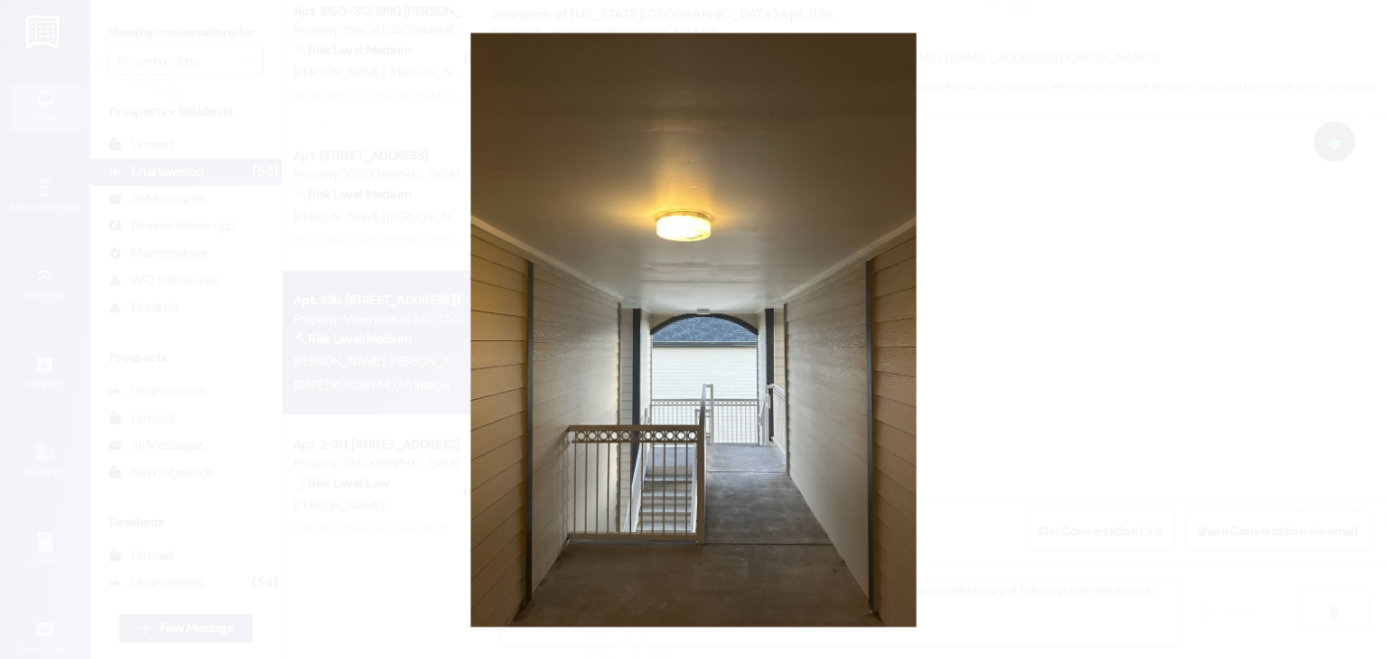
click at [630, 441] on button "Unzoom image" at bounding box center [693, 329] width 1387 height 659
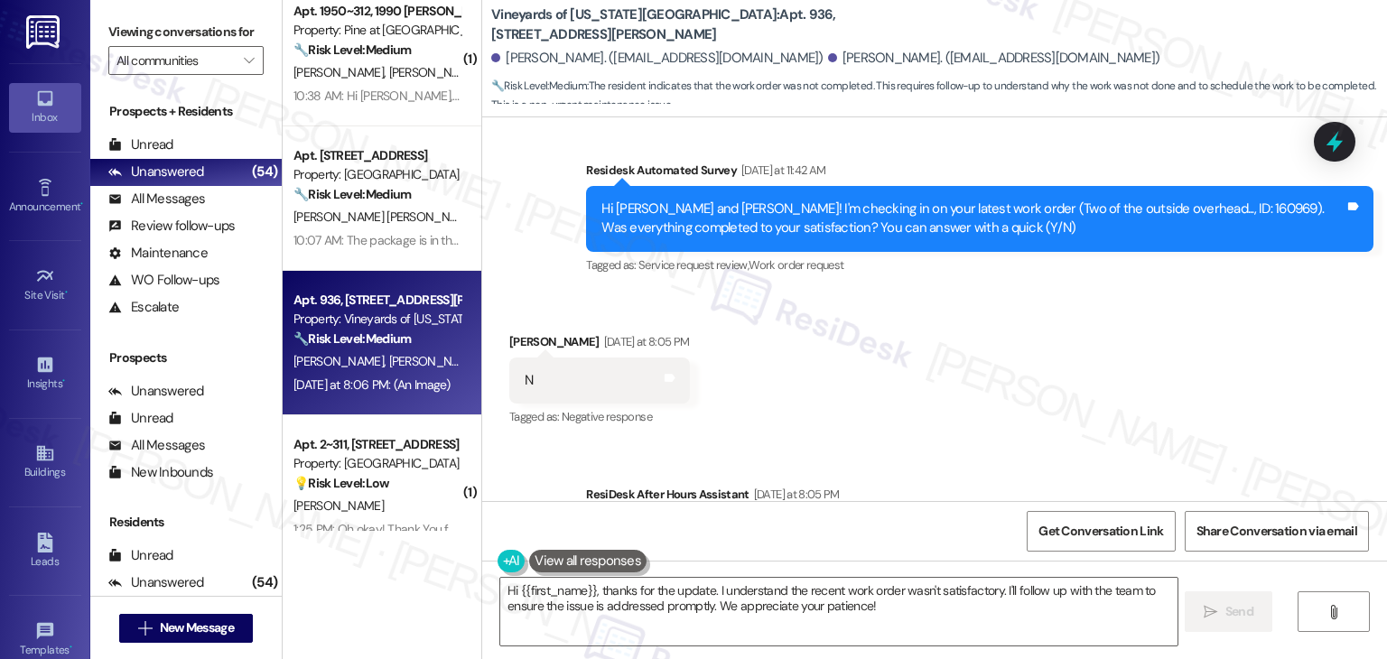
scroll to position [3092, 0]
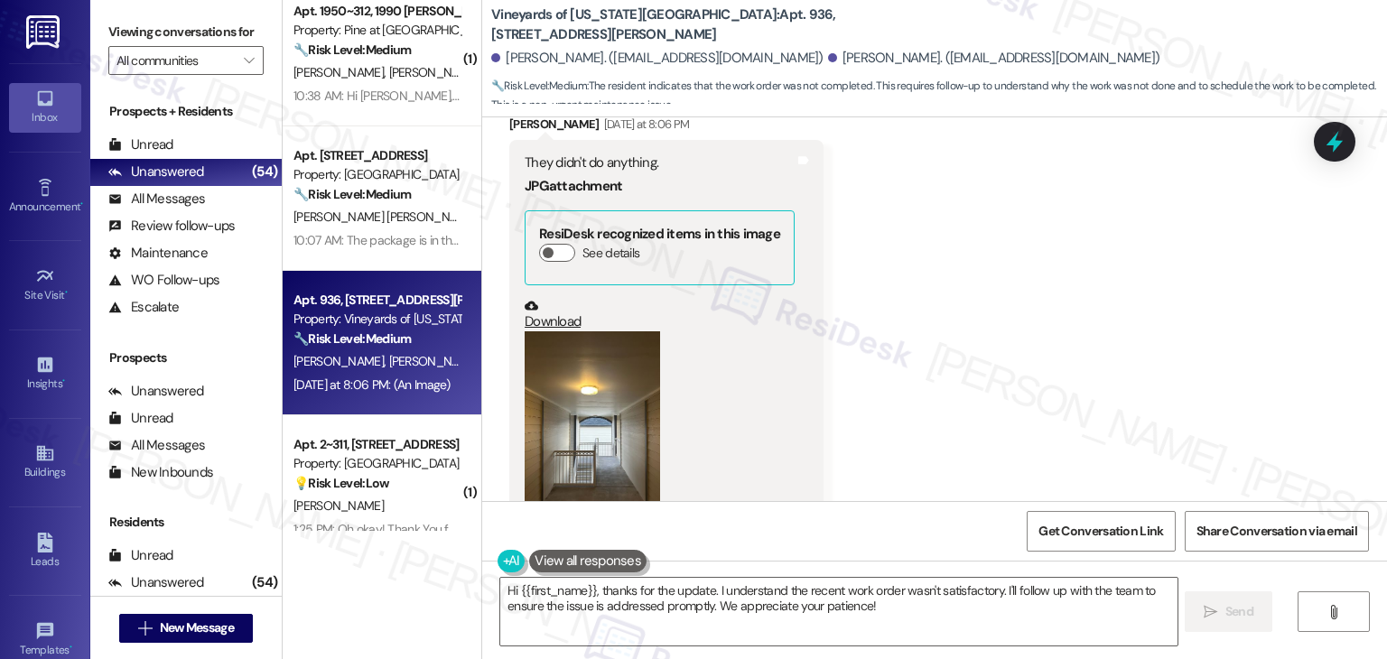
click at [611, 426] on button "Zoom image" at bounding box center [592, 421] width 135 height 181
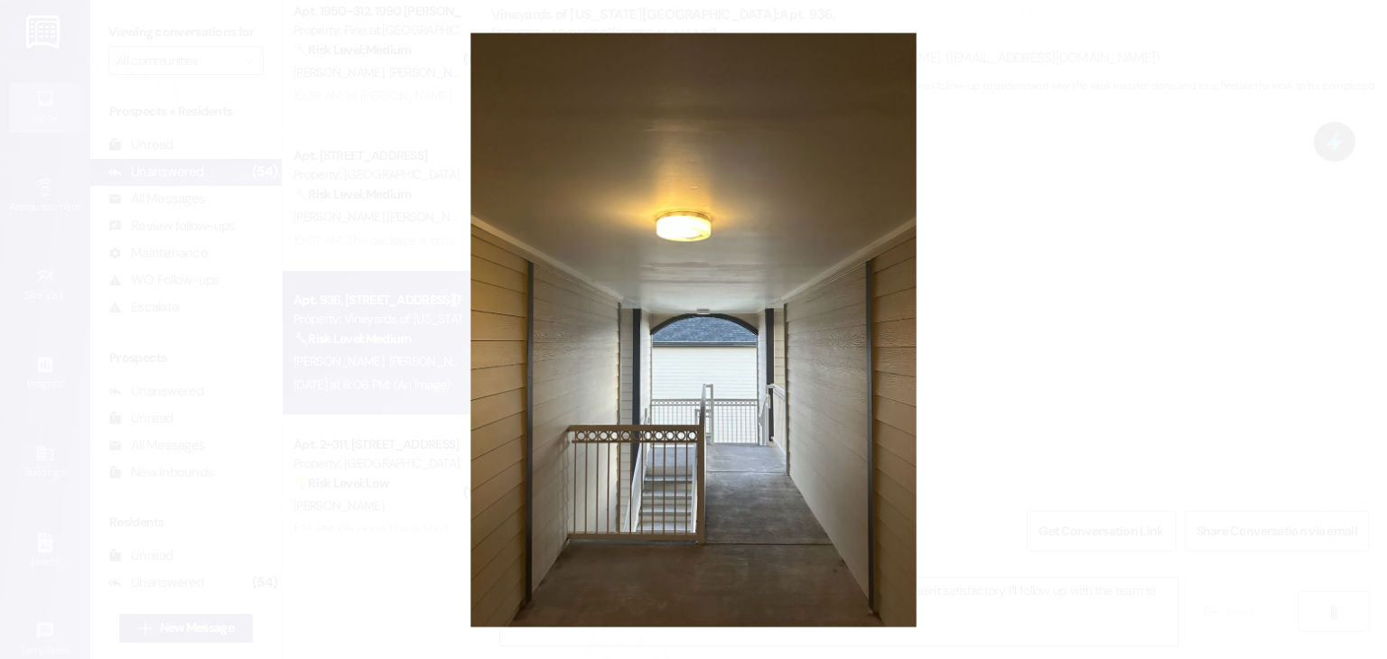
click at [1044, 394] on button "Unzoom image" at bounding box center [693, 329] width 1387 height 659
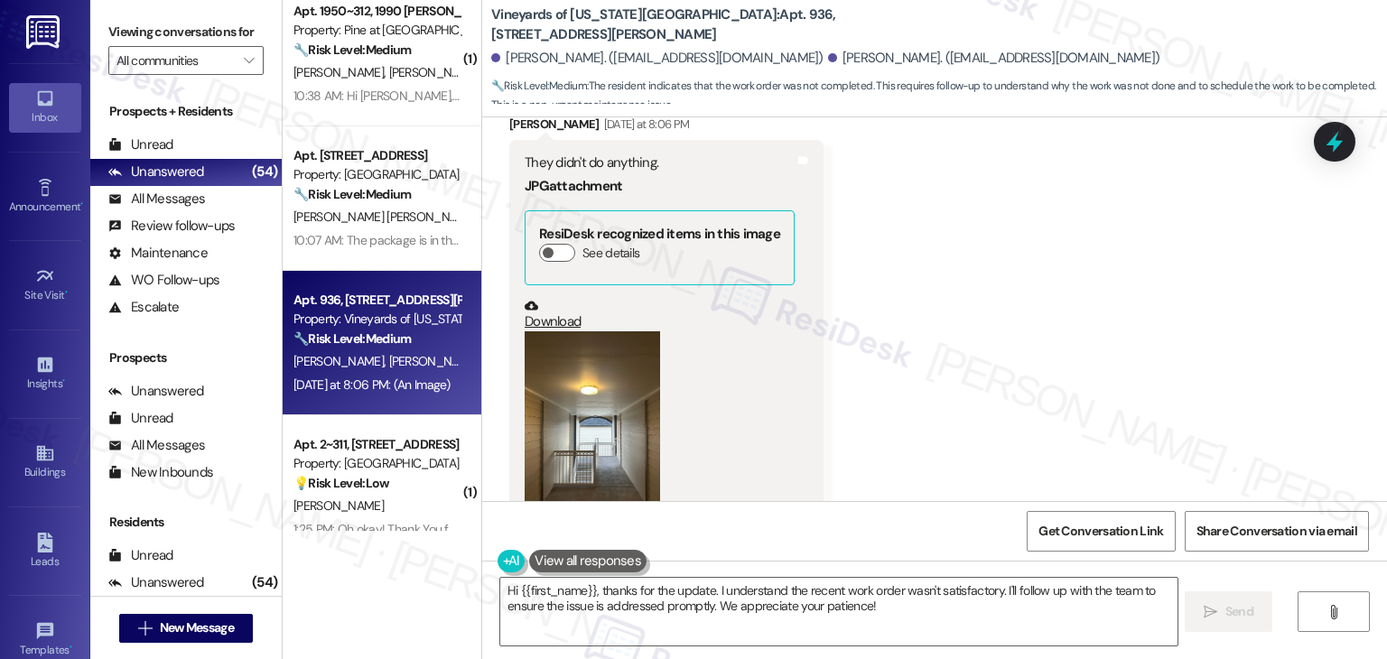
click at [994, 425] on div "Received via SMS Marcos Herrera Yesterday at 8:06 PM They didn't do anything. J…" at bounding box center [934, 332] width 905 height 517
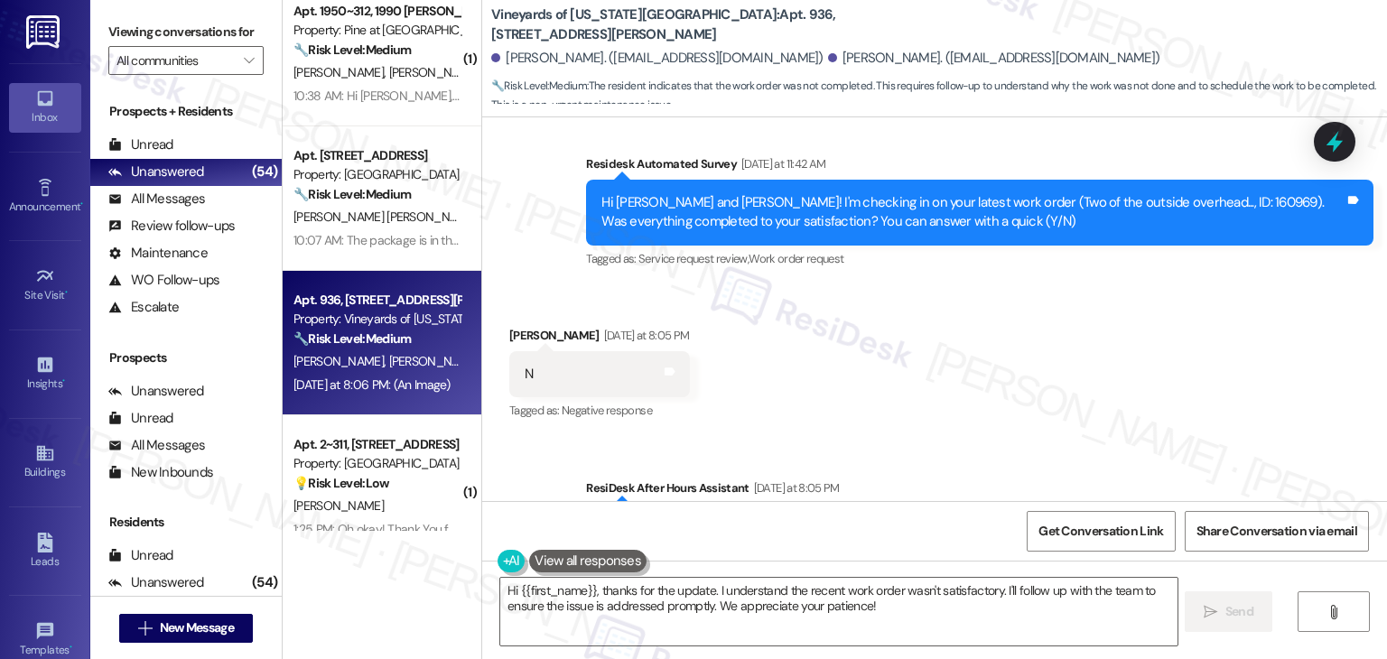
scroll to position [2550, 0]
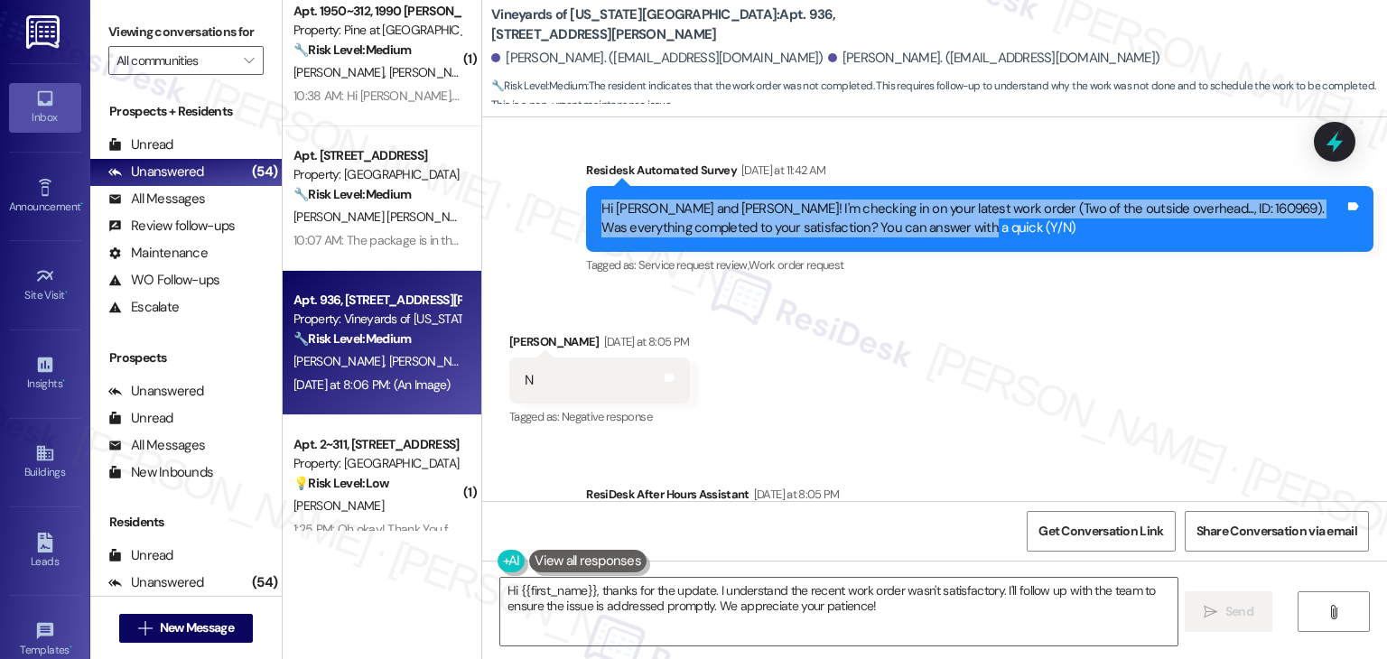
drag, startPoint x: 975, startPoint y: 219, endPoint x: 583, endPoint y: 194, distance: 393.7
click at [586, 194] on div "Hi Marcos and Sidney! I'm checking in on your latest work order (Two of the out…" at bounding box center [980, 219] width 788 height 66
copy div "Hi Marcos and Sidney! I'm checking in on your latest work order (Two of the out…"
click at [800, 598] on textarea "Hi {{first_name}}, thanks for the update. I understand the recent work order wa…" at bounding box center [838, 612] width 677 height 68
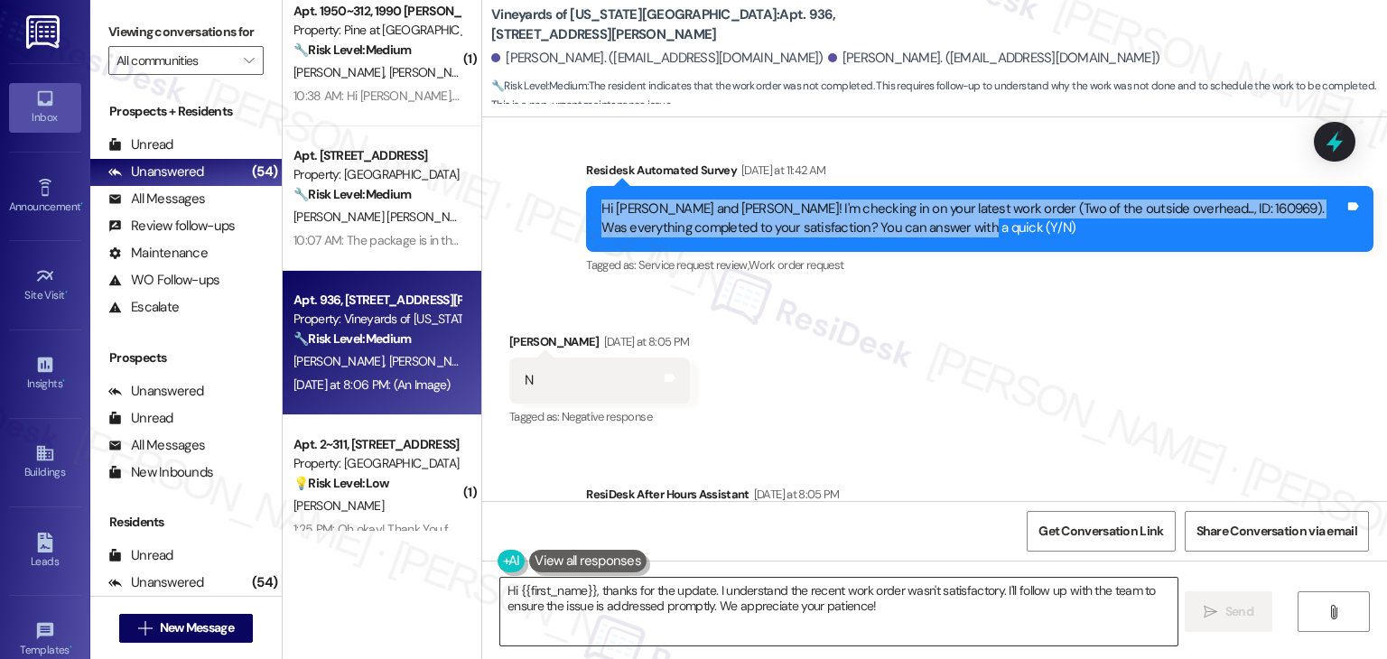
click at [800, 598] on textarea "Hi {{first_name}}, thanks for the update. I understand the recent work order wa…" at bounding box center [838, 612] width 677 height 68
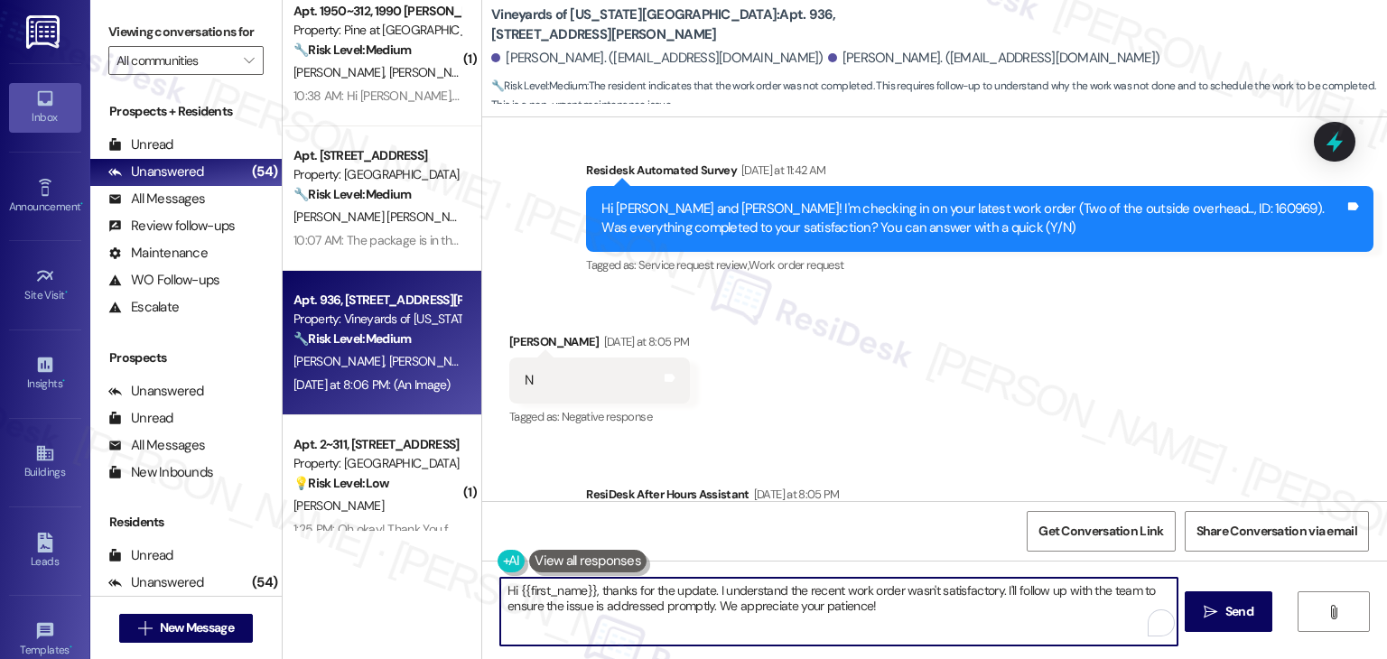
paste textarea "Marcos, thank you for letting me know. I’m sorry to hear the work order (ID: 16…"
type textarea "Hi Marcos, thank you for letting me know. I’m sorry to hear the work order (ID:…"
click at [1216, 611] on icon "" at bounding box center [1211, 612] width 14 height 14
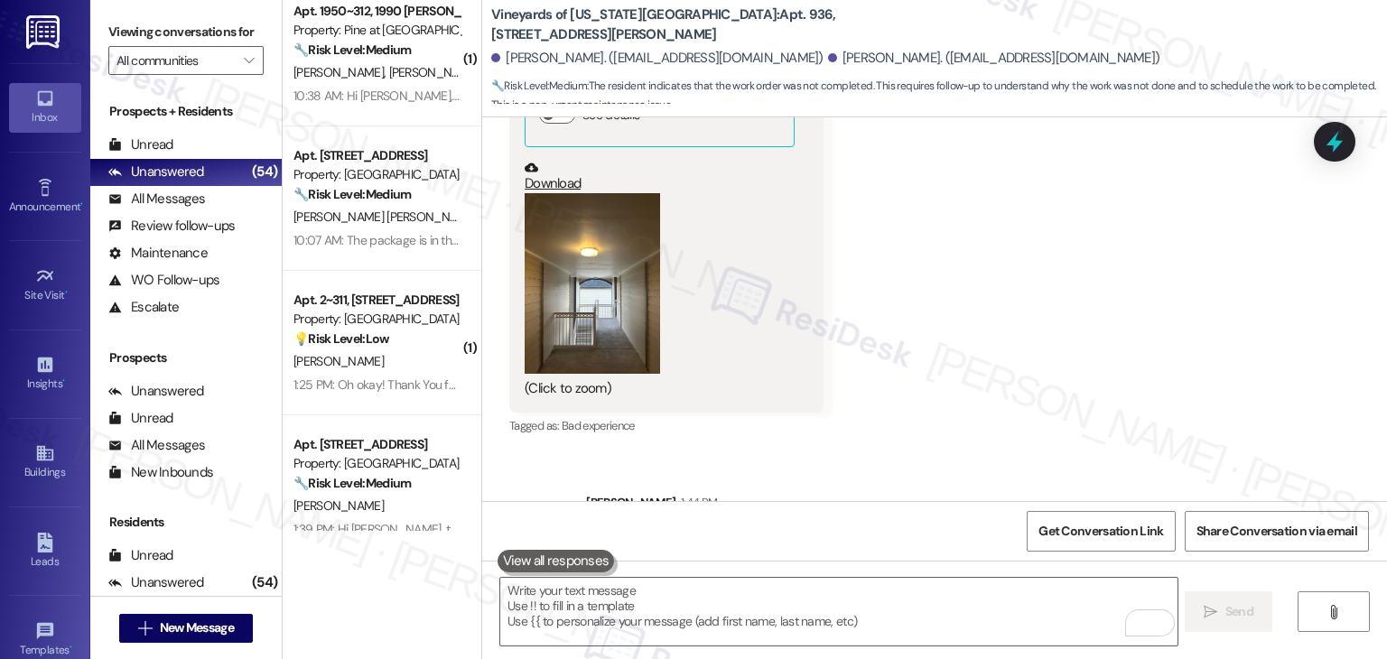
scroll to position [3327, 0]
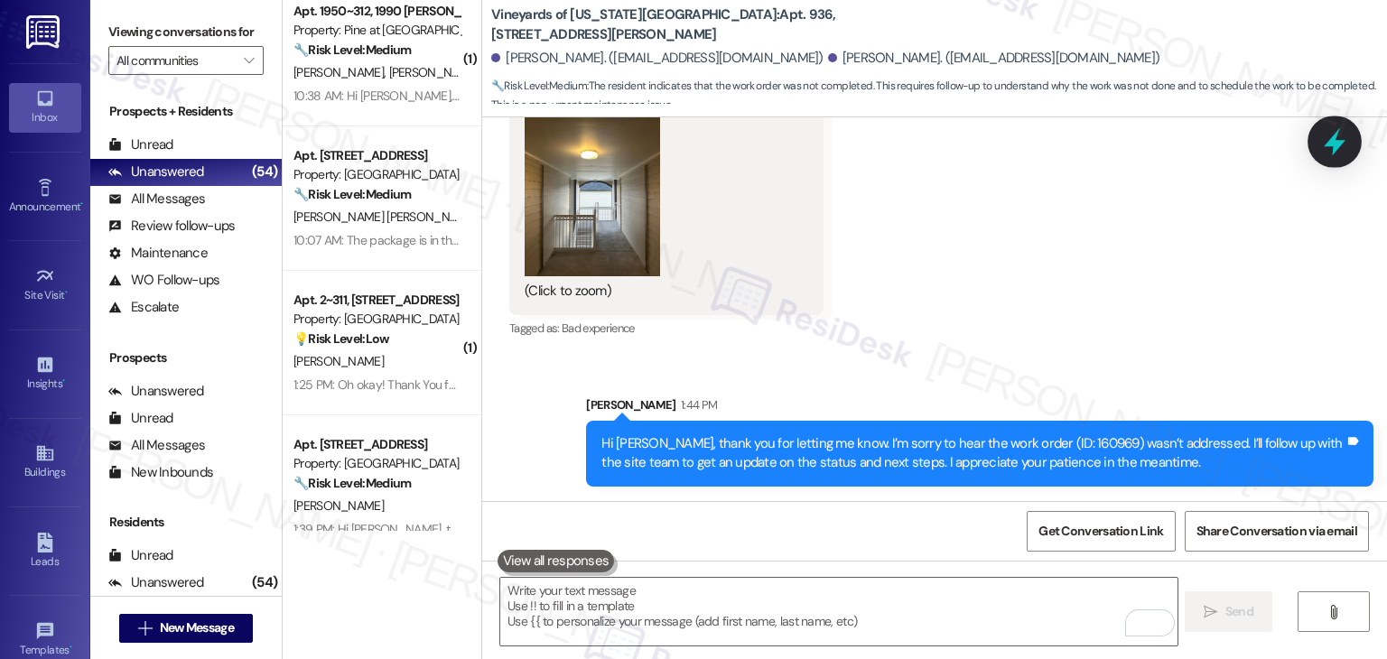
click at [1333, 143] on icon at bounding box center [1335, 142] width 22 height 28
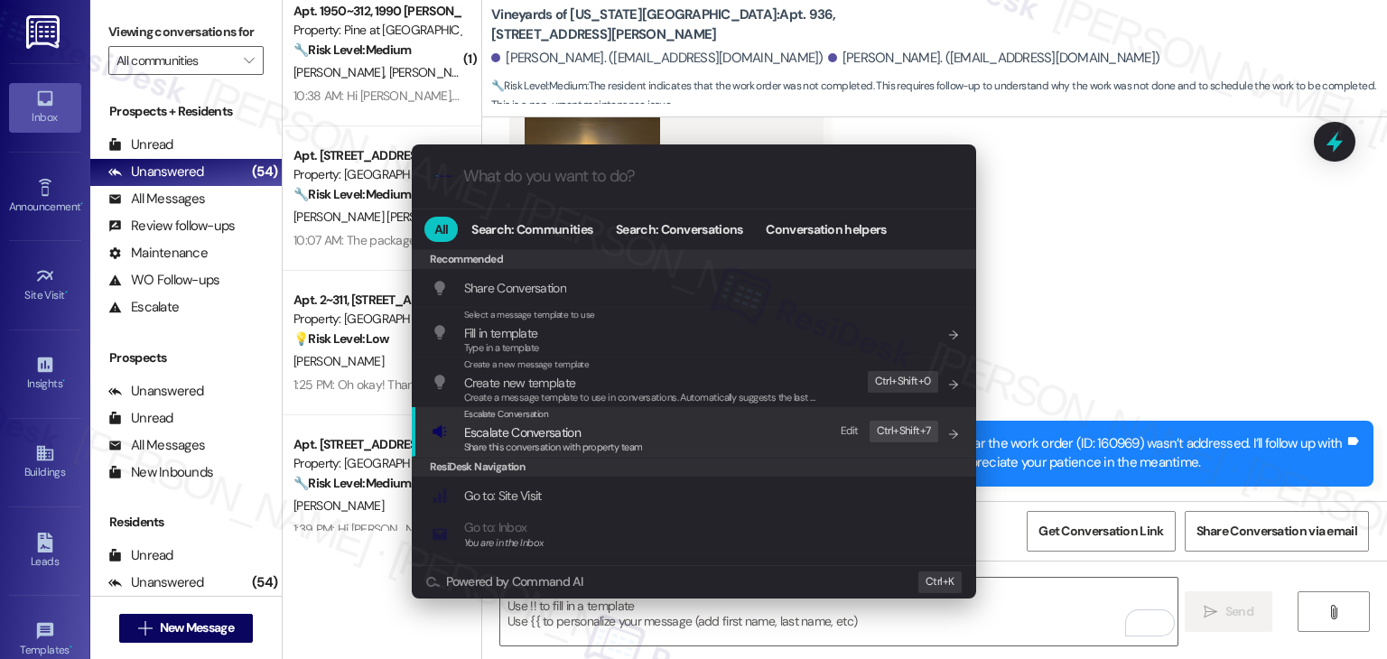
click at [556, 432] on span "Escalate Conversation" at bounding box center [522, 433] width 117 height 16
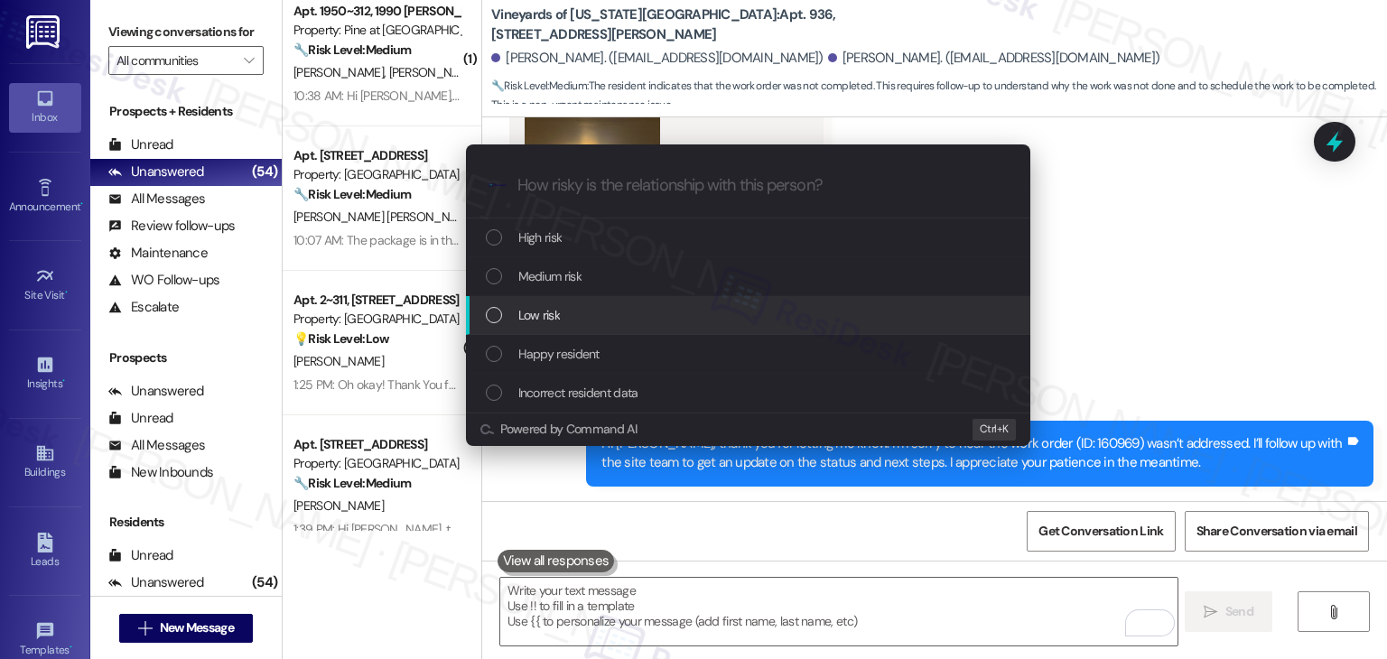
click at [493, 321] on div "List of options" at bounding box center [494, 315] width 16 height 16
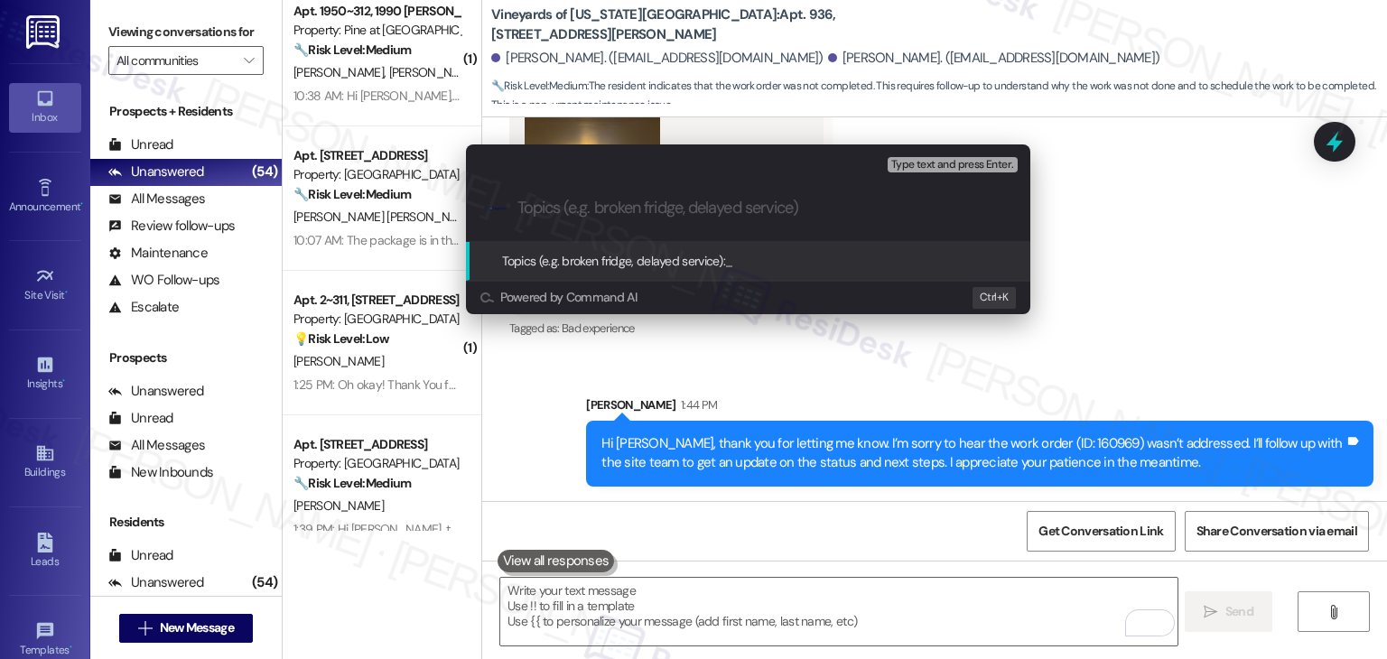
paste input "Resident Report: No Action Taken on WO #160969"
type input "Resident Report: No Action Taken on WO #160969"
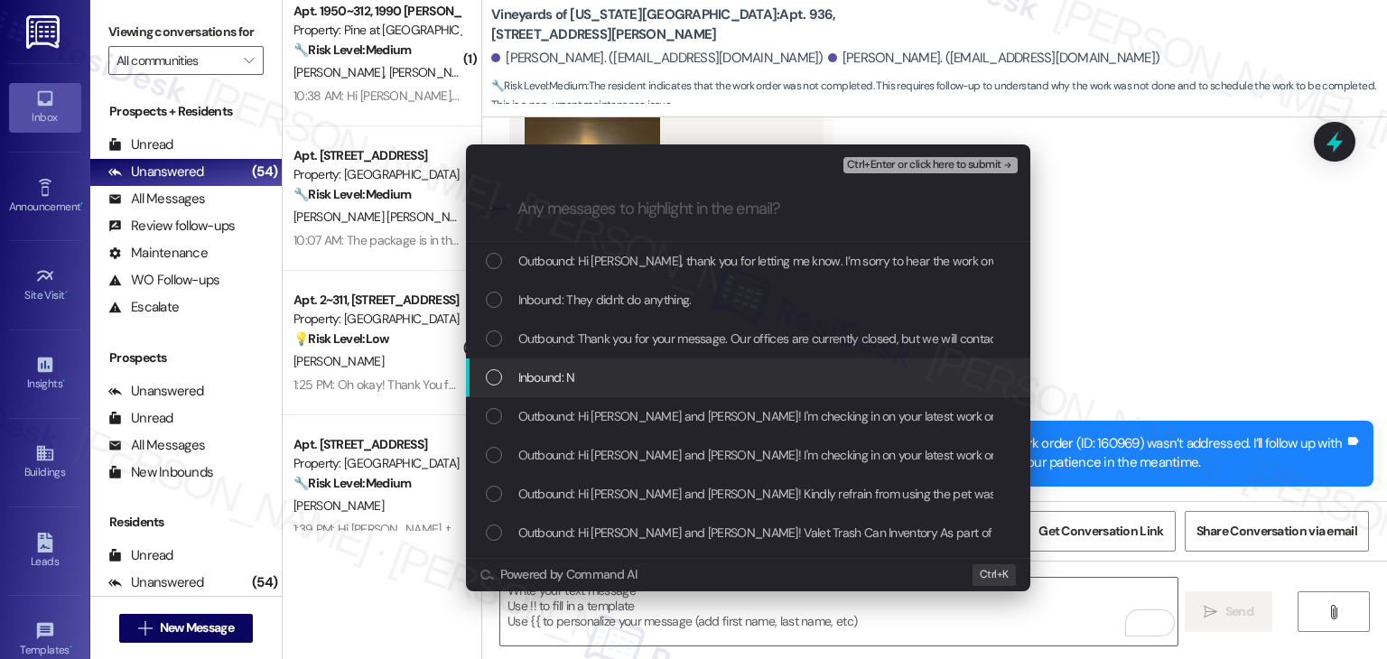
click at [489, 384] on div "List of options" at bounding box center [494, 377] width 16 height 16
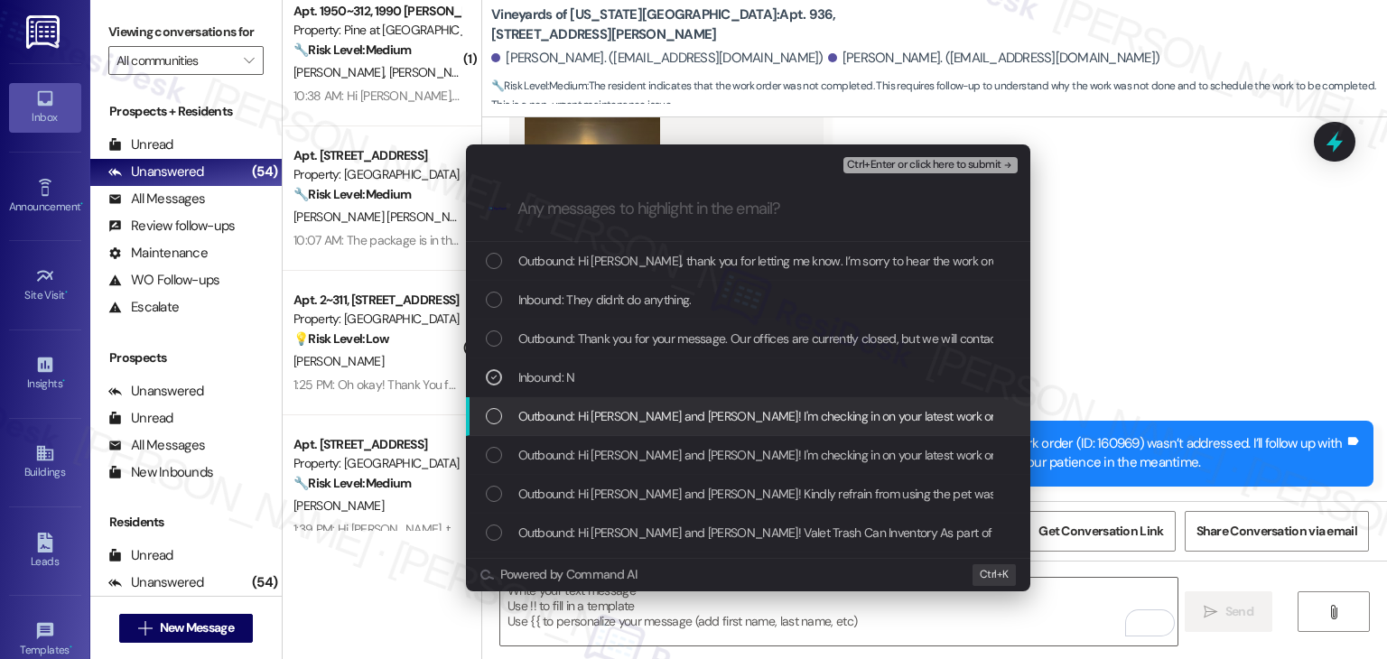
click at [494, 416] on div "List of options" at bounding box center [494, 416] width 16 height 16
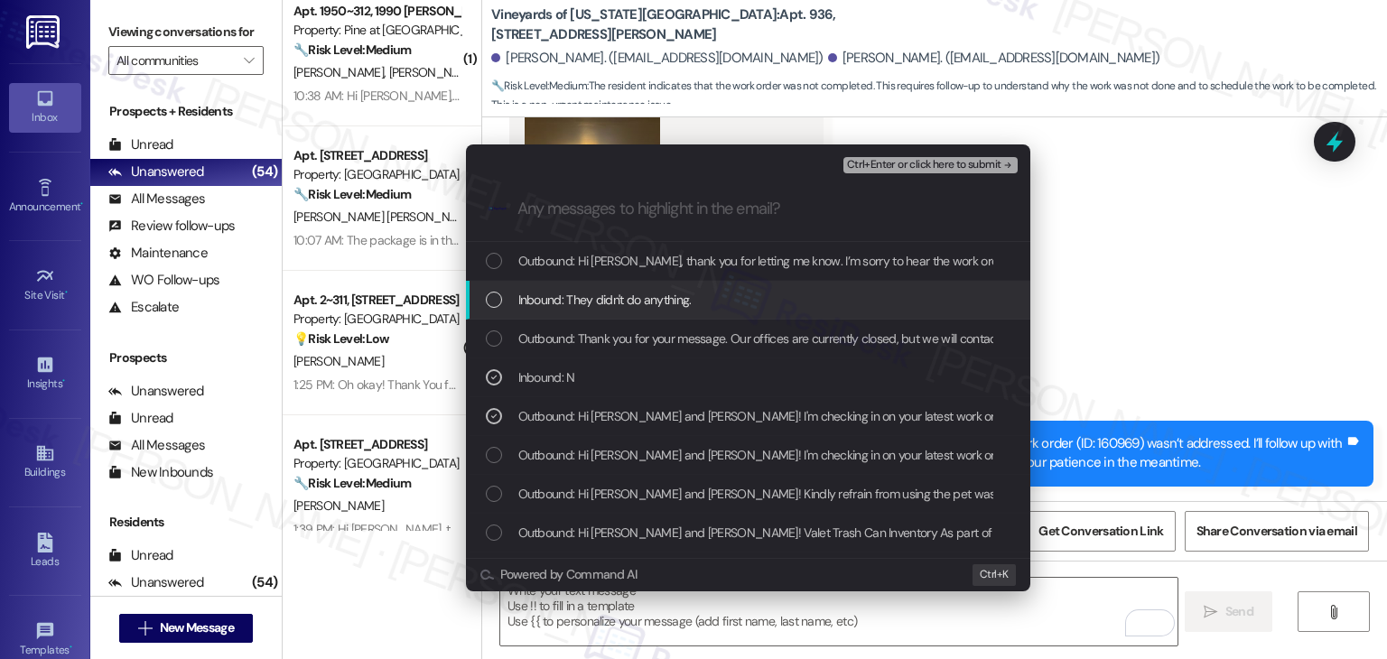
click at [493, 298] on div "List of options" at bounding box center [494, 300] width 16 height 16
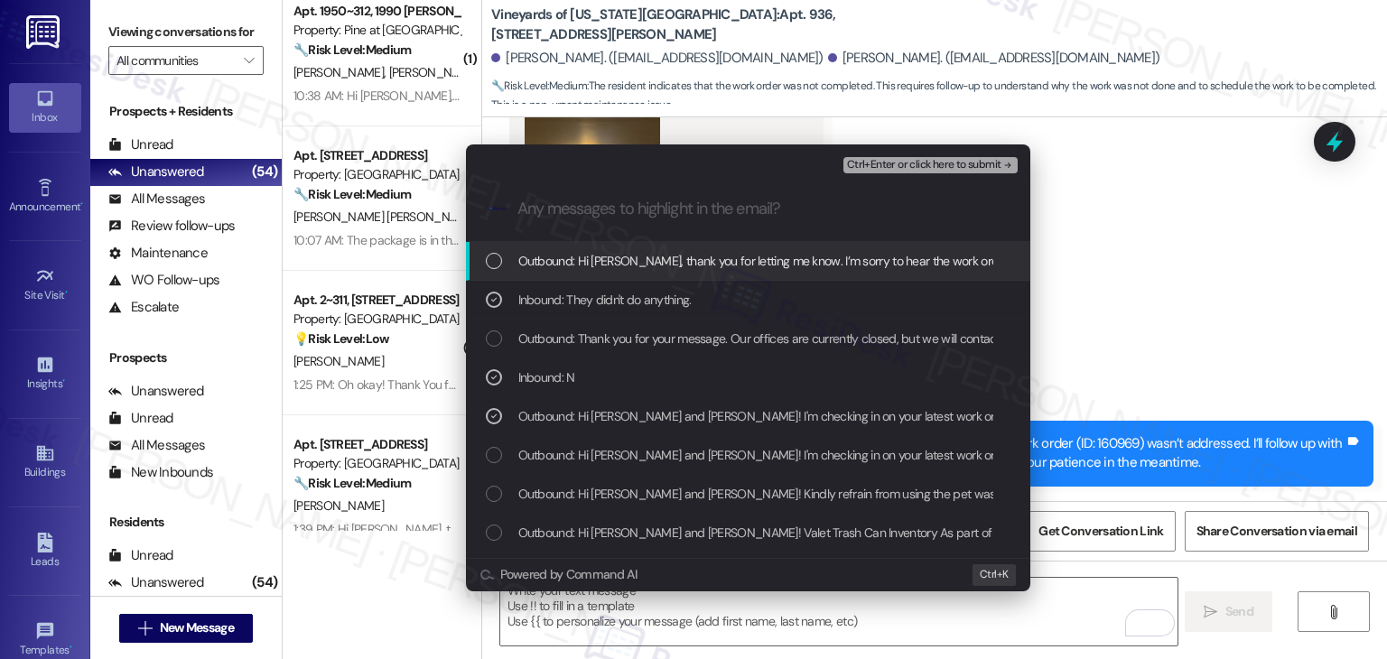
click at [926, 163] on span "Ctrl+Enter or click here to submit" at bounding box center [924, 165] width 154 height 13
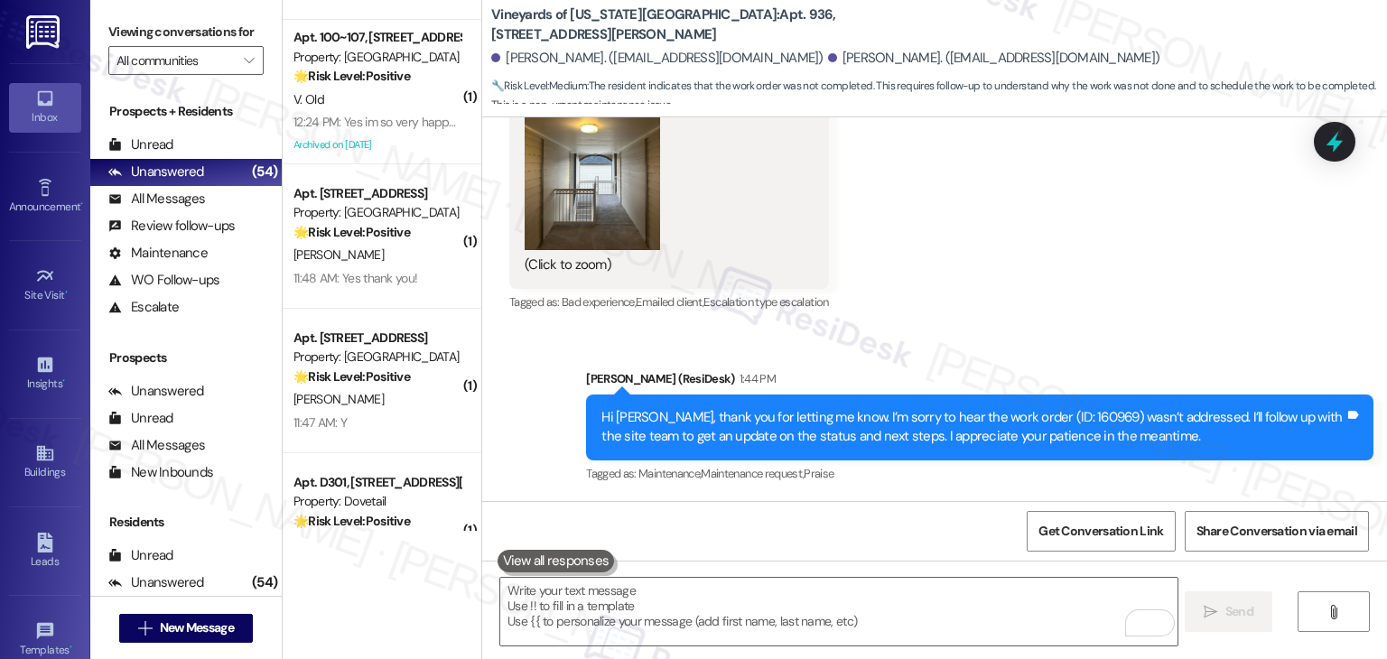
scroll to position [5329, 0]
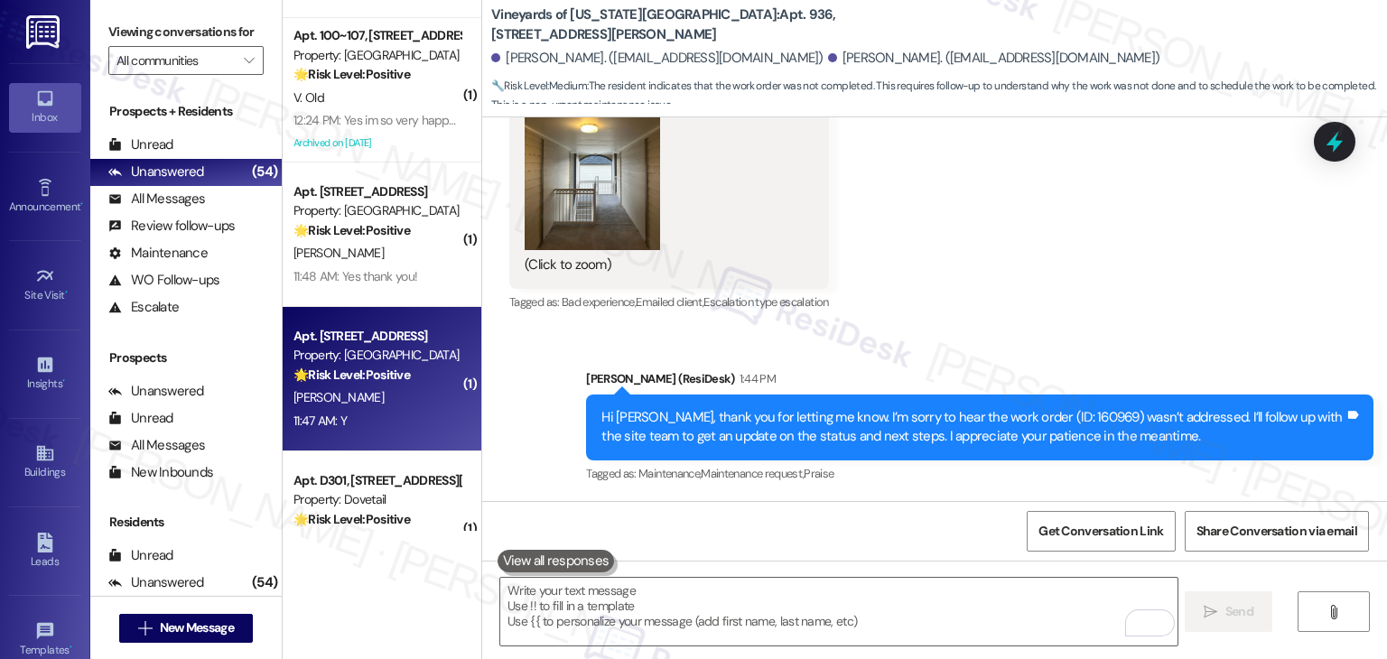
click at [395, 407] on div "A. Hornik" at bounding box center [377, 398] width 171 height 23
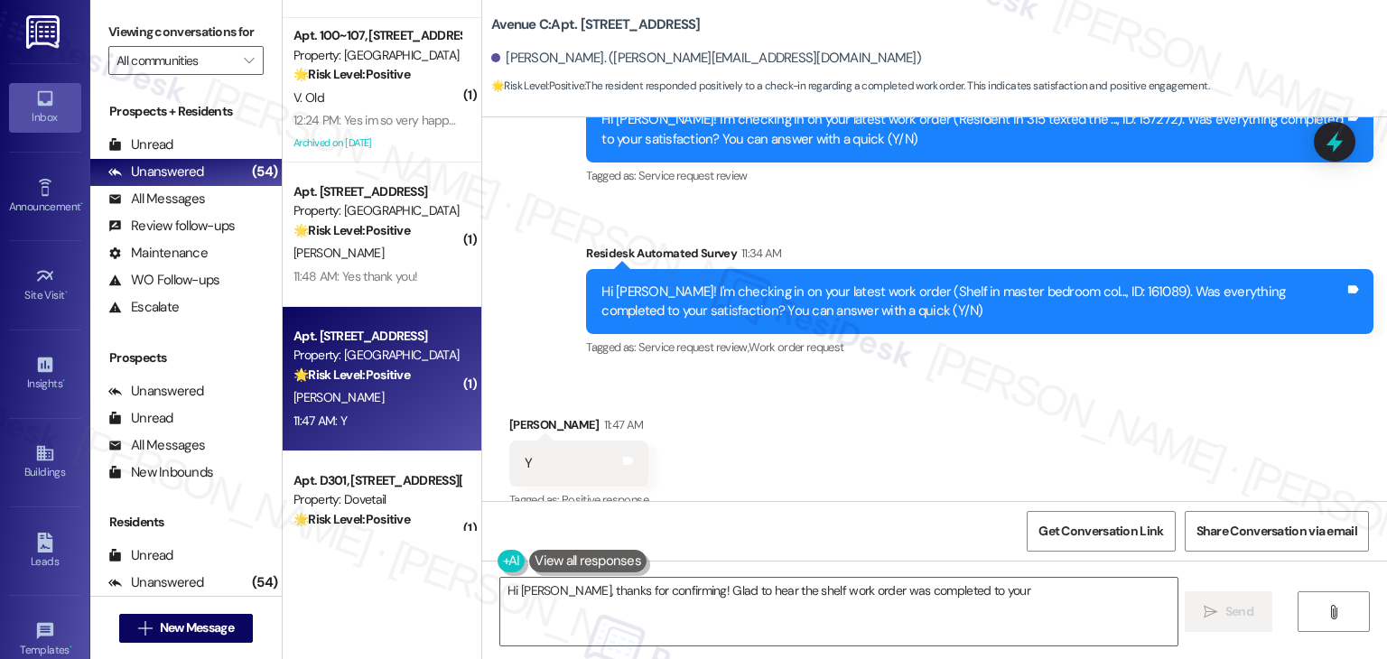
scroll to position [1398, 0]
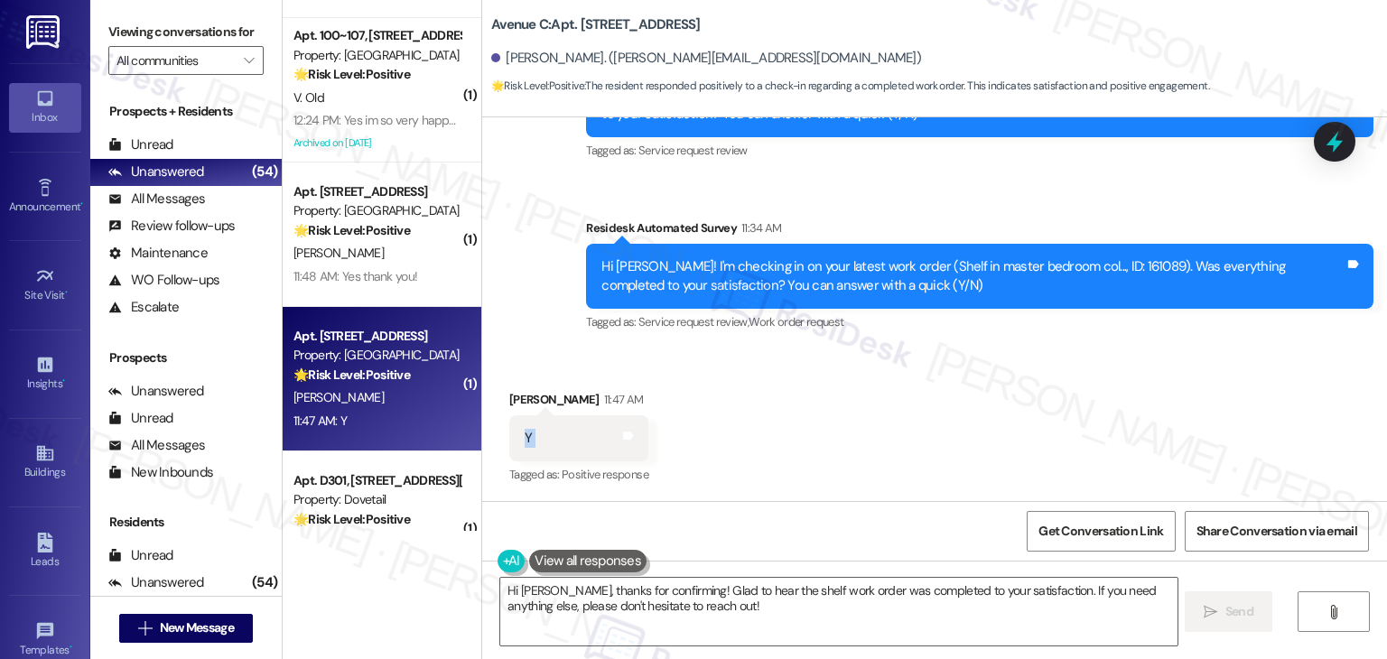
click at [1097, 415] on div "Received via SMS Abigail Hornik 11:47 AM Y Tags and notes Tagged as: Positive r…" at bounding box center [934, 426] width 905 height 153
click at [1096, 403] on div "Received via SMS Abigail Hornik 11:47 AM Y Tags and notes Tagged as: Positive r…" at bounding box center [934, 426] width 905 height 153
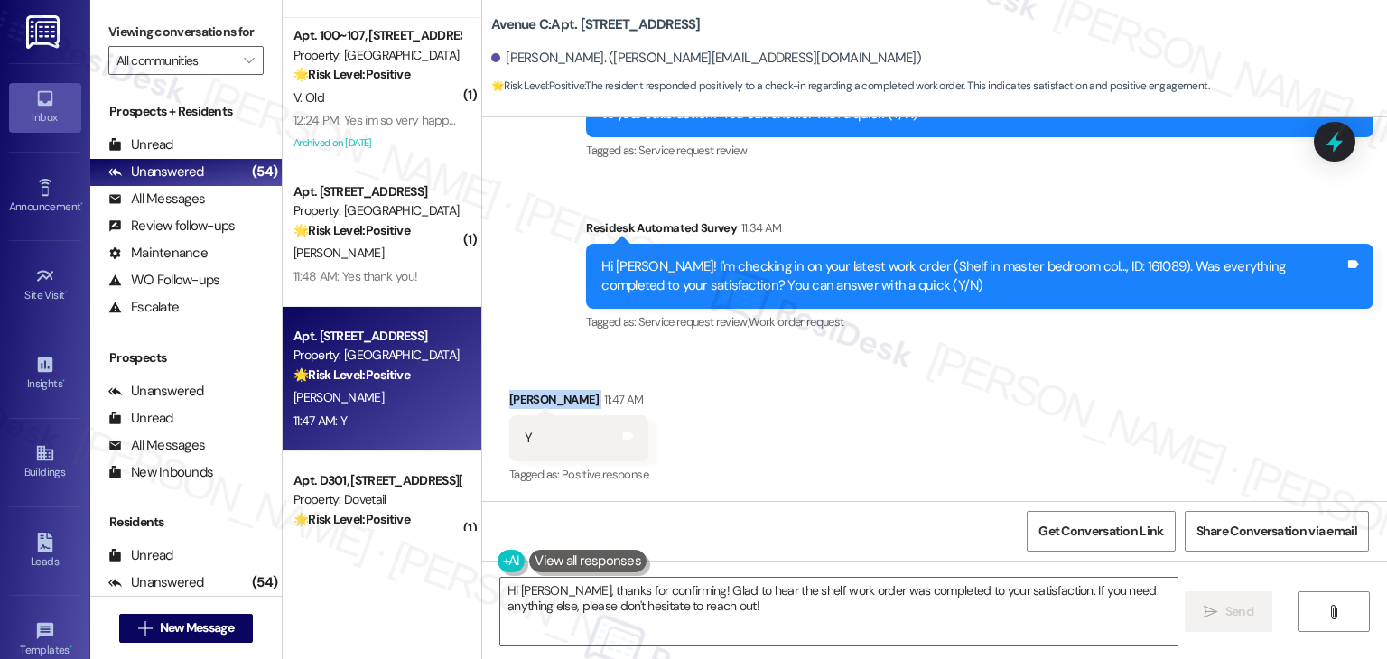
click at [1096, 403] on div "Received via SMS Abigail Hornik 11:47 AM Y Tags and notes Tagged as: Positive r…" at bounding box center [934, 426] width 905 height 153
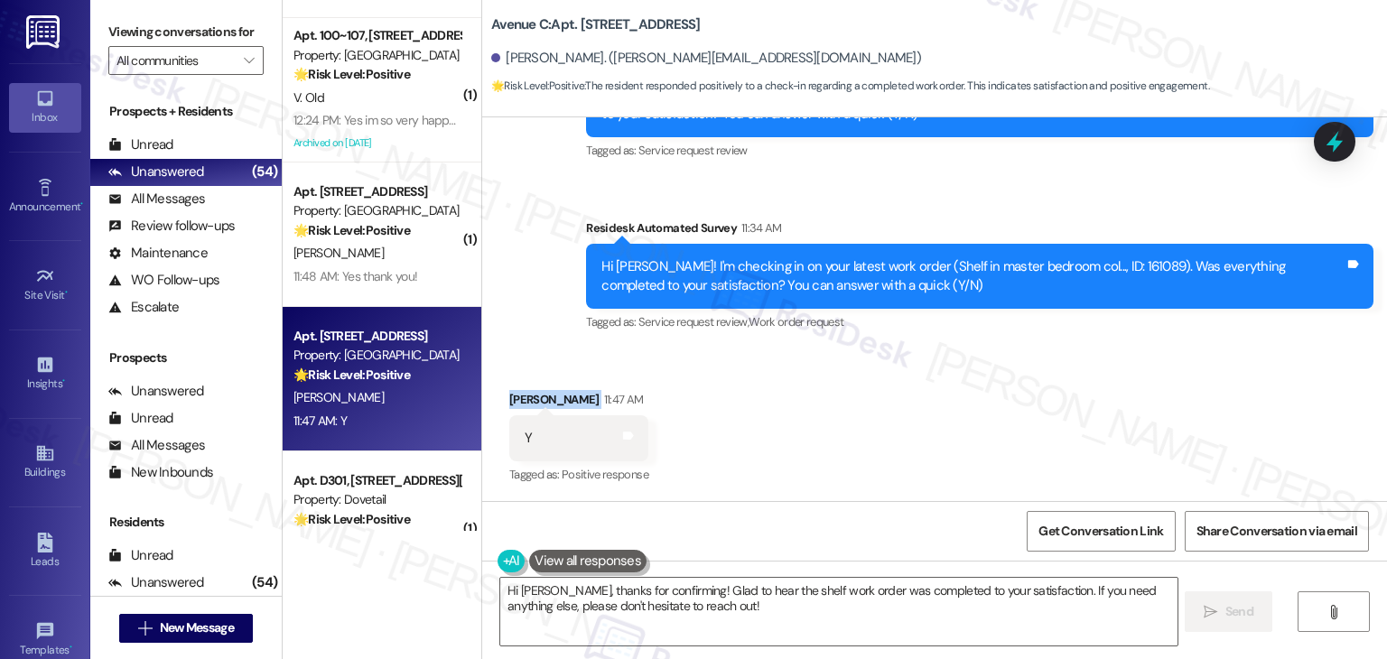
click at [1096, 403] on div "Received via SMS Abigail Hornik 11:47 AM Y Tags and notes Tagged as: Positive r…" at bounding box center [934, 426] width 905 height 153
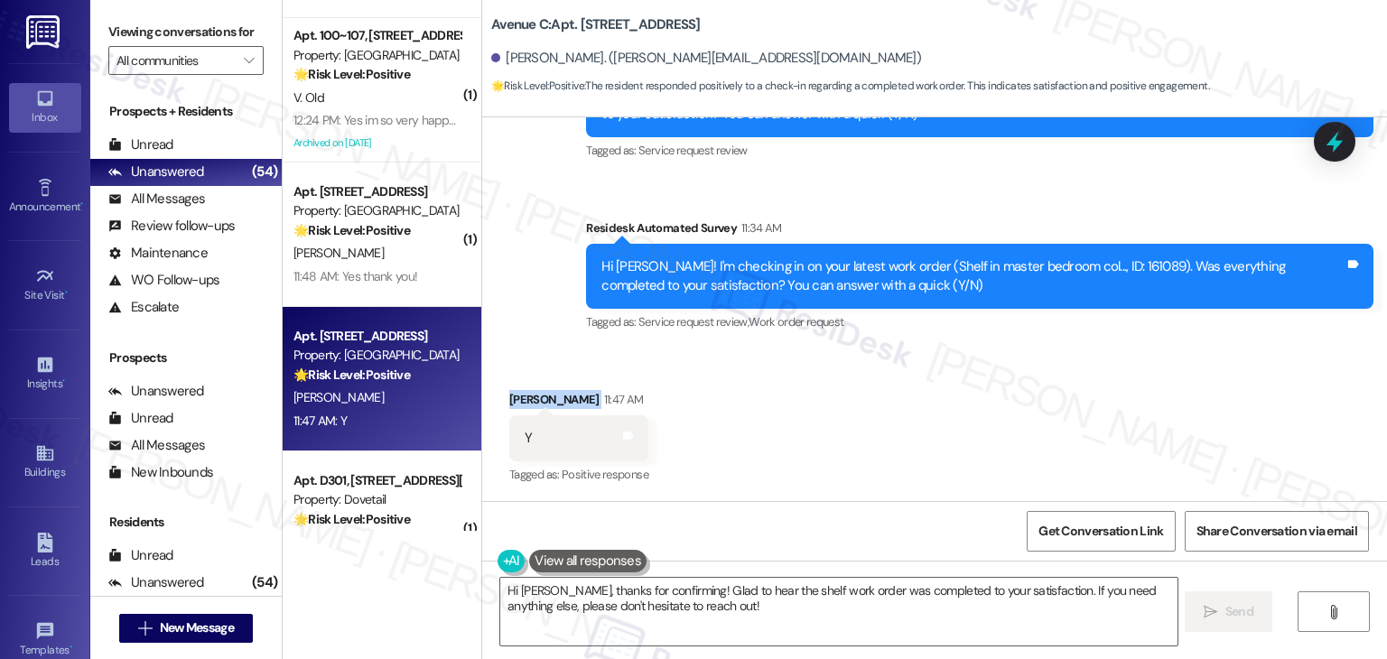
click at [1096, 403] on div "Received via SMS Abigail Hornik 11:47 AM Y Tags and notes Tagged as: Positive r…" at bounding box center [934, 426] width 905 height 153
click at [1095, 403] on div "Received via SMS Abigail Hornik 11:47 AM Y Tags and notes Tagged as: Positive r…" at bounding box center [934, 426] width 905 height 153
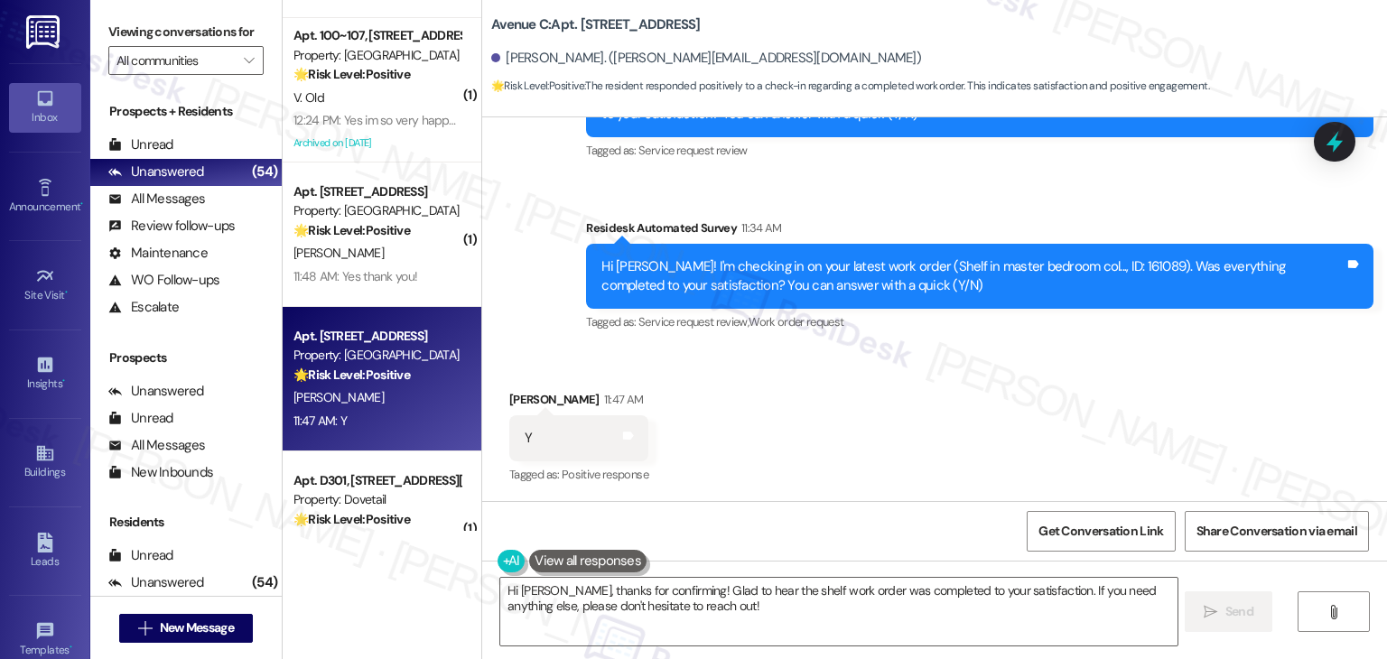
click at [1095, 404] on div "Received via SMS Abigail Hornik 11:47 AM Y Tags and notes Tagged as: Positive r…" at bounding box center [934, 426] width 905 height 153
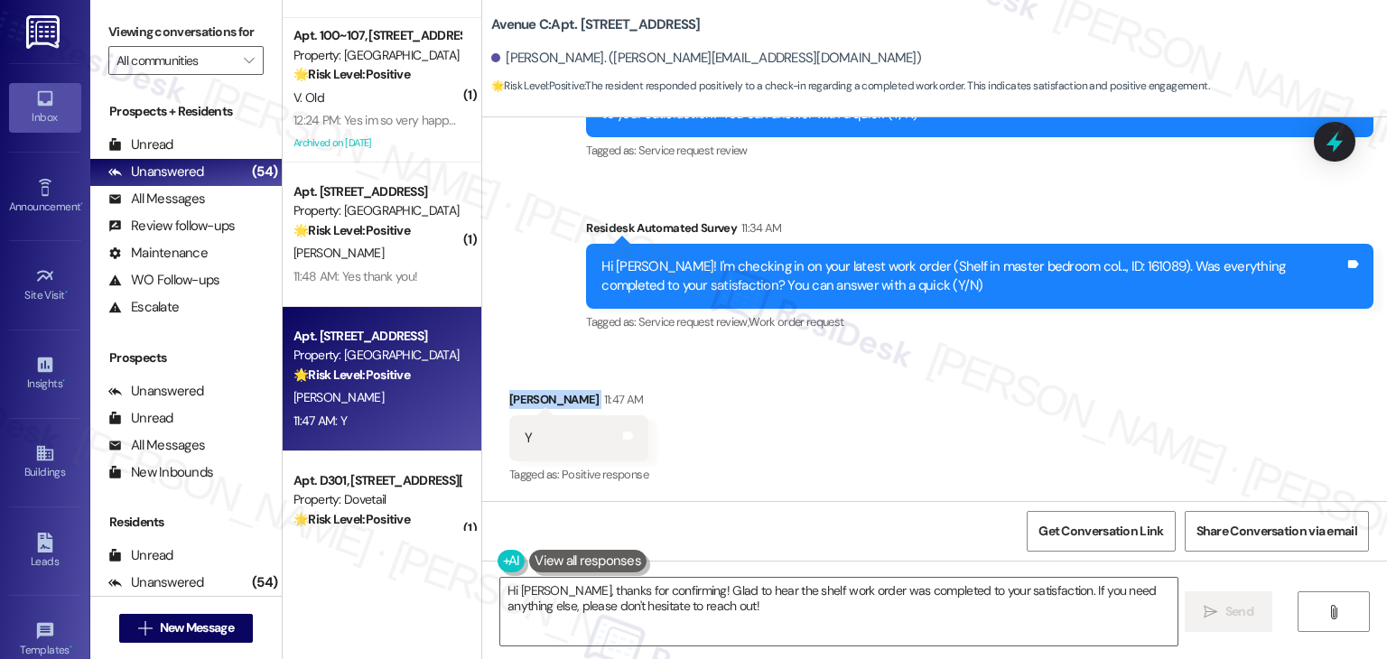
click at [1095, 404] on div "Received via SMS Abigail Hornik 11:47 AM Y Tags and notes Tagged as: Positive r…" at bounding box center [934, 426] width 905 height 153
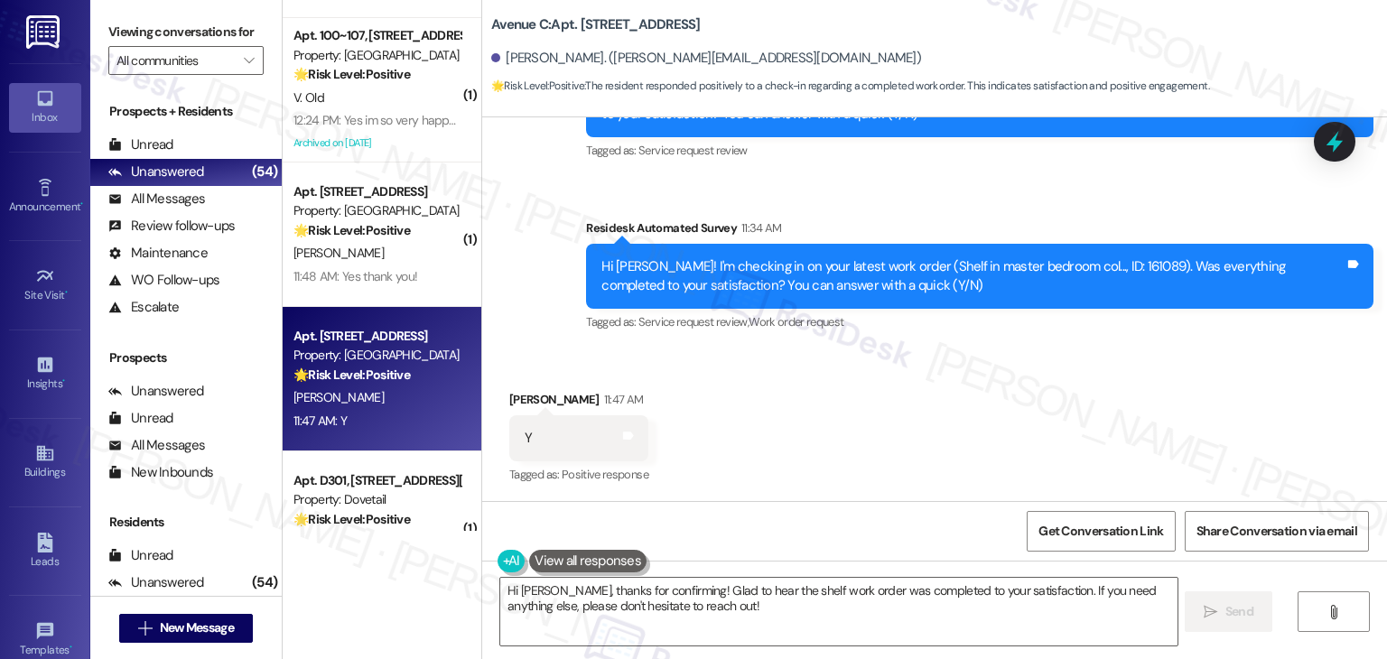
click at [908, 412] on div "Received via SMS Abigail Hornik 11:47 AM Y Tags and notes Tagged as: Positive r…" at bounding box center [934, 426] width 905 height 153
click at [714, 611] on textarea "Hi Abigail, thanks for confirming! Glad to hear the shelf work order was comple…" at bounding box center [838, 612] width 677 height 68
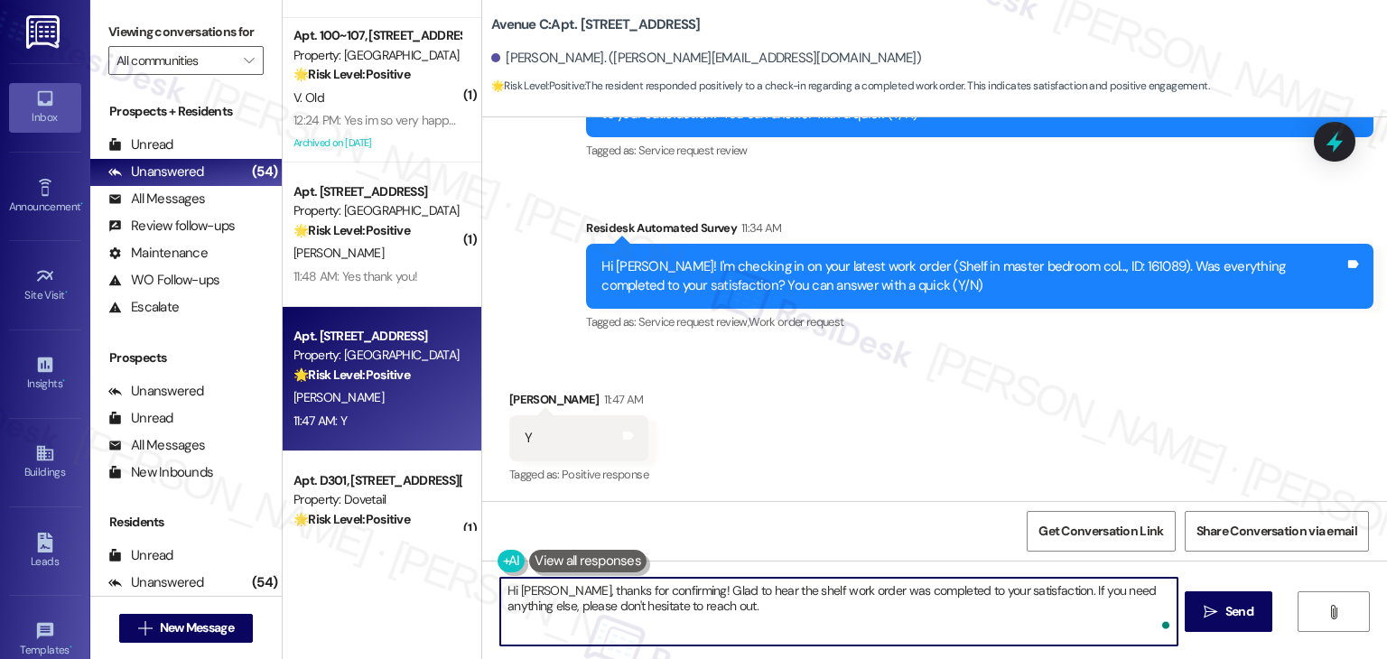
paste textarea "We're happy to help."
type textarea "Hi Abigail, thanks for confirming! Glad to hear the shelf work order was comple…"
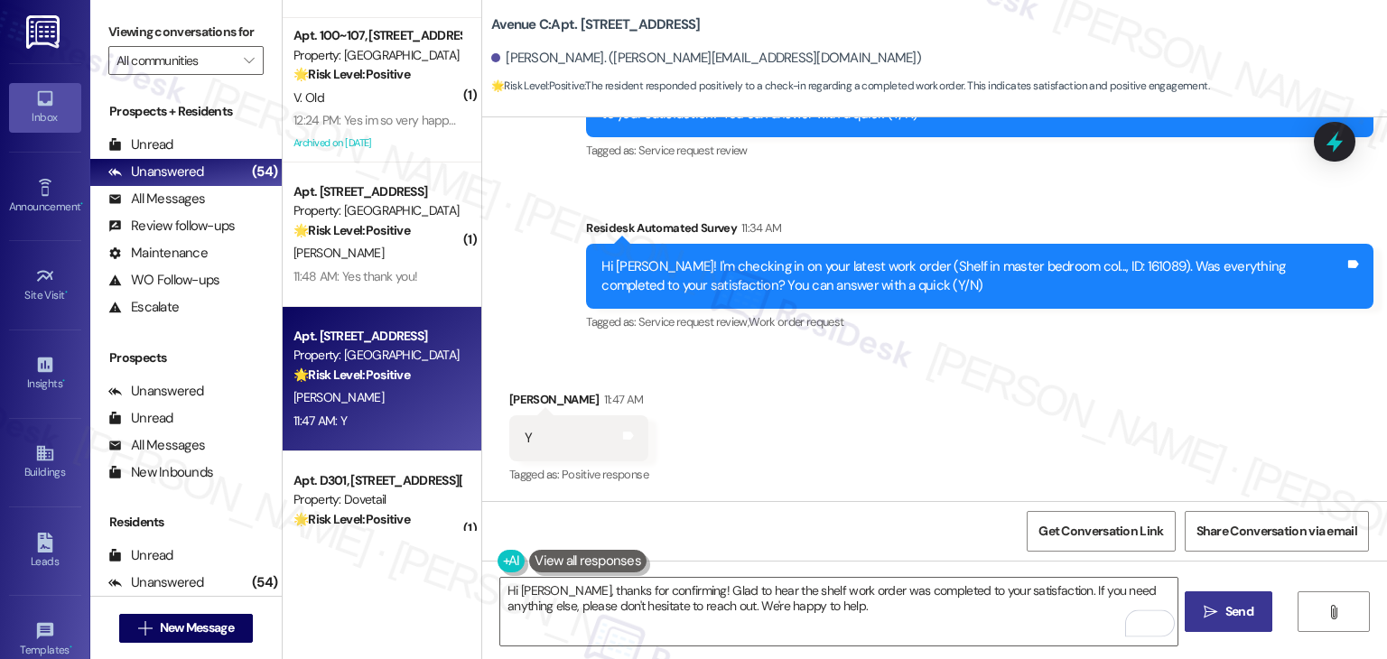
click at [1201, 611] on span " Send" at bounding box center [1228, 611] width 57 height 19
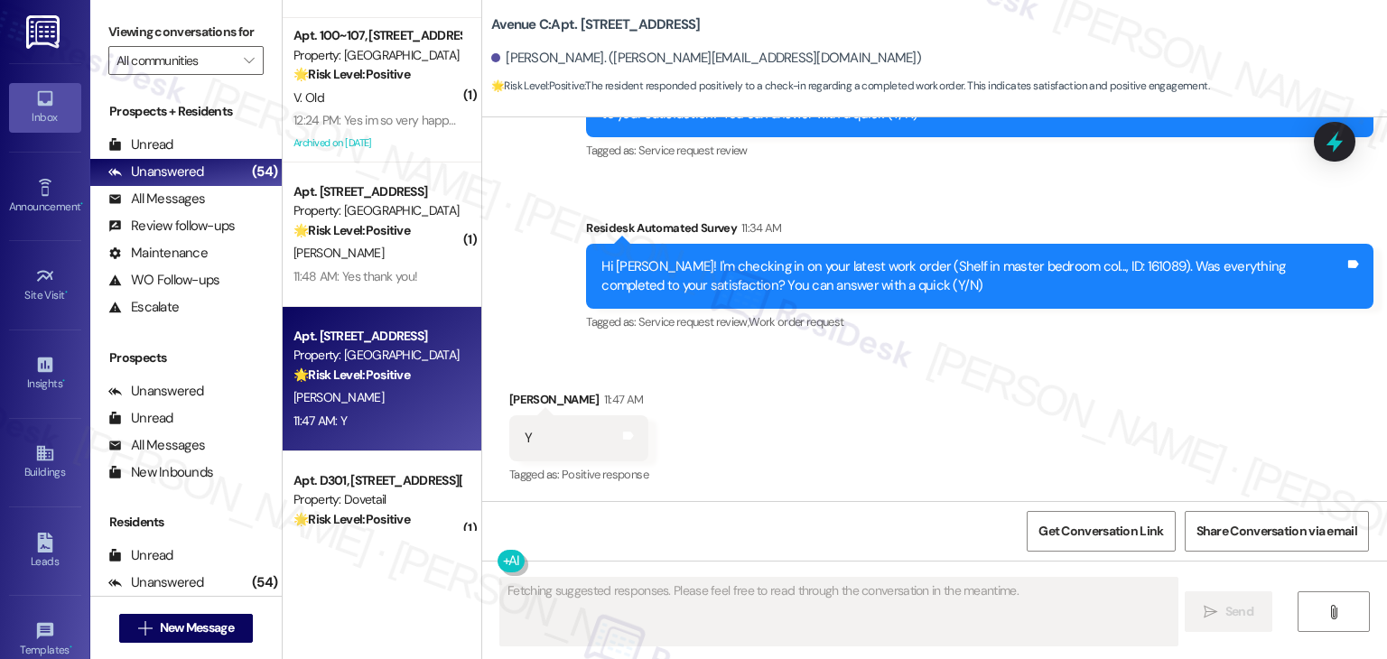
click at [845, 380] on div "Received via SMS Abigail Hornik 11:47 AM Y Tags and notes Tagged as: Positive r…" at bounding box center [934, 426] width 905 height 153
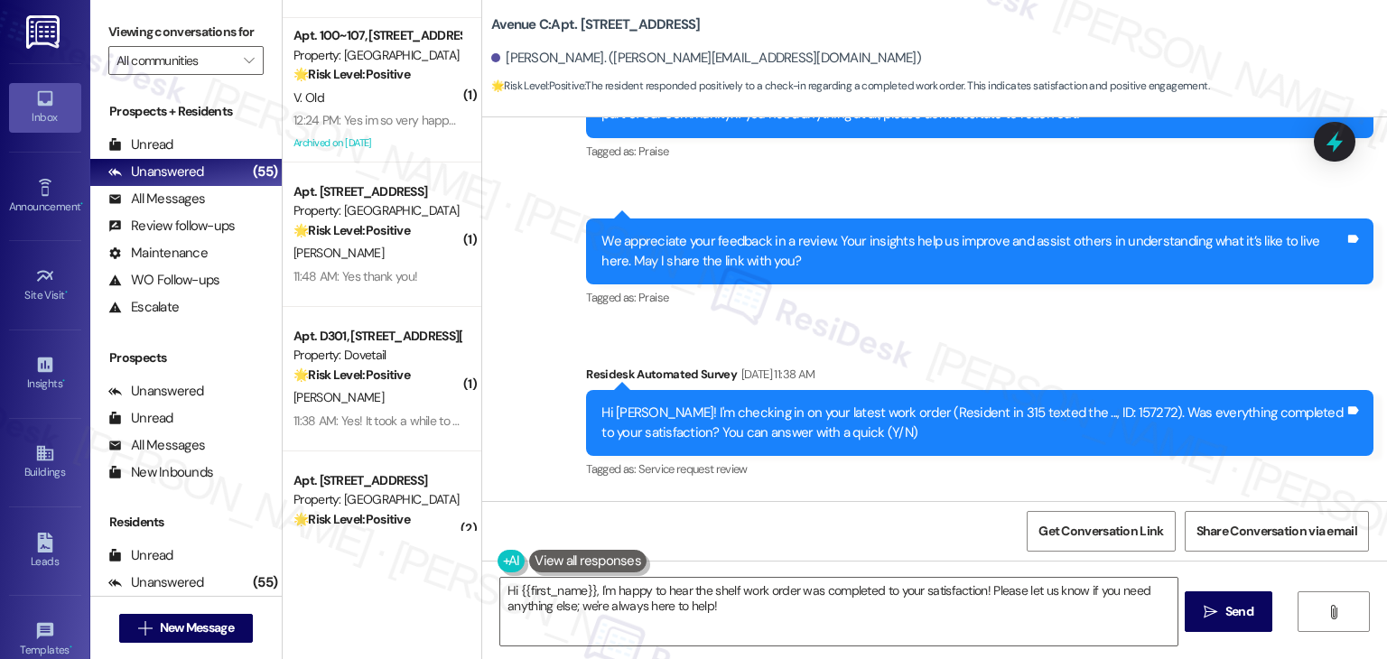
scroll to position [1545, 0]
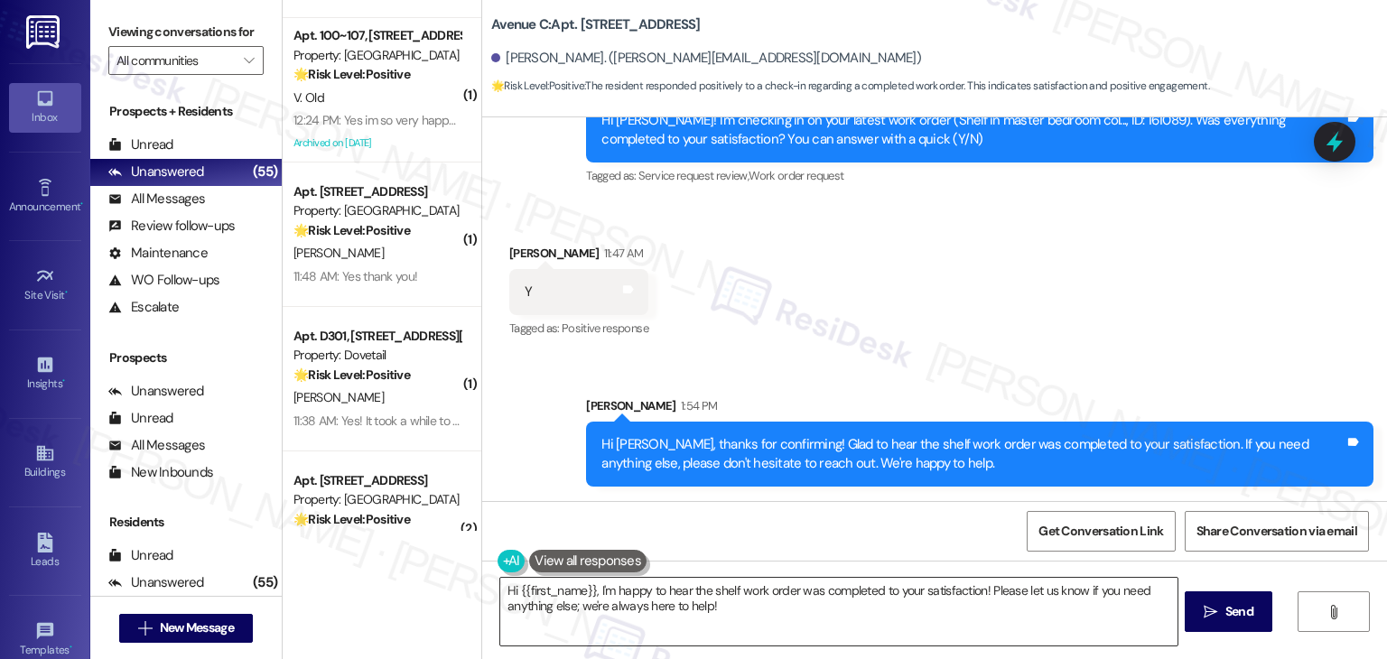
click at [667, 605] on textarea "Hi {{first_name}}, I'm happy to hear the shelf work order was completed to your…" at bounding box center [838, 612] width 677 height 68
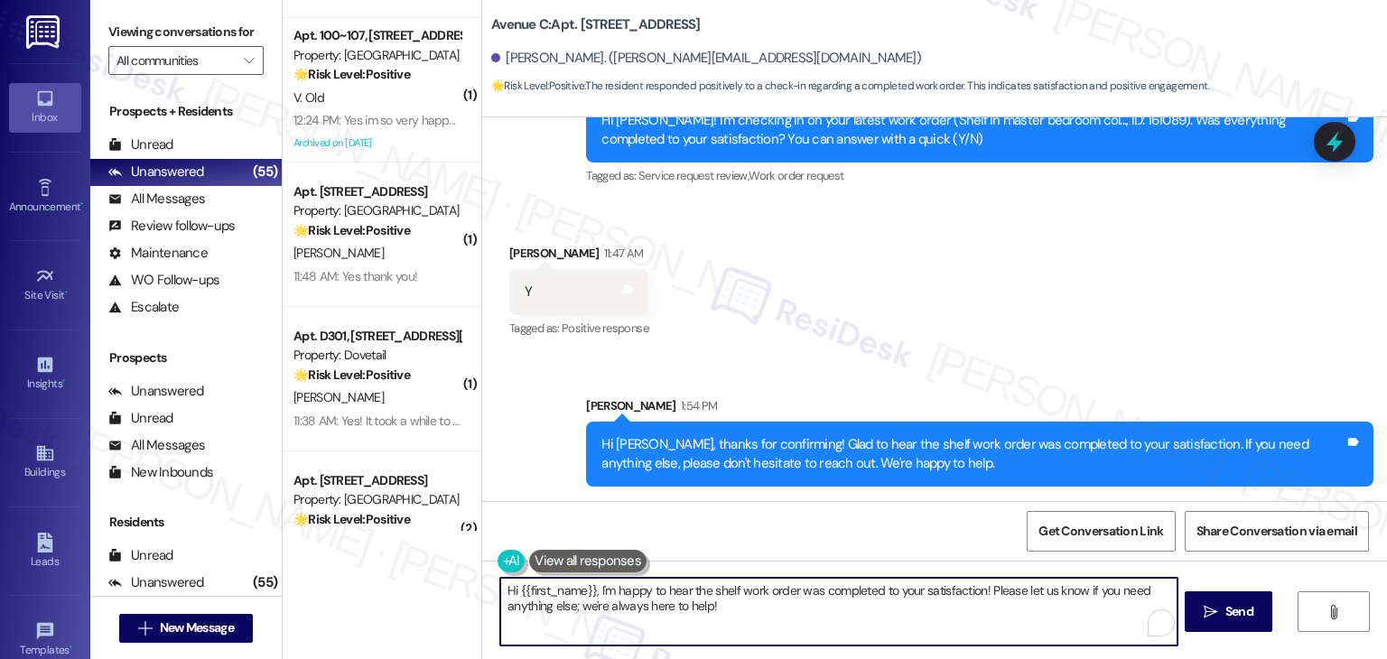
click at [667, 605] on textarea "Hi {{first_name}}, I'm happy to hear the shelf work order was completed to your…" at bounding box center [838, 612] width 677 height 68
paste textarea "We're eager to know if {{property}} has met your expectations. Your feedback is…"
type textarea "We're eager to know if {{property}} has met your expectations. Your feedback is…"
click at [1222, 615] on span "Send" at bounding box center [1239, 611] width 35 height 19
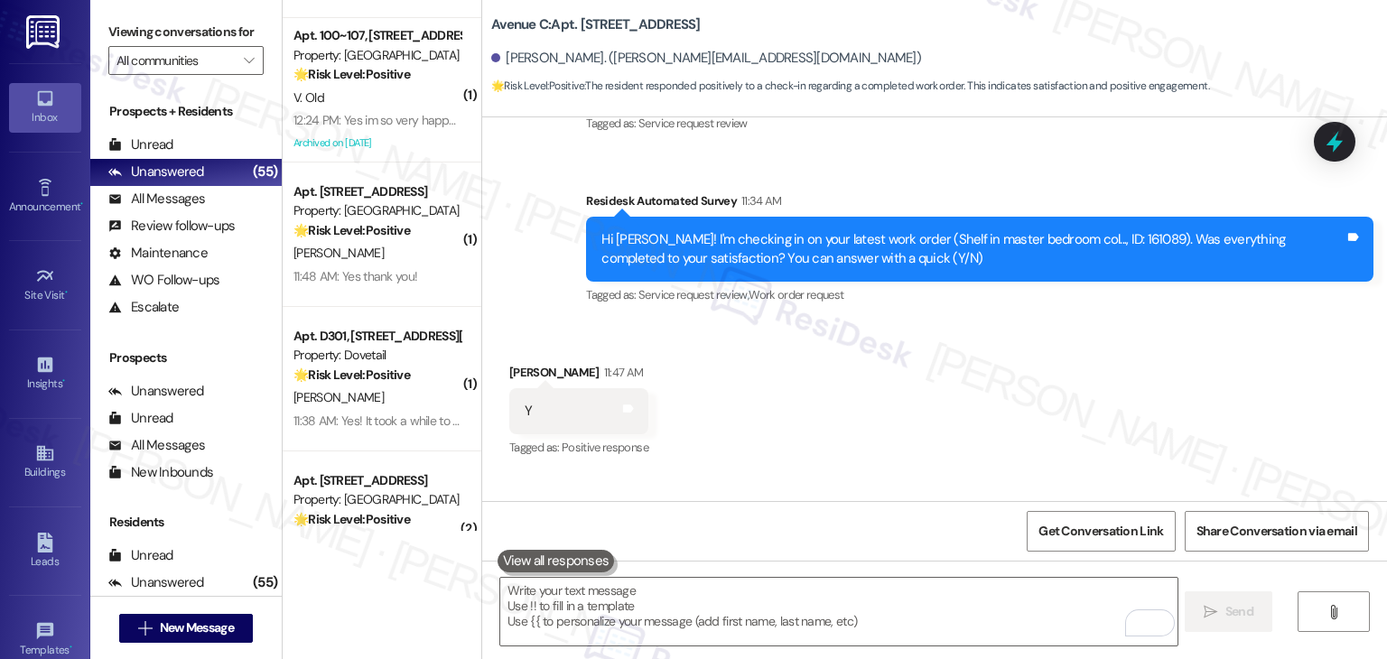
scroll to position [1398, 0]
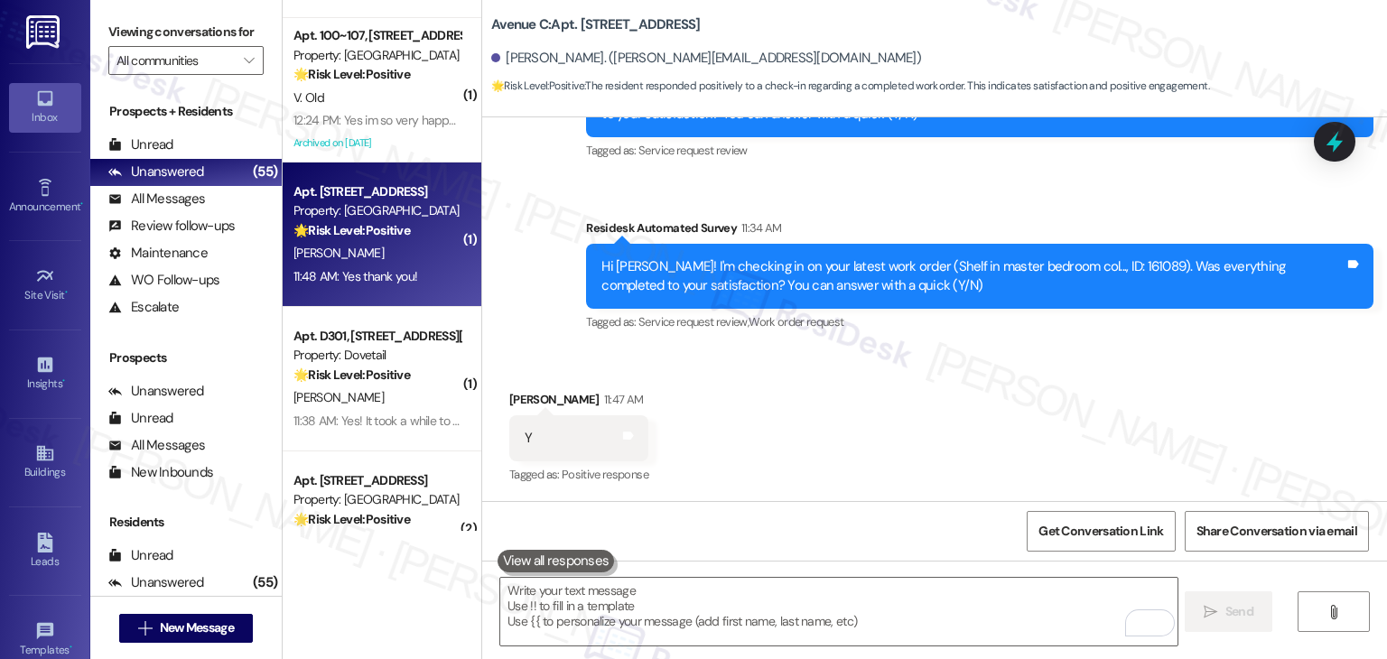
click at [377, 266] on div "11:48 AM: Yes thank you! 11:48 AM: Yes thank you!" at bounding box center [377, 277] width 171 height 23
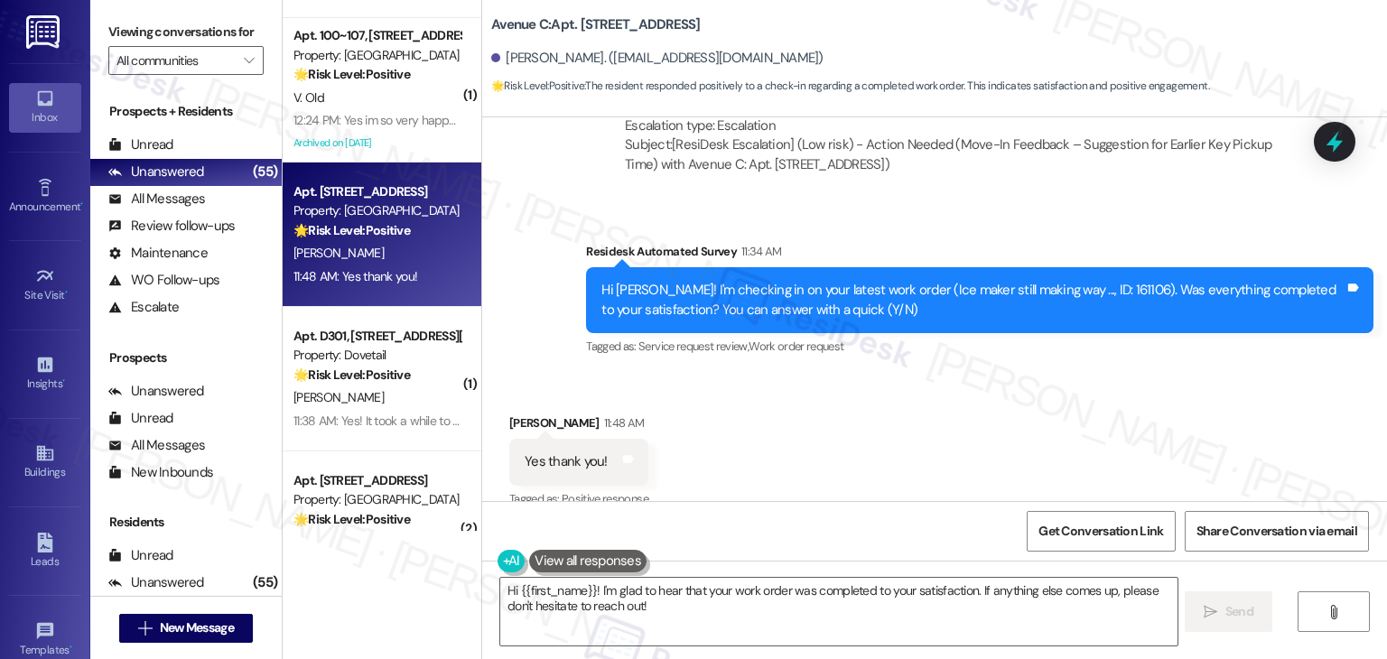
scroll to position [865, 0]
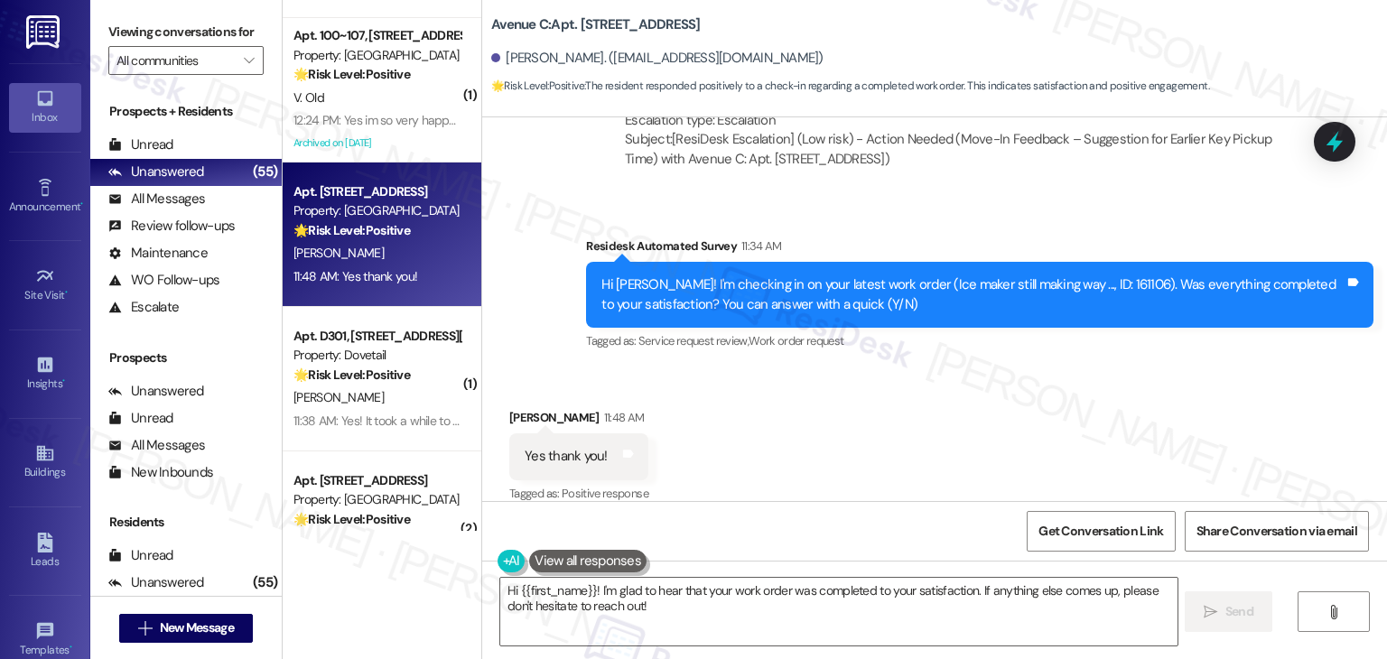
click at [860, 473] on div "Received via SMS Dolores Sena 11:48 AM Yes thank you! Tags and notes Tagged as:…" at bounding box center [934, 444] width 905 height 153
click at [701, 606] on textarea "Hi {{first_name}}! I'm glad to hear that your work order was completed to your …" at bounding box center [838, 612] width 677 height 68
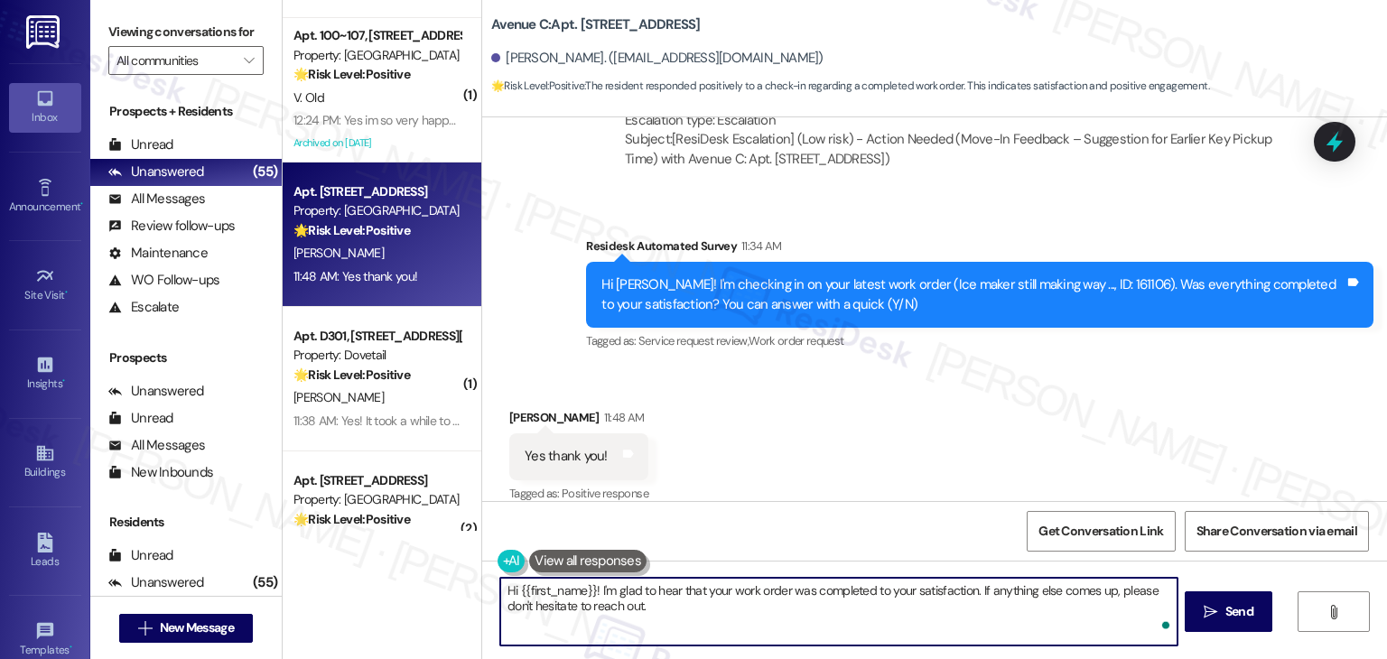
paste textarea "We're eager to know if {{property}} has met your expectations. Your feedback is…"
drag, startPoint x: 691, startPoint y: 626, endPoint x: 657, endPoint y: 603, distance: 41.1
click at [657, 603] on textarea "Hi {{first_name}}! I'm glad to hear that your work order was completed to your …" at bounding box center [838, 612] width 677 height 68
type textarea "Hi {{first_name}}! I'm glad to hear that your work order was completed to your …"
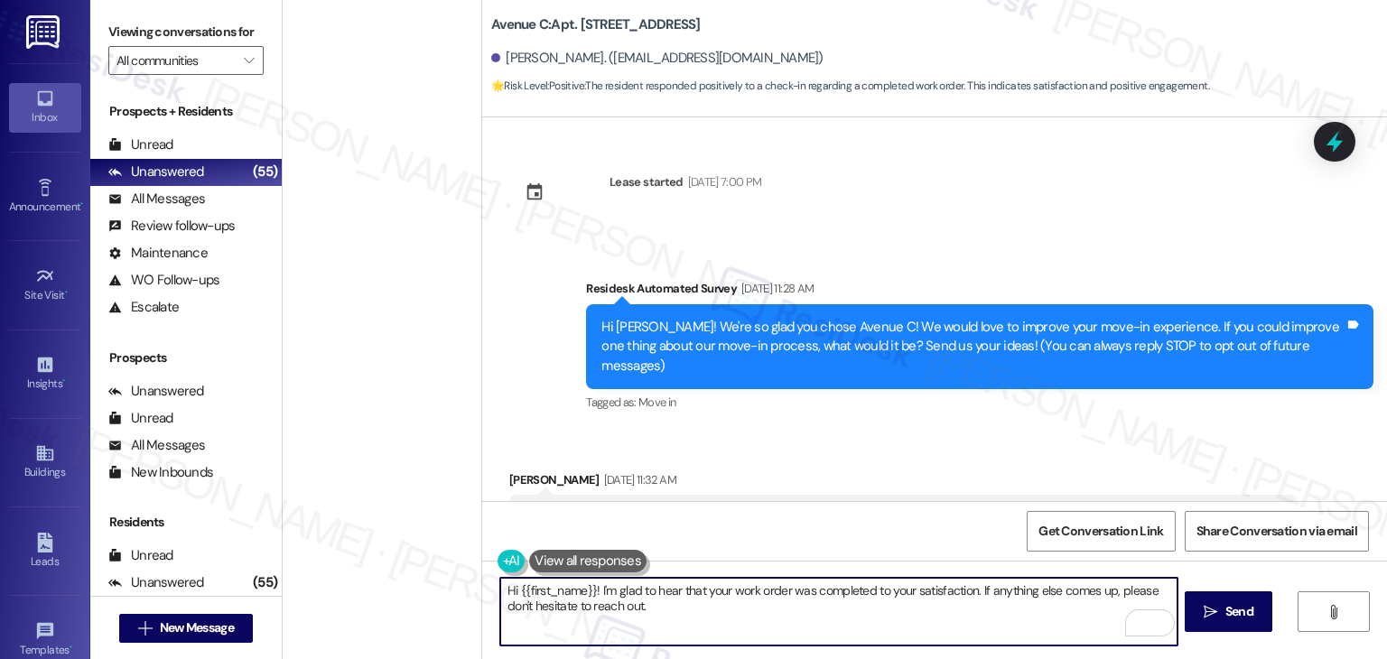
scroll to position [865, 0]
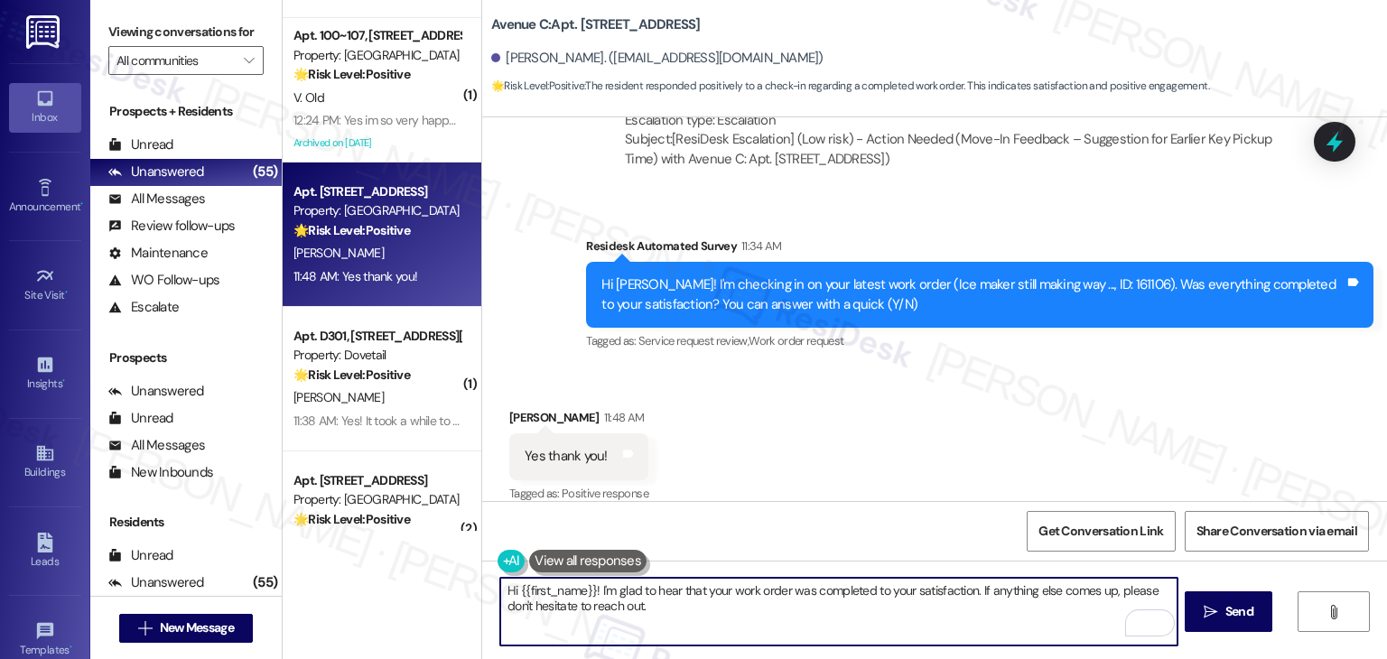
paste textarea "We're happy to help!"
type textarea "Hi {{first_name}}! I'm glad to hear that your work order was completed to your …"
click at [1249, 619] on span "Send" at bounding box center [1240, 611] width 28 height 19
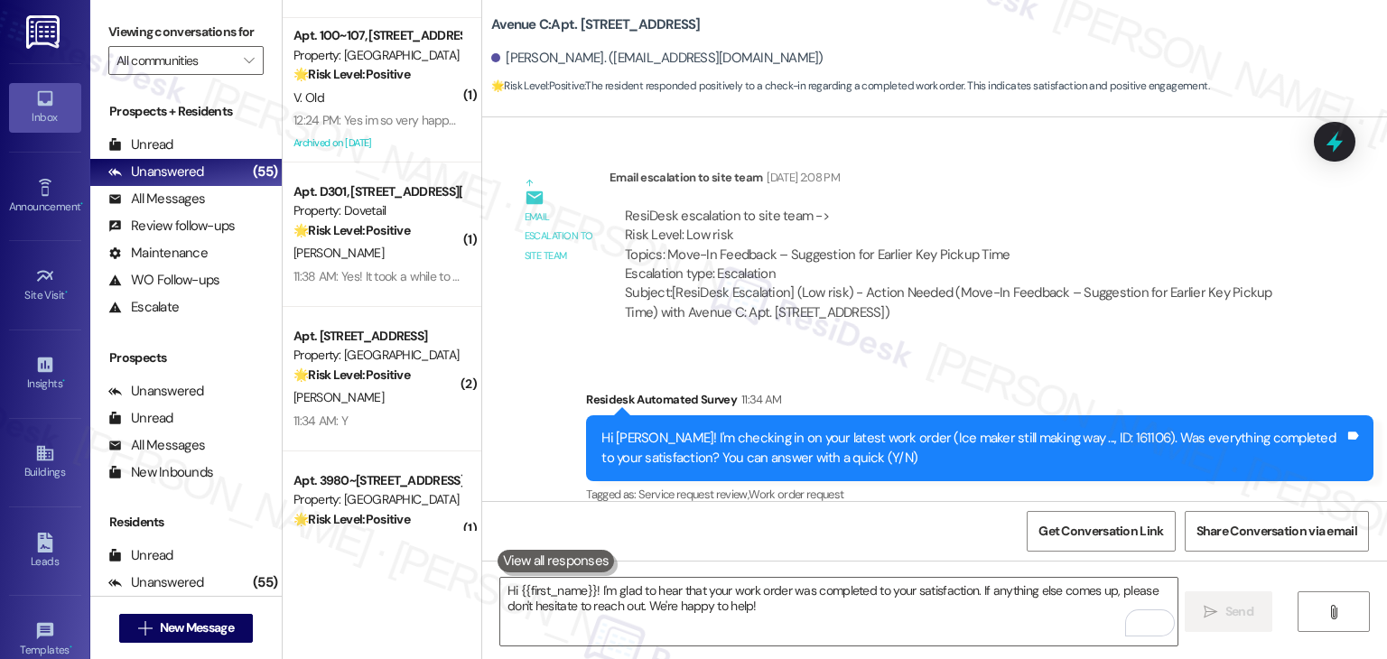
scroll to position [1011, 0]
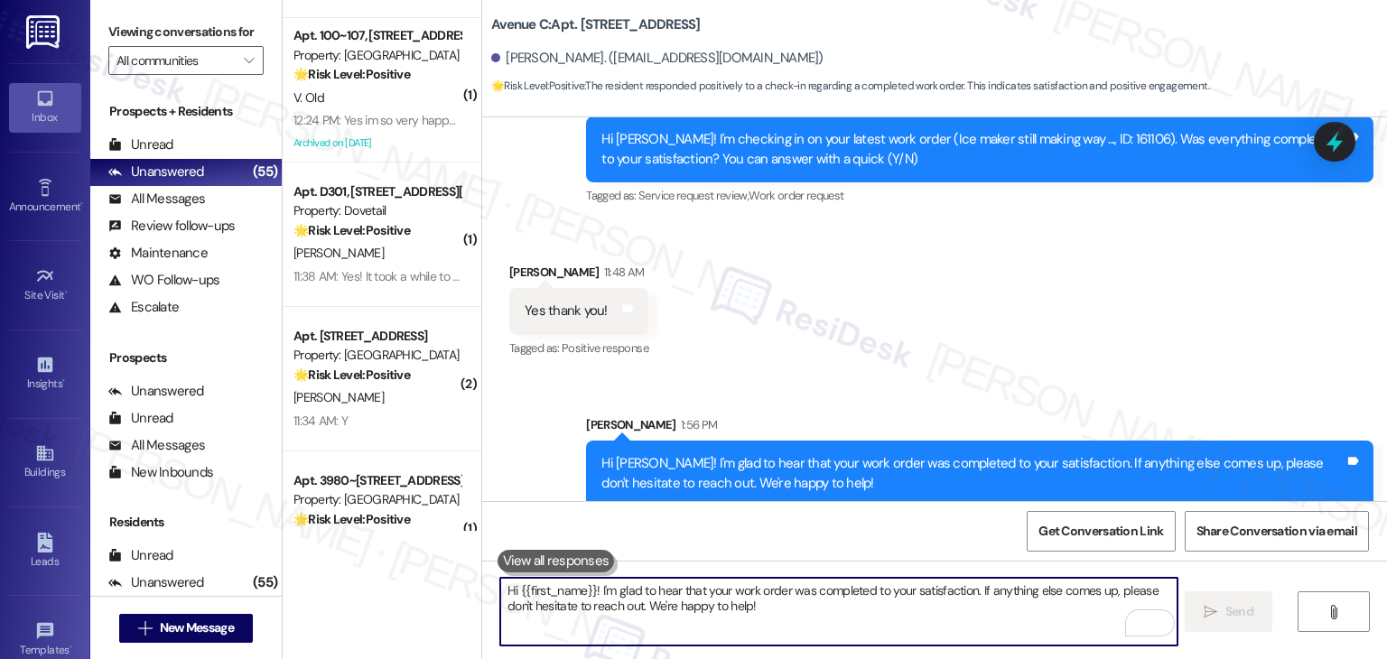
click at [639, 612] on textarea "Hi {{first_name}}! I'm glad to hear that your work order was completed to your …" at bounding box center [838, 612] width 677 height 68
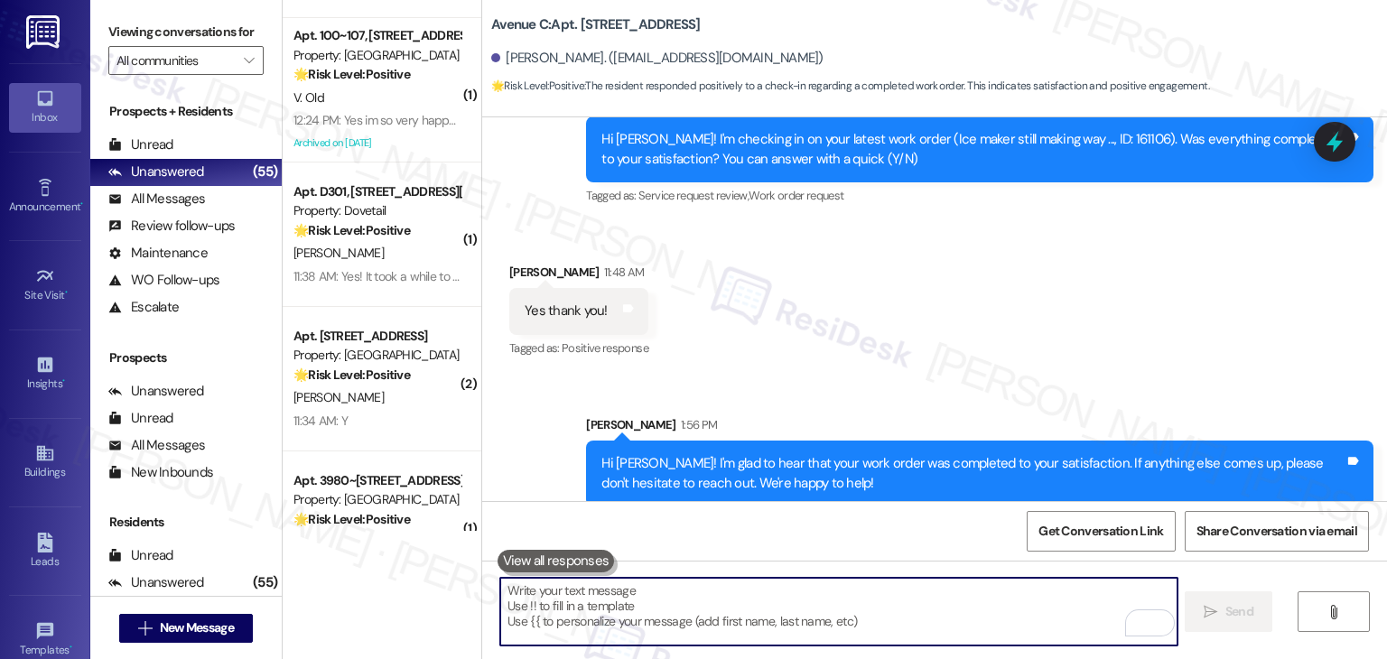
paste textarea "If I may ask, has {{property}} lived up to your expectations? We value your fee…"
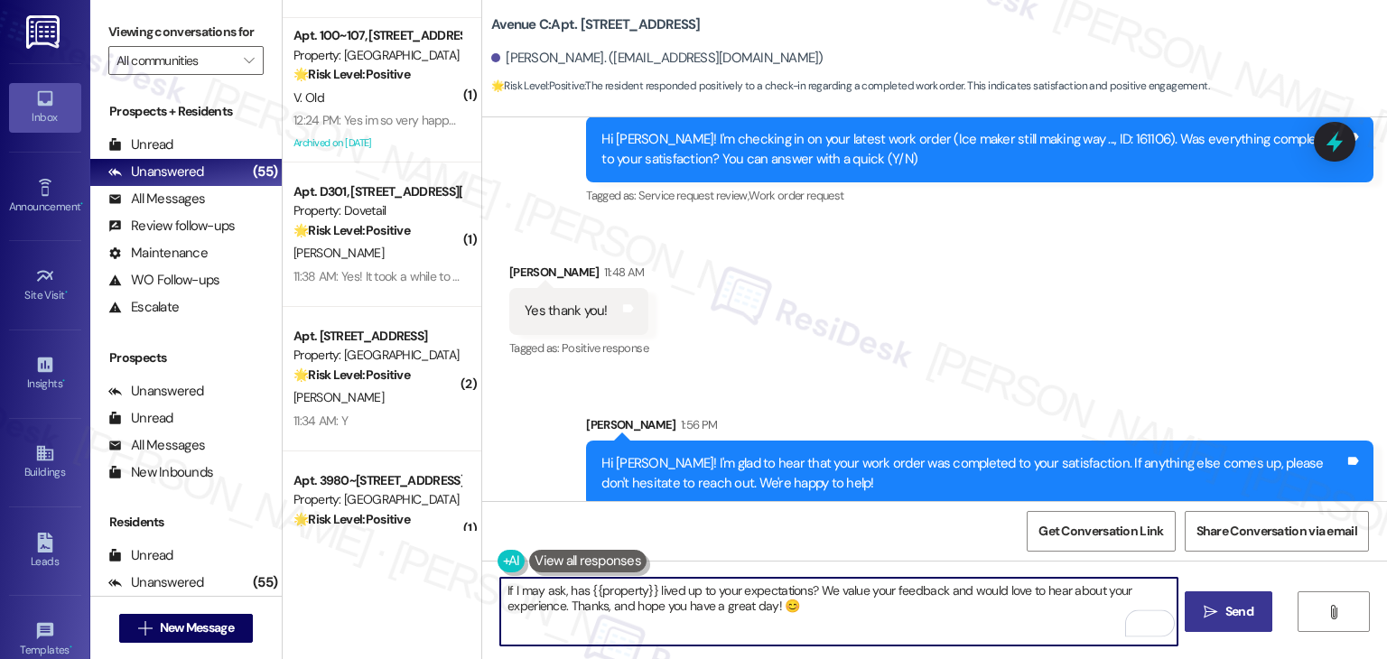
type textarea "If I may ask, has {{property}} lived up to your expectations? We value your fee…"
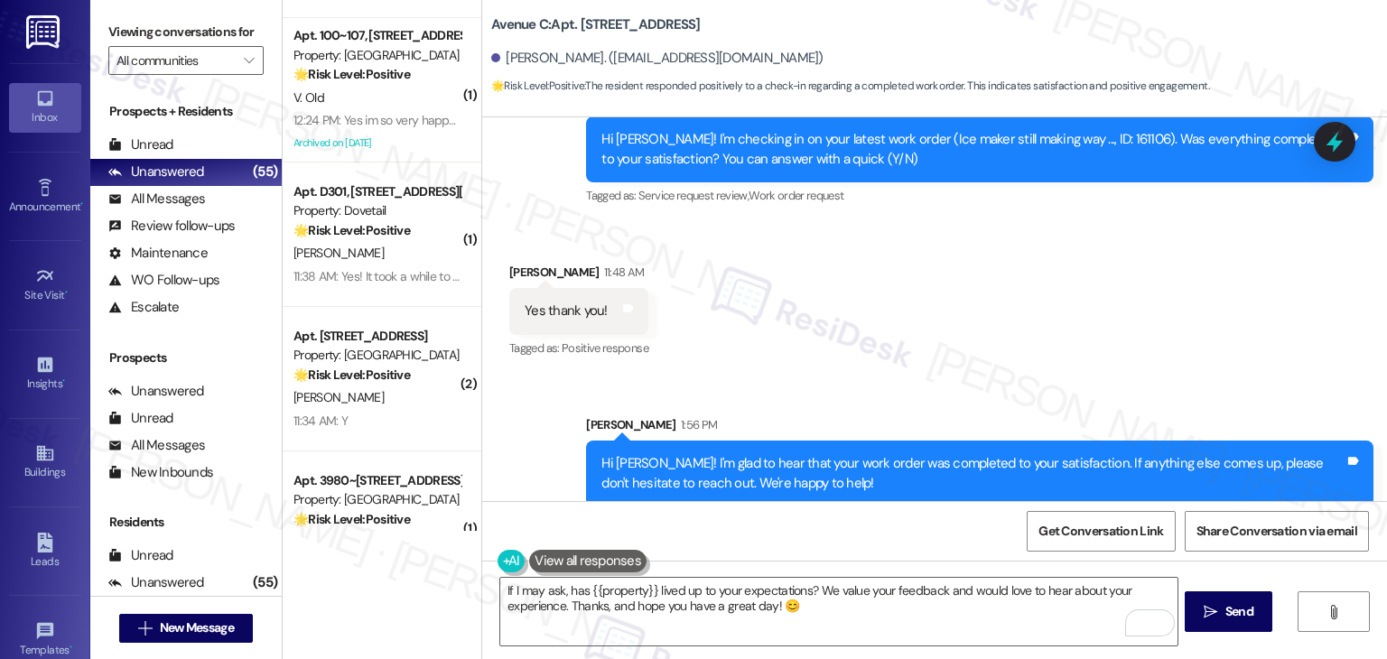
click at [1222, 611] on span "Send" at bounding box center [1239, 611] width 35 height 19
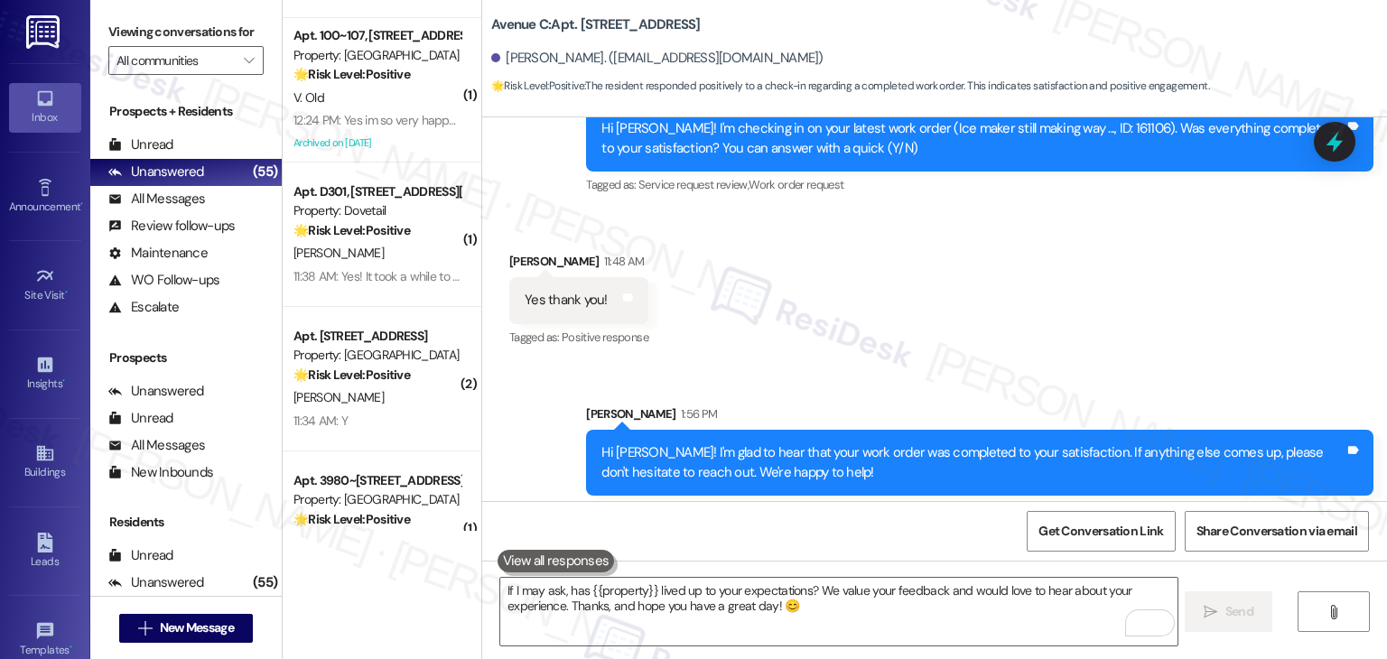
scroll to position [1156, 0]
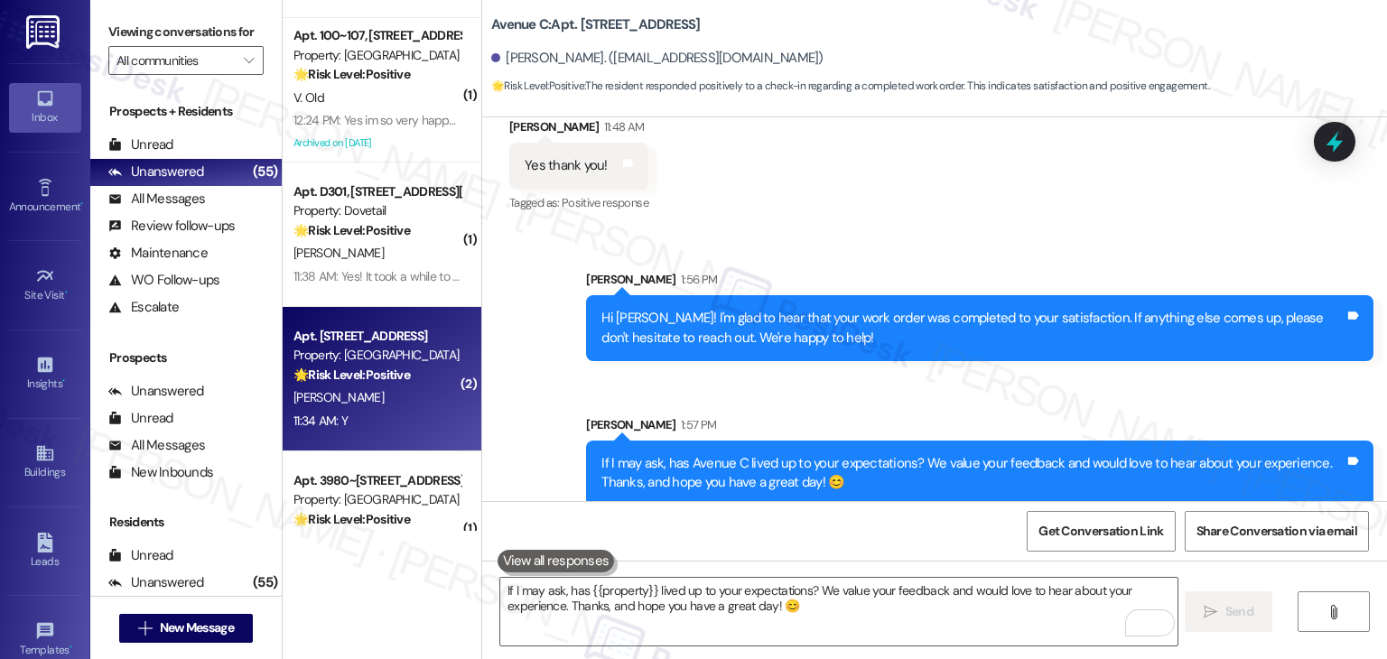
click at [354, 396] on div "P. Walter" at bounding box center [377, 398] width 171 height 23
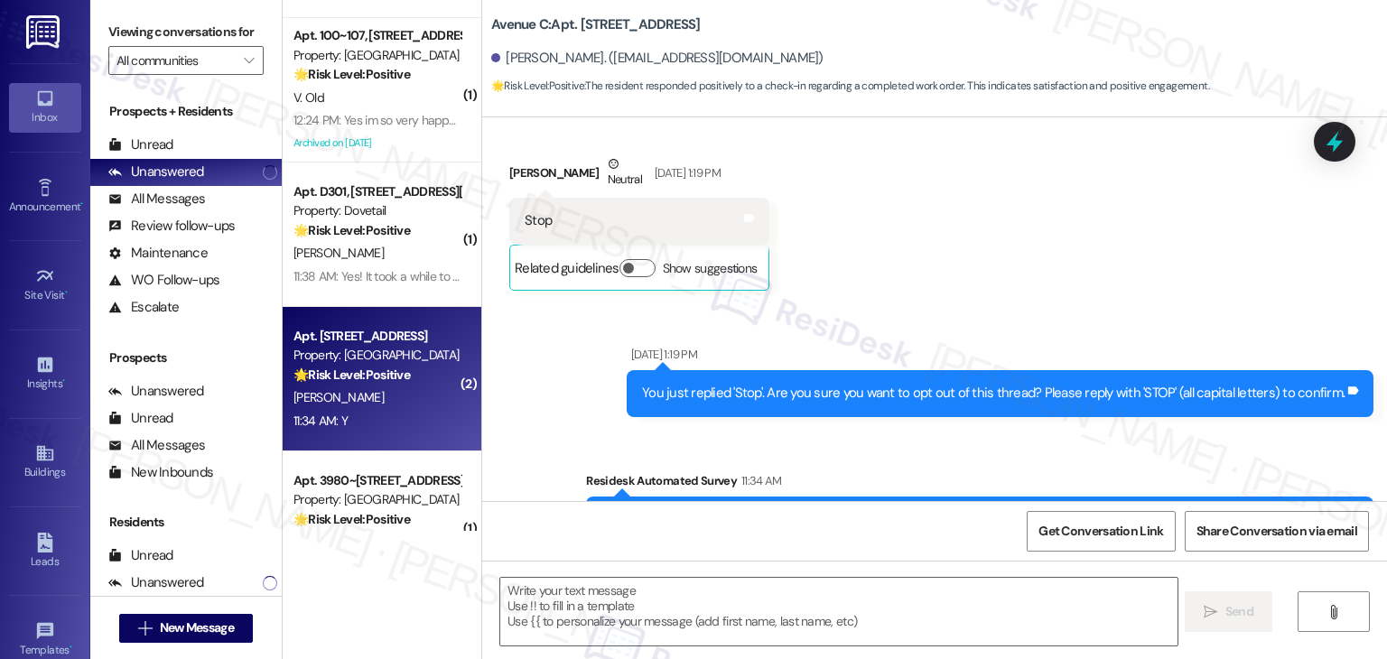
type textarea "Fetching suggested responses. Please feel free to read through the conversation…"
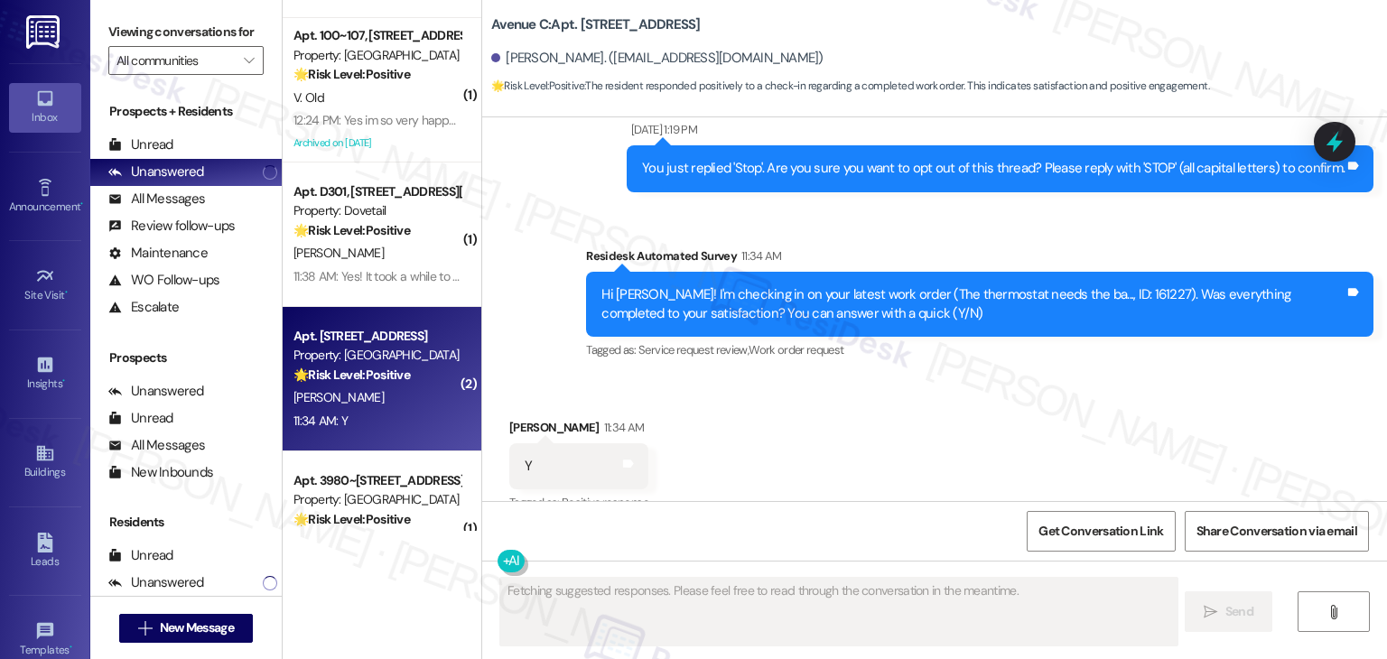
scroll to position [550, 0]
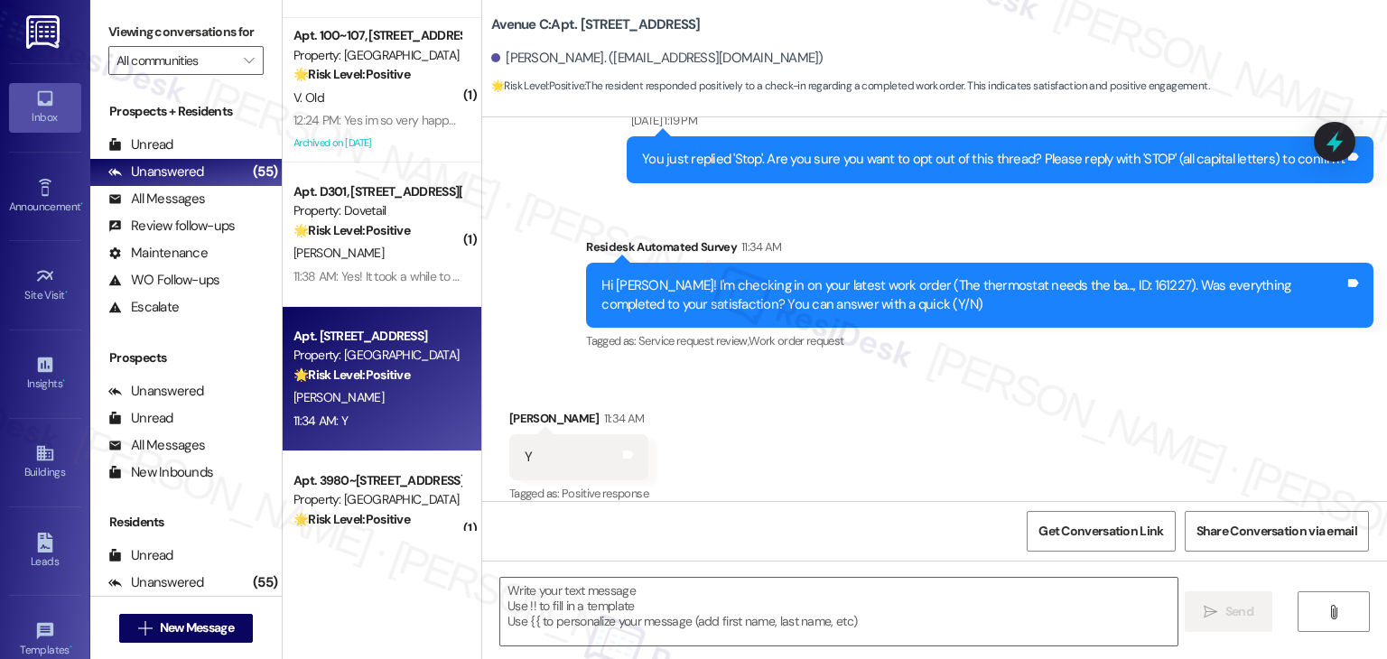
click at [798, 399] on div "Received via SMS Paula Walter 11:34 AM Y Tags and notes Tagged as: Positive res…" at bounding box center [934, 445] width 905 height 153
click at [860, 407] on div "Received via SMS Paula Walter 11:34 AM Y Tags and notes Tagged as: Positive res…" at bounding box center [934, 445] width 905 height 153
click at [690, 602] on textarea at bounding box center [838, 612] width 677 height 68
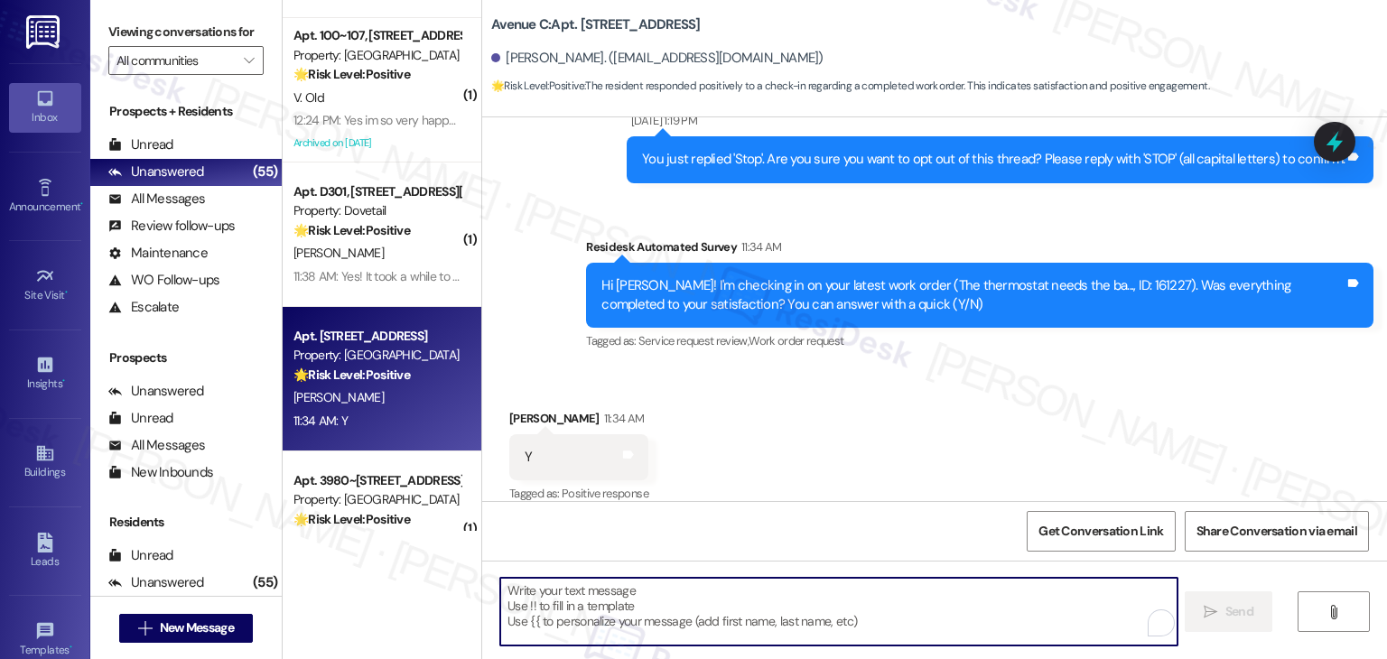
paste textarea "Hi {{first_name}}, thanks for confirming! Glad to hear the work order — was res…"
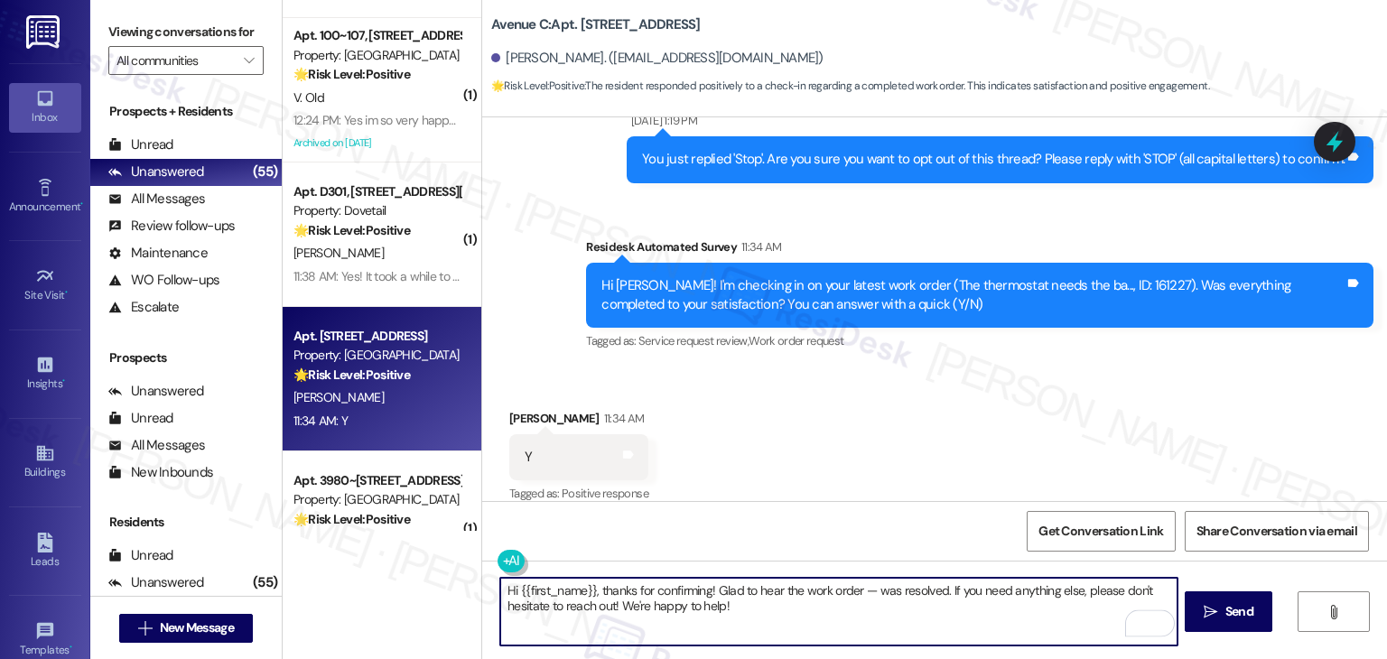
click at [863, 588] on textarea "Hi {{first_name}}, thanks for confirming! Glad to hear the work order — was res…" at bounding box center [838, 612] width 677 height 68
type textarea "Hi {{first_name}}, thanks for confirming! Glad to hear the work order 161227 wa…"
click at [884, 462] on div "Received via SMS Paula Walter 11:34 AM Y Tags and notes Tagged as: Positive res…" at bounding box center [934, 445] width 905 height 153
click at [760, 611] on textarea "Hi {{first_name}}, thanks for confirming! Glad to hear the work order 161227 wa…" at bounding box center [838, 612] width 677 height 68
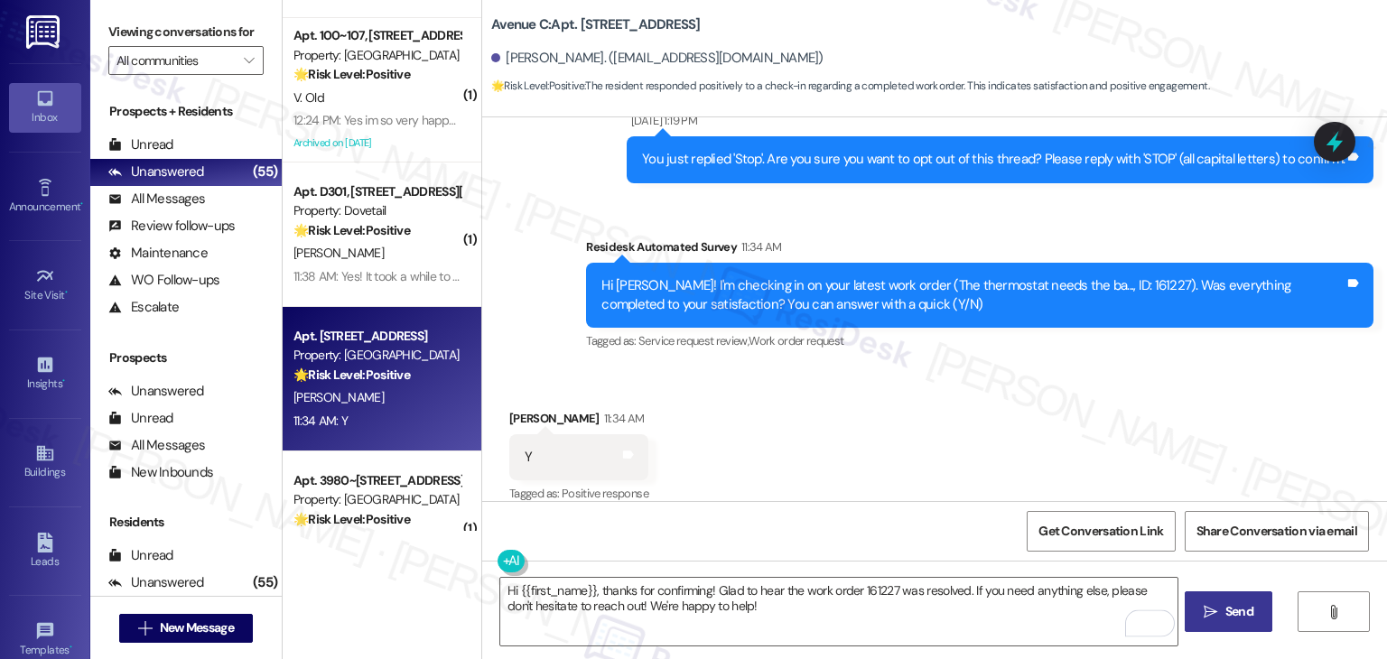
click at [1209, 611] on icon "" at bounding box center [1211, 612] width 14 height 14
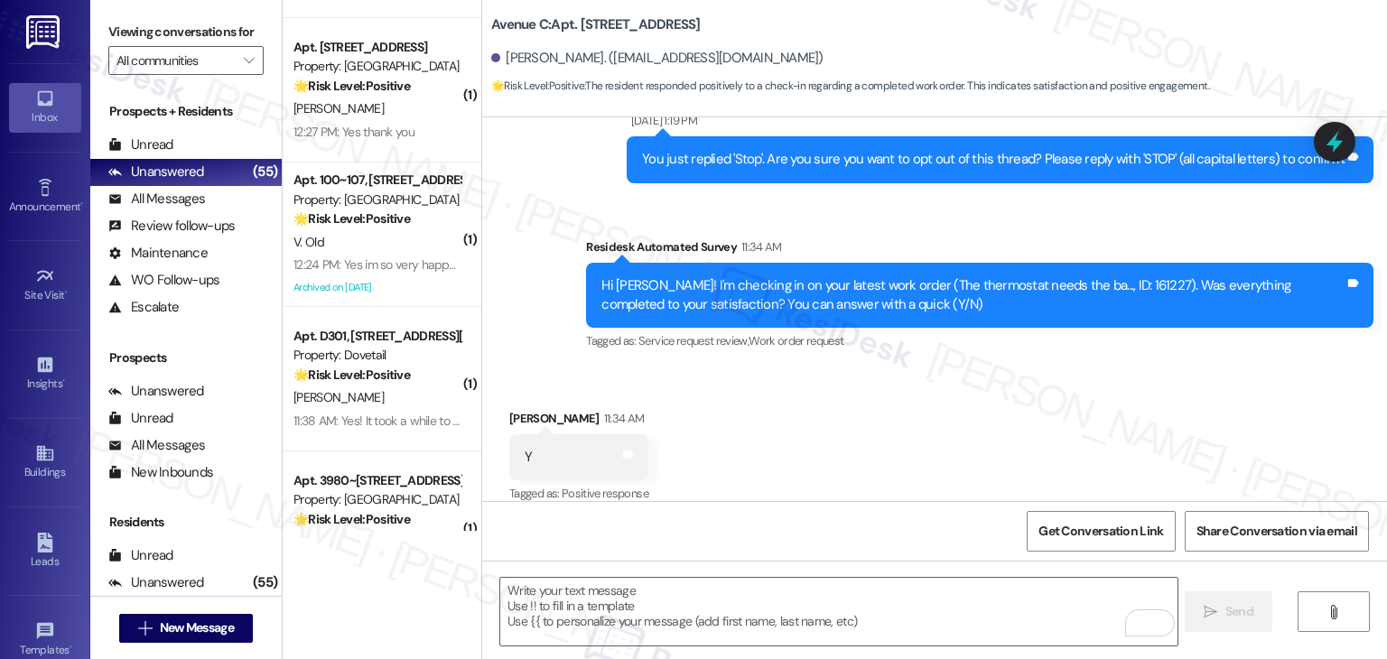
click at [892, 447] on div "Received via SMS Paula Walter 11:34 AM Y Tags and notes Tagged as: Positive res…" at bounding box center [934, 445] width 905 height 153
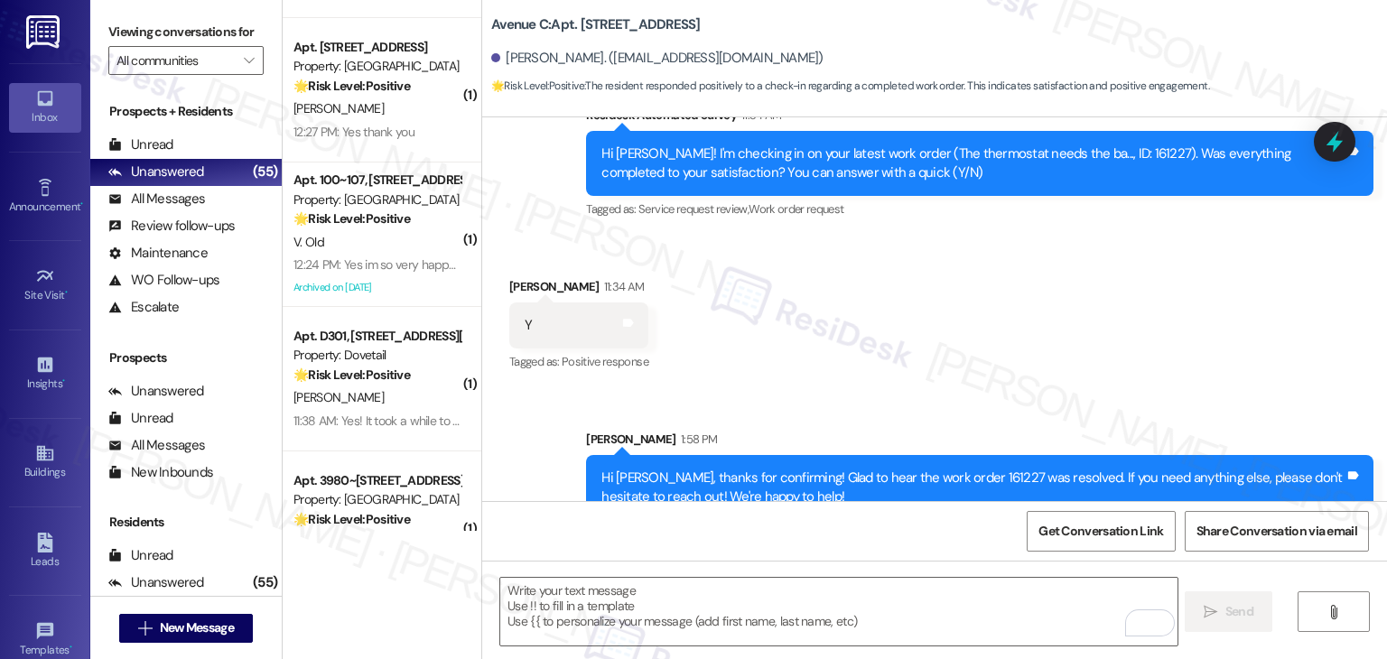
scroll to position [696, 0]
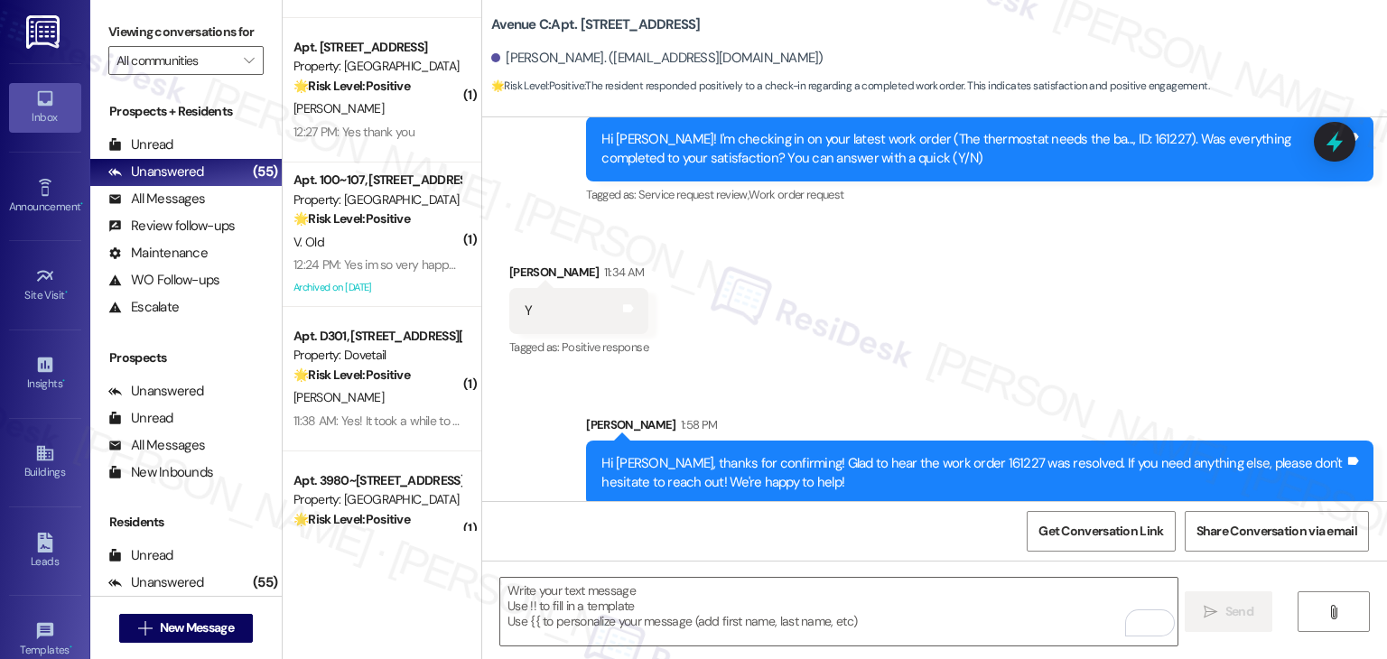
click at [916, 302] on div "Received via SMS Paula Walter 11:34 AM Y Tags and notes Tagged as: Positive res…" at bounding box center [934, 298] width 905 height 153
click at [701, 604] on textarea "To enrich screen reader interactions, please activate Accessibility in Grammarl…" at bounding box center [838, 612] width 677 height 68
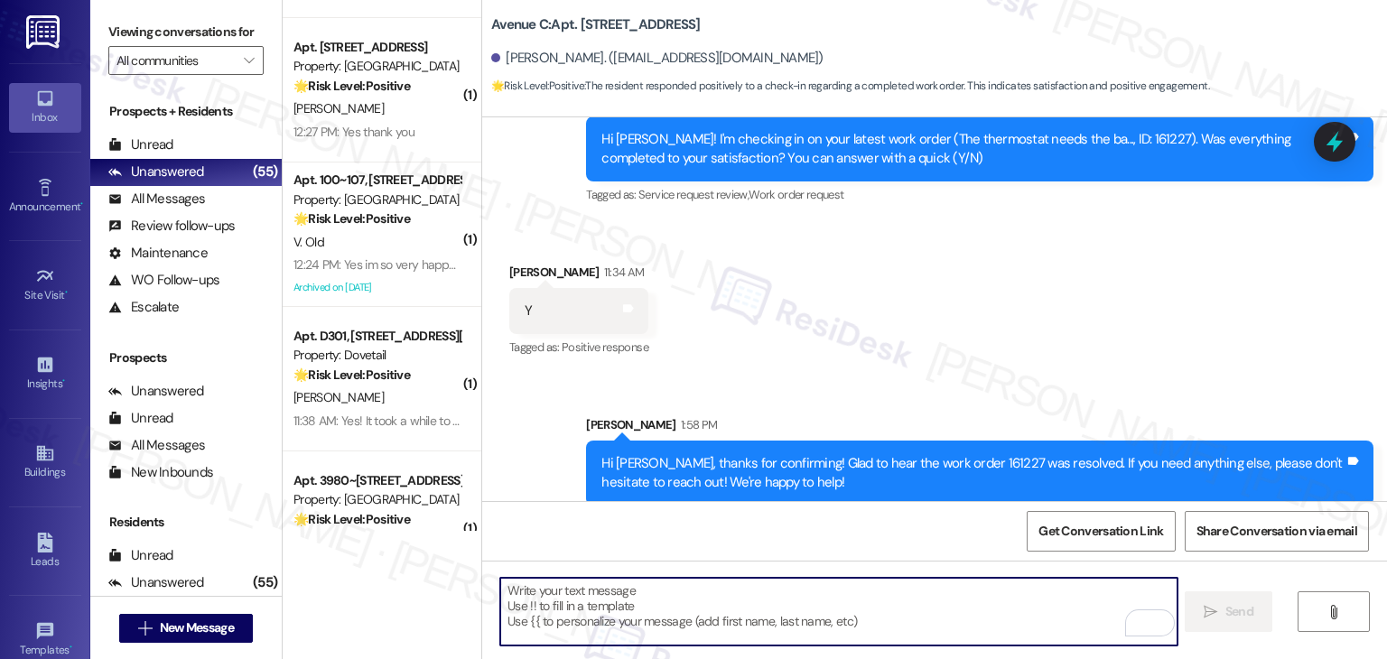
paste textarea "We're eager to know if {{property}} has met your expectations. Your feedback is…"
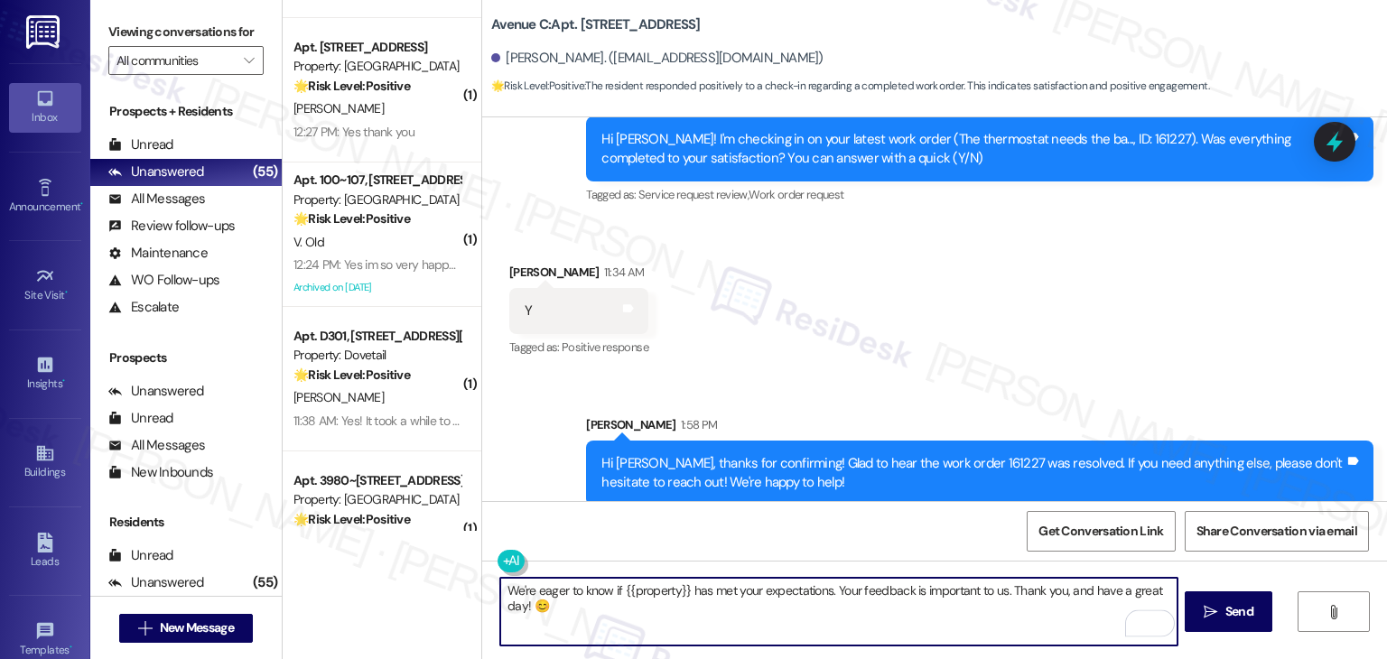
type textarea "We're eager to know if {{property}} has met your expectations. Your feedback is…"
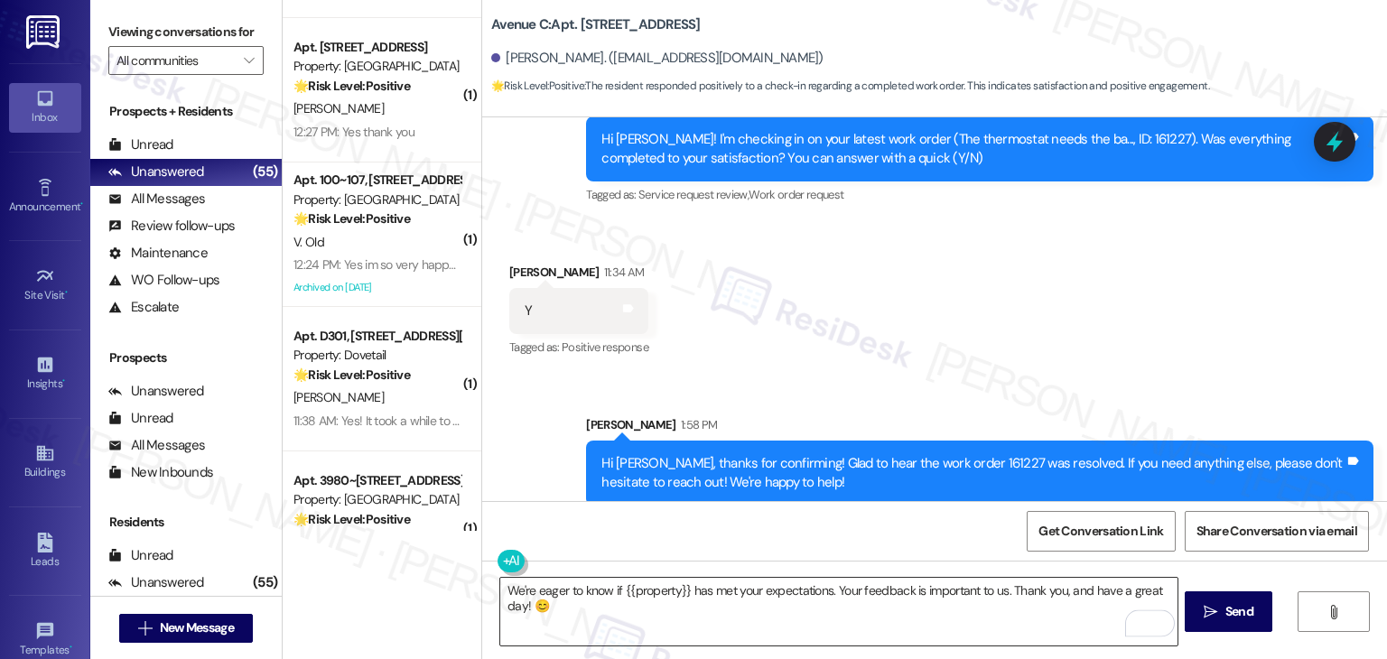
click at [927, 611] on textarea "We're eager to know if {{property}} has met your expectations. Your feedback is…" at bounding box center [838, 612] width 677 height 68
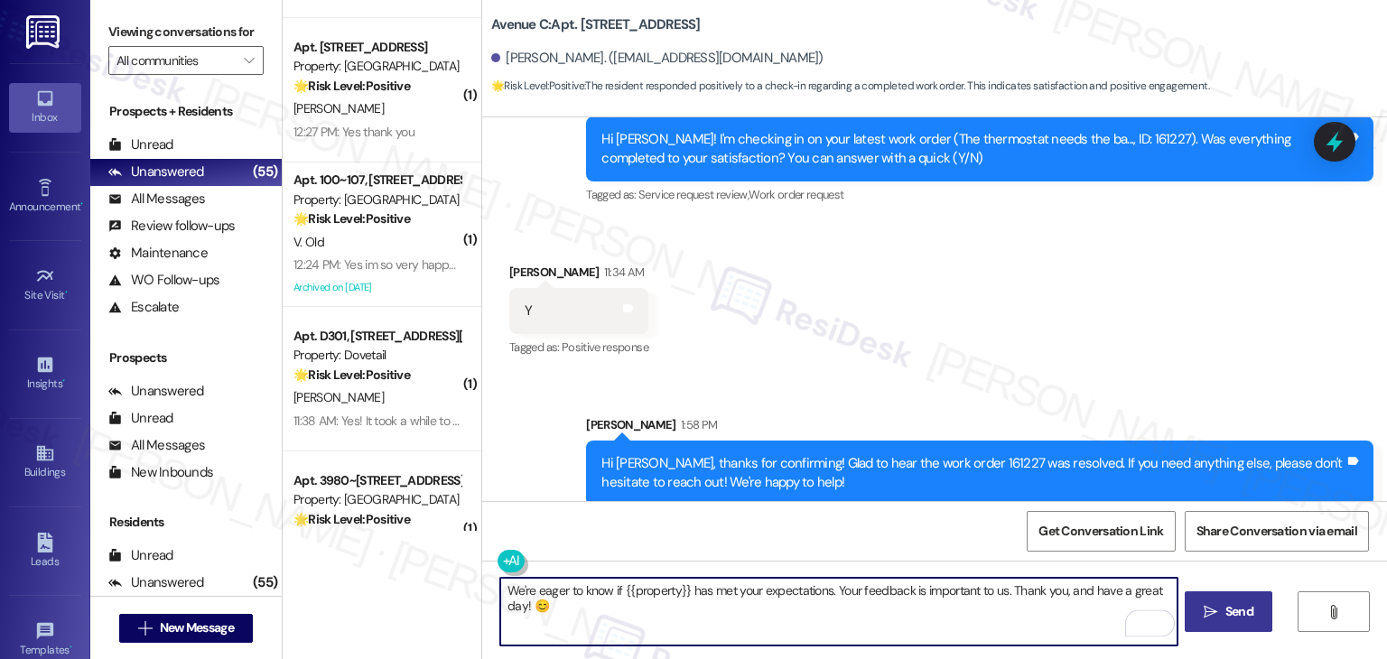
click at [1210, 615] on icon "" at bounding box center [1211, 612] width 14 height 14
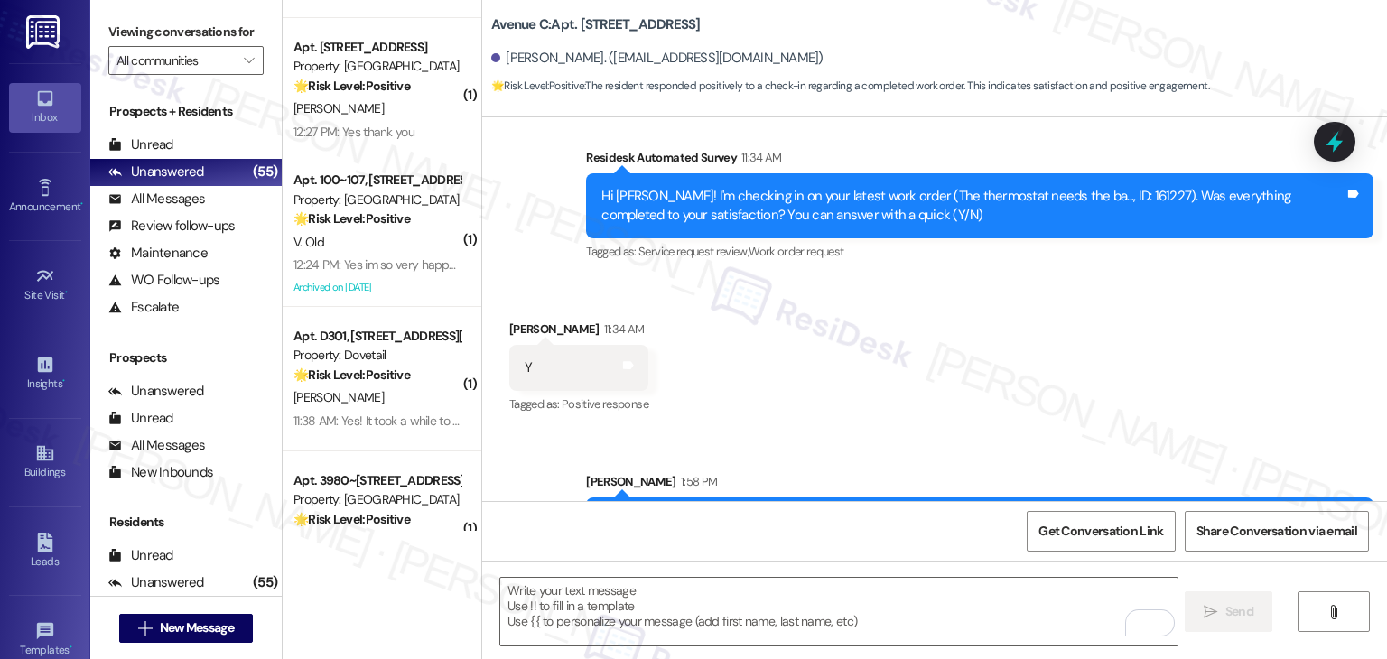
scroll to position [822, 0]
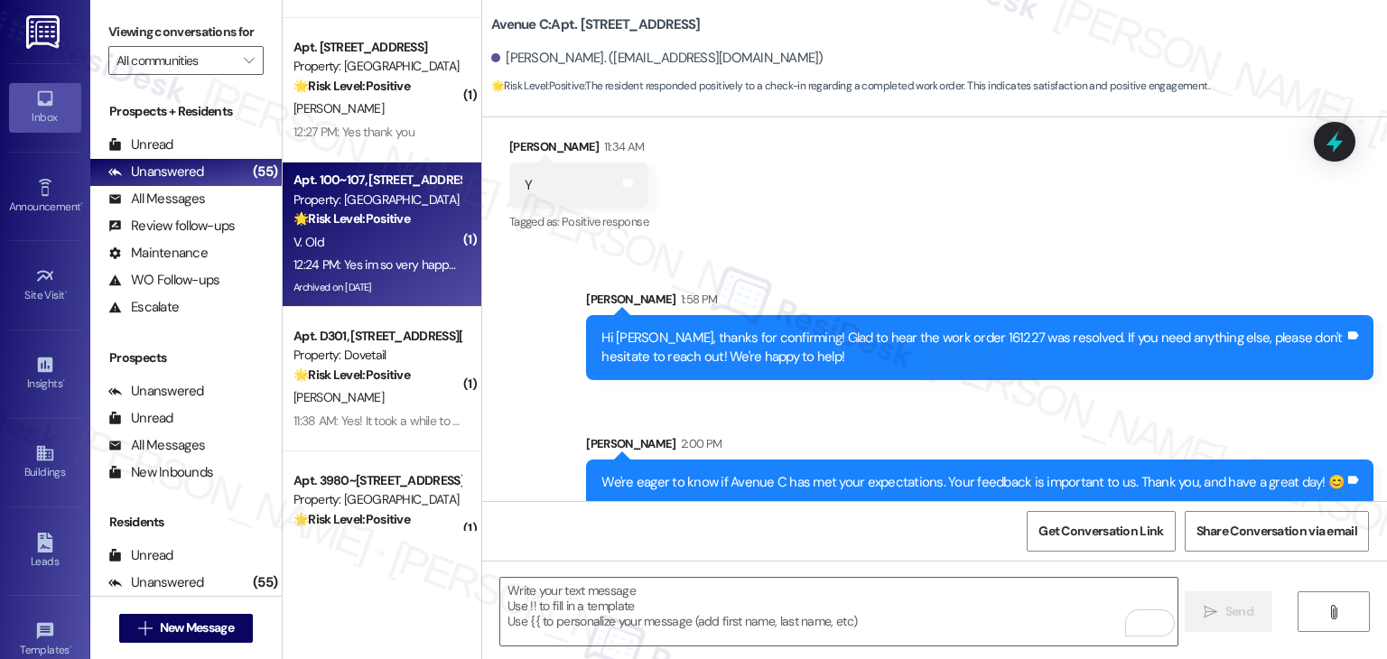
click at [351, 245] on div "V. Old" at bounding box center [377, 242] width 171 height 23
type textarea "Fetching suggested responses. Please feel free to read through the conversation…"
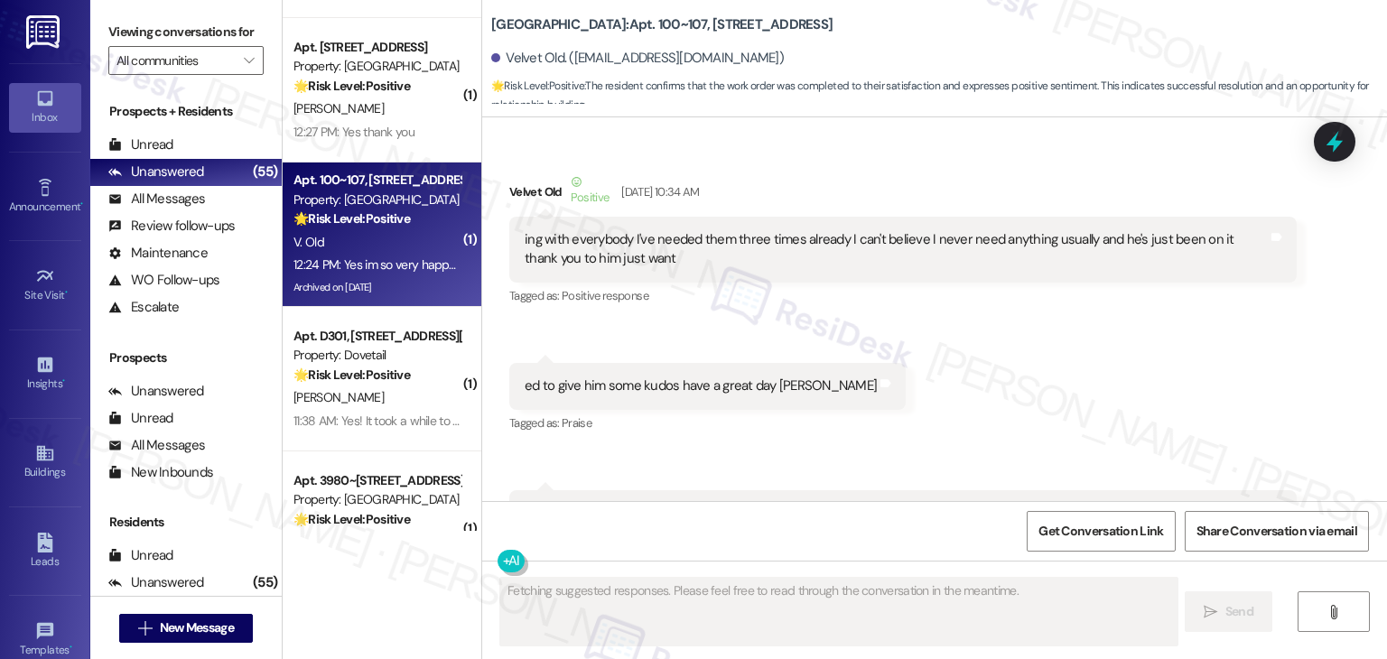
scroll to position [14805, 0]
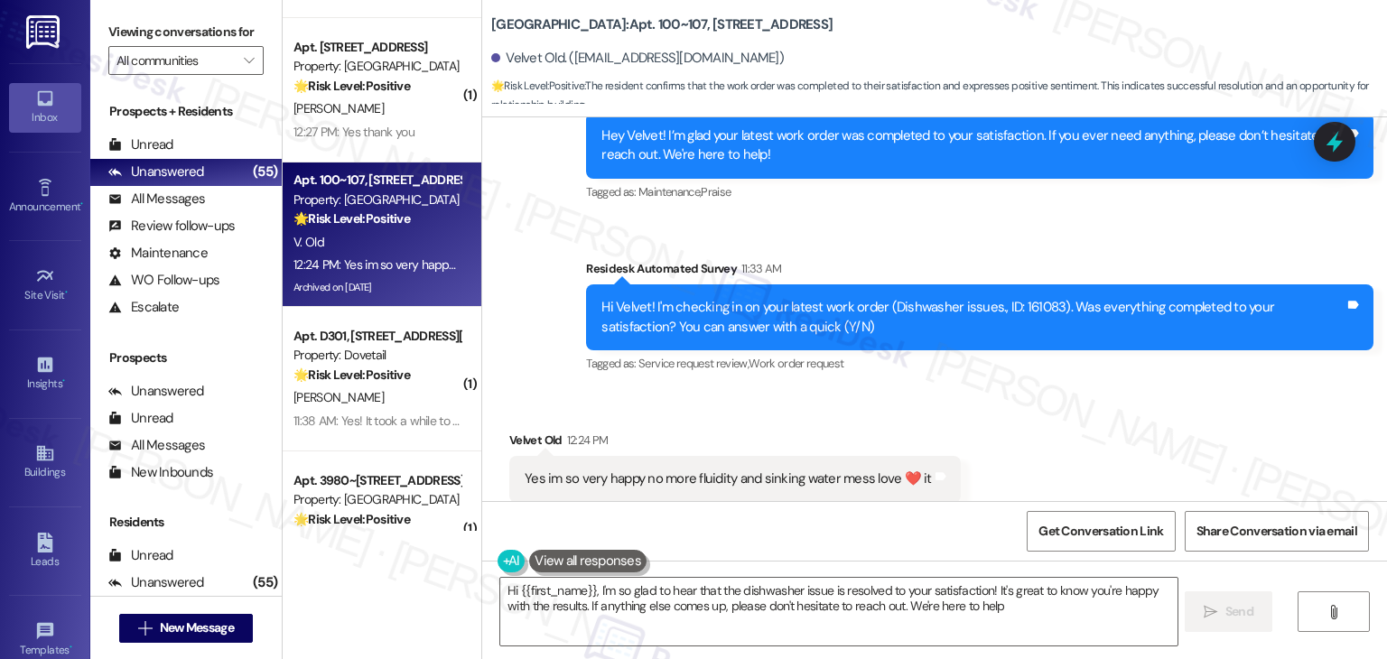
type textarea "Hi {{first_name}}, I'm so glad to hear that the dishwasher issue is resolved to…"
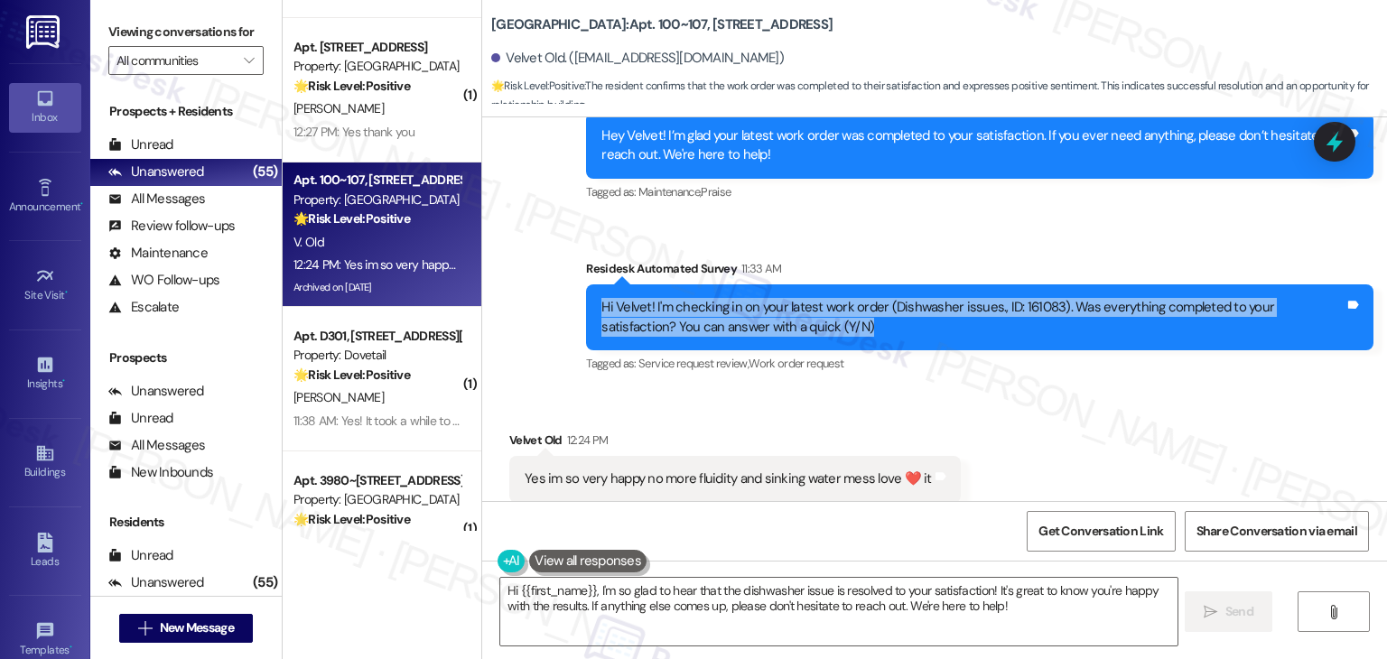
drag, startPoint x: 795, startPoint y: 283, endPoint x: 551, endPoint y: 265, distance: 244.5
click at [551, 265] on div "Sent via SMS ResiDesk After Hours Assistant Aug 15, 2025 at 6:31 PM Thank you f…" at bounding box center [934, 133] width 905 height 516
copy div "Hi Velvet! I'm checking in on your latest work order (Dishwasher issues., ID: 1…"
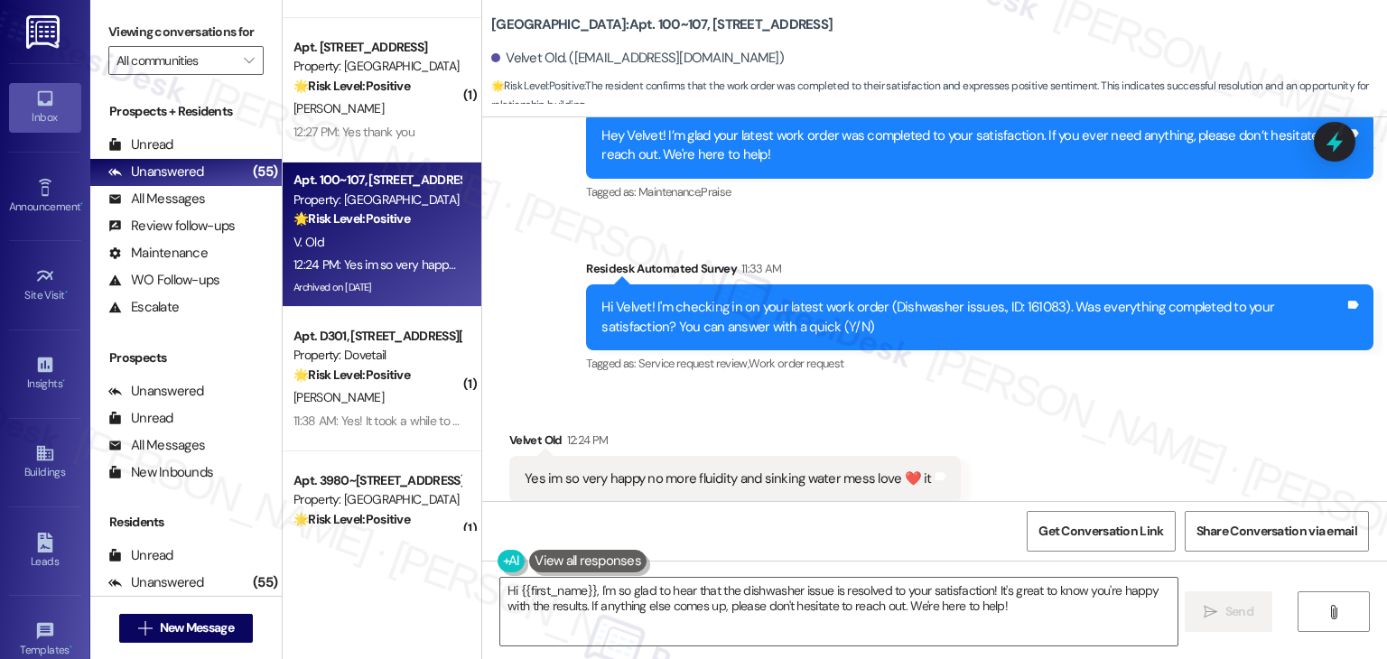
click at [1072, 390] on div "Received via SMS Velvet Old 12:24 PM Yes im so very happy no more fluidity and …" at bounding box center [934, 466] width 905 height 153
click at [1044, 610] on textarea "Hi {{first_name}}, I'm so glad to hear that the dishwasher issue is resolved to…" at bounding box center [838, 612] width 677 height 68
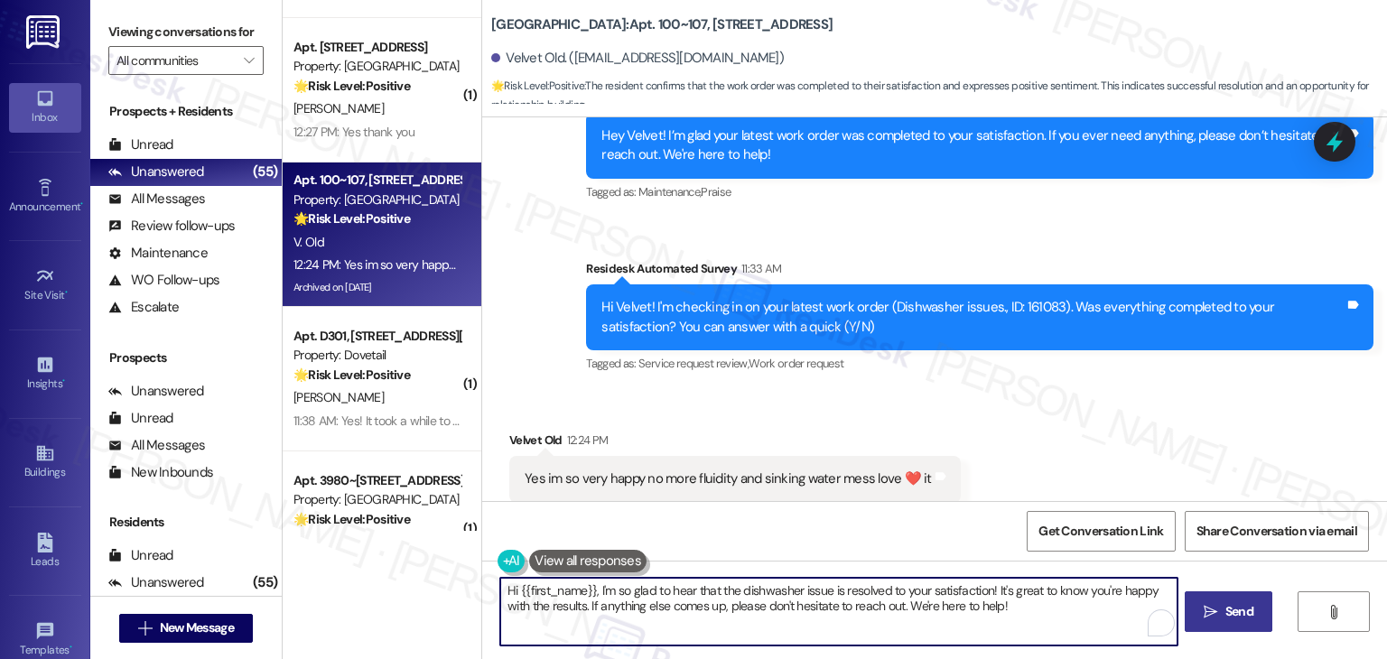
click at [1210, 615] on icon "" at bounding box center [1211, 612] width 14 height 14
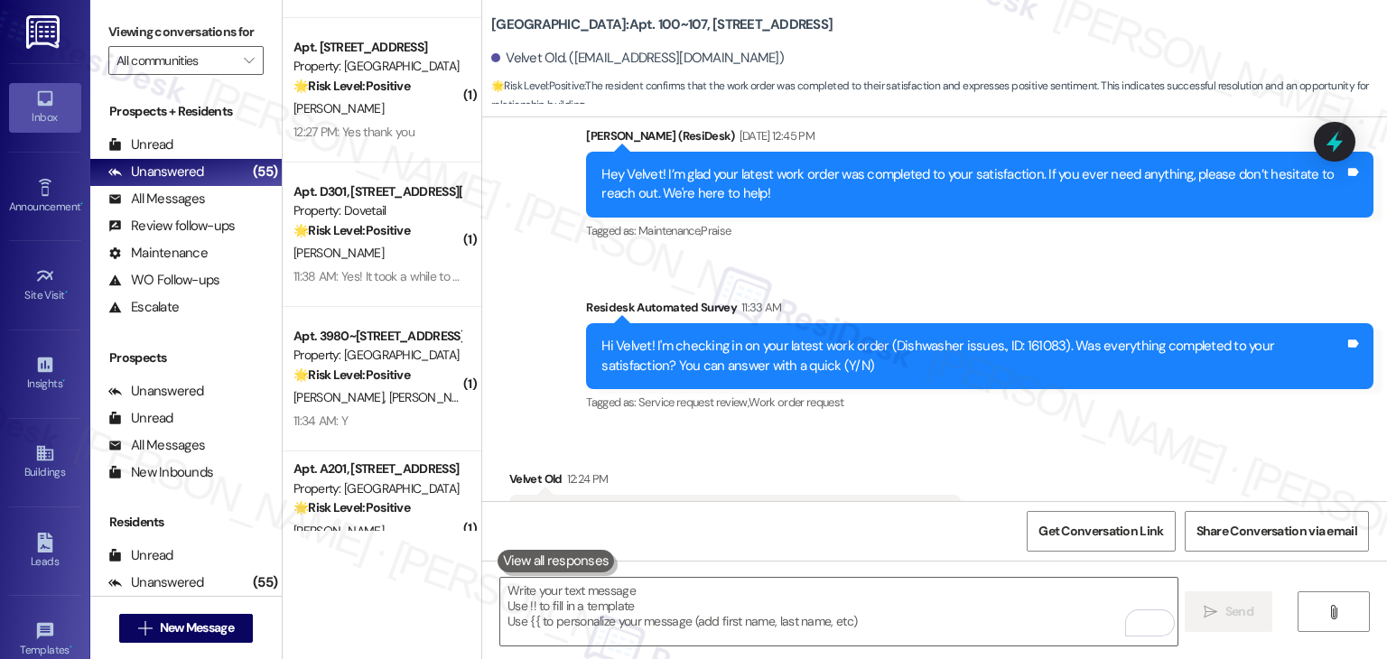
scroll to position [14950, 0]
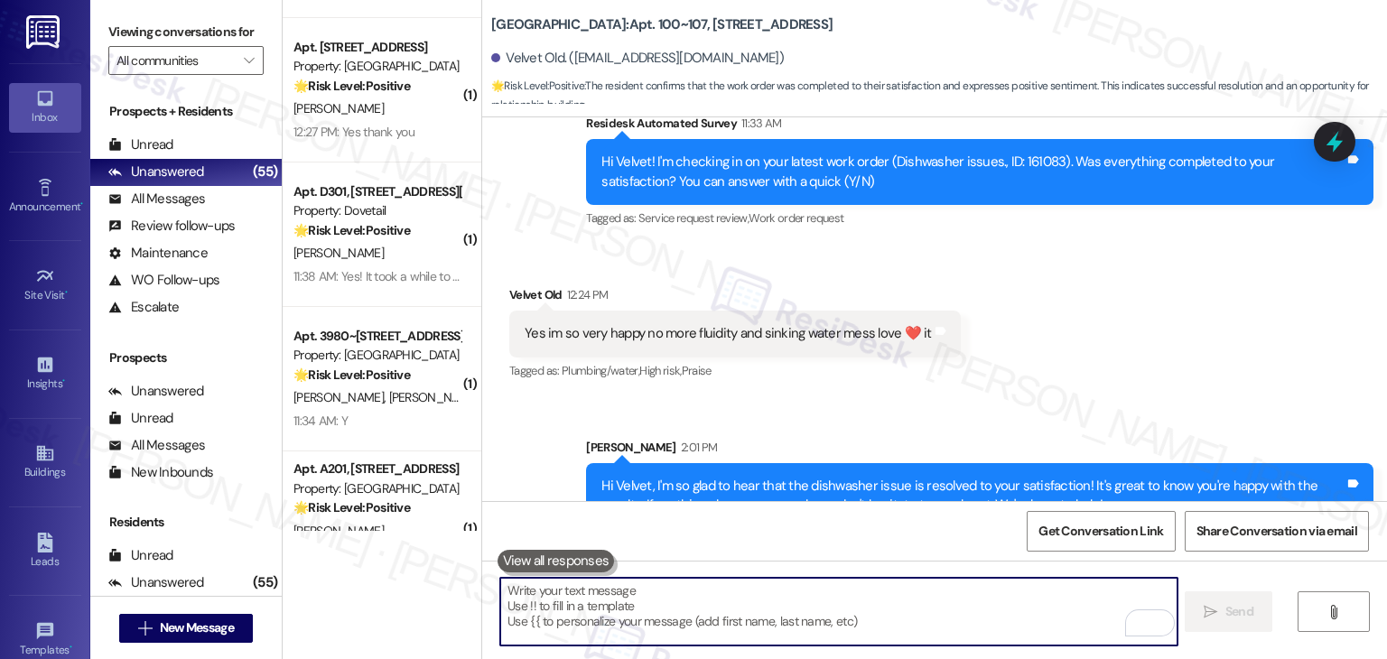
click at [737, 594] on textarea "To enrich screen reader interactions, please activate Accessibility in Grammarl…" at bounding box center [838, 612] width 677 height 68
paste textarea "We're eager to know if {{property}} has met your expectations. Your feedback is…"
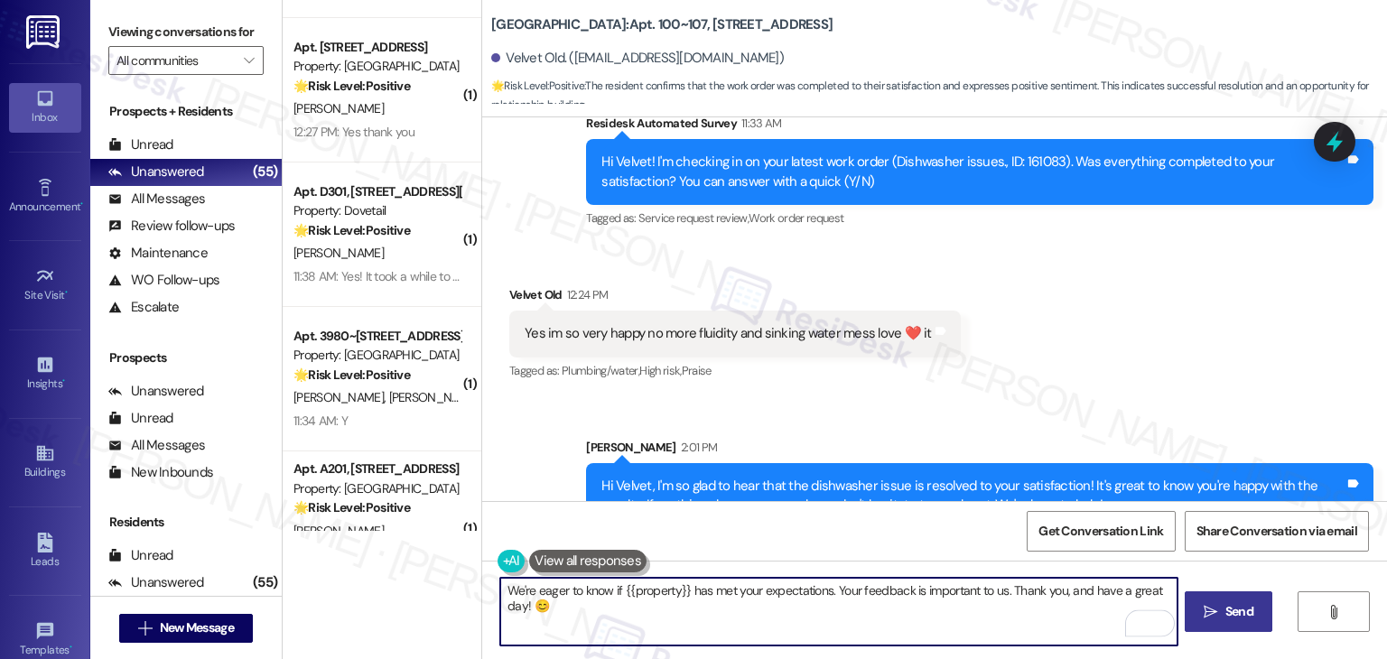
type textarea "We're eager to know if {{property}} has met your expectations. Your feedback is…"
click at [1233, 611] on span "Send" at bounding box center [1240, 611] width 28 height 19
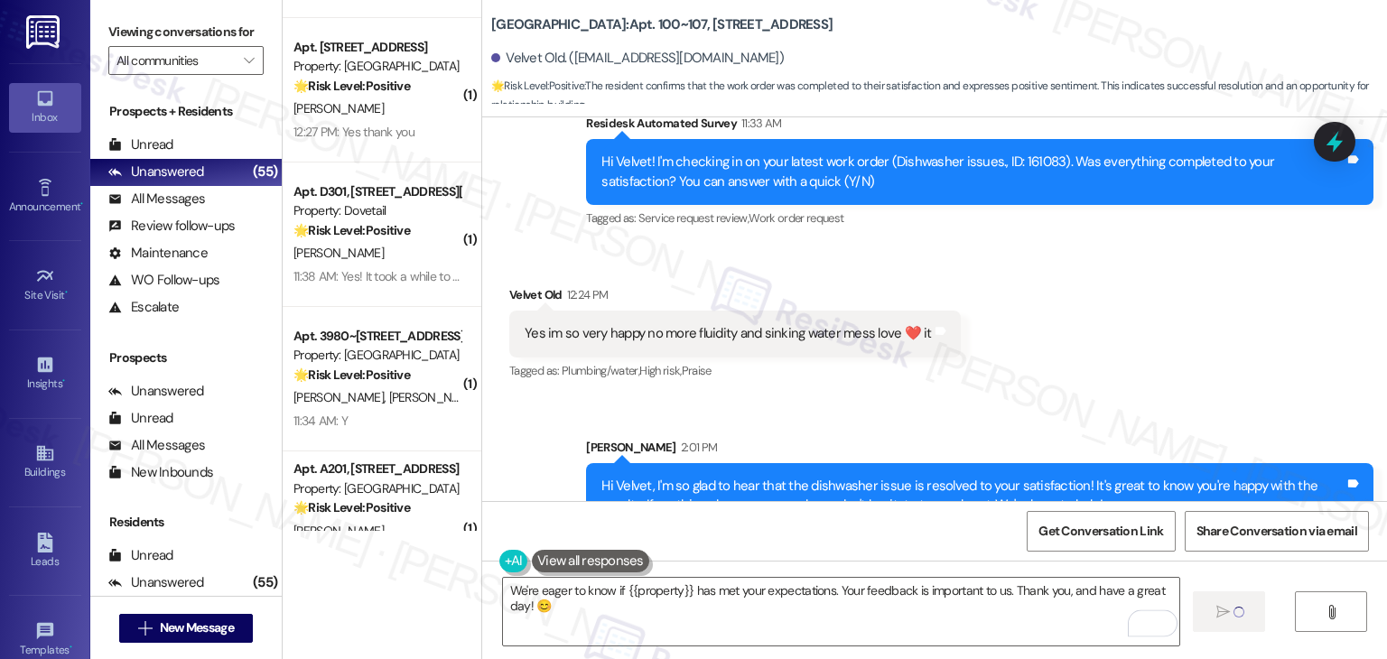
click at [1121, 285] on div "Received via SMS Velvet Old 12:24 PM Yes im so very happy no more fluidity and …" at bounding box center [934, 321] width 905 height 153
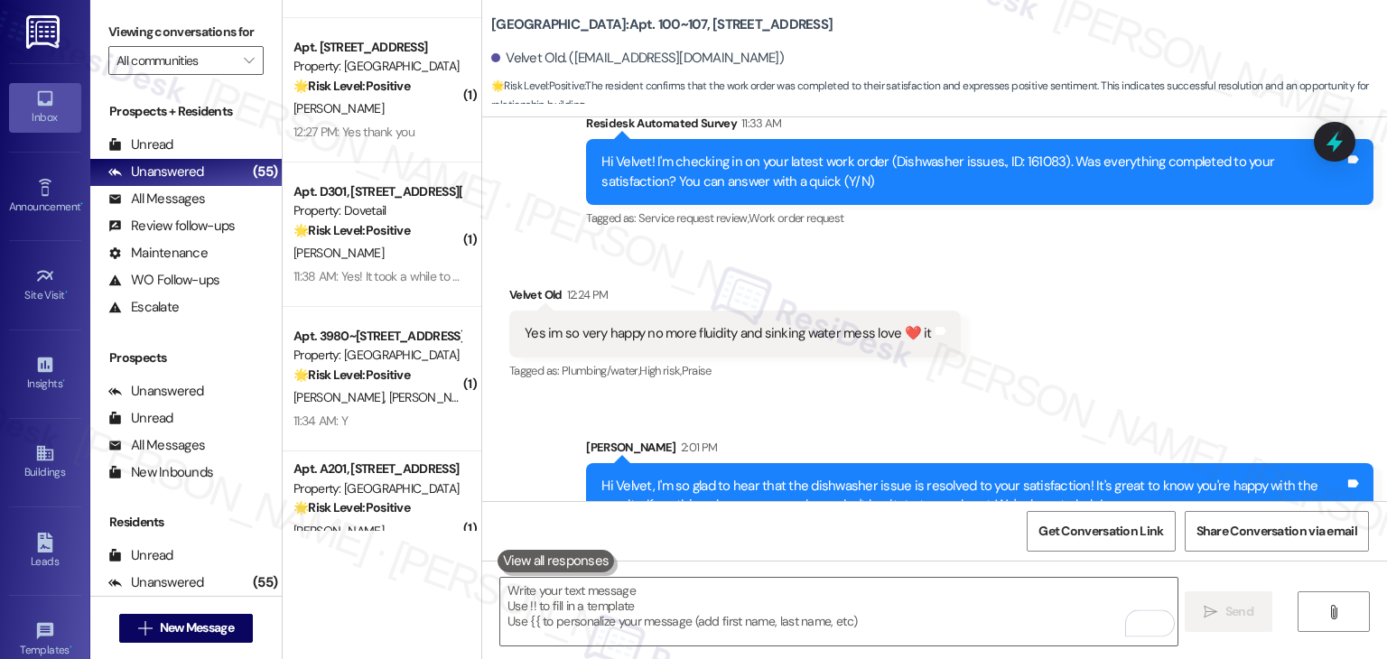
scroll to position [14804, 0]
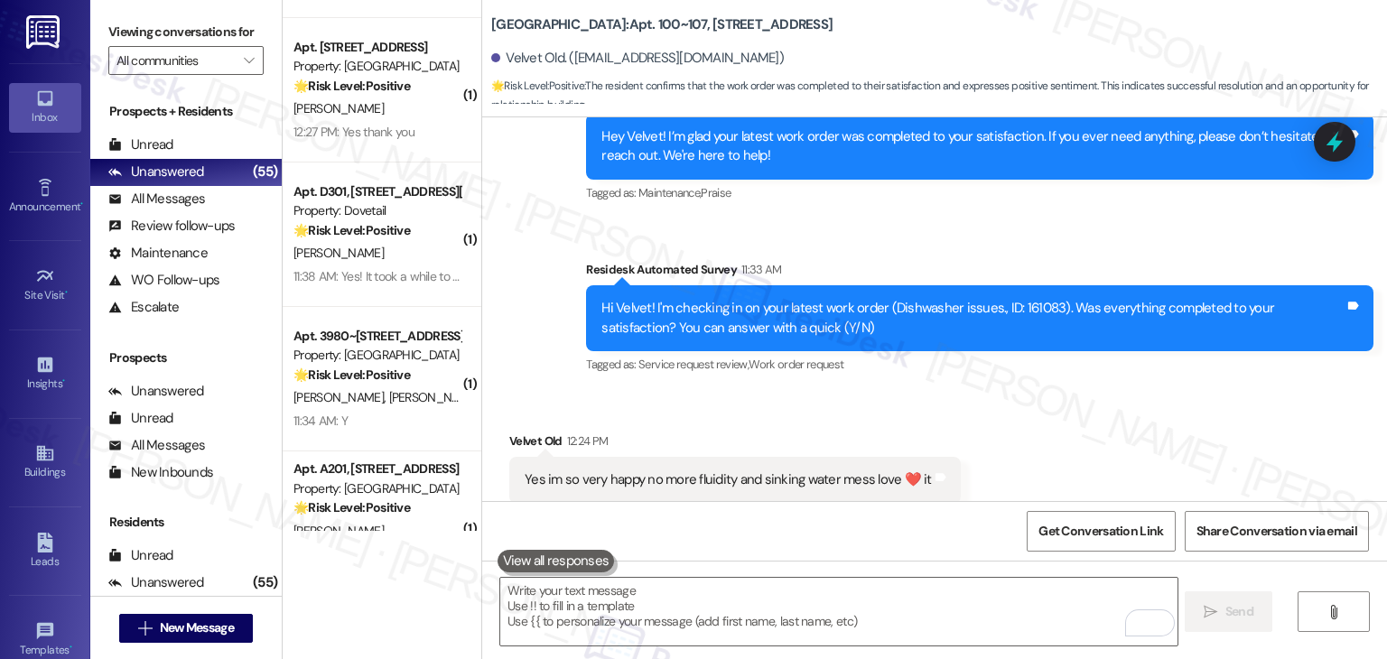
click at [1117, 344] on div "Survey, sent via SMS Residesk Automated Survey 11:33 AM Hi Velvet! I'm checking…" at bounding box center [980, 319] width 815 height 145
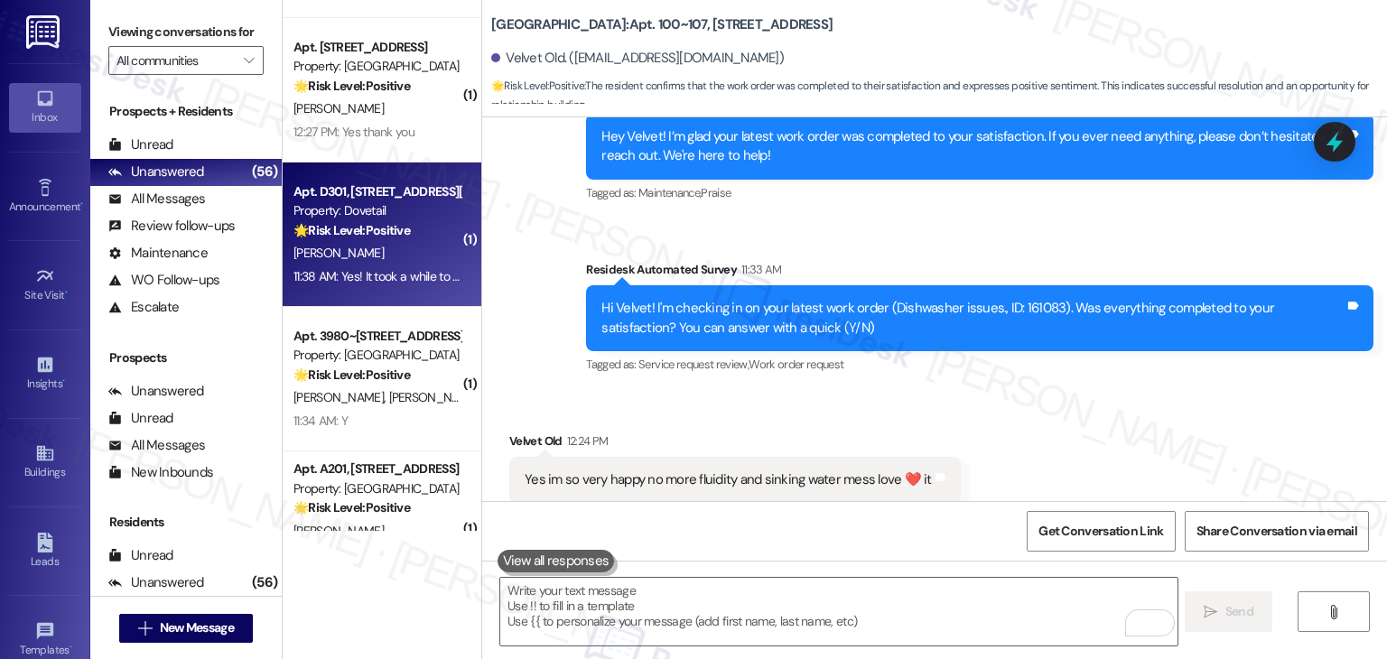
click at [341, 266] on div "11:38 AM: Yes! It took a while to fix, but the problem was not an easy fix, so …" at bounding box center [377, 277] width 171 height 23
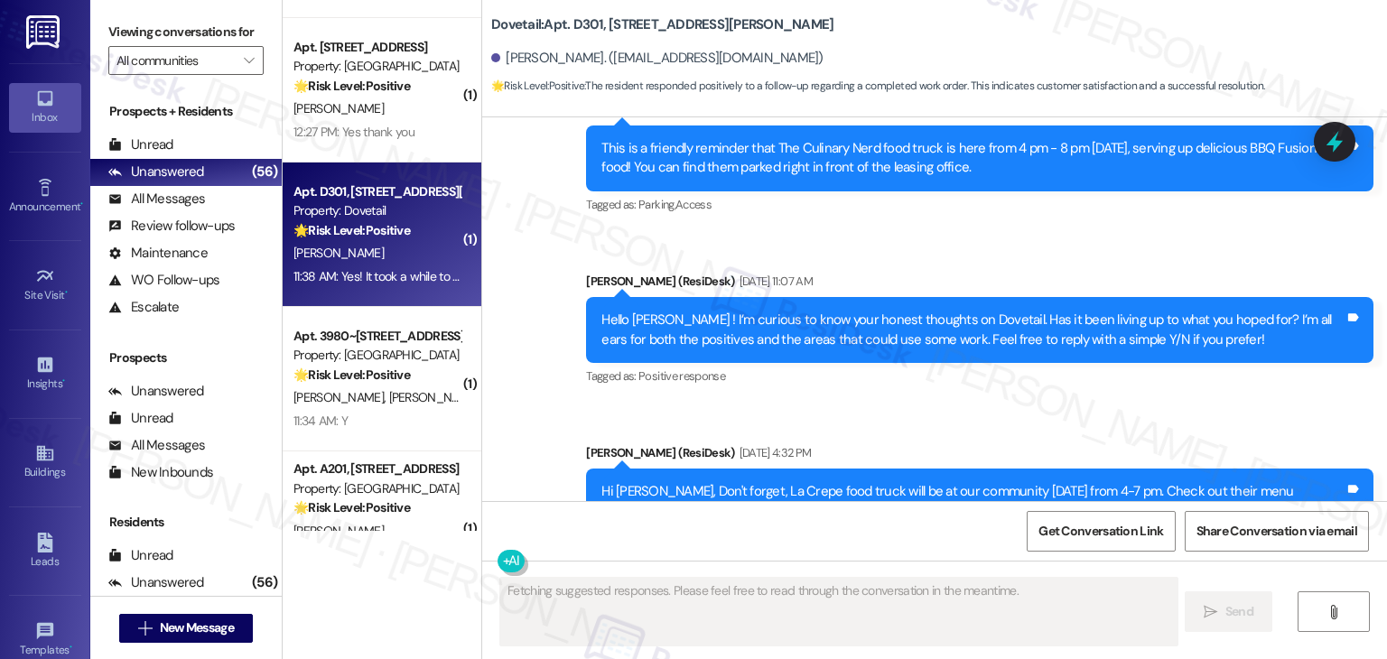
type textarea "Fetching suggested responses. Please feel free to read through the conversation…"
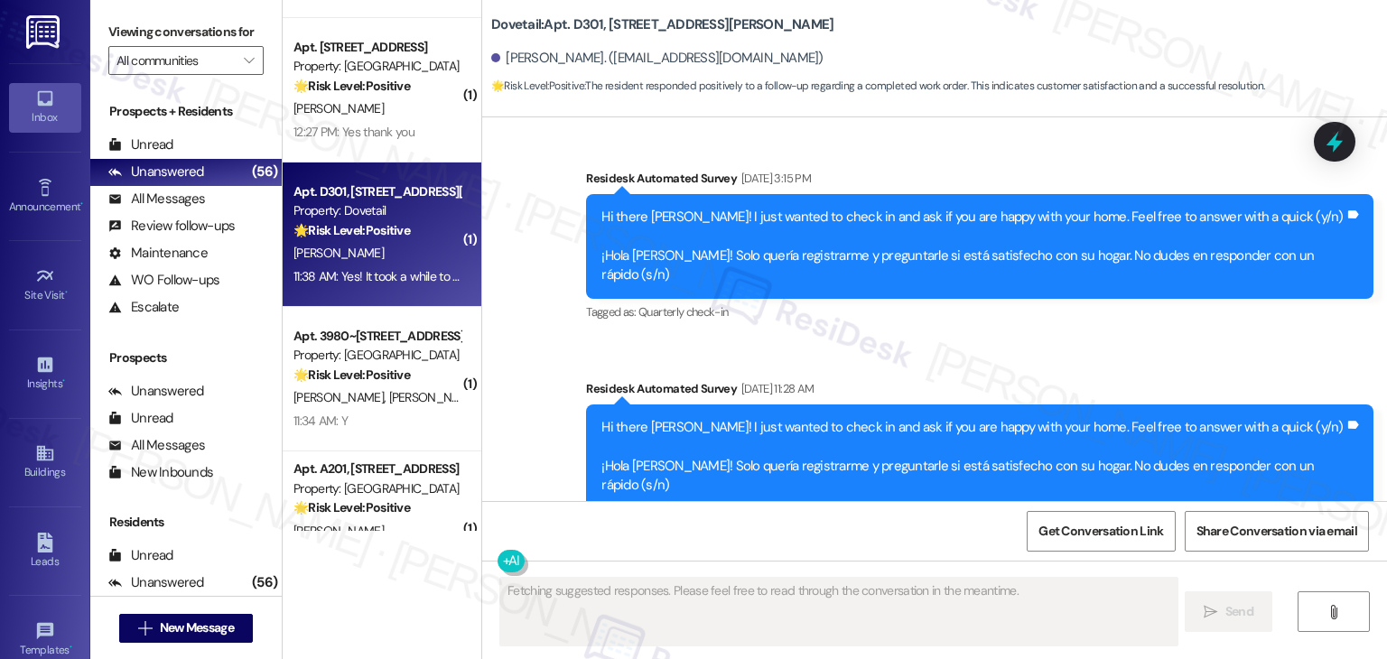
scroll to position [3823, 0]
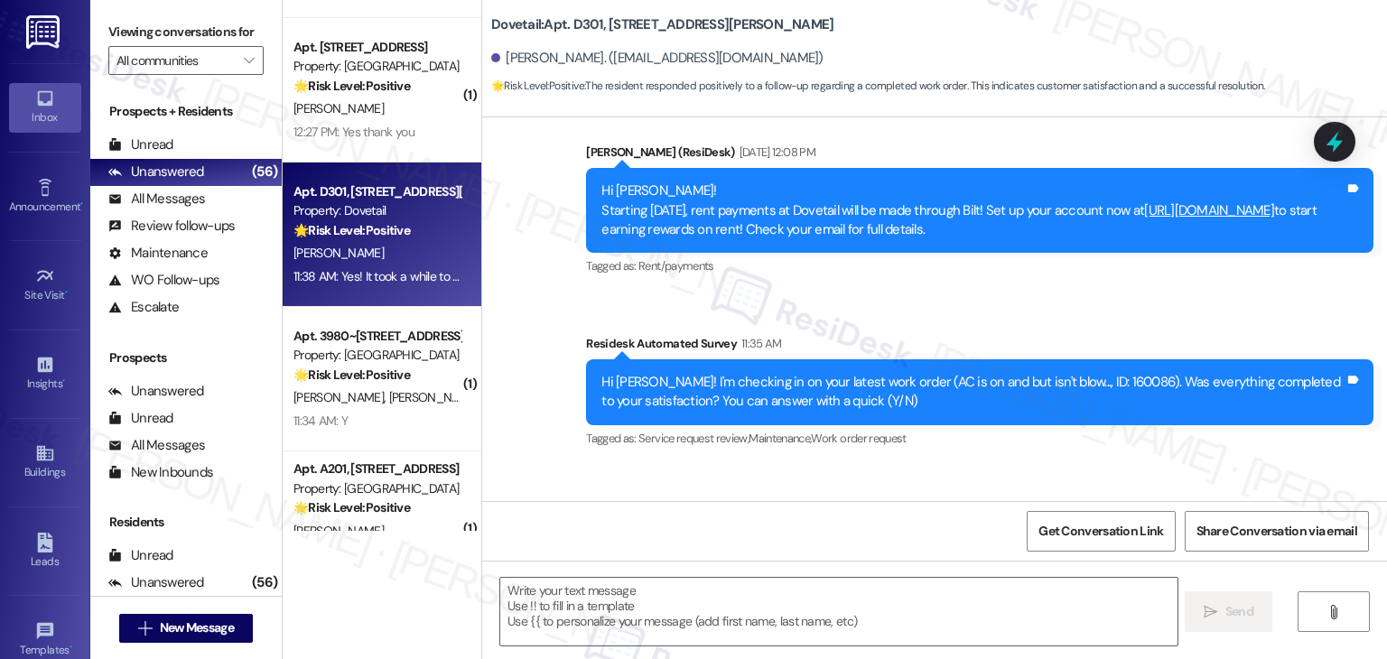
click at [1026, 465] on div "Received via SMS Kathleen Zwaanstra Neutral 11:38 AM Yes! It took a while to fi…" at bounding box center [934, 551] width 905 height 172
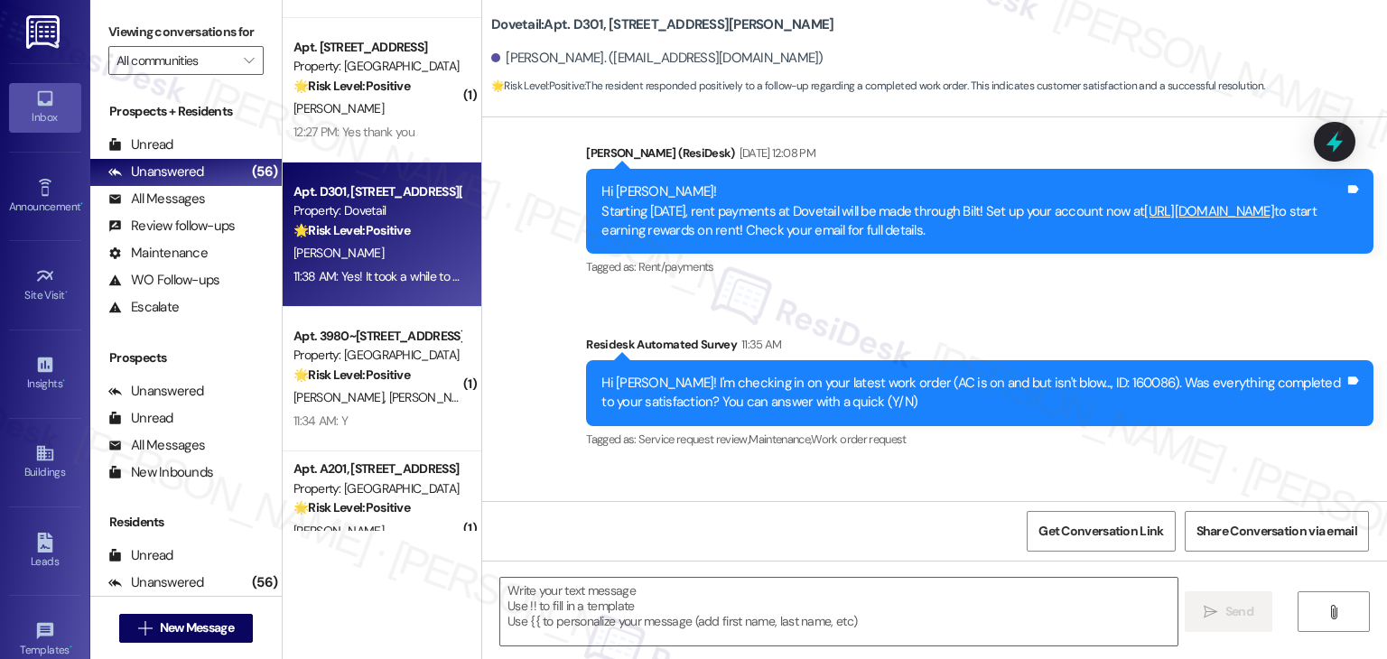
scroll to position [3824, 0]
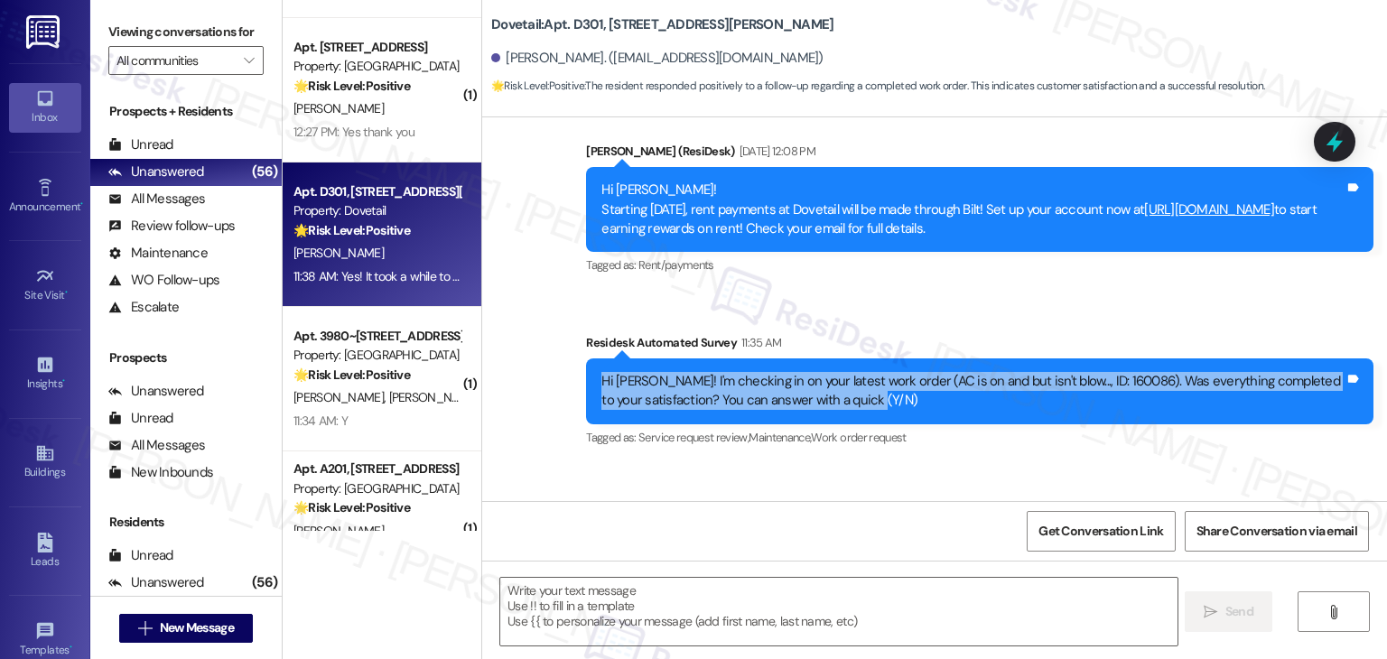
drag, startPoint x: 882, startPoint y: 263, endPoint x: 553, endPoint y: 232, distance: 331.1
copy div "Hi Kathleen! I'm checking in on your latest work order (AC is on and but isn't …"
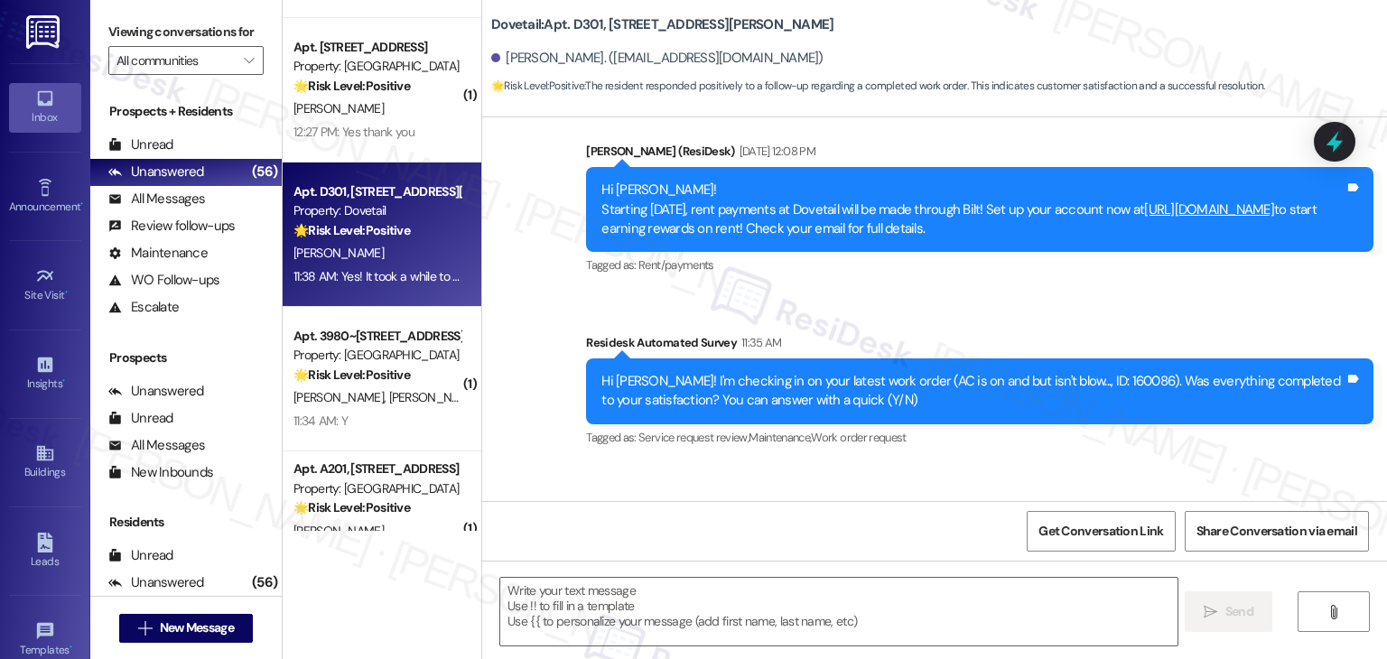
click at [725, 549] on div "Yes! It took a while to fix, but the problem was not an easy fix, so that makes…" at bounding box center [766, 572] width 514 height 46
copy div "Yes! It took a while to fix, but the problem was not an easy fix, so that makes…"
click at [701, 602] on textarea at bounding box center [838, 612] width 677 height 68
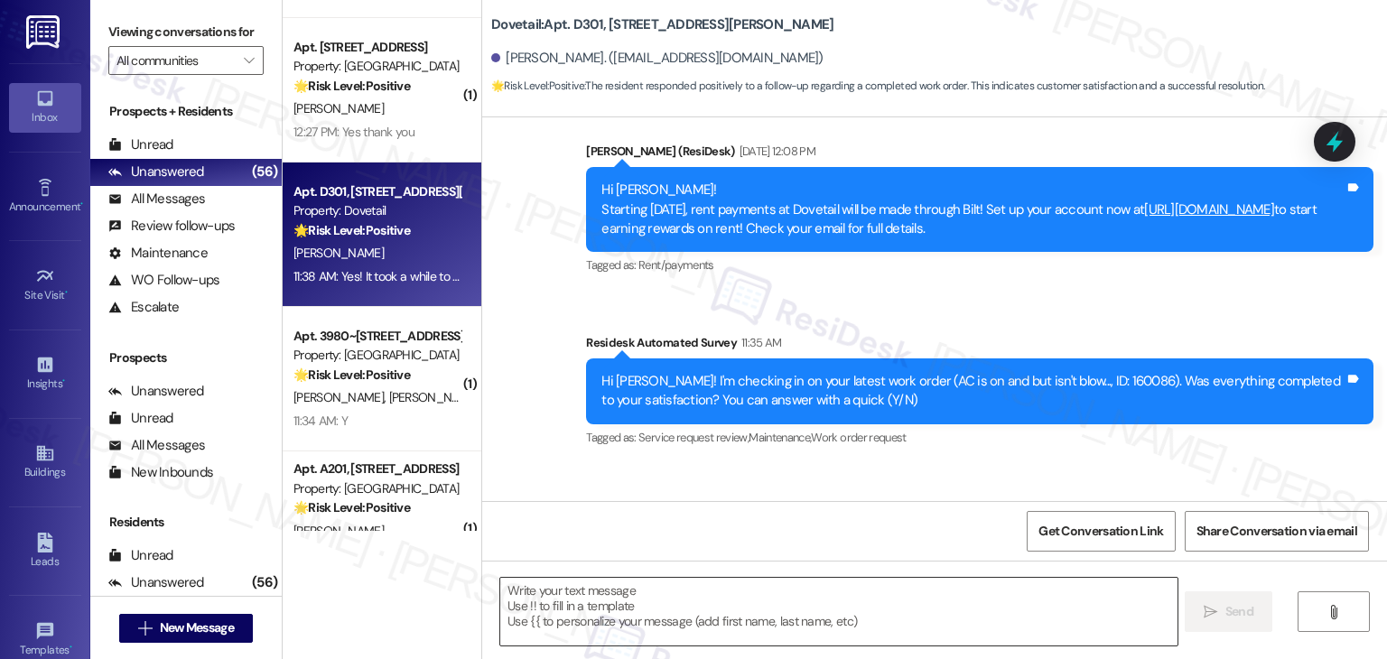
paste textarea "Hi Kathleen, thank you for confirming! I’m glad to hear the issue was resolved,…"
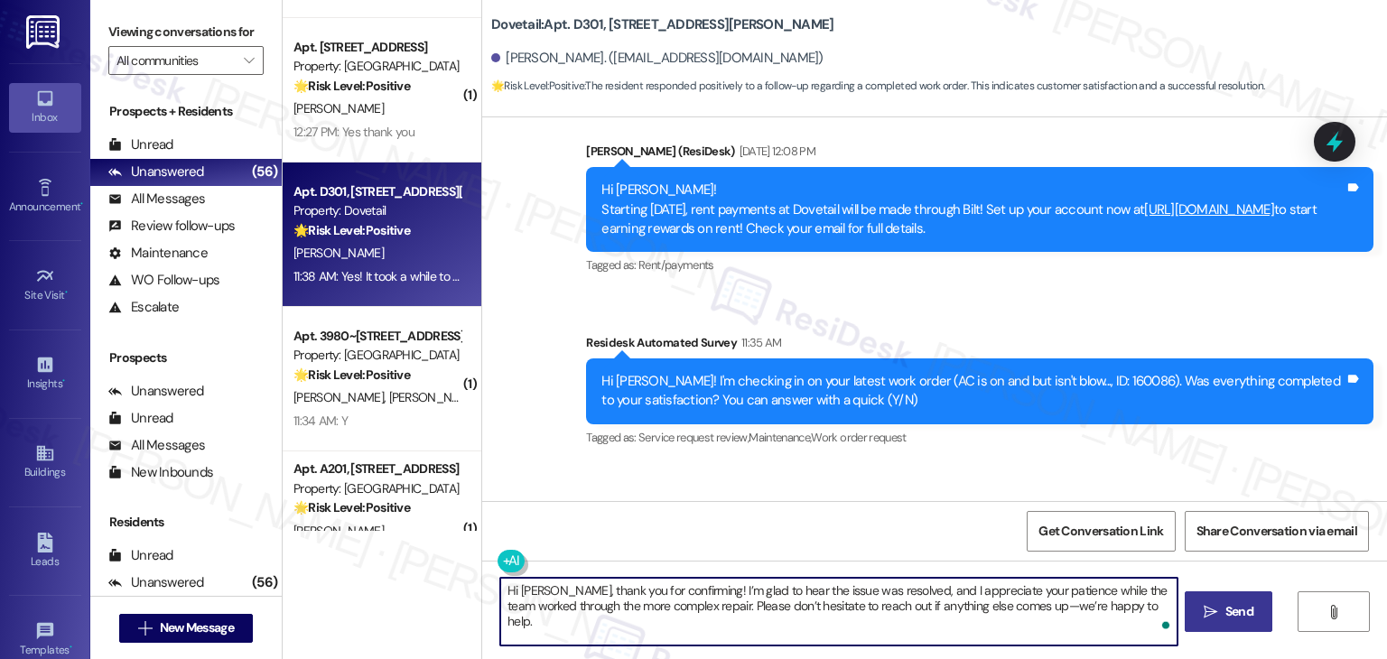
type textarea "Hi Kathleen, thank you for confirming! I’m glad to hear the issue was resolved,…"
click at [1235, 608] on span "Send" at bounding box center [1240, 611] width 28 height 19
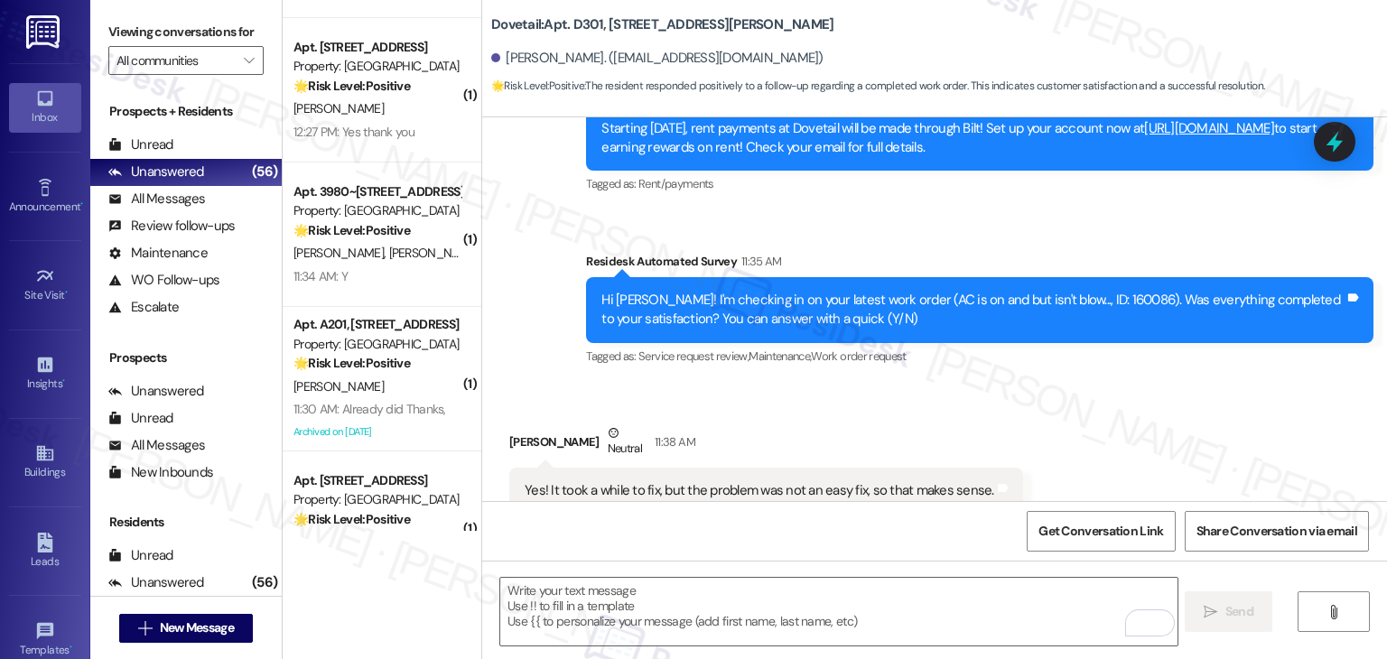
scroll to position [3823, 0]
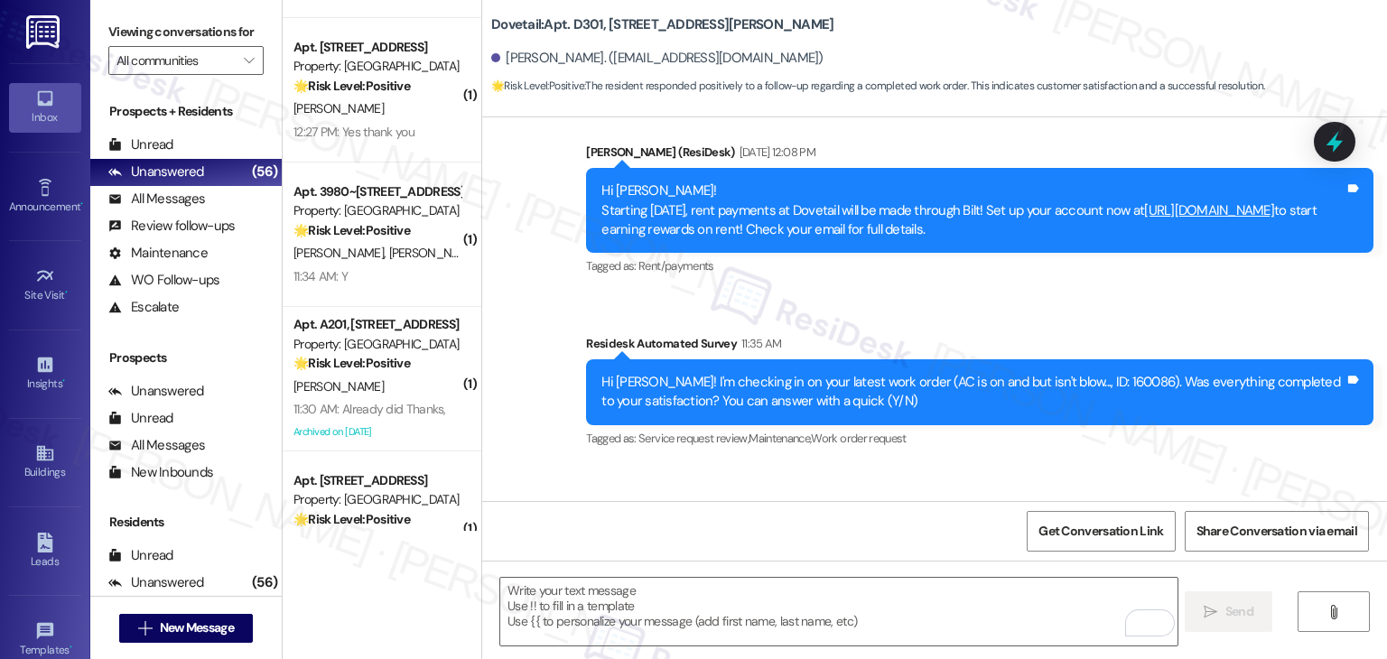
click at [1115, 465] on div "Received via SMS Kathleen Zwaanstra Neutral 11:38 AM Yes! It took a while to fi…" at bounding box center [934, 551] width 905 height 172
click at [1119, 465] on div "Received via SMS Kathleen Zwaanstra Neutral 11:38 AM Yes! It took a while to fi…" at bounding box center [934, 551] width 905 height 172
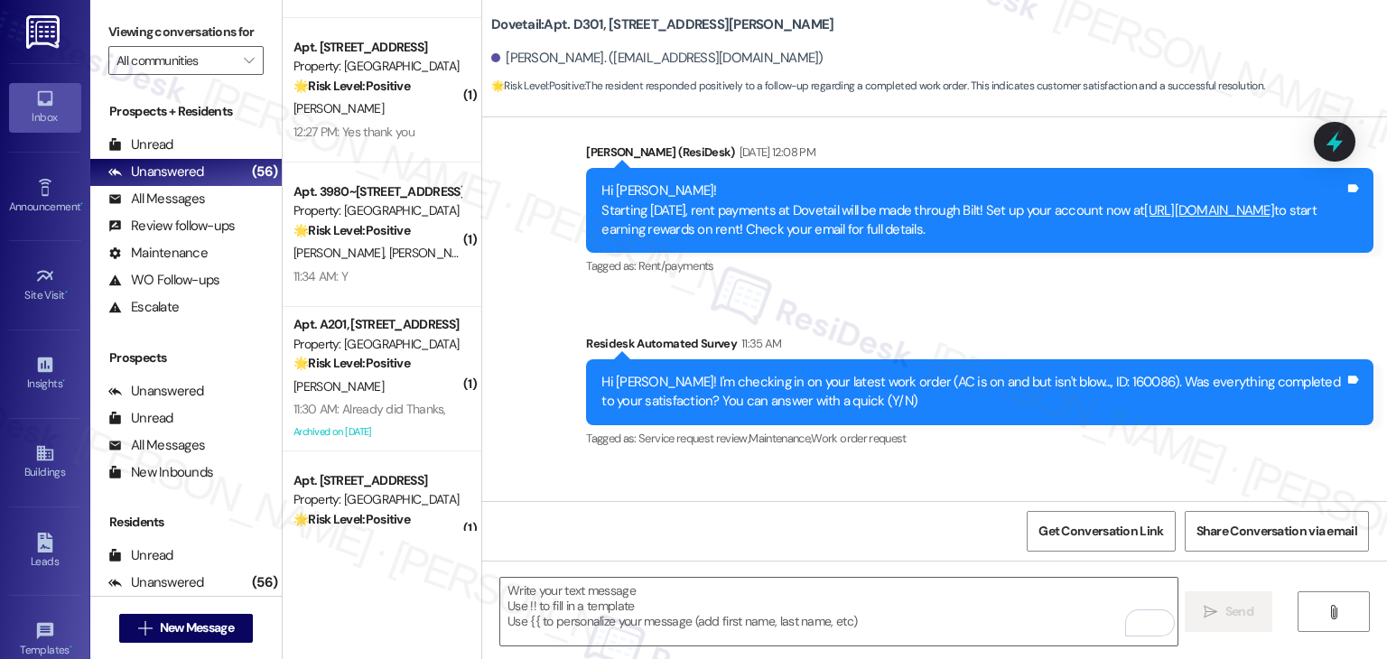
click at [1119, 465] on div "Received via SMS Kathleen Zwaanstra Neutral 11:38 AM Yes! It took a while to fi…" at bounding box center [934, 551] width 905 height 172
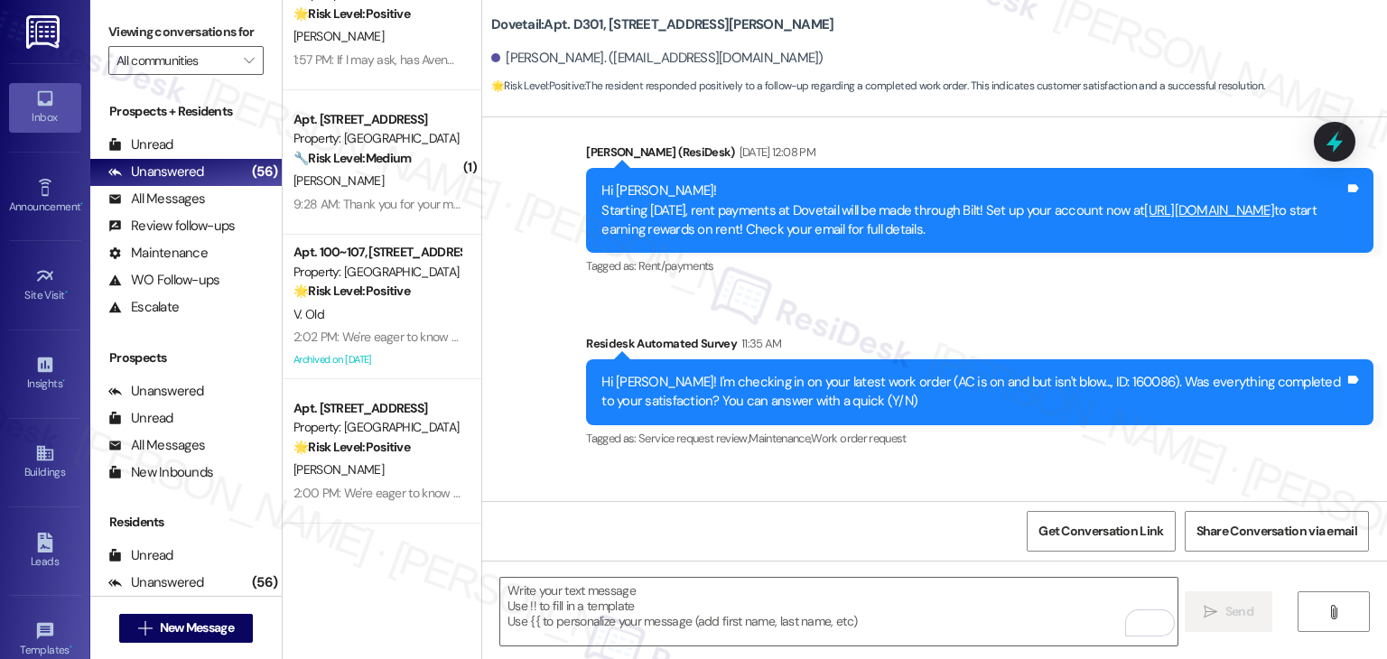
scroll to position [6695, 0]
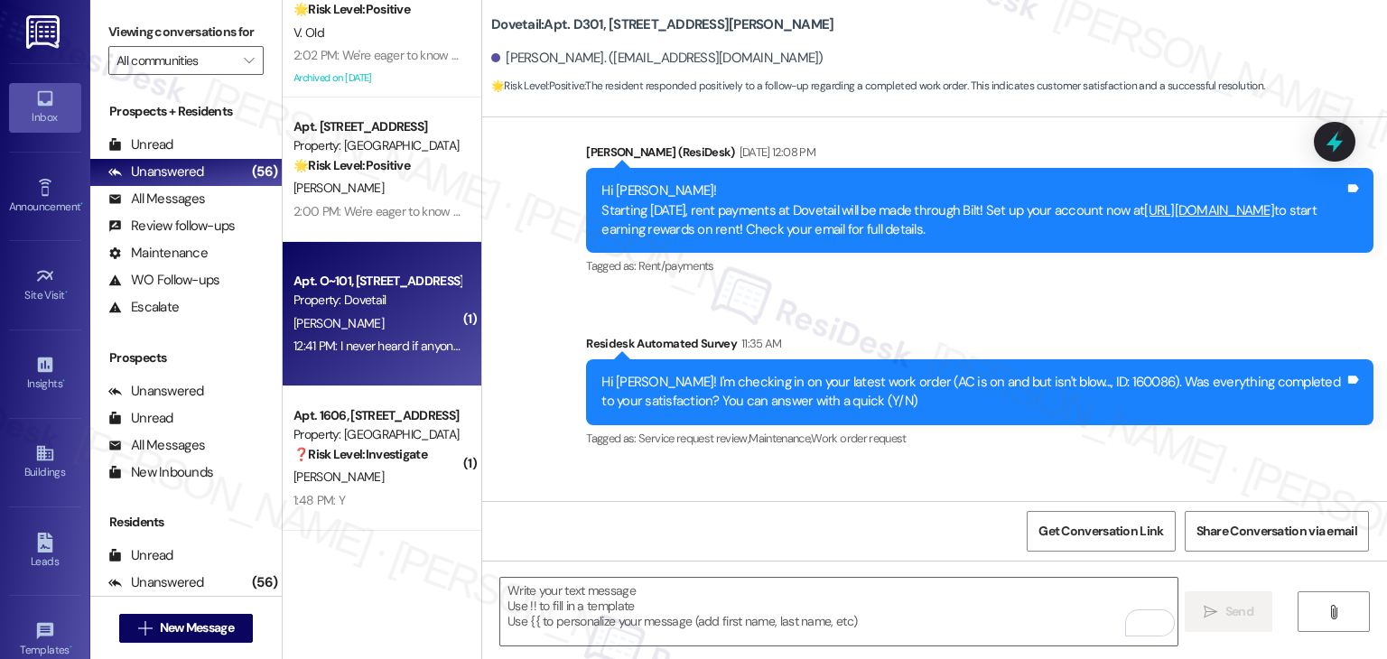
click at [390, 331] on div "J. Glenn" at bounding box center [377, 324] width 171 height 23
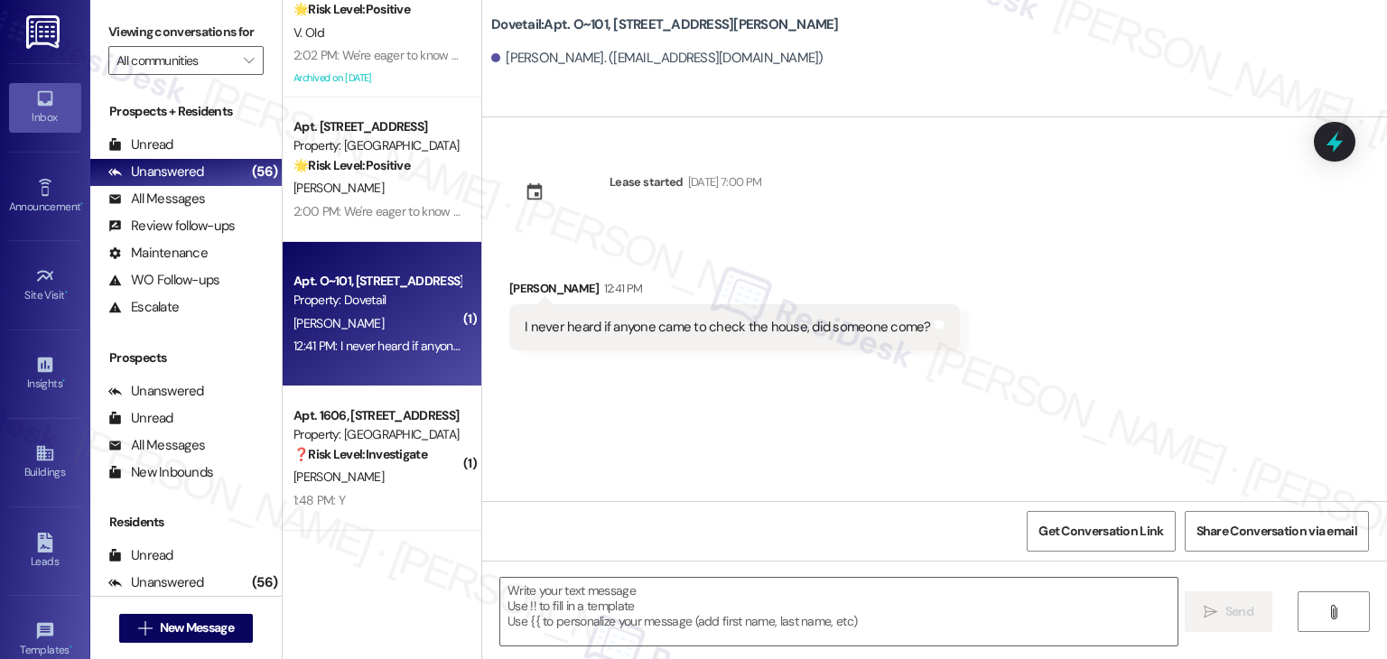
type textarea "Fetching suggested responses. Please feel free to read through the conversation…"
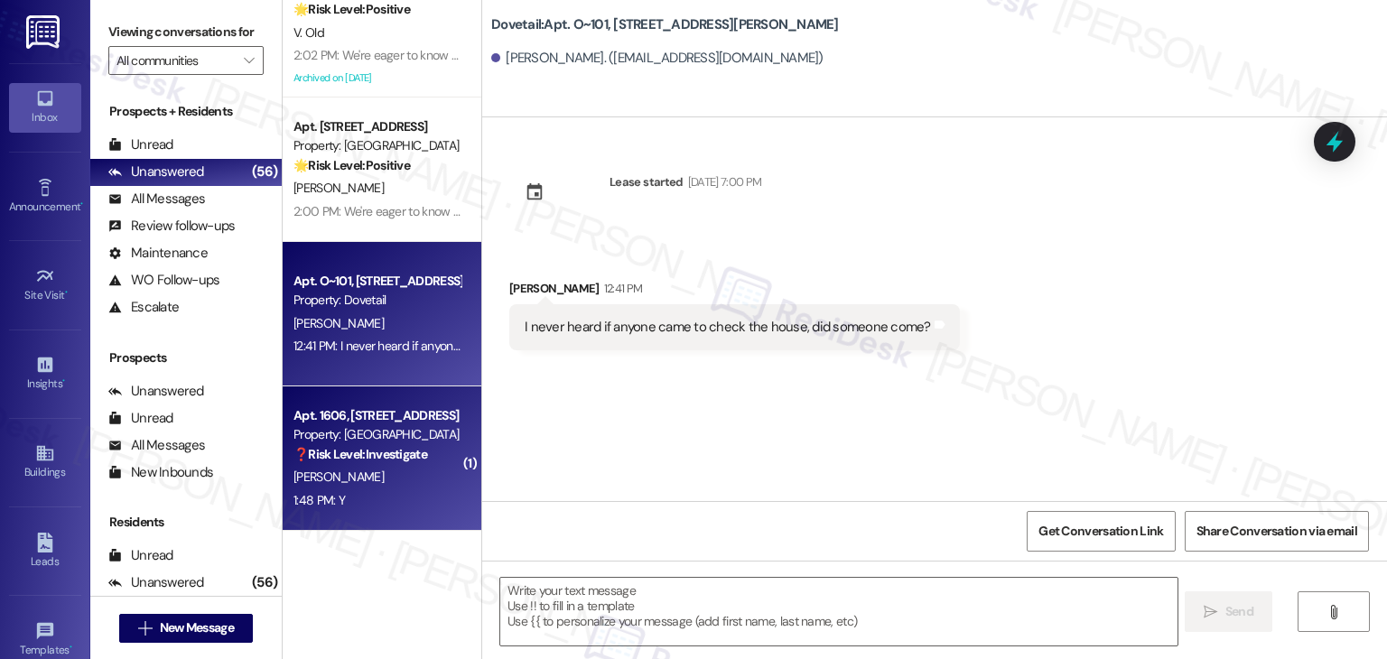
click at [387, 521] on div "Apt. 1606, 1550 South 1000 East Property: Oakstone ❓ Risk Level: Investigate A.…" at bounding box center [382, 459] width 199 height 145
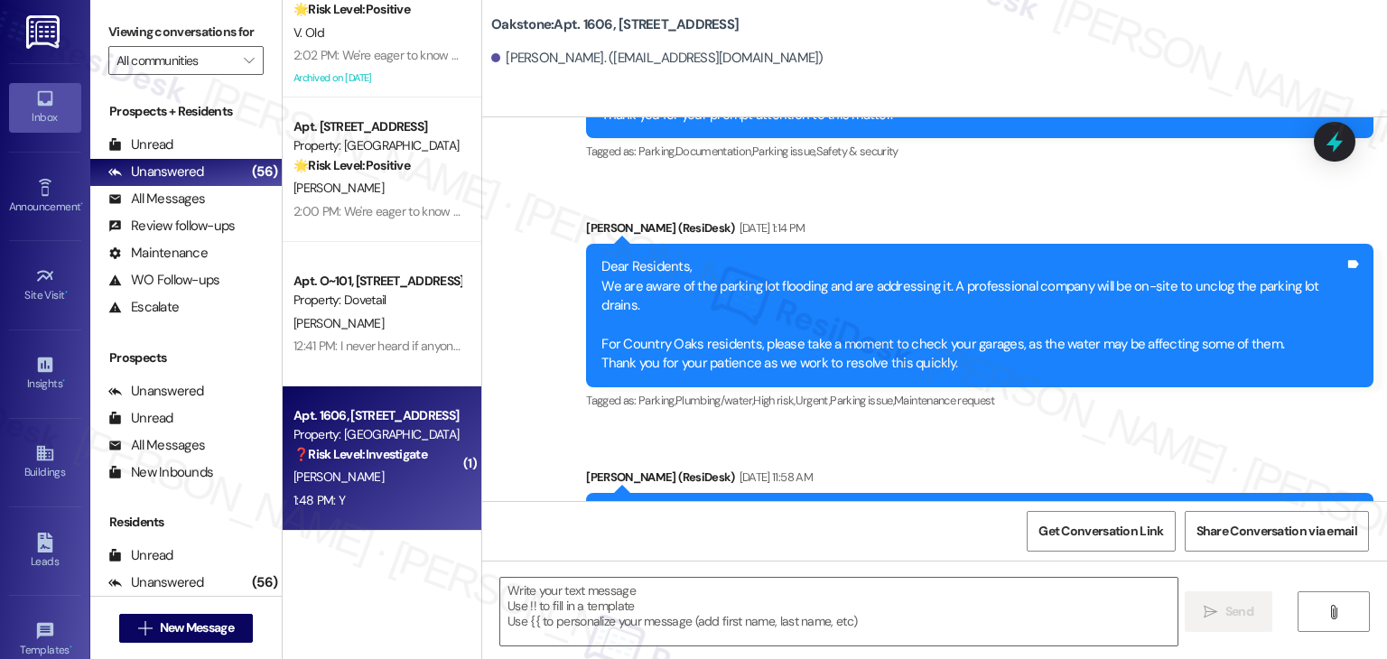
type textarea "Fetching suggested responses. Please feel free to read through the conversation…"
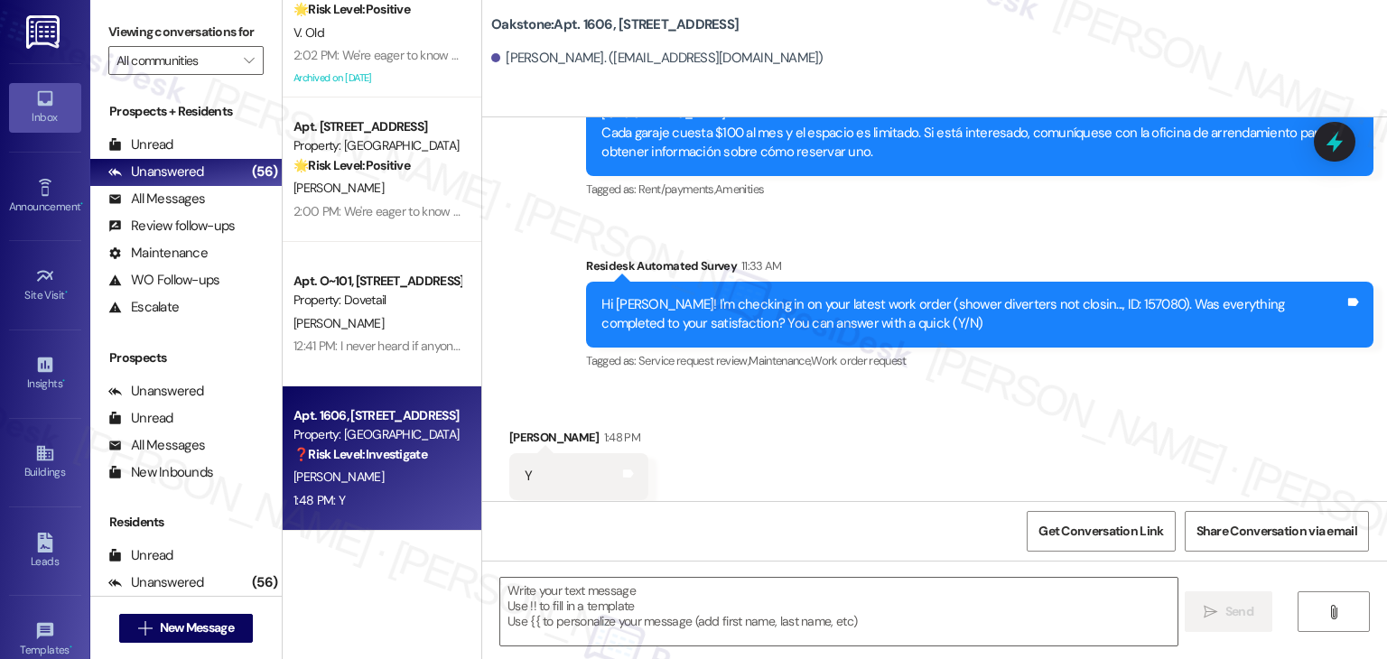
scroll to position [1881, 0]
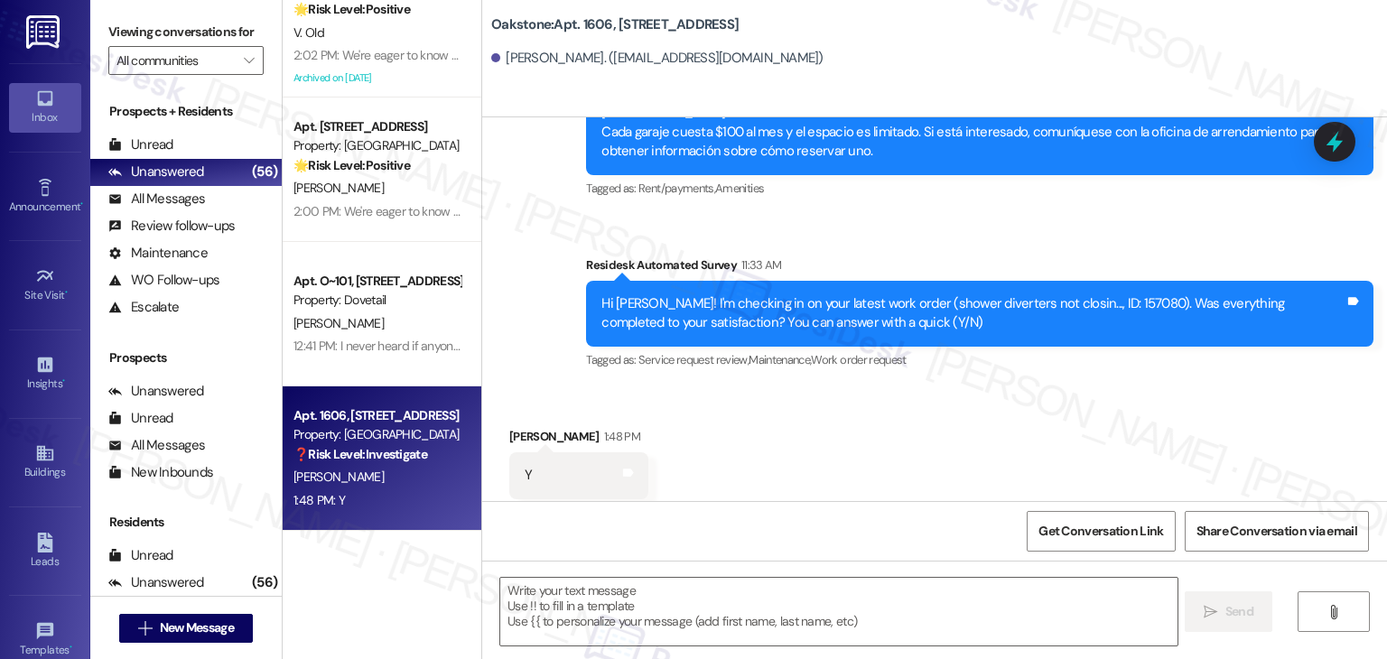
click at [914, 400] on div "Received via SMS Amber Jones 1:48 PM Y Tags and notes Tagged as: Positive respo…" at bounding box center [934, 463] width 905 height 153
click at [913, 402] on div "Received via SMS Amber Jones 1:48 PM Y Tags and notes Tagged as: Positive respo…" at bounding box center [934, 463] width 905 height 153
click at [912, 402] on div "Received via SMS Amber Jones 1:48 PM Y Tags and notes Tagged as: Positive respo…" at bounding box center [934, 463] width 905 height 153
click at [813, 430] on div "Received via SMS Amber Jones 1:48 PM Y Tags and notes Tagged as: Positive respo…" at bounding box center [934, 463] width 905 height 153
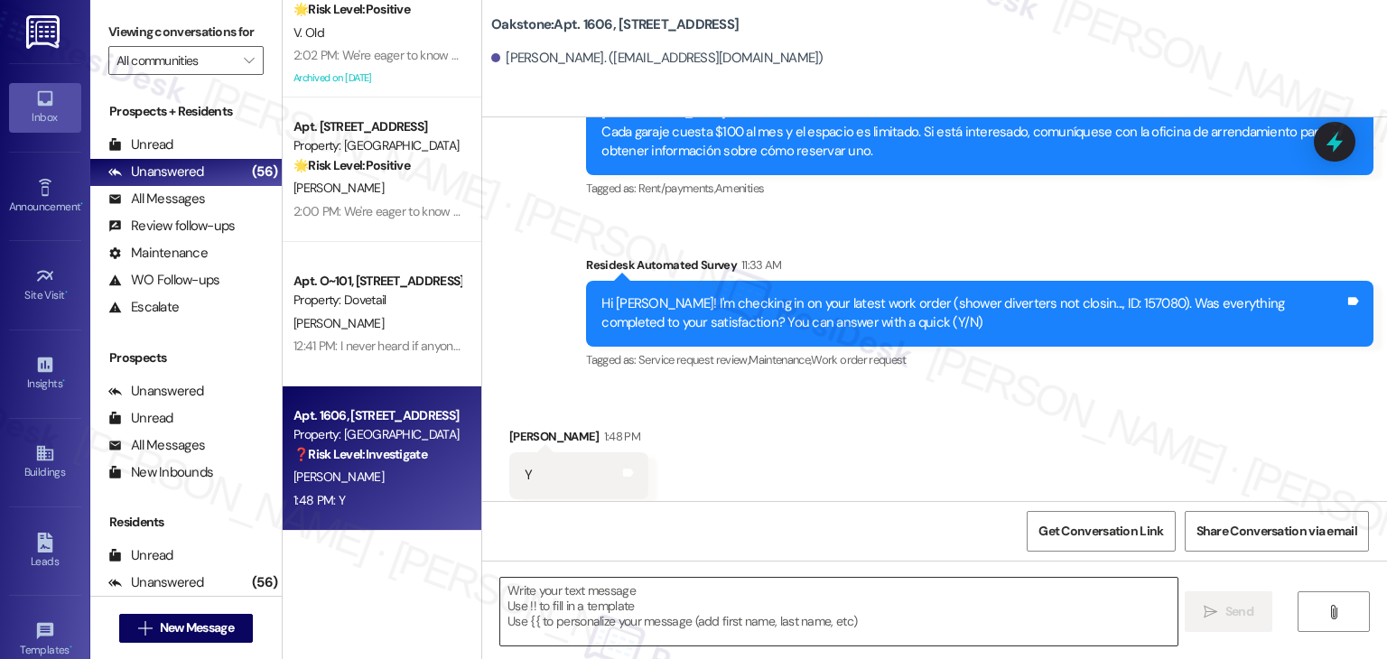
click at [679, 594] on textarea at bounding box center [838, 612] width 677 height 68
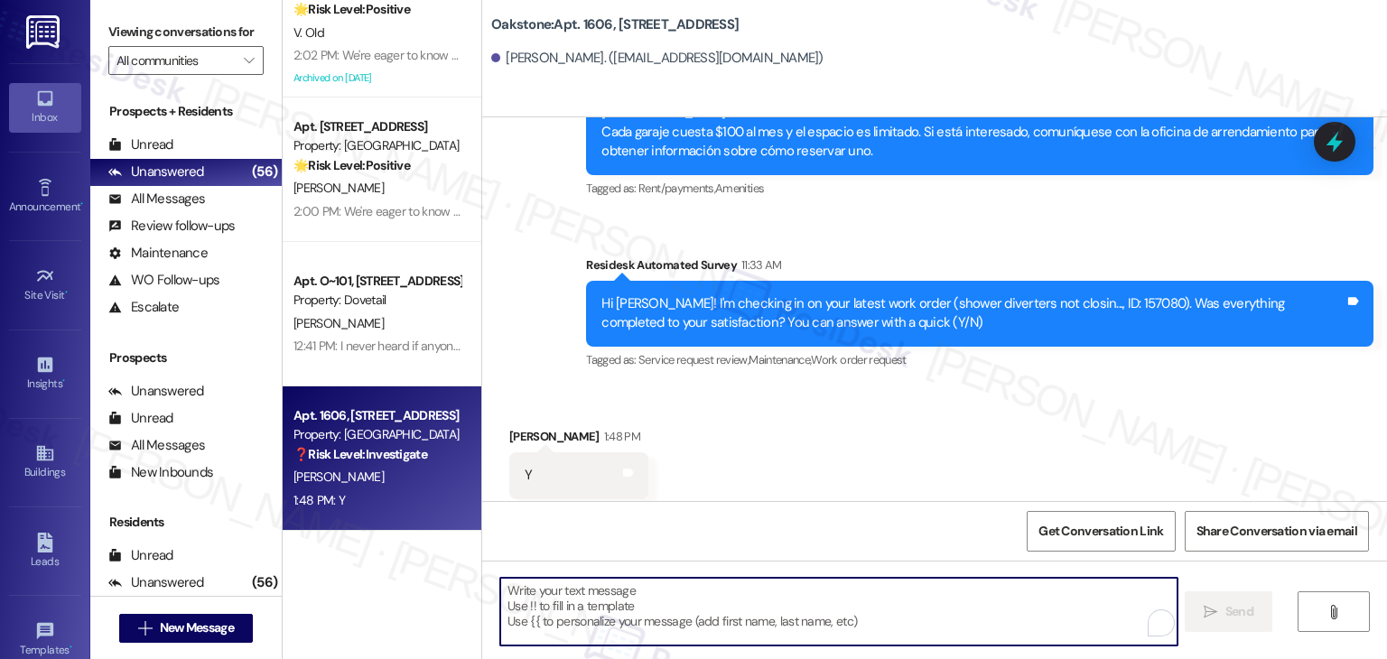
click at [673, 597] on textarea "To enrich screen reader interactions, please activate Accessibility in Grammarl…" at bounding box center [838, 612] width 677 height 68
click at [673, 596] on textarea "To enrich screen reader interactions, please activate Accessibility in Grammarl…" at bounding box center [838, 612] width 677 height 68
paste textarea "Hi {{first_name}}, thanks for confirming! Glad to hear the work order — was res…"
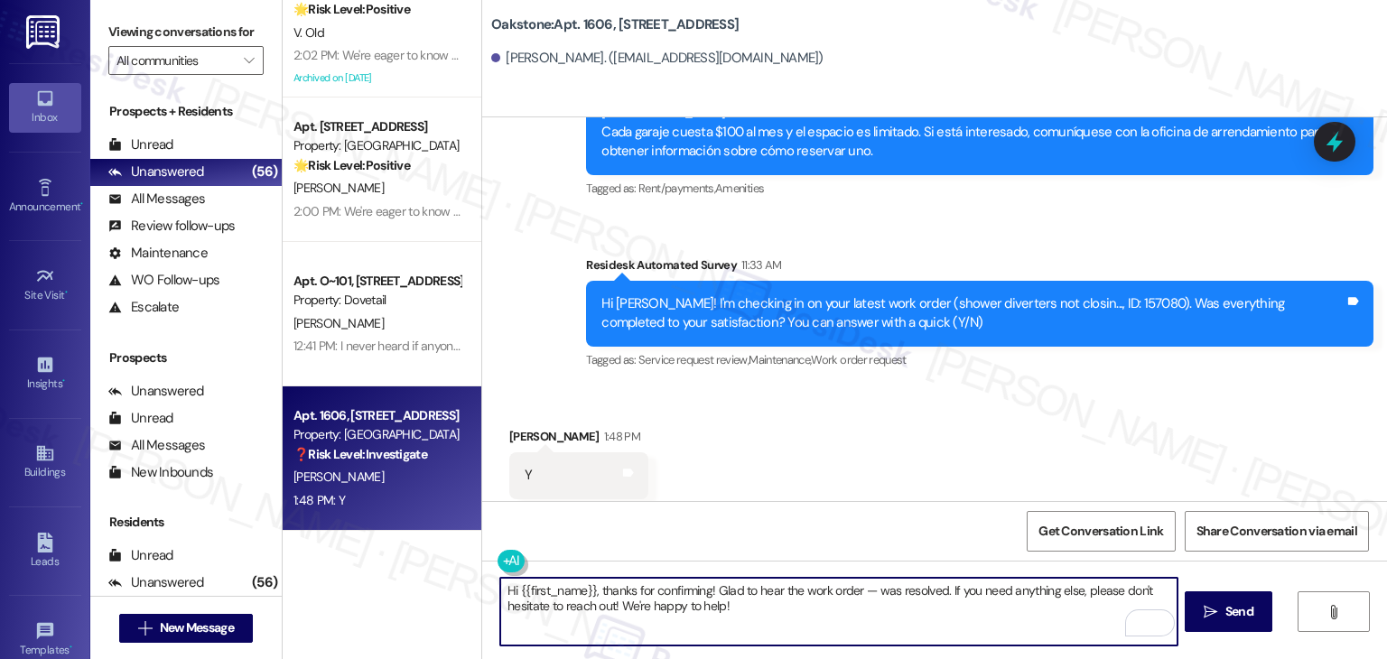
click at [862, 591] on textarea "Hi {{first_name}}, thanks for confirming! Glad to hear the work order — was res…" at bounding box center [838, 612] width 677 height 68
type textarea "Hi {{first_name}}, thanks for confirming! Glad to hear the work order 157080 wa…"
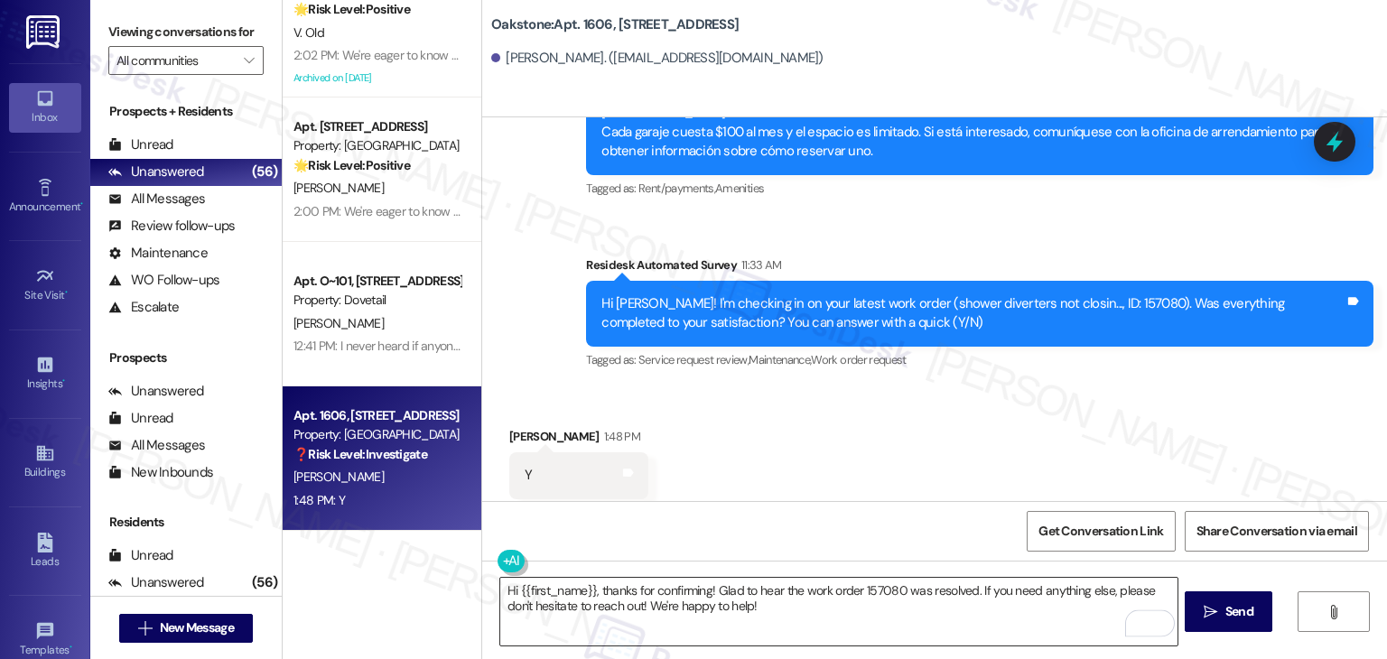
click at [848, 605] on textarea "Hi {{first_name}}, thanks for confirming! Glad to hear the work order 157080 wa…" at bounding box center [838, 612] width 677 height 68
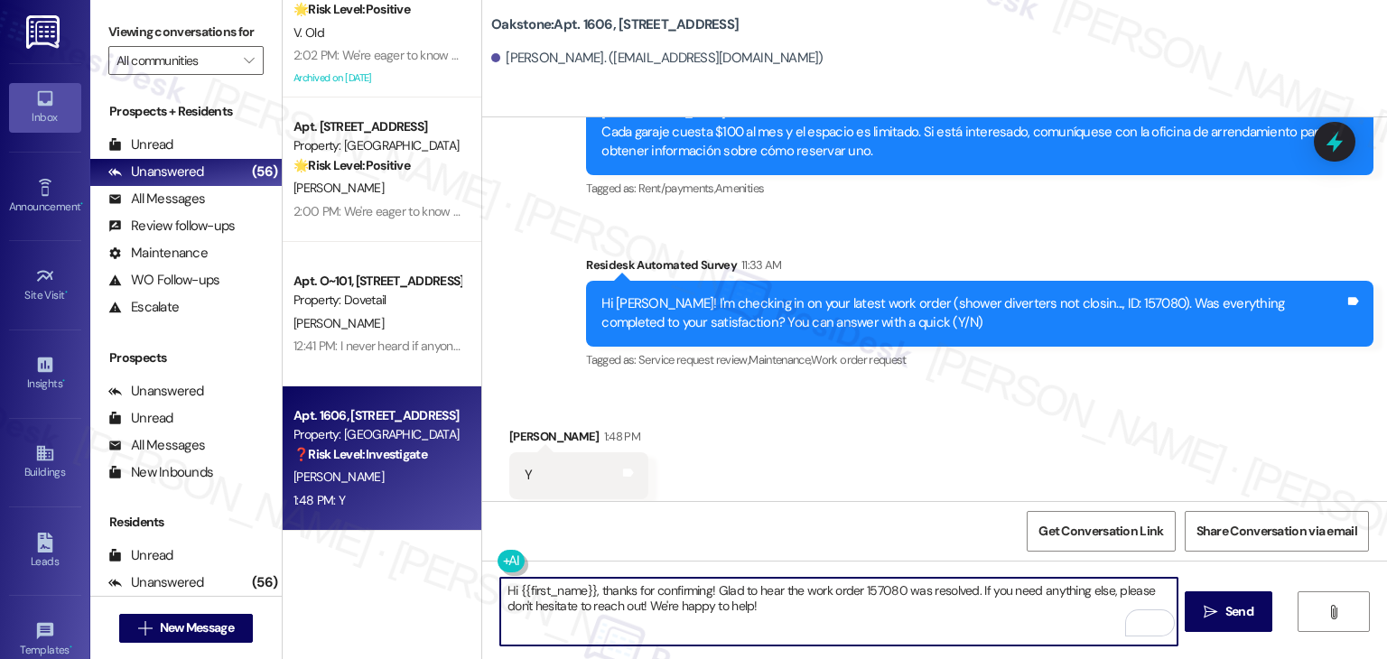
click at [852, 603] on textarea "Hi {{first_name}}, thanks for confirming! Glad to hear the work order 157080 wa…" at bounding box center [838, 612] width 677 height 68
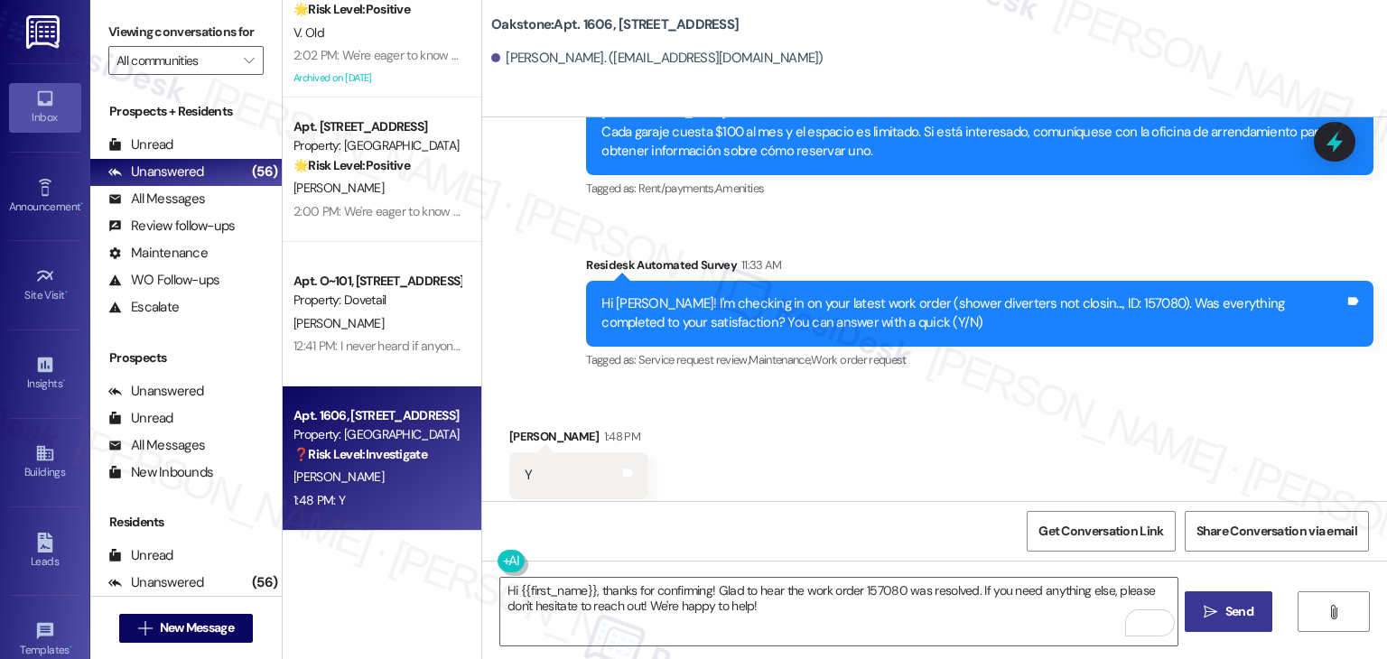
click at [1227, 616] on span "Send" at bounding box center [1240, 611] width 28 height 19
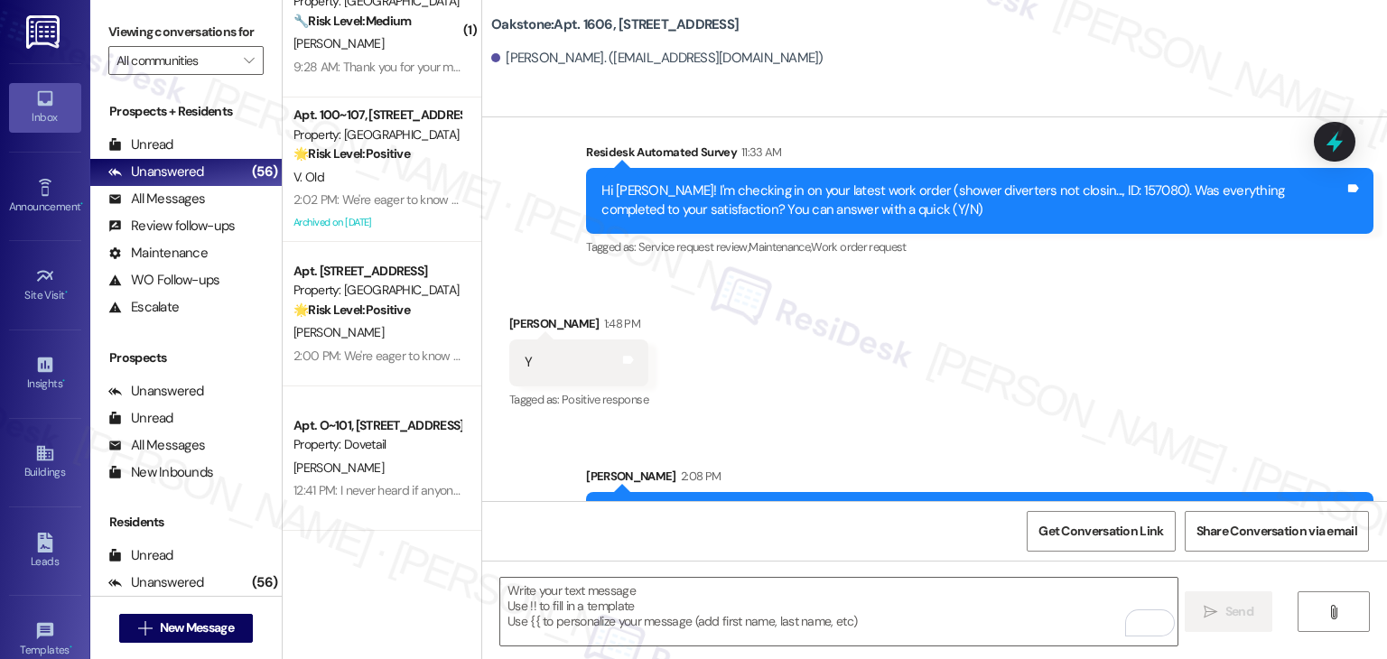
scroll to position [2027, 0]
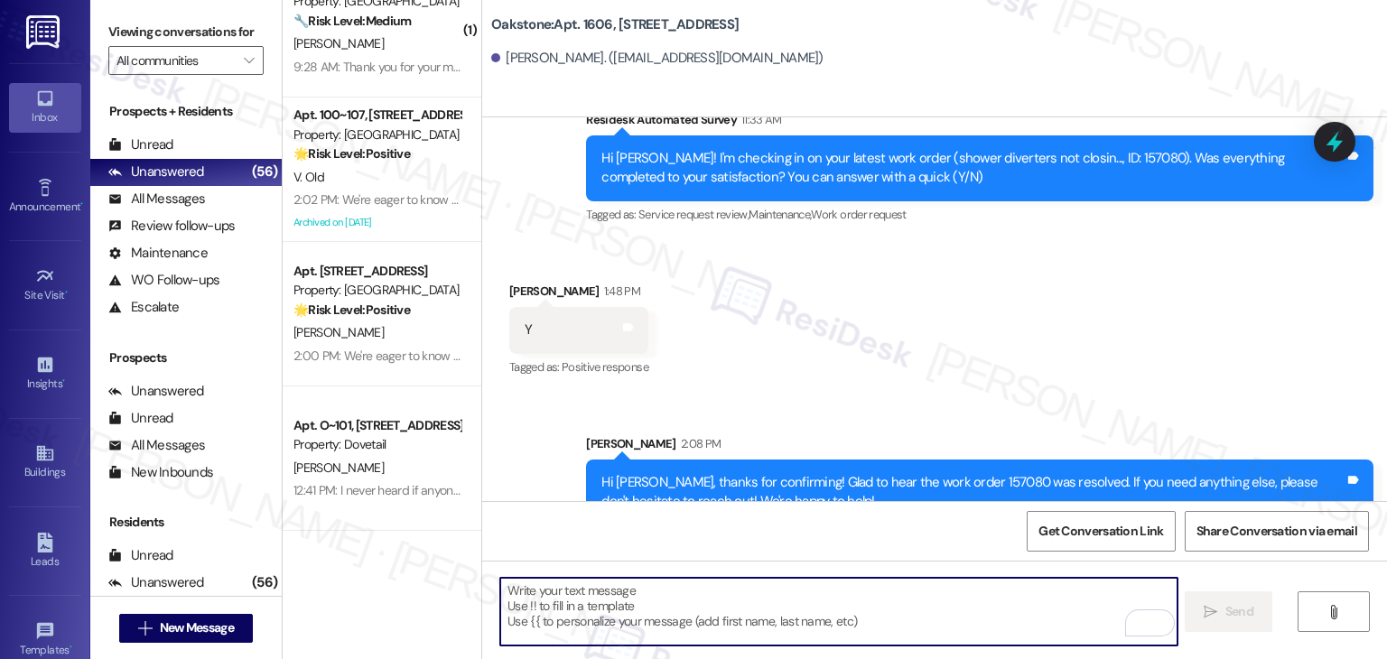
click at [690, 597] on textarea "To enrich screen reader interactions, please activate Accessibility in Grammarl…" at bounding box center [838, 612] width 677 height 68
paste textarea "We're eager to know if {{property}} has met your expectations. Your feedback is…"
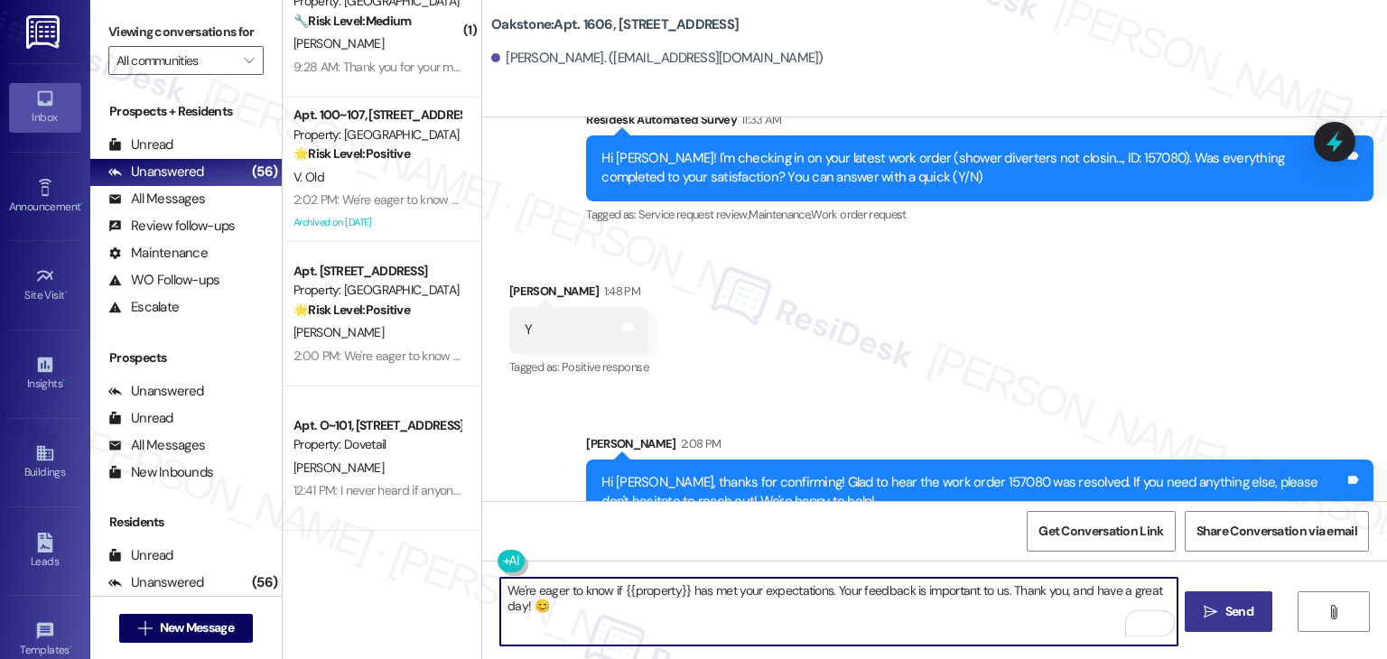
type textarea "We're eager to know if {{property}} has met your expectations. Your feedback is…"
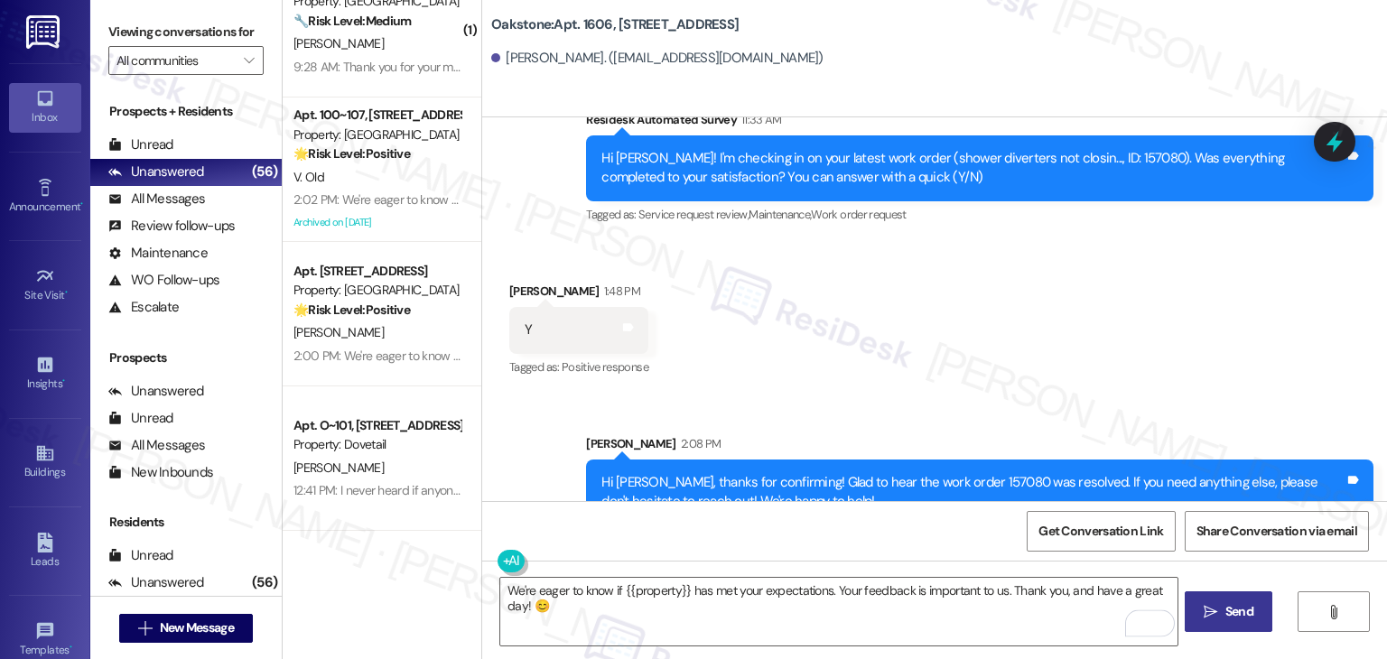
click at [1228, 616] on span "Send" at bounding box center [1240, 611] width 28 height 19
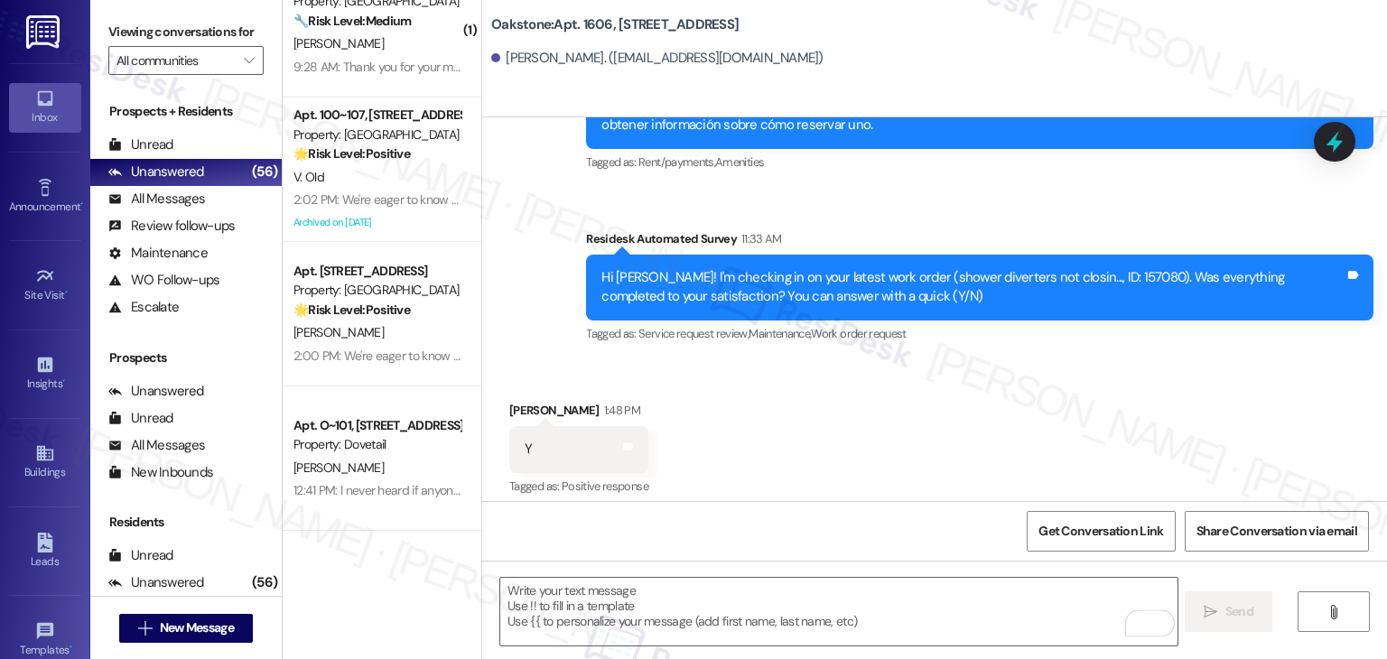
scroll to position [1881, 0]
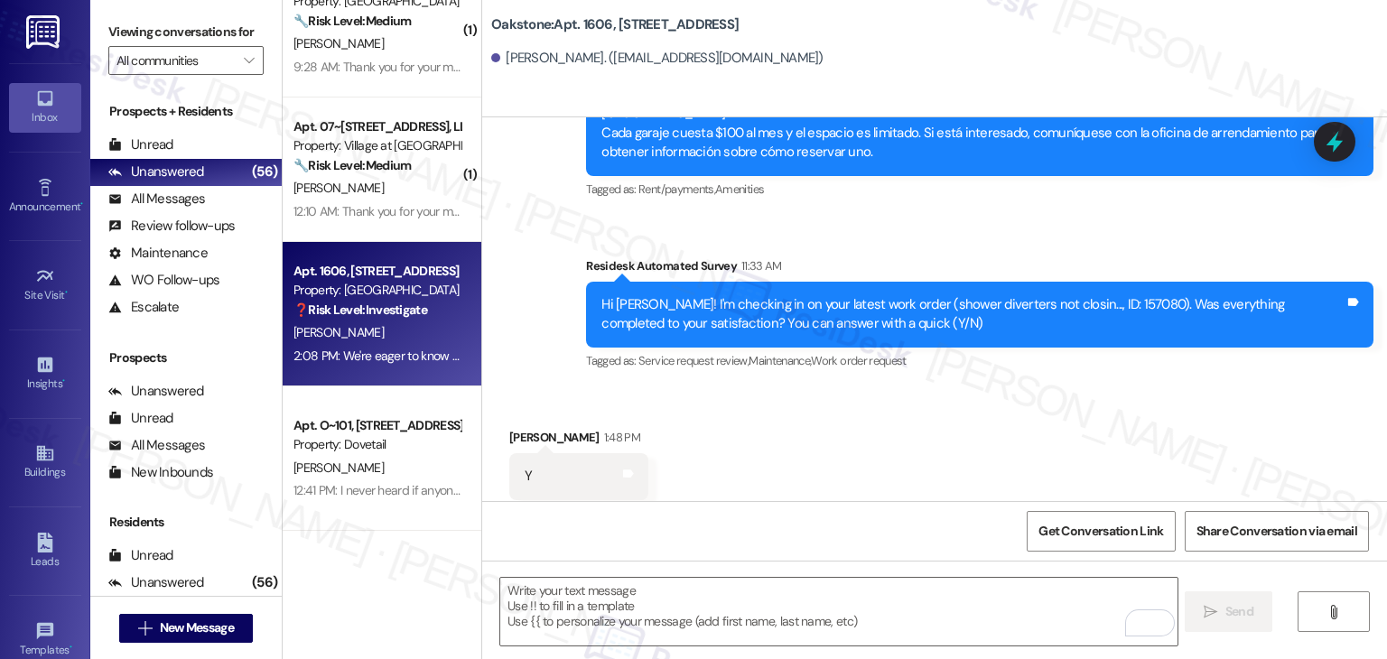
click at [965, 387] on div "Received via SMS Amber Jones 1:48 PM Y Tags and notes Tagged as: Positive respo…" at bounding box center [934, 463] width 905 height 153
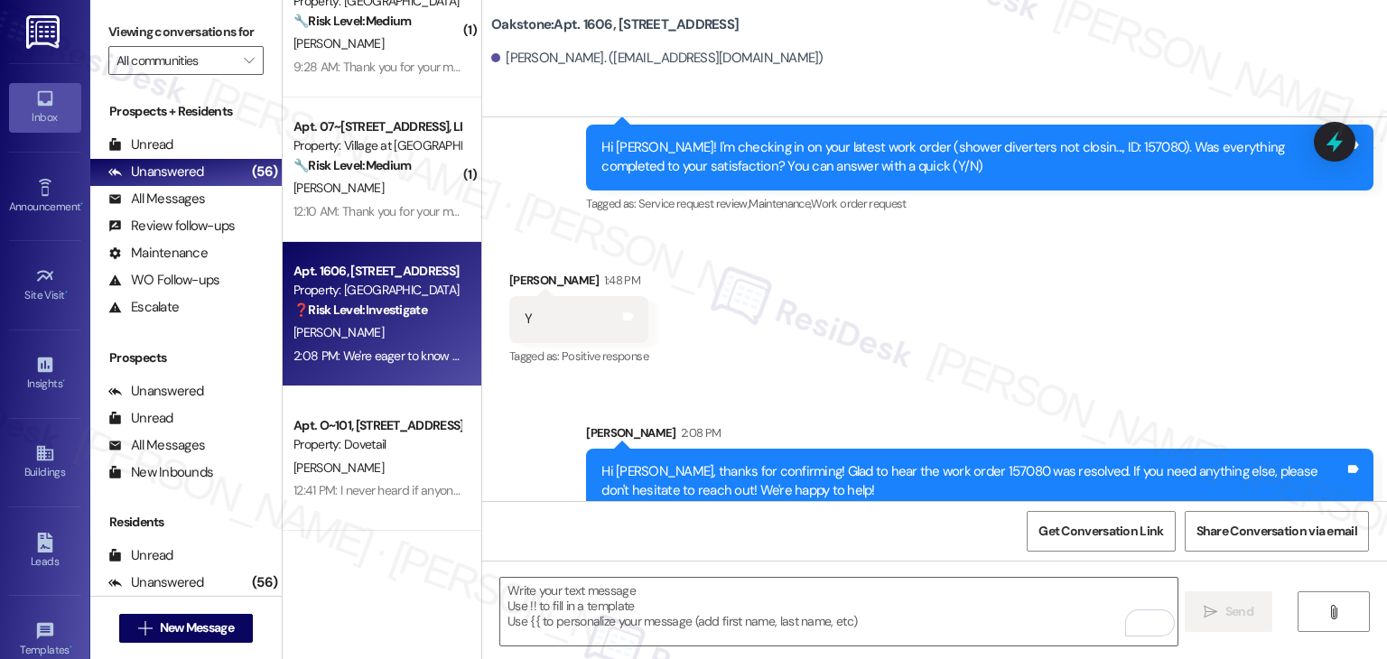
scroll to position [2153, 0]
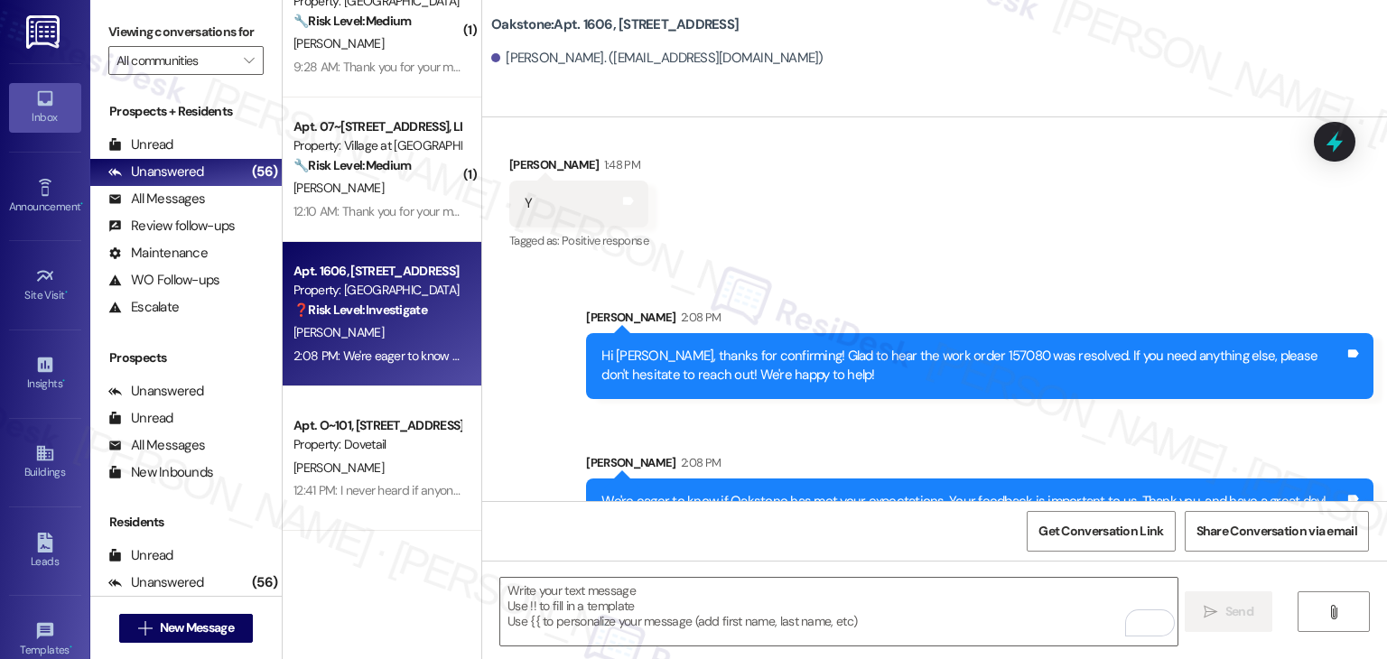
click at [979, 267] on div "Sent via SMS Sarah 2:08 PM Hi Amber, thanks for confirming! Glad to hear the wo…" at bounding box center [934, 412] width 905 height 291
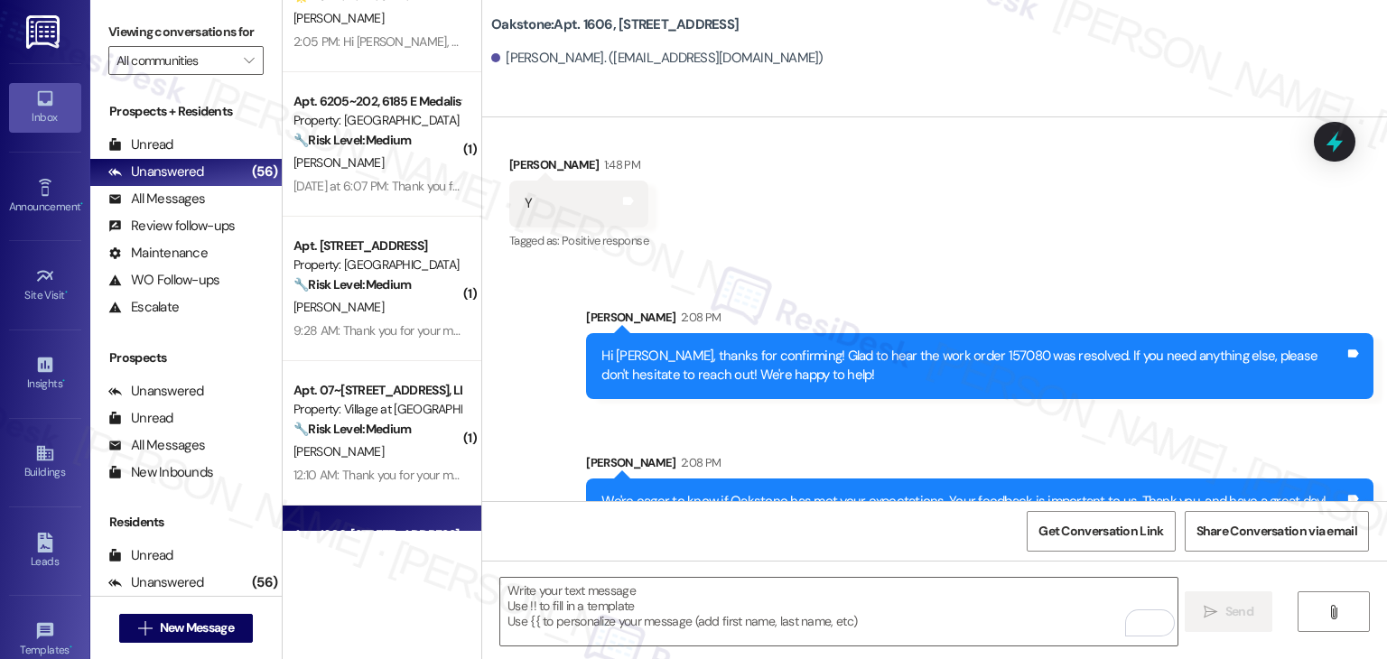
scroll to position [6424, 0]
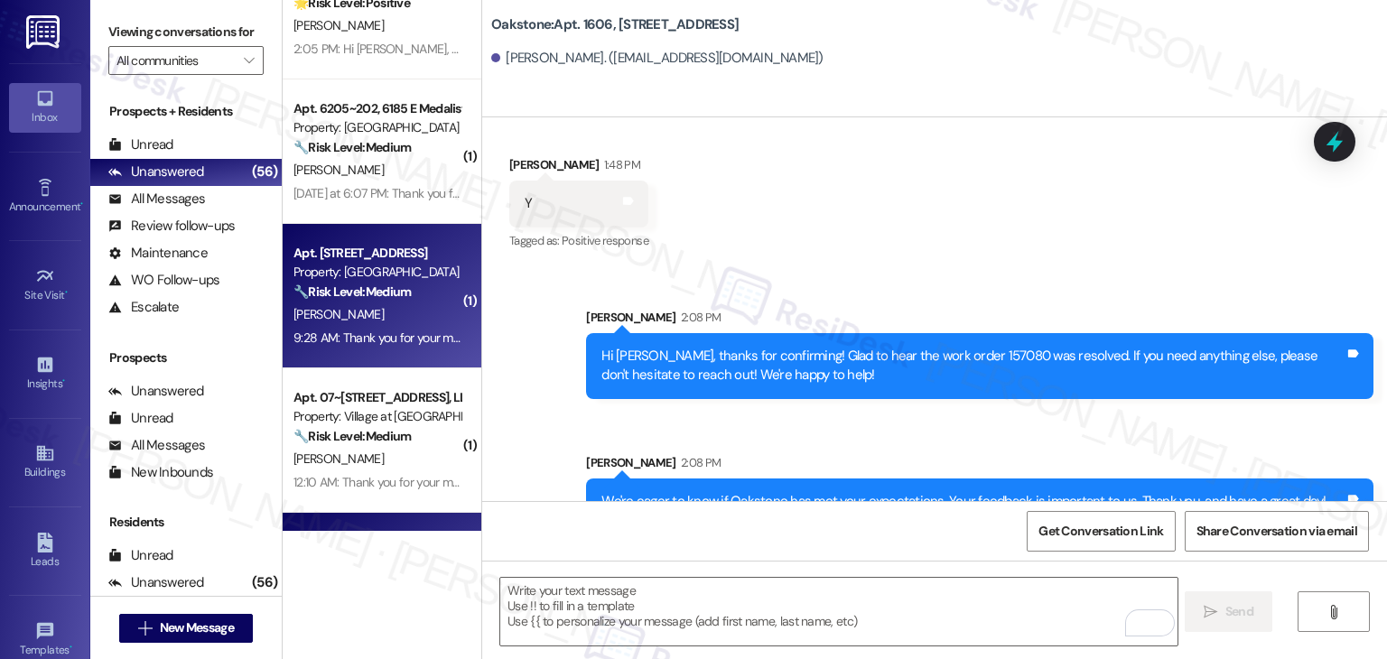
click at [416, 344] on div "9:28 AM: Thank you for your message. Our offices are currently closed, but we w…" at bounding box center [823, 338] width 1059 height 16
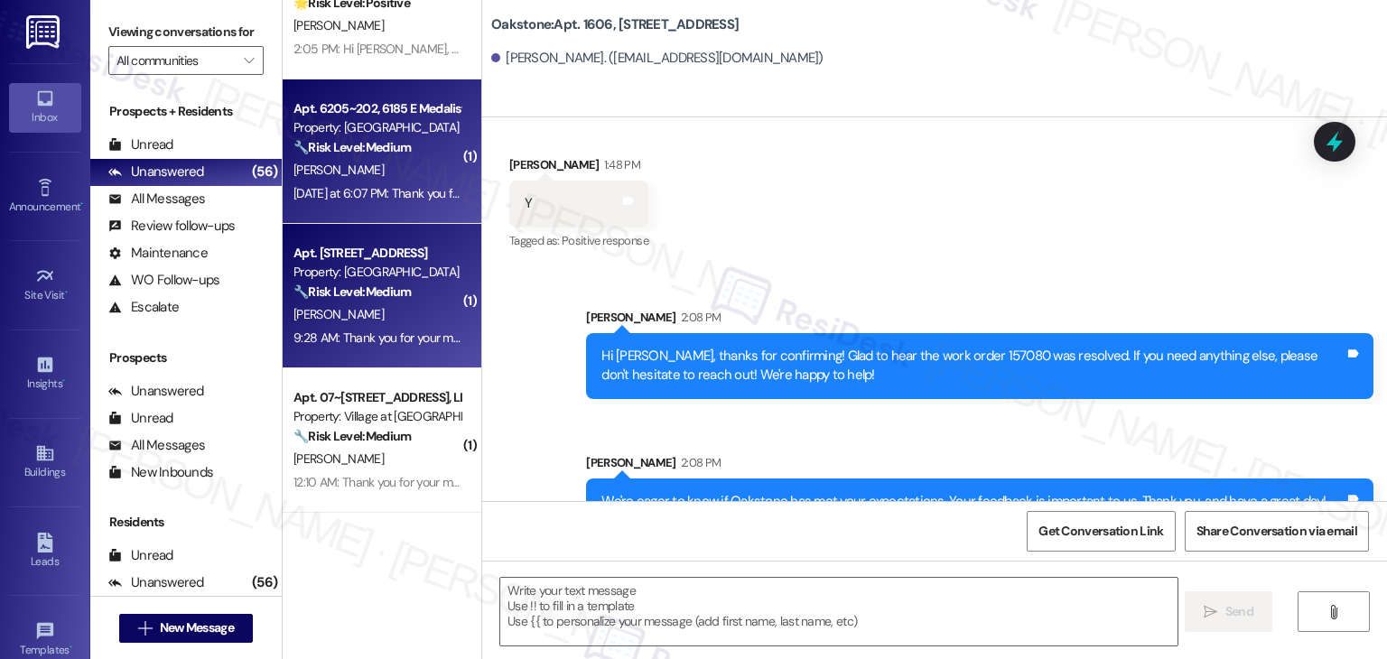
click at [381, 178] on div "C. Thomason" at bounding box center [377, 170] width 171 height 23
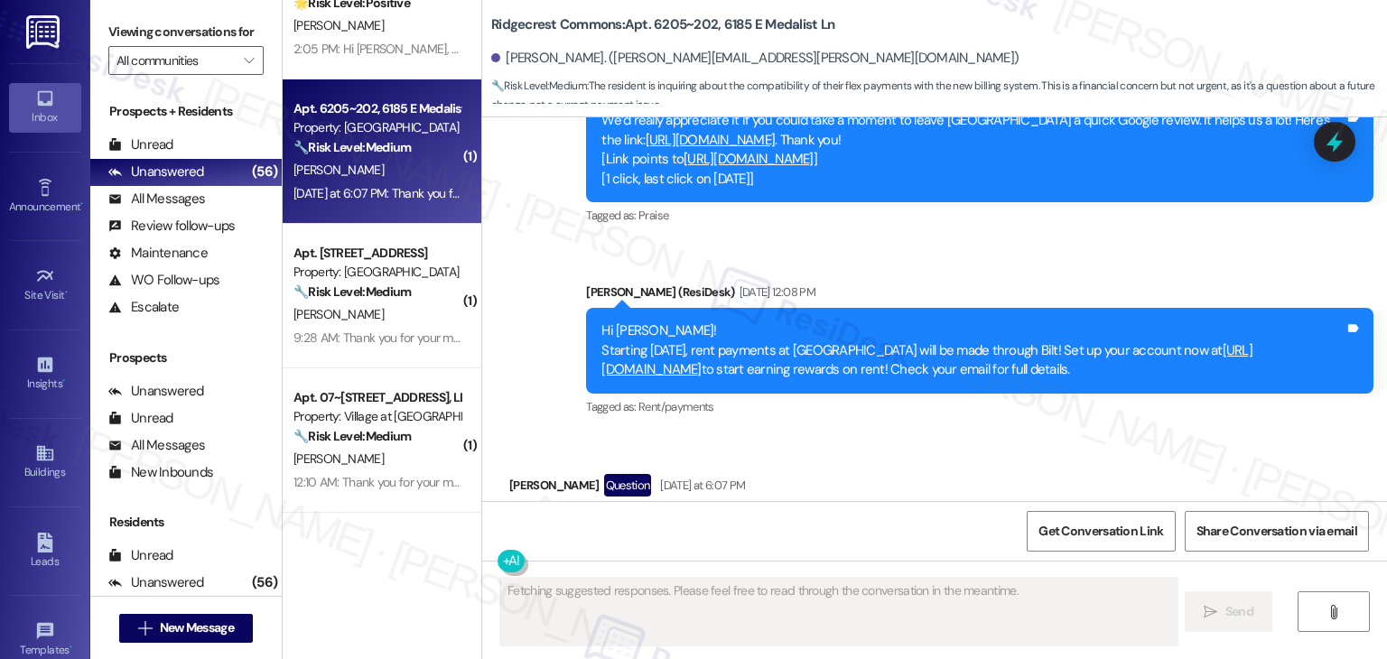
scroll to position [1759, 0]
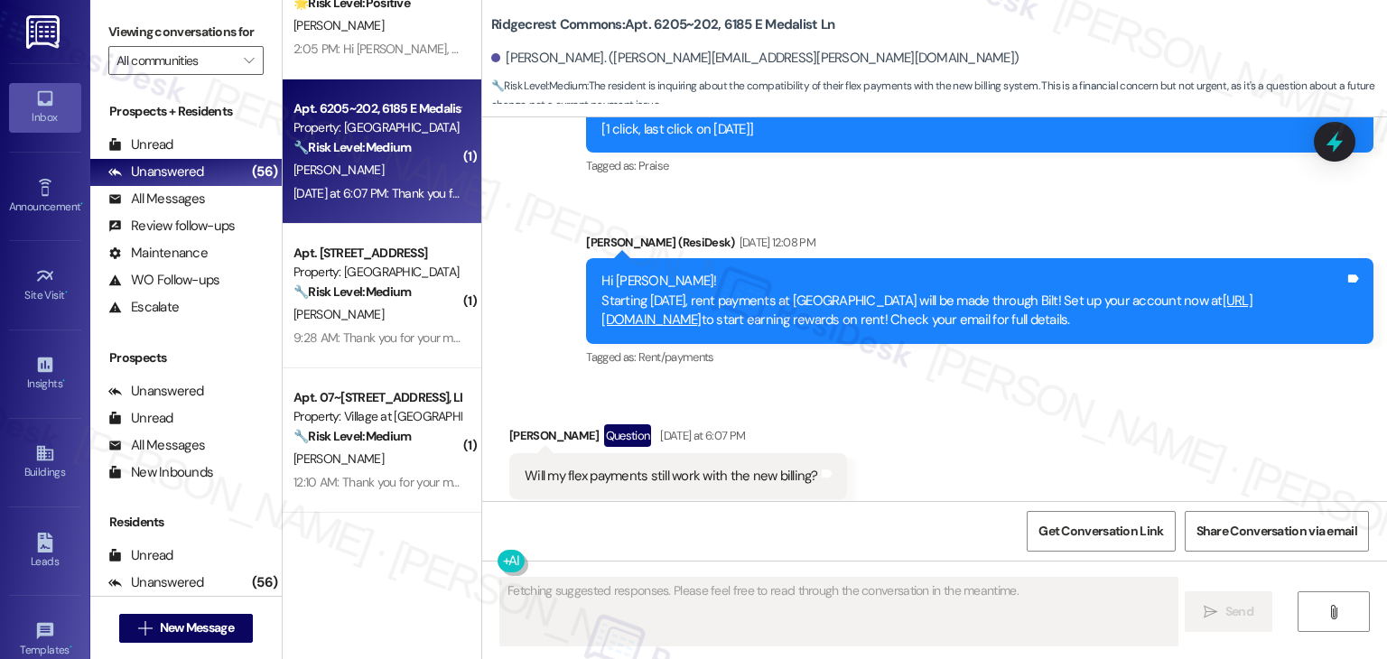
click at [940, 384] on div "Received via SMS Chad Thomason Question Yesterday at 6:07 PM Will my flex payme…" at bounding box center [934, 462] width 905 height 156
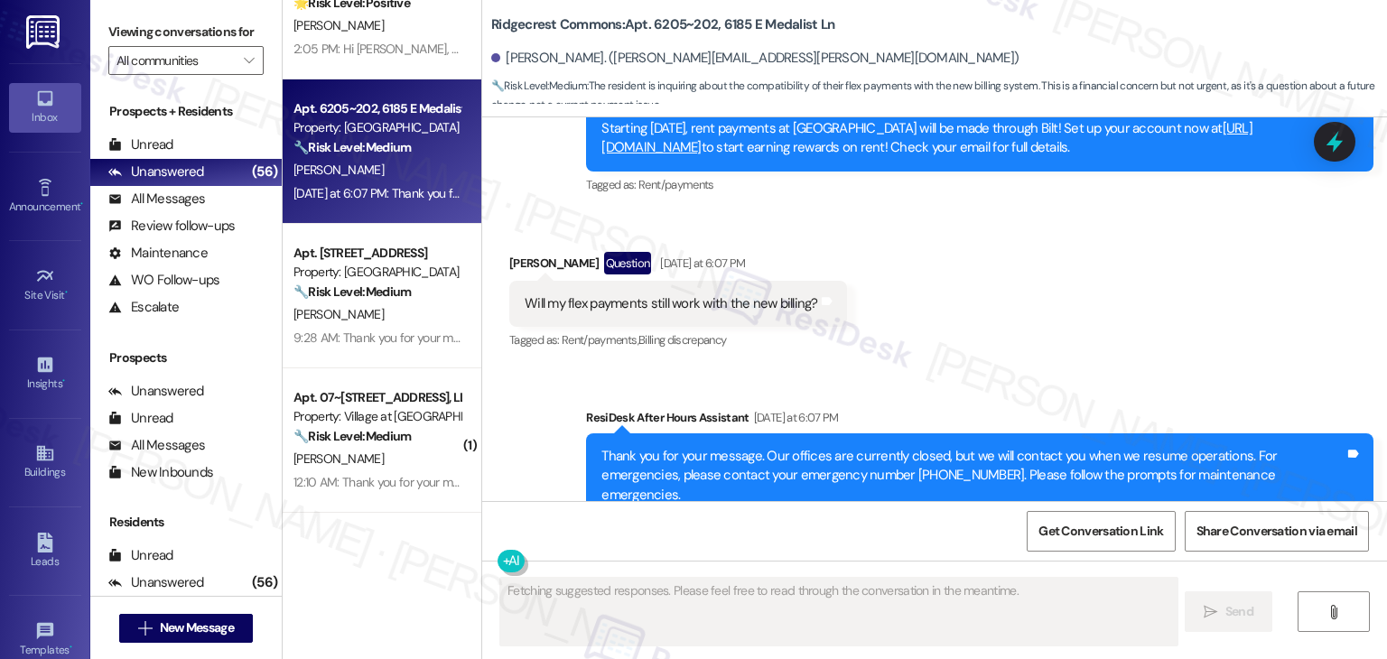
click at [1013, 291] on div "Received via SMS Chad Thomason Question Yesterday at 6:07 PM Will my flex payme…" at bounding box center [934, 289] width 905 height 156
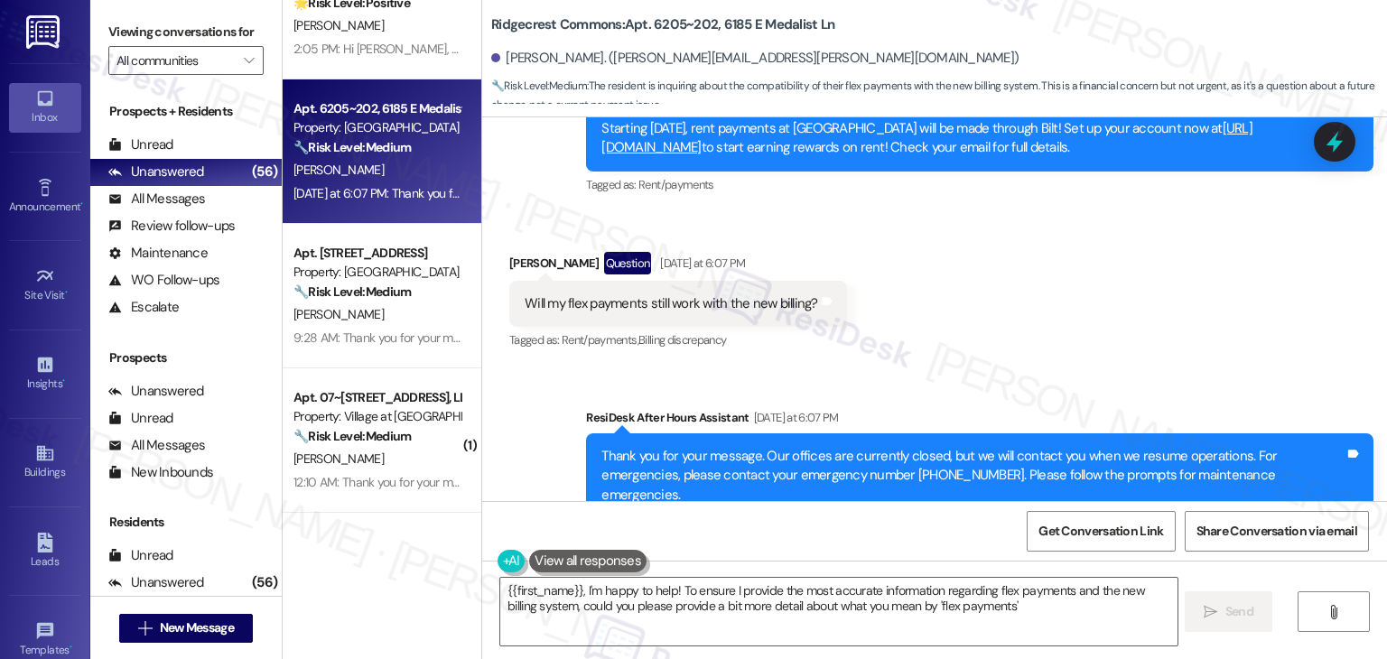
type textarea "{{first_name}}, I'm happy to help! To ensure I provide the most accurate inform…"
click at [1013, 291] on div "Received via SMS Chad Thomason Question Yesterday at 6:07 PM Will my flex payme…" at bounding box center [934, 289] width 905 height 156
click at [244, 60] on icon "" at bounding box center [249, 60] width 10 height 14
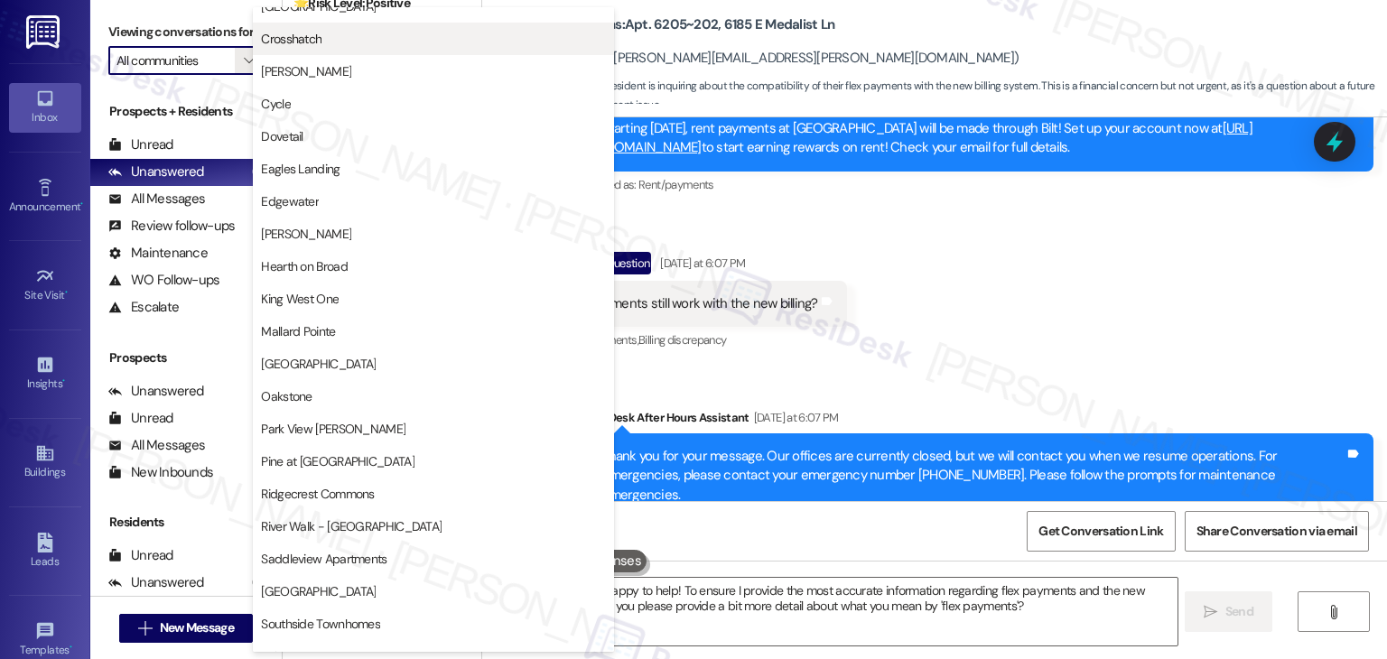
scroll to position [723, 0]
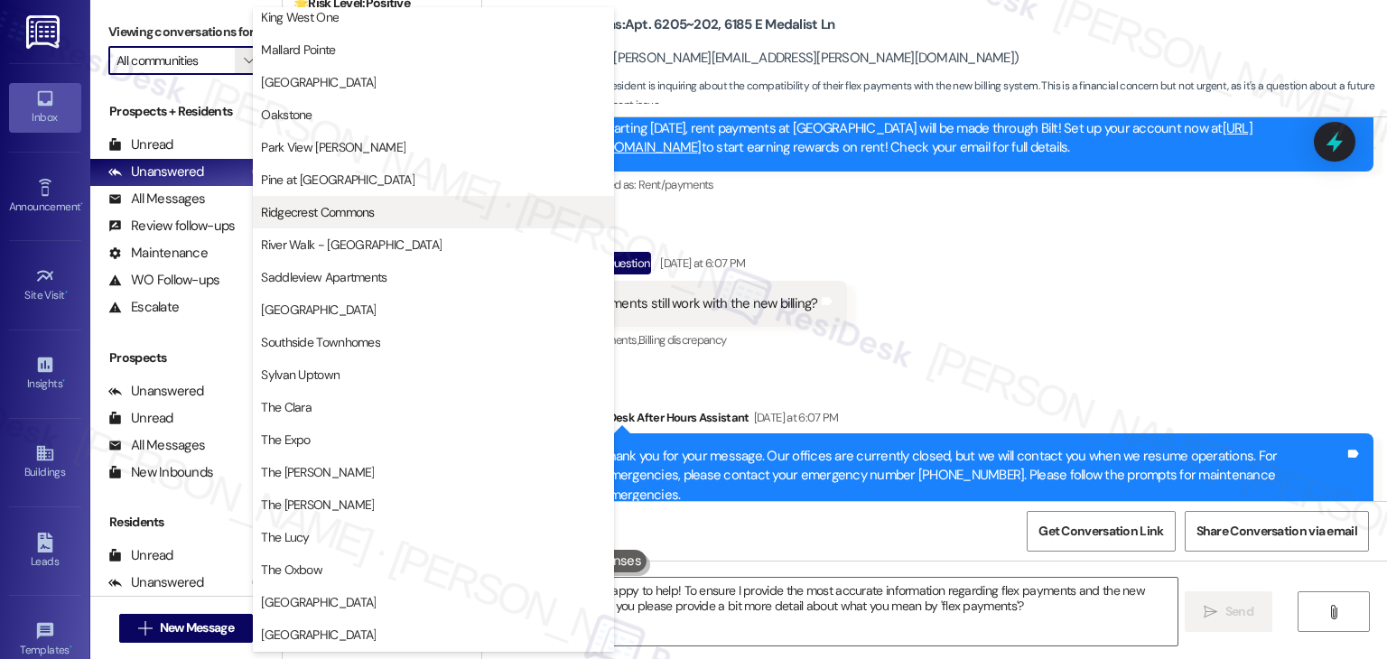
click at [348, 218] on span "Ridgecrest Commons" at bounding box center [317, 212] width 113 height 18
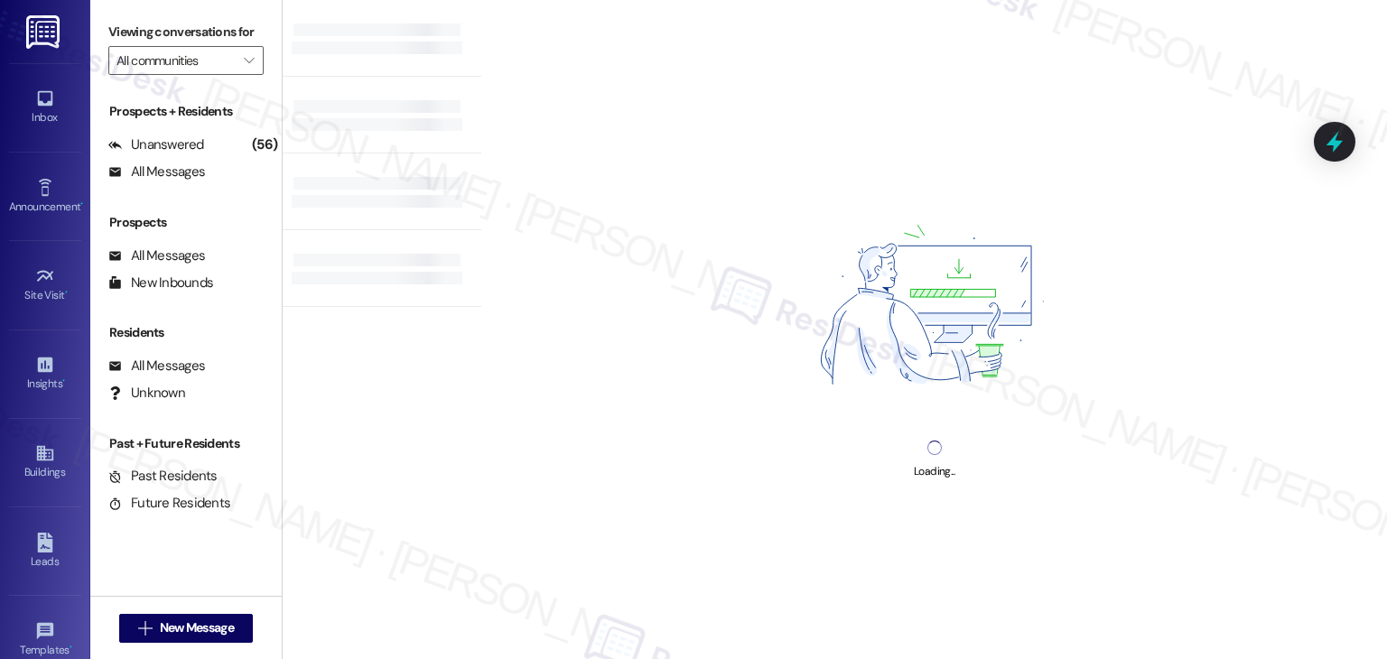
type input "Ridgecrest Commons"
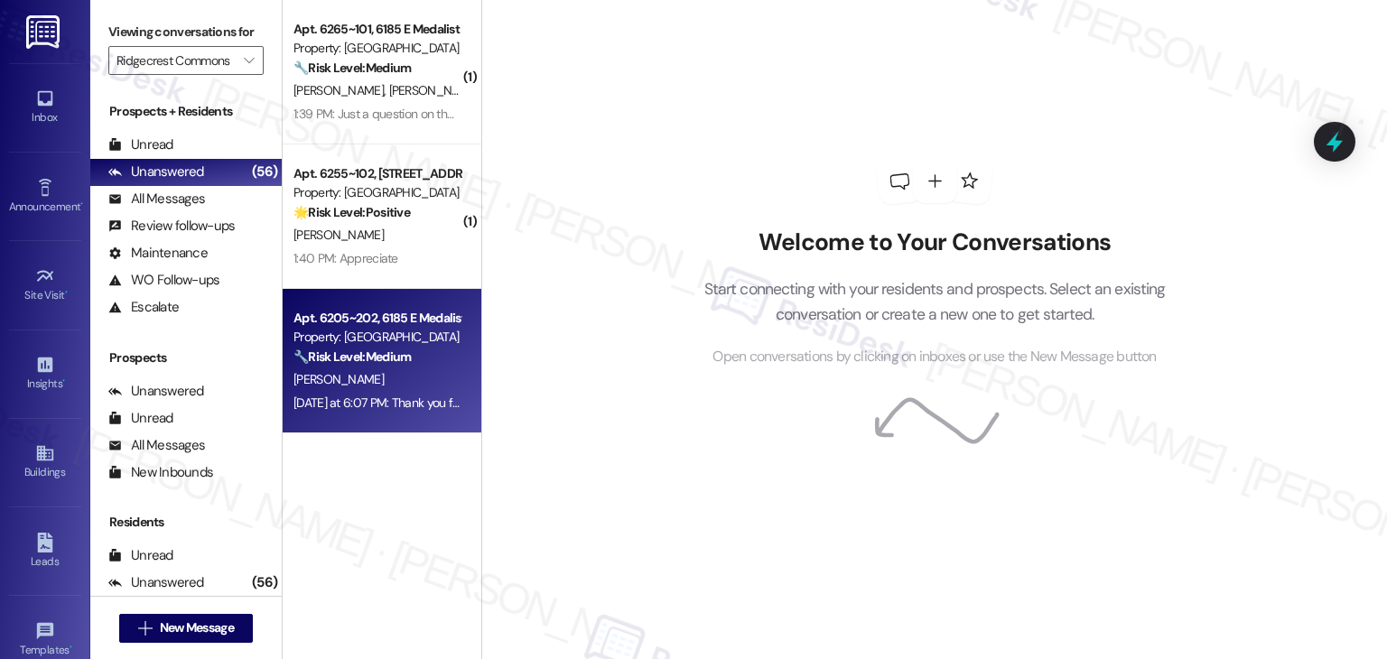
click at [407, 427] on div "Apt. 6205~202, 6185 E Medalist Ln Property: Ridgecrest Commons 🔧 Risk Level: Me…" at bounding box center [382, 361] width 199 height 145
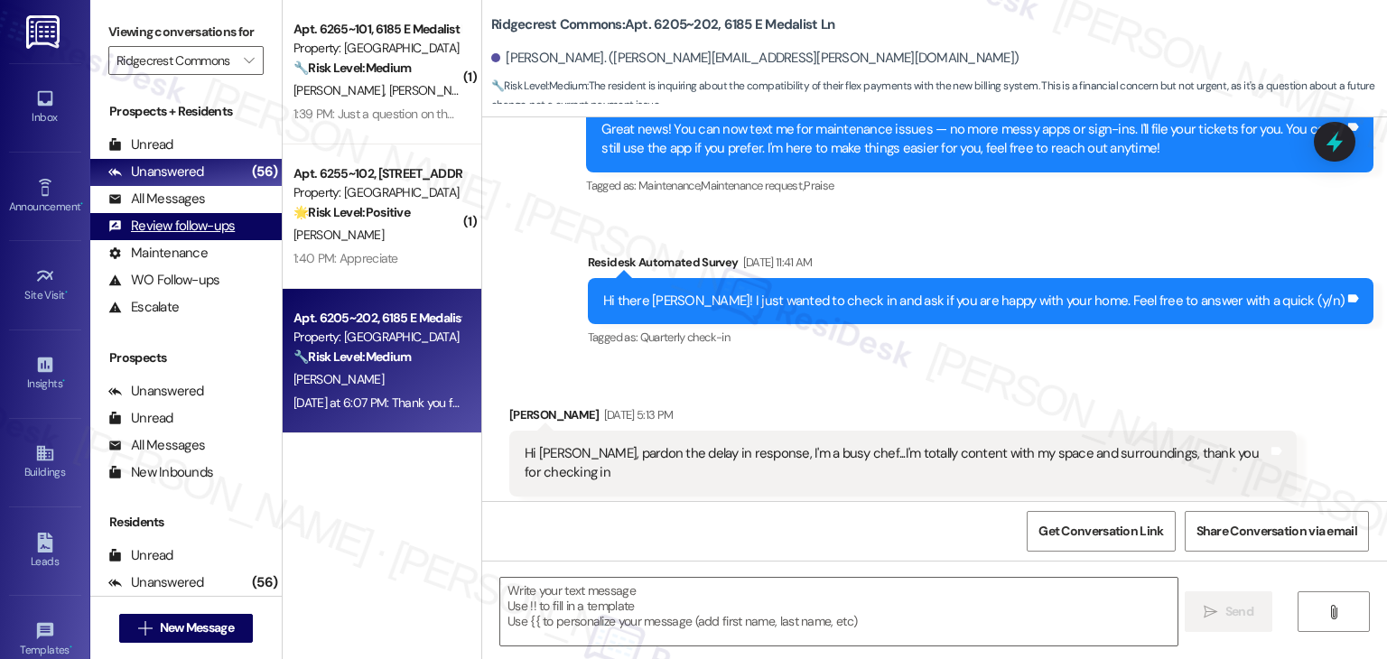
type textarea "Fetching suggested responses. Please feel free to read through the conversation…"
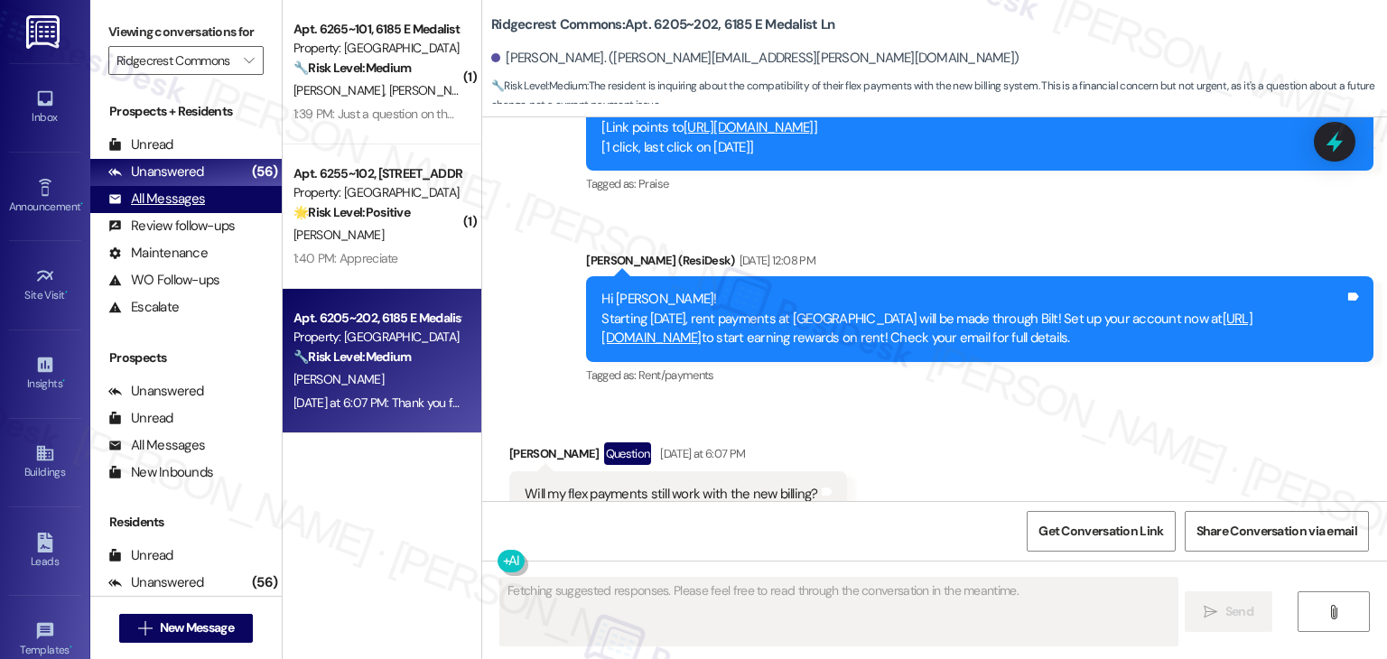
scroll to position [1759, 0]
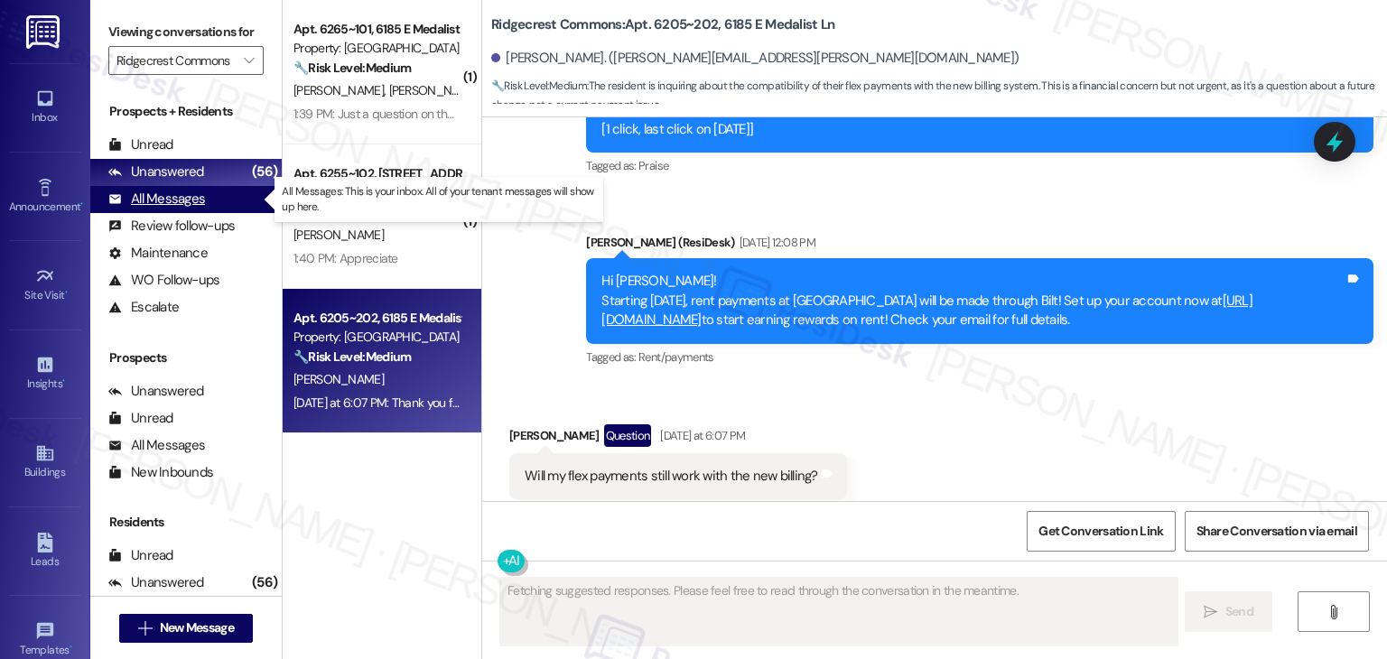
click at [191, 204] on div "All Messages" at bounding box center [156, 199] width 97 height 19
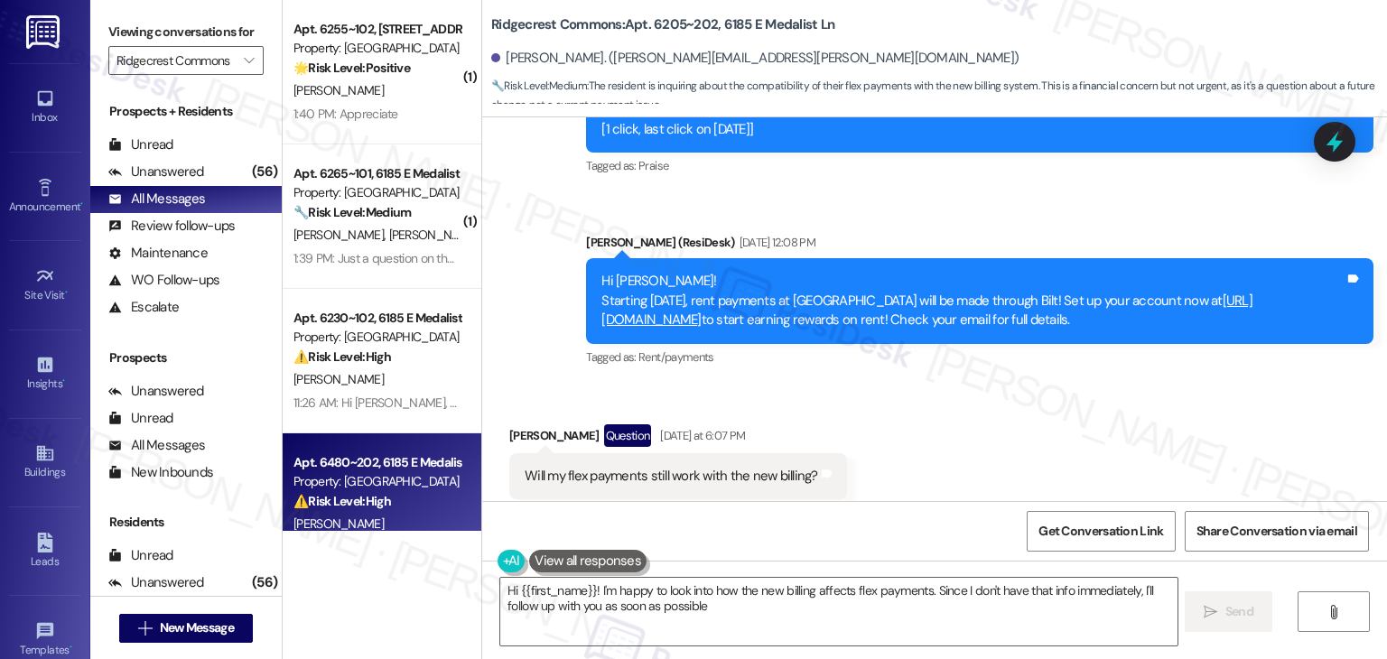
type textarea "Hi {{first_name}}! I'm happy to look into how the new billing affects flex paym…"
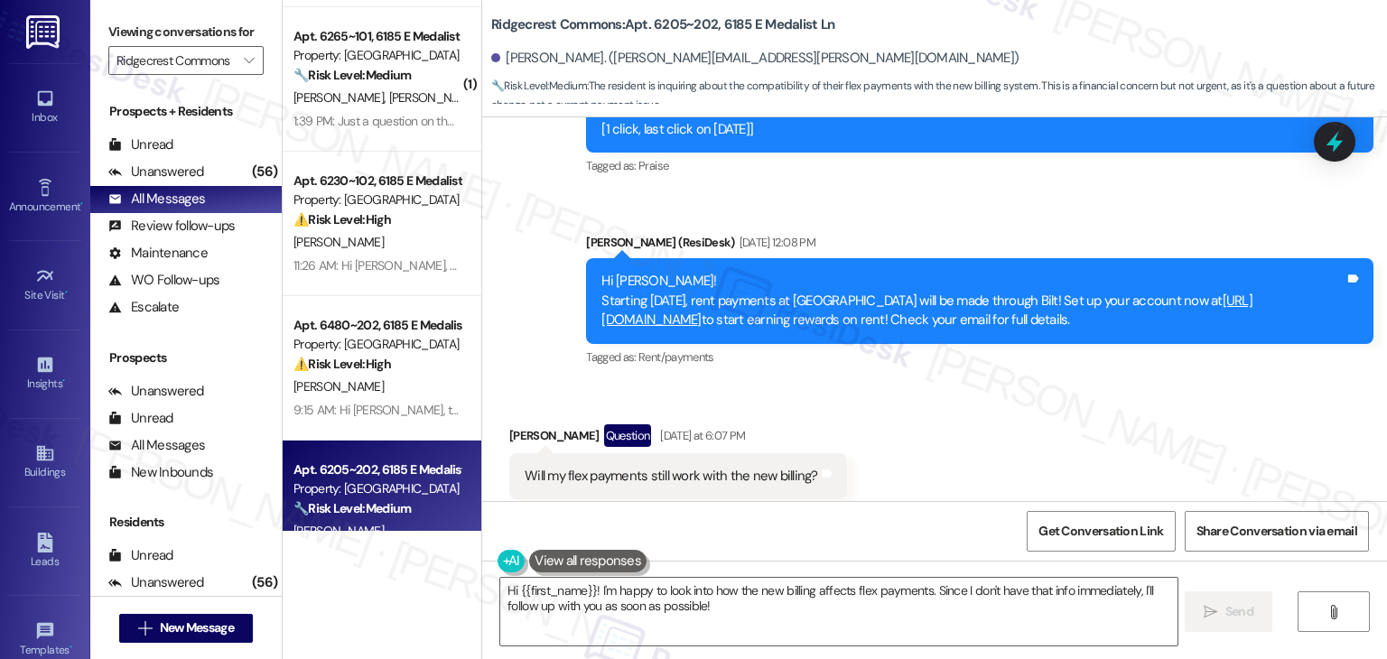
scroll to position [181, 0]
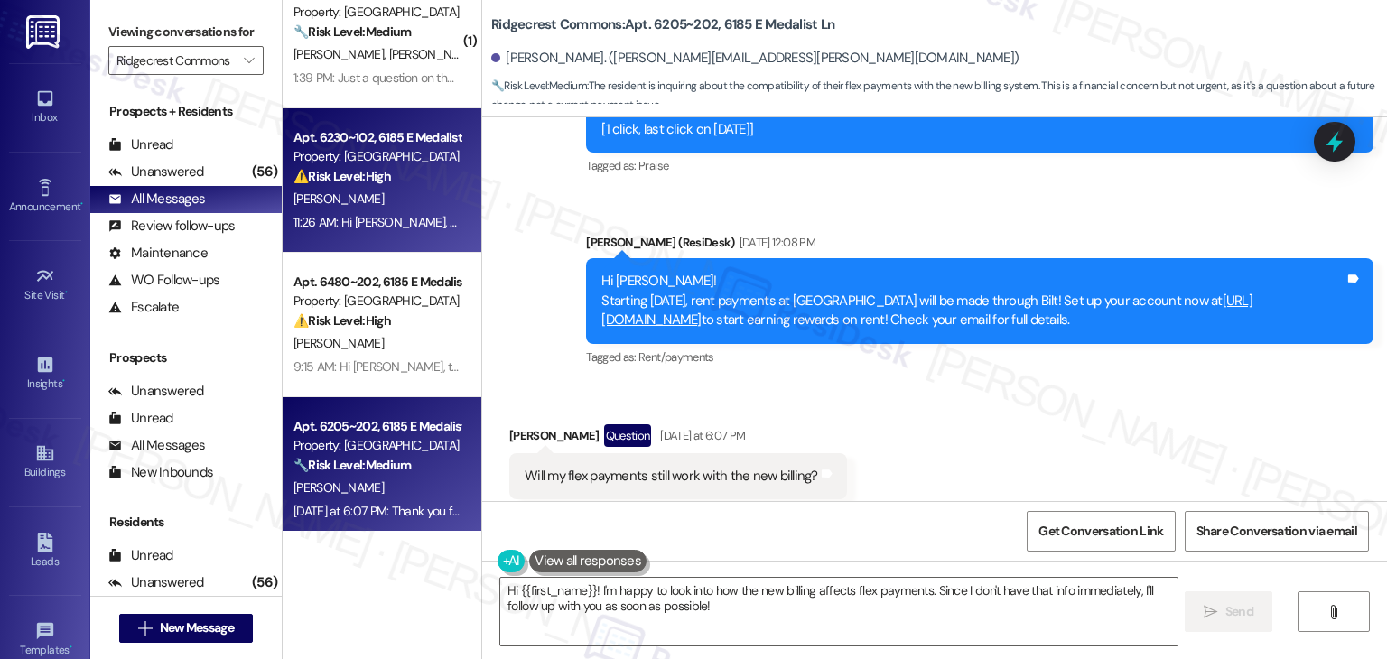
click at [397, 232] on div "11:26 AM: Hi Chad, great question—thank you for bringing this up! I’ll confirm …" at bounding box center [377, 222] width 171 height 23
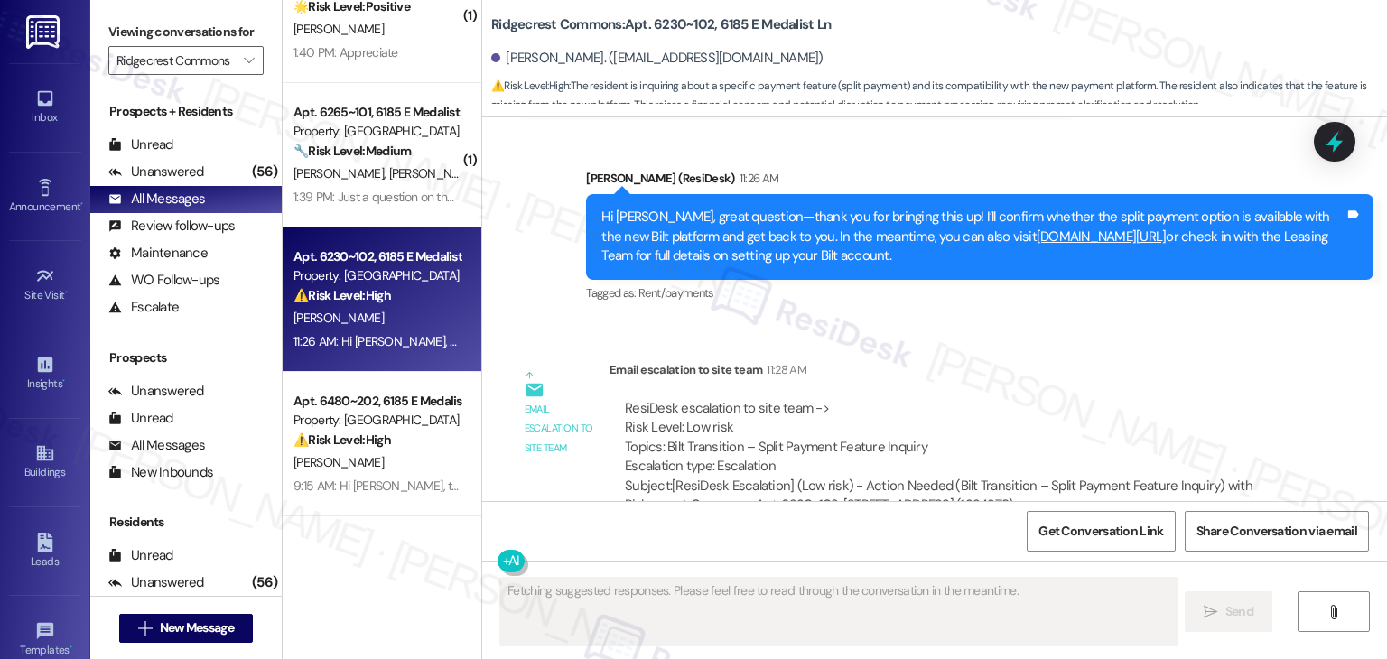
scroll to position [0, 0]
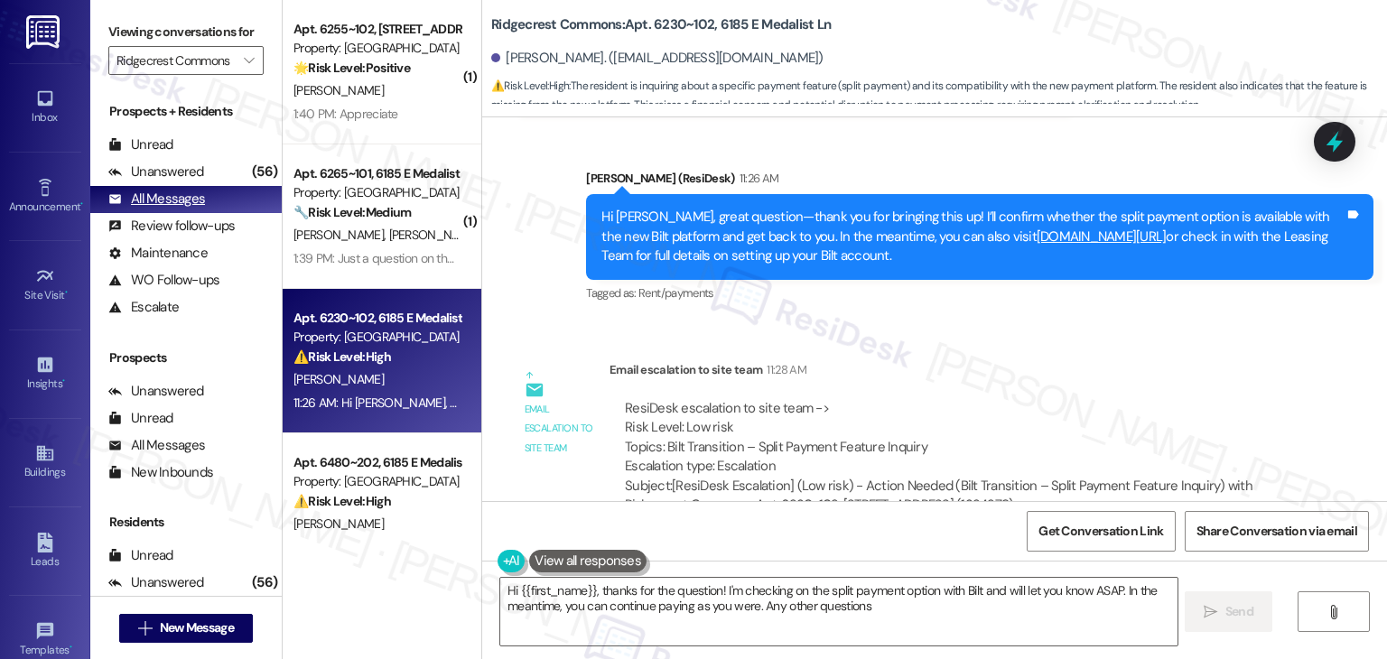
type textarea "Hi {{first_name}}, thanks for the question! I'm checking on the split payment o…"
click at [210, 174] on div "Unanswered (56)" at bounding box center [185, 172] width 191 height 27
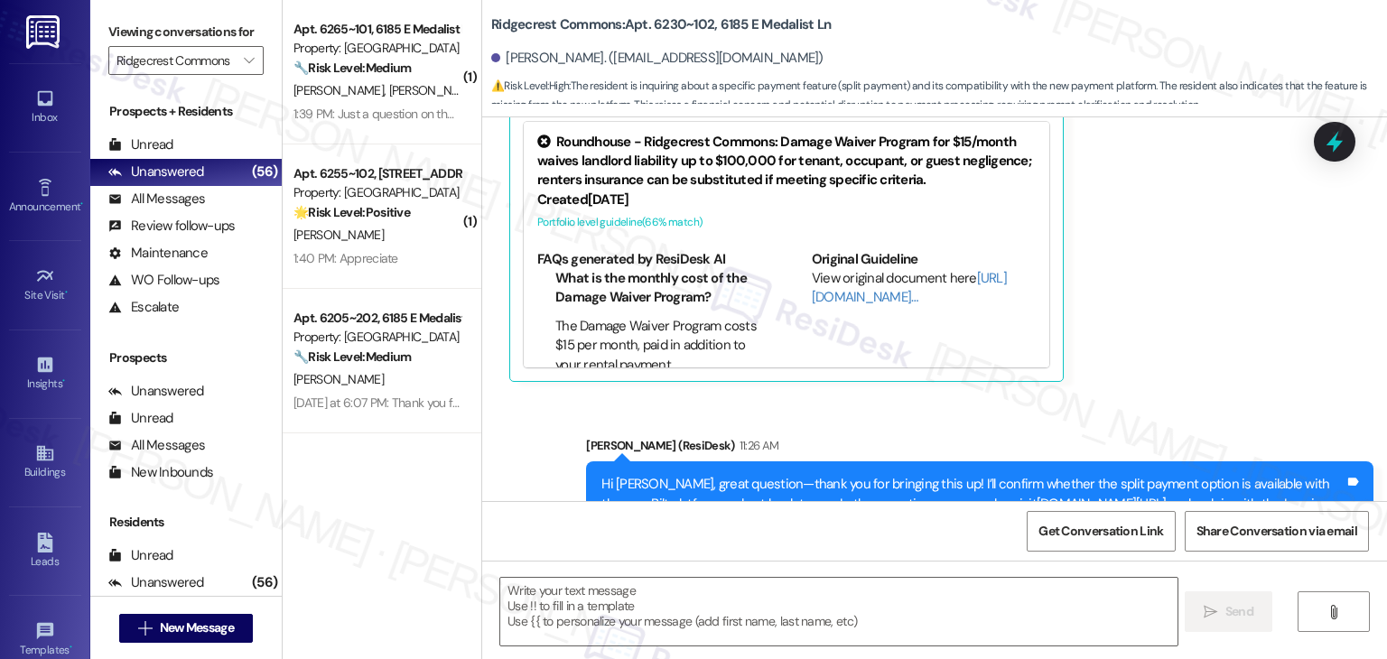
type textarea "Fetching suggested responses. Please feel free to read through the conversation…"
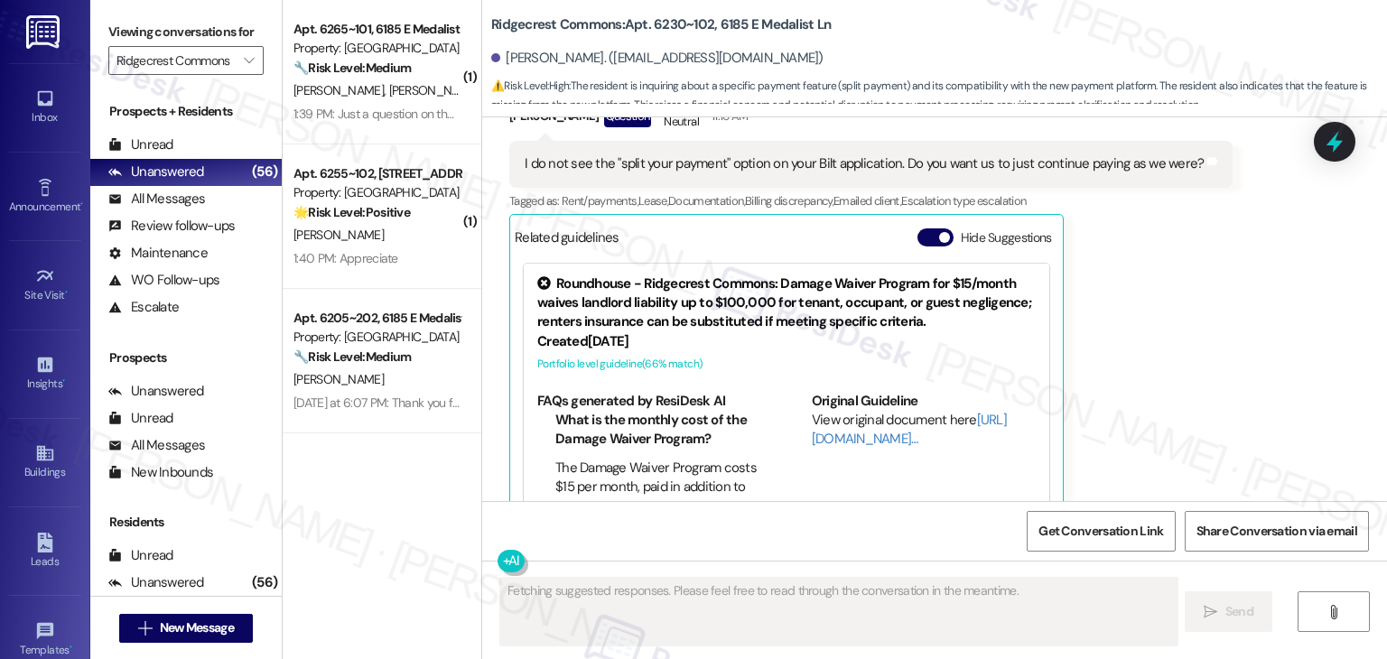
scroll to position [5159, 0]
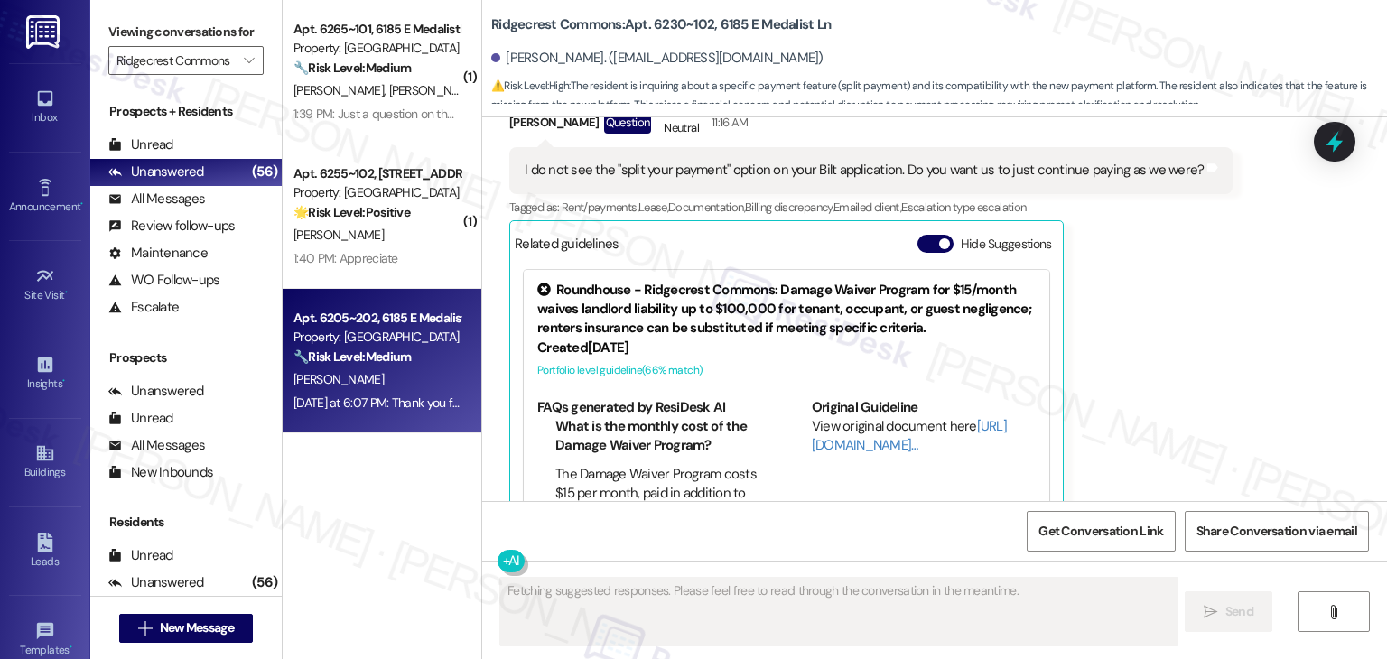
click at [369, 415] on div "Apt. 6205~202, 6185 E Medalist Ln Property: Ridgecrest Commons 🔧 Risk Level: Me…" at bounding box center [382, 361] width 199 height 145
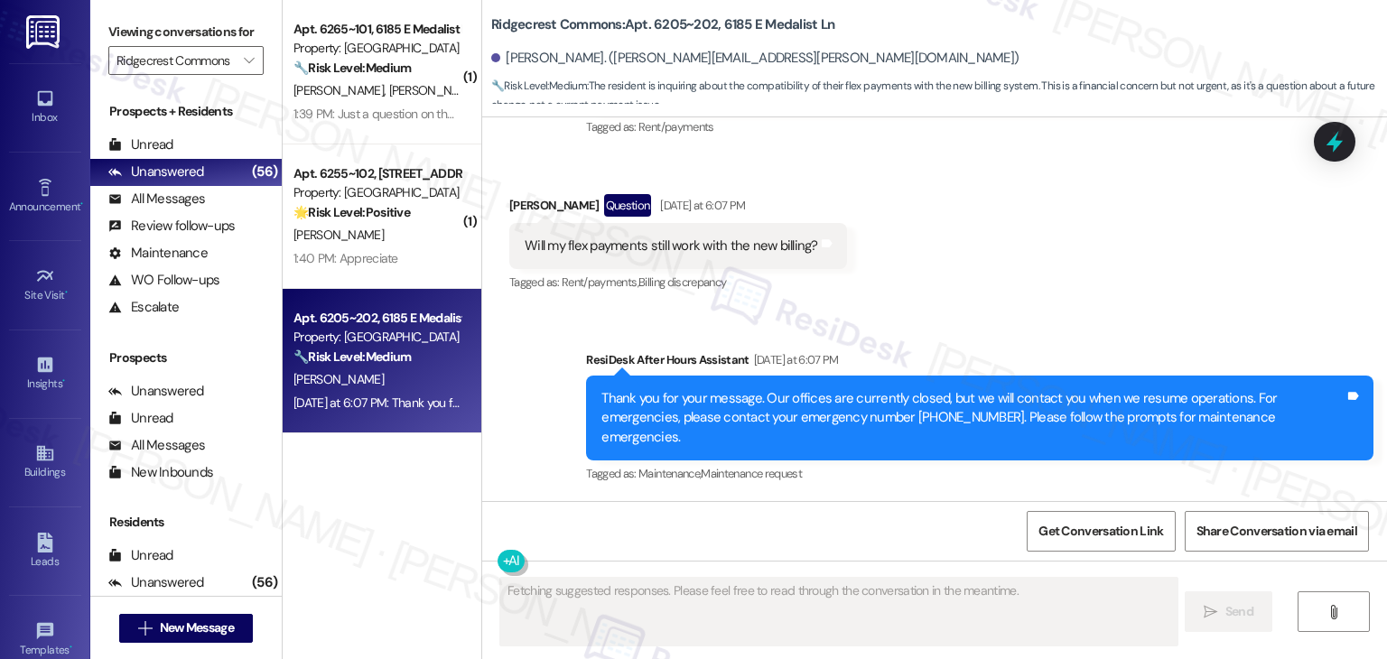
scroll to position [1932, 0]
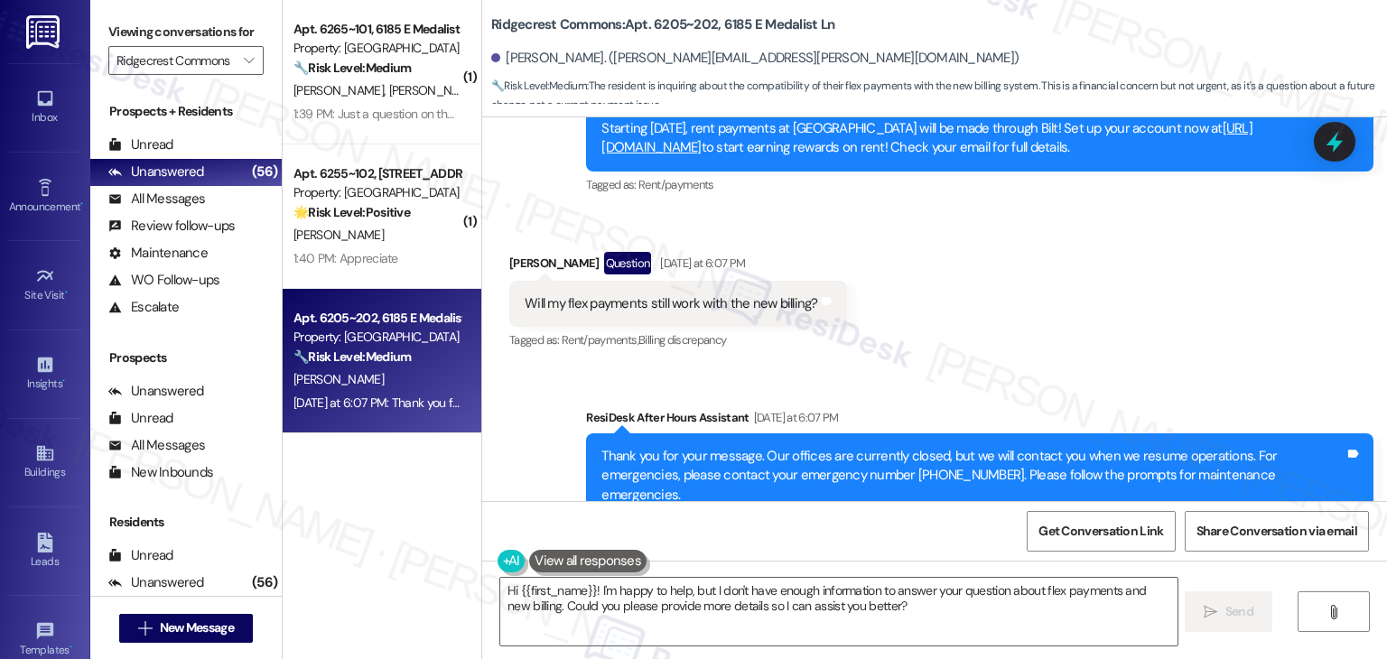
click at [993, 315] on div "Received via SMS Chad Thomason Question Yesterday at 6:07 PM Will my flex payme…" at bounding box center [934, 289] width 905 height 156
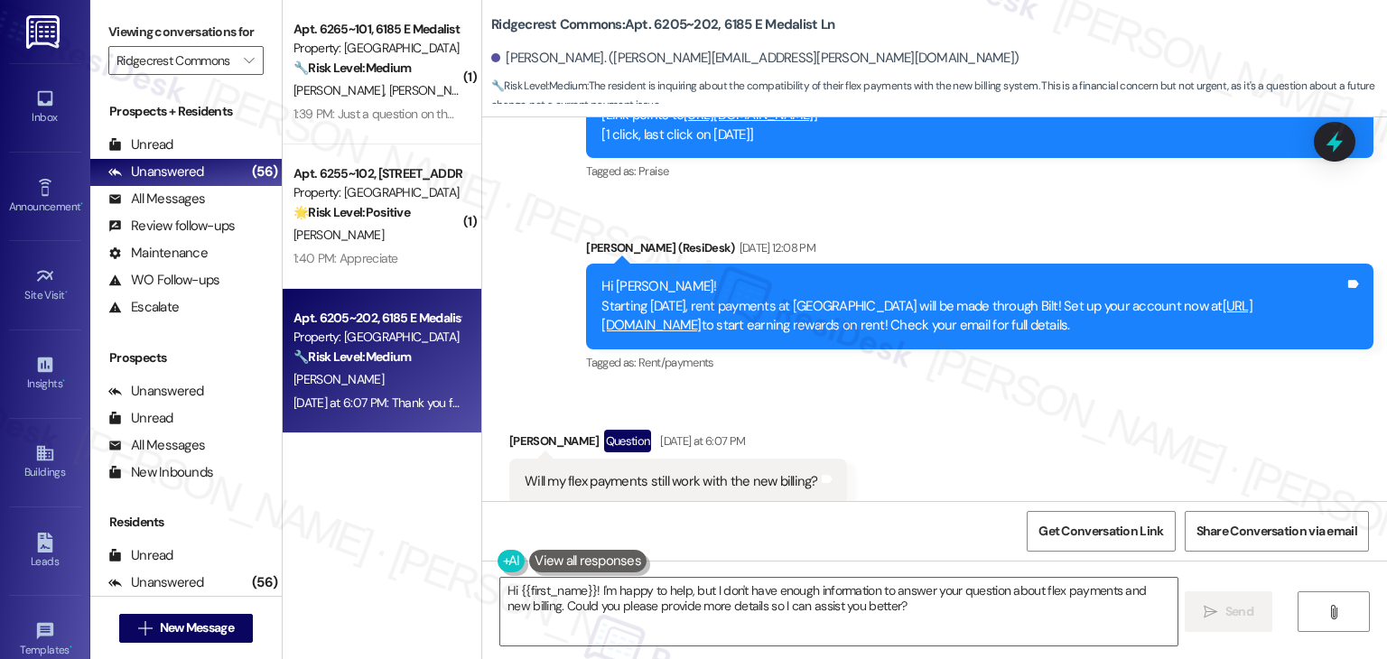
scroll to position [1751, 0]
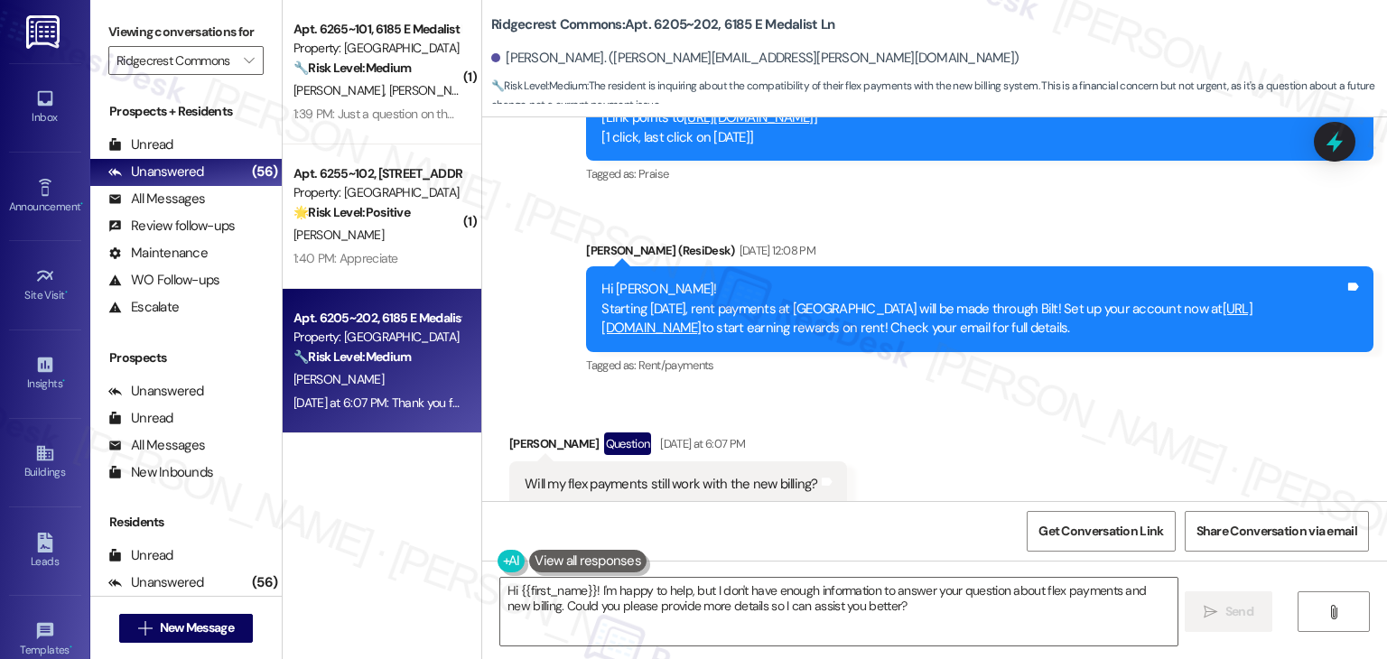
click at [649, 475] on div "Will my flex payments still work with the new billing?" at bounding box center [672, 484] width 294 height 19
copy div "Will my flex payments still work with the new billing? Tags and notes"
click at [759, 598] on textarea "Hi {{first_name}}! I'm happy to help, but I don't have enough information to an…" at bounding box center [838, 612] width 677 height 68
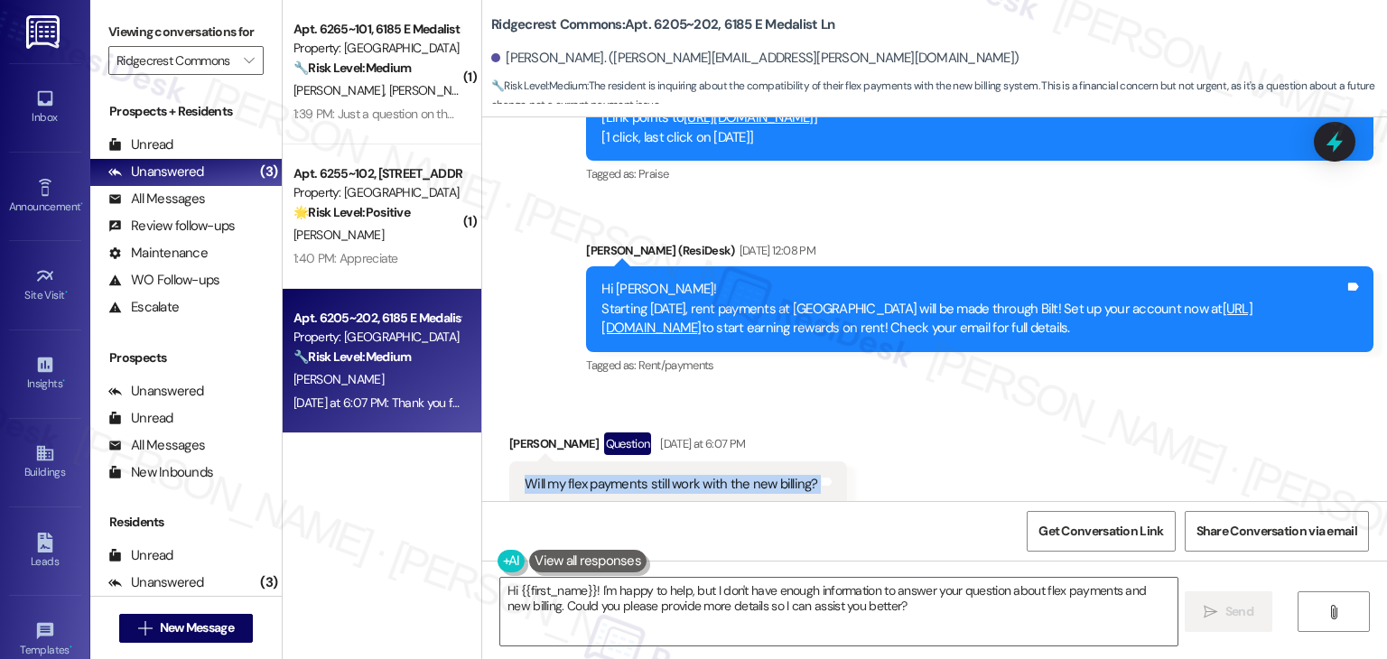
click at [759, 598] on textarea "Hi {{first_name}}! I'm happy to help, but I don't have enough information to an…" at bounding box center [838, 612] width 677 height 68
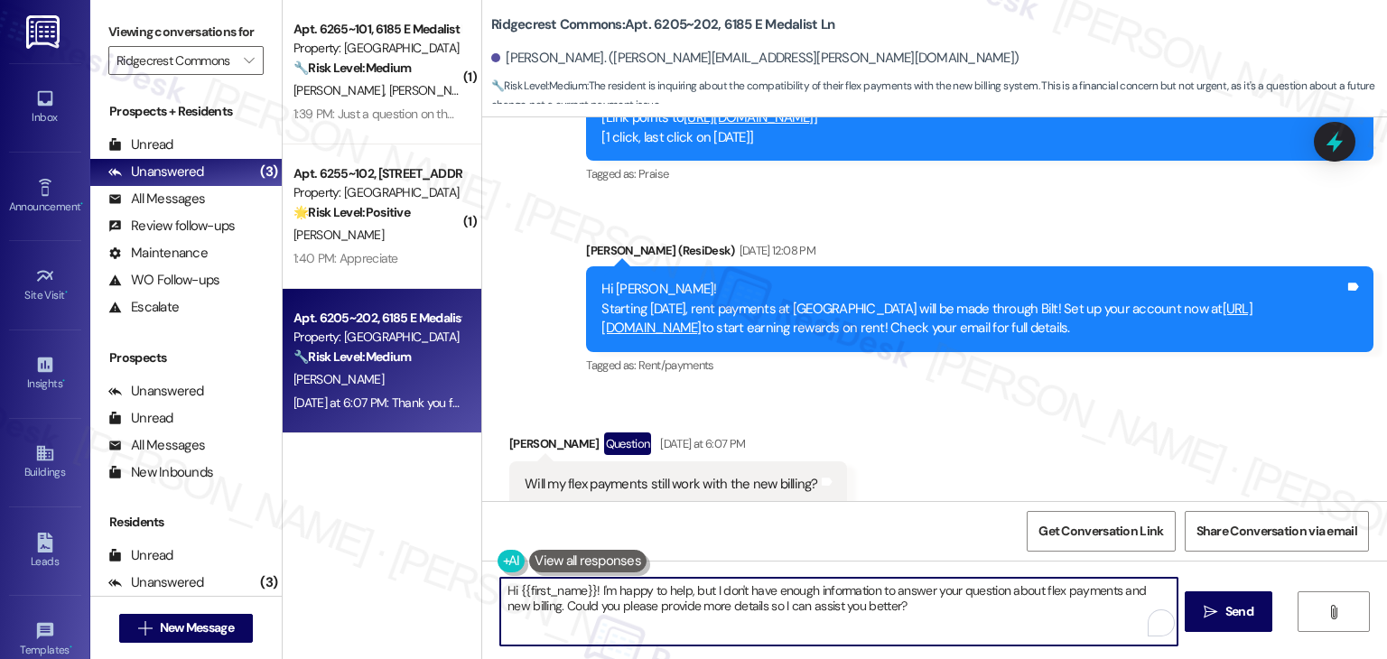
scroll to position [1932, 0]
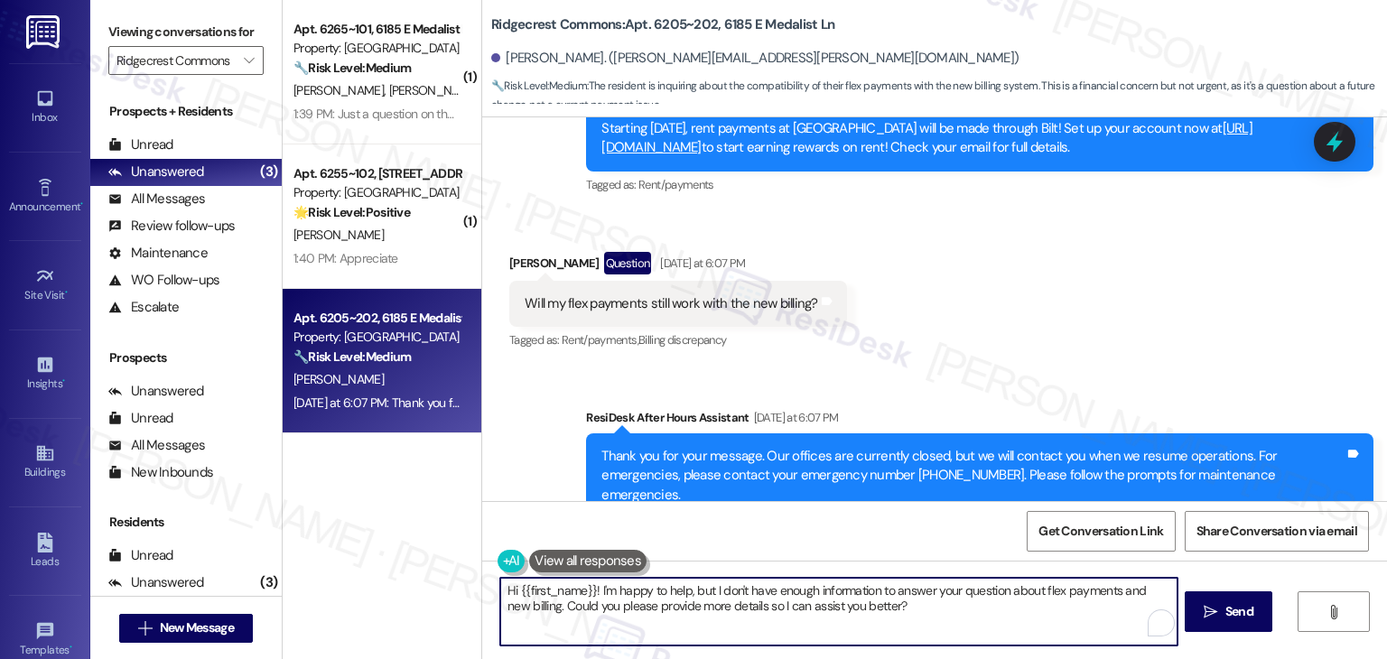
paste textarea "Chad, I’m not certain whether Flex payments will still work with the new Bilt s…"
type textarea "Hi Chad, I’m not certain whether Flex payments will still work with the new Bil…"
click at [1239, 615] on span "Send" at bounding box center [1240, 611] width 28 height 19
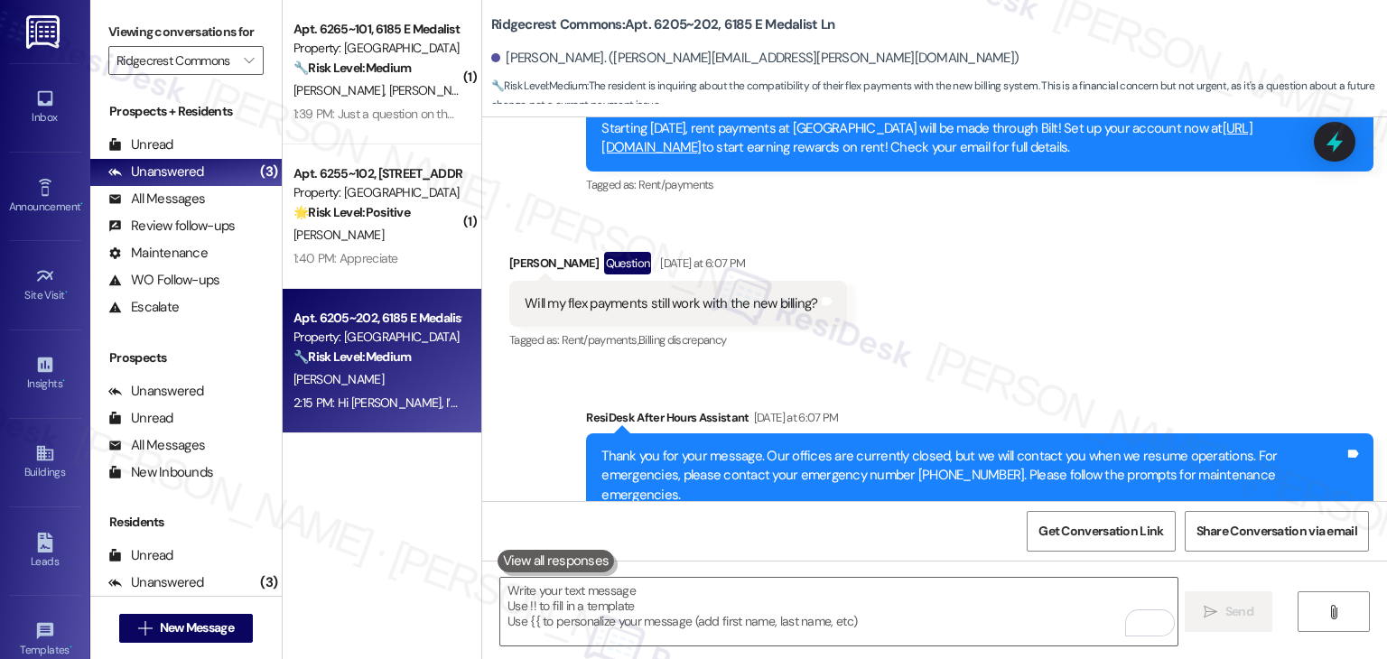
scroll to position [2077, 0]
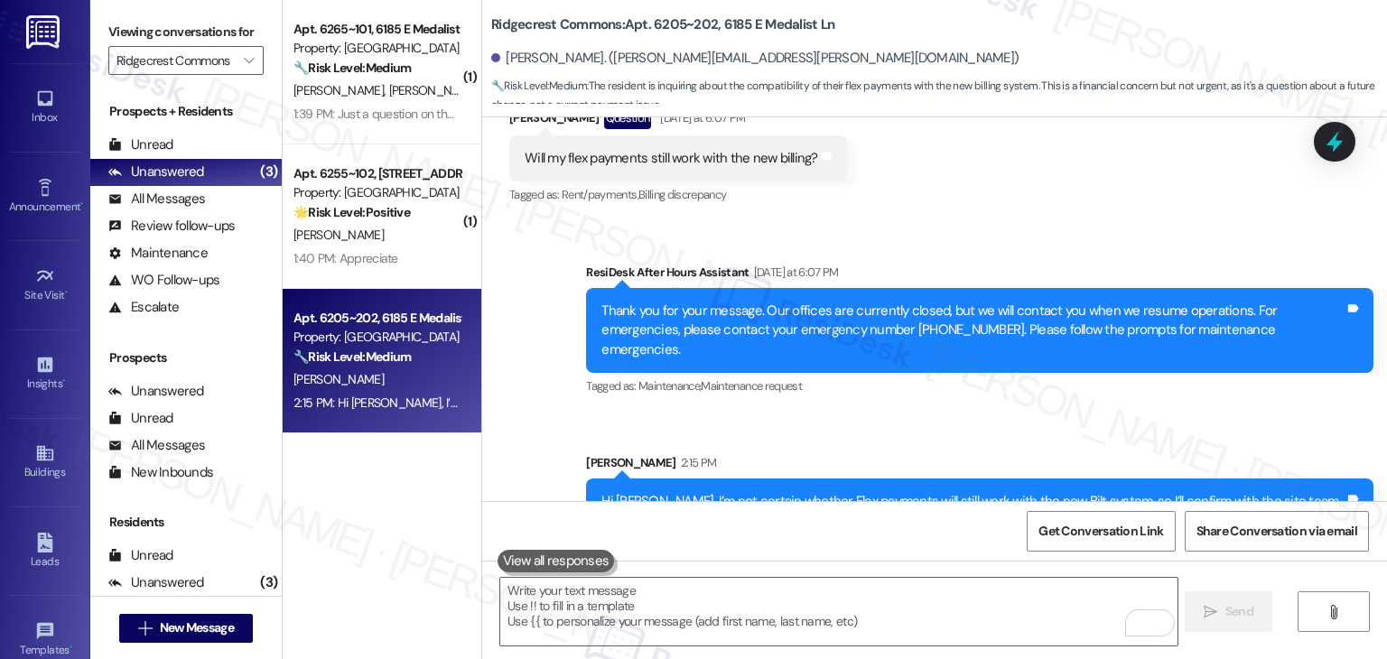
click at [1116, 364] on div "Sent via SMS ResiDesk After Hours Assistant Yesterday at 6:07 PM Thank you for …" at bounding box center [934, 390] width 905 height 336
click at [1340, 137] on icon at bounding box center [1335, 141] width 31 height 31
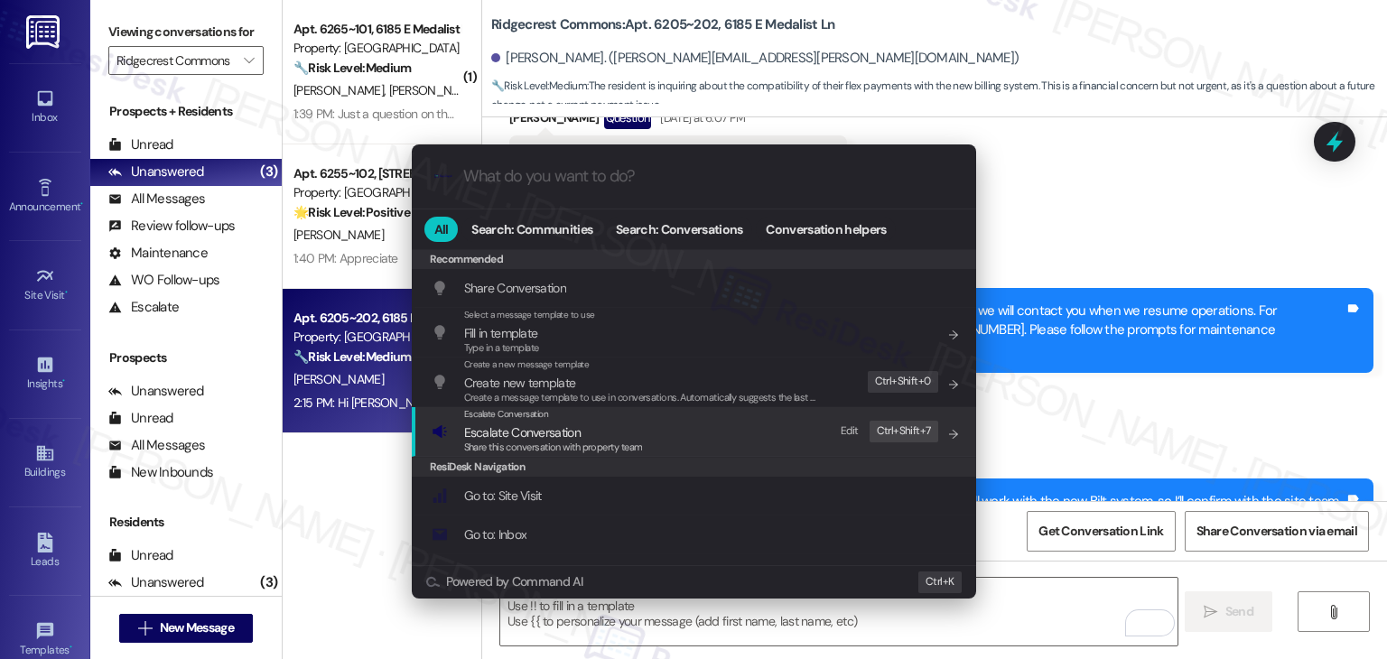
click at [536, 441] on span "Share this conversation with property team" at bounding box center [553, 447] width 179 height 13
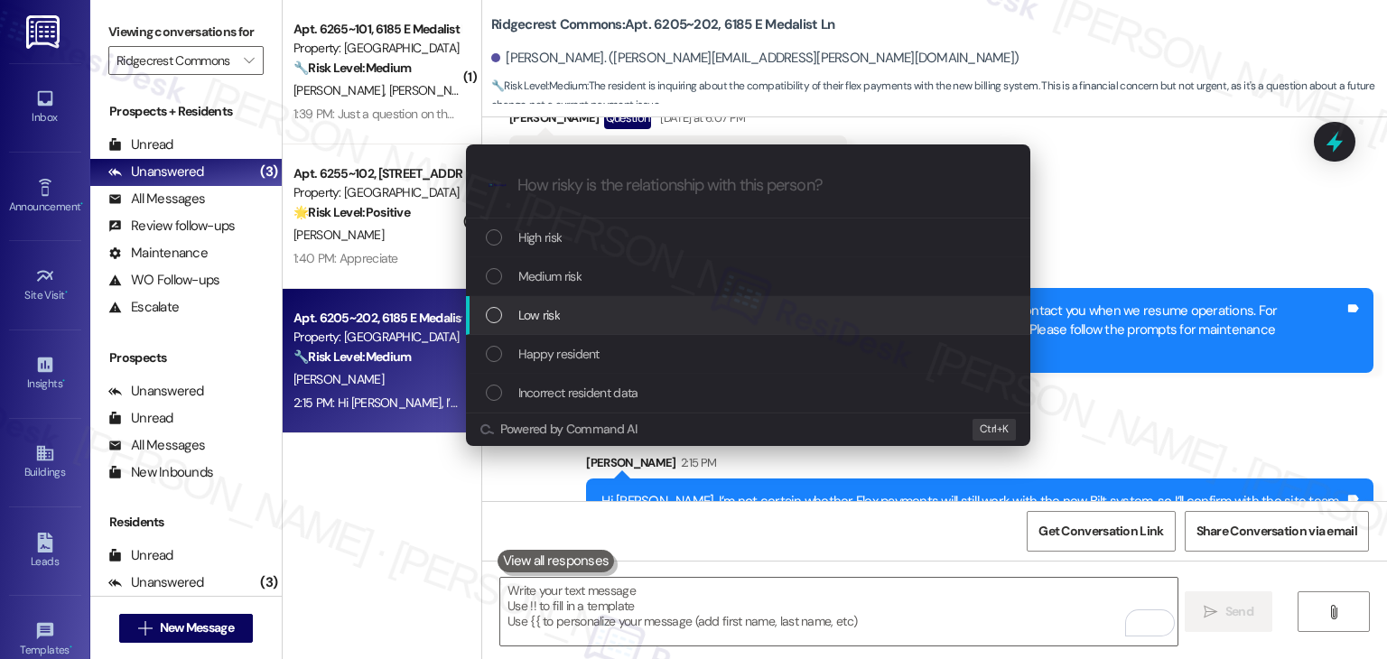
click at [493, 319] on div "List of options" at bounding box center [494, 315] width 16 height 16
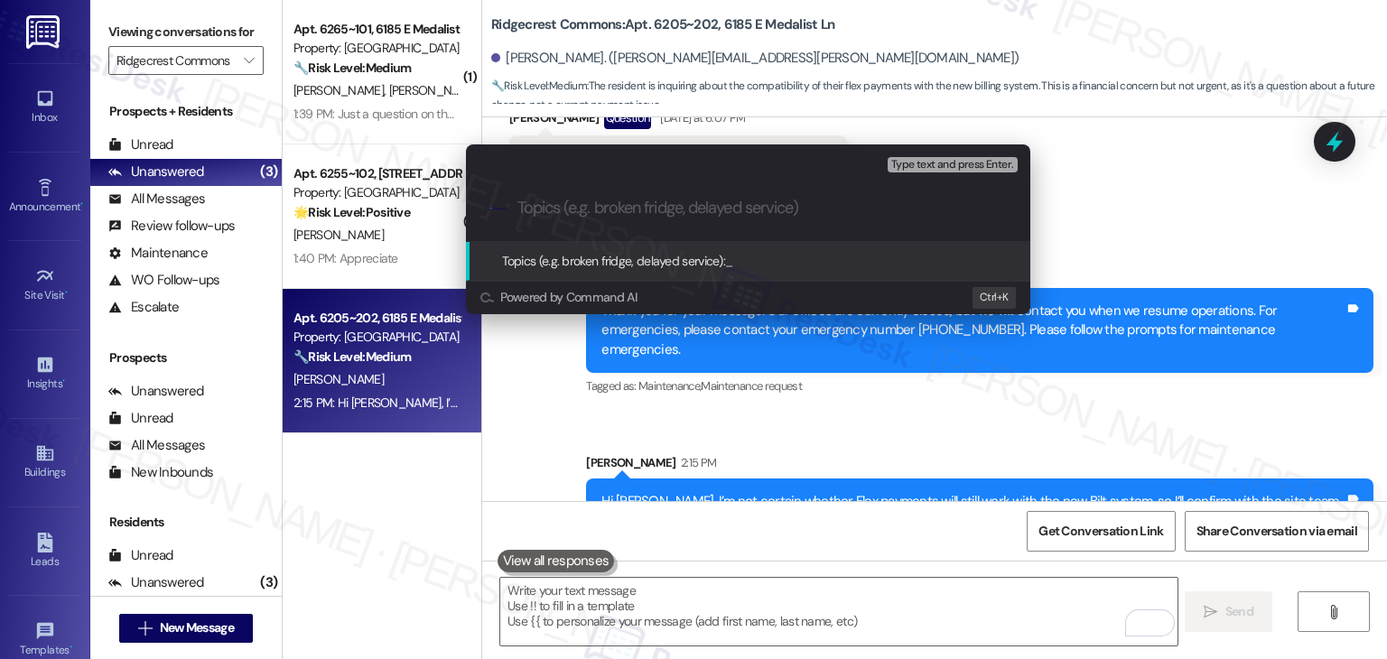
paste input "Resident Inquiry: Flex Payments with New Bilt System"
type input "Resident Inquiry: Flex Payments with New Bilt System"
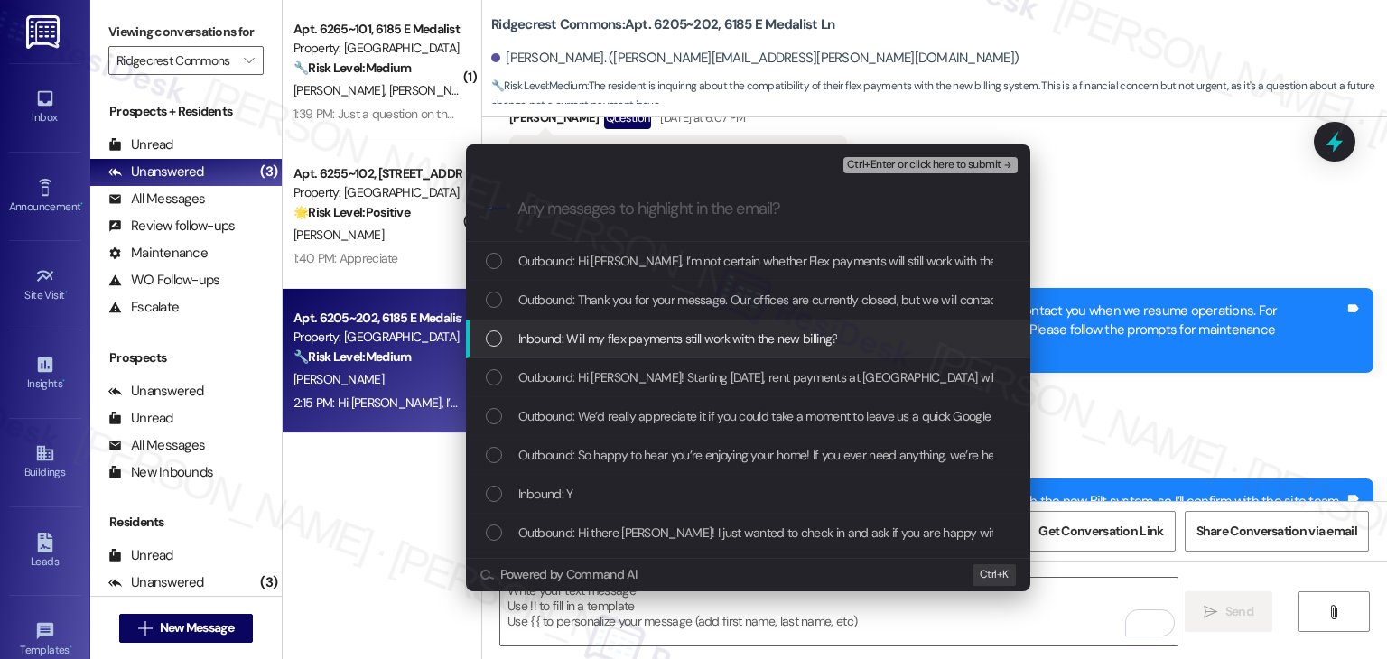
click at [498, 341] on div "List of options" at bounding box center [494, 339] width 16 height 16
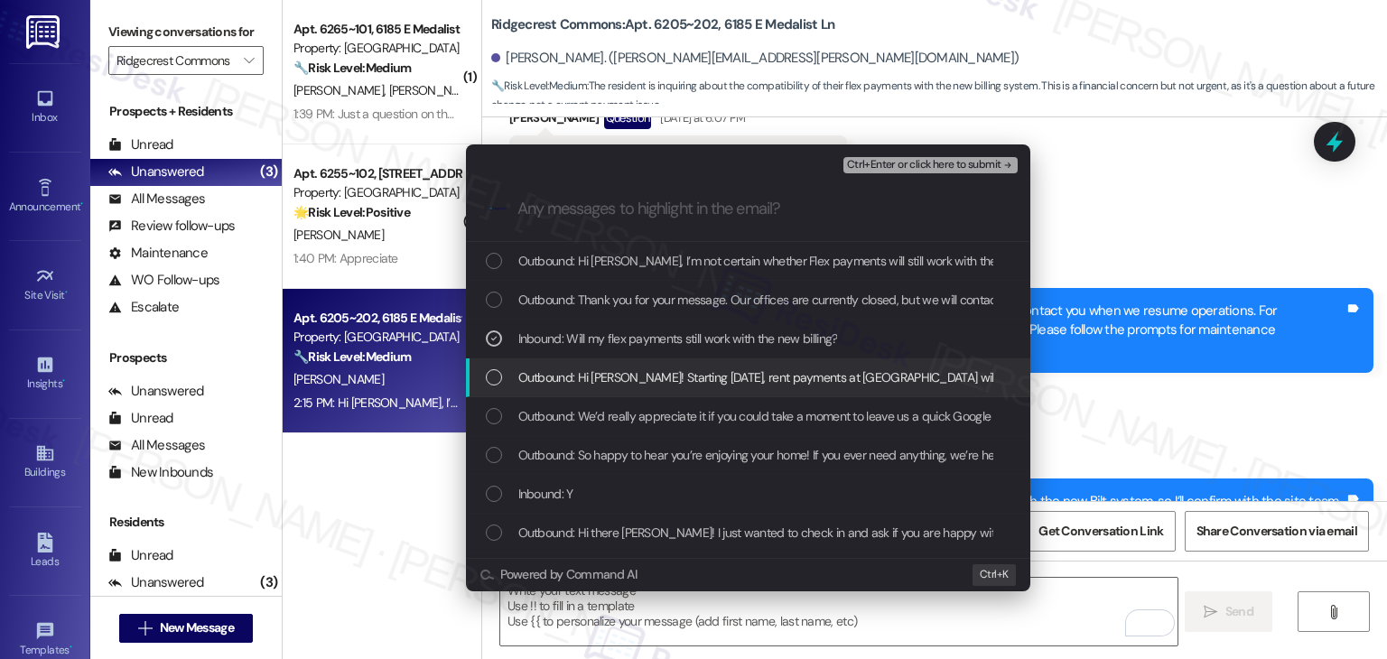
click at [507, 377] on div "Outbound: Hi Chad! Starting September 25th, rent payments at Ridgecrest Commons…" at bounding box center [750, 378] width 528 height 20
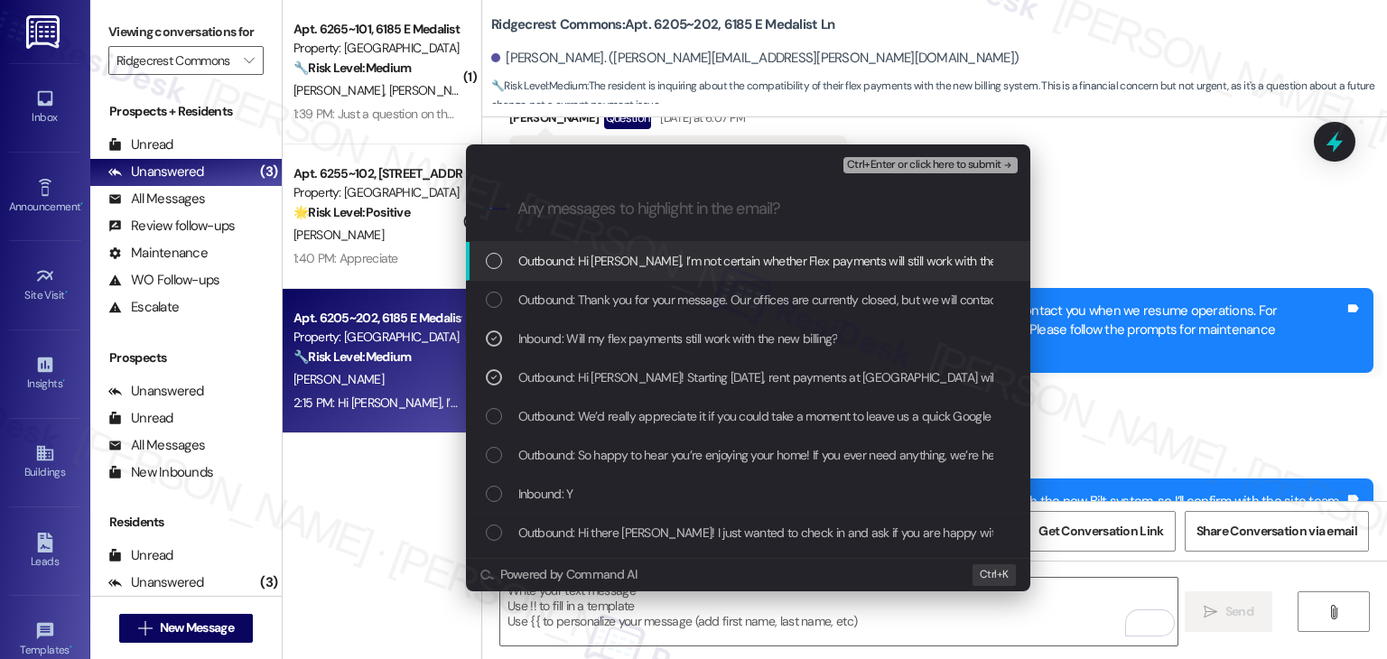
click at [947, 165] on span "Ctrl+Enter or click here to submit" at bounding box center [924, 165] width 154 height 13
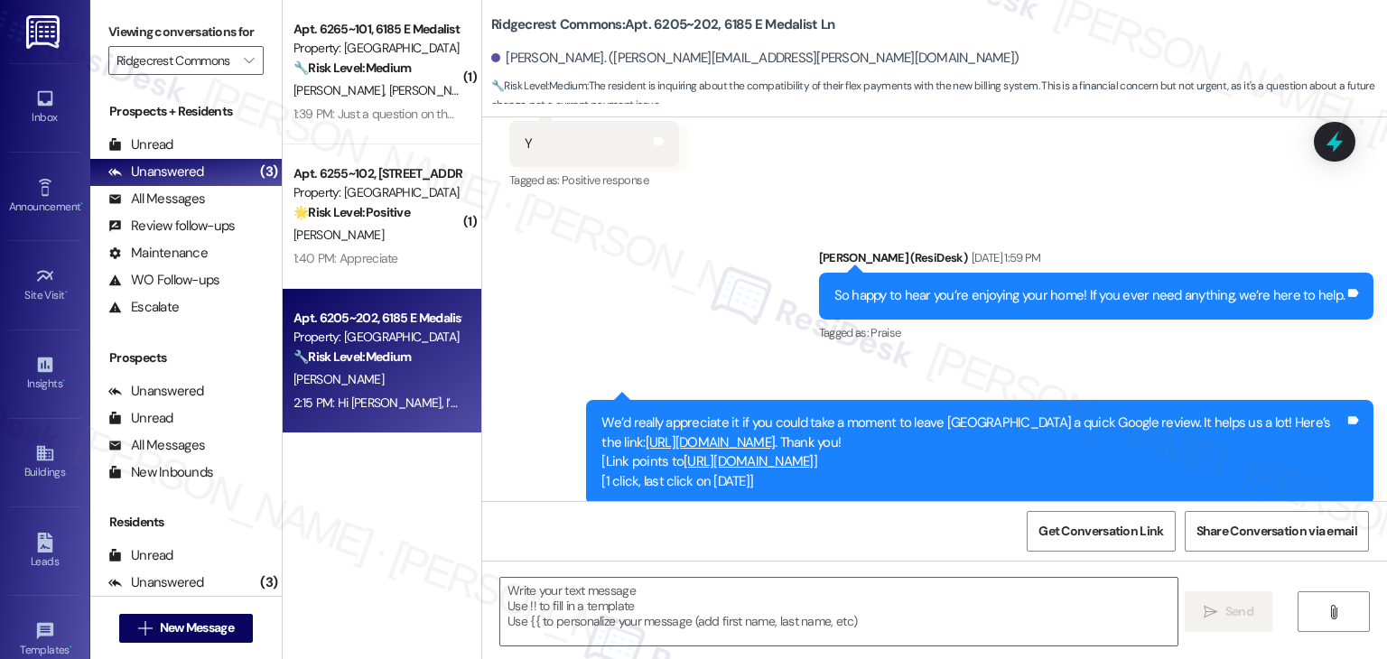
scroll to position [1759, 0]
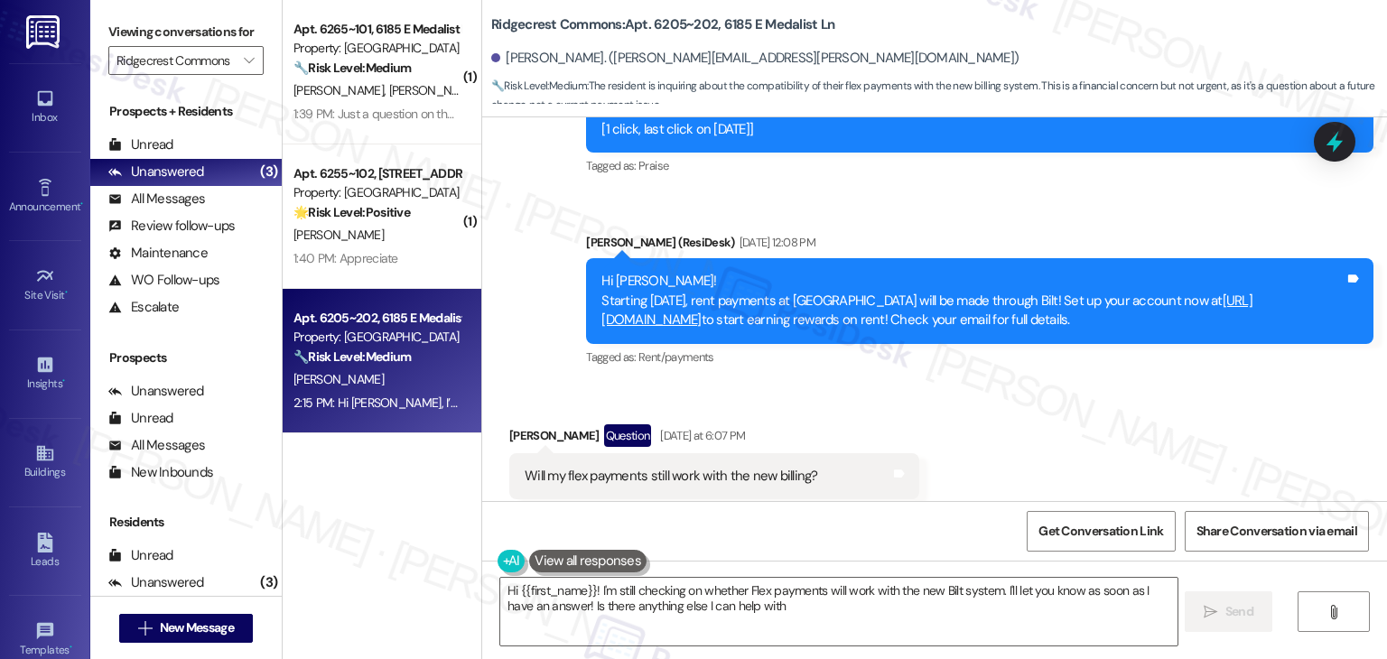
type textarea "Hi {{first_name}}! I'm still checking on whether Flex payments will work with t…"
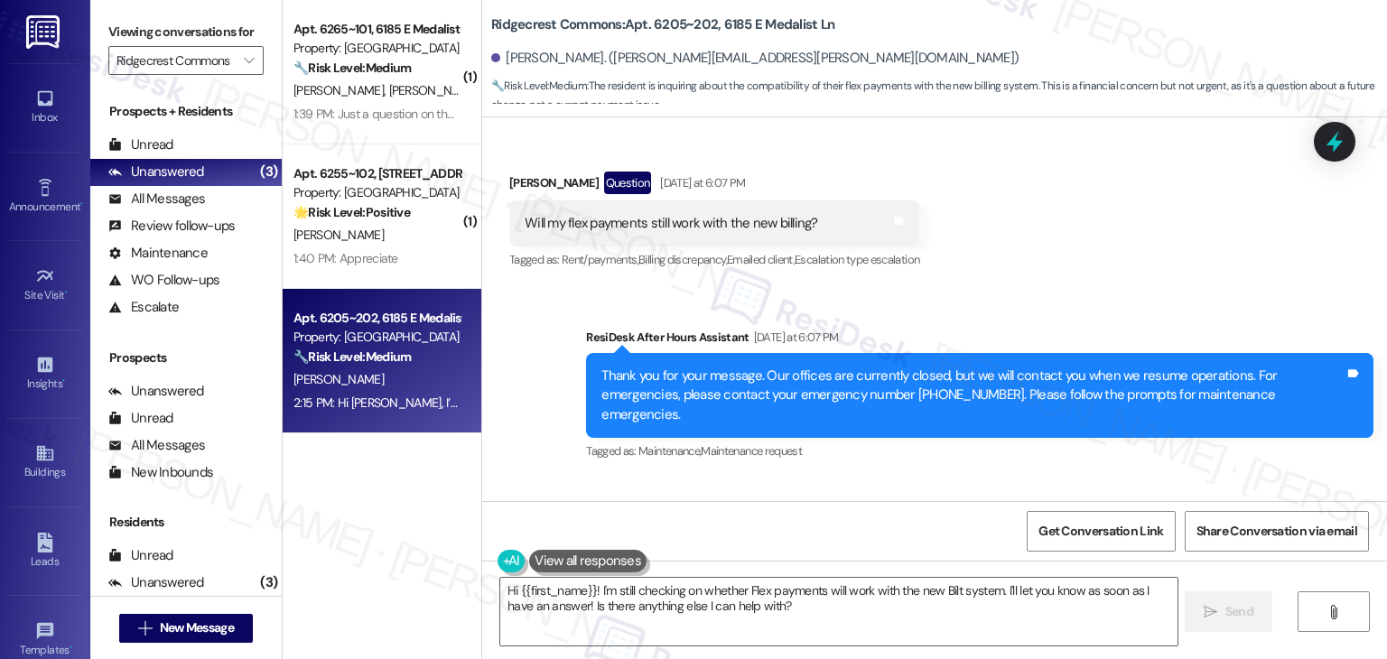
scroll to position [2104, 0]
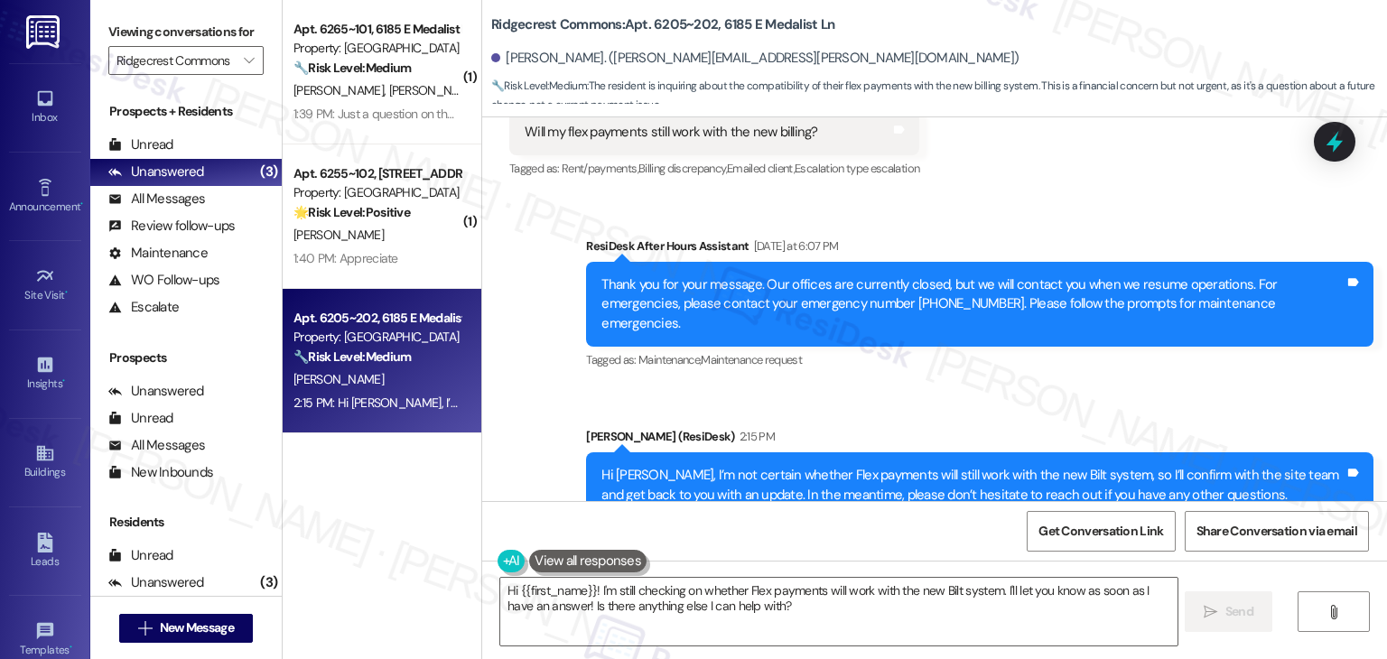
click at [372, 485] on div "( 1 ) Apt. 6265~101, 6185 E Medalist Ln Property: Ridgecrest Commons 🔧 Risk Lev…" at bounding box center [382, 265] width 199 height 531
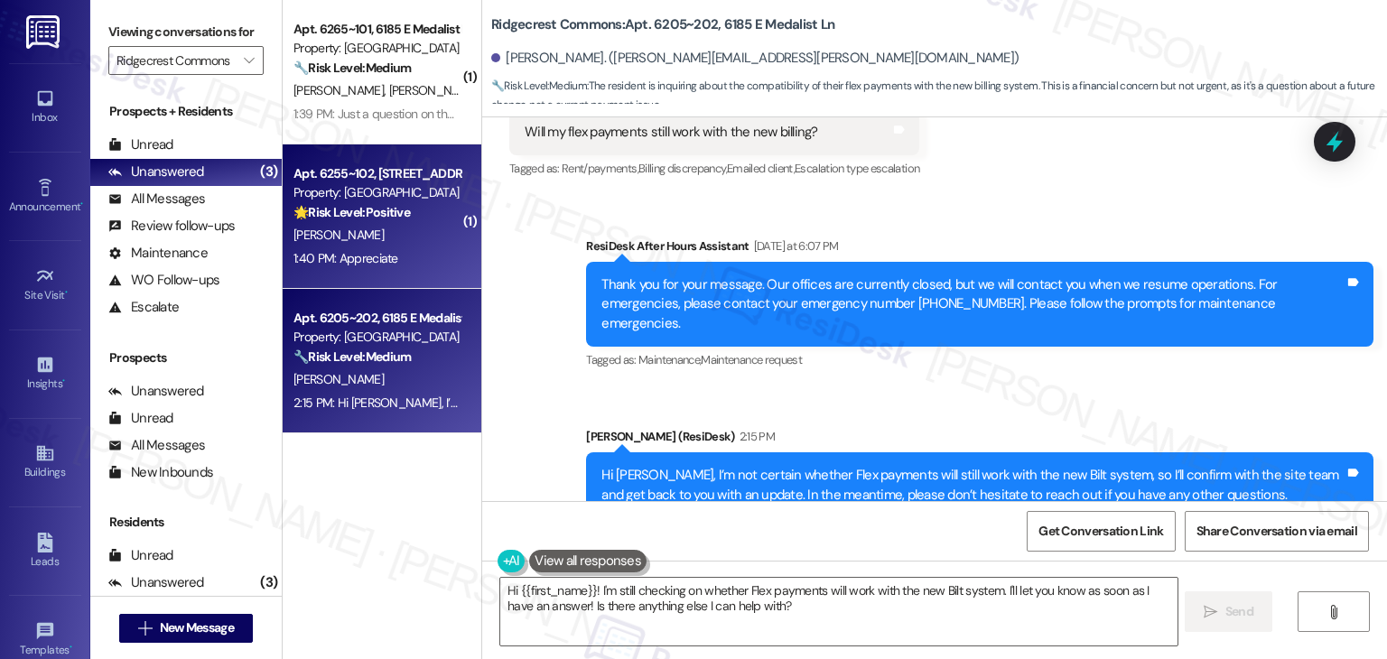
click at [397, 264] on div "1:40 PM: Appreciate 1:40 PM: Appreciate" at bounding box center [377, 258] width 171 height 23
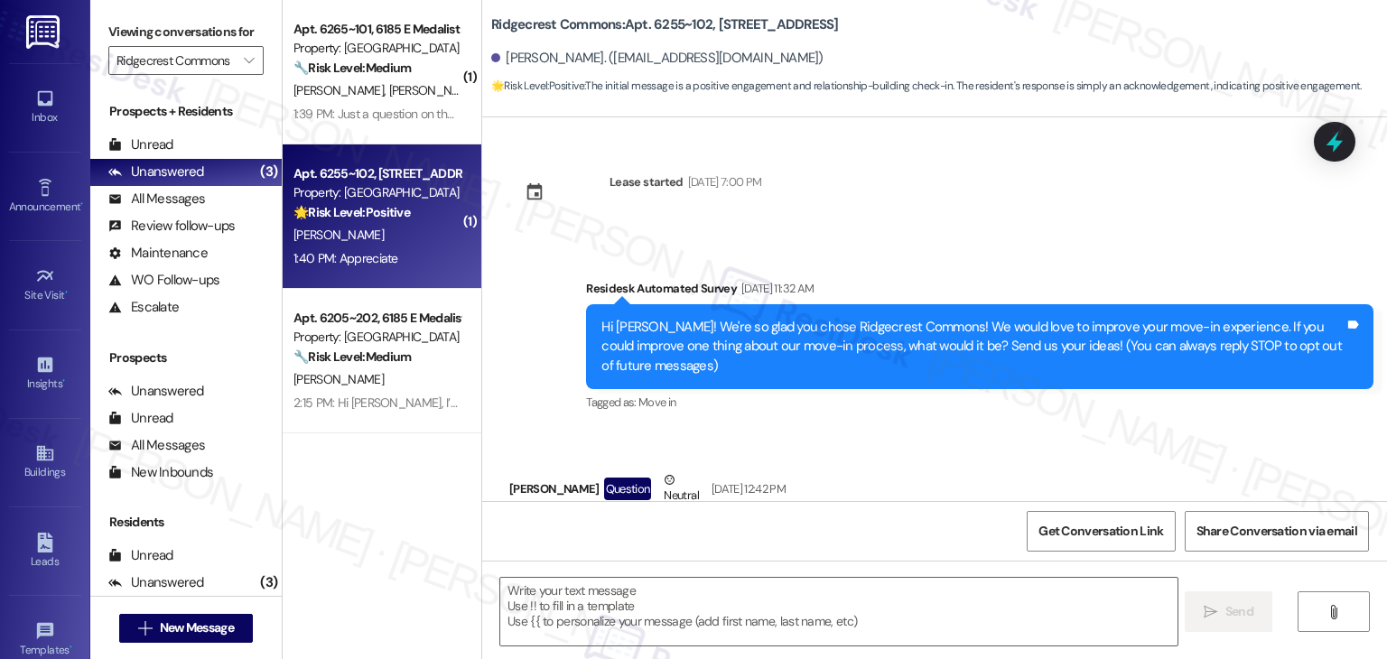
scroll to position [4704, 0]
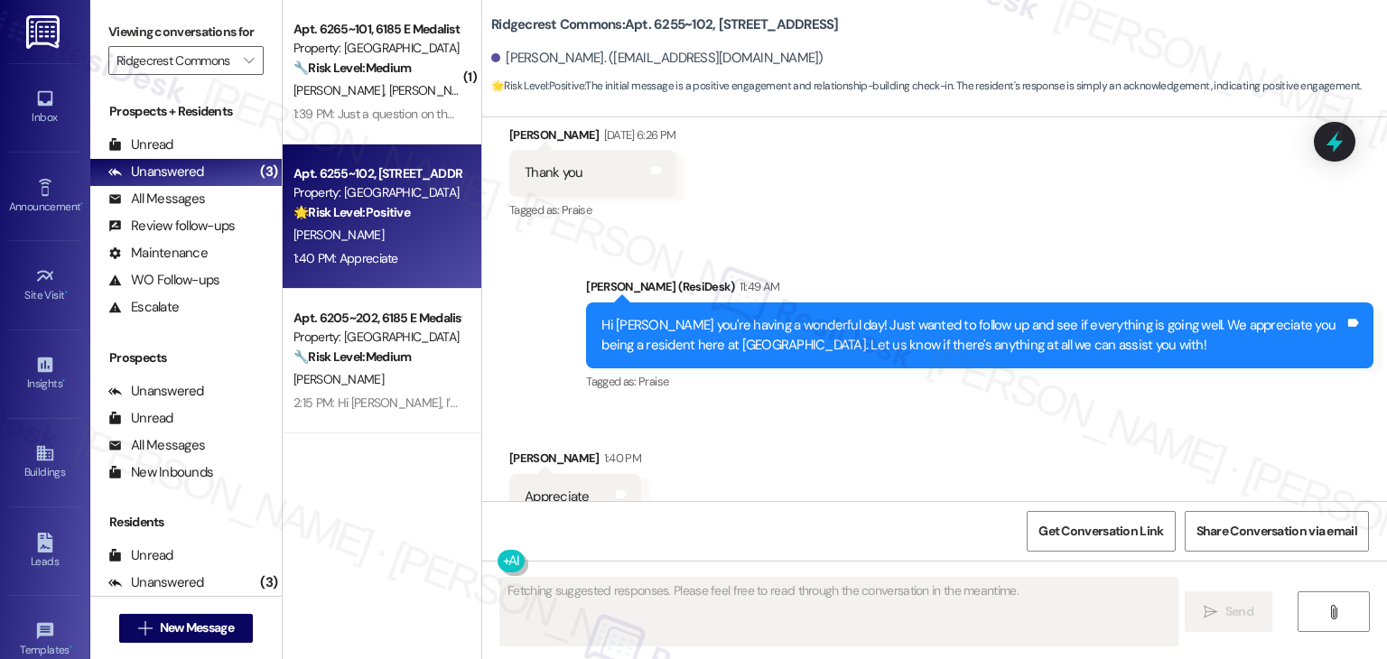
drag, startPoint x: 791, startPoint y: 403, endPoint x: 801, endPoint y: 404, distance: 10.0
click at [793, 408] on div "Received via SMS Santiago Bello 1:40 PM Appreciate Tags and notes Tagged as: Pr…" at bounding box center [934, 484] width 905 height 153
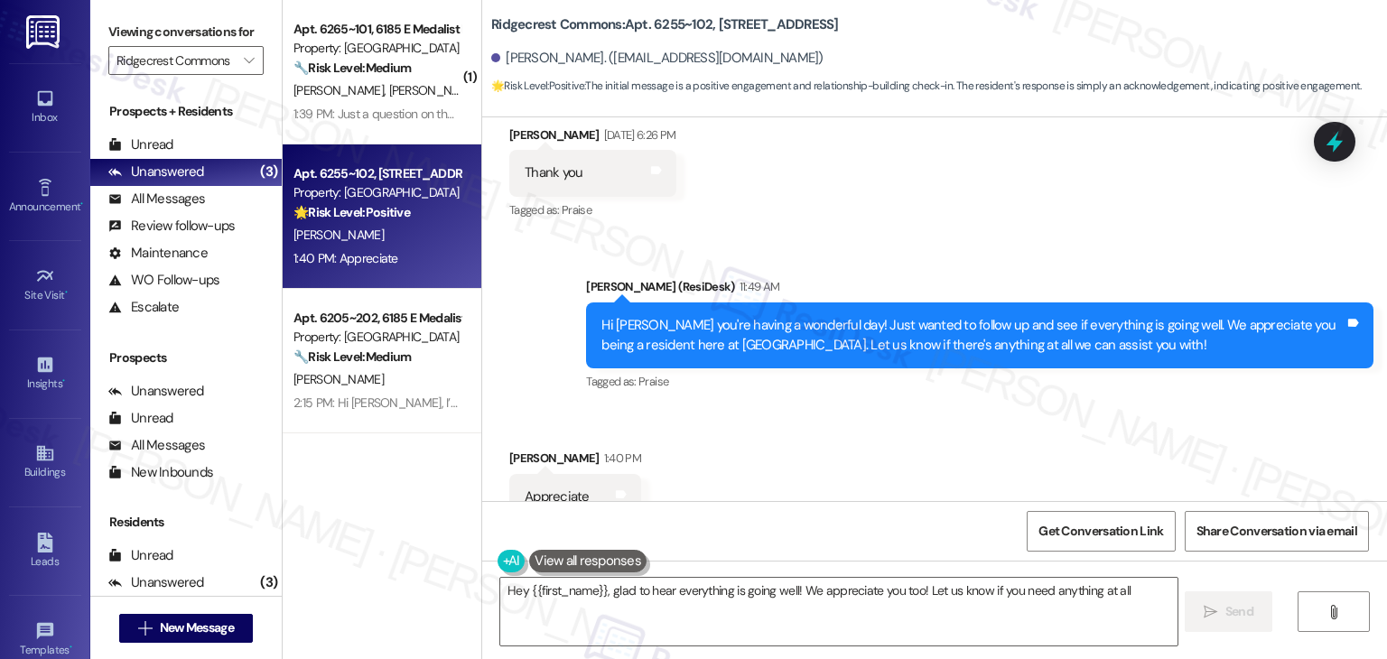
type textarea "Hey {{first_name}}, glad to hear everything is going well! We appreciate you to…"
click at [813, 408] on div "Received via SMS Santiago Bello 1:40 PM Appreciate Tags and notes Tagged as: Pr…" at bounding box center [934, 484] width 905 height 153
click at [816, 411] on div "Received via SMS Santiago Bello 1:40 PM Appreciate Tags and notes Tagged as: Pr…" at bounding box center [934, 484] width 905 height 153
click at [877, 408] on div "Received via SMS Santiago Bello 1:40 PM Appreciate Tags and notes Tagged as: Pr…" at bounding box center [934, 484] width 905 height 153
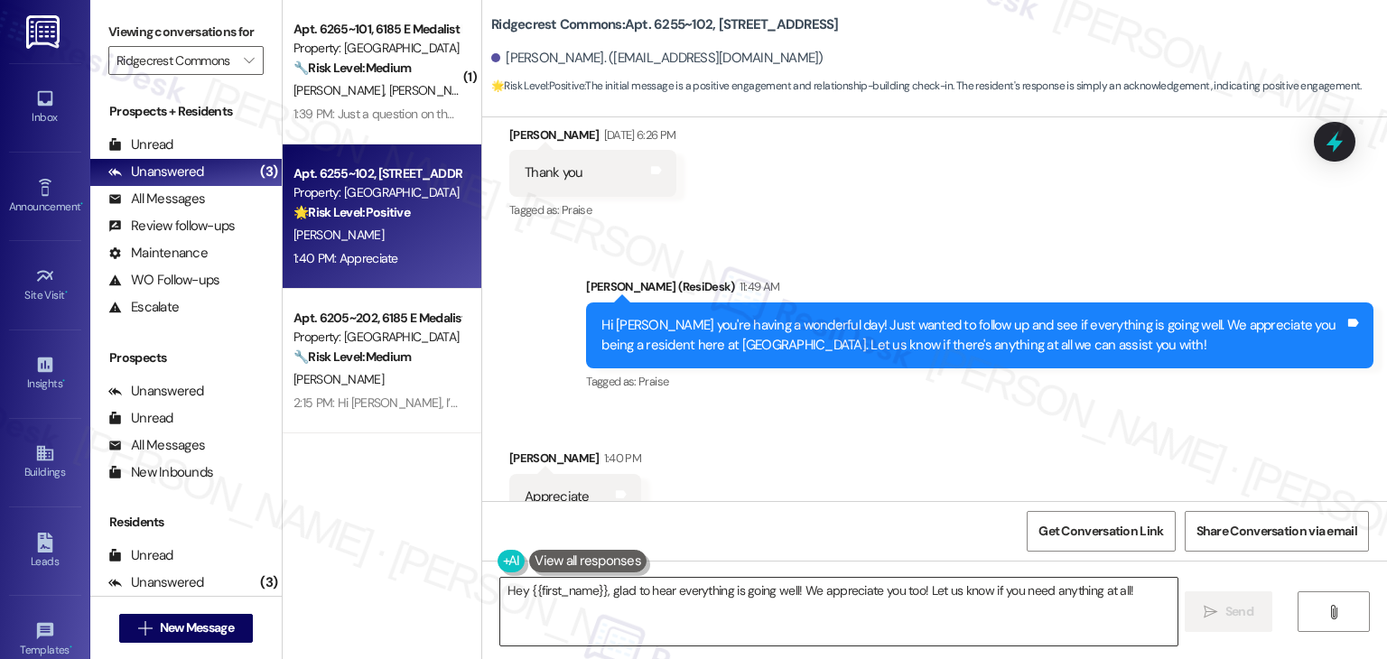
click at [857, 587] on textarea "Hey {{first_name}}, glad to hear everything is going well! We appreciate you to…" at bounding box center [838, 612] width 677 height 68
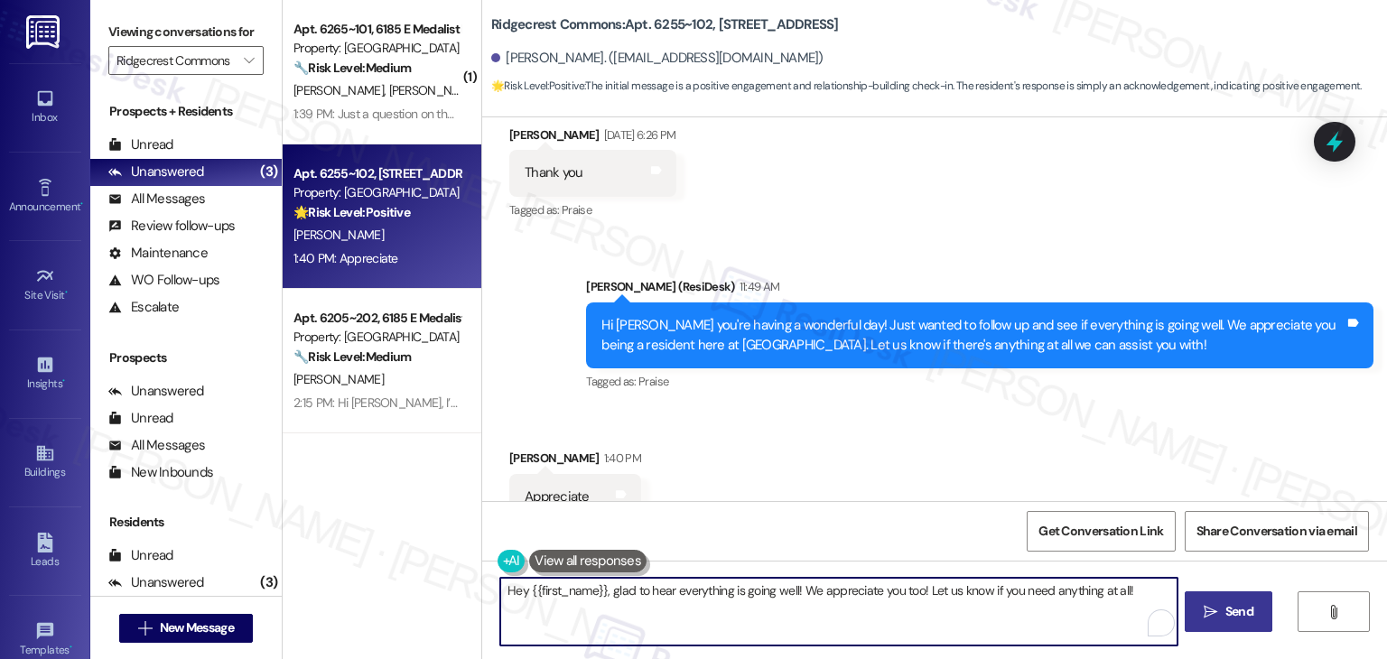
click at [1251, 607] on span "Send" at bounding box center [1240, 611] width 28 height 19
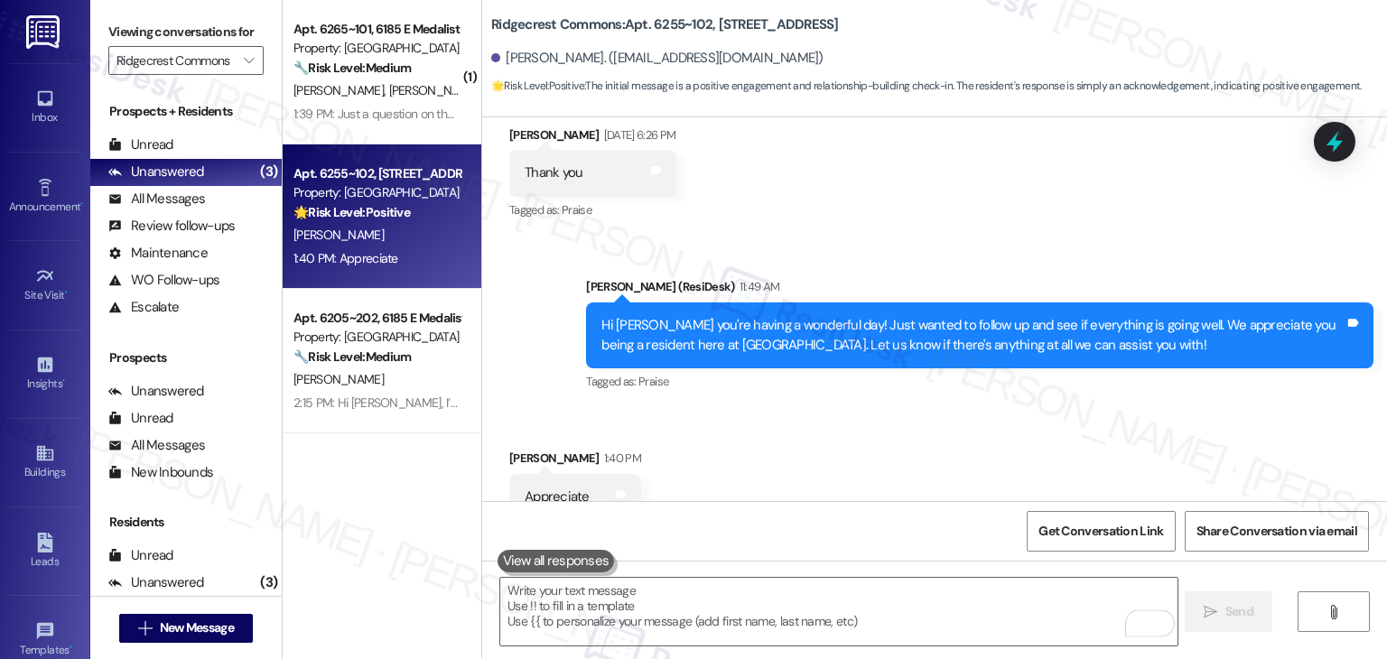
scroll to position [4703, 0]
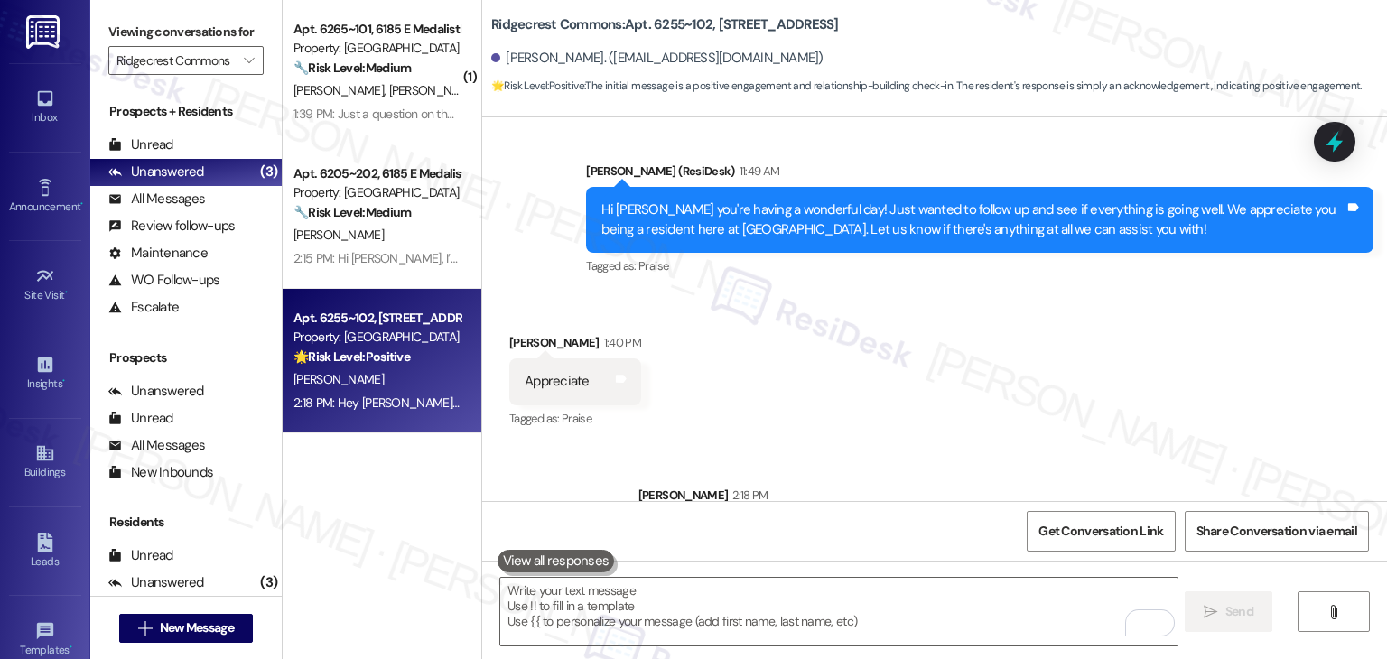
scroll to position [4830, 0]
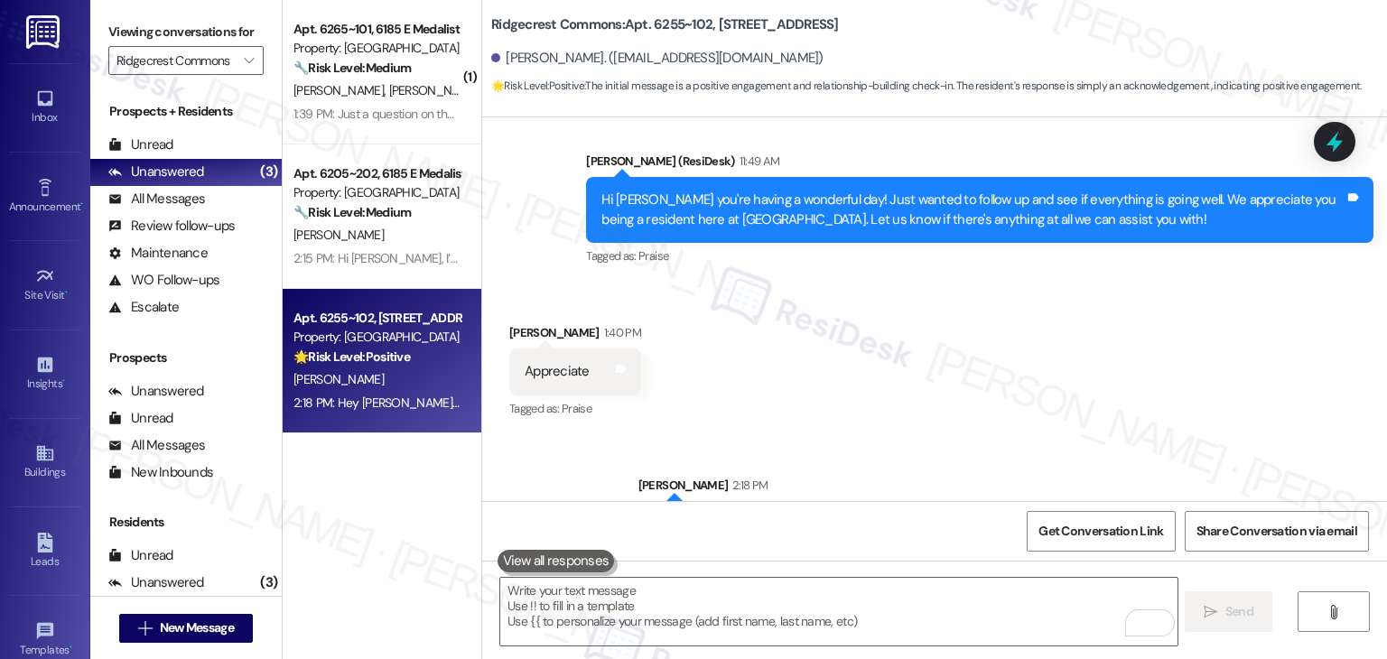
click at [963, 359] on div "Received via SMS Santiago Bello 1:40 PM Appreciate Tags and notes Tagged as: Pr…" at bounding box center [934, 359] width 905 height 153
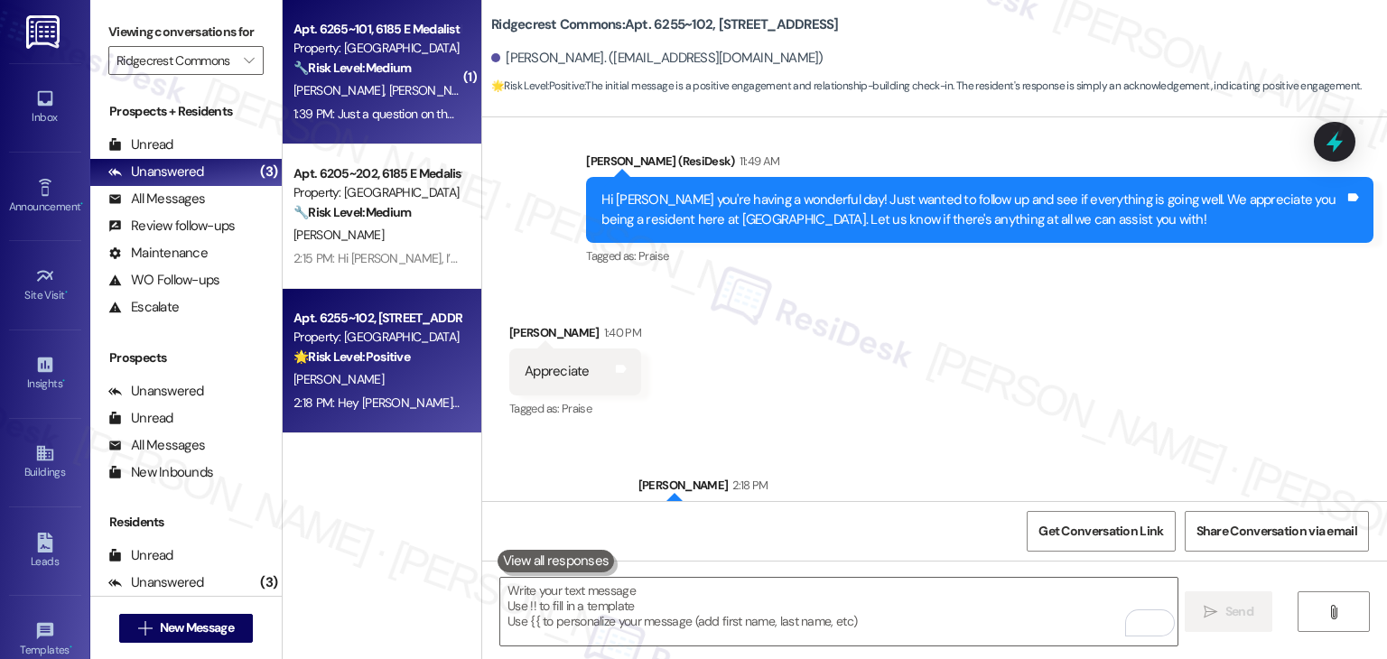
click at [336, 107] on div "1:39 PM: Just a question on the email.I received about some new way to pay [DOM…" at bounding box center [705, 114] width 822 height 16
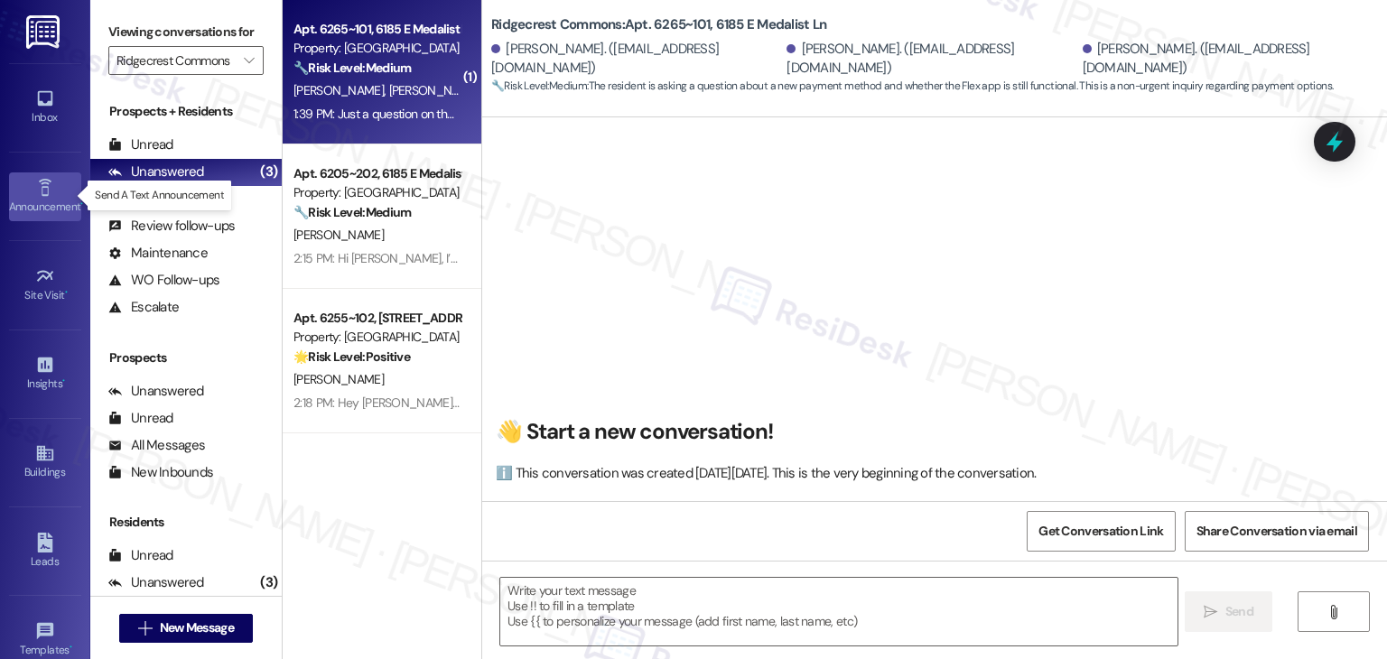
click at [50, 200] on div "Announcement •" at bounding box center [45, 207] width 90 height 18
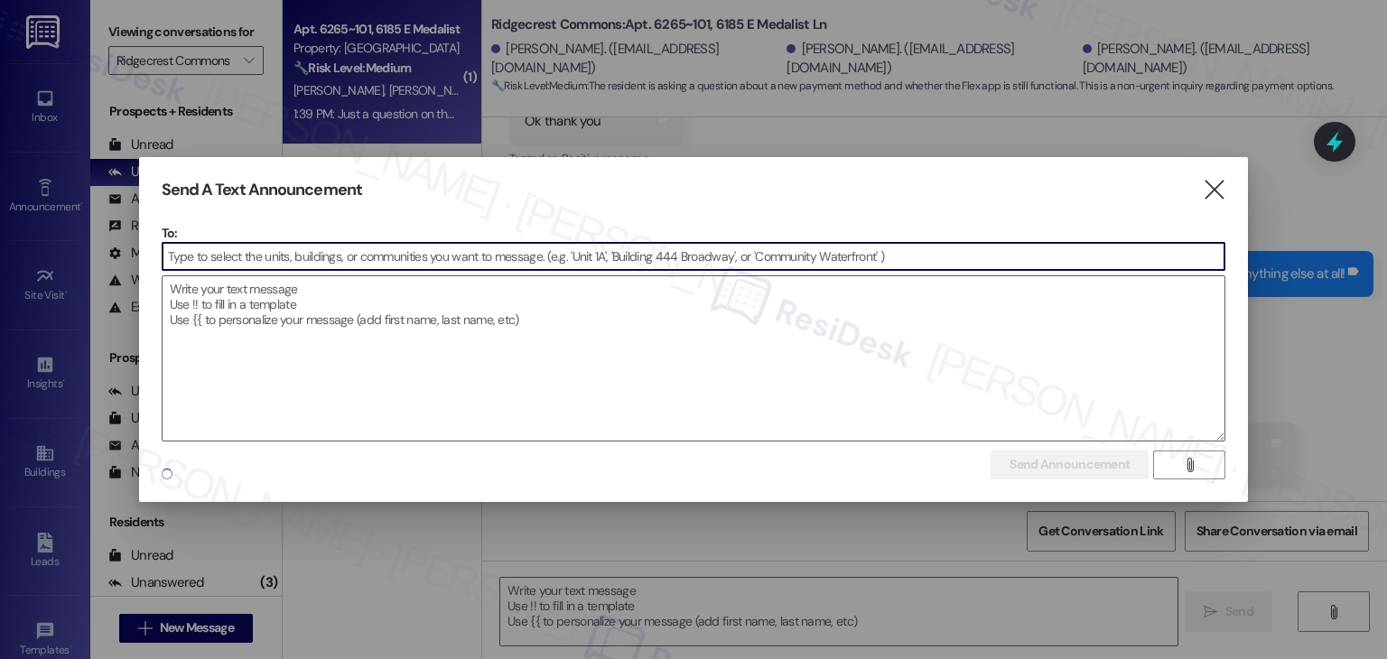
scroll to position [3359, 0]
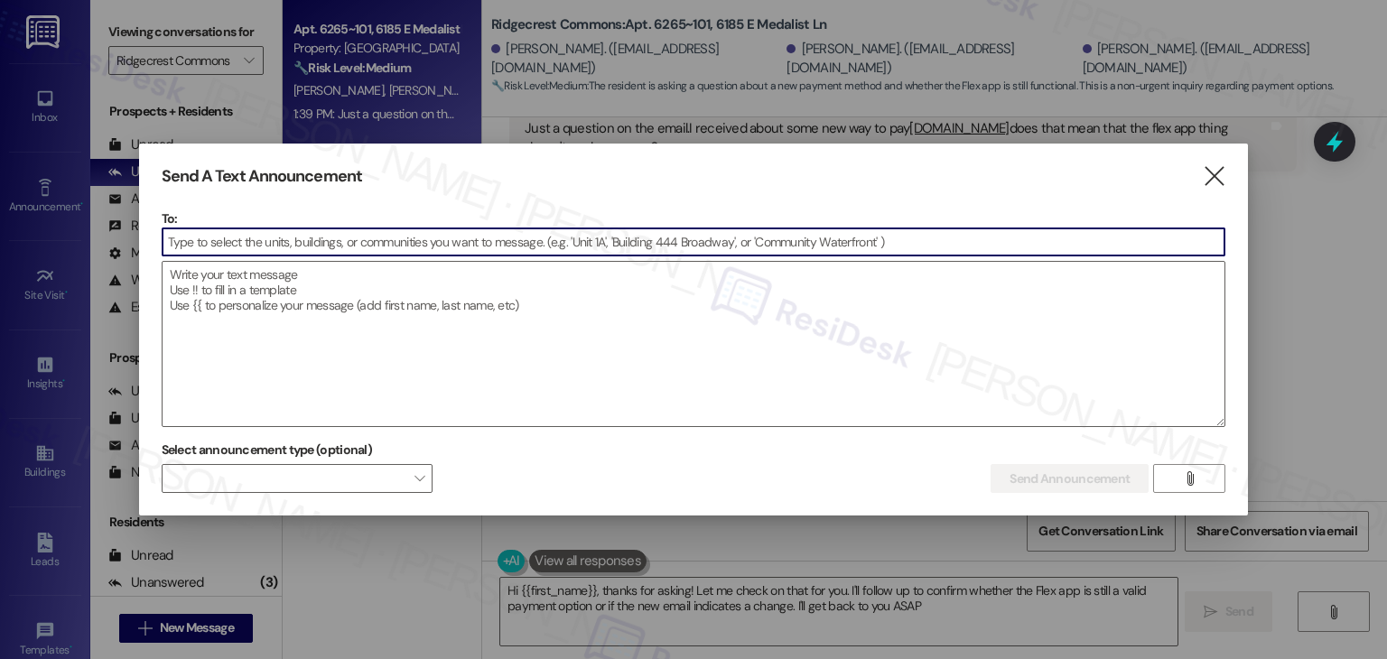
type textarea "Hi {{first_name}}, thanks for asking! Let me check on that for you. I'll follow…"
click at [1209, 177] on icon "" at bounding box center [1214, 176] width 24 height 19
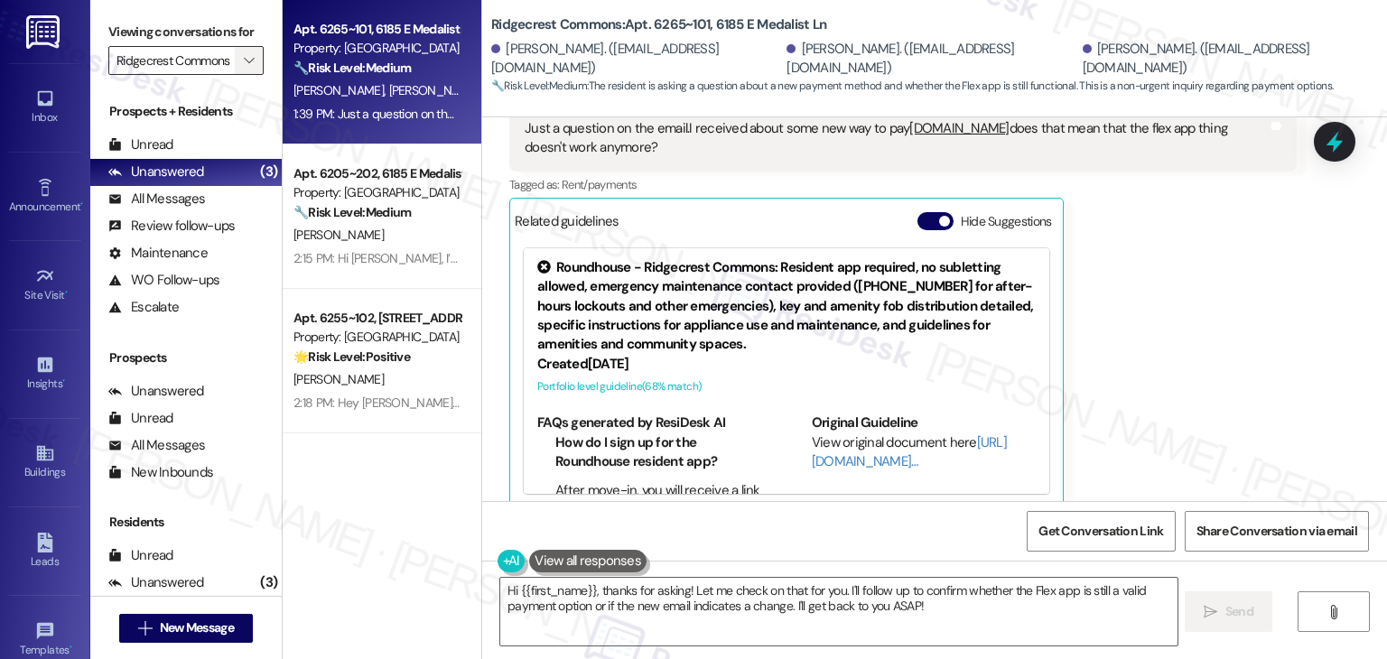
click at [244, 56] on icon "" at bounding box center [249, 60] width 10 height 14
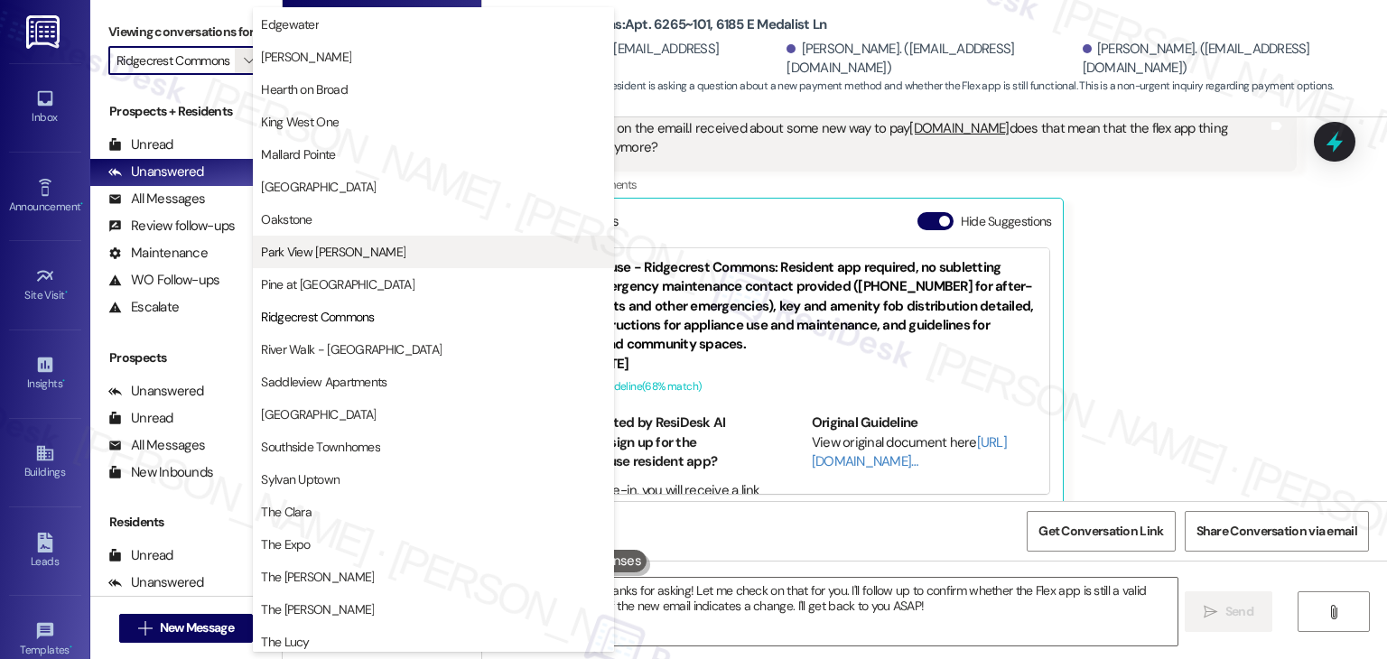
scroll to position [437, 0]
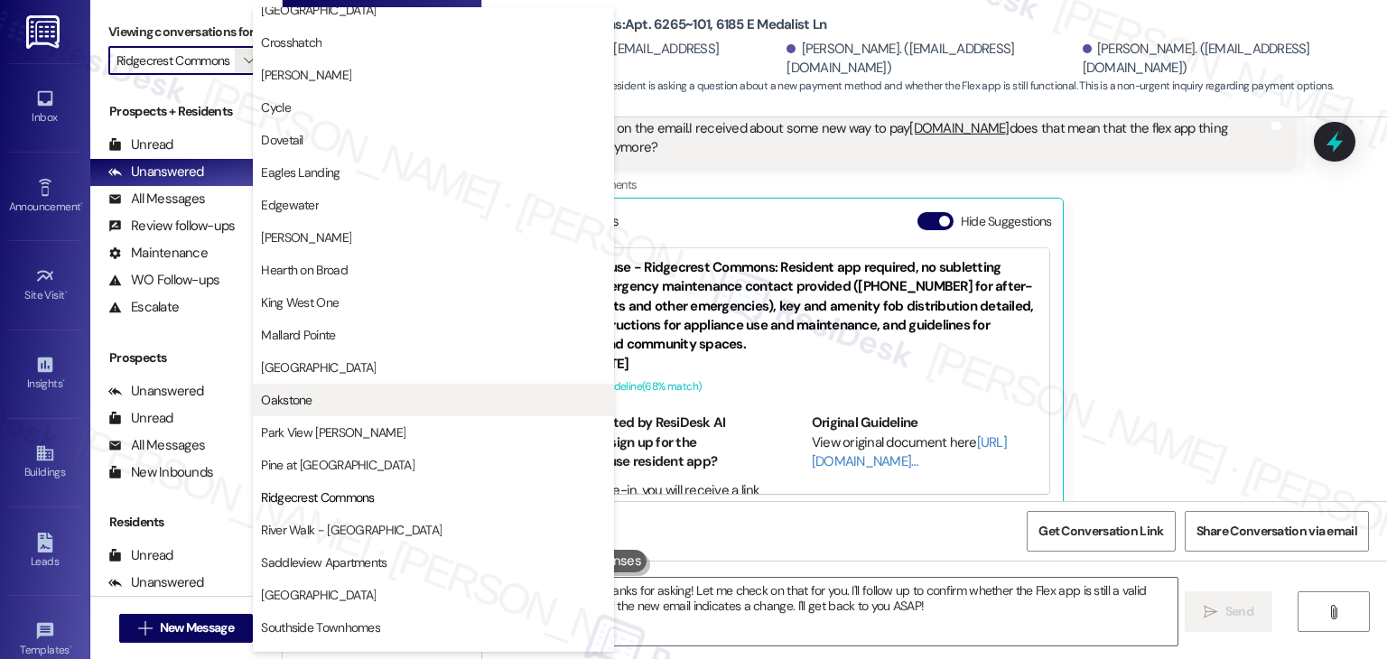
click at [299, 399] on span "Oakstone" at bounding box center [286, 400] width 51 height 18
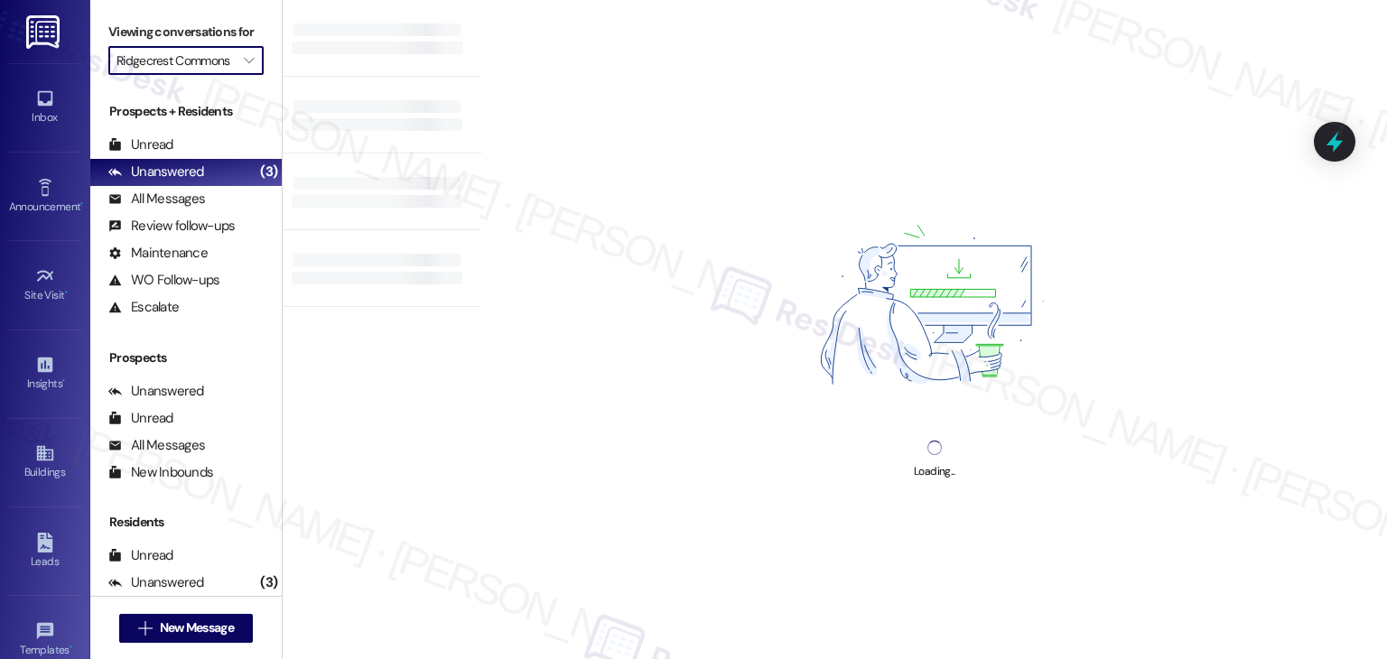
type input "Oakstone"
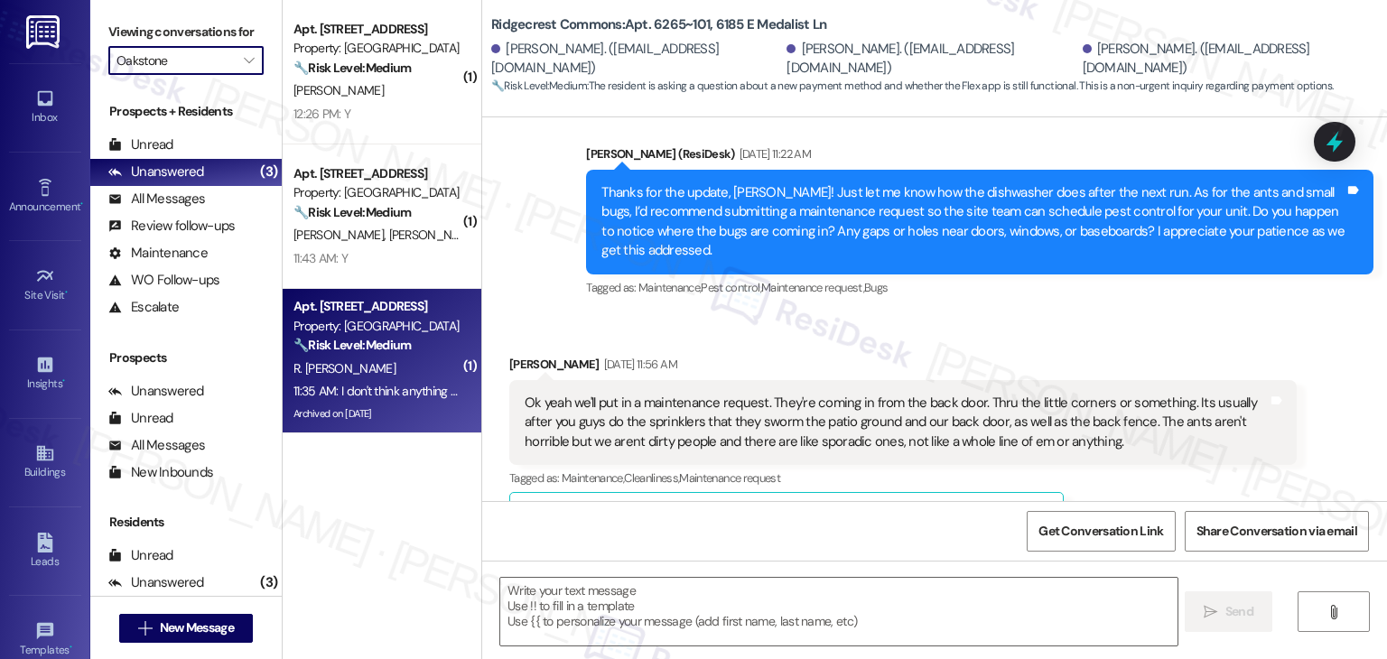
type textarea "Fetching suggested responses. Please feel free to read through the conversation…"
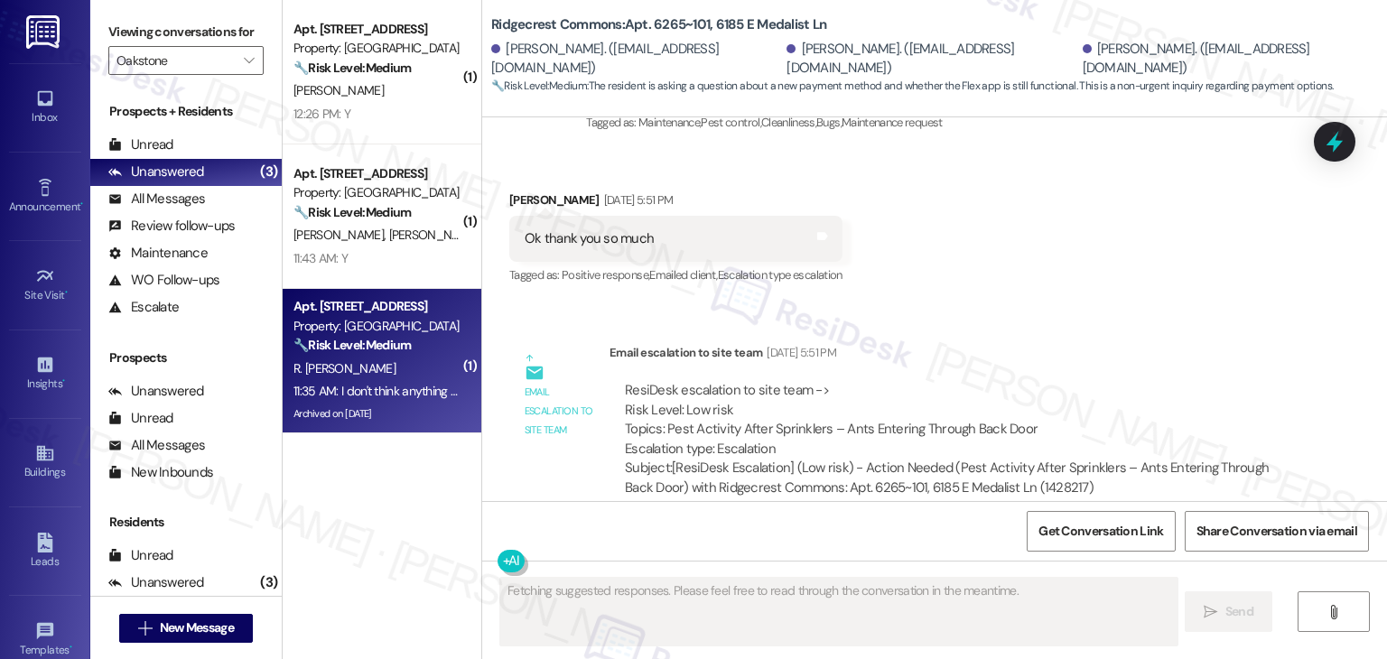
click at [412, 406] on div "Archived on [DATE]" at bounding box center [377, 414] width 171 height 23
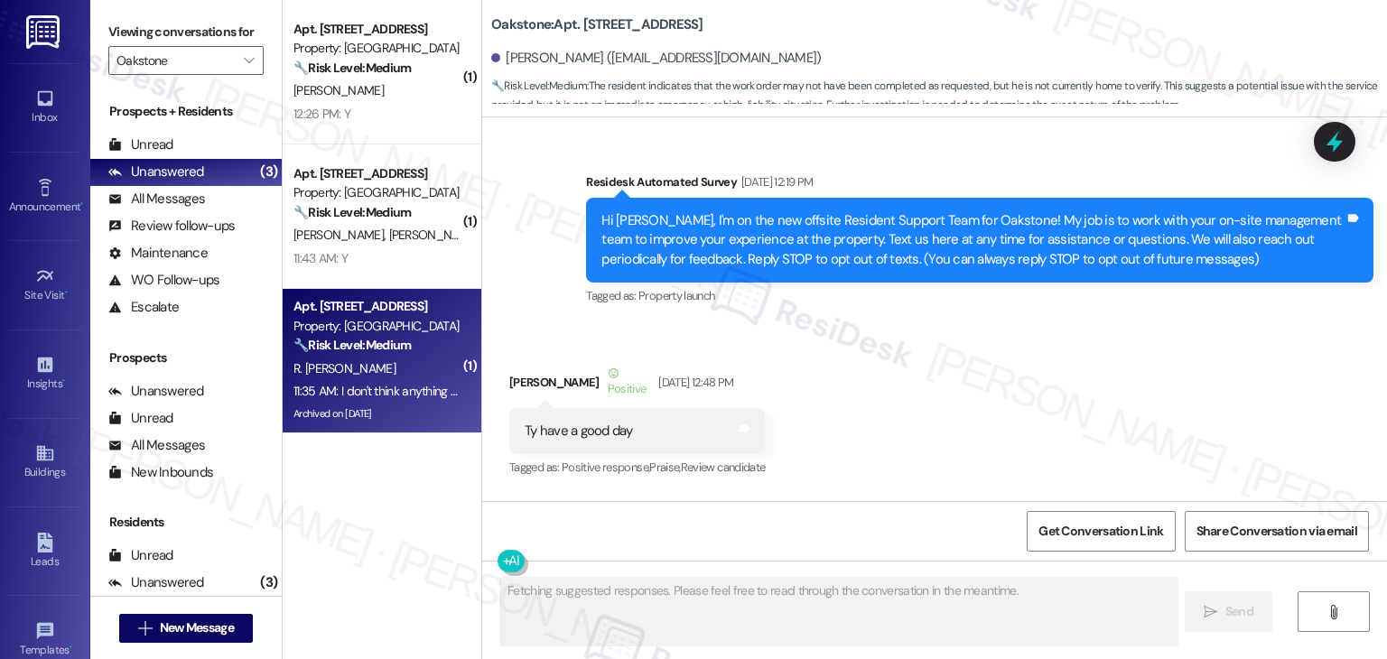
scroll to position [13680, 0]
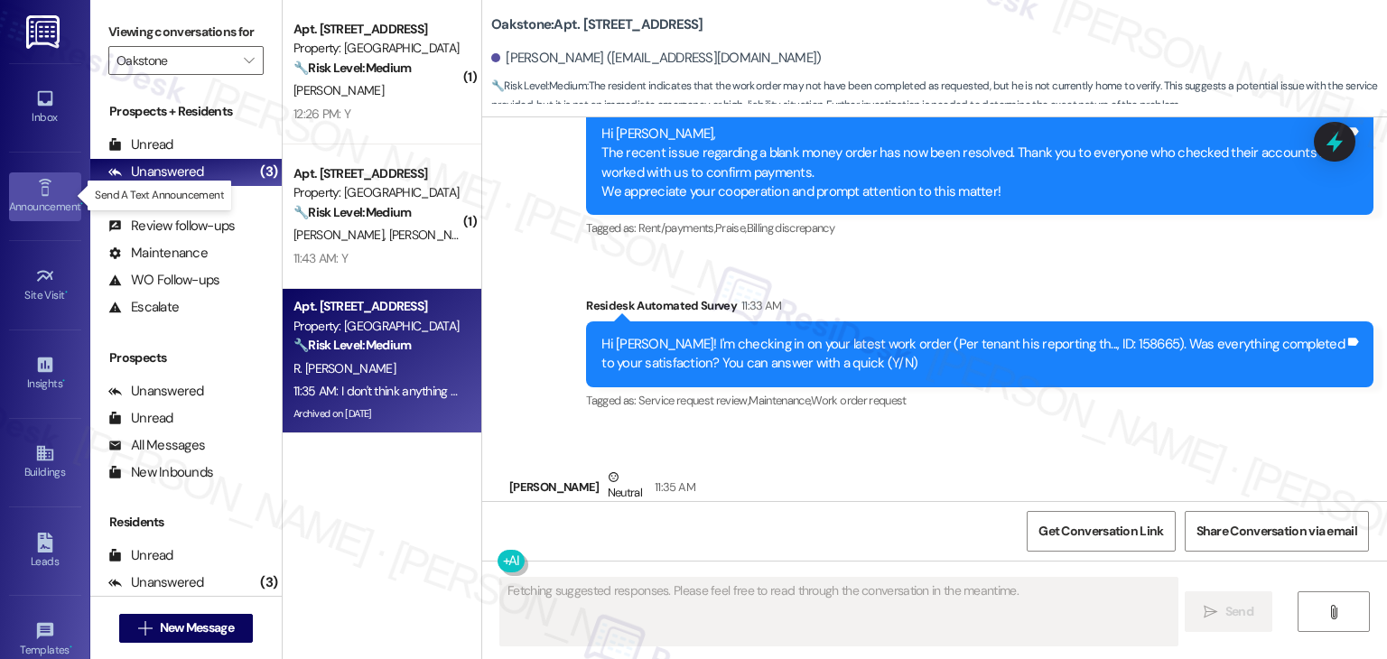
click at [53, 194] on link "Announcement •" at bounding box center [45, 197] width 72 height 49
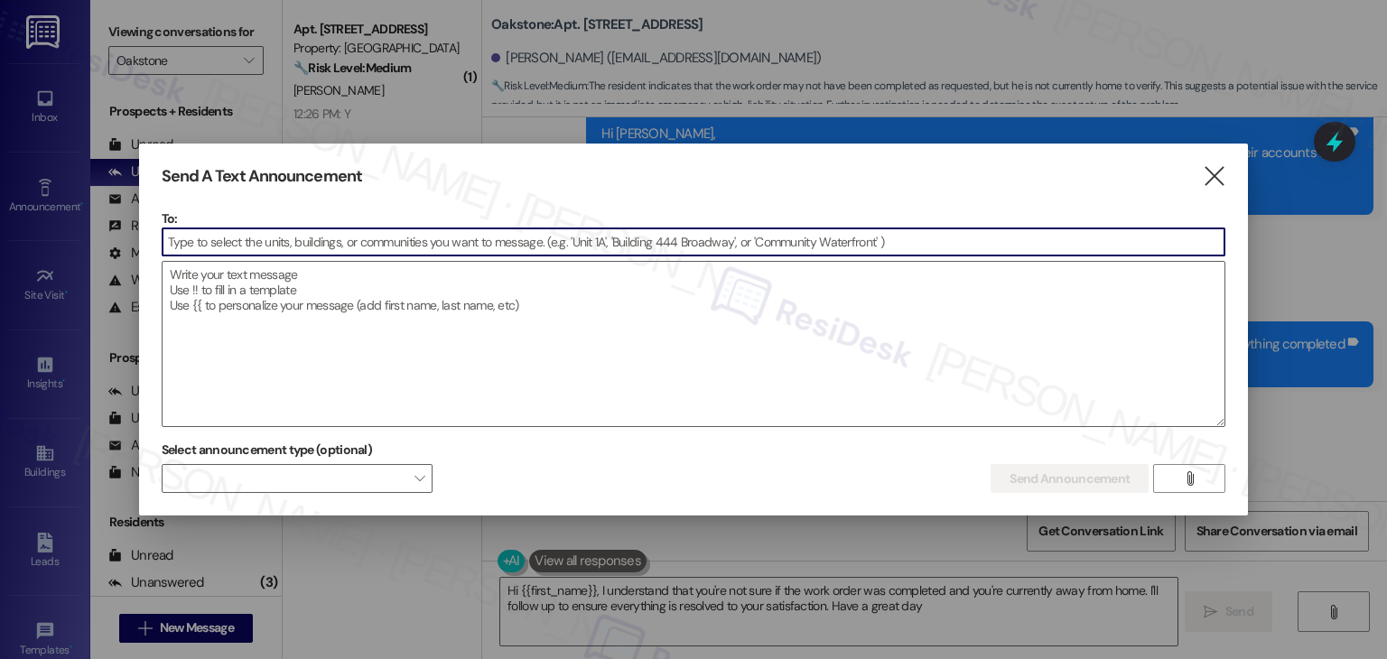
type textarea "Hi {{first_name}}, I understand that you're not sure if the work order was comp…"
click at [281, 243] on input at bounding box center [694, 242] width 1063 height 27
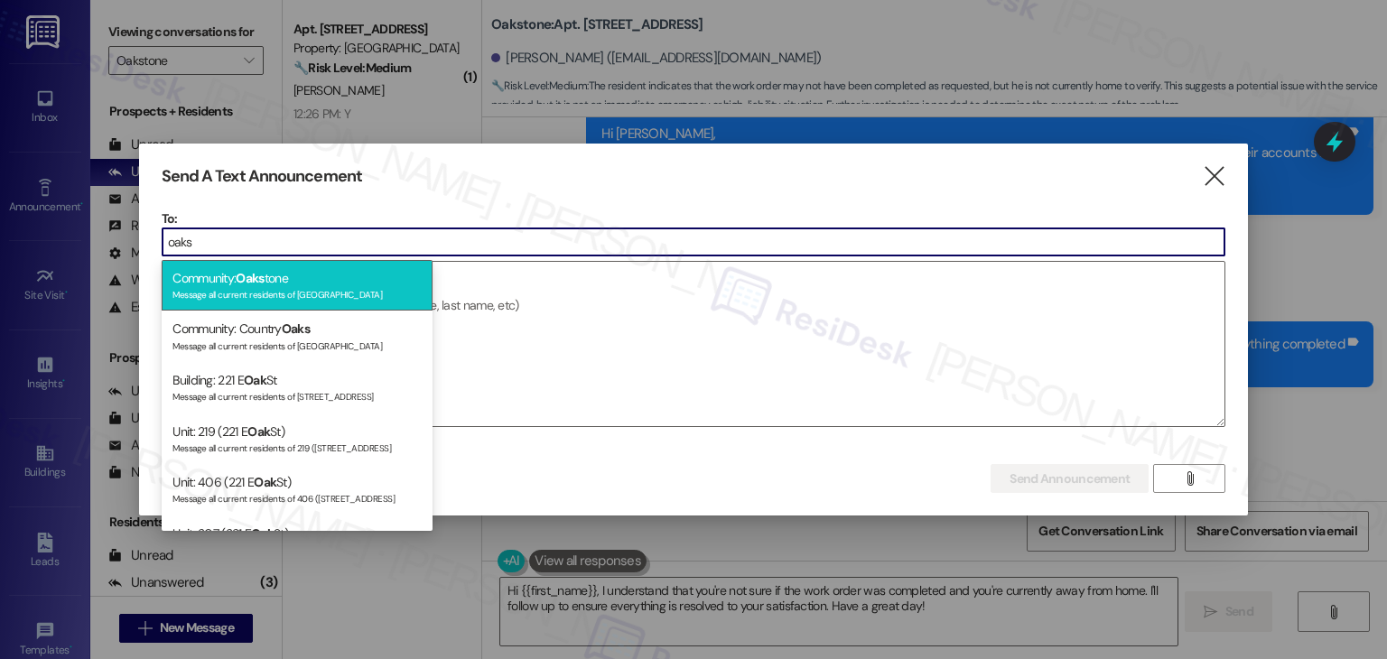
type input "oaks"
click at [297, 289] on div "Message all current residents of Oakstone" at bounding box center [297, 292] width 249 height 15
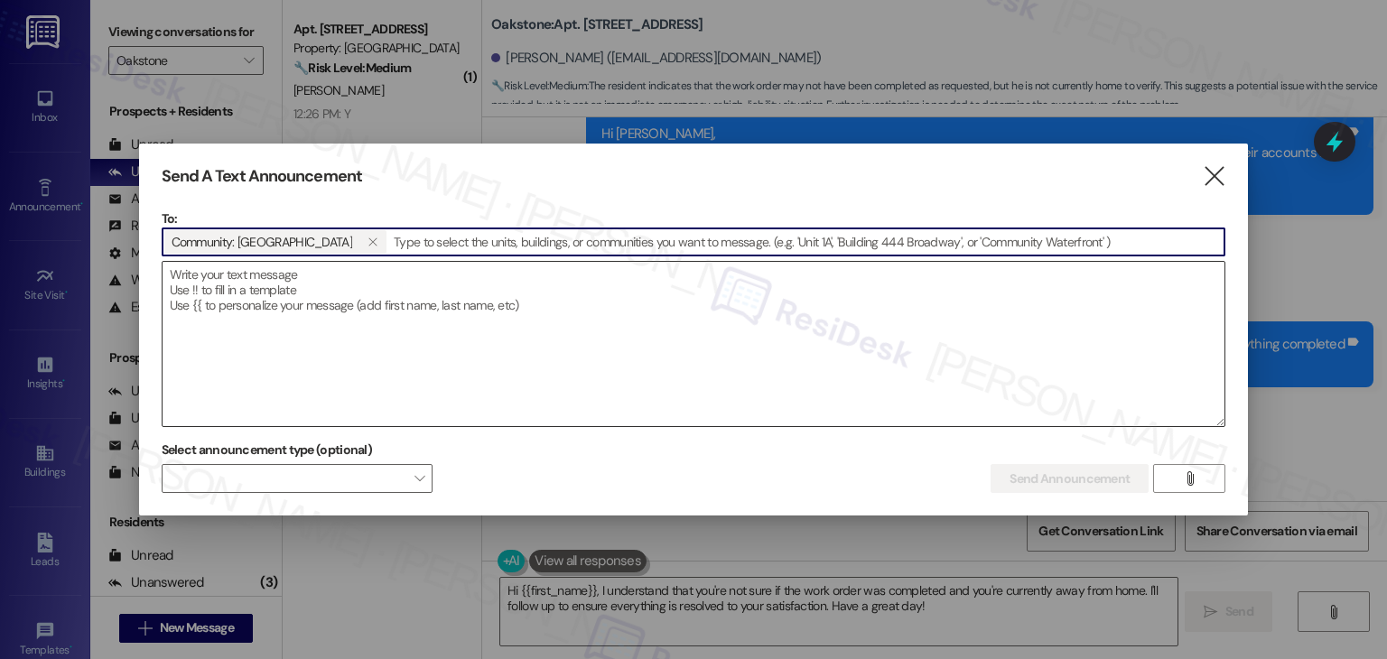
click at [319, 320] on textarea at bounding box center [694, 344] width 1063 height 164
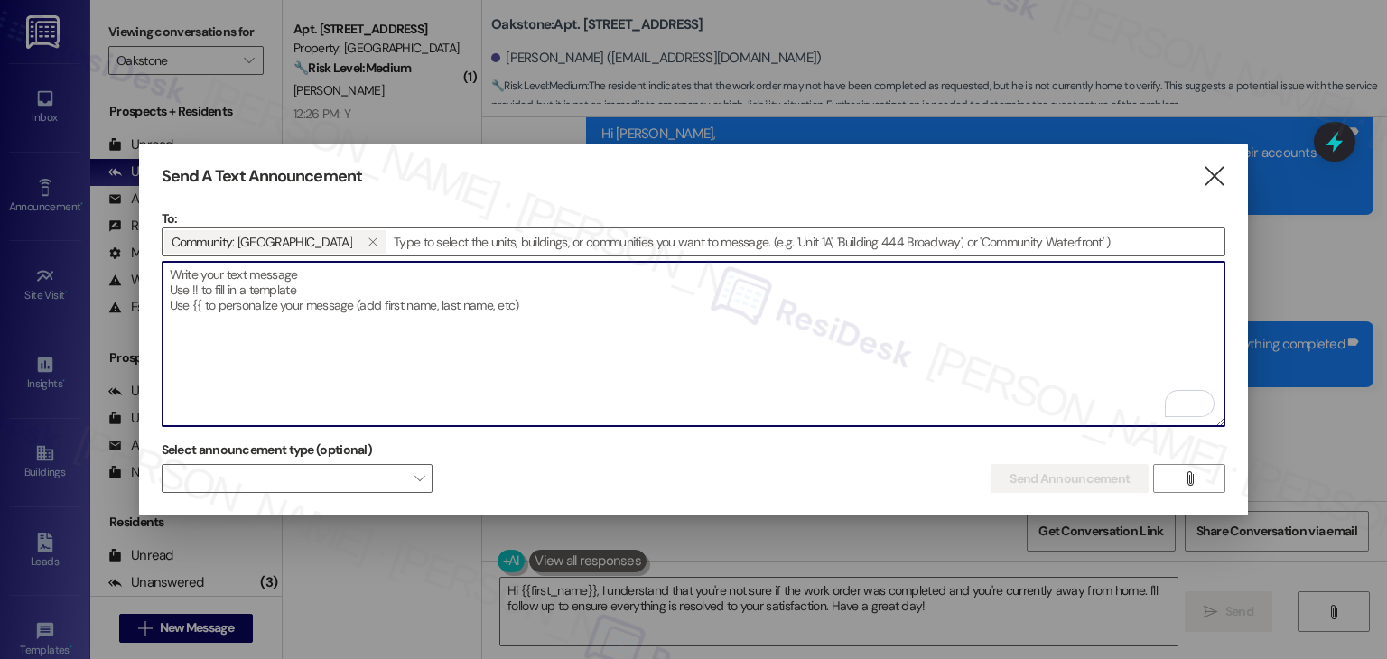
paste textarea "Hi {{first_name}}, I'm working with {{property}} on a survey to understand how …"
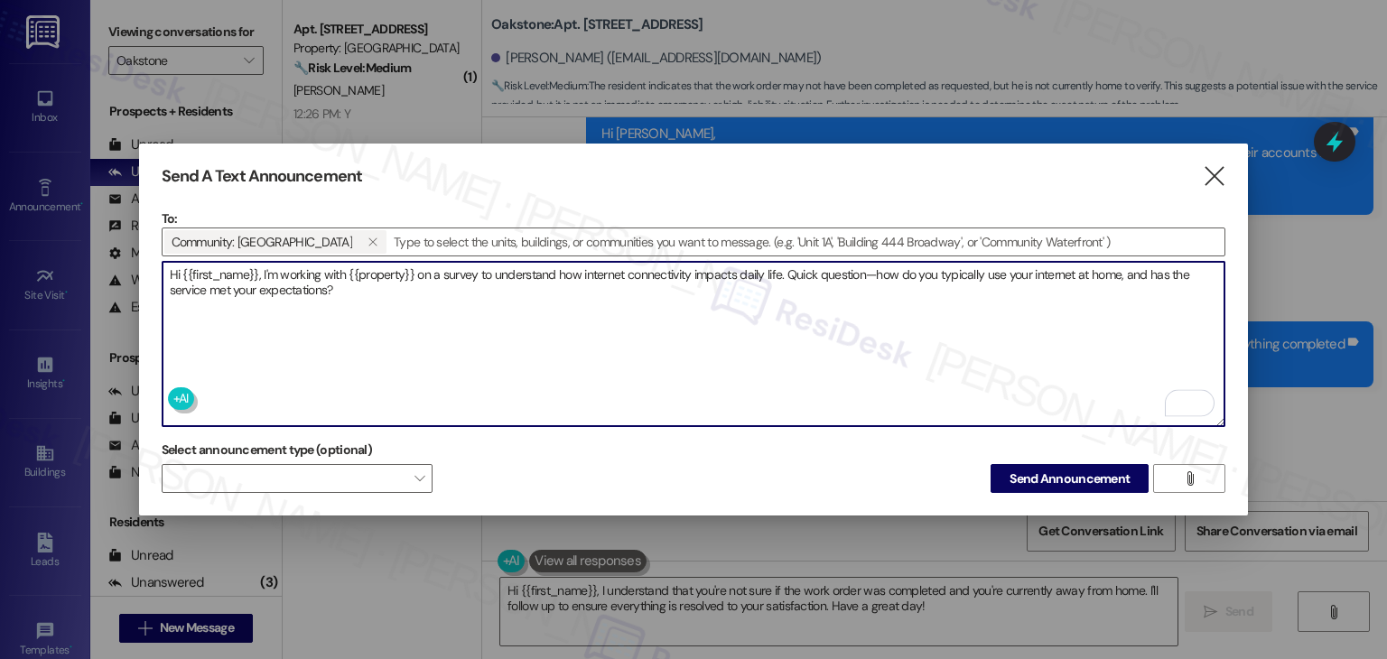
type textarea "Hi {{first_name}}, I'm working with {{property}} on a survey to understand how …"
click at [1026, 478] on span "Send Announcement" at bounding box center [1070, 479] width 120 height 19
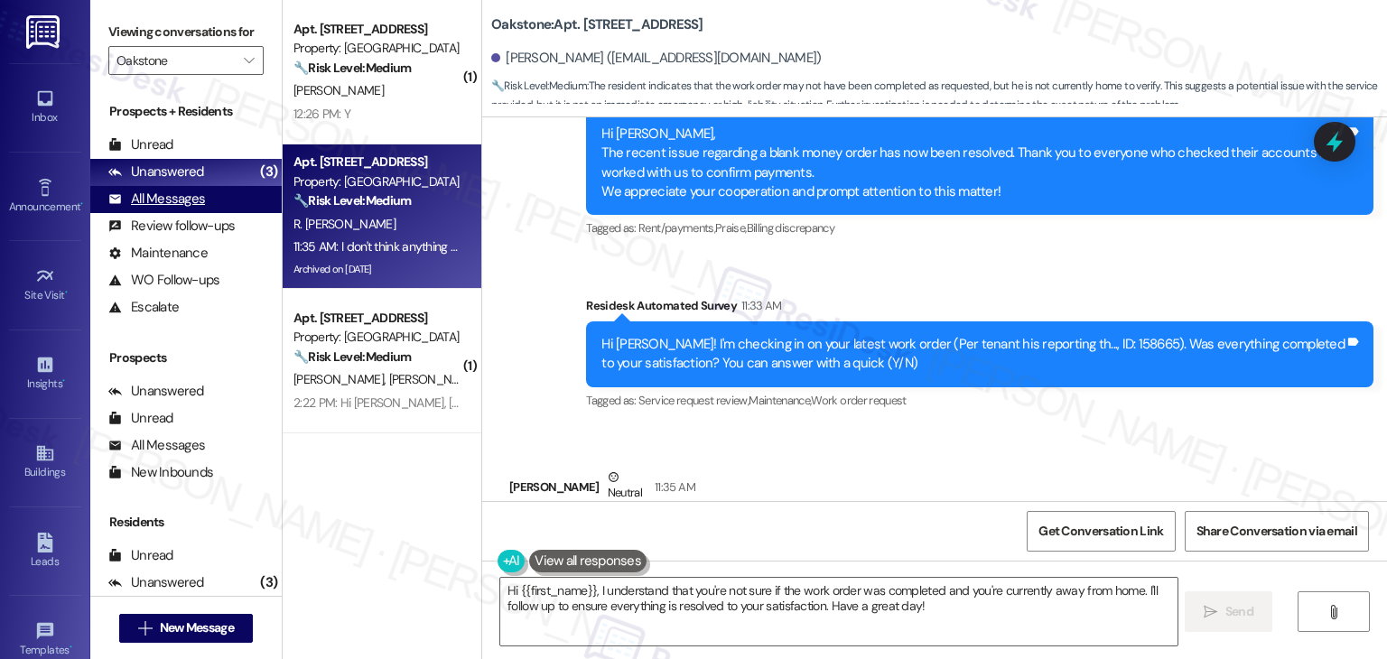
click at [149, 200] on div "All Messages" at bounding box center [156, 199] width 97 height 19
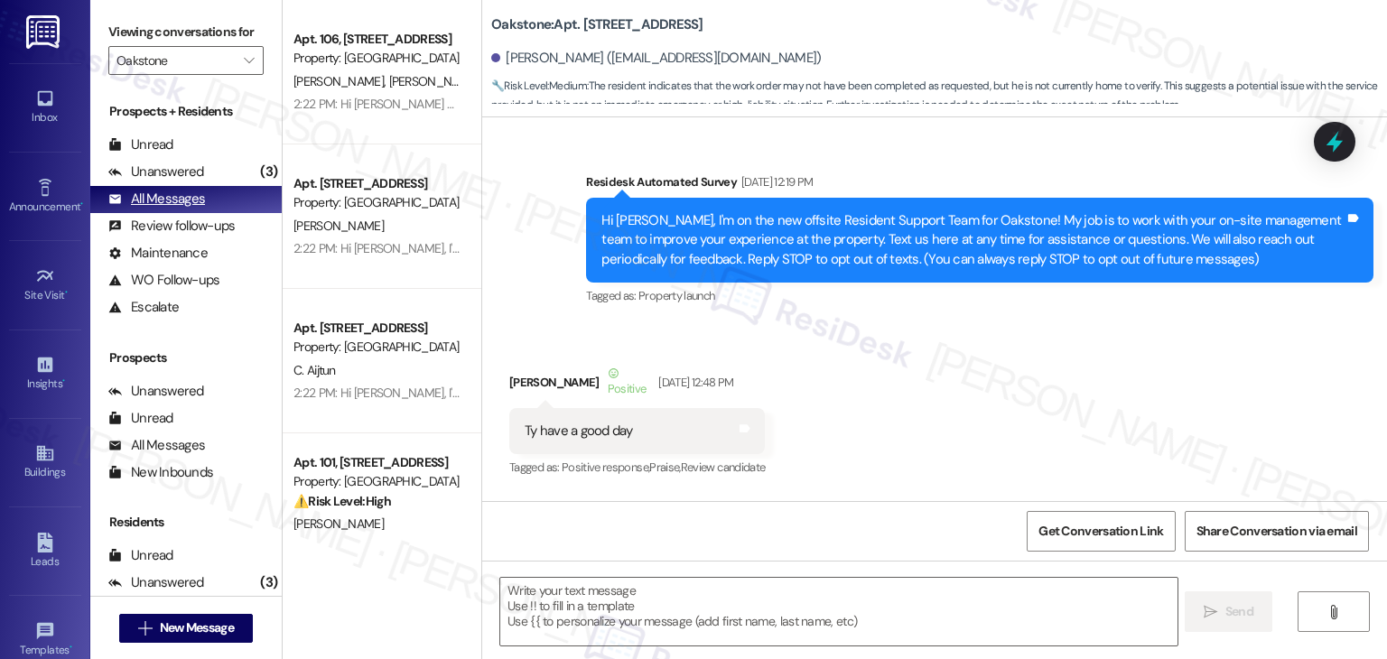
scroll to position [13679, 0]
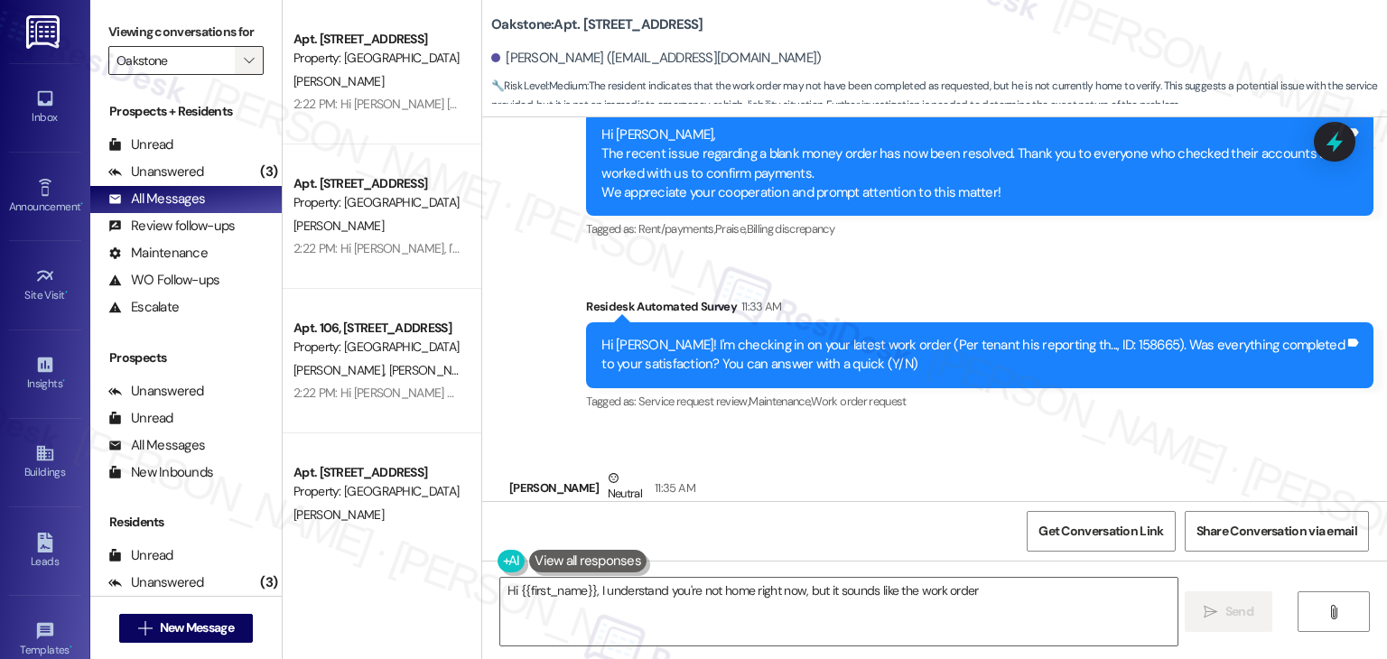
click at [240, 52] on span "" at bounding box center [248, 60] width 17 height 29
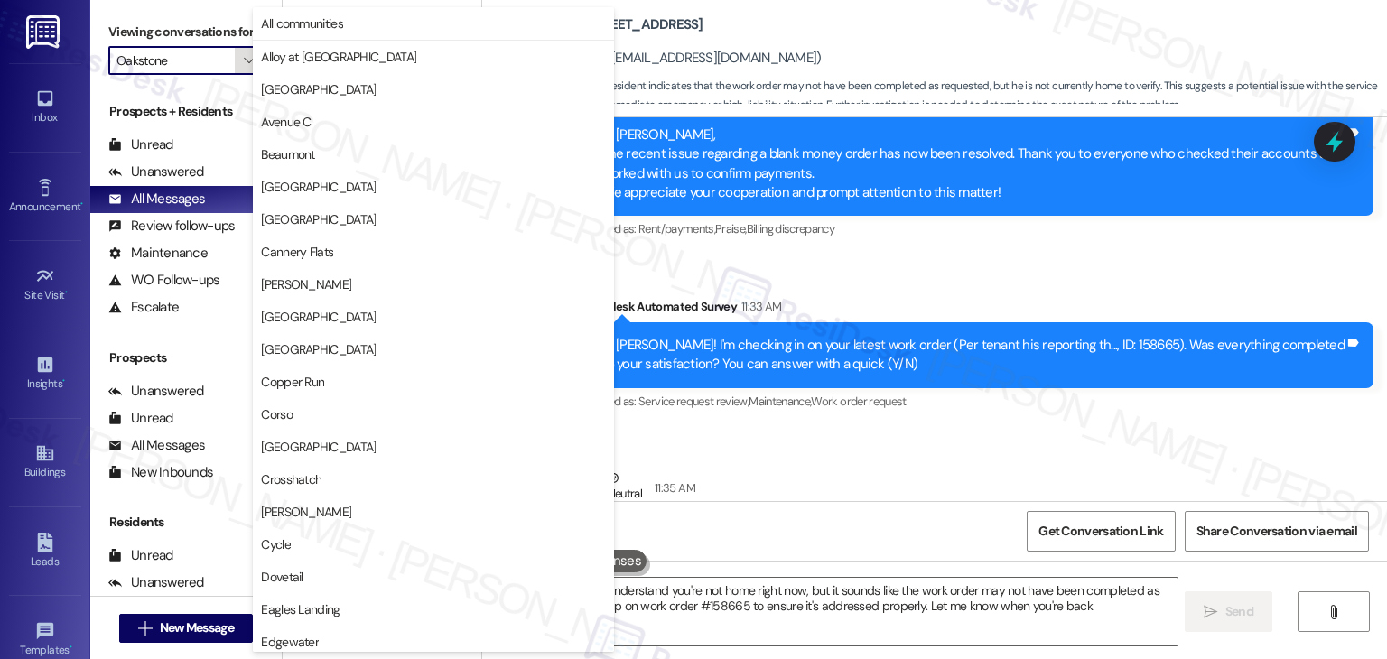
type textarea "Hi {{first_name}}, I understand you're not home right now, but it sounds like t…"
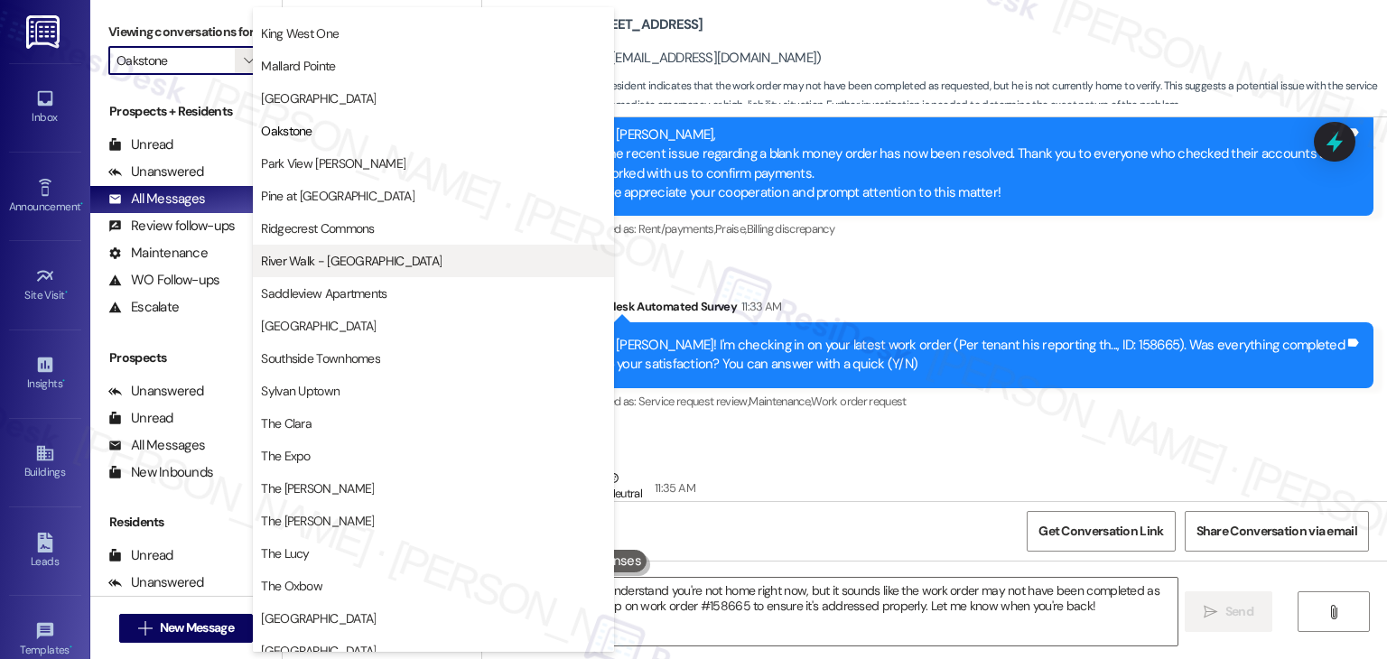
scroll to position [883, 0]
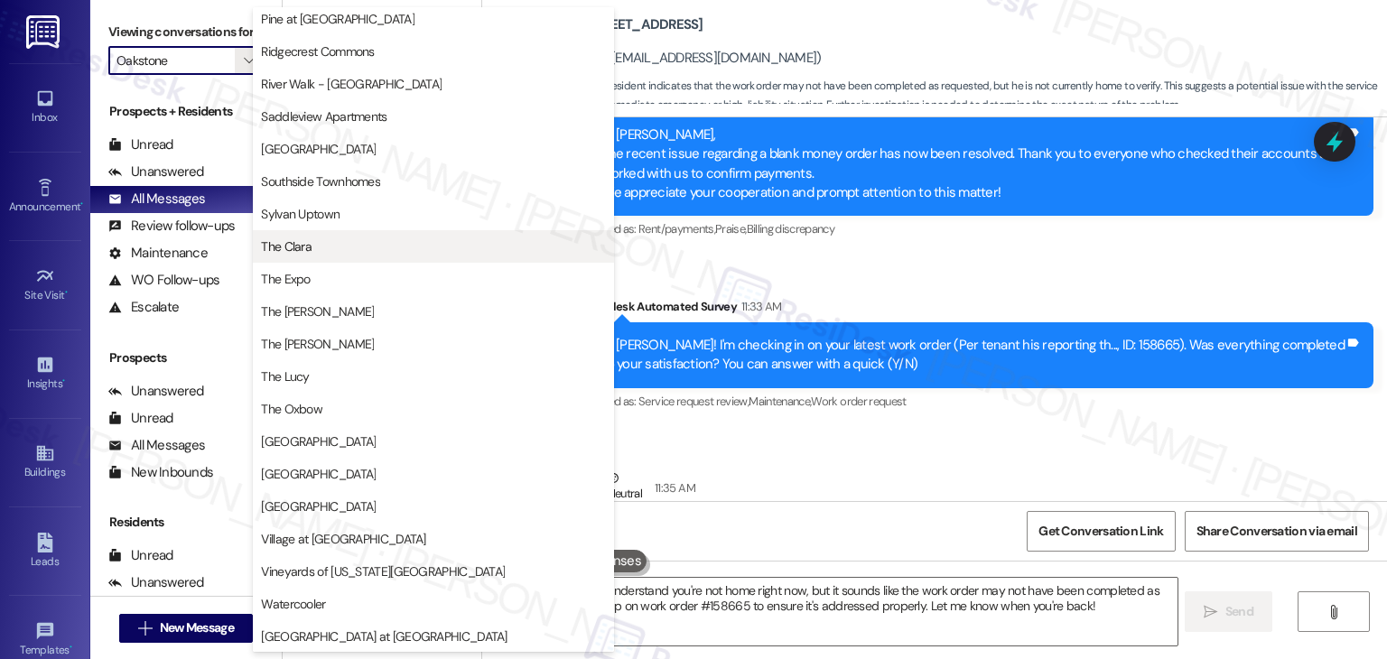
click at [307, 255] on button "The Clara" at bounding box center [433, 246] width 361 height 33
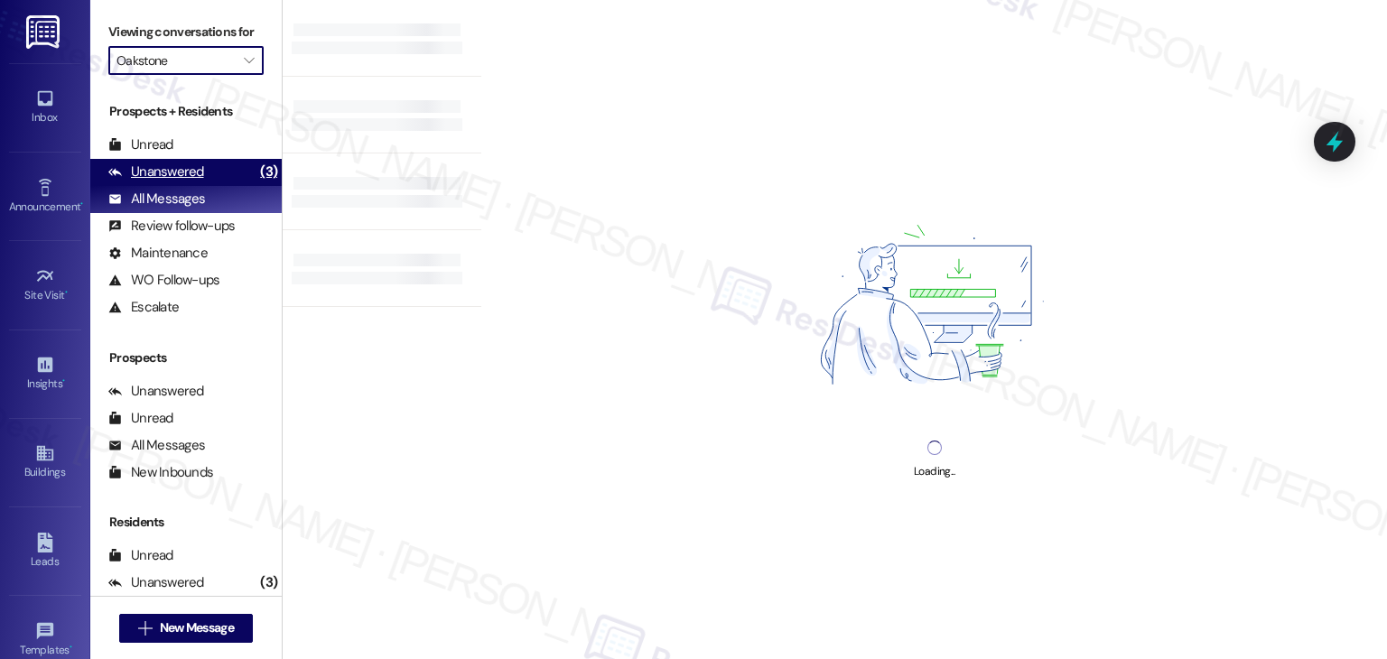
type input "The Clara"
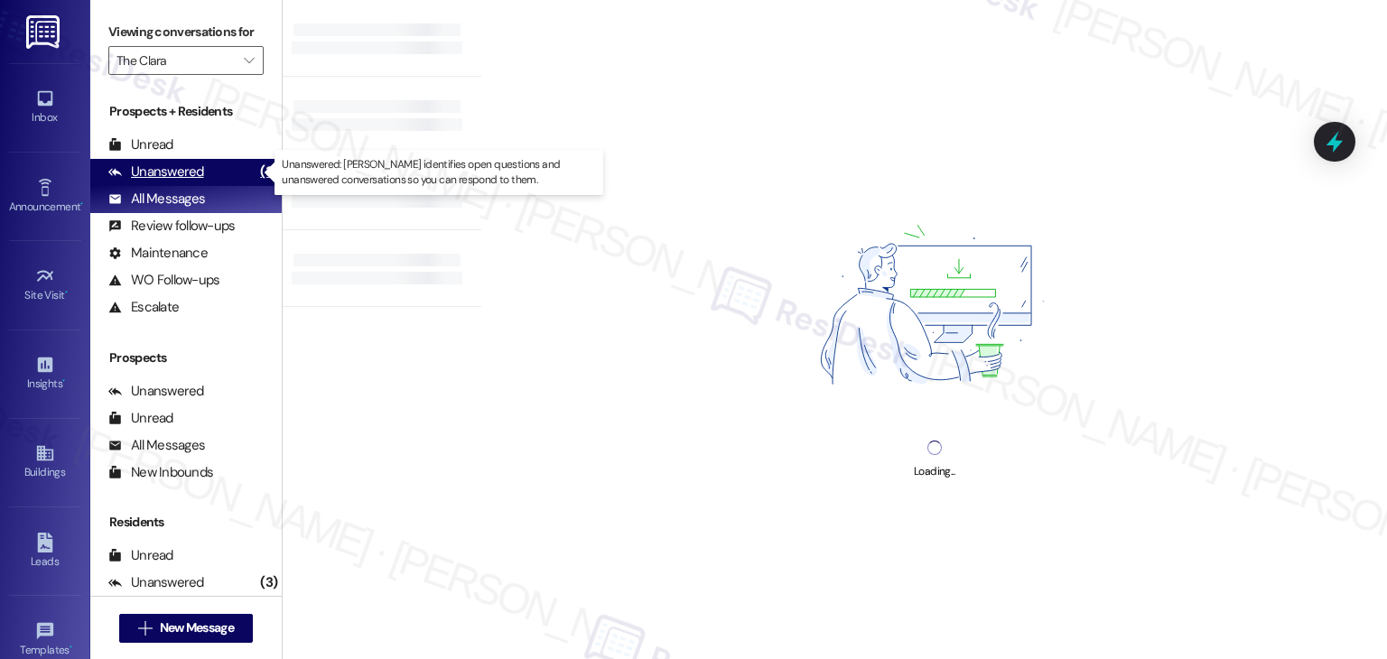
click at [178, 173] on div "Unanswered" at bounding box center [156, 172] width 96 height 19
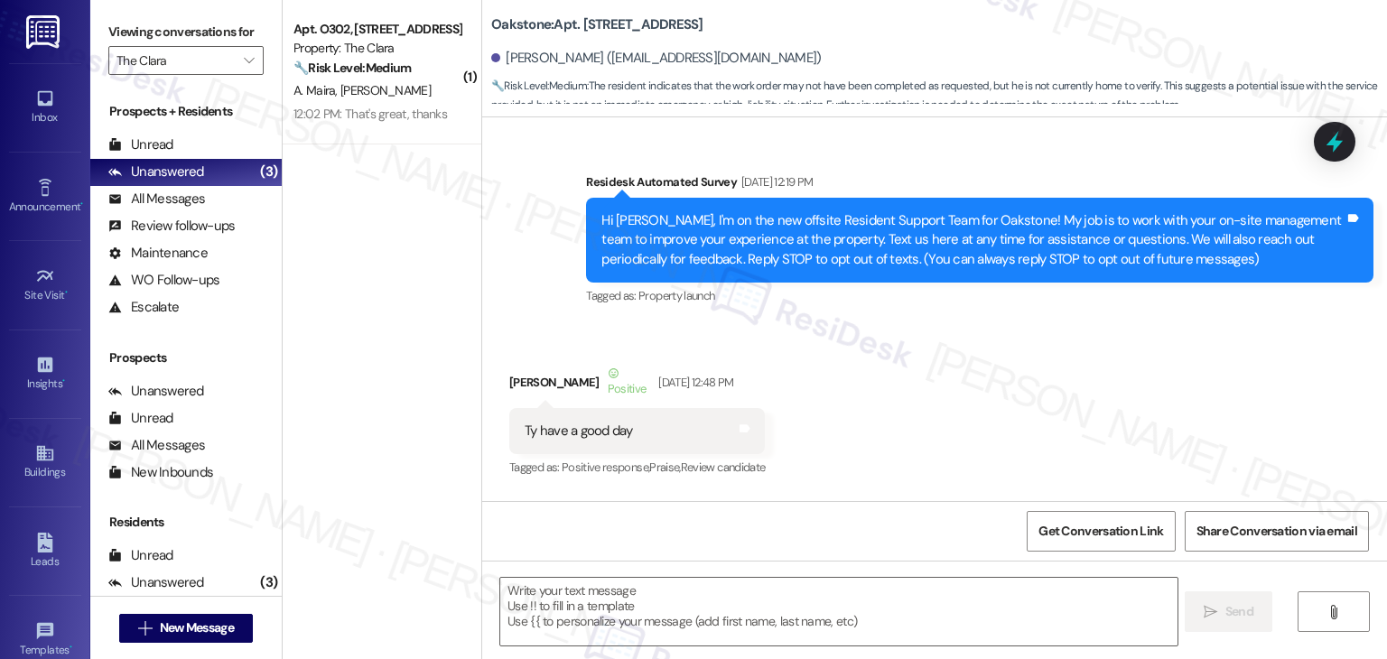
type textarea "Fetching suggested responses. Please feel free to read through the conversation…"
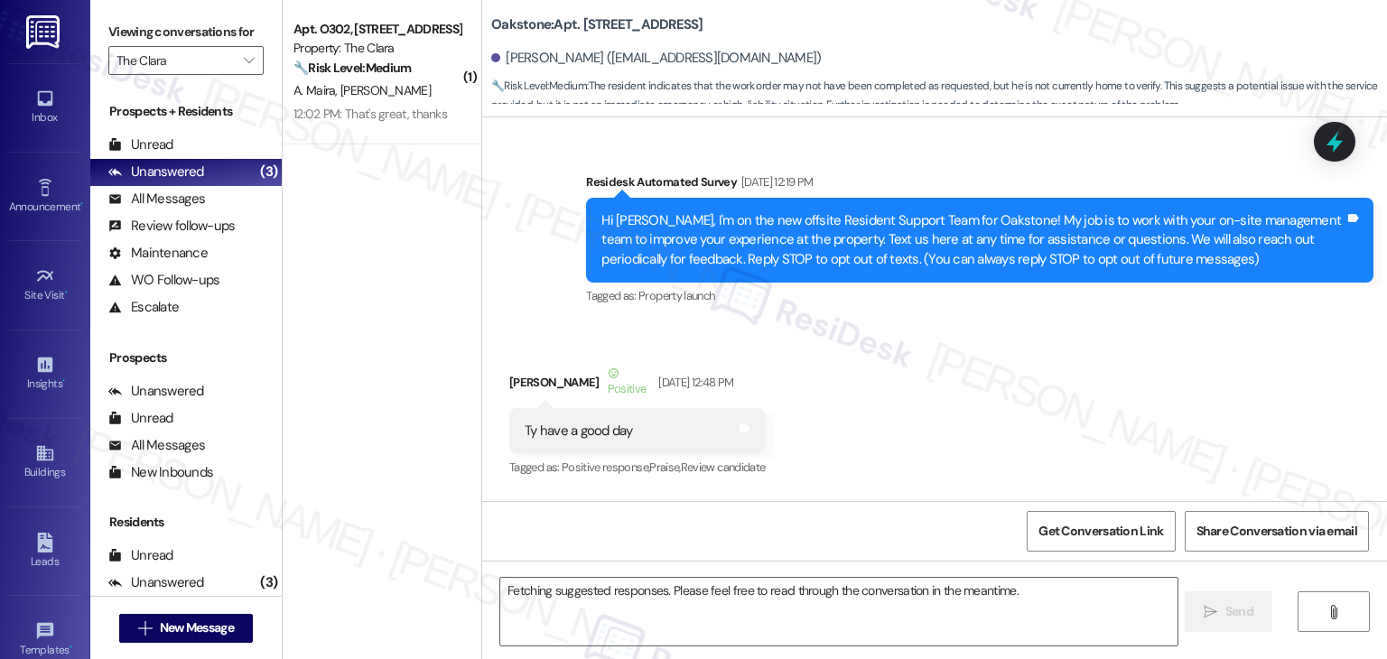
scroll to position [13679, 0]
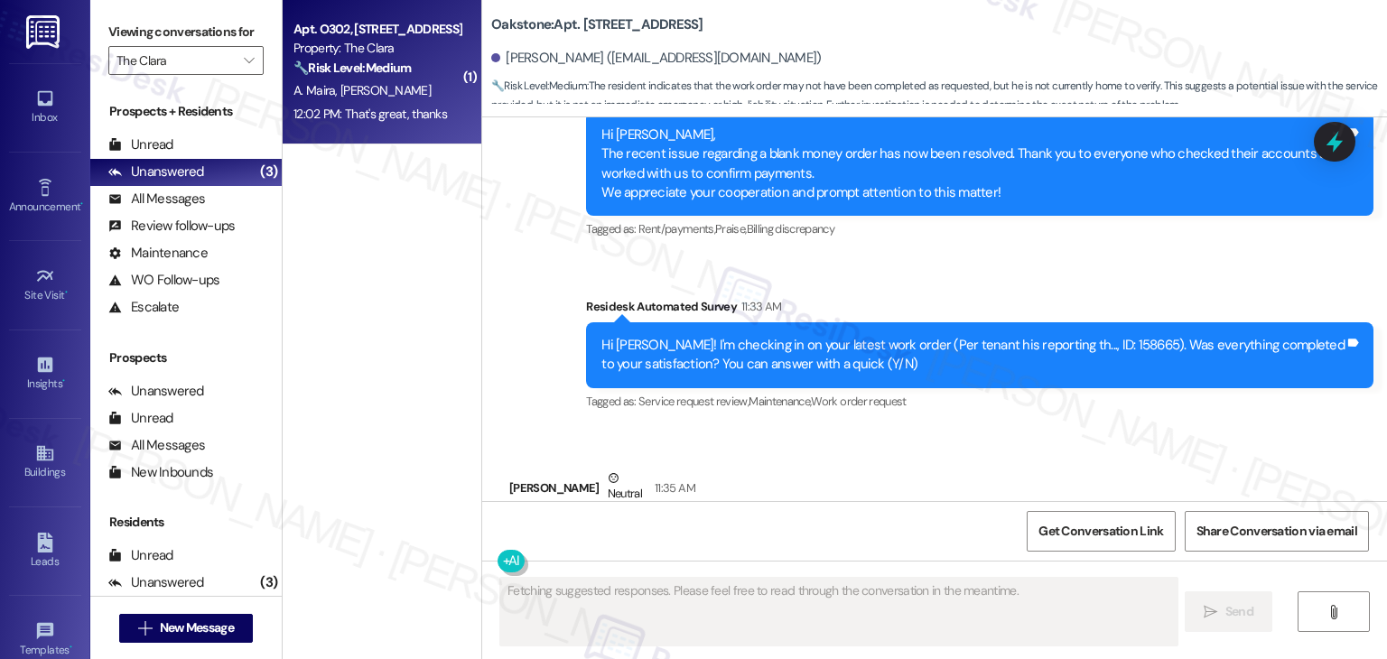
click at [423, 114] on div "12:02 PM: That's great, thanks 12:02 PM: That's great, thanks" at bounding box center [371, 114] width 154 height 16
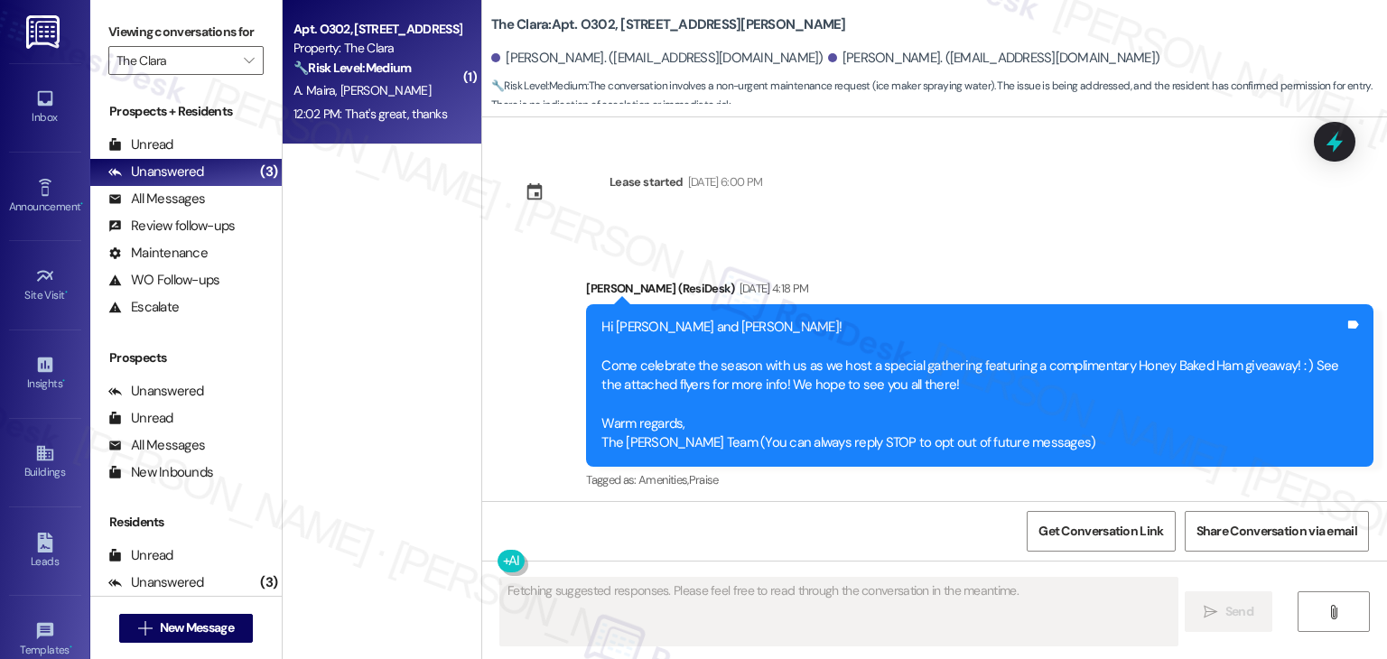
scroll to position [28003, 0]
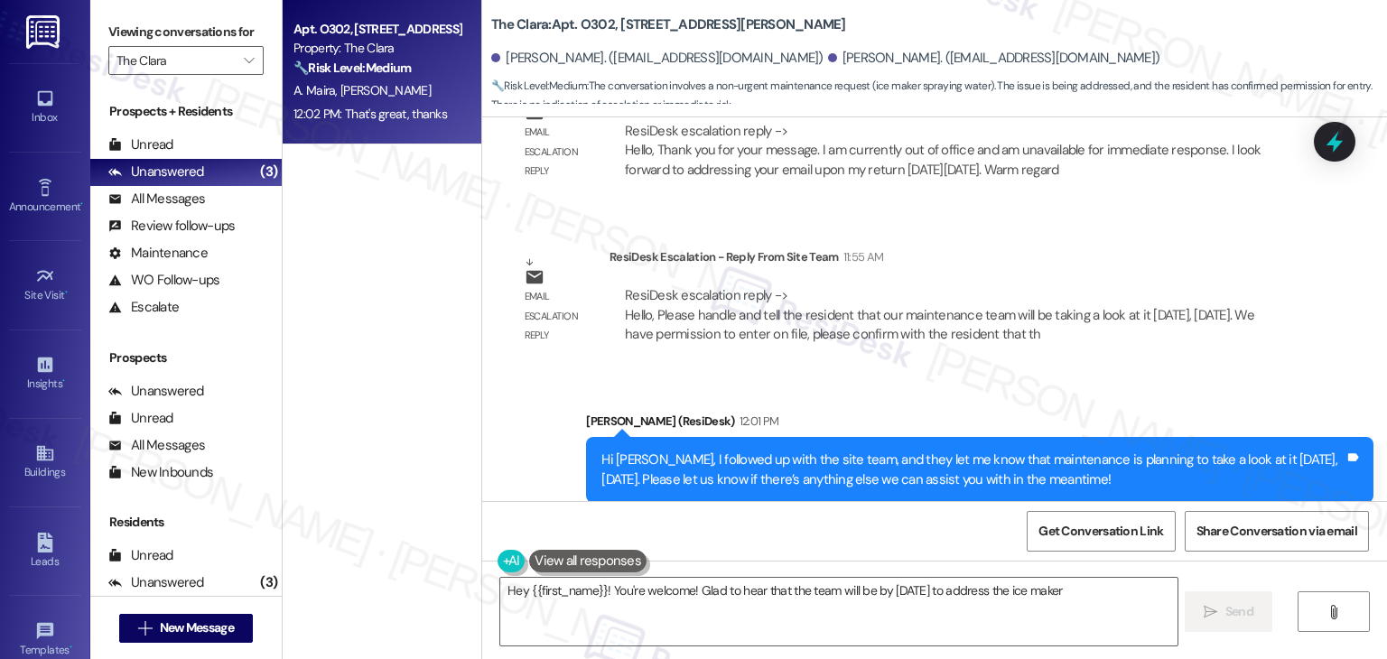
click at [911, 544] on div "Received via SMS Aimee Maira 12:02 PM That's great, thanks Tags and notes Tagge…" at bounding box center [934, 620] width 905 height 153
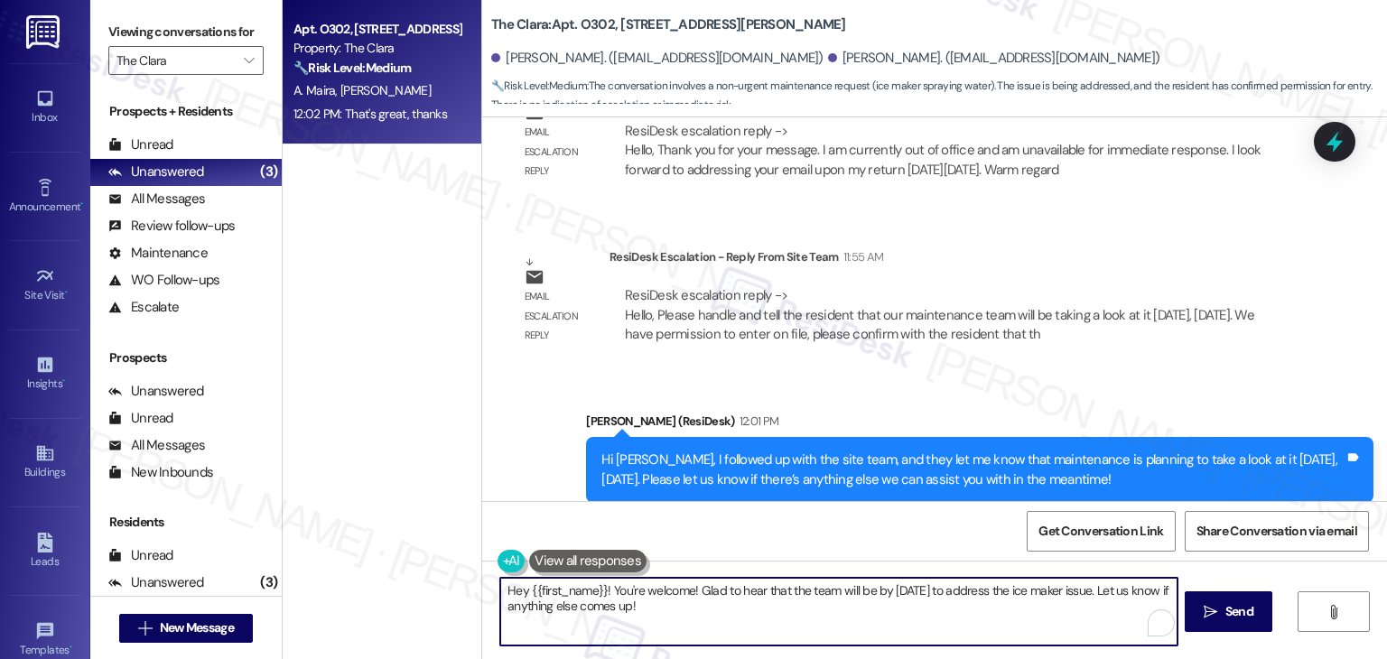
drag, startPoint x: 667, startPoint y: 602, endPoint x: 480, endPoint y: 578, distance: 189.4
click at [490, 578] on div "Hey {{first_name}}! You're welcome! Glad to hear that the team will be by tomor…" at bounding box center [829, 612] width 678 height 70
paste textarea "i {{first_name}}, I'm working with {{property}} on a survey to understand how i…"
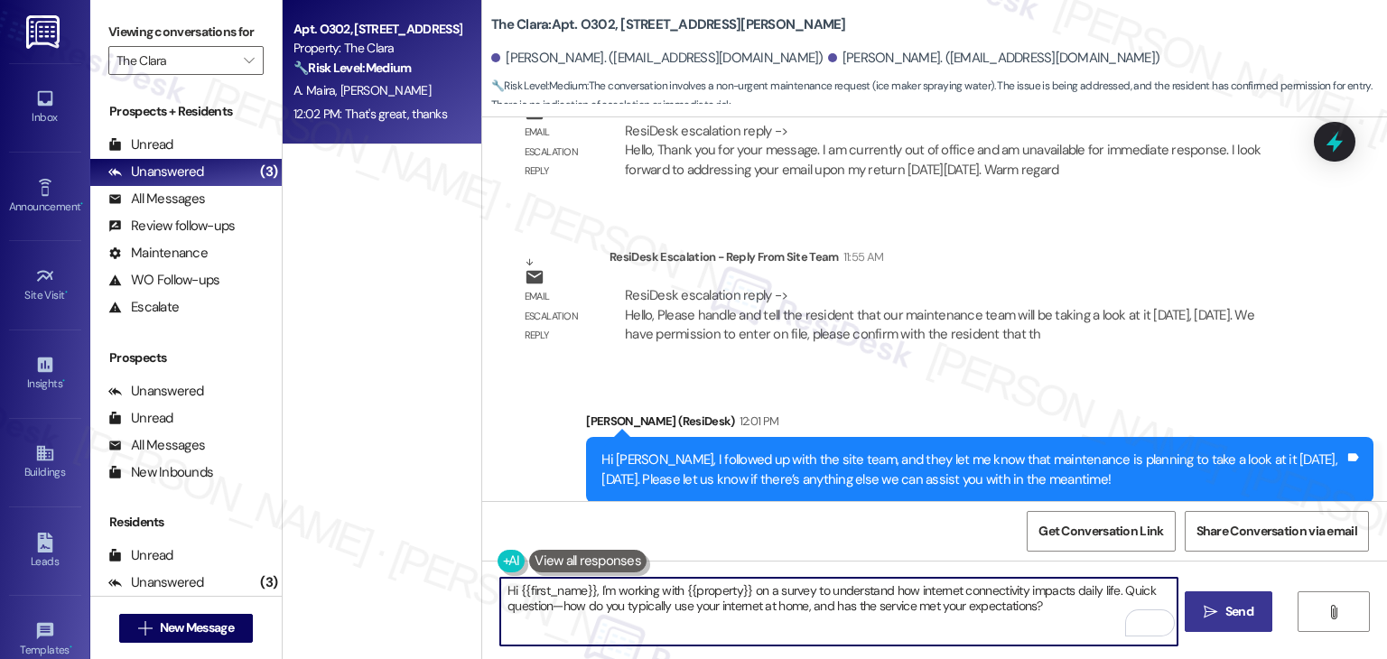
type textarea "Hi {{first_name}}, I'm working with {{property}} on a survey to understand how …"
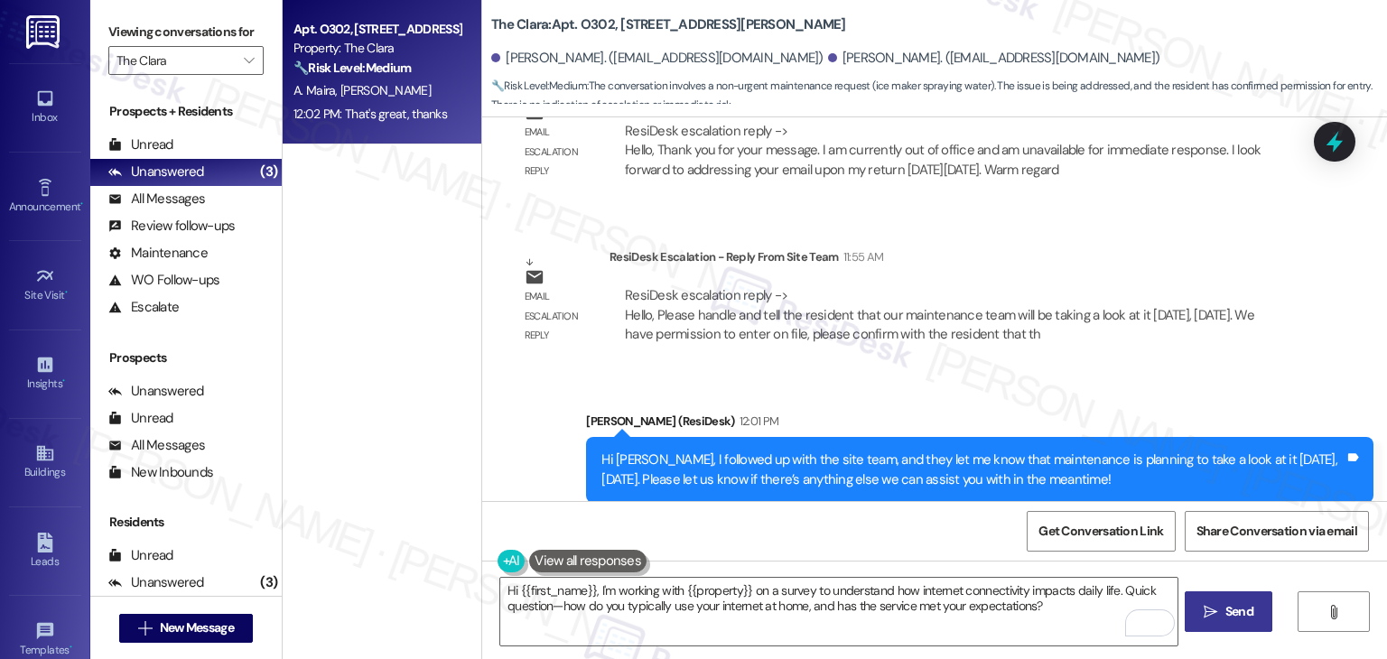
click at [1228, 613] on span "Send" at bounding box center [1240, 611] width 28 height 19
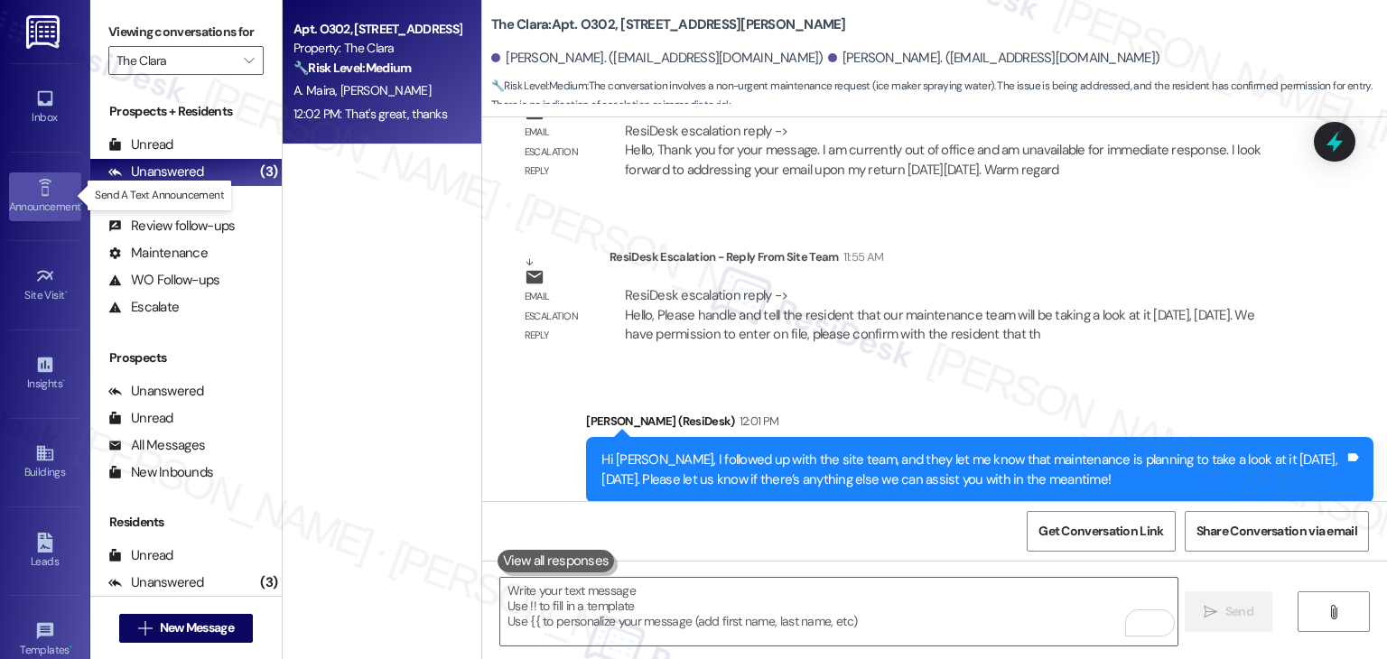
scroll to position [28002, 0]
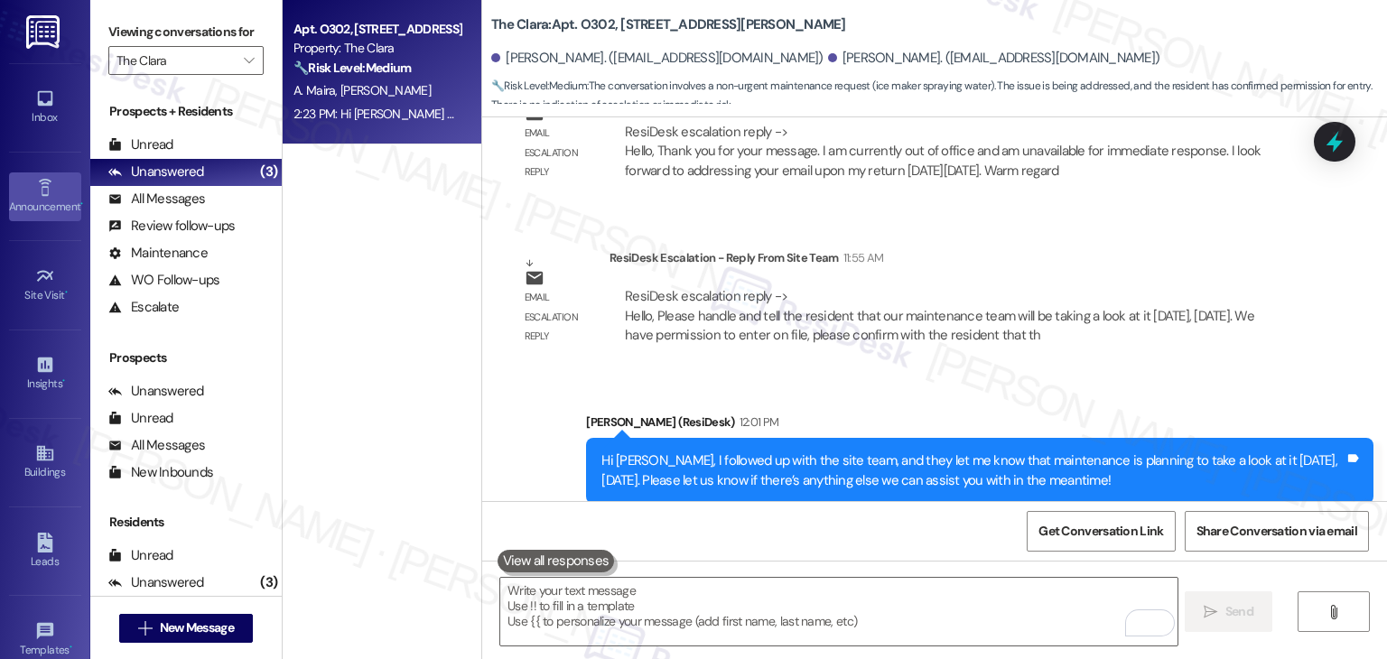
click at [27, 198] on div "Announcement •" at bounding box center [45, 207] width 90 height 18
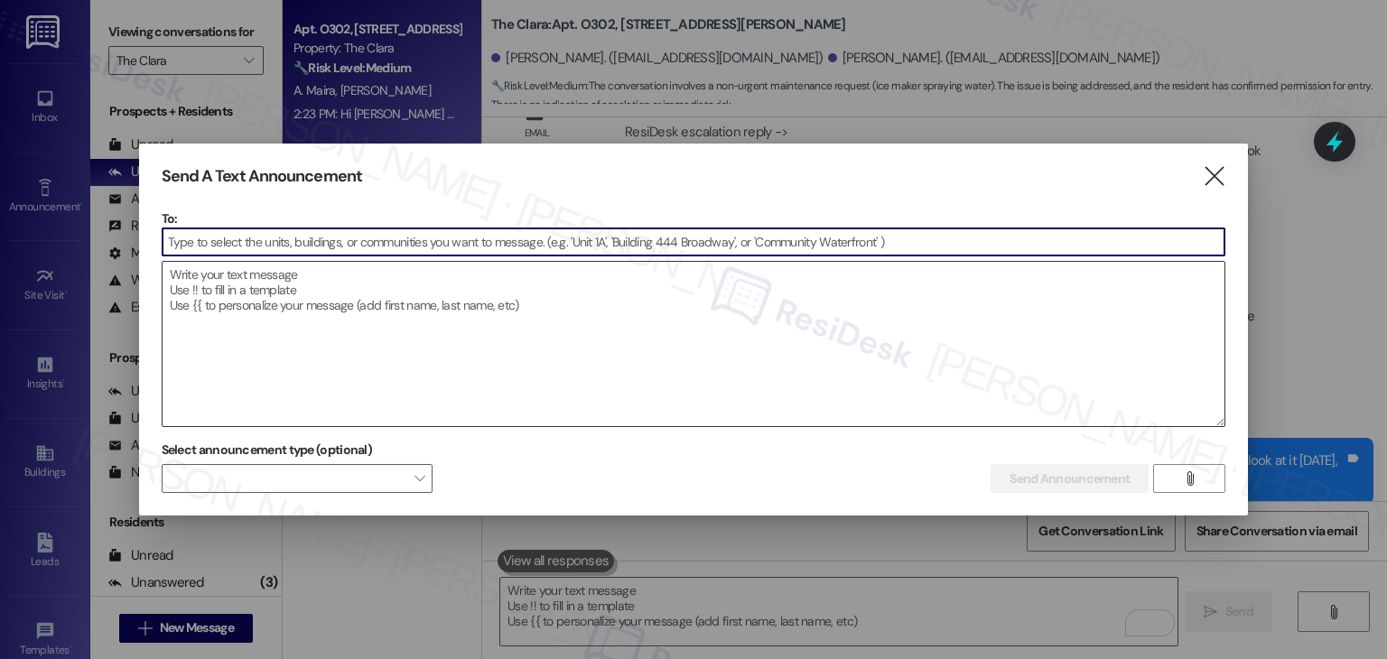
click at [255, 335] on textarea at bounding box center [694, 344] width 1063 height 164
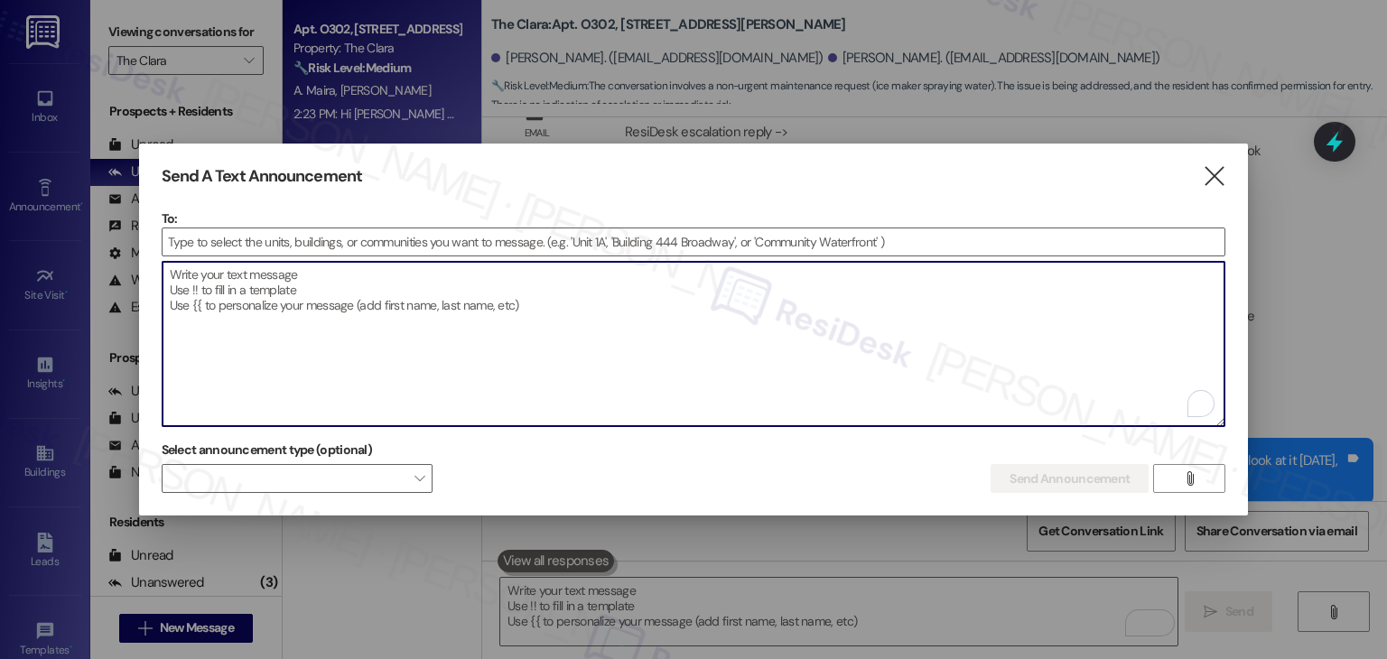
paste textarea "Hi {{first_name}}, I'm working with {{property}} on a survey to understand how …"
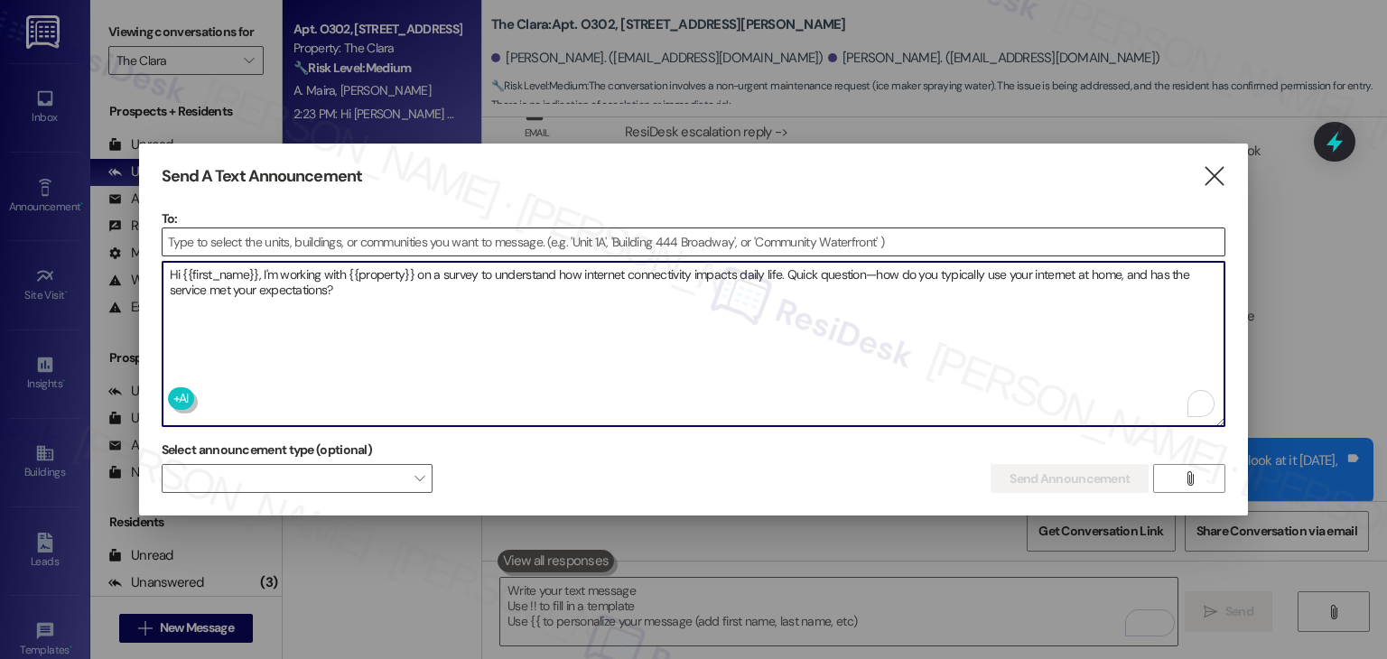
type textarea "Hi {{first_name}}, I'm working with {{property}} on a survey to understand how …"
click at [236, 239] on input at bounding box center [694, 242] width 1063 height 27
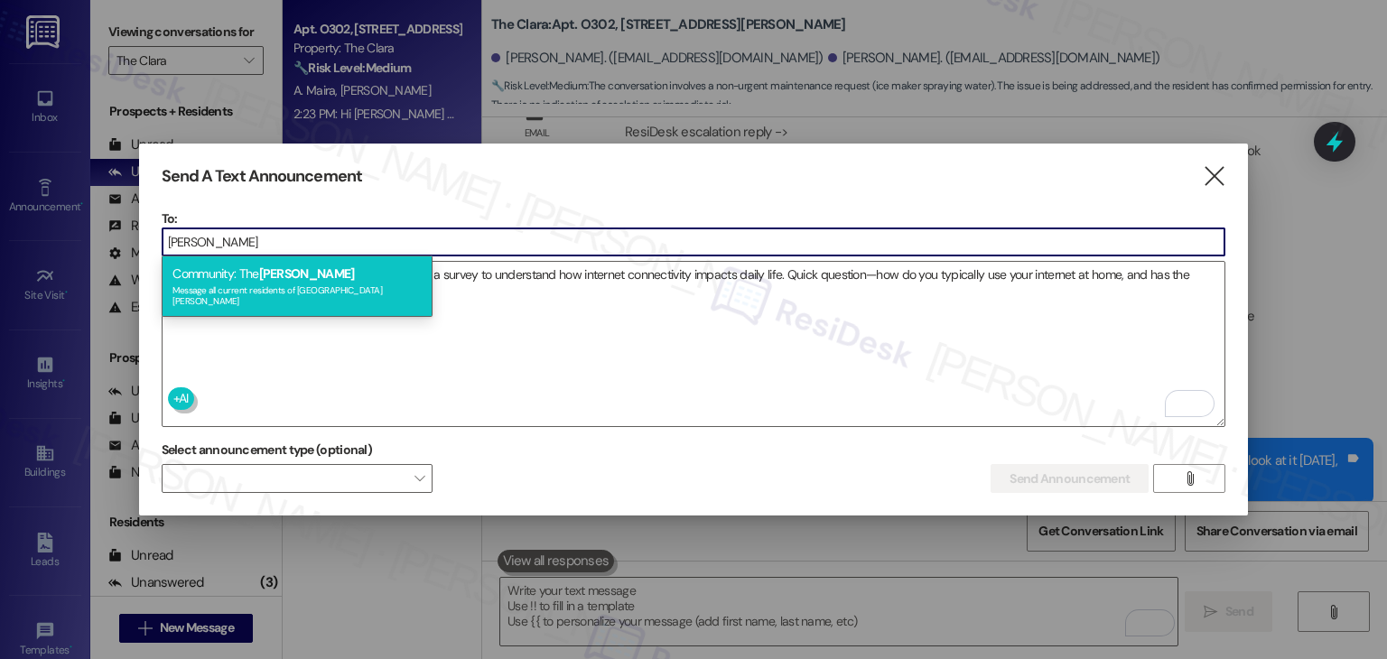
type input "clara"
click at [254, 285] on div "Message all current residents of The Clara" at bounding box center [297, 293] width 249 height 25
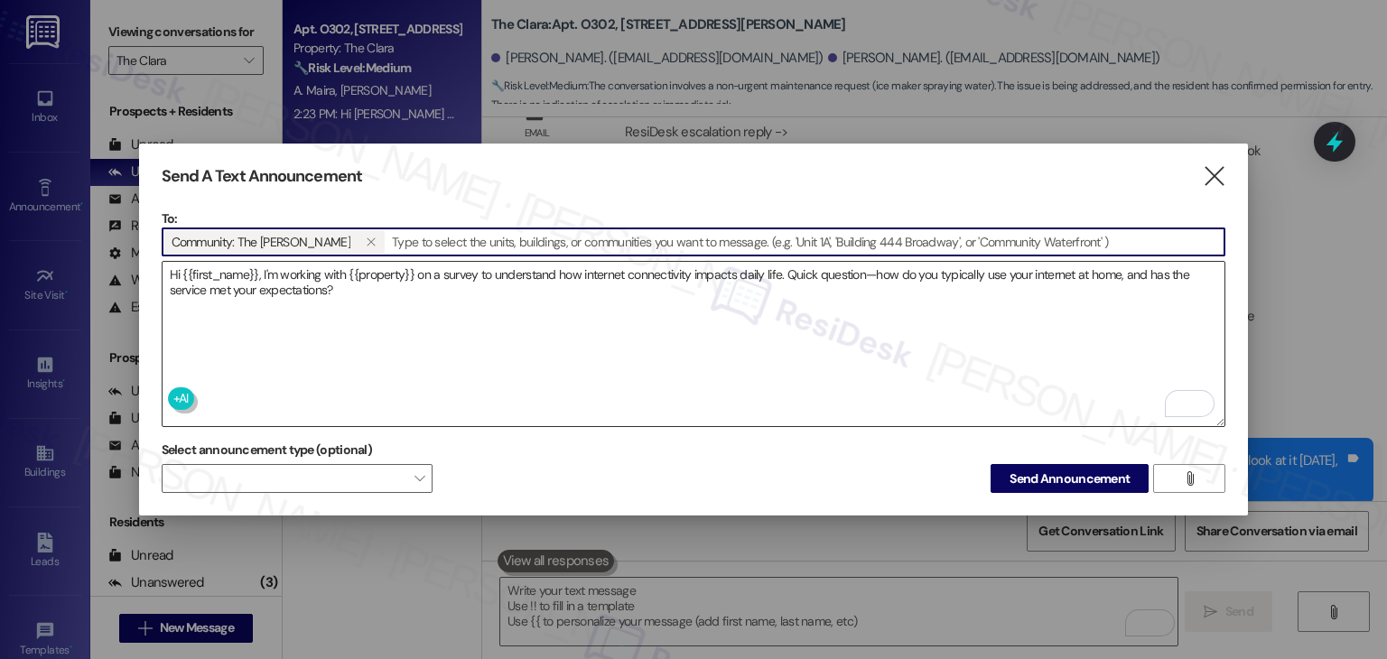
click at [370, 284] on textarea "Hi {{first_name}}, I'm working with {{property}} on a survey to understand how …" at bounding box center [694, 344] width 1063 height 164
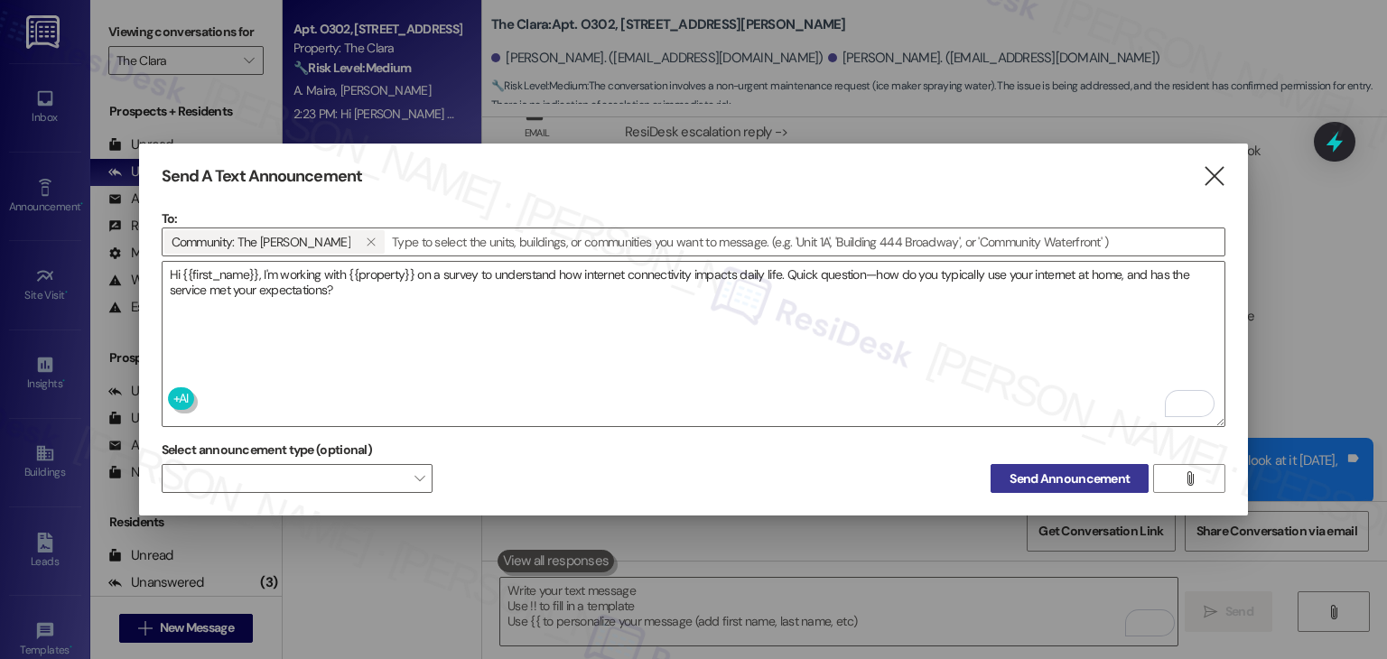
click at [1054, 471] on span "Send Announcement" at bounding box center [1070, 479] width 120 height 19
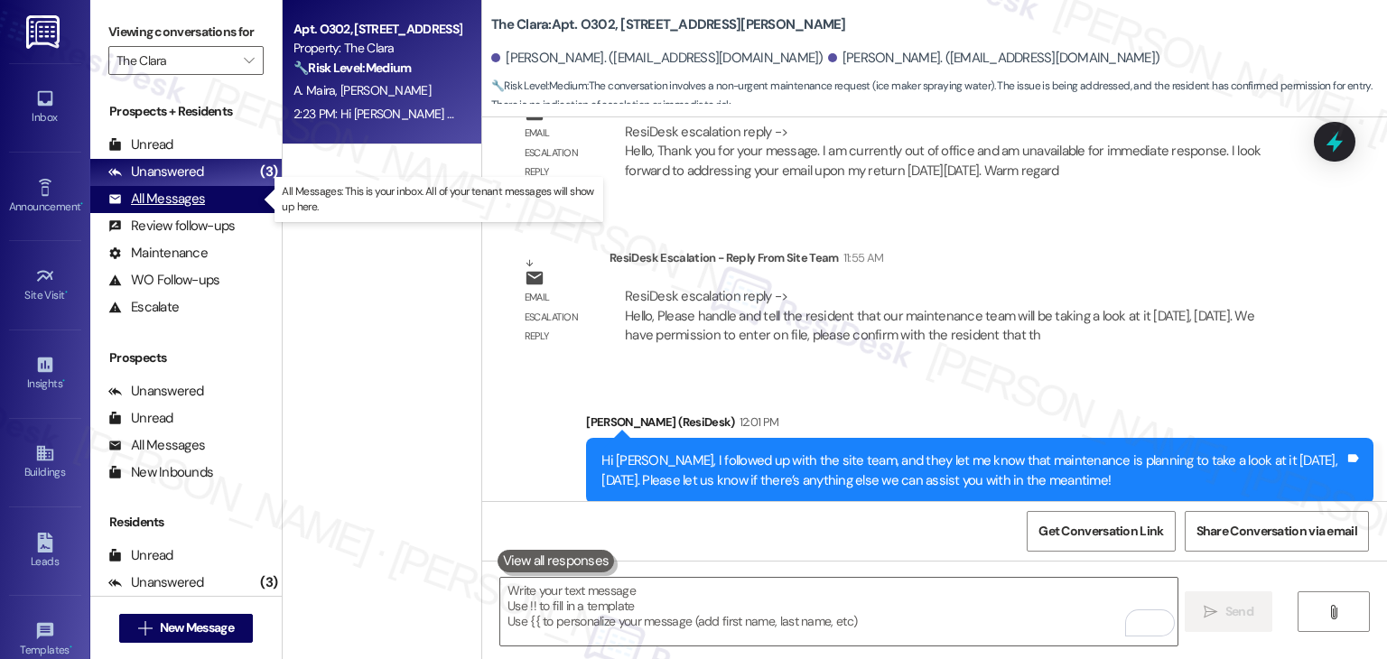
click at [196, 198] on div "All Messages" at bounding box center [156, 199] width 97 height 19
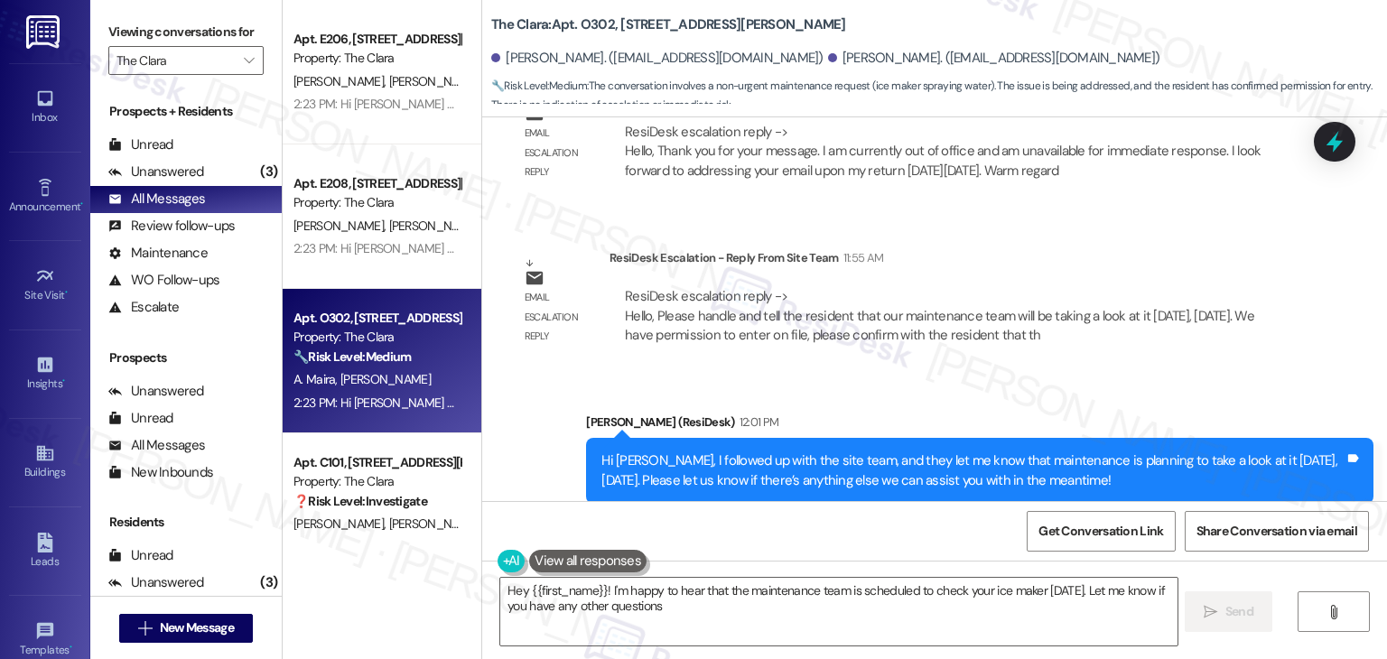
type textarea "Hey {{first_name}}! I'm happy to hear that the maintenance team is scheduled to…"
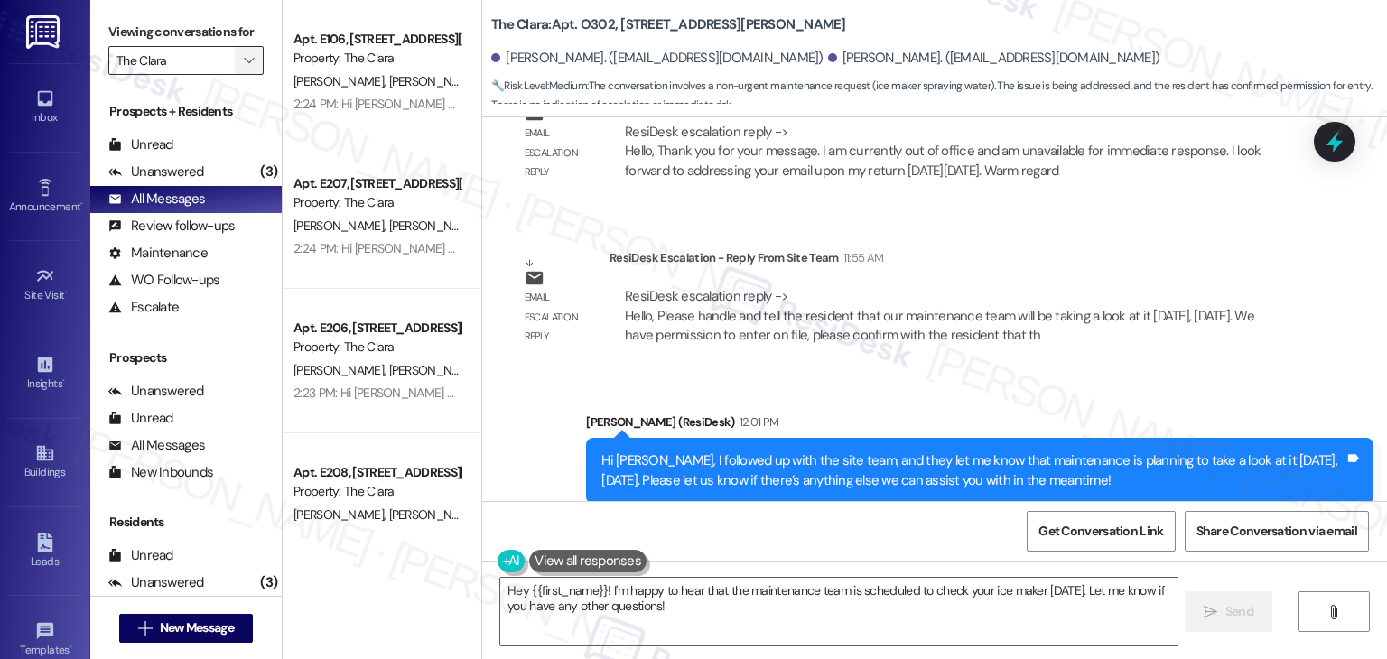
click at [240, 51] on span "" at bounding box center [248, 60] width 17 height 29
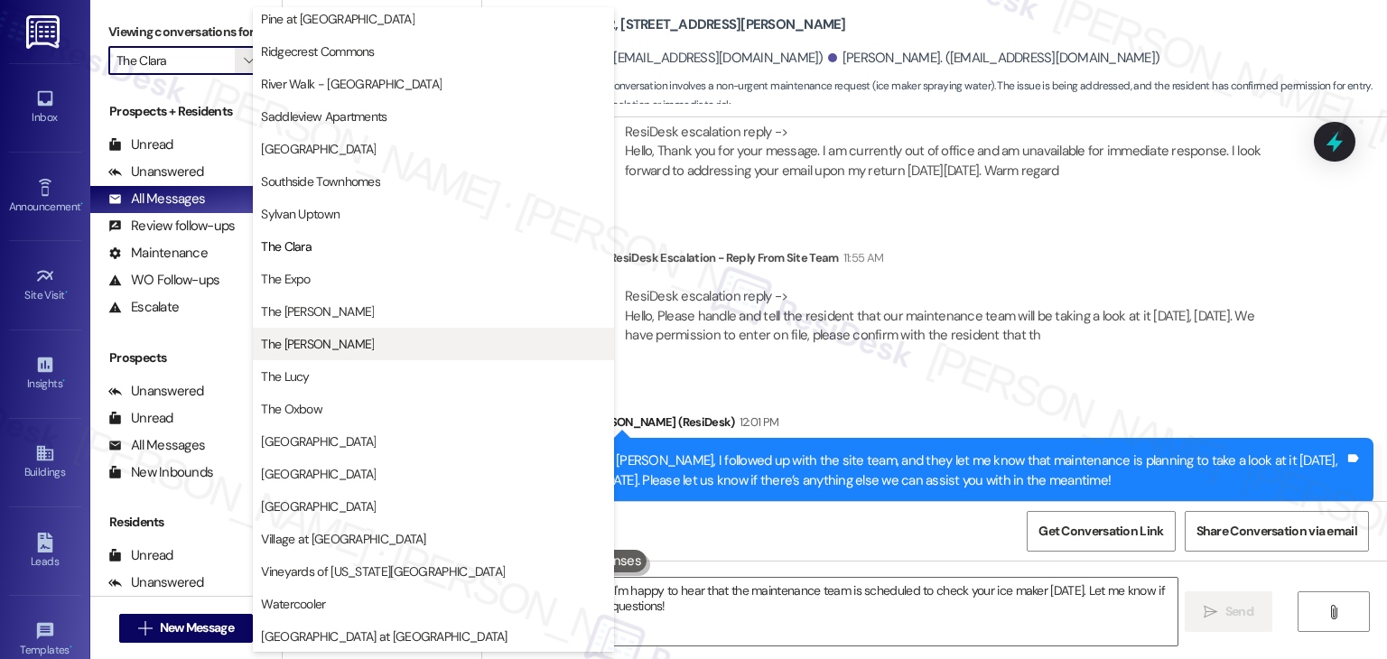
scroll to position [793, 0]
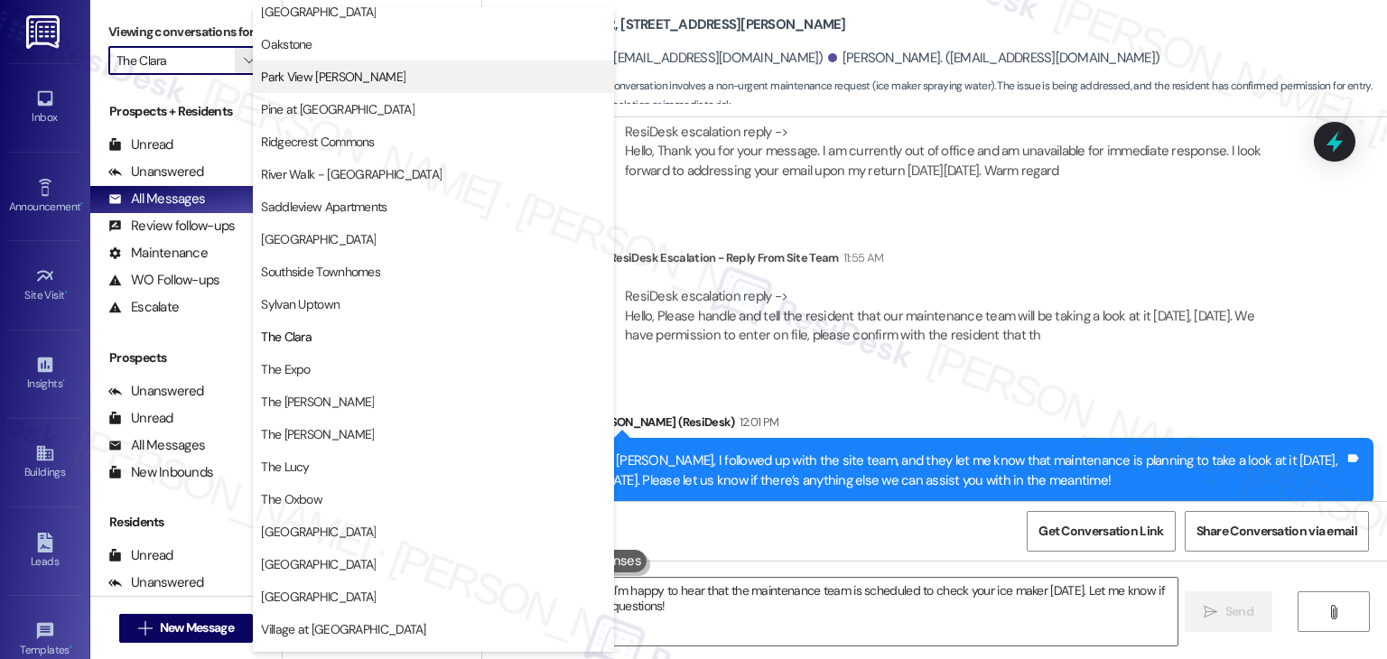
click at [313, 79] on span "Park View [PERSON_NAME]" at bounding box center [333, 77] width 145 height 18
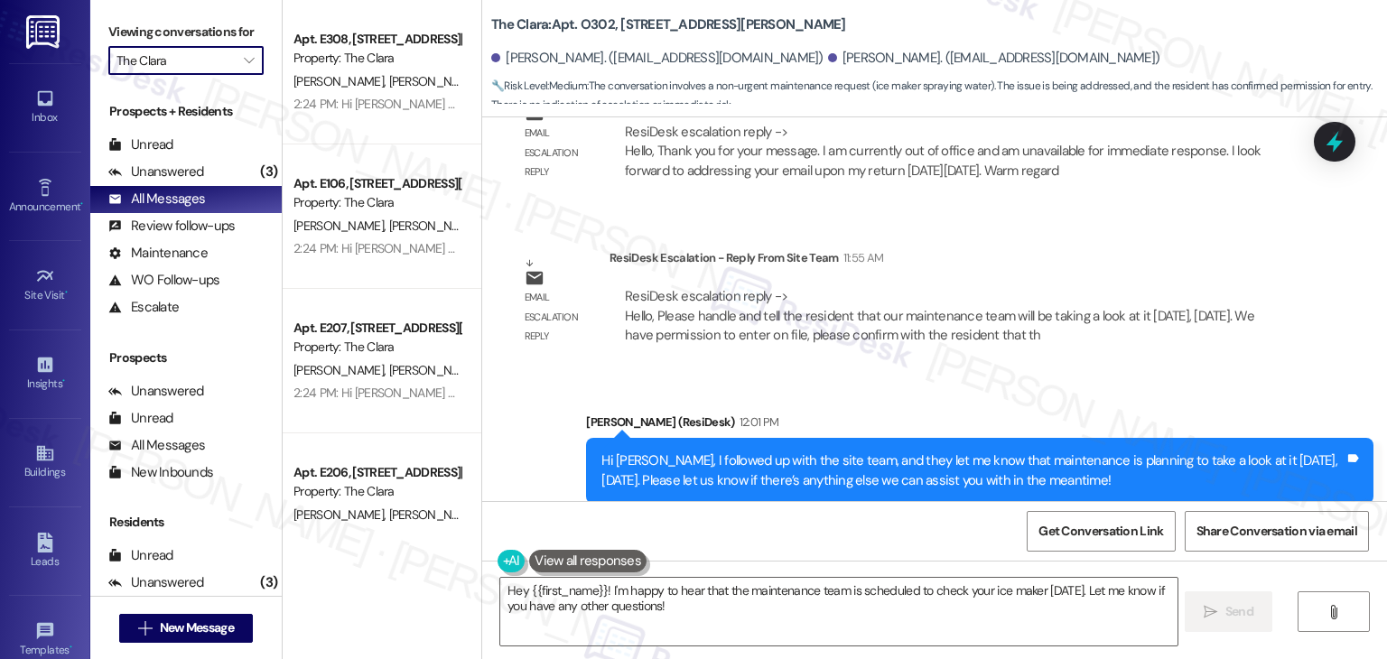
type input "Park View [PERSON_NAME]"
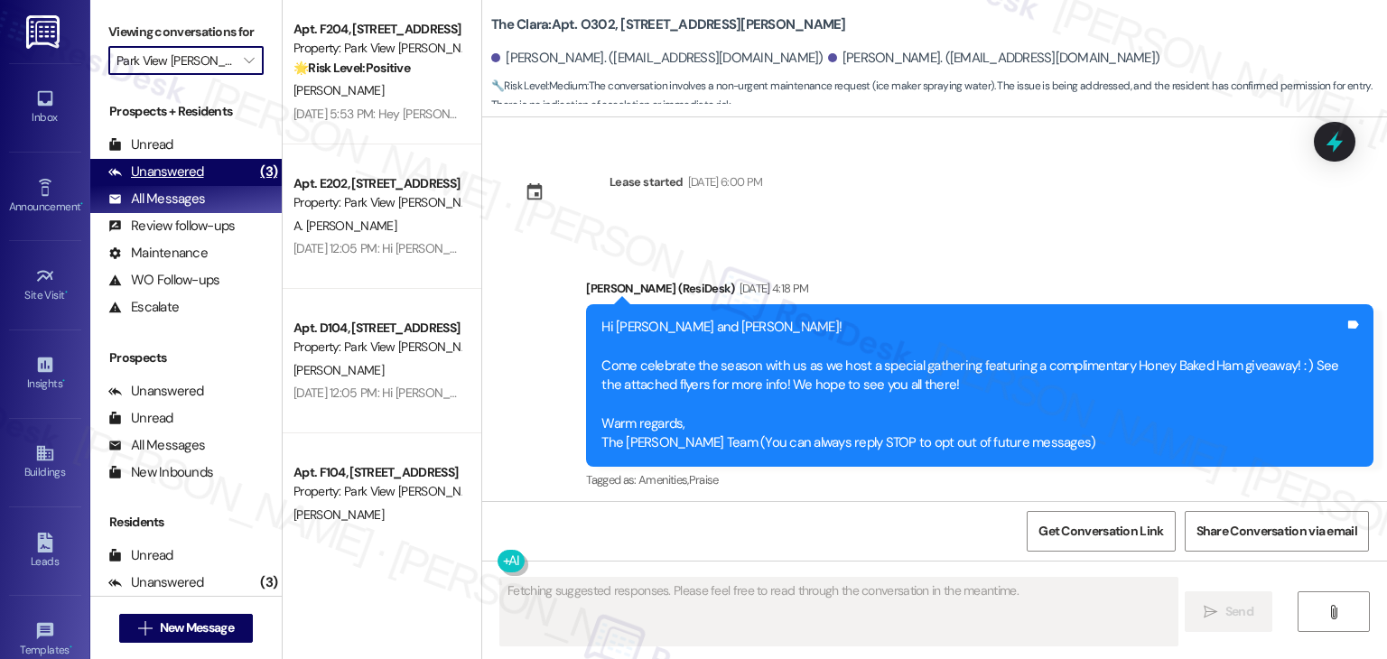
click at [177, 176] on div "Unanswered" at bounding box center [156, 172] width 96 height 19
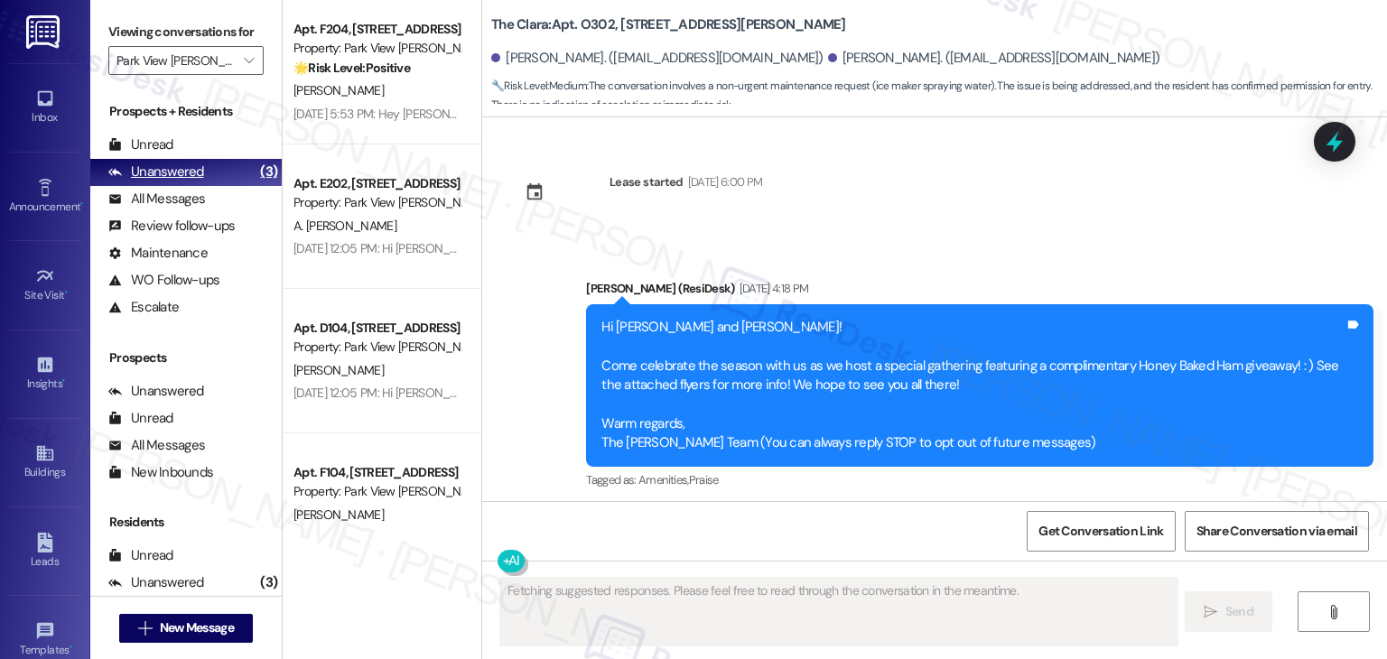
scroll to position [28002, 0]
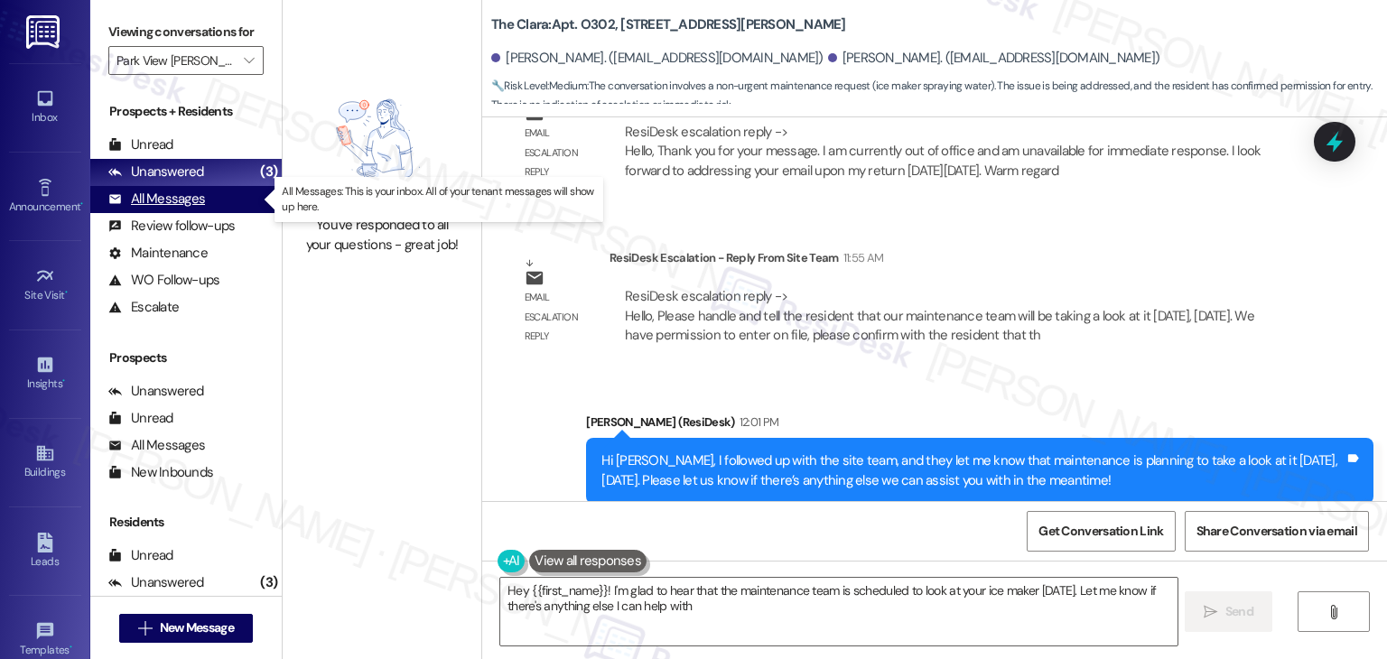
type textarea "Hey {{first_name}}! I'm glad to hear that the maintenance team is scheduled to …"
click at [177, 198] on div "All Messages" at bounding box center [156, 199] width 97 height 19
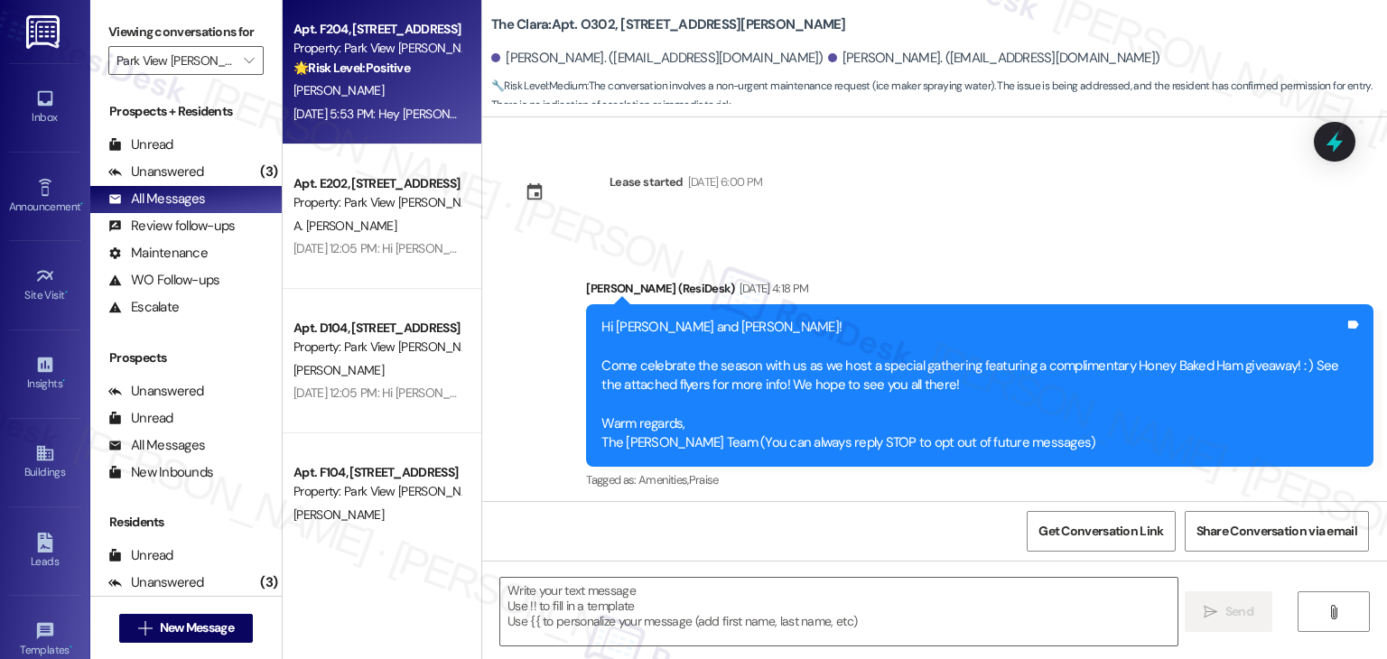
click at [381, 110] on div "Sep 17, 2025 at 5:53 PM: Hey Leanna! I'm happy to hear you're setting up an acc…" at bounding box center [775, 114] width 963 height 16
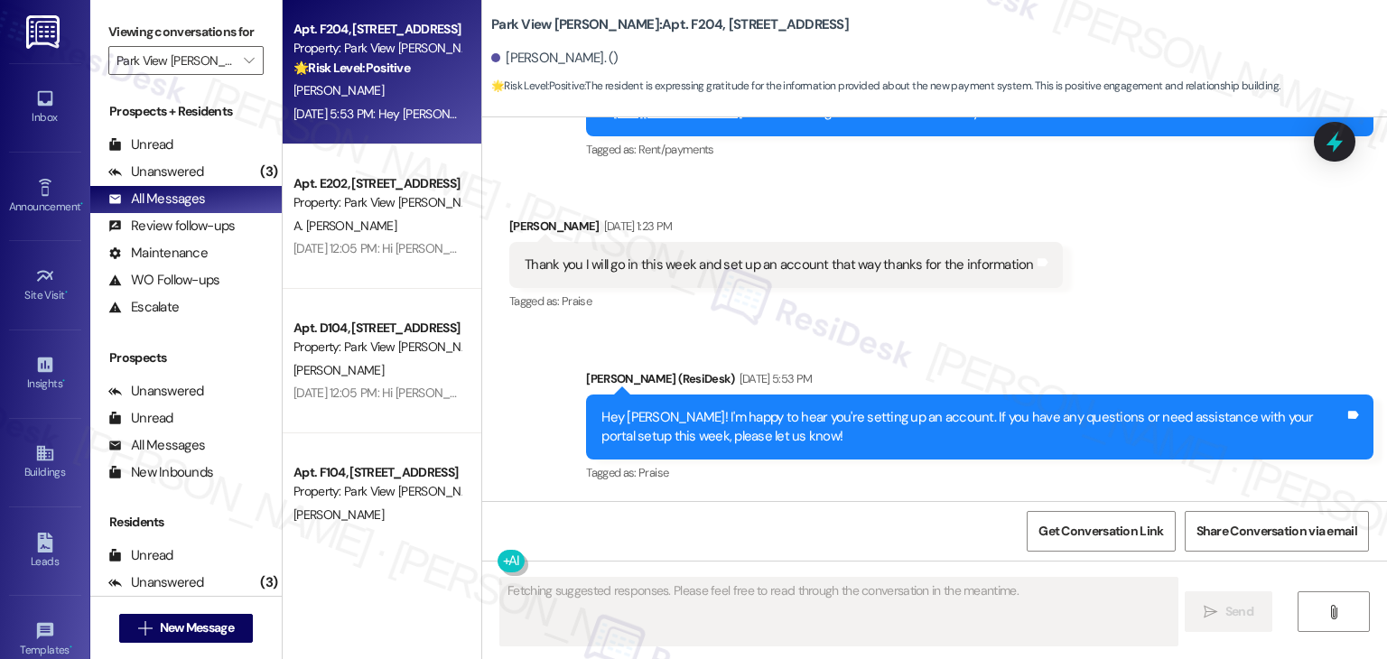
scroll to position [1180, 0]
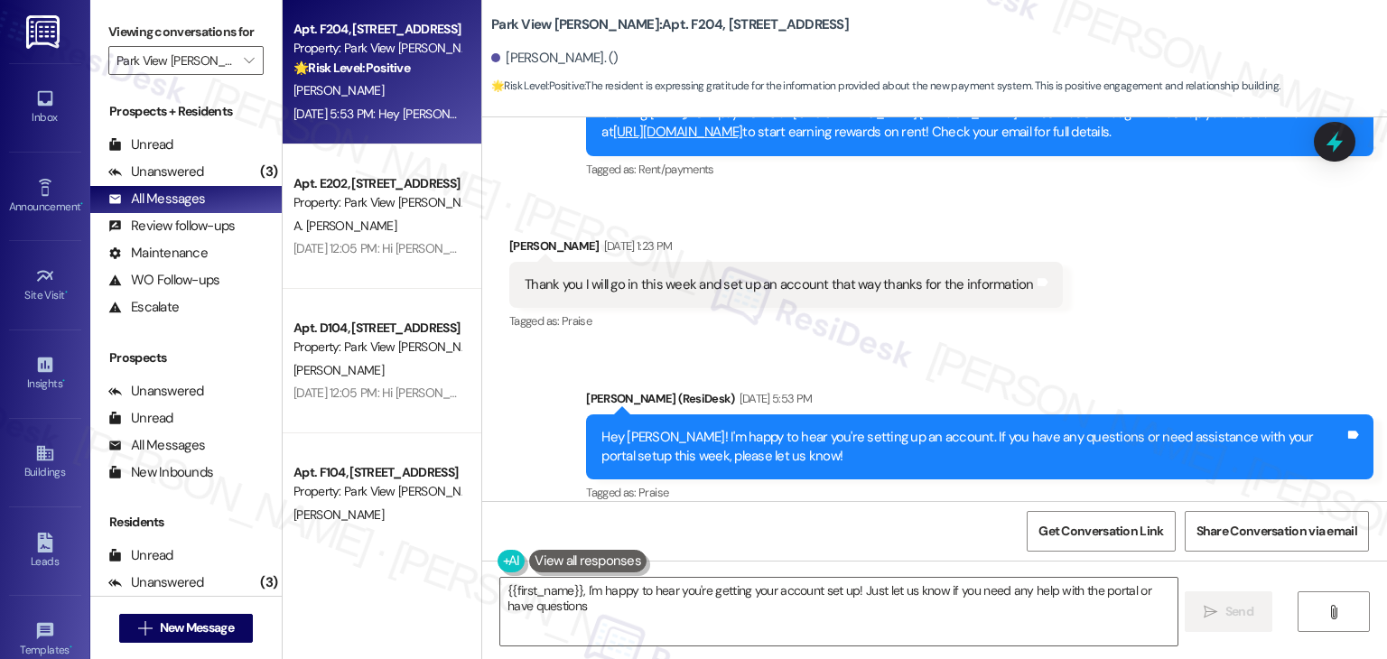
type textarea "{{first_name}}, I'm happy to hear you're getting your account set up! Just let …"
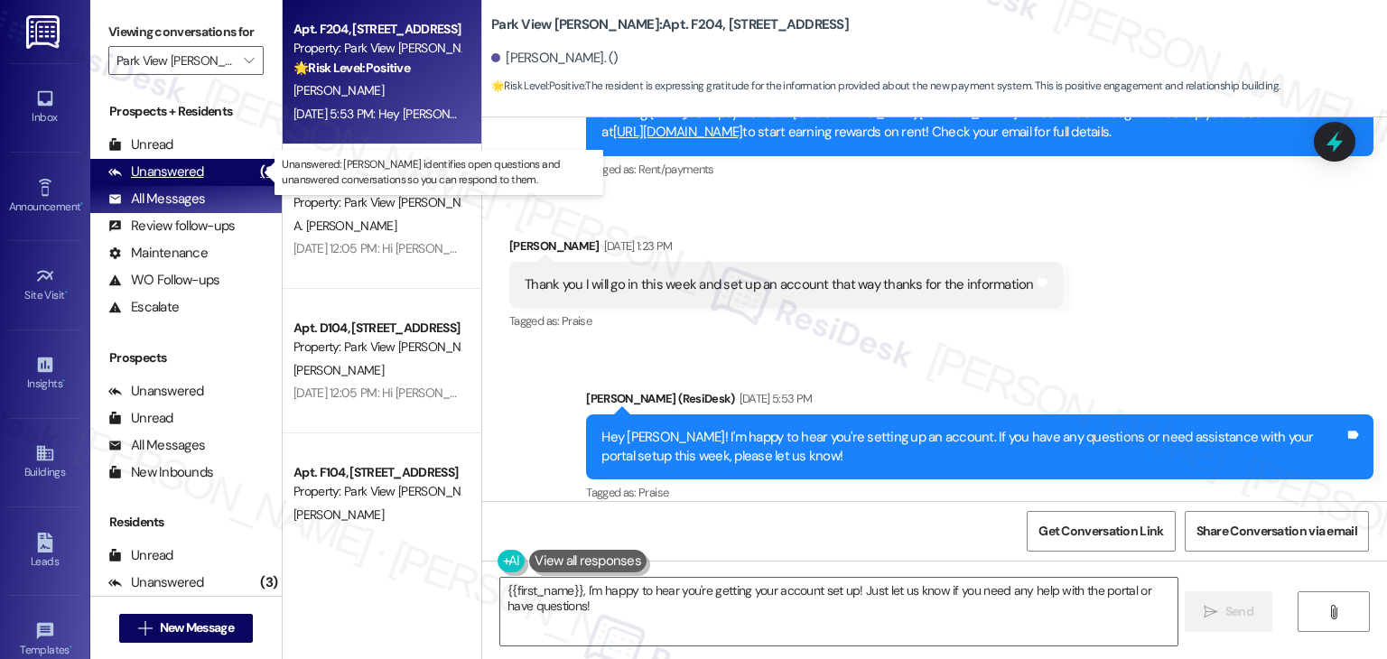
click at [198, 171] on div "Unanswered" at bounding box center [156, 172] width 96 height 19
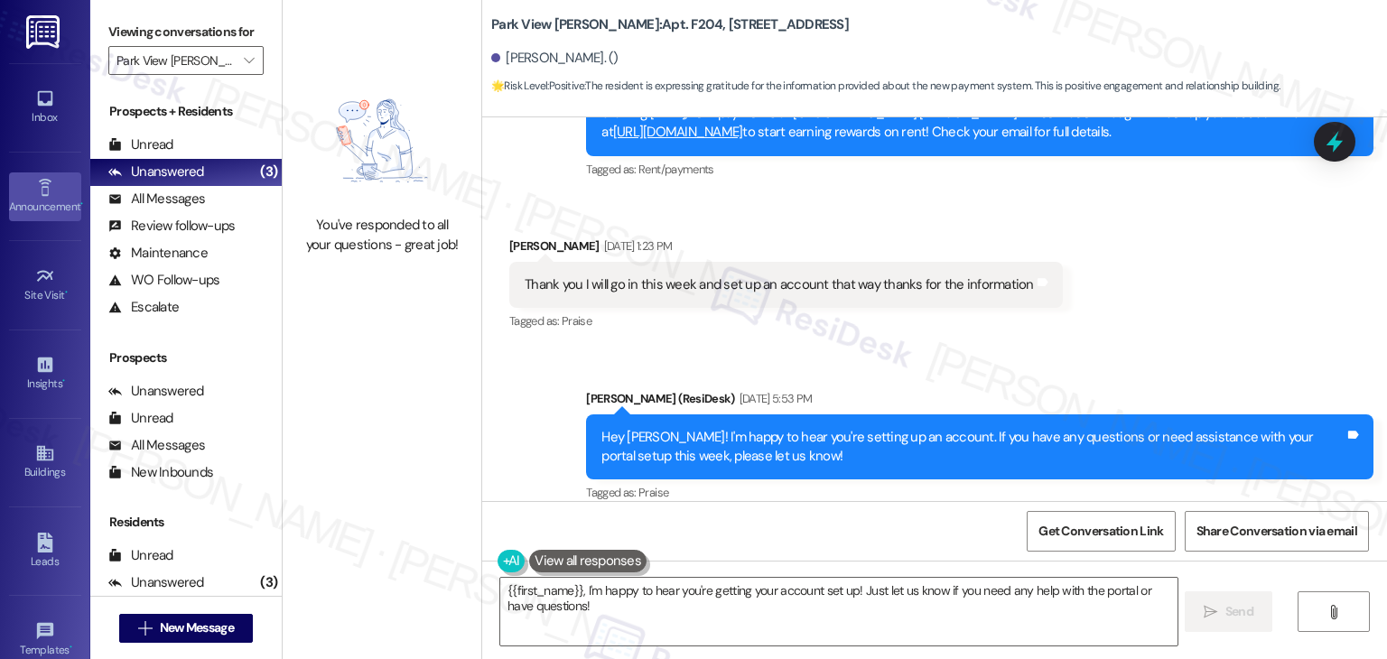
click at [37, 198] on div "Announcement •" at bounding box center [45, 207] width 90 height 18
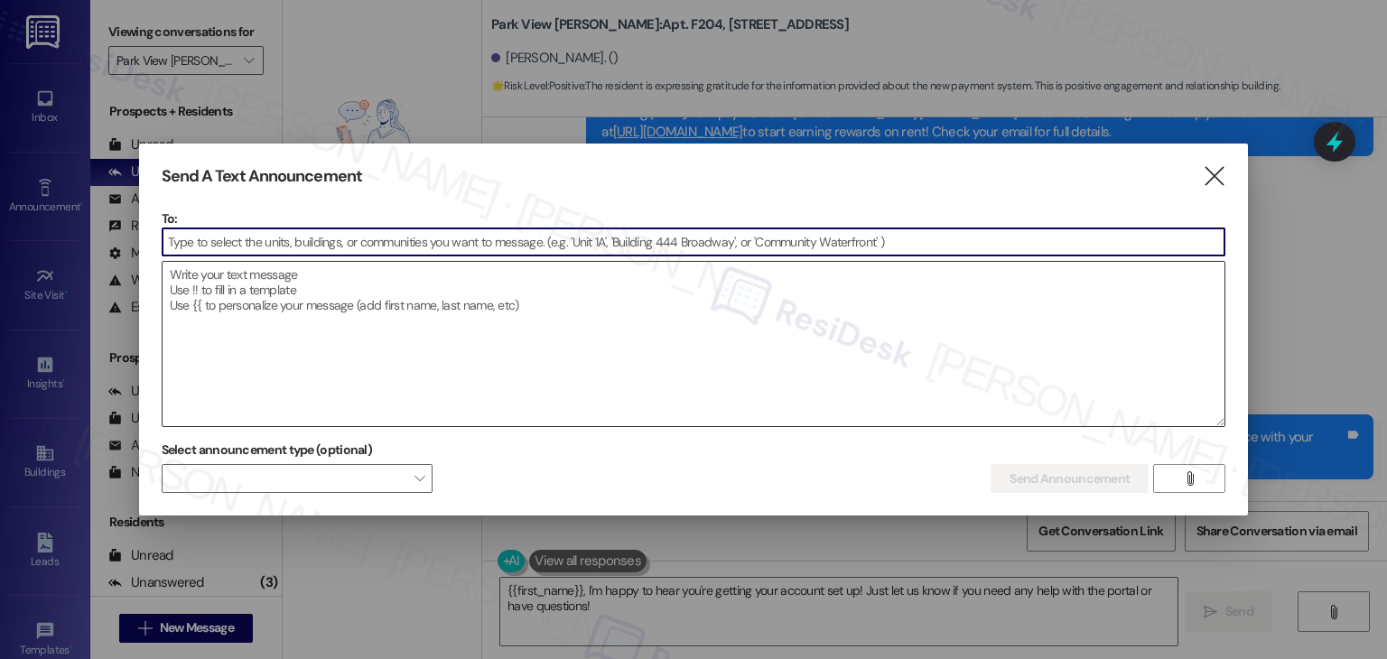
click at [365, 379] on textarea at bounding box center [694, 344] width 1063 height 164
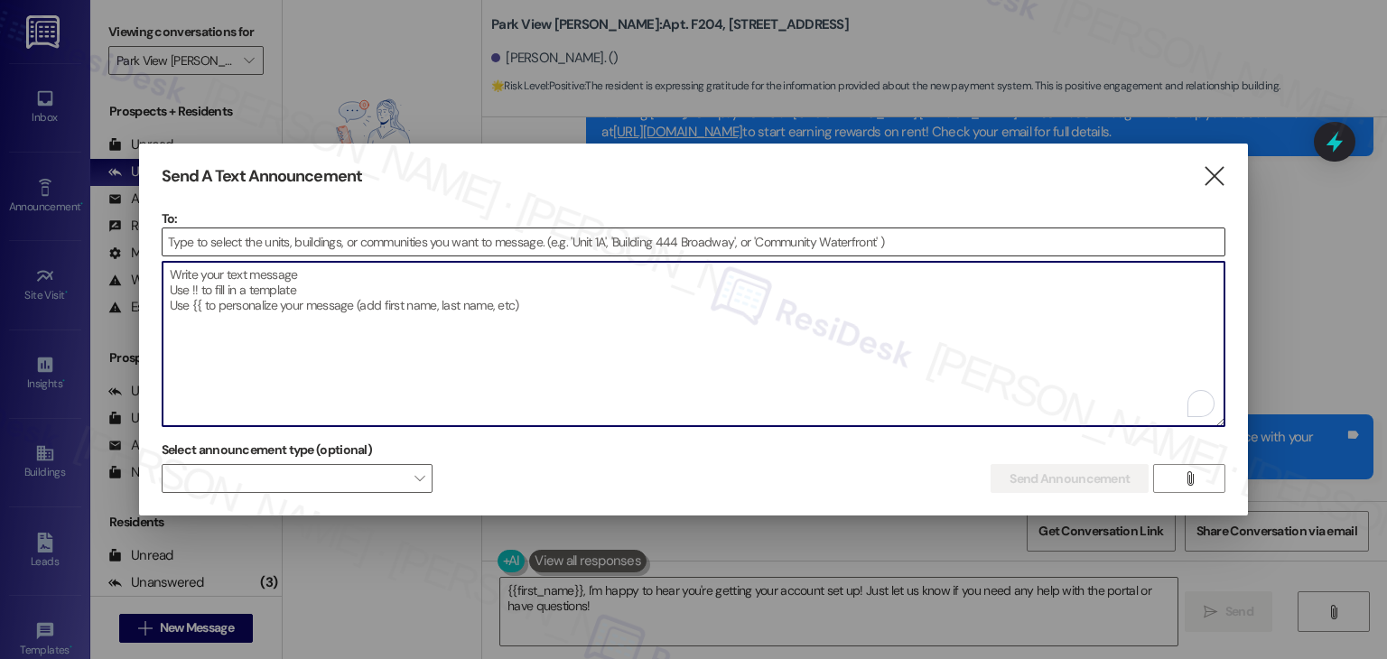
paste textarea "Hi {{first_name}}, I'm working with {{property}} on a survey to understand how …"
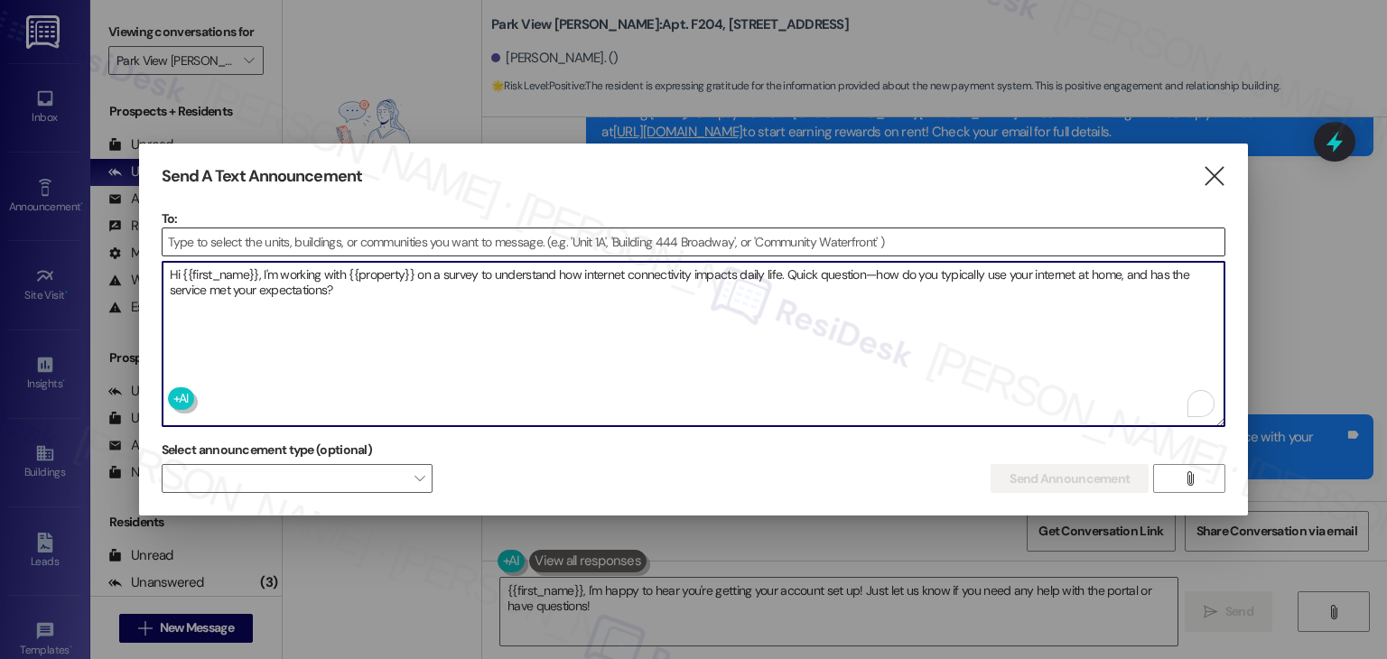
type textarea "Hi {{first_name}}, I'm working with {{property}} on a survey to understand how …"
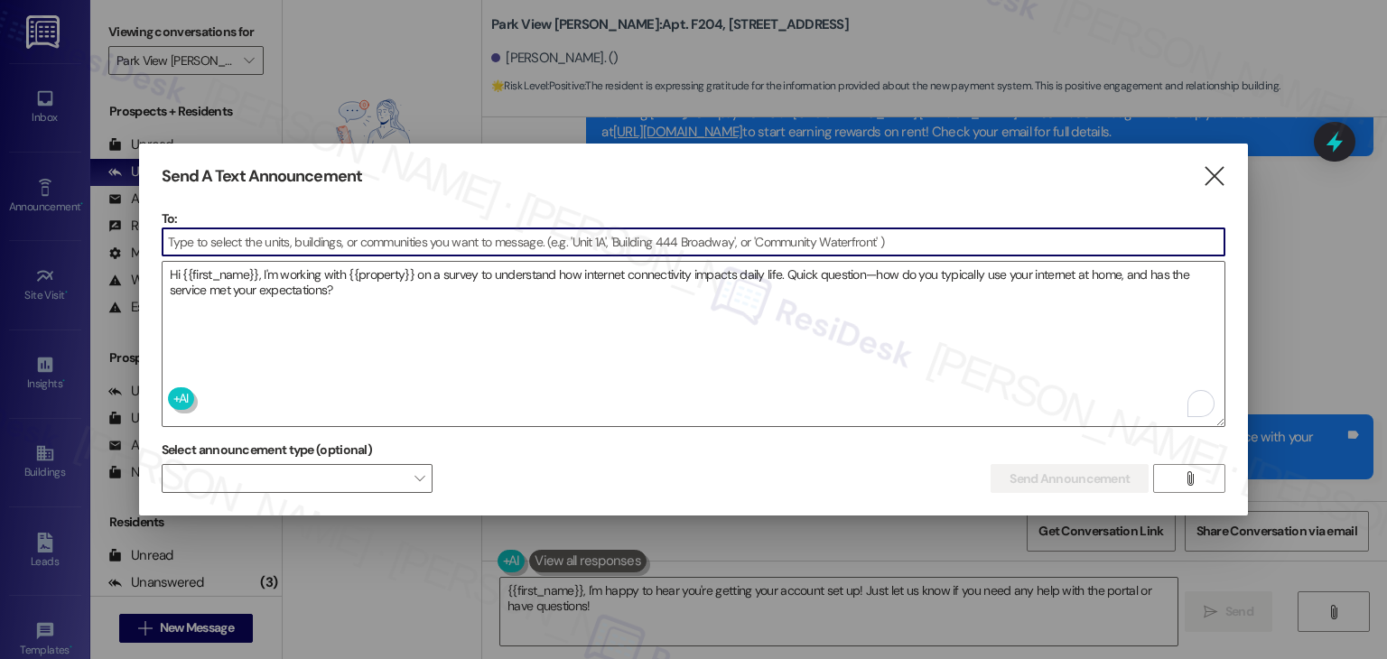
click at [231, 247] on input at bounding box center [694, 242] width 1063 height 27
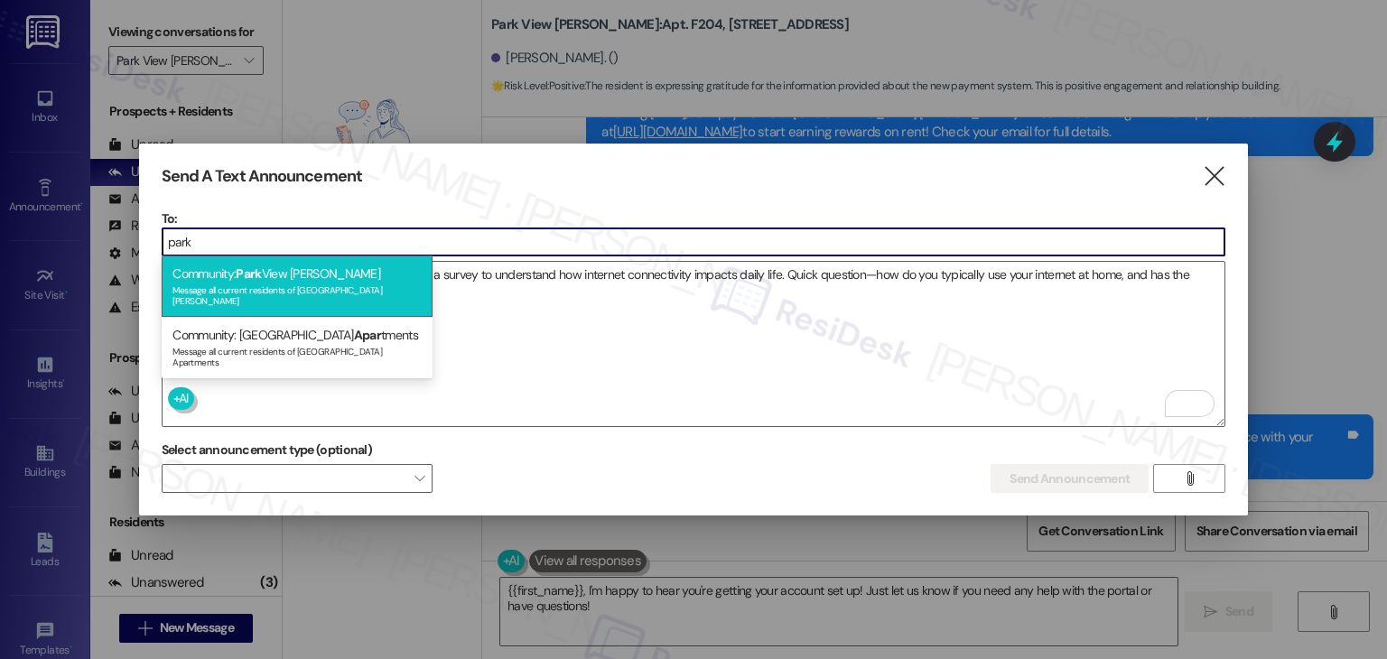
type input "park"
click at [294, 286] on div "Message all current residents of Park View Caldwell" at bounding box center [297, 293] width 249 height 25
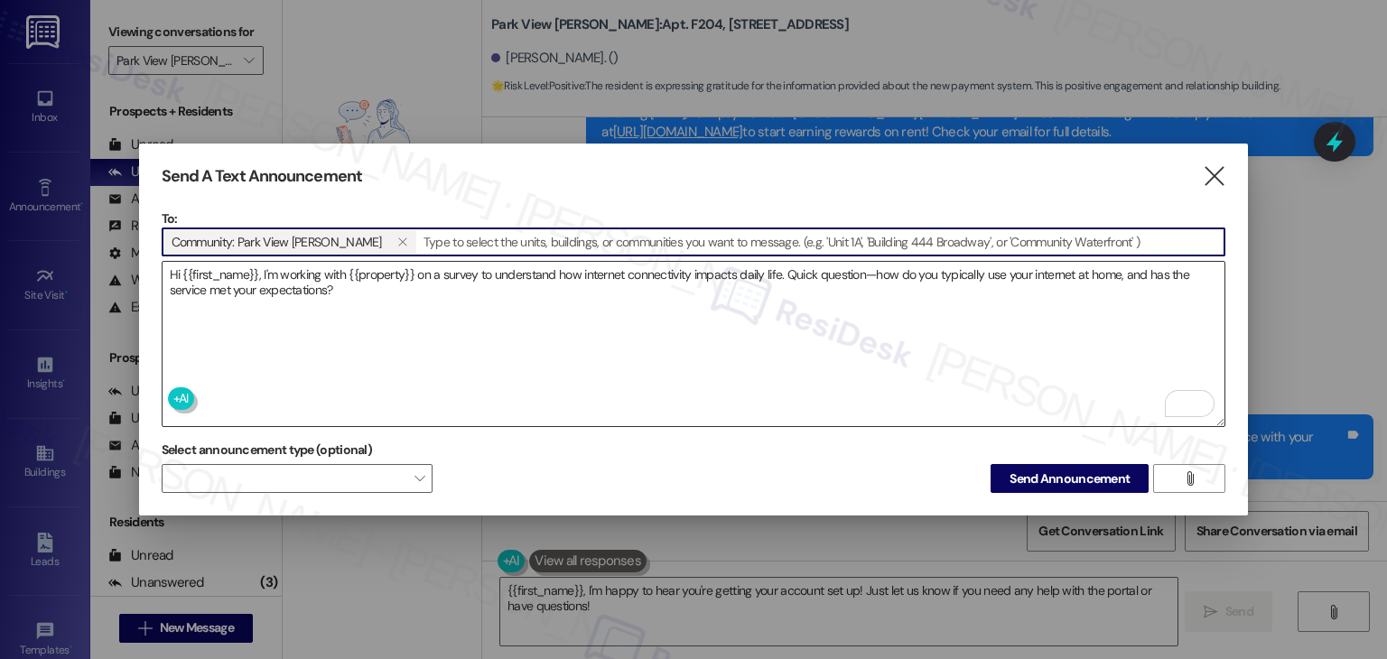
click at [554, 342] on textarea "Hi {{first_name}}, I'm working with {{property}} on a survey to understand how …" at bounding box center [694, 344] width 1063 height 164
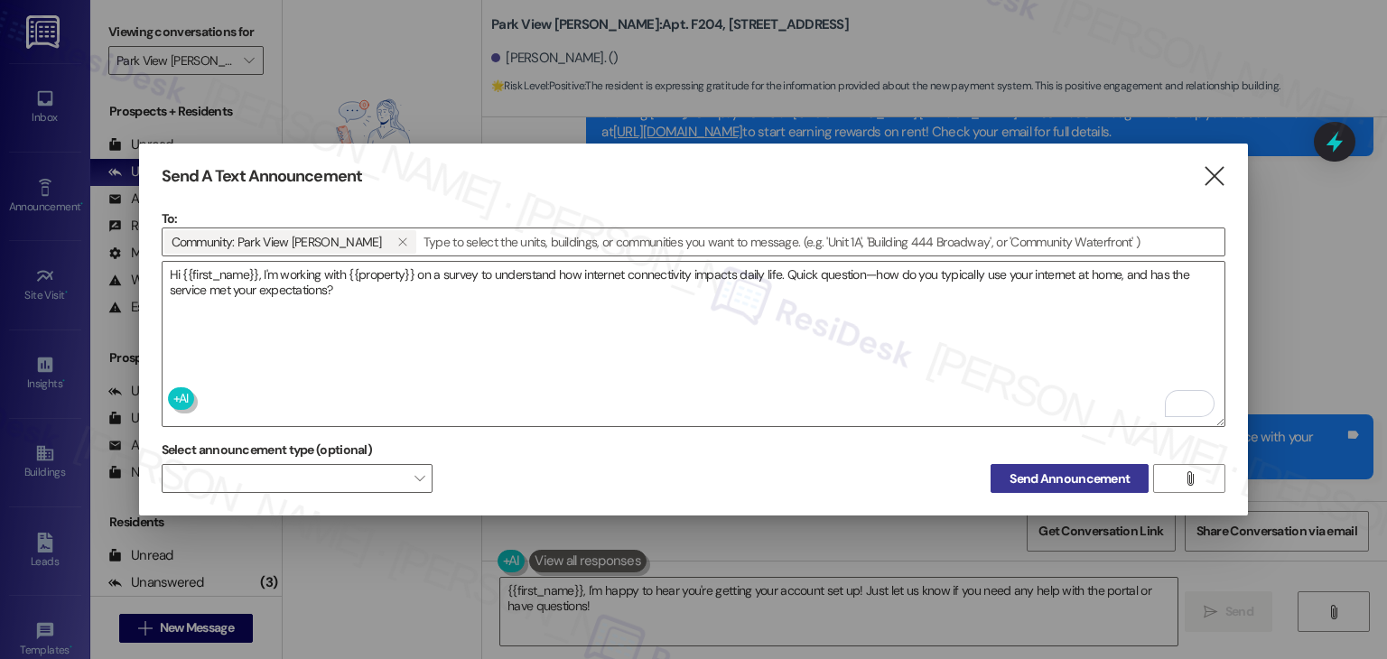
click at [1059, 478] on span "Send Announcement" at bounding box center [1070, 479] width 120 height 19
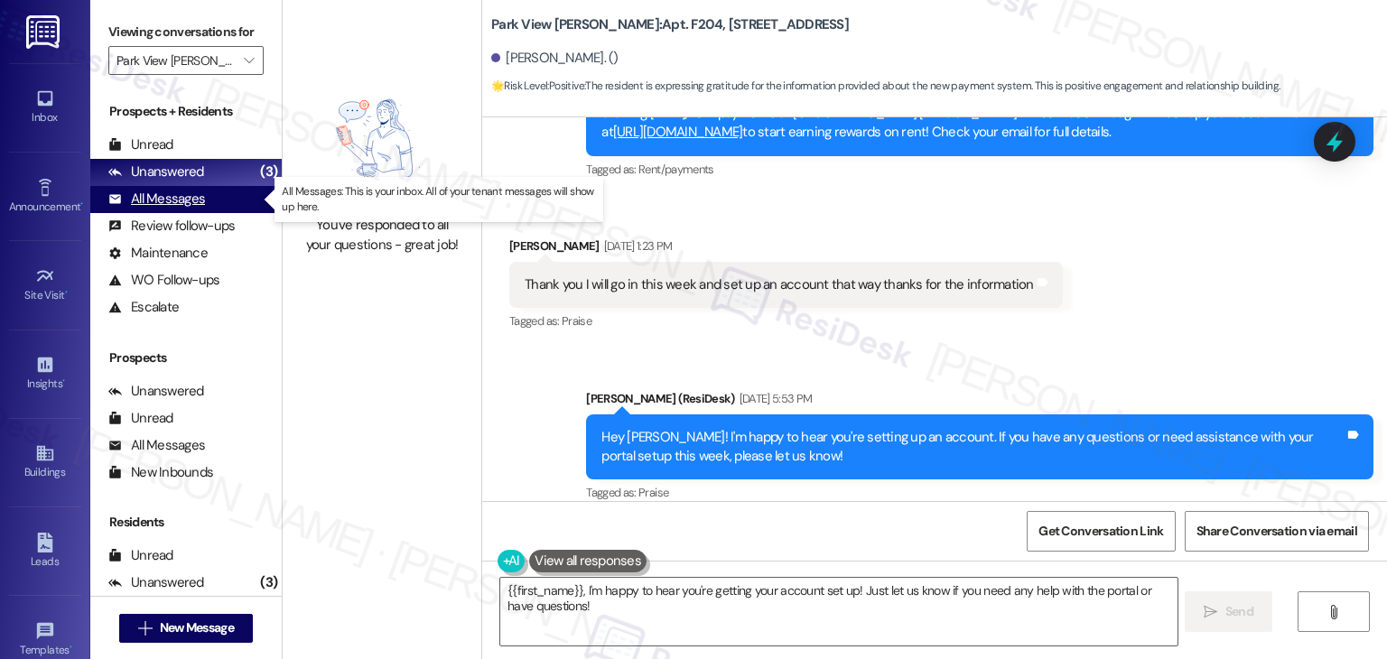
click at [174, 203] on div "All Messages" at bounding box center [156, 199] width 97 height 19
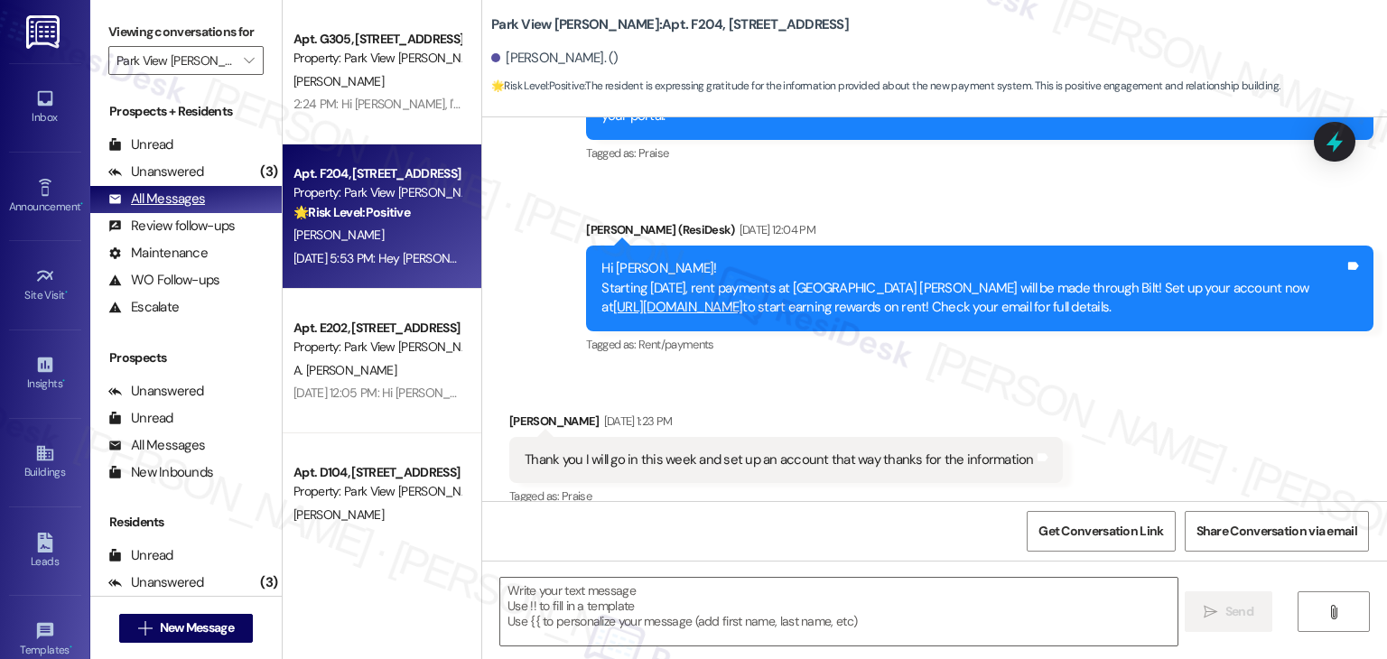
scroll to position [1007, 0]
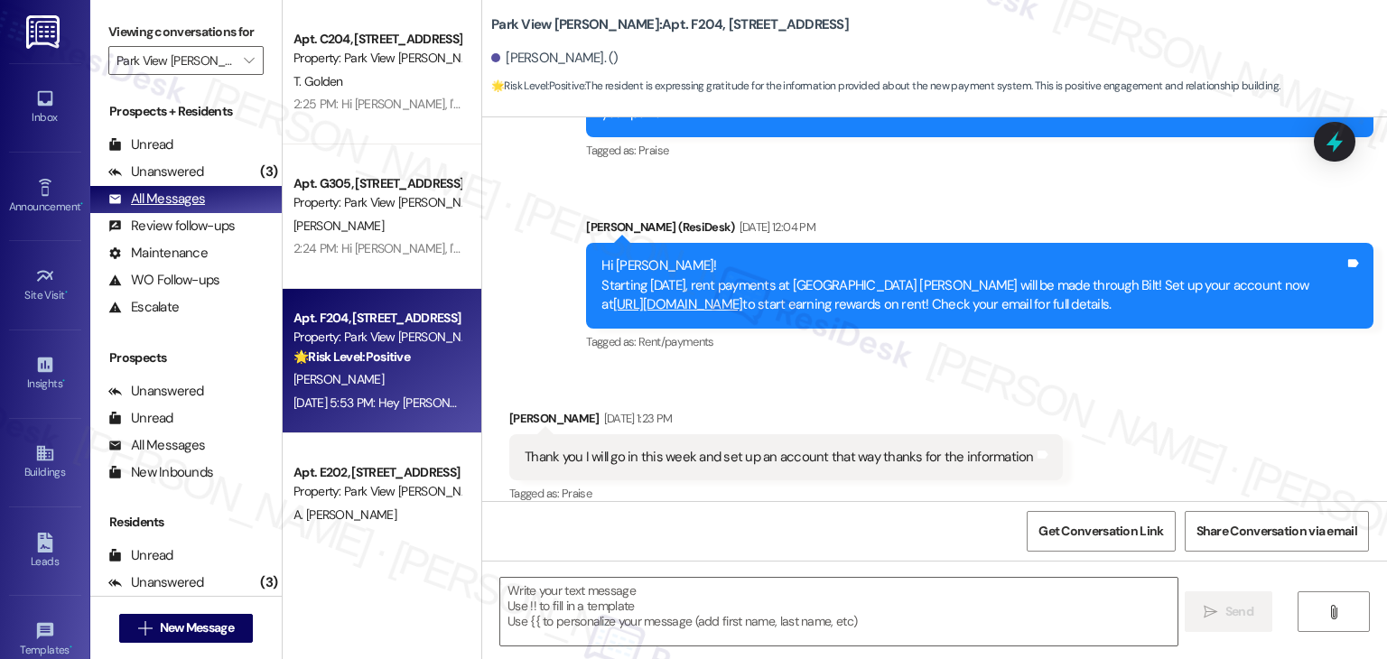
type textarea "Fetching suggested responses. Please feel free to read through the conversation…"
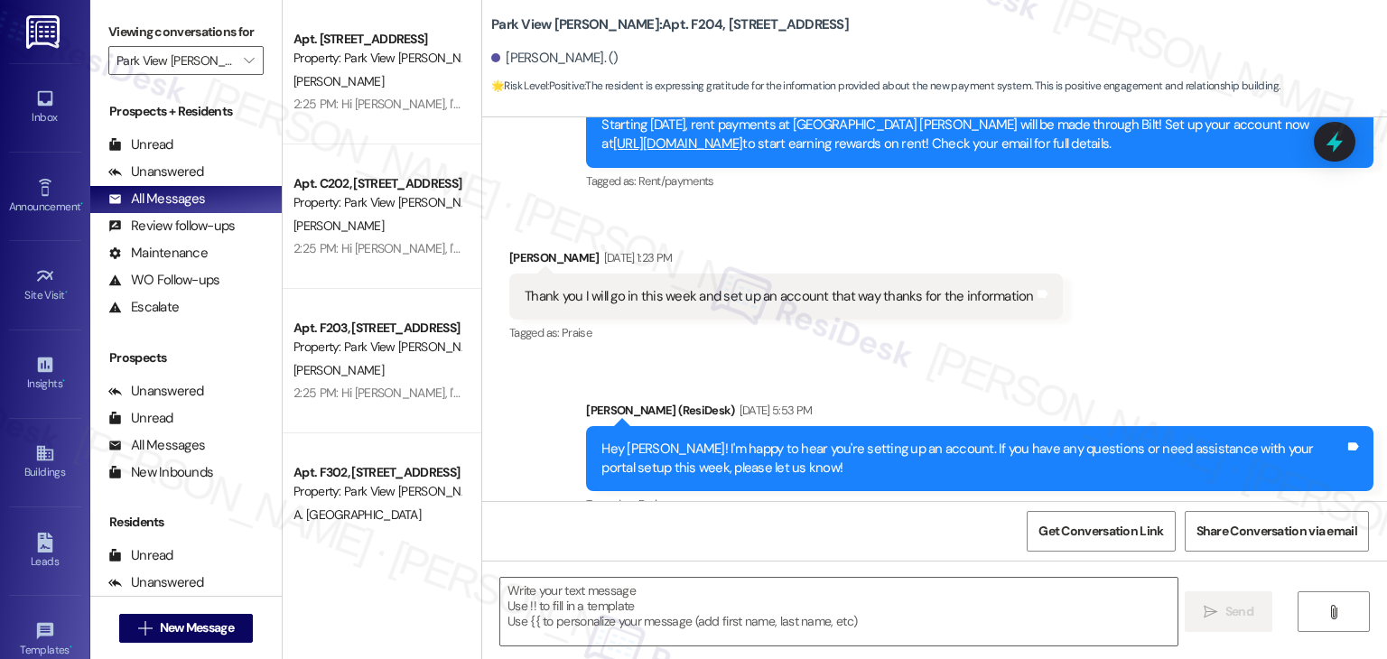
scroll to position [1180, 0]
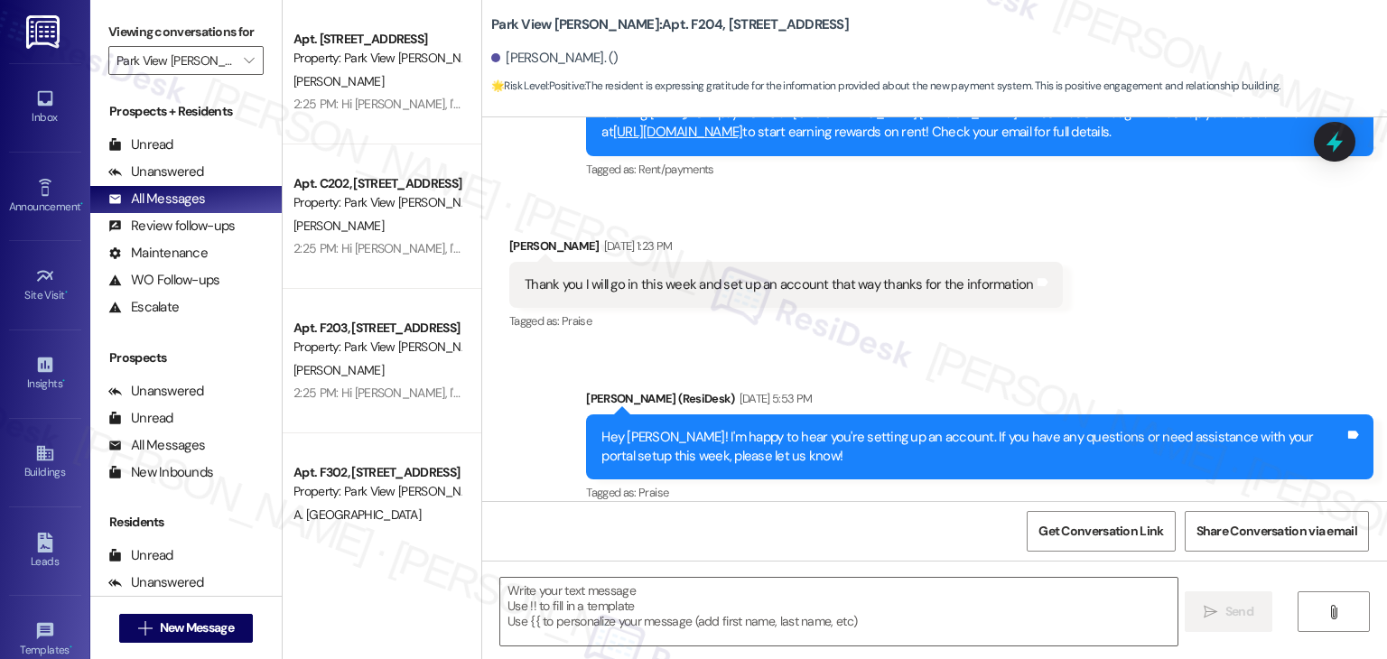
click at [1222, 322] on div "Received via SMS Leanna Bernal Sep 17, 2025 at 1:23 PM Thank you I will go in t…" at bounding box center [934, 272] width 905 height 153
click at [1101, 324] on div "Received via SMS Leanna Bernal Sep 17, 2025 at 1:23 PM Thank you I will go in t…" at bounding box center [934, 272] width 905 height 153
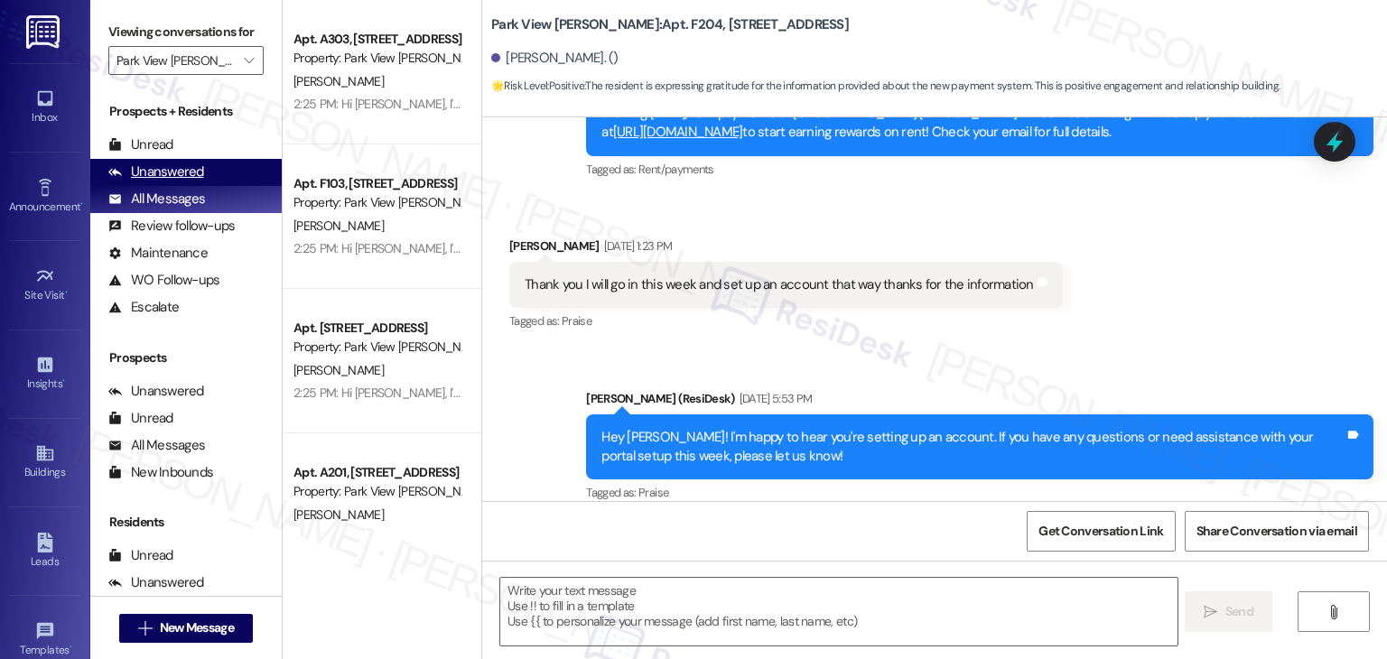
click at [195, 174] on div "Unanswered" at bounding box center [156, 172] width 96 height 19
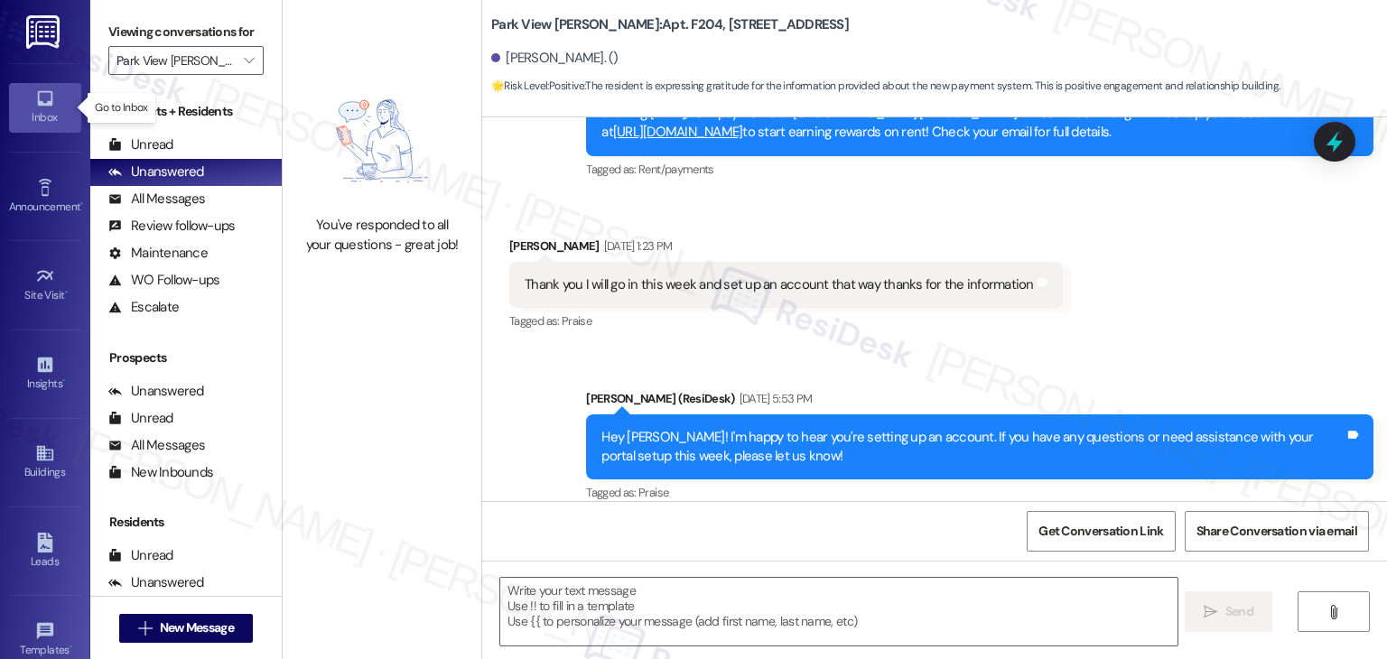
click at [38, 120] on div "Inbox" at bounding box center [45, 117] width 90 height 18
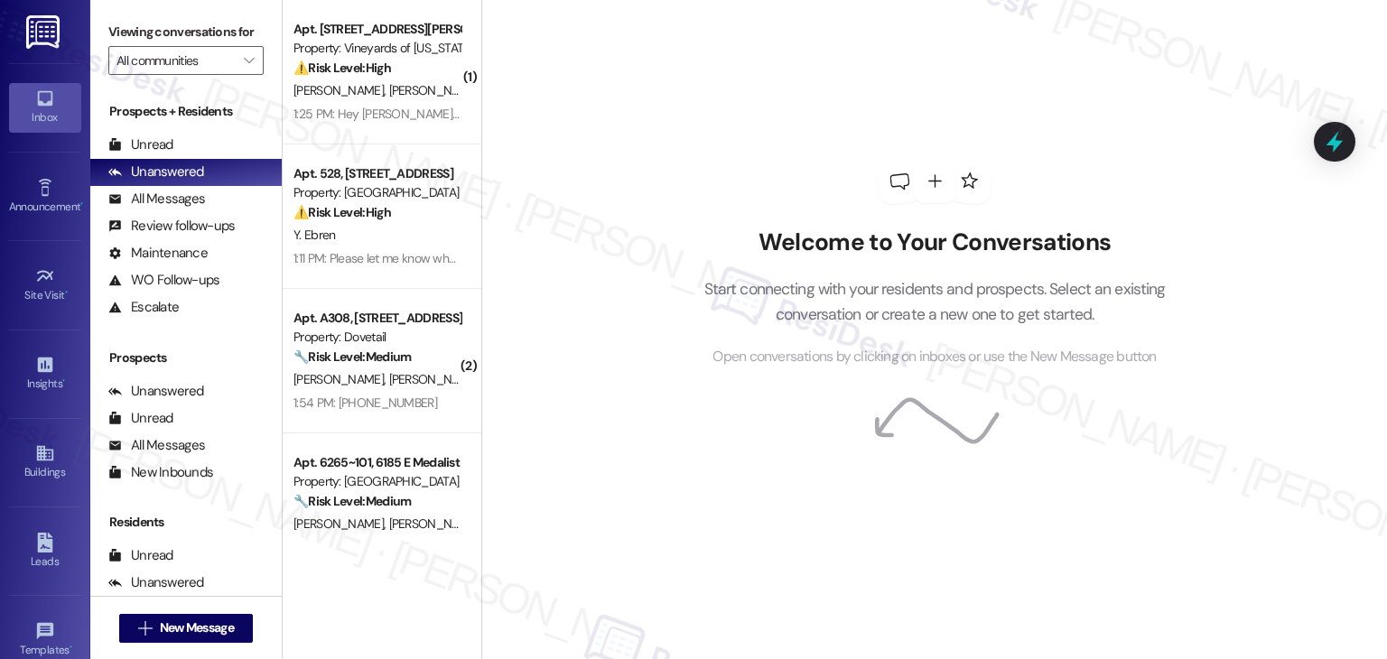
click at [600, 312] on div "Welcome to Your Conversations Start connecting with your residents and prospect…" at bounding box center [934, 329] width 906 height 659
click at [588, 491] on div "Welcome to Your Conversations Start connecting with your residents and prospect…" at bounding box center [934, 329] width 906 height 659
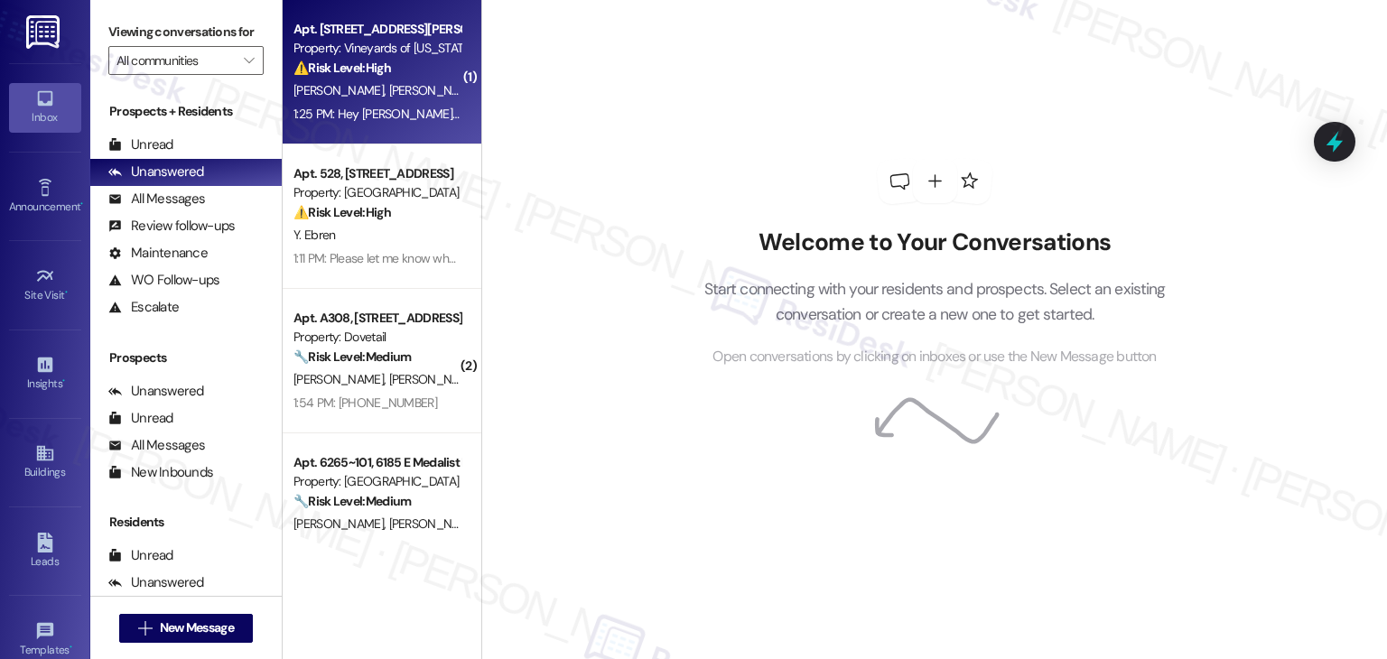
click at [387, 113] on div "1:25 PM: Hey [PERSON_NAME], why has the payment system changed to Bilt? I'm not…" at bounding box center [609, 114] width 630 height 16
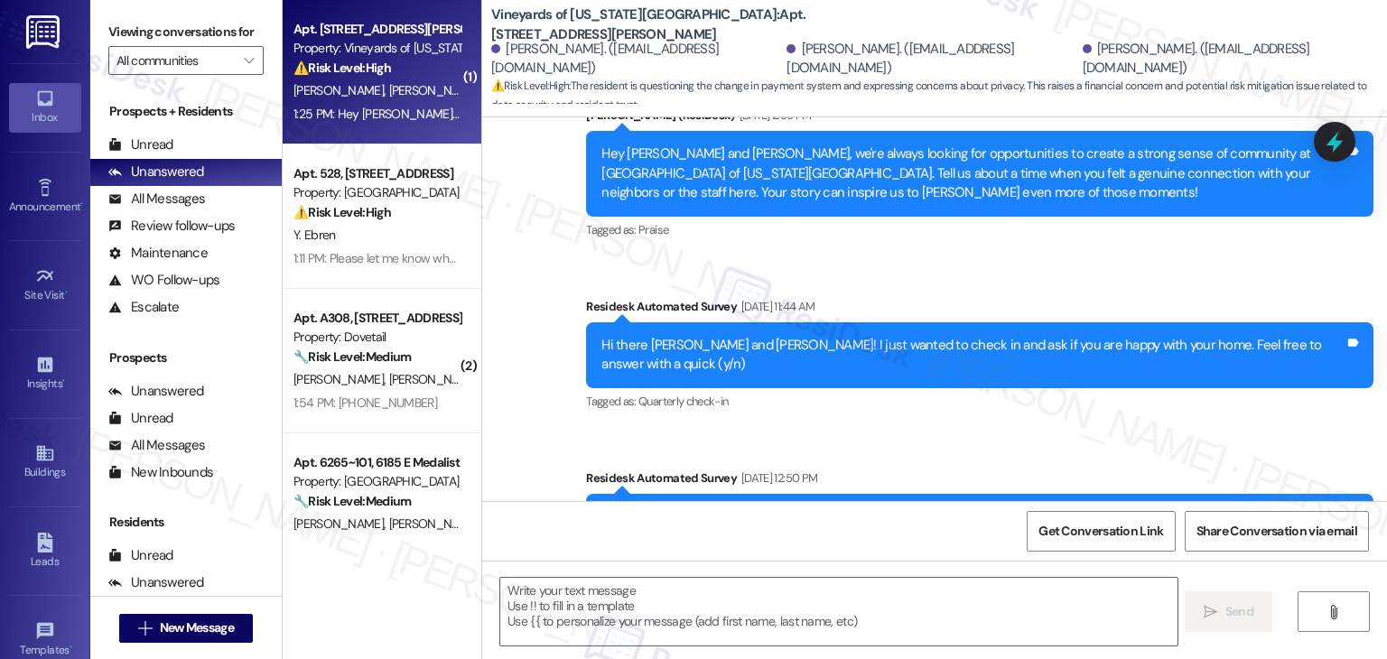
type textarea "Fetching suggested responses. Please feel free to read through the conversation…"
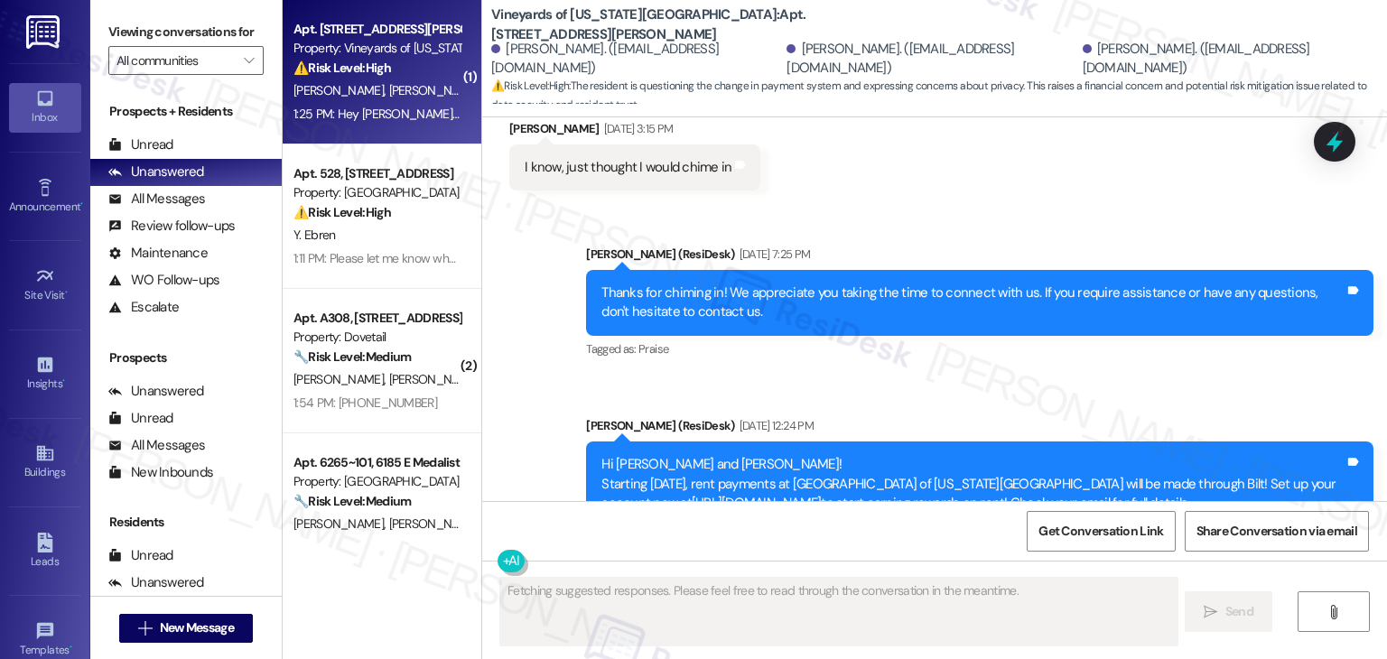
scroll to position [8183, 0]
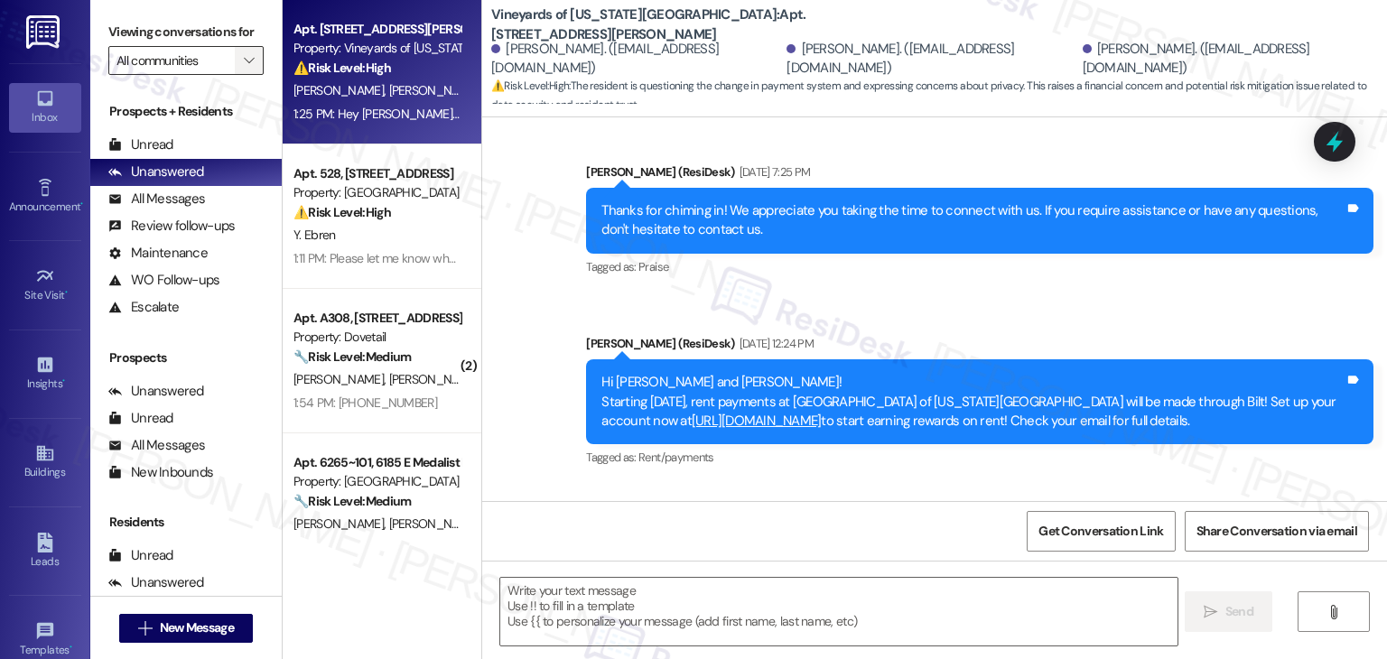
click at [244, 62] on icon "" at bounding box center [249, 60] width 10 height 14
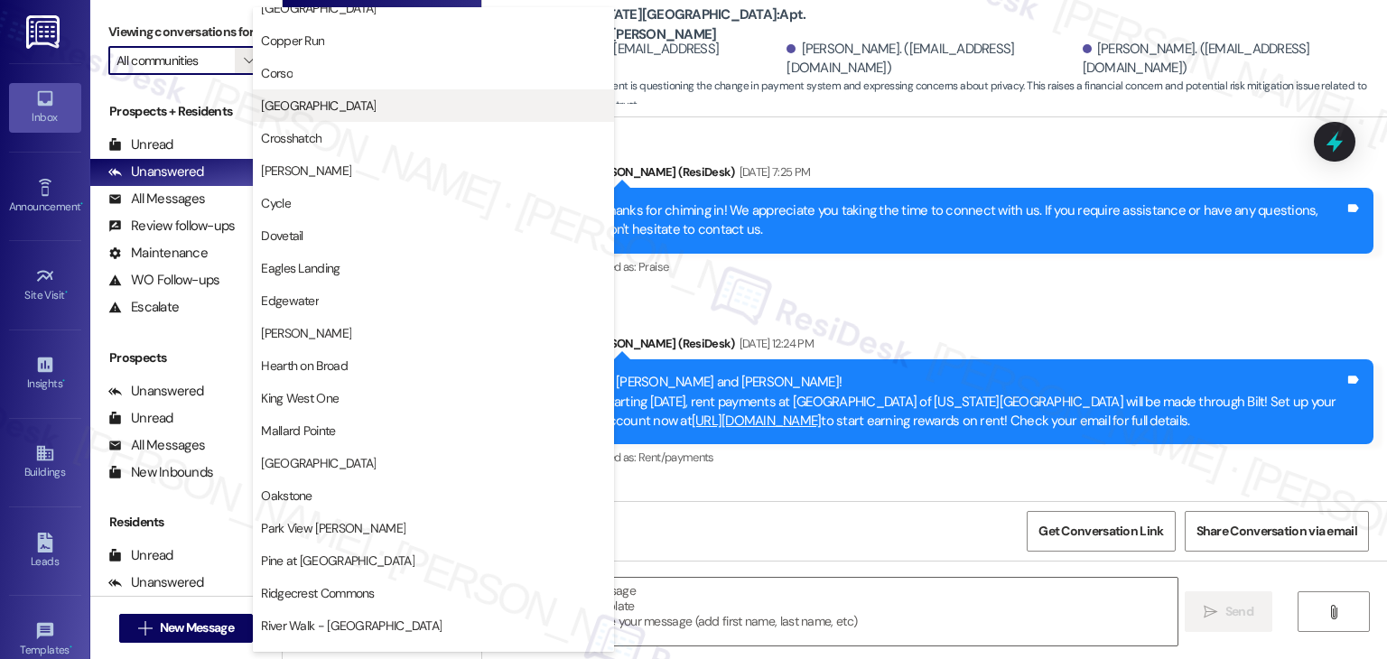
scroll to position [361, 0]
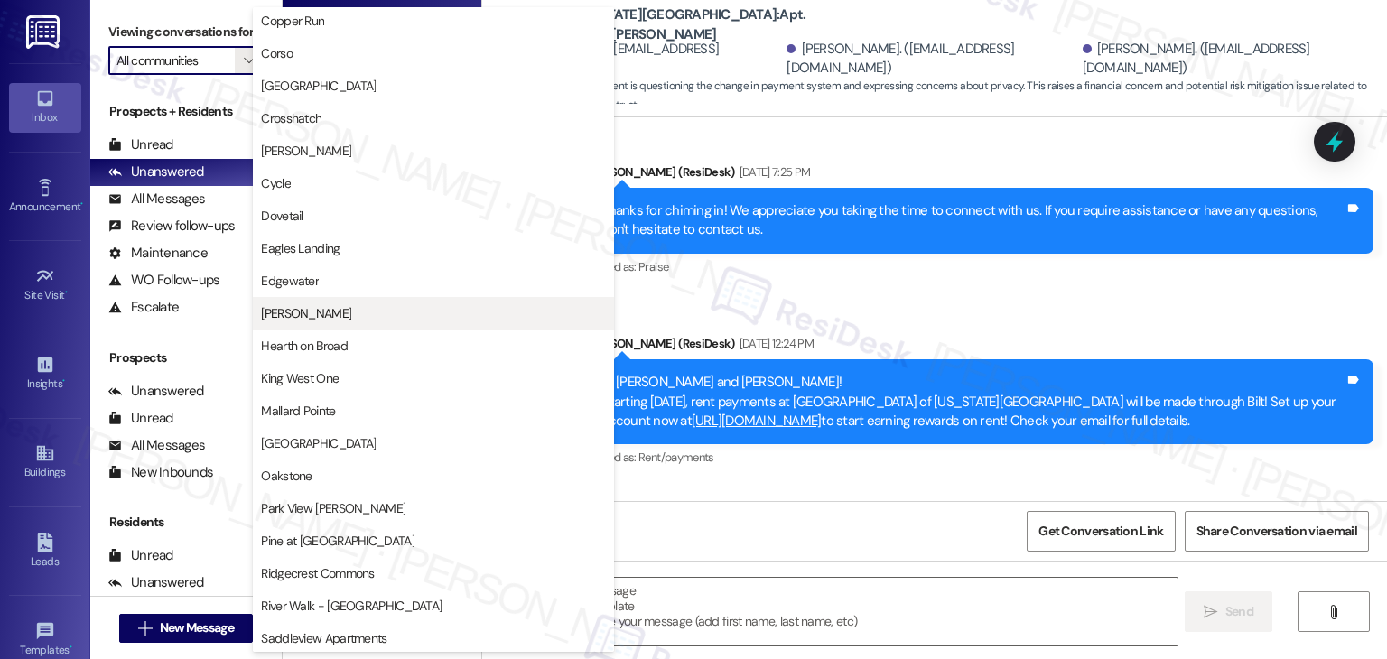
click at [302, 308] on span "[PERSON_NAME]" at bounding box center [306, 313] width 90 height 18
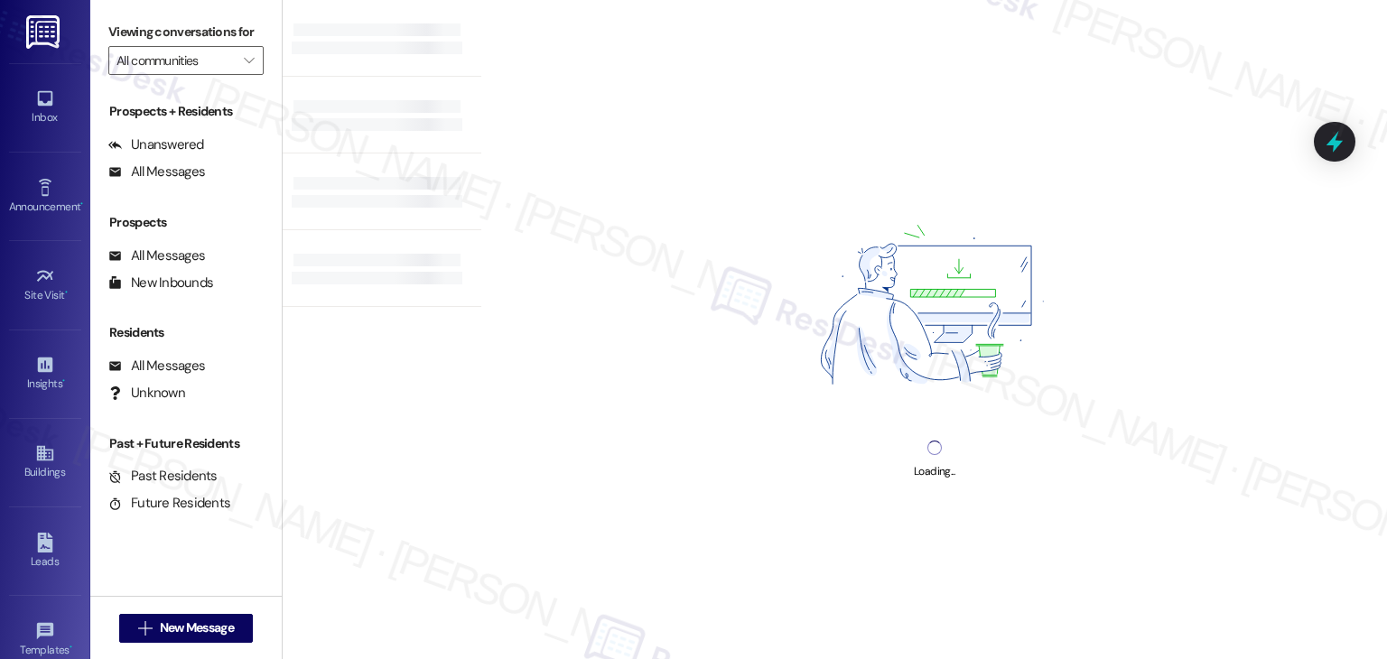
type input "[PERSON_NAME]"
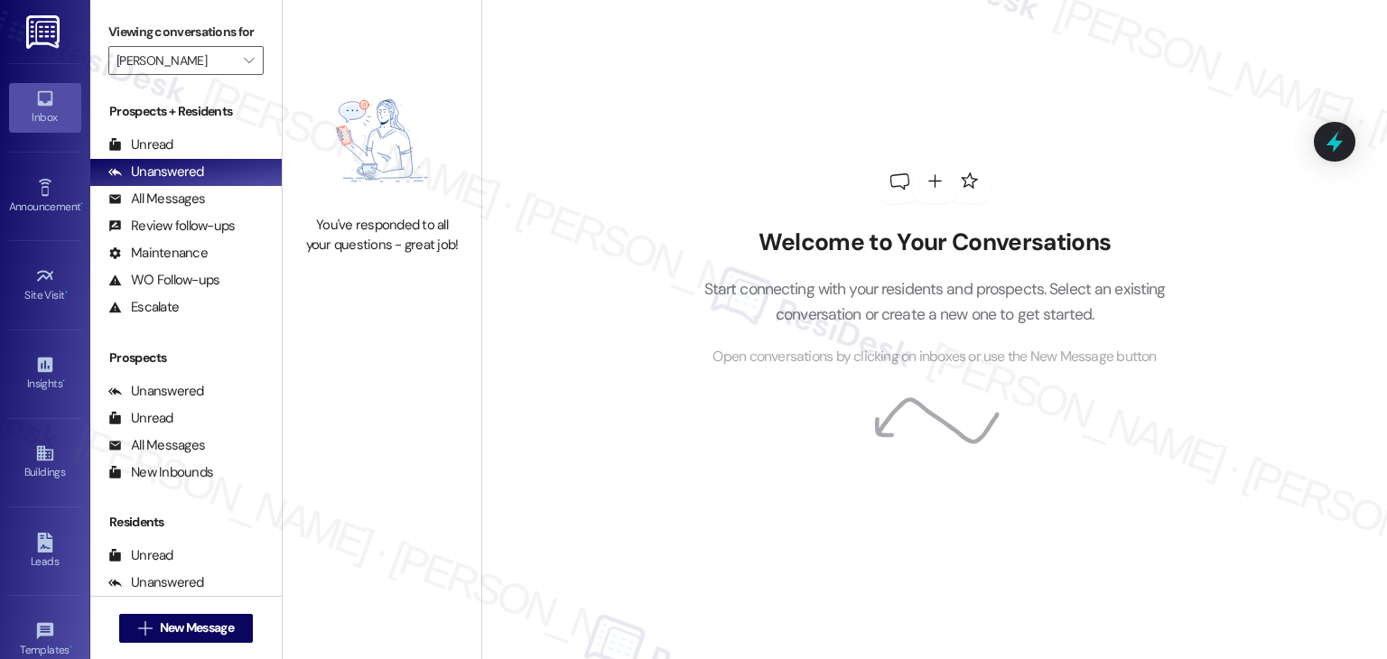
click at [602, 164] on div "Welcome to Your Conversations Start connecting with your residents and prospect…" at bounding box center [934, 329] width 906 height 659
click at [35, 104] on icon at bounding box center [45, 99] width 20 height 20
click at [36, 106] on icon at bounding box center [45, 99] width 20 height 20
click at [42, 108] on div "Inbox" at bounding box center [45, 117] width 90 height 18
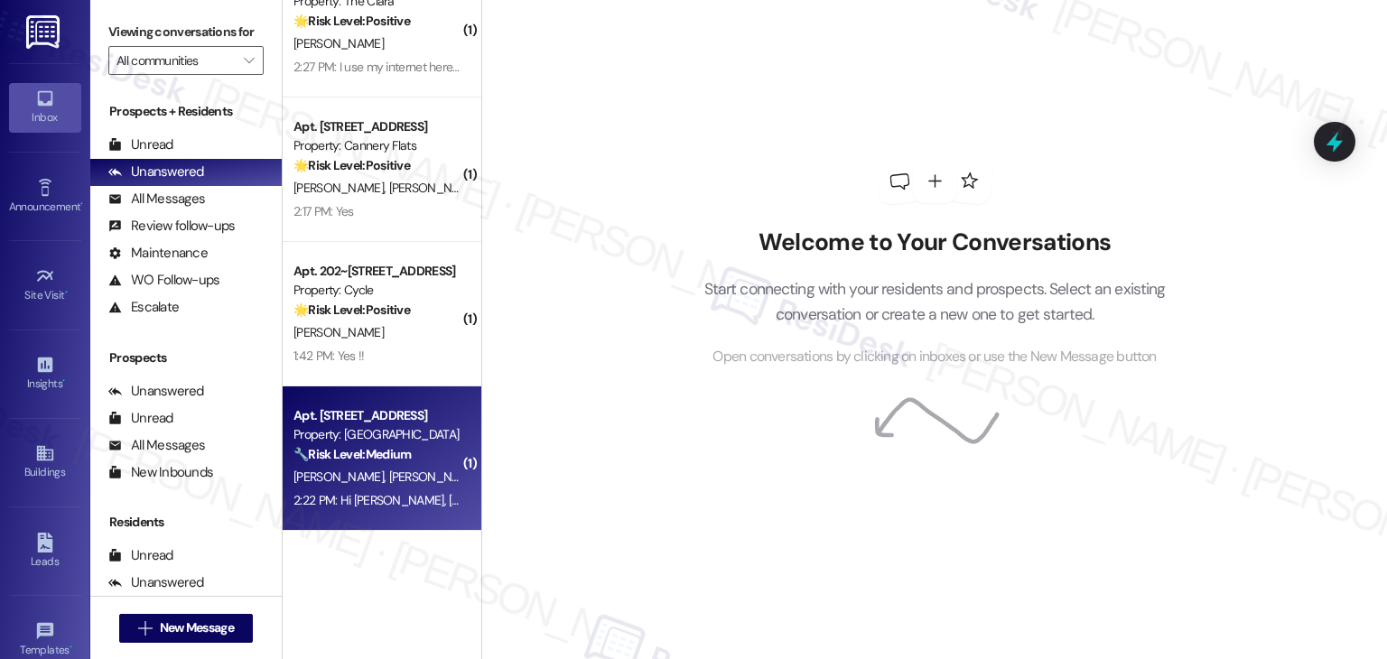
click at [391, 514] on div "Apt. 102, [STREET_ADDRESS] Property: Oakstone 🔧 Risk Level: Medium The resident…" at bounding box center [382, 459] width 199 height 145
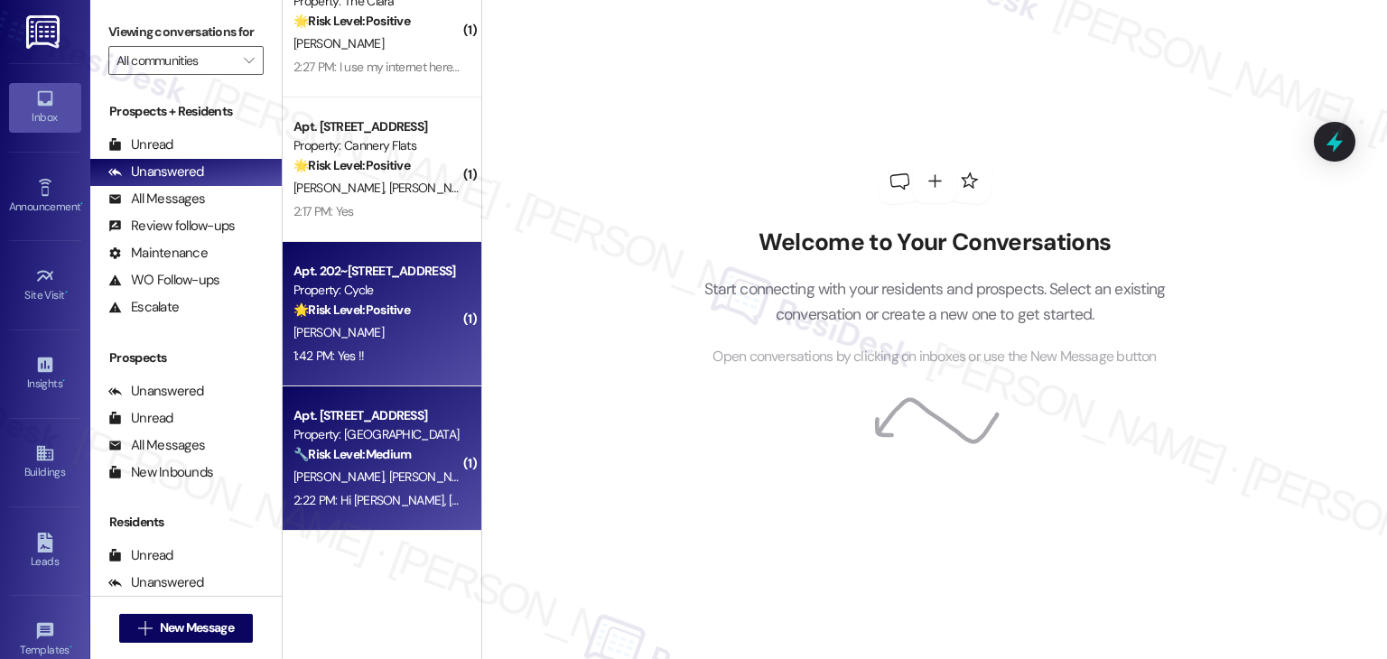
click at [390, 348] on div "1:42 PM: Yes !! 1:42 PM: Yes !!" at bounding box center [377, 356] width 171 height 23
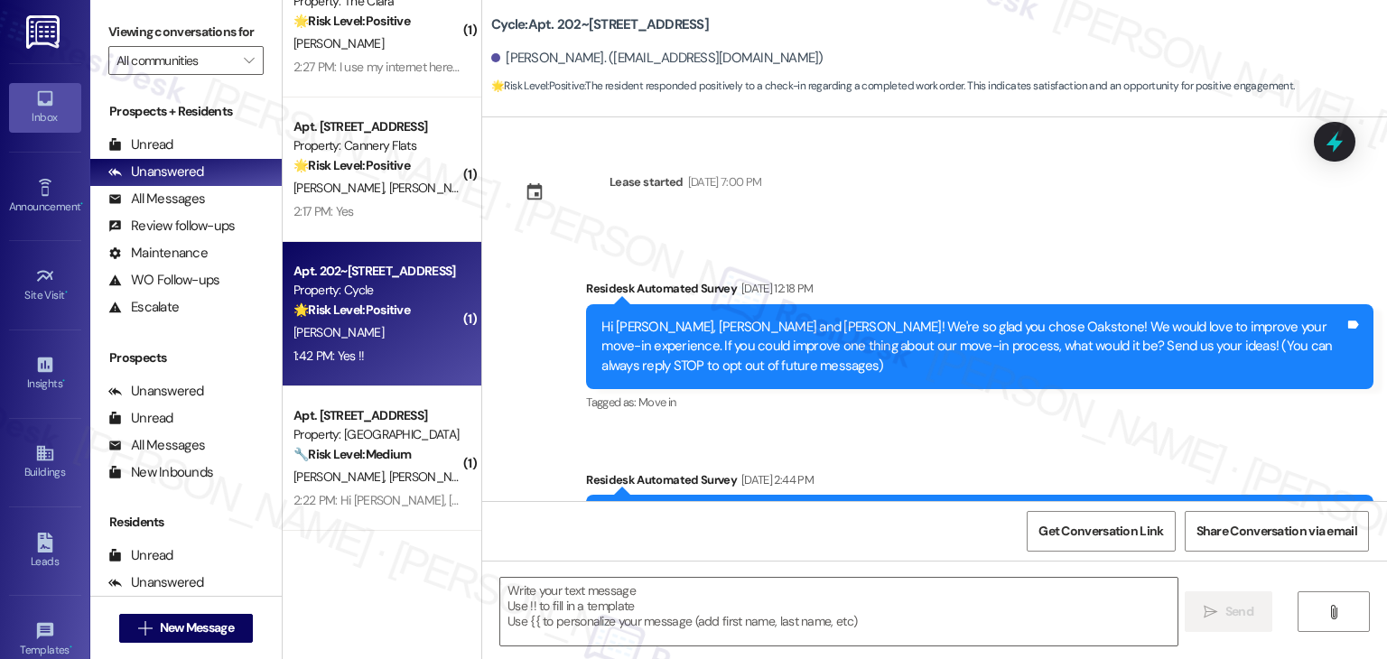
click at [863, 377] on div "Lease started [DATE] 7:00 PM Survey, sent via SMS Residesk Automated Survey [DA…" at bounding box center [934, 309] width 905 height 384
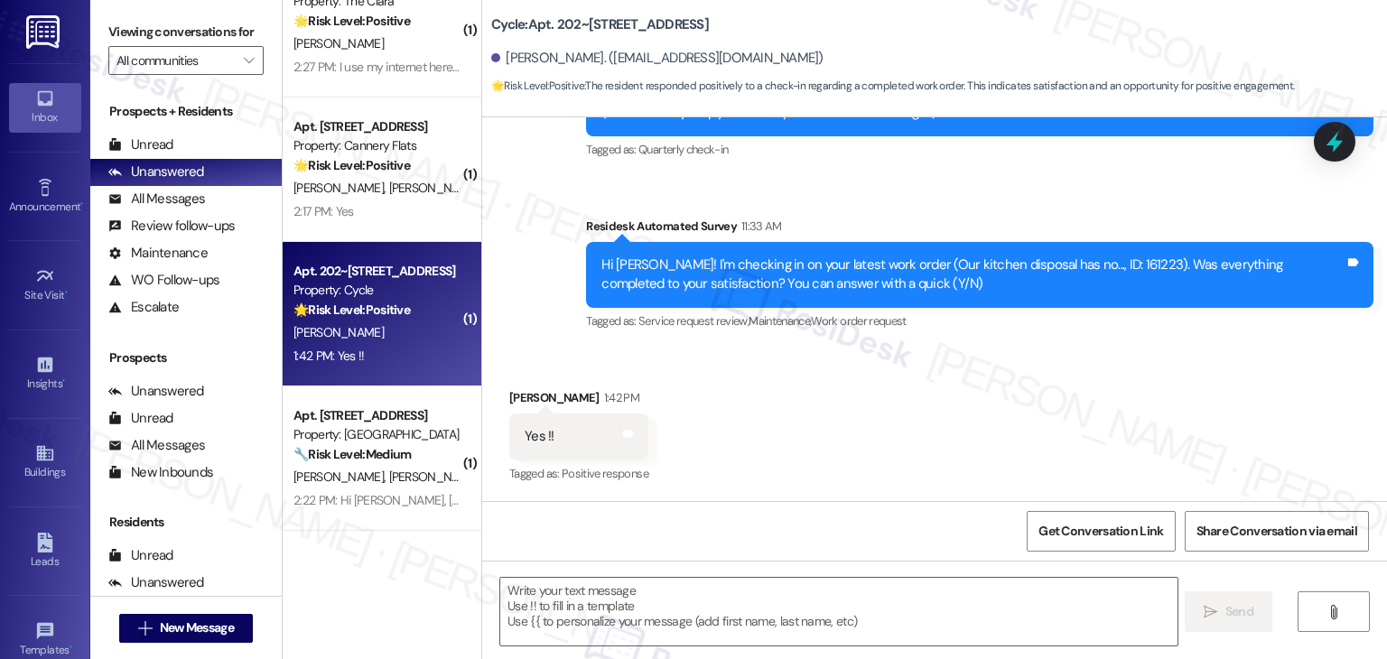
type textarea "Fetching suggested responses. Please feel free to read through the conversation…"
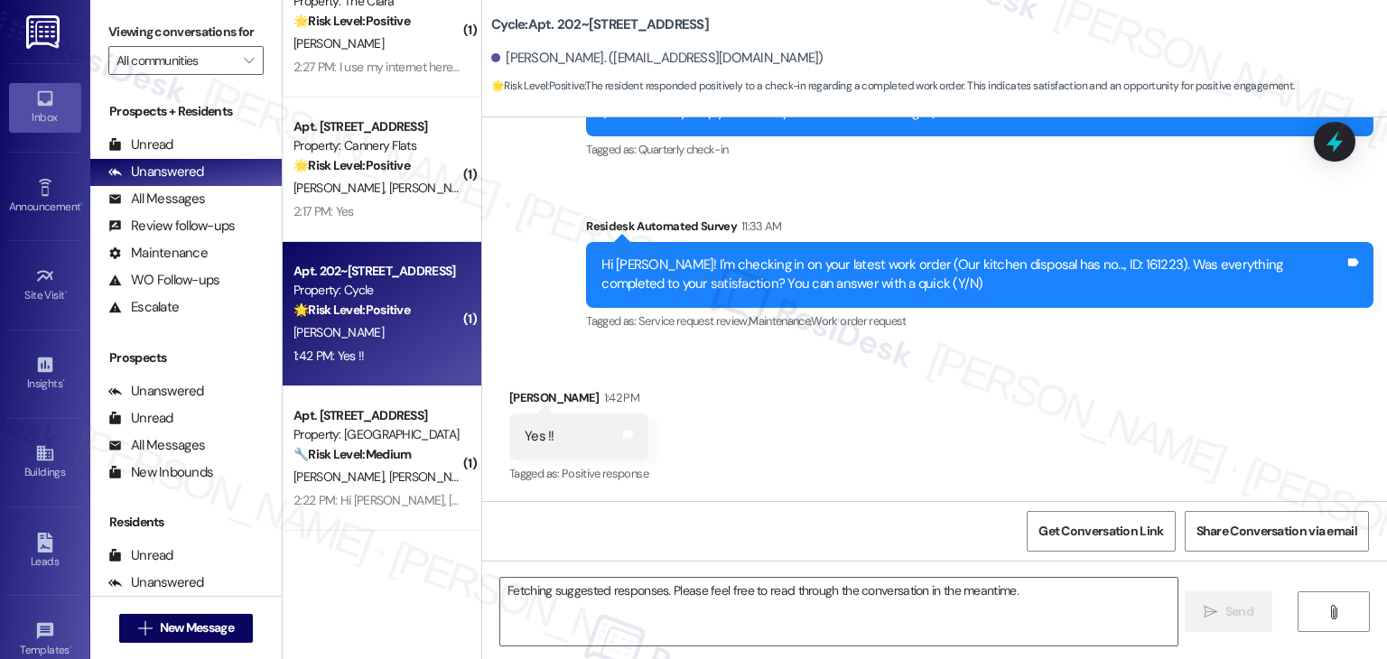
scroll to position [234, 0]
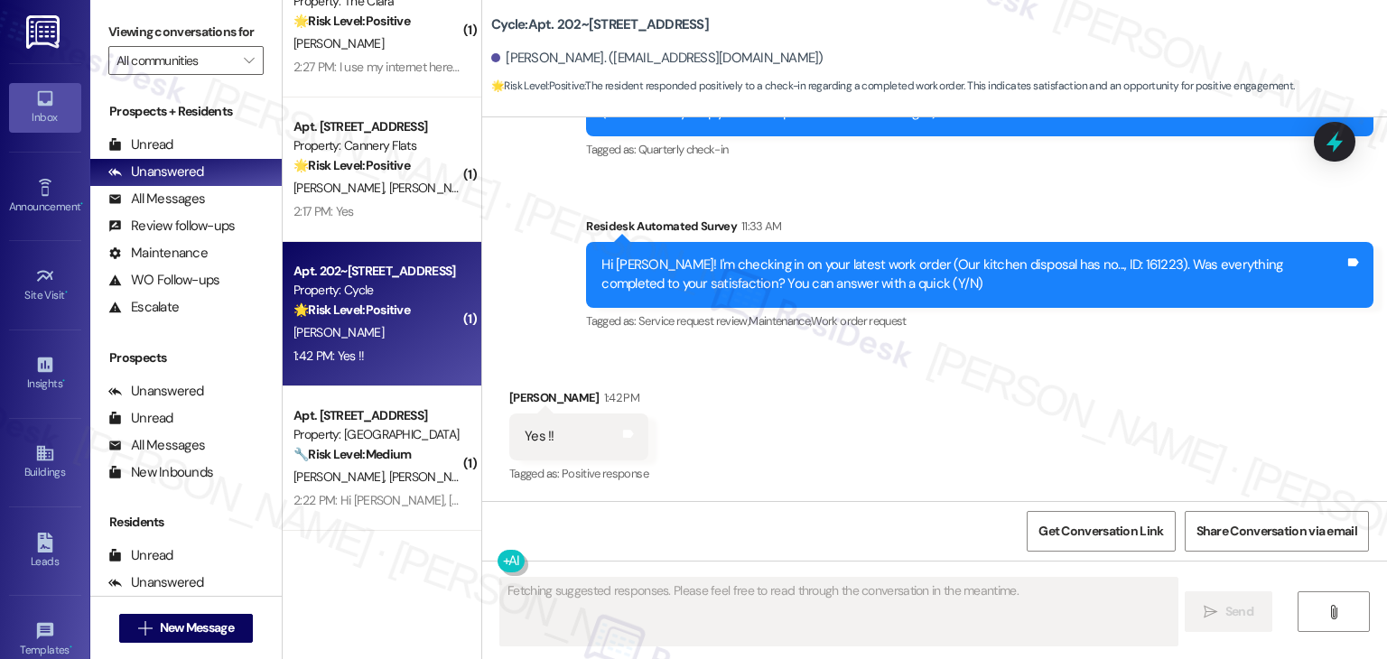
click at [929, 381] on div "Received via SMS [PERSON_NAME] 1:42 PM Yes !! Tags and notes Tagged as: Positiv…" at bounding box center [934, 424] width 905 height 153
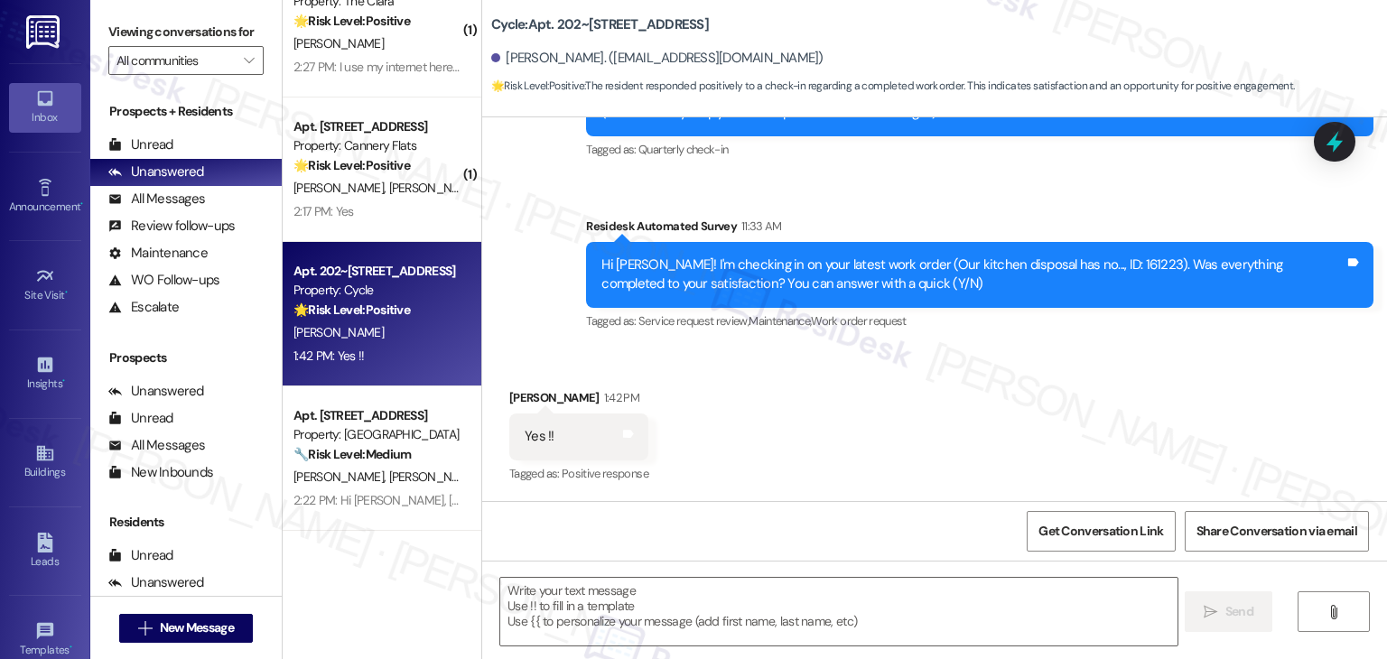
click at [622, 601] on textarea at bounding box center [838, 612] width 677 height 68
paste textarea "Hi {{first_name}}, thanks for confirming! Glad to hear the work order — was res…"
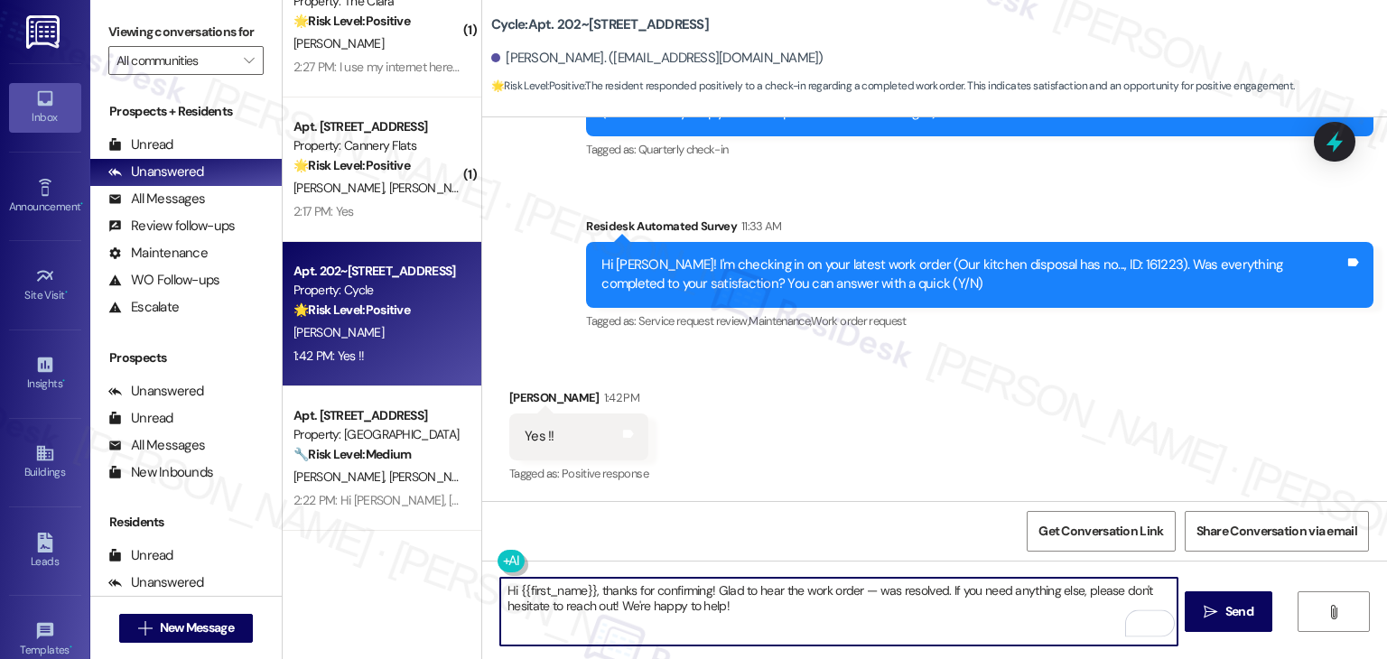
click at [859, 590] on textarea "Hi {{first_name}}, thanks for confirming! Glad to hear the work order — was res…" at bounding box center [838, 612] width 677 height 68
type textarea "Hi {{first_name}}, thanks for confirming! Glad to hear the work order 161223 wa…"
click at [880, 460] on div "Received via SMS [PERSON_NAME] 1:42 PM Yes !! Tags and notes Tagged as: Positiv…" at bounding box center [934, 424] width 905 height 153
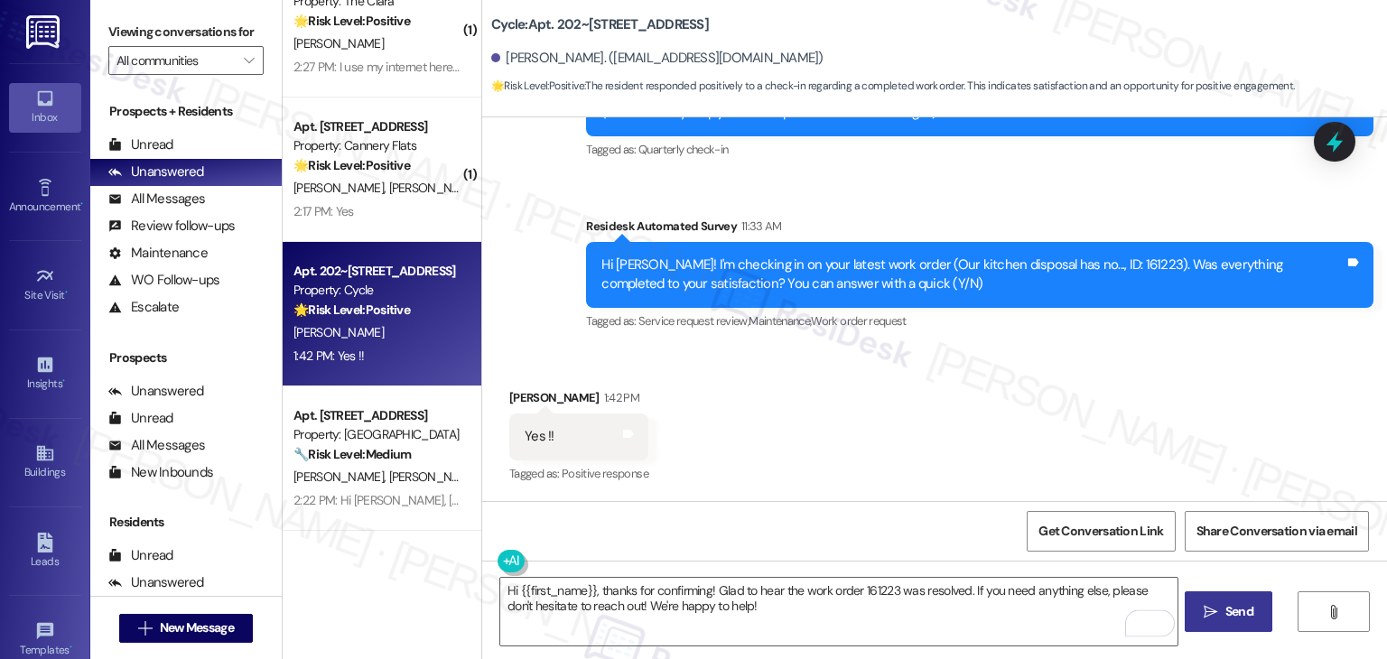
click at [1218, 608] on span " Send" at bounding box center [1228, 611] width 57 height 19
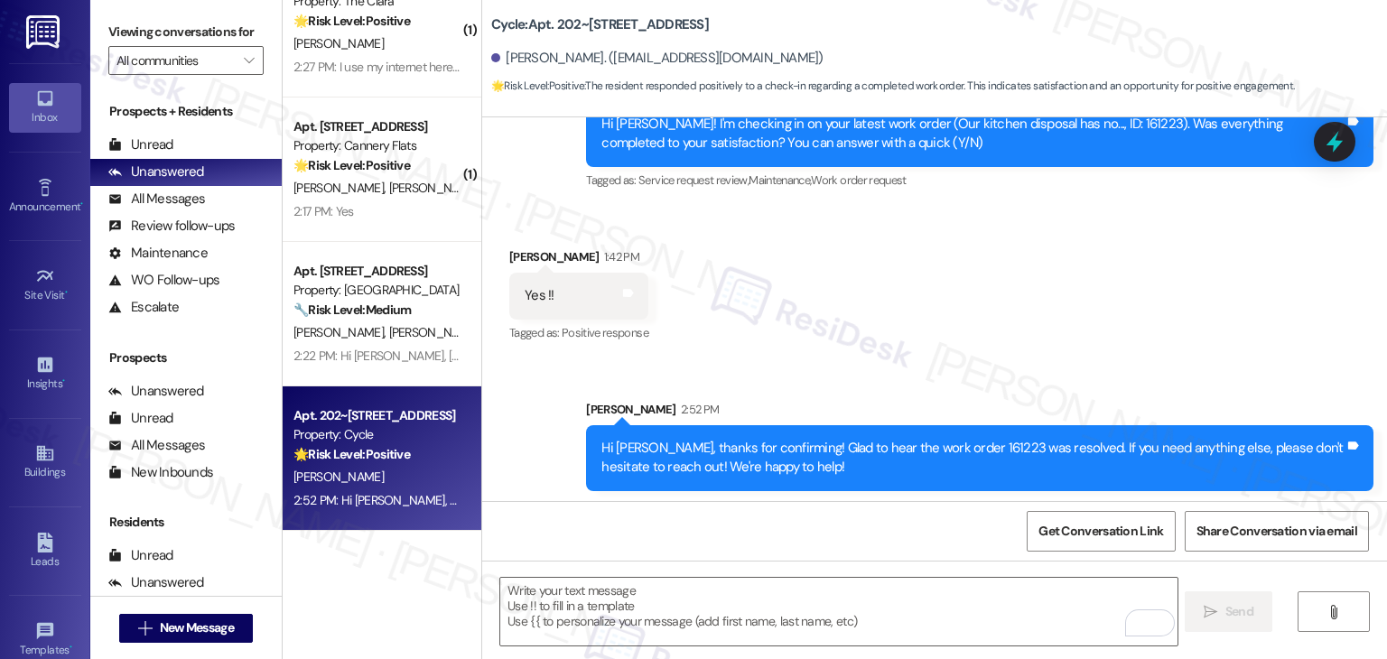
scroll to position [379, 0]
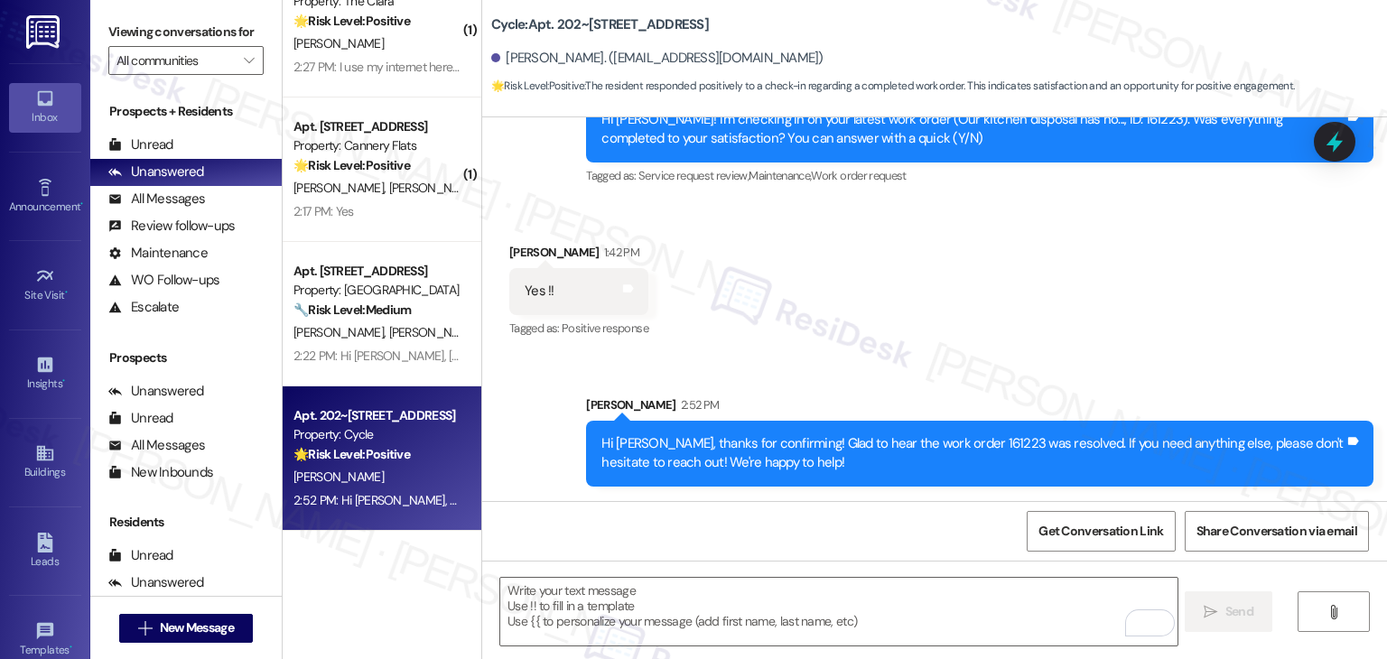
click at [942, 353] on div "Received via SMS [PERSON_NAME] 1:42 PM Yes !! Tags and notes Tagged as: Positiv…" at bounding box center [934, 278] width 905 height 153
click at [939, 352] on div "Received via SMS [PERSON_NAME] 1:42 PM Yes !! Tags and notes Tagged as: Positiv…" at bounding box center [934, 278] width 905 height 153
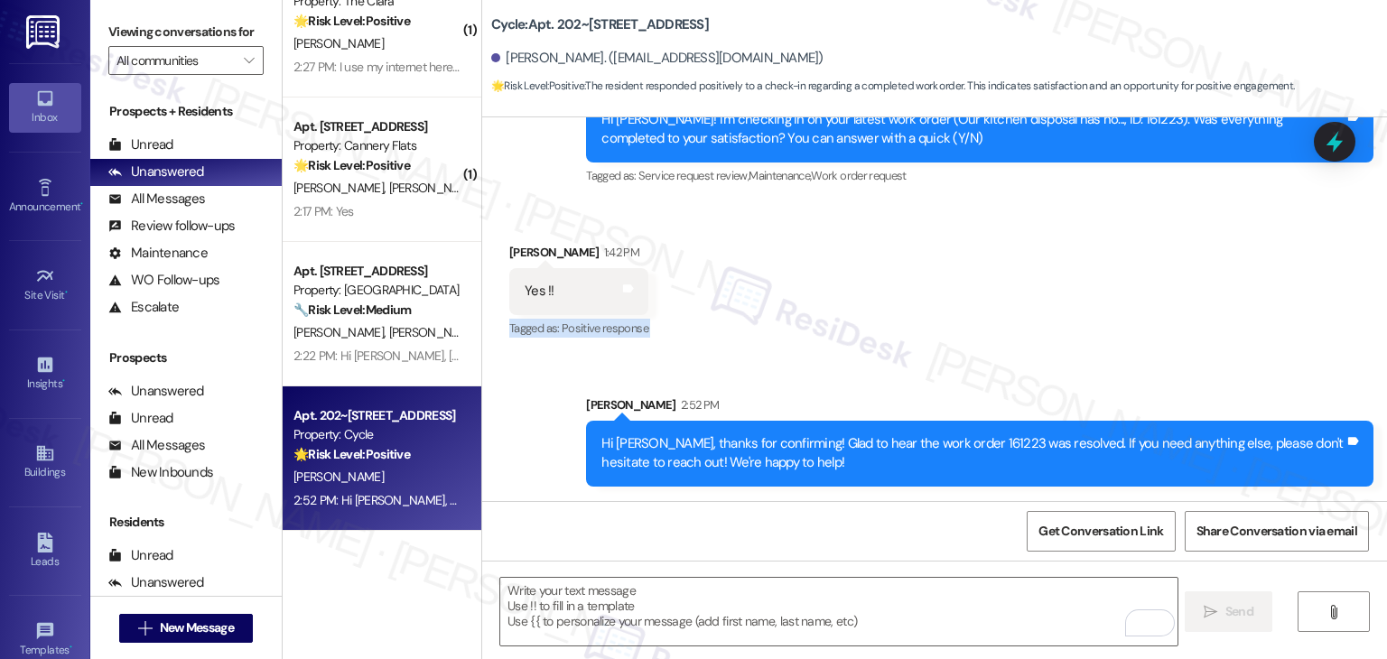
click at [939, 352] on div "Received via SMS [PERSON_NAME] 1:42 PM Yes !! Tags and notes Tagged as: Positiv…" at bounding box center [934, 278] width 905 height 153
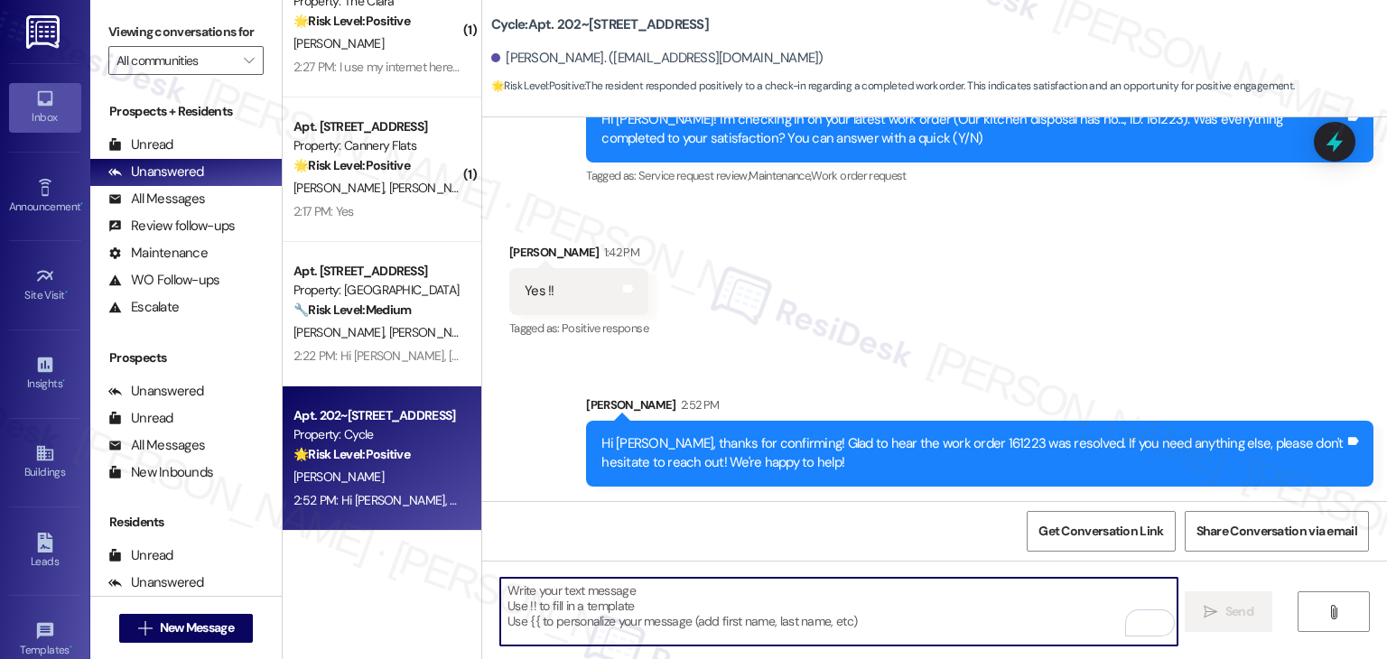
click at [685, 603] on textarea "To enrich screen reader interactions, please activate Accessibility in Grammarl…" at bounding box center [838, 612] width 677 height 68
paste textarea "We're eager to know if {{property}} has met your expectations. Your feedback is…"
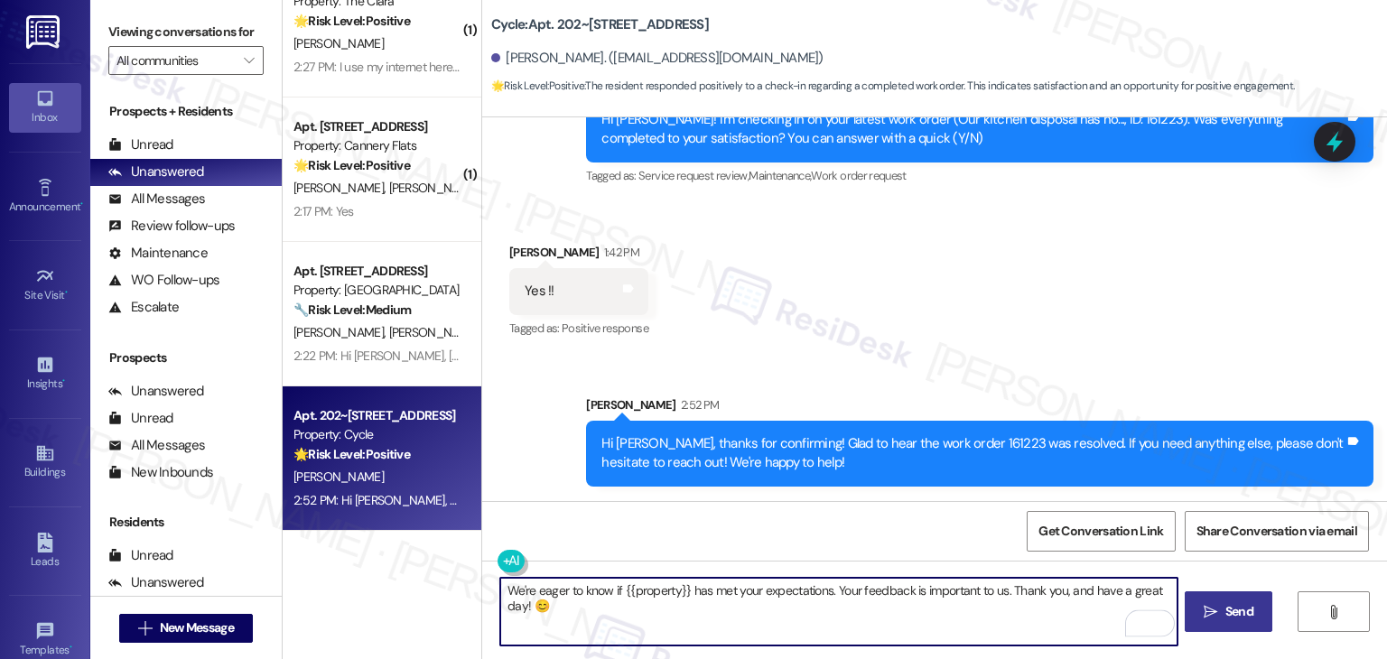
type textarea "We're eager to know if {{property}} has met your expectations. Your feedback is…"
click at [1239, 612] on span "Send" at bounding box center [1240, 611] width 28 height 19
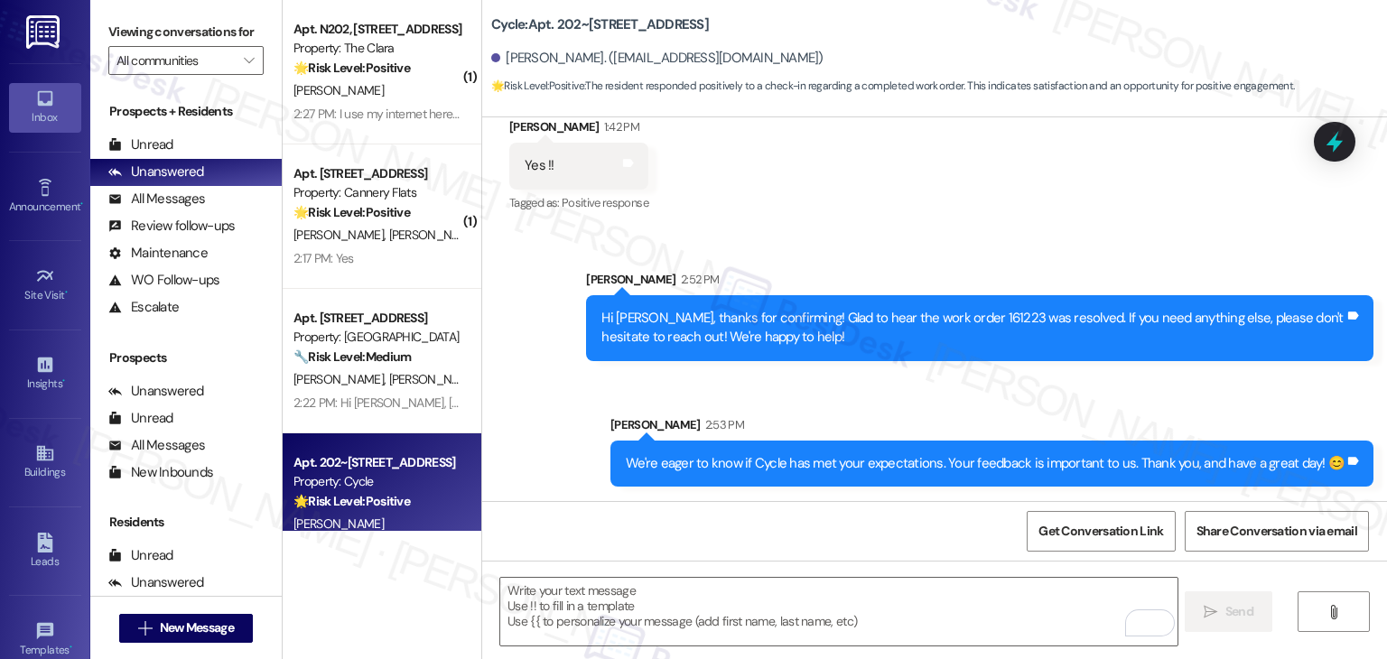
scroll to position [6604, 0]
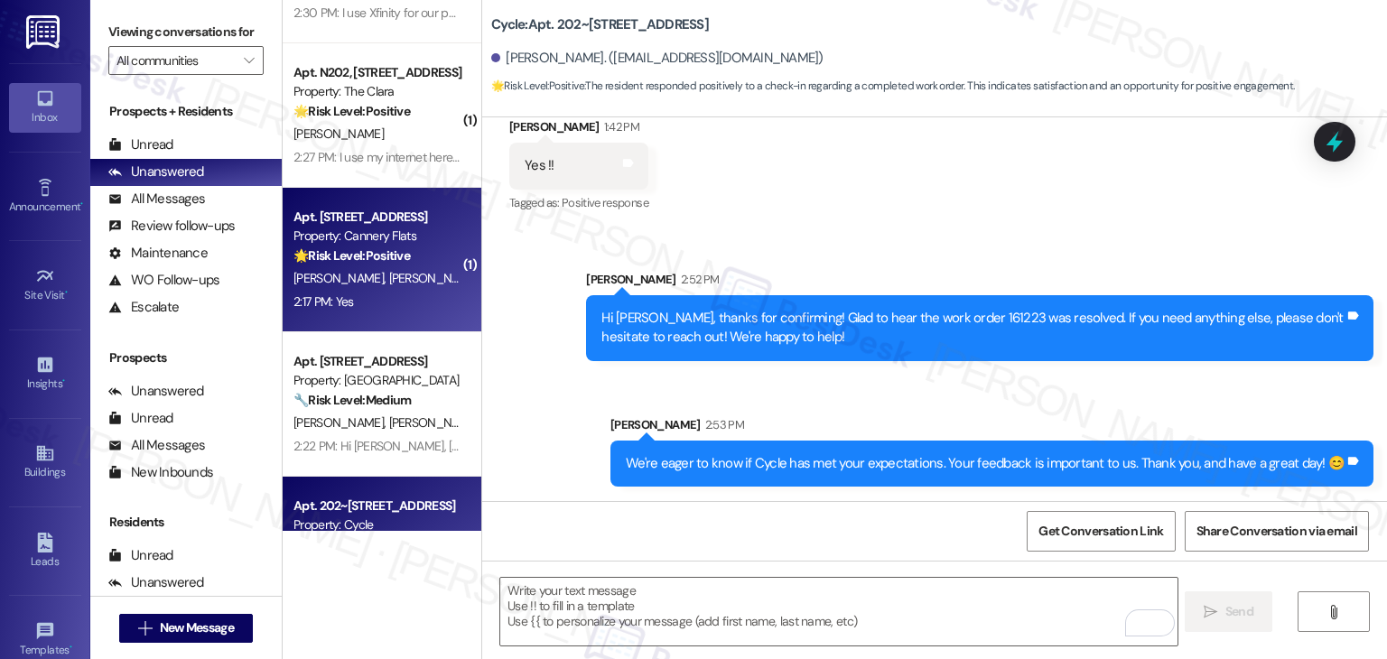
click at [383, 287] on div "[PERSON_NAME] [PERSON_NAME]" at bounding box center [377, 278] width 171 height 23
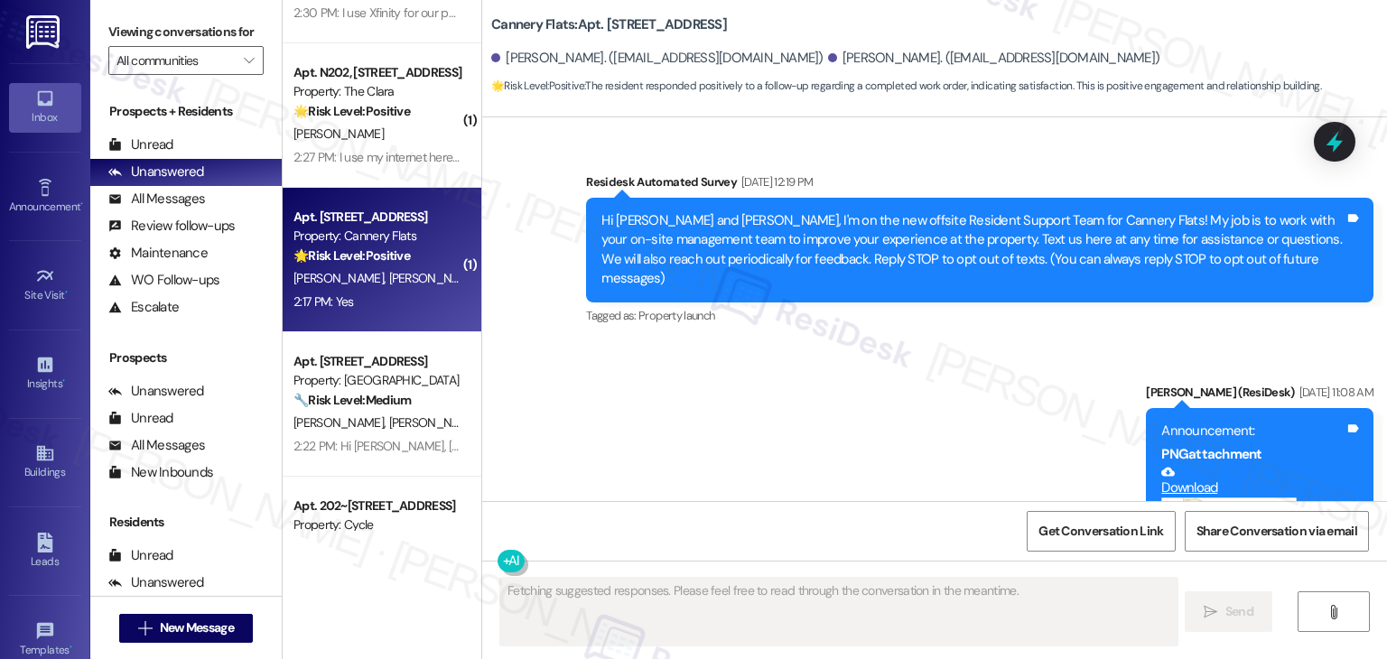
type textarea "Fetching suggested responses. Please feel free to read through the conversation…"
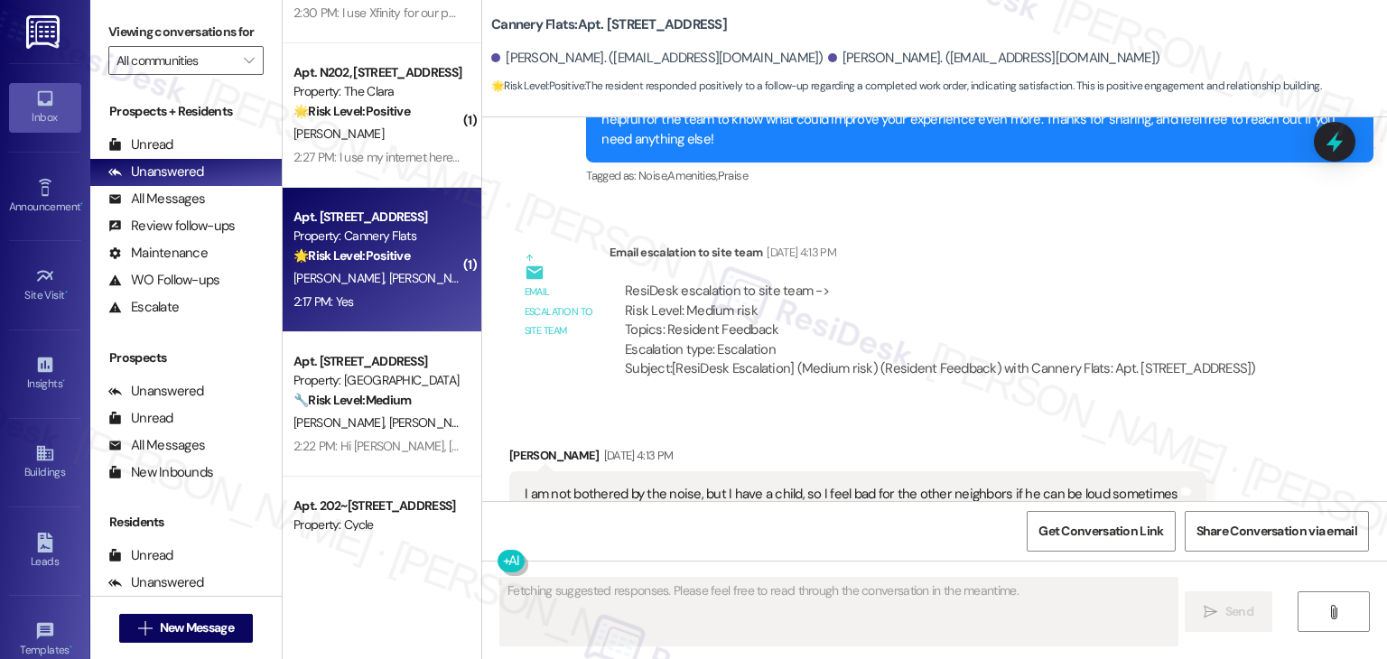
scroll to position [5848, 0]
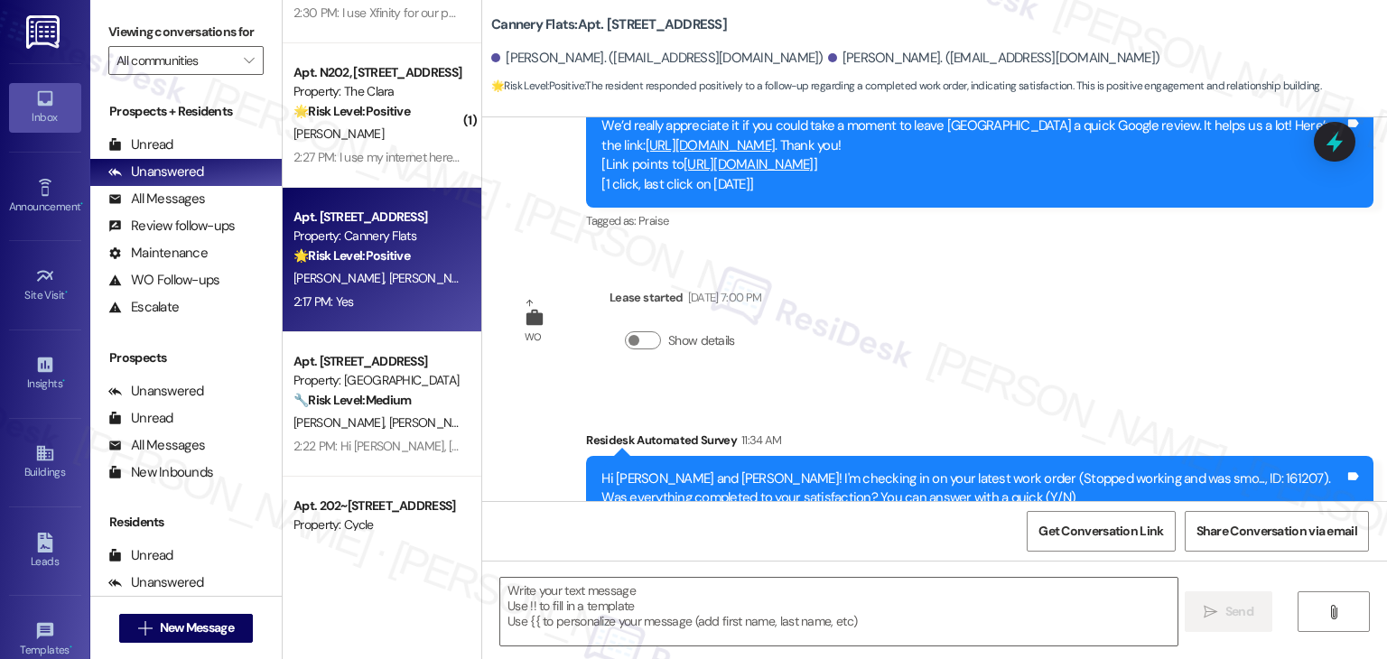
click at [982, 562] on div "Received via SMS [PERSON_NAME] 2:17 PM Yes Tags and notes Tagged as: Positive r…" at bounding box center [934, 638] width 905 height 153
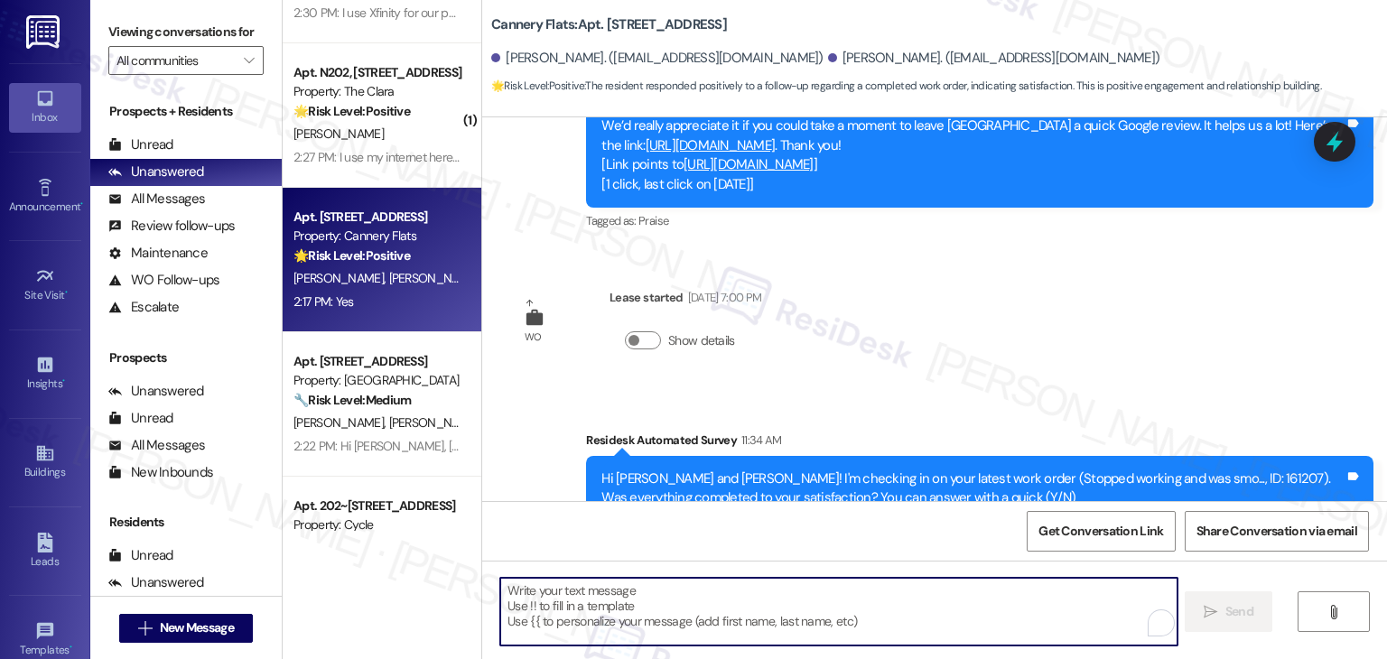
click at [696, 591] on textarea "To enrich screen reader interactions, please activate Accessibility in Grammarl…" at bounding box center [838, 612] width 677 height 68
paste textarea "Hi {{first_name}}, thanks for confirming! Glad to hear the work order — was res…"
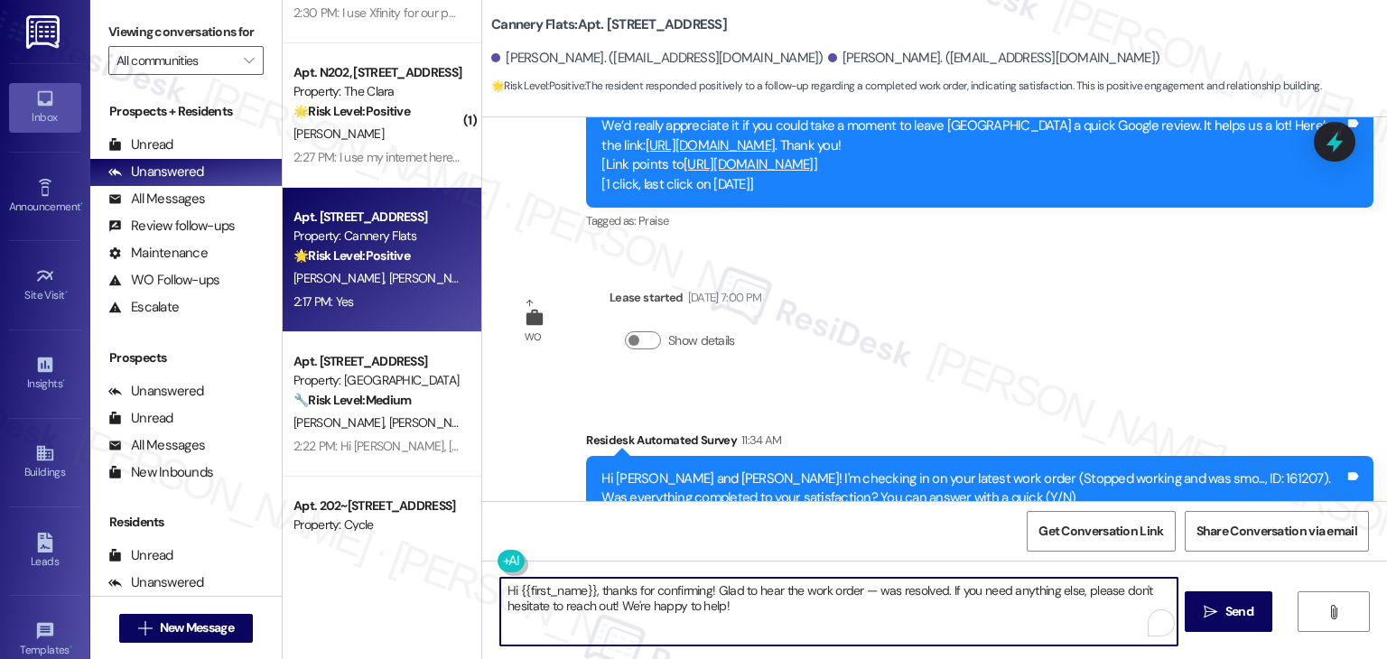
click at [860, 590] on textarea "Hi {{first_name}}, thanks for confirming! Glad to hear the work order — was res…" at bounding box center [838, 612] width 677 height 68
drag, startPoint x: 586, startPoint y: 587, endPoint x: 509, endPoint y: 590, distance: 76.8
click at [509, 590] on textarea "Hi {{first_name}}, thanks for confirming! Glad to hear the work order 161207 wa…" at bounding box center [838, 612] width 677 height 68
type textarea "Hi [PERSON_NAME], thanks for confirming! Glad to hear the work order 161207 was…"
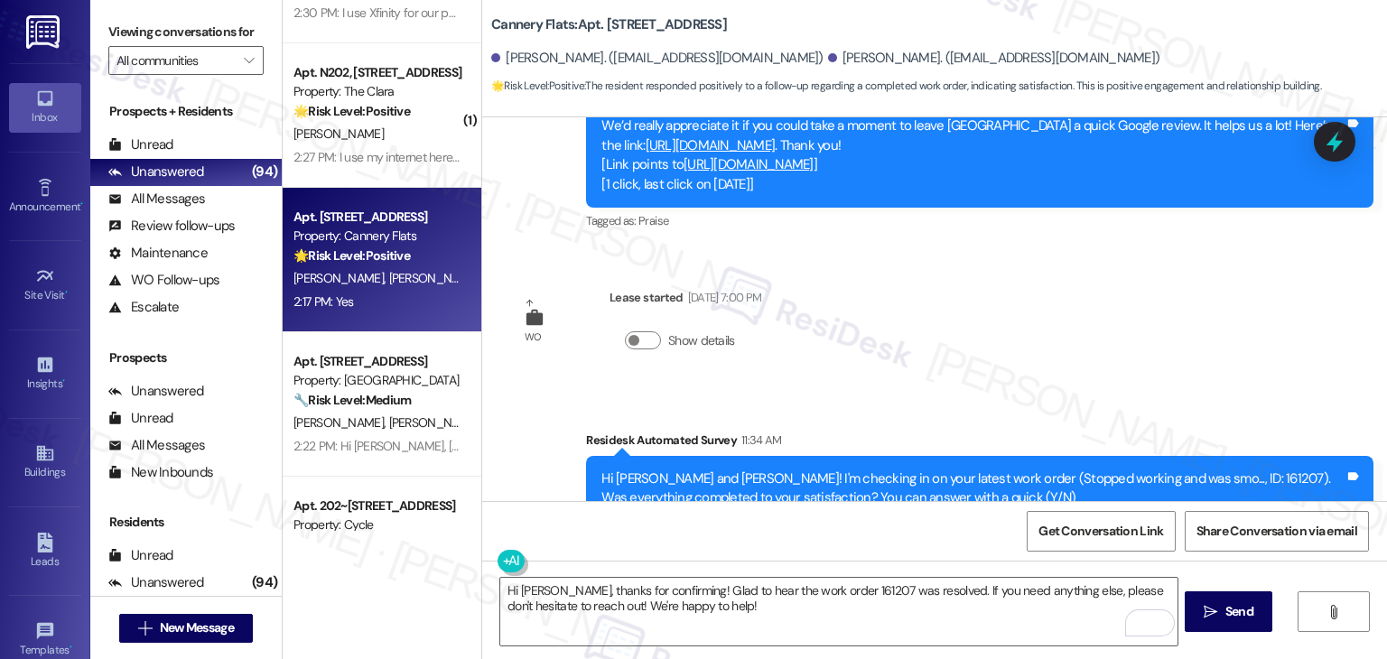
click at [762, 562] on div "Received via SMS [PERSON_NAME] 2:17 PM Yes Tags and notes Tagged as: Positive r…" at bounding box center [934, 638] width 905 height 153
click at [759, 562] on div "Received via SMS [PERSON_NAME] 2:17 PM Yes Tags and notes Tagged as: Positive r…" at bounding box center [934, 638] width 905 height 153
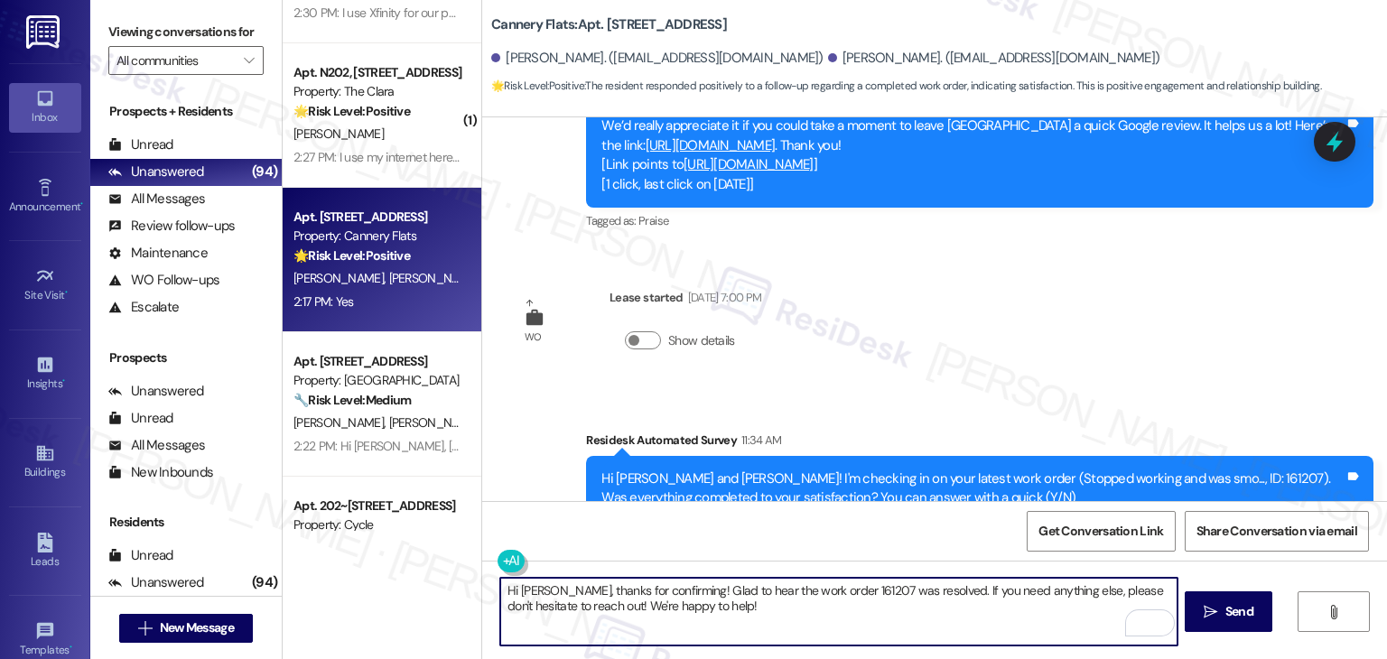
click at [793, 608] on textarea "Hi [PERSON_NAME], thanks for confirming! Glad to hear the work order 161207 was…" at bounding box center [838, 612] width 677 height 68
click at [1018, 615] on textarea "Hi [PERSON_NAME], thanks for confirming! Glad to hear the work order 161207 was…" at bounding box center [838, 612] width 677 height 68
click at [1220, 601] on button " Send" at bounding box center [1229, 612] width 88 height 41
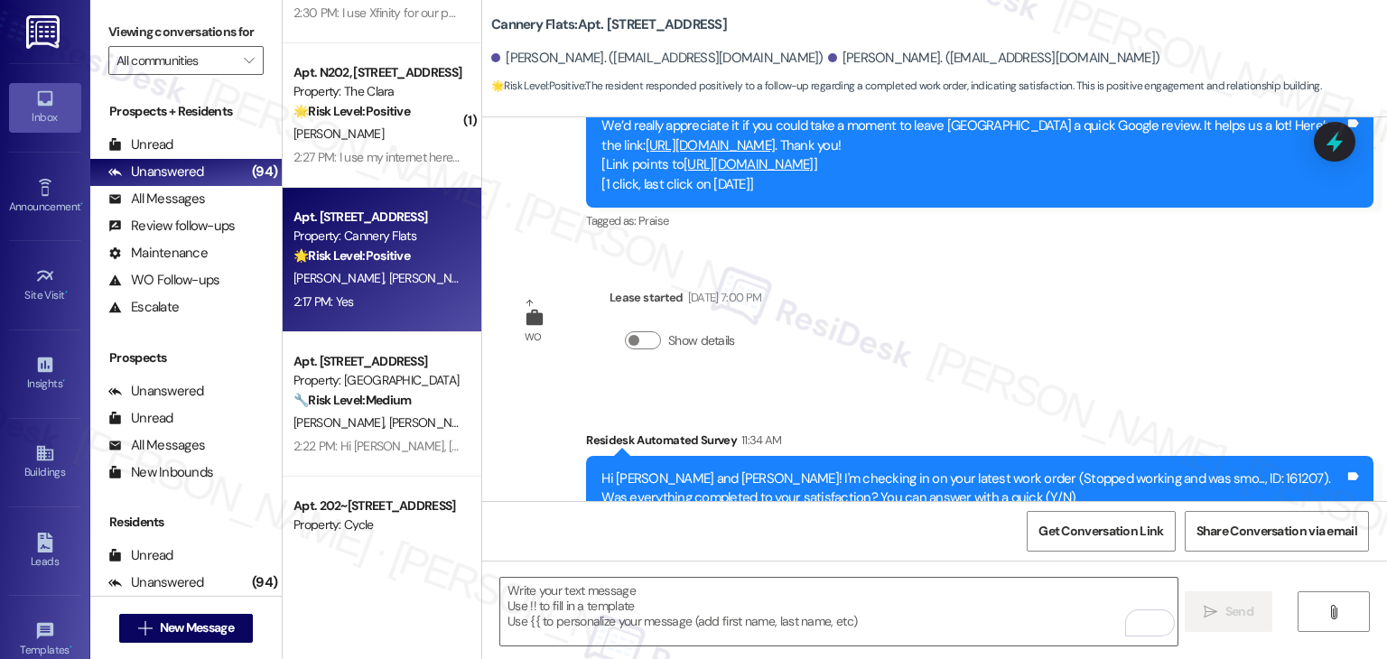
scroll to position [5847, 0]
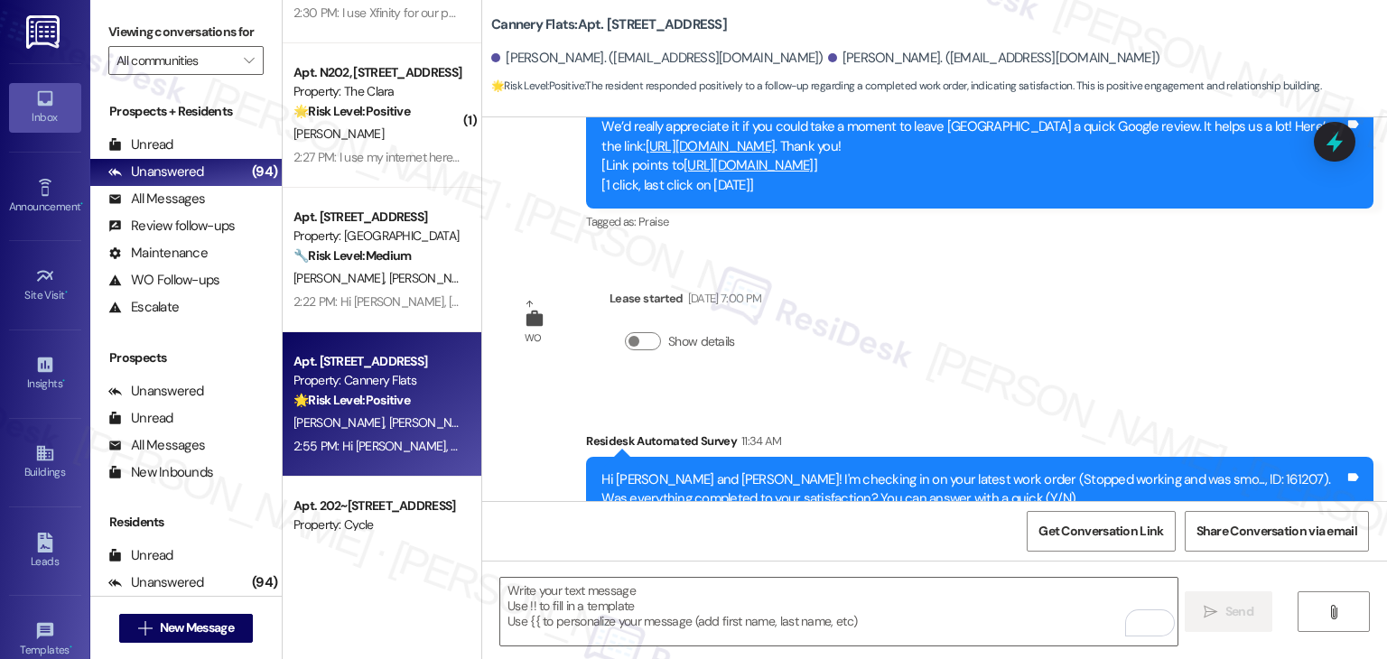
click at [977, 563] on div "Received via SMS [PERSON_NAME] 2:17 PM Yes Tags and notes Tagged as: Positive r…" at bounding box center [934, 639] width 905 height 153
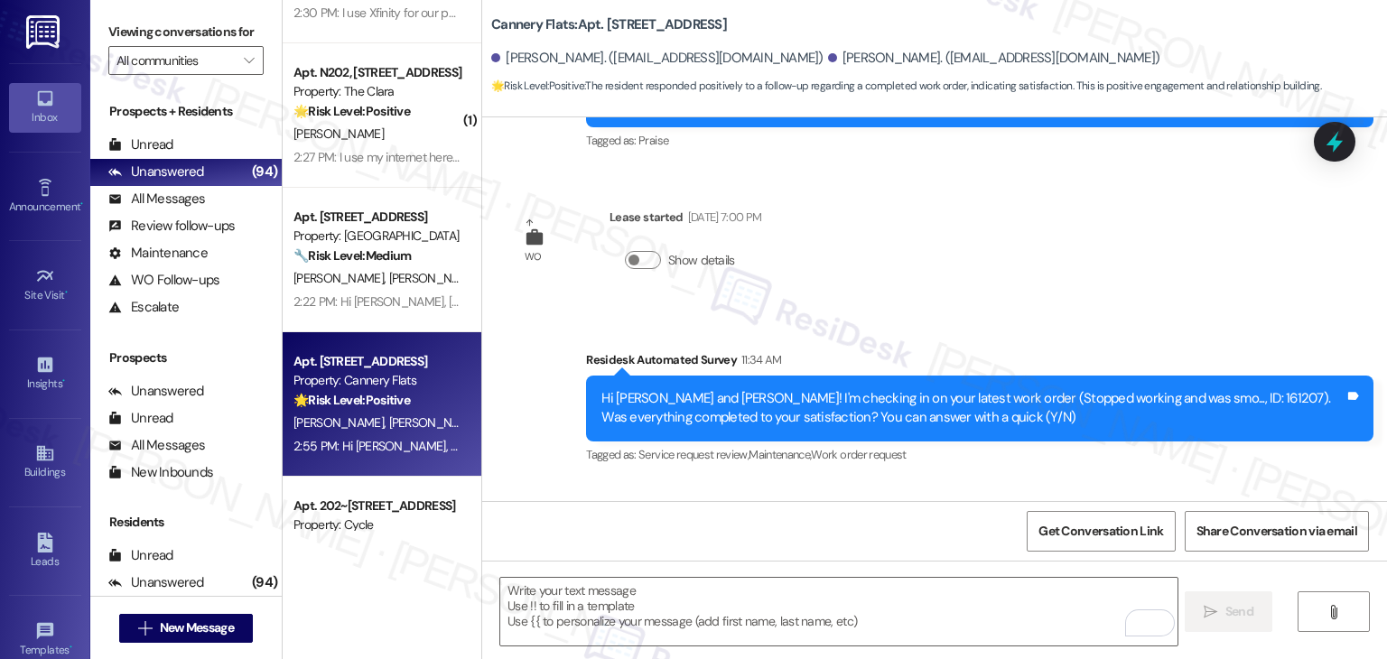
scroll to position [5994, 0]
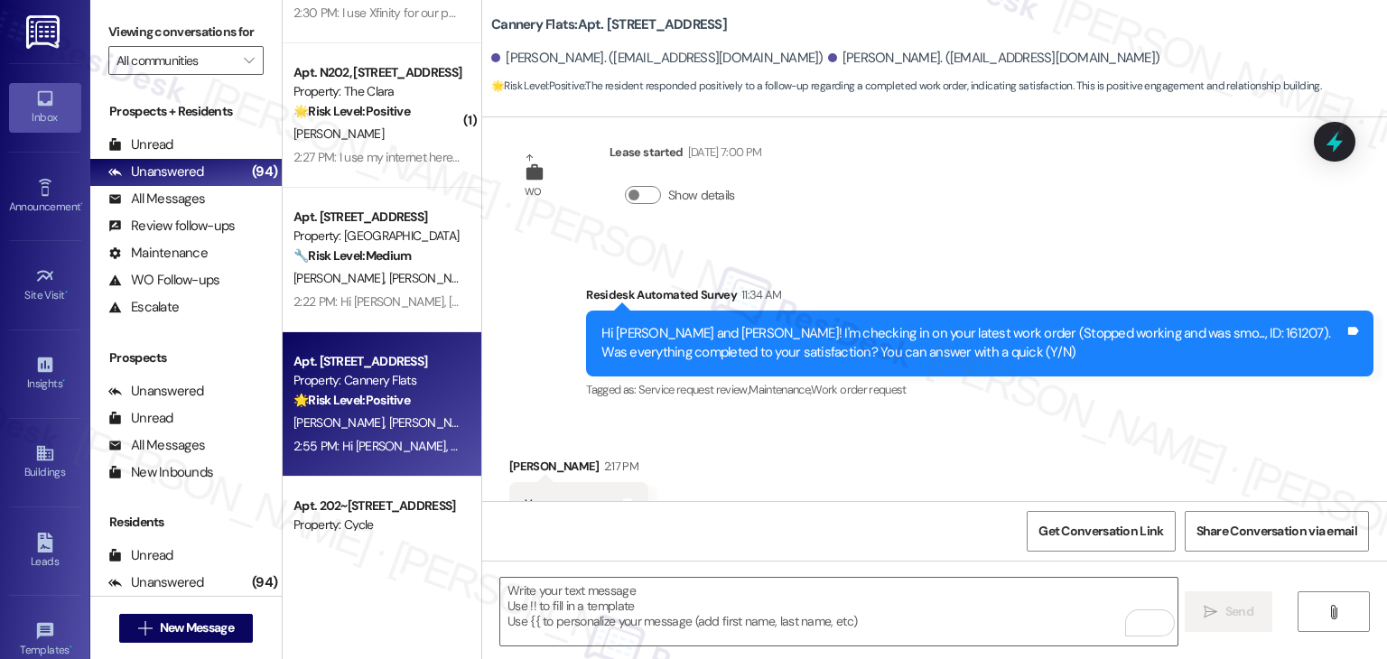
drag, startPoint x: 936, startPoint y: 322, endPoint x: 927, endPoint y: 322, distance: 9.1
click at [935, 416] on div "Received via SMS [PERSON_NAME] 2:17 PM Yes Tags and notes Tagged as: Positive r…" at bounding box center [934, 492] width 905 height 153
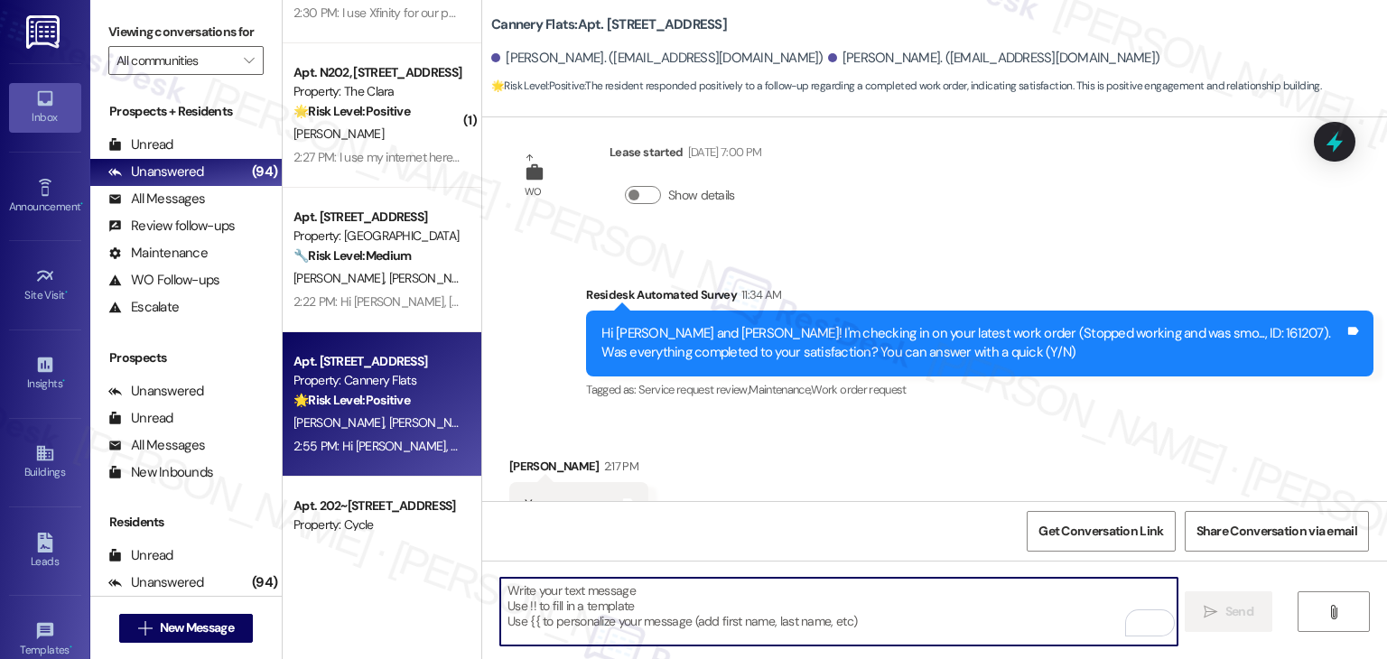
click at [683, 599] on textarea "To enrich screen reader interactions, please activate Accessibility in Grammarl…" at bounding box center [838, 612] width 677 height 68
paste textarea "We're eager to know if {{property}} has met your expectations. Your feedback is…"
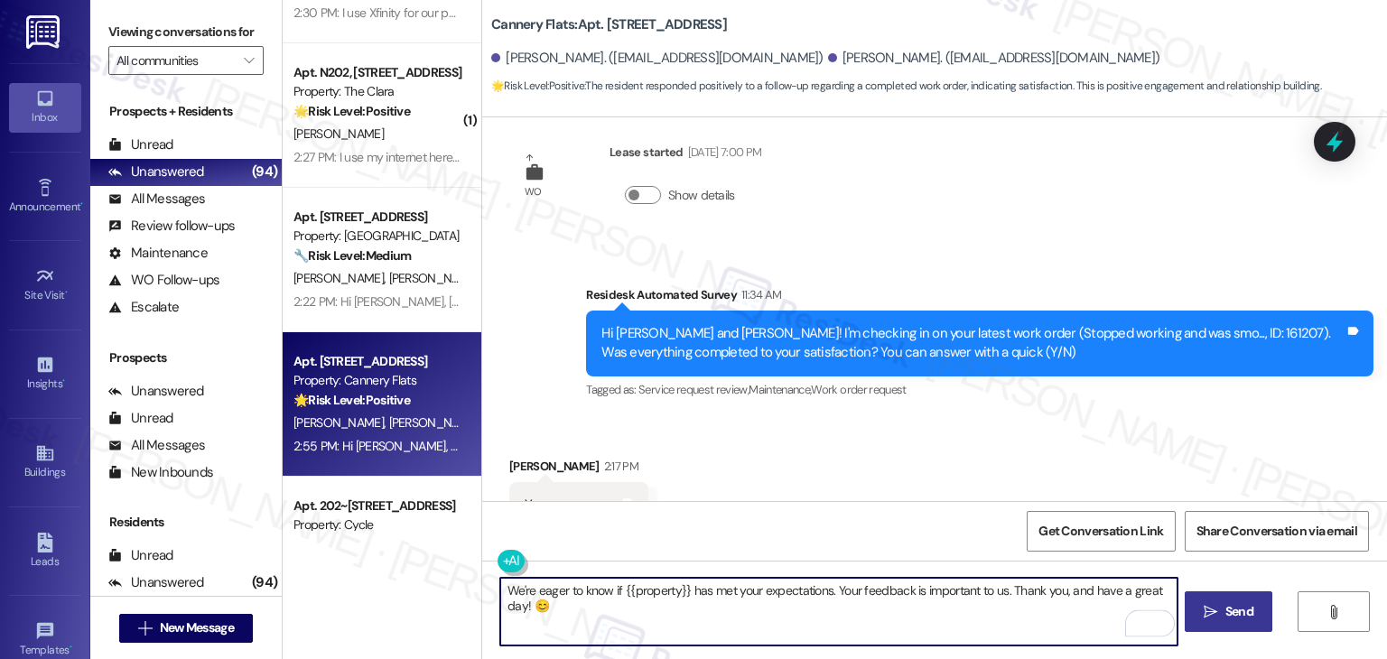
type textarea "We're eager to know if {{property}} has met your expectations. Your feedback is…"
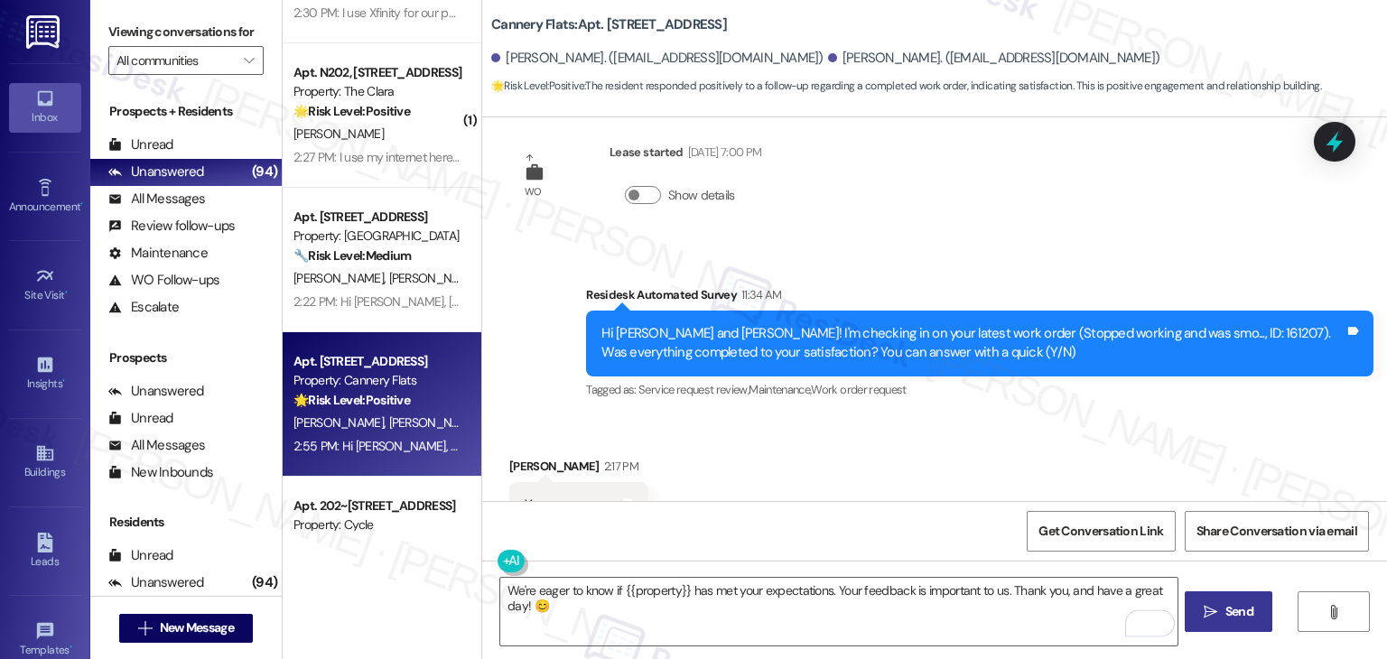
click at [1235, 612] on span "Send" at bounding box center [1240, 611] width 28 height 19
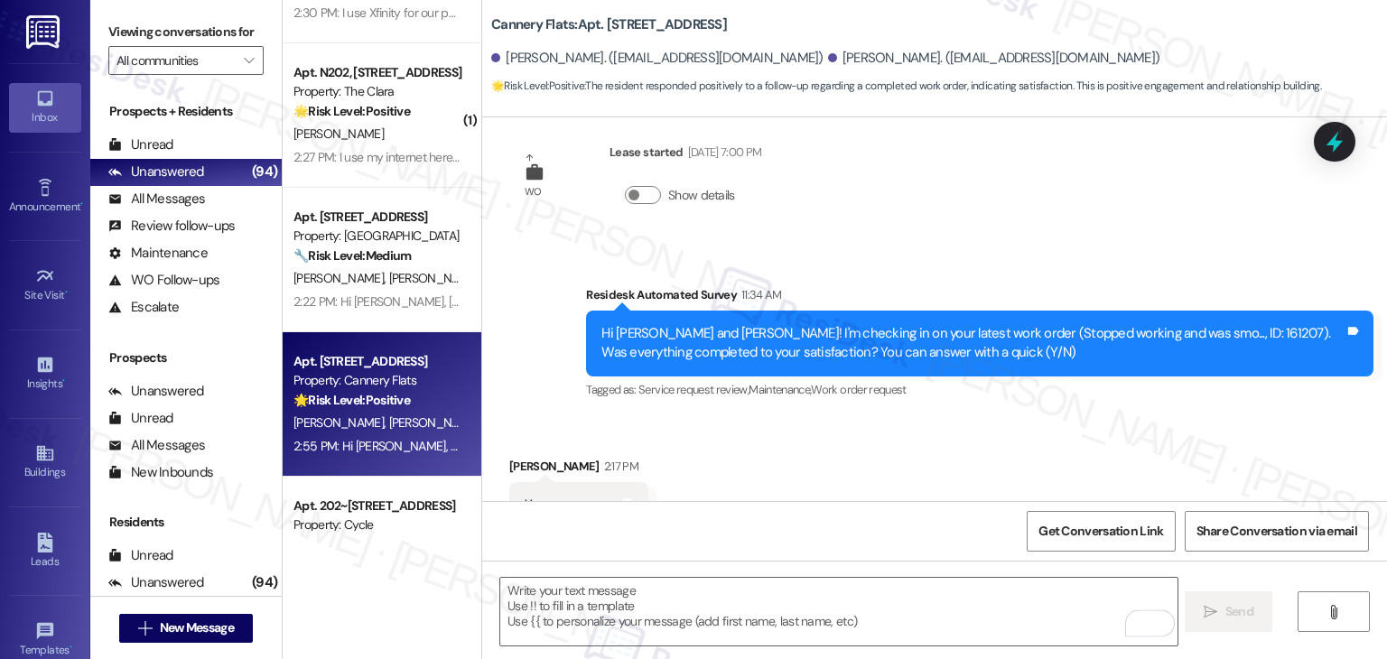
scroll to position [5847, 0]
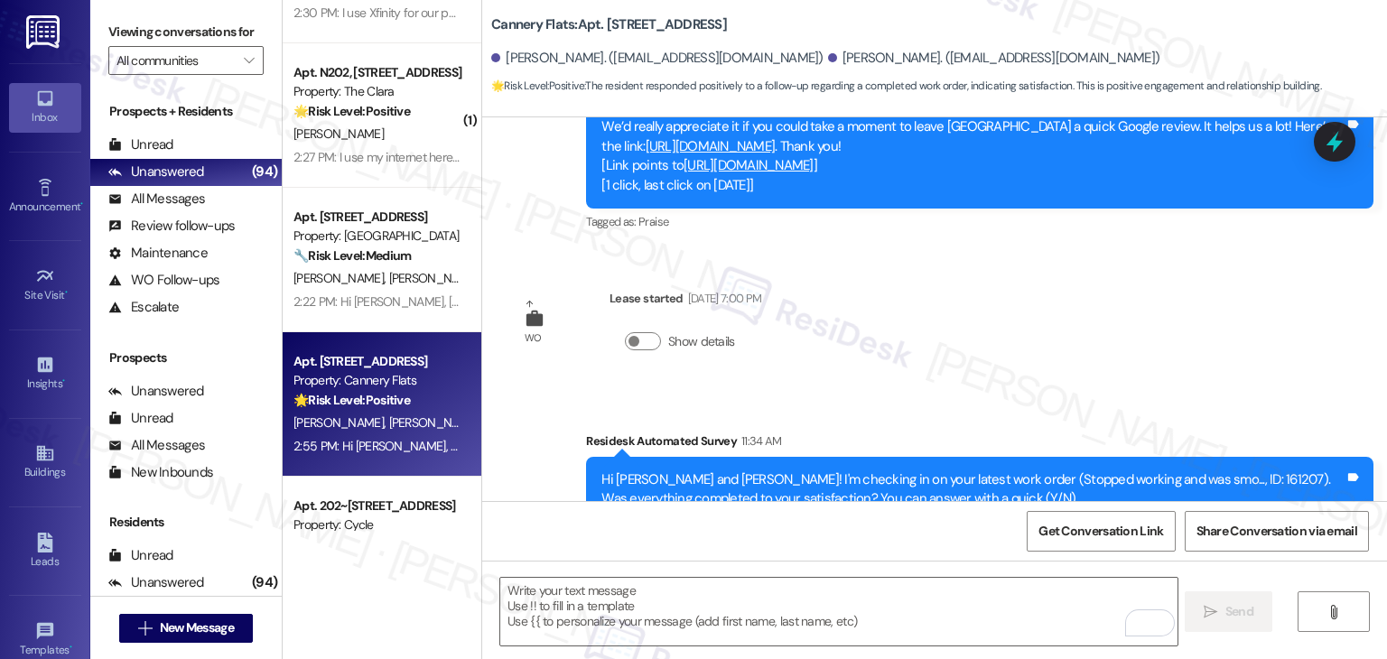
click at [1119, 457] on div "Hi [PERSON_NAME] and [PERSON_NAME]! I'm checking in on your latest work order (…" at bounding box center [980, 490] width 788 height 66
click at [1105, 563] on div "Received via SMS [PERSON_NAME] 2:17 PM Yes Tags and notes Tagged as: Positive r…" at bounding box center [934, 639] width 905 height 153
click at [1102, 563] on div "Received via SMS [PERSON_NAME] 2:17 PM Yes Tags and notes Tagged as: Positive r…" at bounding box center [934, 639] width 905 height 153
click at [1100, 563] on div "Received via SMS [PERSON_NAME] 2:17 PM Yes Tags and notes Tagged as: Positive r…" at bounding box center [934, 639] width 905 height 153
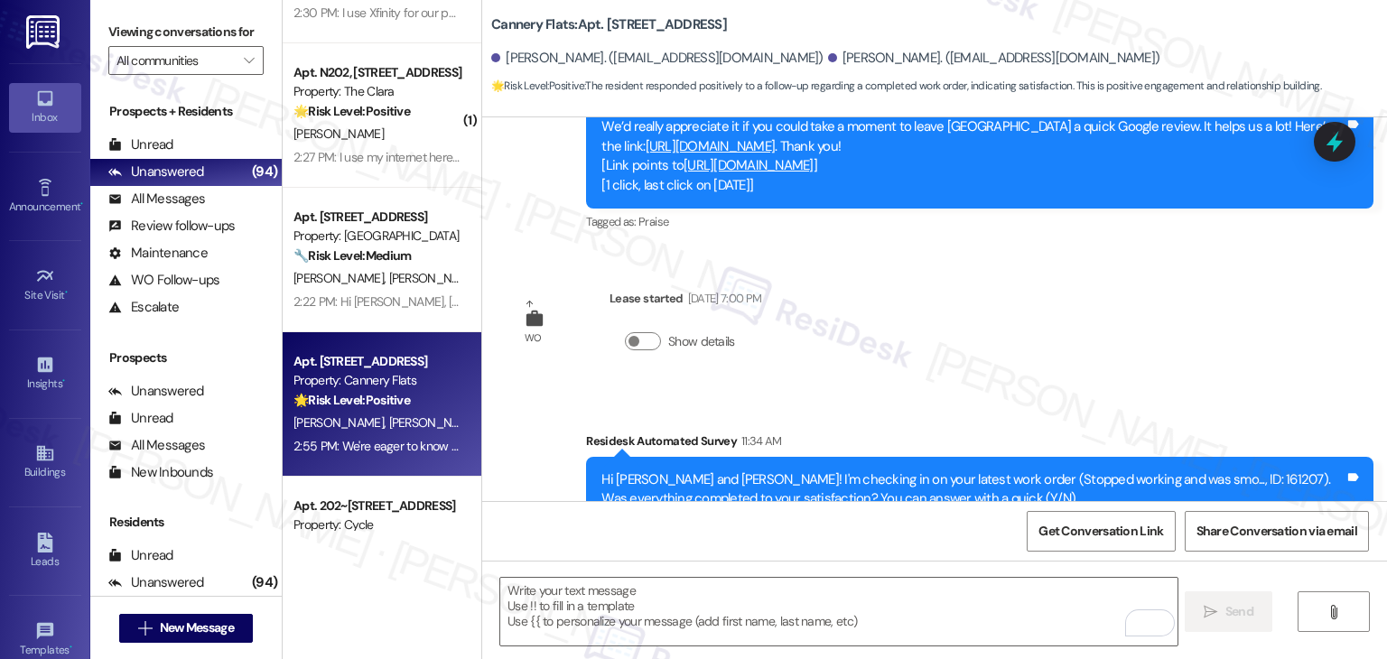
click at [1100, 563] on div "Received via SMS [PERSON_NAME] 2:17 PM Yes Tags and notes Tagged as: Positive r…" at bounding box center [934, 639] width 905 height 153
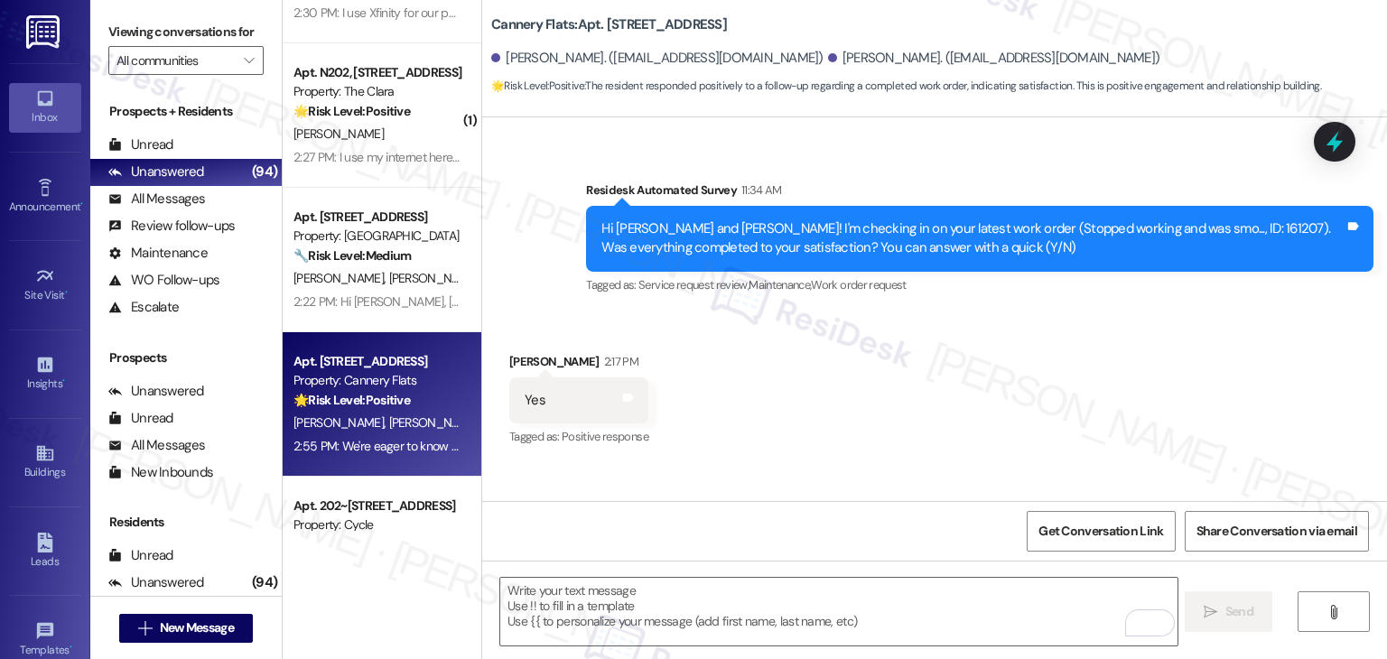
scroll to position [6138, 0]
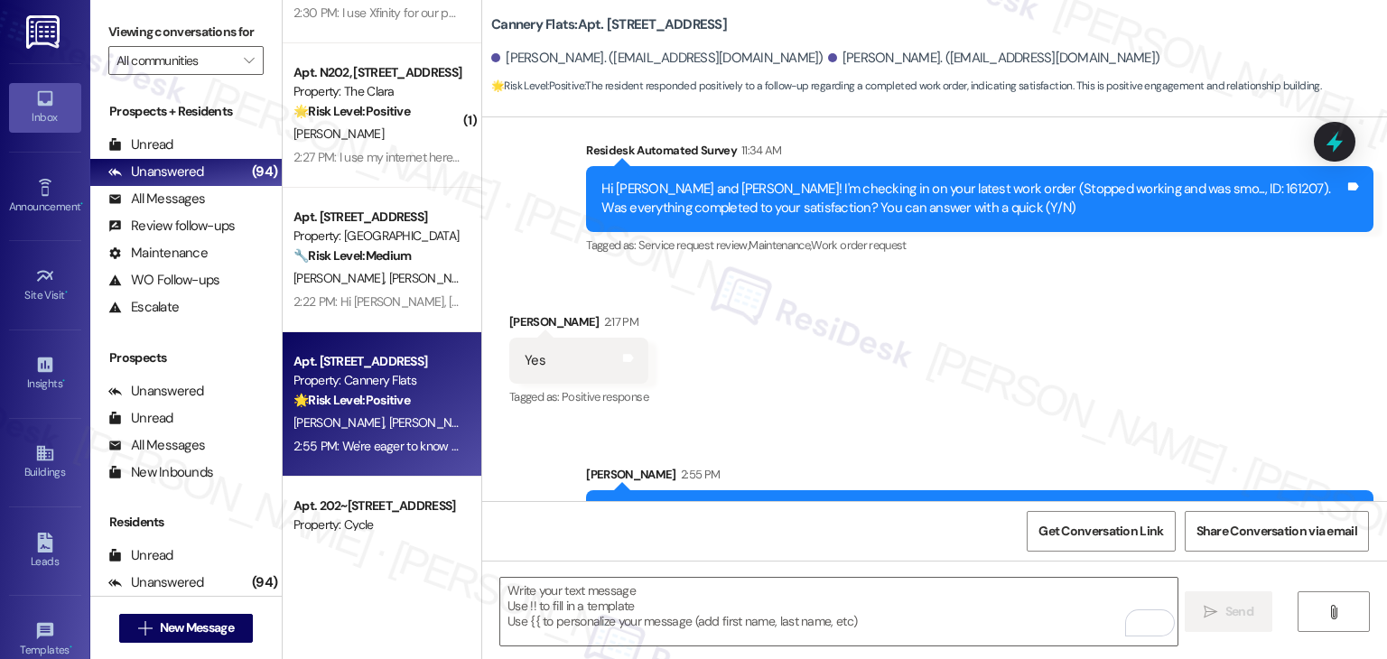
click at [956, 452] on div "Sent via SMS [PERSON_NAME] 2:55 PM Hi [PERSON_NAME], thanks for confirming! Gla…" at bounding box center [980, 511] width 815 height 118
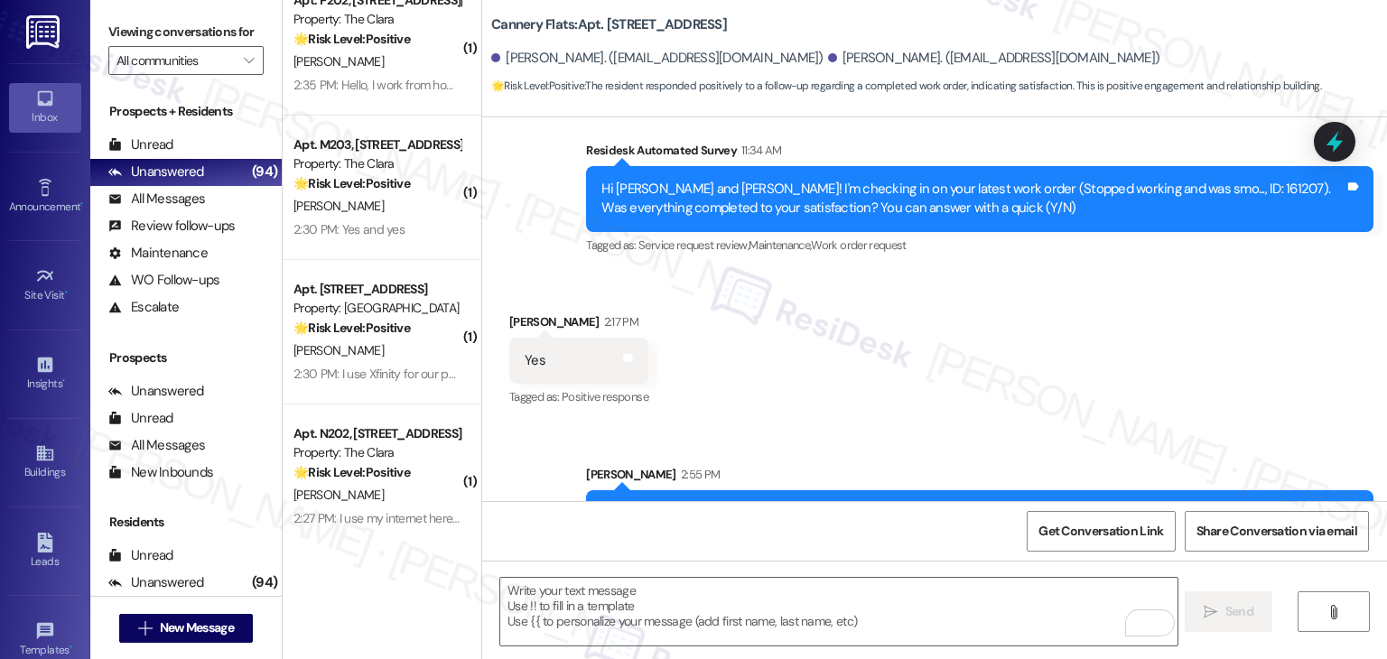
scroll to position [6153, 0]
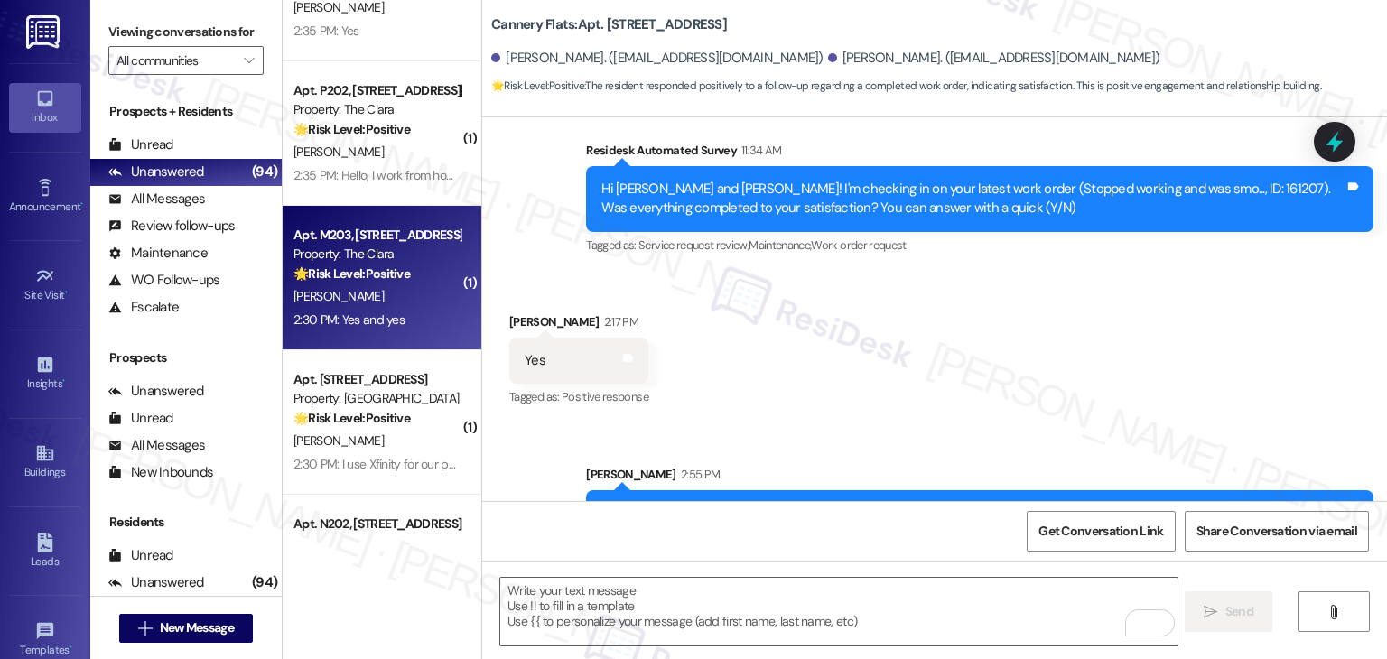
click at [364, 310] on div "2:30 PM: Yes and yes 2:30 PM: Yes and yes" at bounding box center [377, 320] width 171 height 23
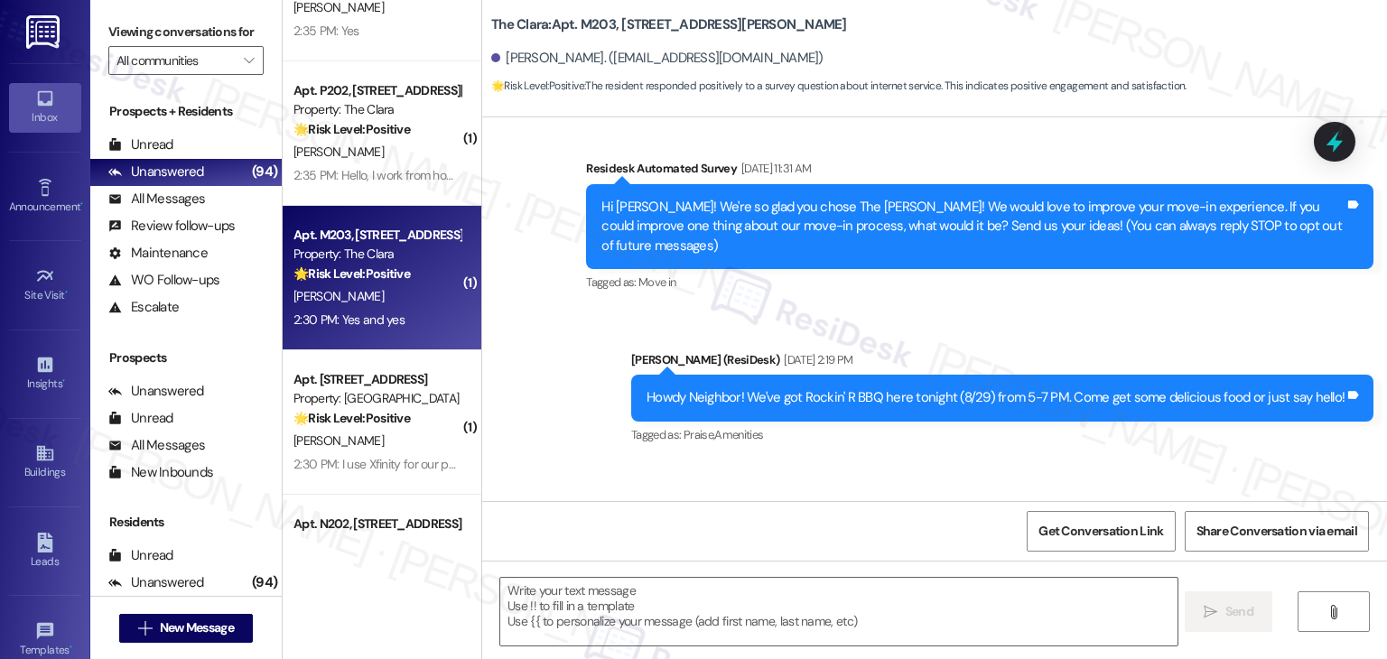
type textarea "Fetching suggested responses. Please feel free to read through the conversation…"
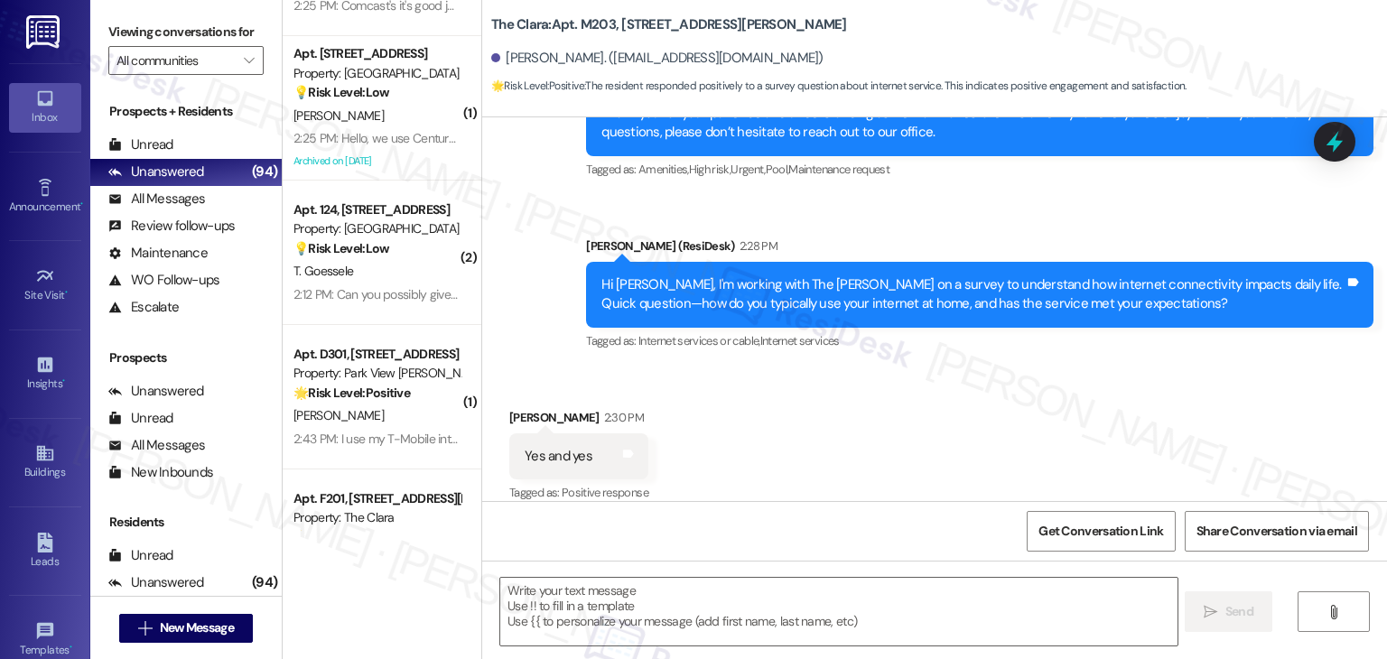
scroll to position [5521, 0]
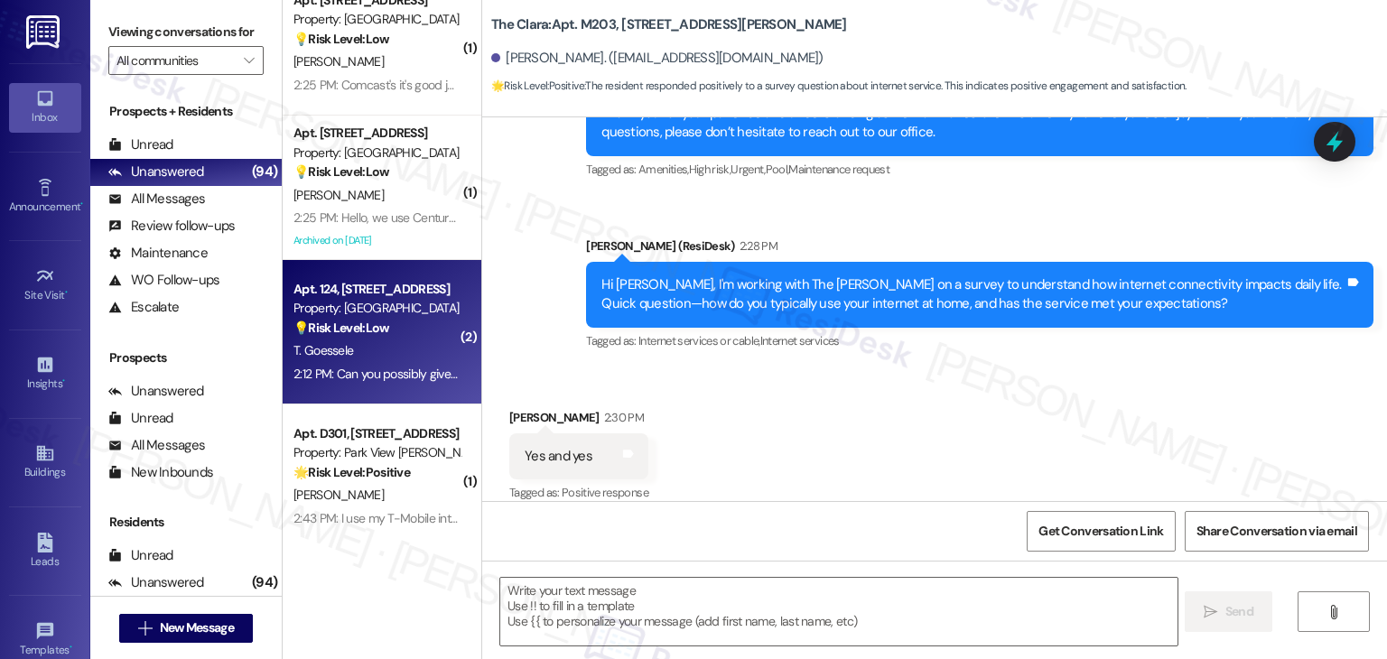
click at [380, 369] on div "2:12 PM: Can you possibly give me a paper copy of my lease? Or can I stop by an…" at bounding box center [539, 374] width 490 height 16
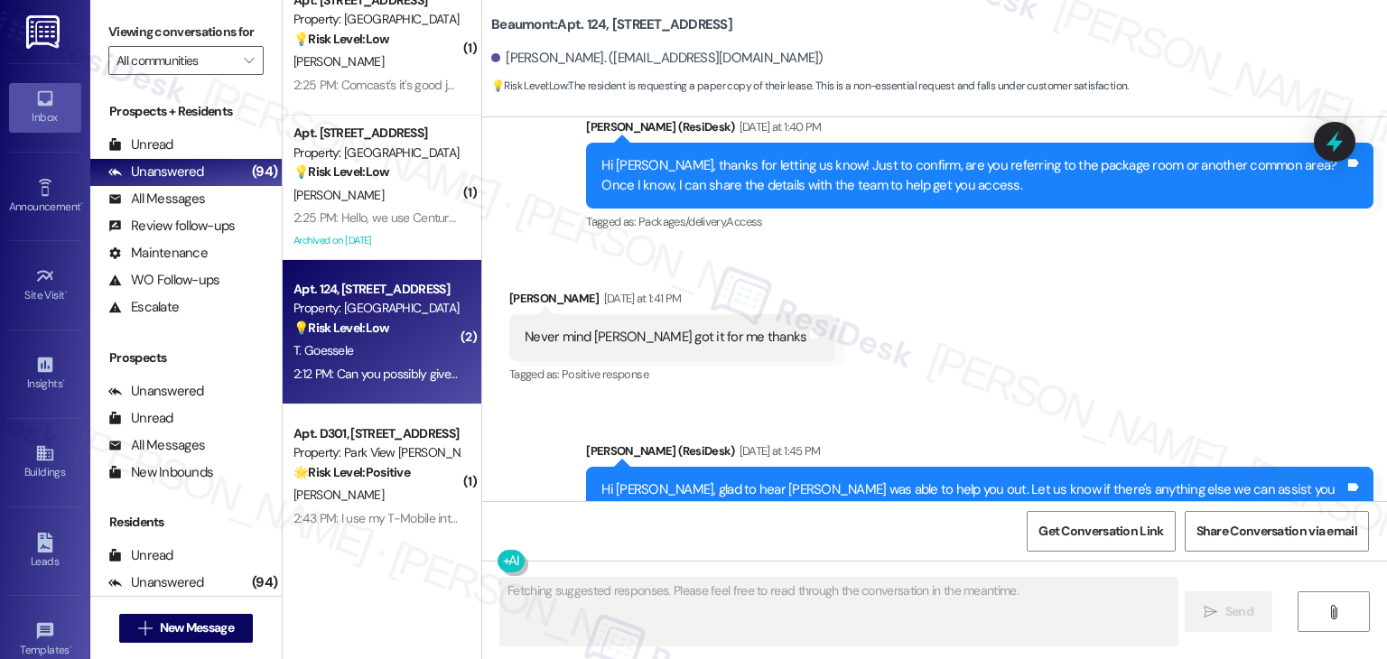
scroll to position [2472, 0]
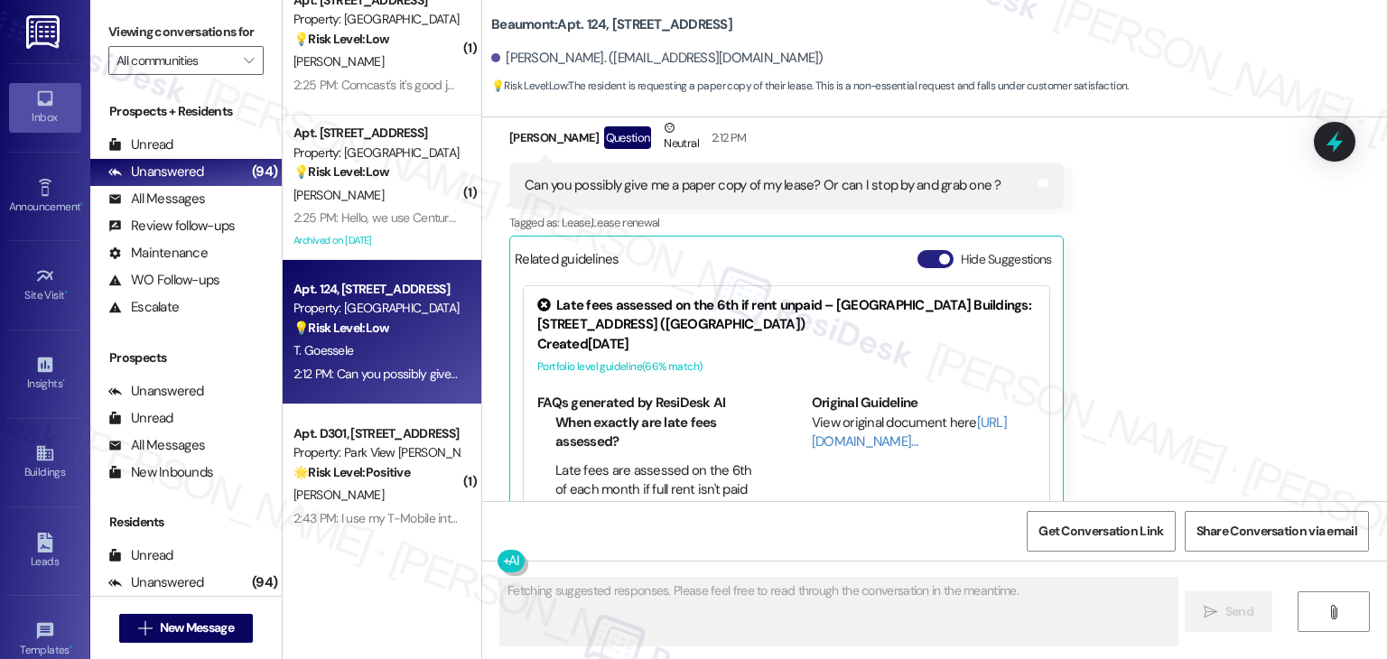
click at [921, 250] on button "Hide Suggestions" at bounding box center [936, 259] width 36 height 18
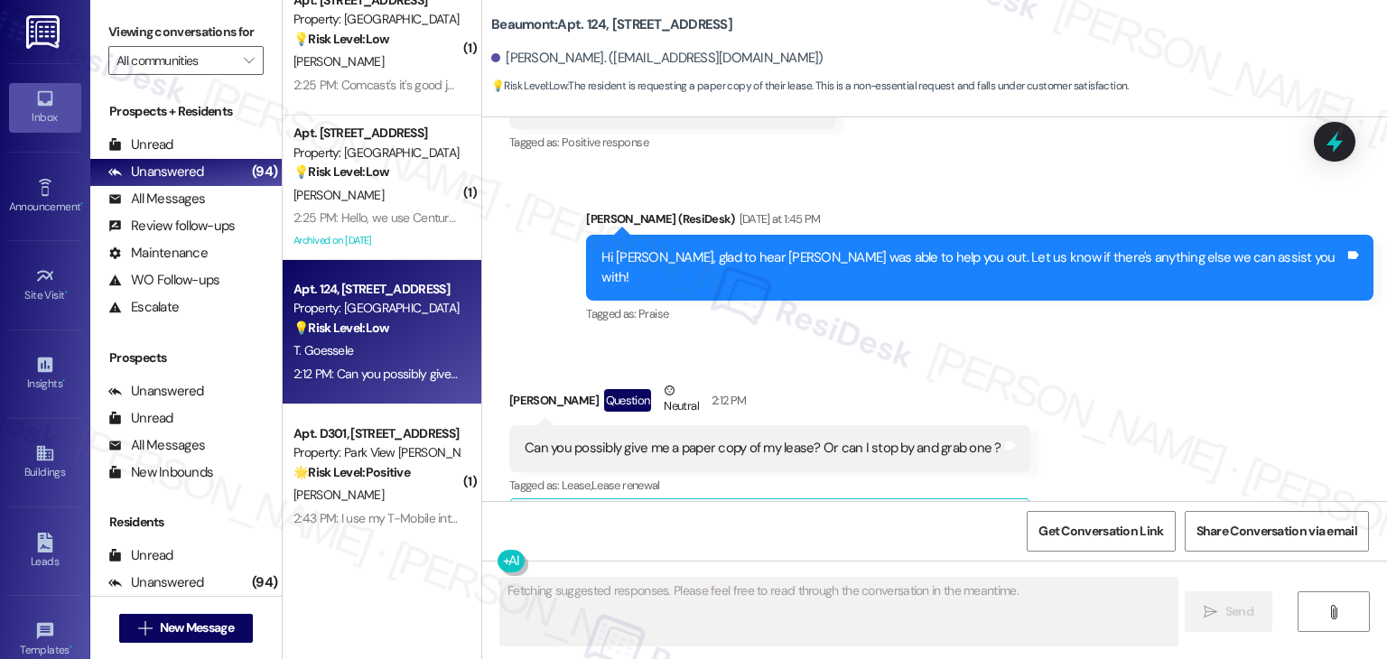
click at [1138, 350] on div "Received via SMS [PERSON_NAME] Question Neutral 2:12 PM Can you possibly give m…" at bounding box center [934, 450] width 905 height 218
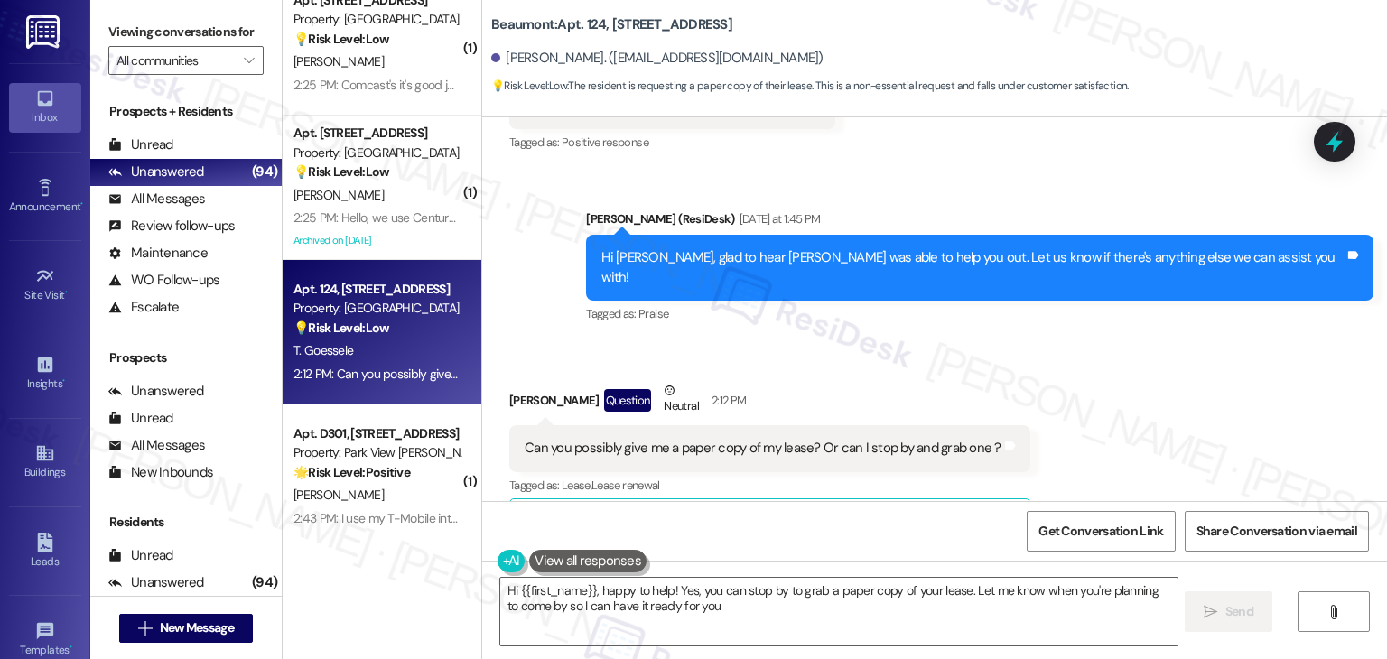
type textarea "Hi {{first_name}}, happy to help! Yes, you can stop by to grab a paper copy of …"
click at [1138, 356] on div "Received via SMS [PERSON_NAME] Question Neutral 2:12 PM Can you possibly give m…" at bounding box center [934, 450] width 905 height 218
click at [1138, 357] on div "Received via SMS [PERSON_NAME] Question Neutral 2:12 PM Can you possibly give m…" at bounding box center [934, 450] width 905 height 218
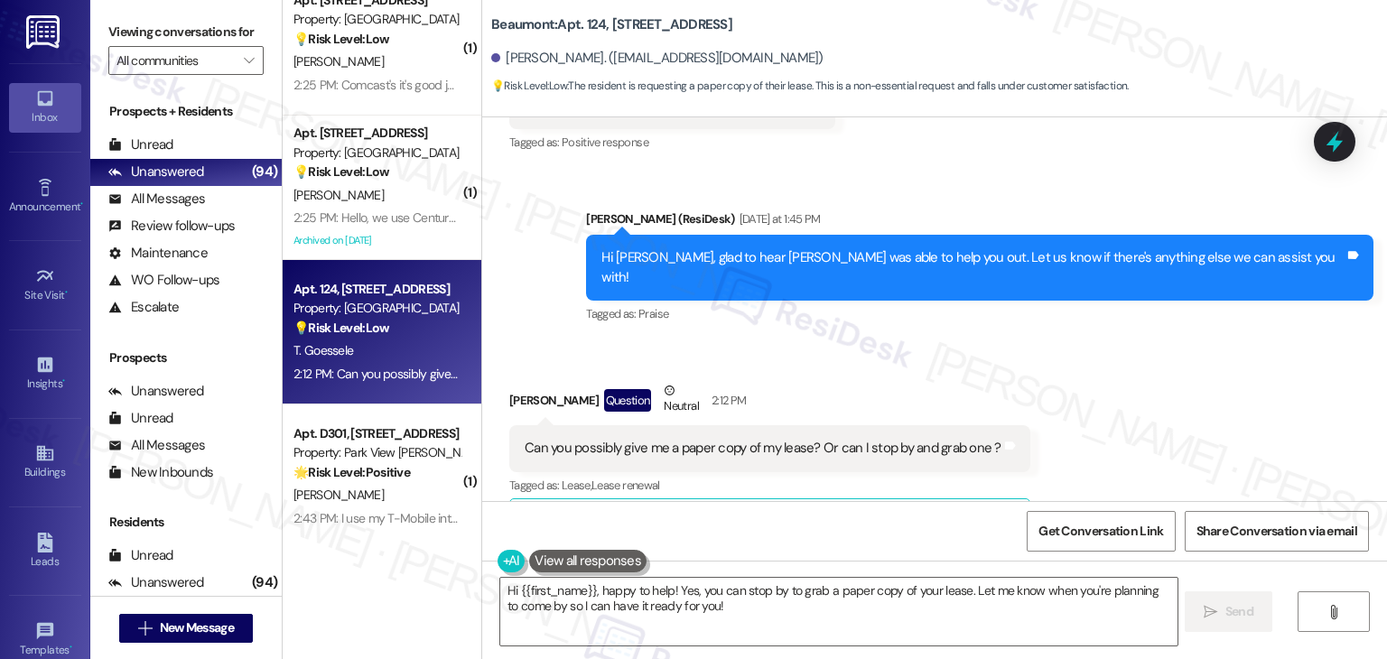
click at [812, 439] on div "Can you possibly give me a paper copy of my lease? Or can I stop by and grab on…" at bounding box center [763, 448] width 477 height 19
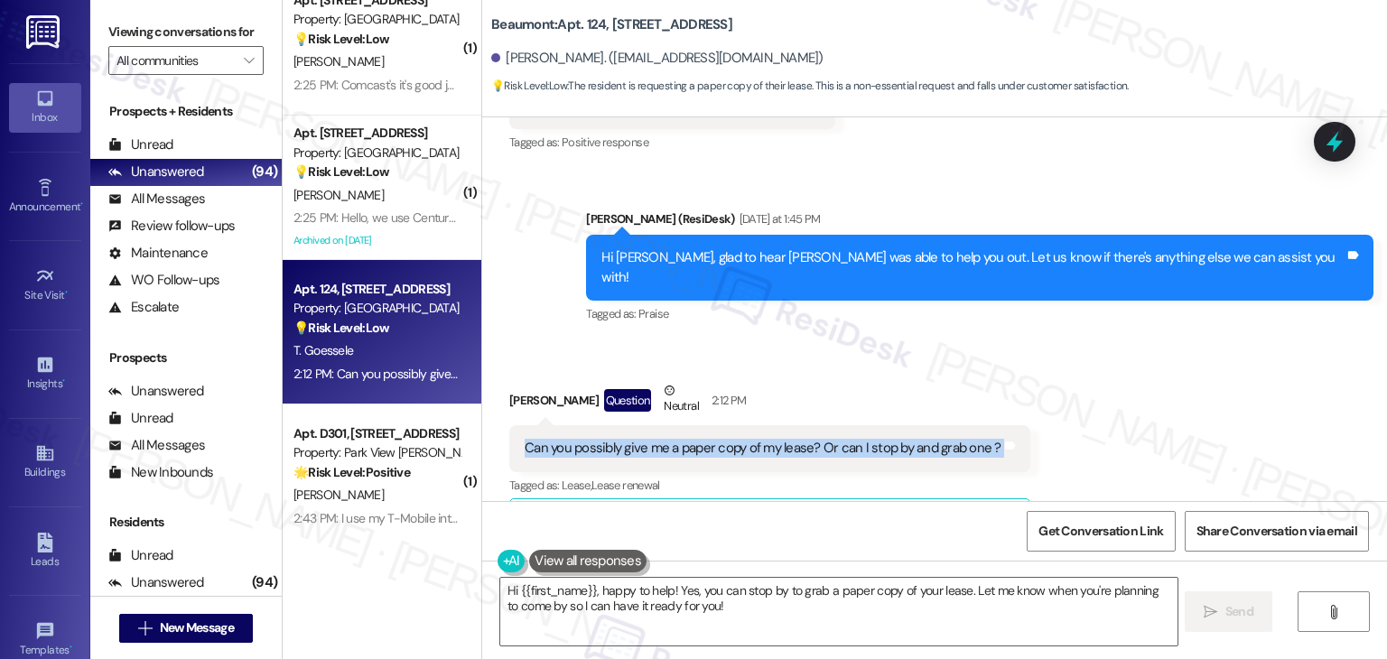
click at [812, 439] on div "Can you possibly give me a paper copy of my lease? Or can I stop by and grab on…" at bounding box center [763, 448] width 477 height 19
copy div "Can you possibly give me a paper copy of my lease? Or can I stop by and grab on…"
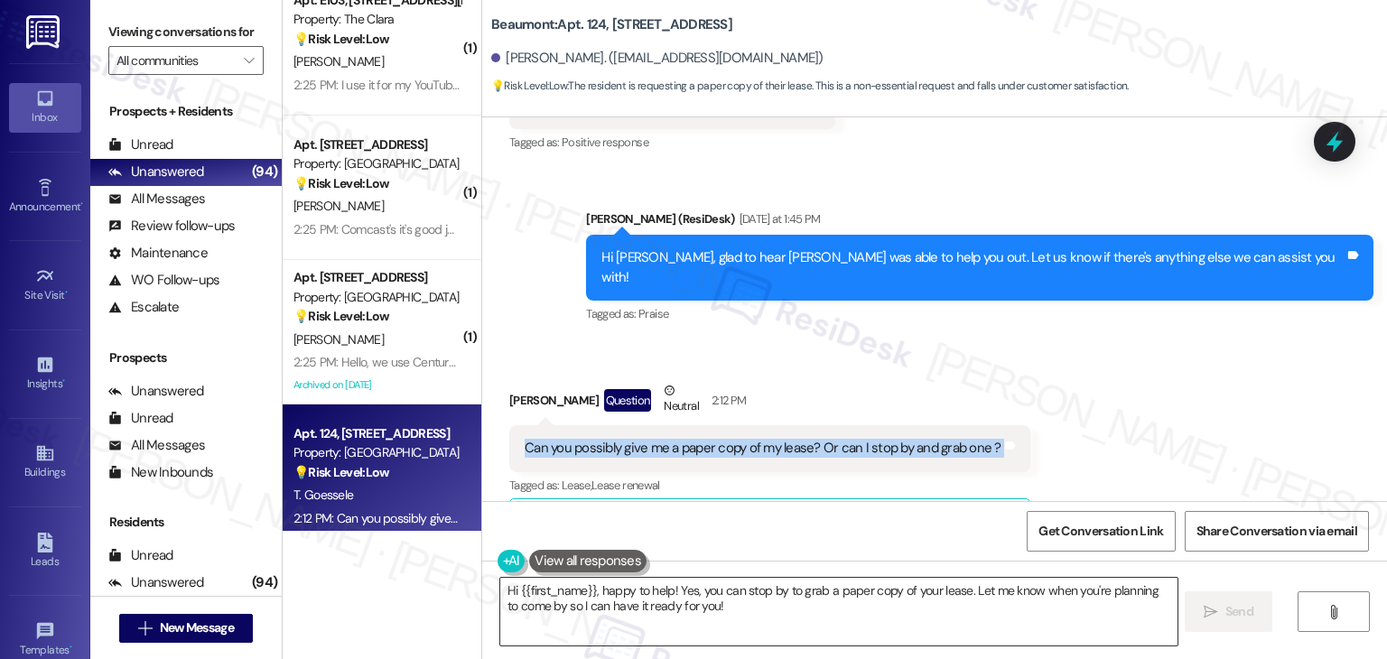
click at [692, 593] on textarea "Hi {{first_name}}, happy to help! Yes, you can stop by to grab a paper copy of …" at bounding box center [838, 612] width 677 height 68
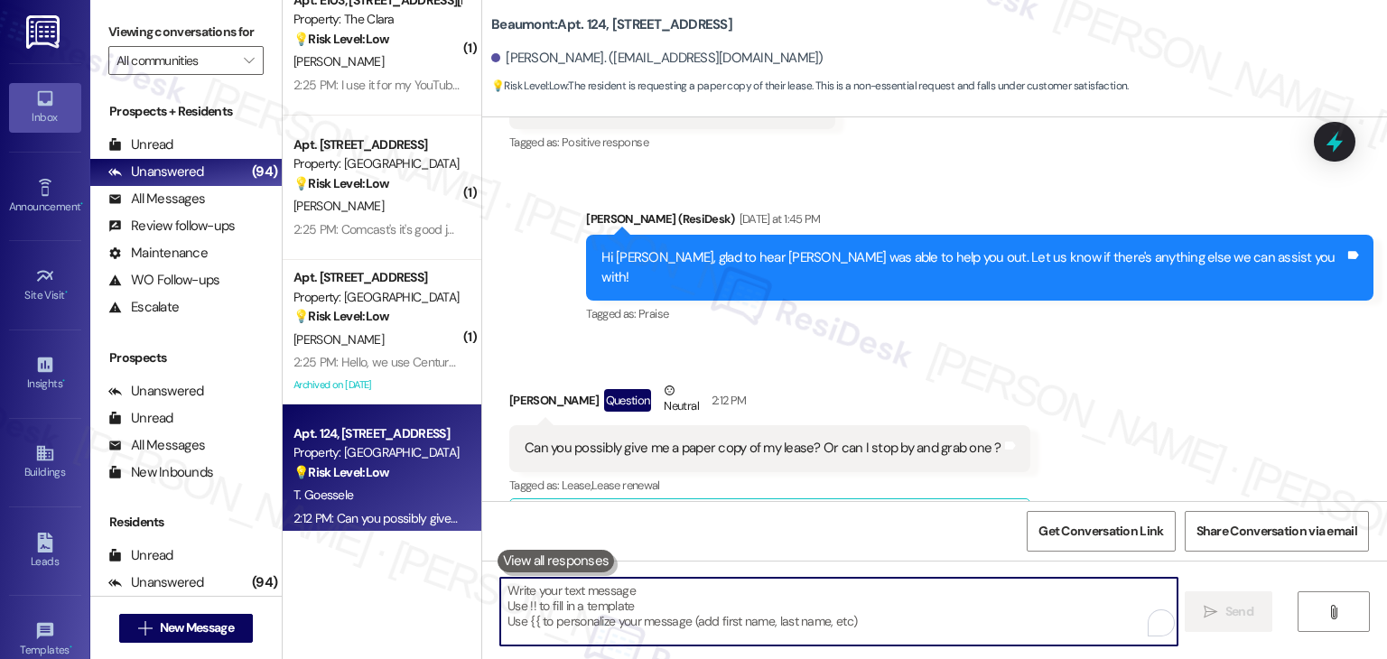
paste textarea "Hi [PERSON_NAME], yes, you can request a paper copy of your lease at the leasin…"
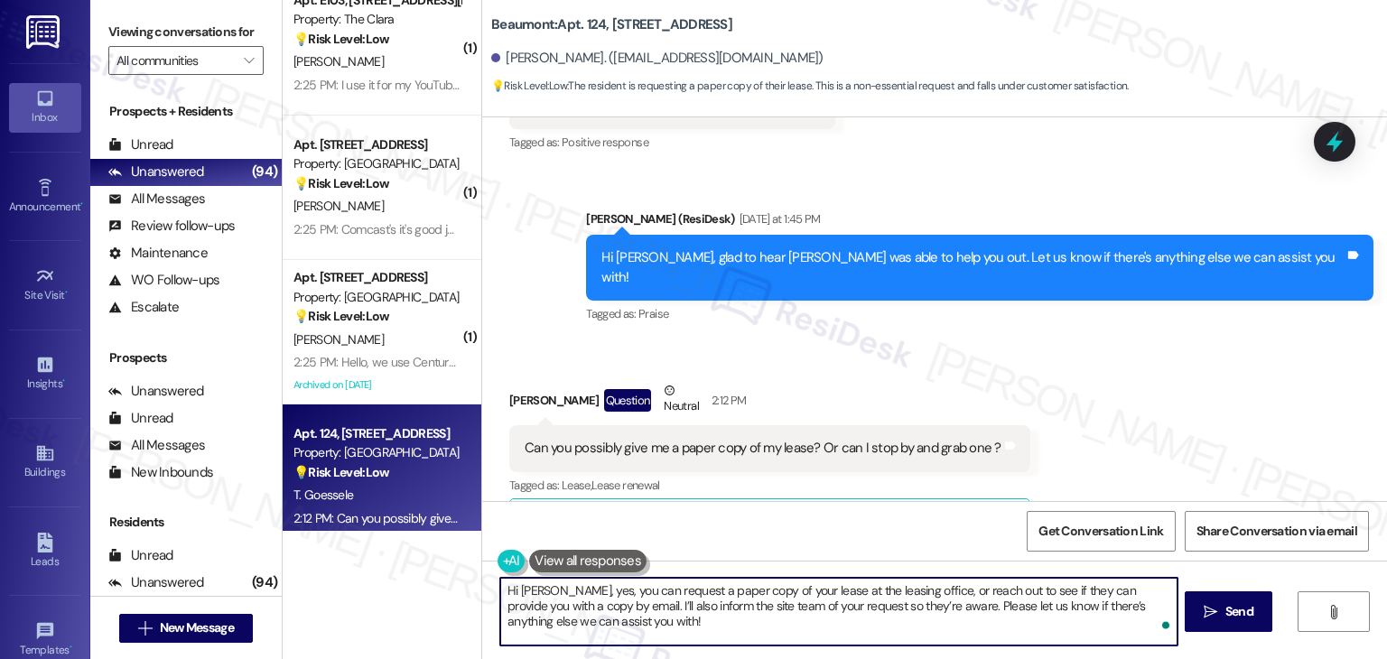
type textarea "Hi [PERSON_NAME], yes, you can request a paper copy of your lease at the leasin…"
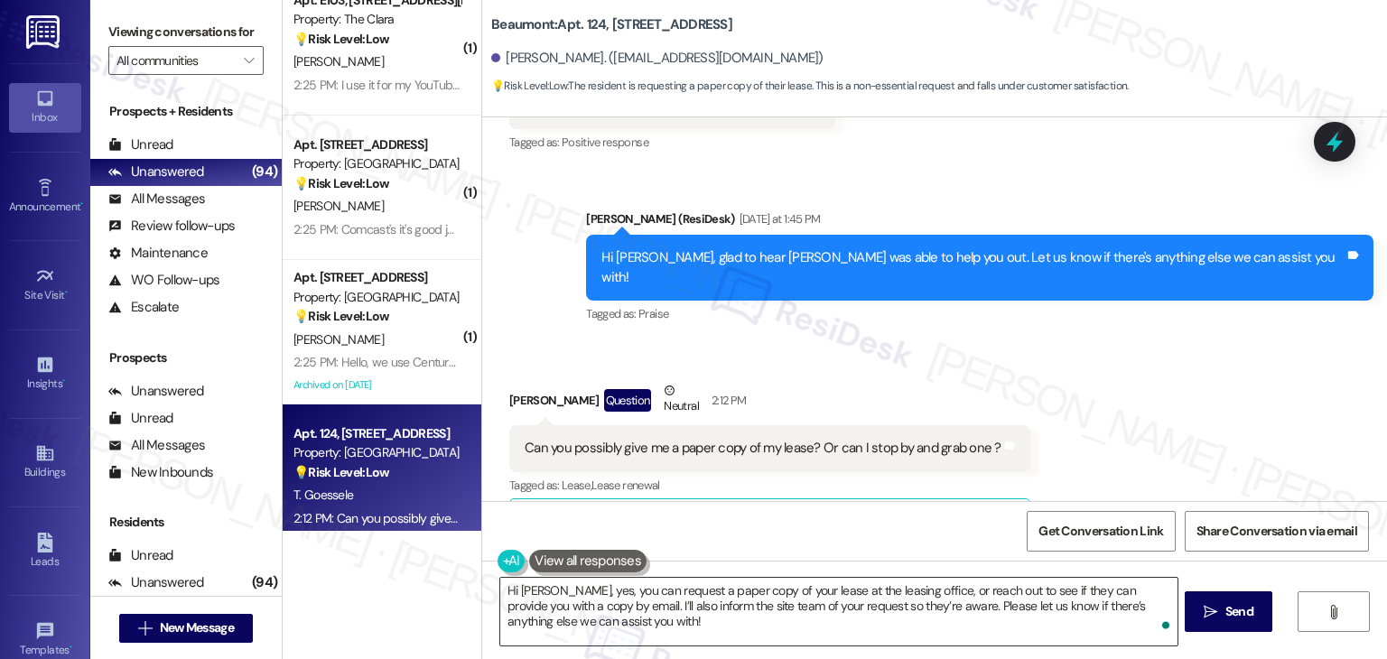
click at [953, 619] on textarea "Hi [PERSON_NAME], yes, you can request a paper copy of your lease at the leasin…" at bounding box center [838, 612] width 677 height 68
click at [1226, 617] on span "Send" at bounding box center [1240, 611] width 28 height 19
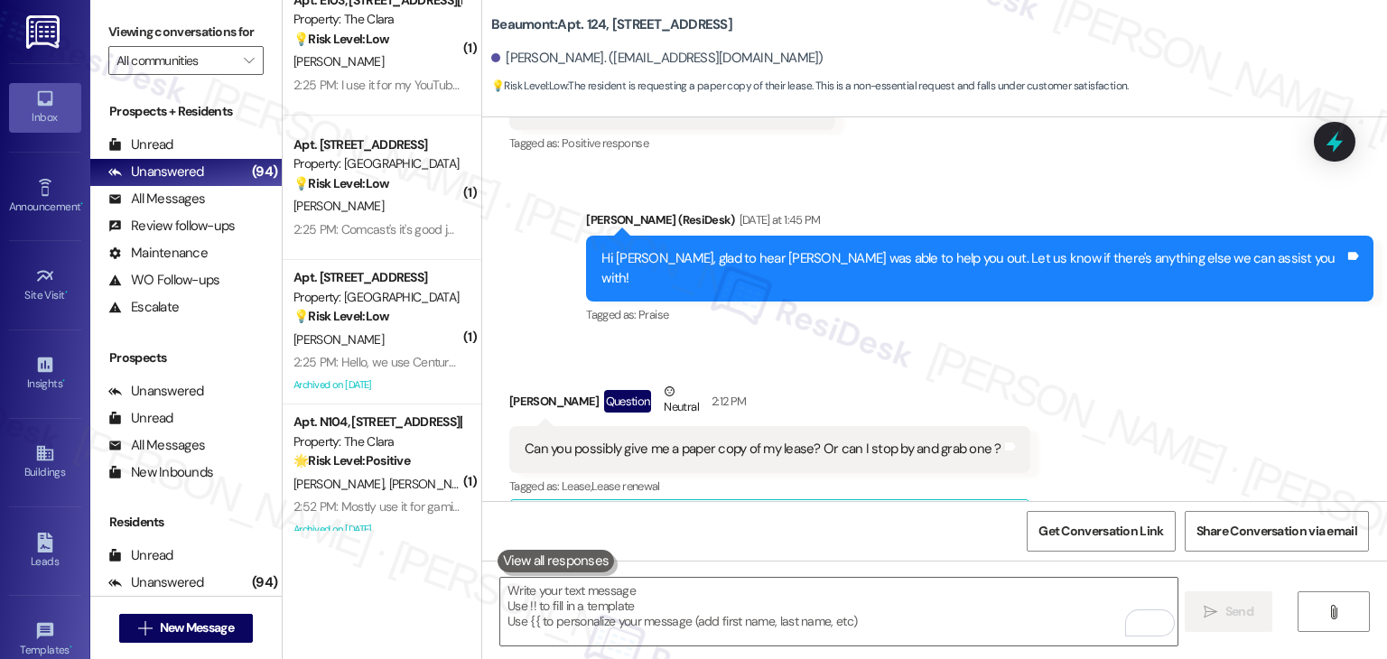
scroll to position [2374, 0]
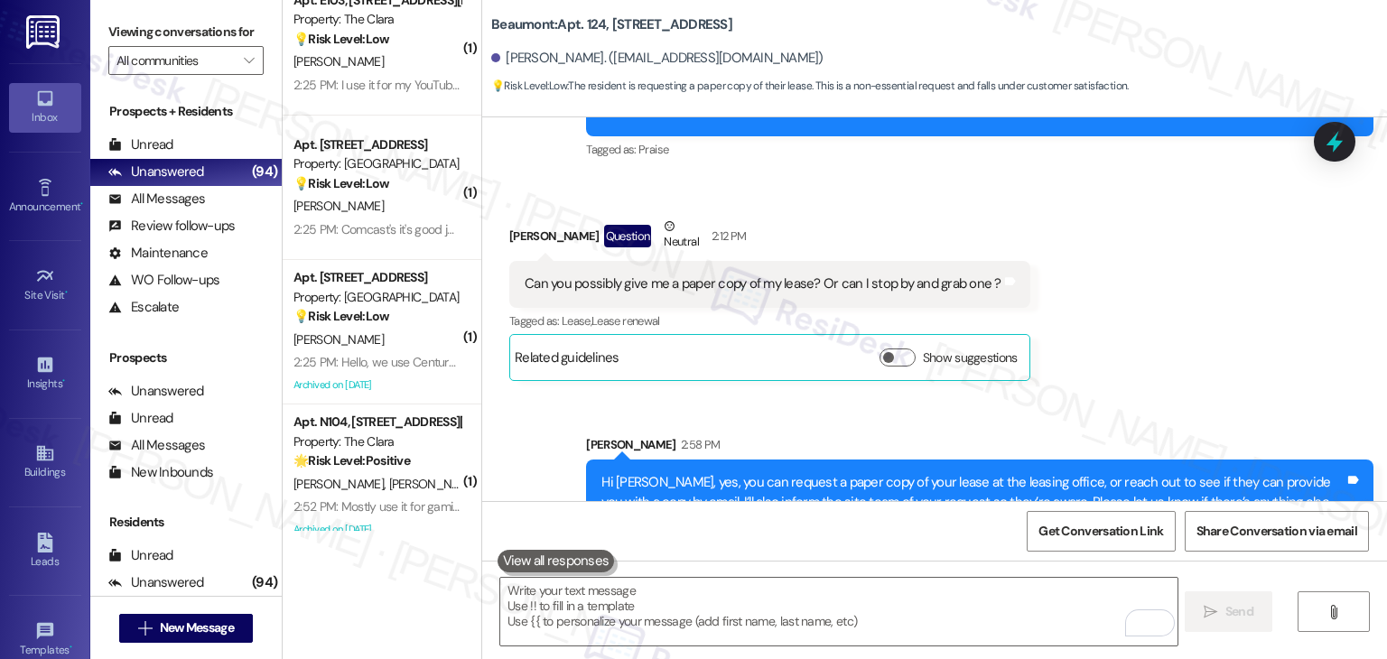
click at [1202, 315] on div "Received via SMS [PERSON_NAME] Question Neutral 2:12 PM Can you possibly give m…" at bounding box center [934, 285] width 905 height 218
click at [1174, 290] on div "Received via SMS [PERSON_NAME] Question Neutral 2:12 PM Can you possibly give m…" at bounding box center [934, 285] width 905 height 218
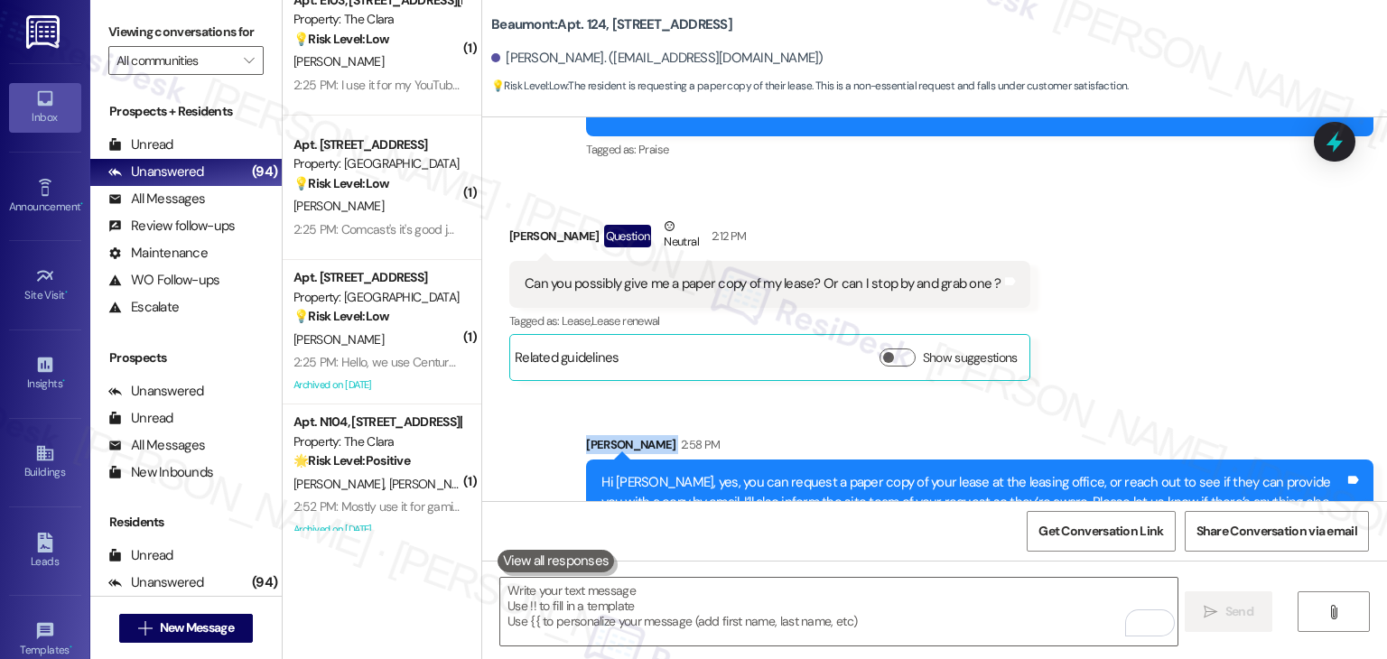
click at [1174, 290] on div "Received via SMS [PERSON_NAME] Question Neutral 2:12 PM Can you possibly give m…" at bounding box center [934, 285] width 905 height 218
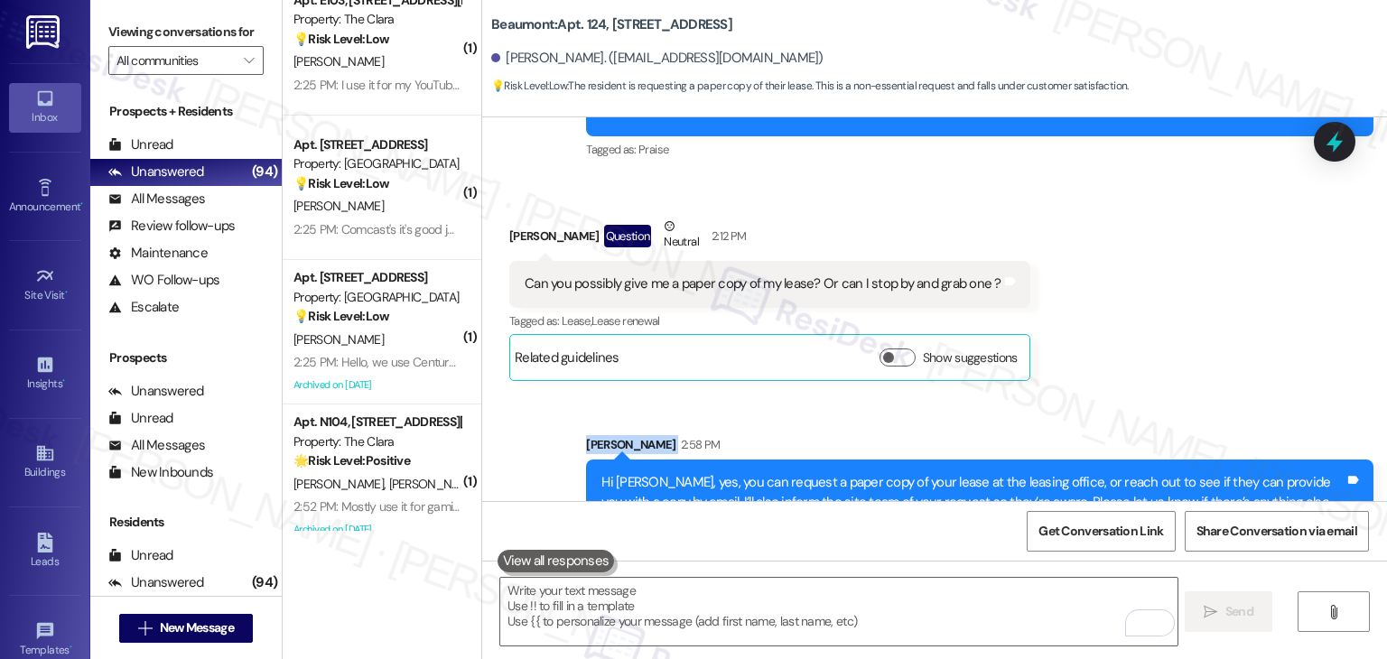
click at [1174, 290] on div "Received via SMS [PERSON_NAME] Question Neutral 2:12 PM Can you possibly give m…" at bounding box center [934, 285] width 905 height 218
click at [1333, 152] on icon at bounding box center [1335, 141] width 31 height 31
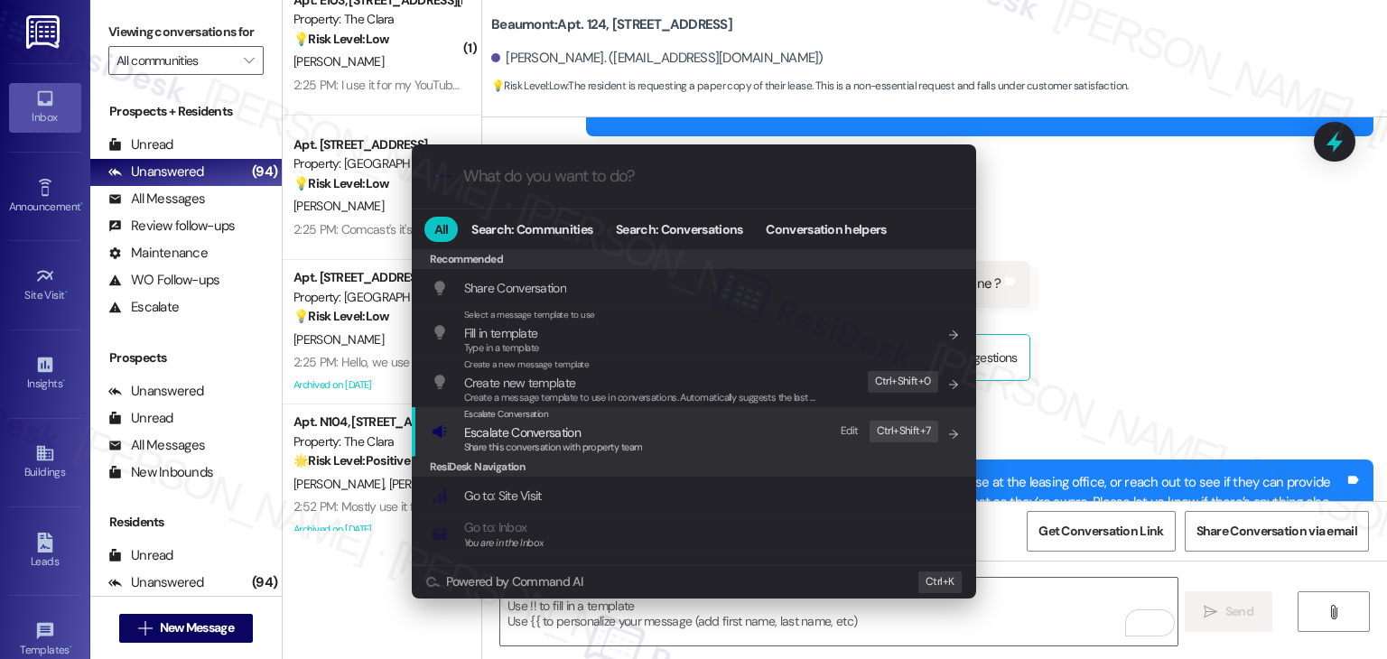
click at [531, 429] on span "Escalate Conversation" at bounding box center [522, 433] width 117 height 16
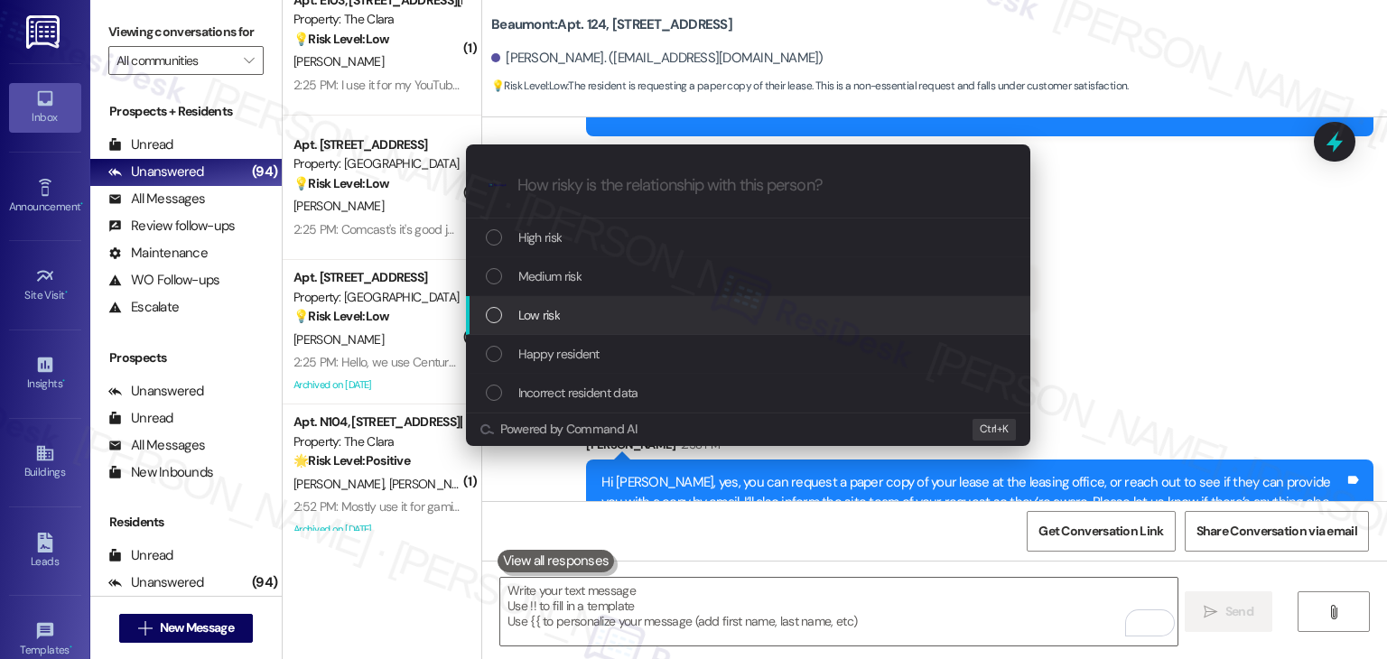
click at [490, 314] on div "List of options" at bounding box center [494, 315] width 16 height 16
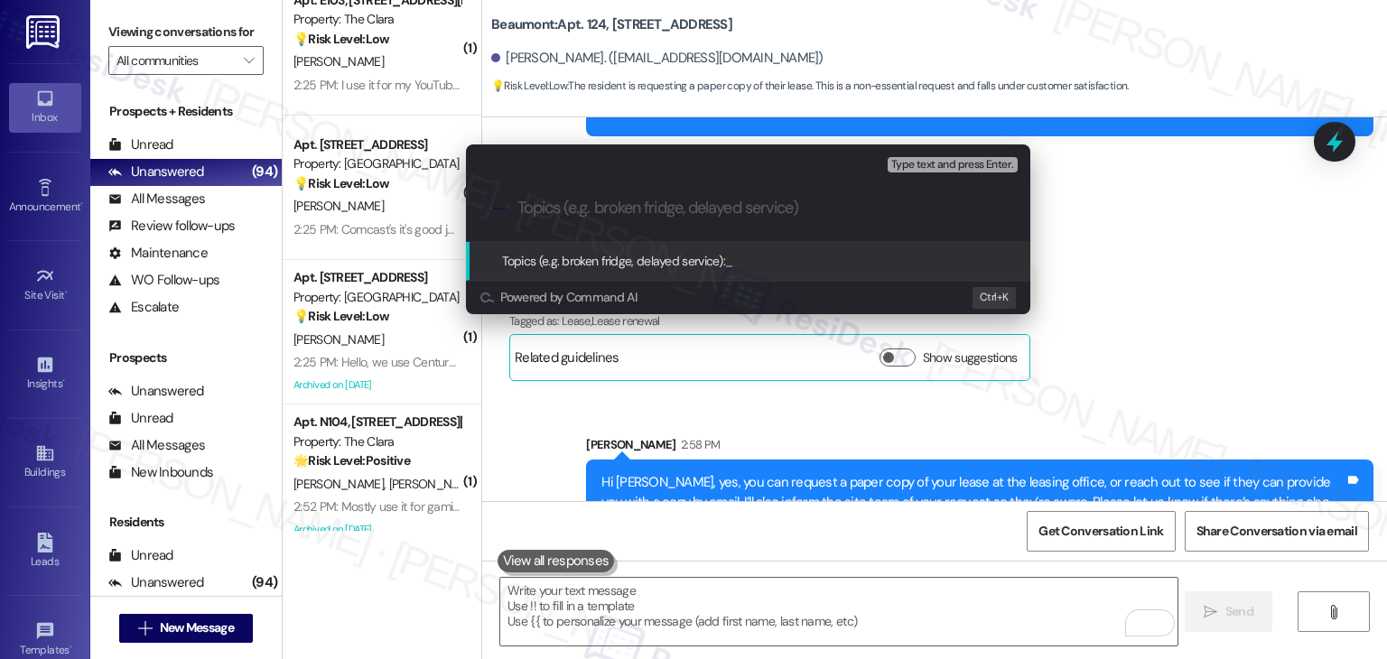
paste input "Lease Document Request"
type input "Lease Document Request"
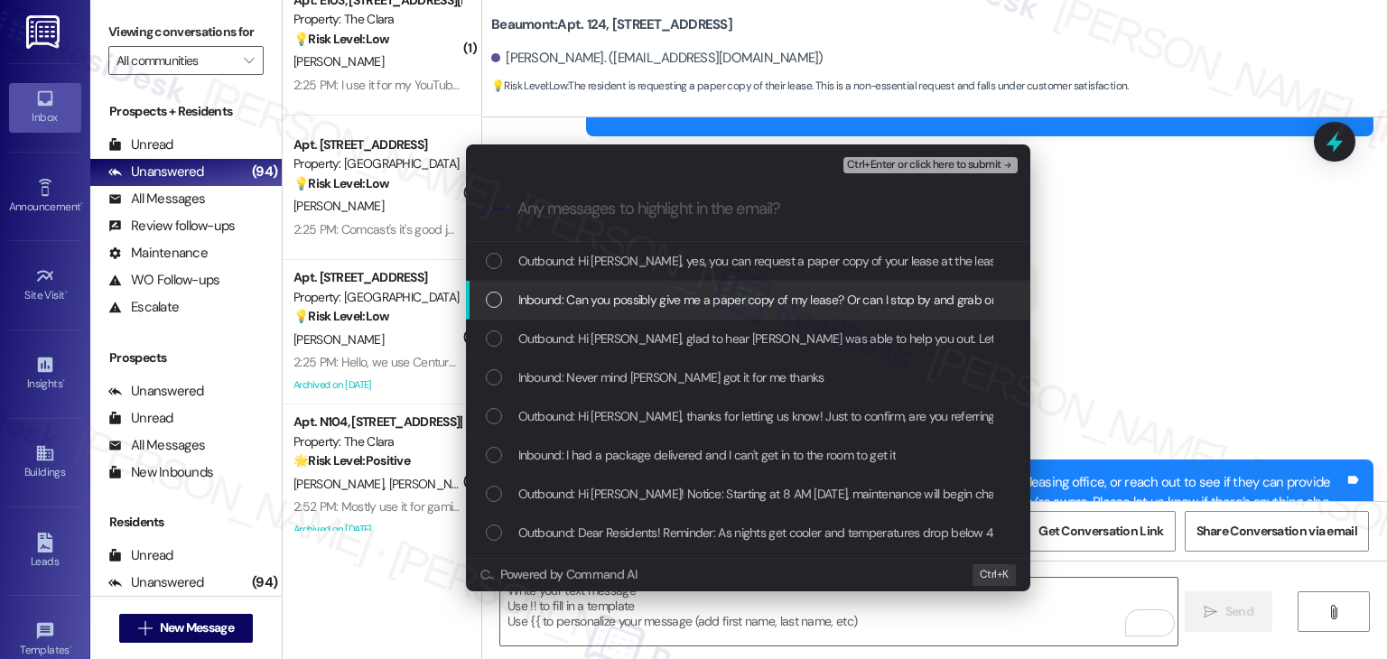
click at [500, 300] on div "List of options" at bounding box center [494, 300] width 16 height 16
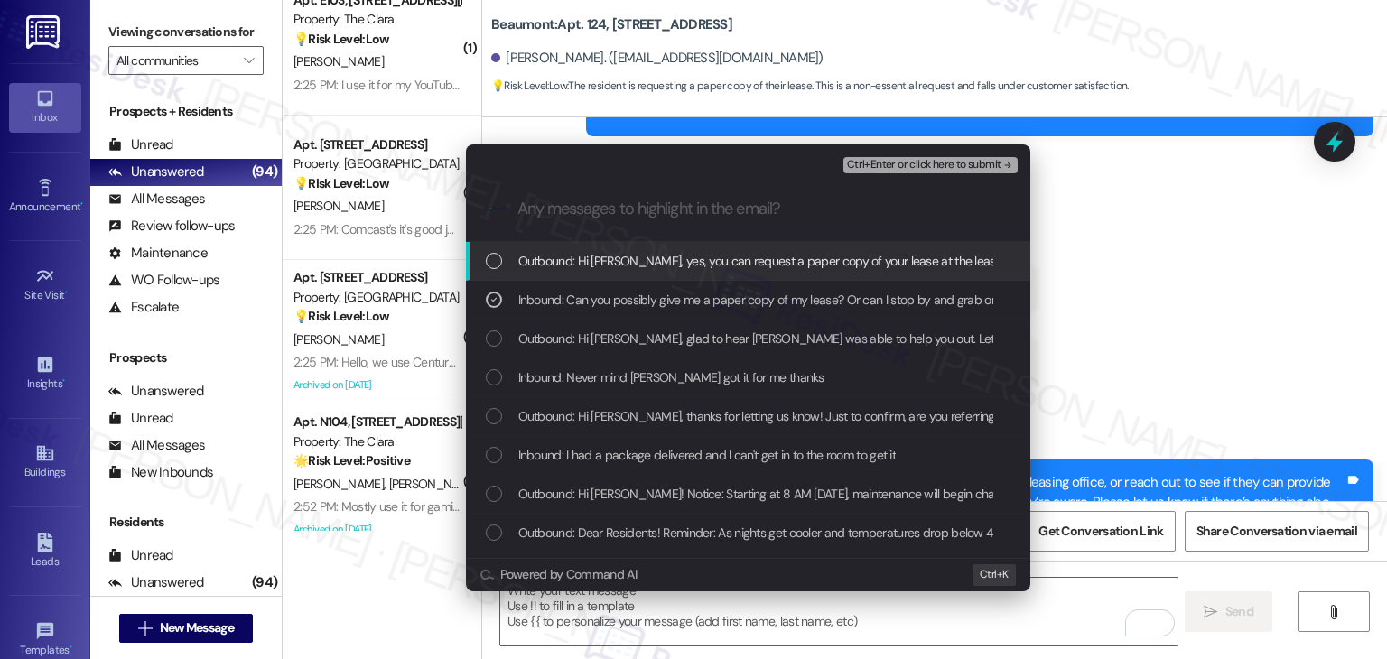
click at [947, 163] on span "Ctrl+Enter or click here to submit" at bounding box center [924, 165] width 154 height 13
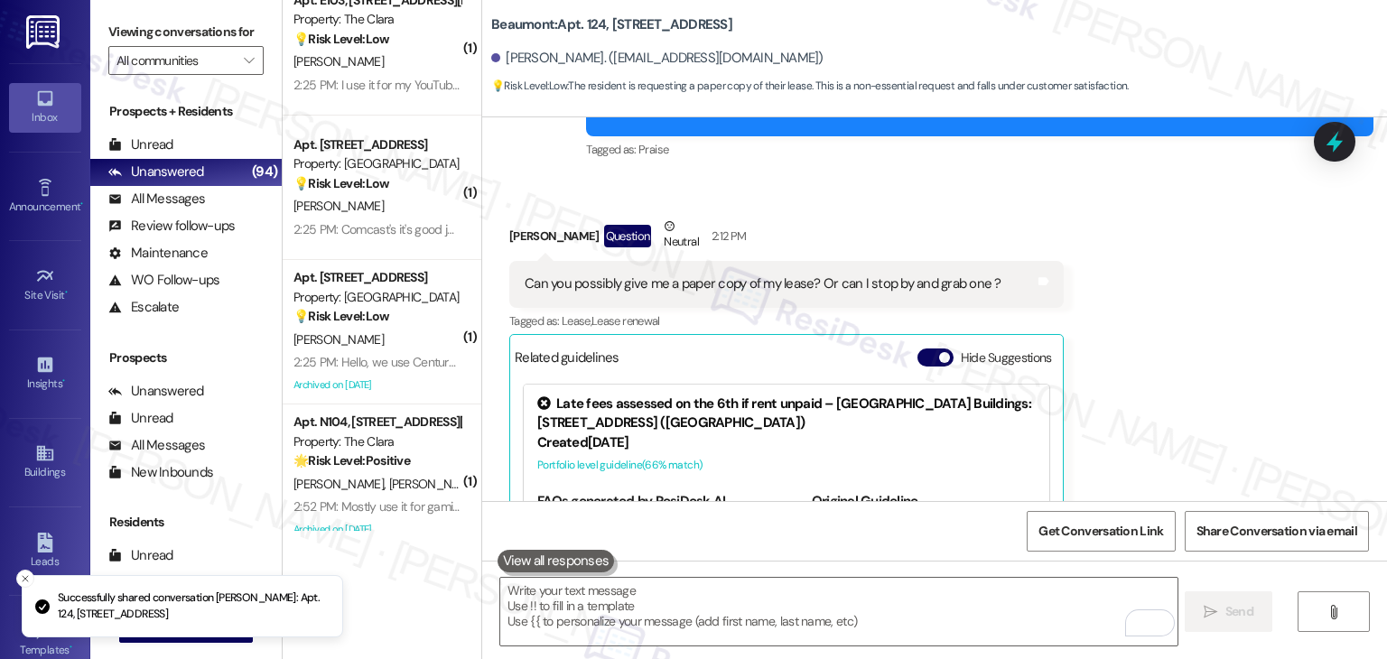
scroll to position [2472, 0]
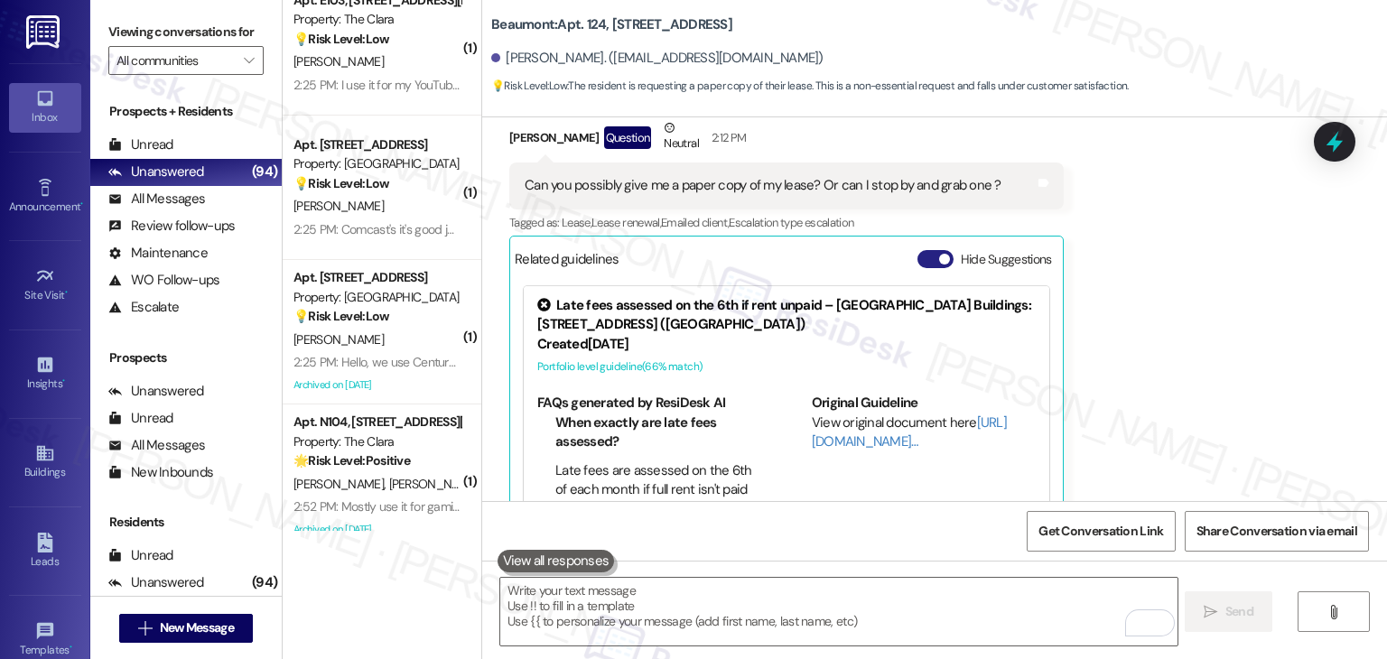
click at [924, 250] on button "Hide Suggestions" at bounding box center [936, 259] width 36 height 18
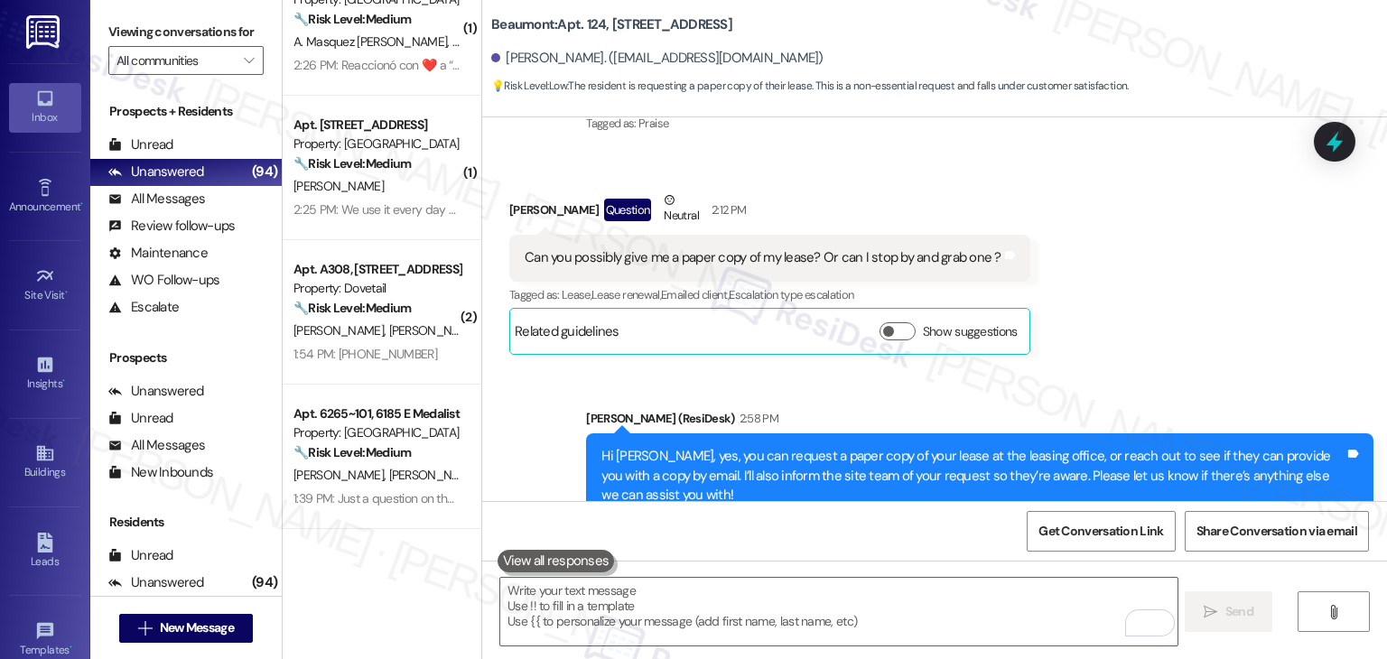
scroll to position [3082, 0]
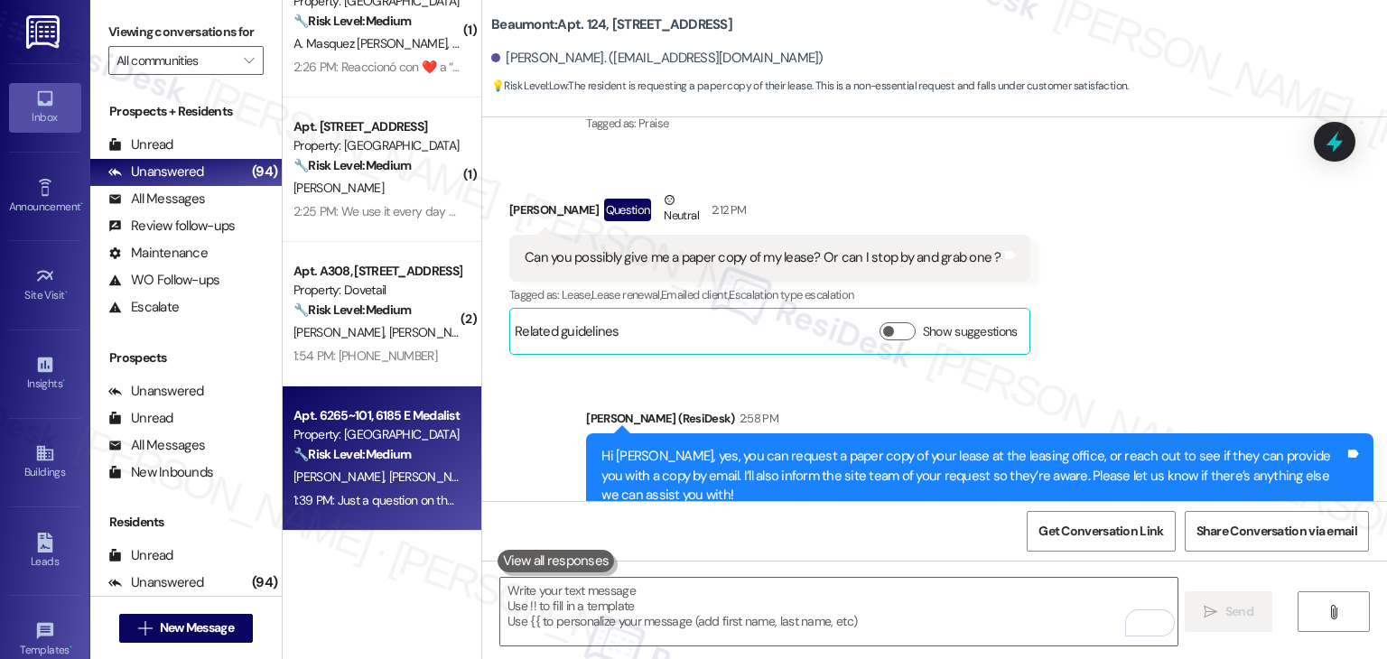
click at [396, 490] on div "1:39 PM: Just a question on the email.I received about some new way to pay [DOM…" at bounding box center [377, 501] width 171 height 23
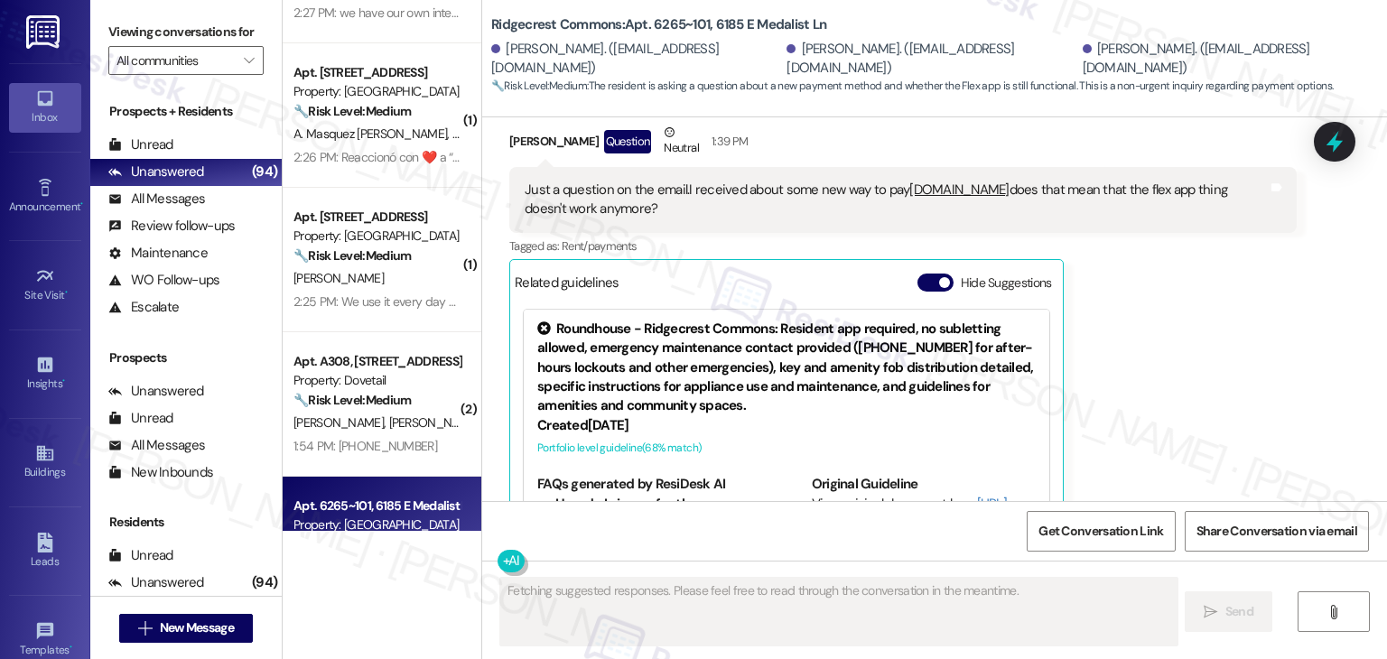
scroll to position [3359, 0]
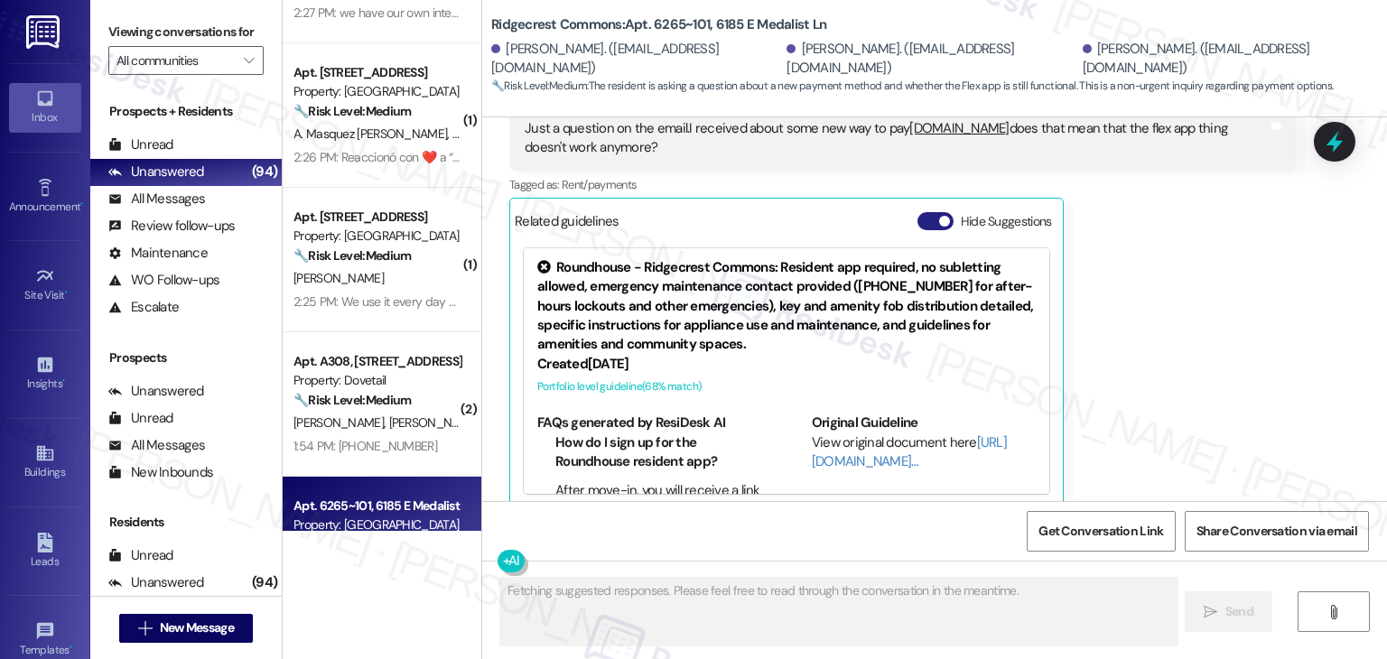
click at [921, 212] on button "Hide Suggestions" at bounding box center [936, 221] width 36 height 18
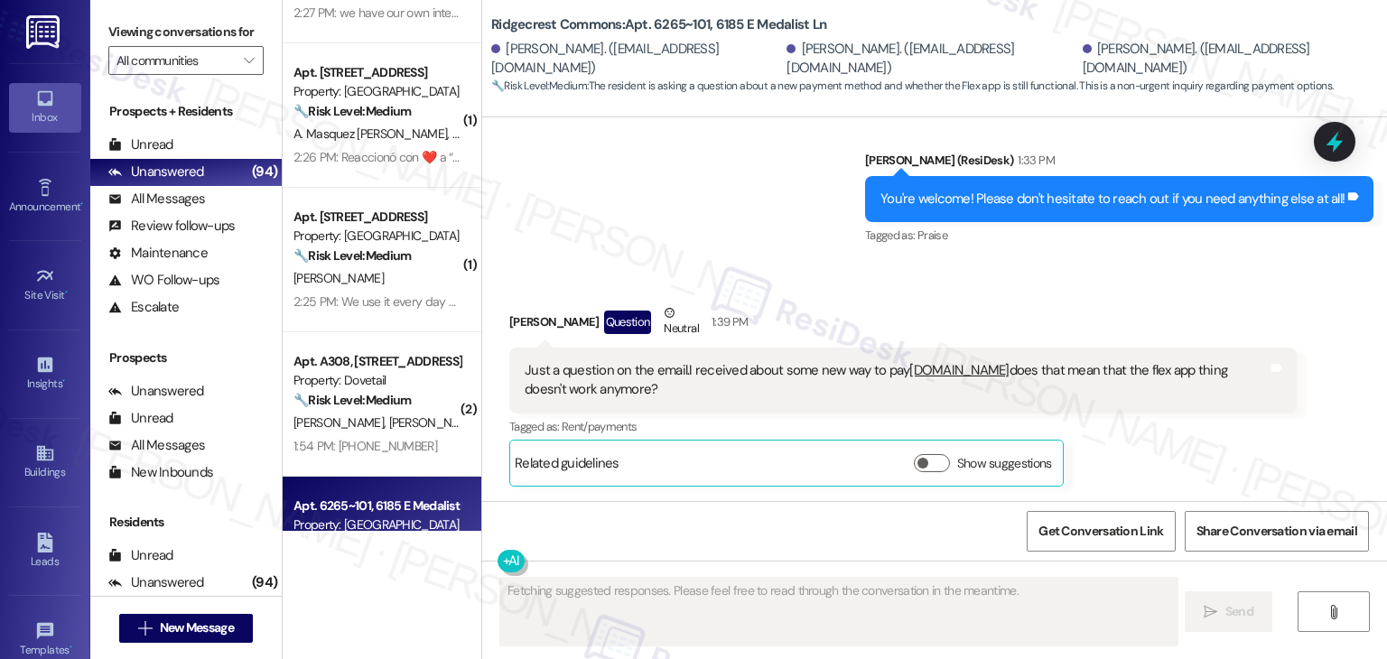
scroll to position [3096, 0]
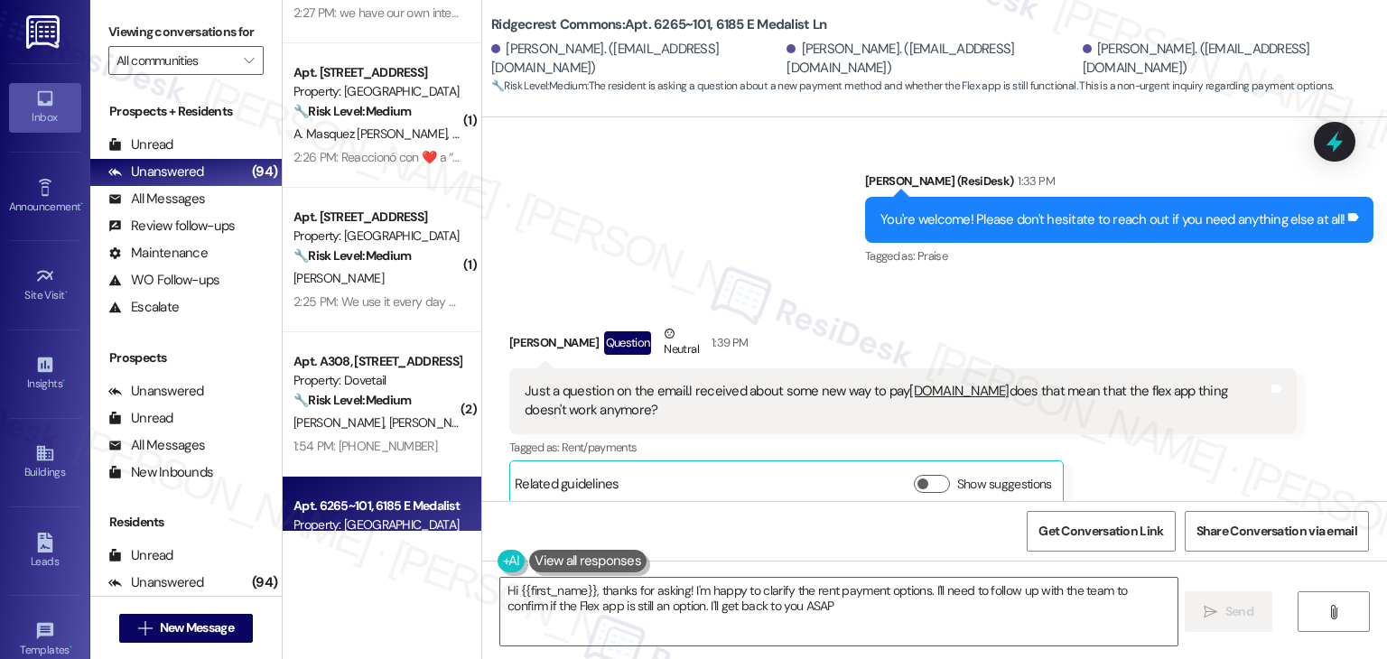
type textarea "Hi {{first_name}}, thanks for asking! I'm happy to clarify the rent payment opt…"
click at [1062, 311] on div "Received via SMS [PERSON_NAME] Question Neutral 1:39 PM Just a question on the …" at bounding box center [903, 416] width 815 height 210
click at [1058, 324] on div "[PERSON_NAME] Question Neutral 1:39 PM" at bounding box center [903, 346] width 788 height 44
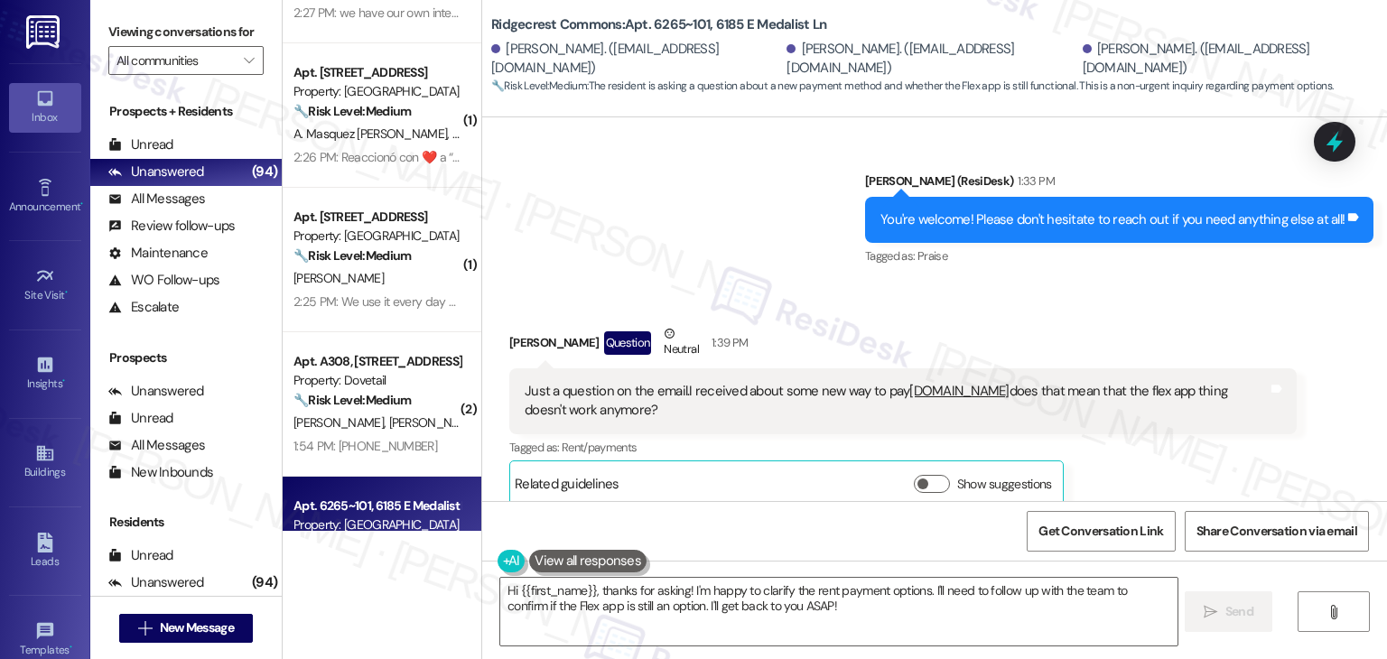
drag, startPoint x: 562, startPoint y: 397, endPoint x: 505, endPoint y: 369, distance: 63.8
click at [509, 369] on div "Just a question on the email.I received about some new way to pay [DOMAIN_NAME]…" at bounding box center [903, 402] width 788 height 66
copy div "Just a question on the email.I received about some new way to pay [DOMAIN_NAME]…"
click at [748, 218] on div "Sent via SMS [PERSON_NAME] (ResiDesk) 1:33 PM You're welcome! Please don't hesi…" at bounding box center [934, 207] width 905 height 153
click at [688, 601] on textarea "Hi {{first_name}}, thanks for asking! I'm happy to clarify the rent payment opt…" at bounding box center [838, 612] width 677 height 68
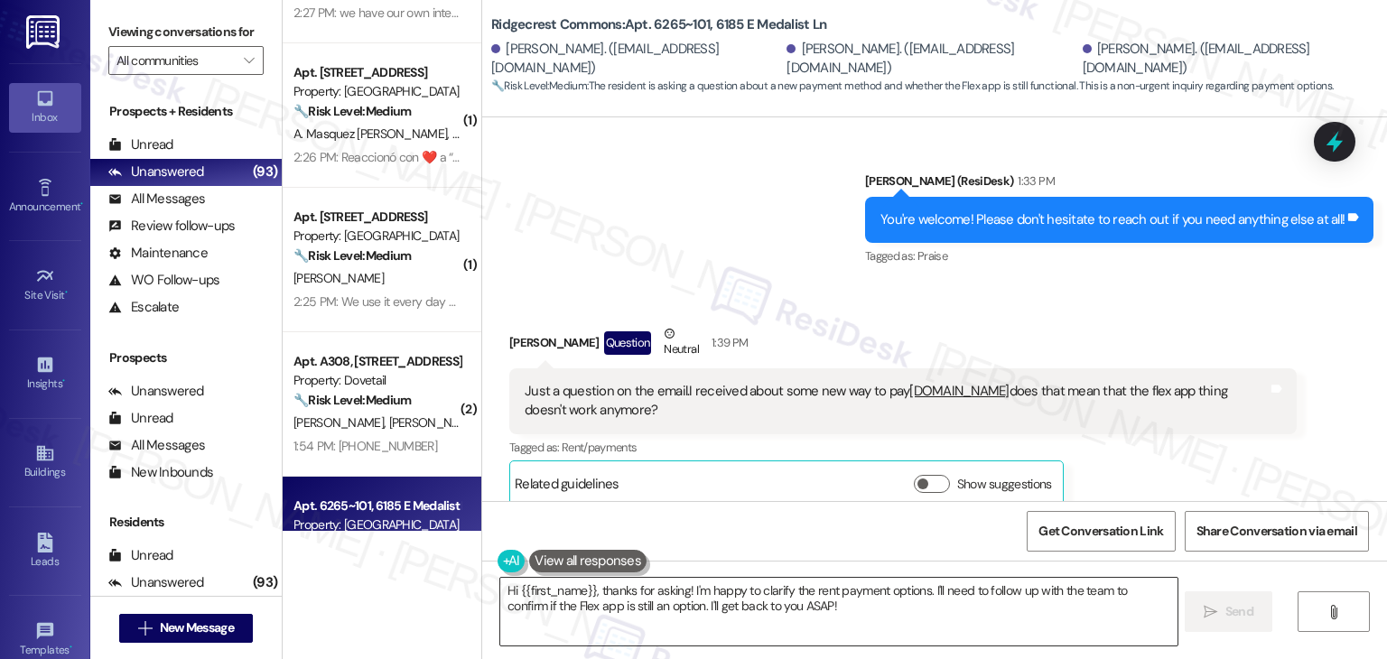
click at [688, 601] on textarea "Hi {{first_name}}, thanks for asking! I'm happy to clarify the rent payment opt…" at bounding box center [838, 612] width 677 height 68
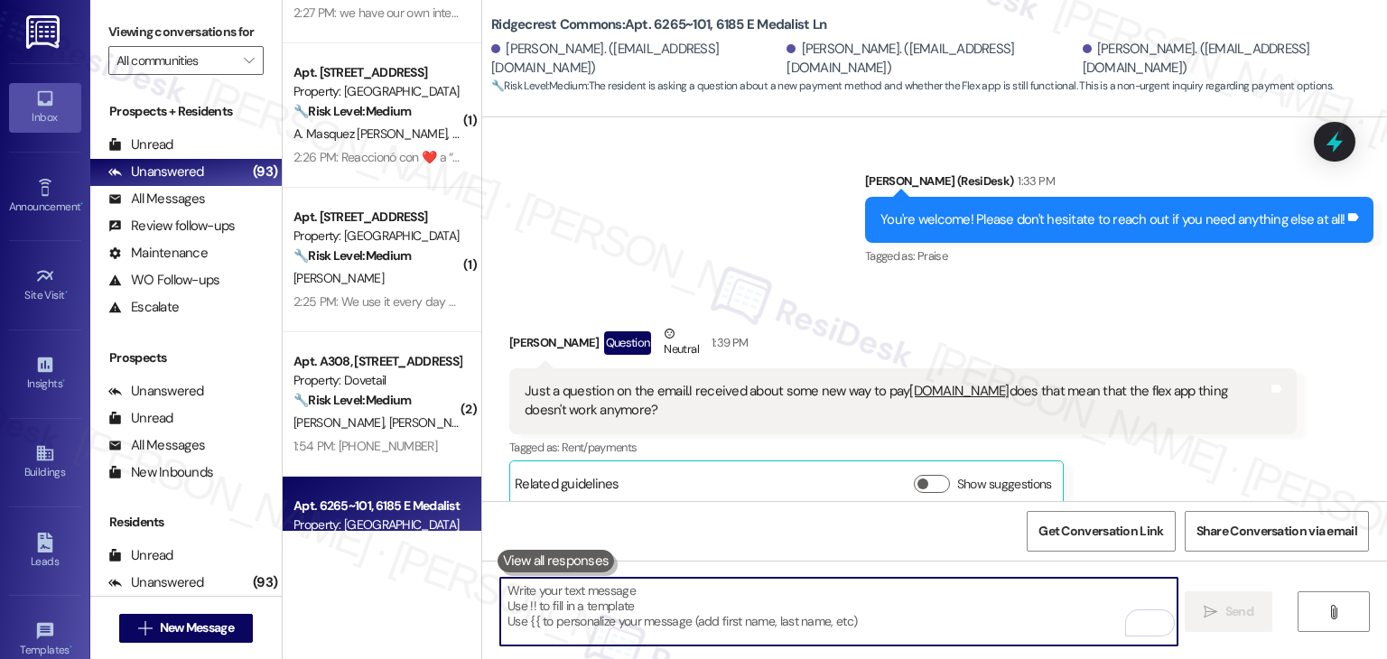
paste textarea "Hi [PERSON_NAME], thank you for reaching out with your question. I’m not certai…"
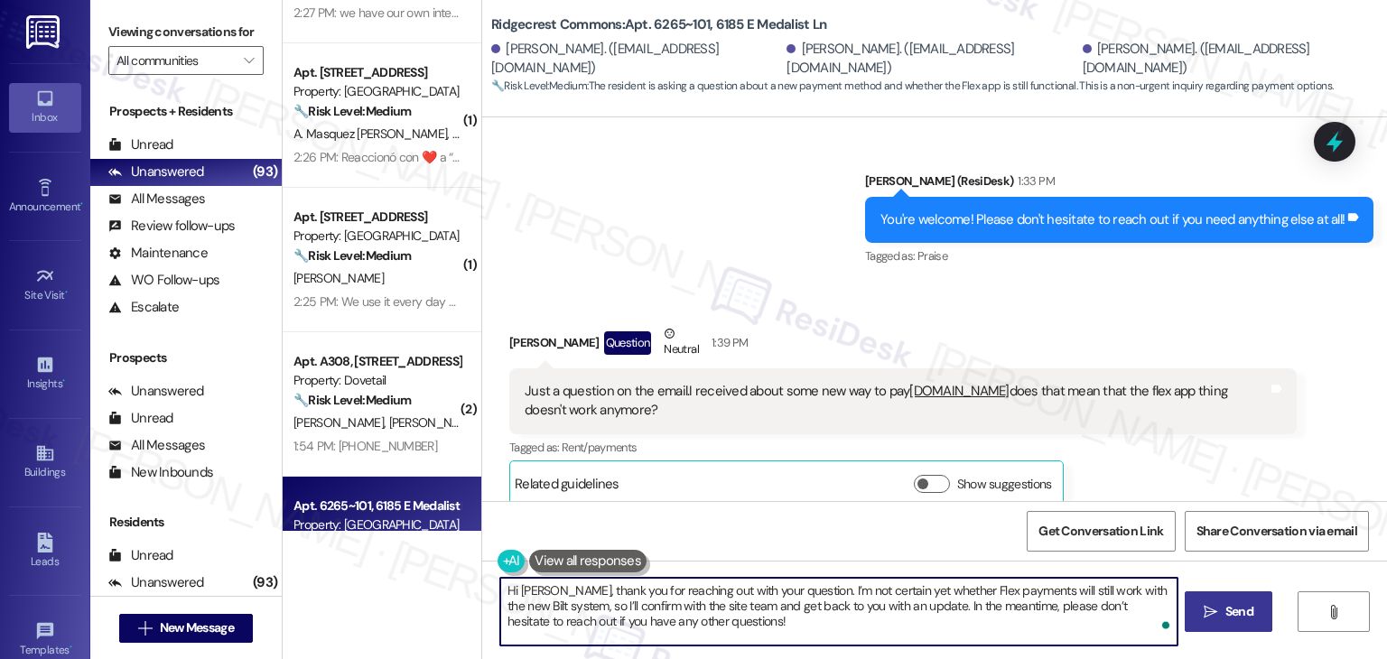
type textarea "Hi [PERSON_NAME], thank you for reaching out with your question. I’m not certai…"
click at [1210, 606] on icon "" at bounding box center [1211, 612] width 14 height 14
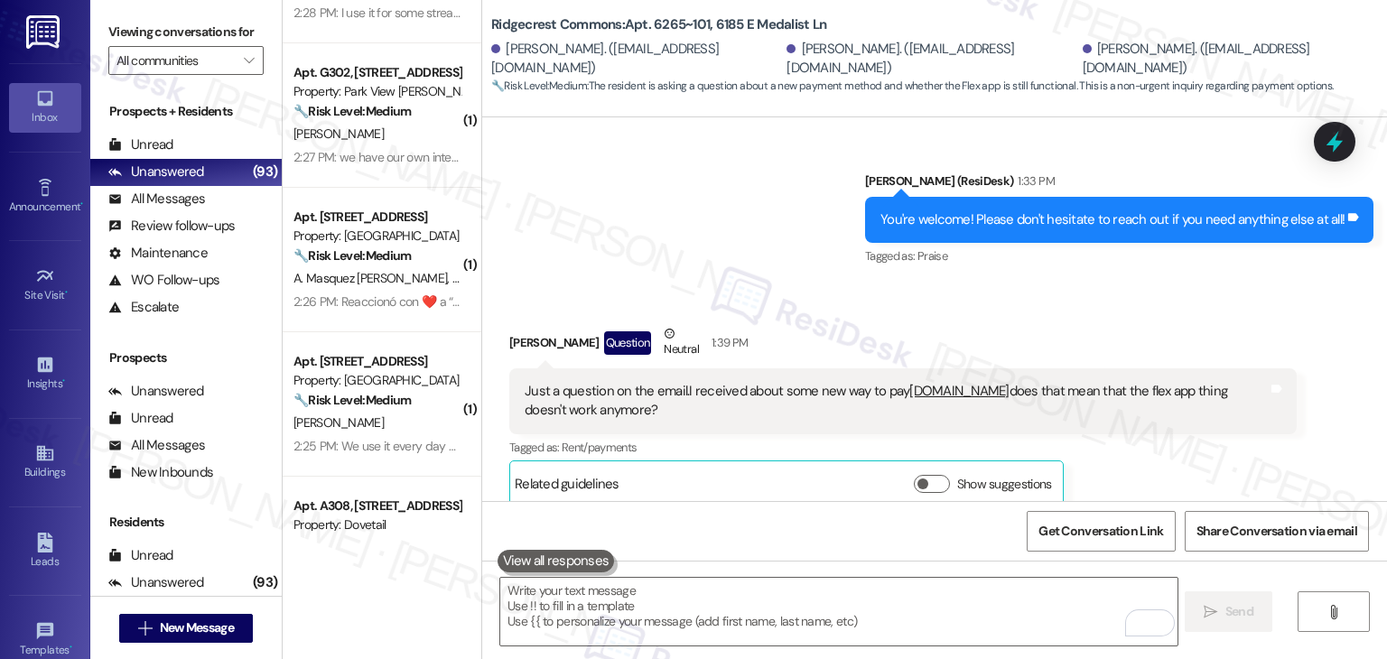
scroll to position [3095, 0]
click at [816, 285] on div "Received via SMS [PERSON_NAME] Question Neutral 1:39 PM Just a question on the …" at bounding box center [934, 404] width 905 height 238
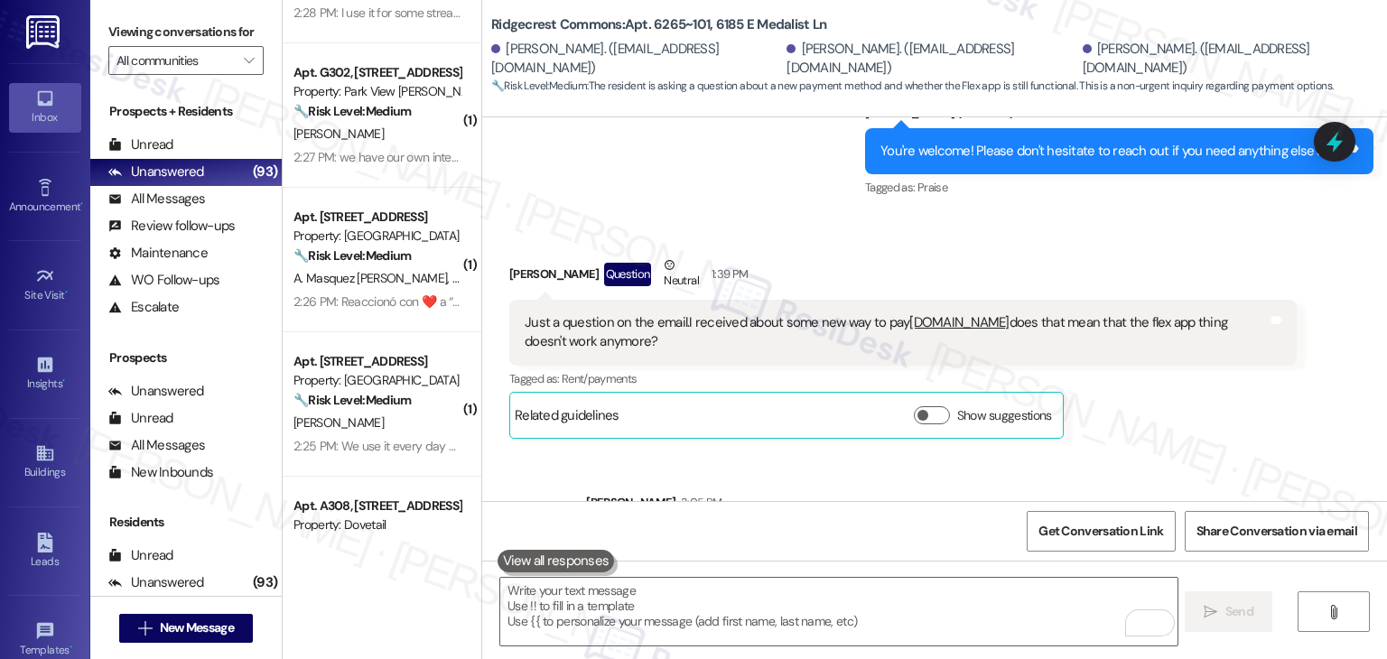
scroll to position [3261, 0]
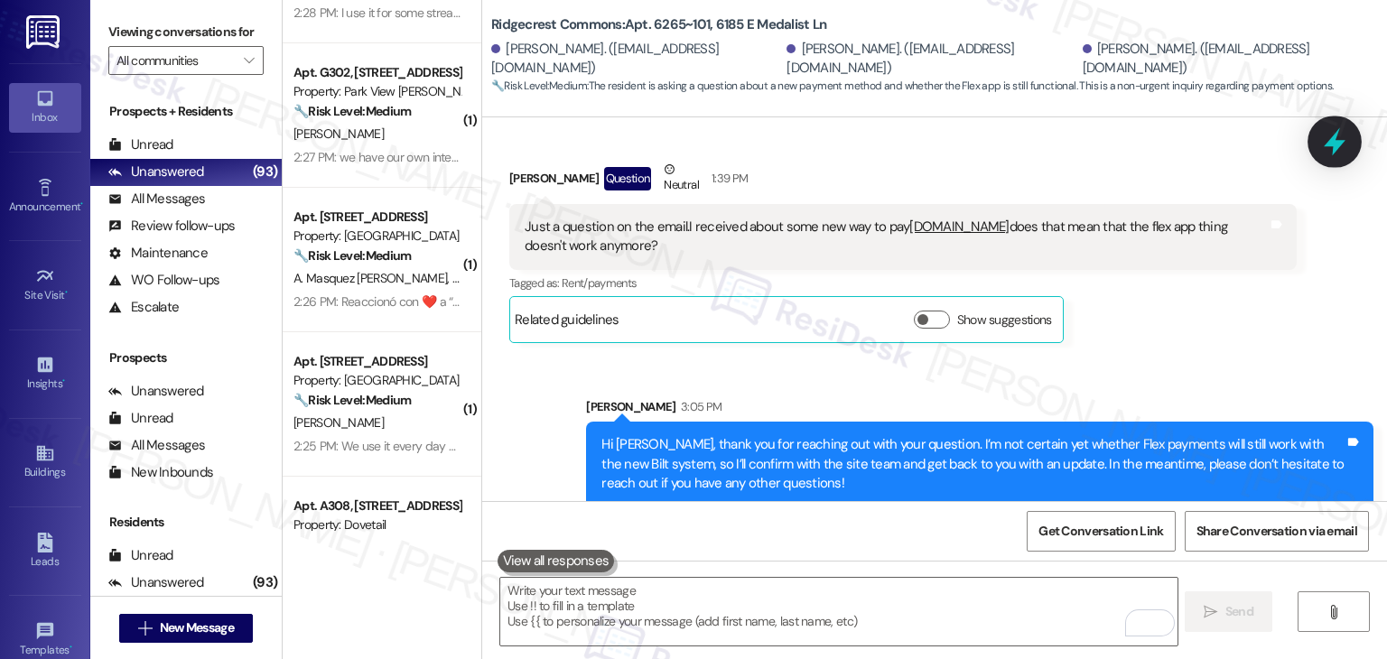
click at [1330, 140] on icon at bounding box center [1335, 142] width 22 height 28
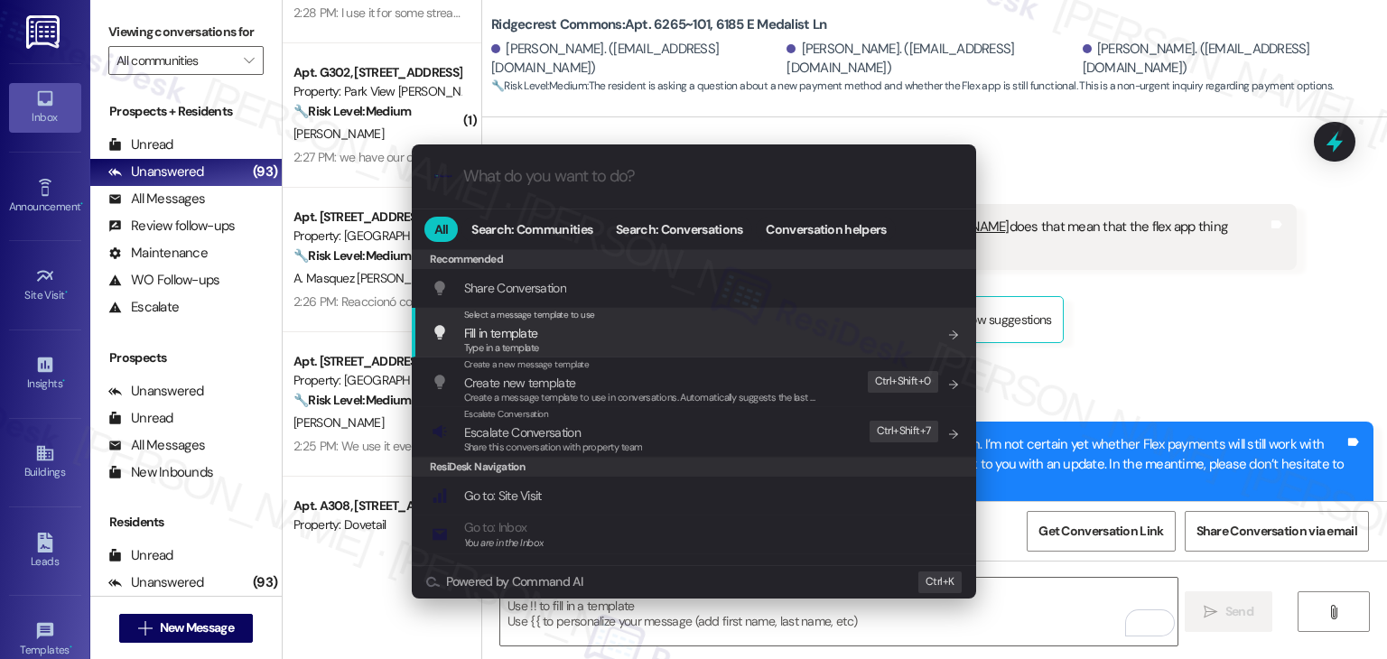
click at [577, 440] on div "Share this conversation with property team" at bounding box center [553, 448] width 179 height 16
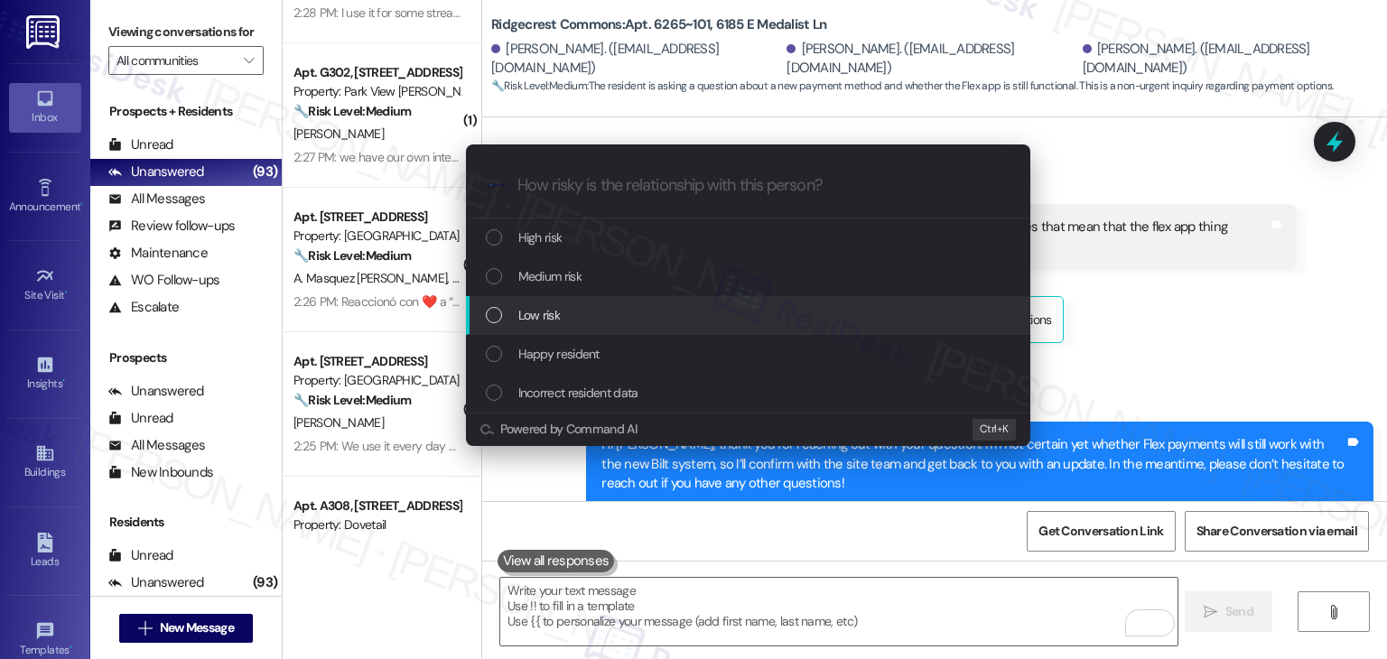
click at [499, 312] on div "List of options" at bounding box center [494, 315] width 16 height 16
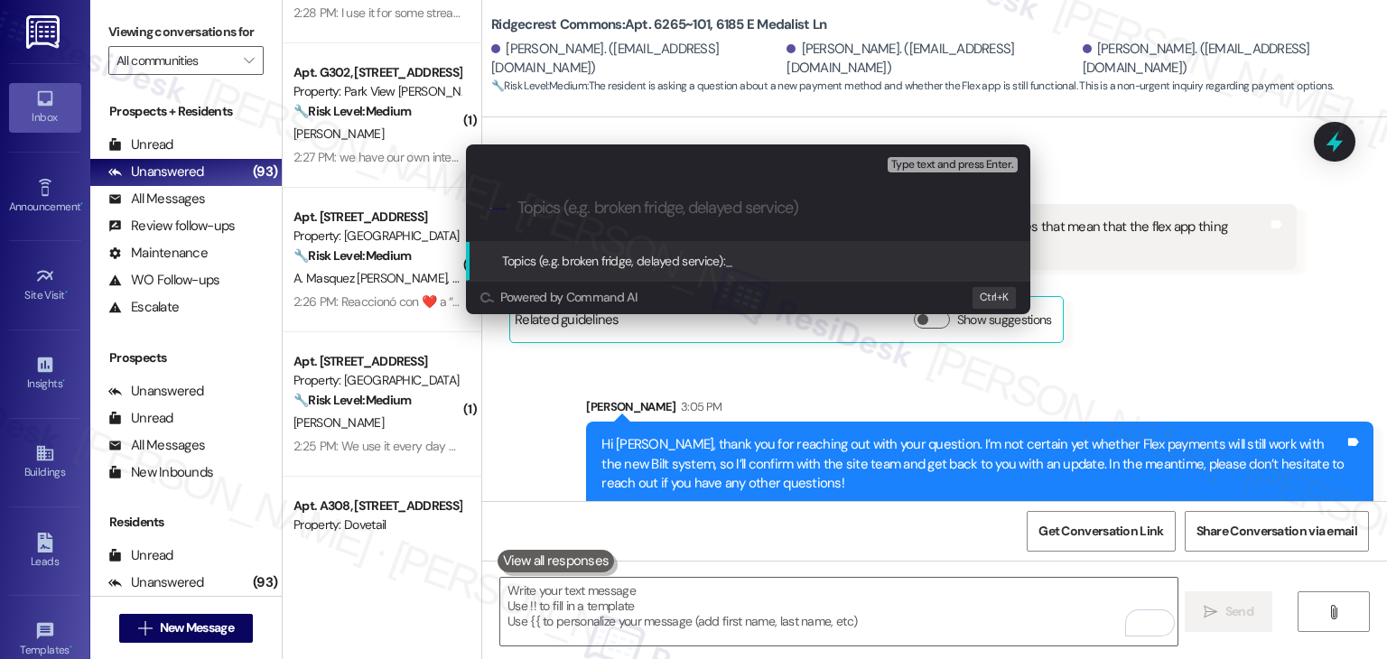
paste input "Resident Inquiry: Will Flex Still Work After Transition to Bilt?"
type input "Resident Inquiry: Will Flex Still Work After Transition to Bilt?"
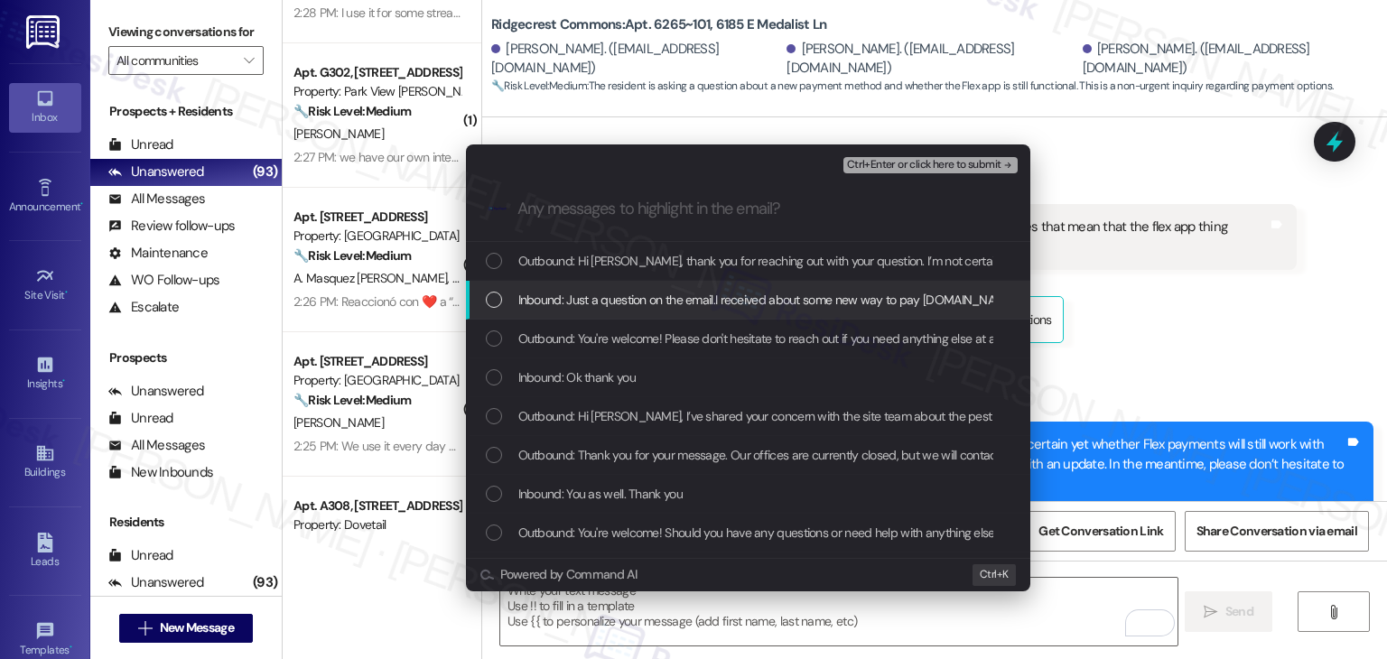
click at [495, 294] on div "List of options" at bounding box center [494, 300] width 16 height 16
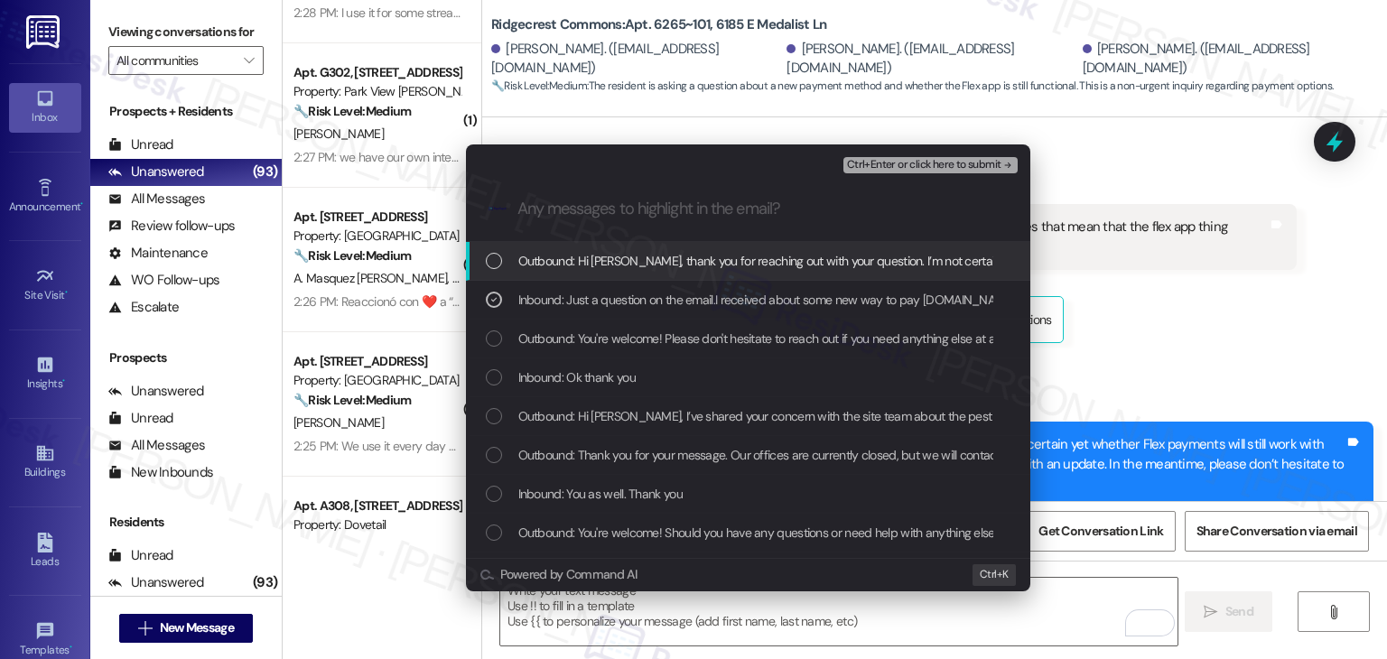
click at [941, 167] on span "Ctrl+Enter or click here to submit" at bounding box center [924, 165] width 154 height 13
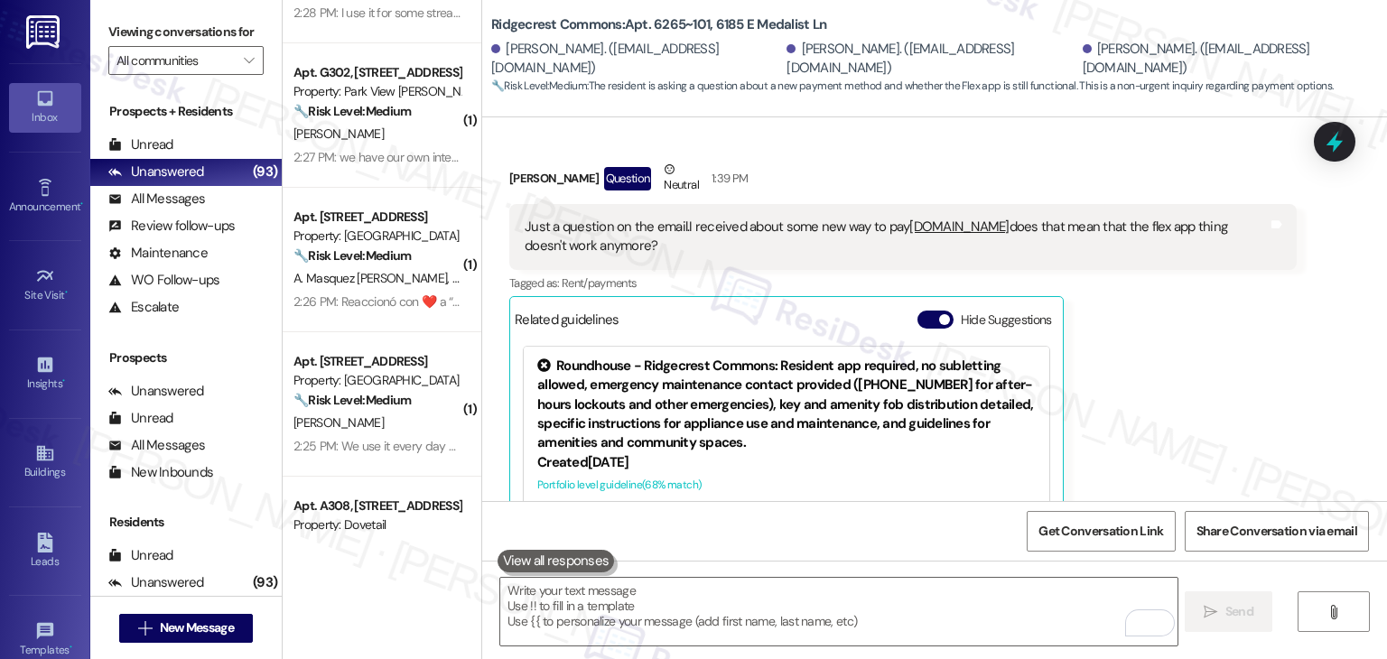
scroll to position [3359, 0]
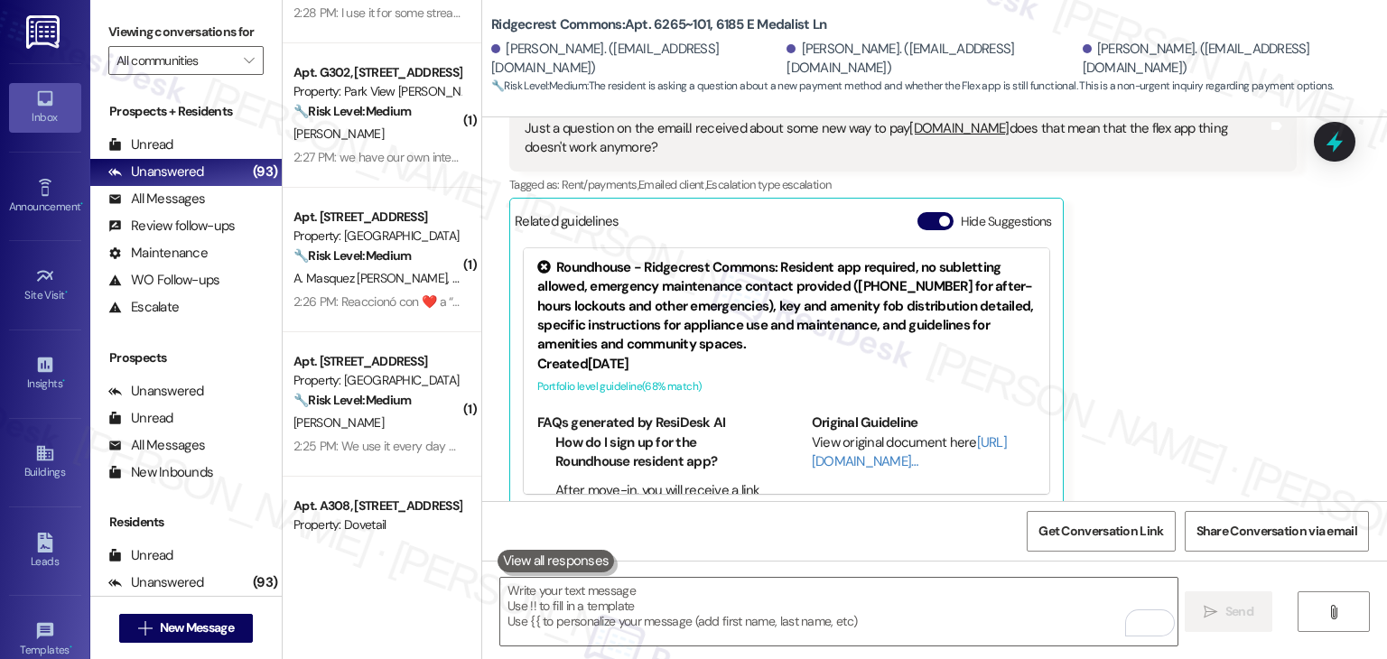
click at [1143, 401] on div "[PERSON_NAME] Question Neutral 1:39 PM Just a question on the email.I received …" at bounding box center [903, 284] width 788 height 447
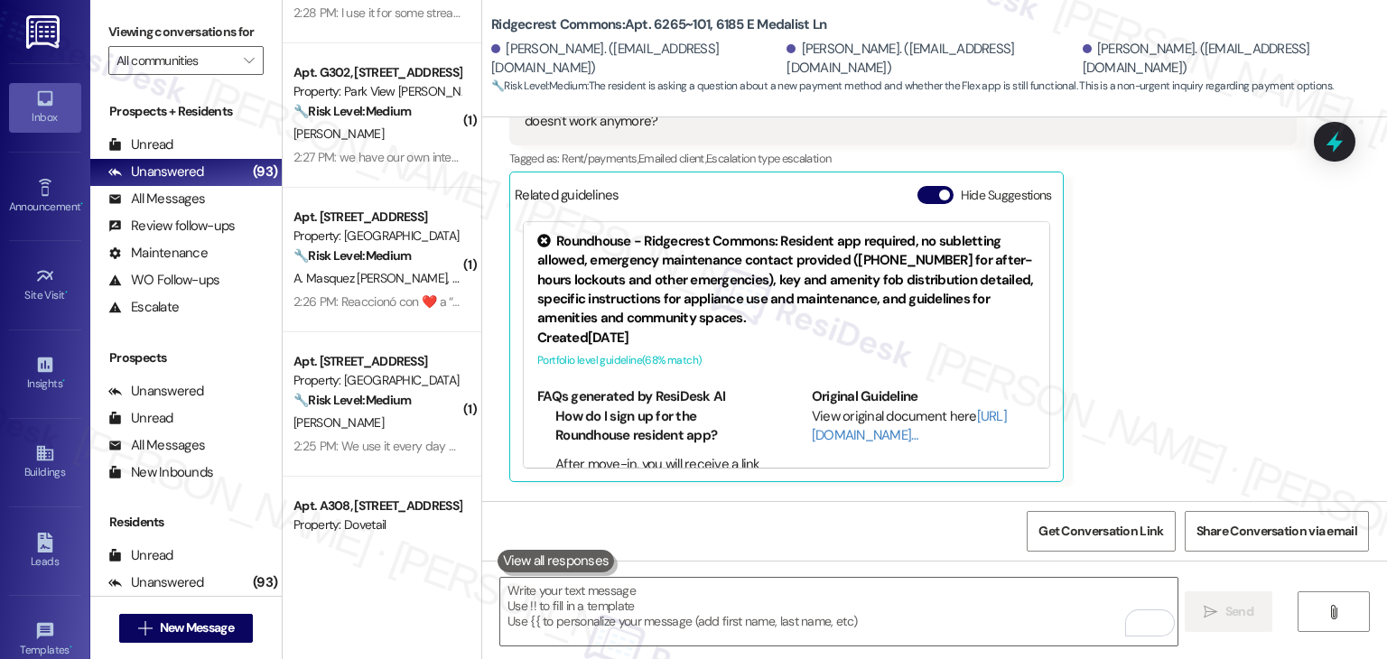
scroll to position [3190, 0]
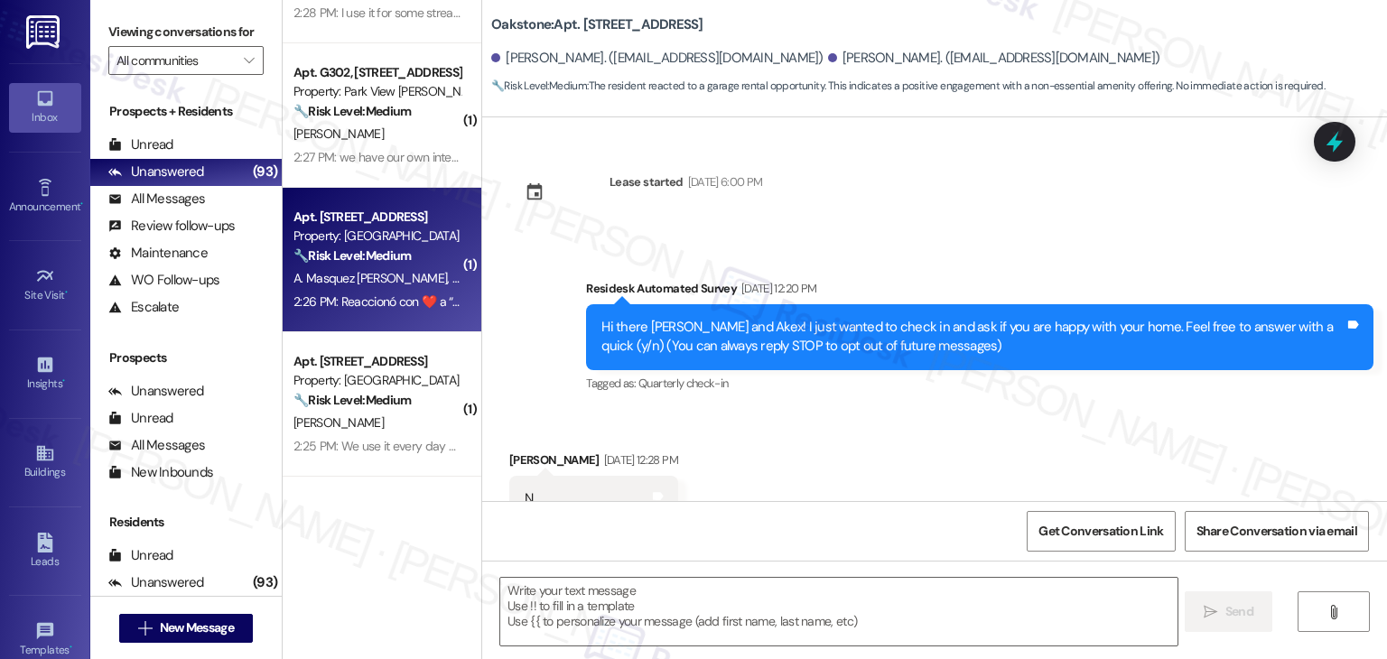
type textarea "Fetching suggested responses. Please feel free to read through the conversation…"
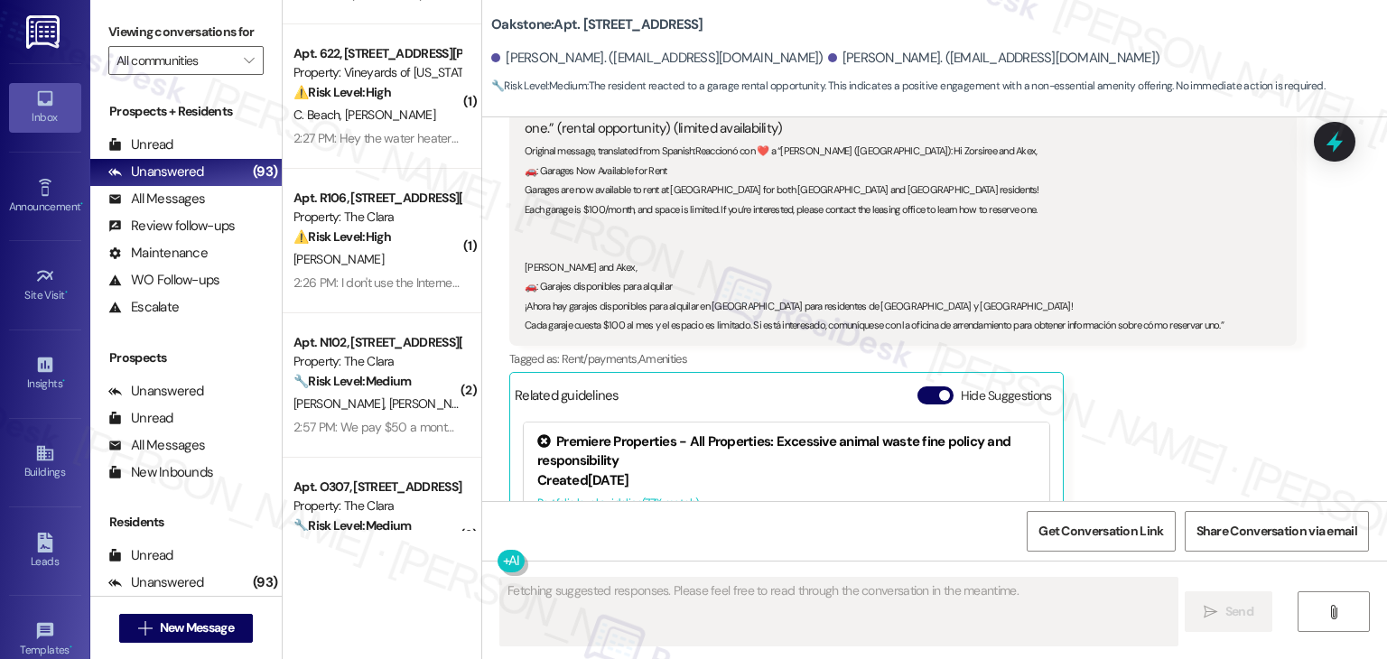
scroll to position [1095, 0]
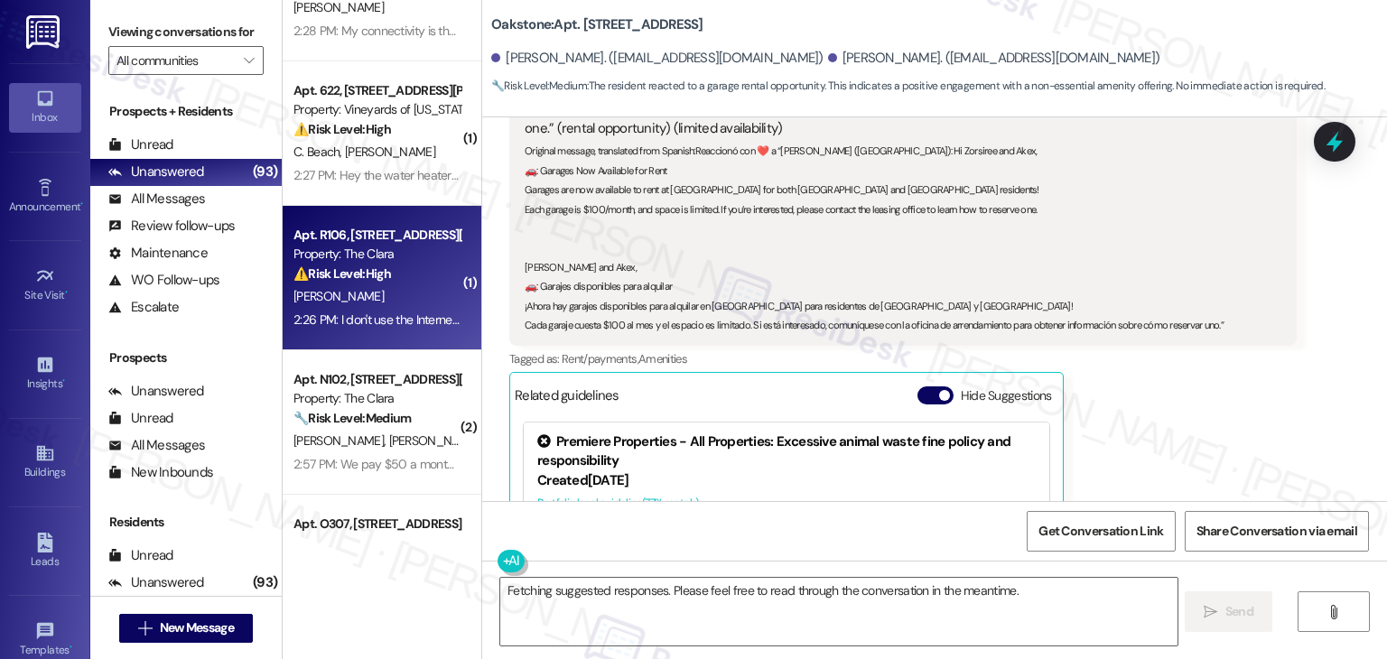
click at [373, 315] on div "2:26 PM: I don't use the Internet because it doesn't work good 2:26 PM: I don't…" at bounding box center [454, 320] width 320 height 16
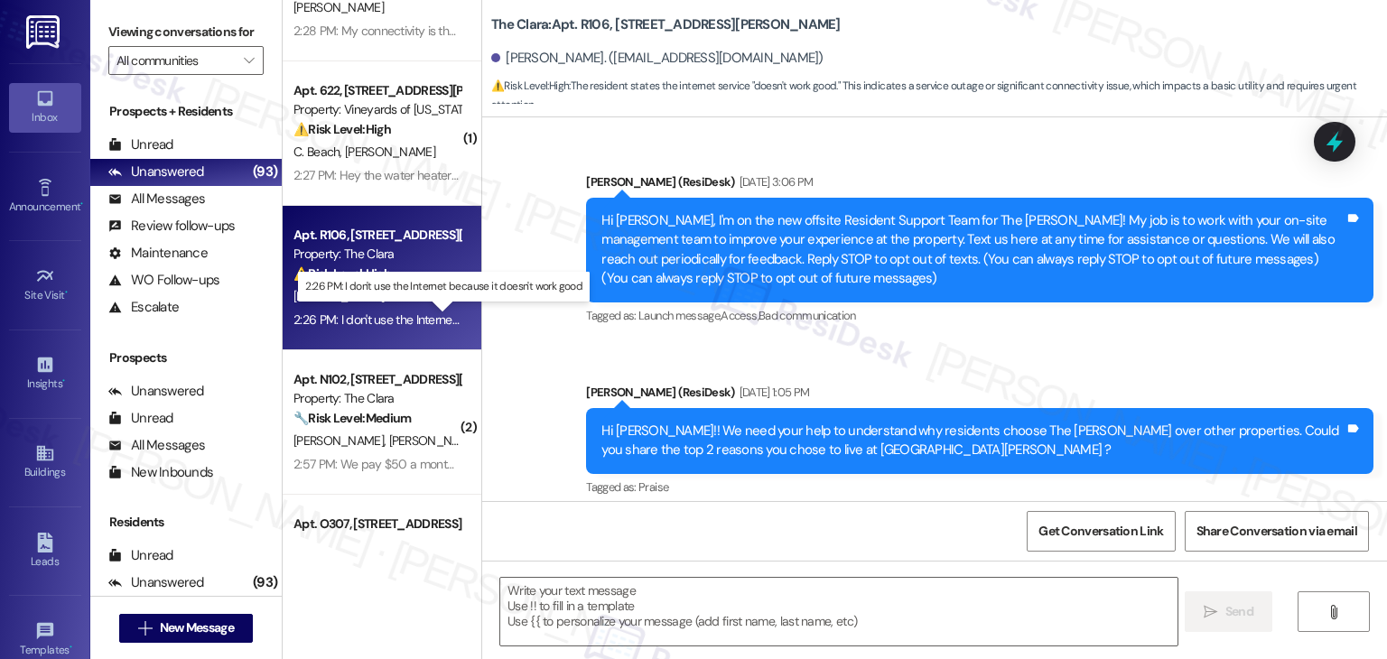
type textarea "Fetching suggested responses. Please feel free to read through the conversation…"
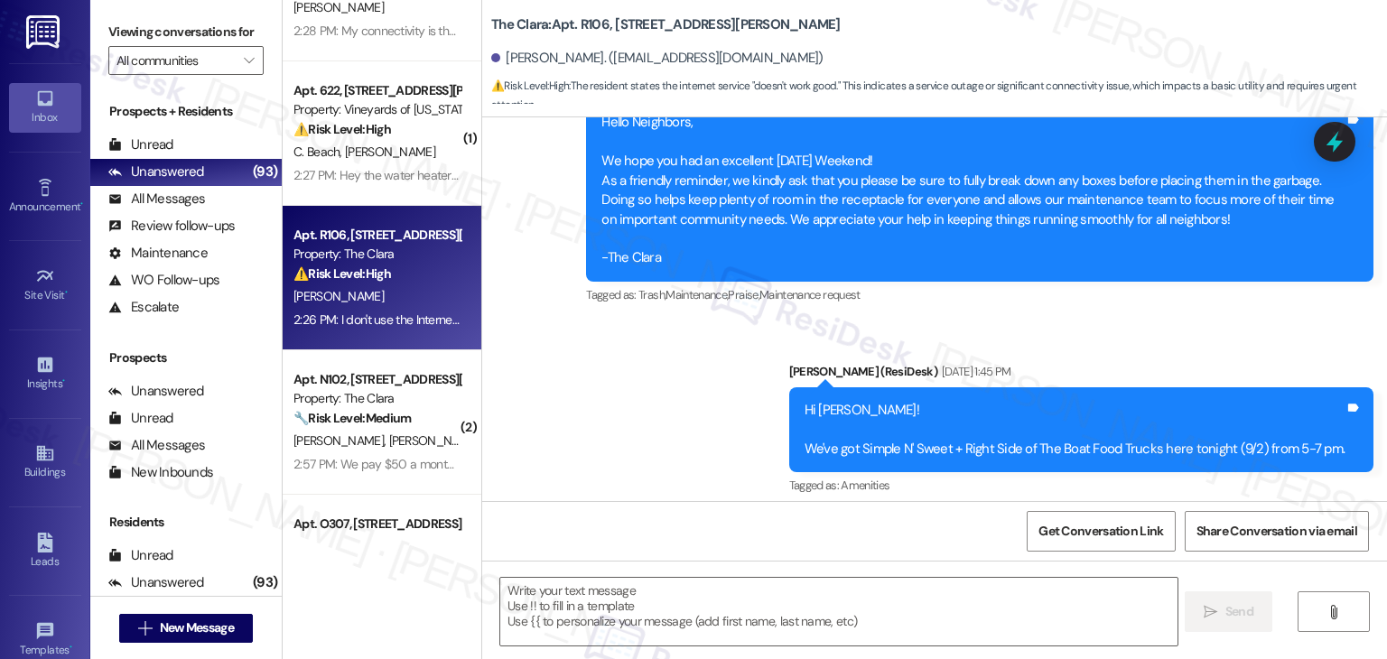
scroll to position [40266, 0]
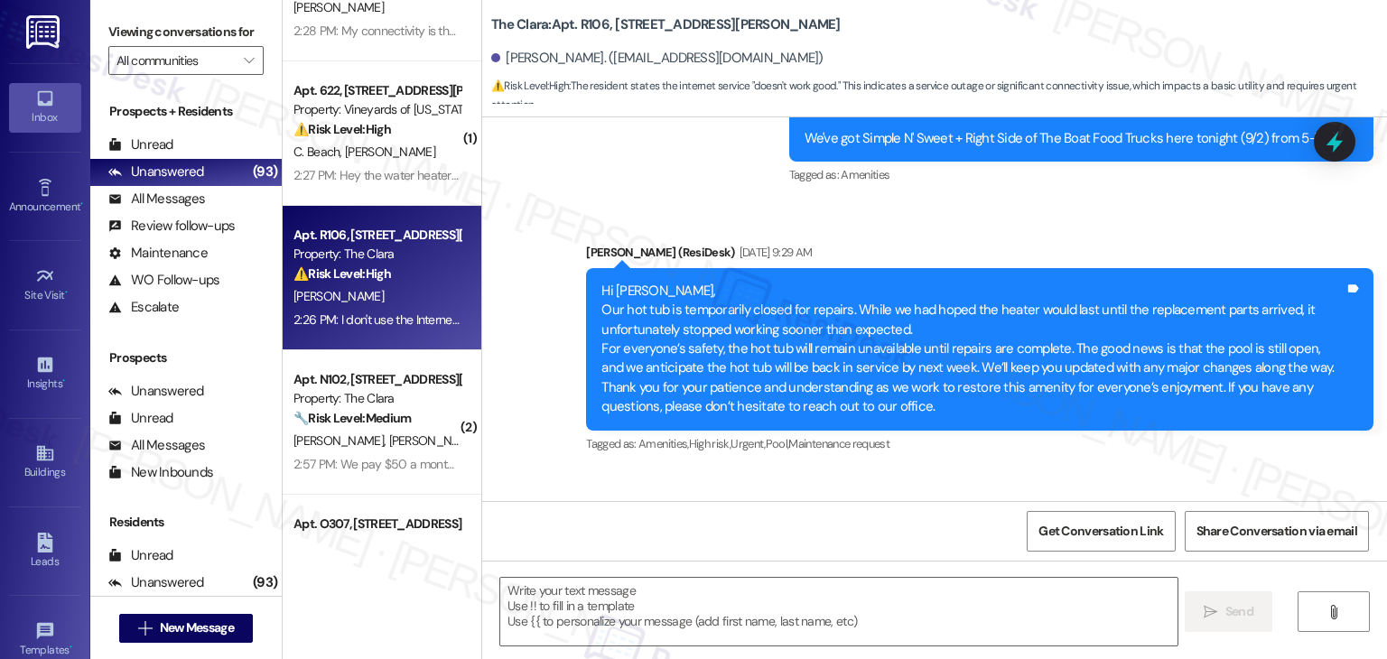
click at [892, 550] on div "Hi [PERSON_NAME], I'm working with The [PERSON_NAME] on a survey to understand …" at bounding box center [973, 569] width 743 height 39
copy div "Hi [PERSON_NAME], I'm working with The [PERSON_NAME] on a survey to understand …"
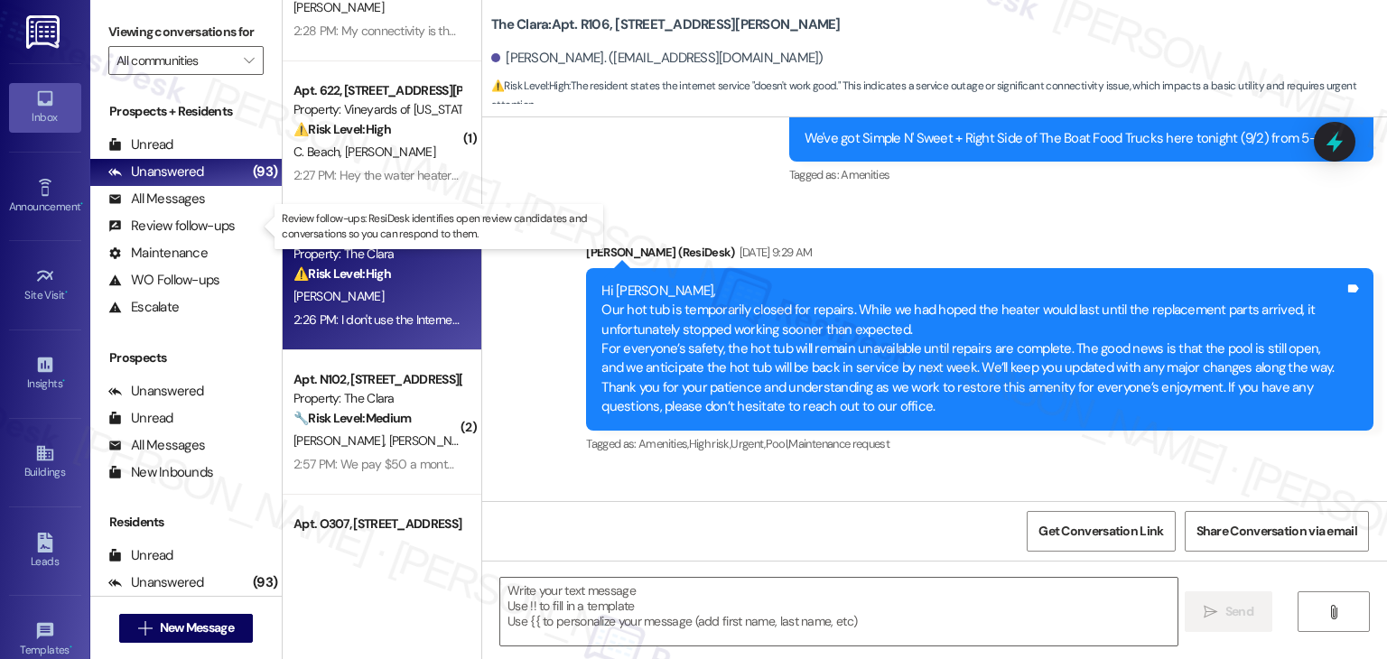
click at [375, 211] on p "Review follow-ups: ResiDesk identifies open review candidates and conversations…" at bounding box center [439, 226] width 314 height 31
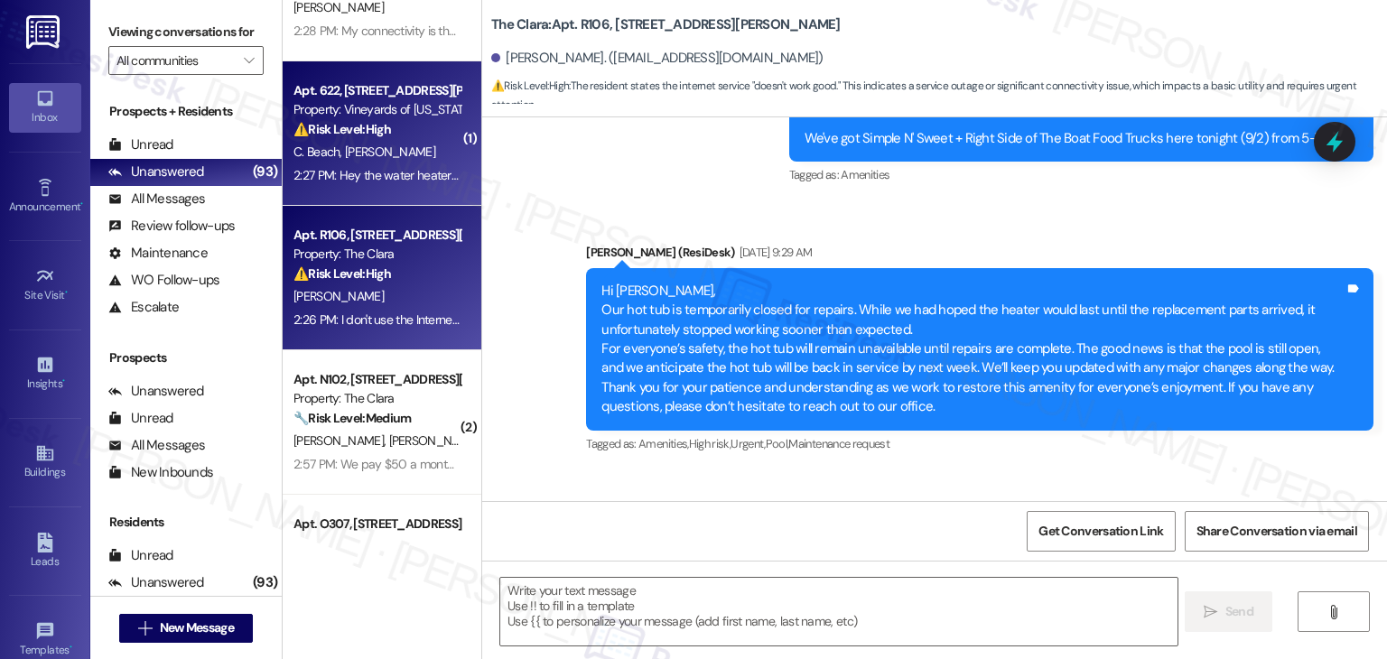
click at [385, 189] on div "Apt. 622, [GEOGRAPHIC_DATA][PERSON_NAME] Property: Vineyards of [US_STATE][GEOG…" at bounding box center [382, 133] width 199 height 145
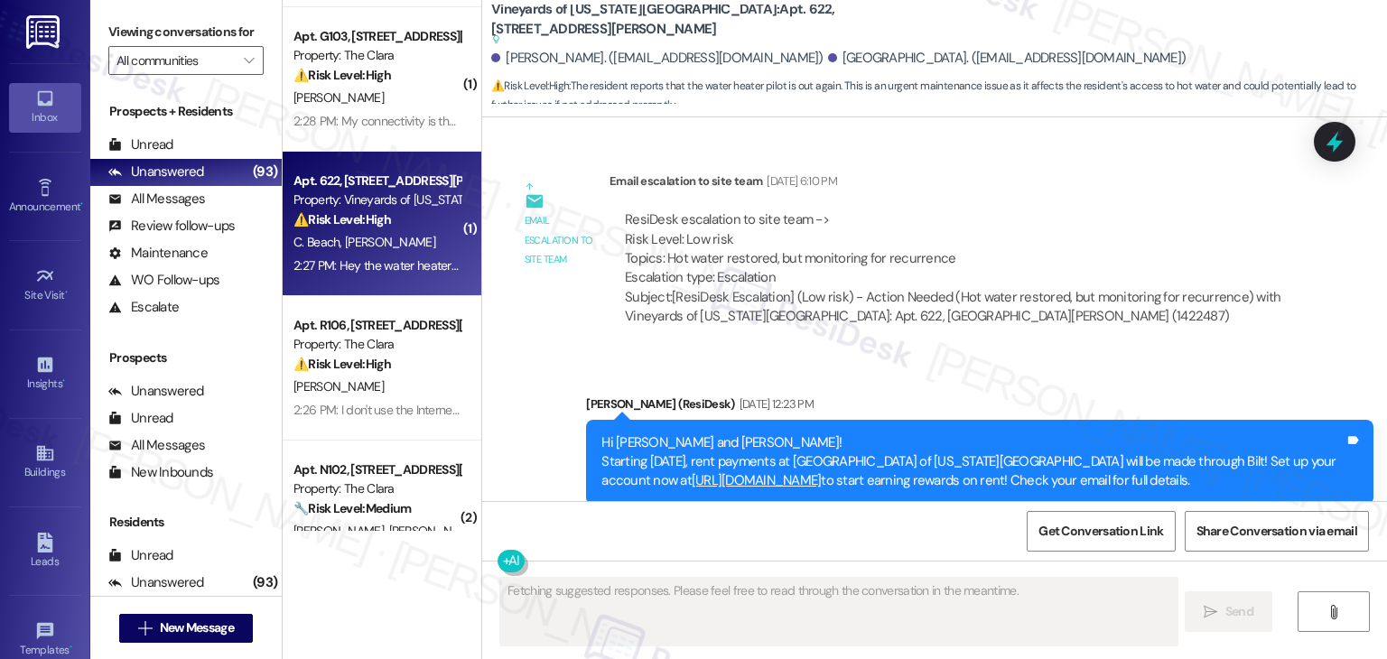
scroll to position [3131, 0]
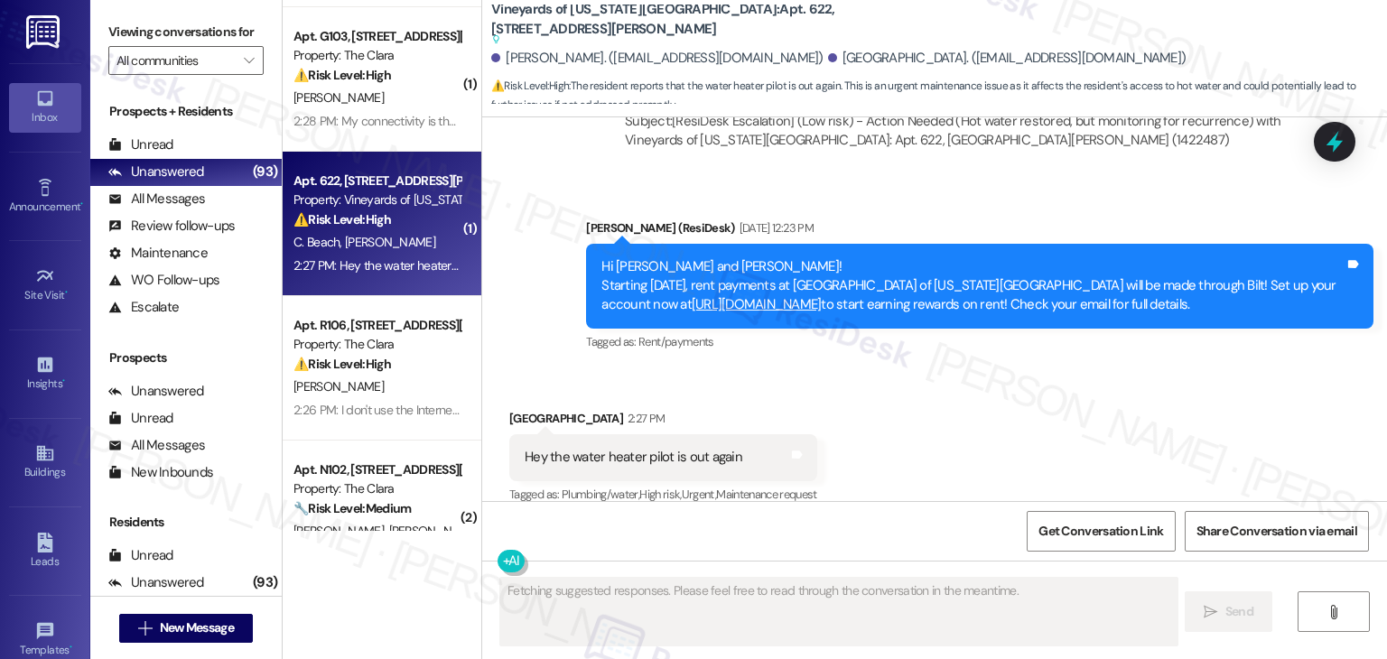
click at [1019, 369] on div "Received via SMS Collin Beach 2:27 PM Hey the water heater pilot is out again T…" at bounding box center [934, 445] width 905 height 153
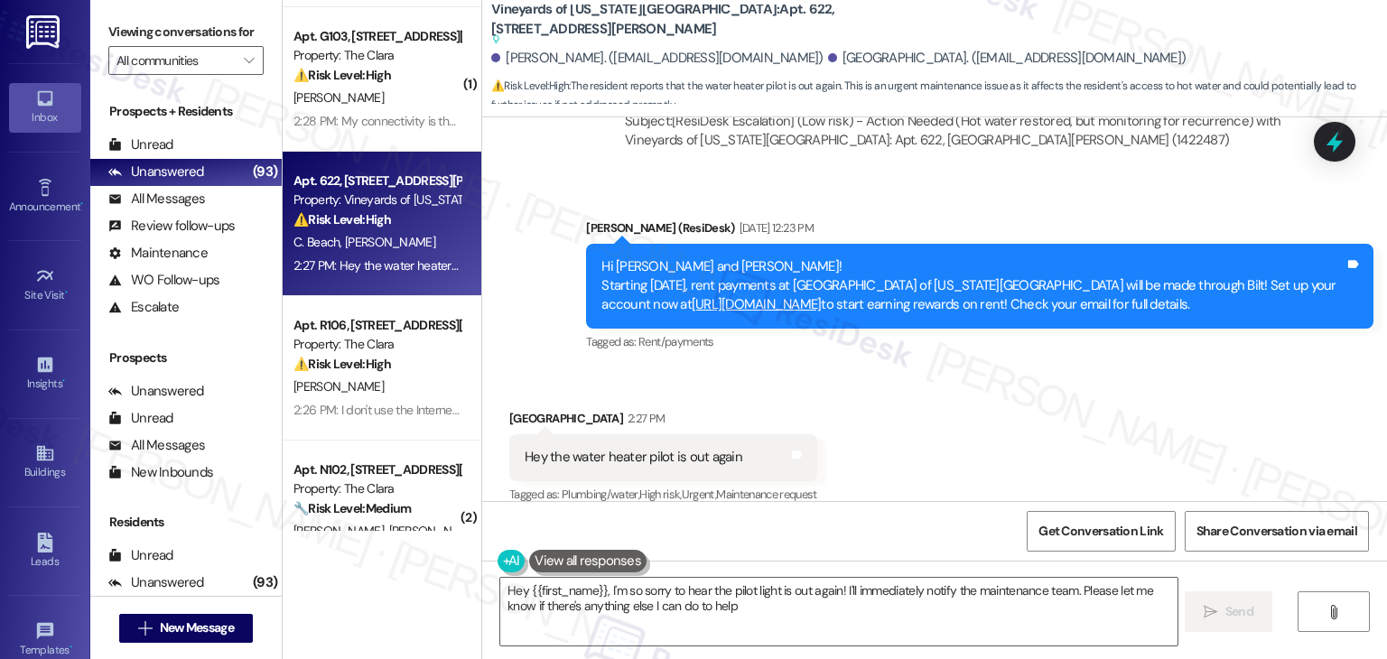
type textarea "Hey {{first_name}}, I'm so sorry to hear the pilot light is out again! I'll imm…"
click at [1011, 376] on div "Received via SMS Collin Beach 2:27 PM Hey the water heater pilot is out again T…" at bounding box center [934, 444] width 905 height 153
click at [635, 447] on div "Hey the water heater pilot is out again" at bounding box center [634, 456] width 218 height 19
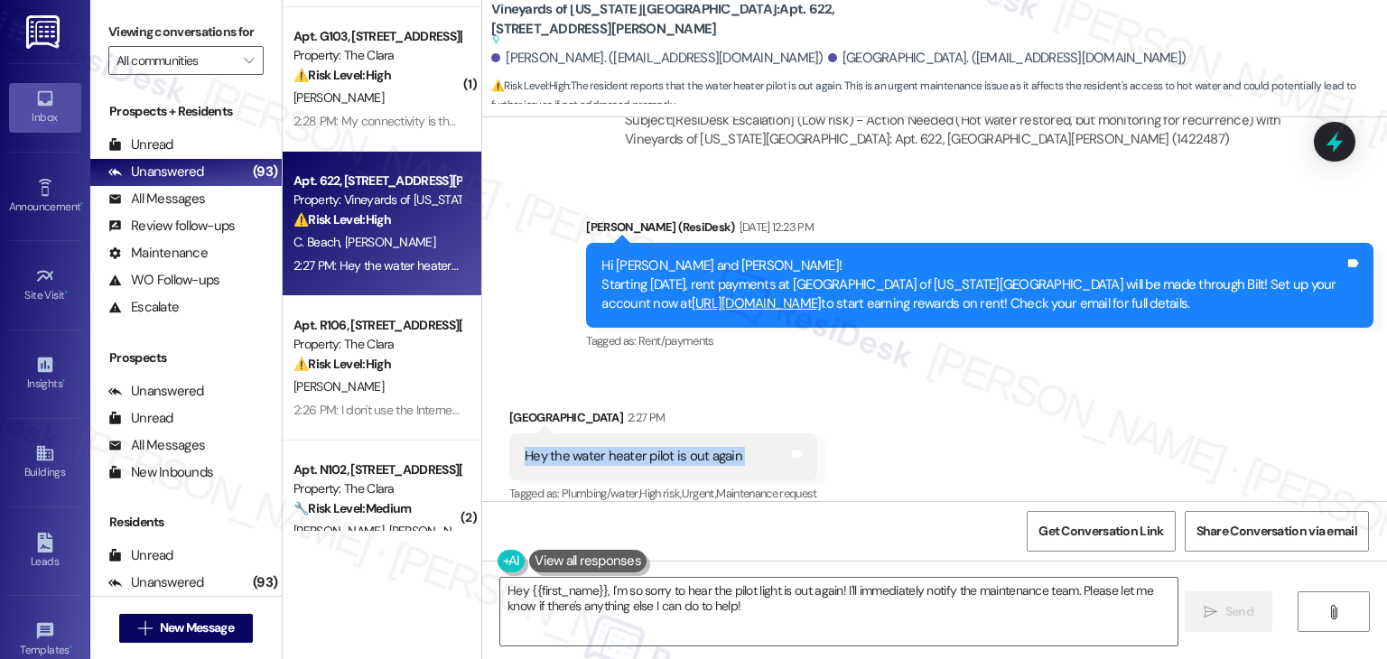
click at [635, 447] on div "Hey the water heater pilot is out again" at bounding box center [634, 456] width 218 height 19
copy div "Hey the water heater pilot is out again Tags and notes"
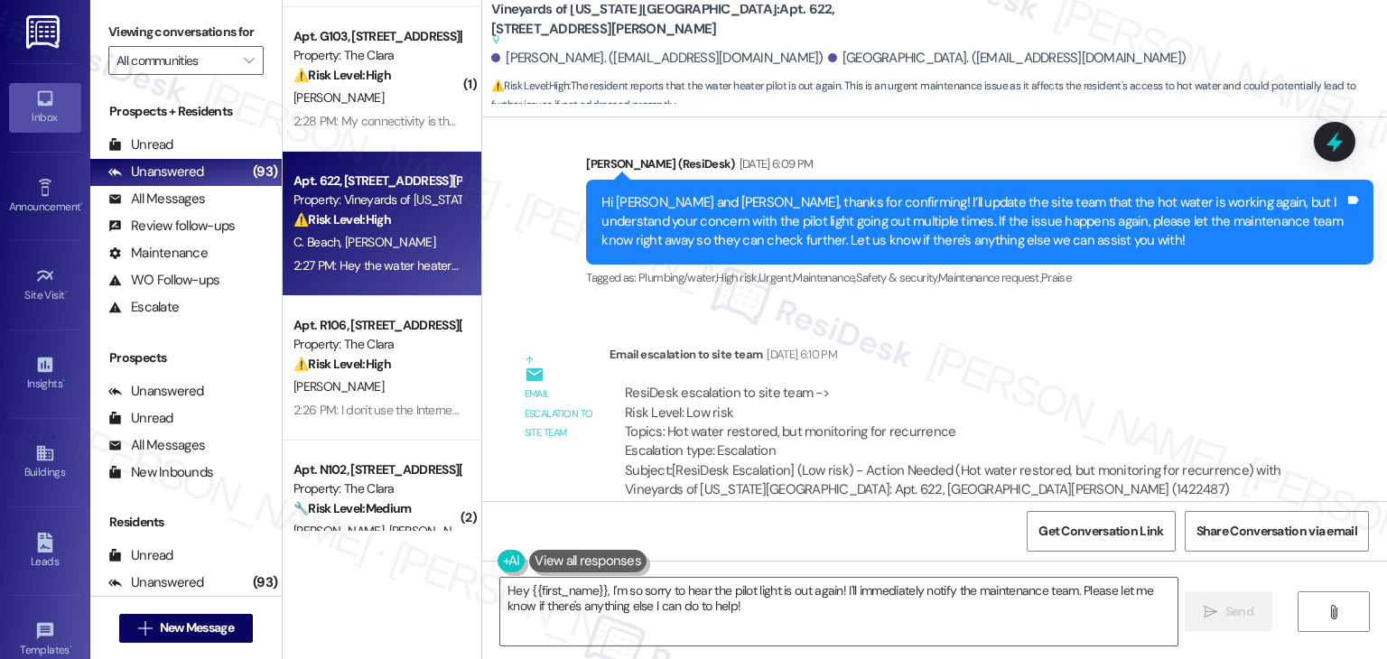
scroll to position [2771, 0]
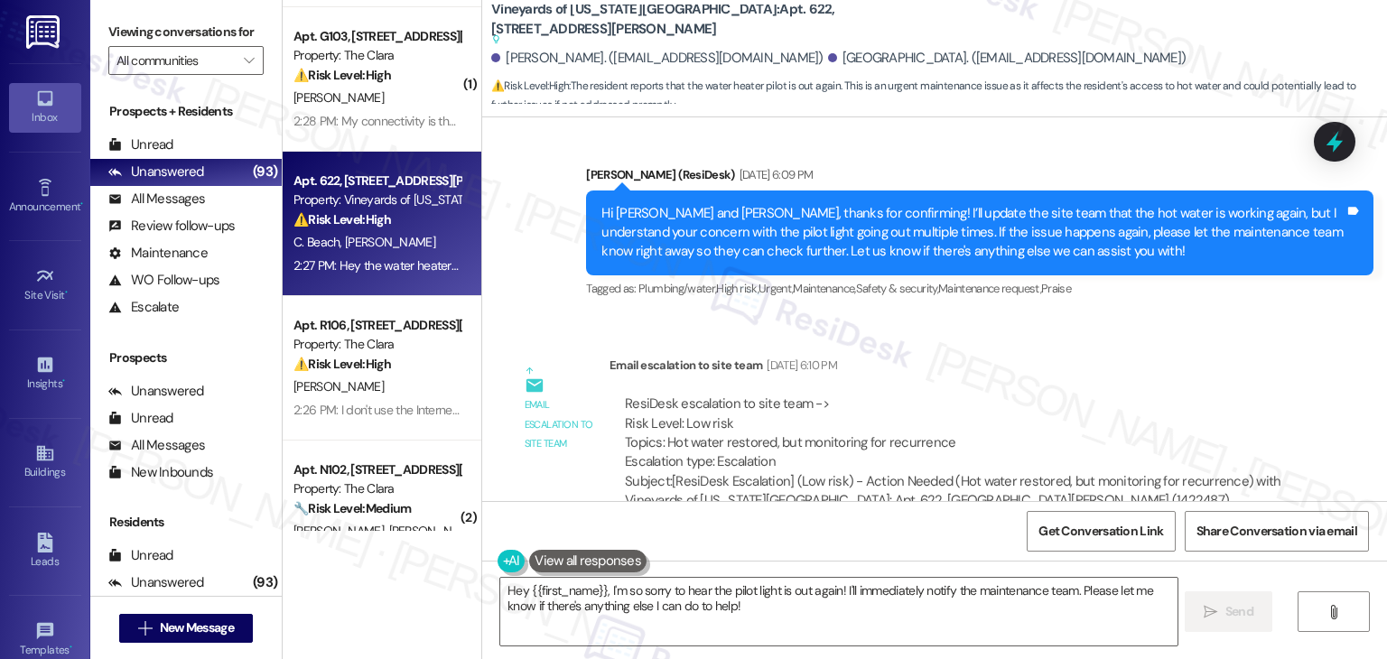
click at [889, 219] on div "Hi [PERSON_NAME] and [PERSON_NAME], thanks for confirming! I’ll update the site…" at bounding box center [973, 233] width 743 height 58
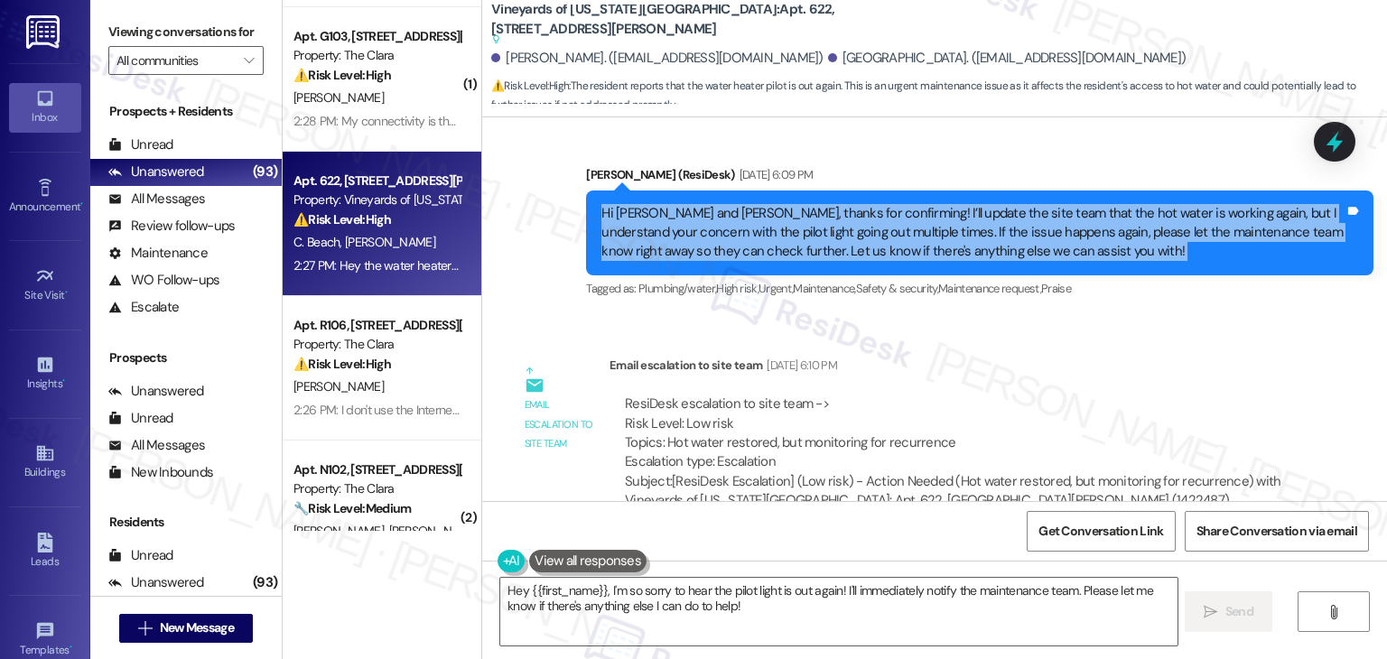
click at [889, 219] on div "Hi [PERSON_NAME] and [PERSON_NAME], thanks for confirming! I’ll update the site…" at bounding box center [973, 233] width 743 height 58
copy div "Hi [PERSON_NAME] and [PERSON_NAME], thanks for confirming! I’ll update the site…"
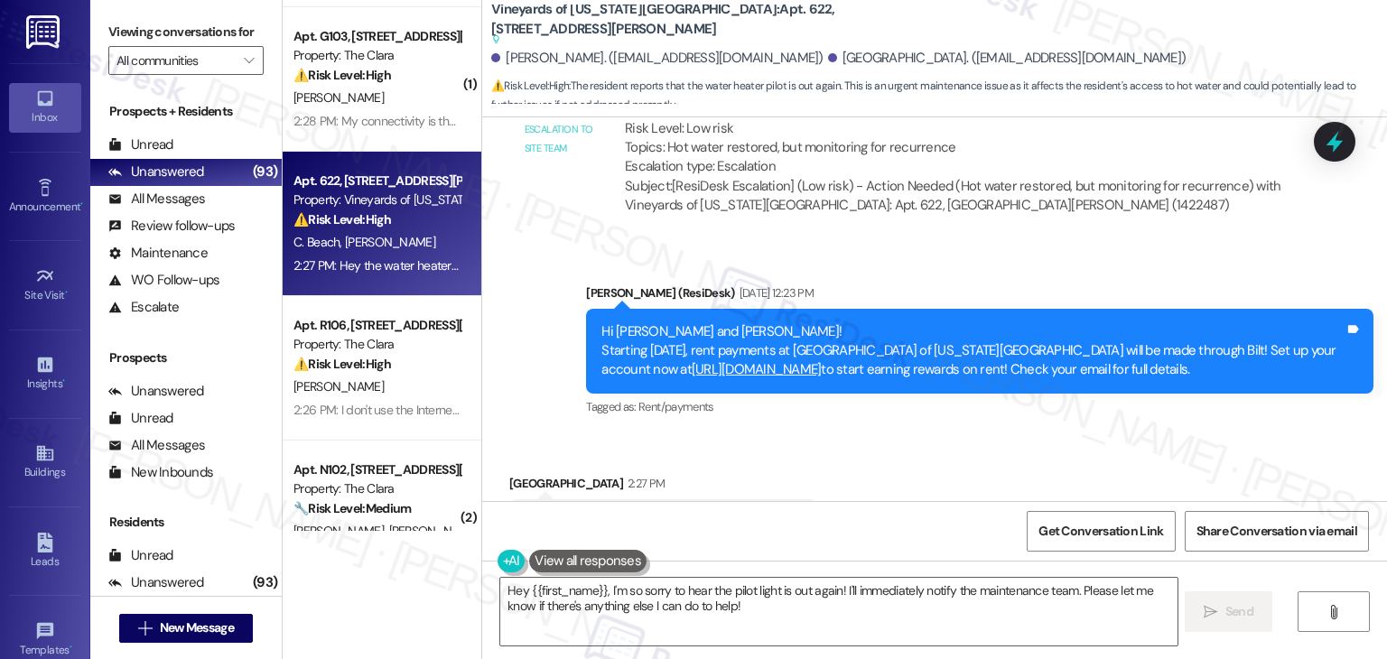
scroll to position [3132, 0]
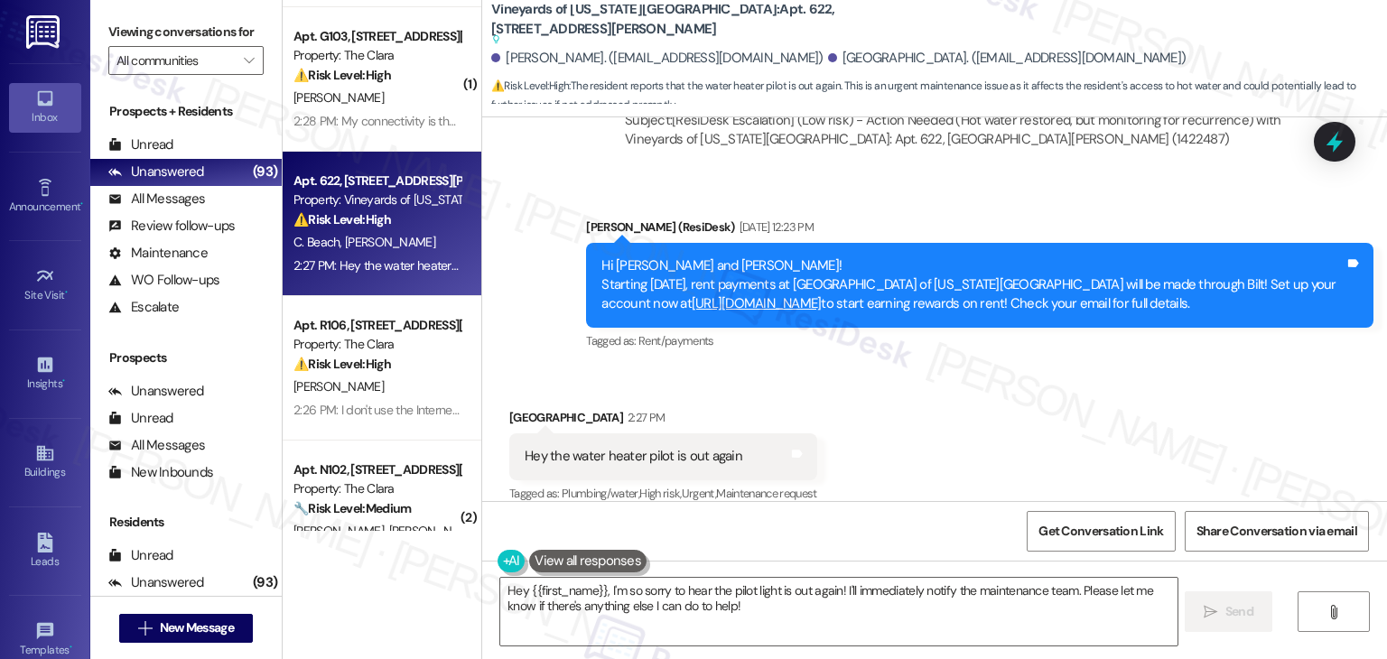
click at [636, 447] on div "Hey the water heater pilot is out again" at bounding box center [634, 456] width 218 height 19
copy div "Hey the water heater pilot is out again Tags and notes"
click at [842, 612] on textarea "Hey {{first_name}}, I'm so sorry to hear the pilot light is out again! I'll imm…" at bounding box center [838, 612] width 677 height 68
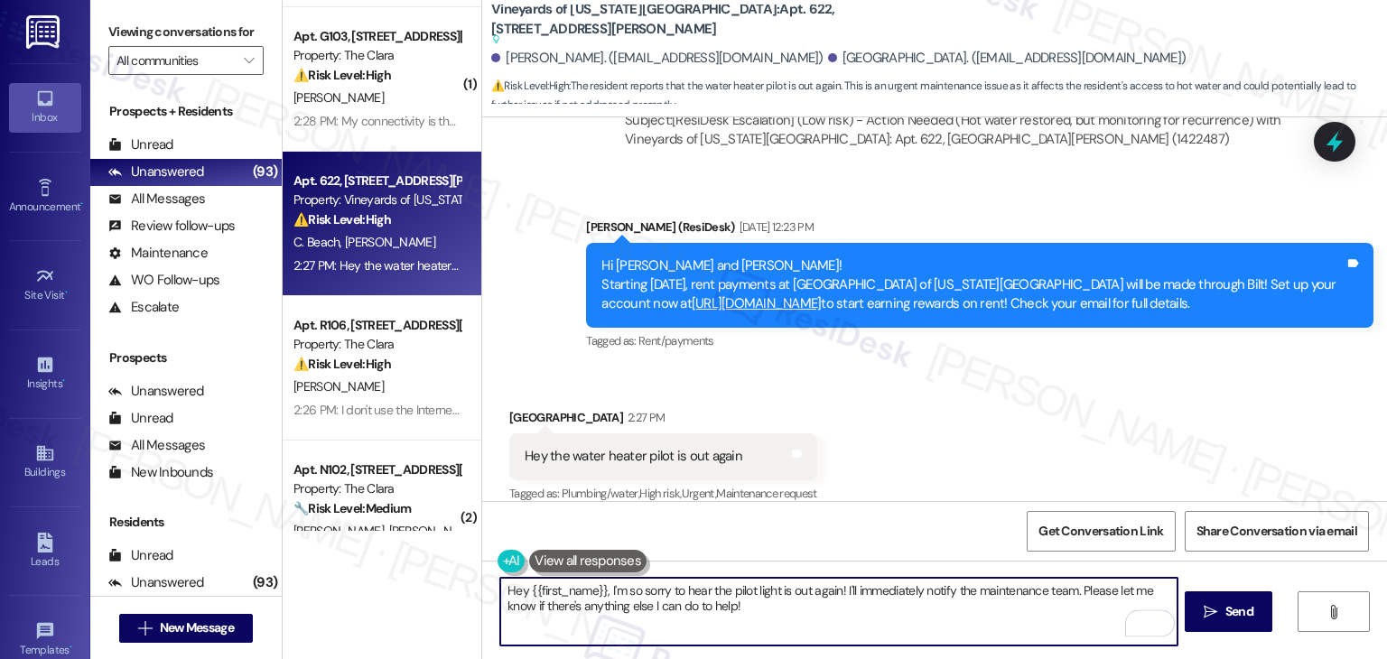
drag, startPoint x: 835, startPoint y: 588, endPoint x: 602, endPoint y: 575, distance: 233.4
click at [602, 575] on div "Hey {{first_name}}, I'm so sorry to hear the pilot light is out again! I'll imm…" at bounding box center [934, 628] width 905 height 135
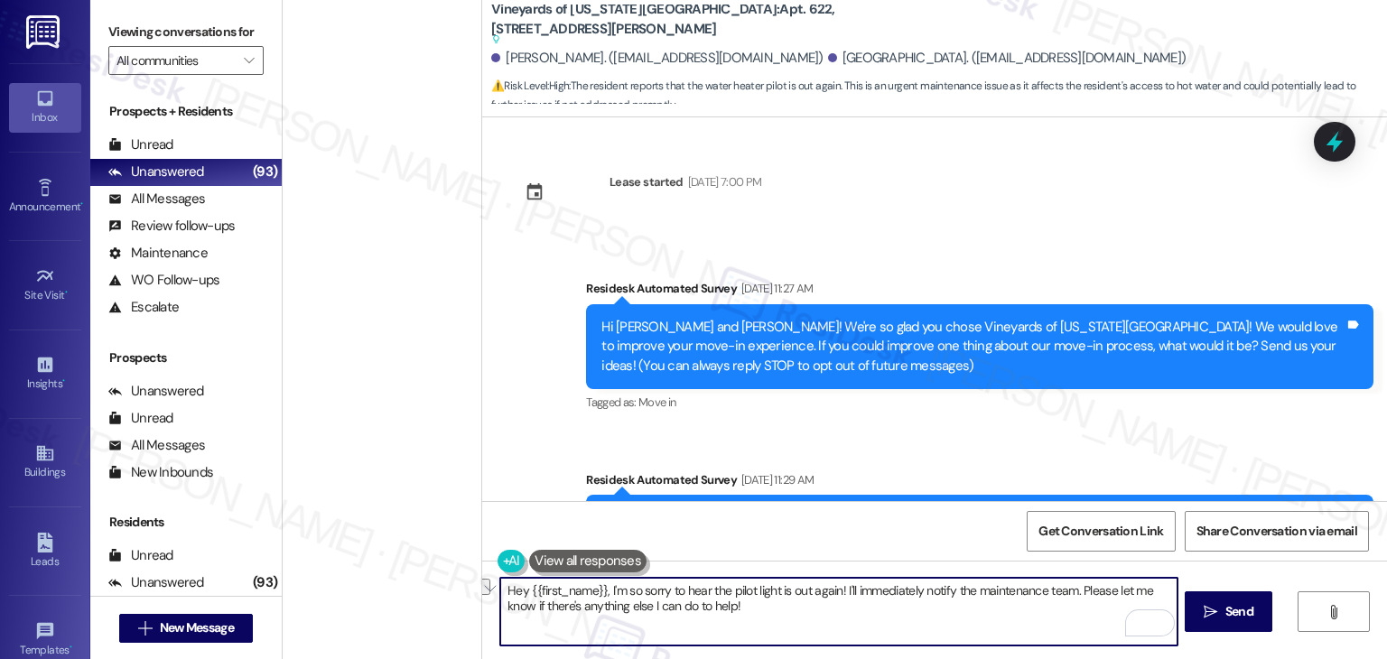
scroll to position [3132, 0]
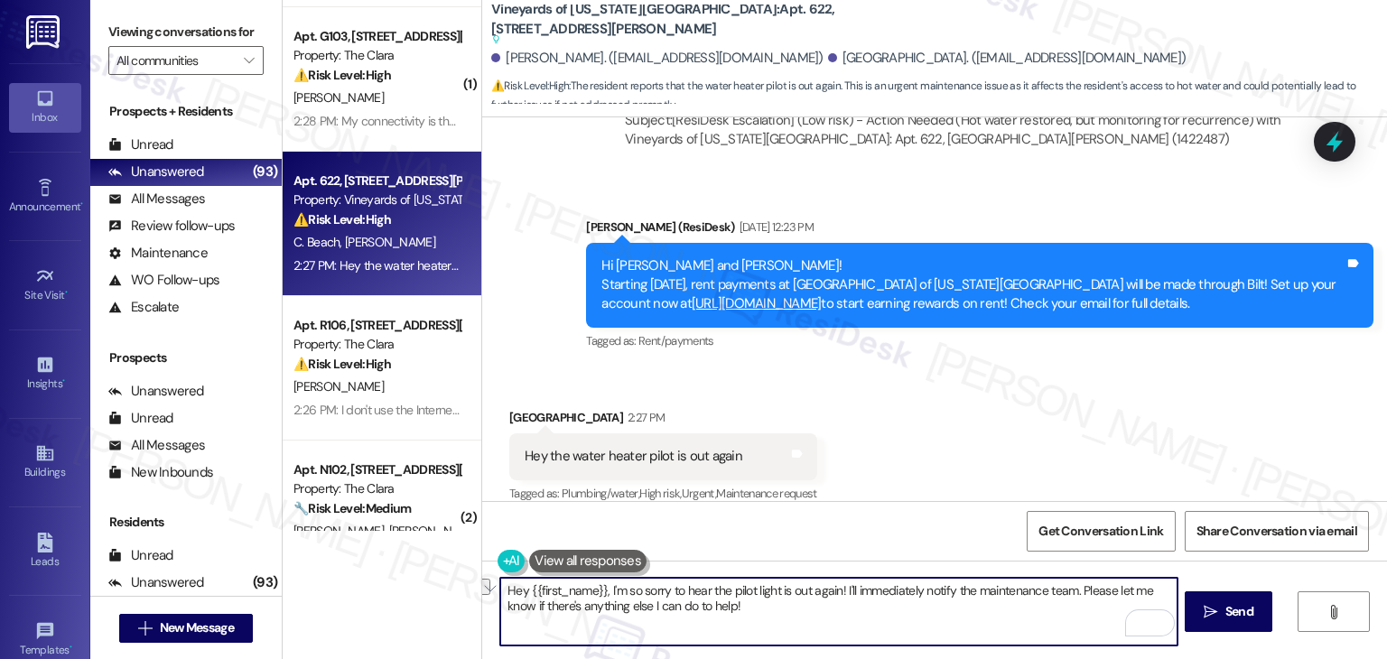
click at [795, 596] on textarea "Hey {{first_name}}, I'm so sorry to hear the pilot light is out again! I'll imm…" at bounding box center [838, 612] width 677 height 68
paste textarea "i Collin, I'm so sorry to hear the pilot light is out again! Please notify the …"
type textarea "Hi [PERSON_NAME], I'm so sorry to hear the pilot light is out again! Please not…"
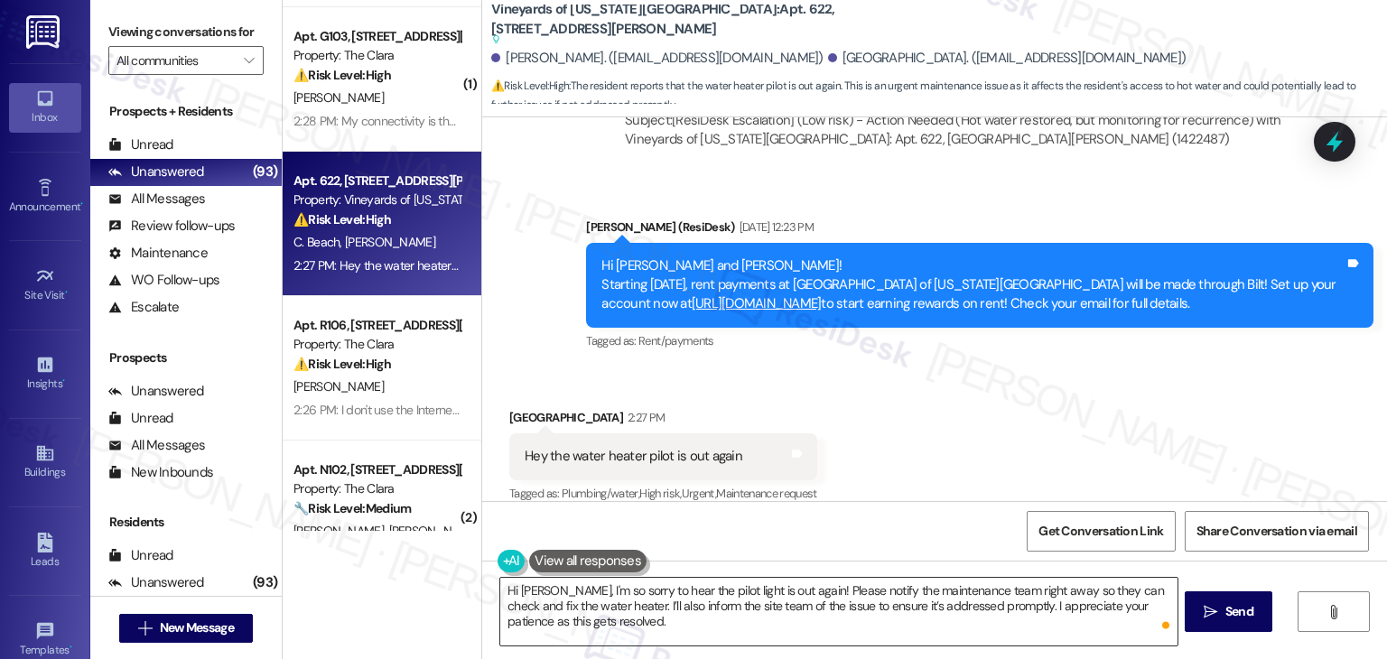
click at [914, 611] on textarea "Hi [PERSON_NAME], I'm so sorry to hear the pilot light is out again! Please not…" at bounding box center [838, 612] width 677 height 68
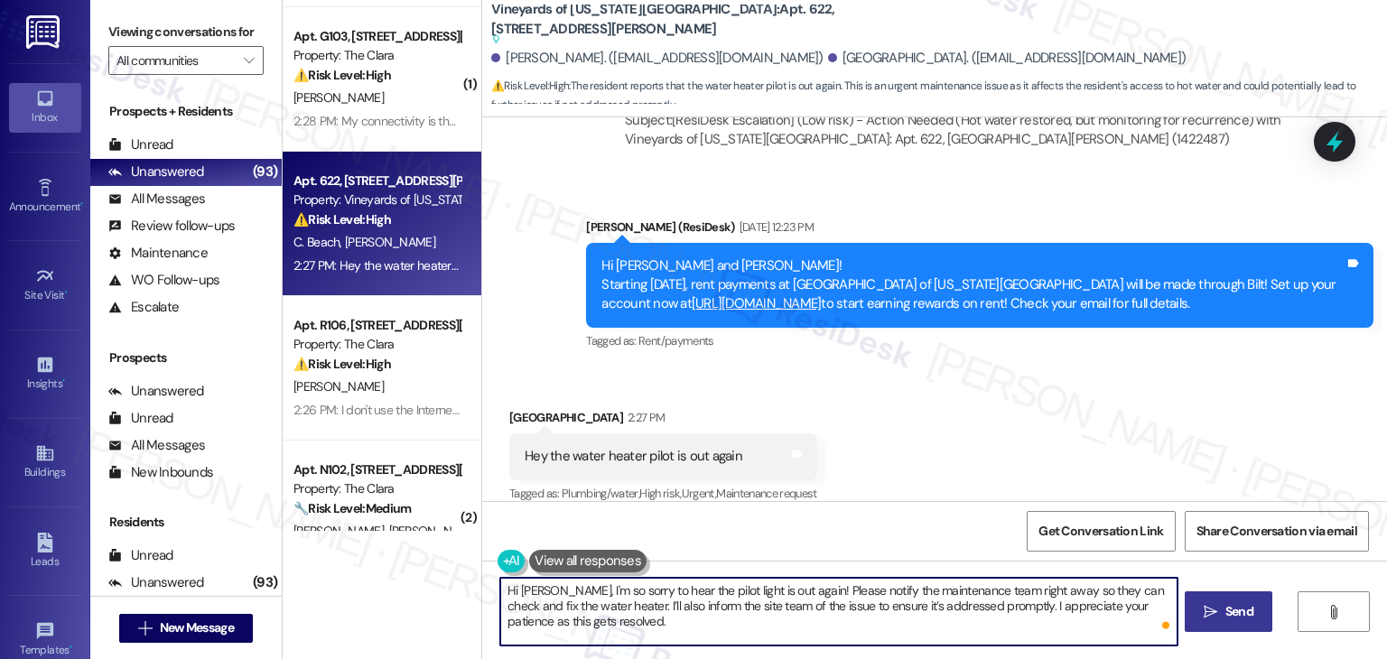
click at [1216, 606] on icon "" at bounding box center [1211, 612] width 14 height 14
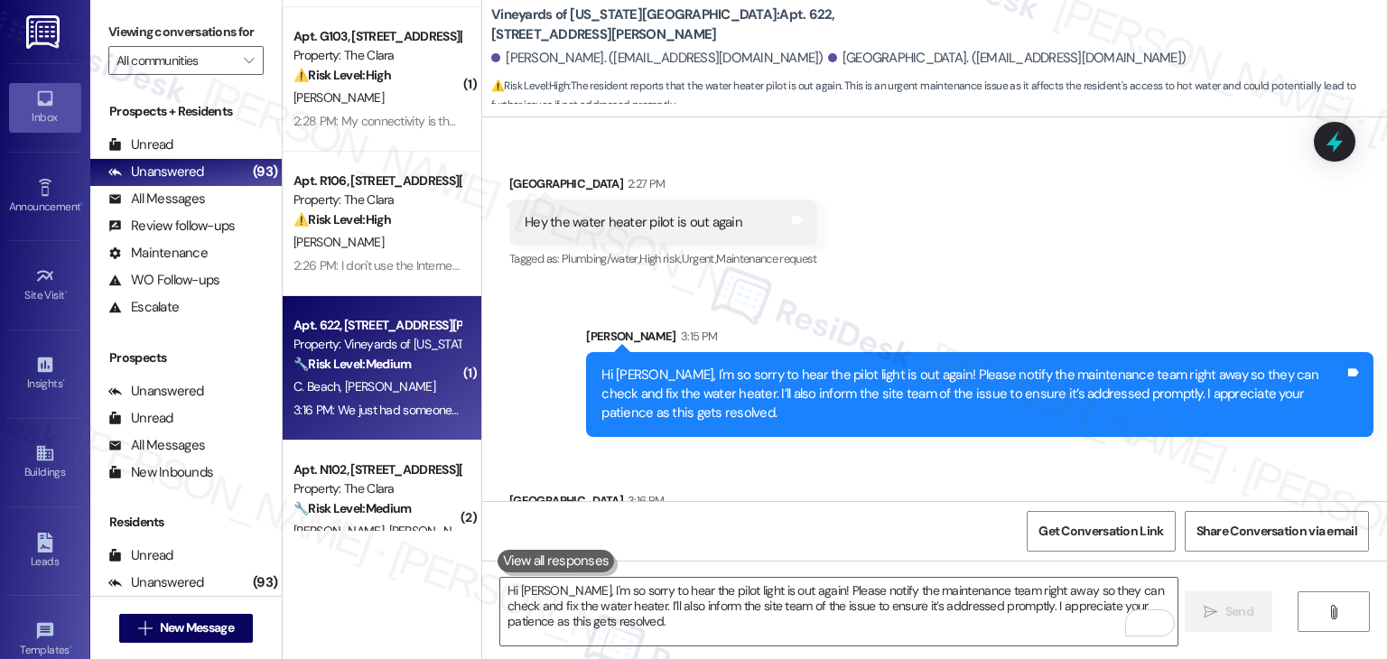
scroll to position [3375, 0]
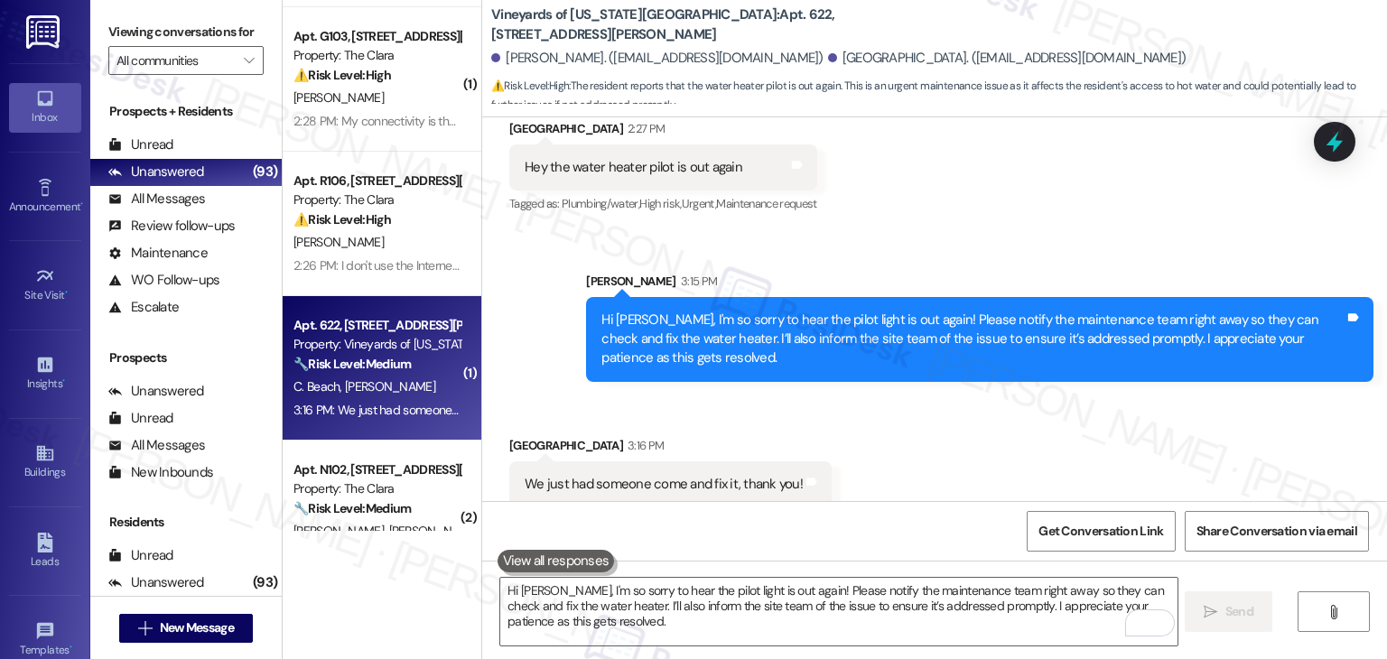
click at [686, 475] on div "We just had someone come and fix it, thank you!" at bounding box center [664, 484] width 278 height 19
copy div "We just had someone come and fix it, thank you! Tags and notes"
click at [611, 595] on textarea "Hi [PERSON_NAME], I'm so sorry to hear the pilot light is out again! Please not…" at bounding box center [838, 612] width 677 height 68
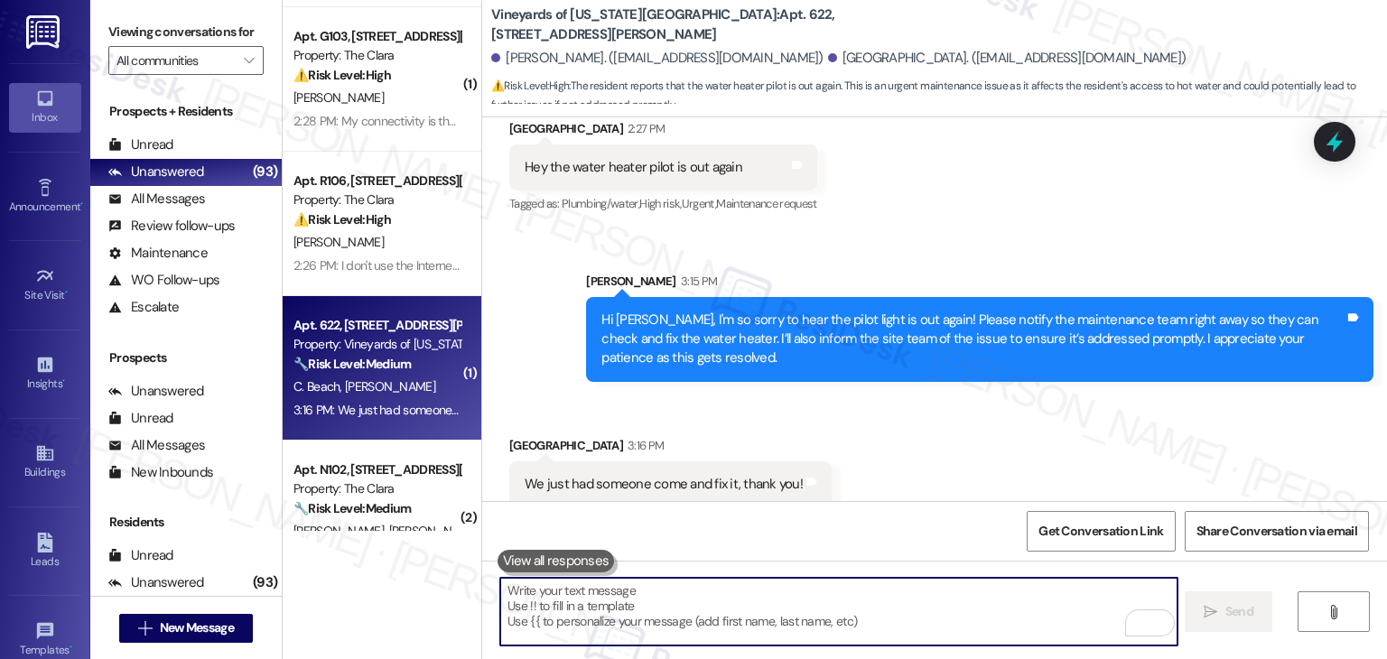
paste textarea "That’s great to hear—thank you for letting me know! I’m glad the issue has been…"
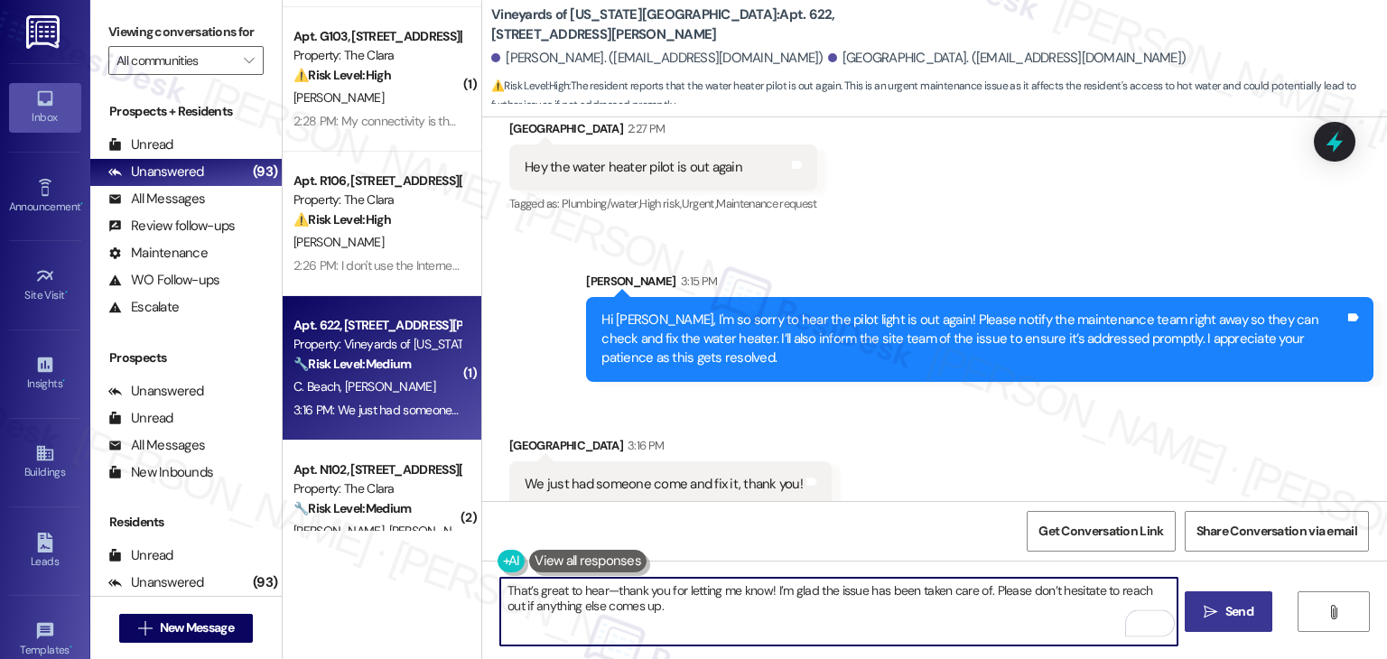
type textarea "That’s great to hear—thank you for letting me know! I’m glad the issue has been…"
click at [1226, 616] on span "Send" at bounding box center [1240, 611] width 28 height 19
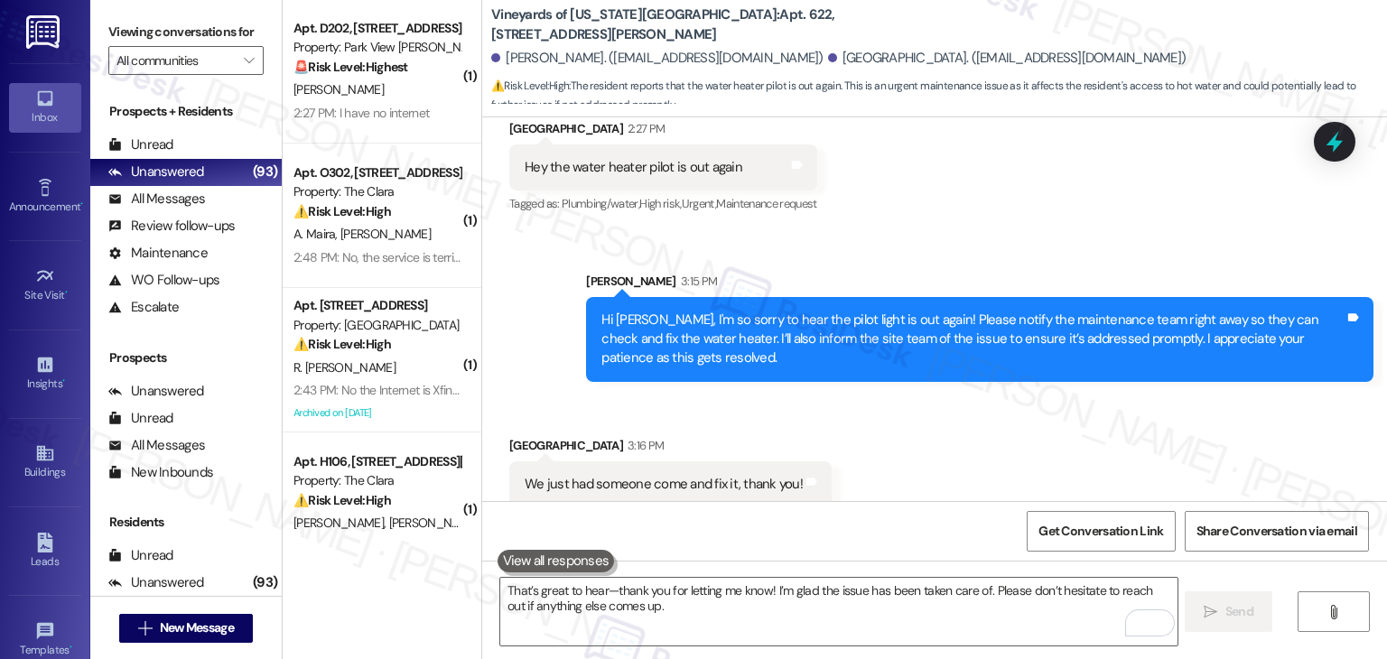
scroll to position [0, 0]
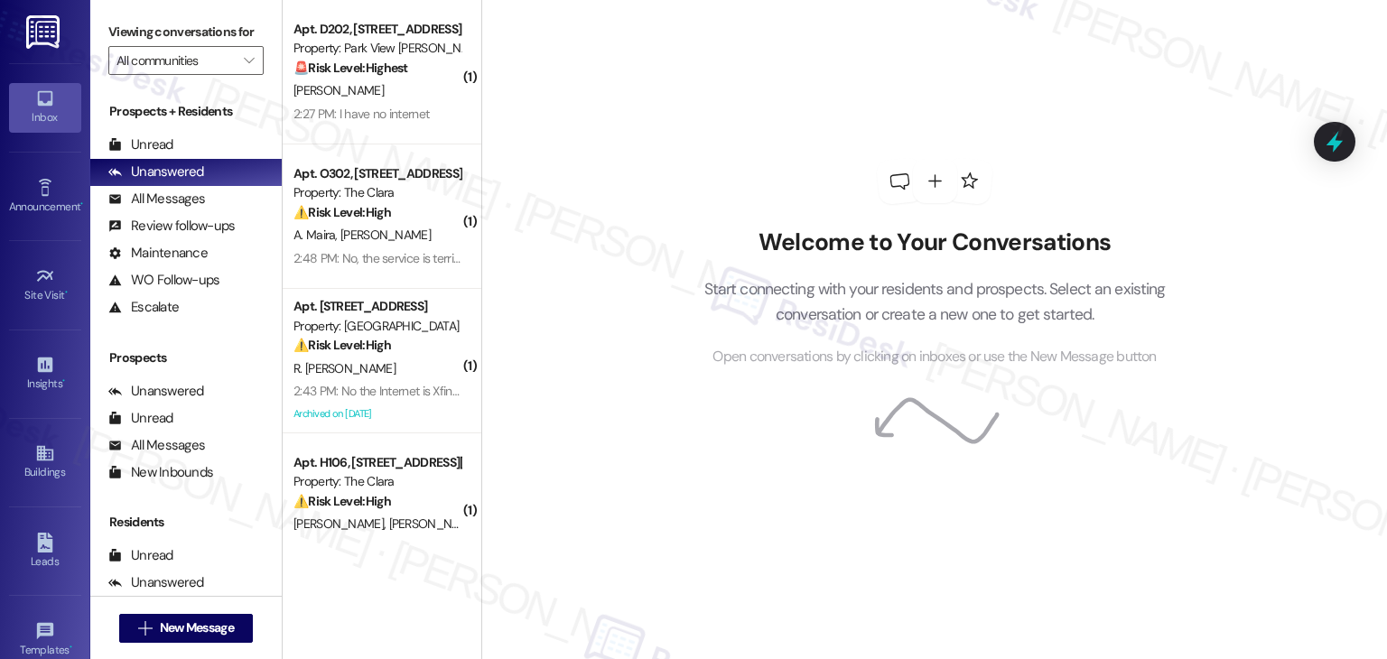
click at [585, 365] on div "Welcome to Your Conversations Start connecting with your residents and prospect…" at bounding box center [934, 329] width 906 height 659
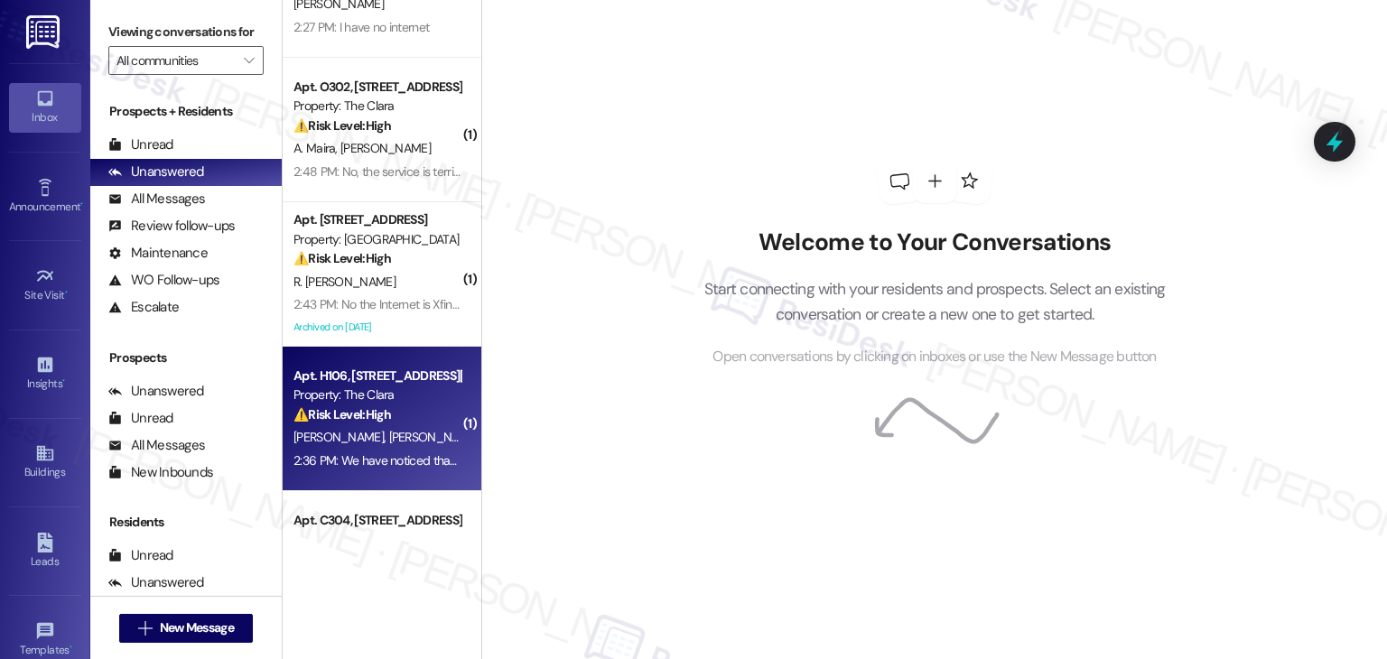
scroll to position [181, 0]
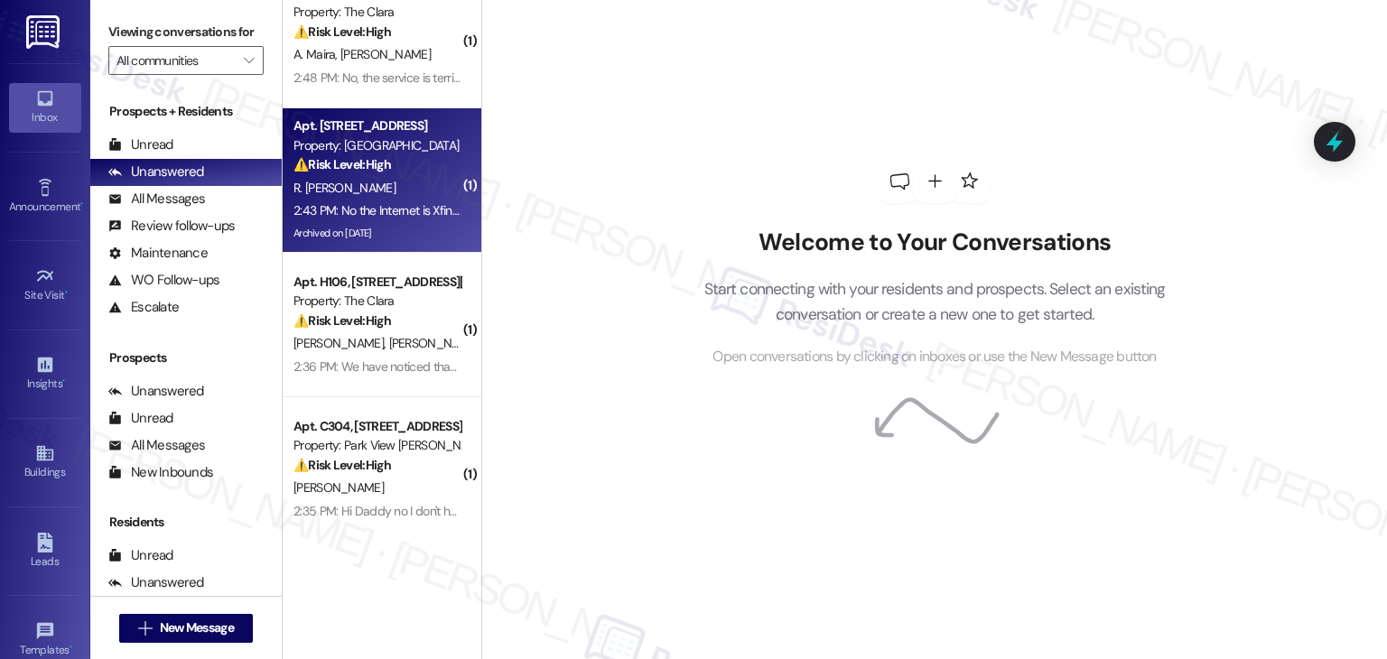
click at [393, 229] on div "Archived on [DATE]" at bounding box center [377, 233] width 171 height 23
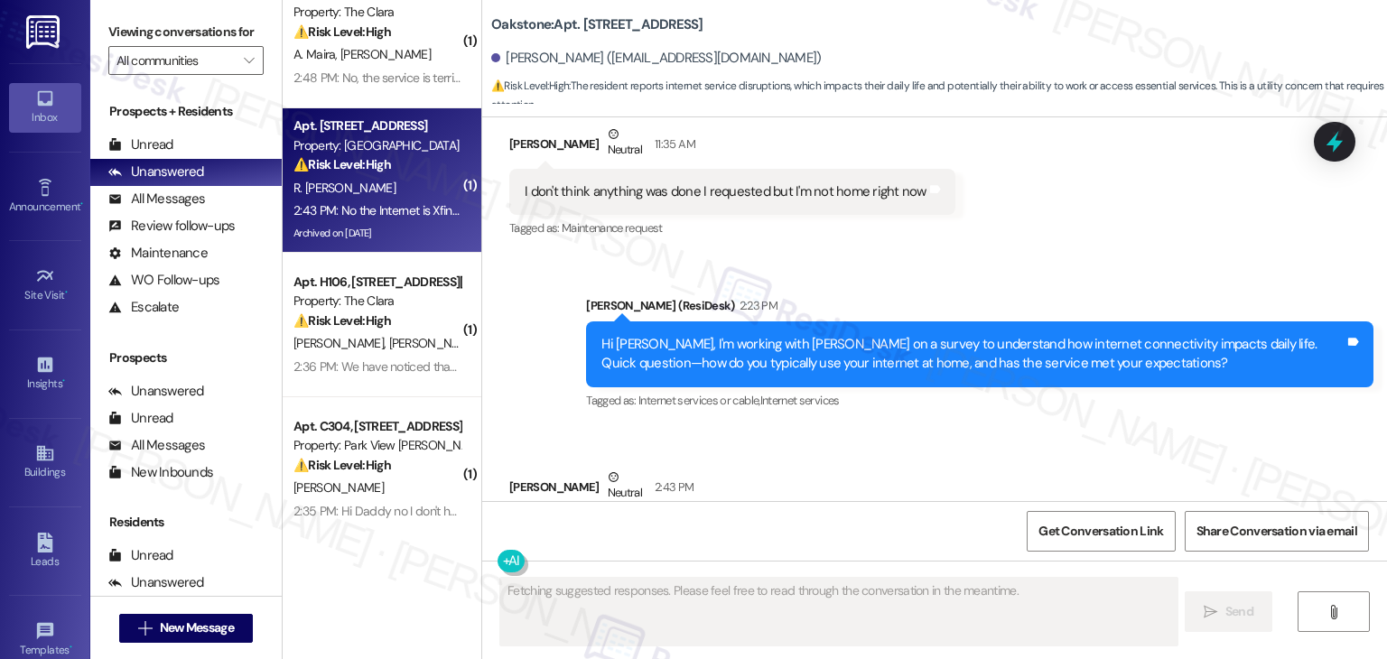
scroll to position [14023, 0]
click at [1018, 427] on div "Received via SMS [PERSON_NAME] Neutral 2:43 PM No the Internet is Xfinity and i…" at bounding box center [934, 513] width 905 height 172
click at [1050, 427] on div "Received via SMS [PERSON_NAME] Neutral 2:43 PM No the Internet is Xfinity and i…" at bounding box center [934, 513] width 905 height 172
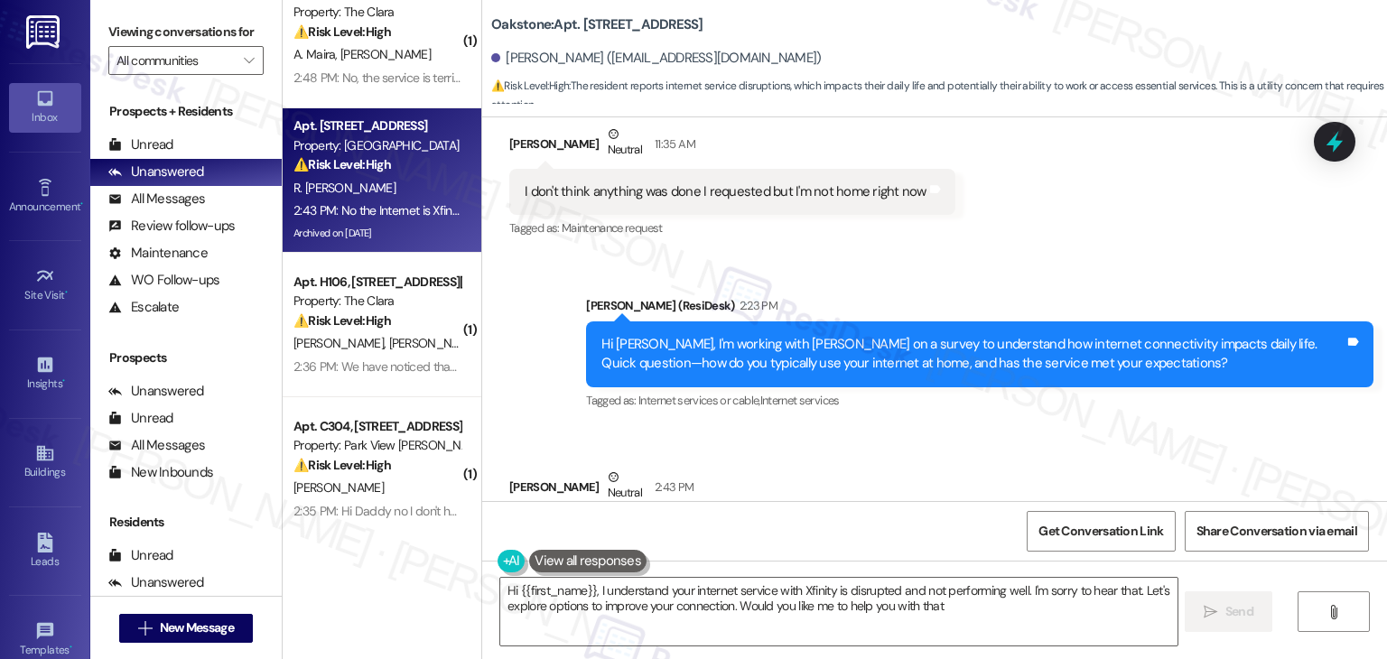
type textarea "Hi {{first_name}}, I understand your internet service with Xfinity is disrupted…"
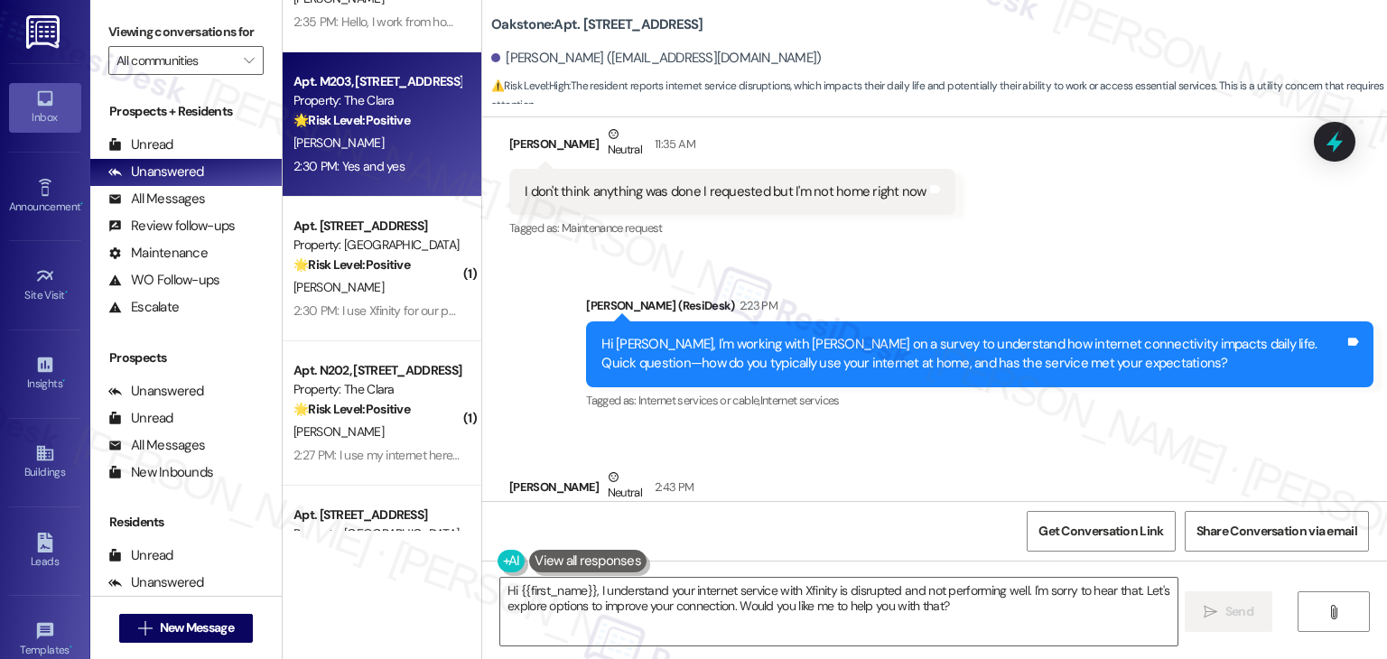
scroll to position [6695, 0]
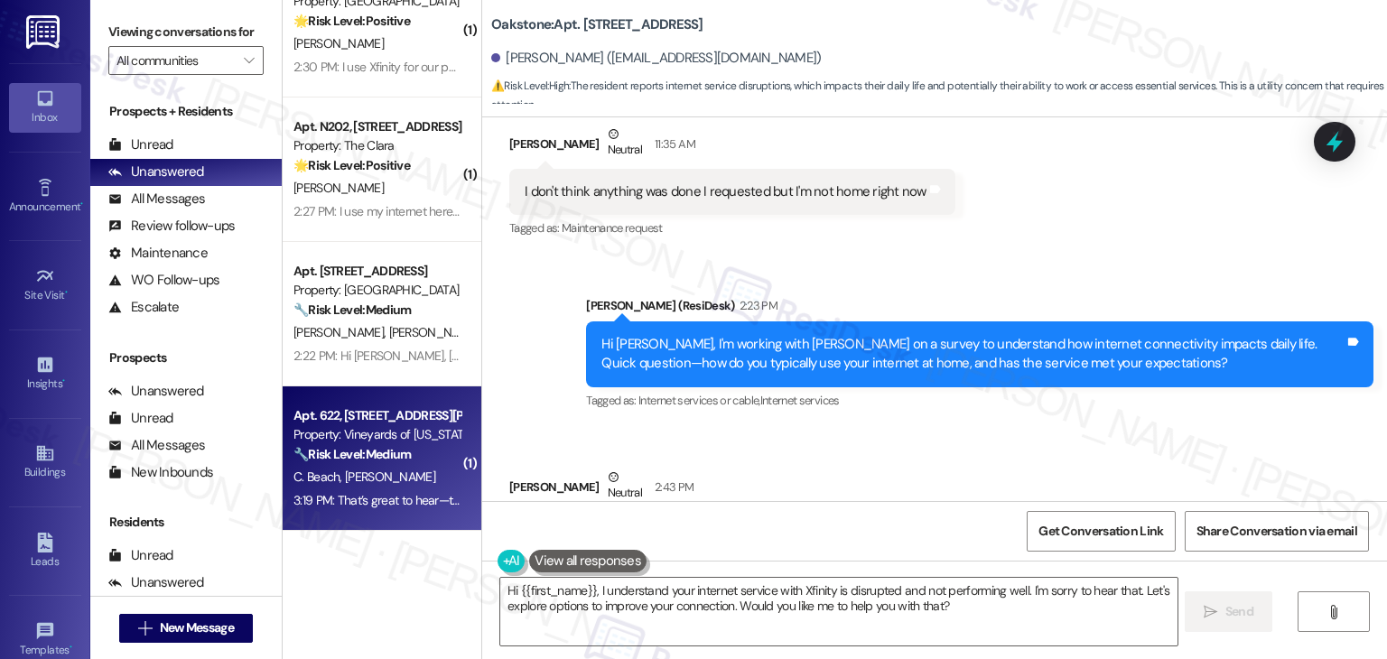
click at [413, 516] on div "Apt. 622, [GEOGRAPHIC_DATA][PERSON_NAME] Property: Vineyards of [US_STATE][GEOG…" at bounding box center [382, 459] width 199 height 145
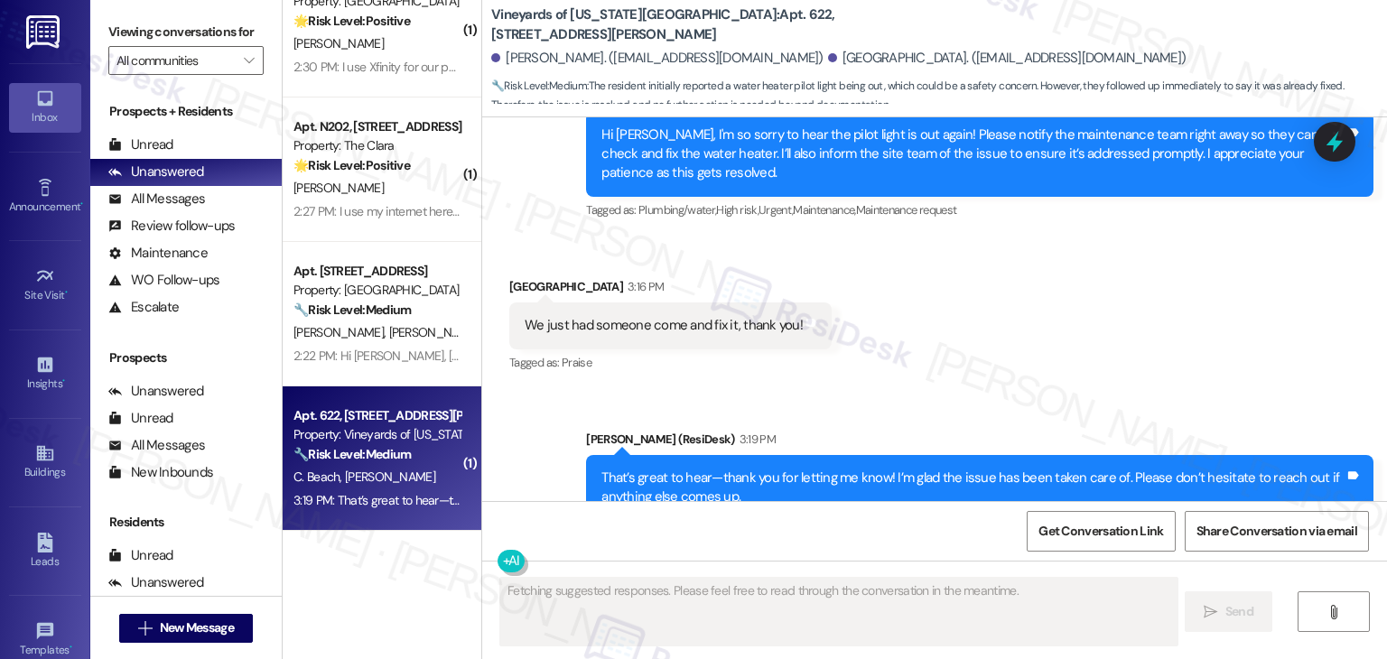
scroll to position [3601, 0]
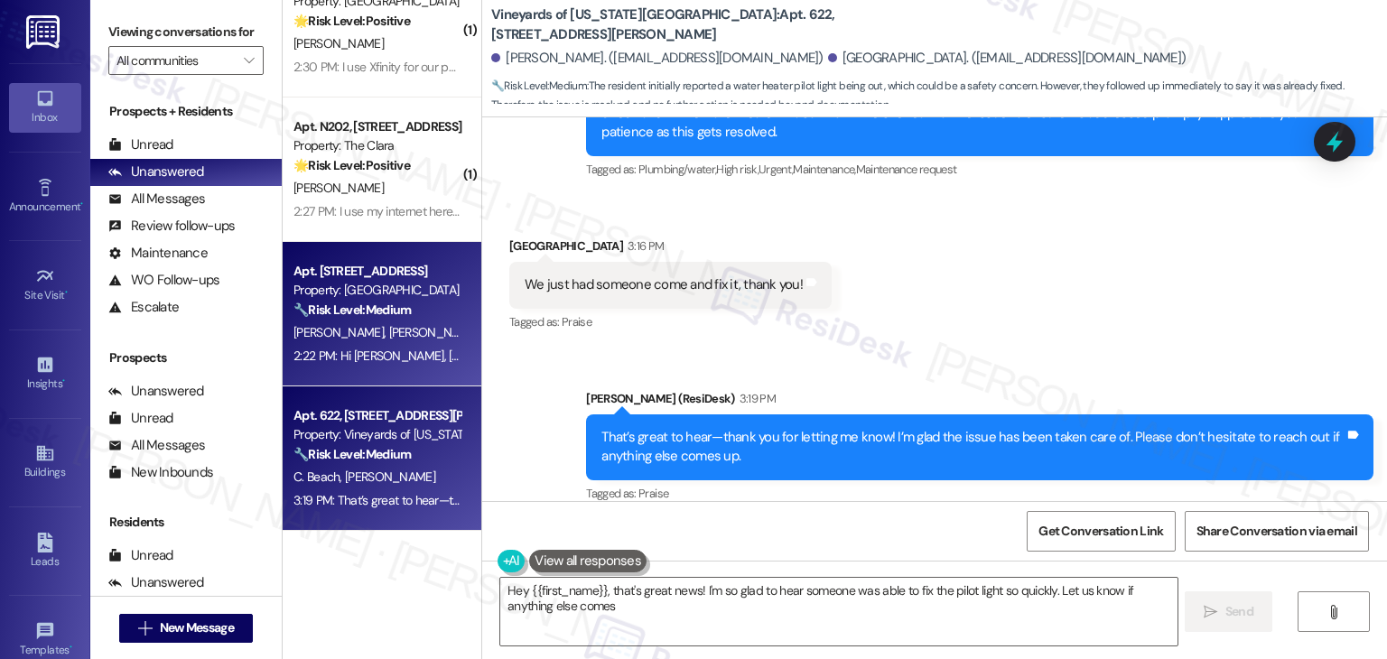
type textarea "Hey {{first_name}}, that's great news! I'm so glad to hear someone was able to …"
click at [343, 369] on div "Apt. 102, [STREET_ADDRESS] Property: Oakstone 🔧 Risk Level: Medium The resident…" at bounding box center [382, 314] width 199 height 145
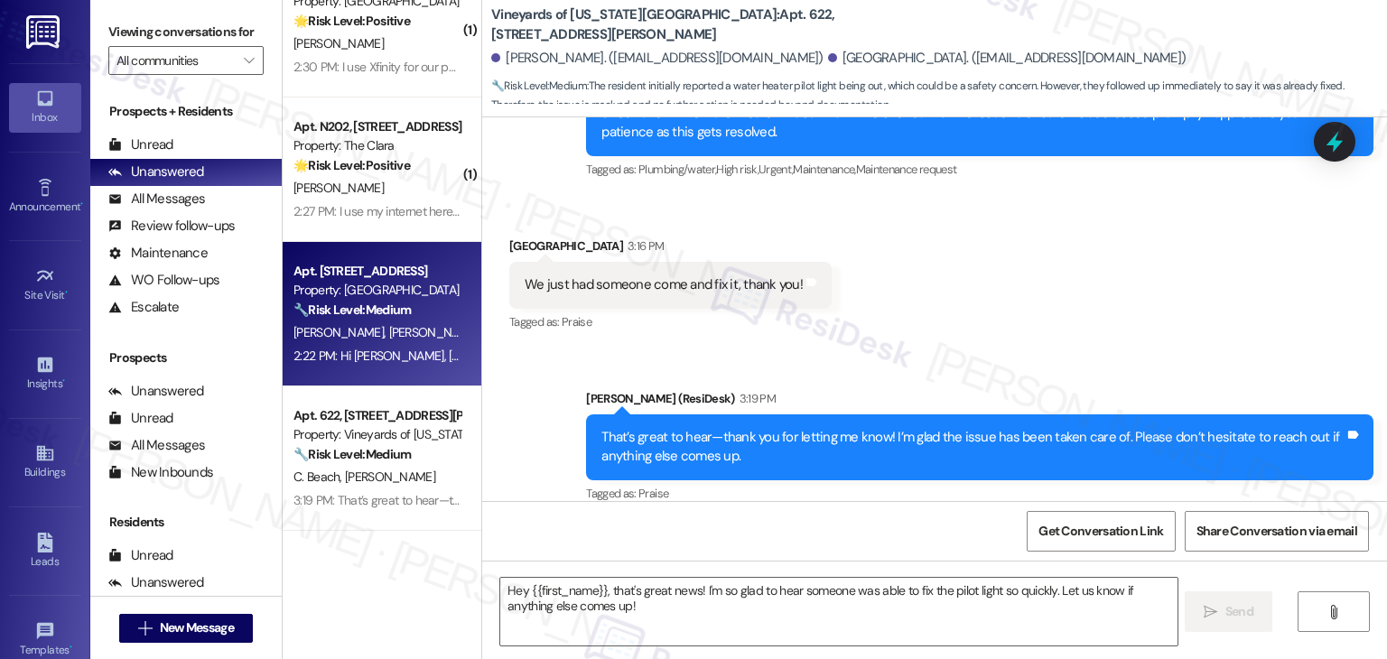
type textarea "Fetching suggested responses. Please feel free to read through the conversation…"
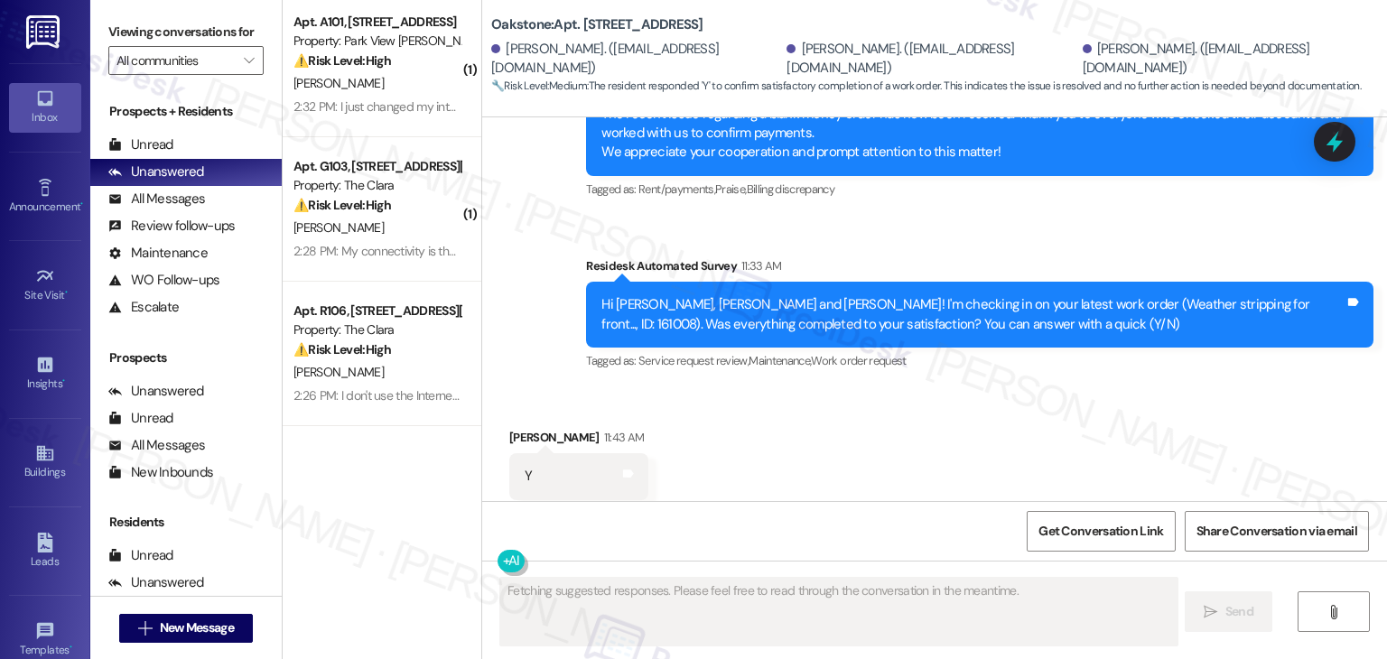
scroll to position [619, 0]
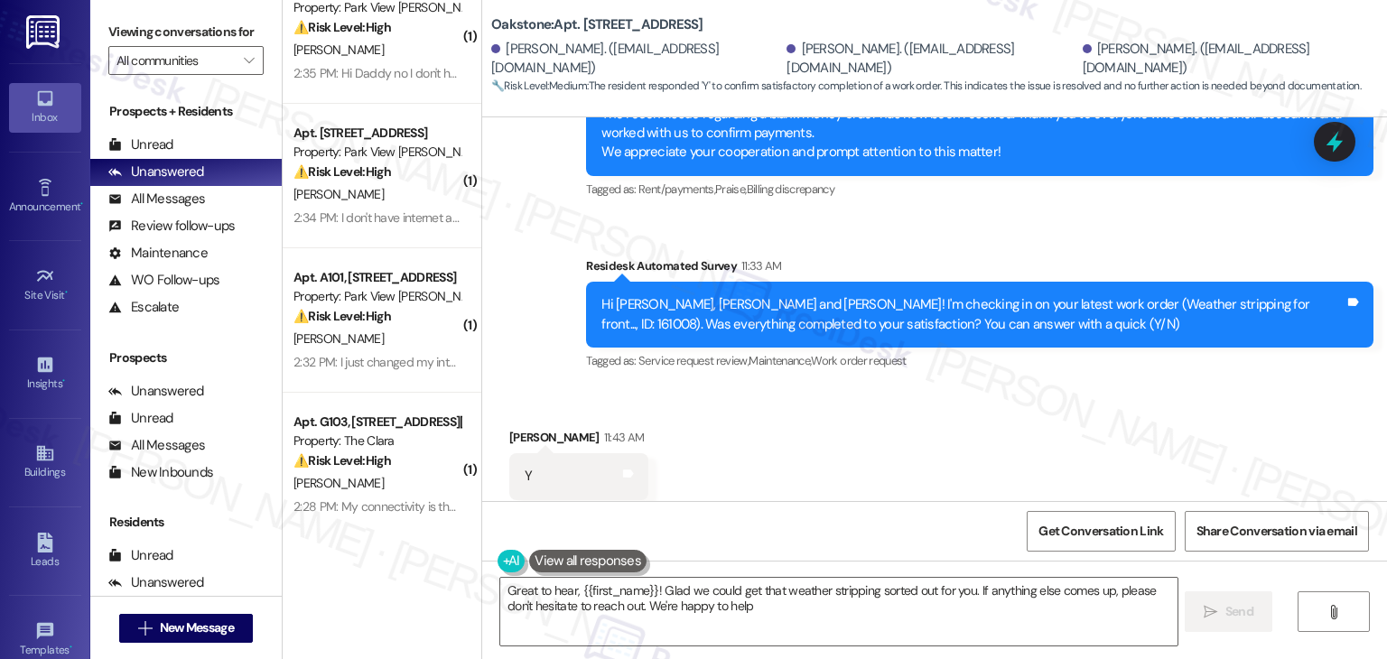
type textarea "Great to hear, {{first_name}}! Glad we could get that weather stripping sorted …"
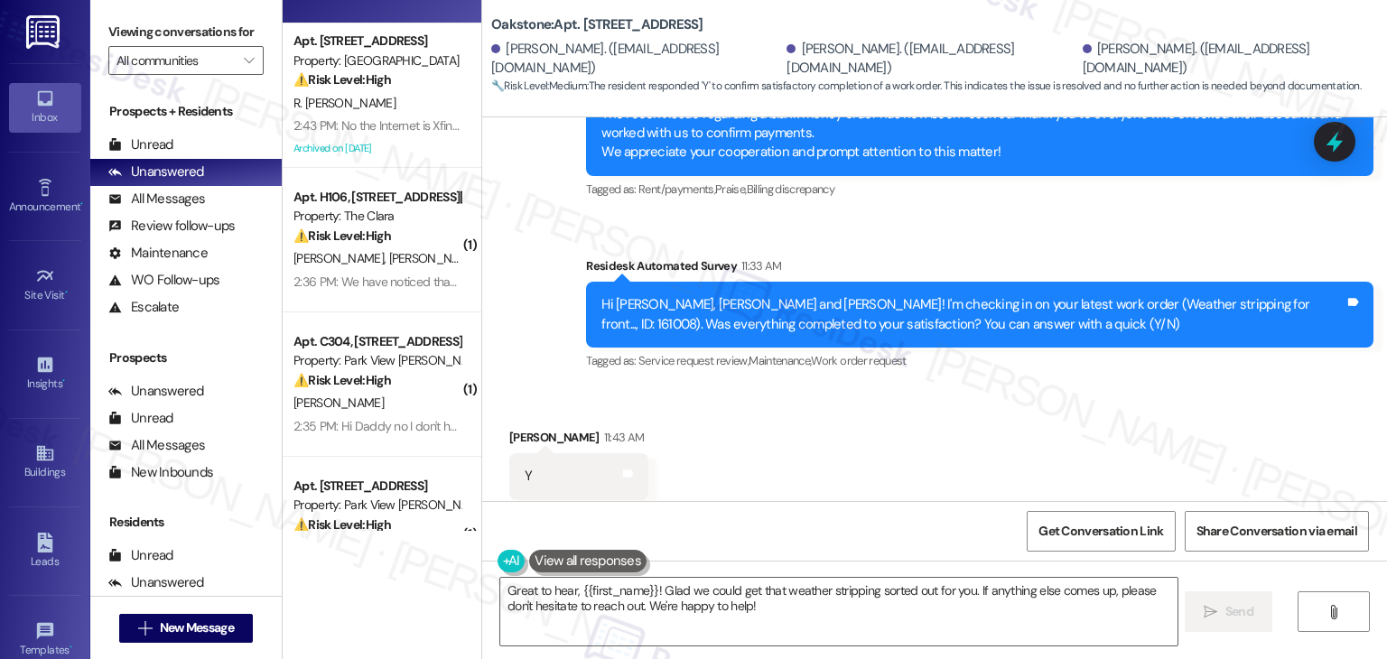
scroll to position [271, 0]
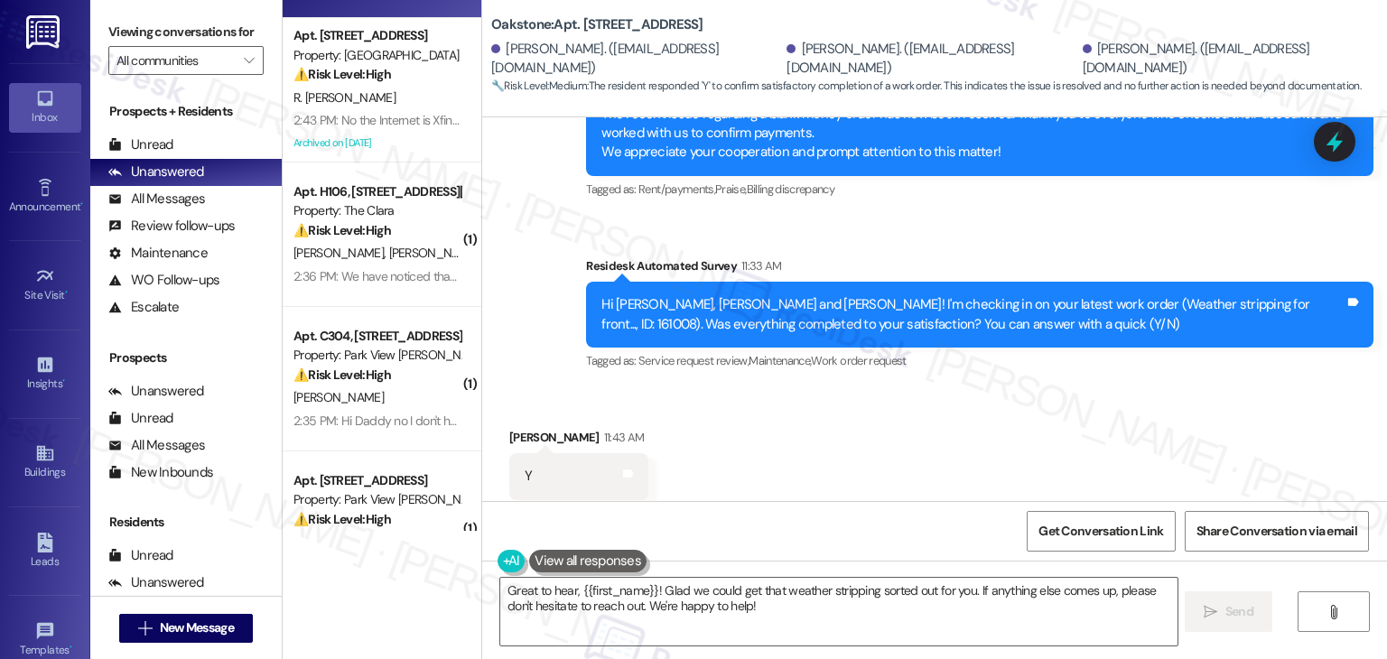
click at [394, 267] on div "2:36 PM: We have noticed that the internet is slower in the top two rooms and i…" at bounding box center [377, 277] width 171 height 23
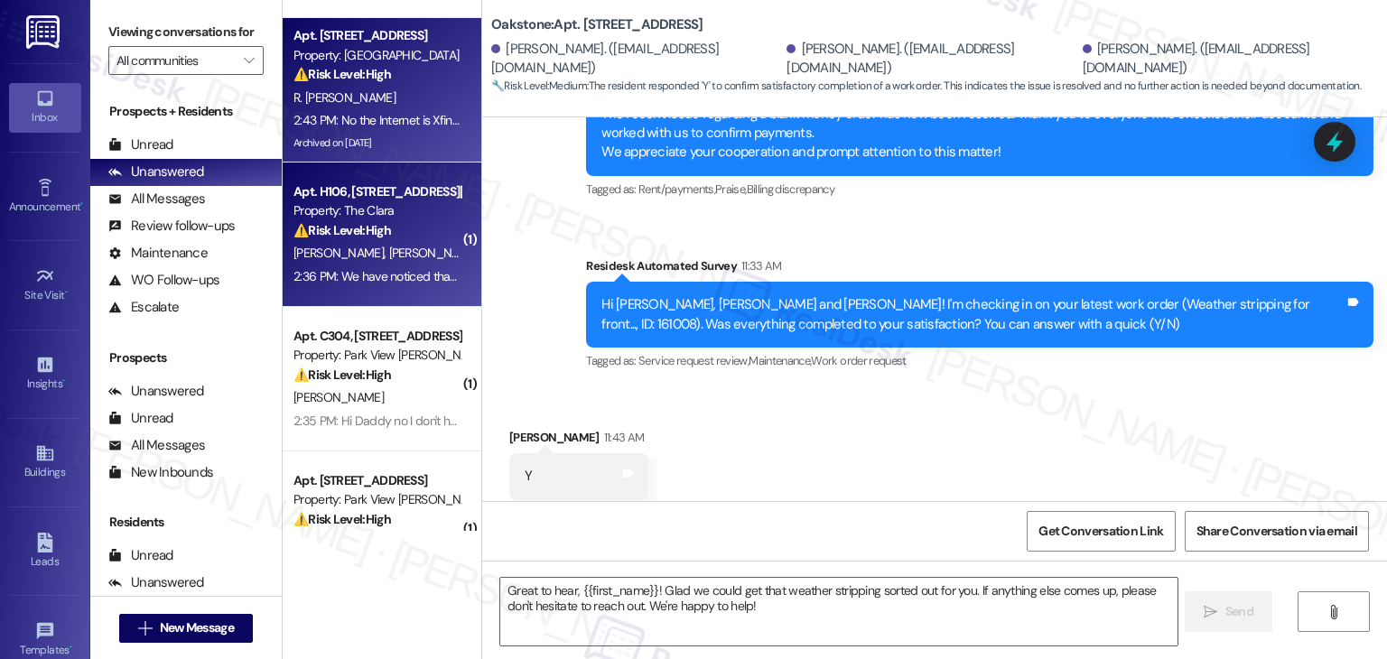
type textarea "Fetching suggested responses. Please feel free to read through the conversation…"
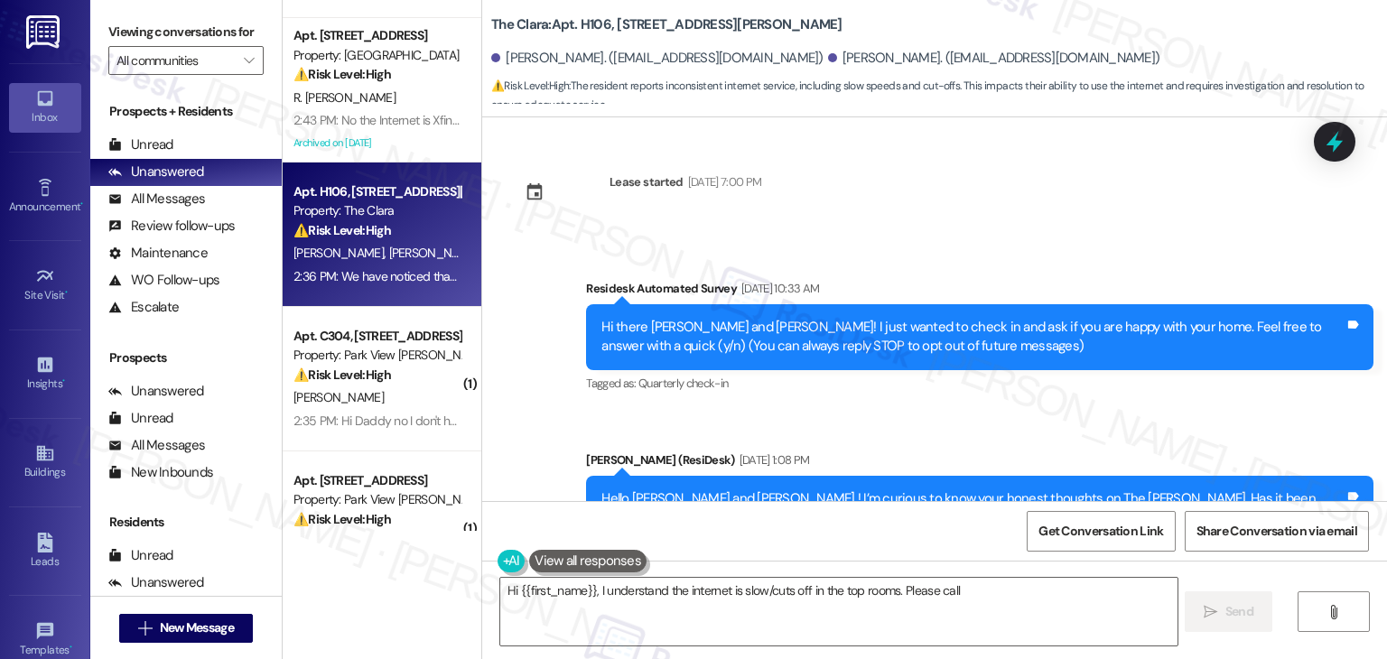
scroll to position [48070, 0]
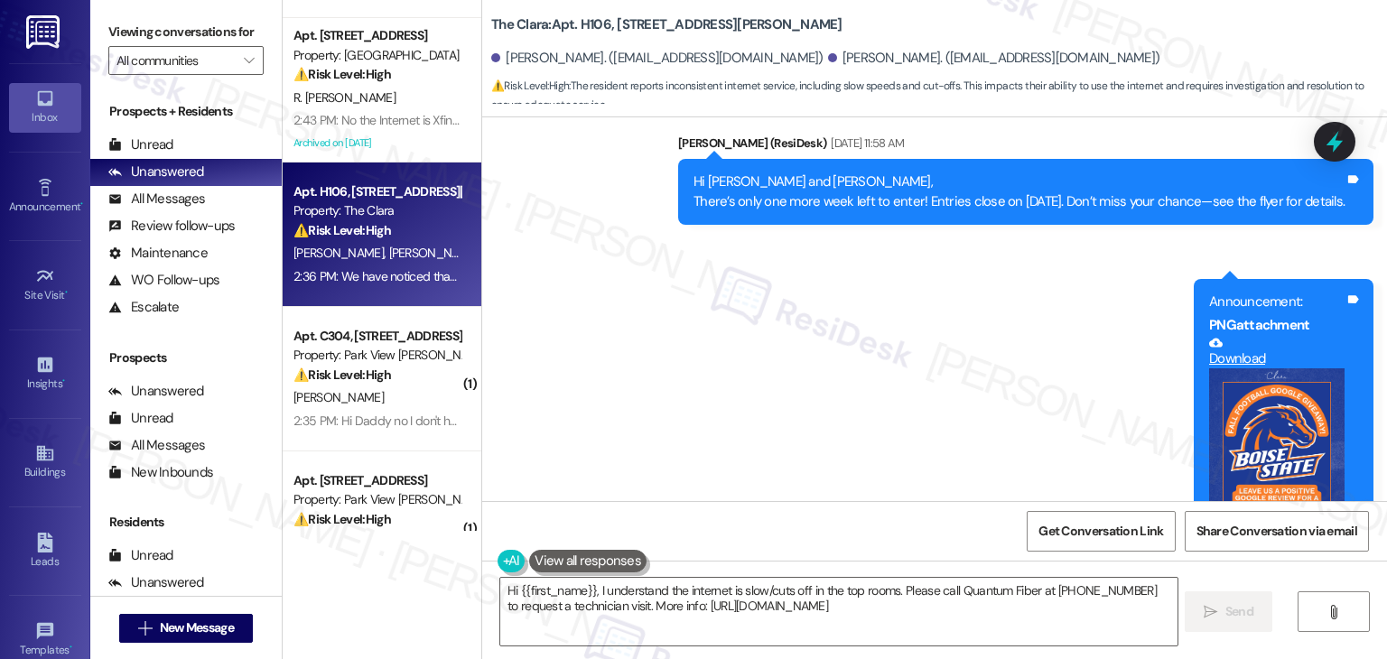
copy div "Hi [PERSON_NAME] and [PERSON_NAME], I'm working with The [PERSON_NAME] on a sur…"
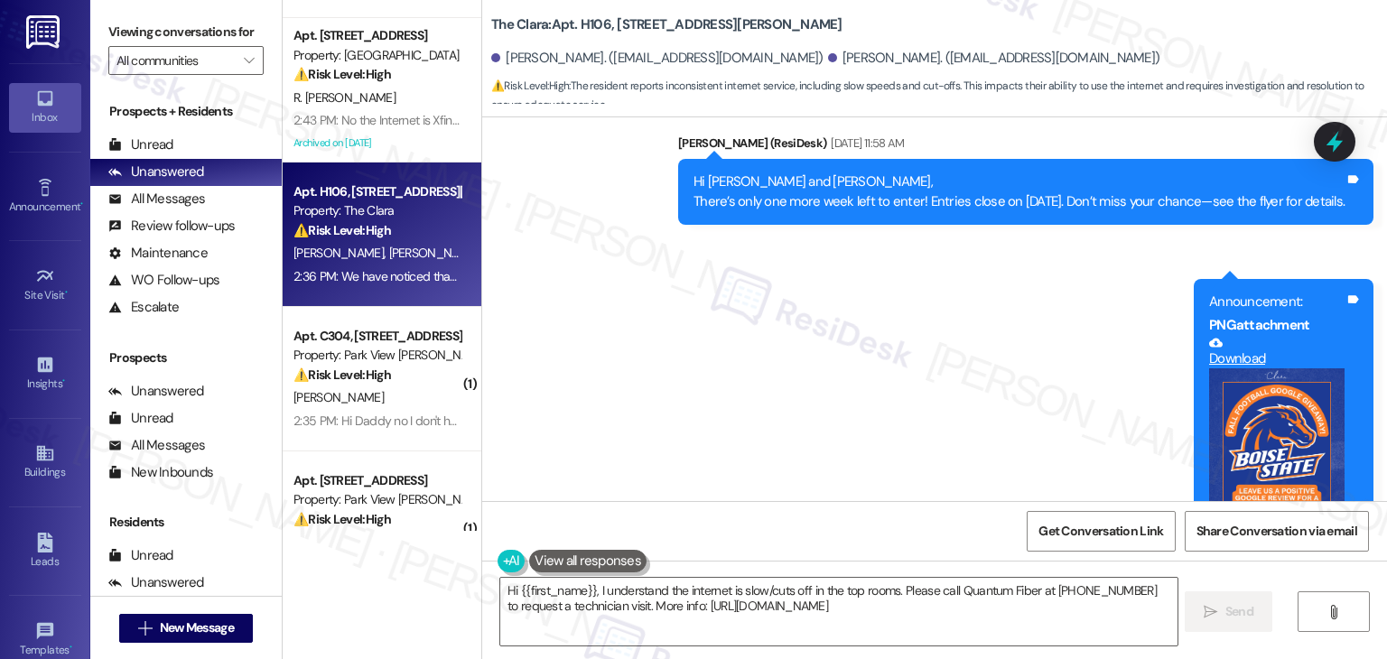
copy div "We have noticed that the internet is slower in the top two rooms and it cut off…"
click at [675, 600] on textarea "Hi {{first_name}}, I understand the internet is slow/cuts off in the top rooms.…" at bounding box center [838, 612] width 677 height 68
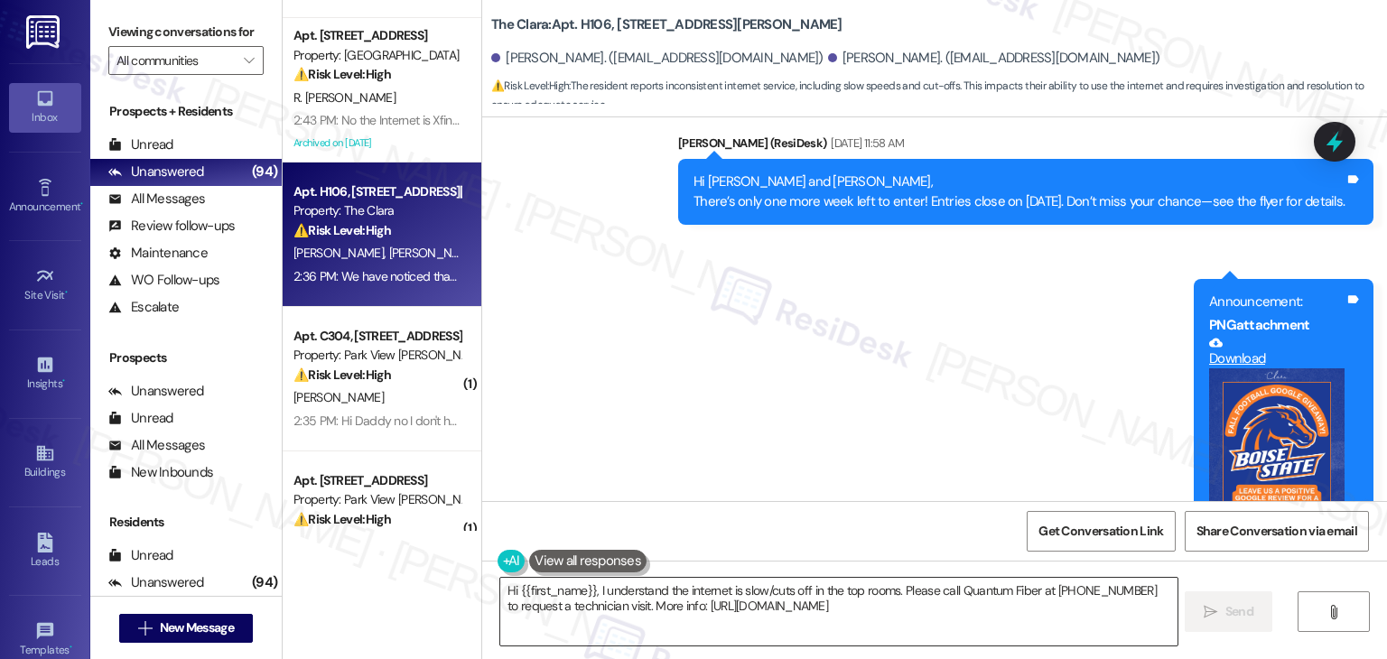
click at [675, 600] on textarea "Hi {{first_name}}, I understand the internet is slow/cuts off in the top rooms.…" at bounding box center [838, 612] width 677 height 68
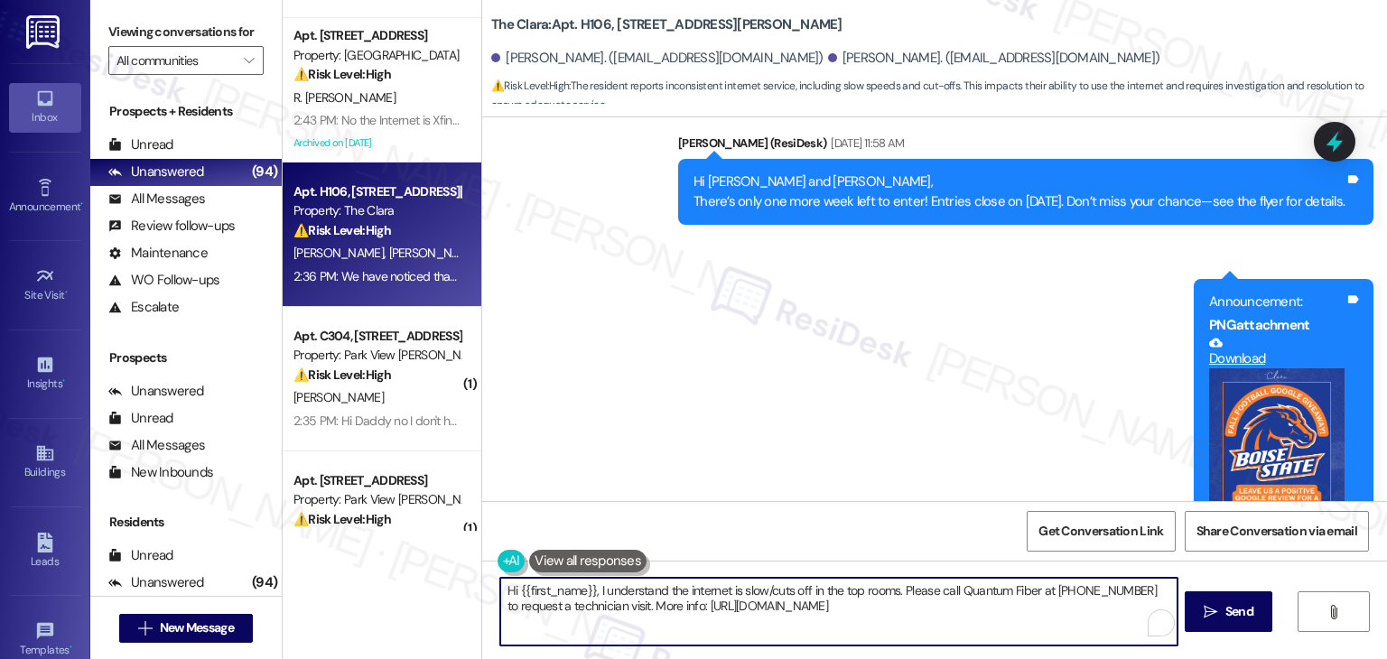
paste textarea "[PERSON_NAME], thank you for sharing that feedback. It’s helpful to know that t…"
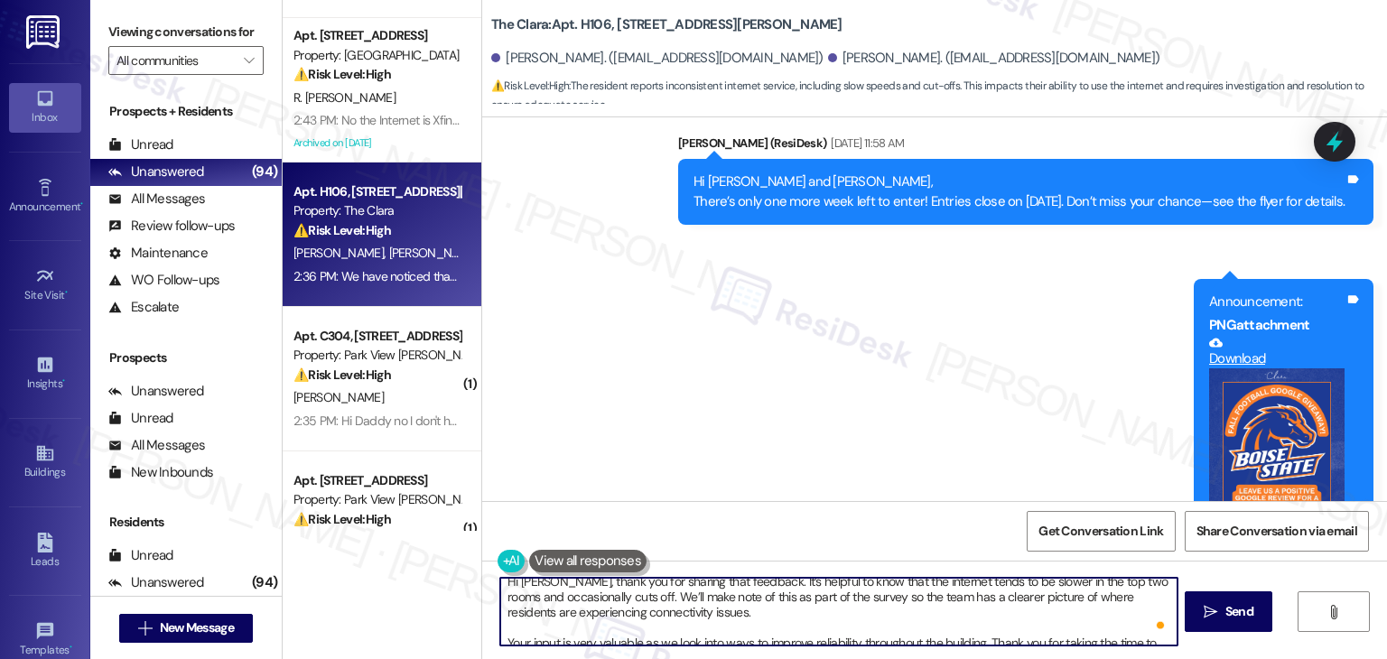
scroll to position [0, 0]
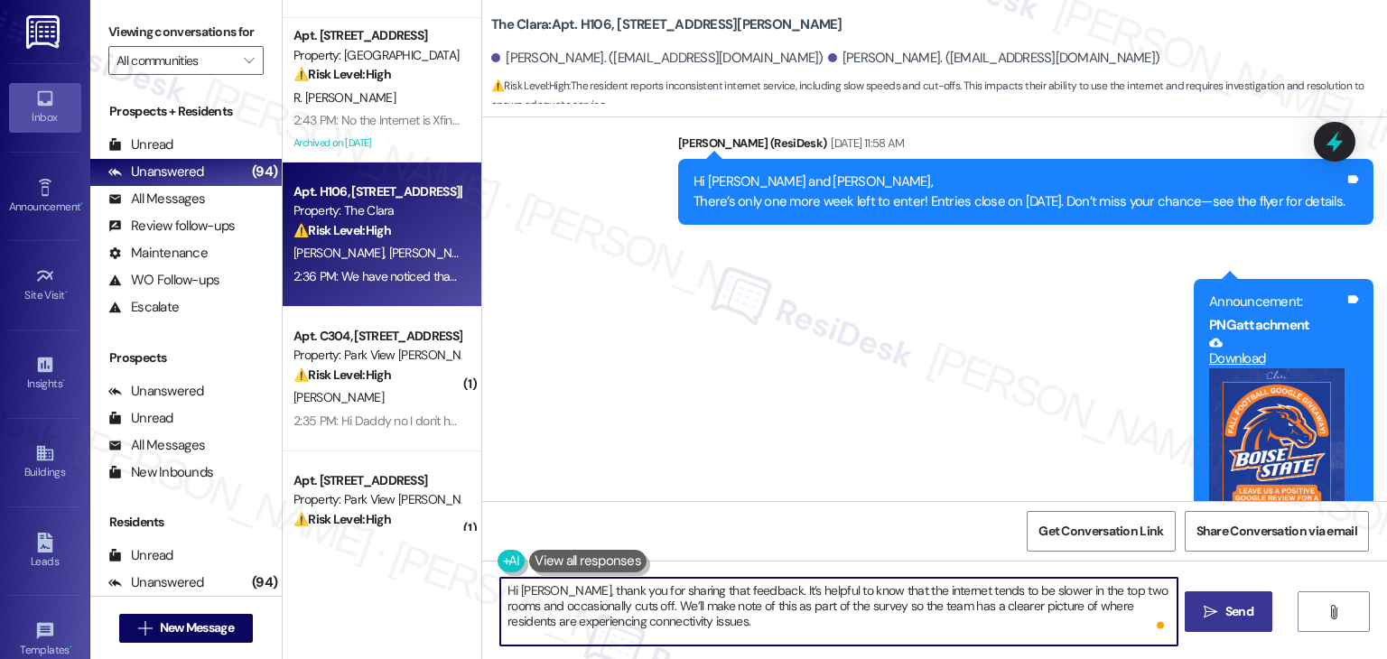
type textarea "Hi [PERSON_NAME], thank you for sharing that feedback. It’s helpful to know tha…"
click at [1218, 616] on span " Send" at bounding box center [1228, 611] width 57 height 19
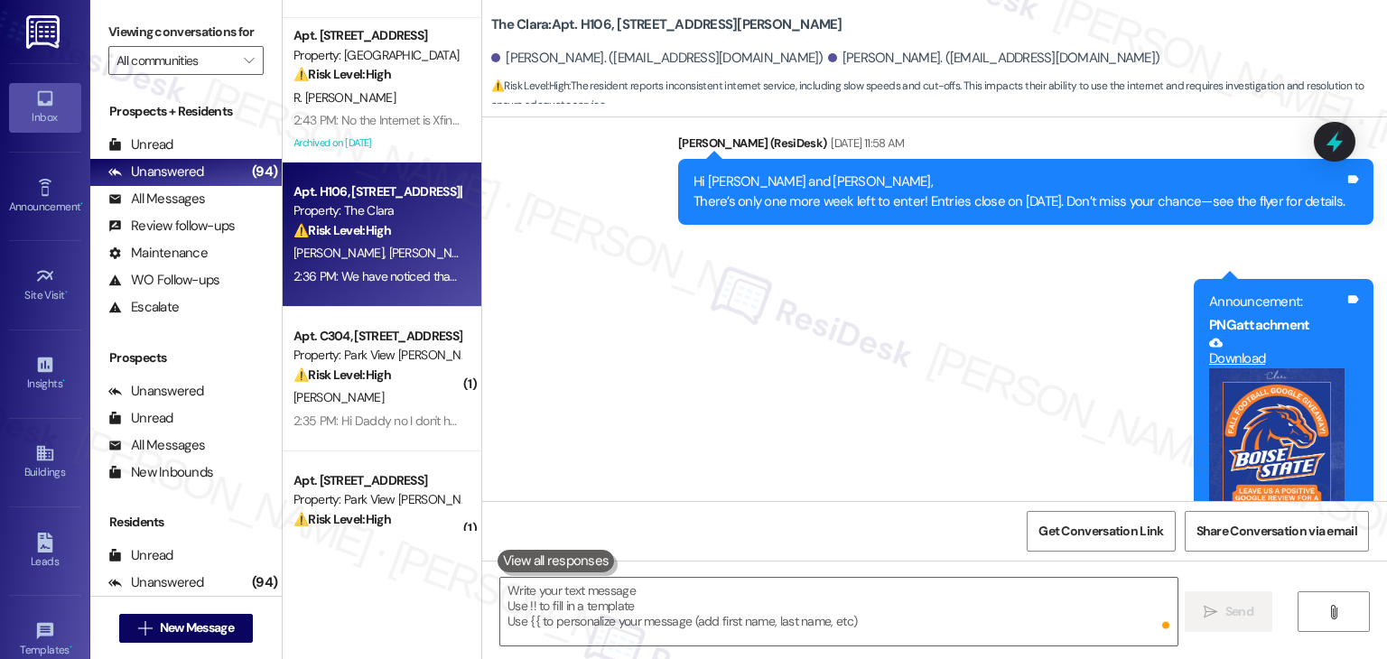
scroll to position [47806, 0]
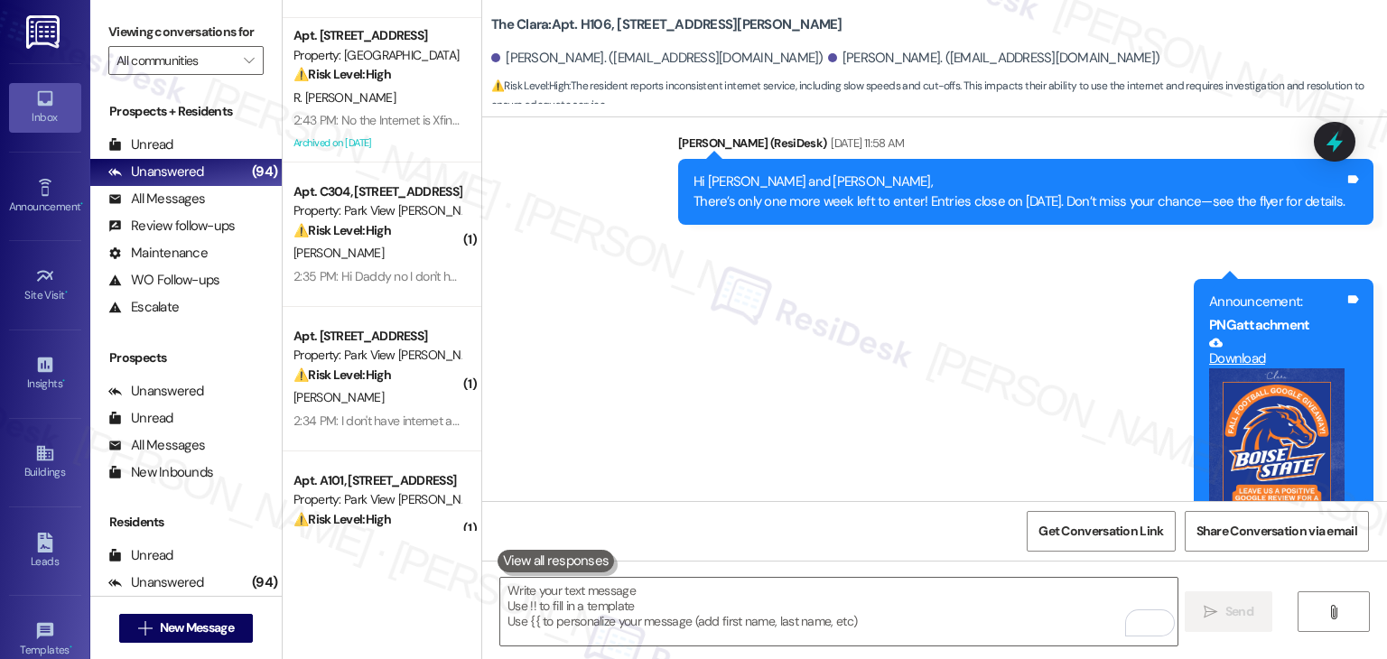
copy div "Hi [PERSON_NAME] and [PERSON_NAME], I'm working with The [PERSON_NAME] on a sur…"
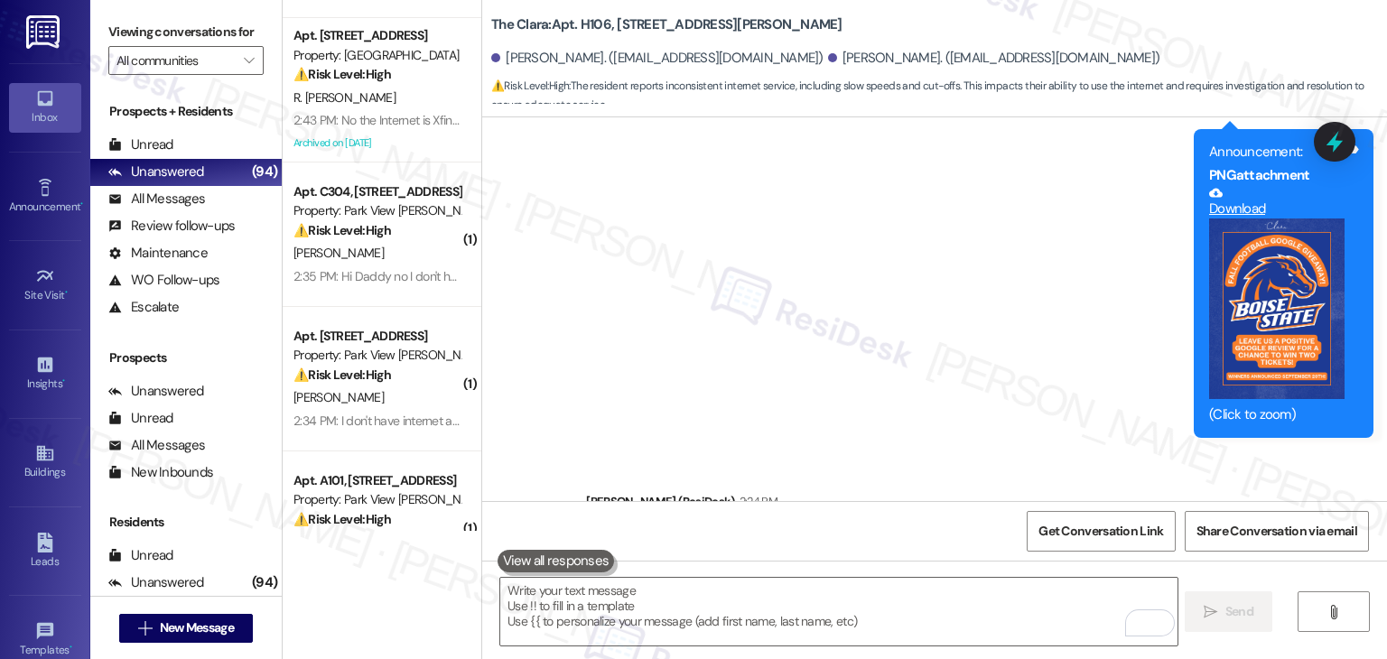
scroll to position [48010, 0]
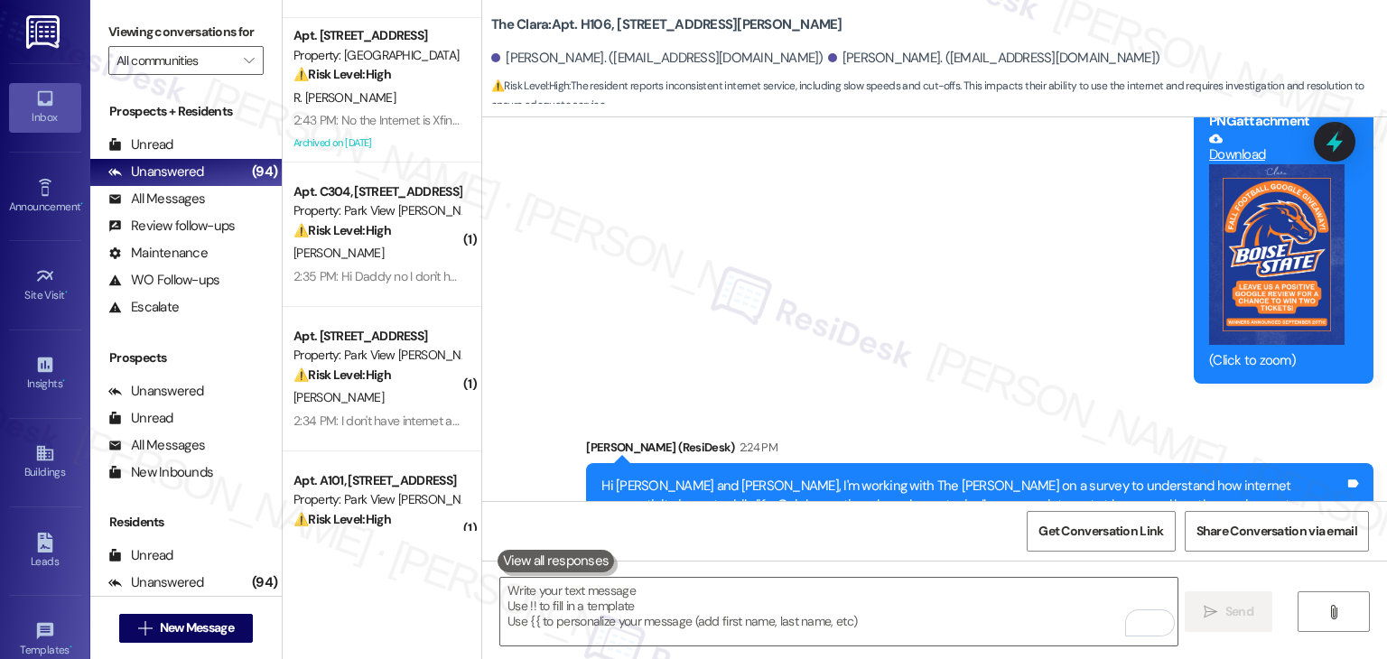
copy div "We have noticed that the internet is slower in the top two rooms and it cut off…"
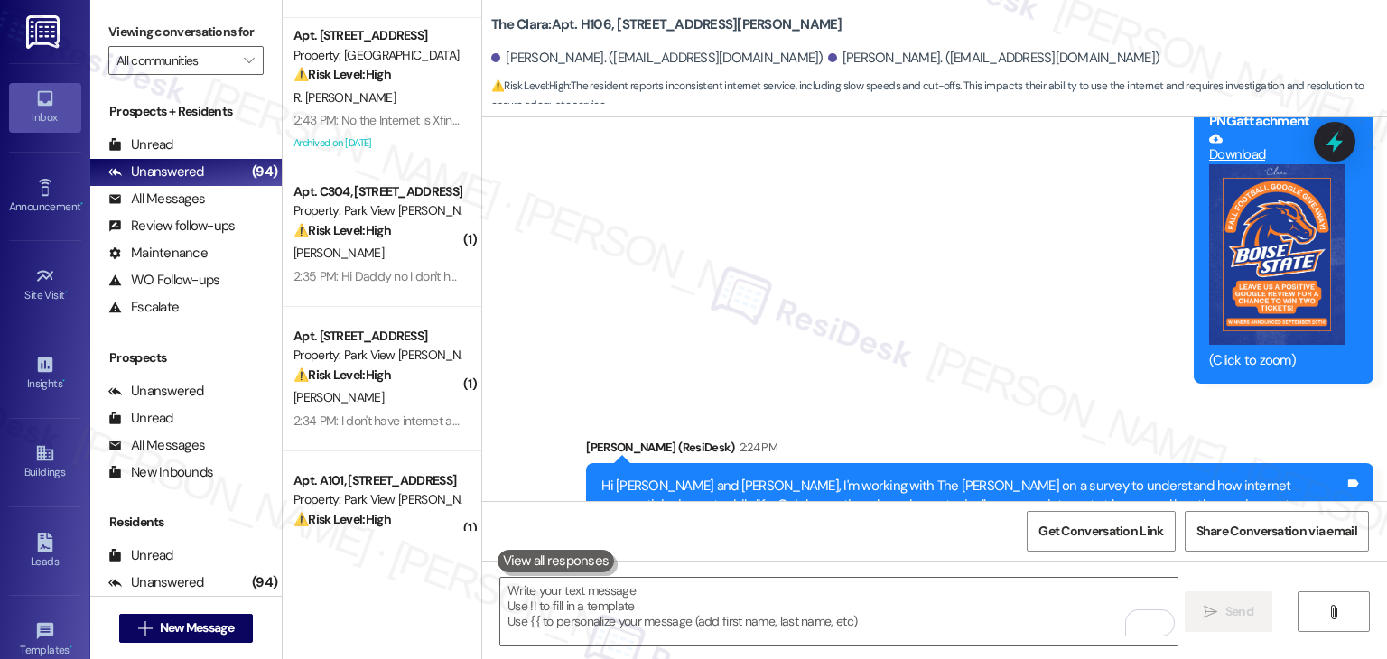
drag, startPoint x: 589, startPoint y: 380, endPoint x: 1337, endPoint y: 468, distance: 753.0
copy div "Hi [PERSON_NAME], thank you for sharing that feedback. It’s helpful to know tha…"
drag, startPoint x: 733, startPoint y: 55, endPoint x: 798, endPoint y: 57, distance: 64.2
click at [828, 57] on div "[PERSON_NAME]. ([EMAIL_ADDRESS][DOMAIN_NAME])" at bounding box center [994, 58] width 332 height 19
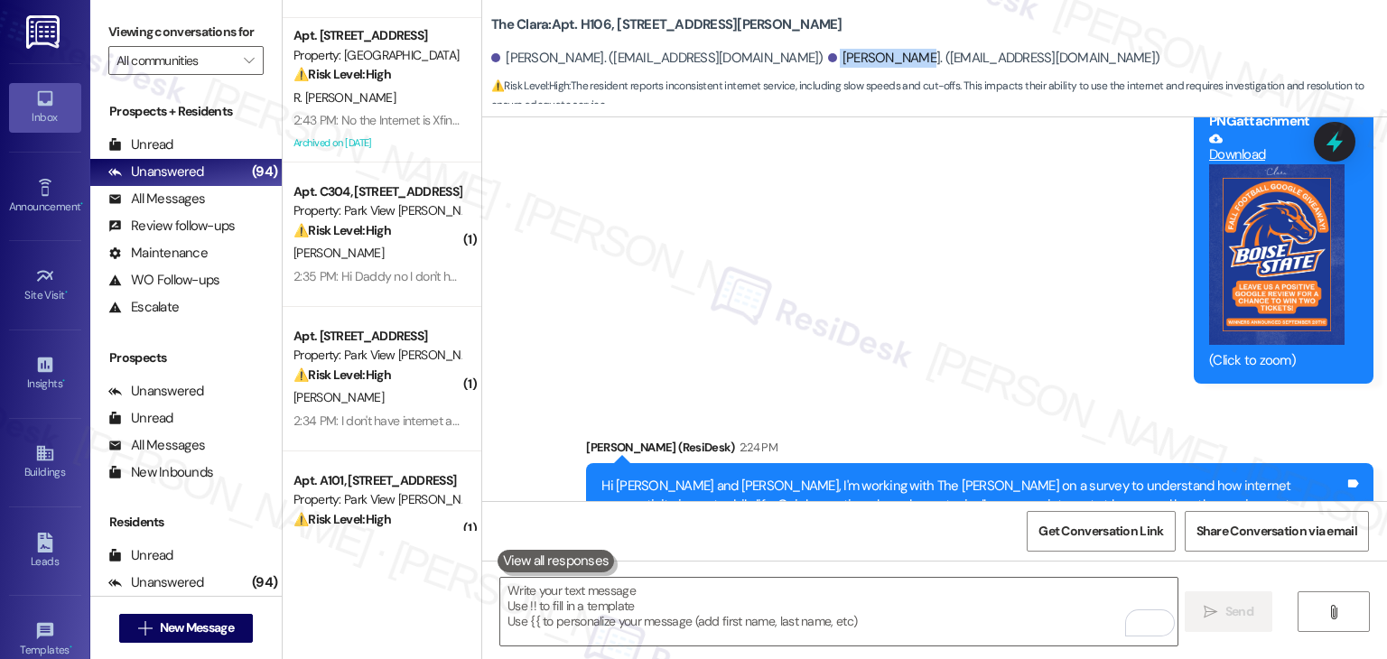
copy div "[PERSON_NAME]."
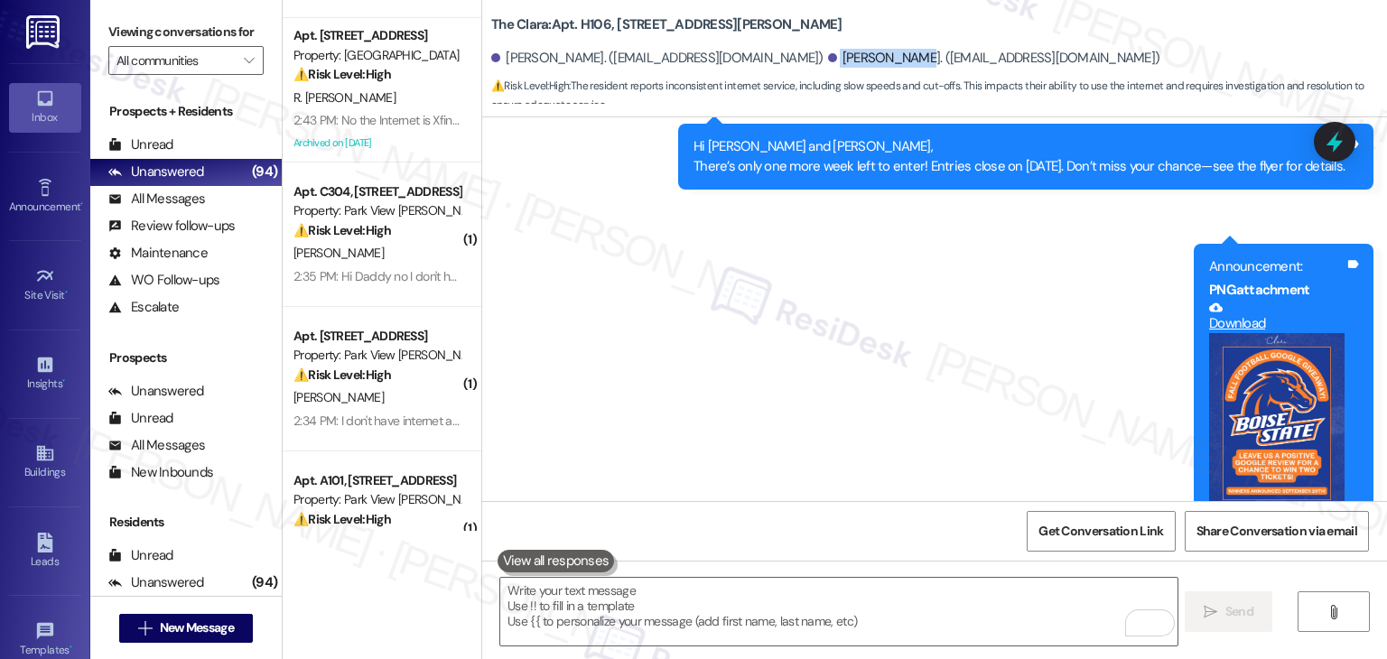
scroll to position [47829, 0]
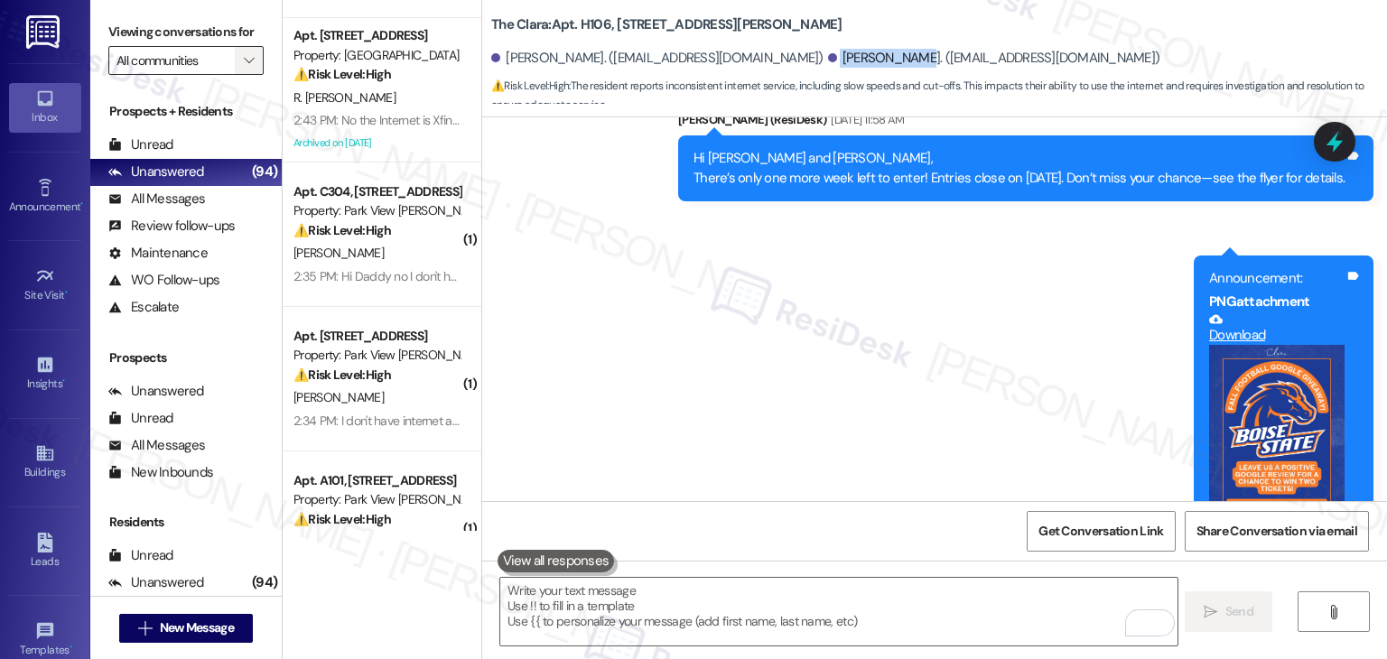
click at [244, 67] on icon "" at bounding box center [249, 60] width 10 height 14
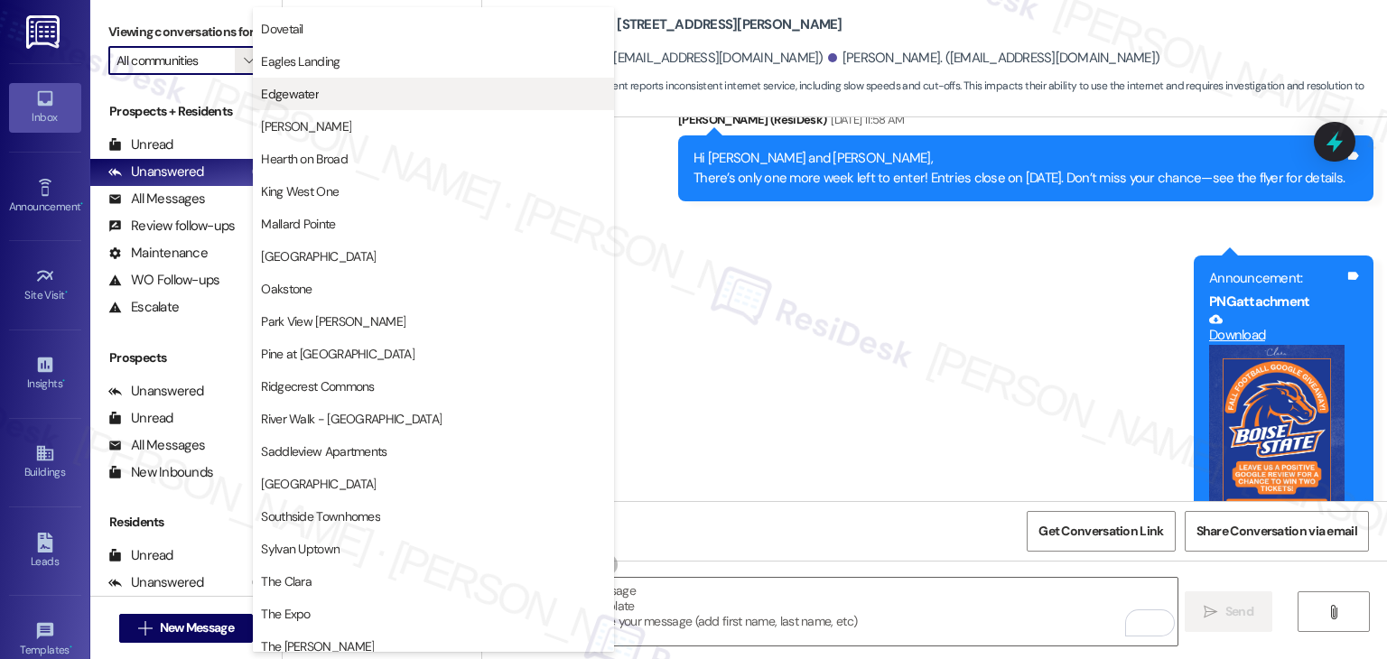
scroll to position [632, 0]
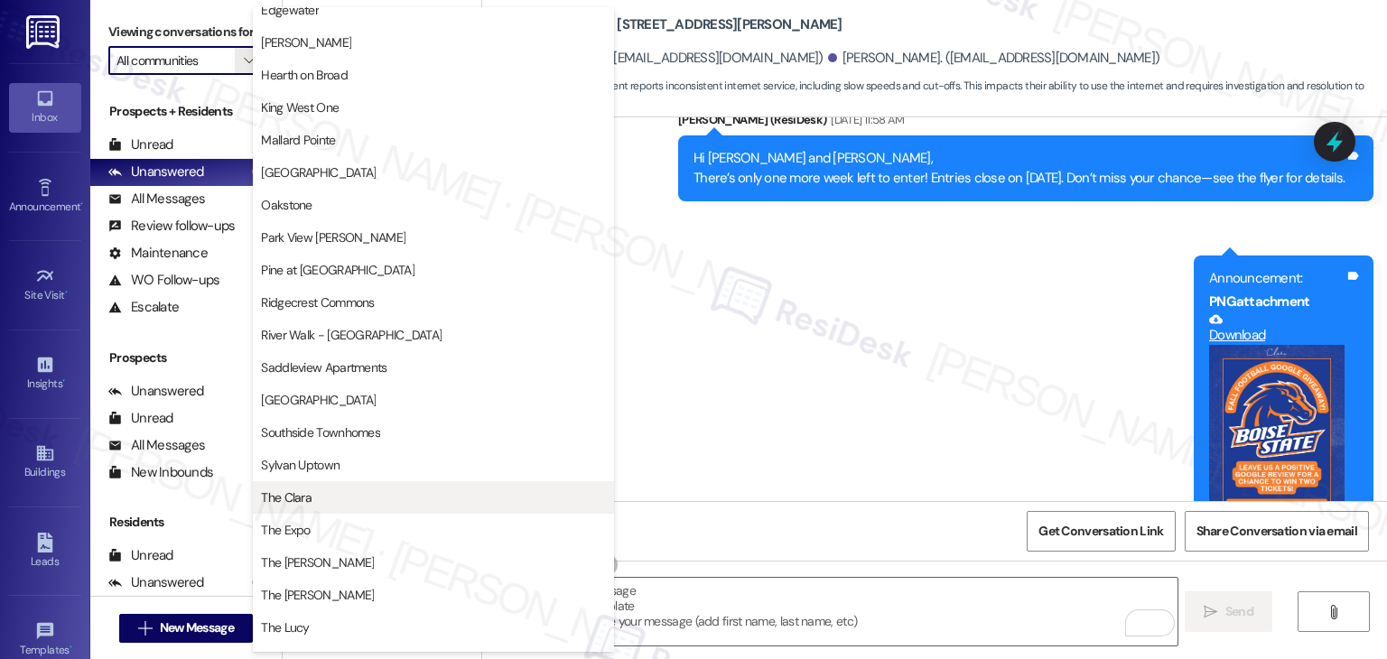
click at [323, 501] on span "The Clara" at bounding box center [433, 498] width 345 height 18
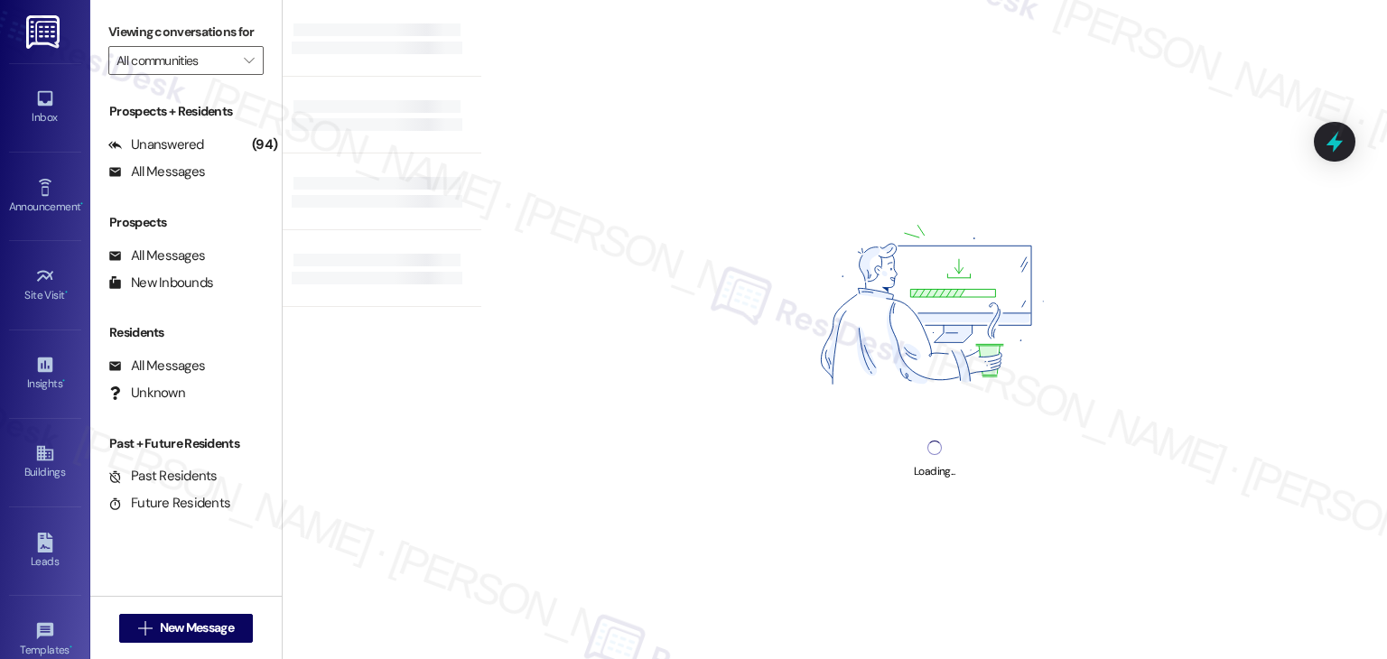
type input "The Clara"
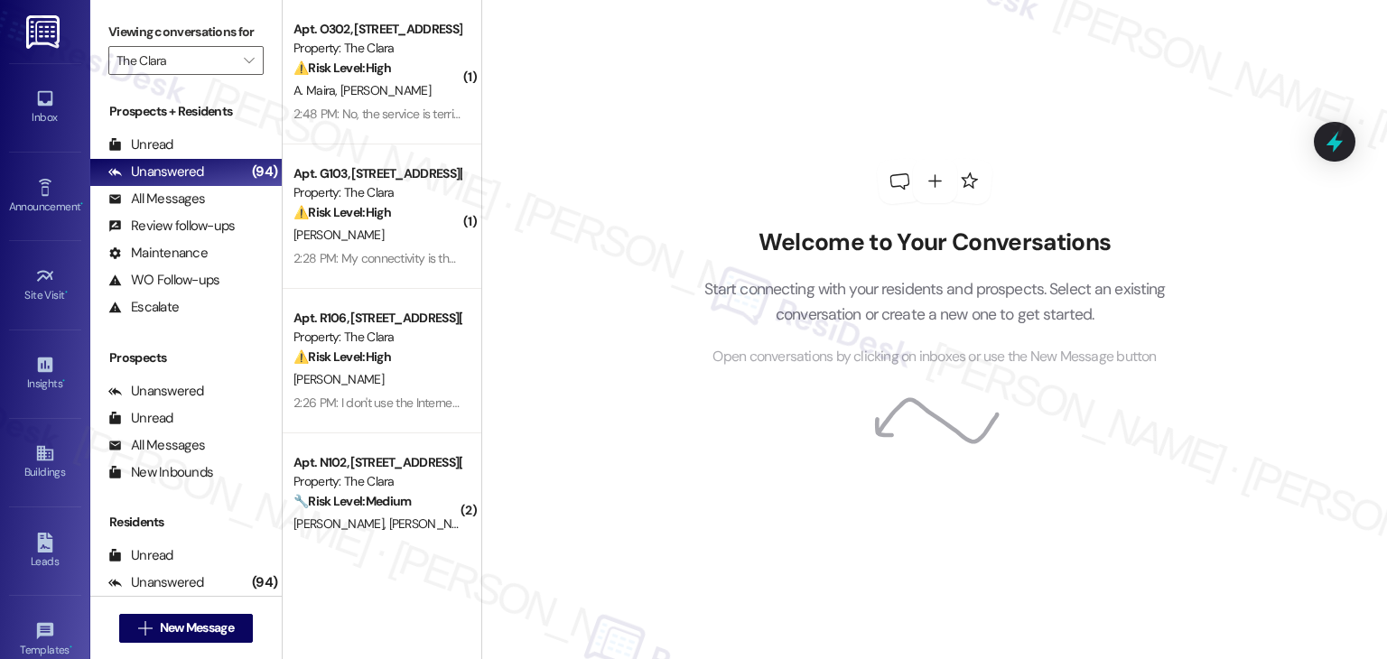
click at [590, 192] on div "Welcome to Your Conversations Start connecting with your residents and prospect…" at bounding box center [934, 329] width 906 height 659
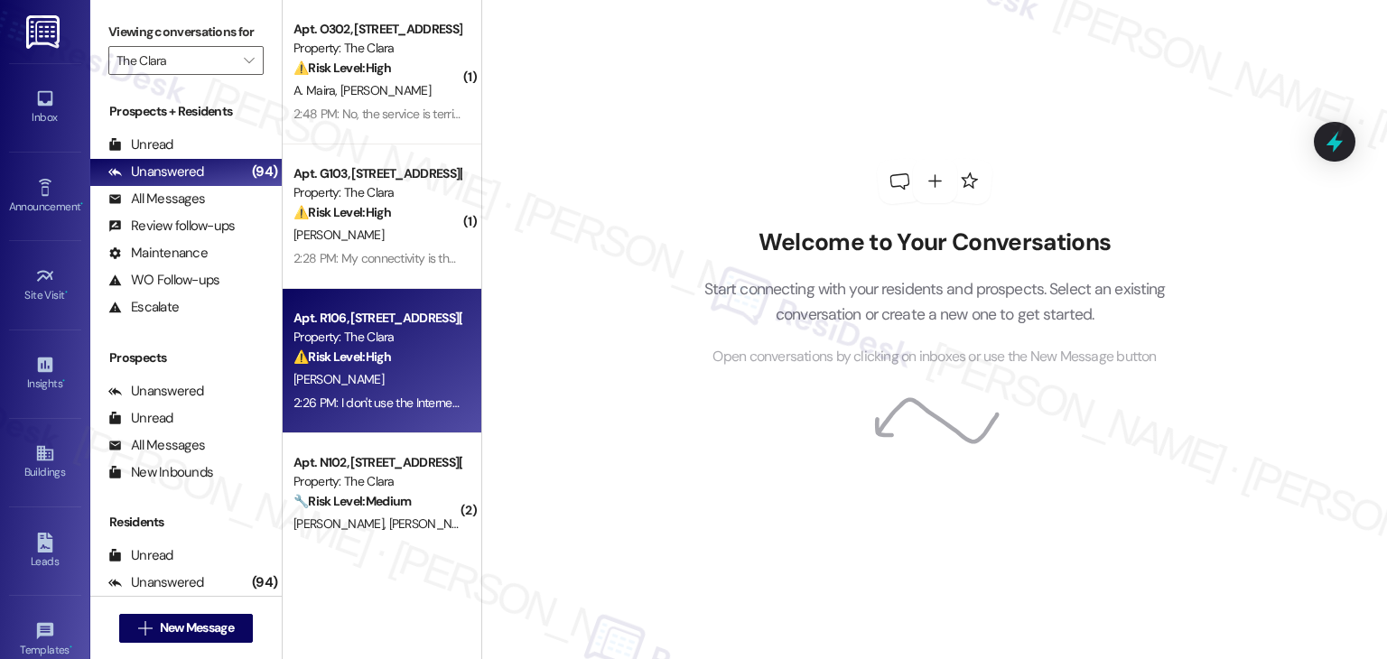
click at [383, 395] on div "2:26 PM: I don't use the Internet because it doesn't work good 2:26 PM: I don't…" at bounding box center [454, 403] width 320 height 16
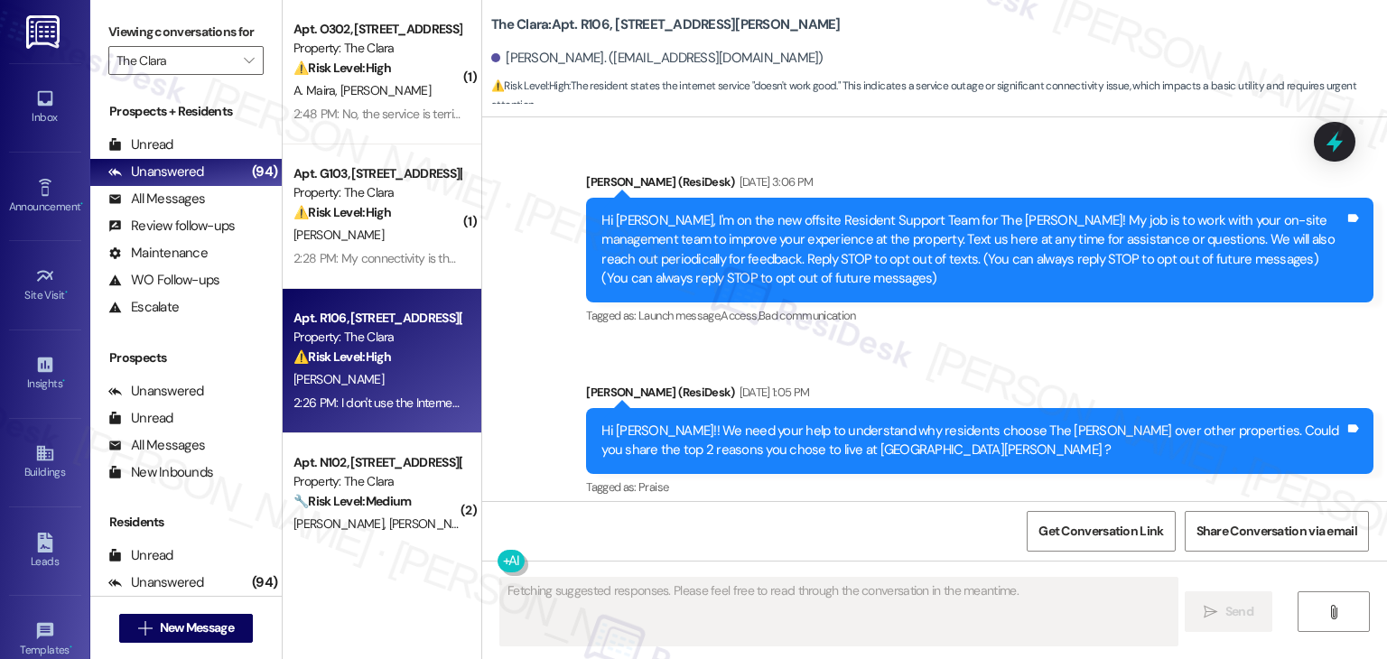
type textarea "Fetching suggested responses. Please feel free to read through the conversation…"
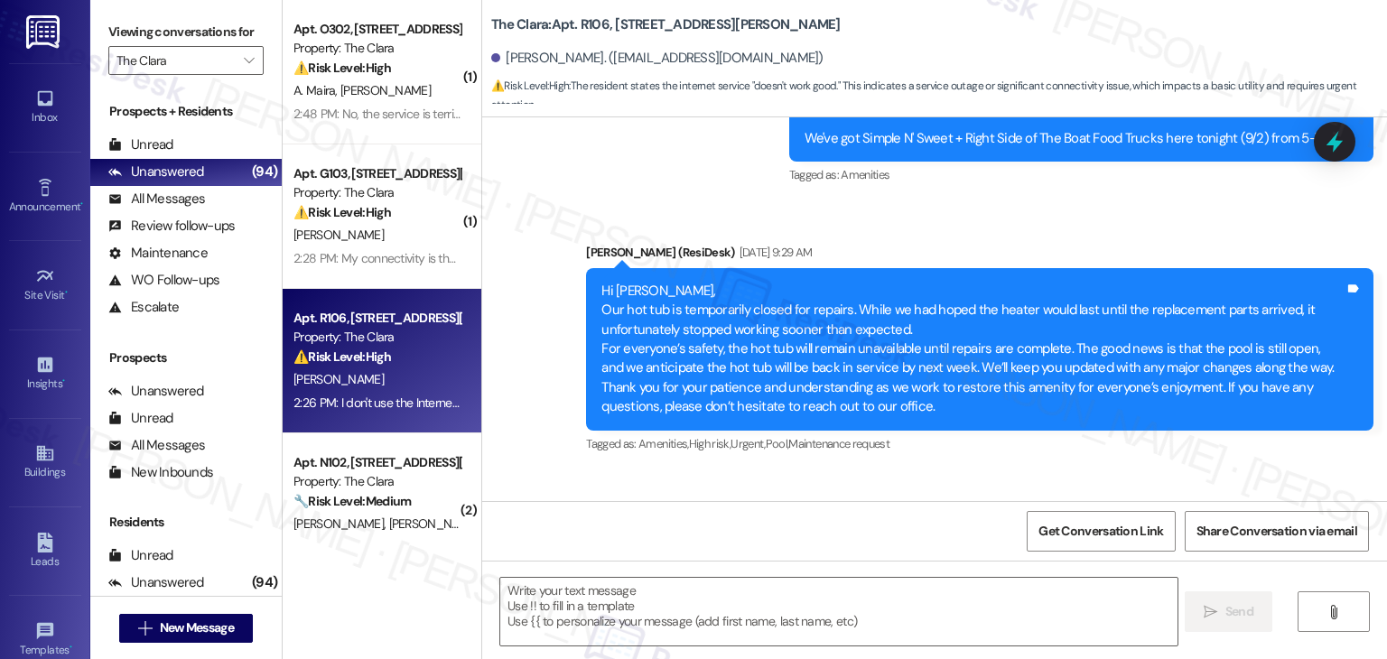
click at [937, 550] on div "Hi [PERSON_NAME], I'm working with The [PERSON_NAME] on a survey to understand …" at bounding box center [973, 569] width 743 height 39
copy div "Hi [PERSON_NAME], I'm working with The [PERSON_NAME] on a survey to understand …"
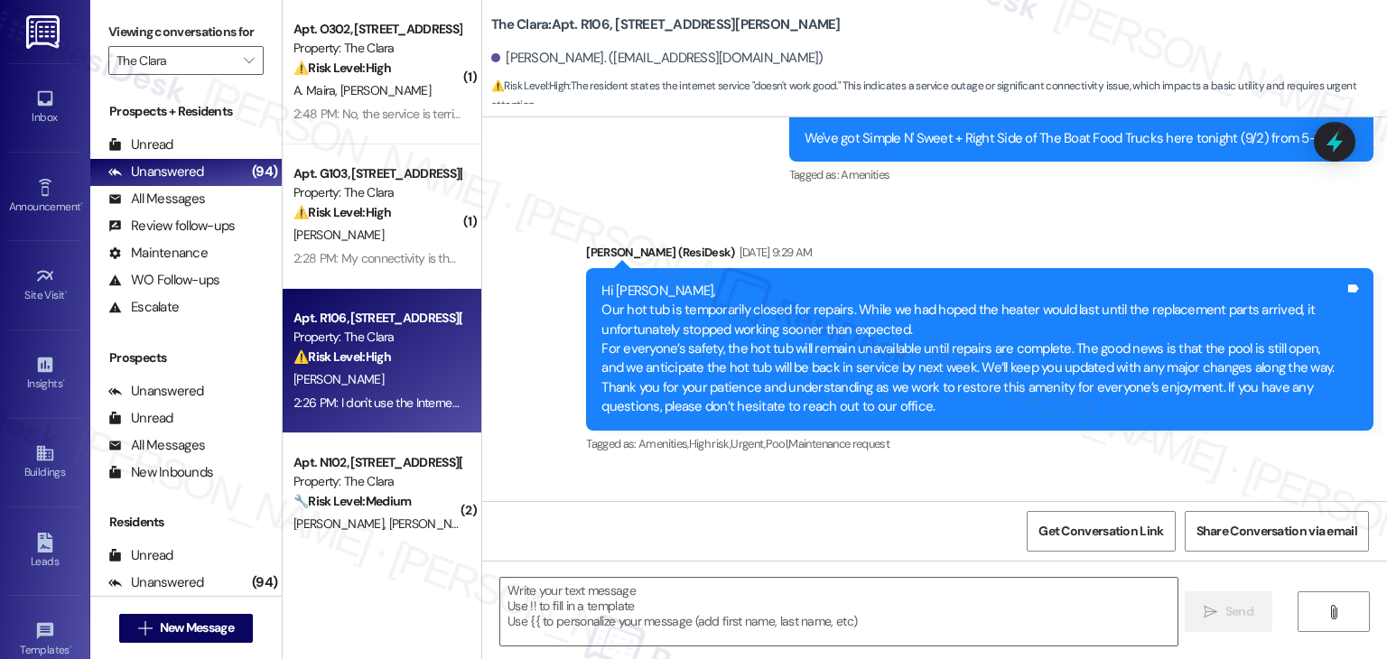
copy div "I don't use the Internet because it doesn't work good Tags and notes"
click at [767, 614] on textarea at bounding box center [838, 612] width 677 height 68
paste textarea "Hi [PERSON_NAME], thank you for sharing that feedback. I’m sorry to hear the in…"
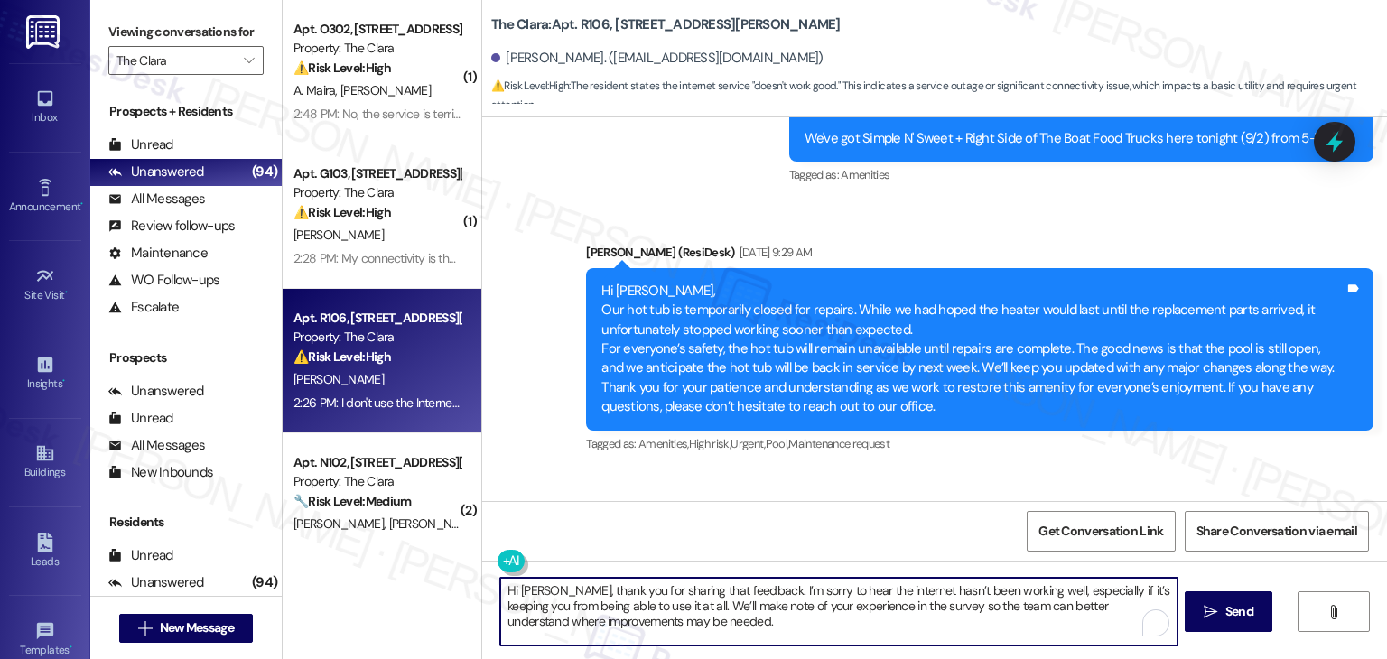
type textarea "Hi [PERSON_NAME], thank you for sharing that feedback. I’m sorry to hear the in…"
click at [1234, 608] on span "Send" at bounding box center [1240, 611] width 28 height 19
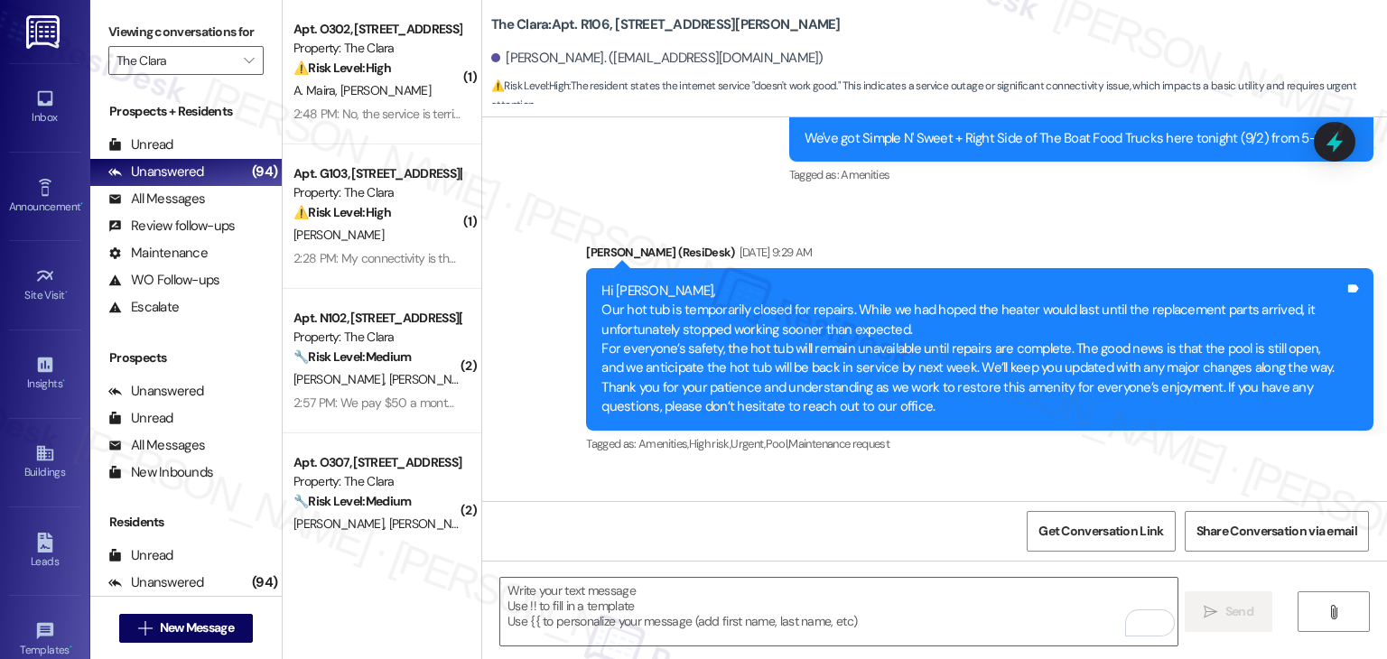
scroll to position [0, 0]
copy div "I don't use the Internet because it doesn't work good Tags and notes"
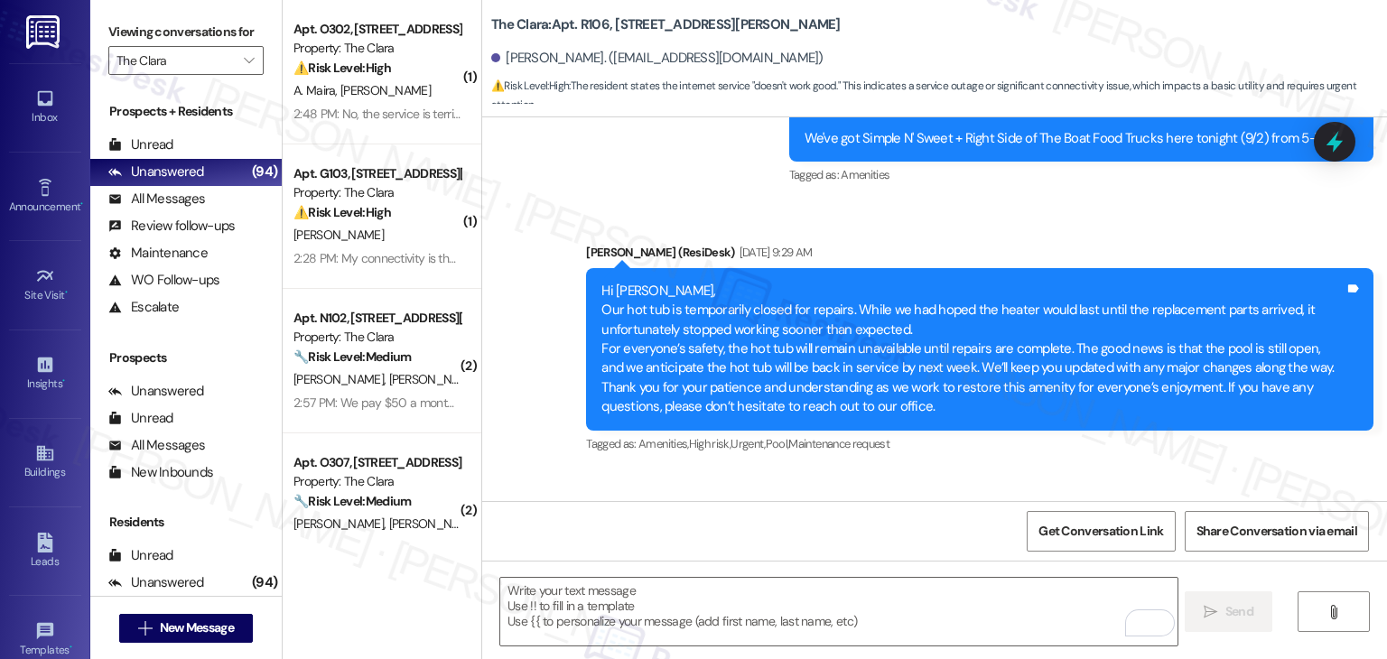
drag, startPoint x: 497, startPoint y: 393, endPoint x: 593, endPoint y: 397, distance: 95.8
copy div "[PERSON_NAME]"
